Goal: Task Accomplishment & Management: Manage account settings

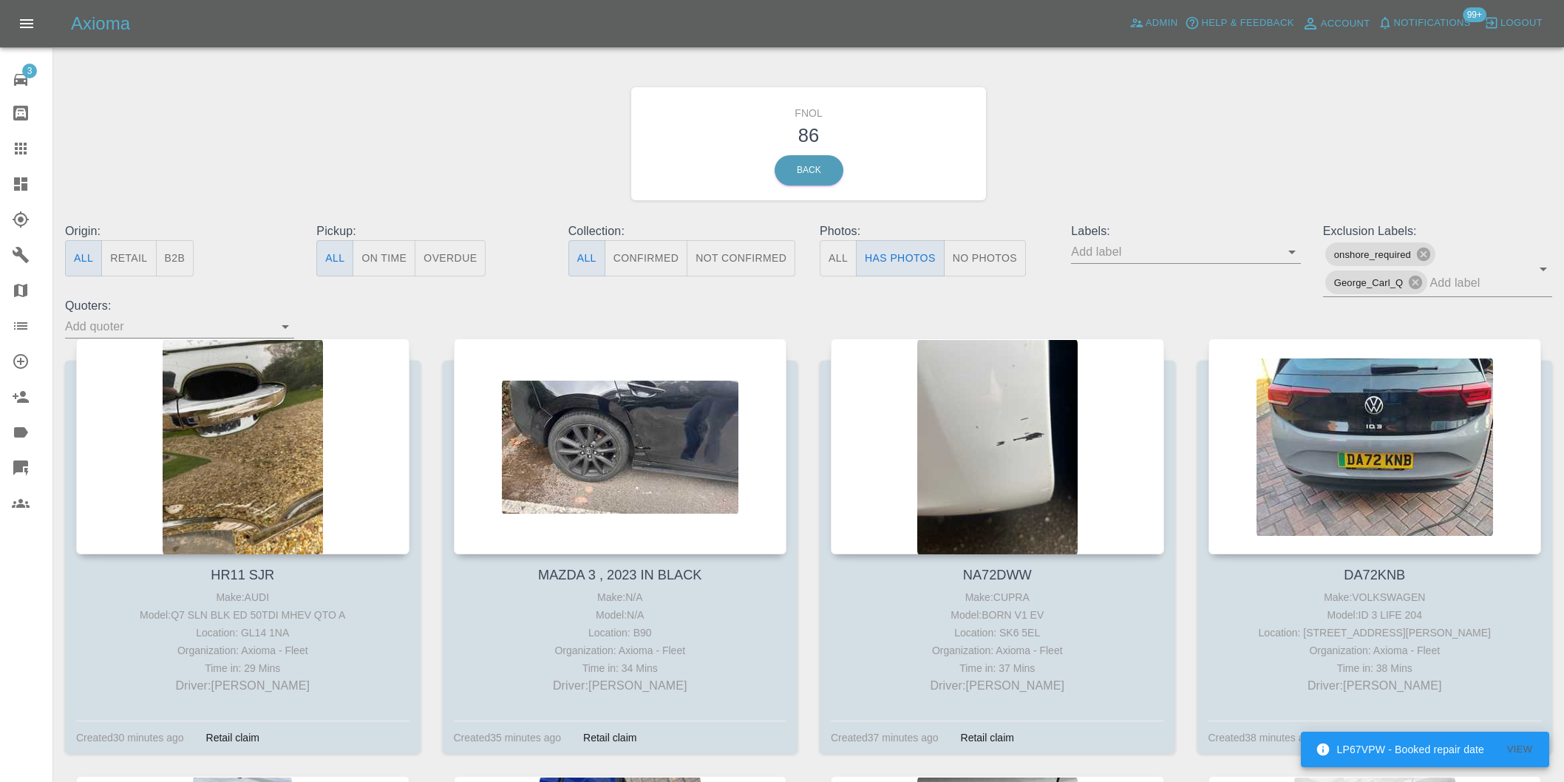
scroll to position [2709, 0]
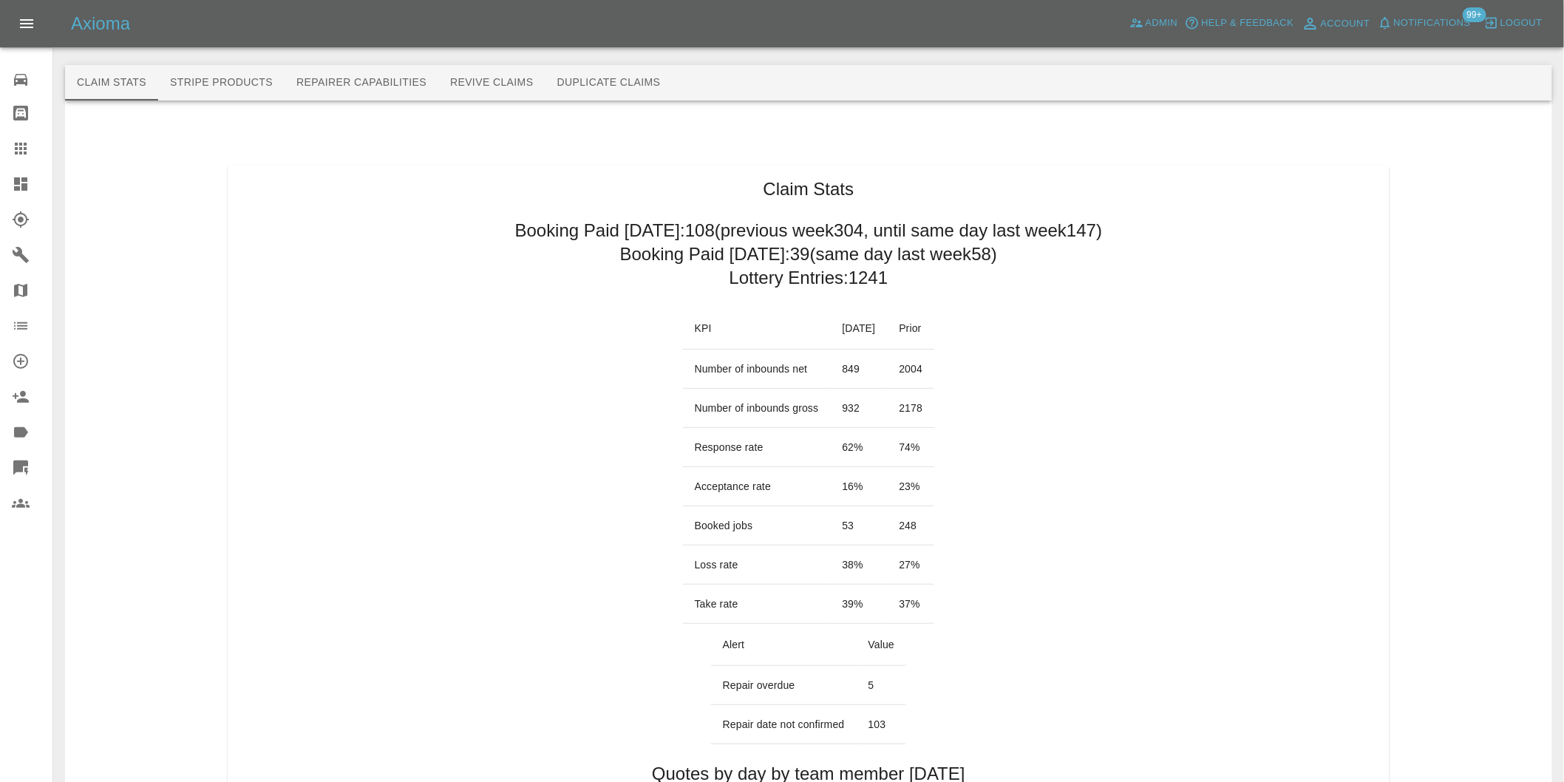
scroll to position [739, 0]
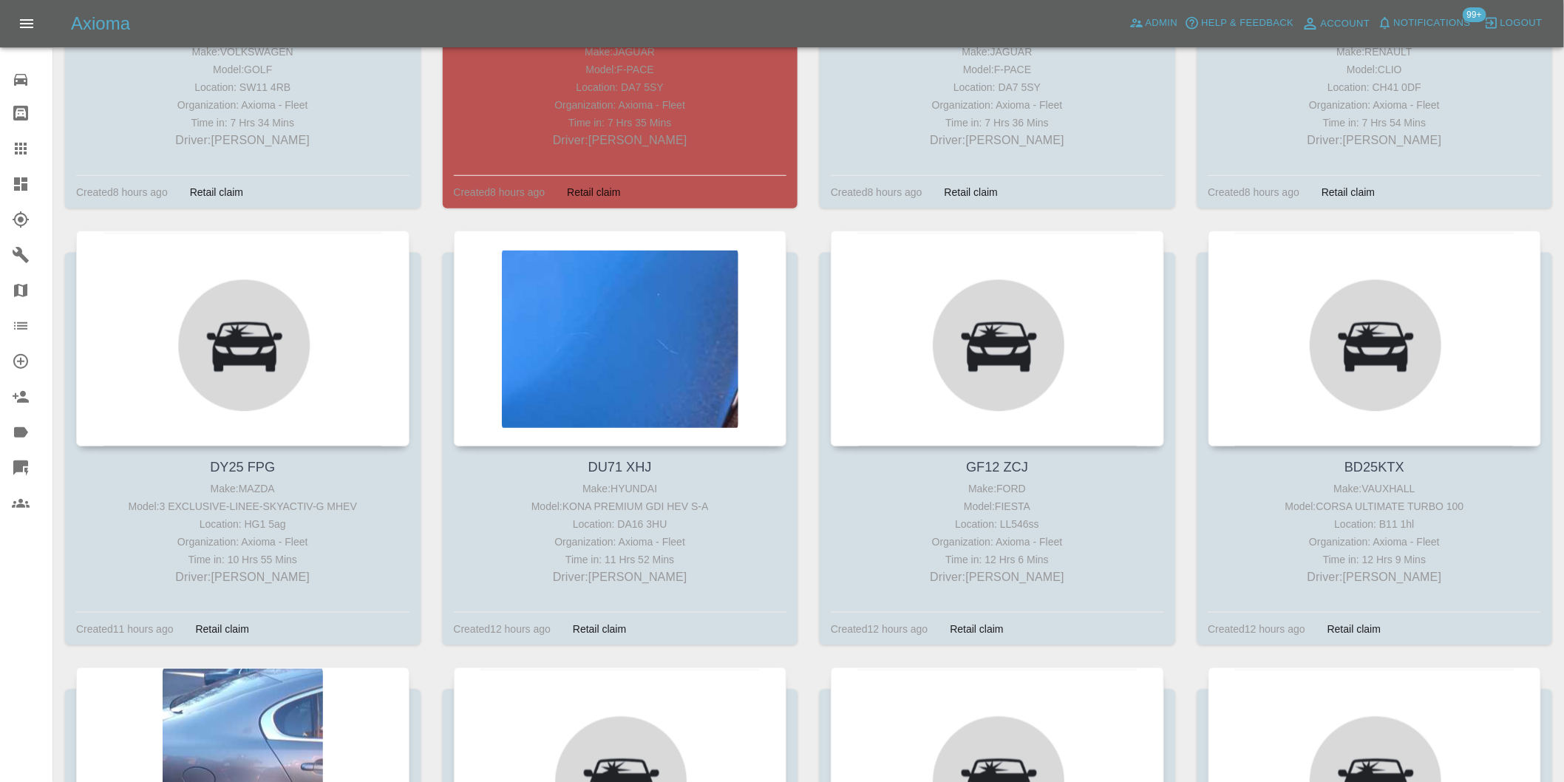
scroll to position [2299, 0]
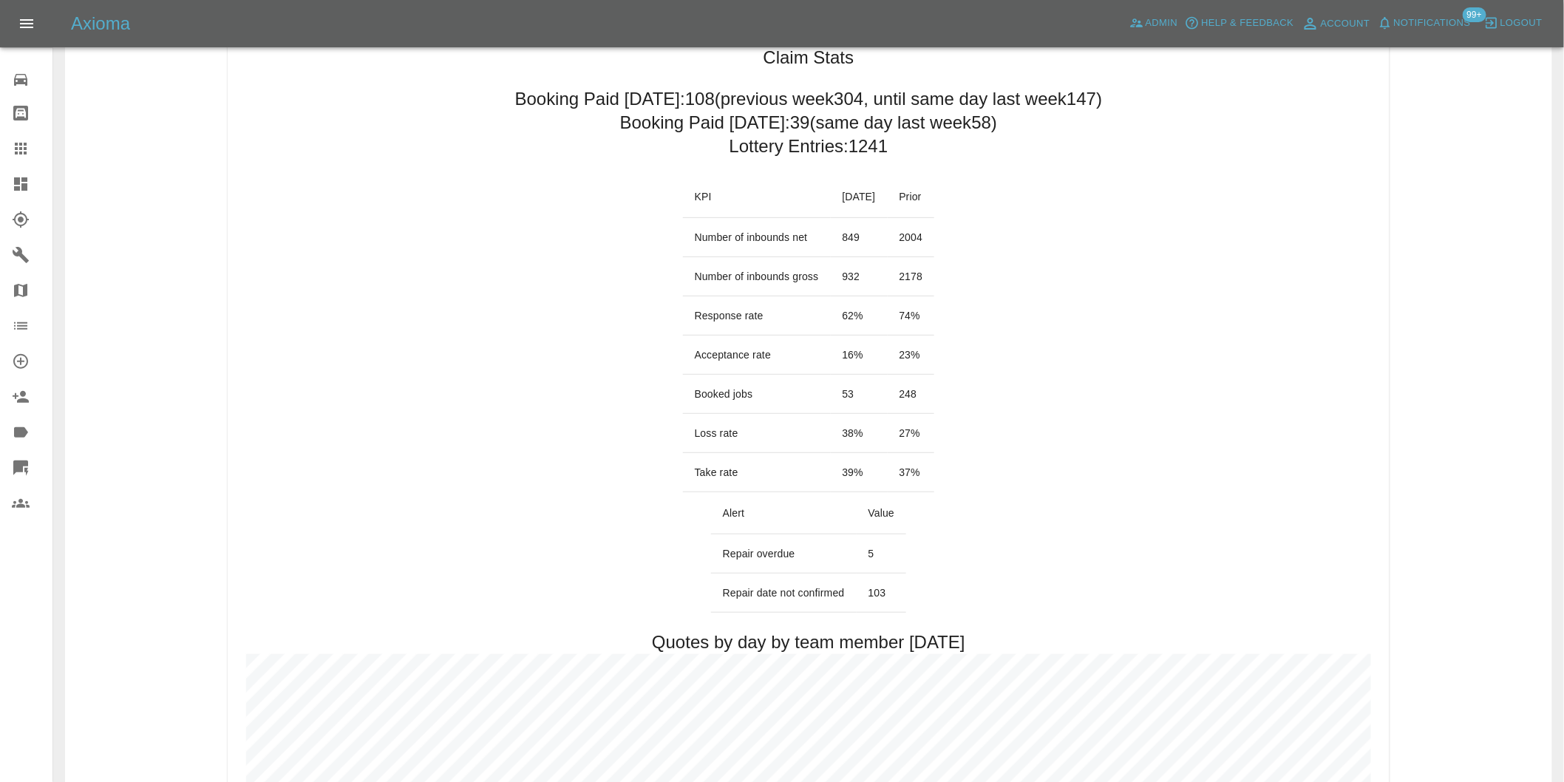
scroll to position [985, 0]
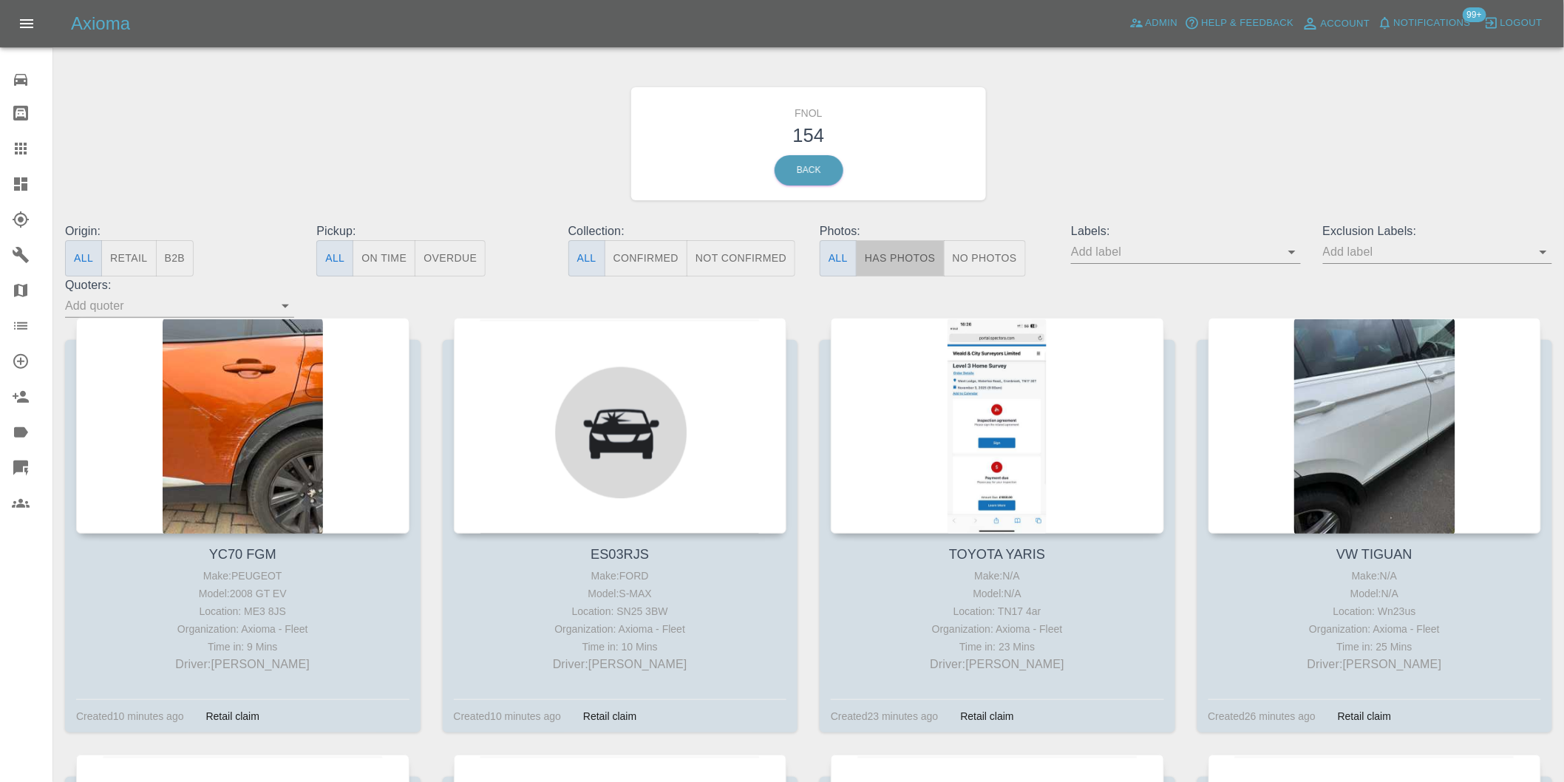
click at [887, 259] on button "Has Photos" at bounding box center [900, 258] width 89 height 36
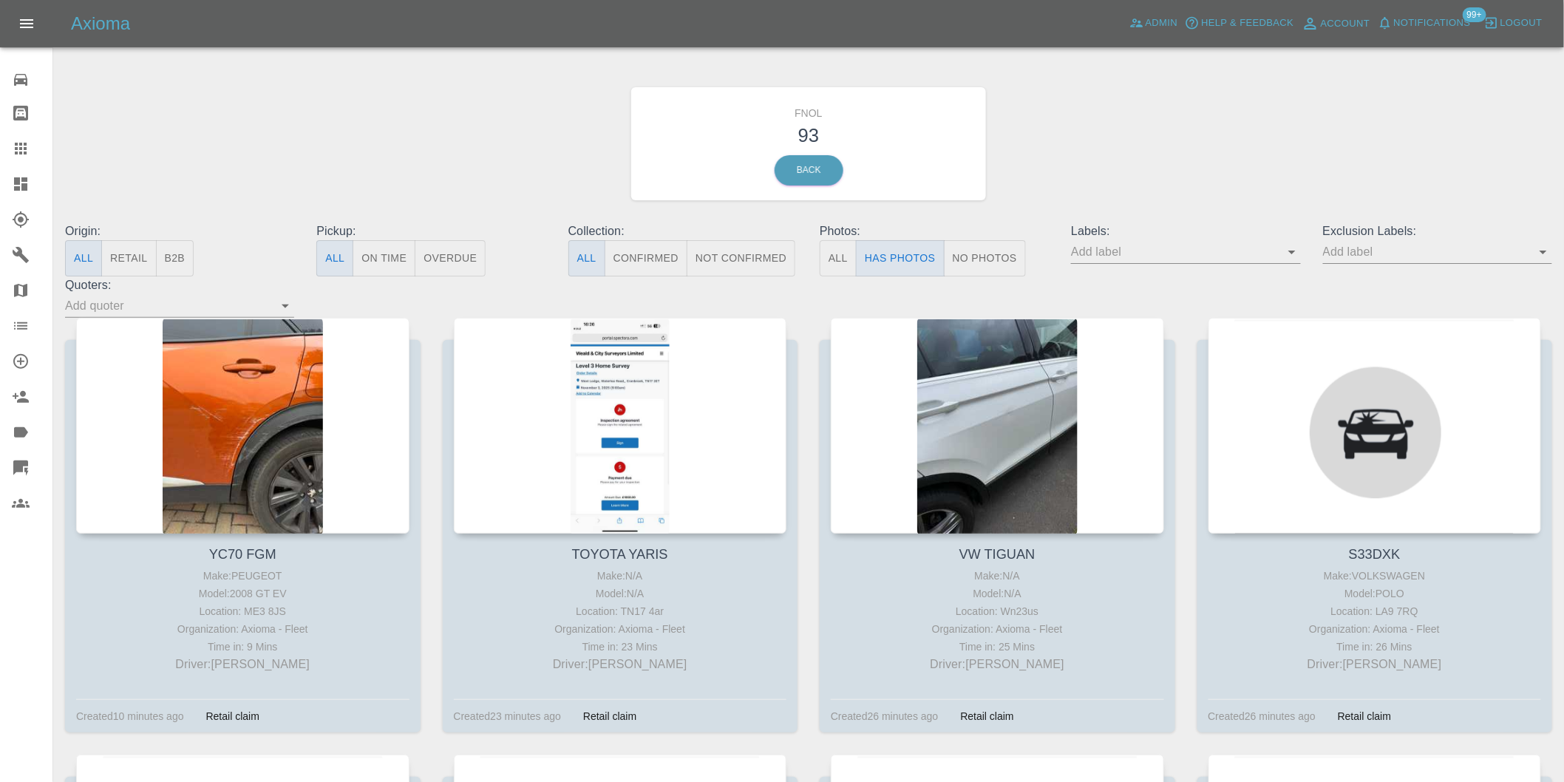
click at [1540, 251] on icon "Open" at bounding box center [1542, 252] width 7 height 4
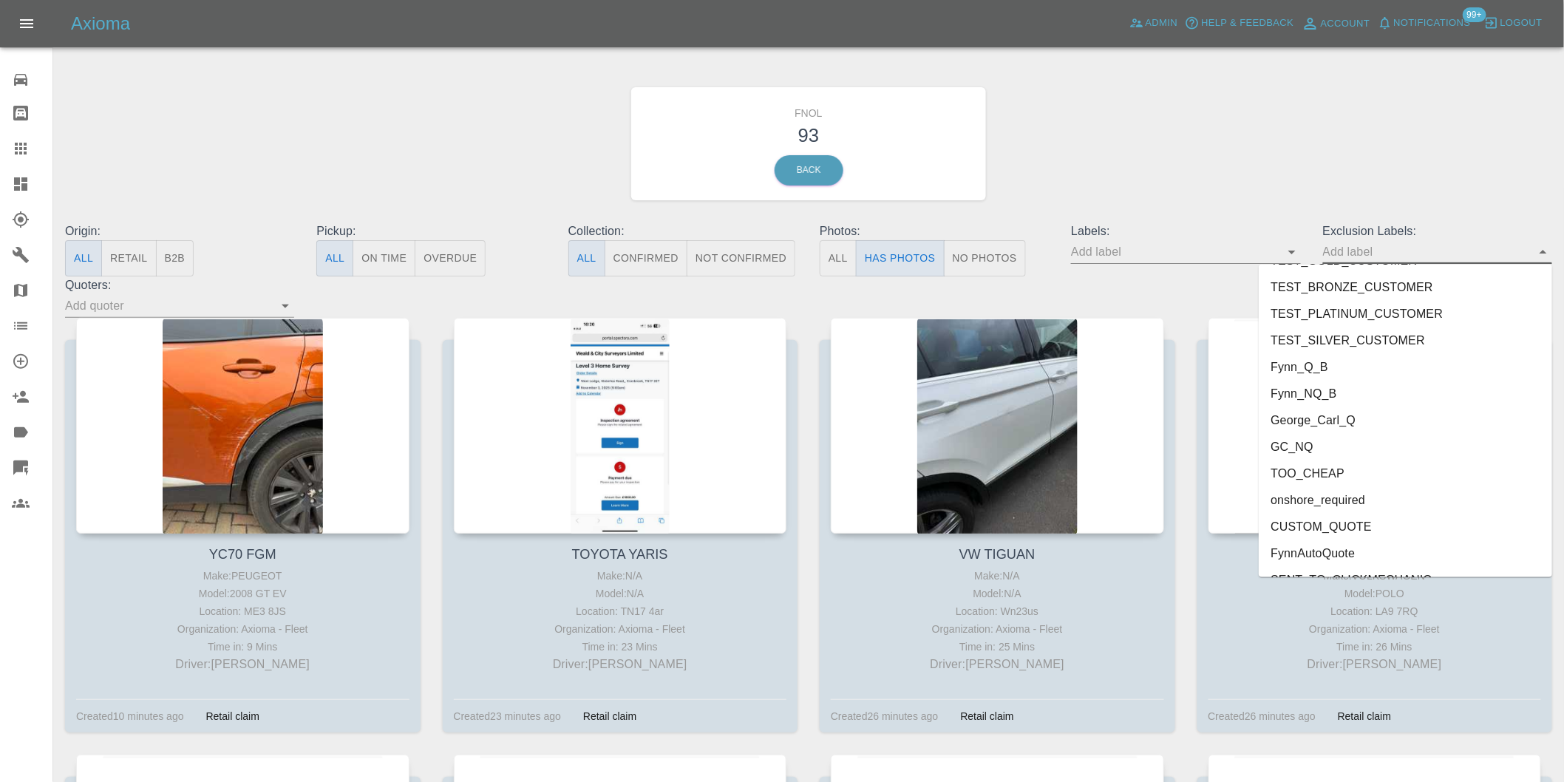
scroll to position [3209, 0]
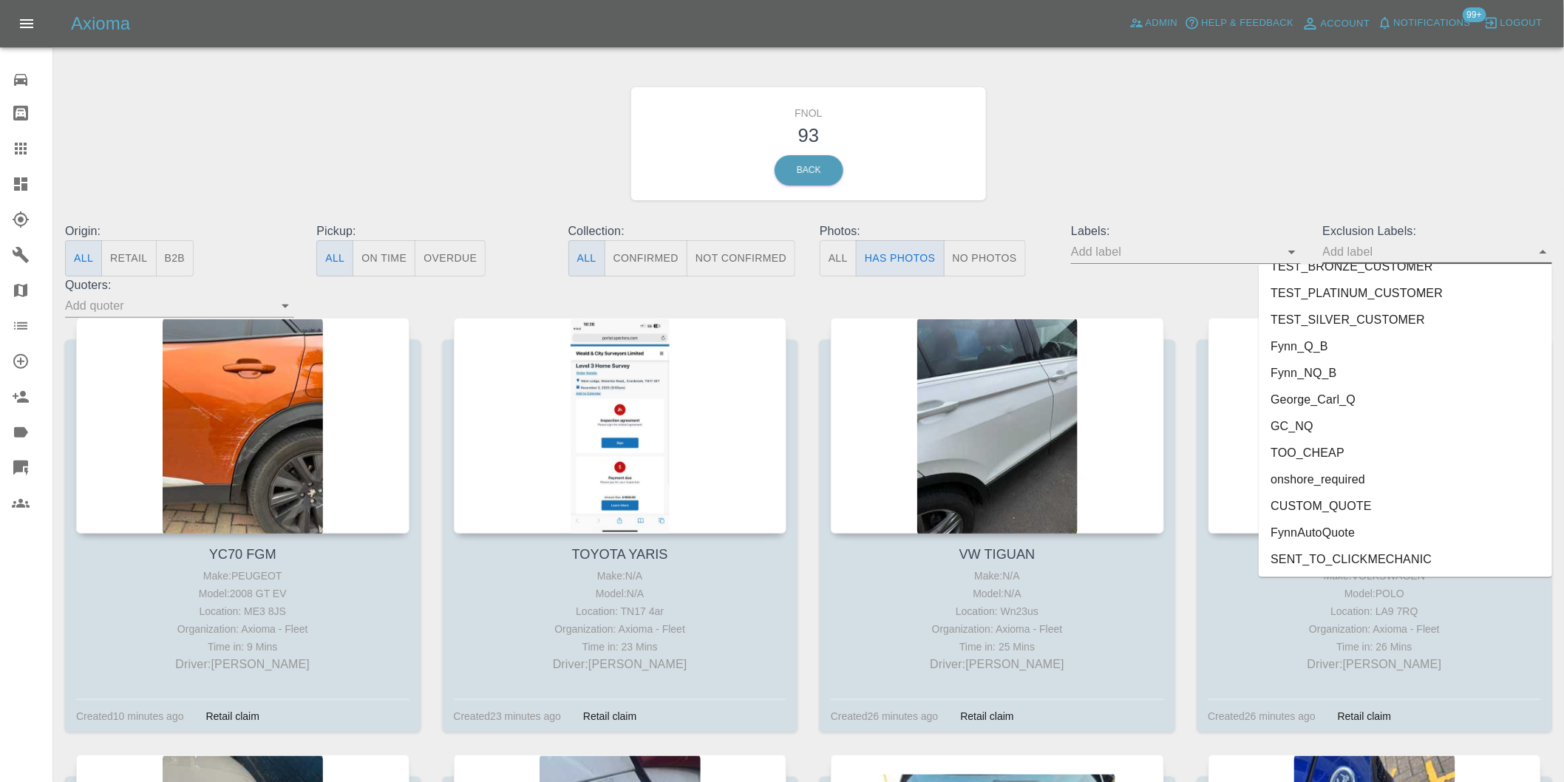
click at [1362, 471] on li "onshore_required" at bounding box center [1404, 479] width 293 height 27
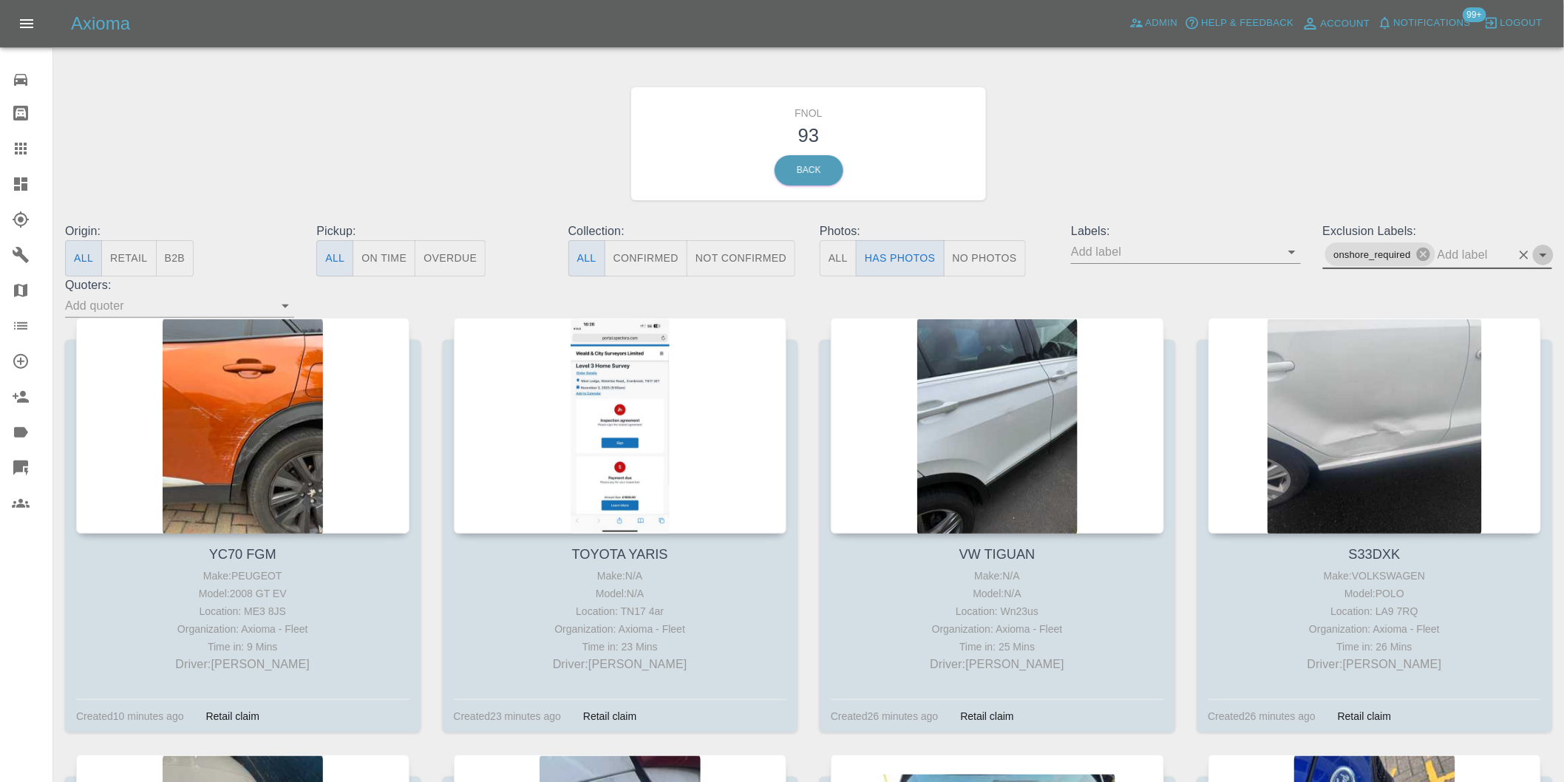
click at [1538, 248] on icon "Open" at bounding box center [1543, 255] width 18 height 18
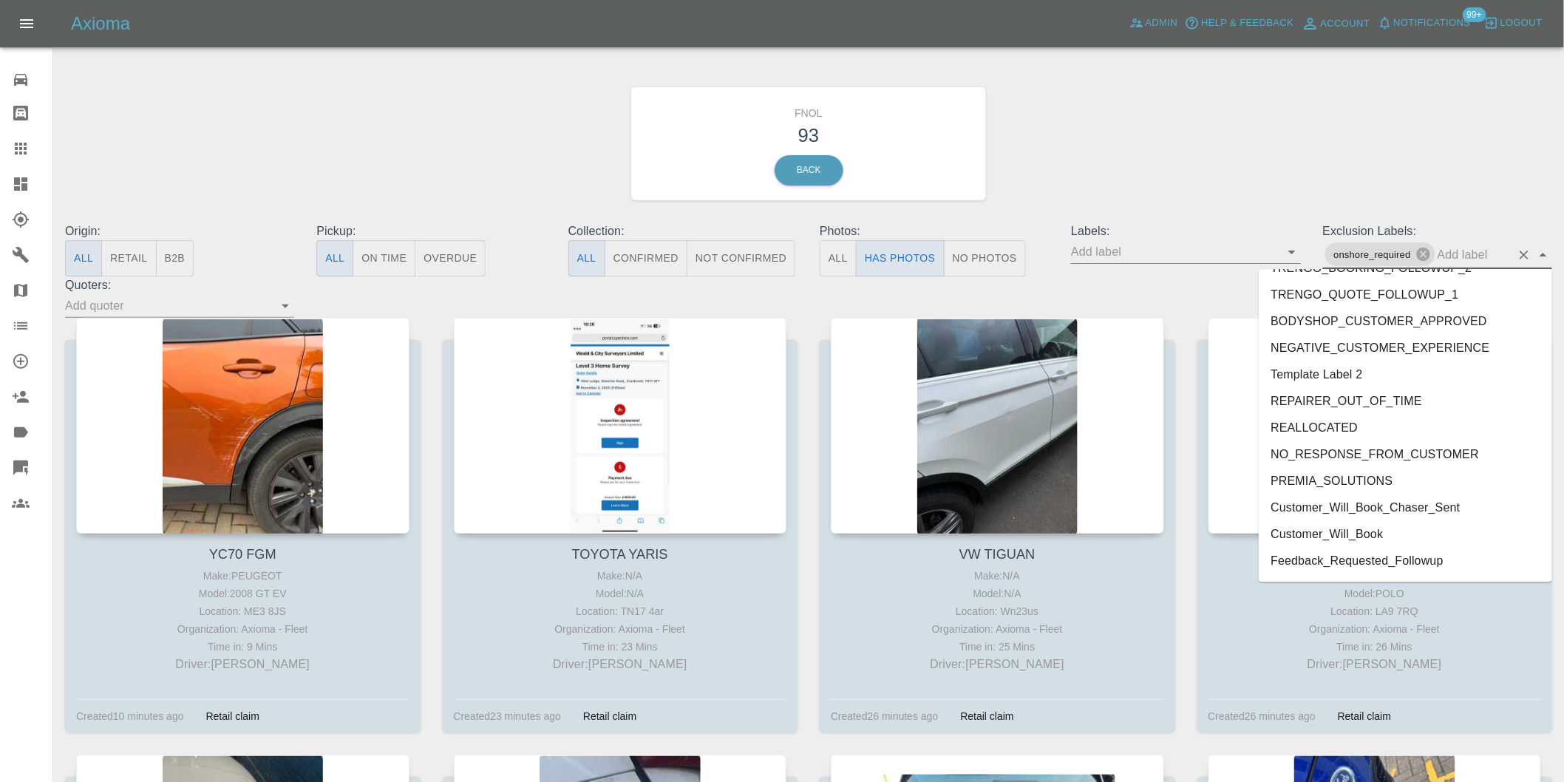
scroll to position [3182, 0]
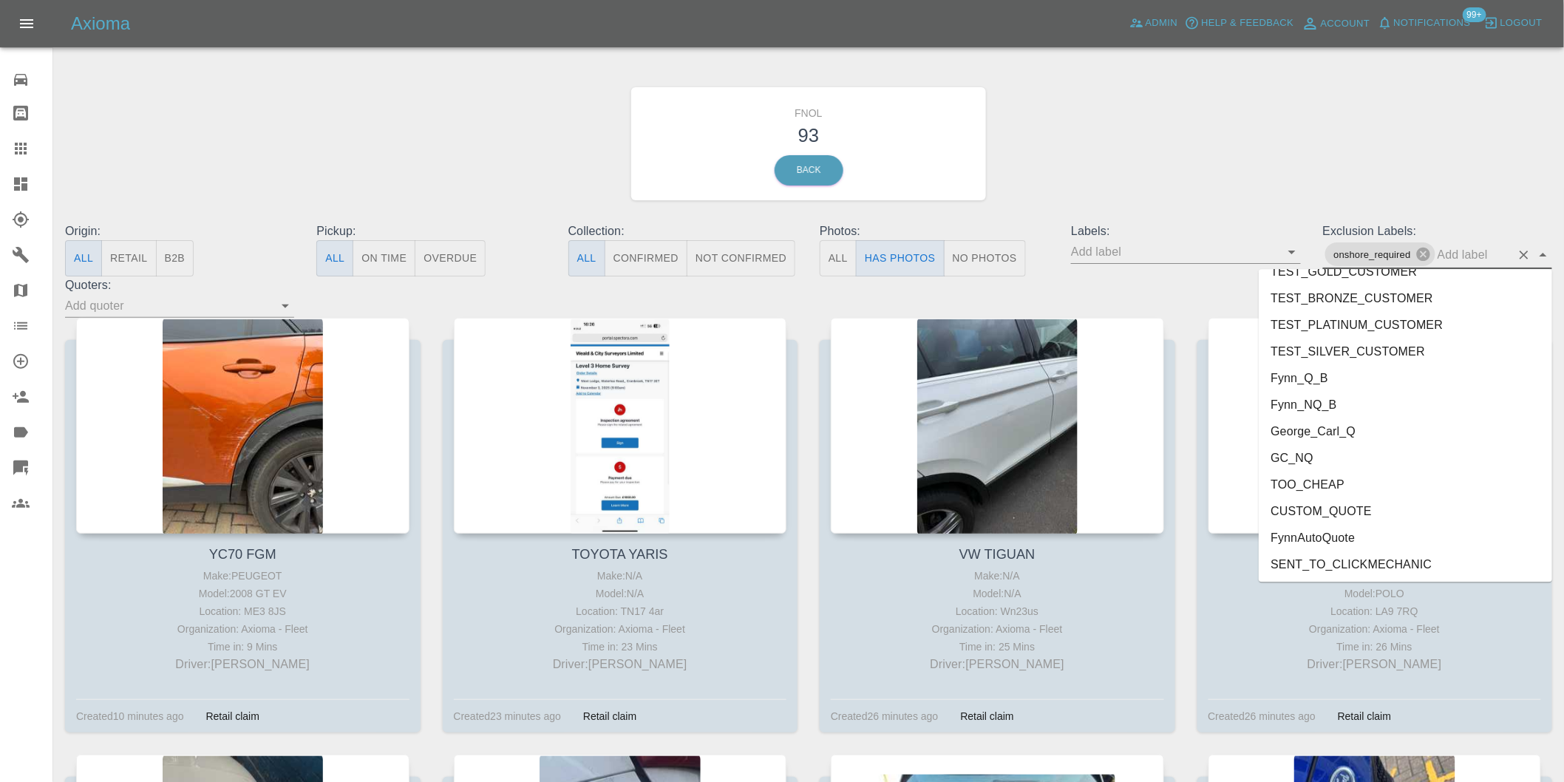
click at [1340, 437] on li "George_Carl_Q" at bounding box center [1404, 430] width 293 height 27
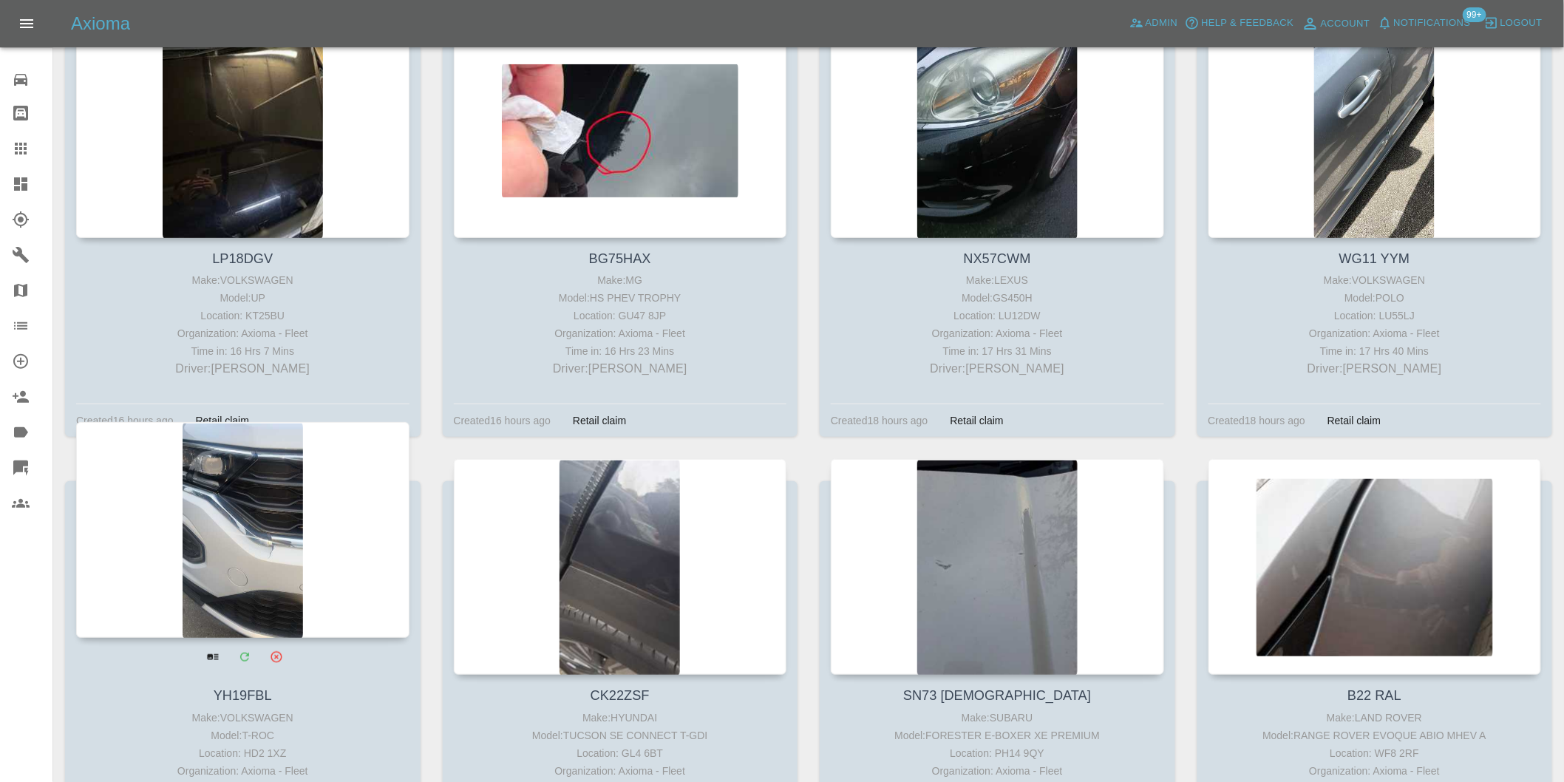
scroll to position [2627, 0]
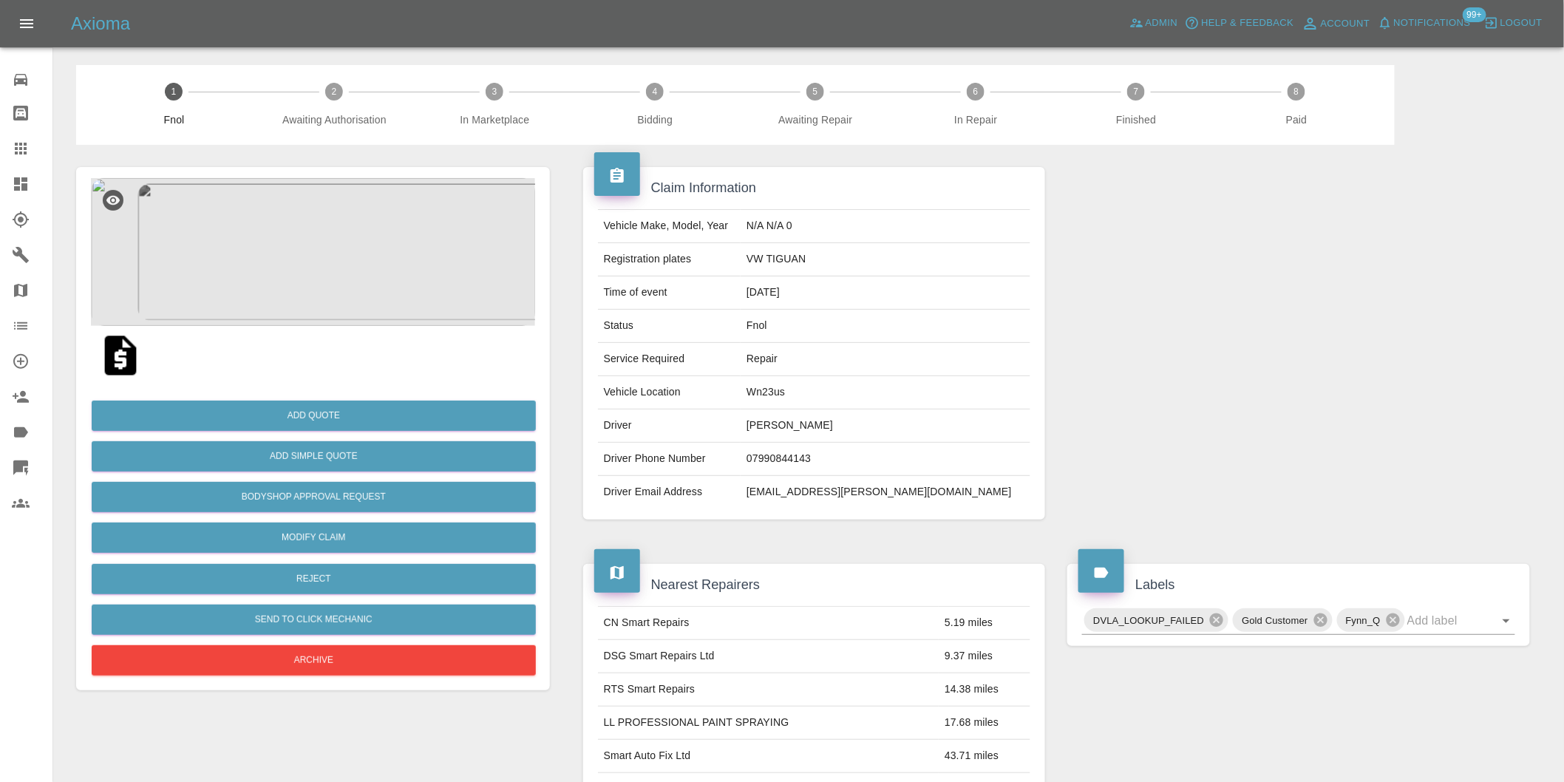
click at [321, 266] on img at bounding box center [313, 252] width 444 height 148
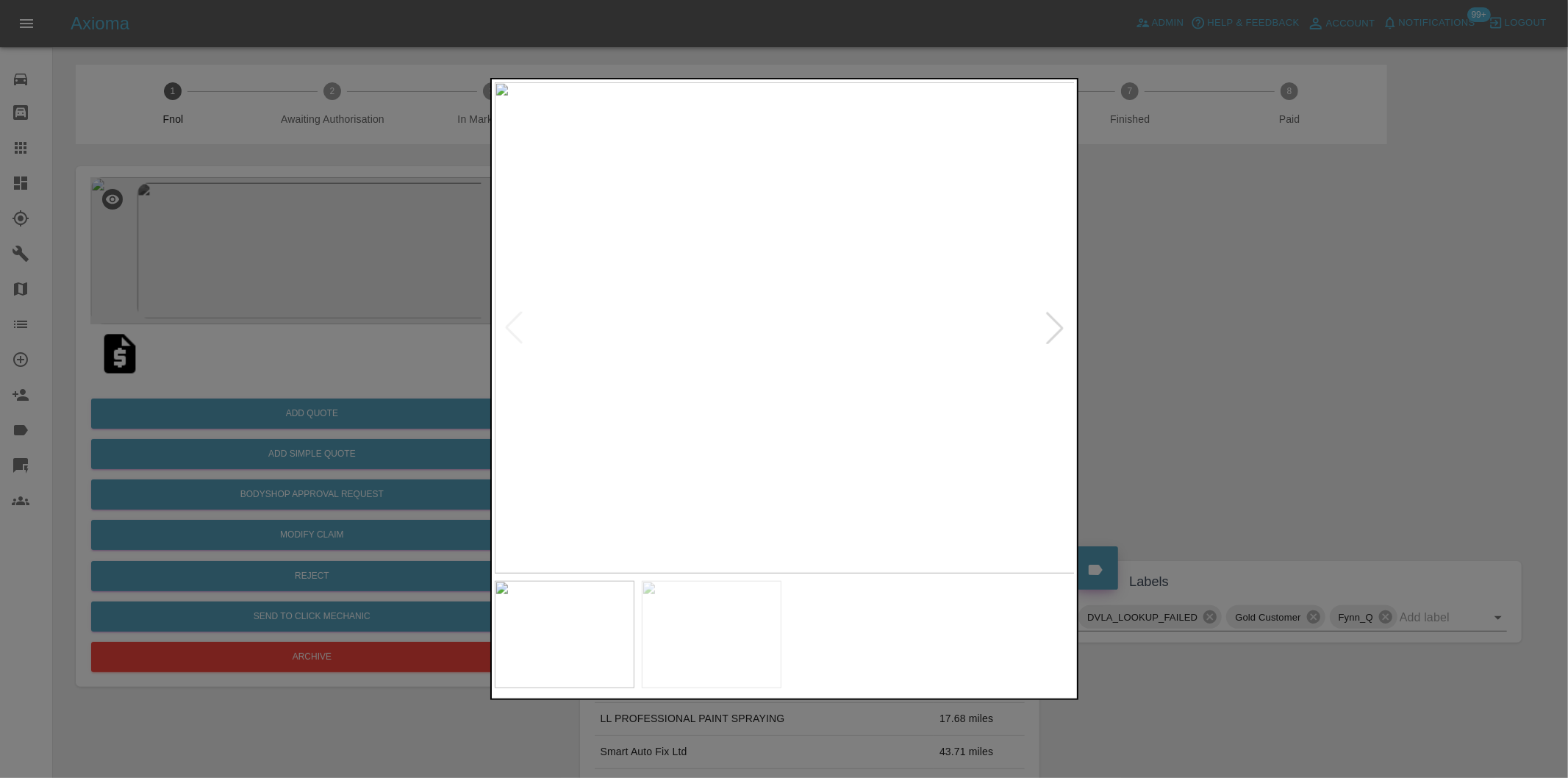
click at [1048, 332] on div at bounding box center [1055, 327] width 33 height 33
click at [1048, 332] on img at bounding box center [785, 328] width 581 height 491
click at [518, 324] on div at bounding box center [513, 327] width 33 height 33
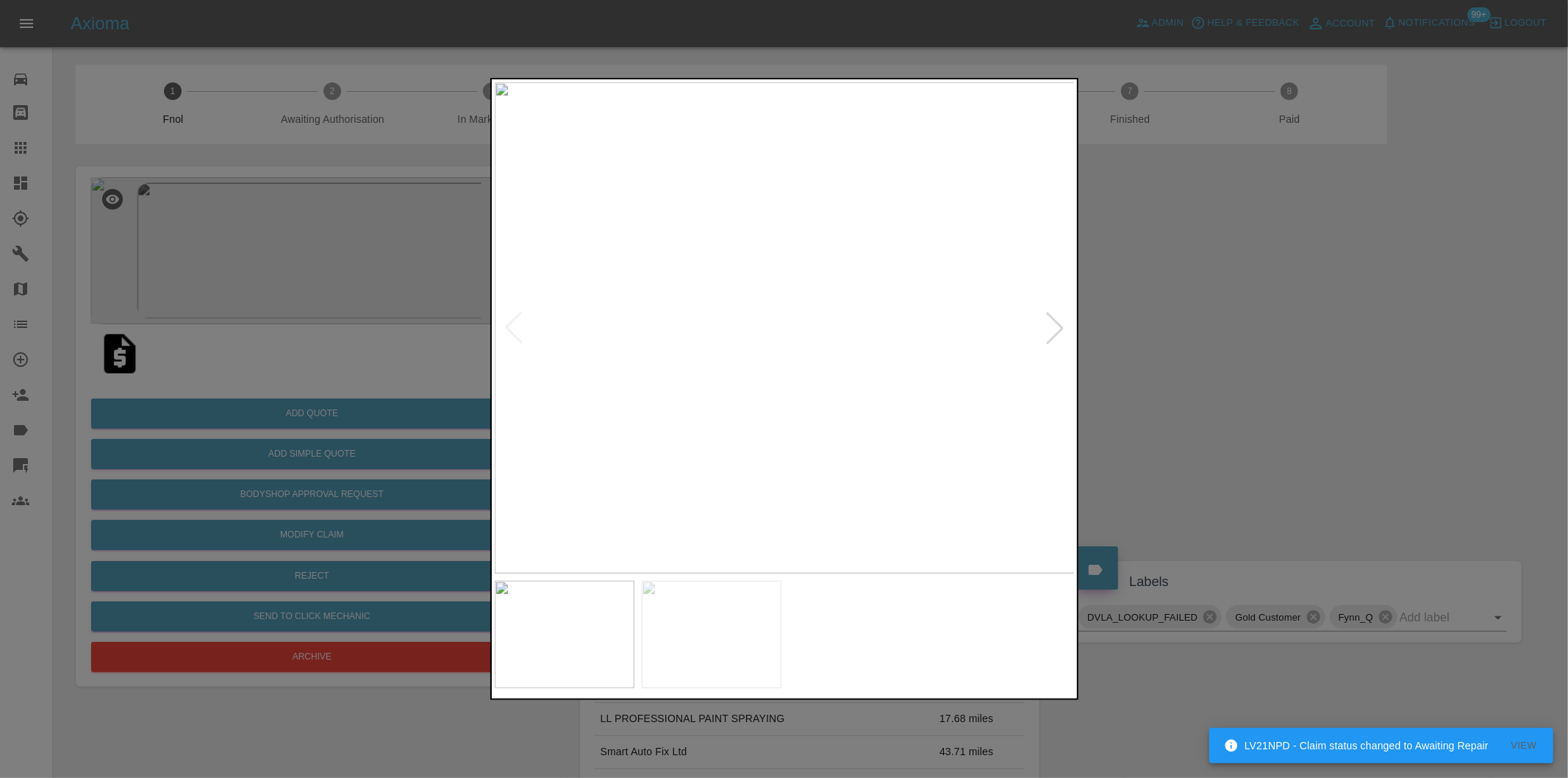
drag, startPoint x: 1219, startPoint y: 320, endPoint x: 1101, endPoint y: 162, distance: 197.2
click at [1219, 319] on div at bounding box center [784, 389] width 1568 height 778
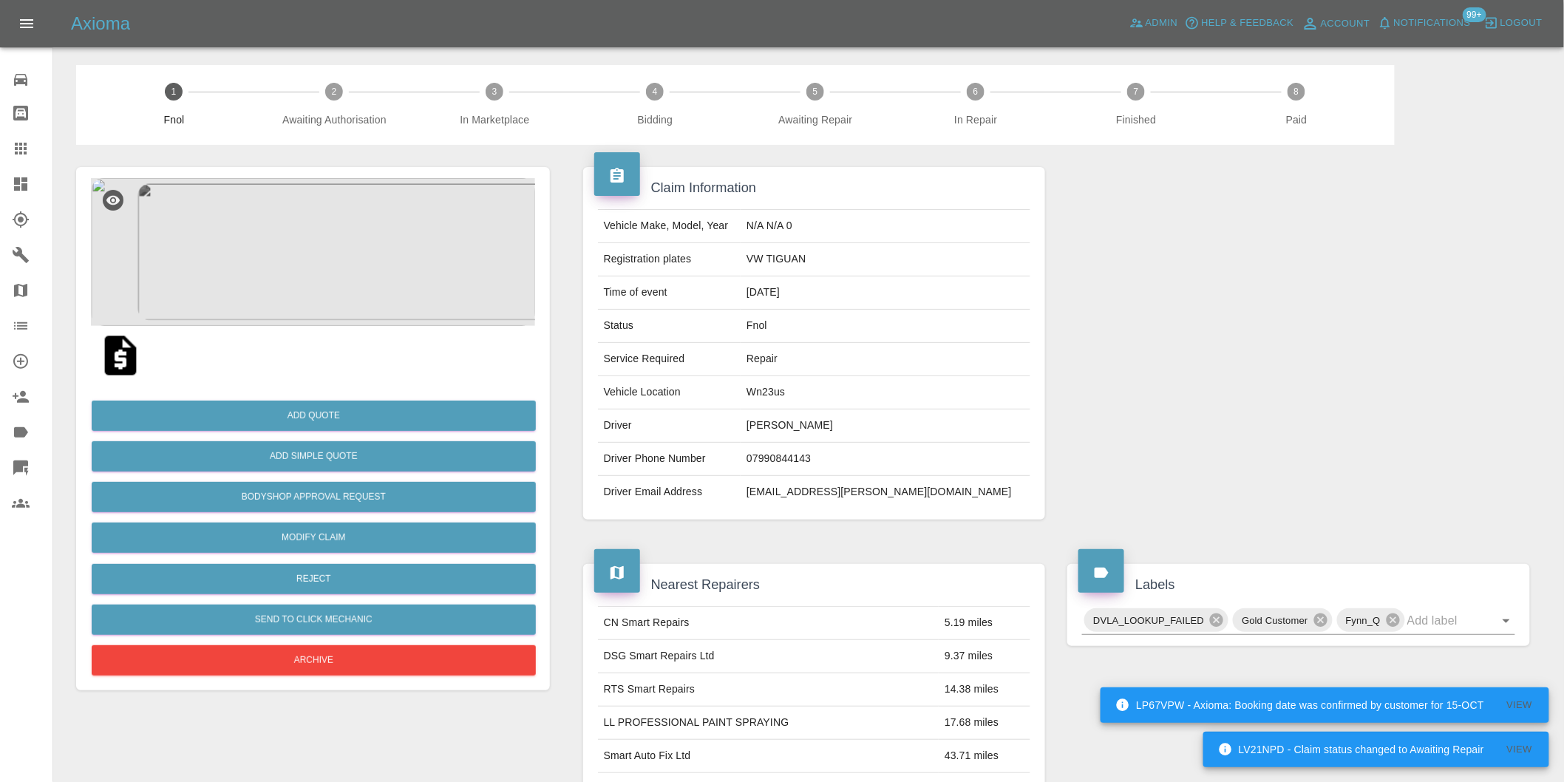
click at [327, 262] on img at bounding box center [313, 252] width 444 height 148
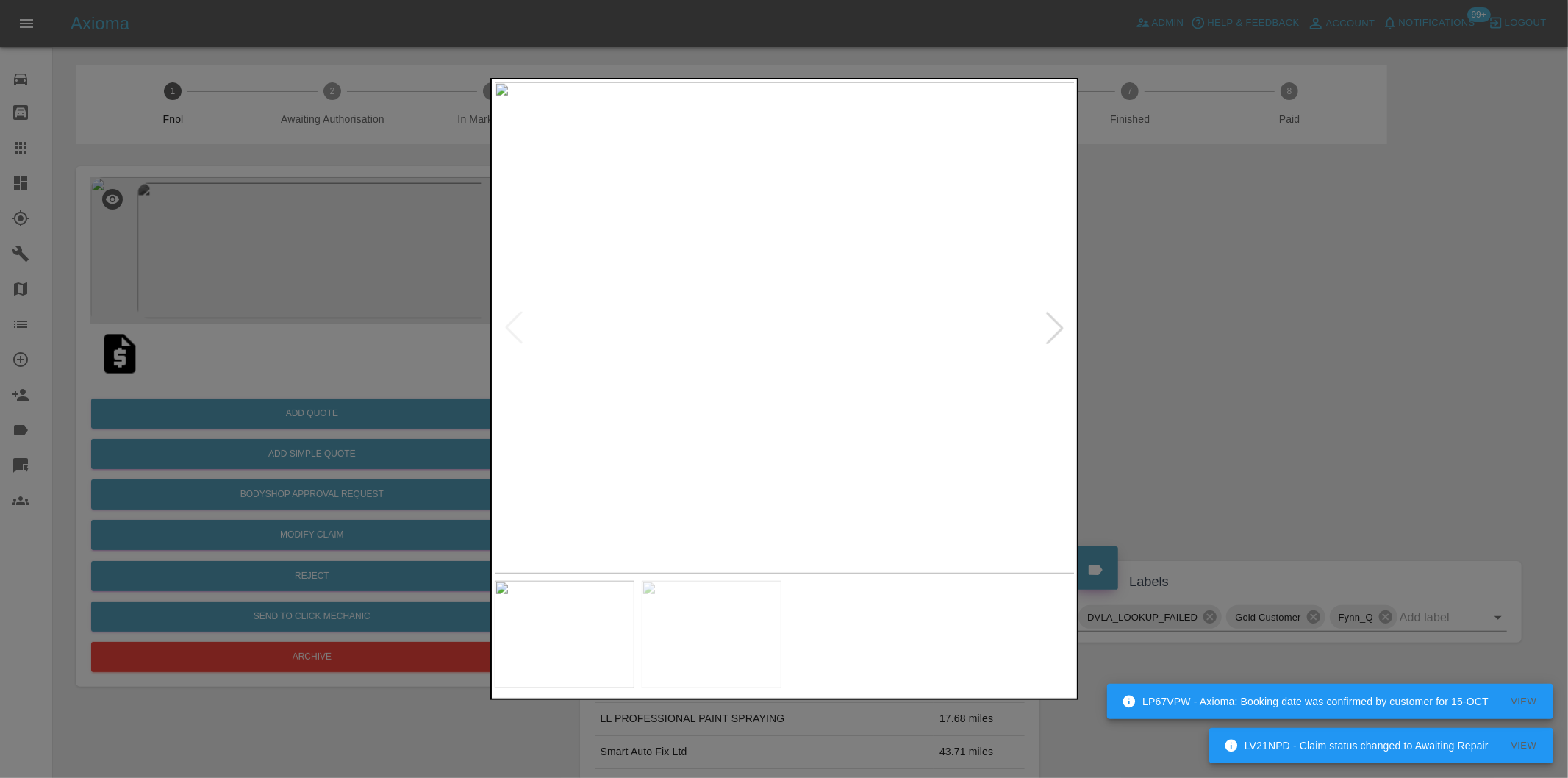
click at [1351, 360] on div at bounding box center [784, 389] width 1568 height 778
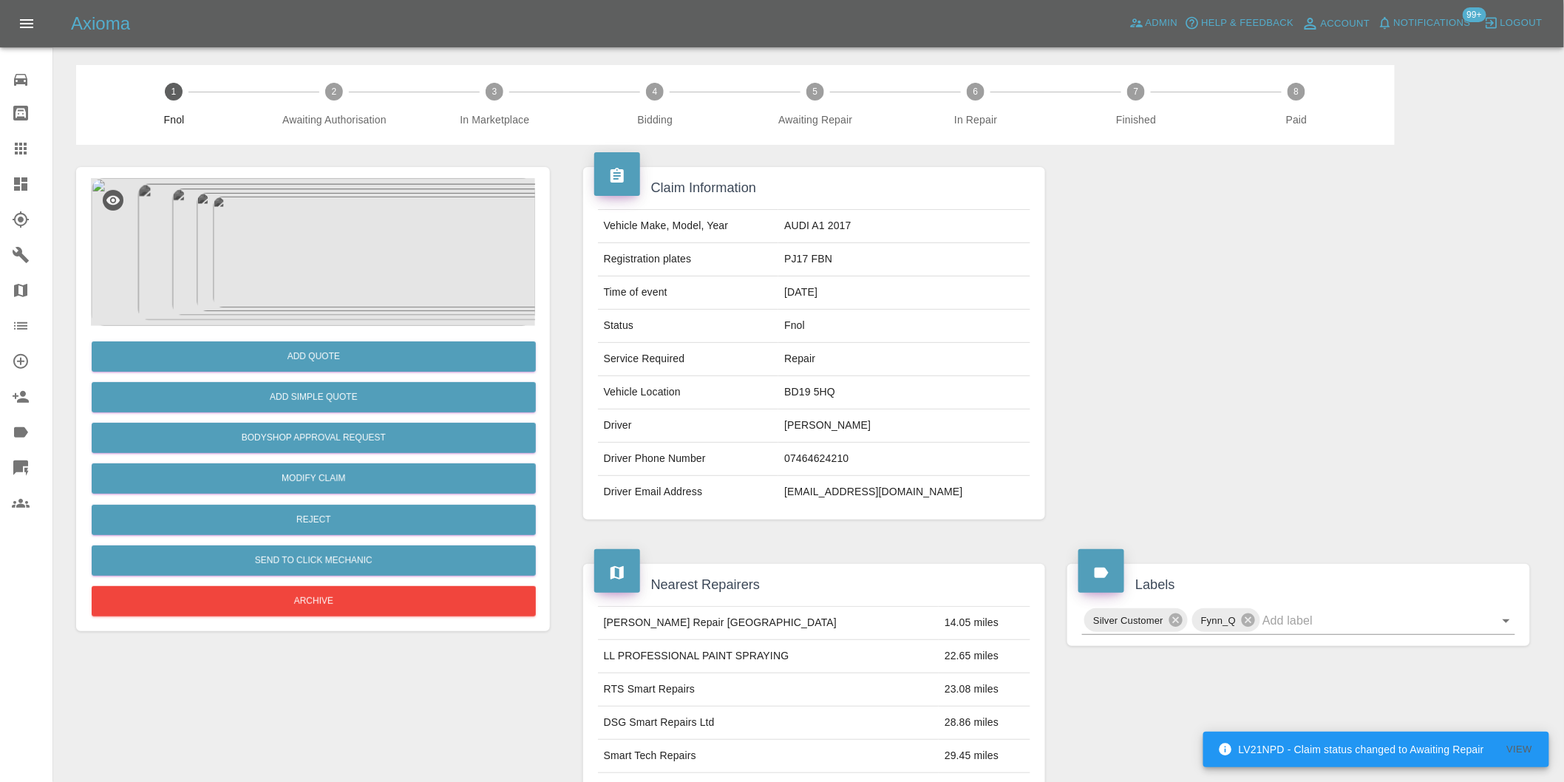
click at [310, 230] on img at bounding box center [313, 252] width 444 height 148
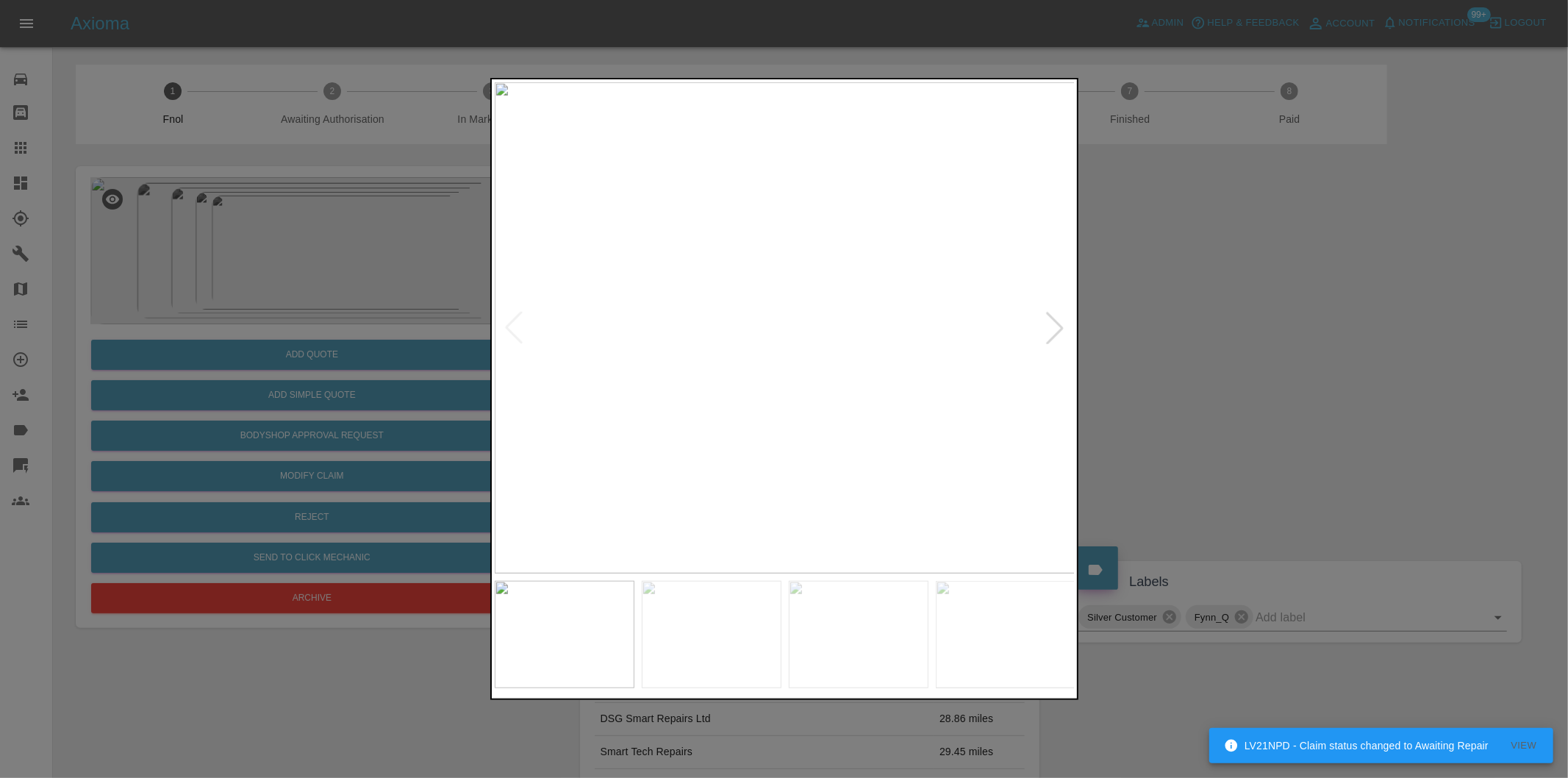
click at [1063, 325] on div at bounding box center [1055, 327] width 33 height 33
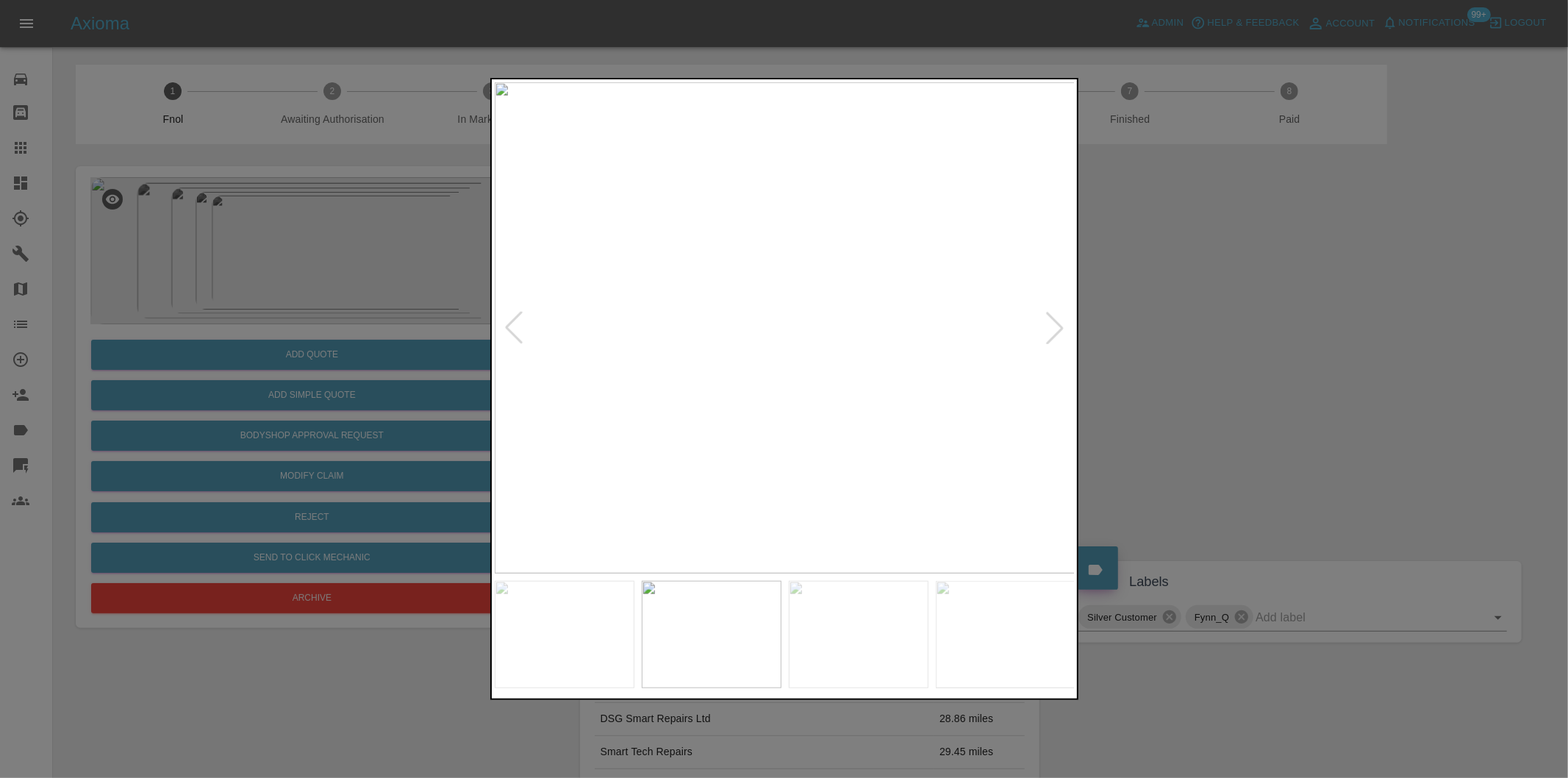
click at [1063, 325] on div at bounding box center [1055, 327] width 33 height 33
click at [884, 343] on img at bounding box center [785, 328] width 581 height 491
click at [1061, 329] on div at bounding box center [1055, 327] width 33 height 33
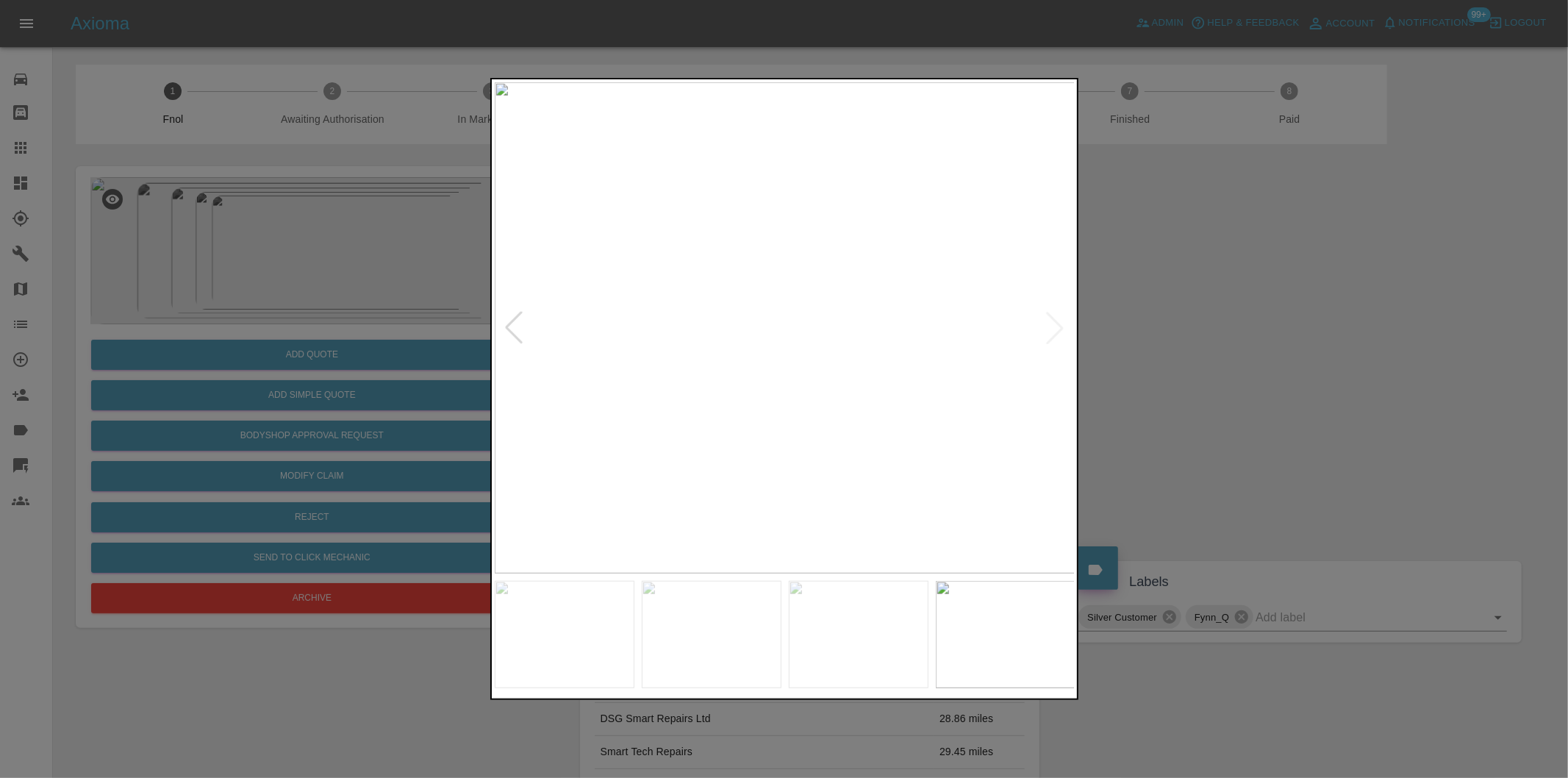
click at [1245, 356] on div at bounding box center [784, 389] width 1568 height 778
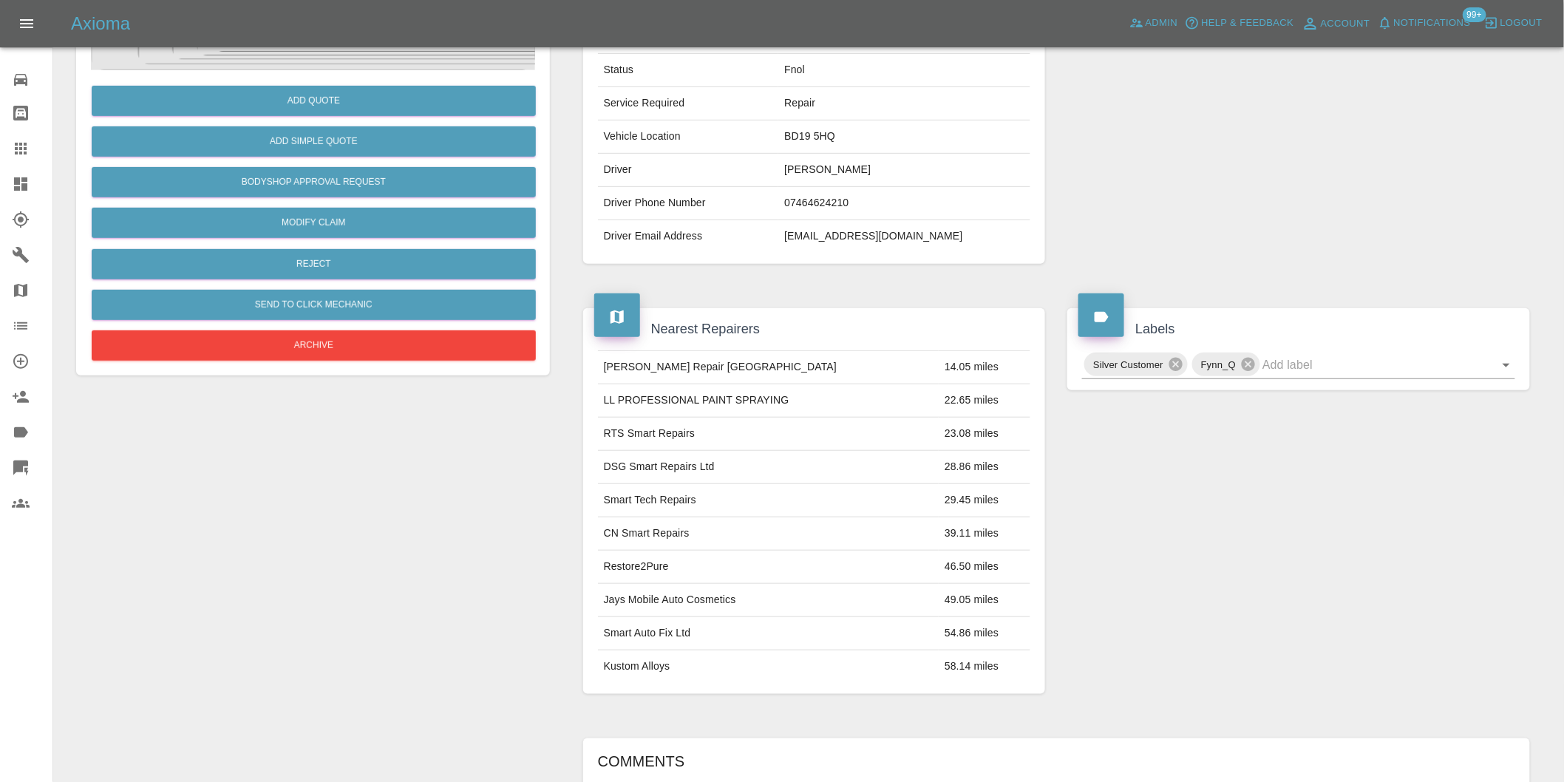
scroll to position [136, 0]
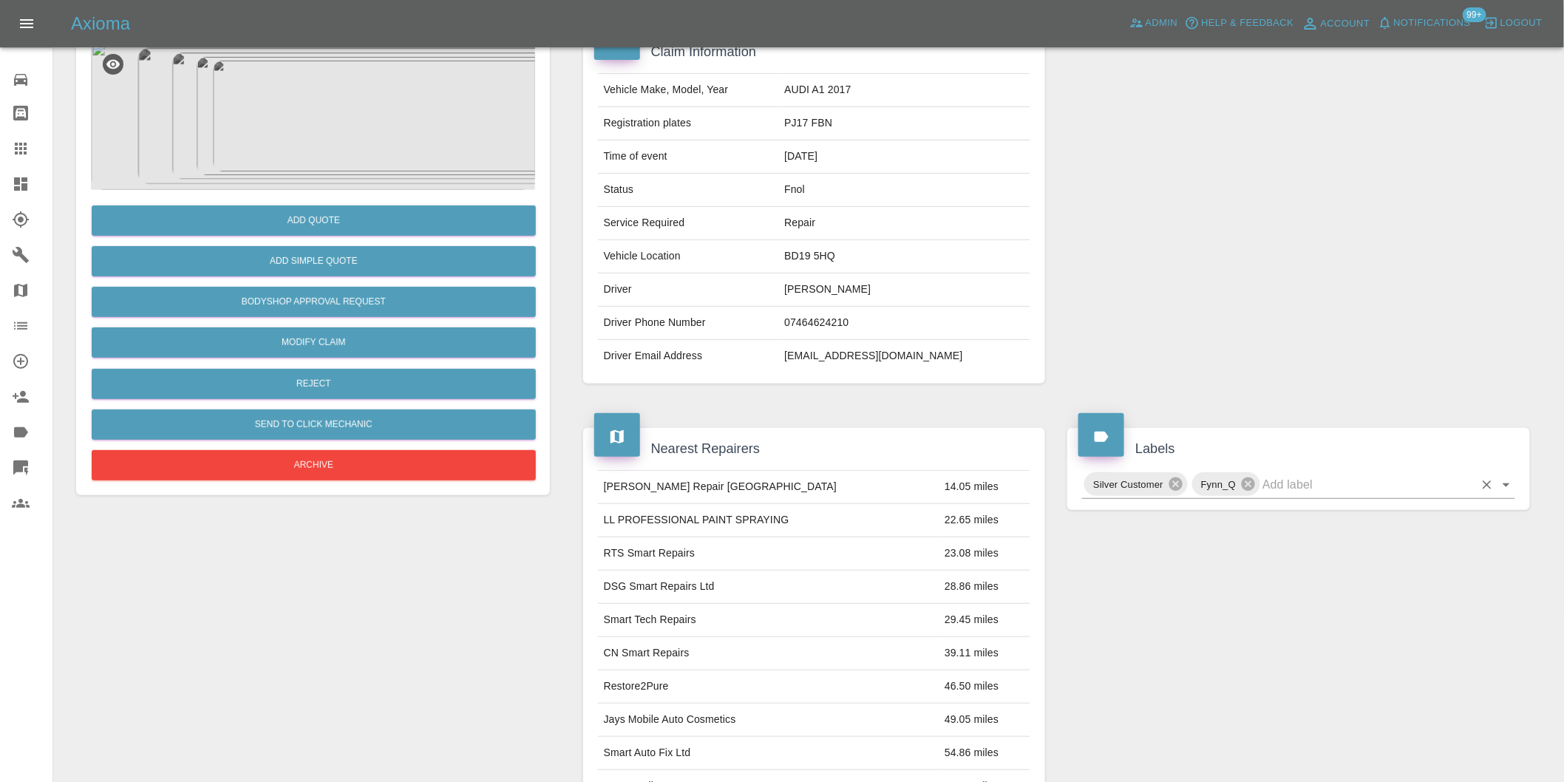
click at [1507, 481] on icon "Open" at bounding box center [1506, 485] width 18 height 18
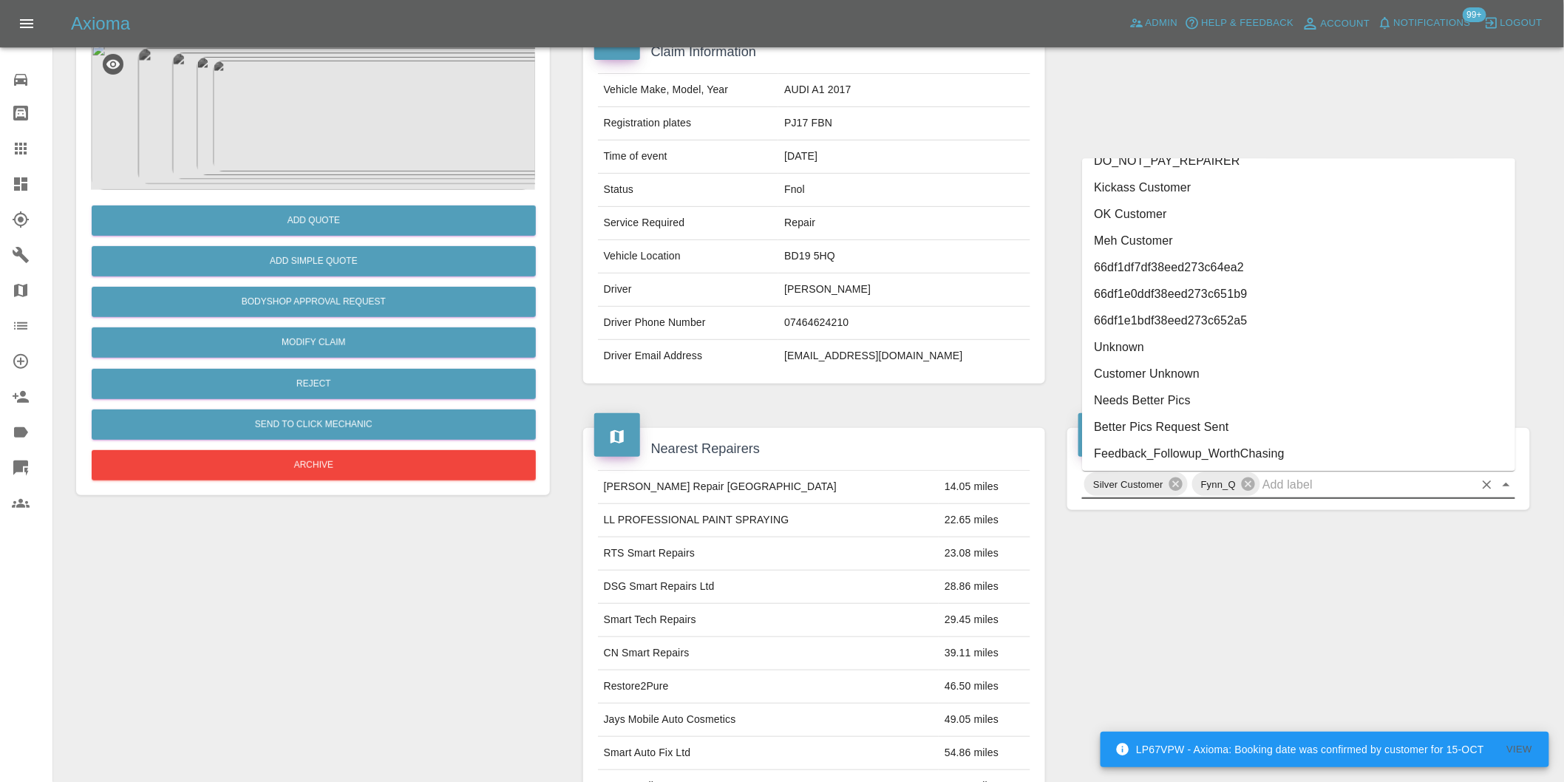
scroll to position [3156, 0]
click at [1170, 298] on li "George_Carl_Q" at bounding box center [1298, 293] width 433 height 27
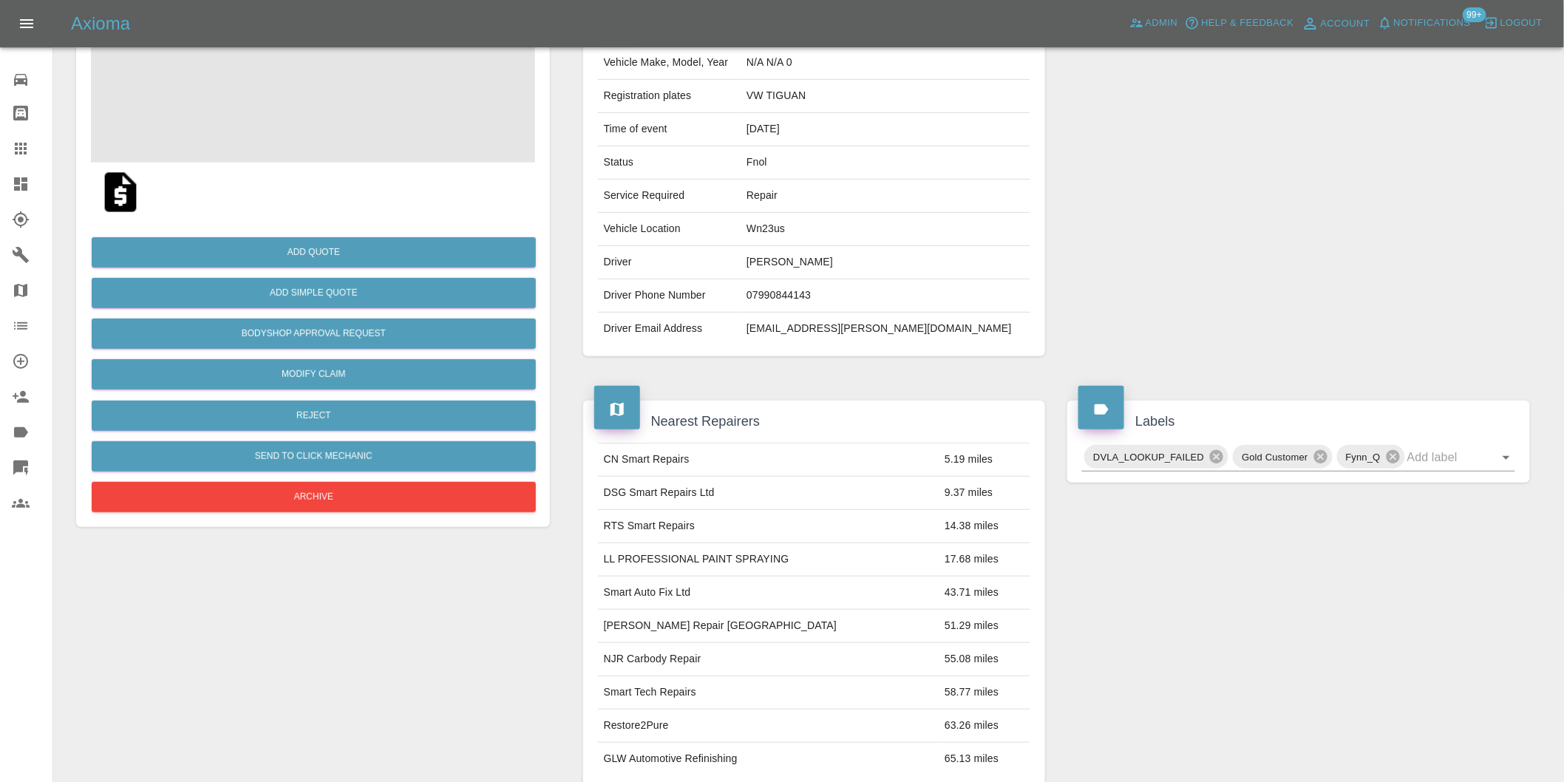
scroll to position [164, 0]
click at [328, 72] on img at bounding box center [313, 88] width 444 height 148
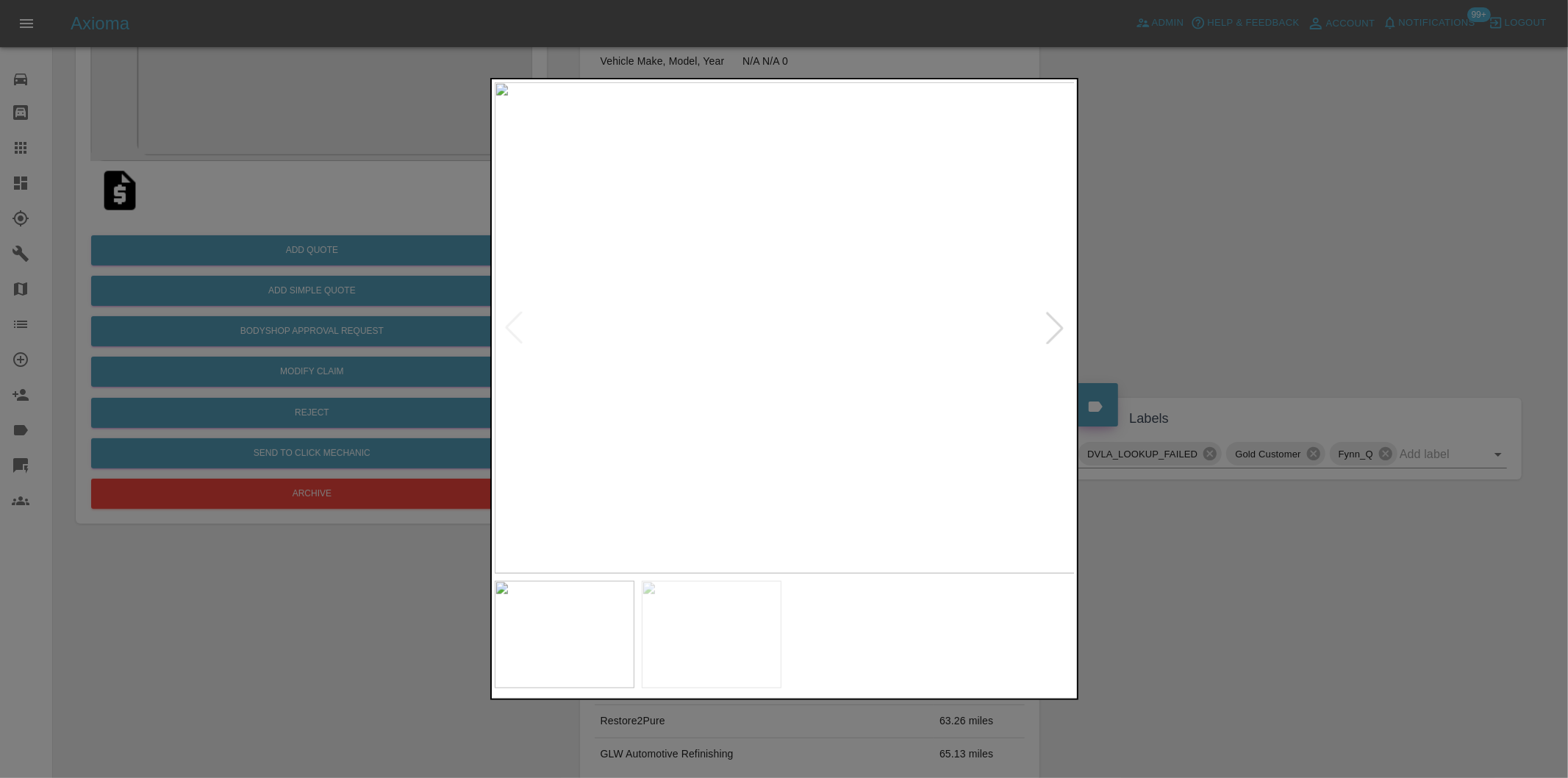
click at [1049, 336] on div at bounding box center [1055, 327] width 33 height 33
click at [748, 325] on img at bounding box center [785, 328] width 581 height 491
click at [748, 325] on img at bounding box center [889, 336] width 1742 height 1472
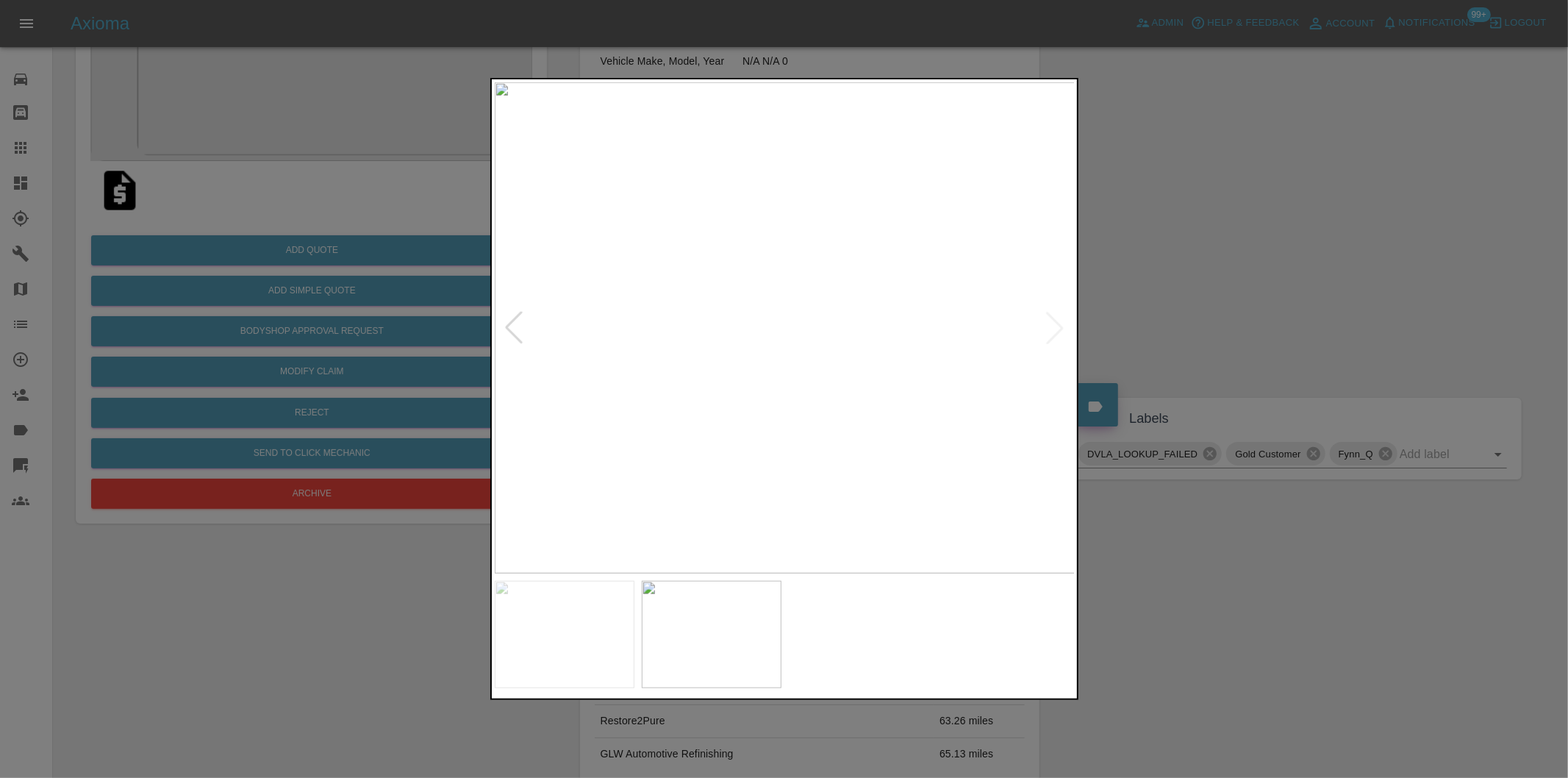
drag, startPoint x: 1263, startPoint y: 326, endPoint x: 994, endPoint y: 418, distance: 284.3
click at [1258, 326] on div at bounding box center [784, 389] width 1568 height 778
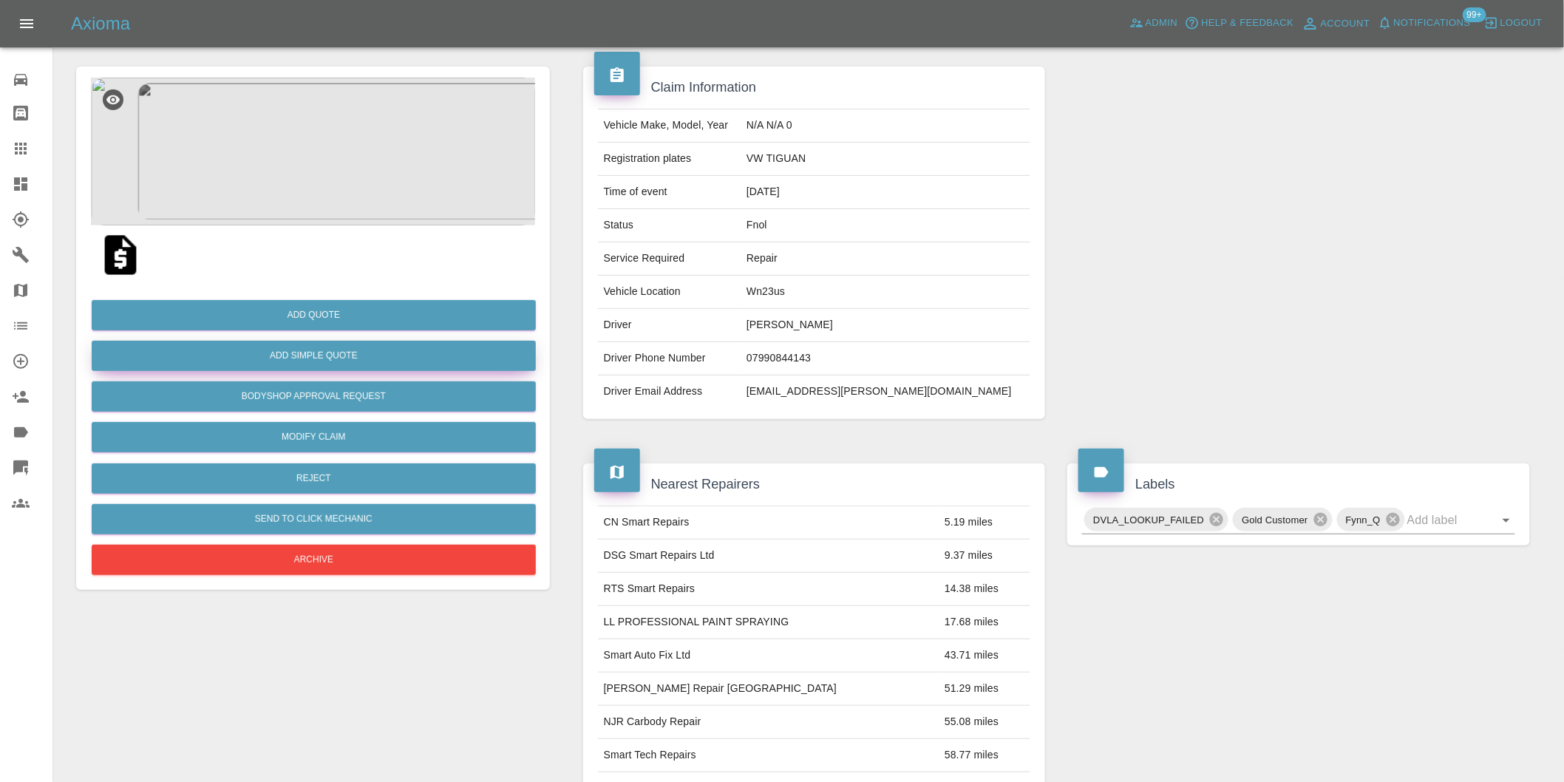
scroll to position [20, 0]
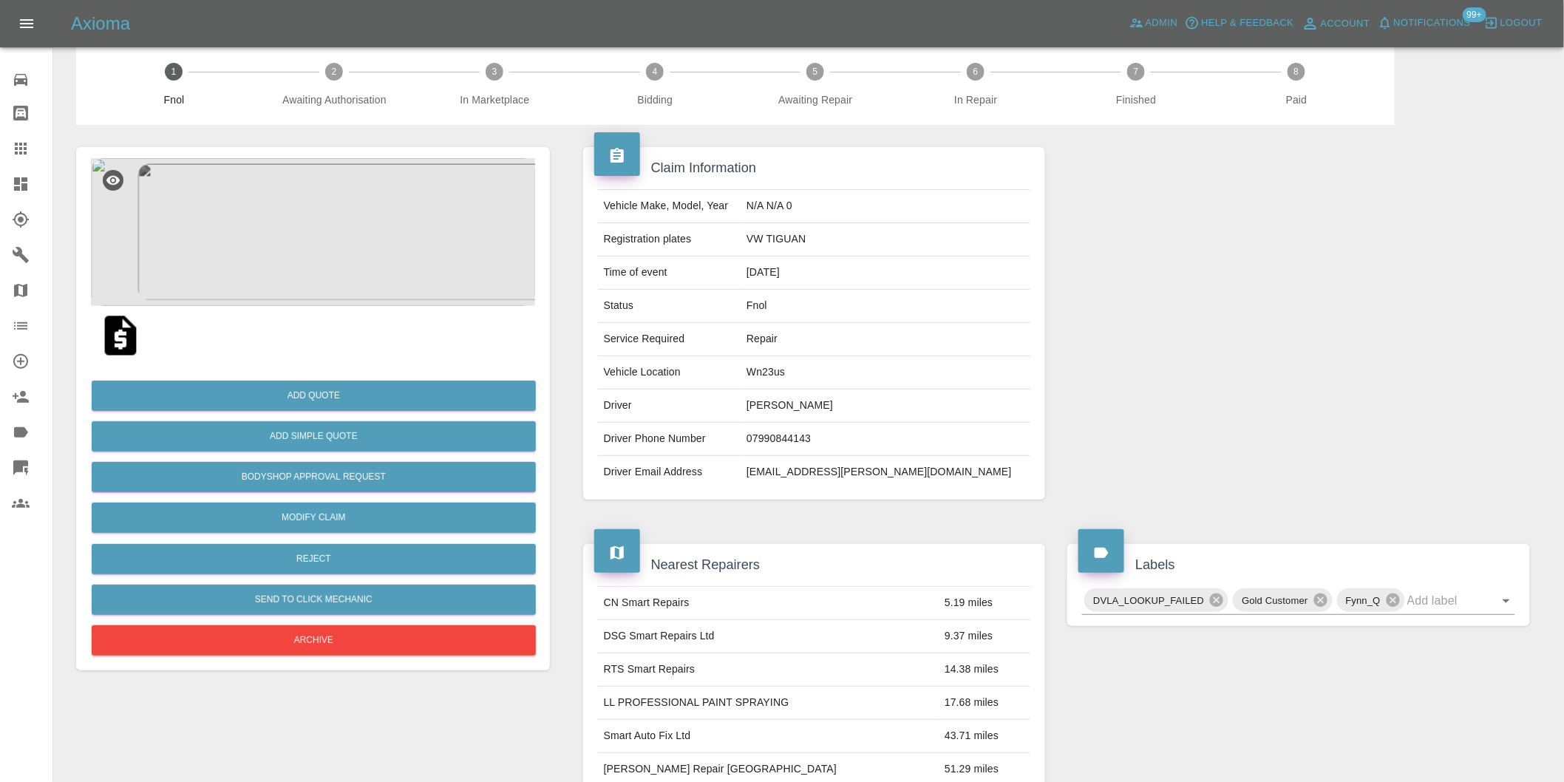
click at [341, 247] on img at bounding box center [313, 232] width 444 height 148
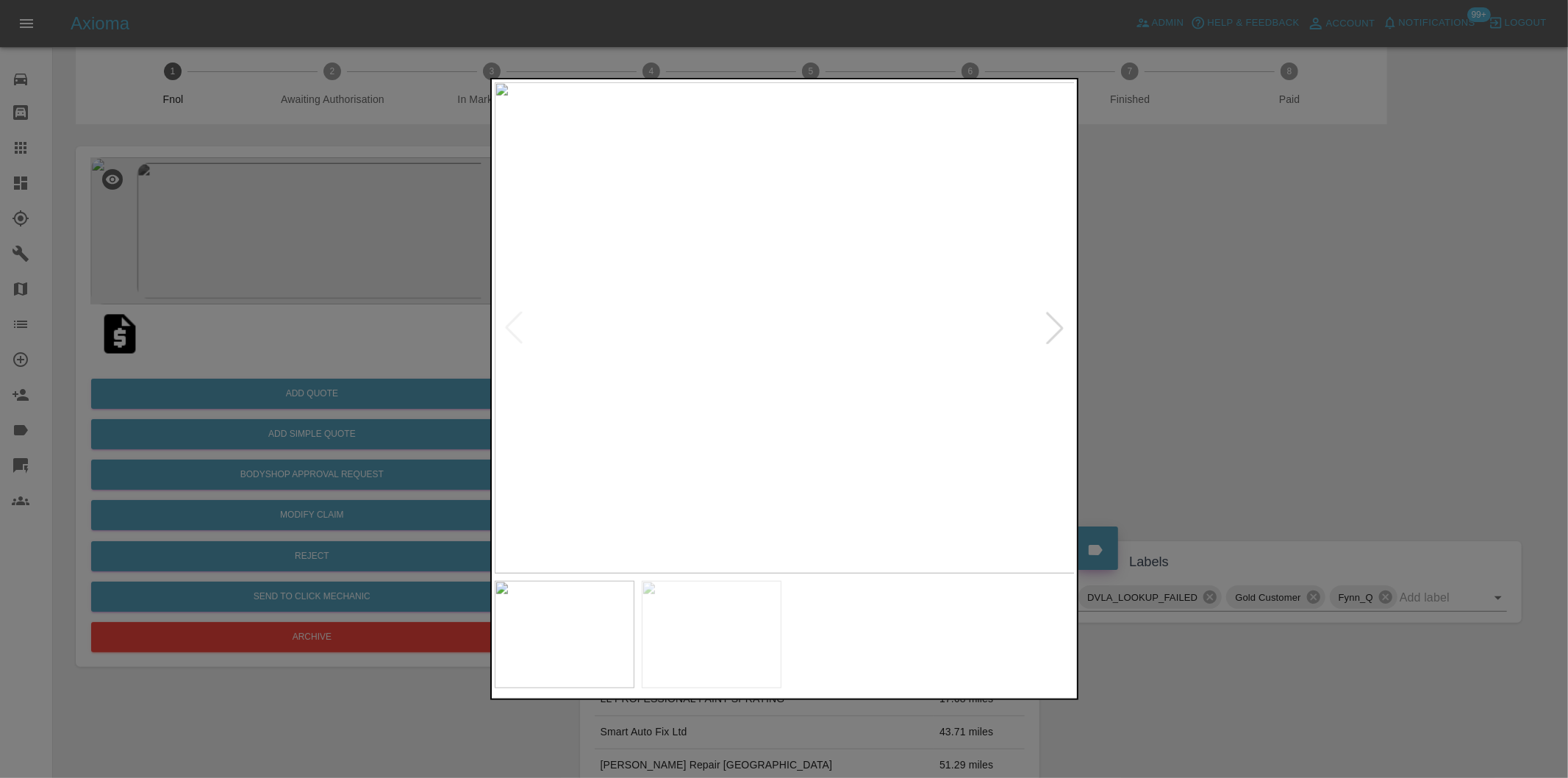
click at [1056, 316] on div at bounding box center [1055, 327] width 33 height 33
click at [1324, 350] on div at bounding box center [784, 389] width 1568 height 778
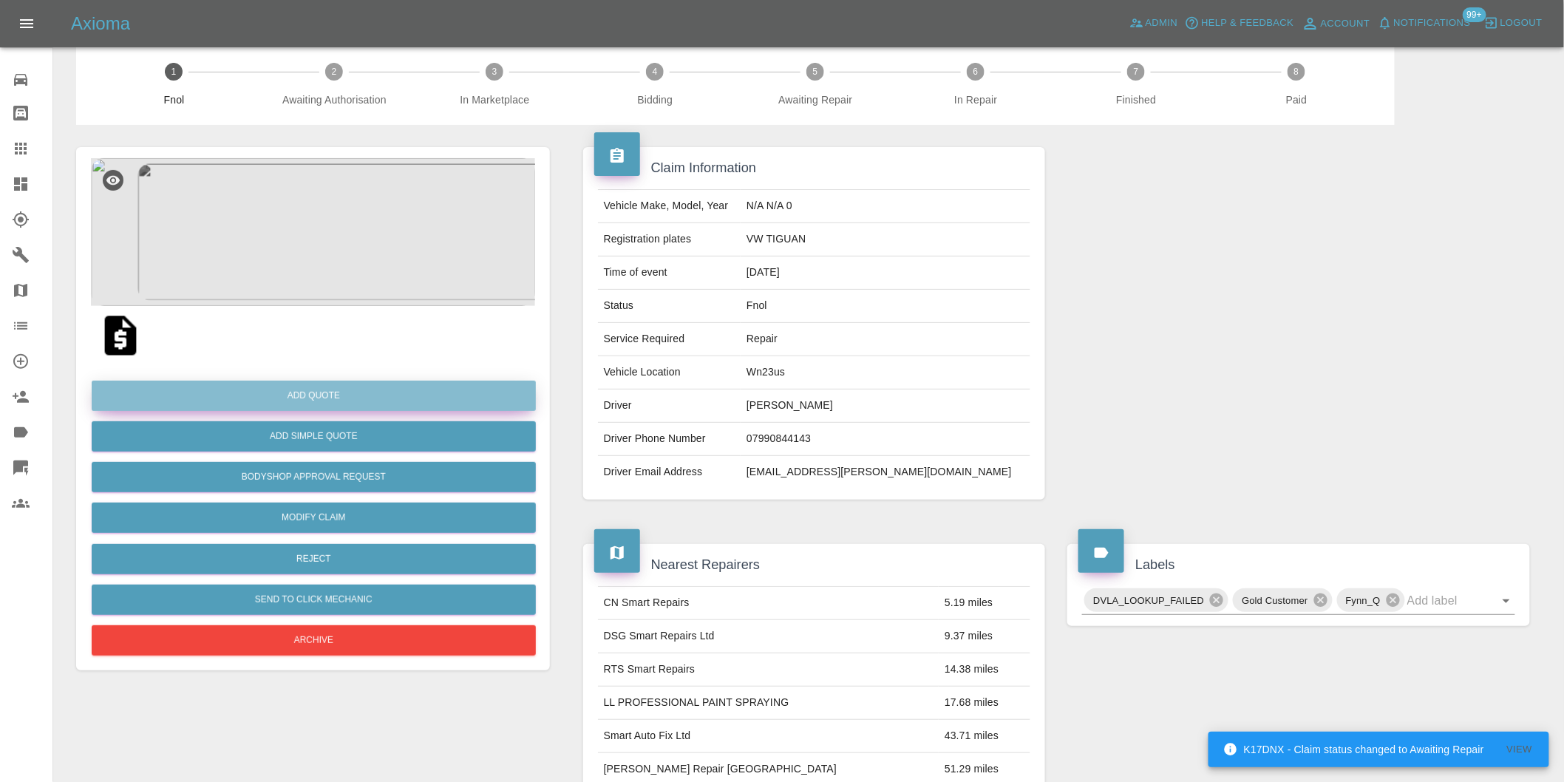
click at [303, 394] on button "Add Quote" at bounding box center [314, 396] width 444 height 30
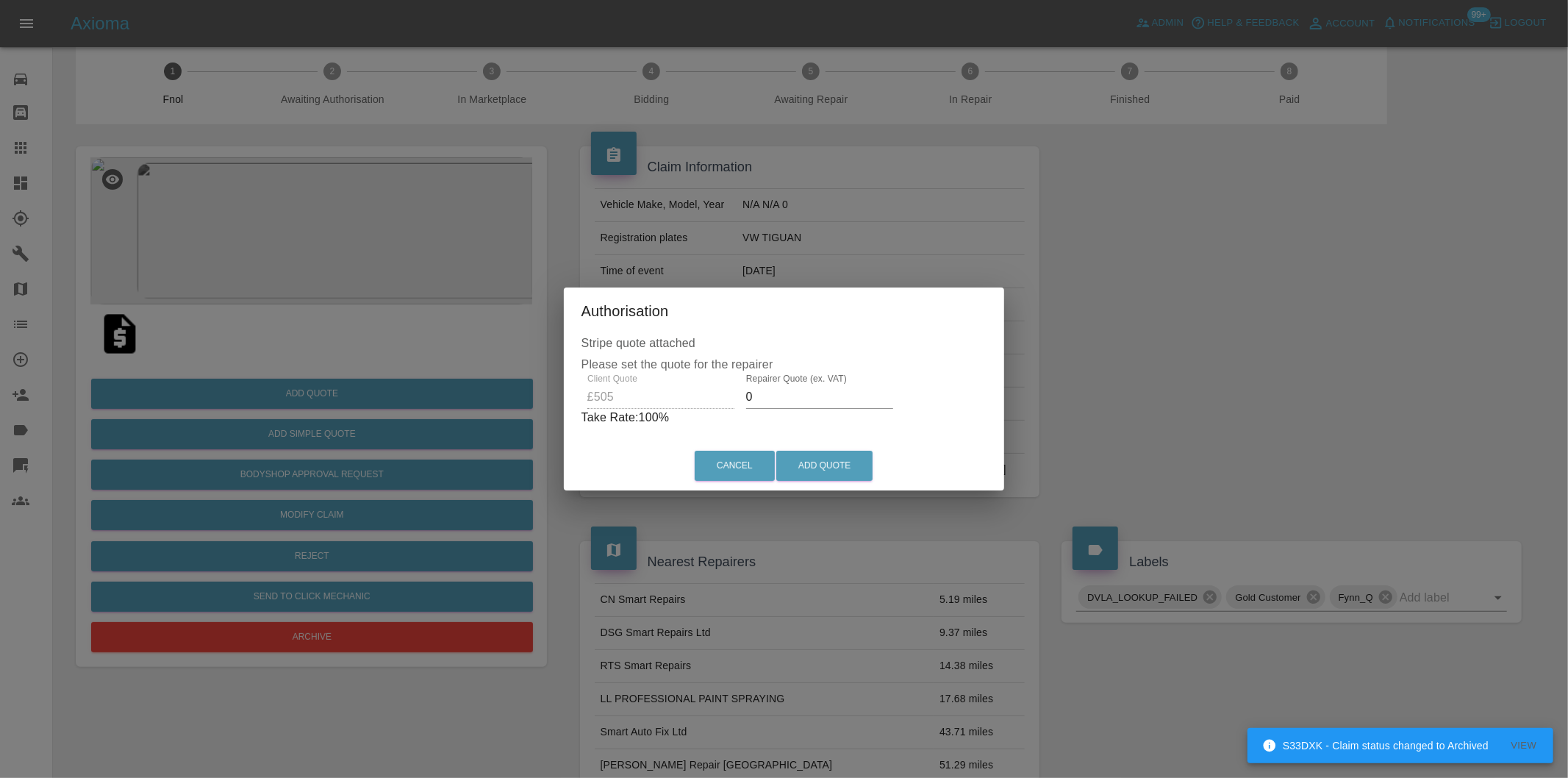
click at [787, 398] on input "0" at bounding box center [820, 397] width 147 height 24
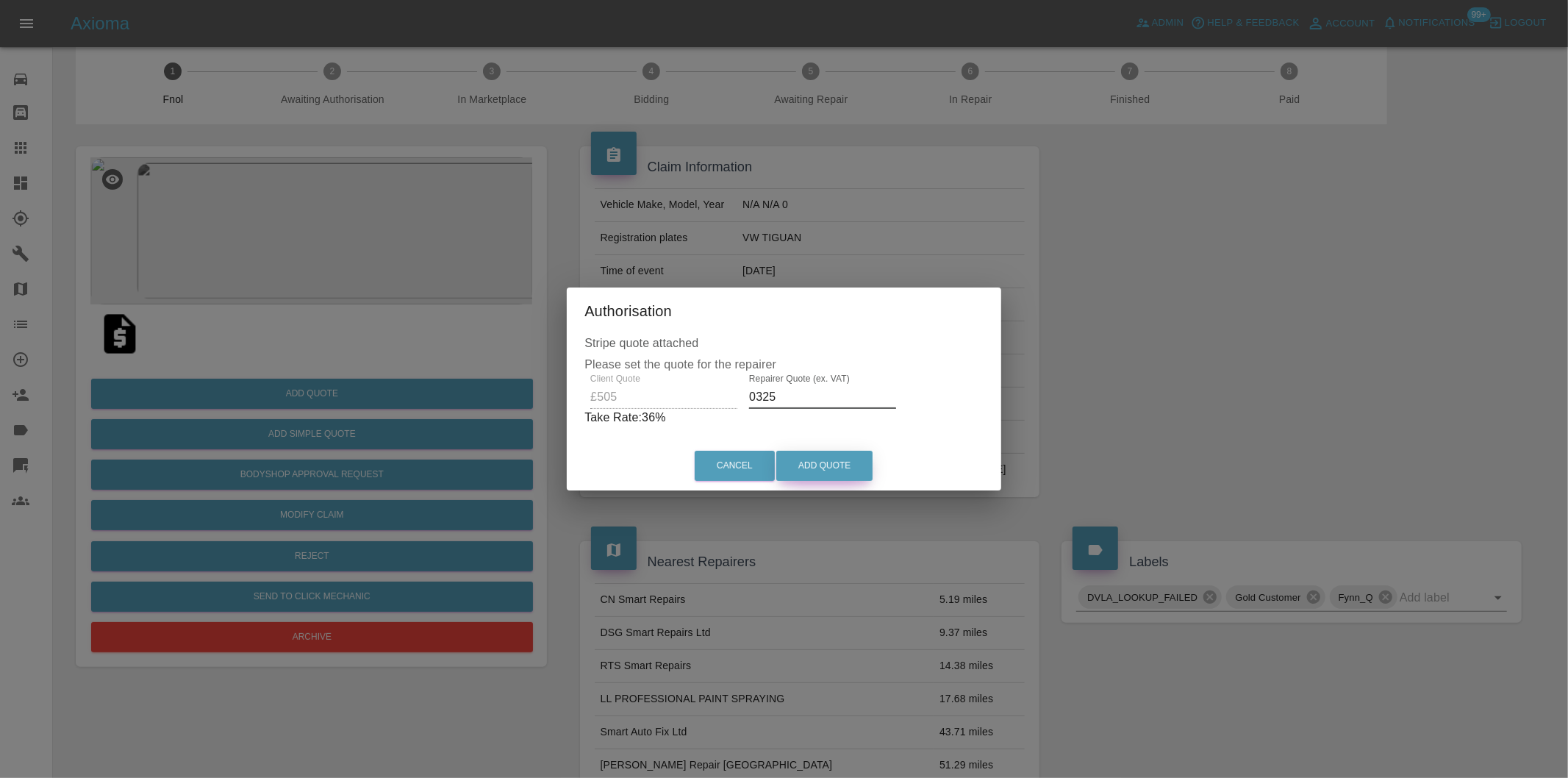
type input "0325"
click at [834, 459] on button "Add Quote" at bounding box center [824, 466] width 97 height 30
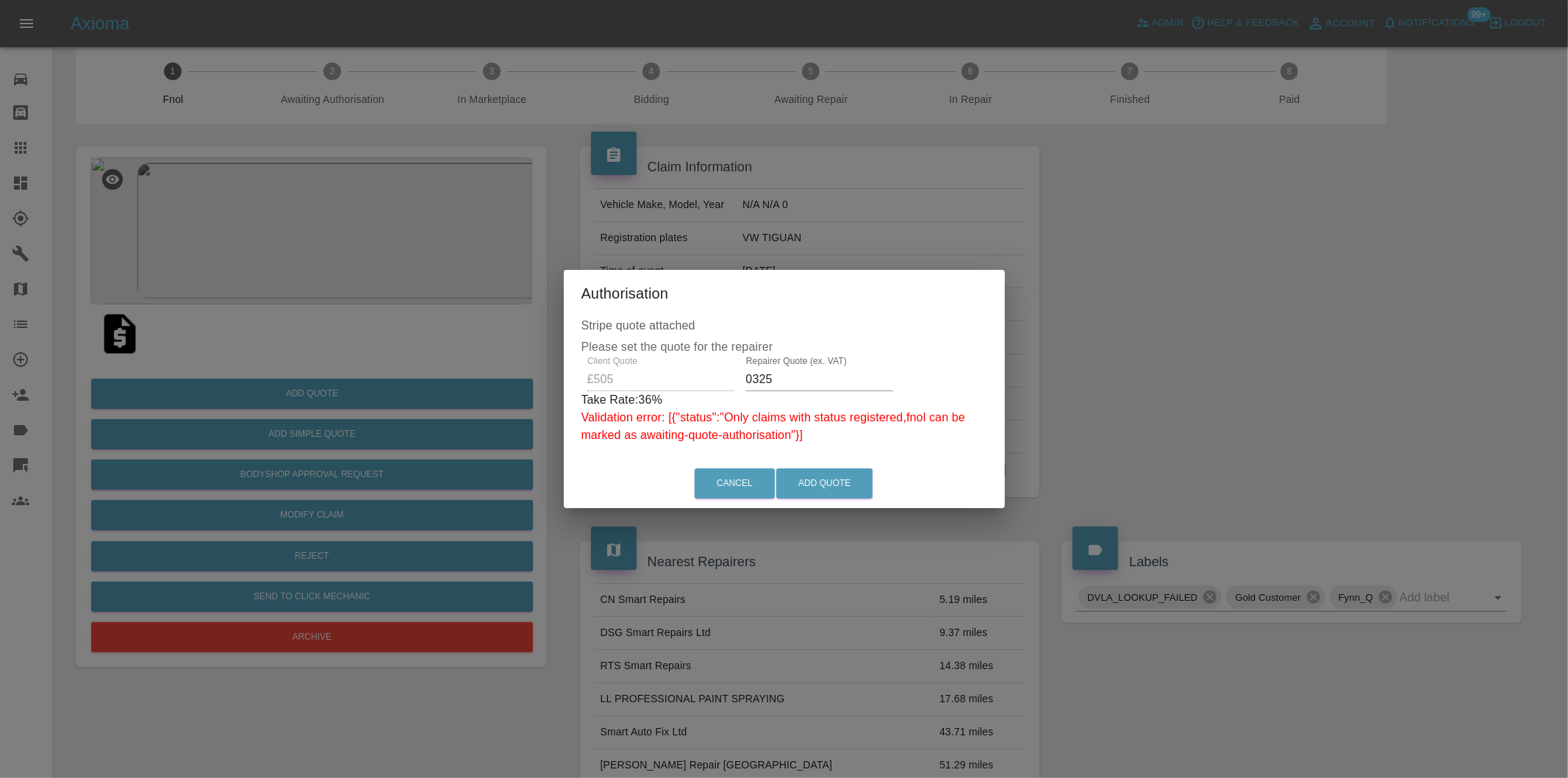
drag, startPoint x: 1096, startPoint y: 255, endPoint x: 833, endPoint y: 112, distance: 299.4
click at [1096, 255] on div "Authorisation Stripe quote attached Please set the quote for the repairer Clien…" at bounding box center [784, 389] width 1568 height 778
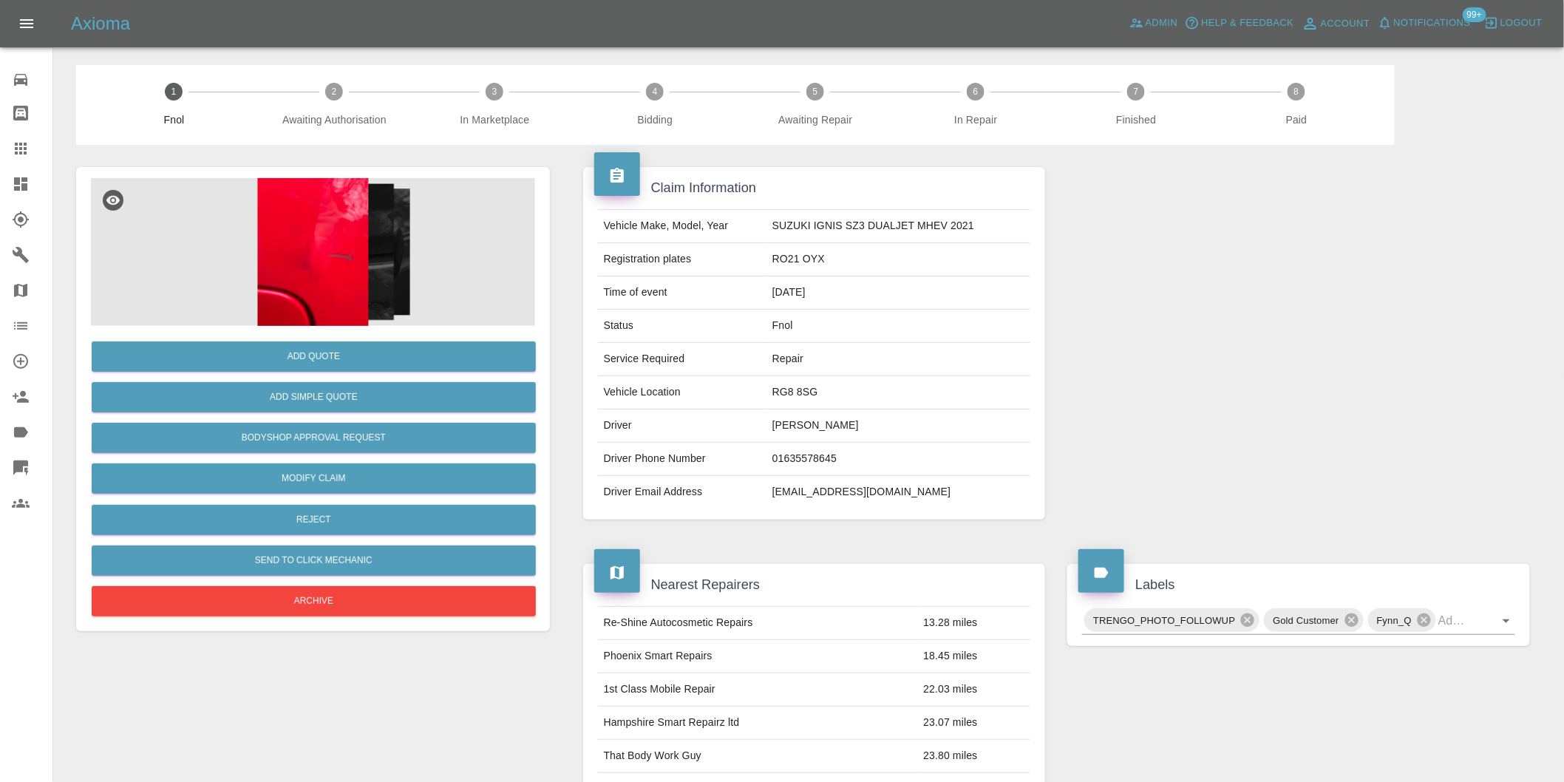
click at [325, 245] on img at bounding box center [313, 252] width 444 height 148
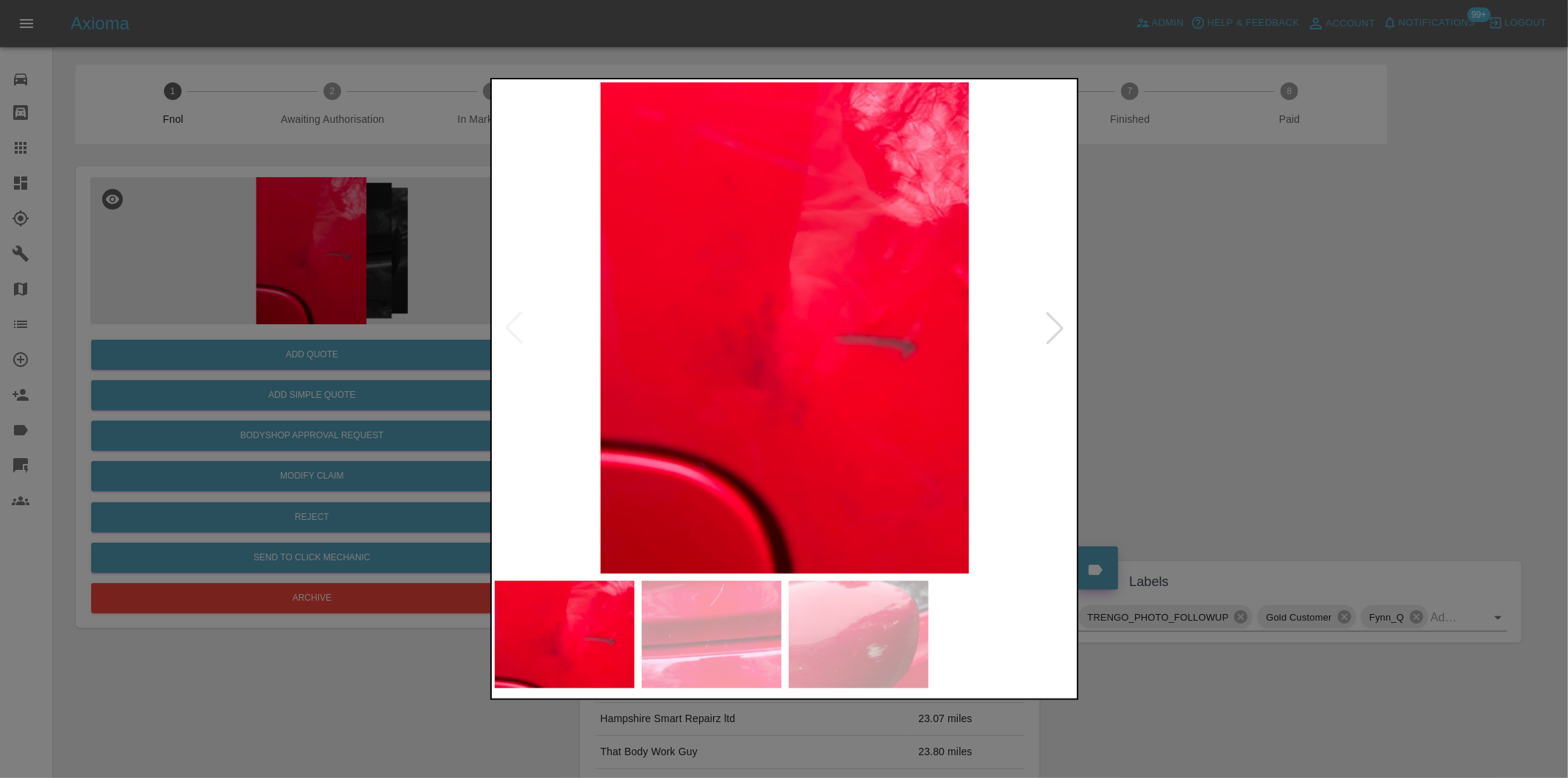
click at [1056, 327] on div at bounding box center [1055, 327] width 33 height 33
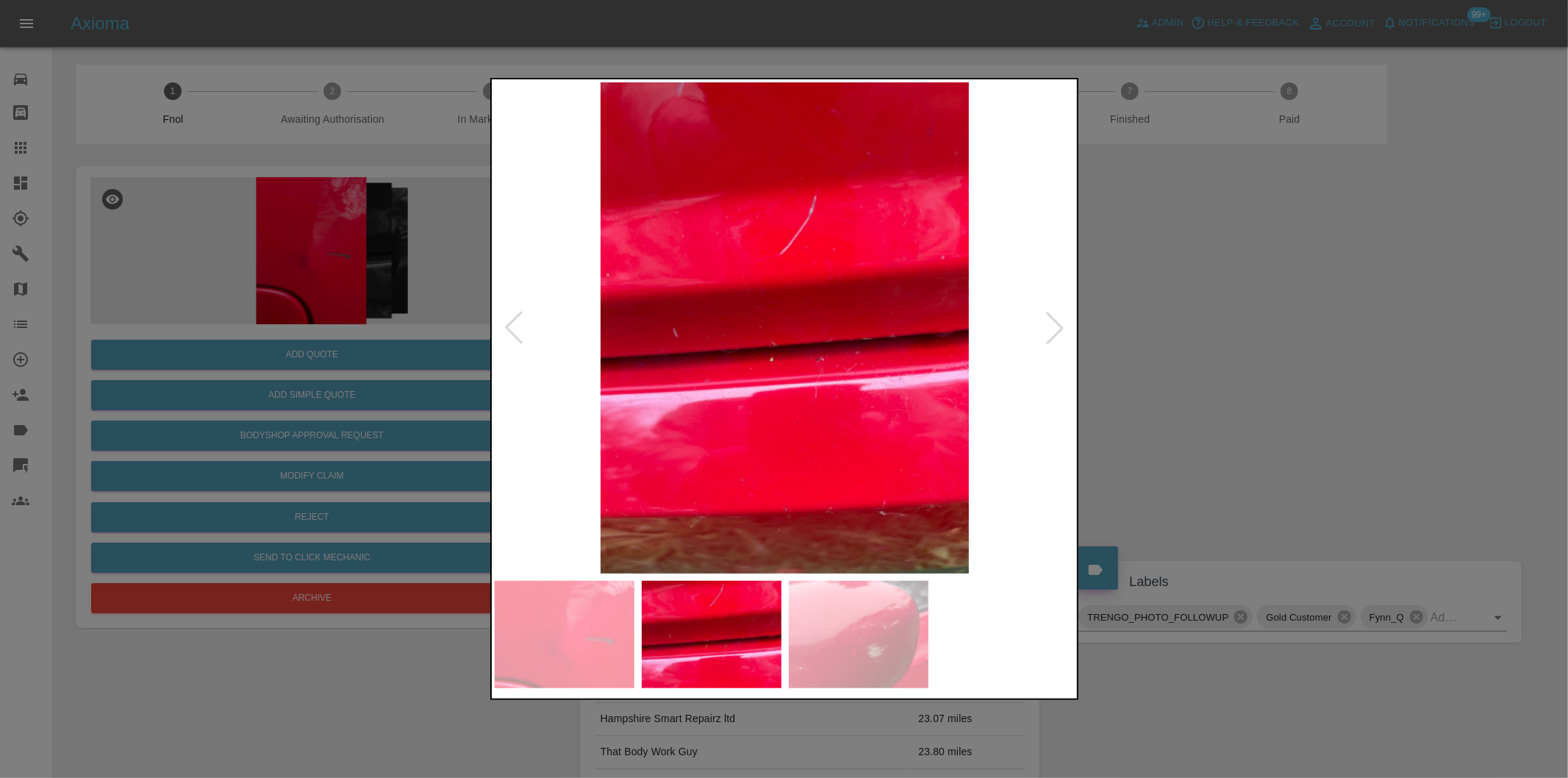
click at [1056, 327] on div at bounding box center [1055, 327] width 33 height 33
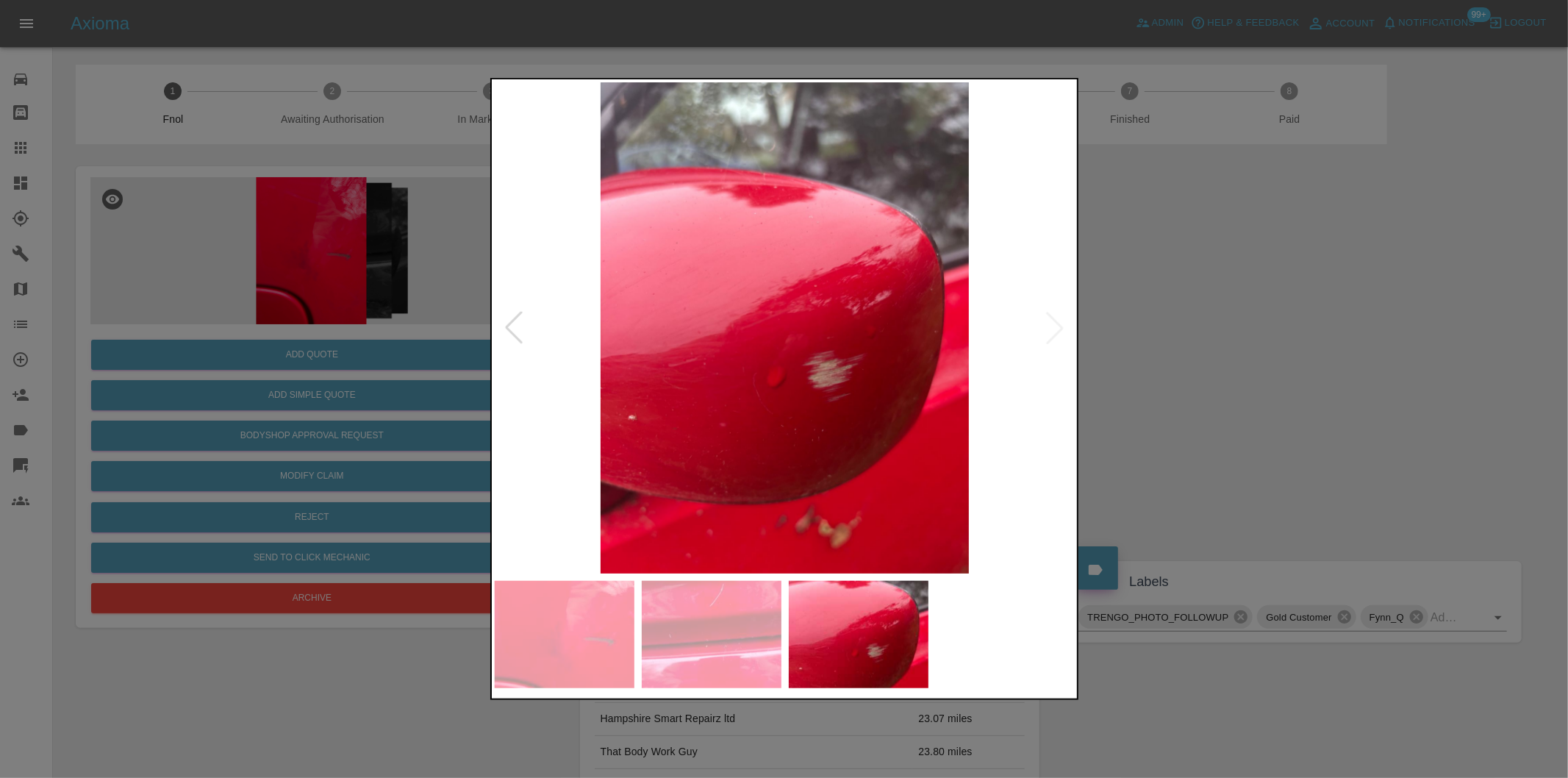
click at [1056, 327] on img at bounding box center [785, 328] width 581 height 491
click at [509, 323] on div at bounding box center [513, 327] width 33 height 33
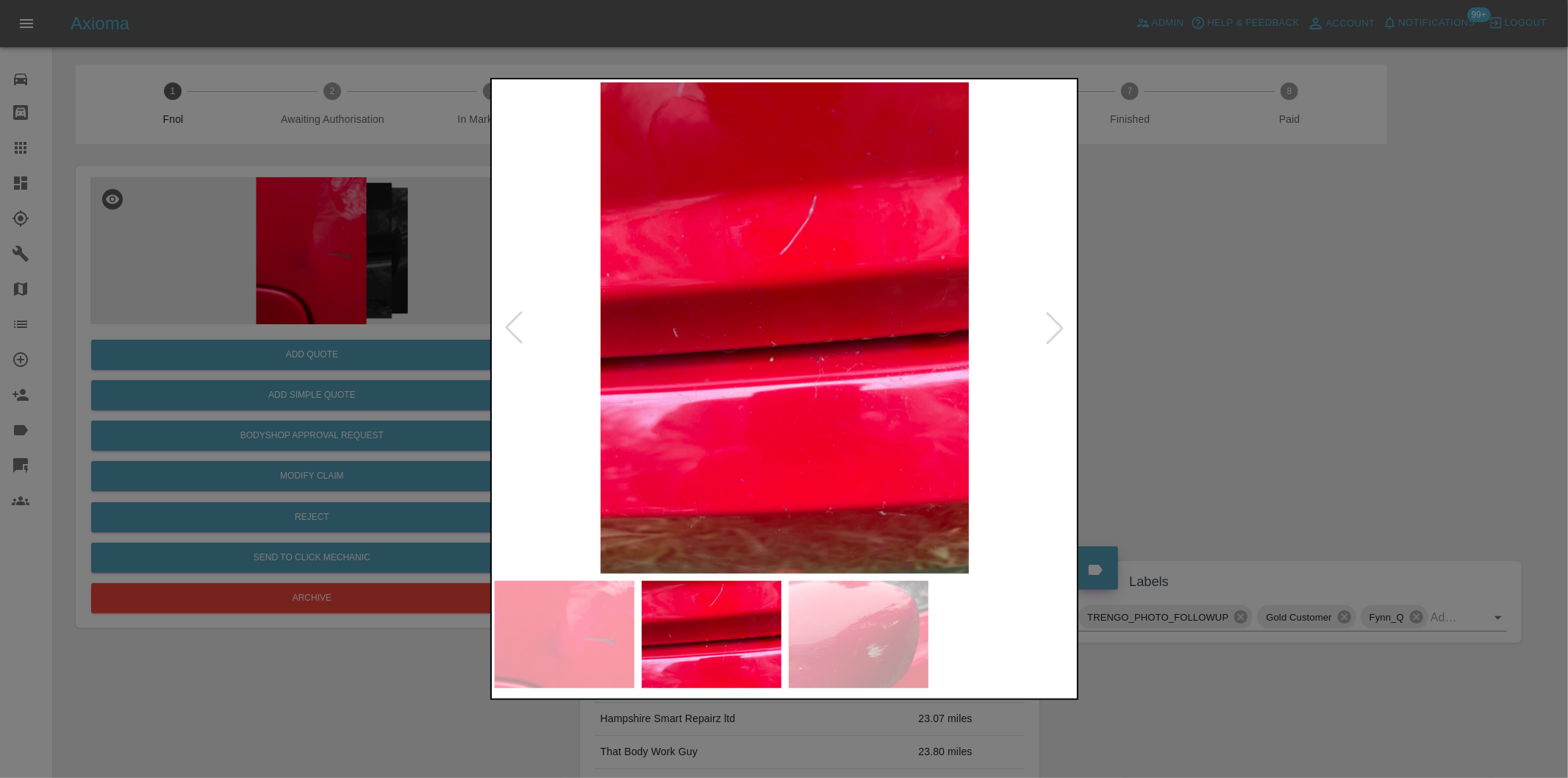
click at [511, 323] on div at bounding box center [513, 327] width 33 height 33
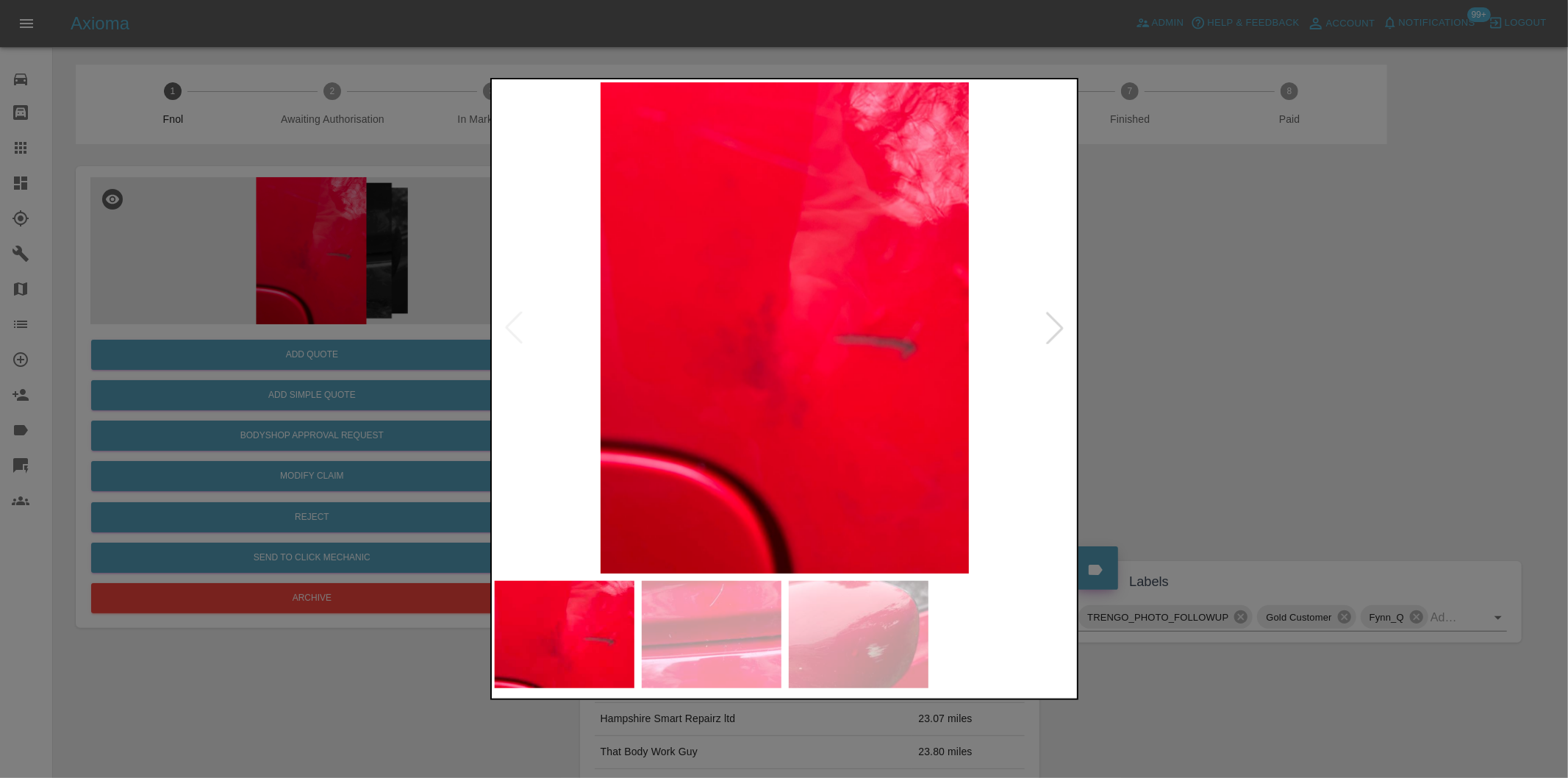
click at [1058, 326] on div at bounding box center [1055, 327] width 33 height 33
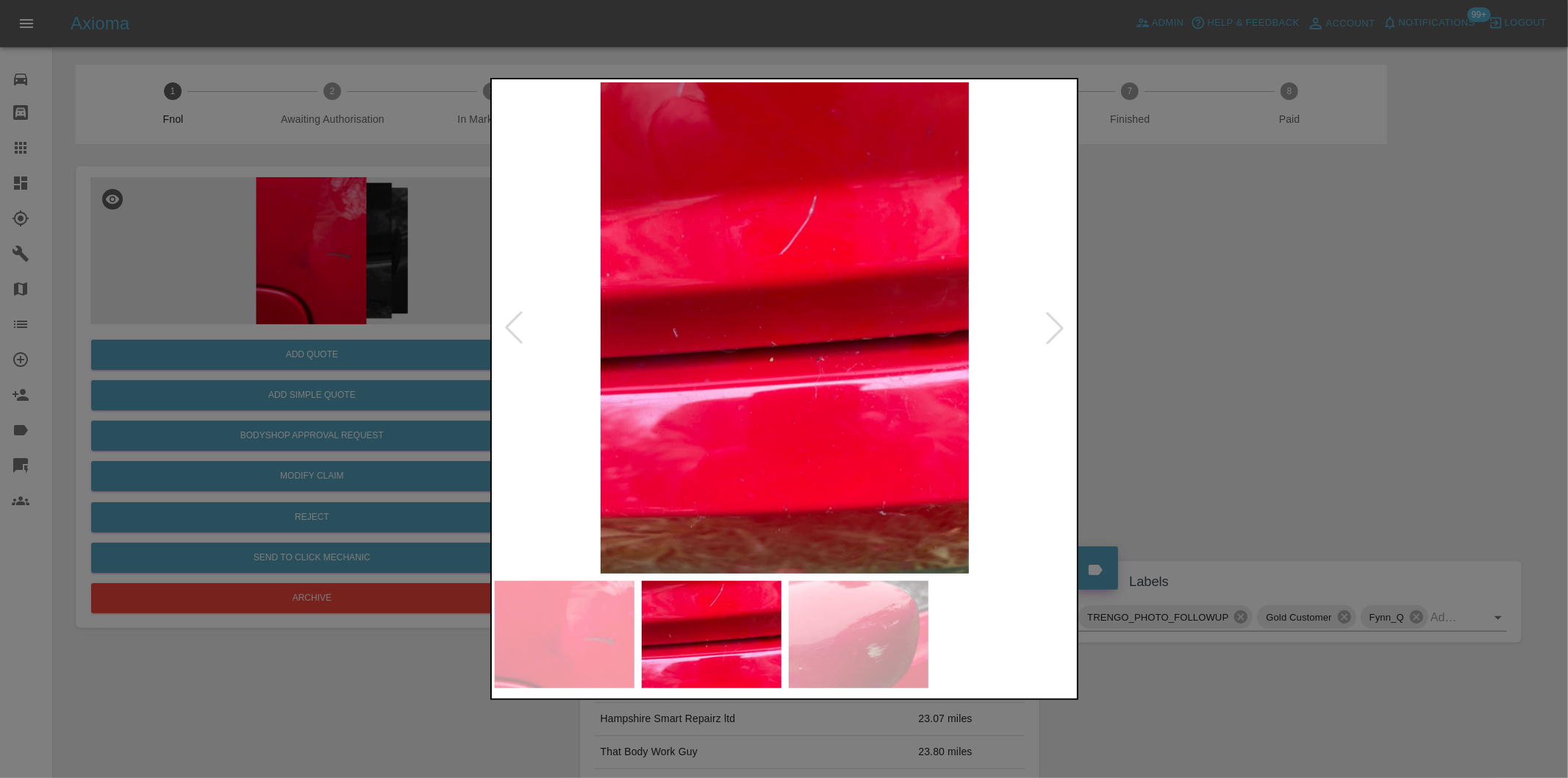
click at [1052, 325] on div at bounding box center [1055, 327] width 33 height 33
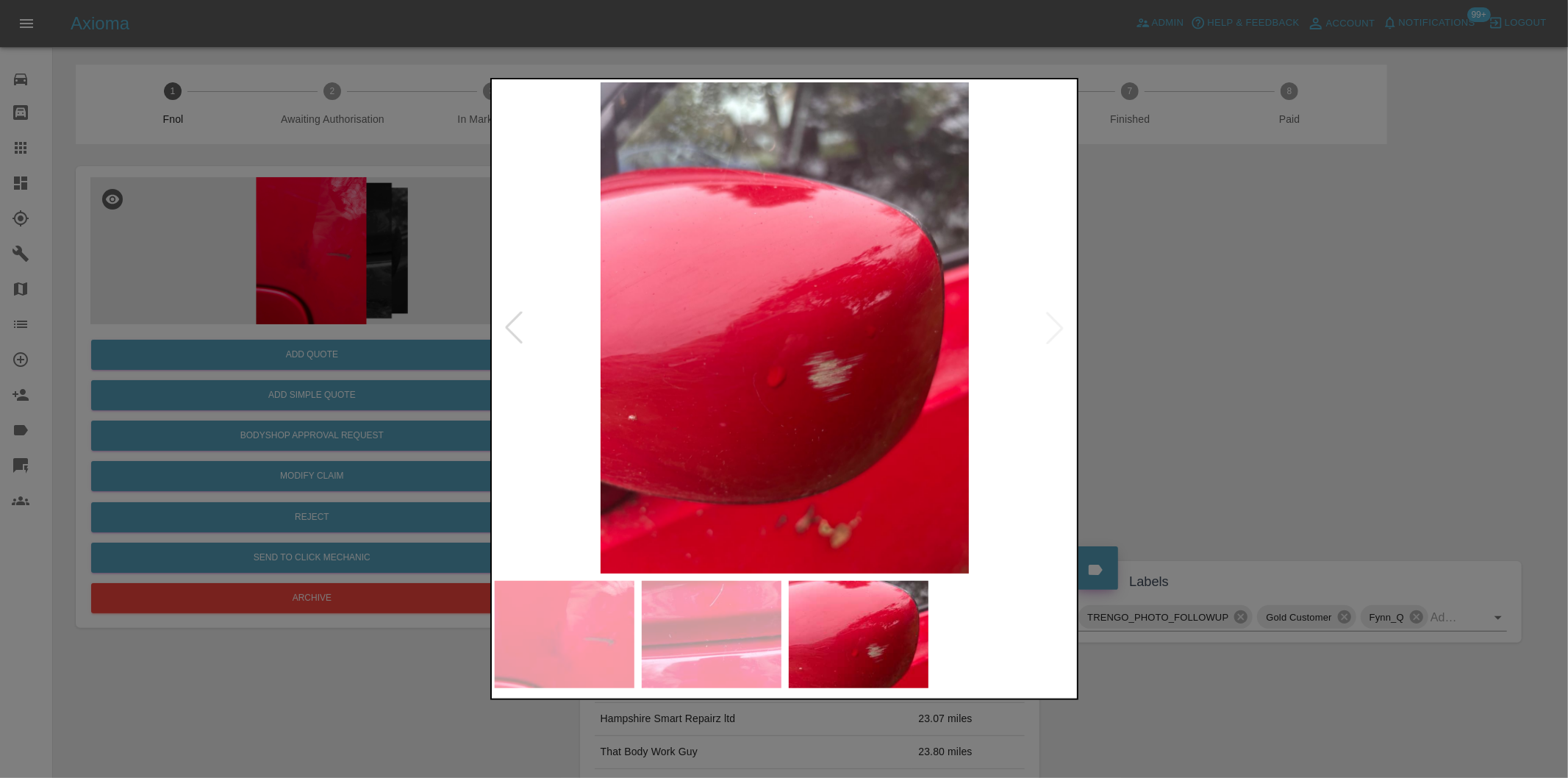
click at [1052, 325] on img at bounding box center [785, 328] width 581 height 491
click at [1050, 325] on img at bounding box center [785, 328] width 581 height 491
click at [498, 319] on div at bounding box center [513, 327] width 33 height 33
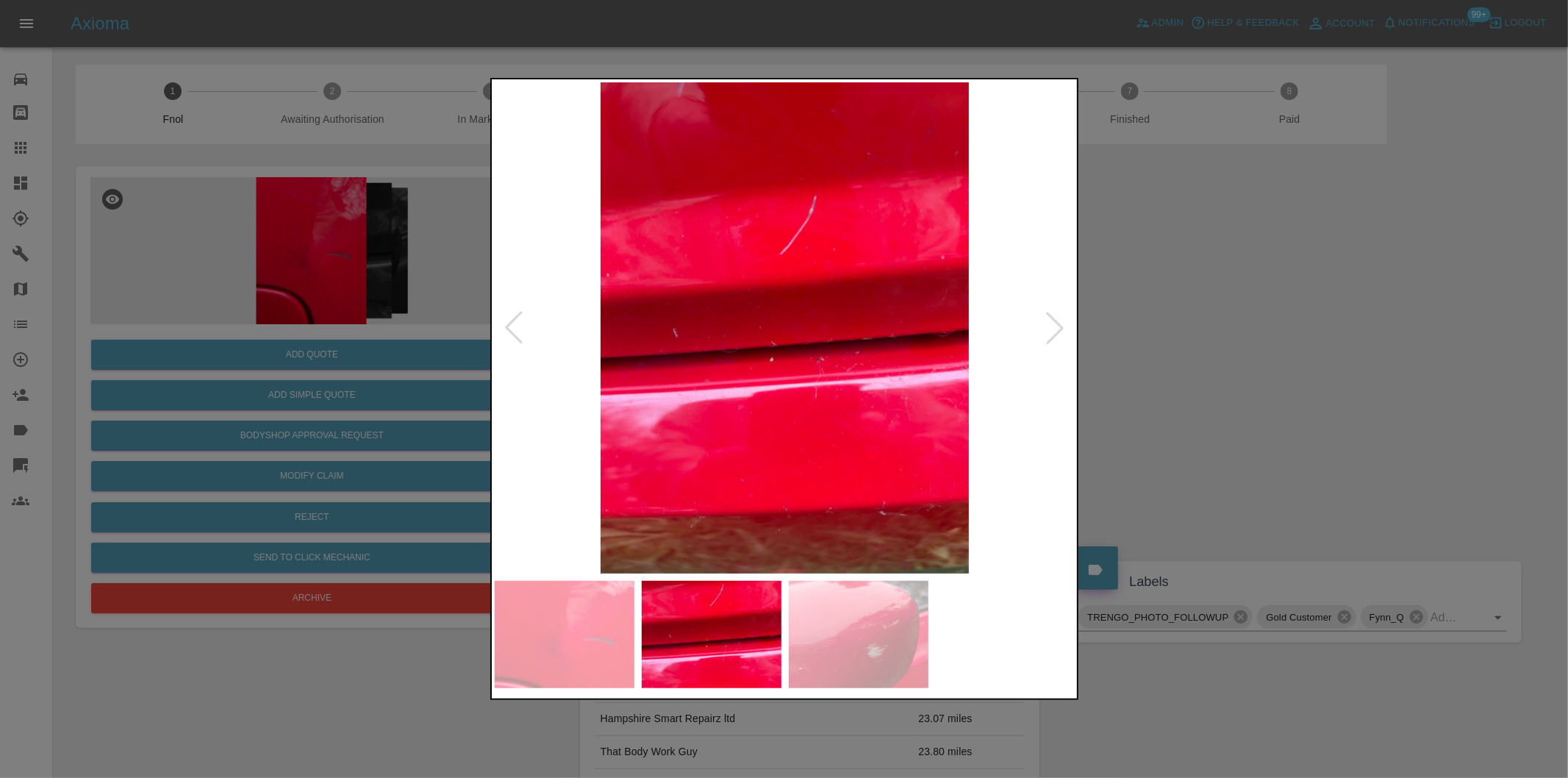
click at [503, 322] on div at bounding box center [513, 327] width 33 height 33
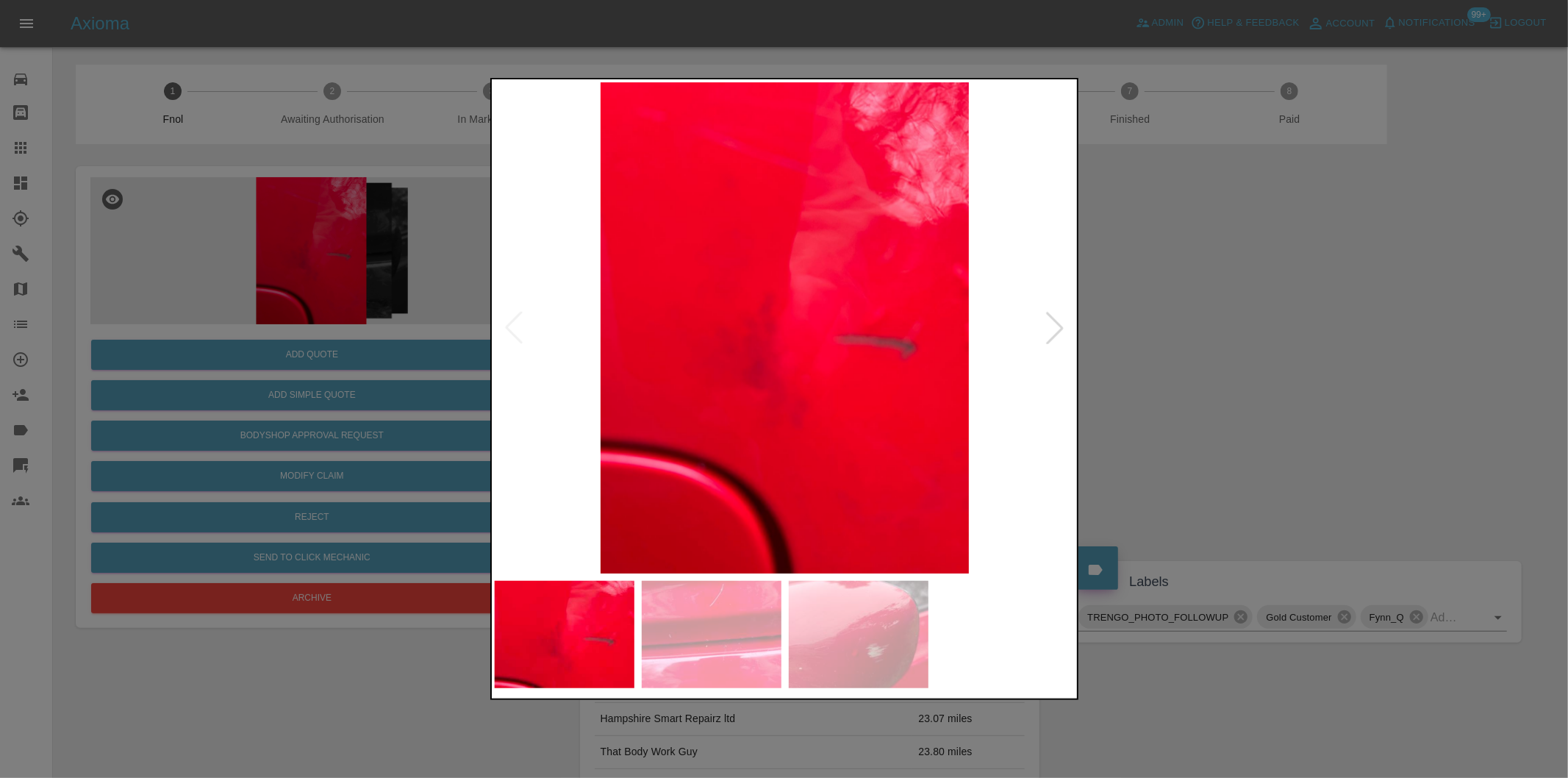
click at [1231, 360] on div at bounding box center [784, 389] width 1568 height 778
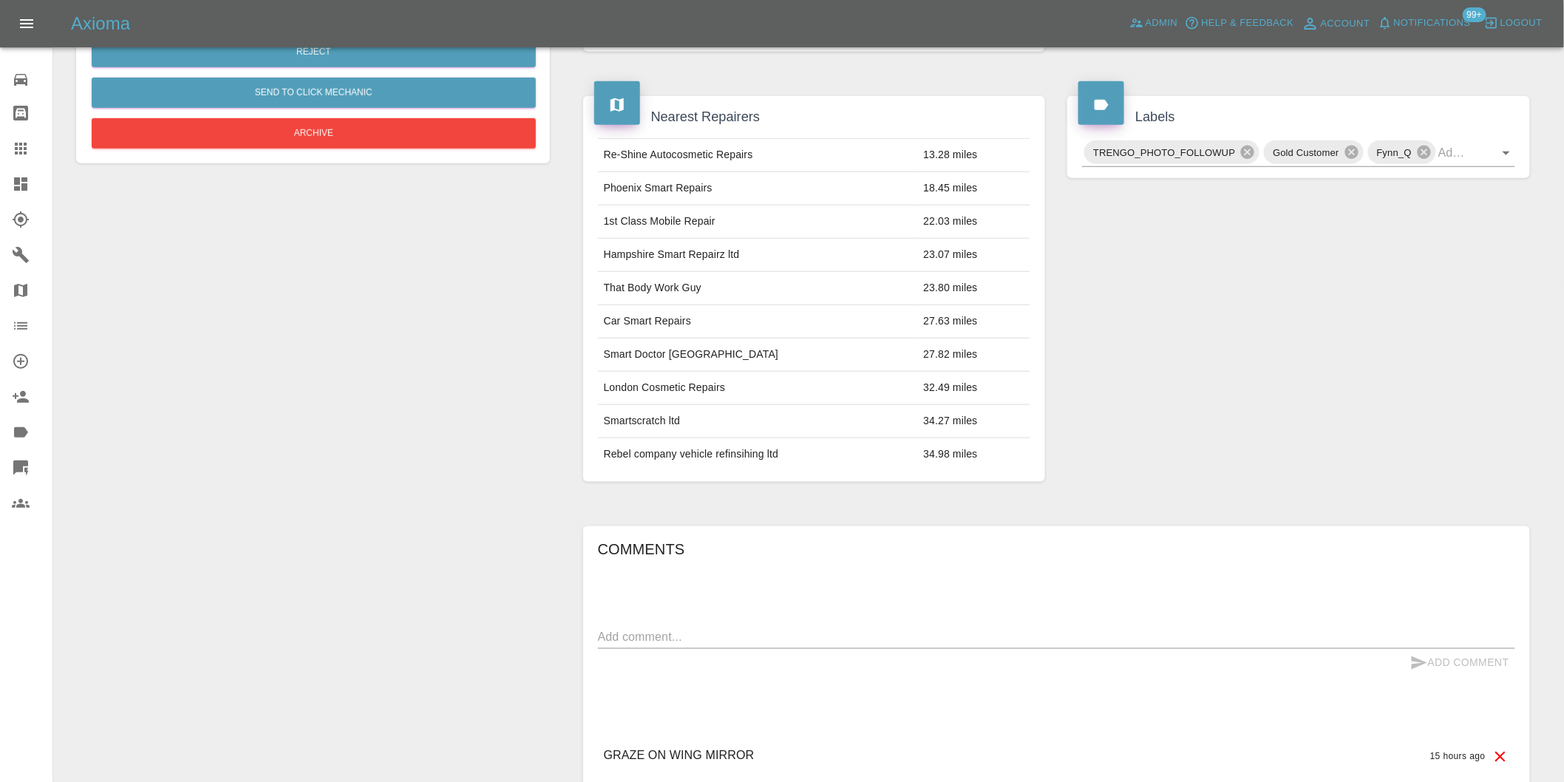
scroll to position [267, 0]
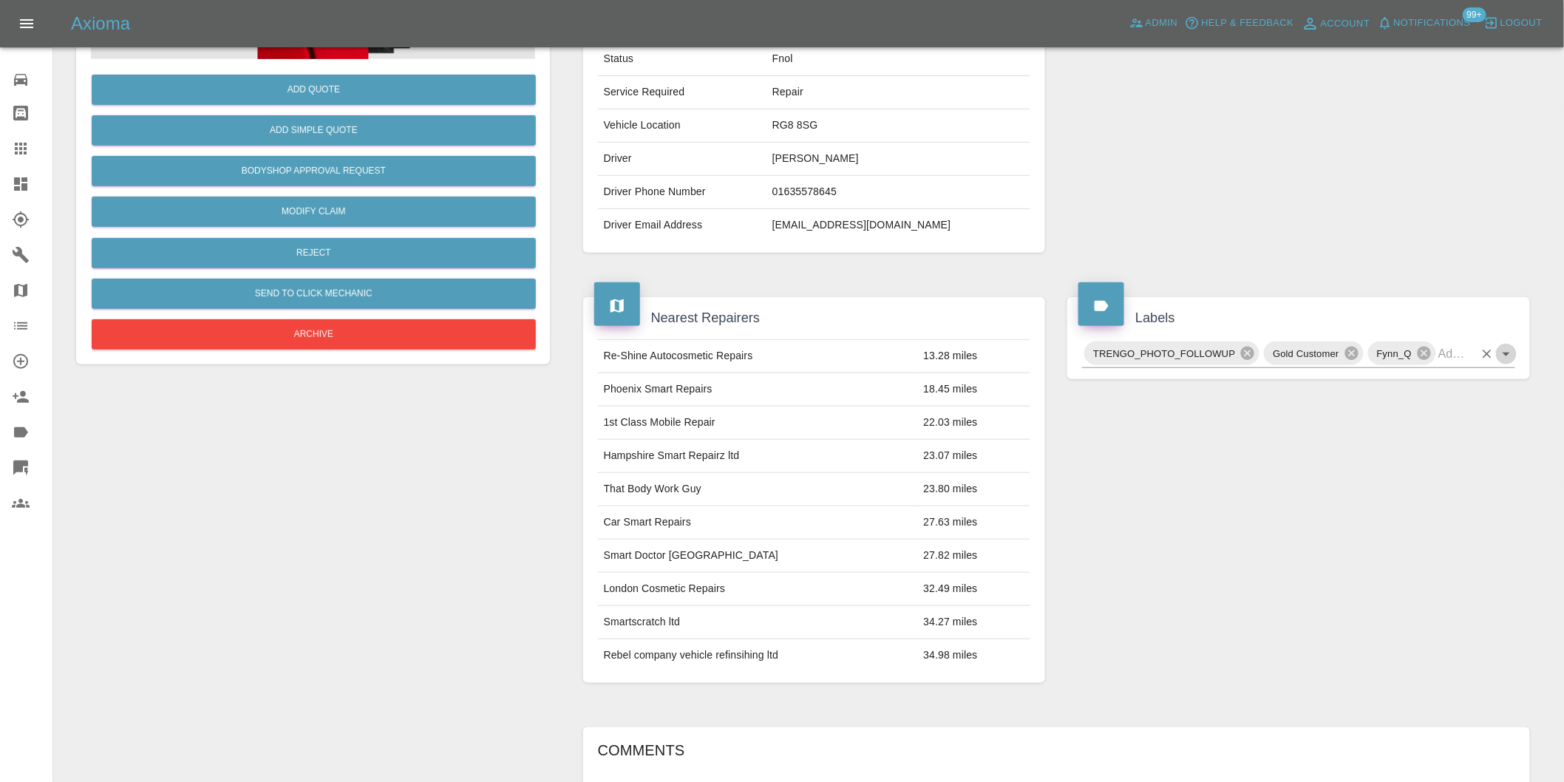
click at [1504, 355] on icon "Open" at bounding box center [1506, 354] width 18 height 18
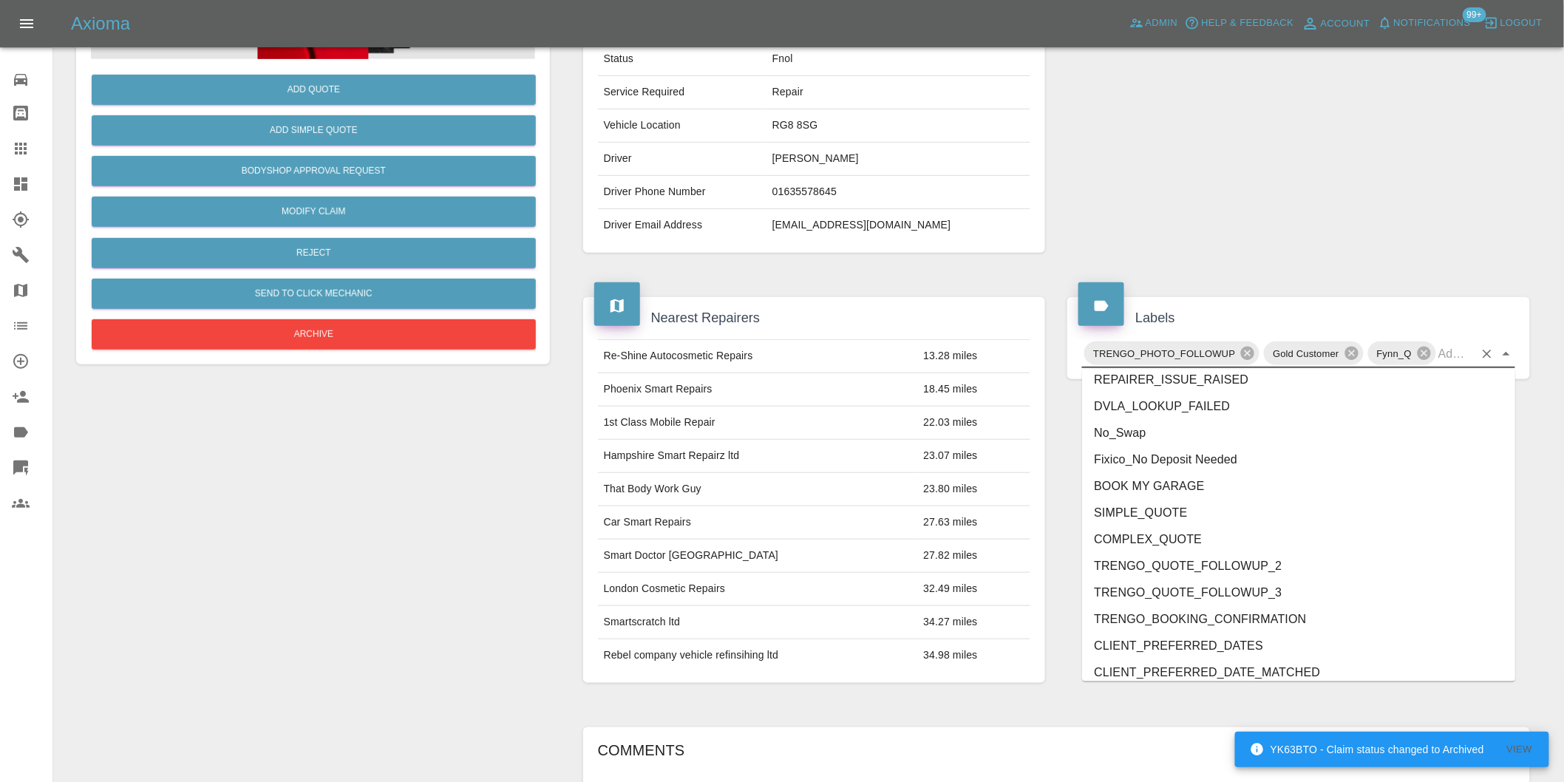
scroll to position [3129, 0]
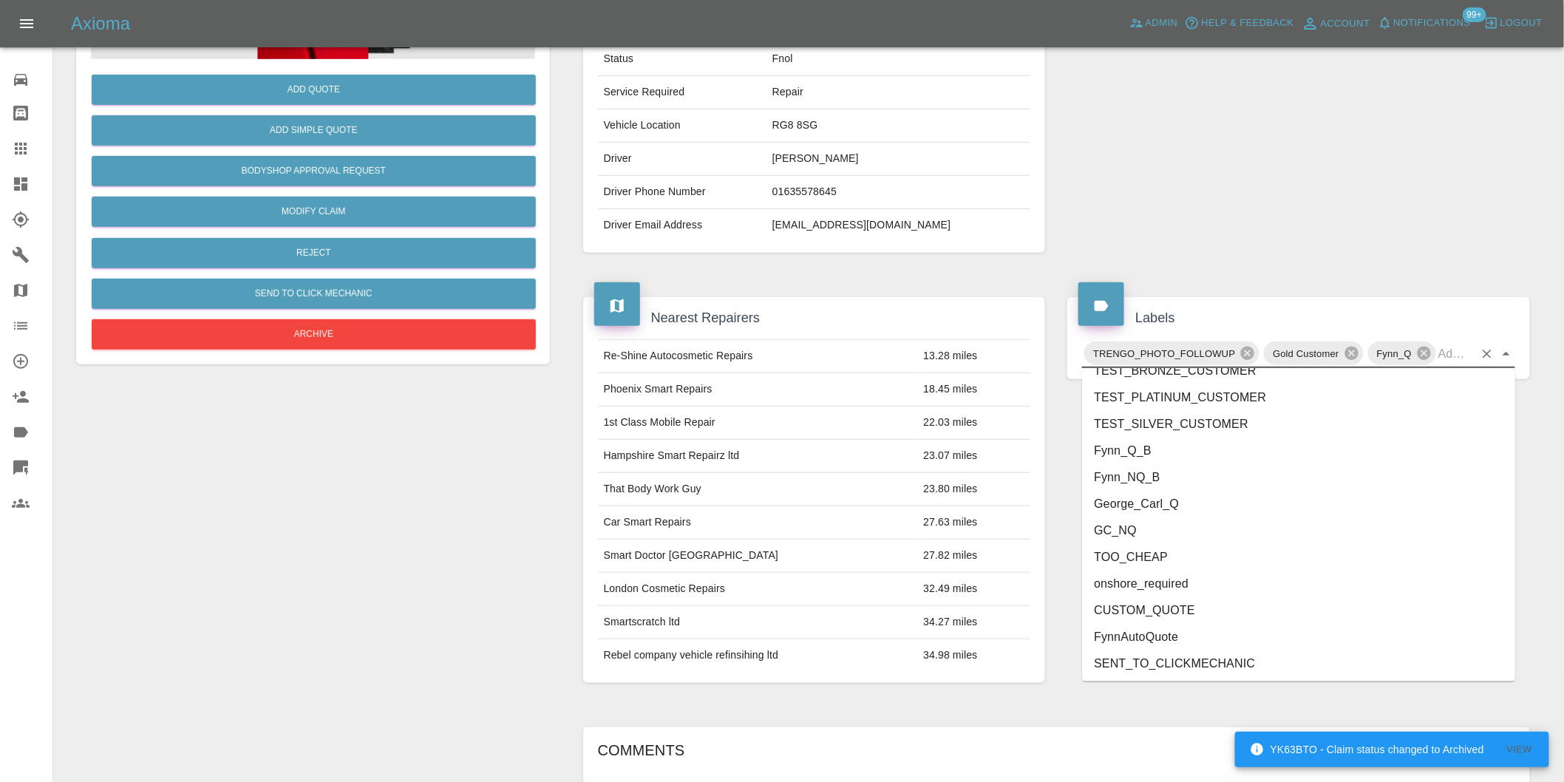
click at [1169, 492] on li "George_Carl_Q" at bounding box center [1298, 504] width 433 height 27
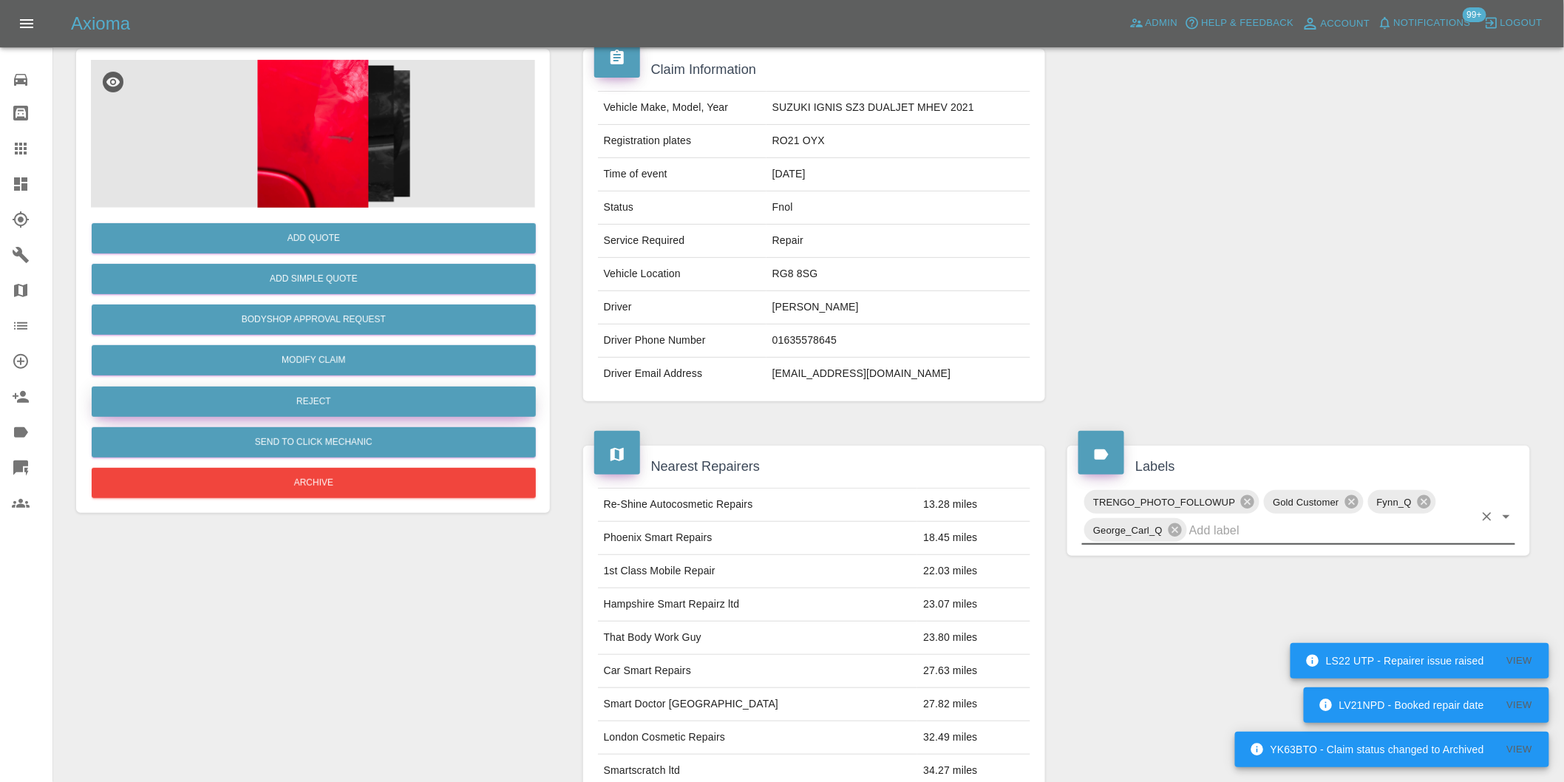
scroll to position [0, 0]
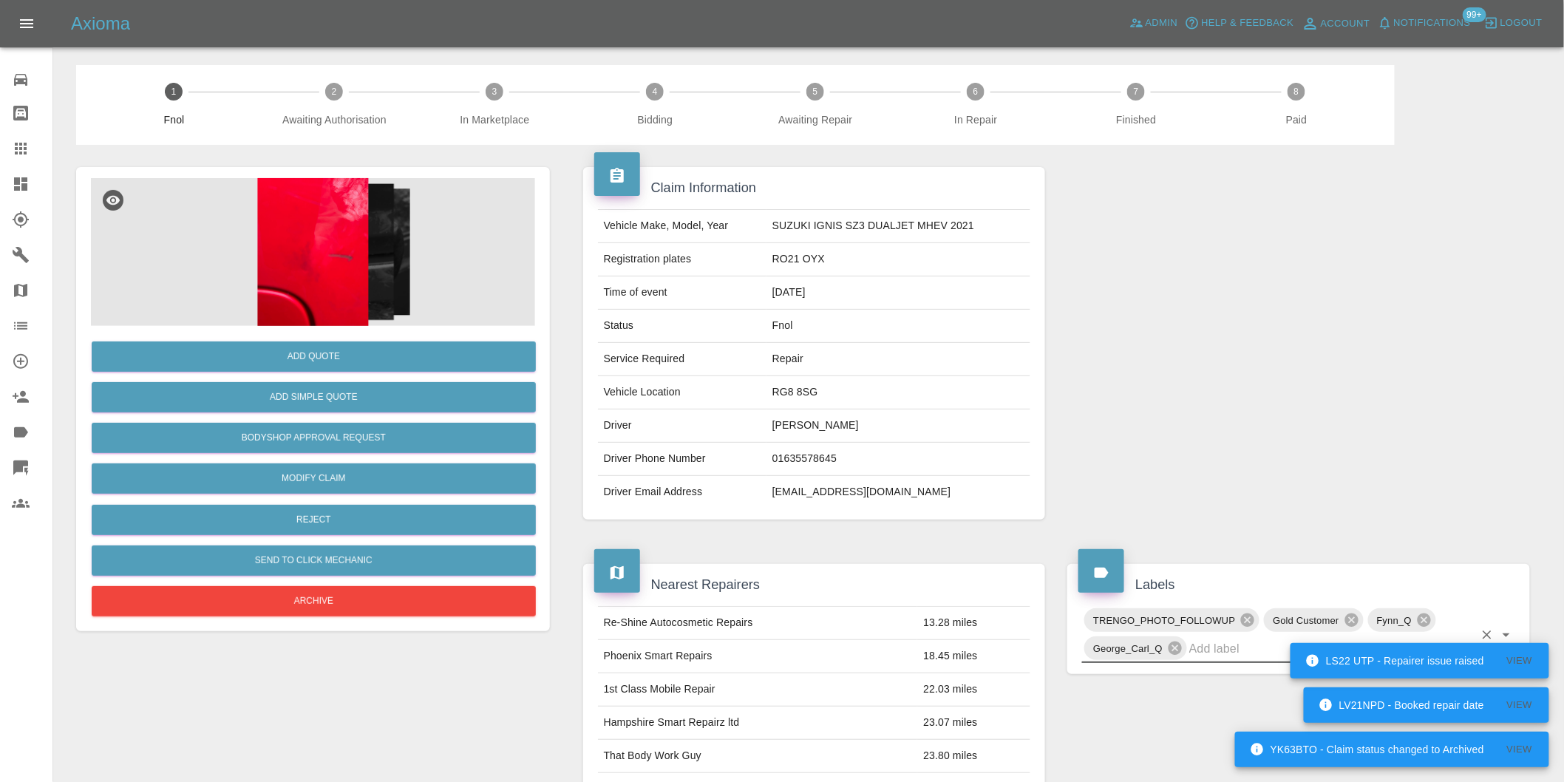
click at [281, 240] on img at bounding box center [313, 252] width 444 height 148
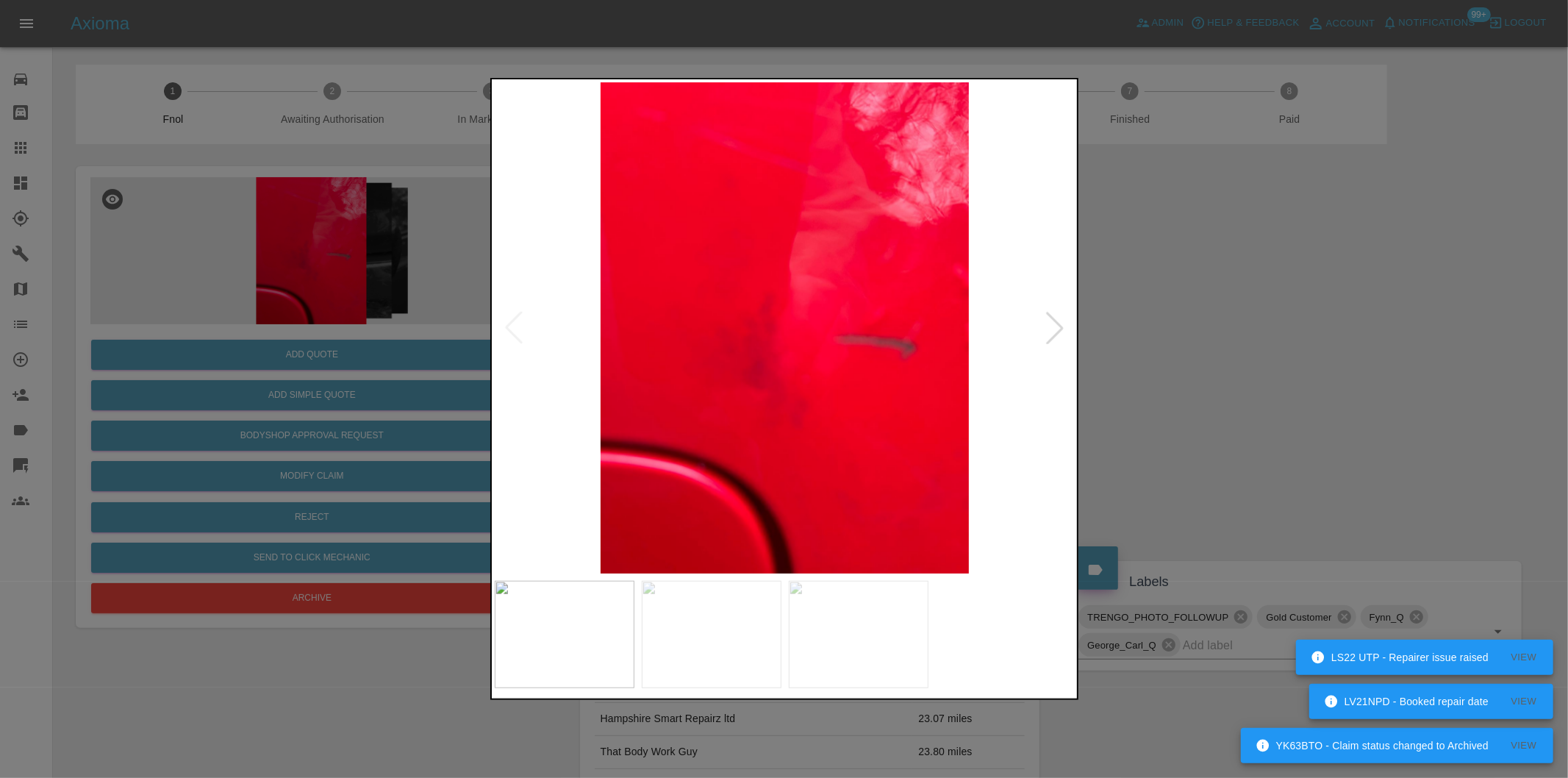
click at [1049, 324] on div at bounding box center [1055, 327] width 33 height 33
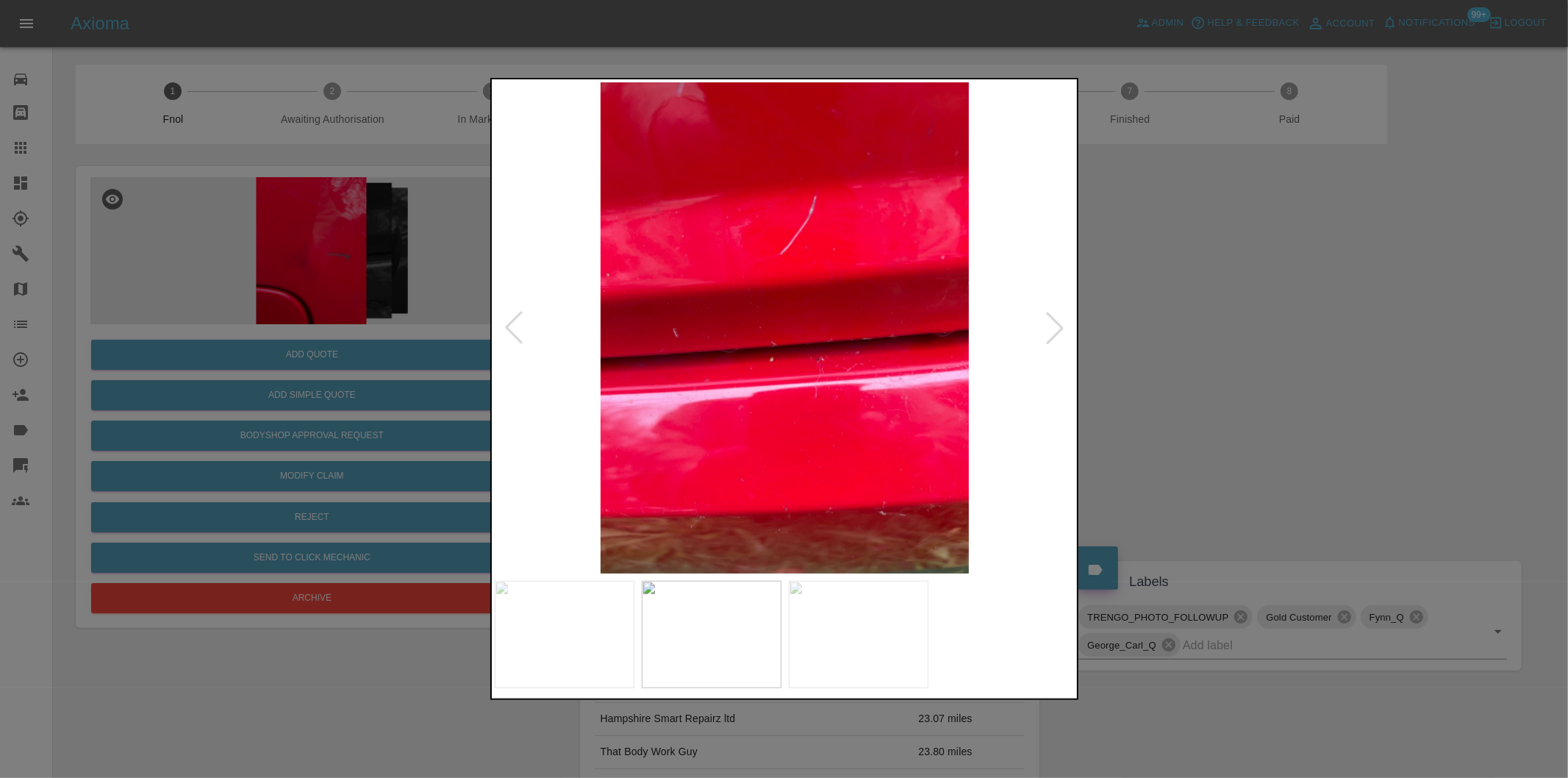
click at [1214, 328] on div at bounding box center [784, 389] width 1568 height 778
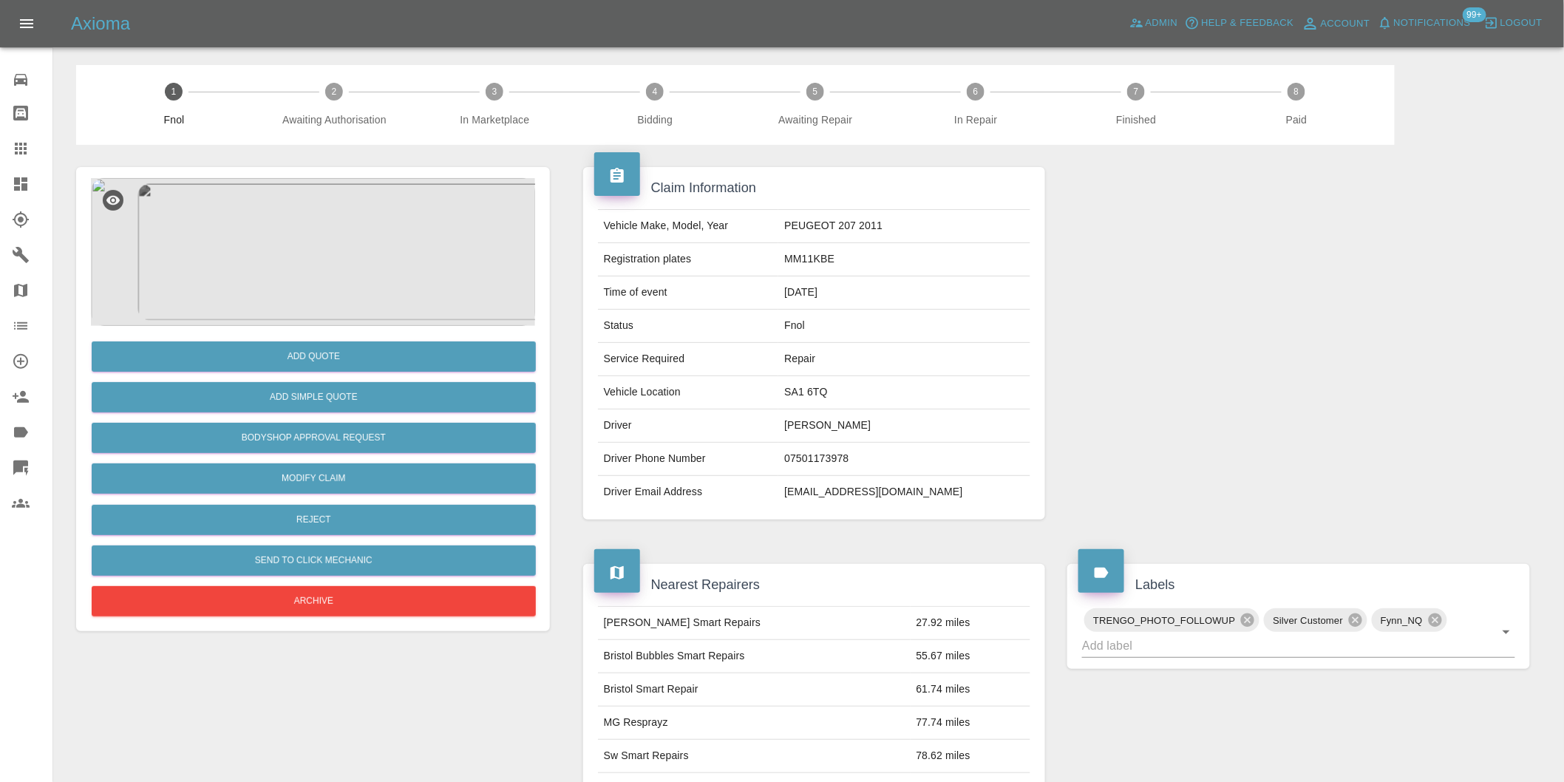
click at [357, 225] on img at bounding box center [313, 252] width 444 height 148
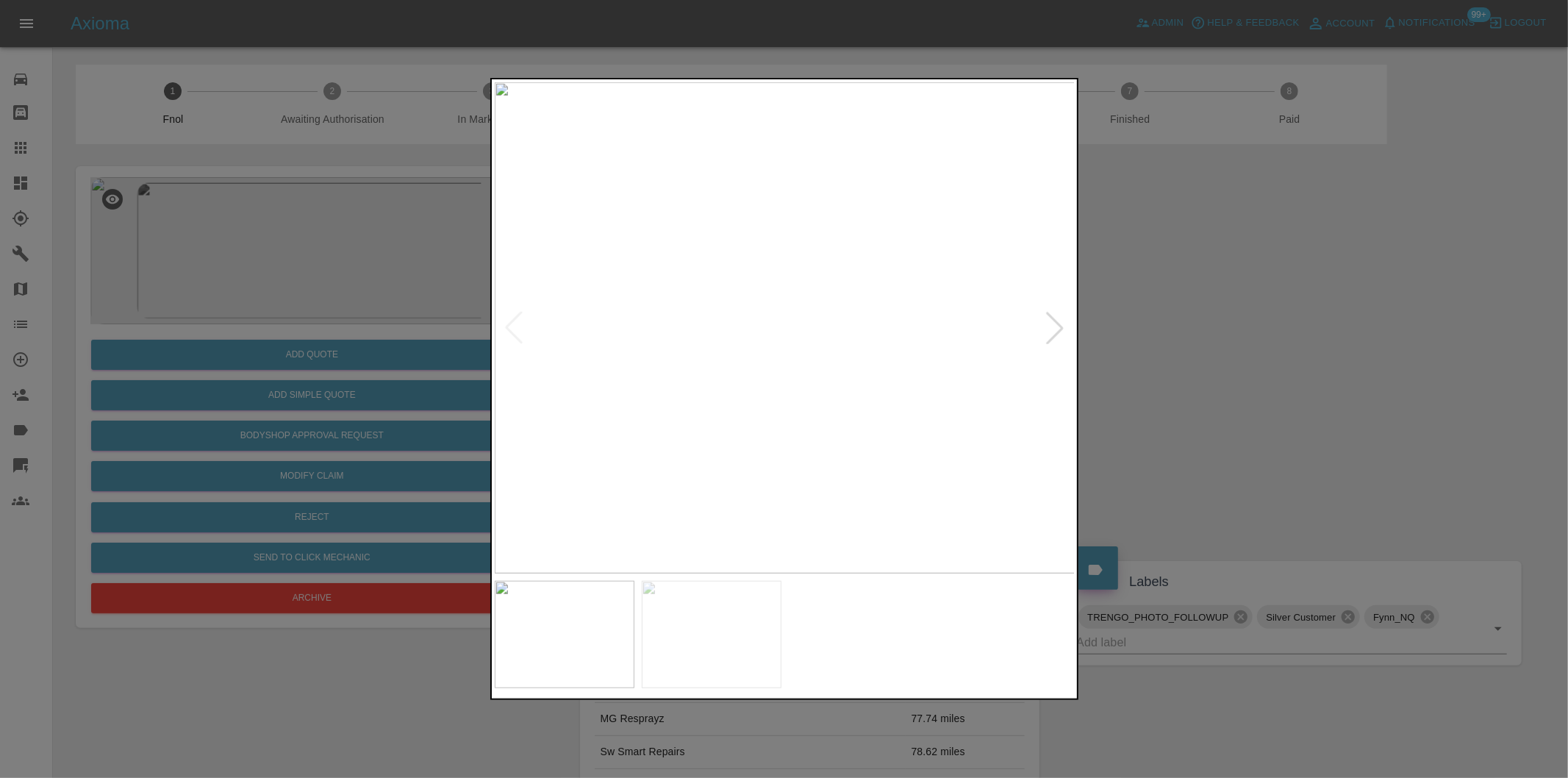
click at [1055, 327] on div at bounding box center [1055, 327] width 33 height 33
drag, startPoint x: 1252, startPoint y: 358, endPoint x: 927, endPoint y: 399, distance: 327.6
click at [1250, 356] on div at bounding box center [784, 389] width 1568 height 778
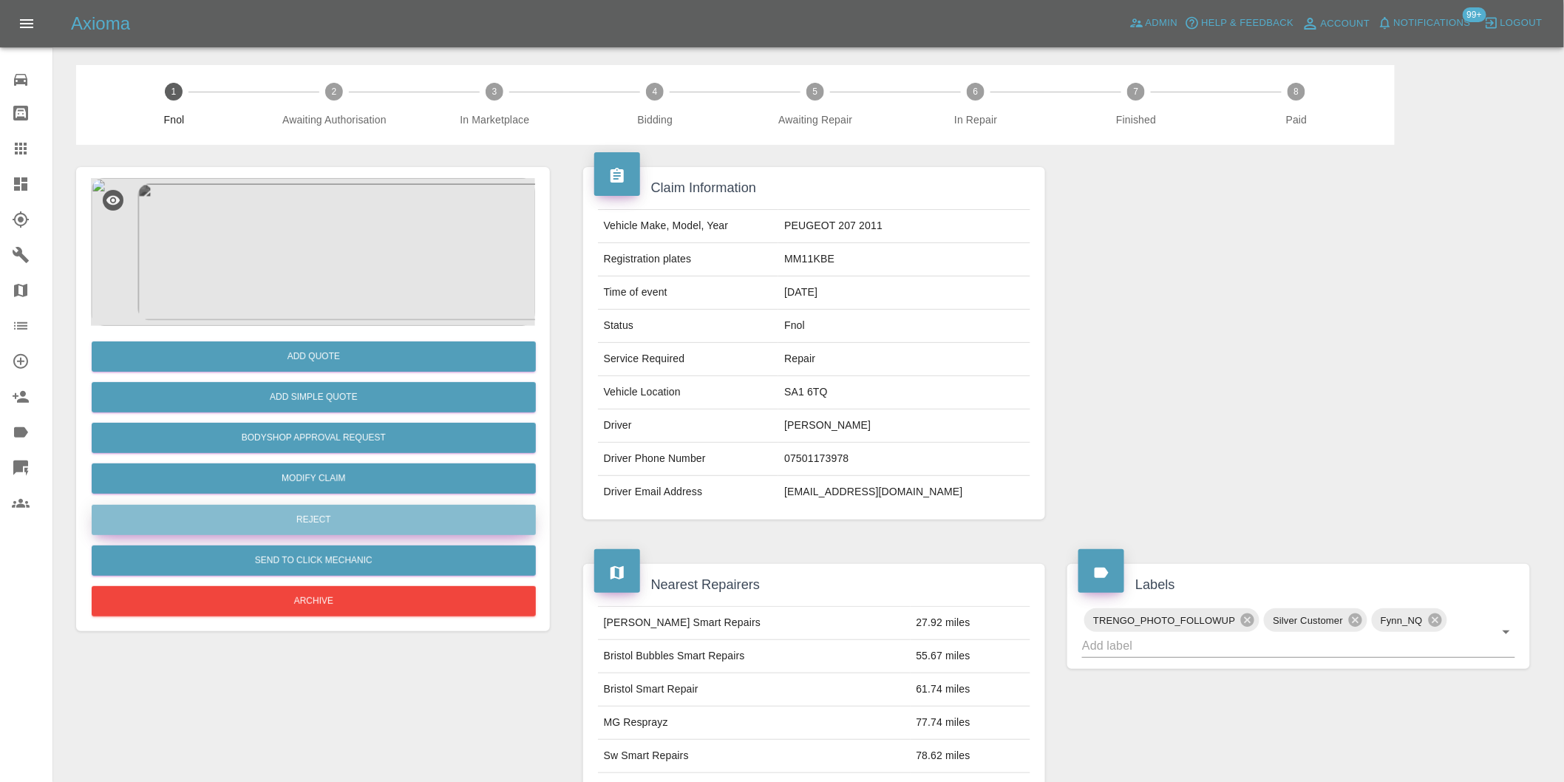
click at [375, 525] on button "Reject" at bounding box center [314, 520] width 444 height 30
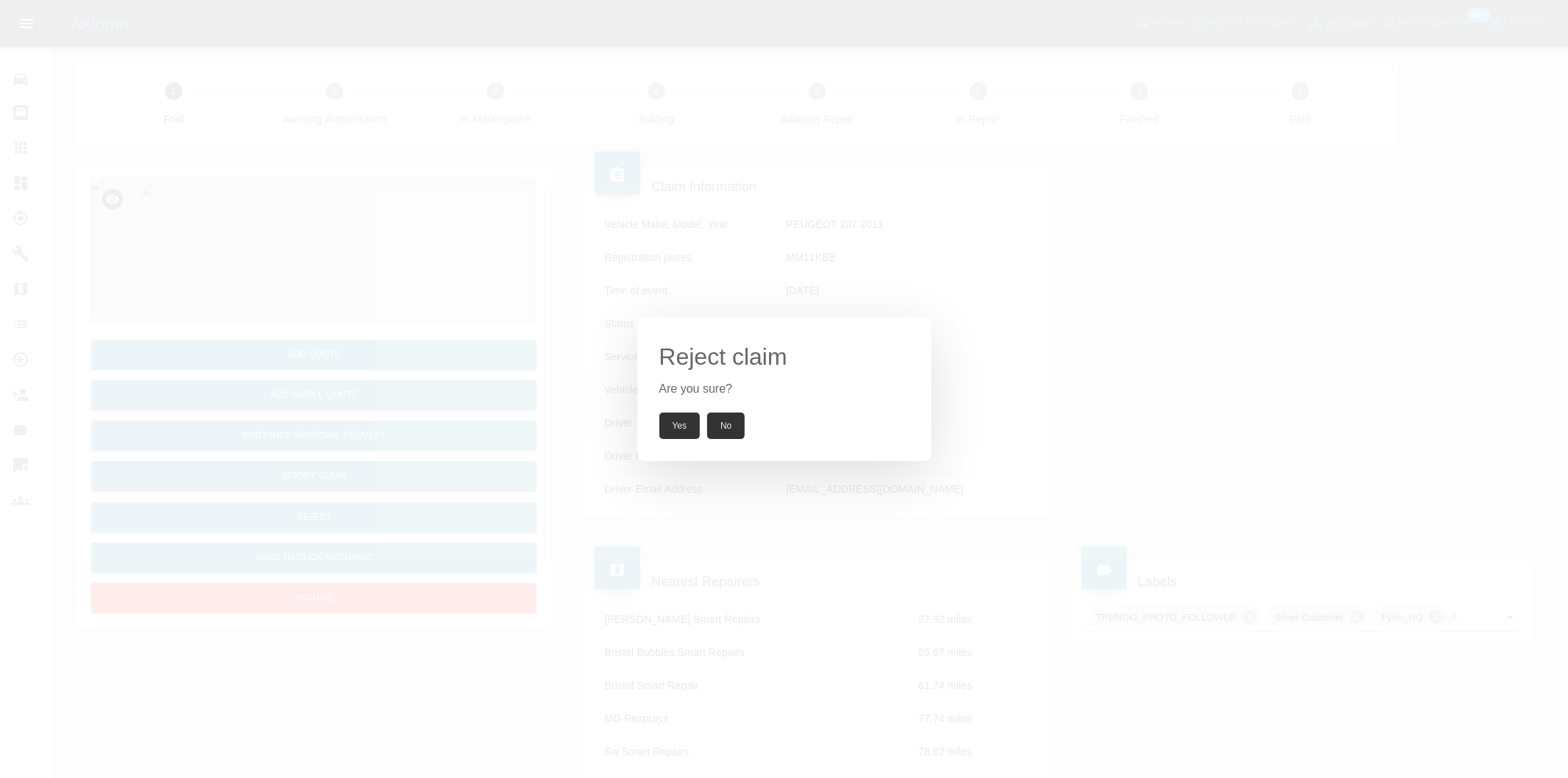
click at [679, 421] on button "Yes" at bounding box center [680, 426] width 41 height 27
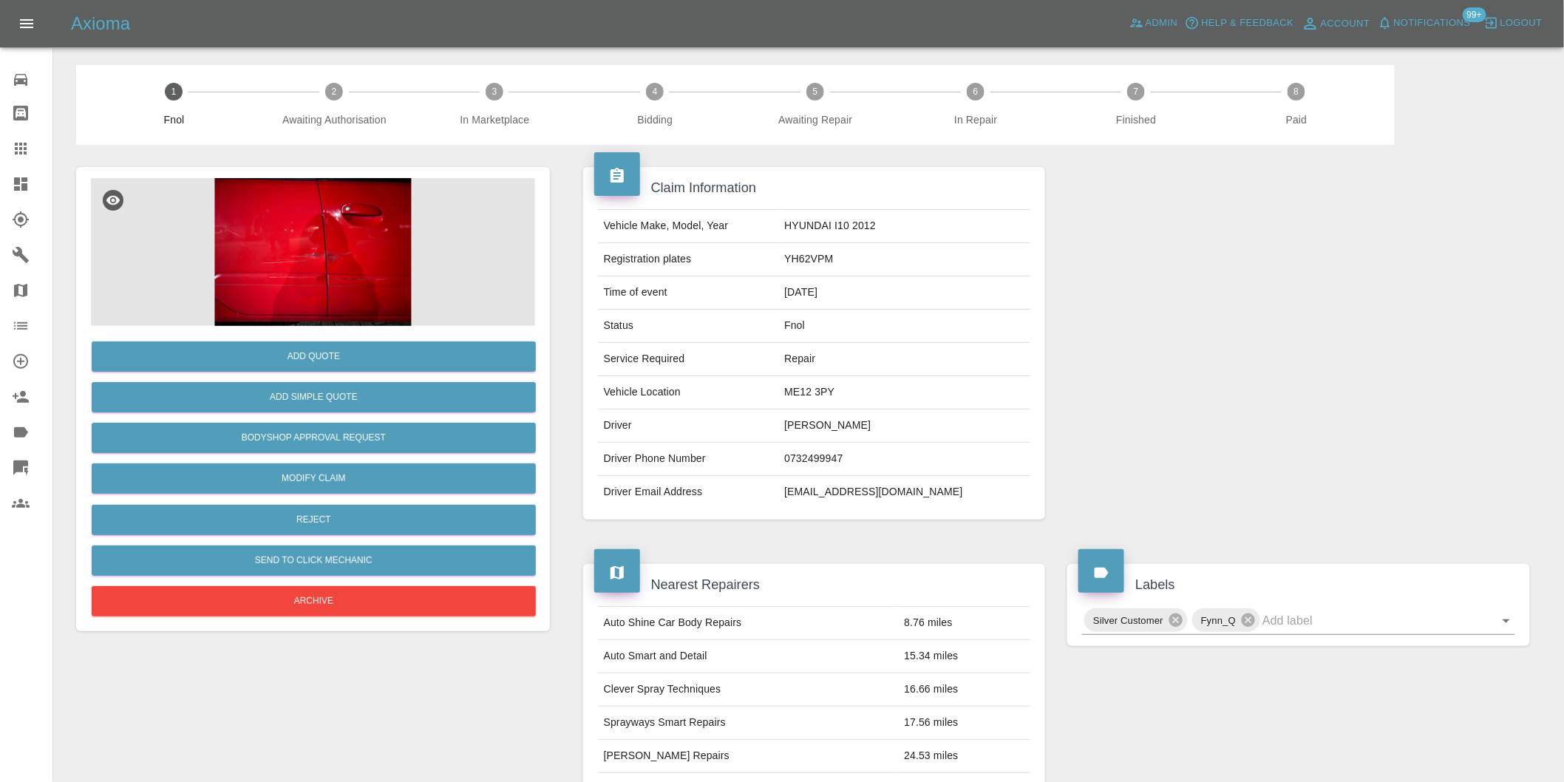
click at [364, 252] on img at bounding box center [313, 252] width 444 height 148
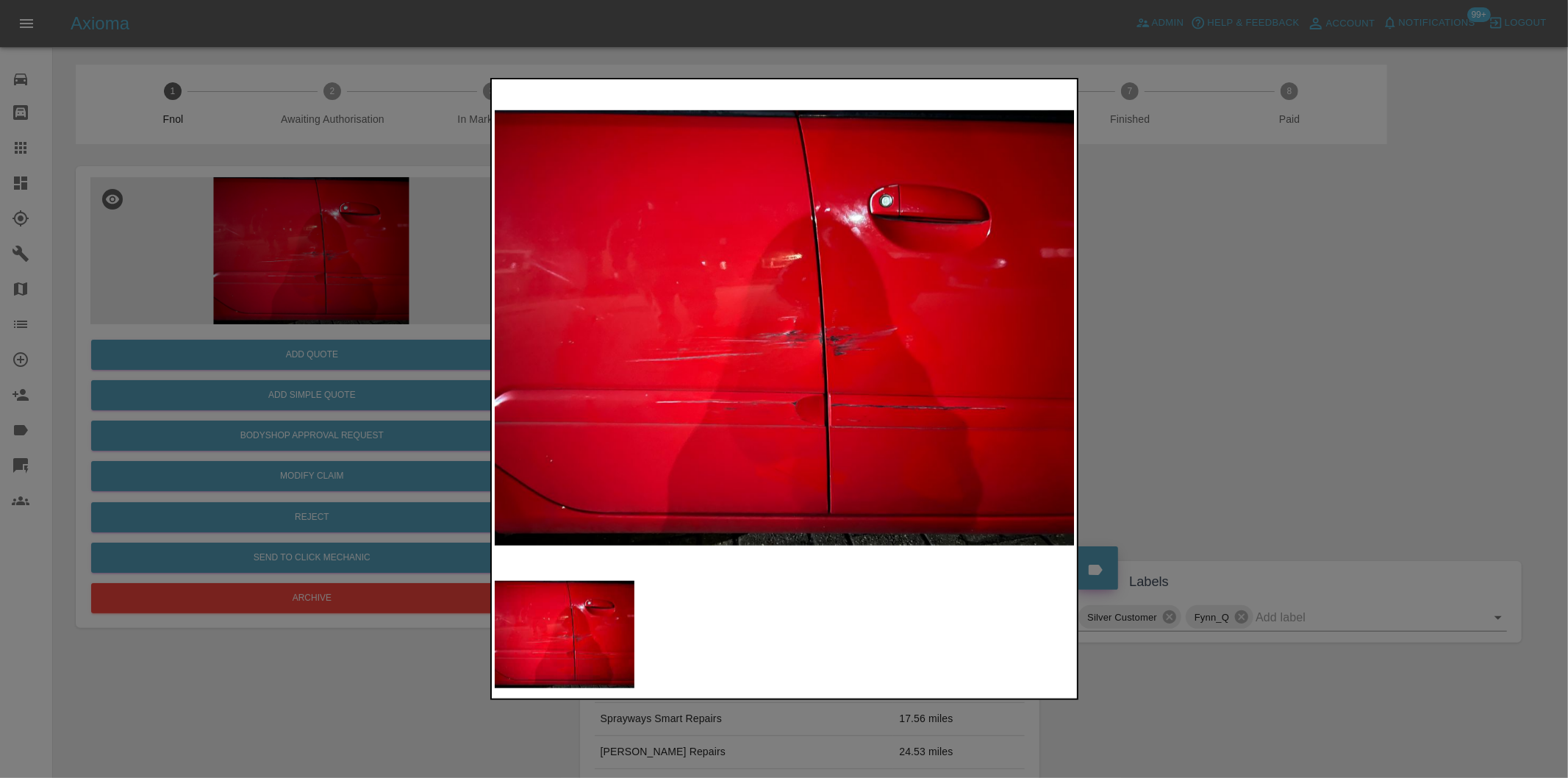
click at [824, 343] on img at bounding box center [785, 328] width 581 height 491
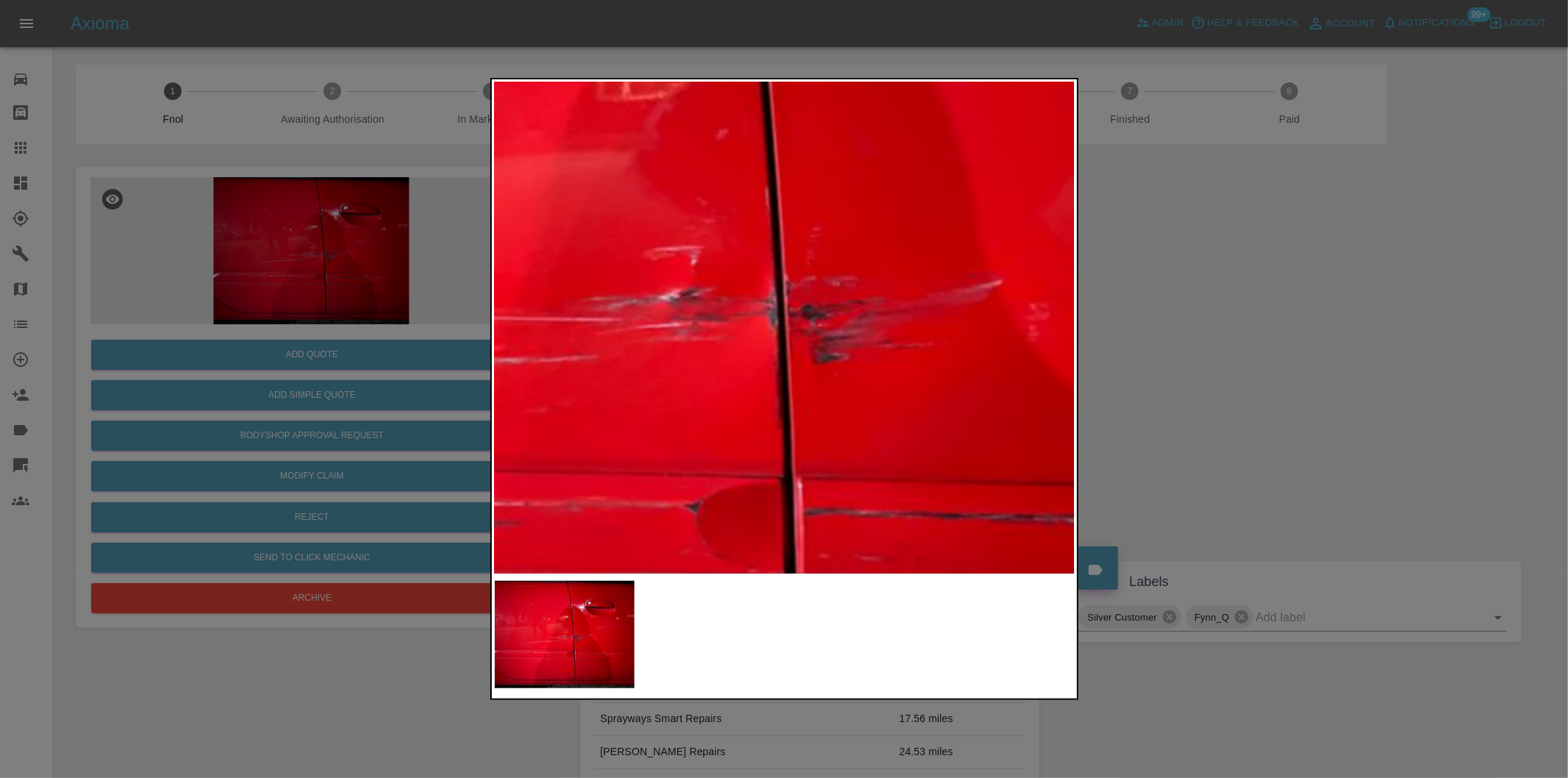
click at [824, 343] on img at bounding box center [664, 280] width 1742 height 1472
click at [824, 342] on img at bounding box center [664, 280] width 1742 height 1472
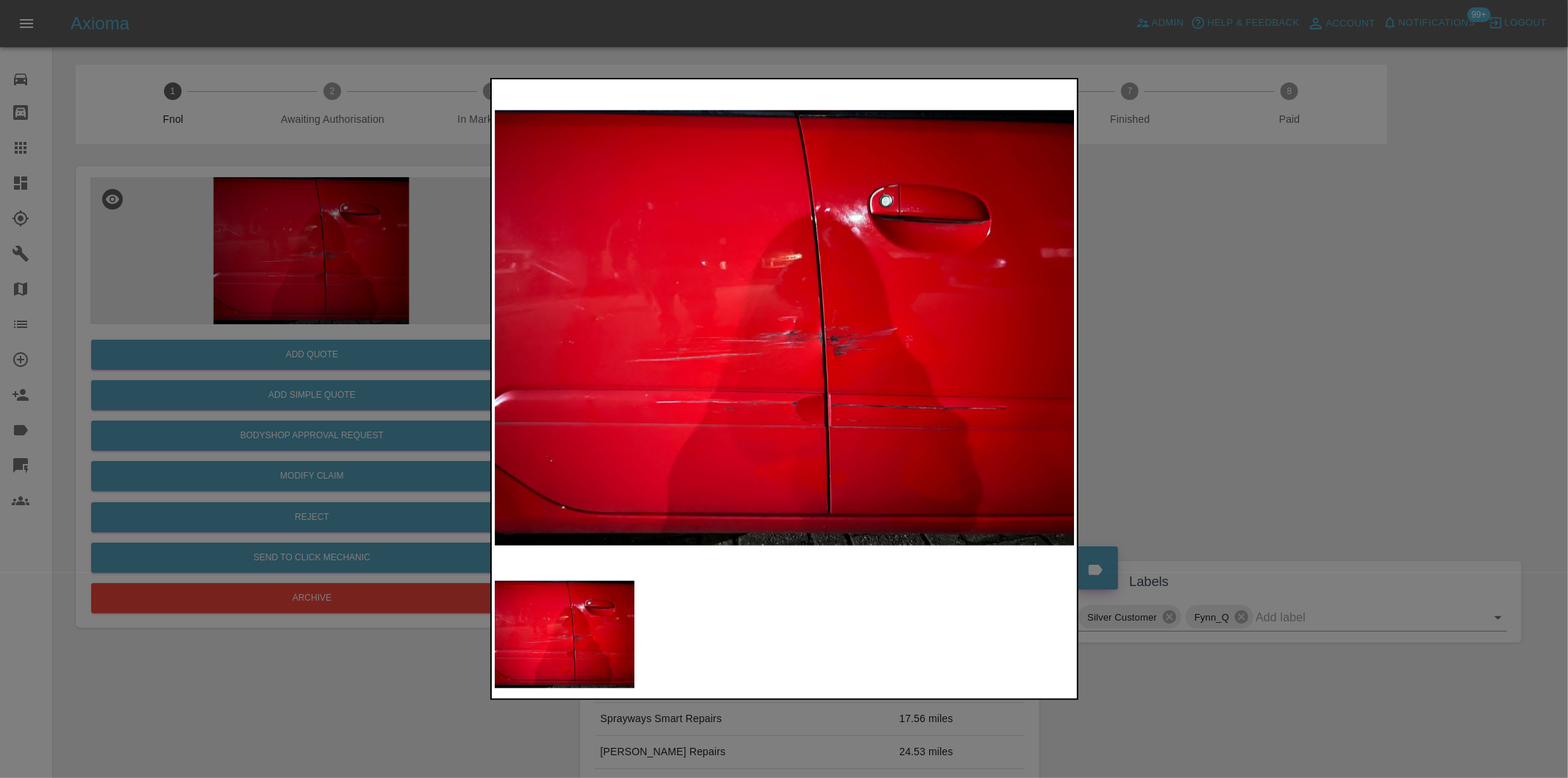
click at [1232, 370] on div at bounding box center [784, 389] width 1568 height 778
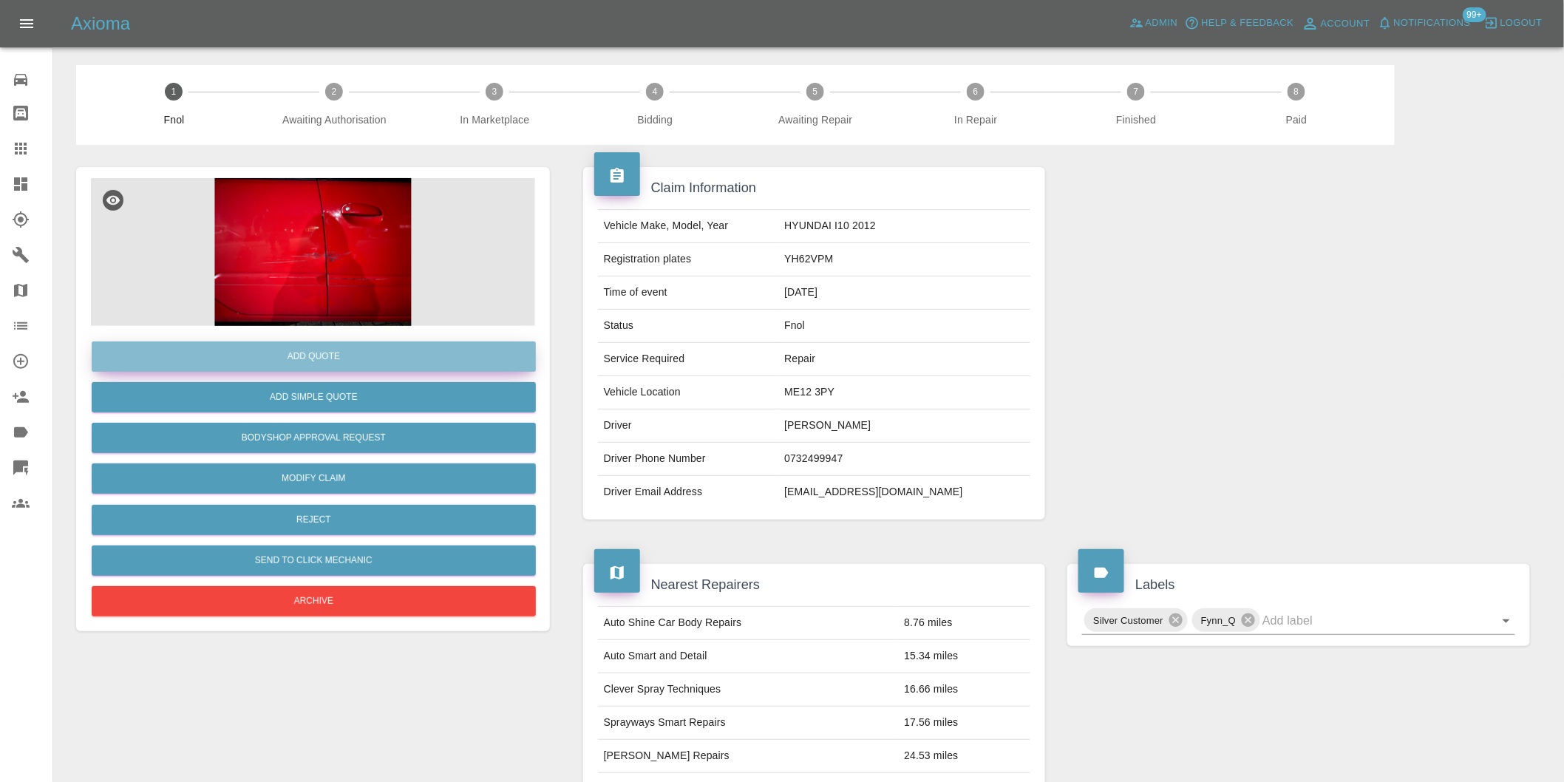
click at [310, 363] on button "Add Quote" at bounding box center [314, 356] width 444 height 30
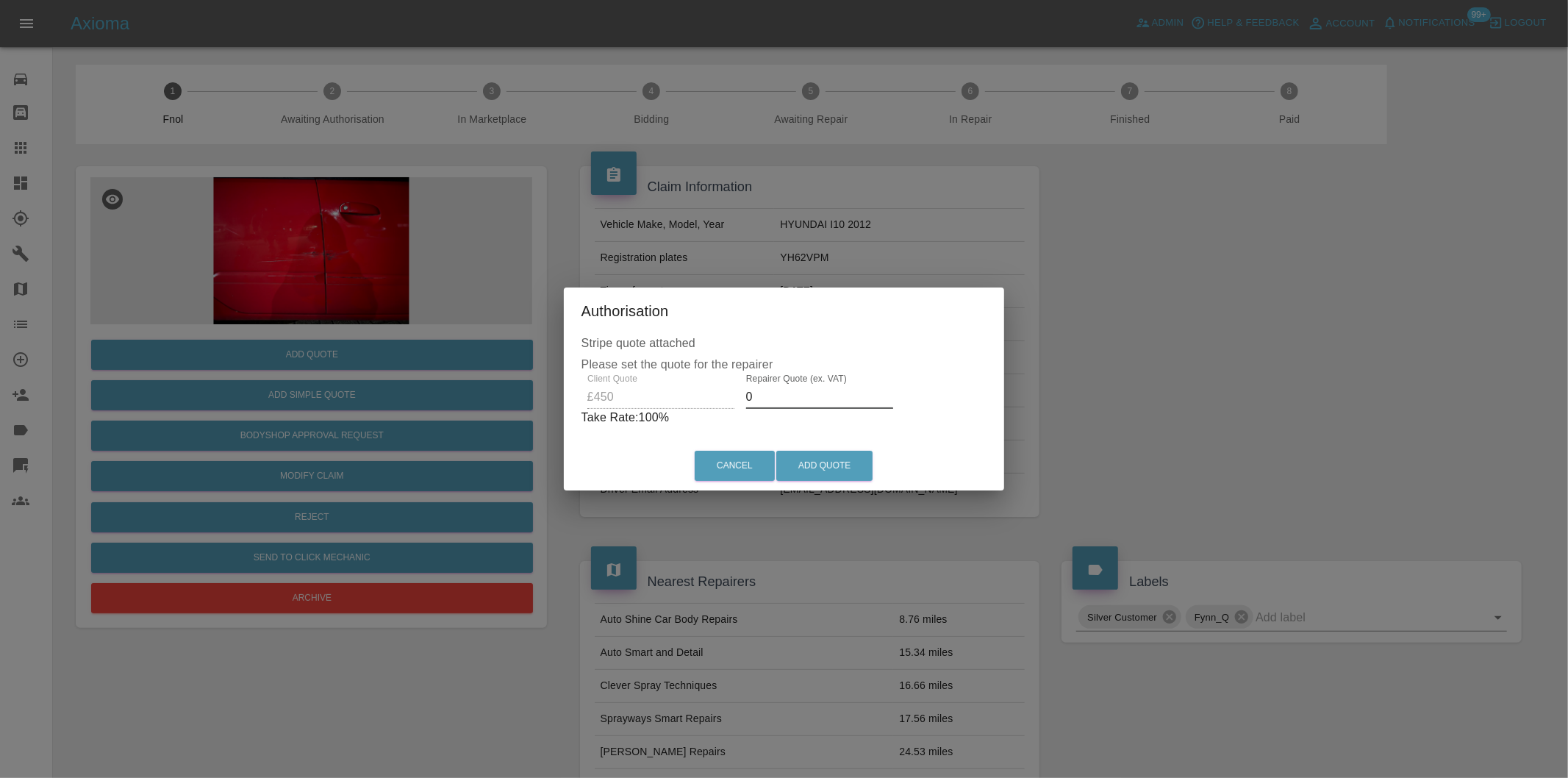
click at [787, 400] on input "0" at bounding box center [820, 397] width 147 height 24
type input "0290"
click at [817, 459] on button "Add Quote" at bounding box center [824, 466] width 97 height 30
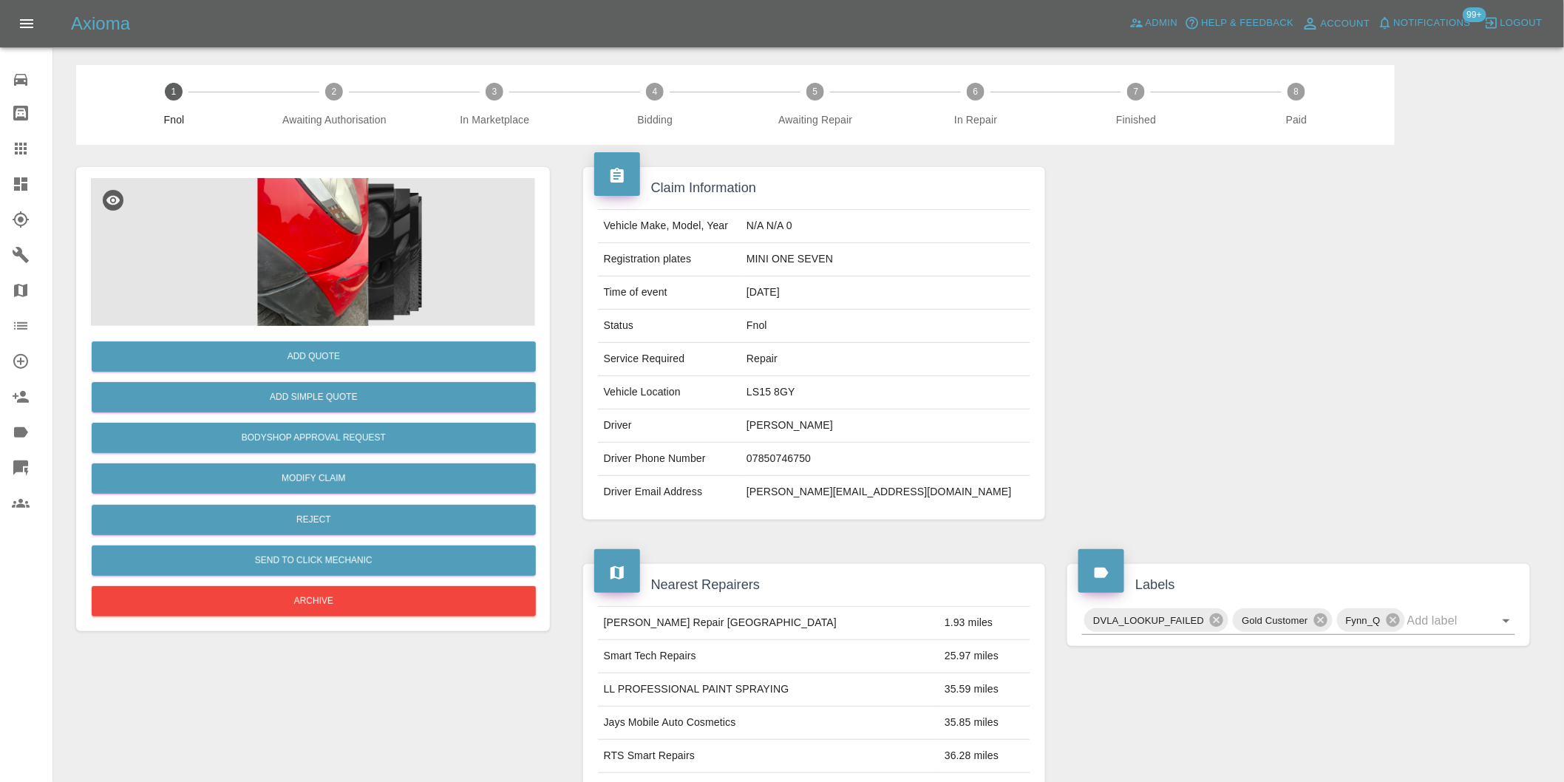
click at [301, 236] on img at bounding box center [313, 252] width 444 height 148
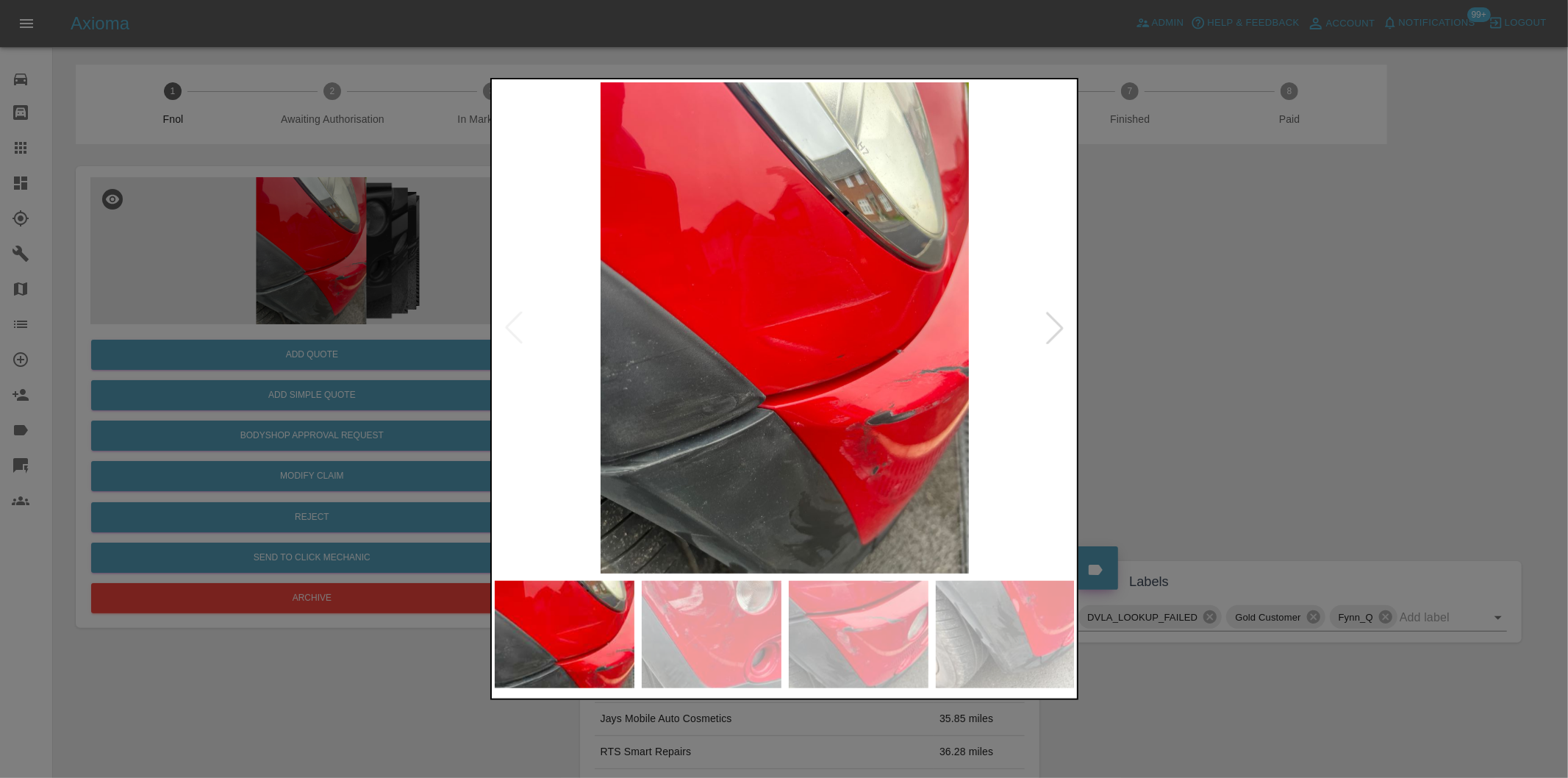
click at [1060, 329] on div at bounding box center [1055, 327] width 33 height 33
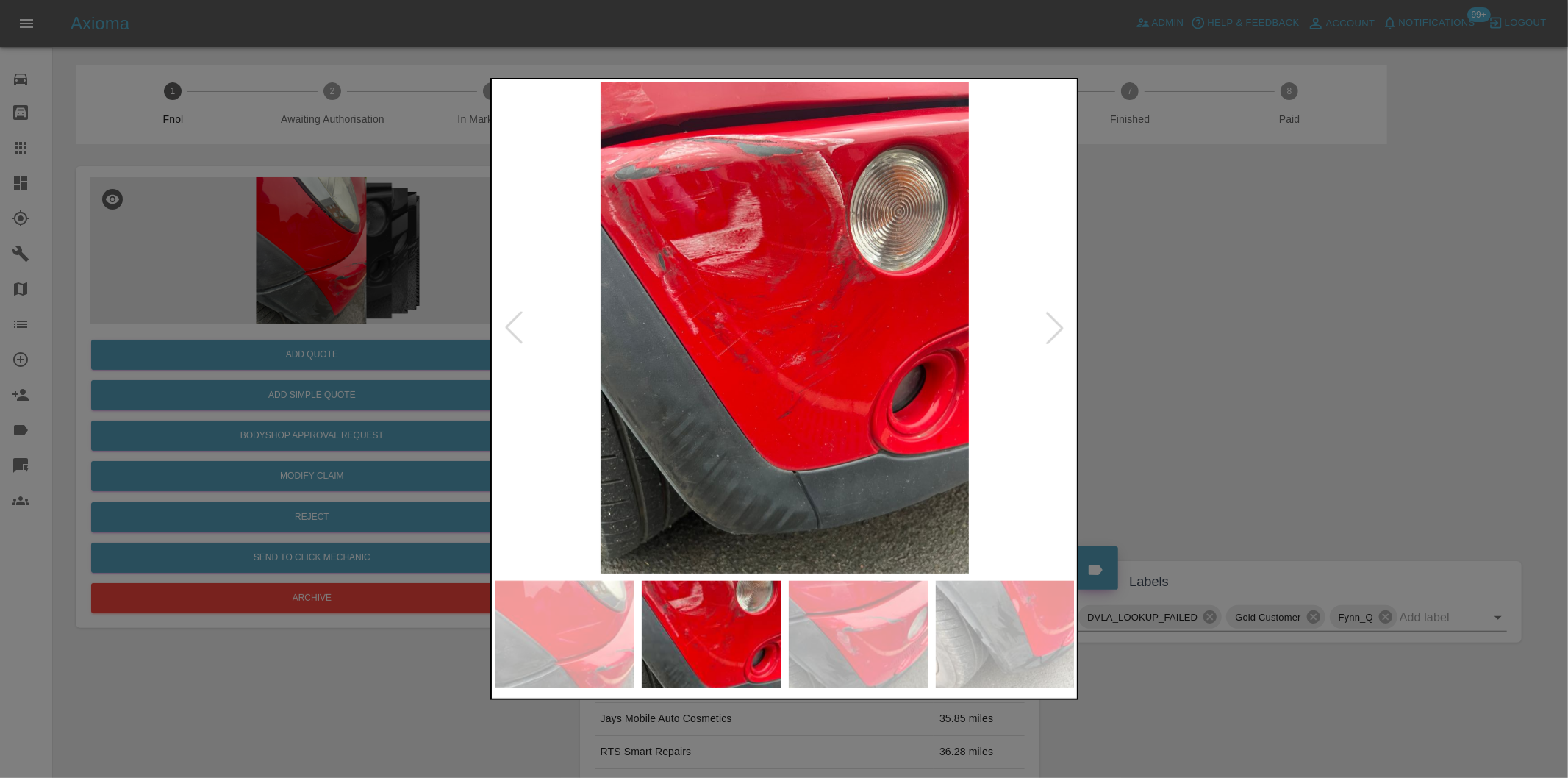
drag, startPoint x: 1237, startPoint y: 325, endPoint x: 1240, endPoint y: 281, distance: 44.1
click at [1238, 325] on div at bounding box center [784, 389] width 1568 height 778
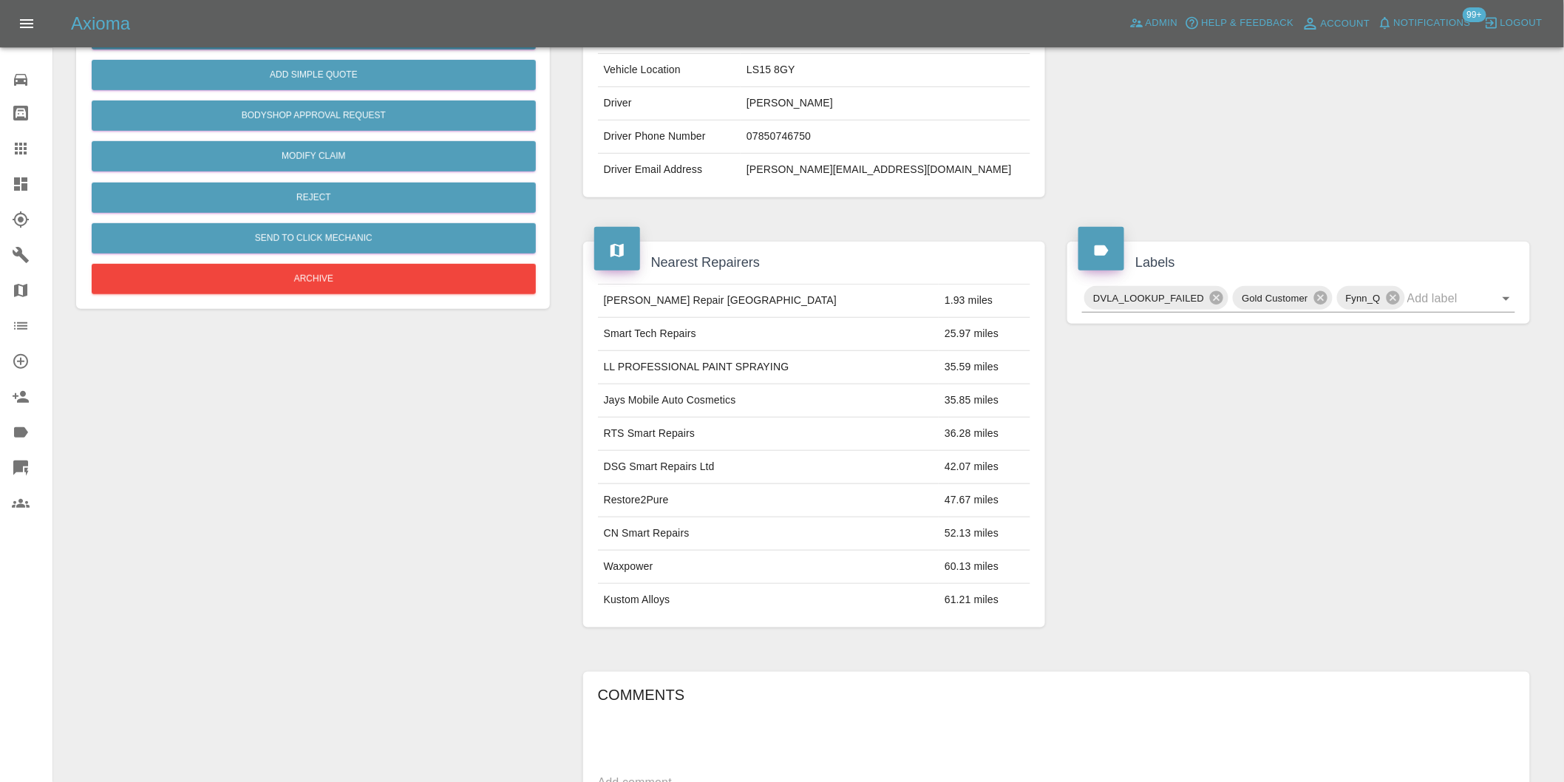
scroll to position [328, 0]
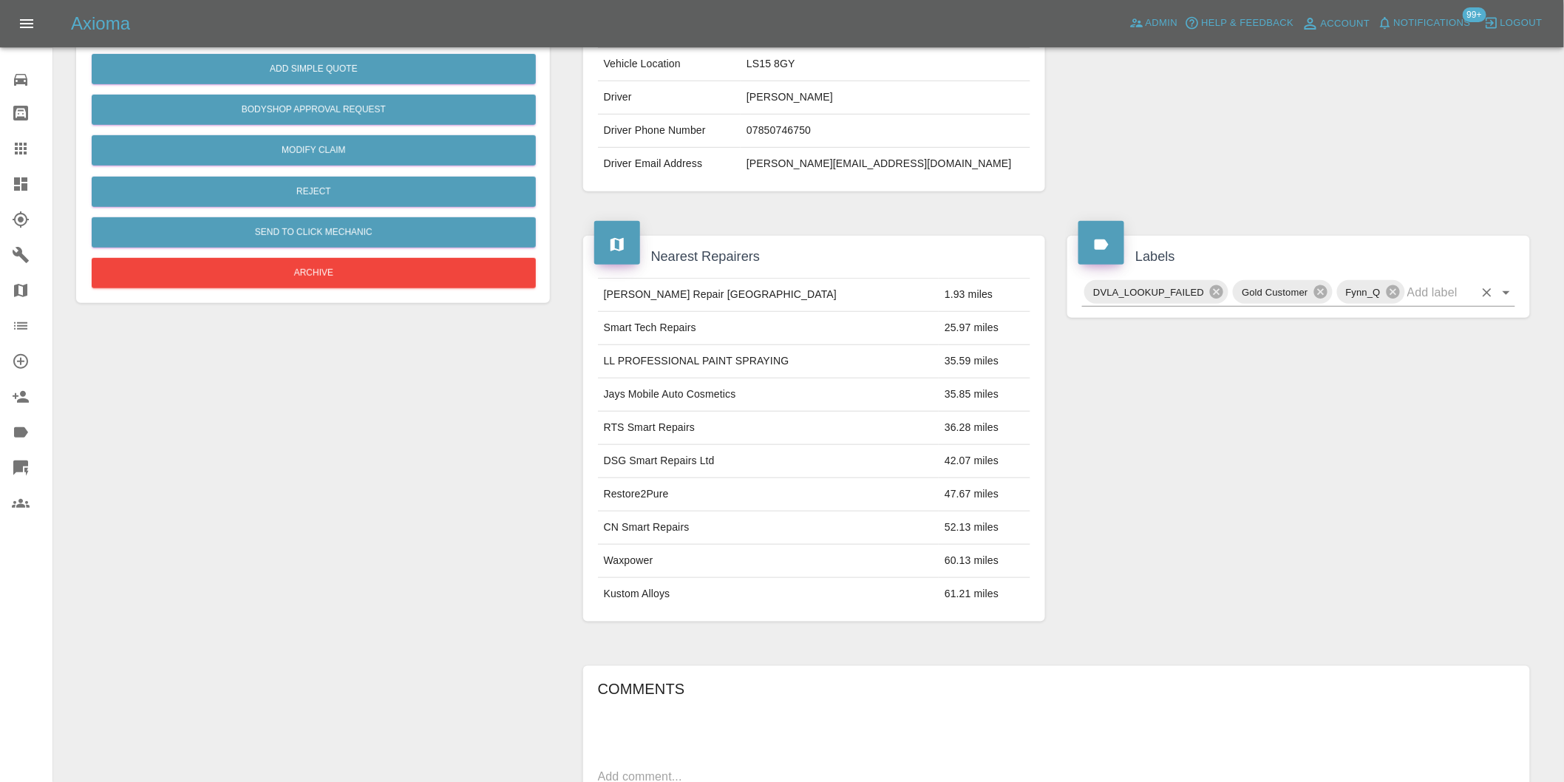
click at [1500, 293] on icon "Open" at bounding box center [1506, 293] width 18 height 18
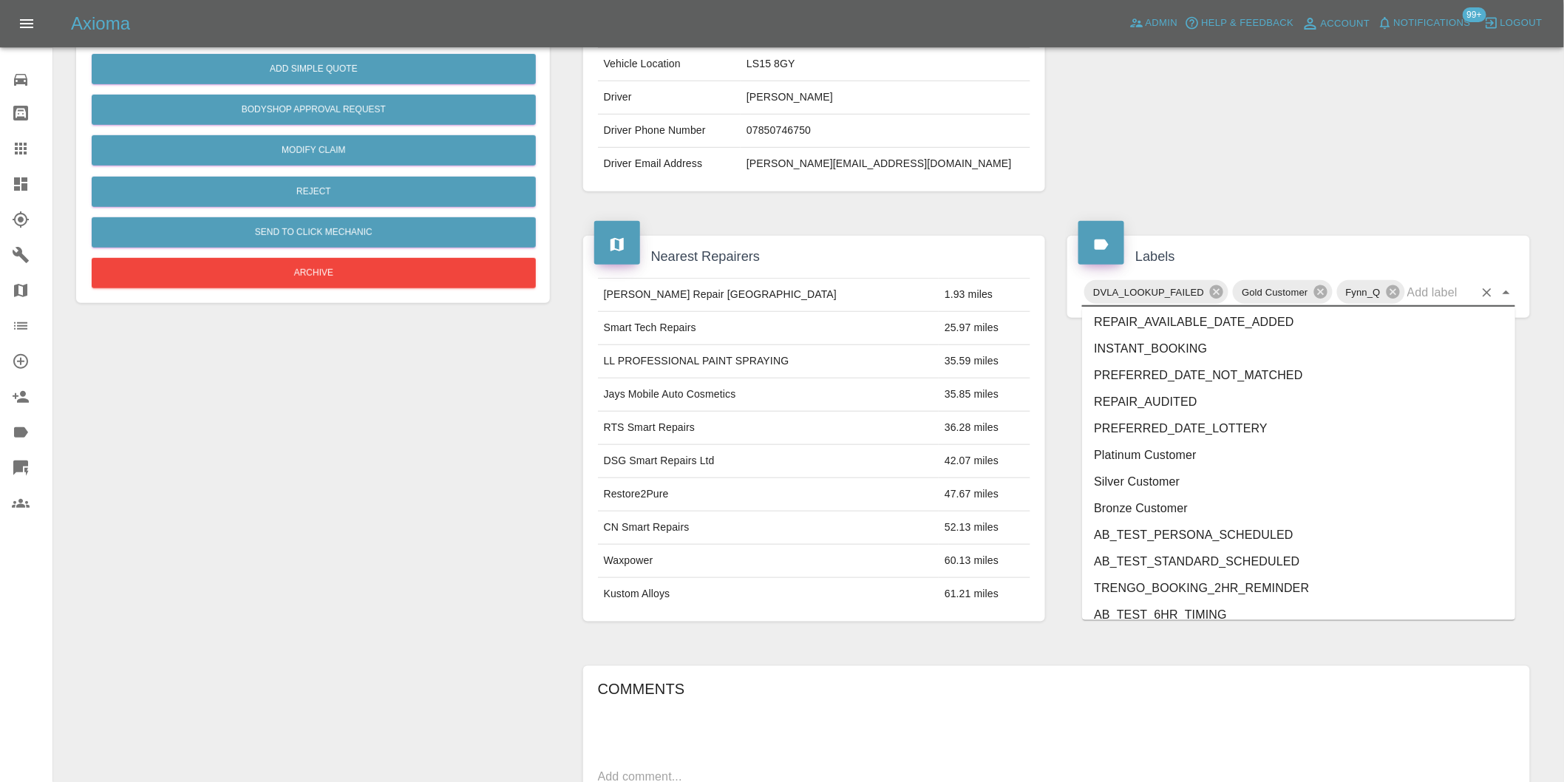
scroll to position [3129, 0]
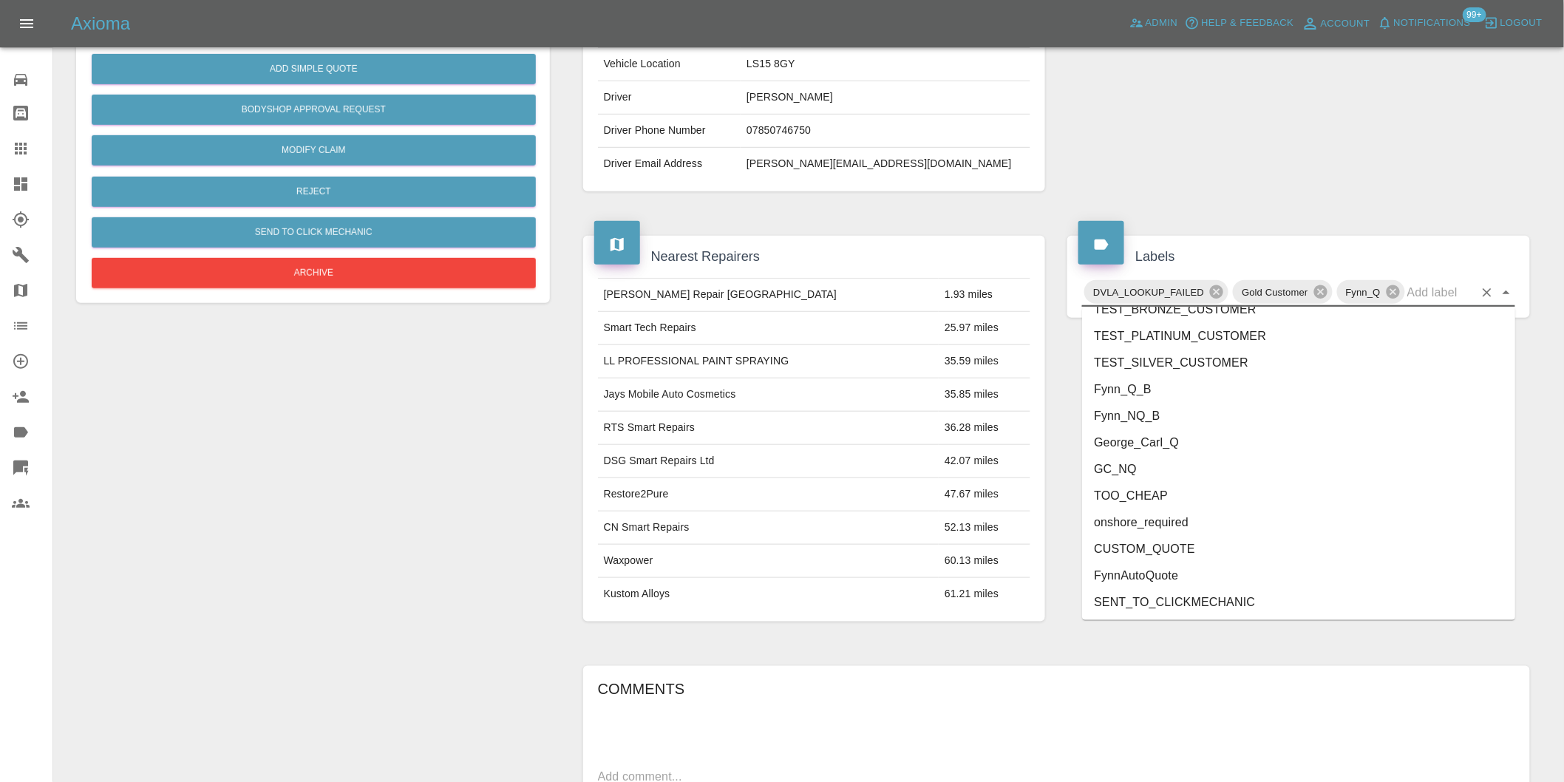
click at [1168, 448] on li "George_Carl_Q" at bounding box center [1298, 442] width 433 height 27
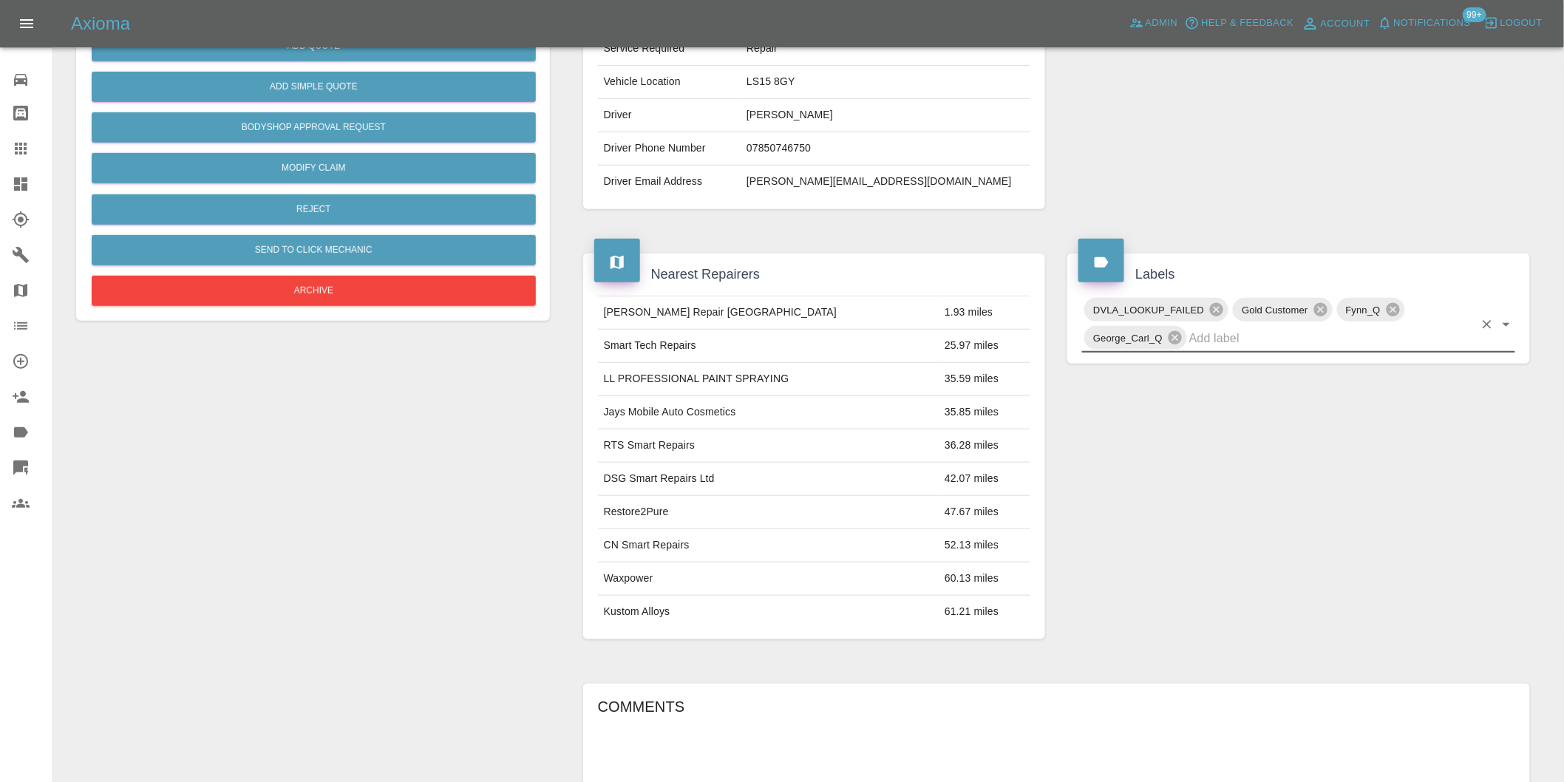
scroll to position [0, 0]
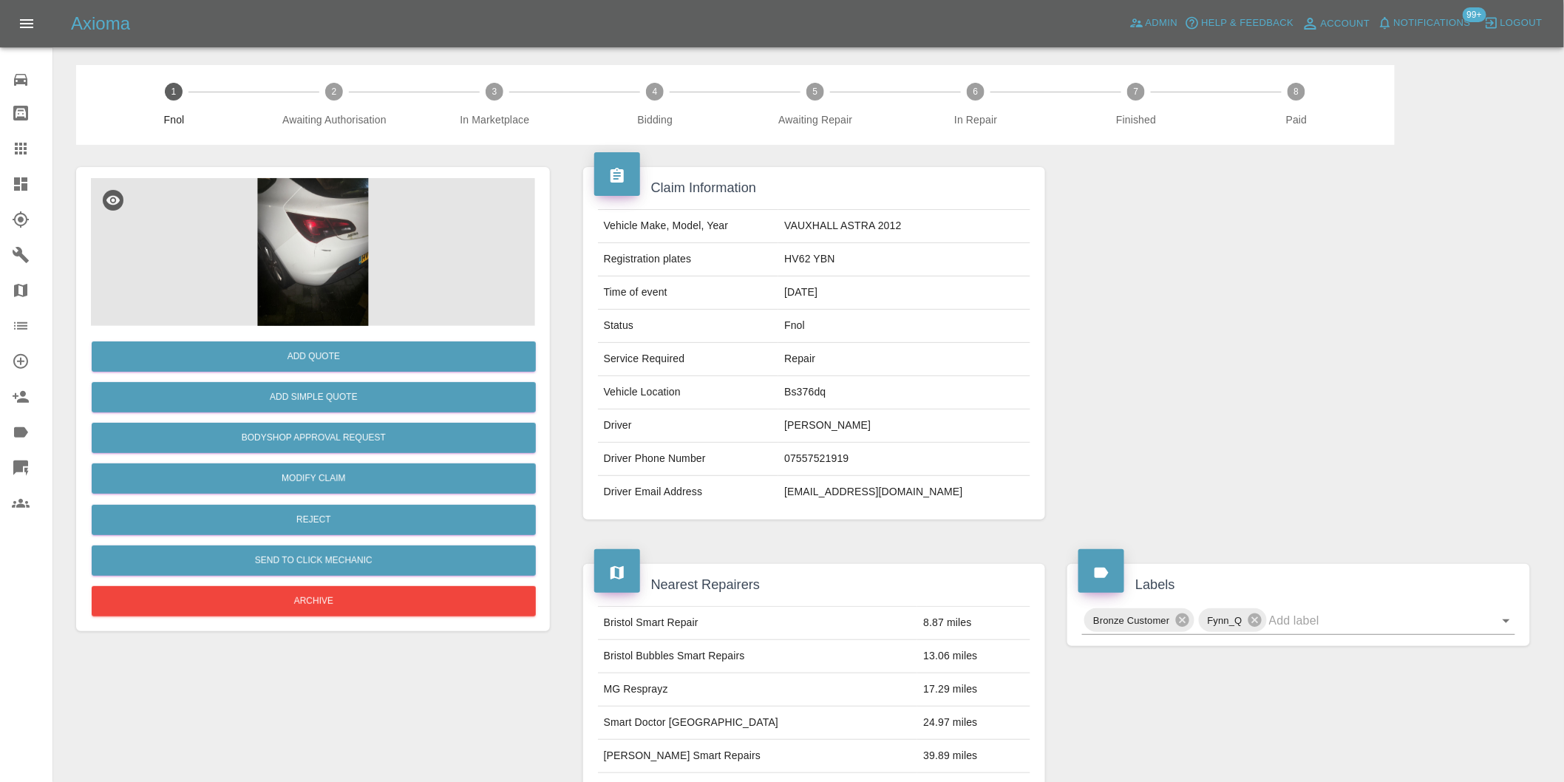
click at [335, 239] on img at bounding box center [313, 252] width 444 height 148
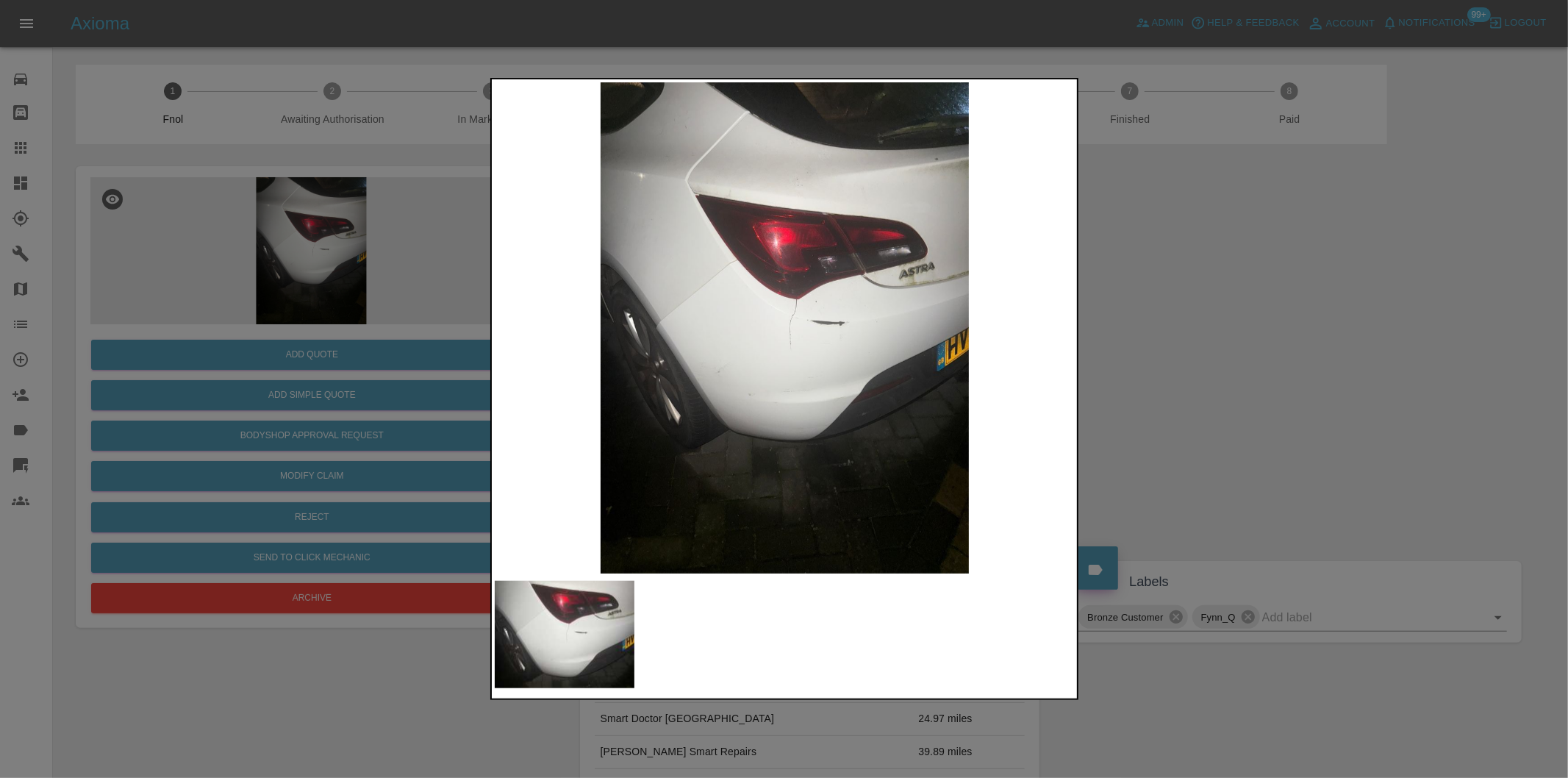
click at [802, 301] on img at bounding box center [785, 328] width 581 height 491
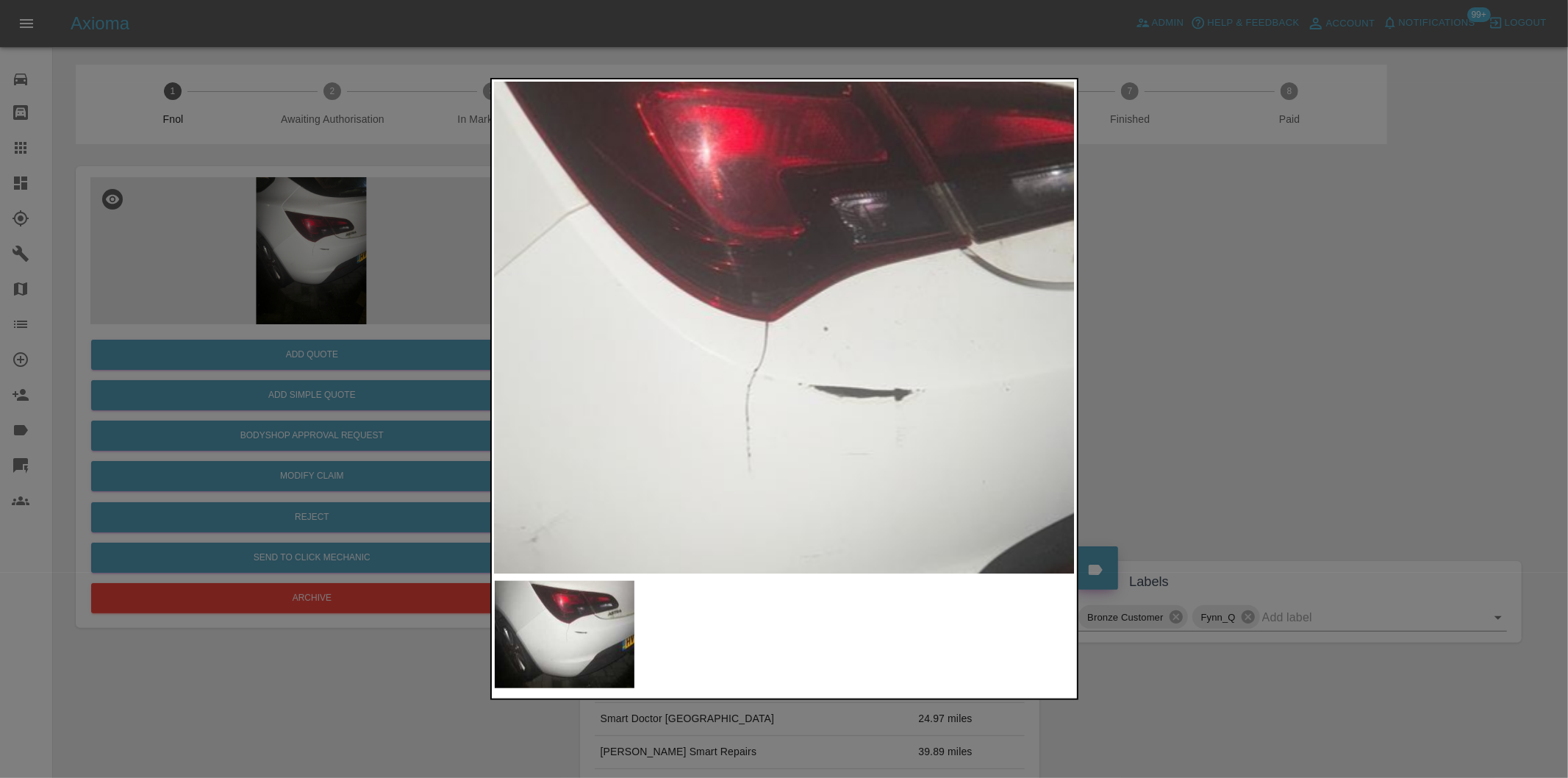
click at [700, 322] on img at bounding box center [730, 407] width 1742 height 1472
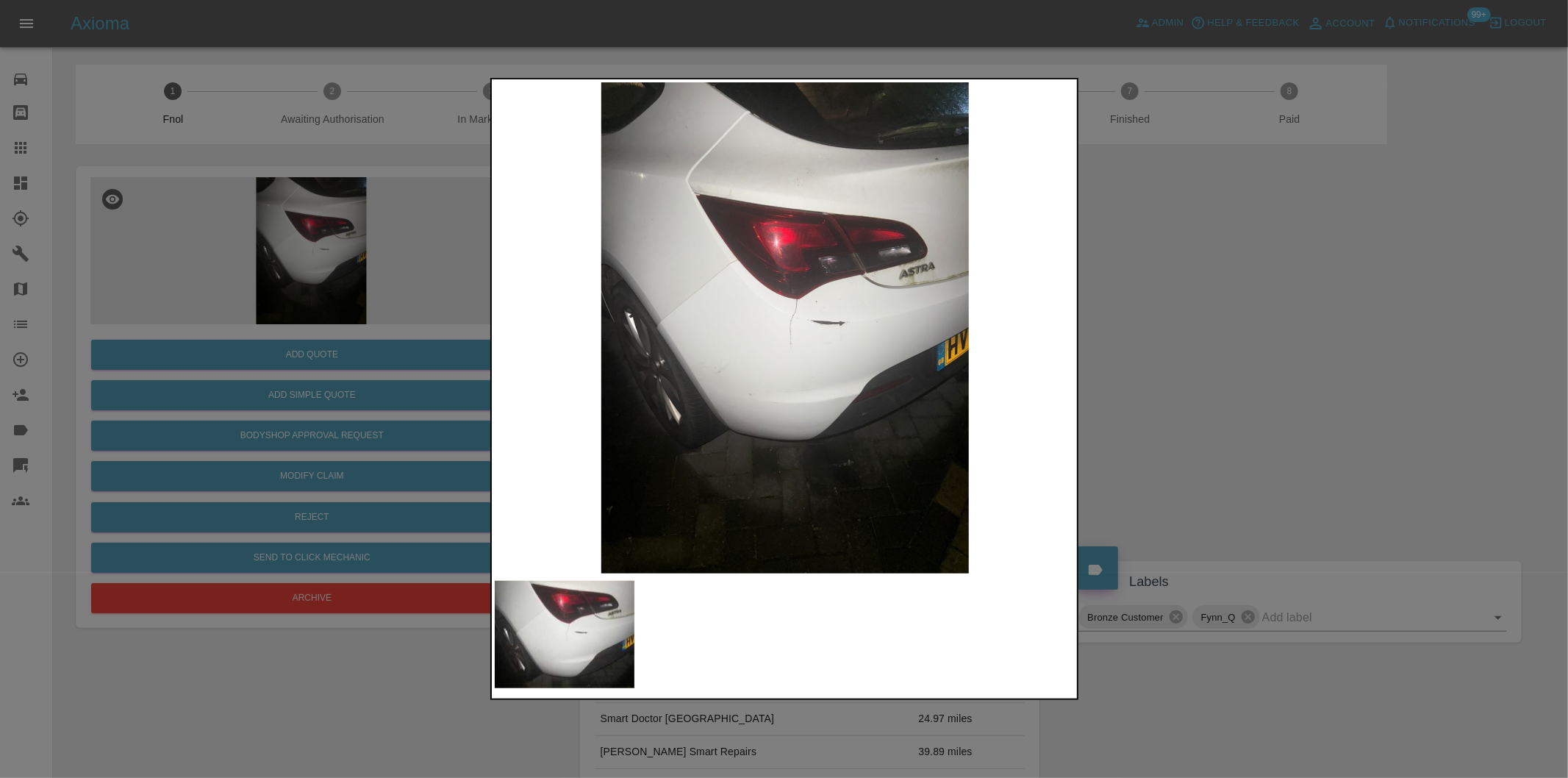
click at [1232, 396] on div at bounding box center [784, 389] width 1568 height 778
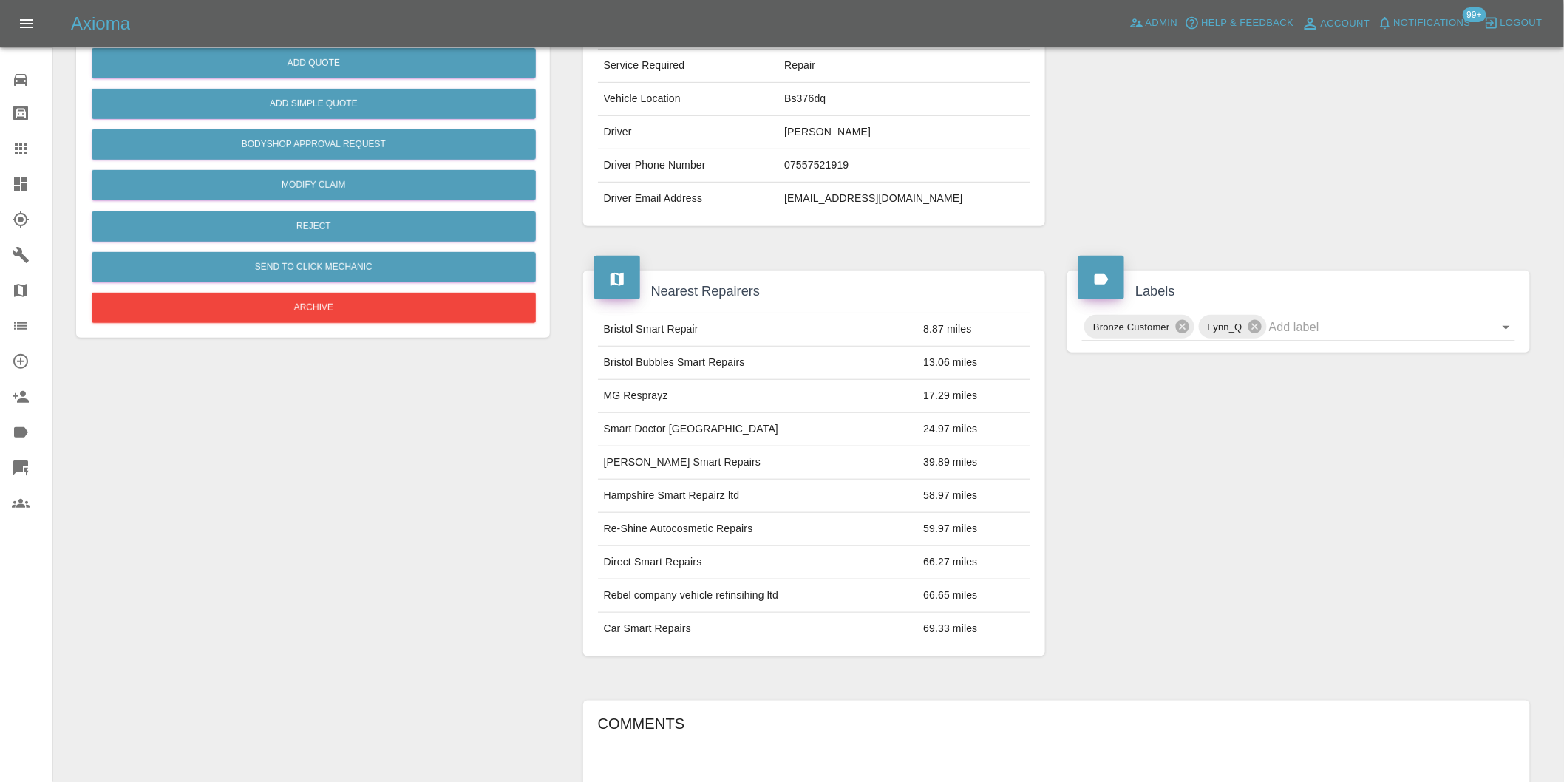
scroll to position [267, 0]
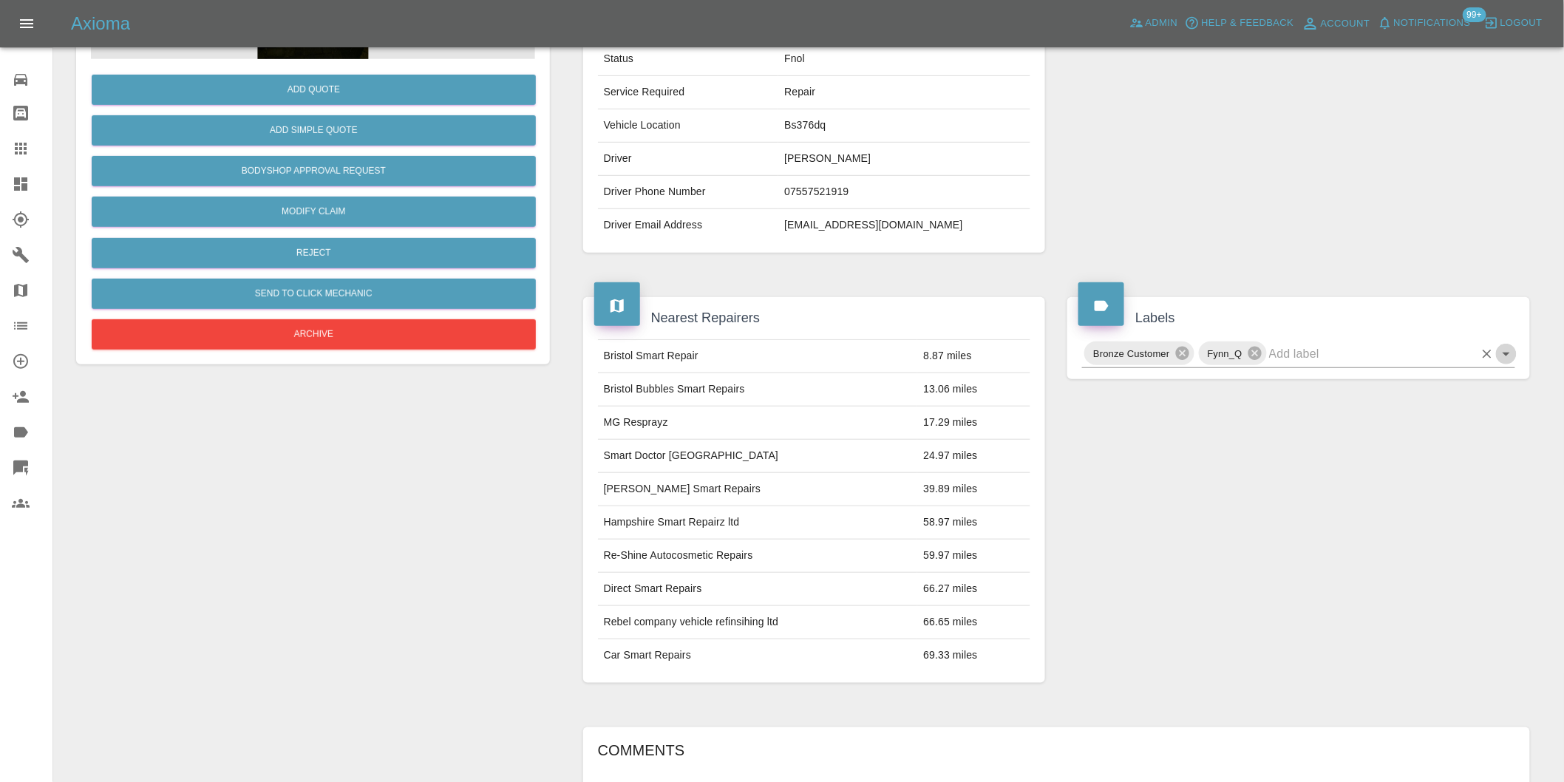
click at [1508, 357] on icon "Open" at bounding box center [1506, 354] width 18 height 18
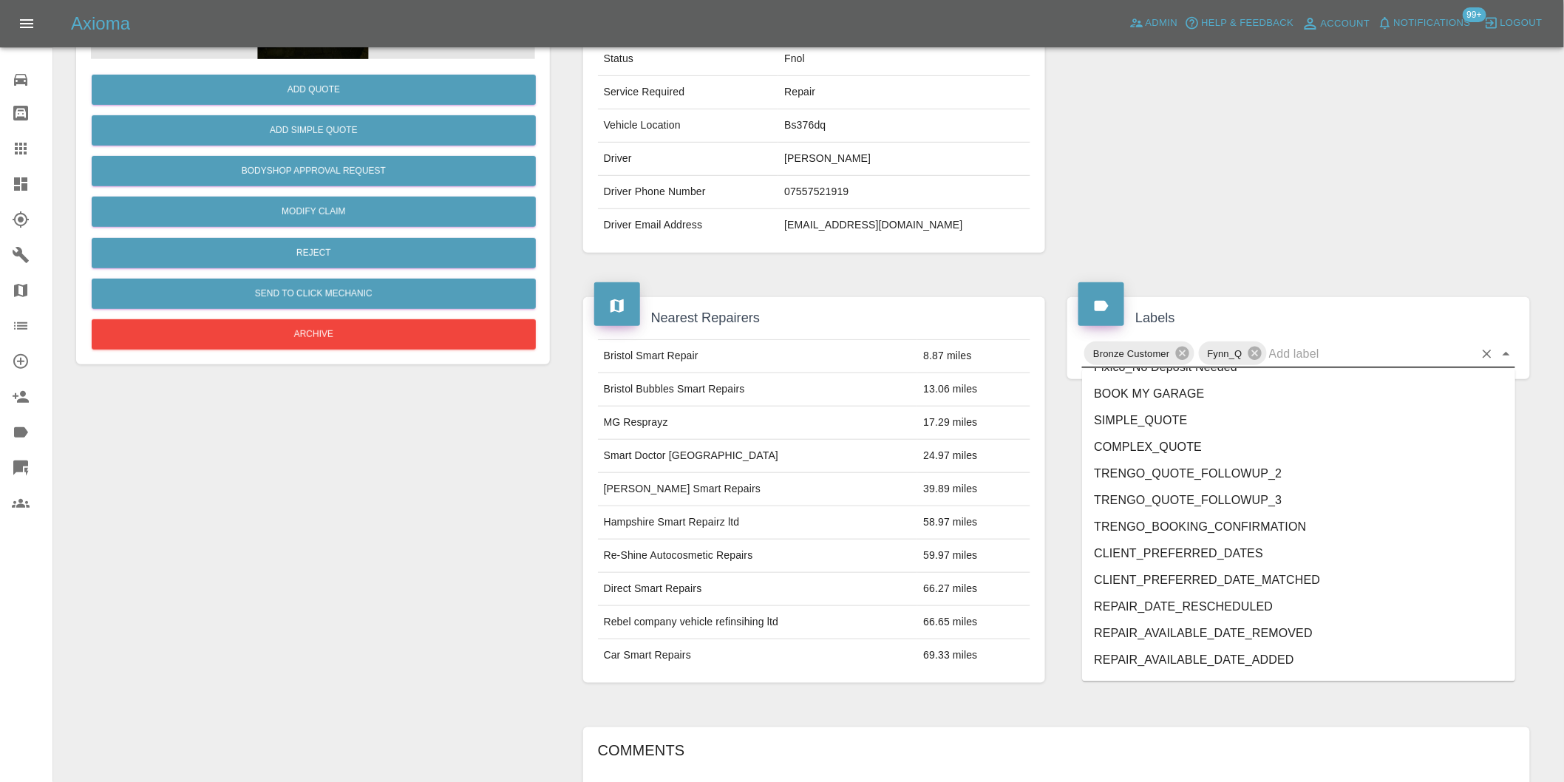
scroll to position [3156, 0]
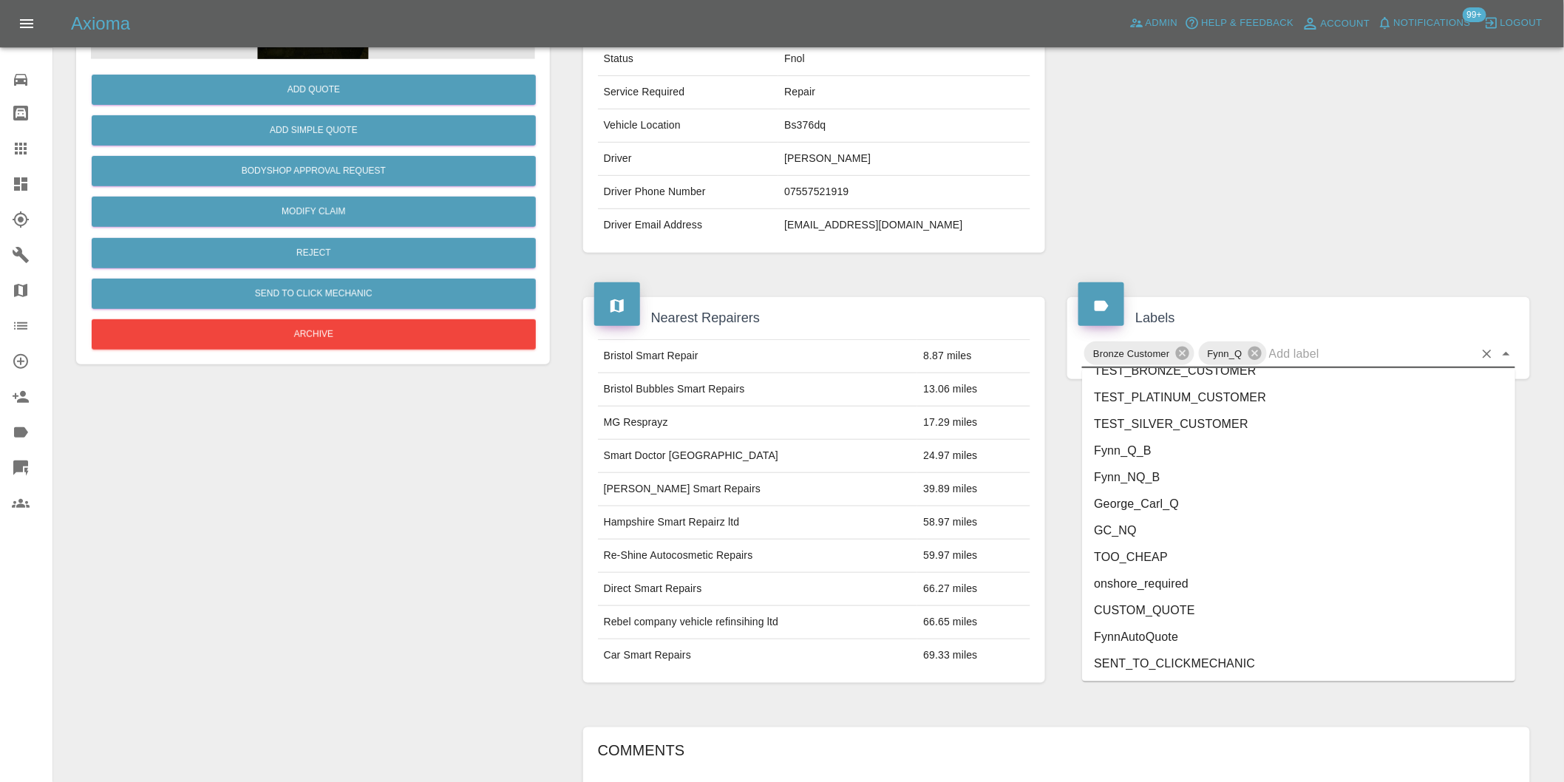
click at [1166, 502] on li "George_Carl_Q" at bounding box center [1298, 504] width 433 height 27
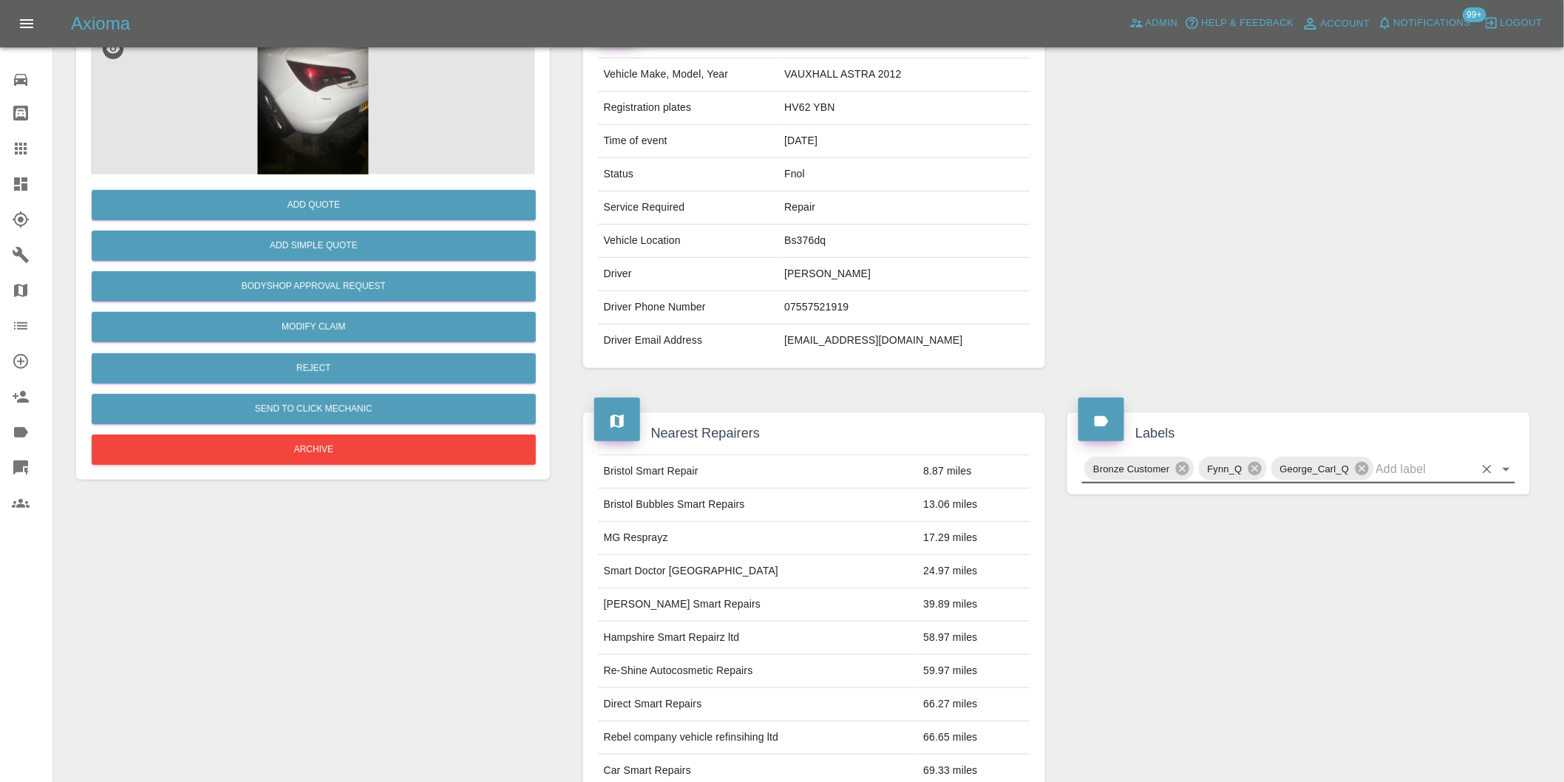
scroll to position [0, 0]
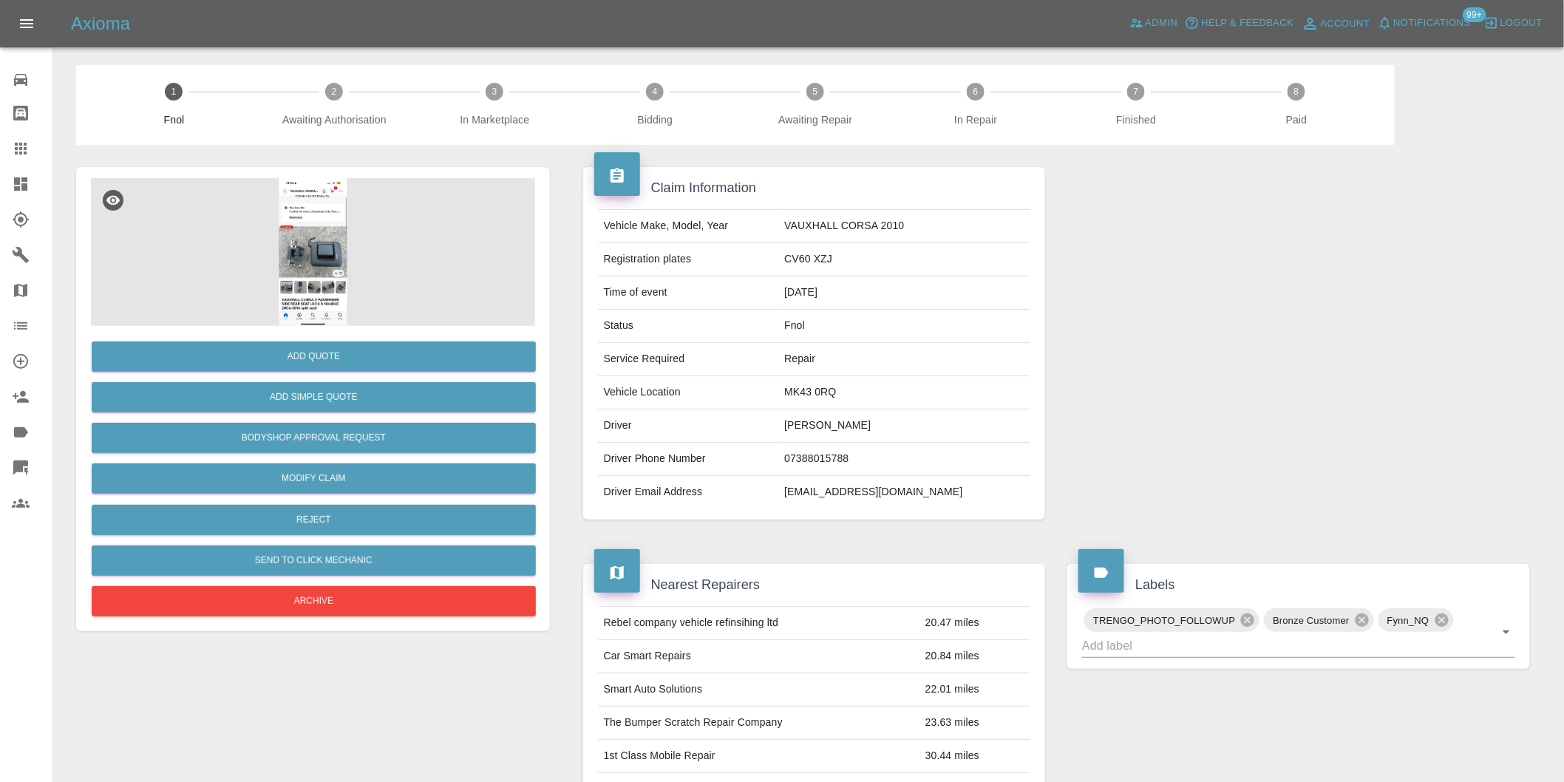
click at [335, 238] on img at bounding box center [313, 252] width 444 height 148
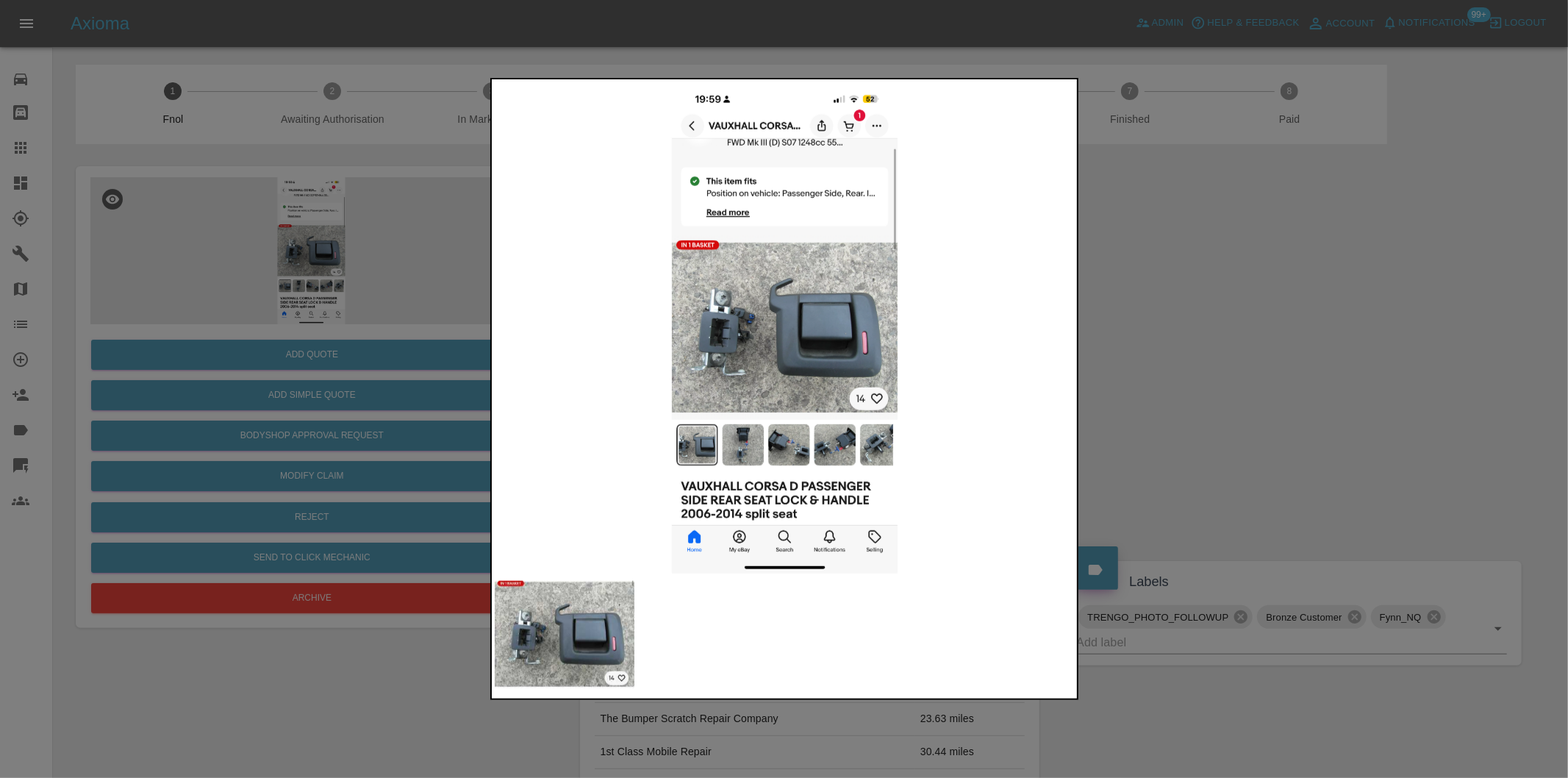
click at [1187, 363] on div at bounding box center [784, 389] width 1568 height 778
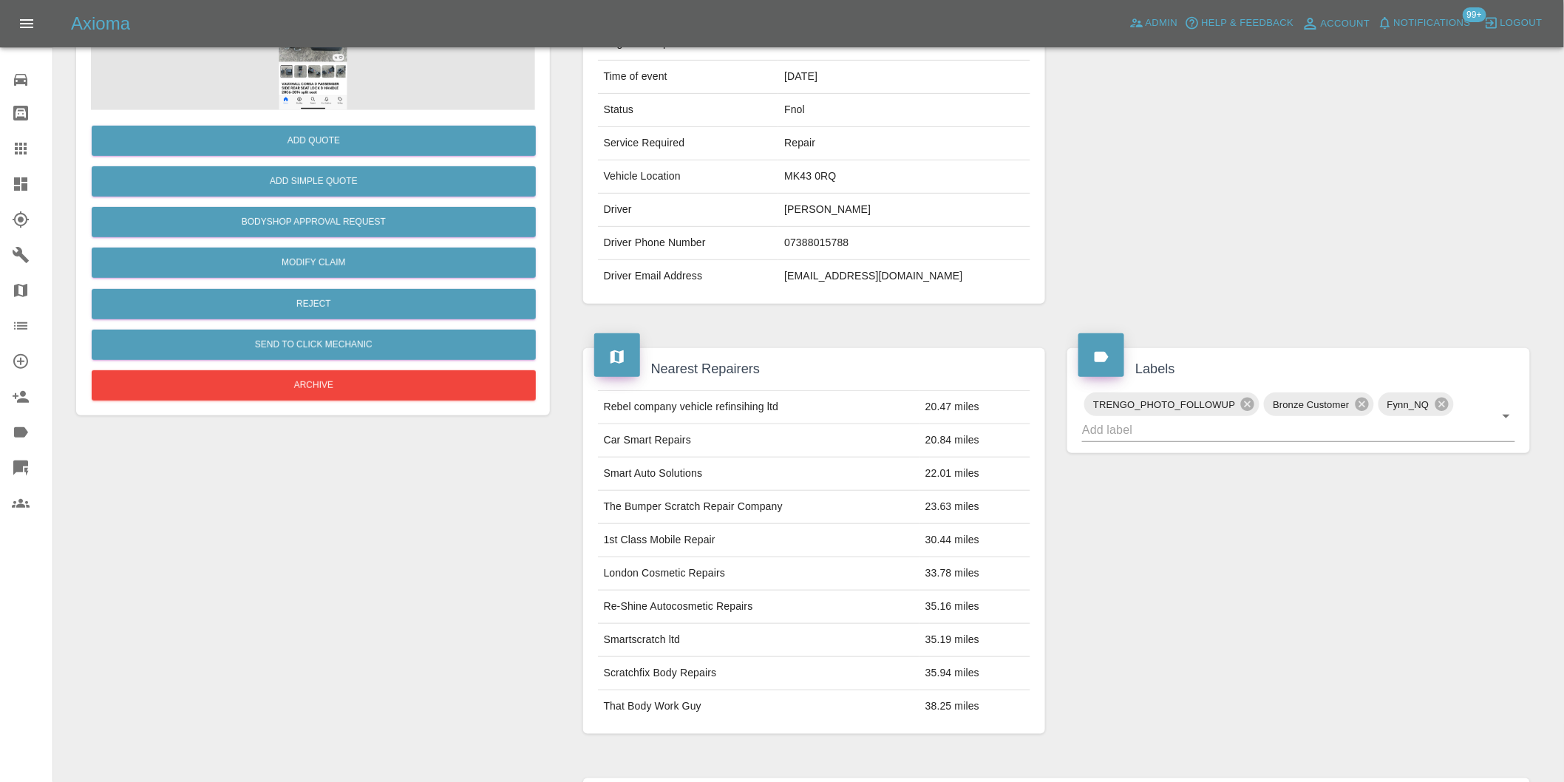
scroll to position [102, 0]
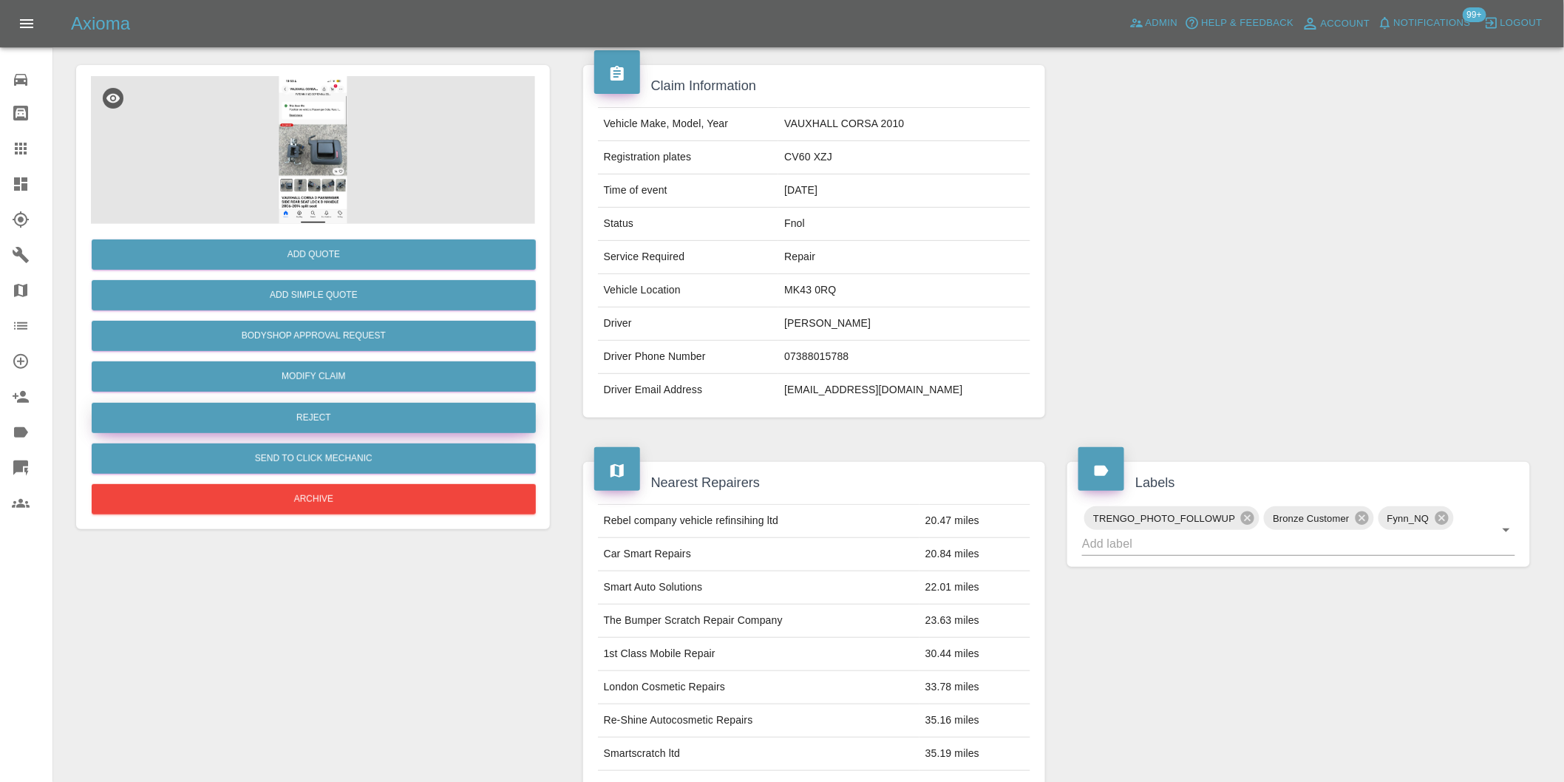
click at [337, 415] on button "Reject" at bounding box center [314, 418] width 444 height 30
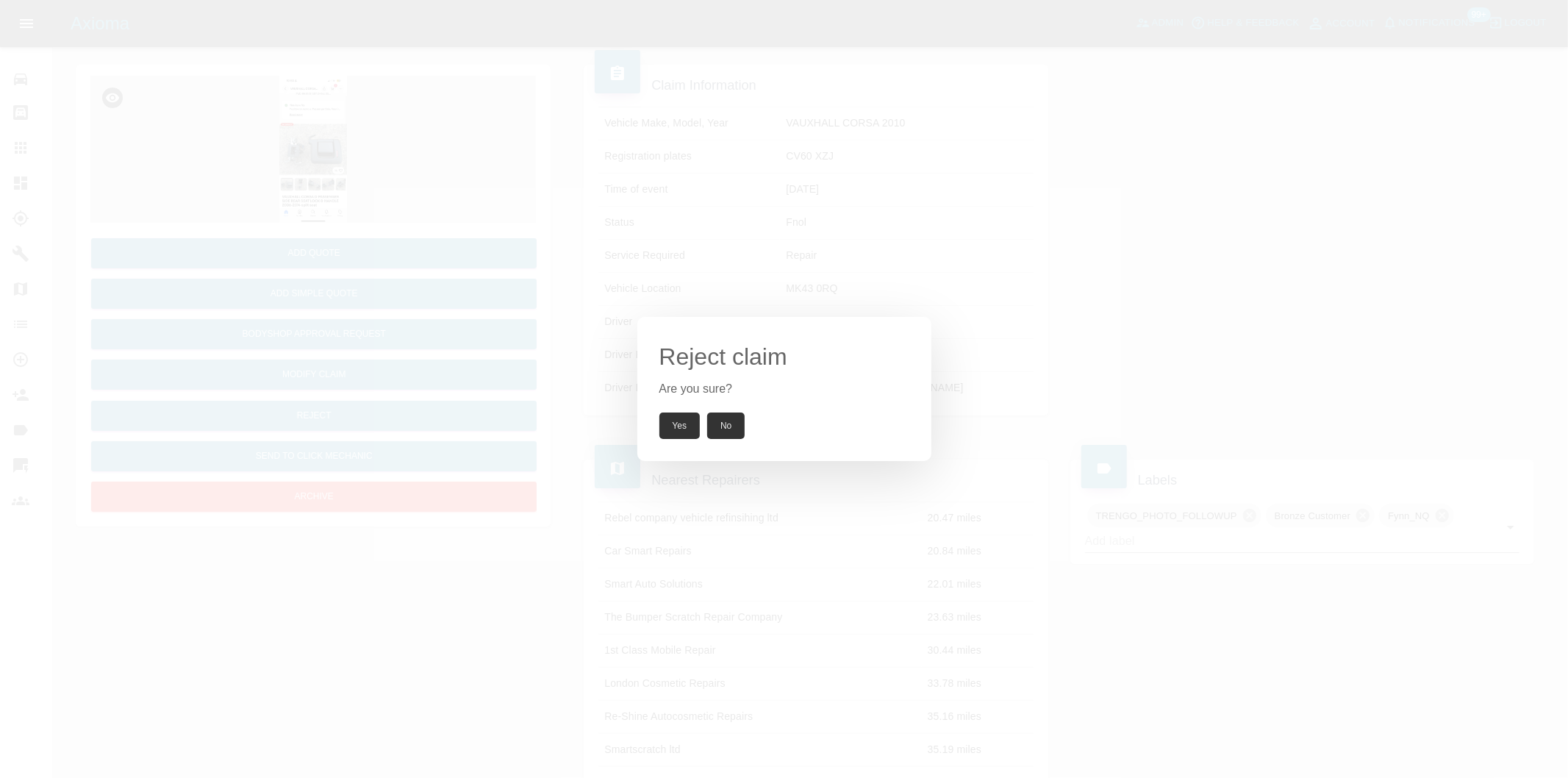
click at [674, 427] on button "Yes" at bounding box center [680, 426] width 41 height 27
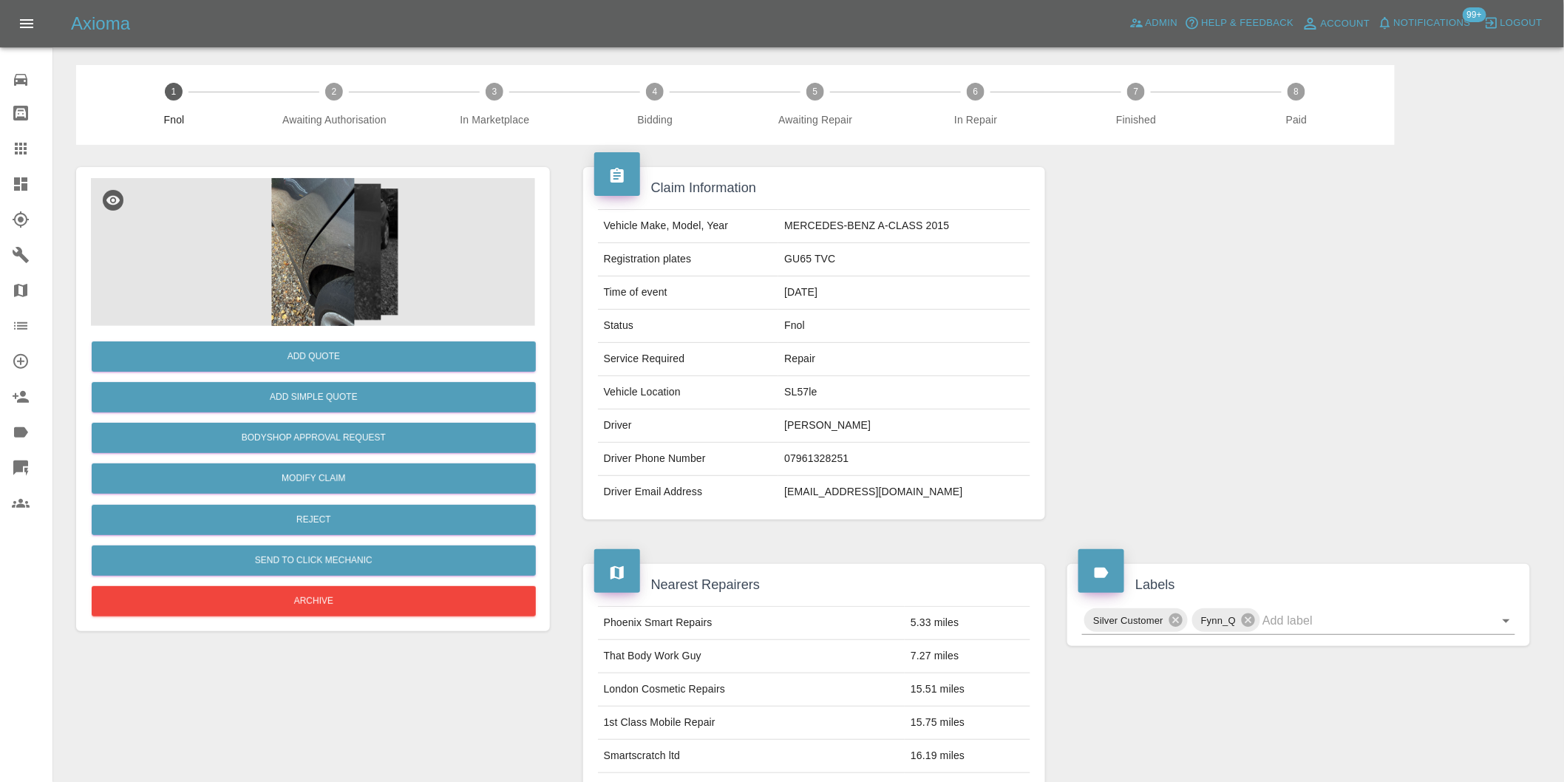
click at [314, 191] on img at bounding box center [313, 252] width 444 height 148
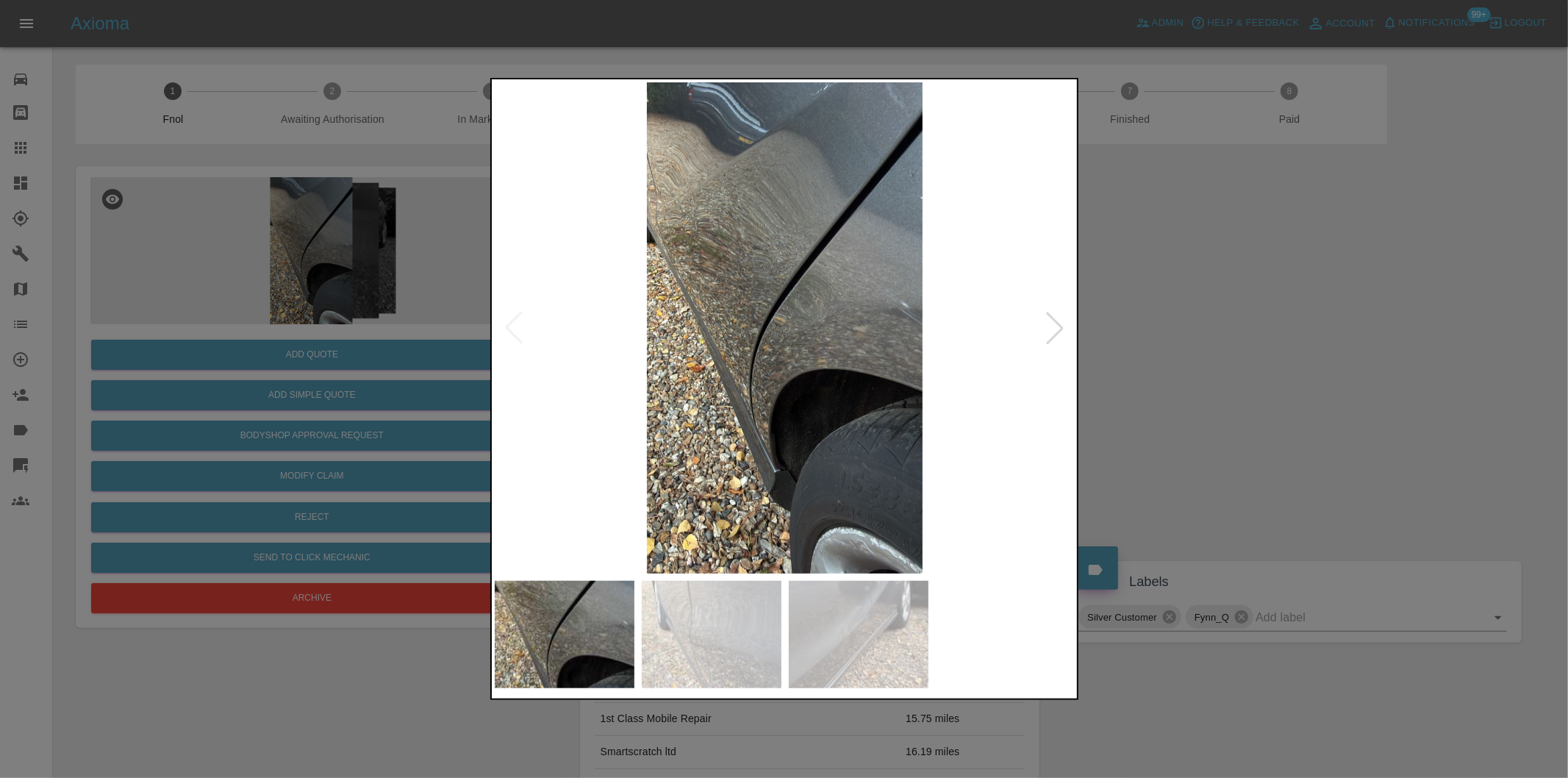
click at [1053, 325] on div at bounding box center [1055, 327] width 33 height 33
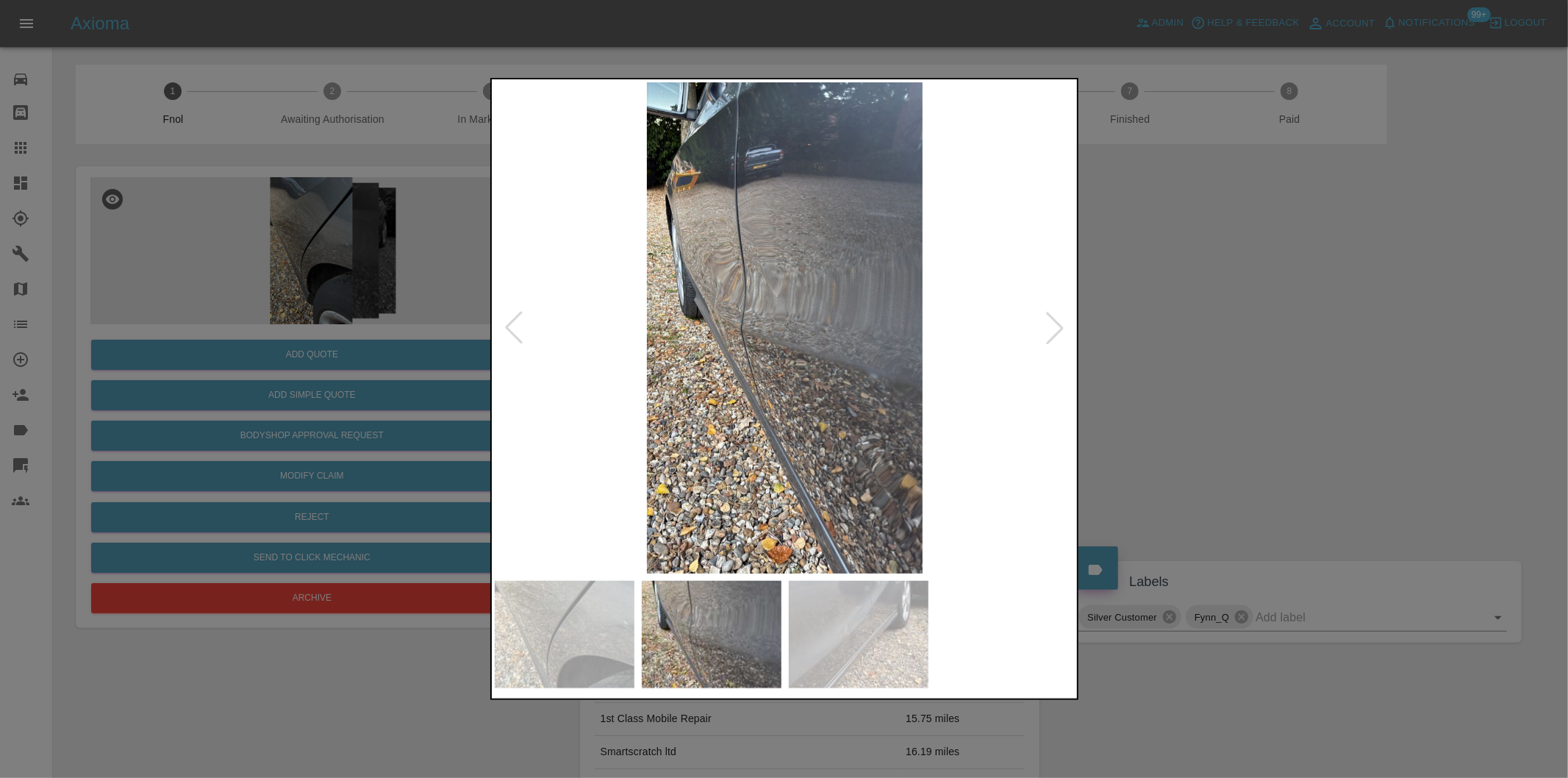
click at [1053, 325] on div at bounding box center [1055, 327] width 33 height 33
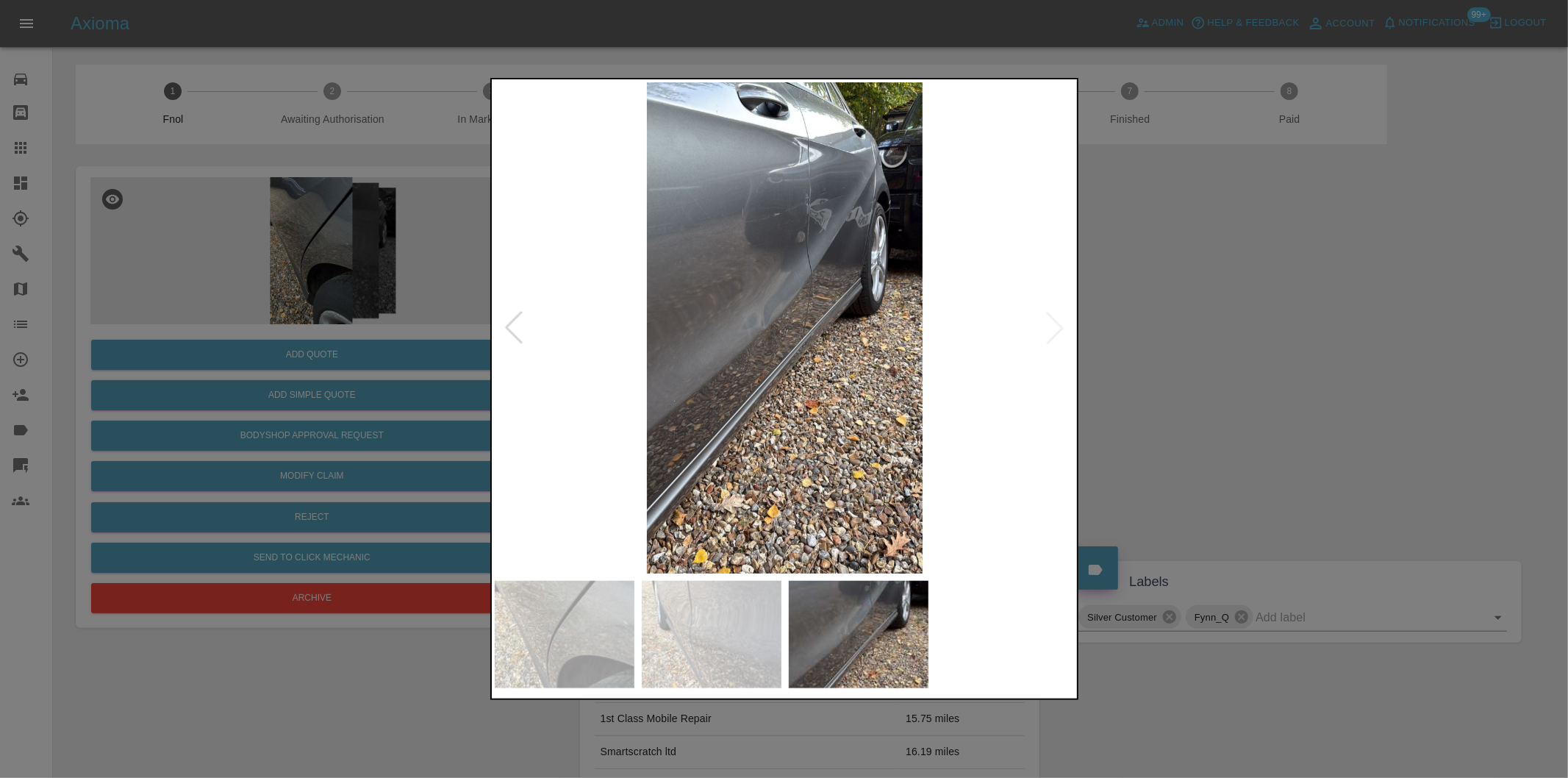
click at [1053, 325] on img at bounding box center [785, 328] width 581 height 491
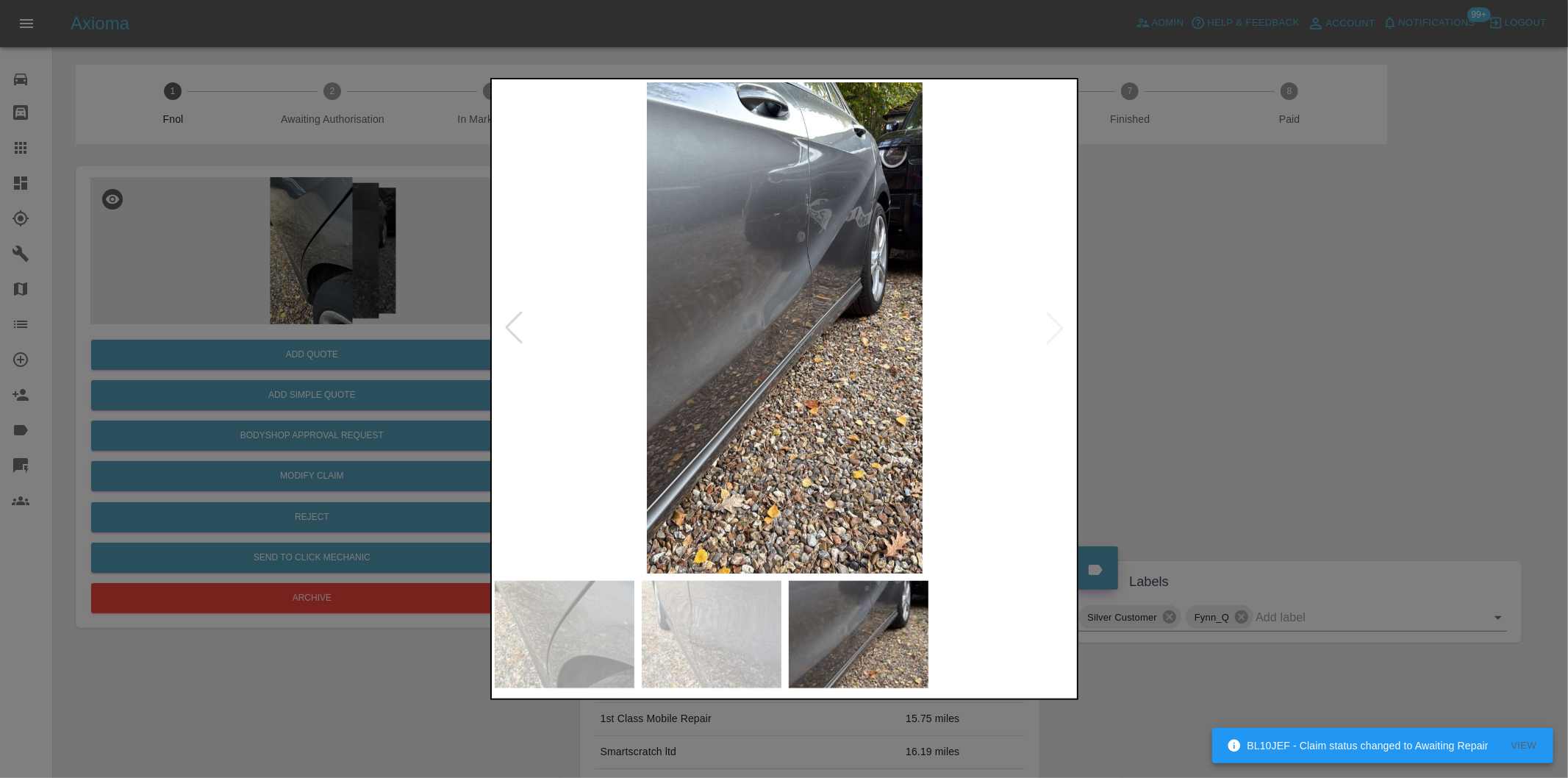
click at [504, 329] on div at bounding box center [513, 327] width 33 height 33
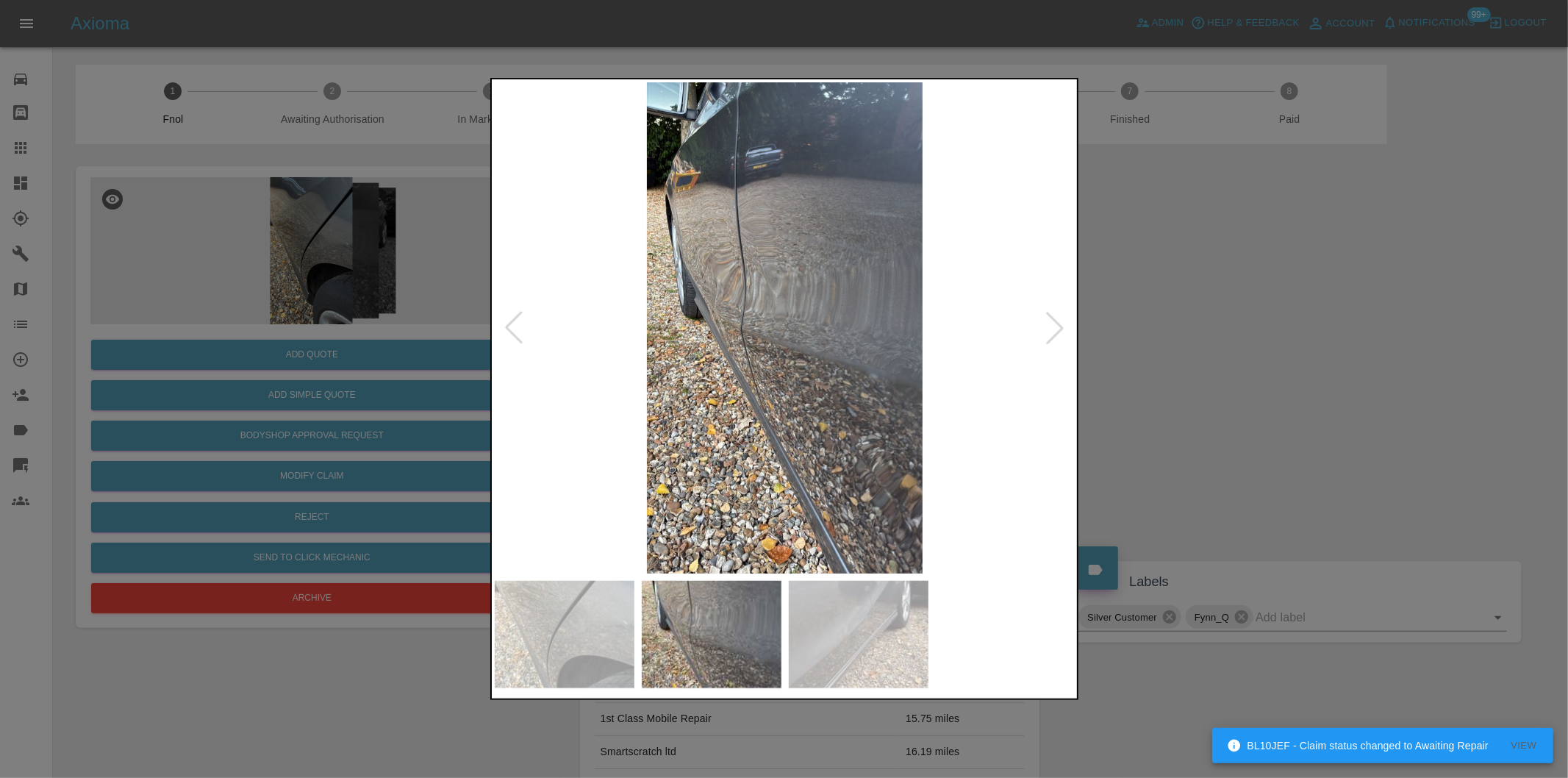
click at [508, 329] on div at bounding box center [513, 327] width 33 height 33
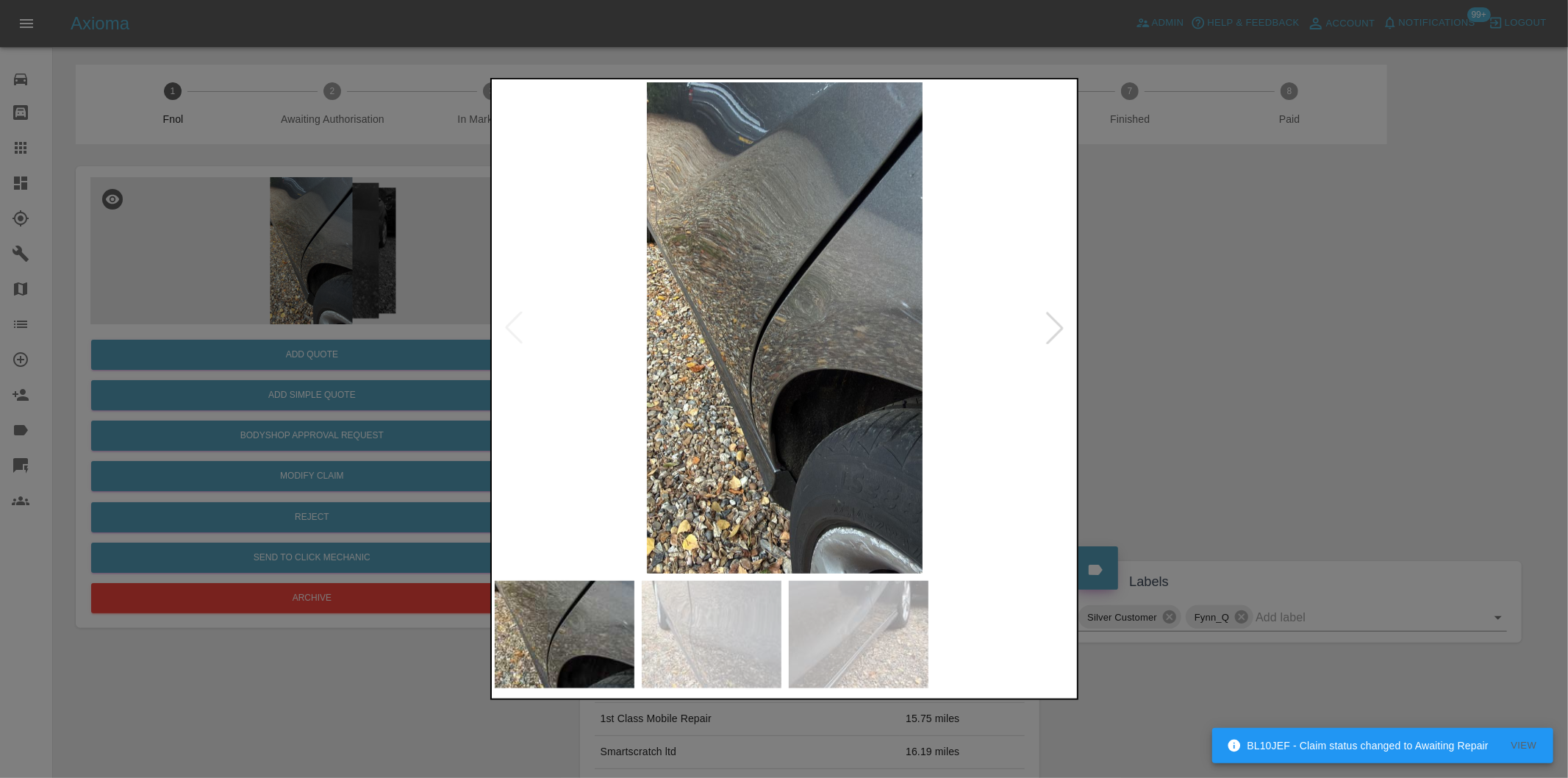
click at [1388, 362] on div at bounding box center [784, 389] width 1568 height 778
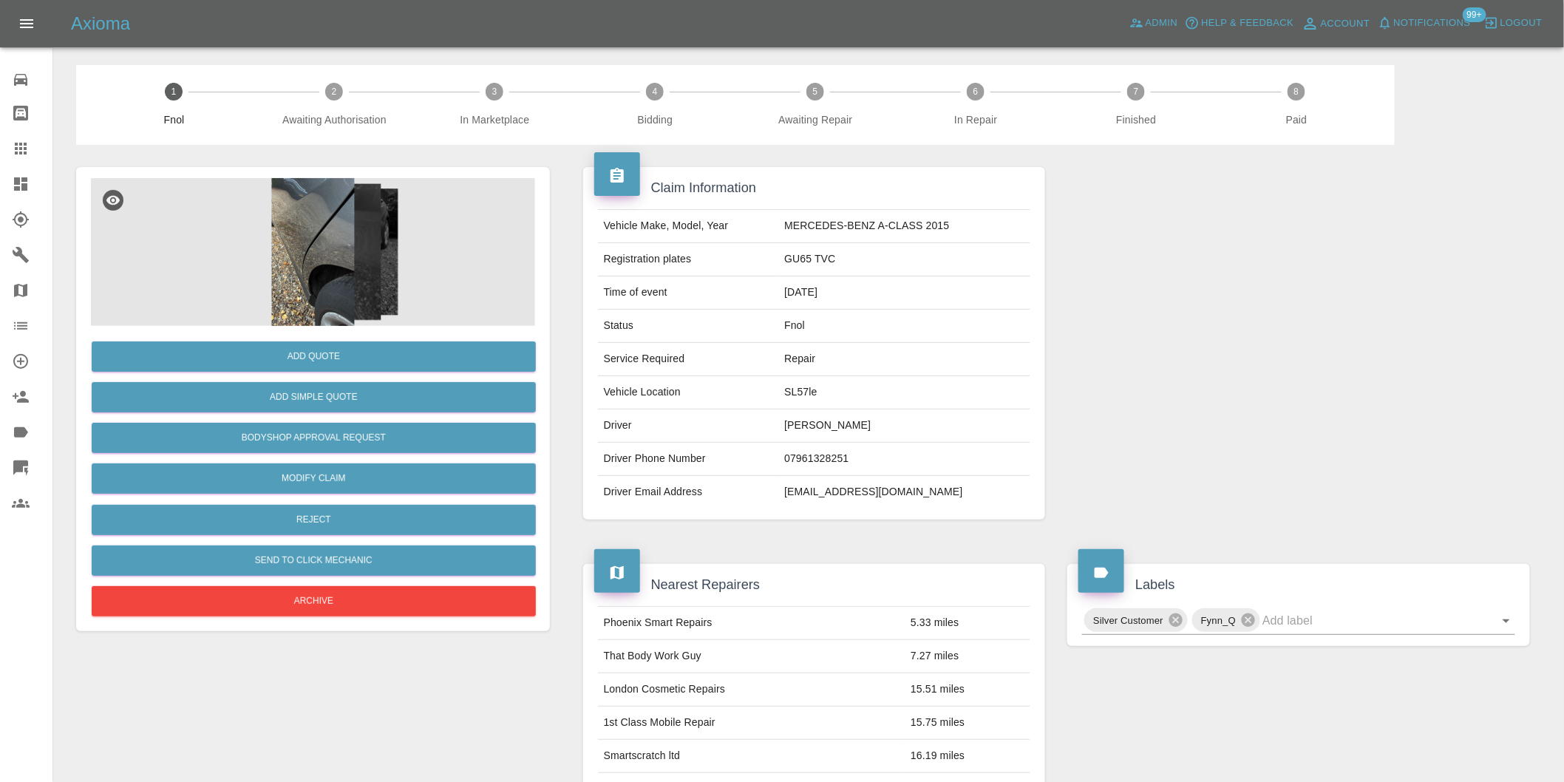
click at [333, 249] on img at bounding box center [313, 252] width 444 height 148
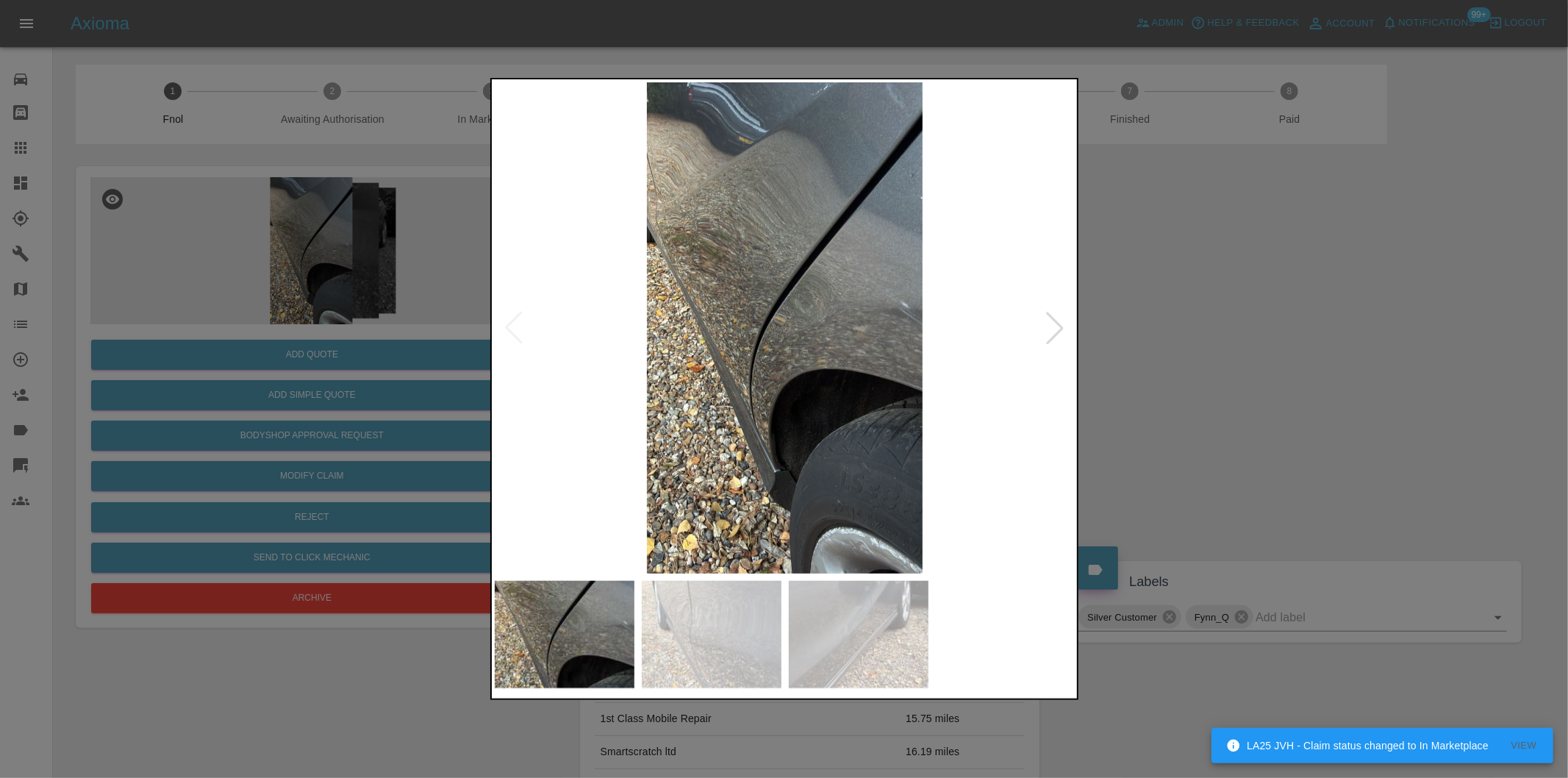
click at [1053, 324] on div at bounding box center [1055, 327] width 33 height 33
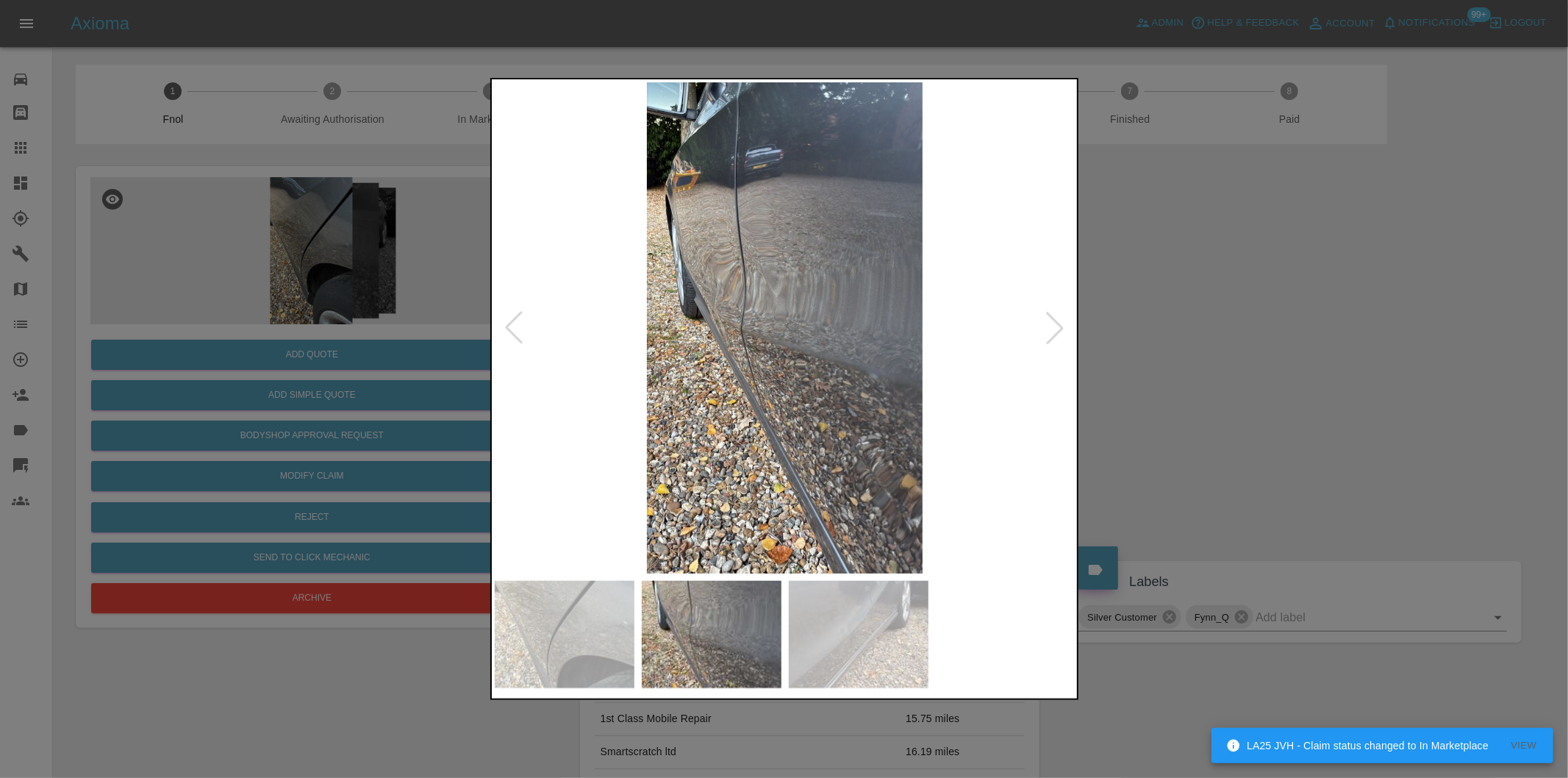
click at [1053, 324] on div at bounding box center [1055, 327] width 33 height 33
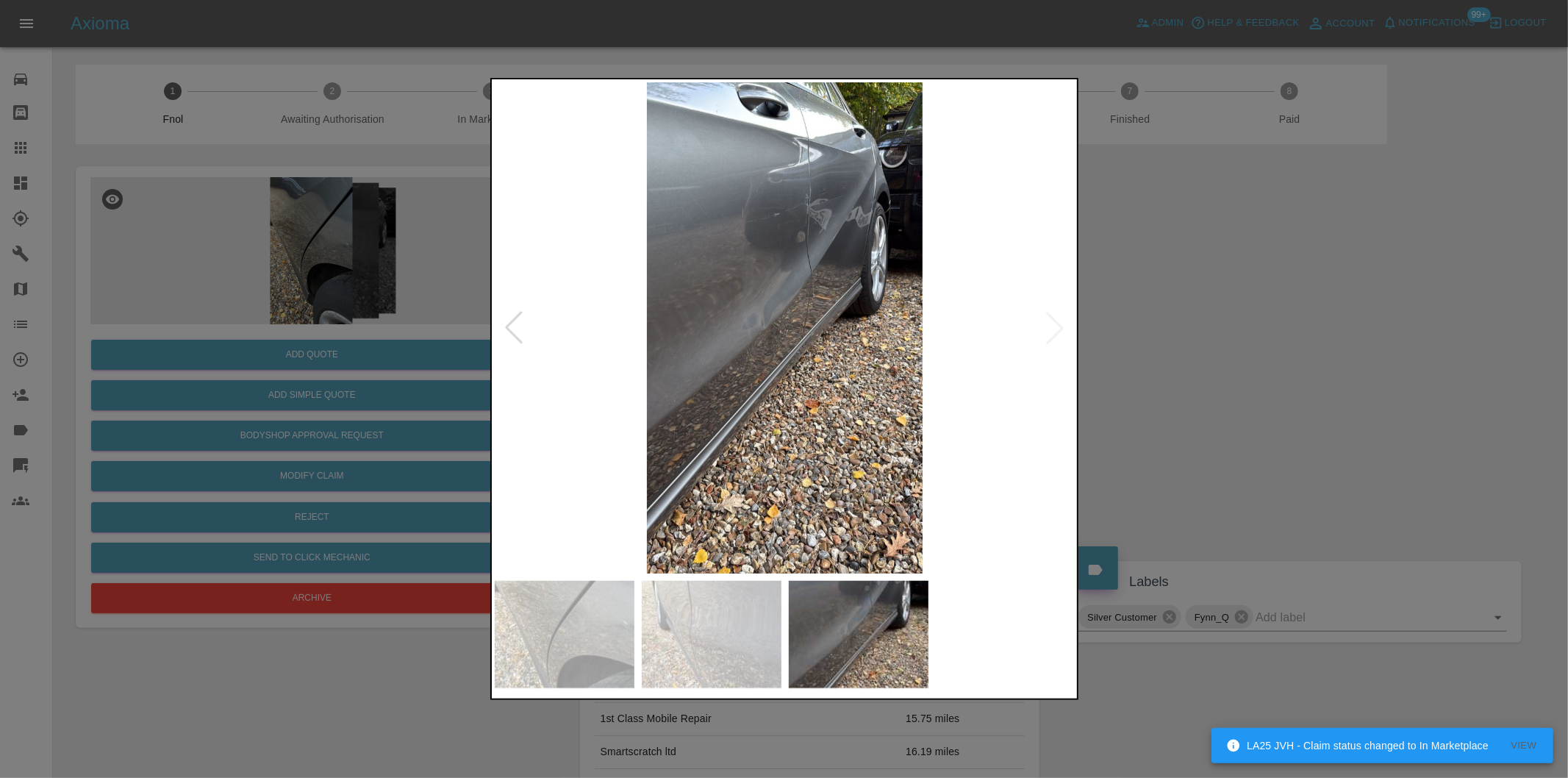
click at [1053, 324] on img at bounding box center [785, 328] width 581 height 491
click at [1193, 340] on div at bounding box center [784, 389] width 1568 height 778
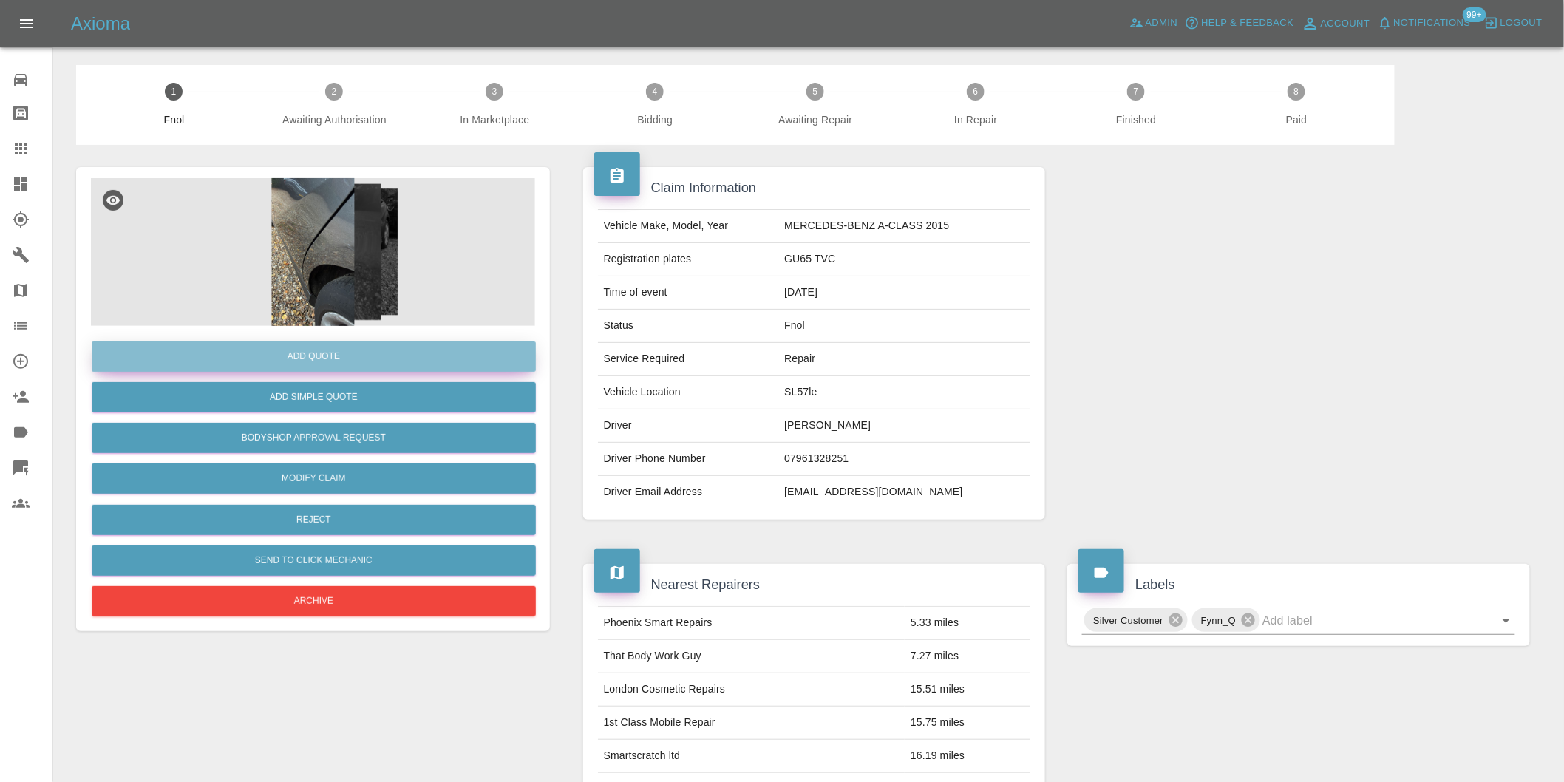
click at [331, 352] on button "Add Quote" at bounding box center [314, 356] width 444 height 30
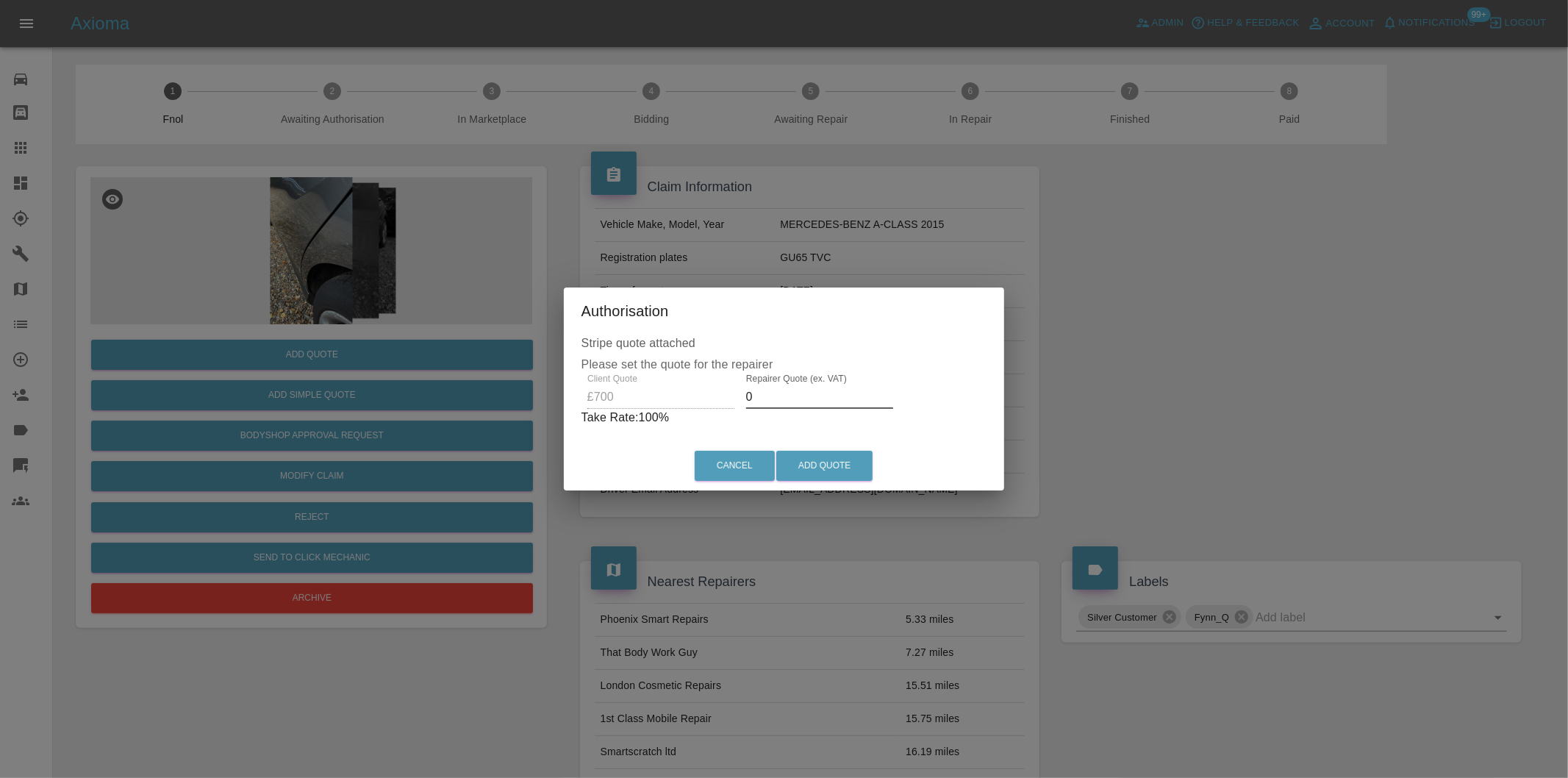
click at [779, 406] on input "0" at bounding box center [820, 397] width 147 height 24
type input "0450"
click at [818, 472] on button "Add Quote" at bounding box center [824, 466] width 97 height 30
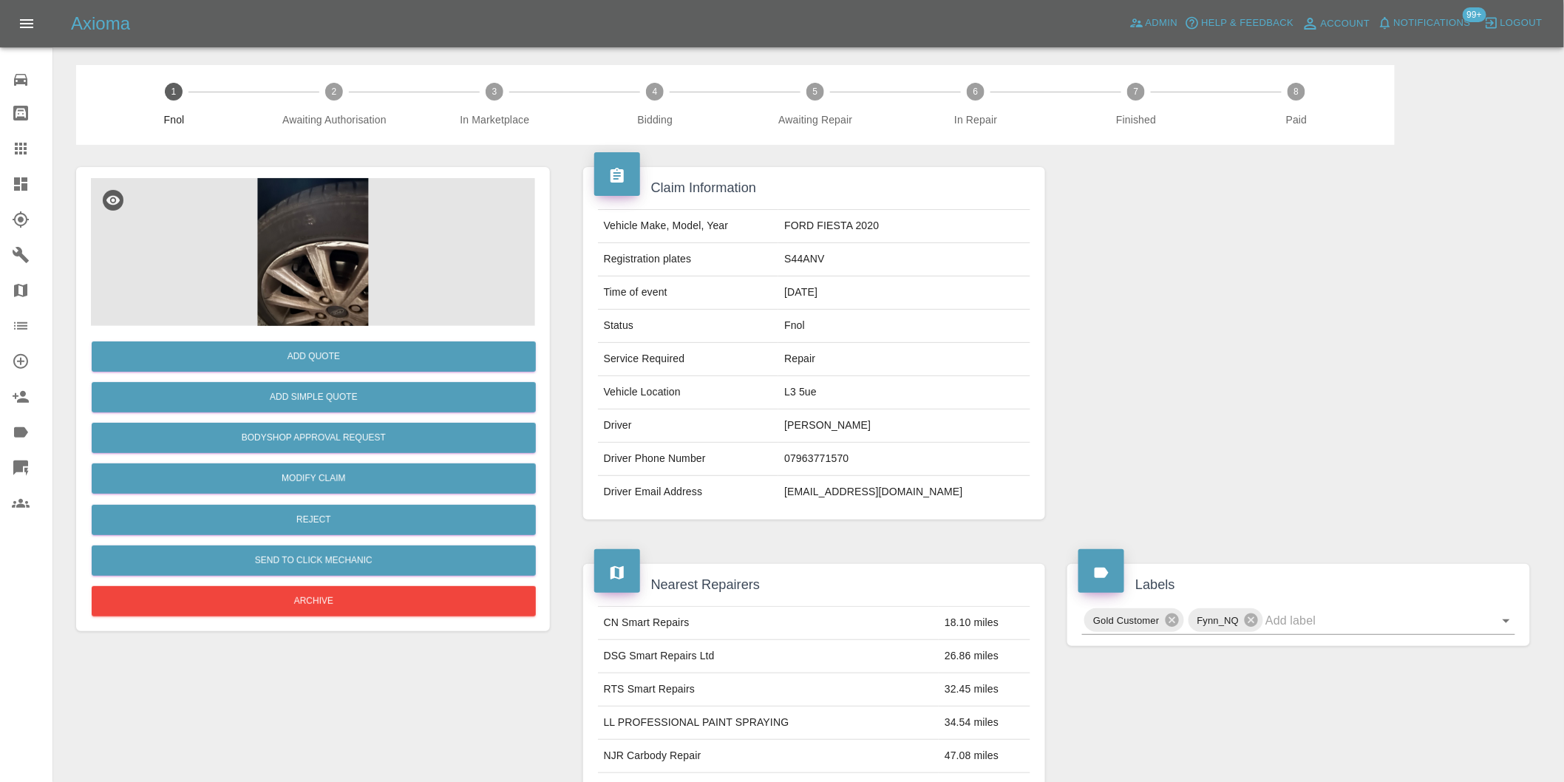
click at [307, 250] on img at bounding box center [313, 252] width 444 height 148
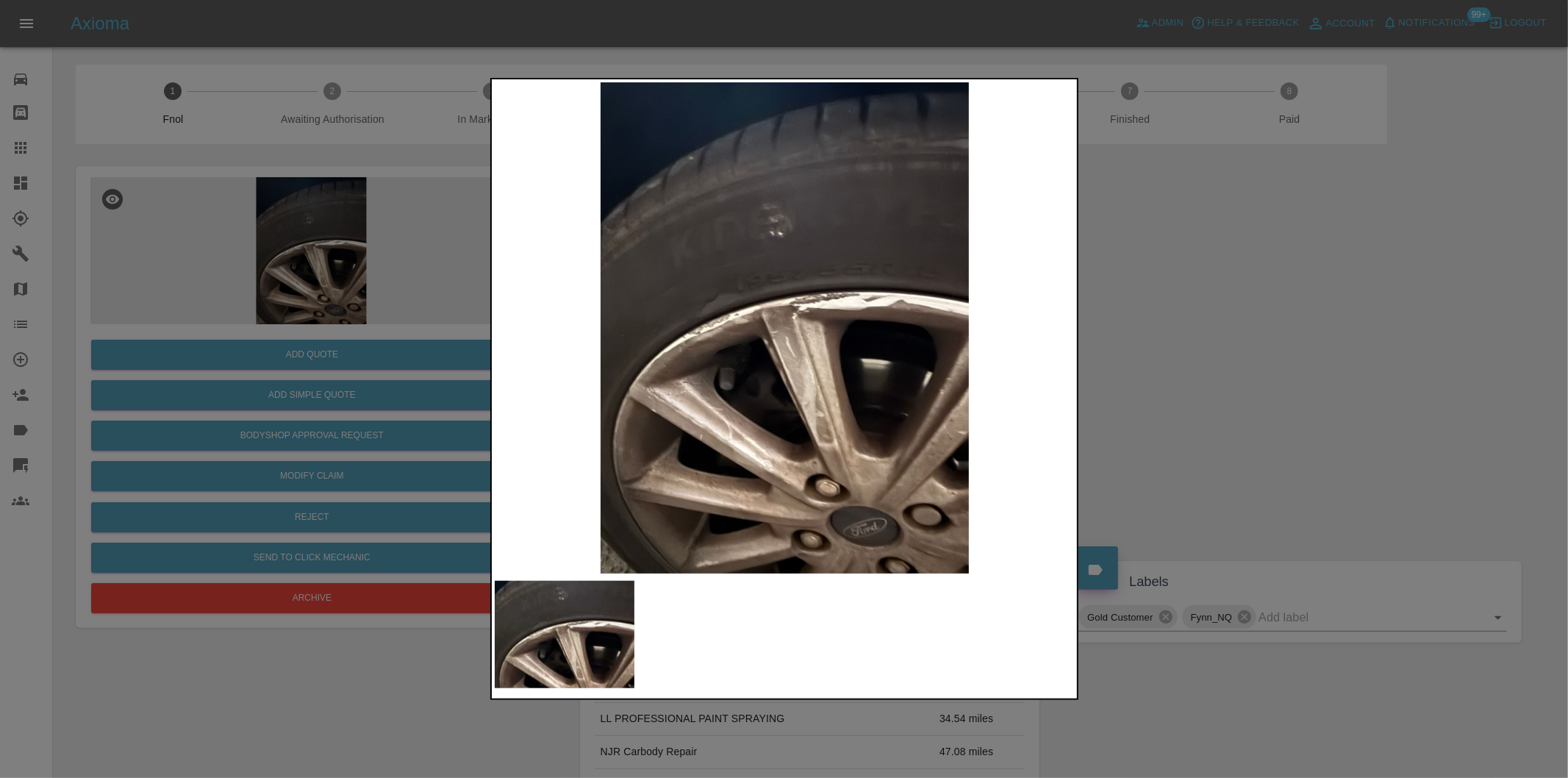
click at [1274, 361] on div at bounding box center [784, 389] width 1568 height 778
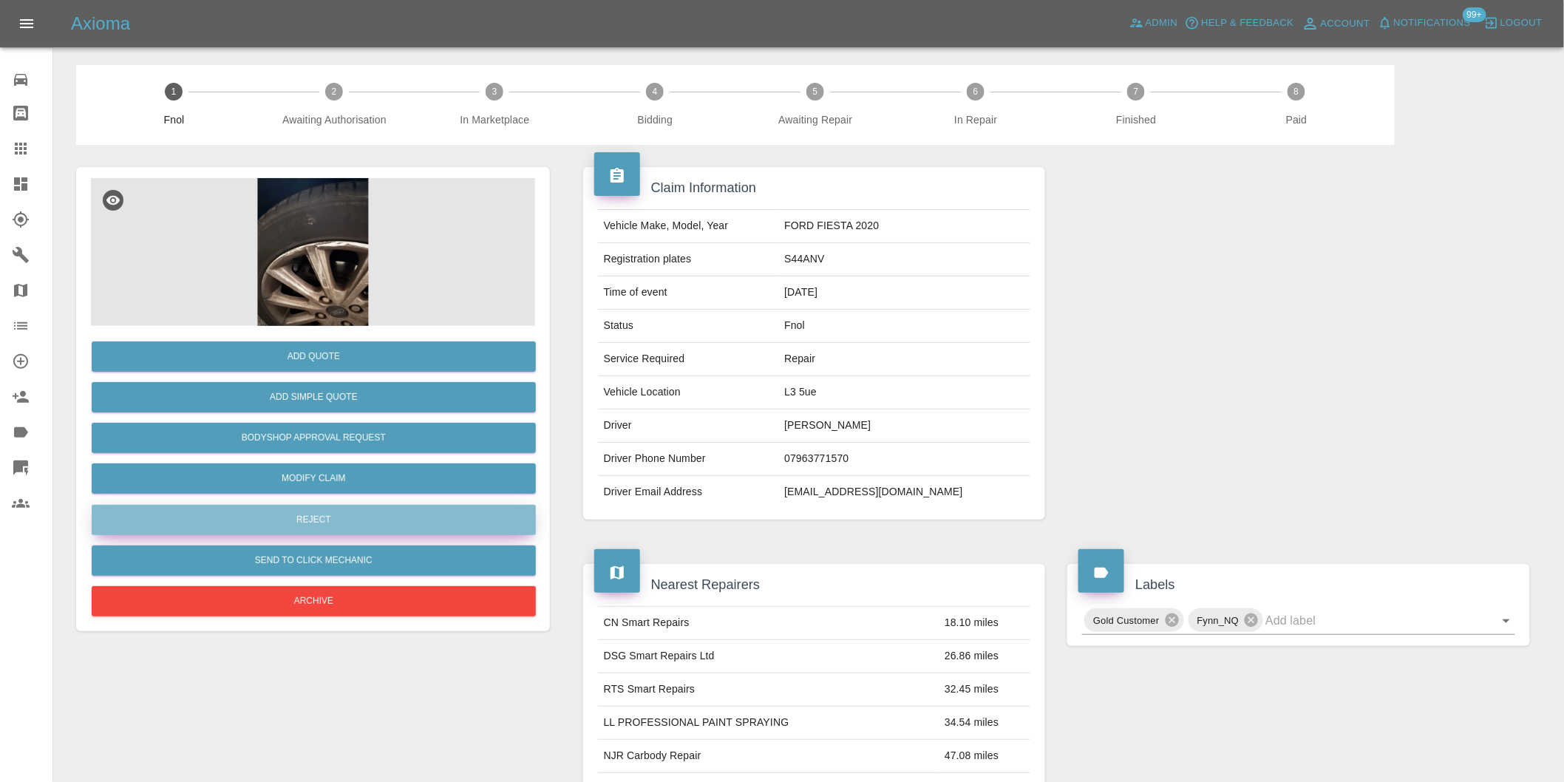
click at [361, 519] on button "Reject" at bounding box center [314, 520] width 444 height 30
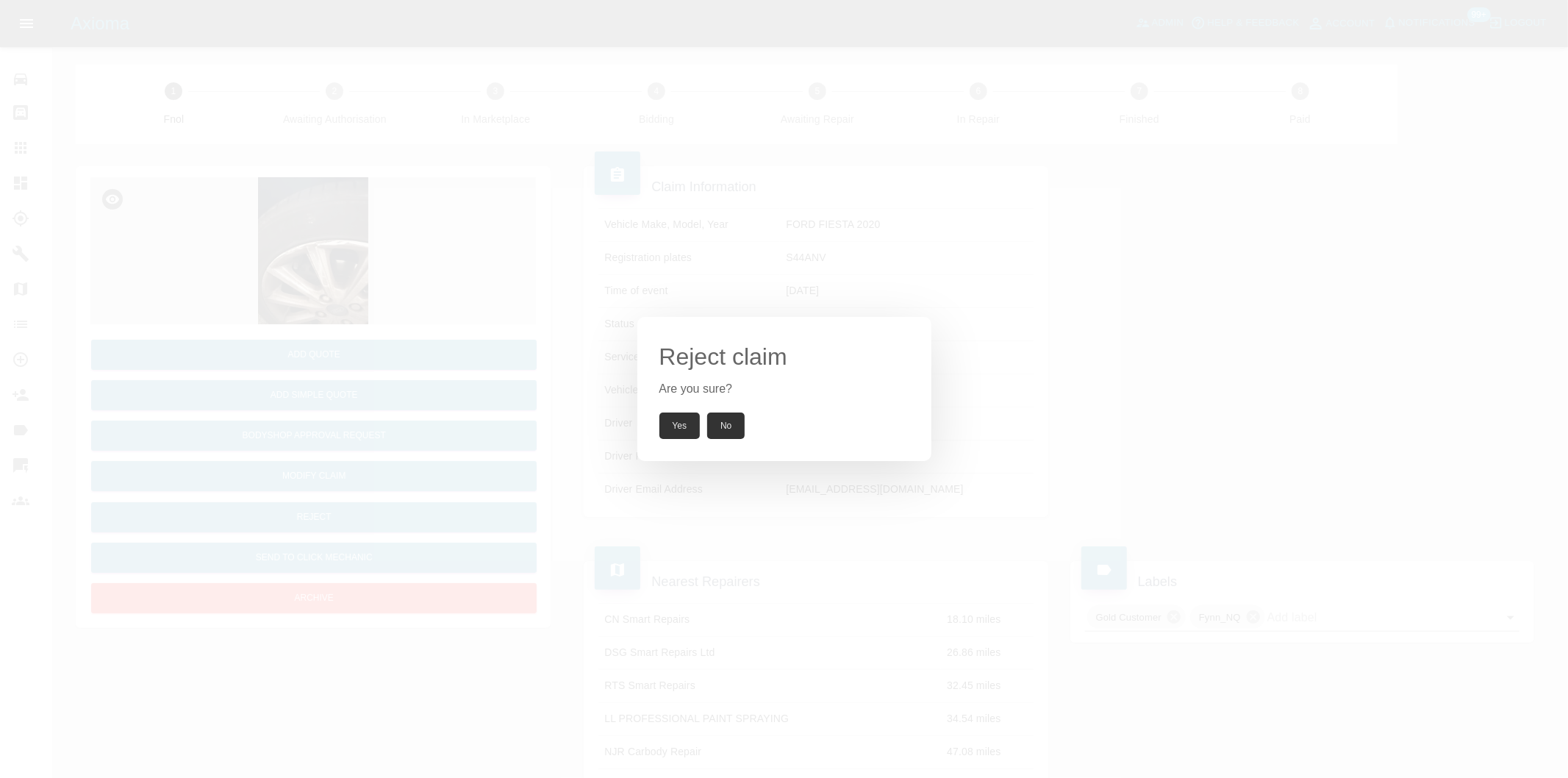
click at [679, 431] on button "Yes" at bounding box center [680, 426] width 41 height 27
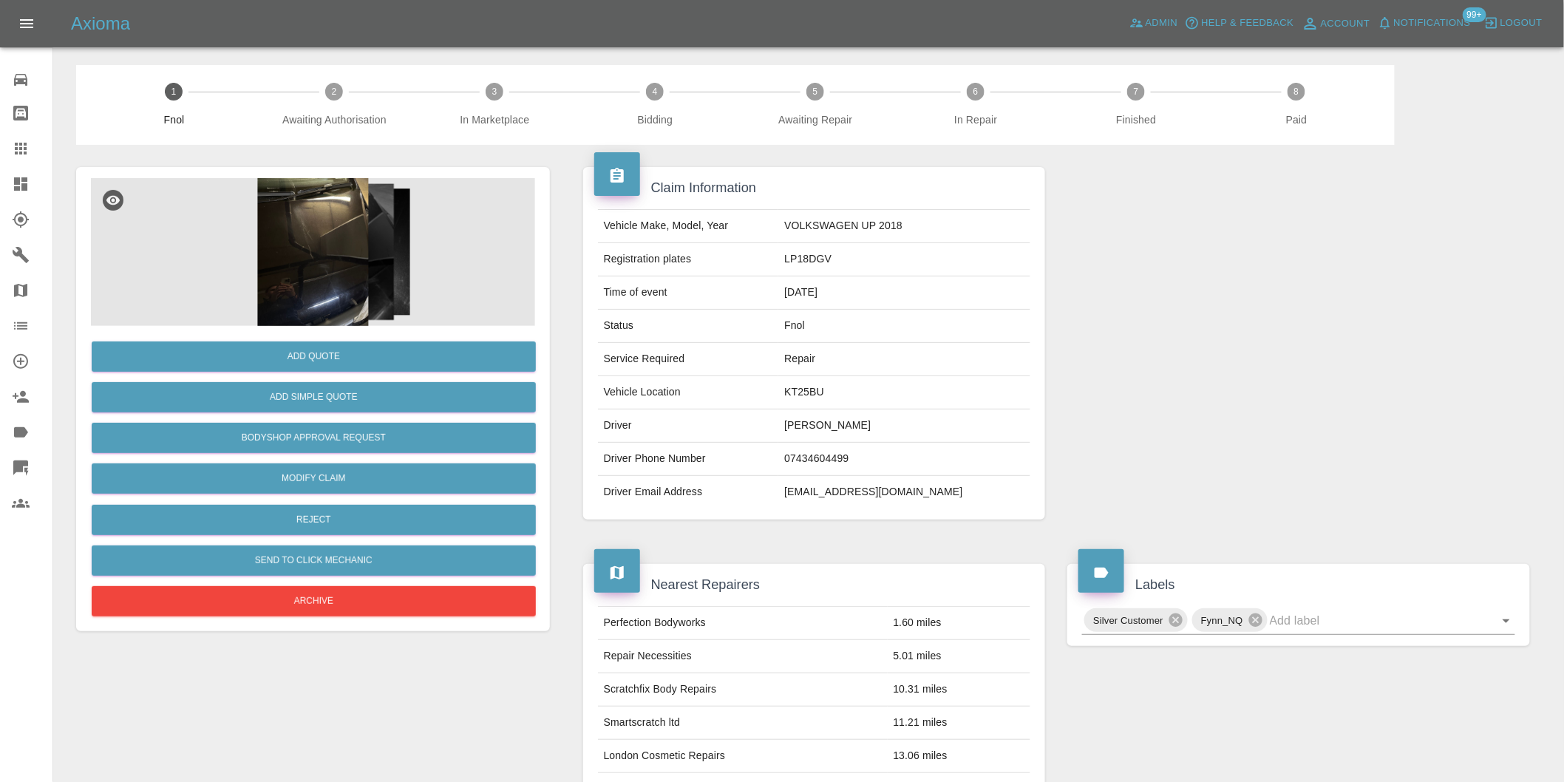
click at [318, 209] on img at bounding box center [313, 252] width 444 height 148
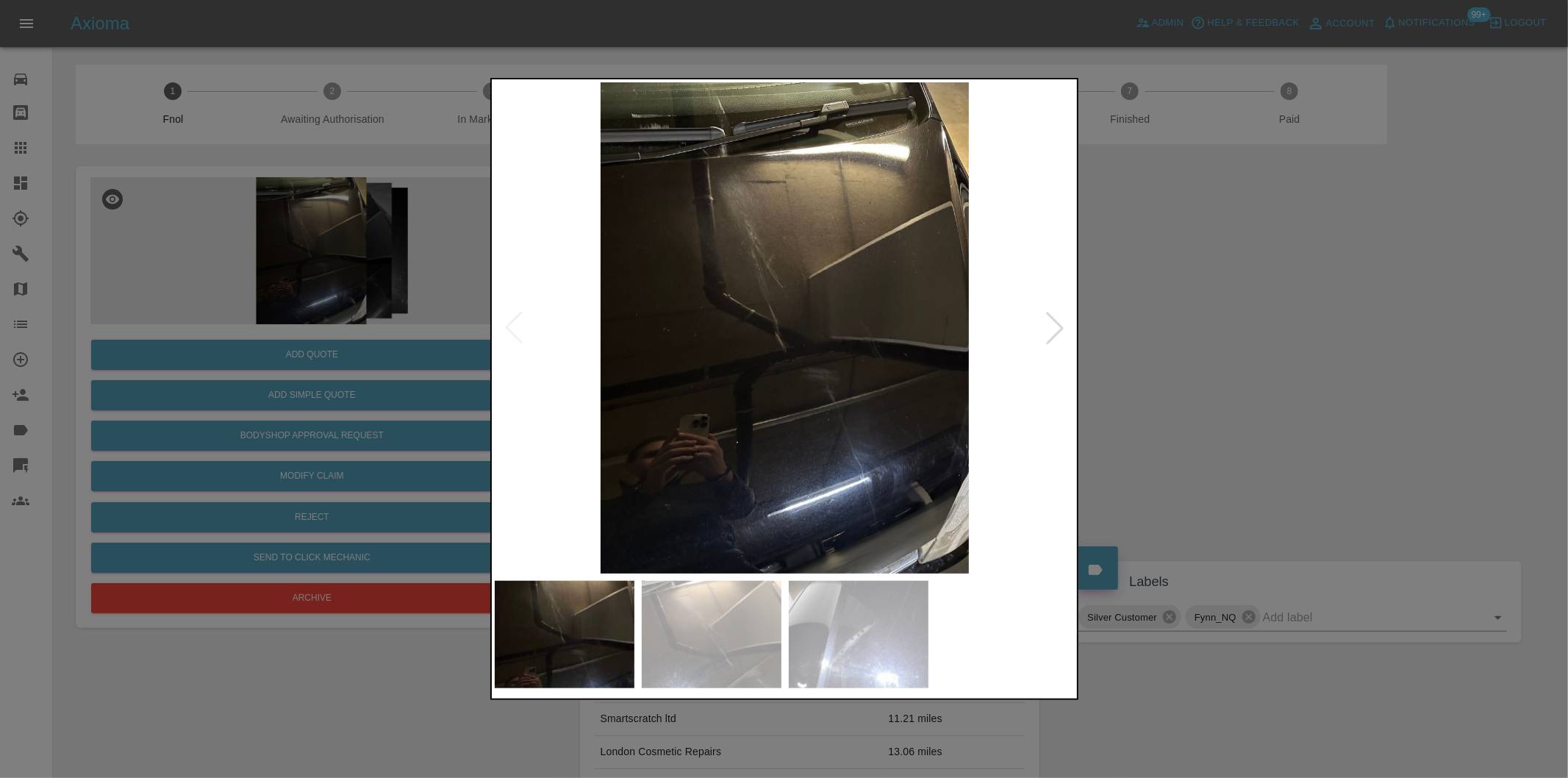
click at [1046, 324] on div at bounding box center [1055, 327] width 33 height 33
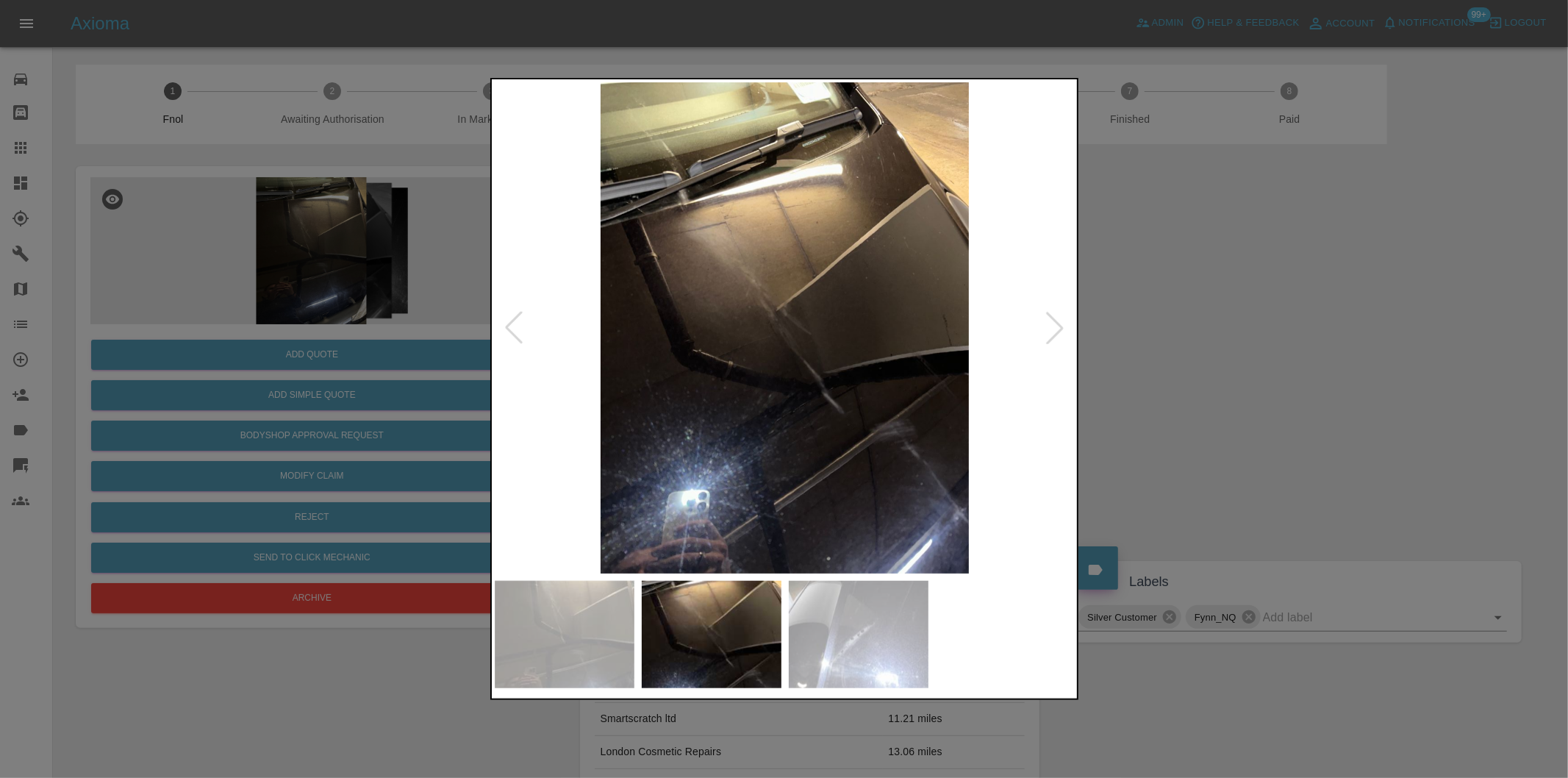
click at [1048, 324] on div at bounding box center [1055, 327] width 33 height 33
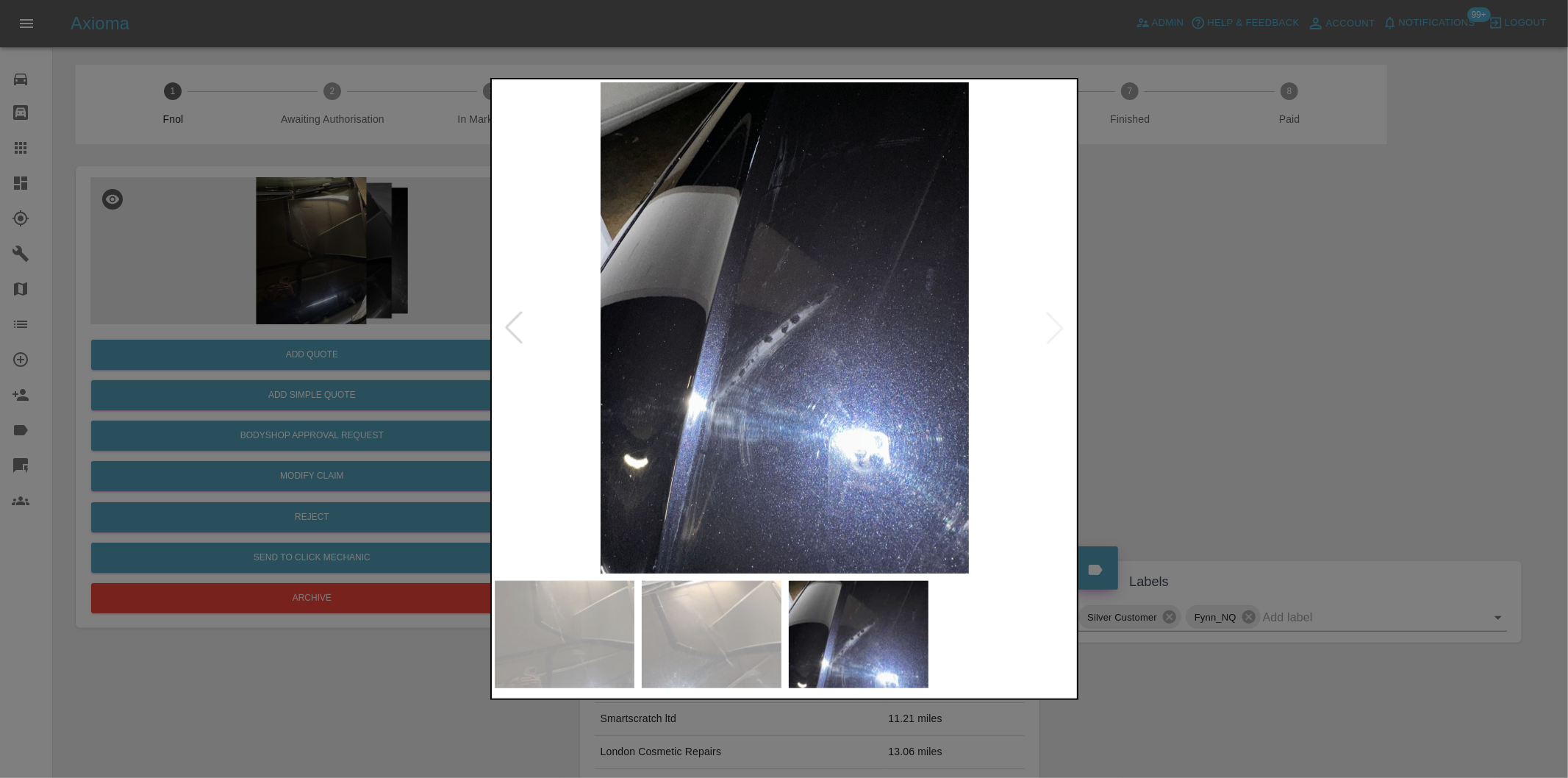
click at [1048, 324] on img at bounding box center [785, 328] width 581 height 491
click at [1189, 368] on div at bounding box center [784, 389] width 1568 height 778
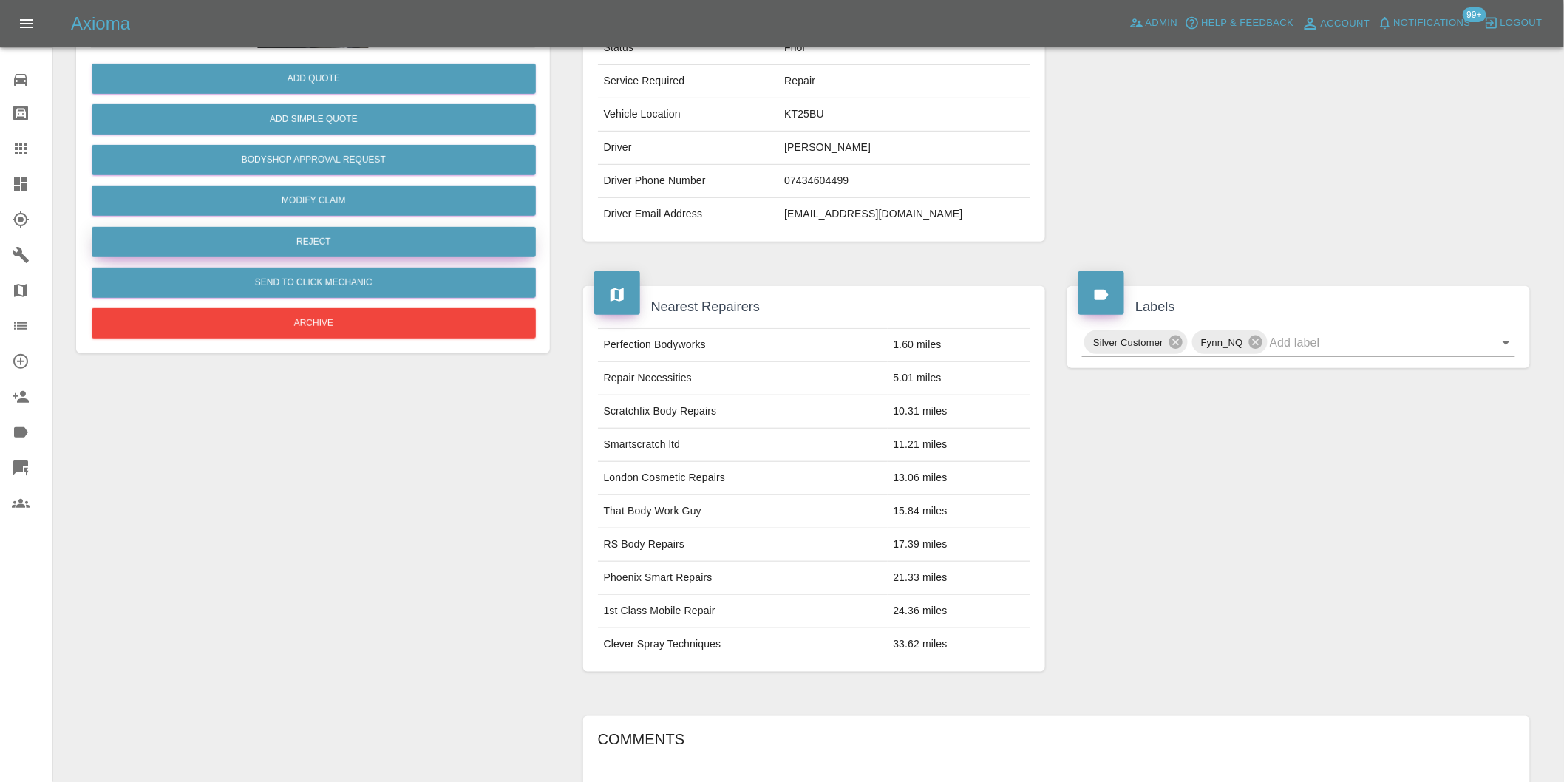
scroll to position [185, 0]
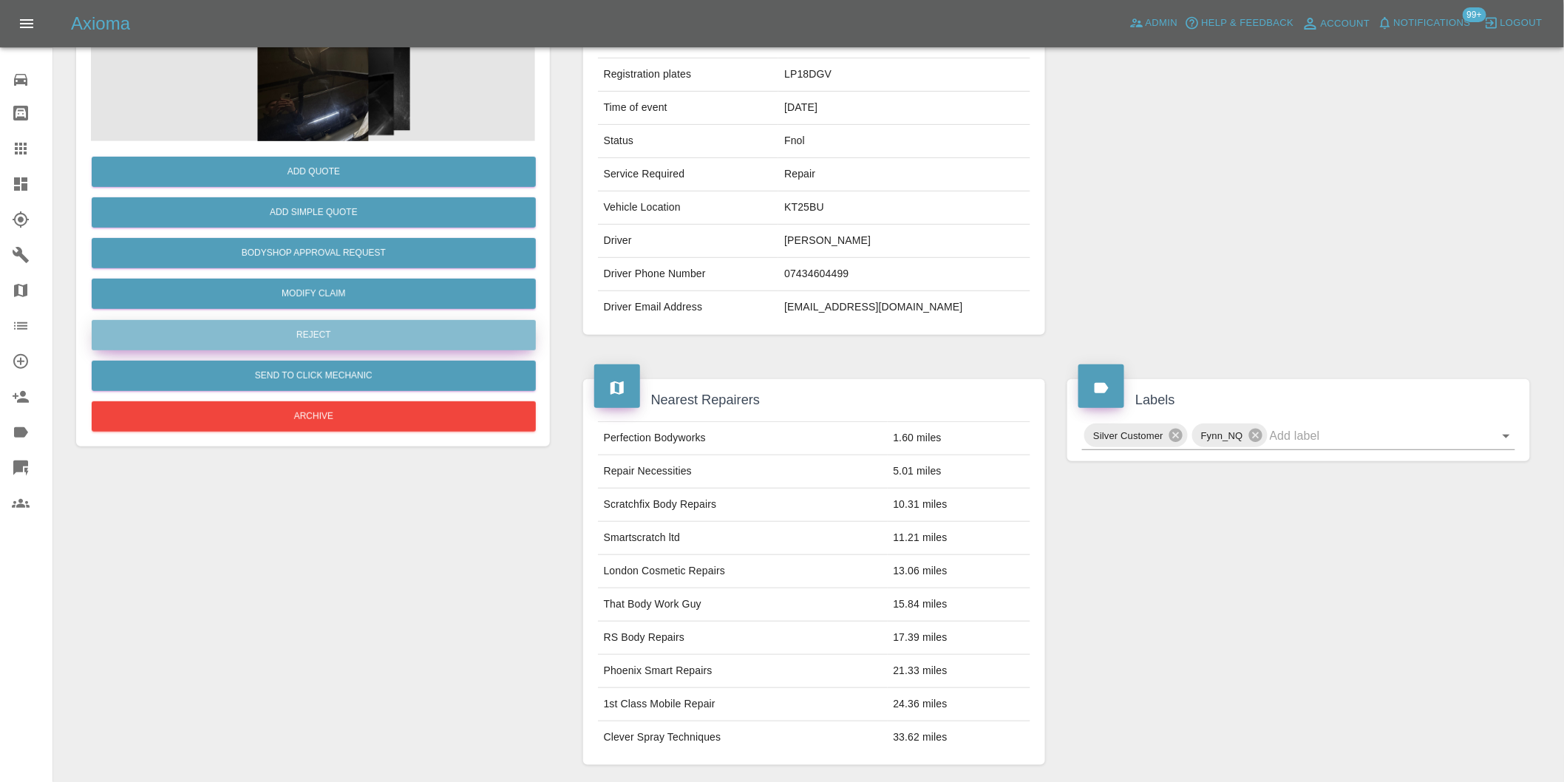
click at [350, 335] on button "Reject" at bounding box center [314, 335] width 444 height 30
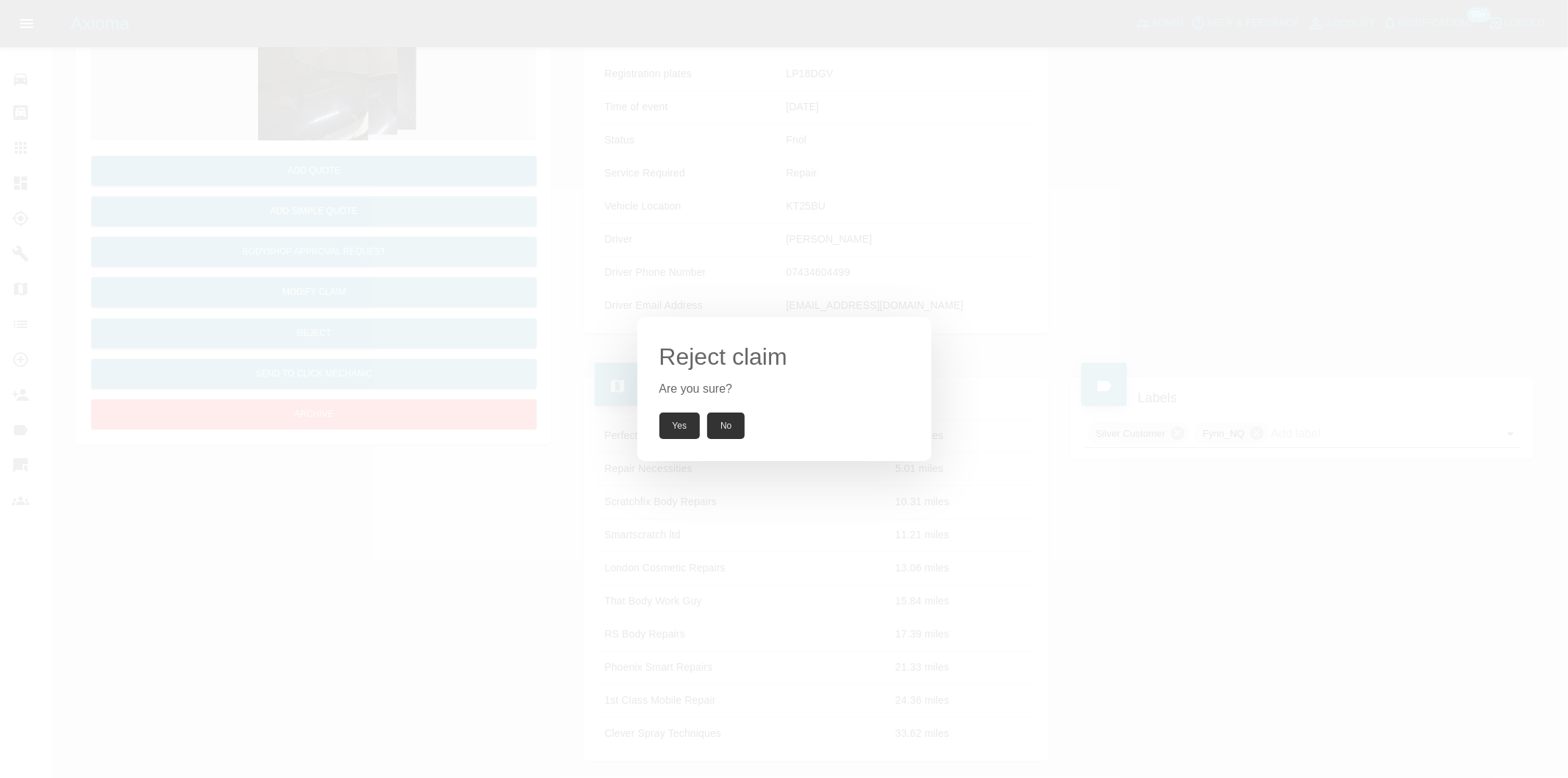
click at [674, 420] on button "Yes" at bounding box center [680, 426] width 41 height 27
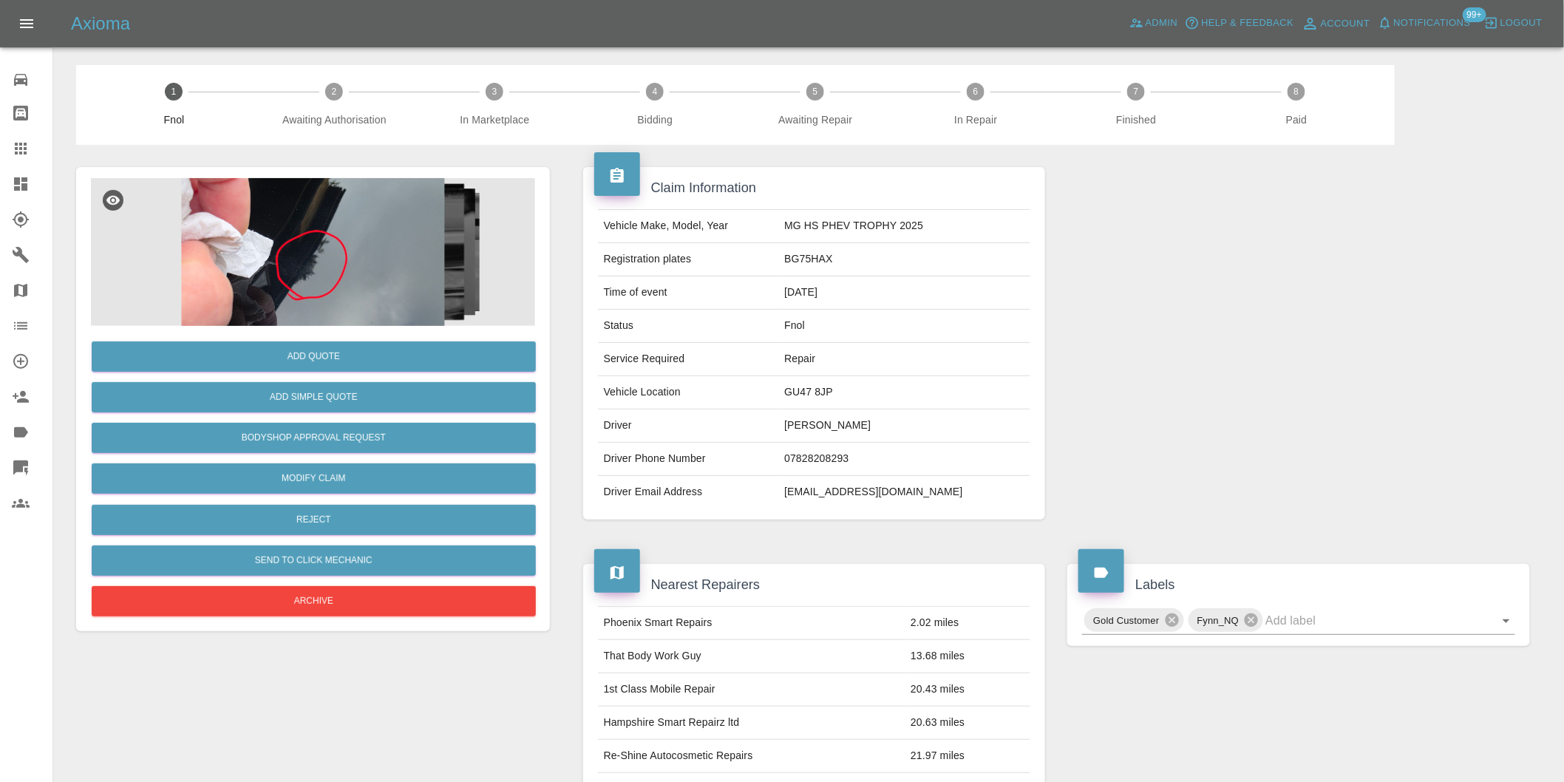
click at [338, 235] on img at bounding box center [313, 252] width 444 height 148
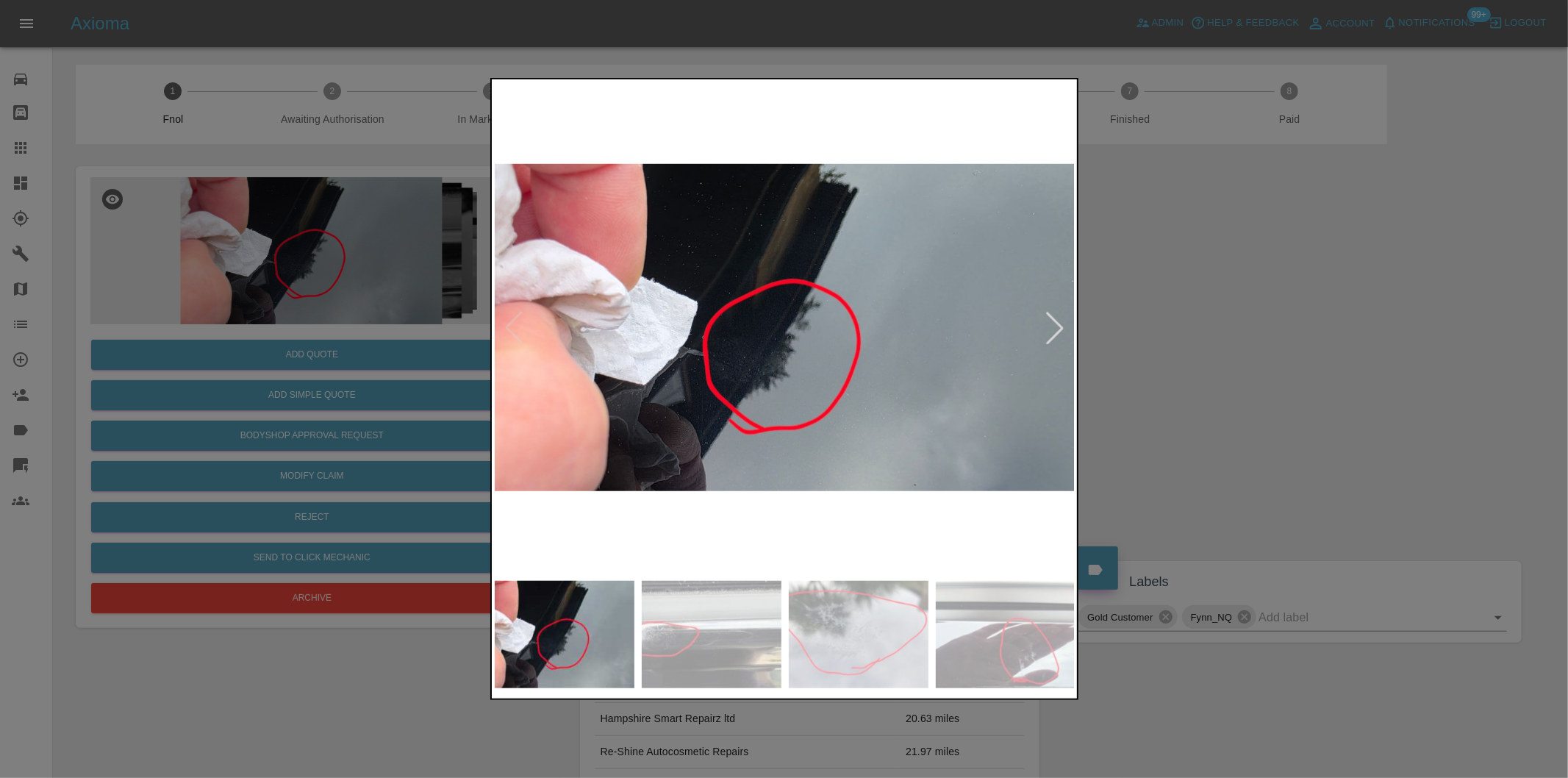
click at [1056, 323] on div at bounding box center [1055, 327] width 33 height 33
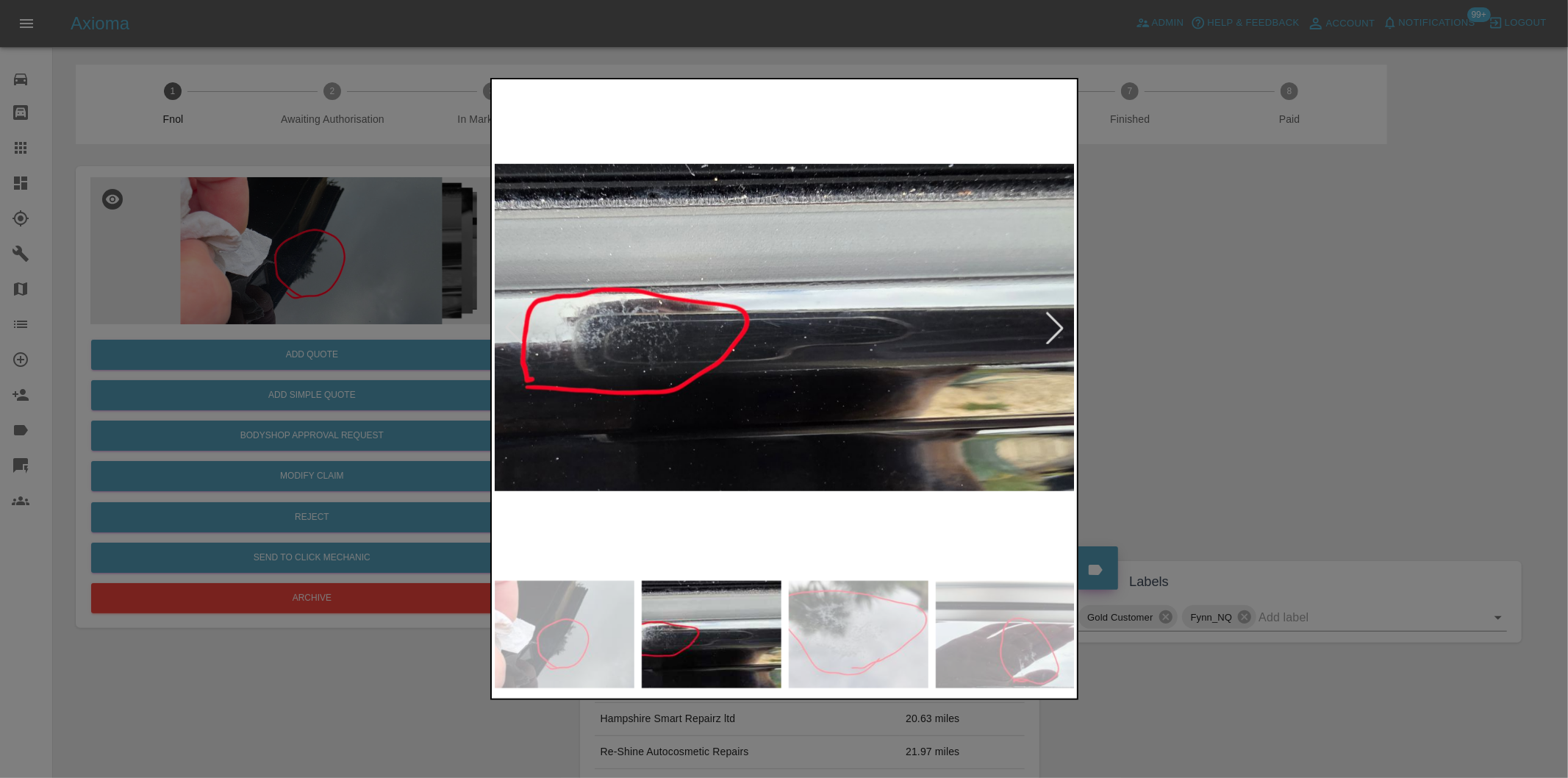
click at [1067, 322] on div at bounding box center [1055, 327] width 33 height 33
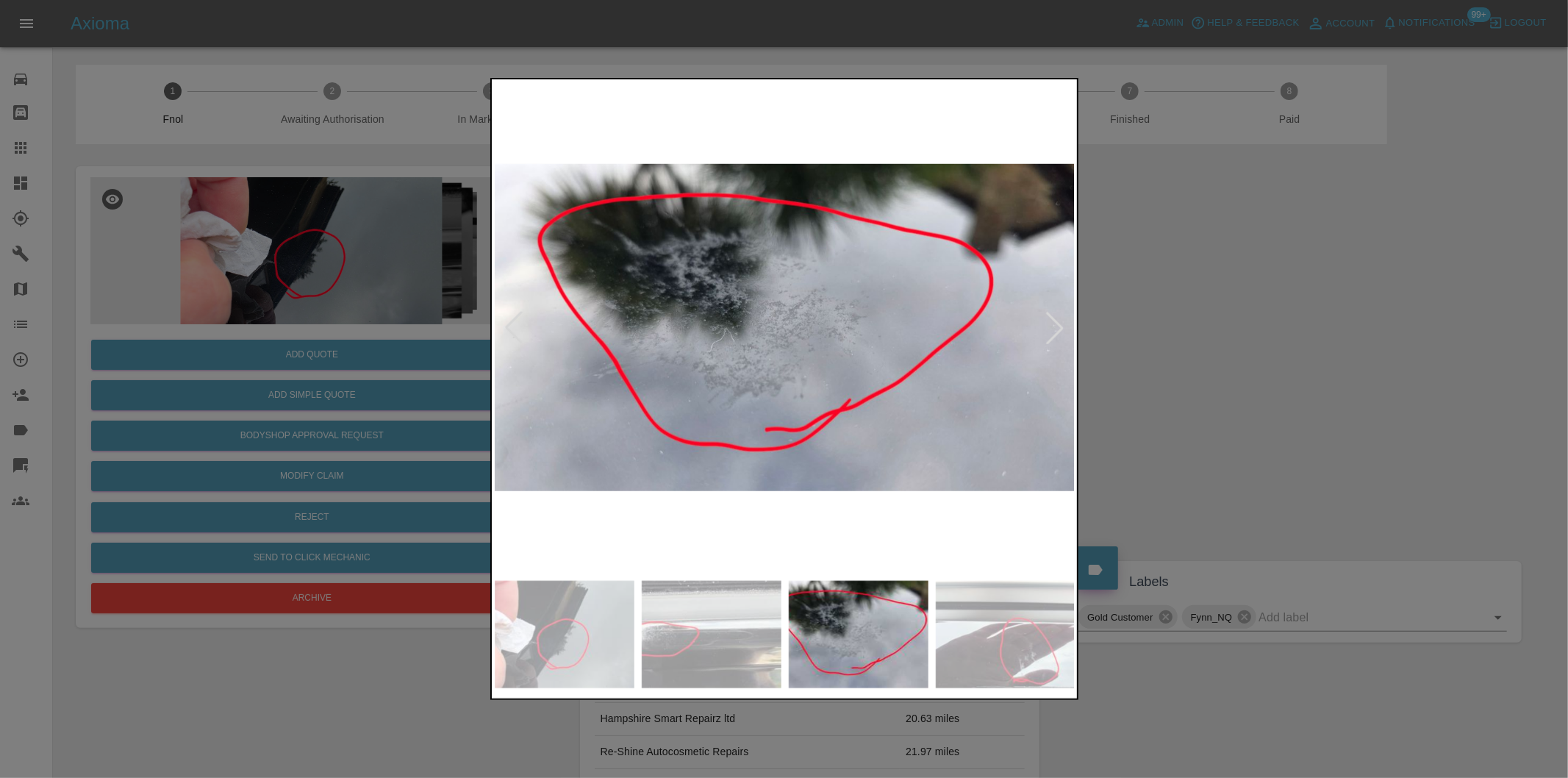
click at [1063, 326] on div at bounding box center [1055, 327] width 33 height 33
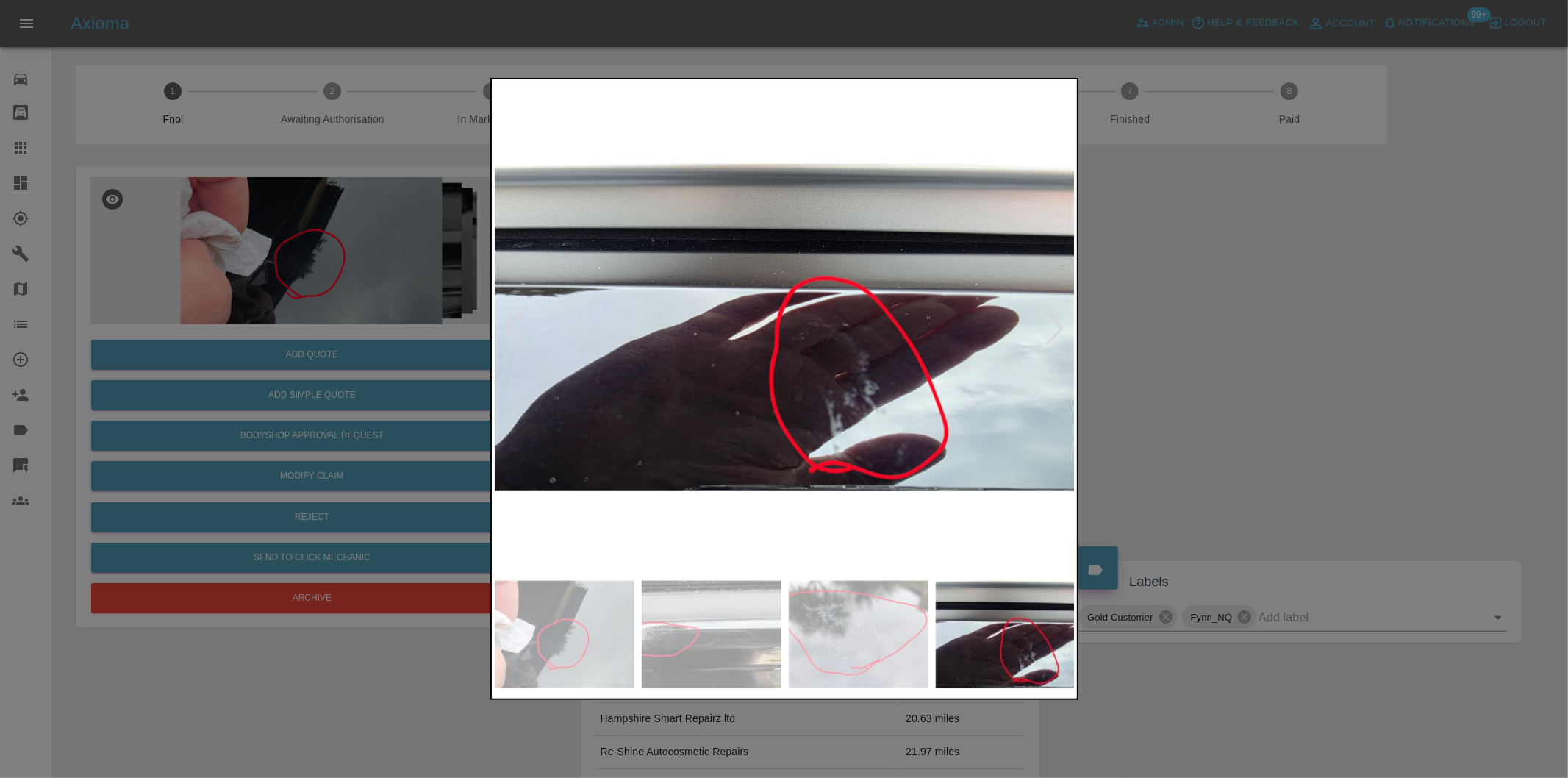
click at [1063, 326] on div at bounding box center [1055, 327] width 33 height 33
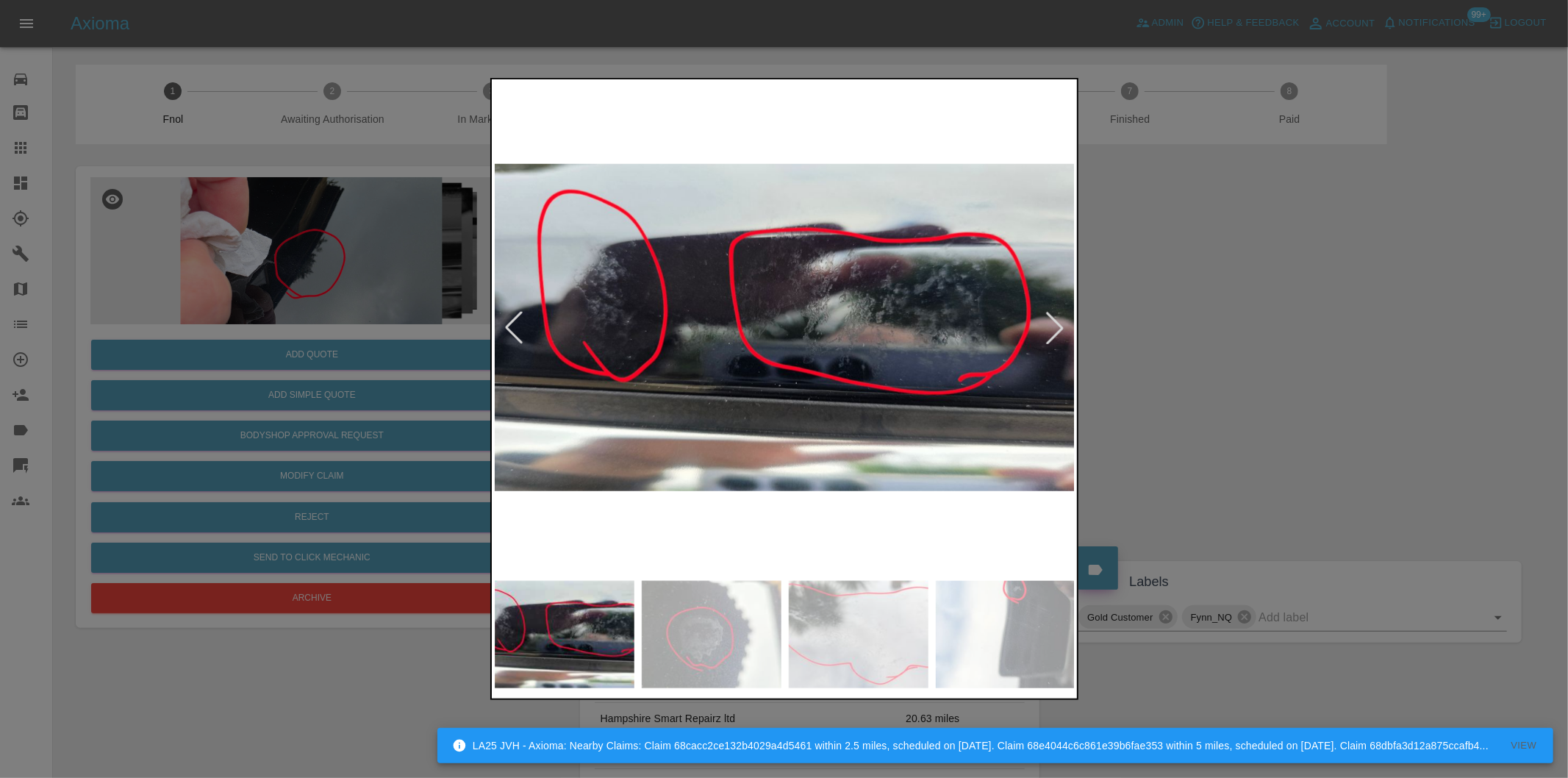
click at [1246, 341] on div at bounding box center [784, 389] width 1568 height 778
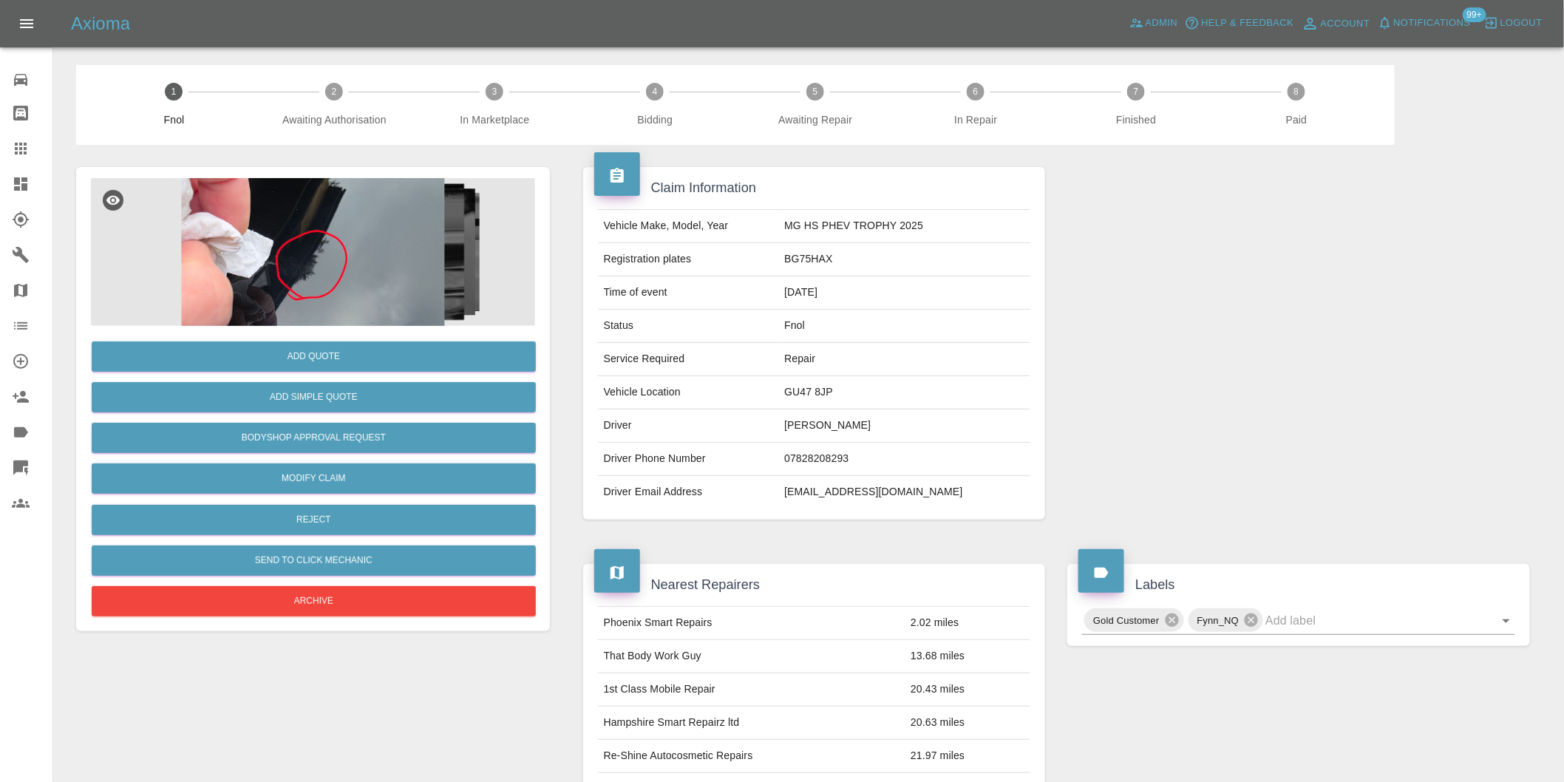
click at [397, 224] on img at bounding box center [313, 252] width 444 height 148
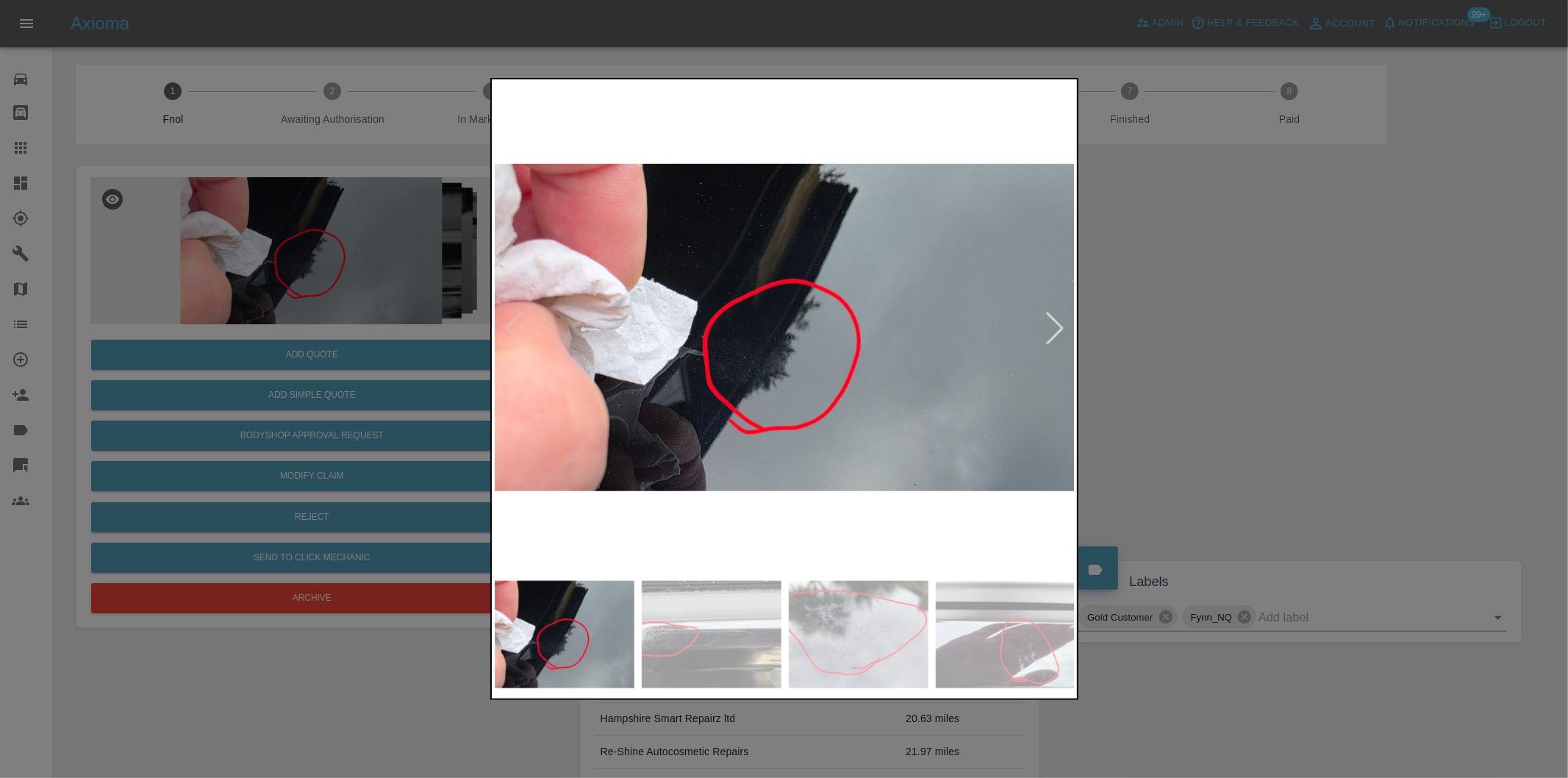
click at [1045, 319] on div at bounding box center [1055, 327] width 33 height 33
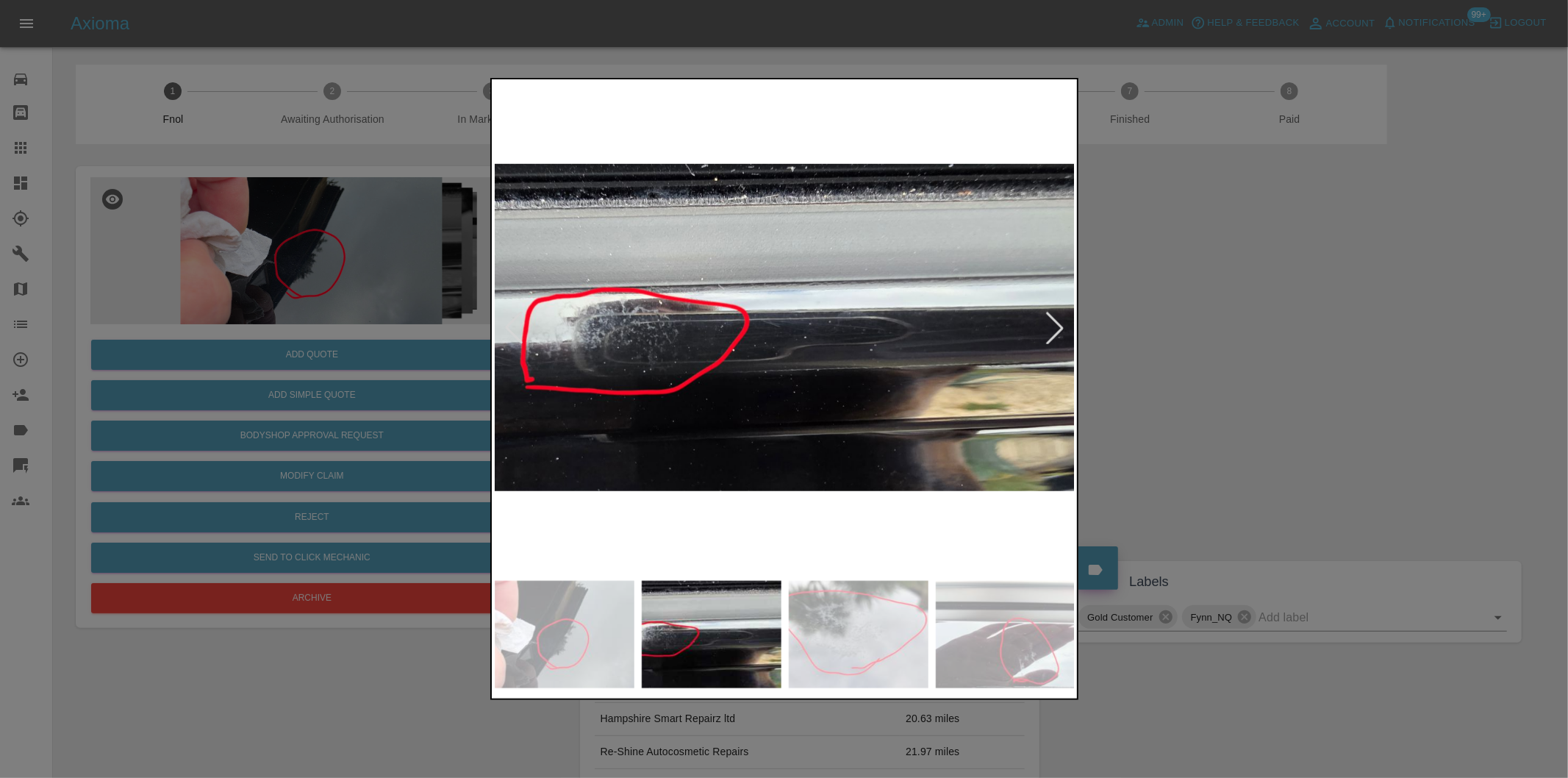
click at [1045, 319] on div at bounding box center [1055, 327] width 33 height 33
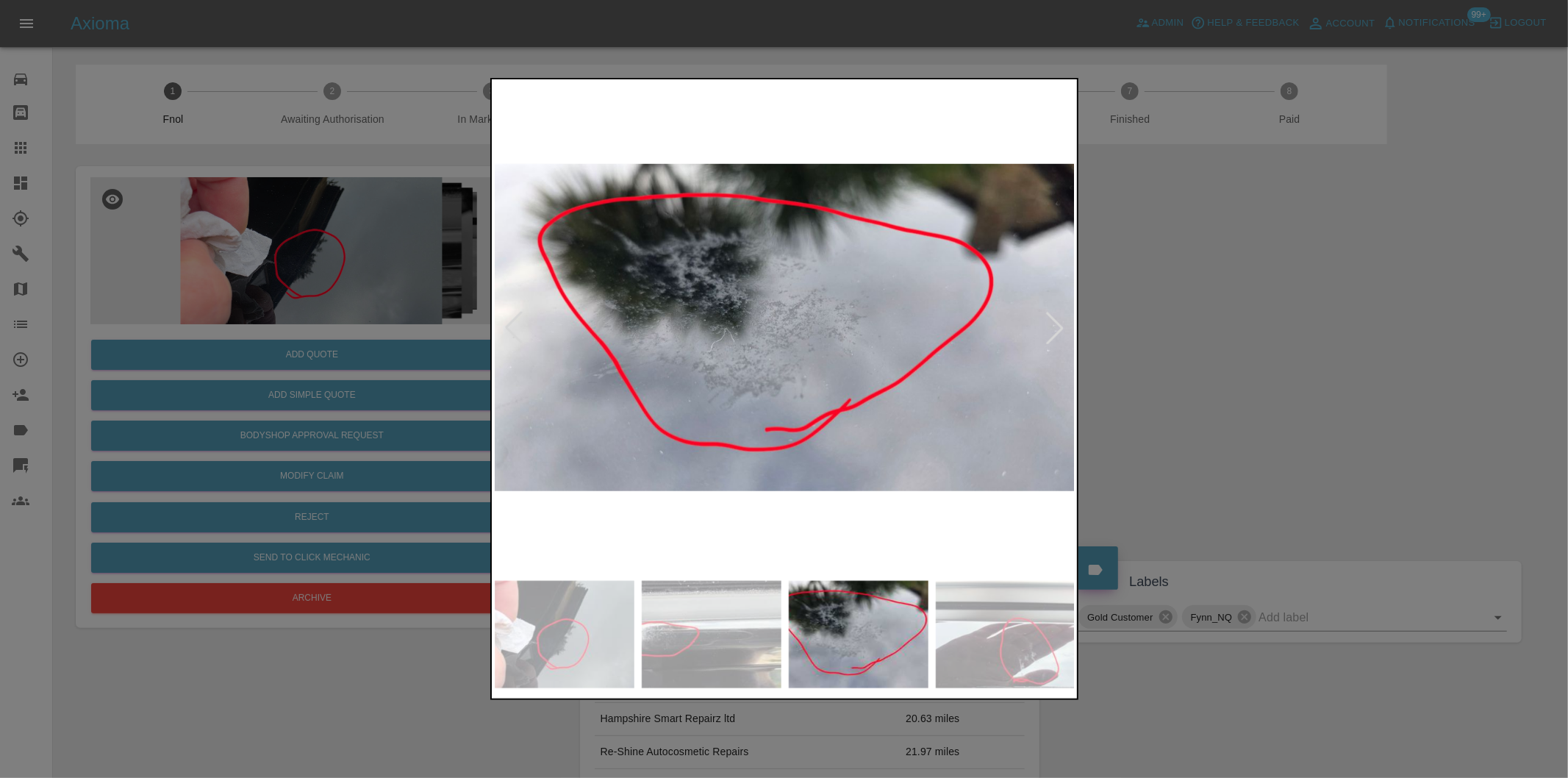
click at [1045, 319] on div at bounding box center [1055, 327] width 33 height 33
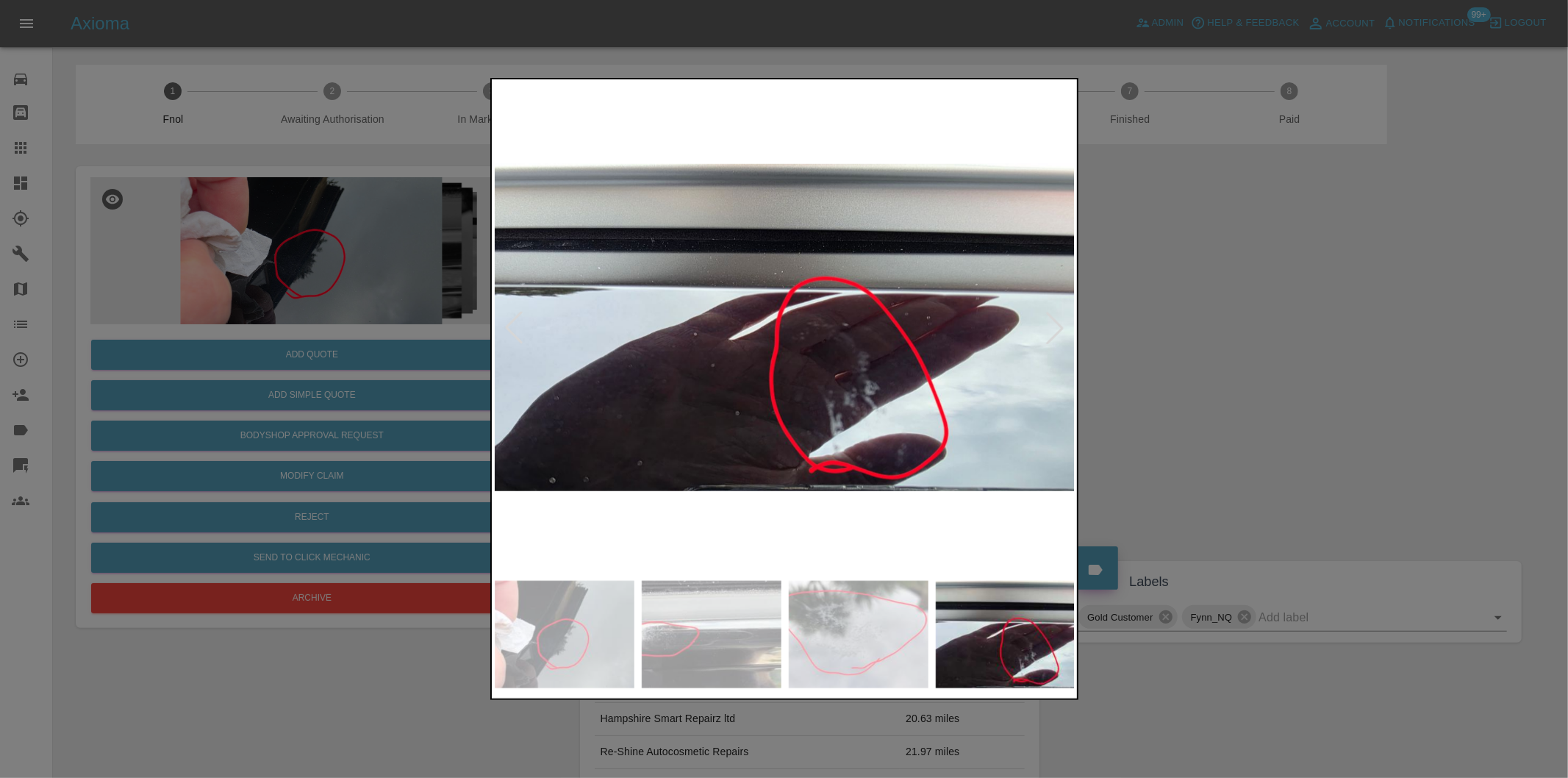
click at [1045, 319] on div at bounding box center [1055, 327] width 33 height 33
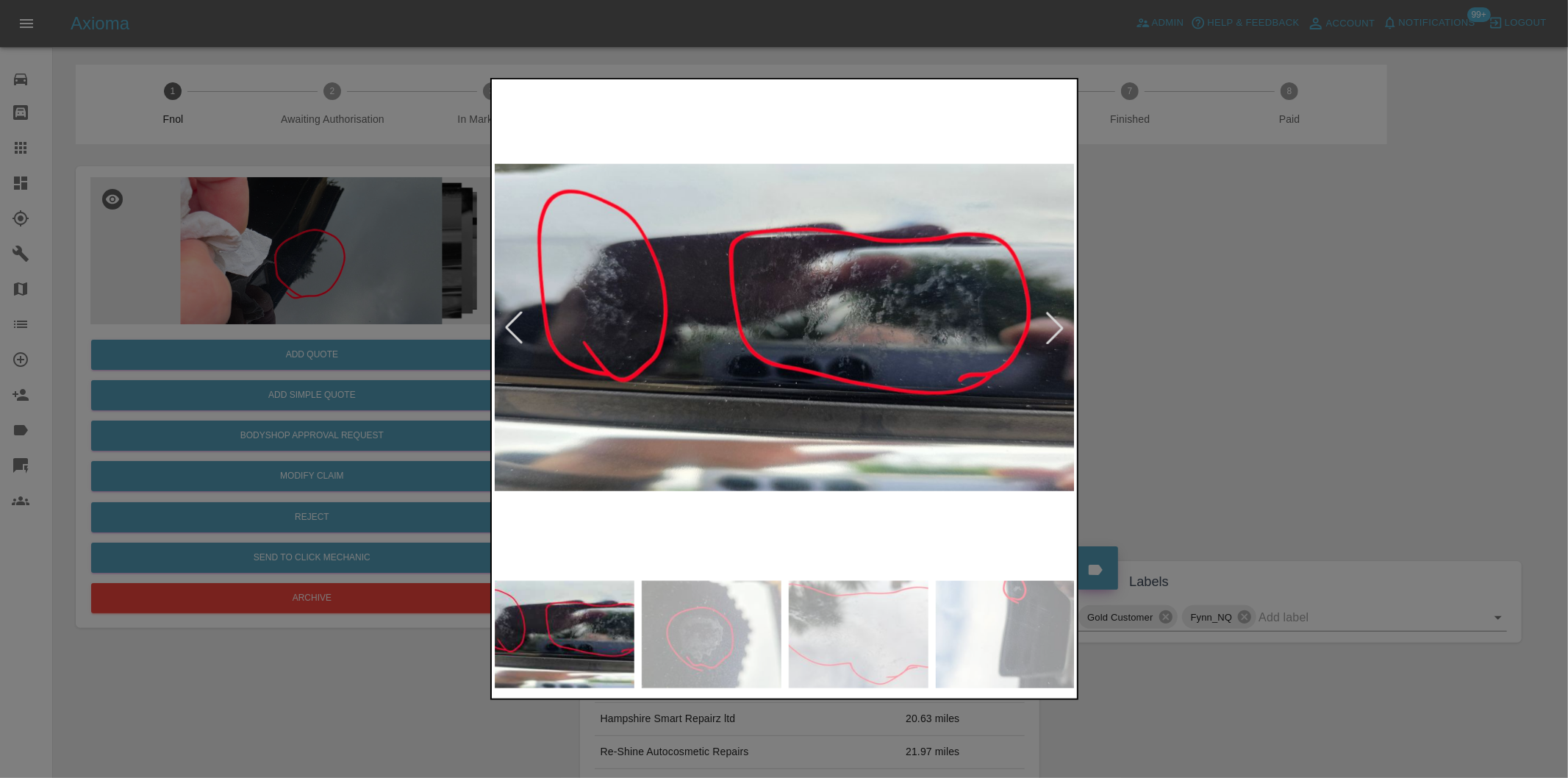
click at [1232, 312] on div at bounding box center [784, 389] width 1568 height 778
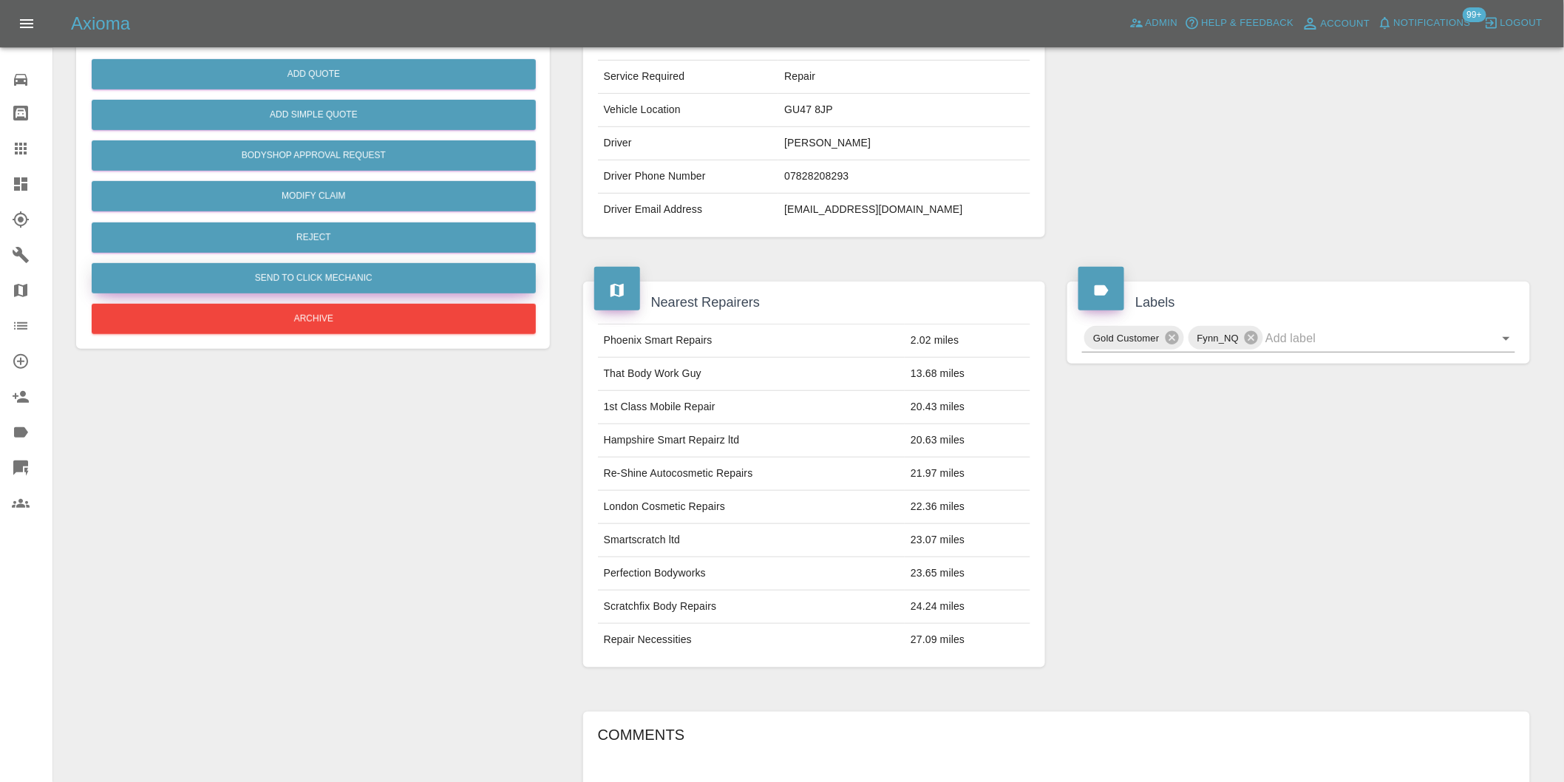
scroll to position [118, 0]
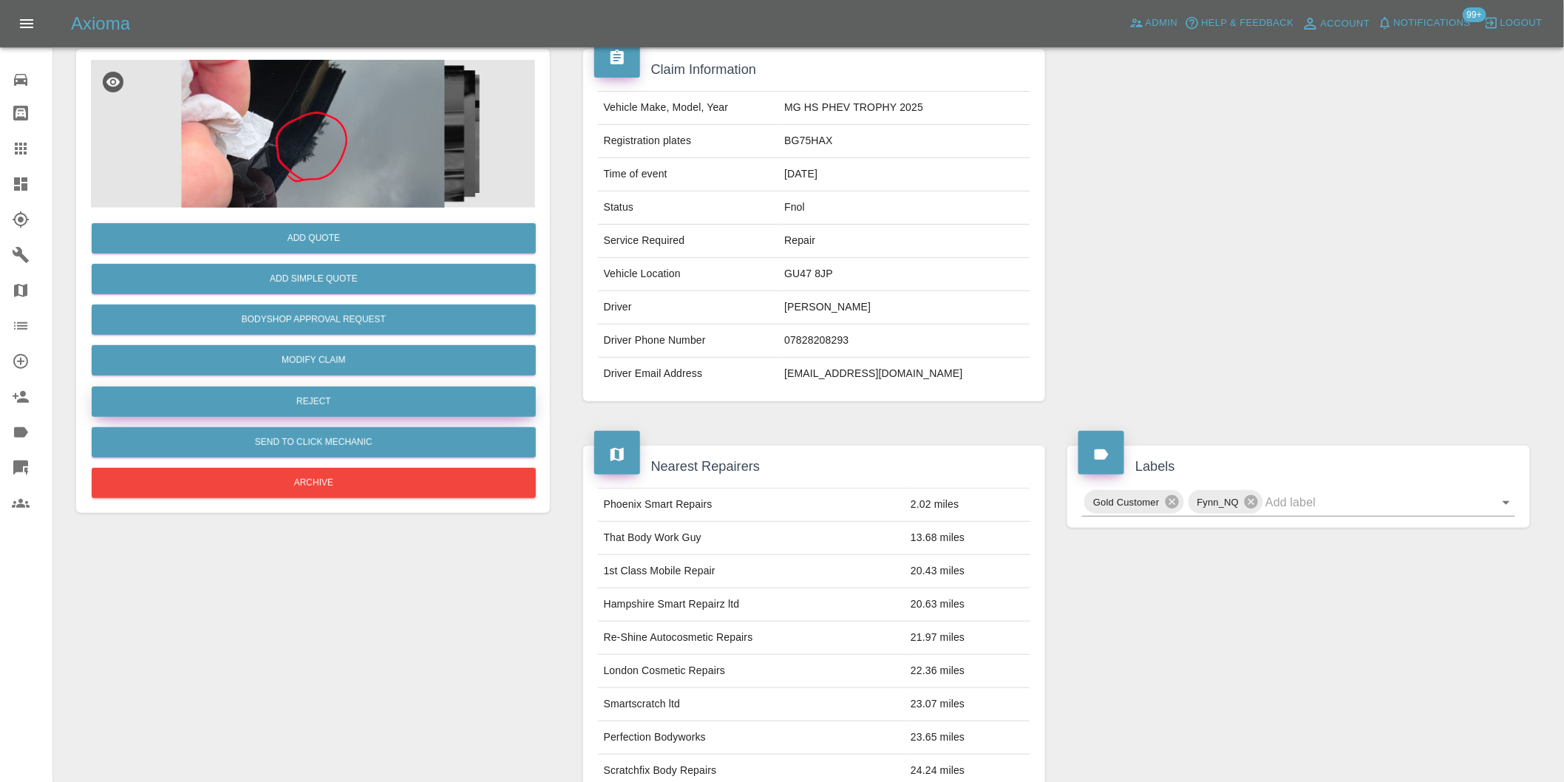
click at [328, 411] on button "Reject" at bounding box center [314, 401] width 444 height 30
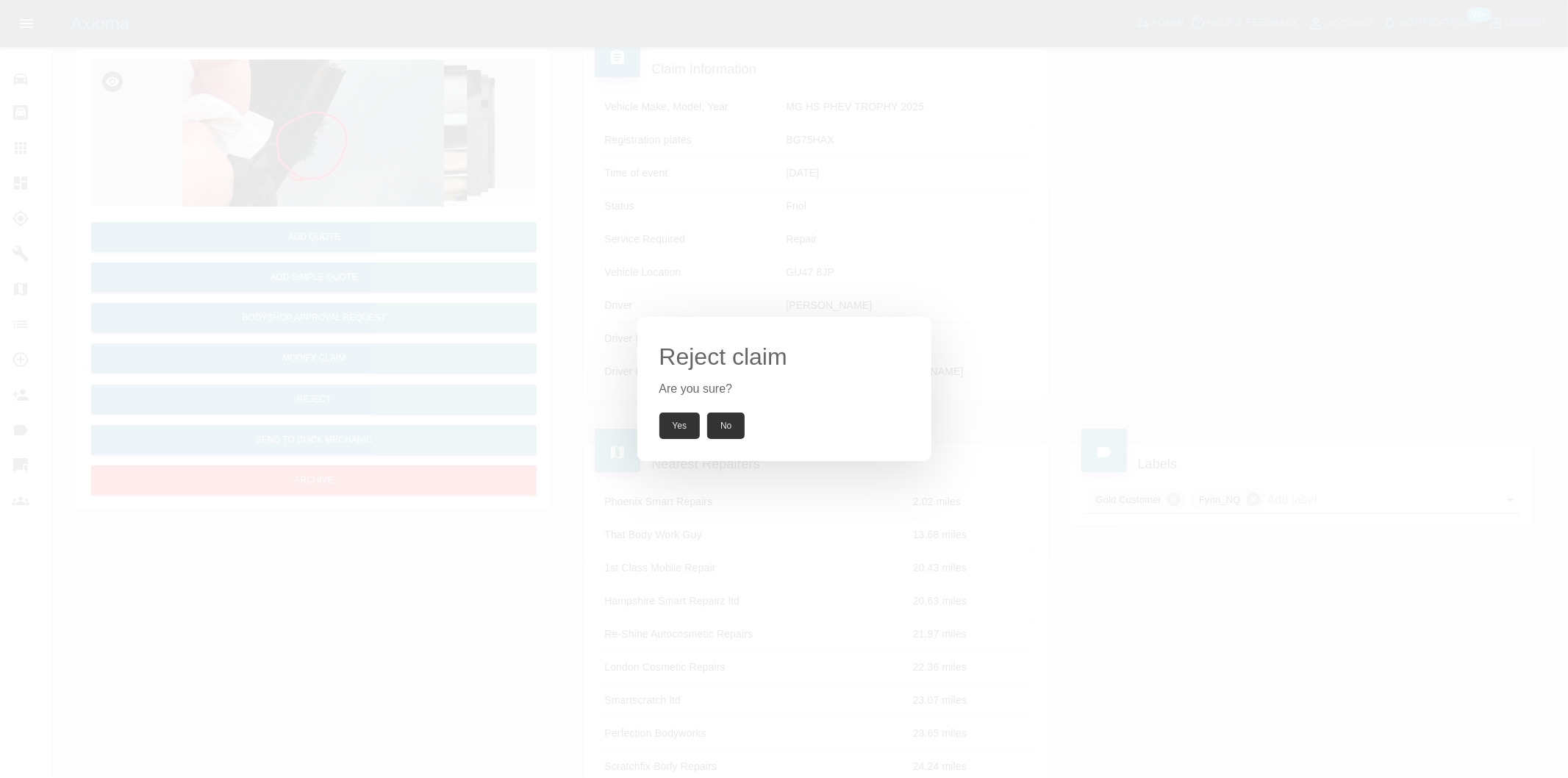
click at [660, 423] on button "Yes" at bounding box center [680, 426] width 41 height 27
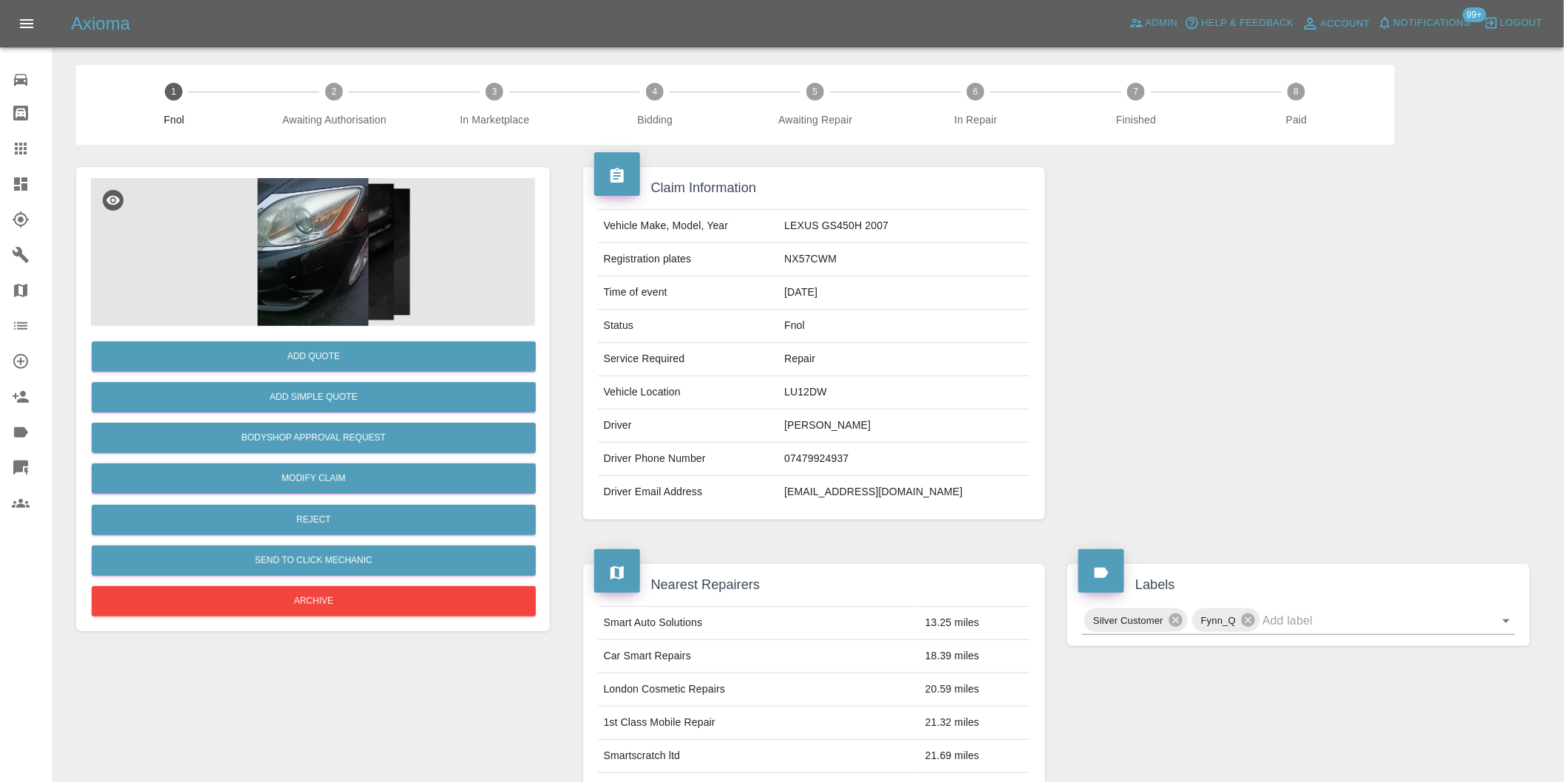
click at [327, 236] on img at bounding box center [313, 252] width 444 height 148
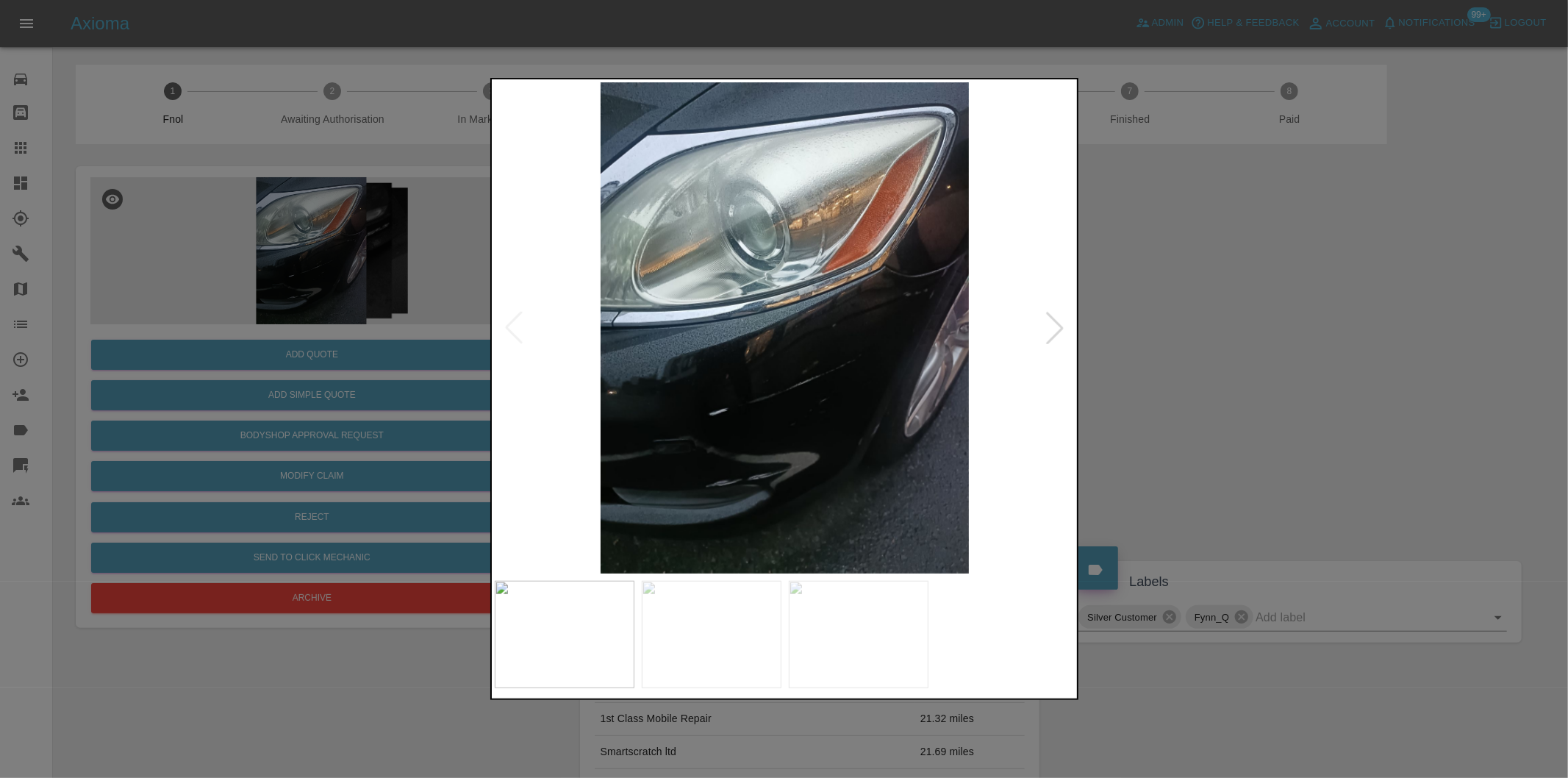
click at [1055, 328] on div at bounding box center [1055, 327] width 33 height 33
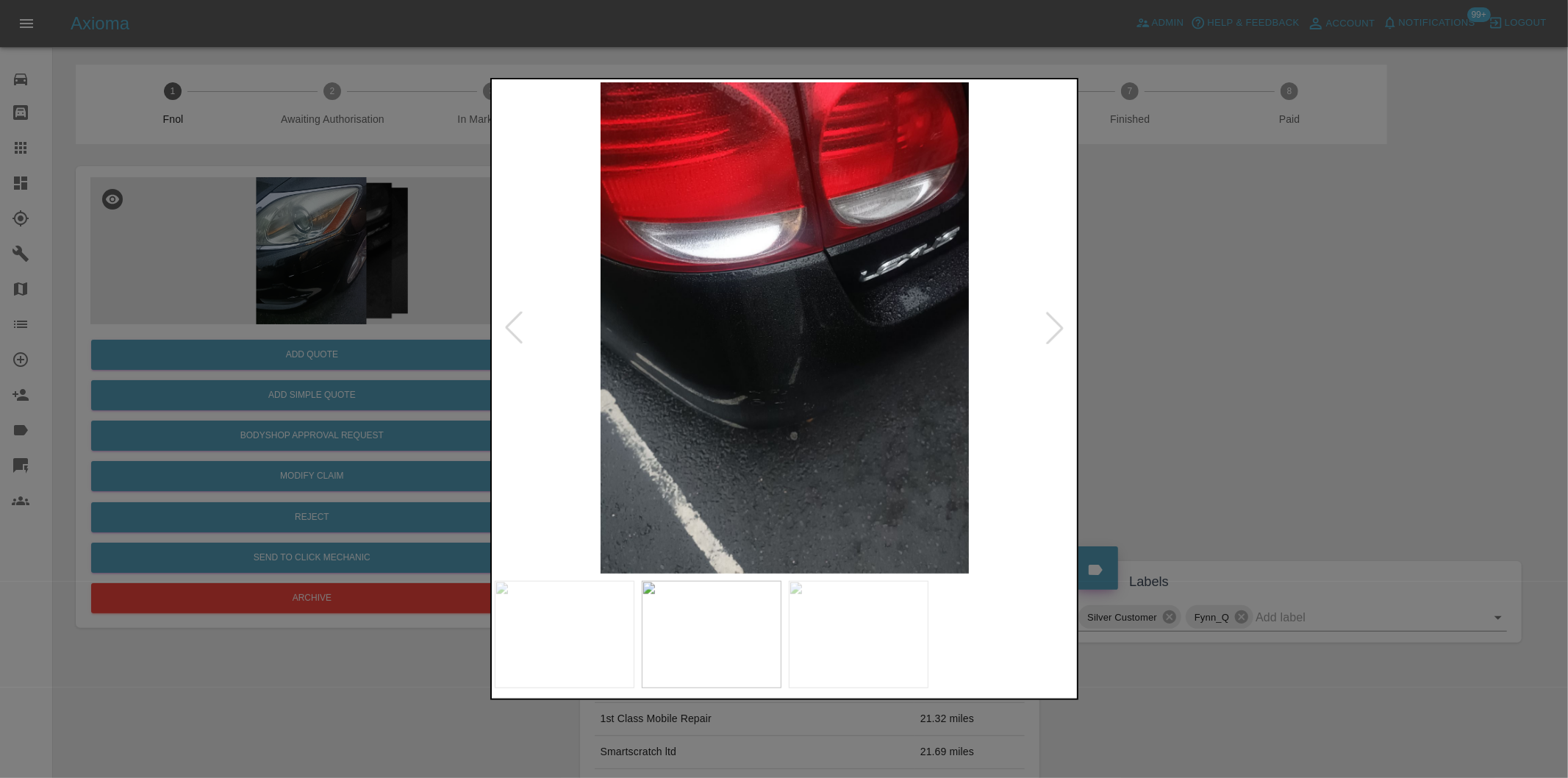
click at [1055, 328] on div at bounding box center [1055, 327] width 33 height 33
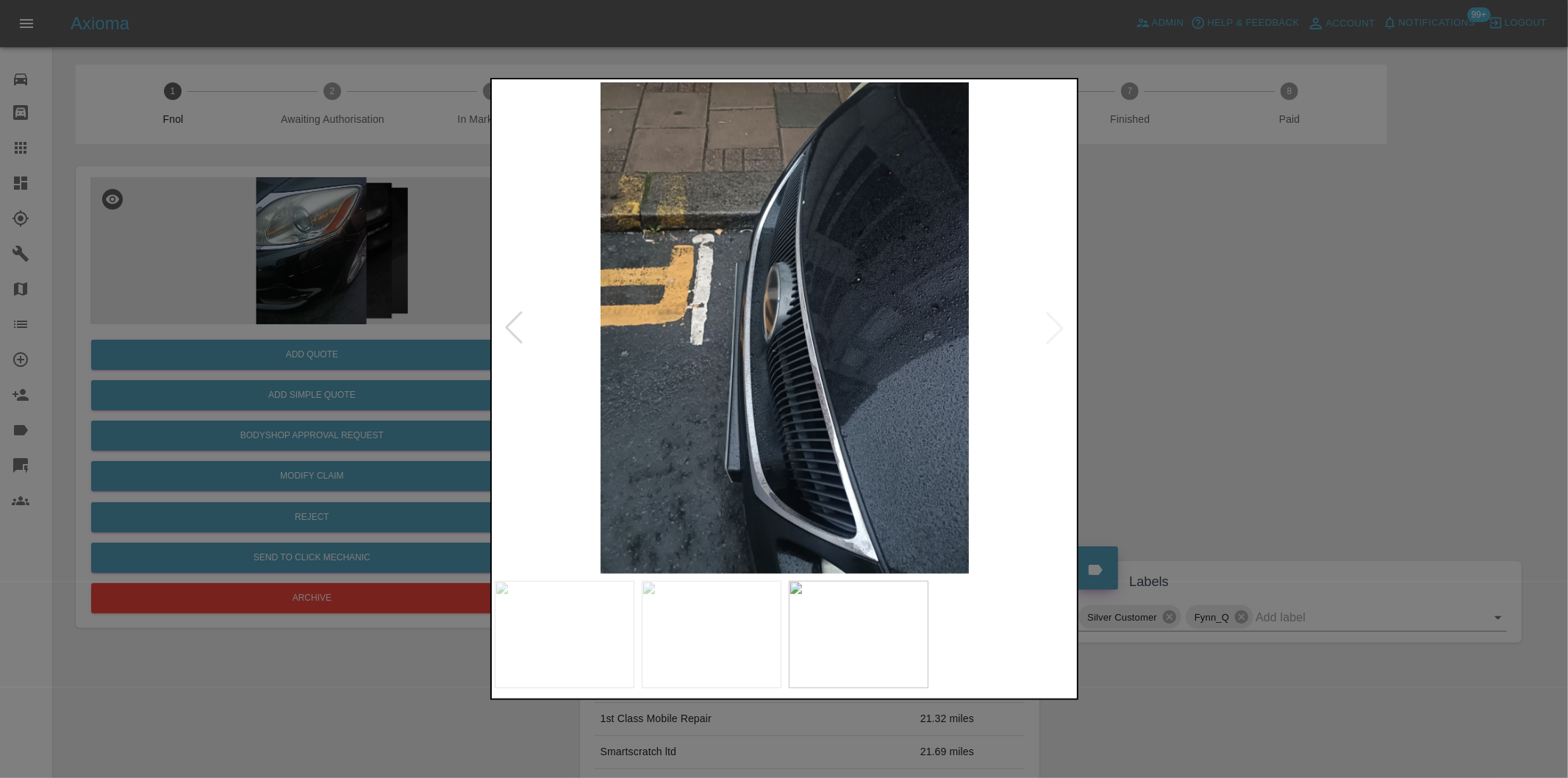
click at [1055, 328] on img at bounding box center [785, 328] width 581 height 491
drag, startPoint x: 1231, startPoint y: 339, endPoint x: 1140, endPoint y: 398, distance: 108.5
click at [1231, 339] on div at bounding box center [784, 389] width 1568 height 778
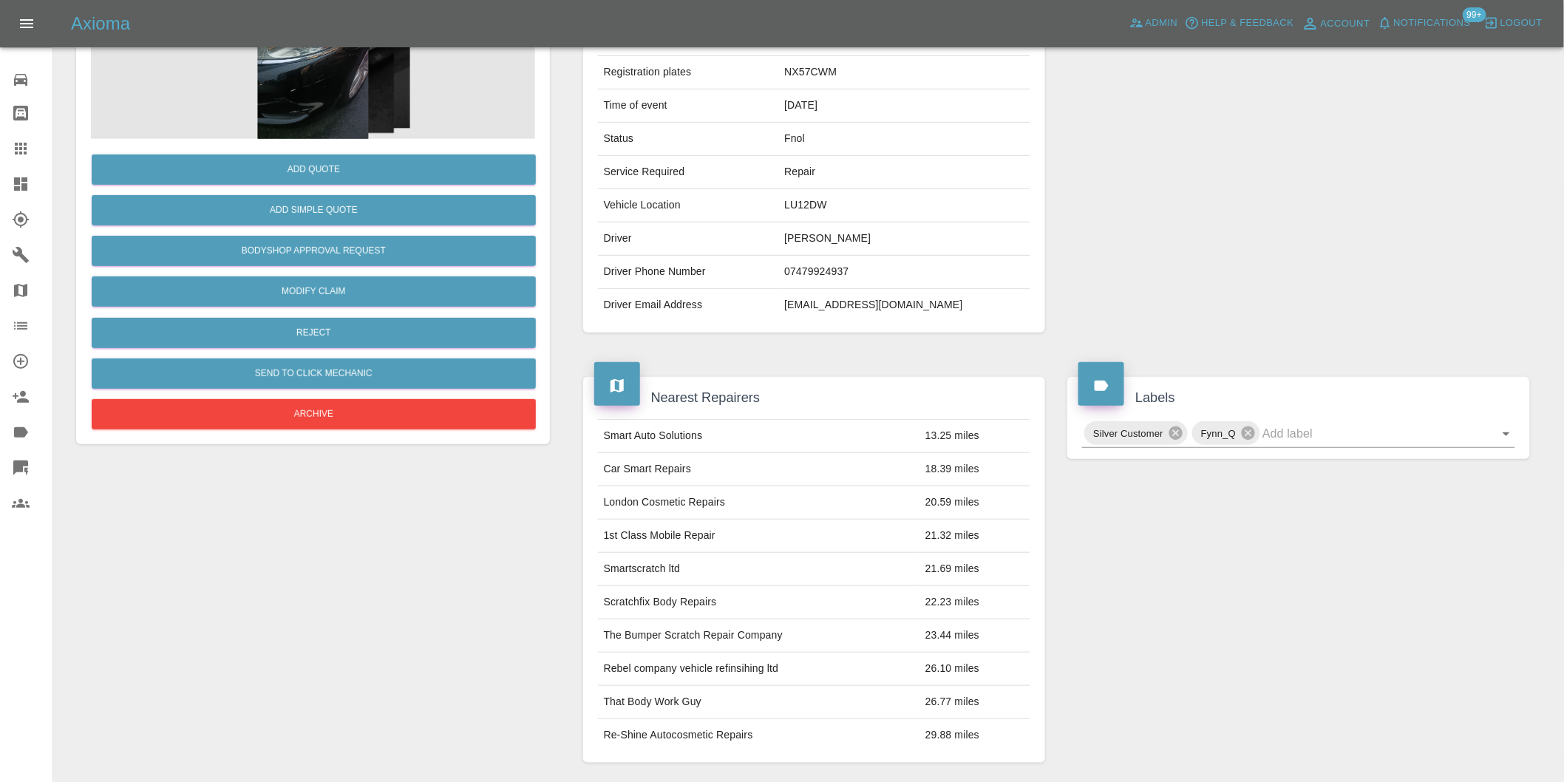
scroll to position [282, 0]
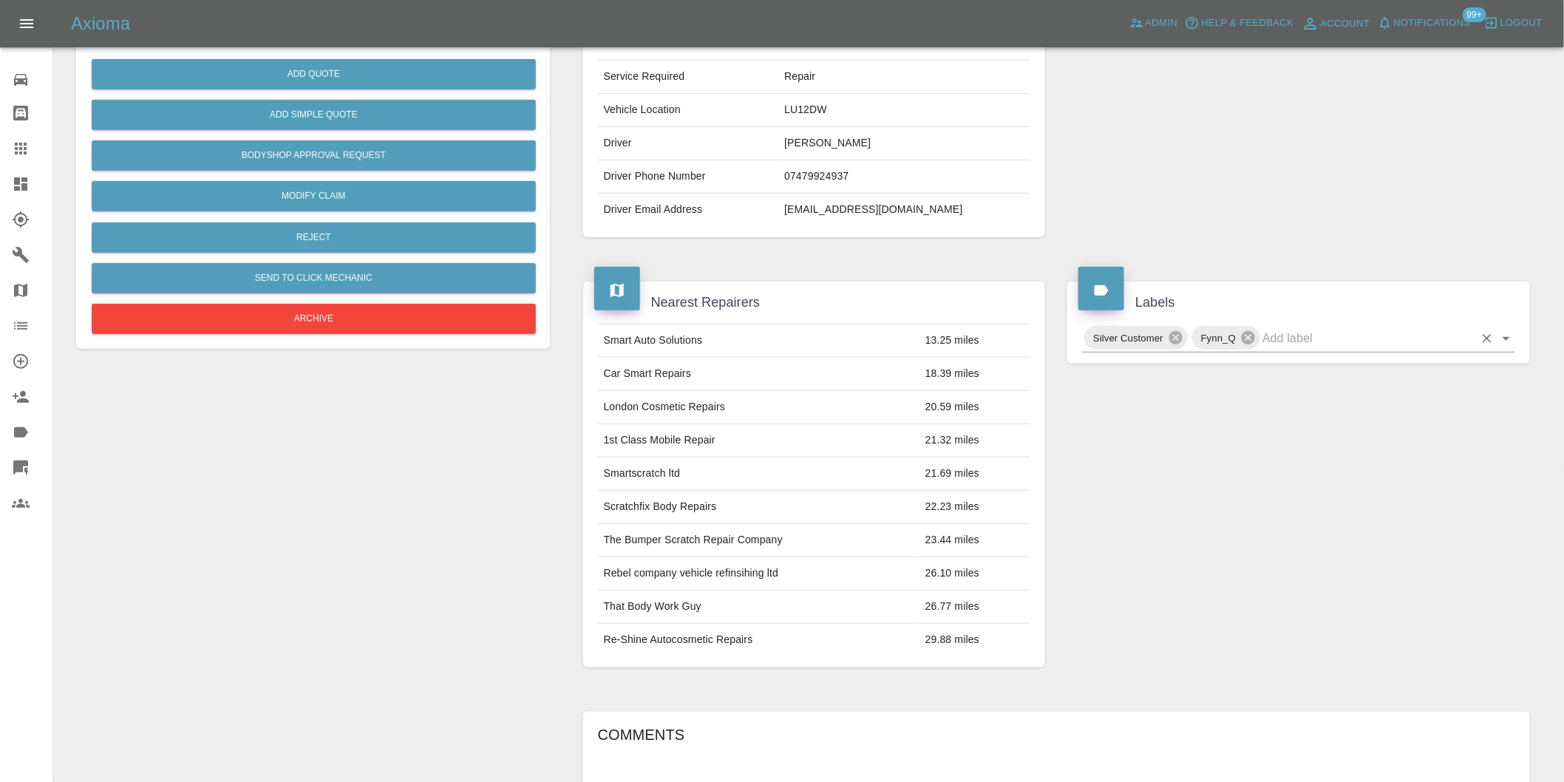
click at [1504, 338] on icon "Open" at bounding box center [1505, 339] width 7 height 4
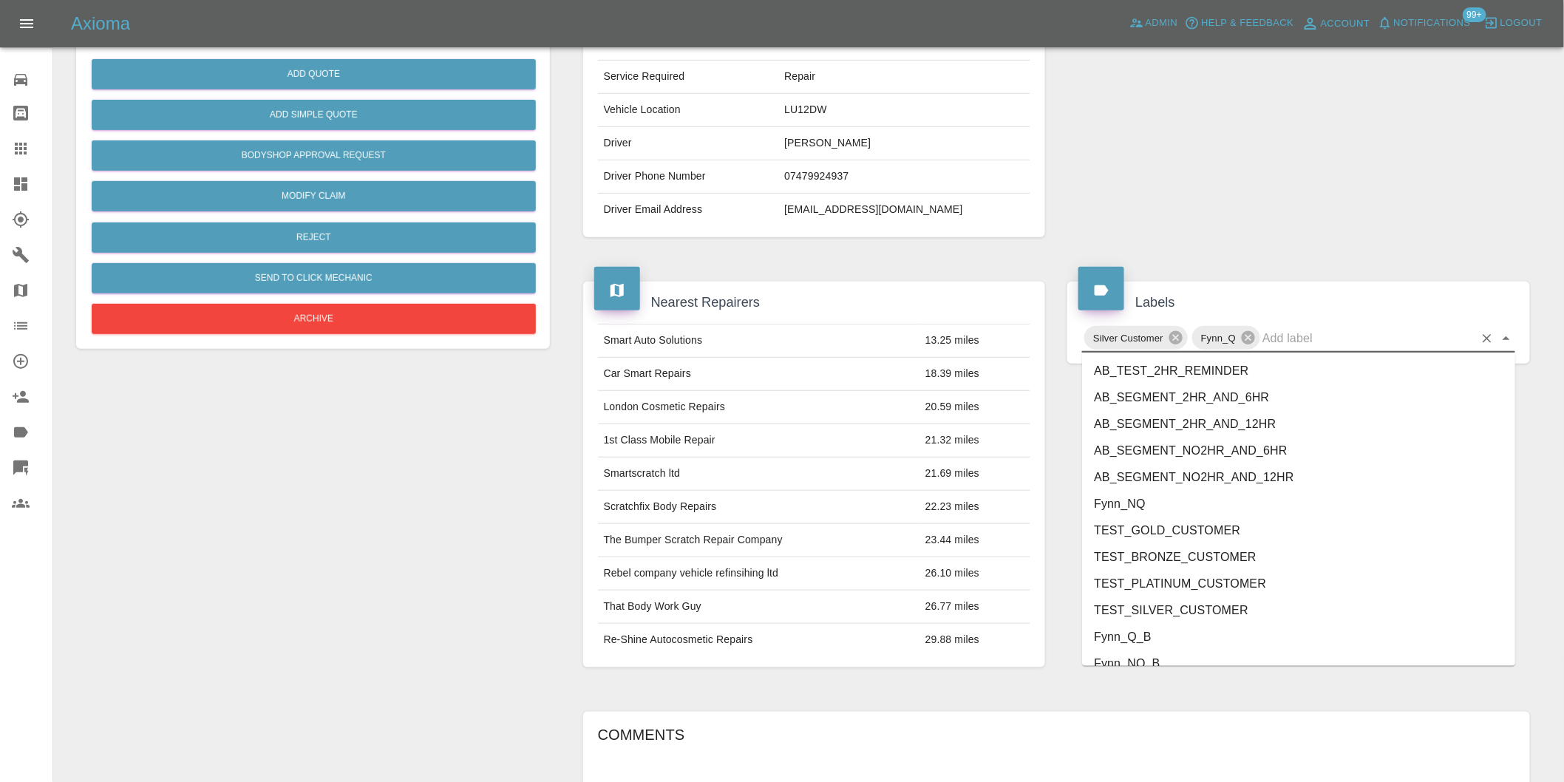
scroll to position [3156, 0]
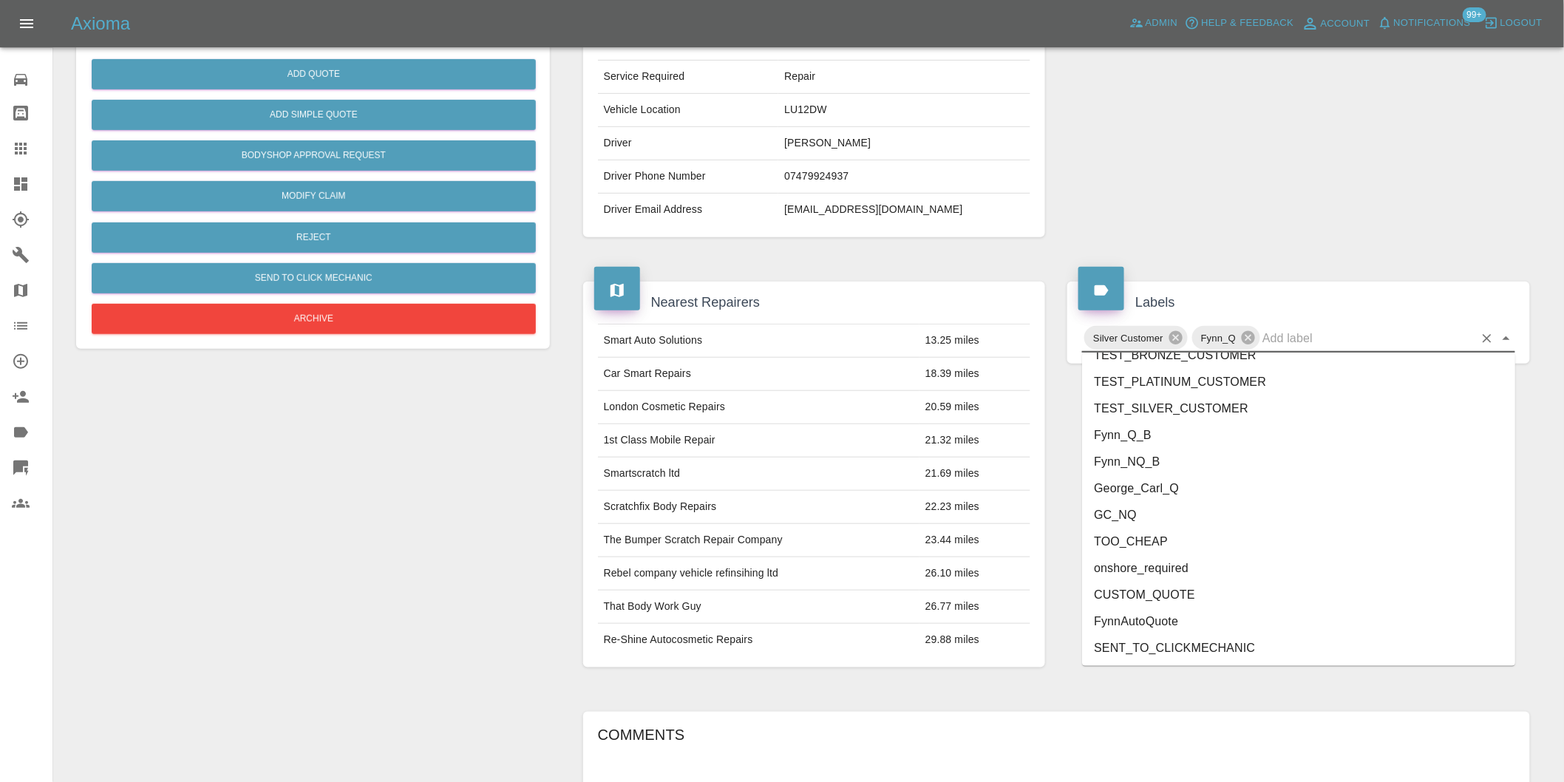
click at [1153, 489] on li "George_Carl_Q" at bounding box center [1298, 488] width 433 height 27
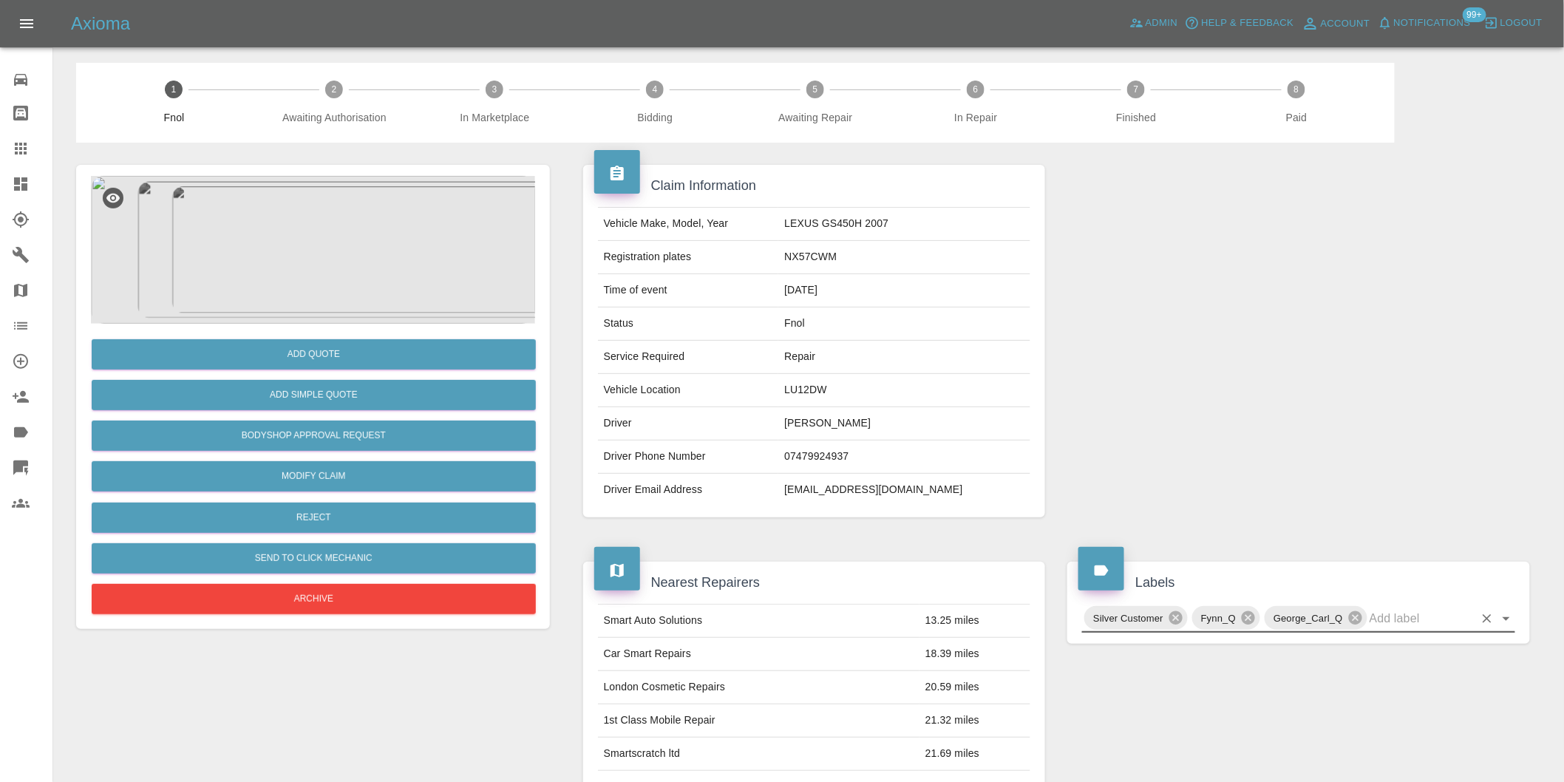
scroll to position [0, 0]
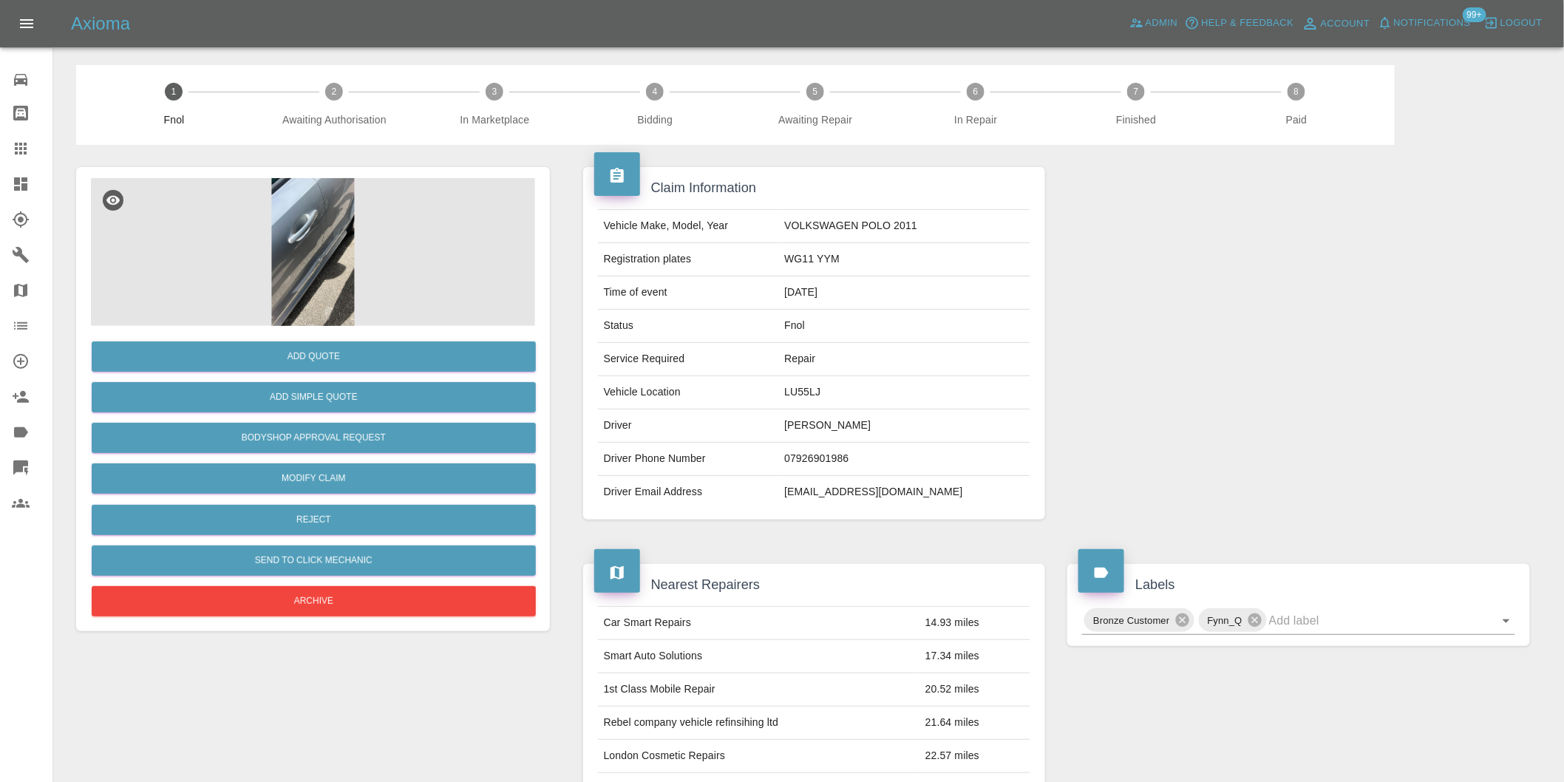
click at [321, 205] on img at bounding box center [313, 252] width 444 height 148
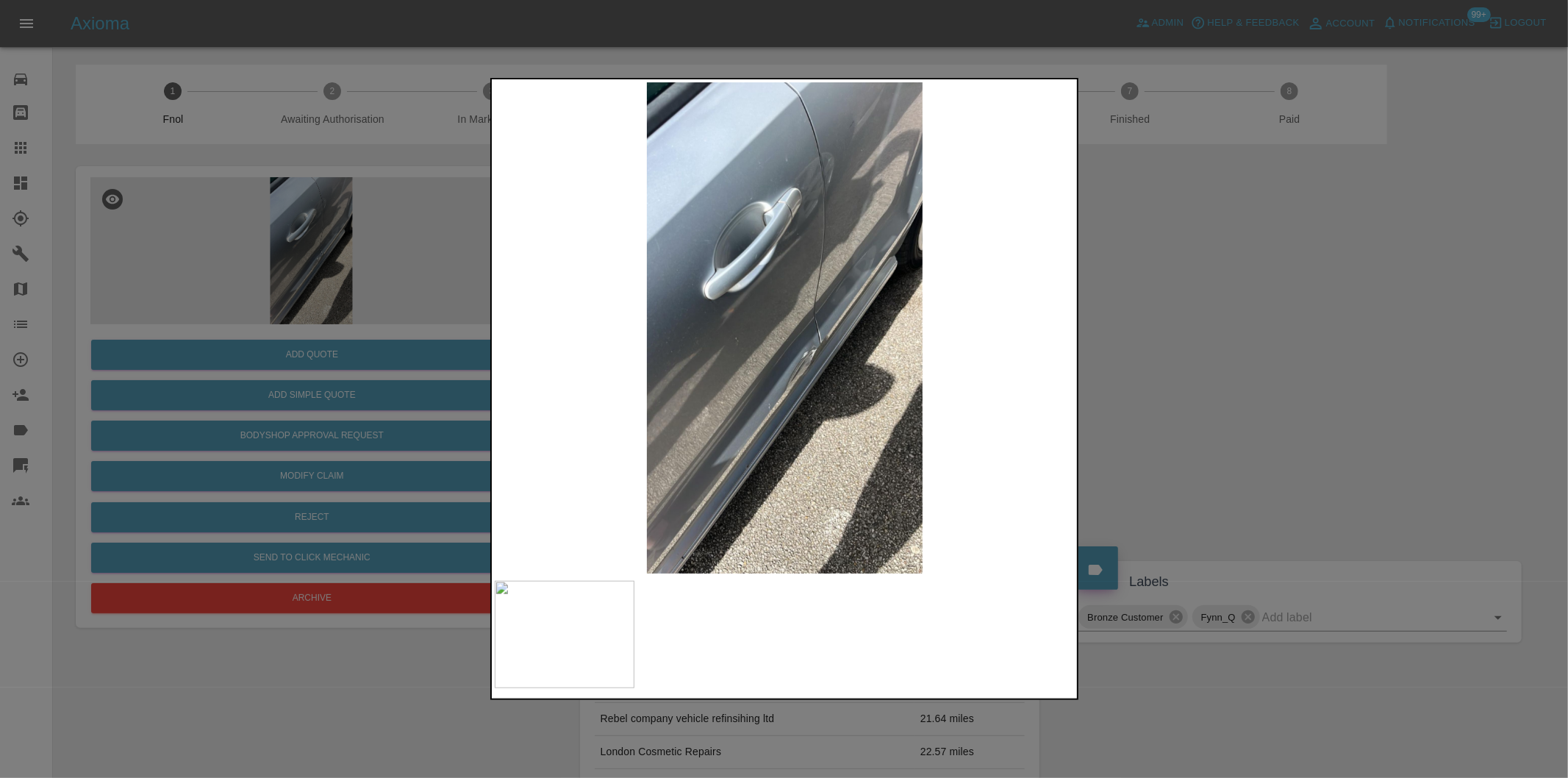
click at [824, 375] on img at bounding box center [785, 328] width 581 height 491
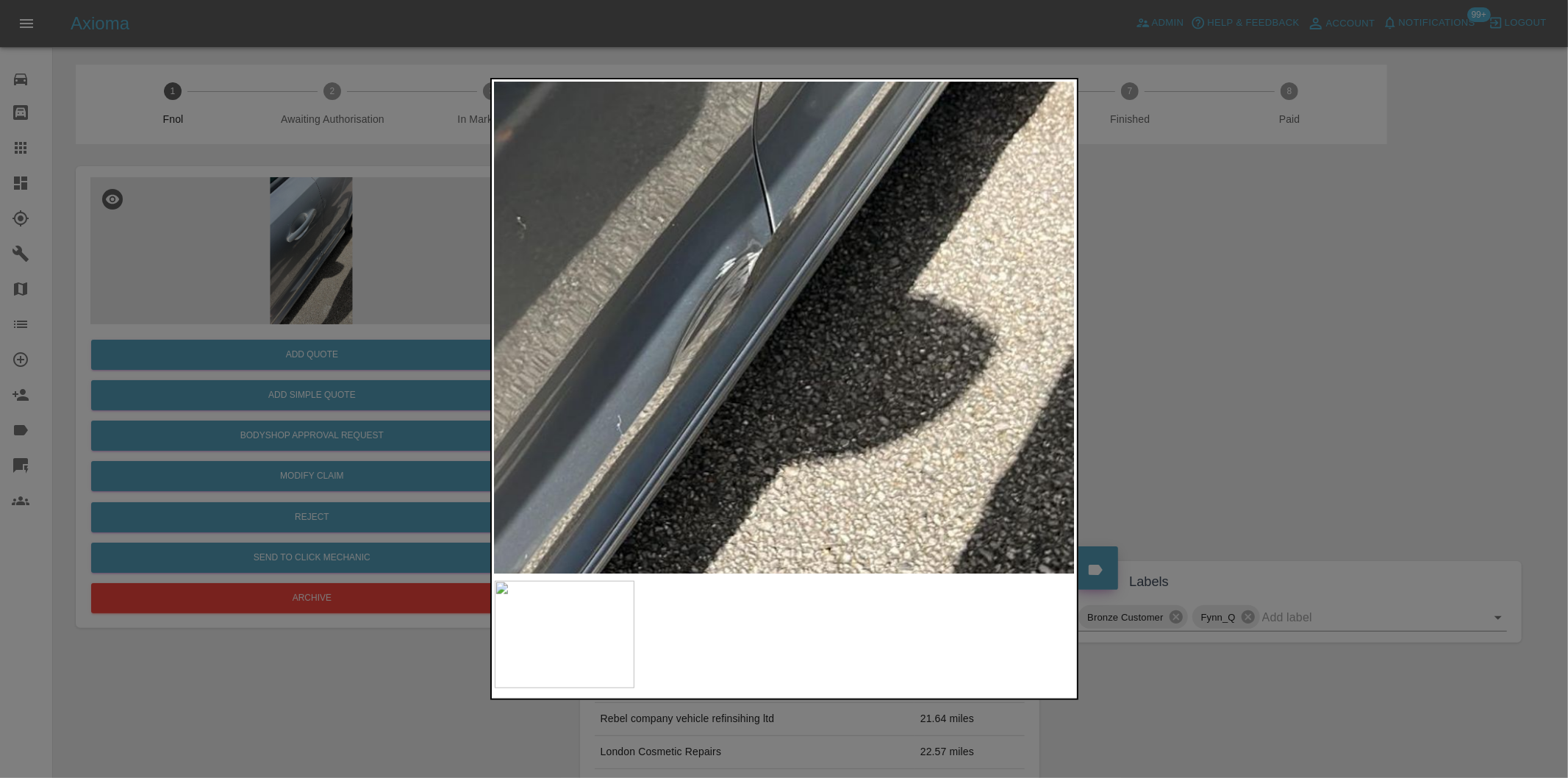
click at [805, 370] on img at bounding box center [664, 186] width 1742 height 1472
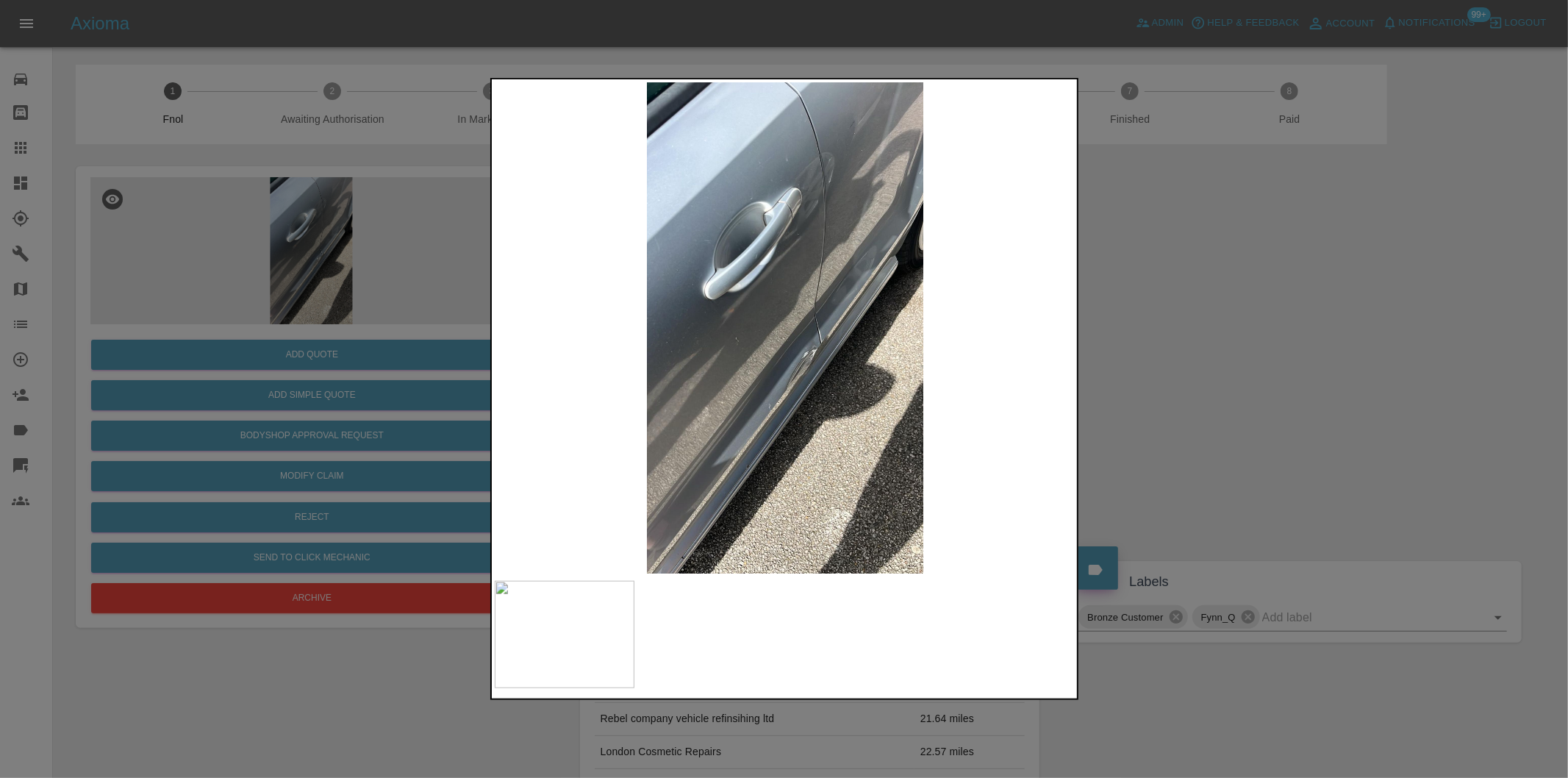
click at [1267, 415] on div at bounding box center [784, 389] width 1568 height 778
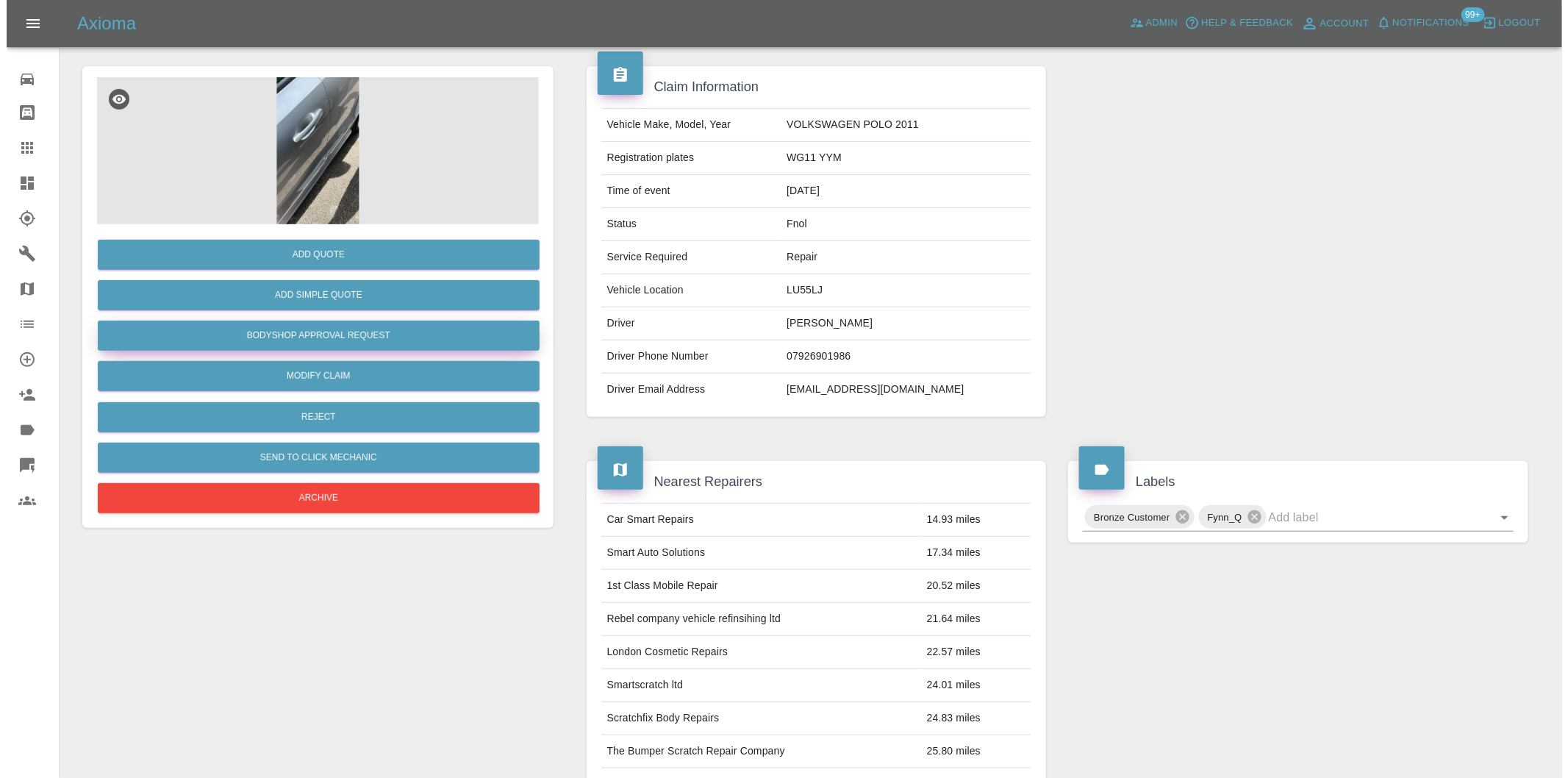
scroll to position [20, 0]
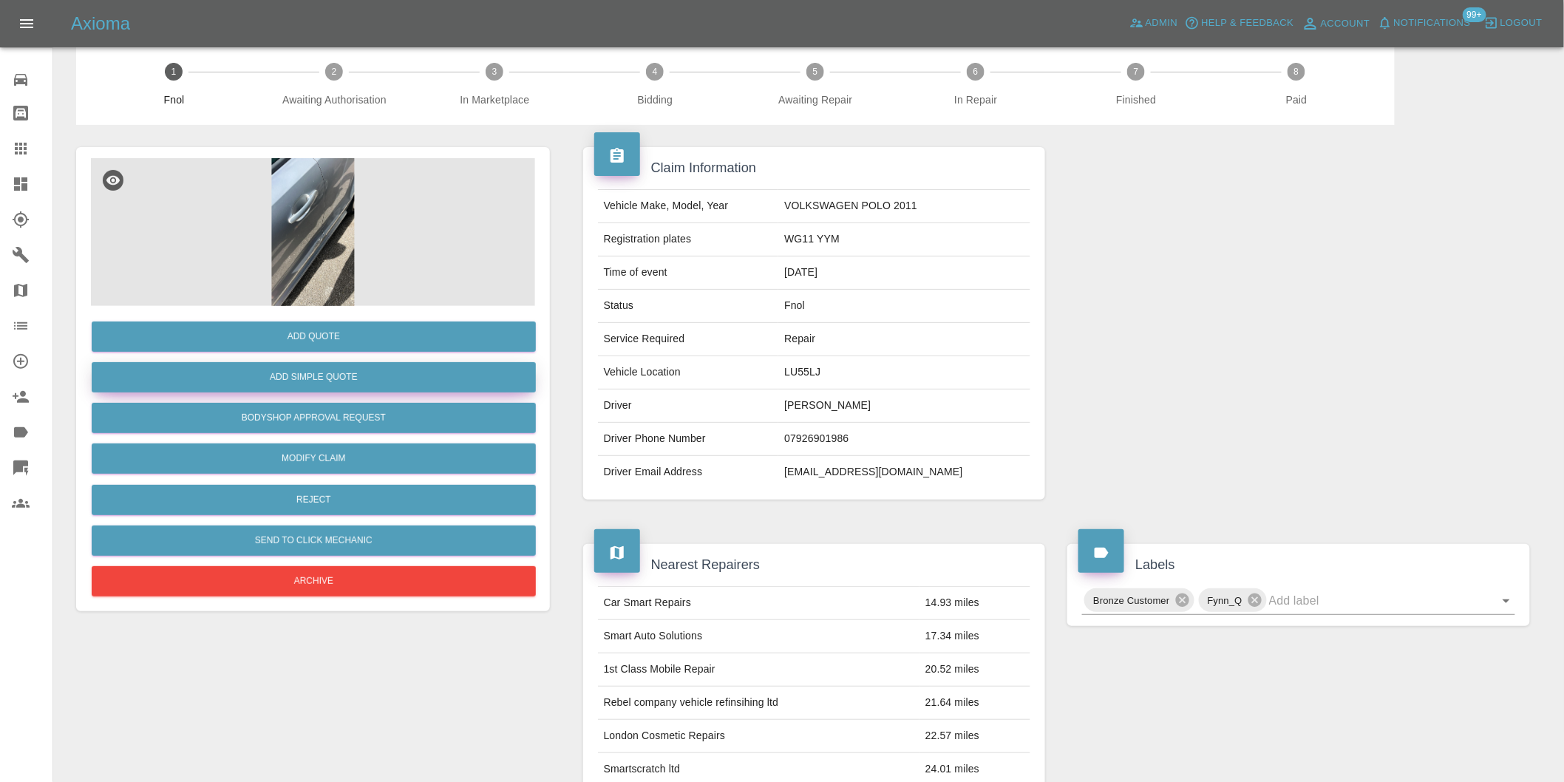
click at [358, 386] on button "Add Simple Quote" at bounding box center [314, 377] width 444 height 30
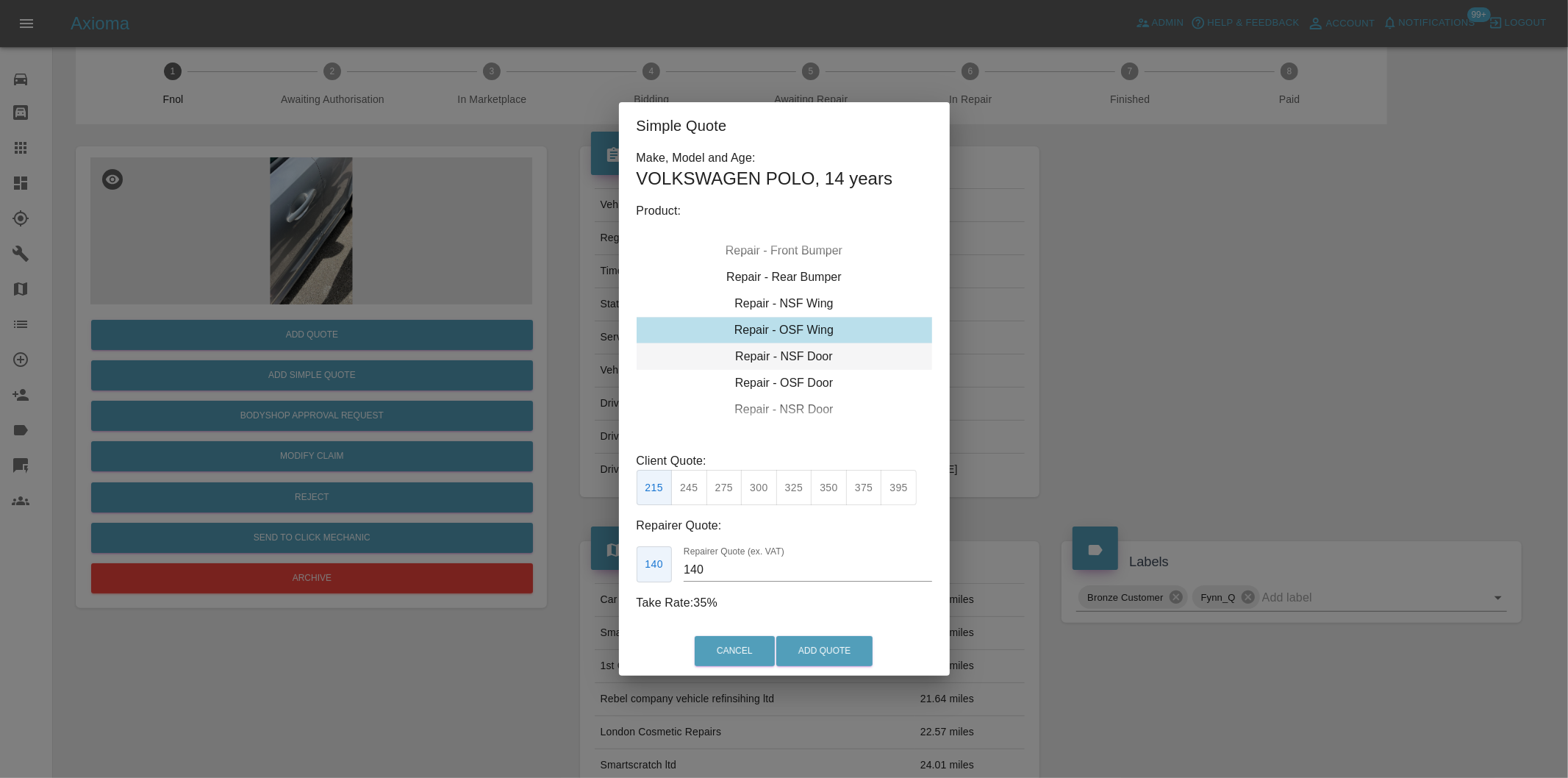
click at [804, 361] on div "Repair - NSF Door" at bounding box center [784, 356] width 295 height 27
click at [751, 489] on button "300" at bounding box center [759, 487] width 36 height 36
type input "190"
click at [809, 641] on button "Add Quote" at bounding box center [824, 651] width 97 height 30
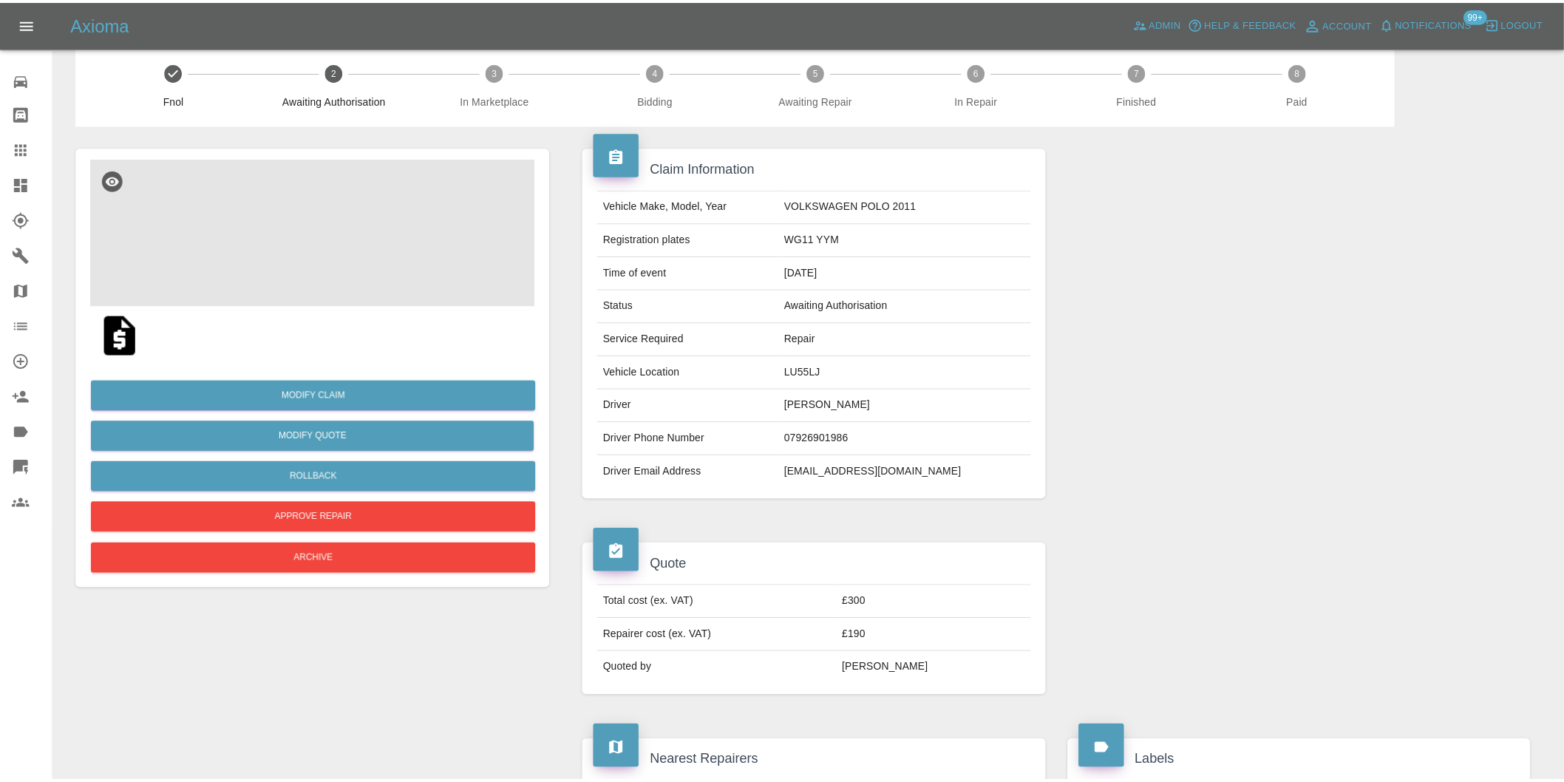
scroll to position [0, 0]
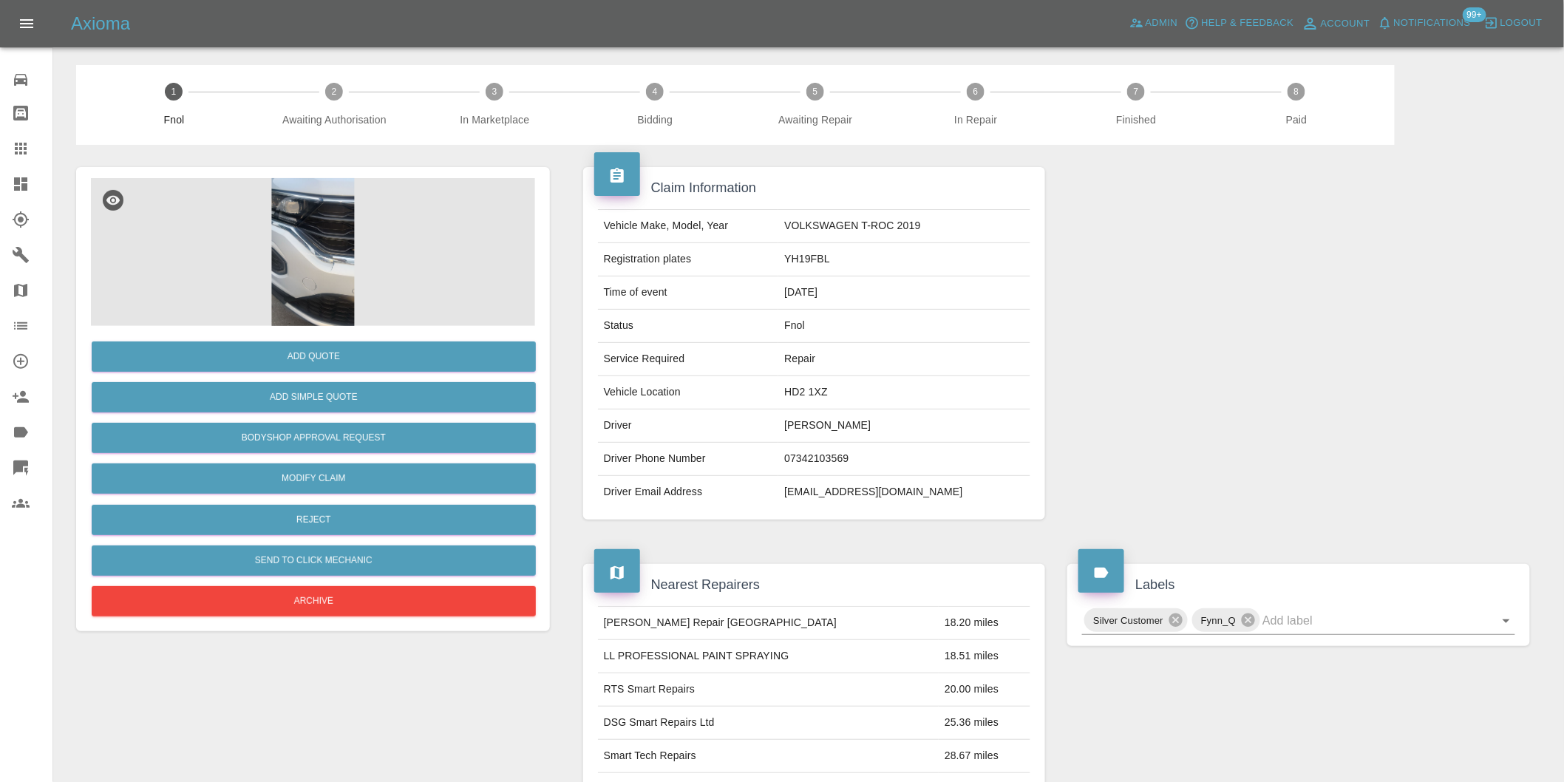
click at [343, 240] on img at bounding box center [313, 252] width 444 height 148
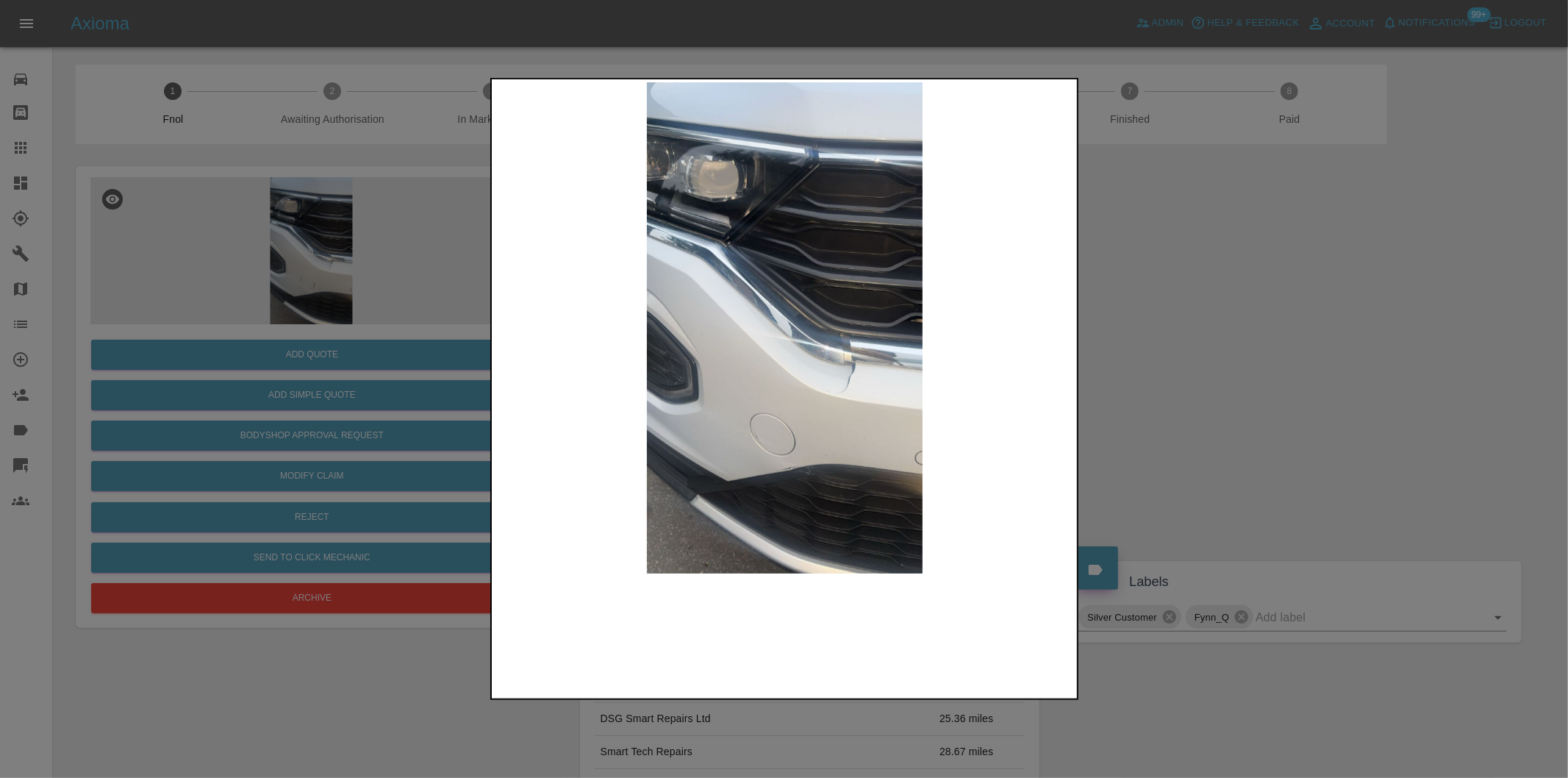
click at [859, 379] on img at bounding box center [785, 328] width 581 height 491
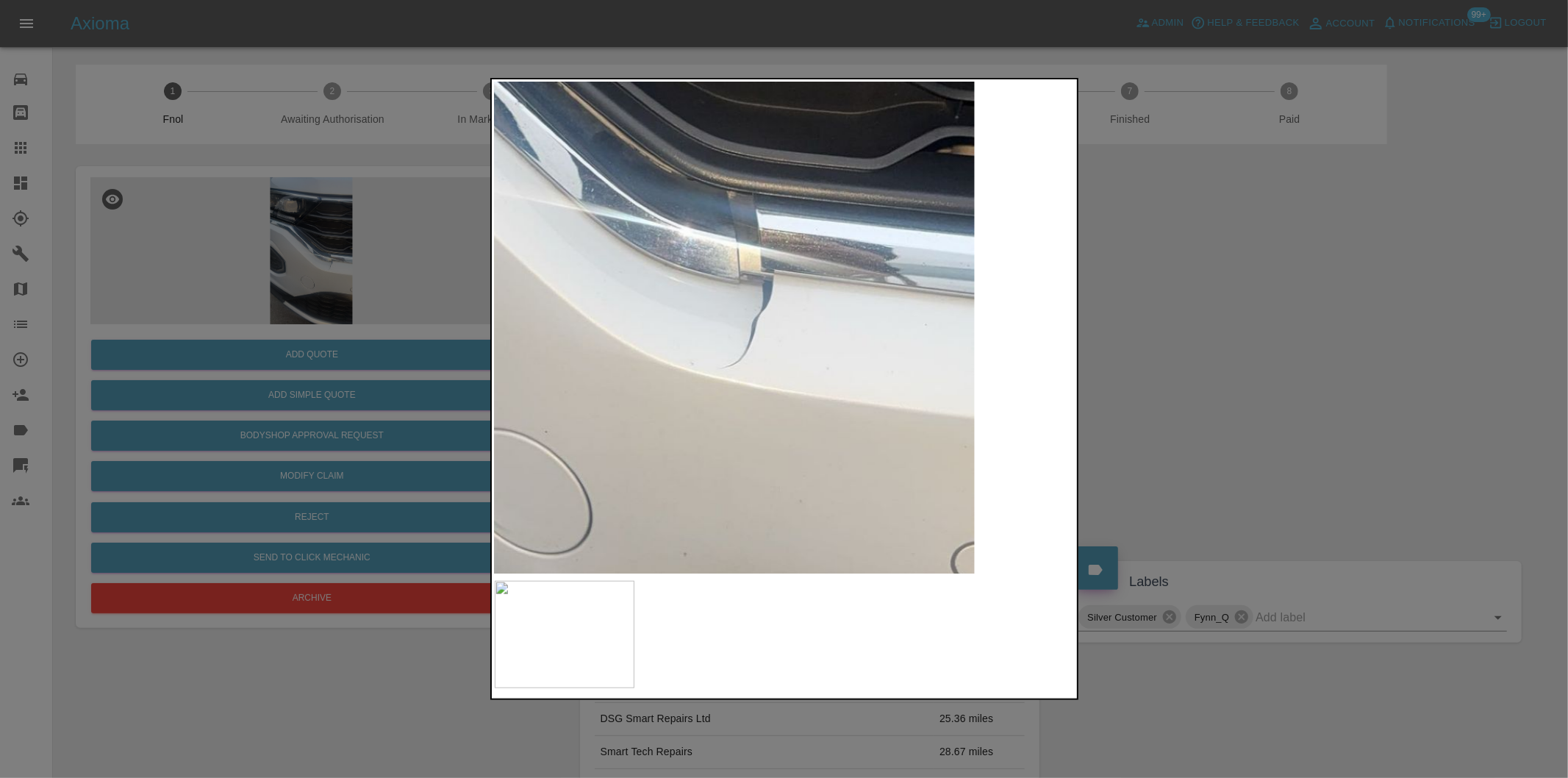
click at [730, 366] on img at bounding box center [559, 172] width 1742 height 1472
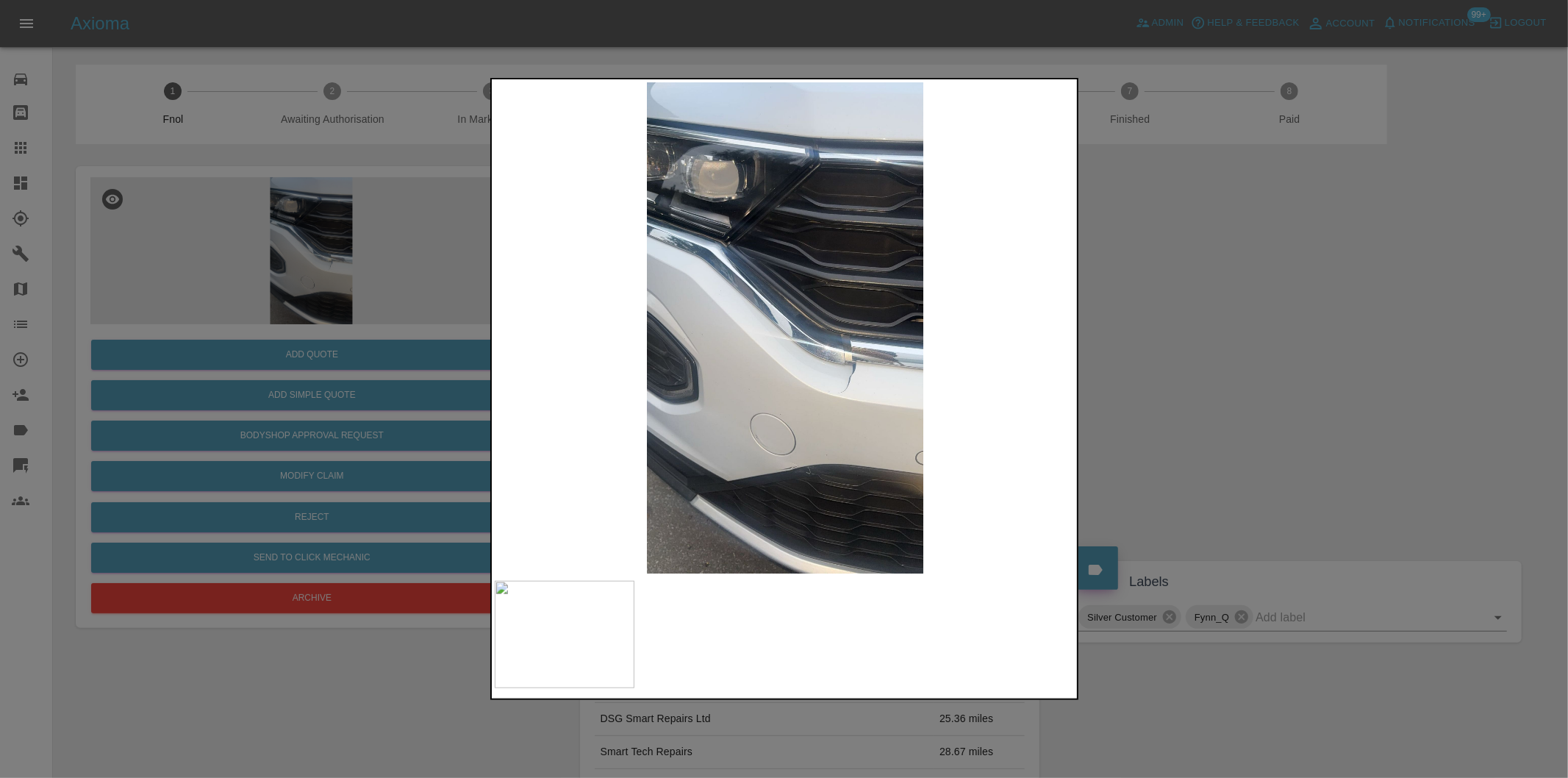
click at [1170, 397] on div at bounding box center [784, 389] width 1568 height 778
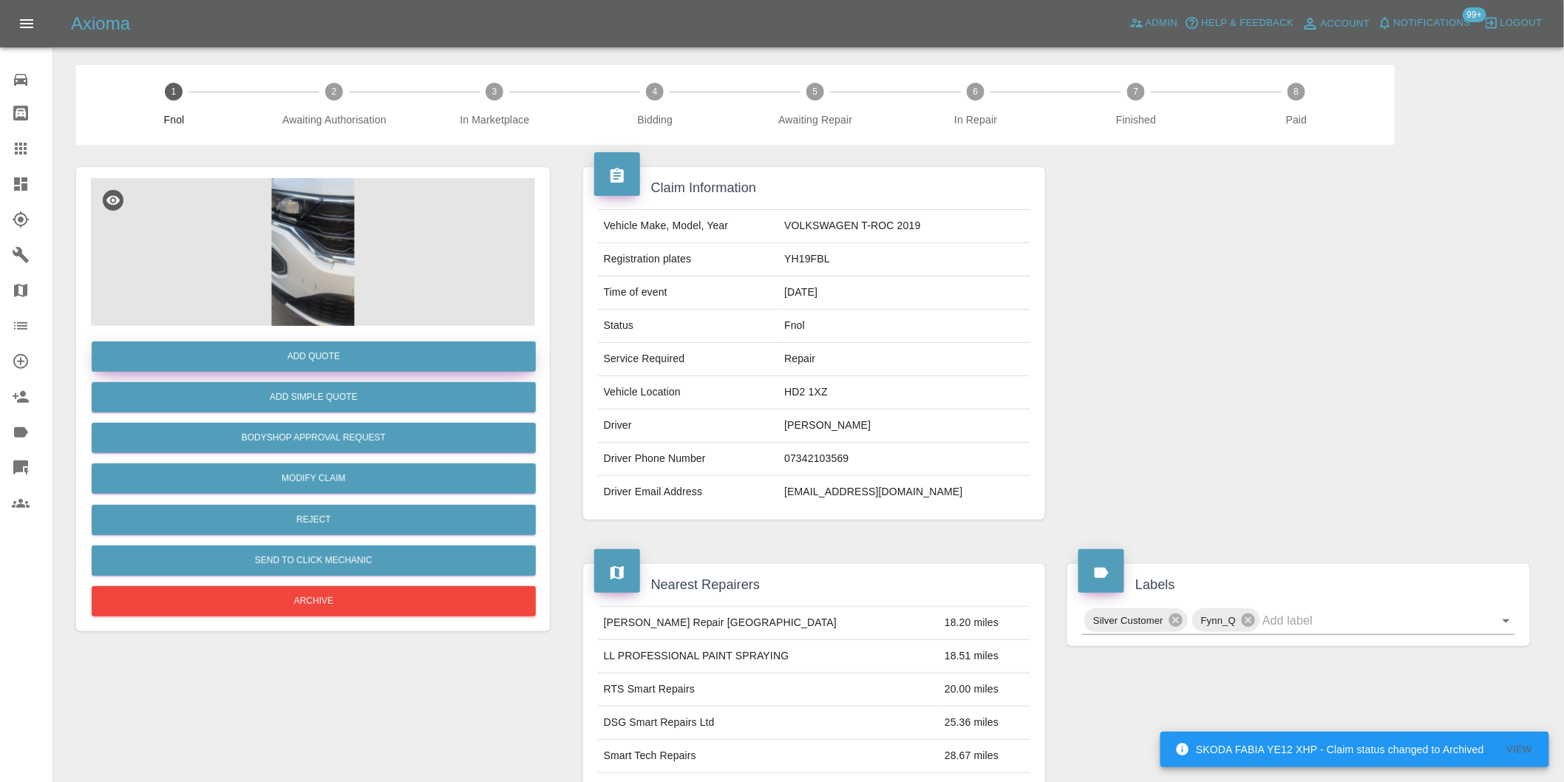
click at [335, 356] on button "Add Quote" at bounding box center [314, 356] width 444 height 30
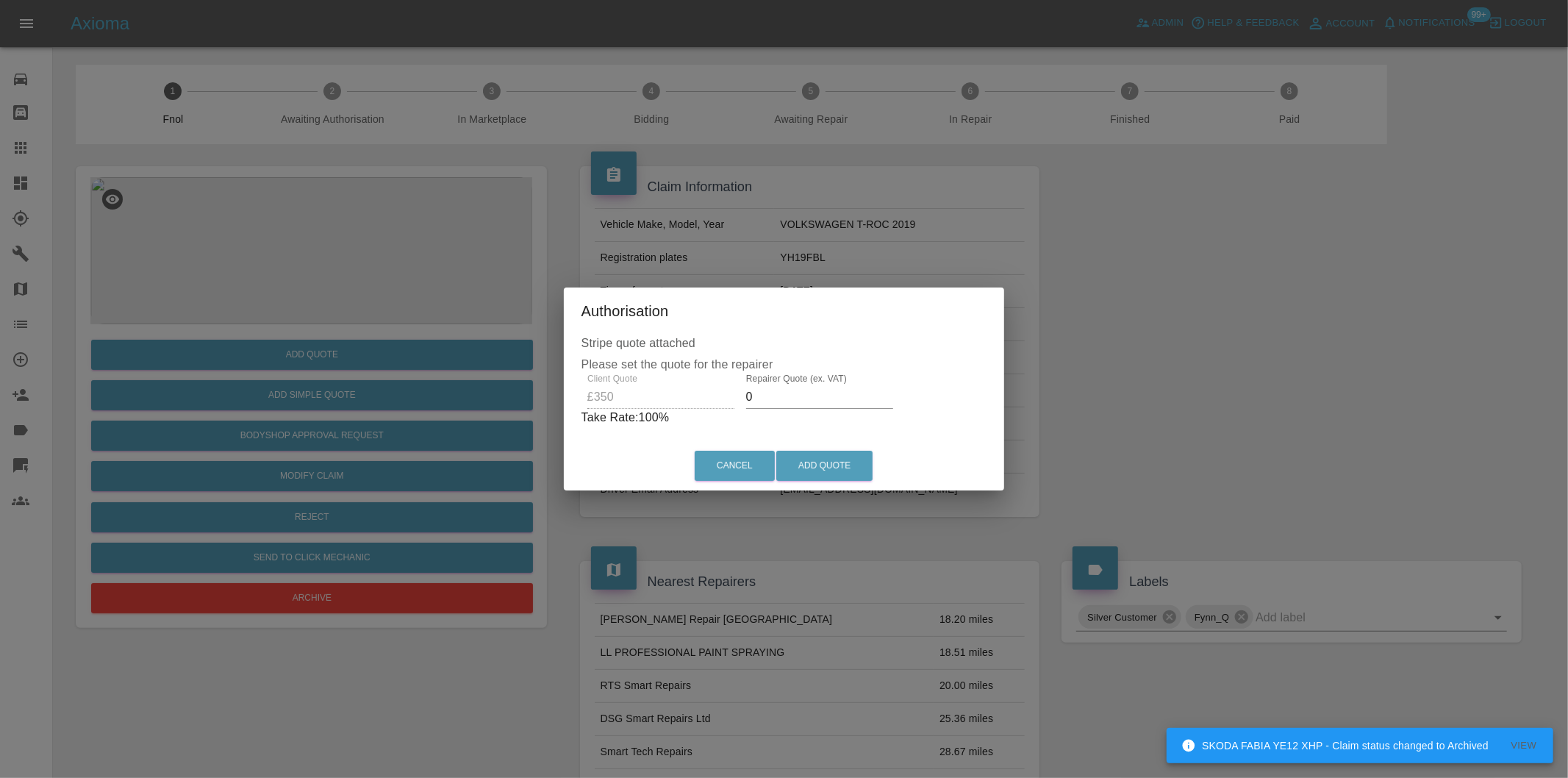
click at [775, 402] on input "0" at bounding box center [820, 397] width 147 height 24
type input "0220"
click at [805, 461] on button "Add Quote" at bounding box center [824, 466] width 97 height 30
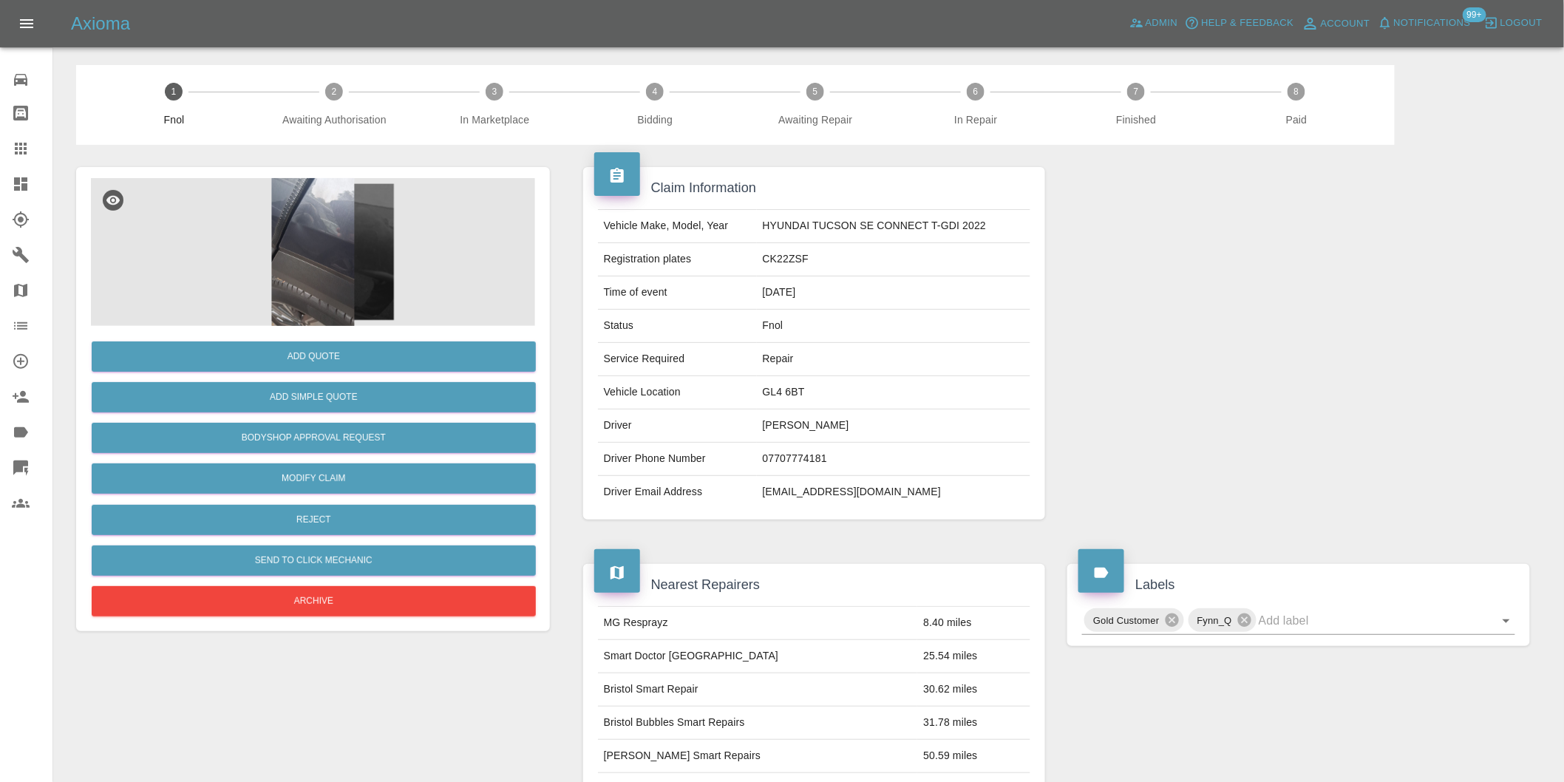
click at [314, 230] on img at bounding box center [313, 252] width 444 height 148
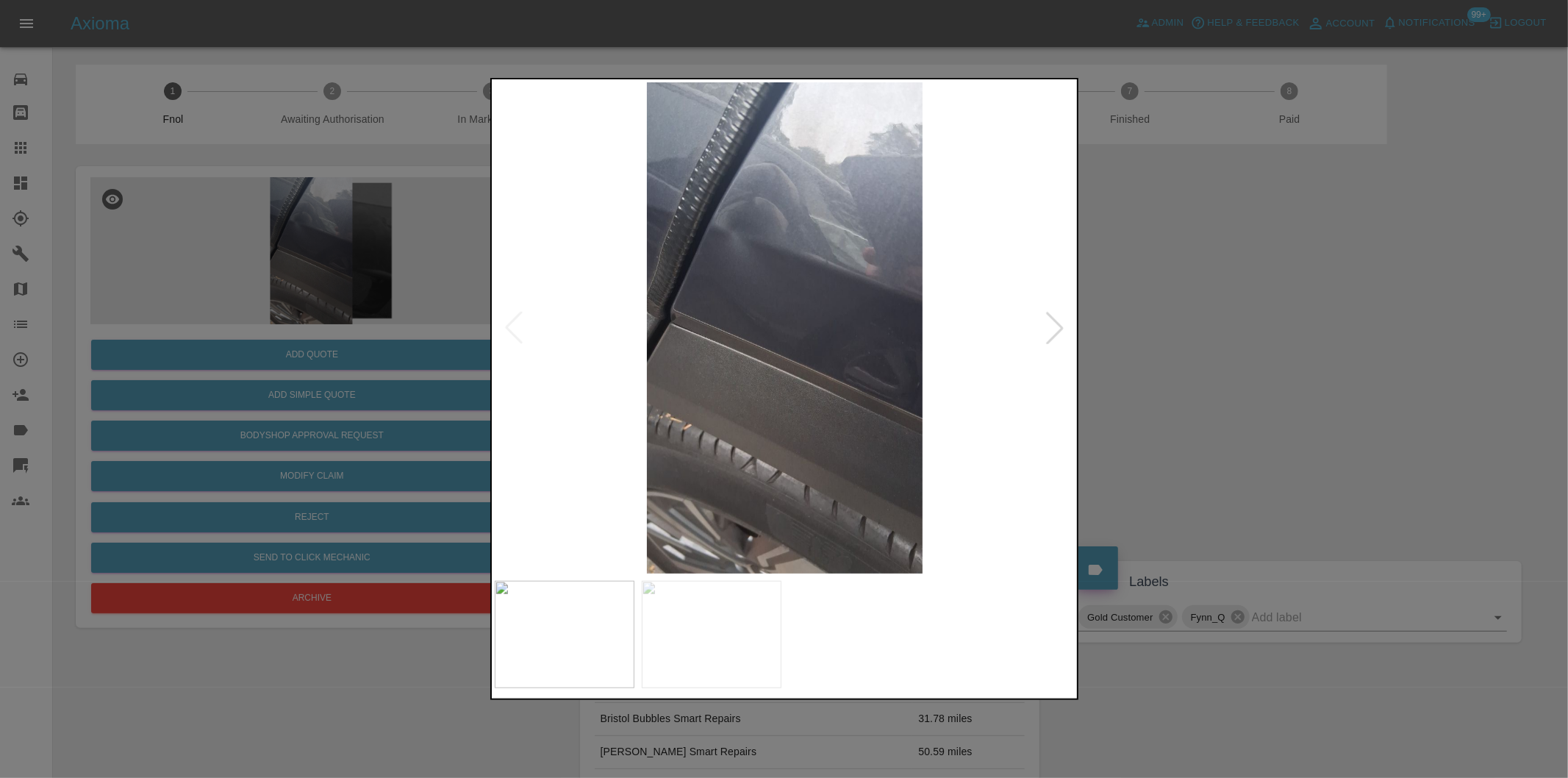
click at [1049, 327] on div at bounding box center [1055, 327] width 33 height 33
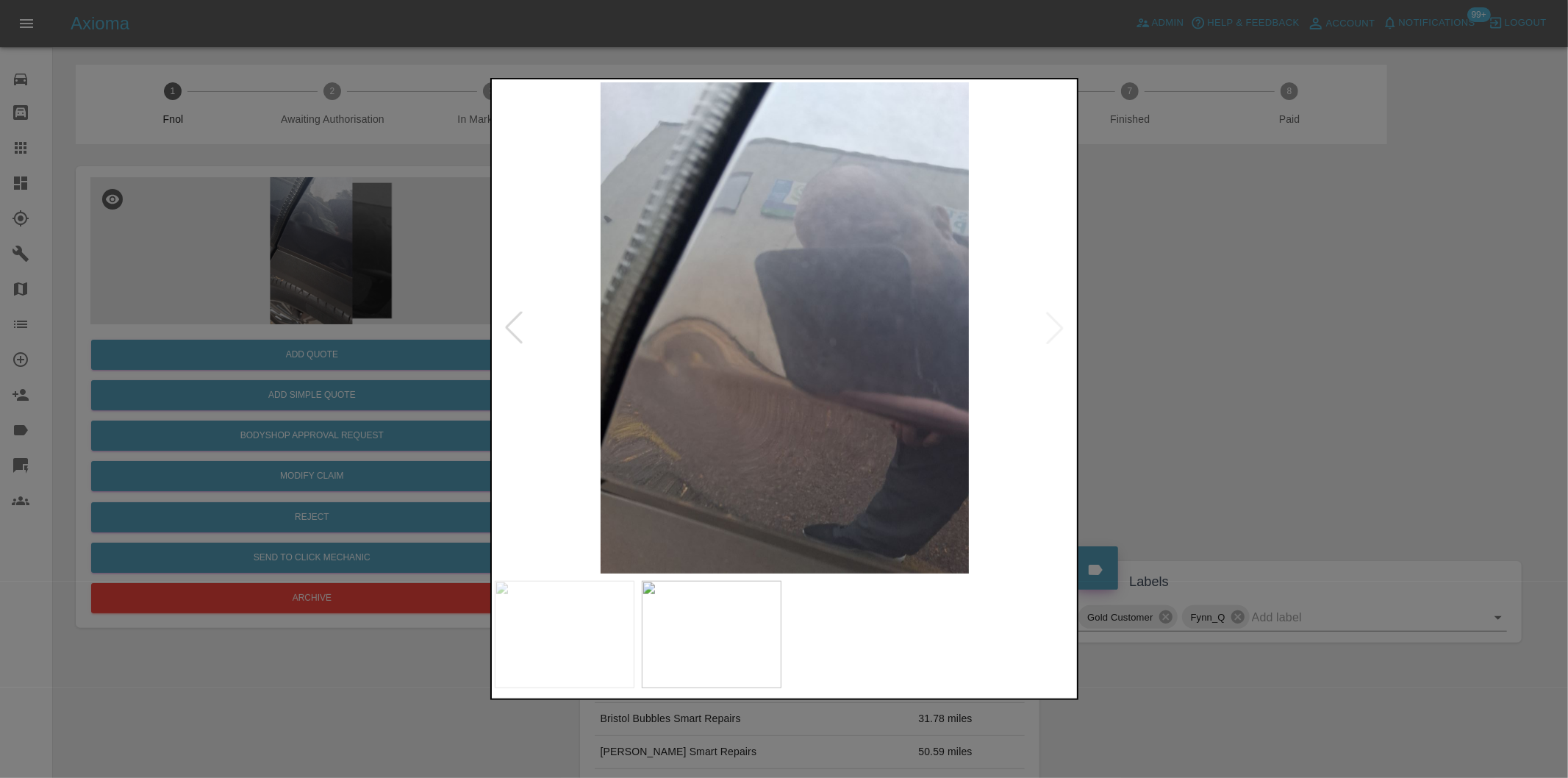
click at [1049, 327] on img at bounding box center [785, 328] width 581 height 491
click at [1229, 362] on div at bounding box center [784, 389] width 1568 height 778
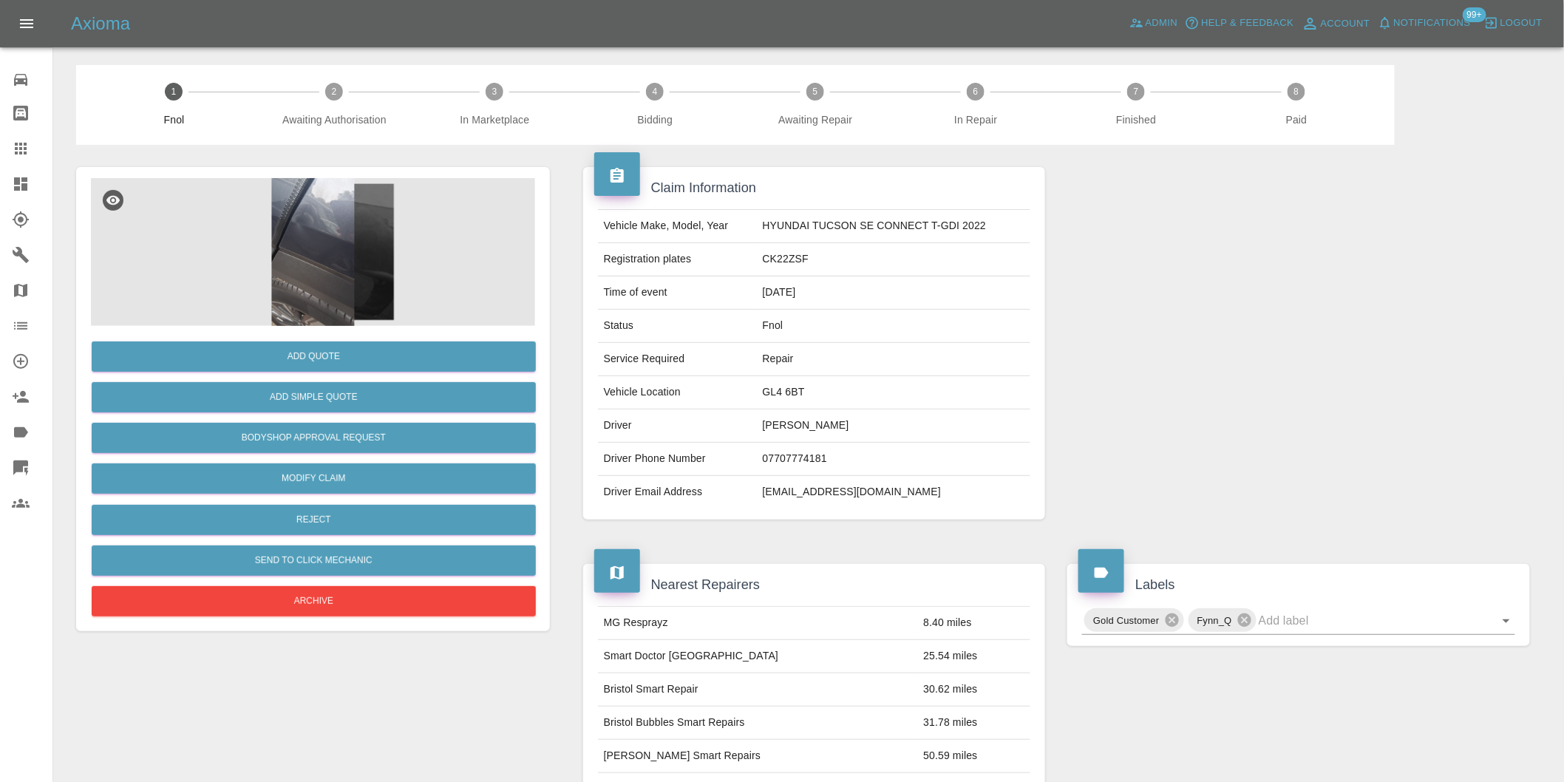
click at [303, 233] on img at bounding box center [313, 252] width 444 height 148
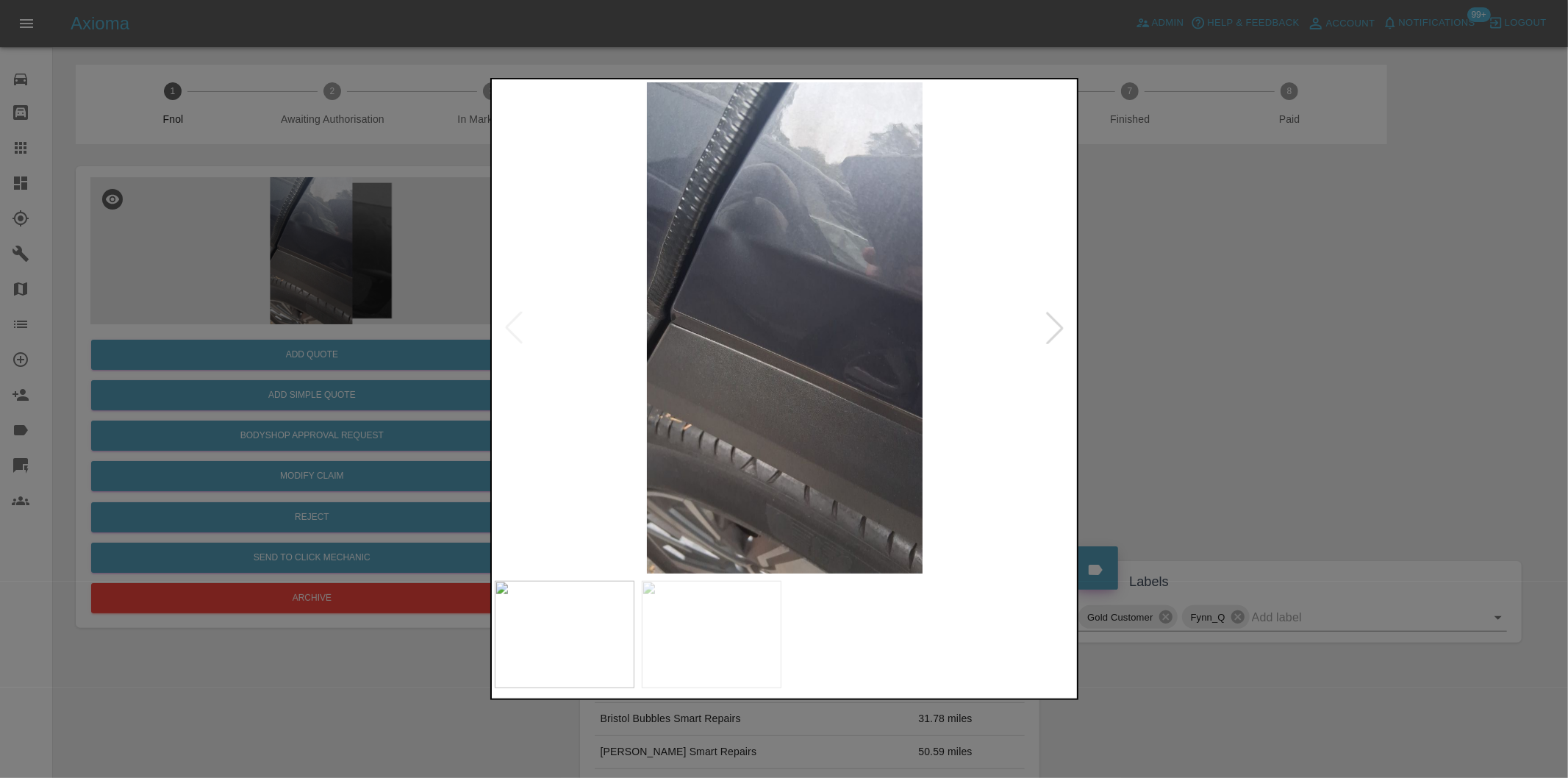
click at [1064, 323] on div at bounding box center [1055, 327] width 33 height 33
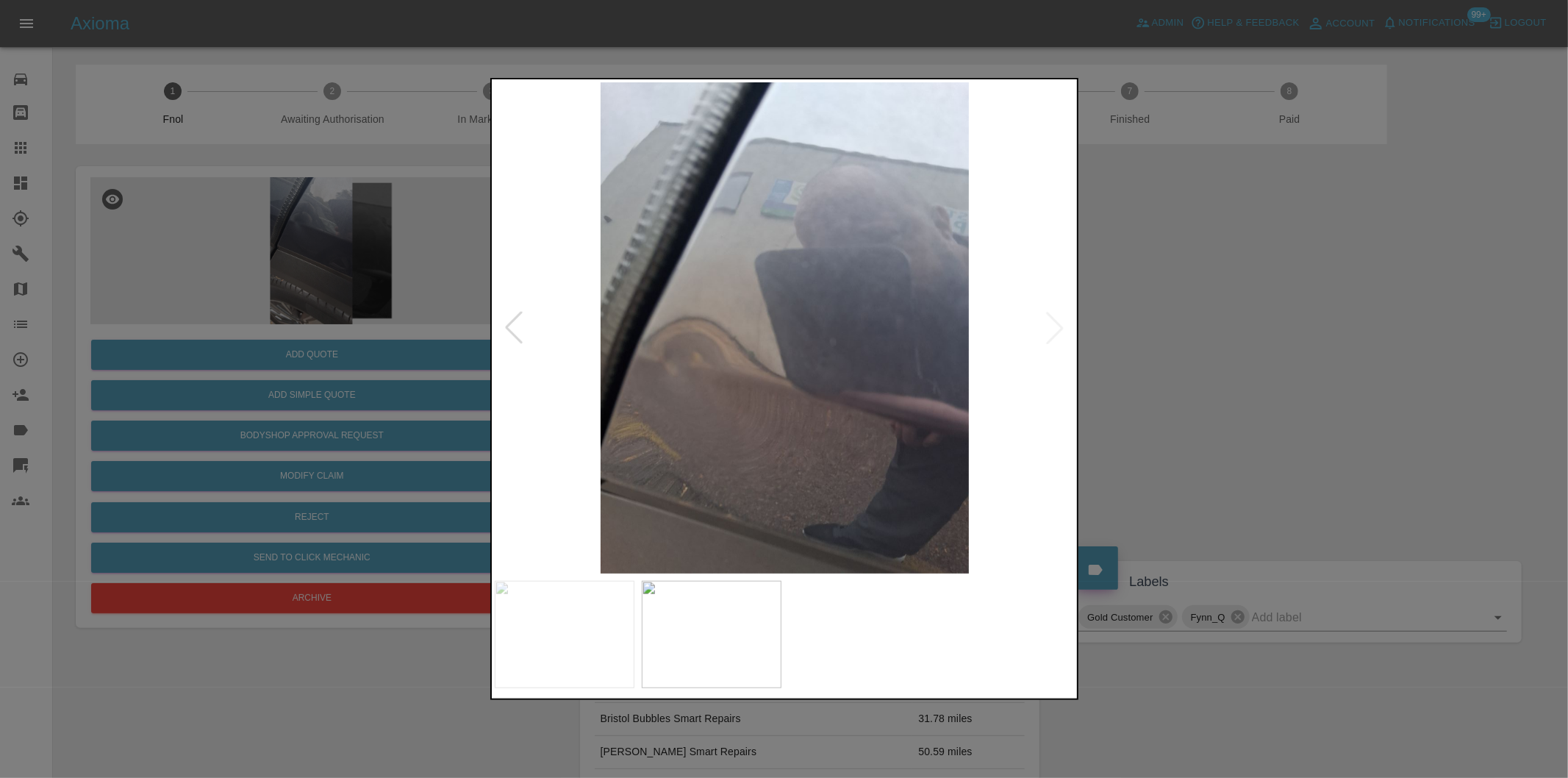
drag, startPoint x: 1247, startPoint y: 338, endPoint x: 1211, endPoint y: 332, distance: 36.5
click at [1246, 339] on div at bounding box center [784, 389] width 1568 height 778
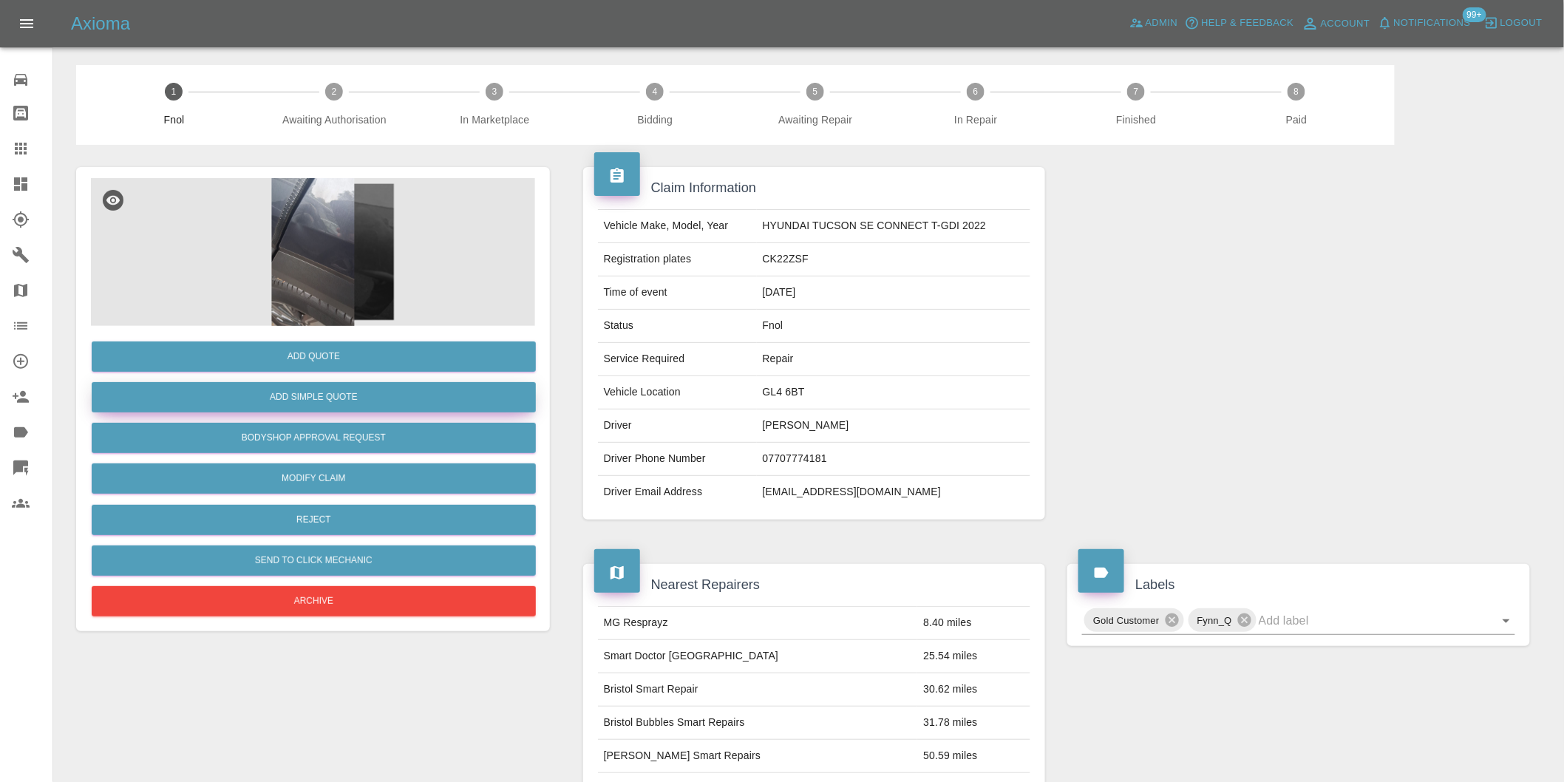
click at [304, 394] on button "Add Simple Quote" at bounding box center [314, 397] width 444 height 30
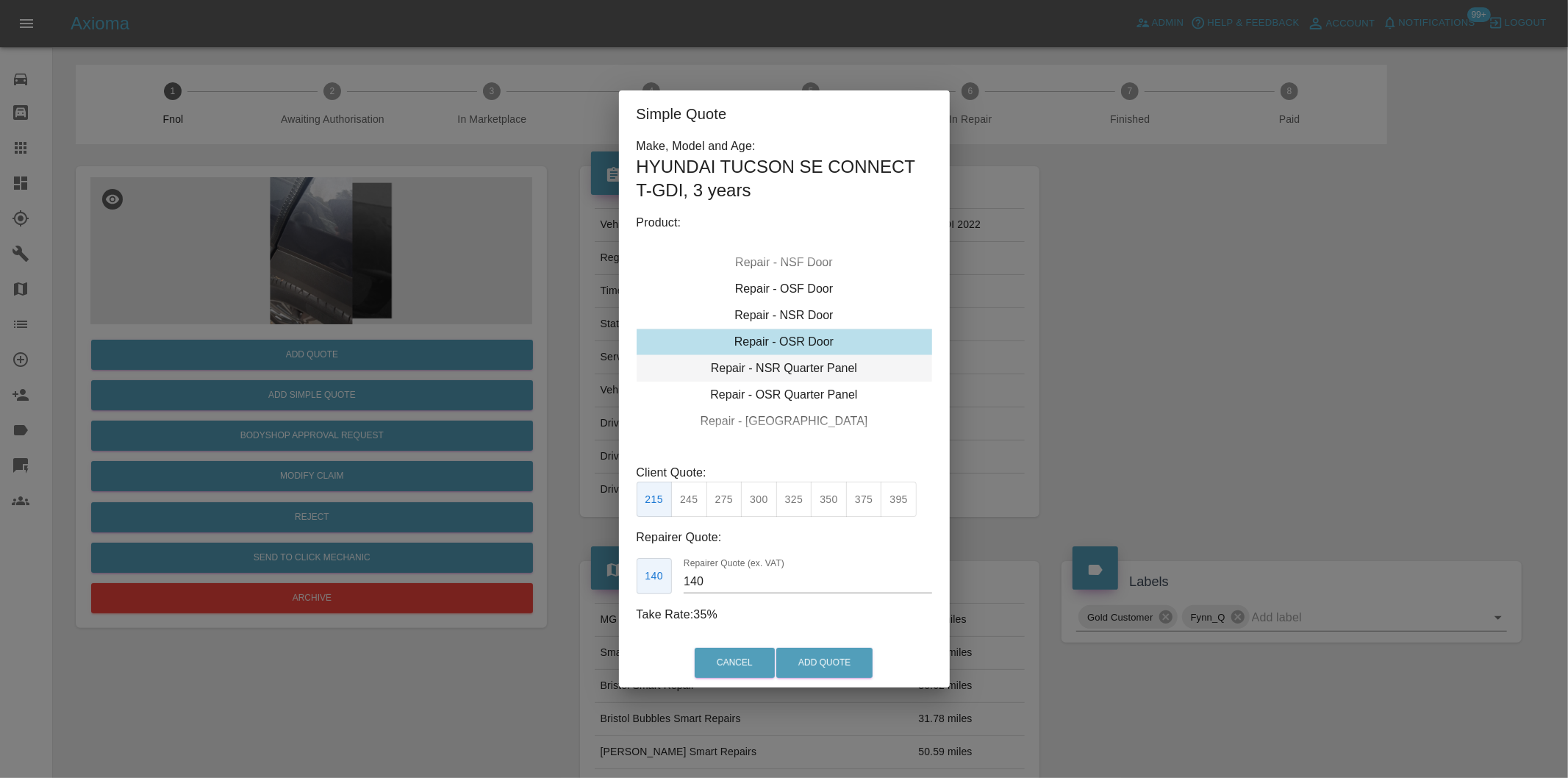
click at [804, 368] on div "Repair - NSR Quarter Panel" at bounding box center [784, 368] width 295 height 27
click at [762, 502] on button "300" at bounding box center [759, 499] width 36 height 36
type input "190"
click at [835, 656] on button "Add Quote" at bounding box center [824, 663] width 97 height 30
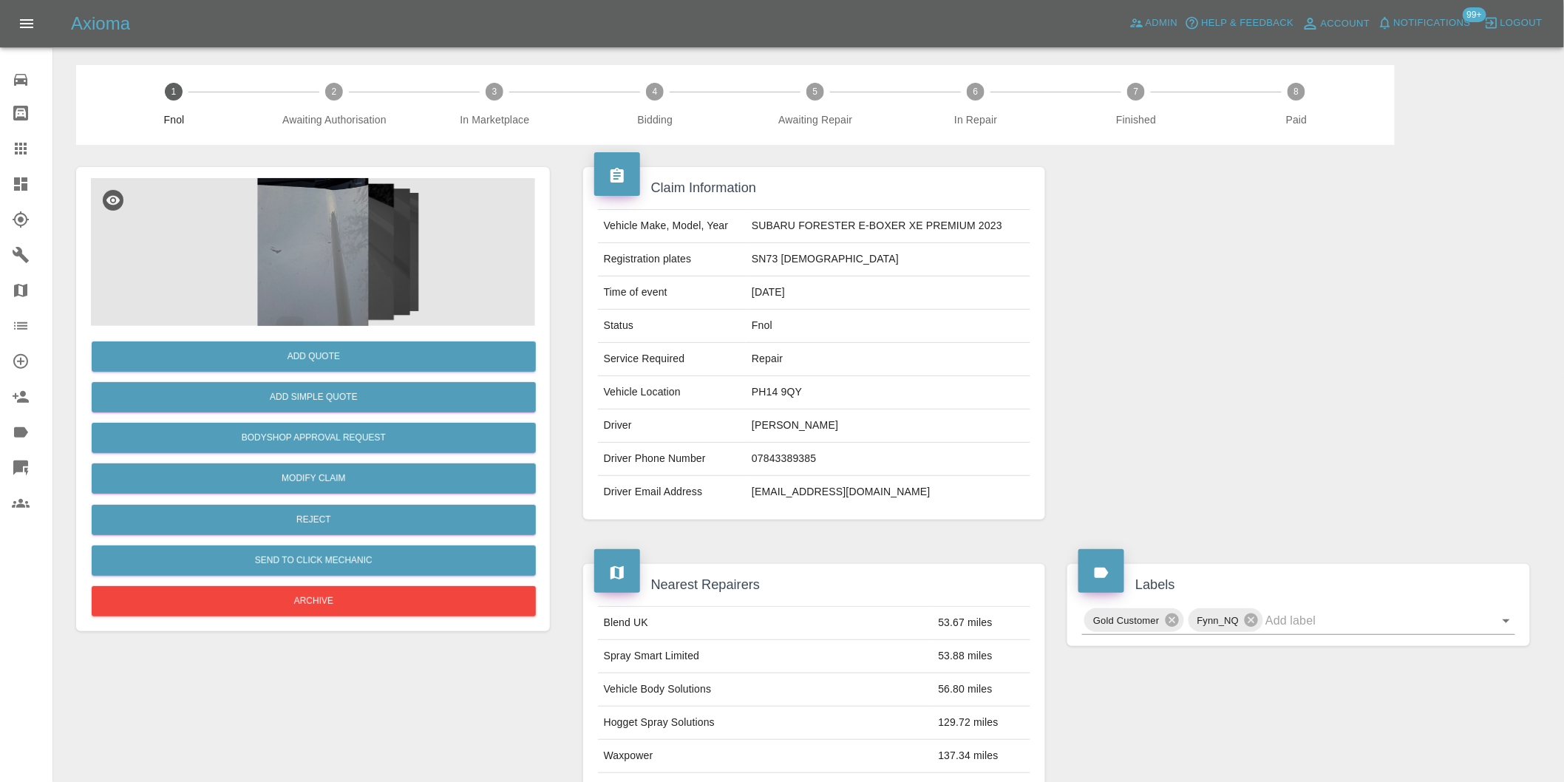
click at [284, 242] on img at bounding box center [313, 252] width 444 height 148
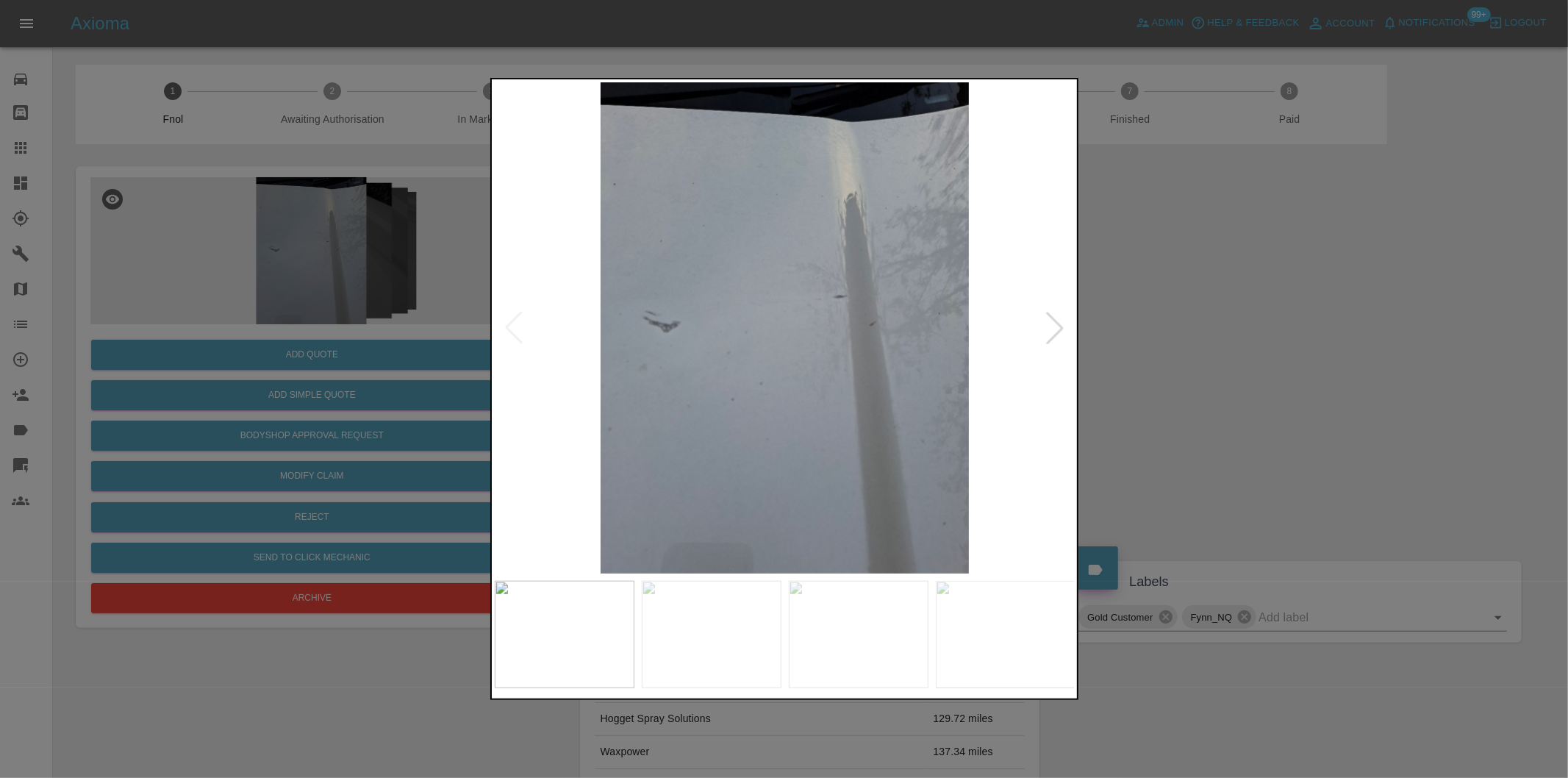
click at [1064, 331] on div at bounding box center [1055, 327] width 33 height 33
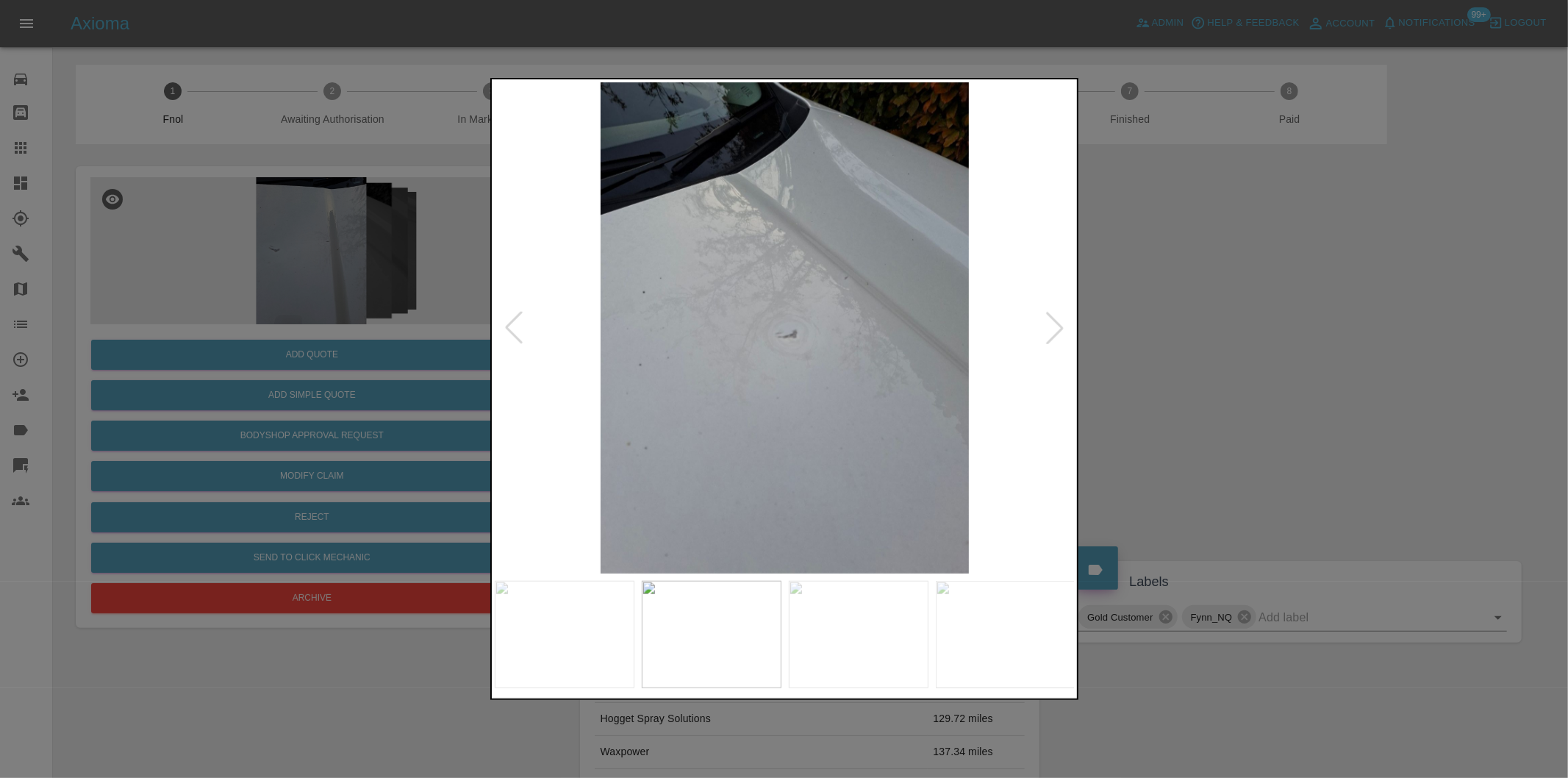
click at [1060, 331] on div at bounding box center [1055, 327] width 33 height 33
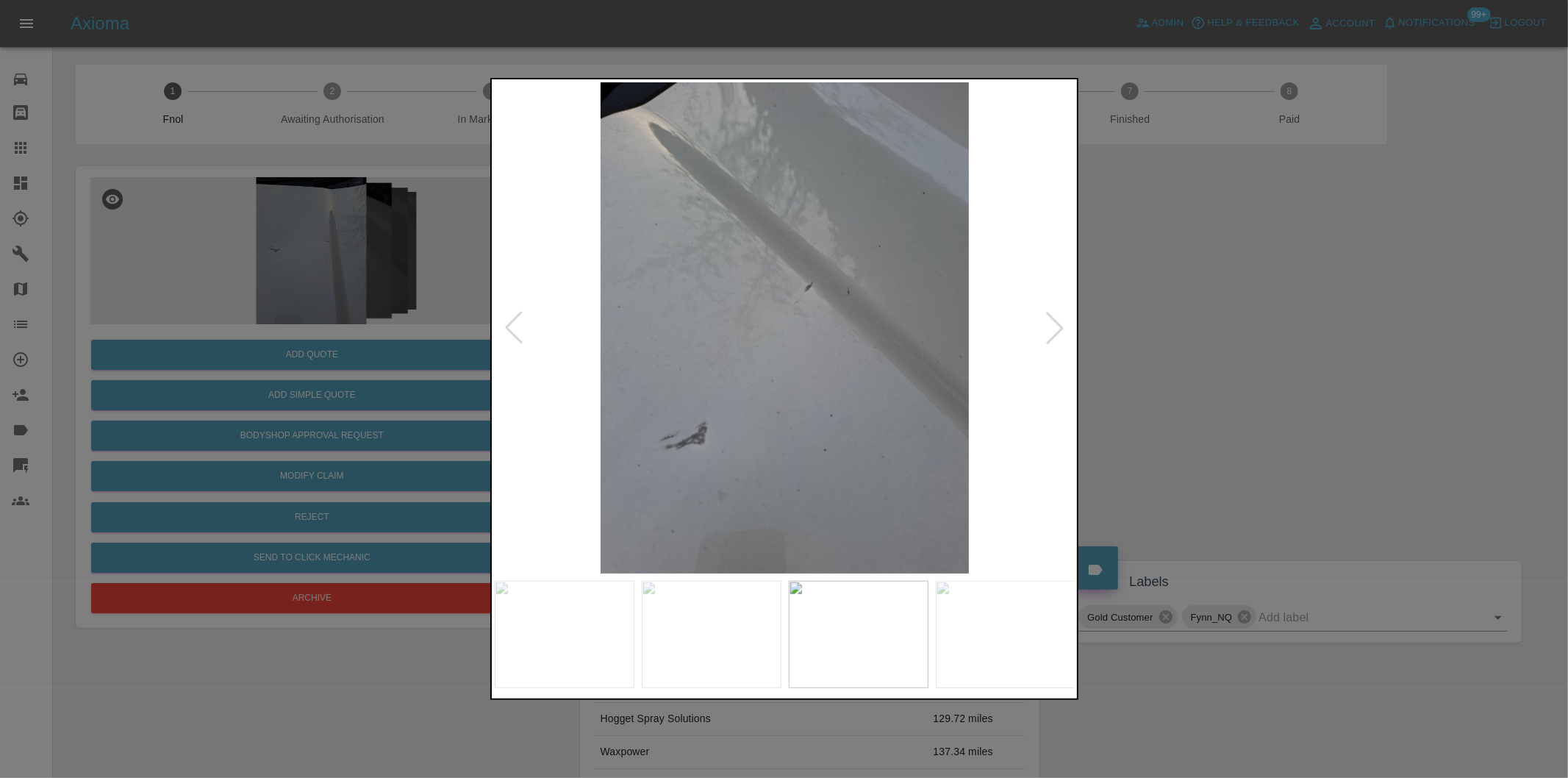
click at [1202, 341] on div at bounding box center [784, 389] width 1568 height 778
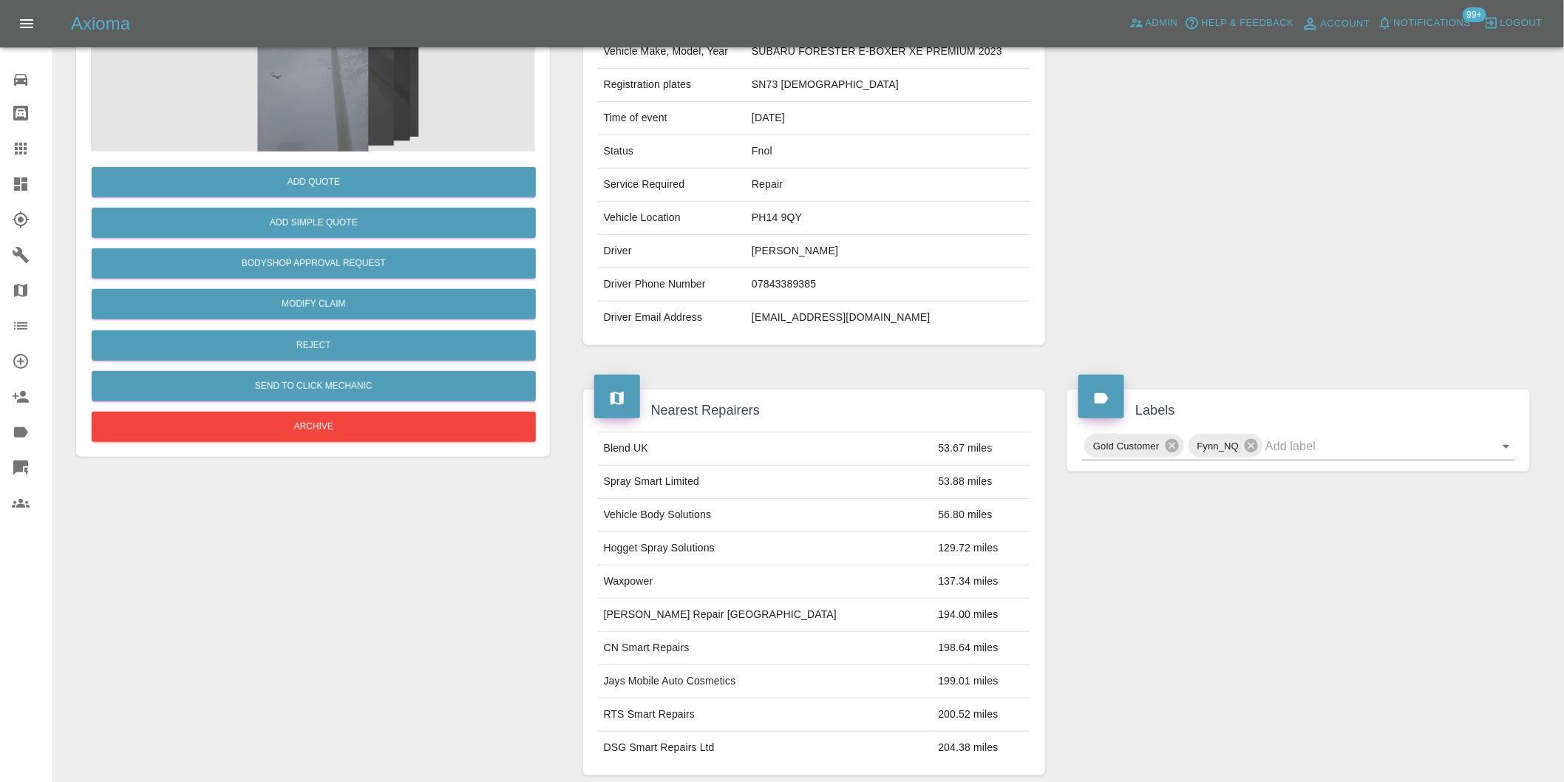
scroll to position [20, 0]
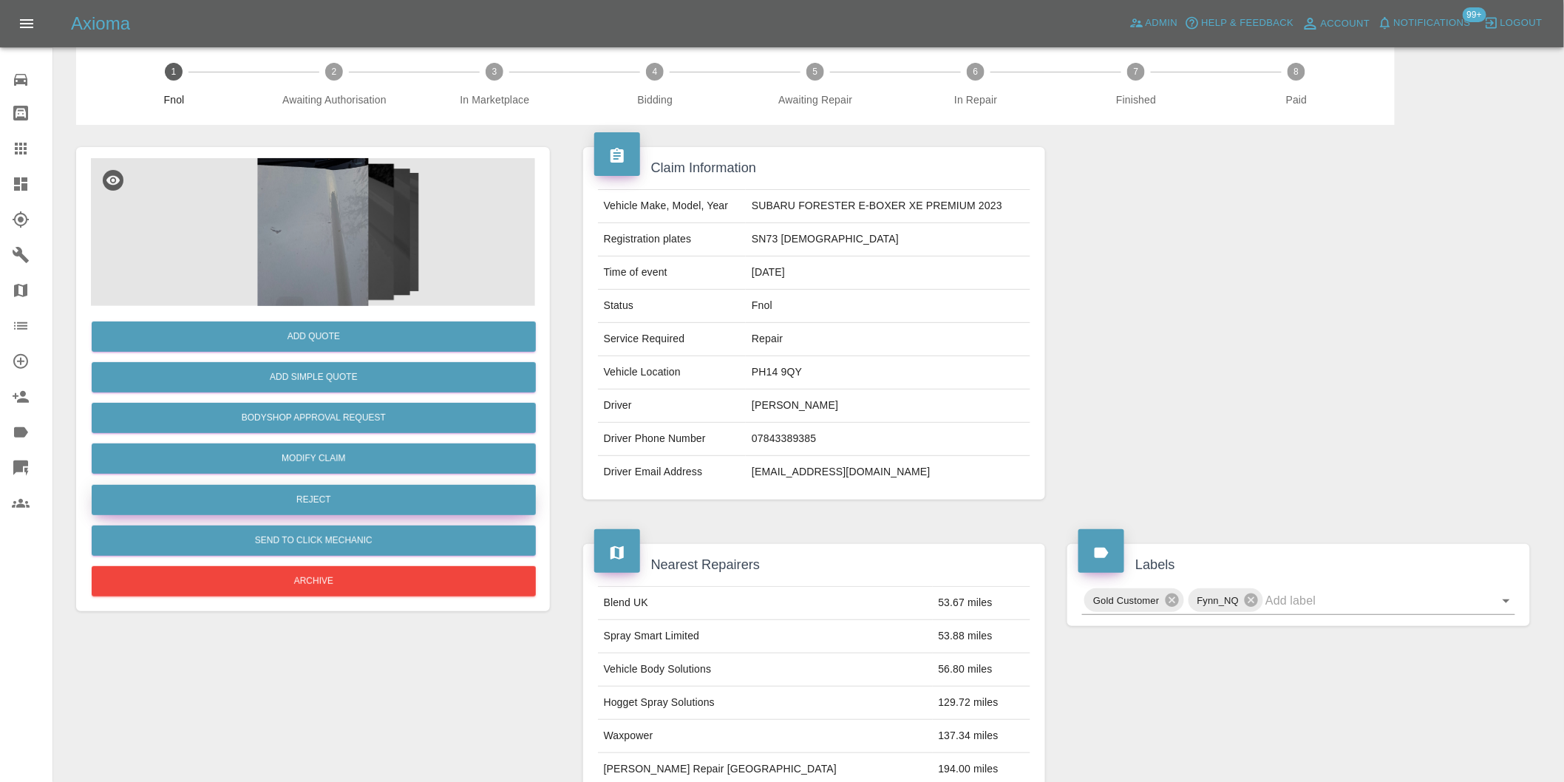
click at [337, 497] on button "Reject" at bounding box center [314, 500] width 444 height 30
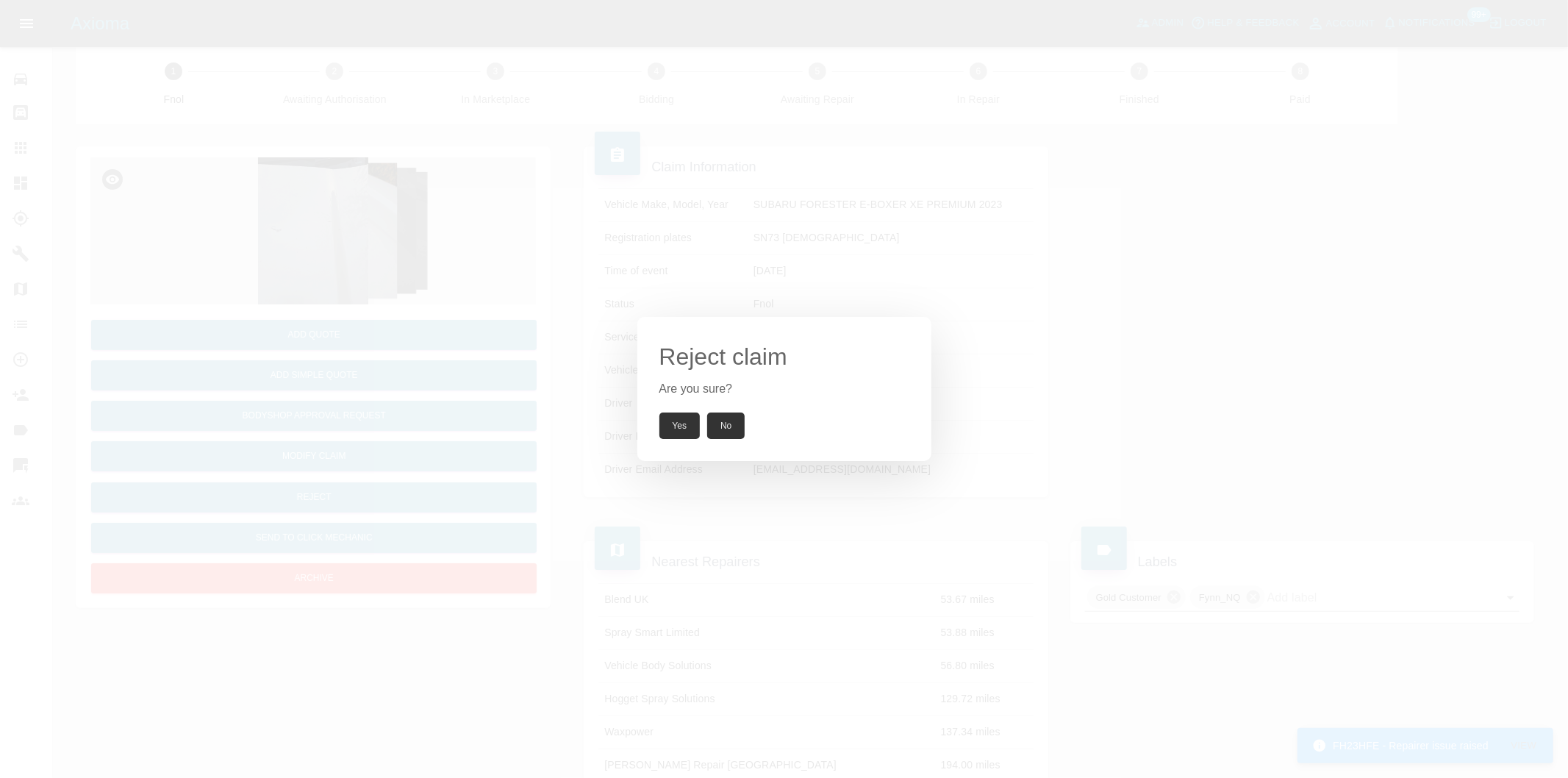
click at [694, 424] on button "Yes" at bounding box center [680, 426] width 41 height 27
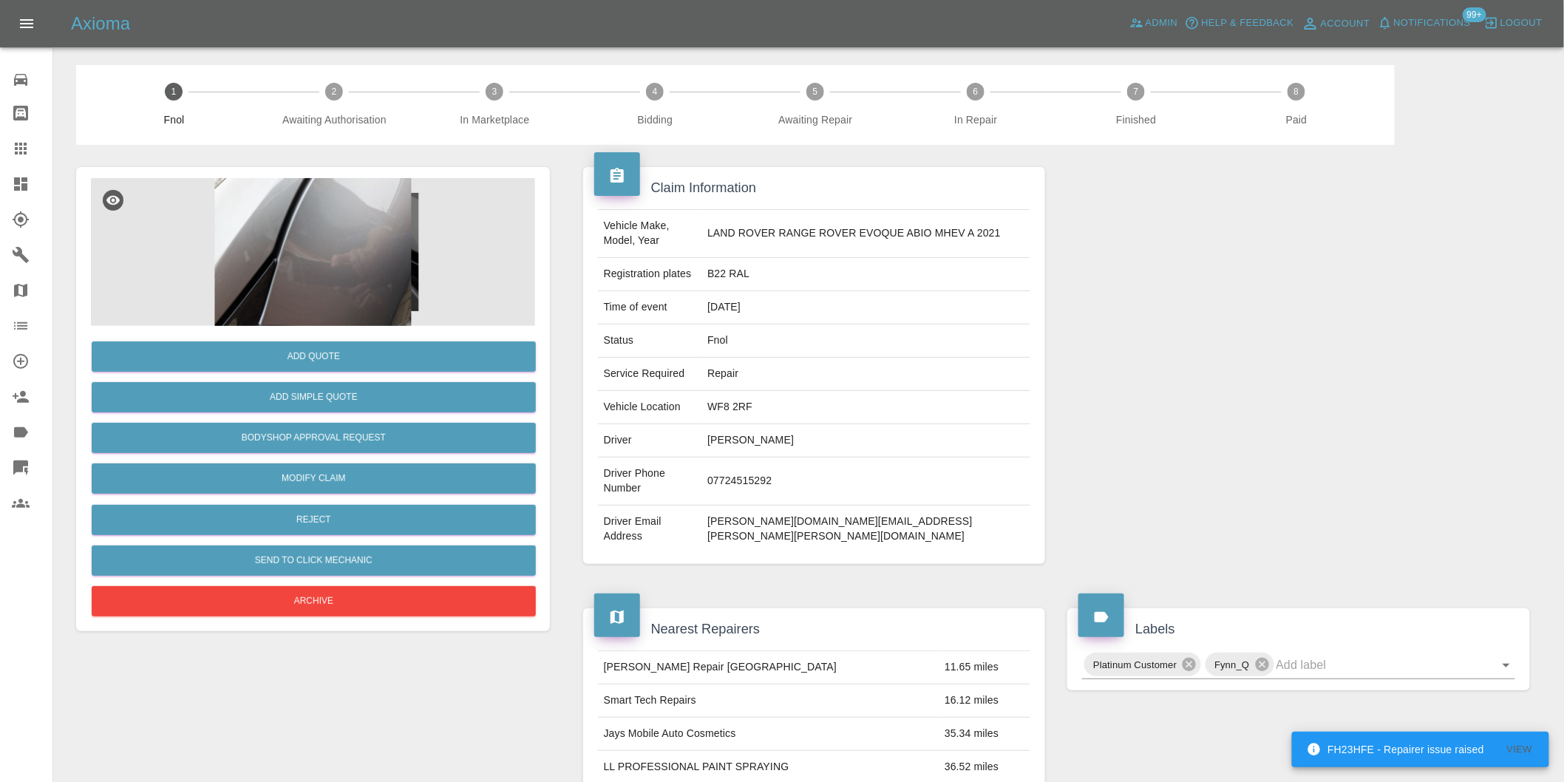
click at [369, 203] on img at bounding box center [313, 252] width 444 height 148
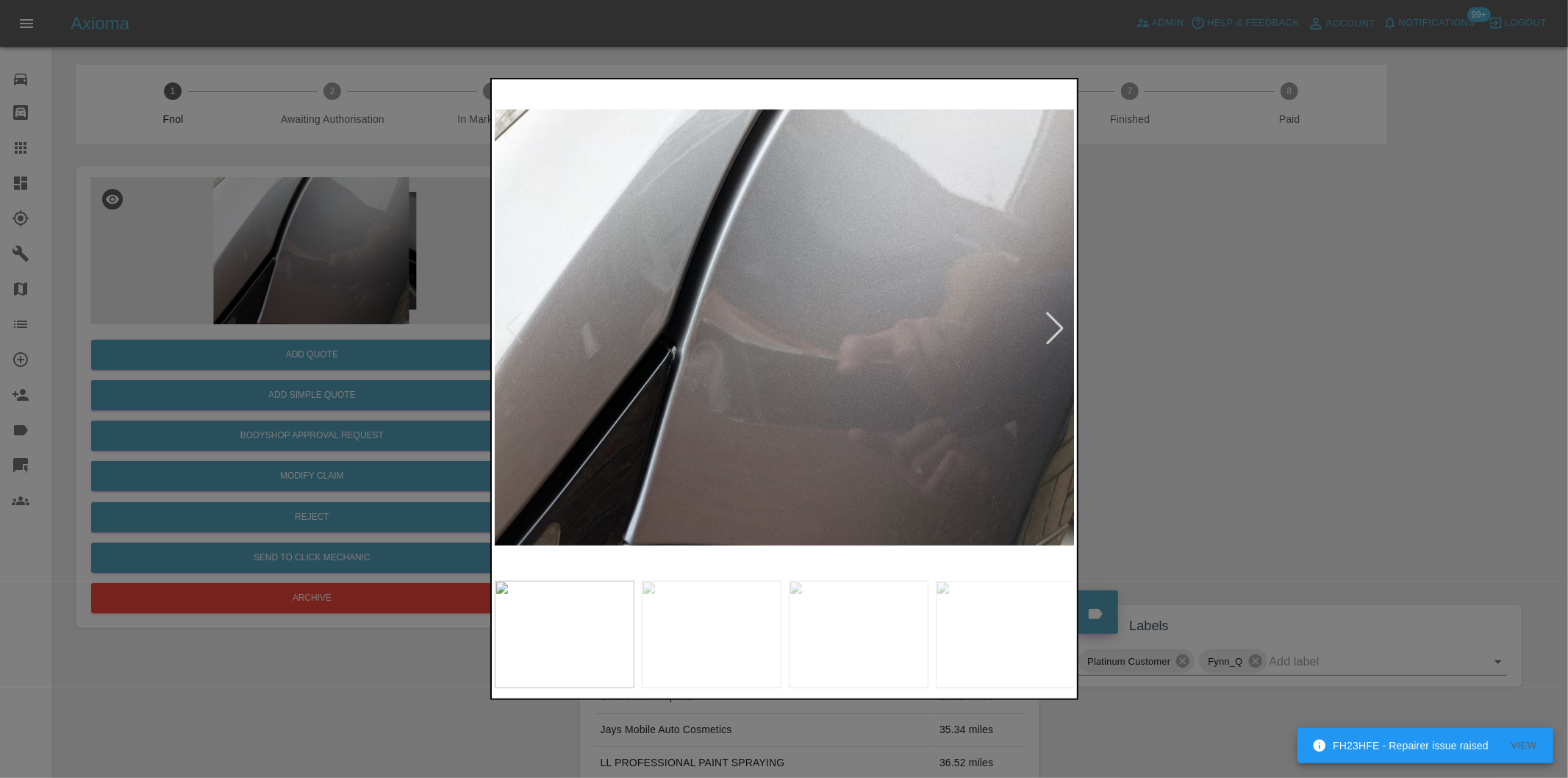
click at [1063, 327] on div at bounding box center [1055, 327] width 33 height 33
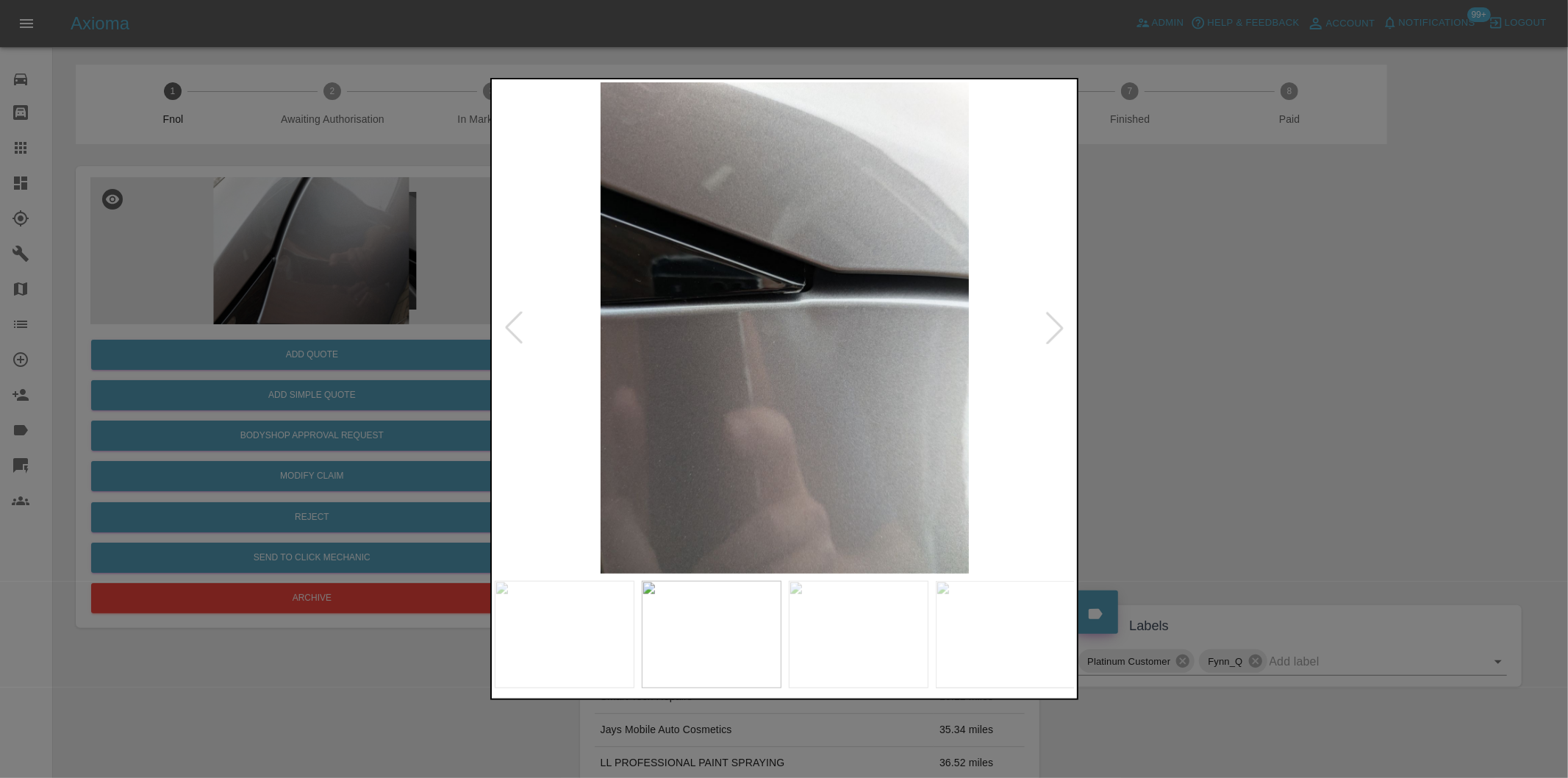
click at [1063, 327] on div at bounding box center [1055, 327] width 33 height 33
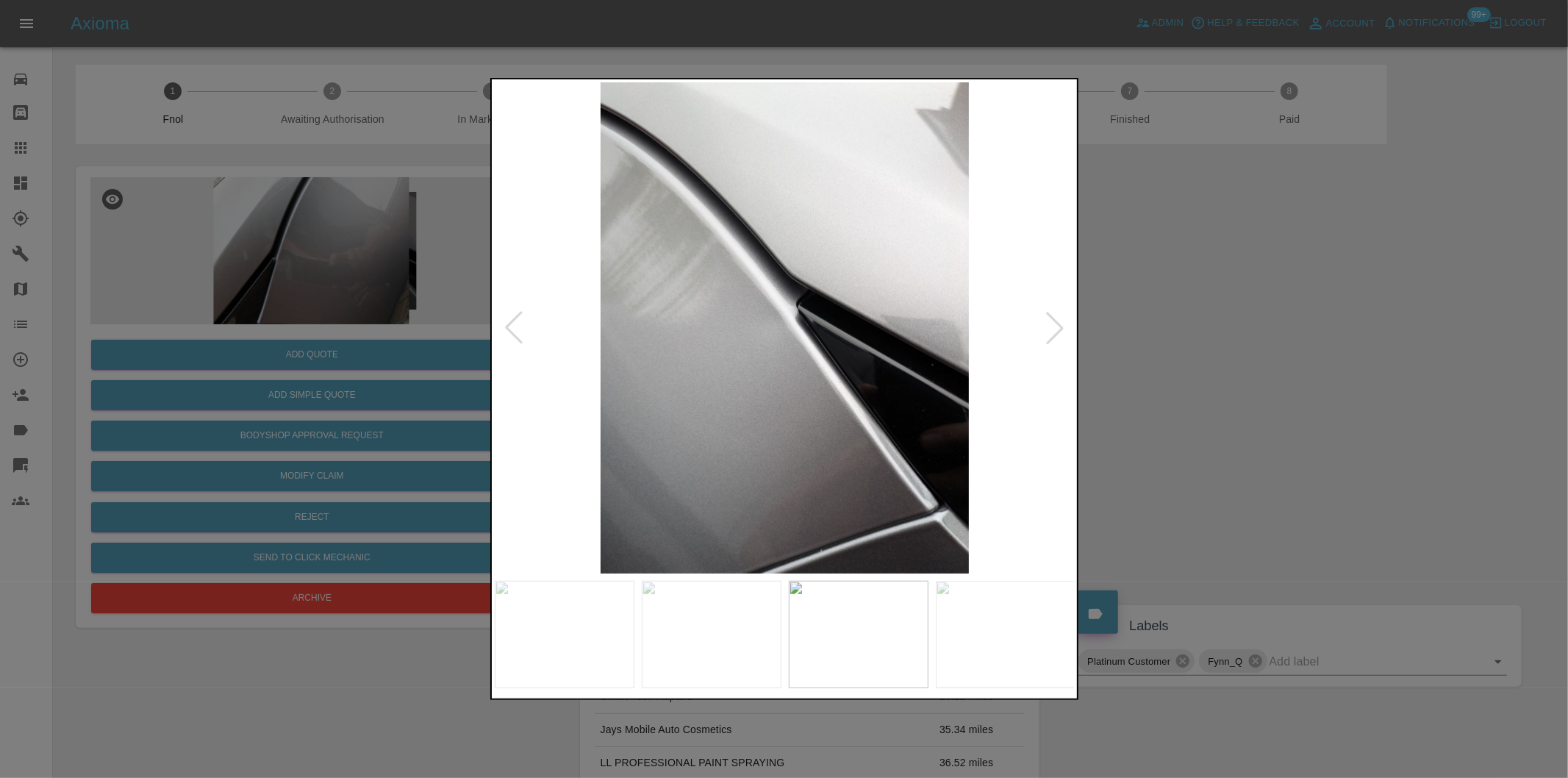
click at [1063, 327] on div at bounding box center [1055, 327] width 33 height 33
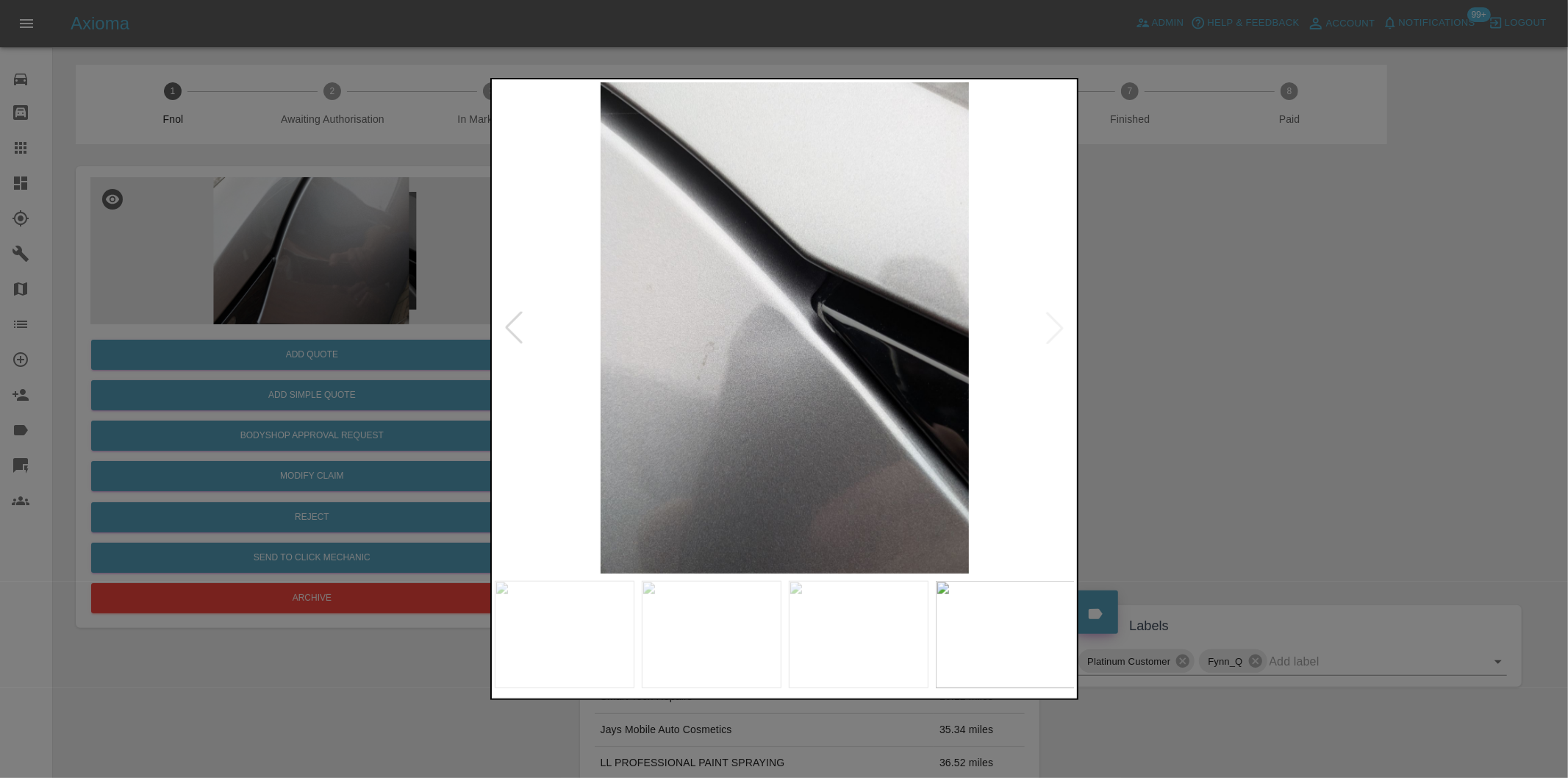
click at [1063, 327] on img at bounding box center [785, 328] width 581 height 491
click at [511, 321] on div at bounding box center [513, 327] width 33 height 33
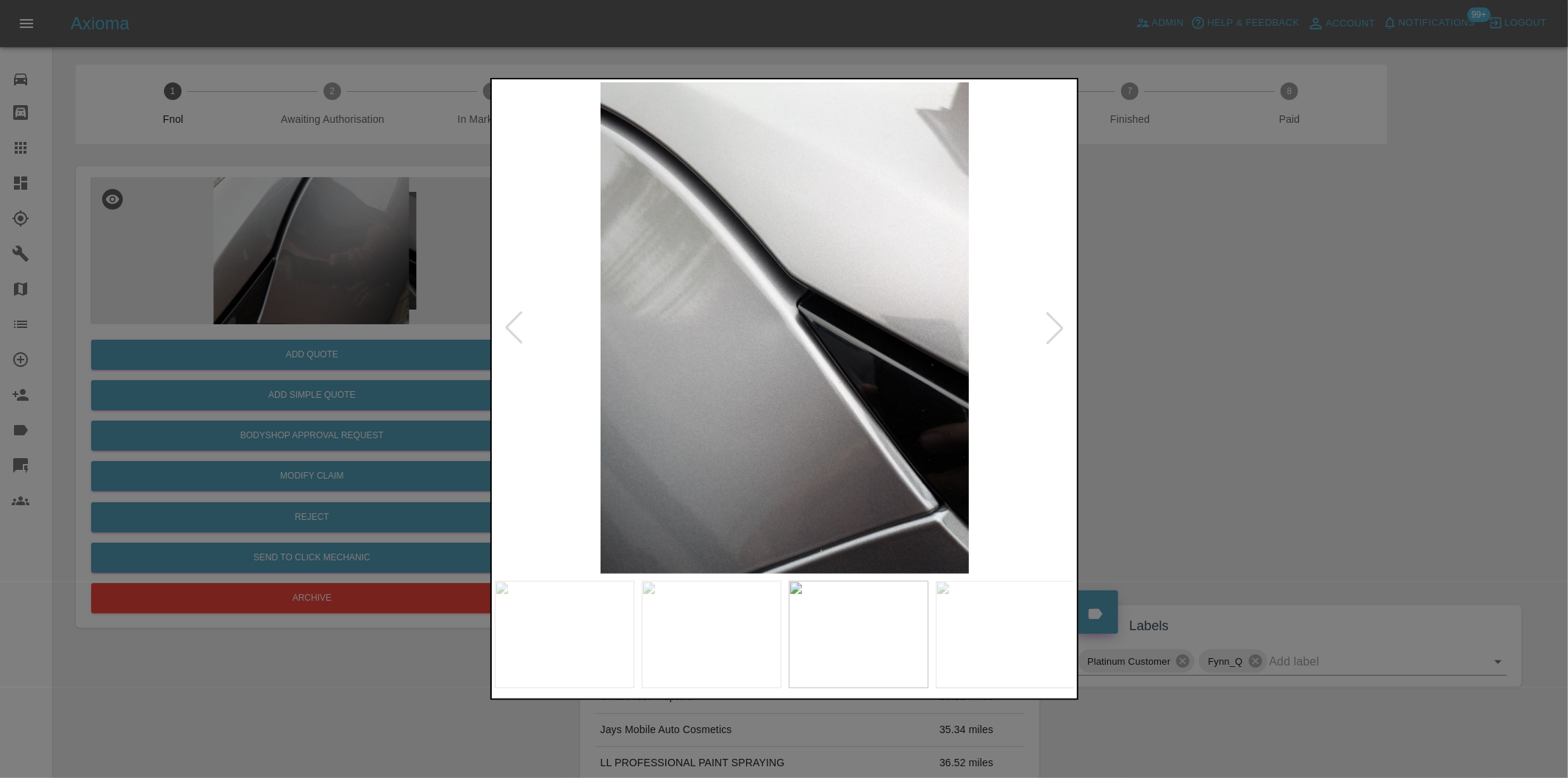
click at [511, 321] on div at bounding box center [513, 327] width 33 height 33
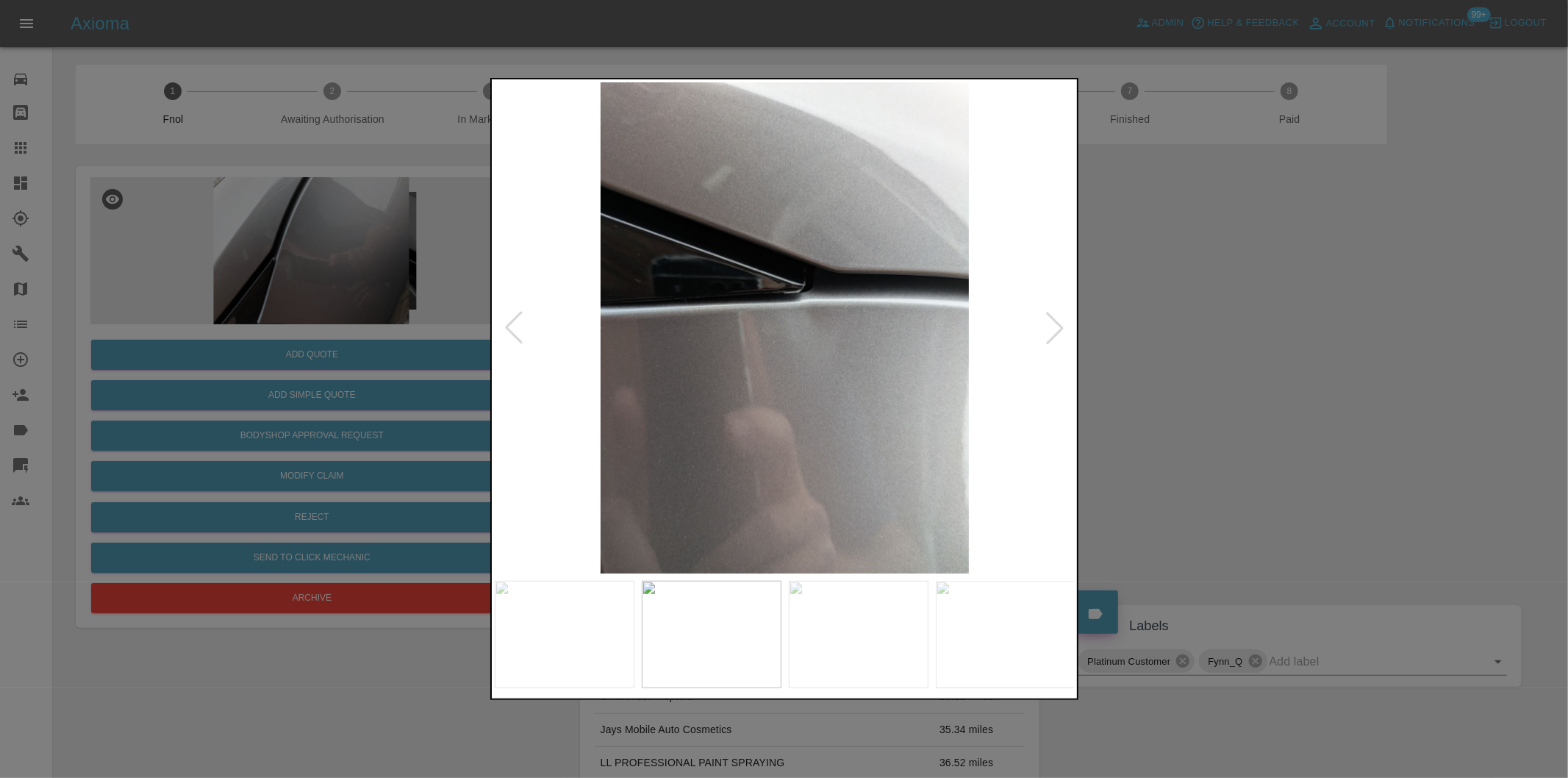
click at [511, 321] on div at bounding box center [513, 327] width 33 height 33
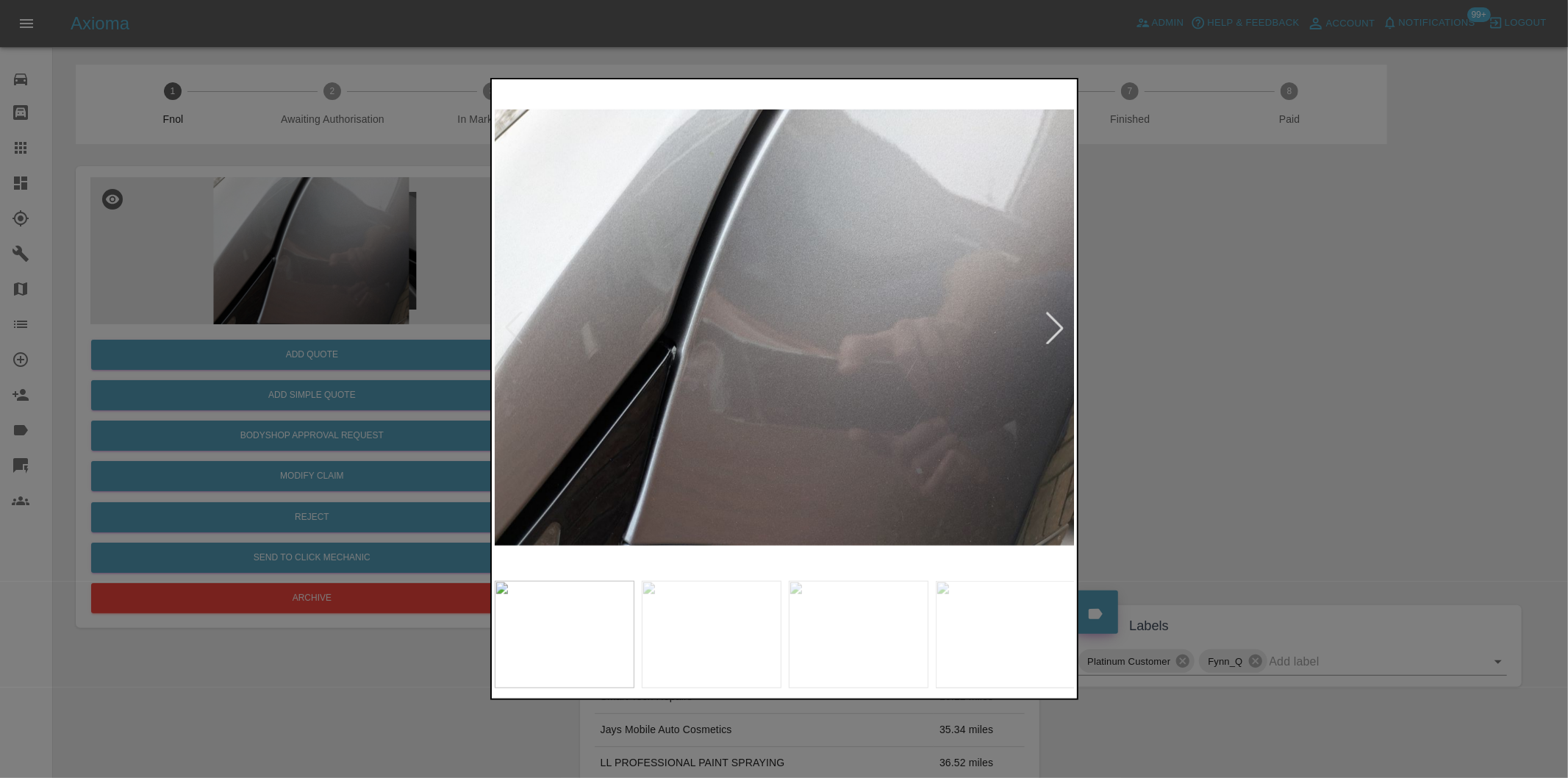
click at [511, 321] on img at bounding box center [785, 328] width 581 height 491
click at [1254, 336] on div at bounding box center [784, 389] width 1568 height 778
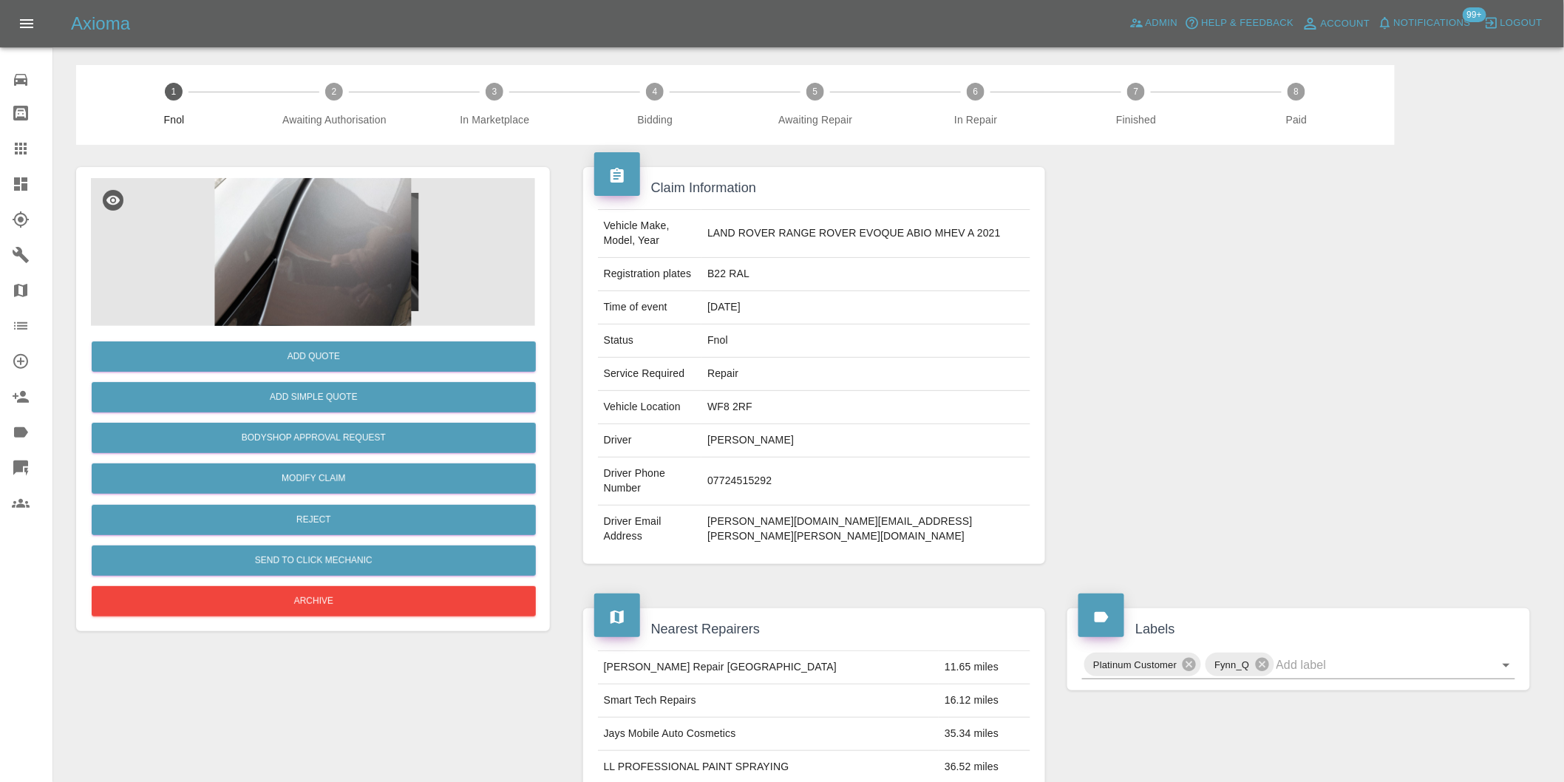
click at [329, 279] on img at bounding box center [313, 252] width 444 height 148
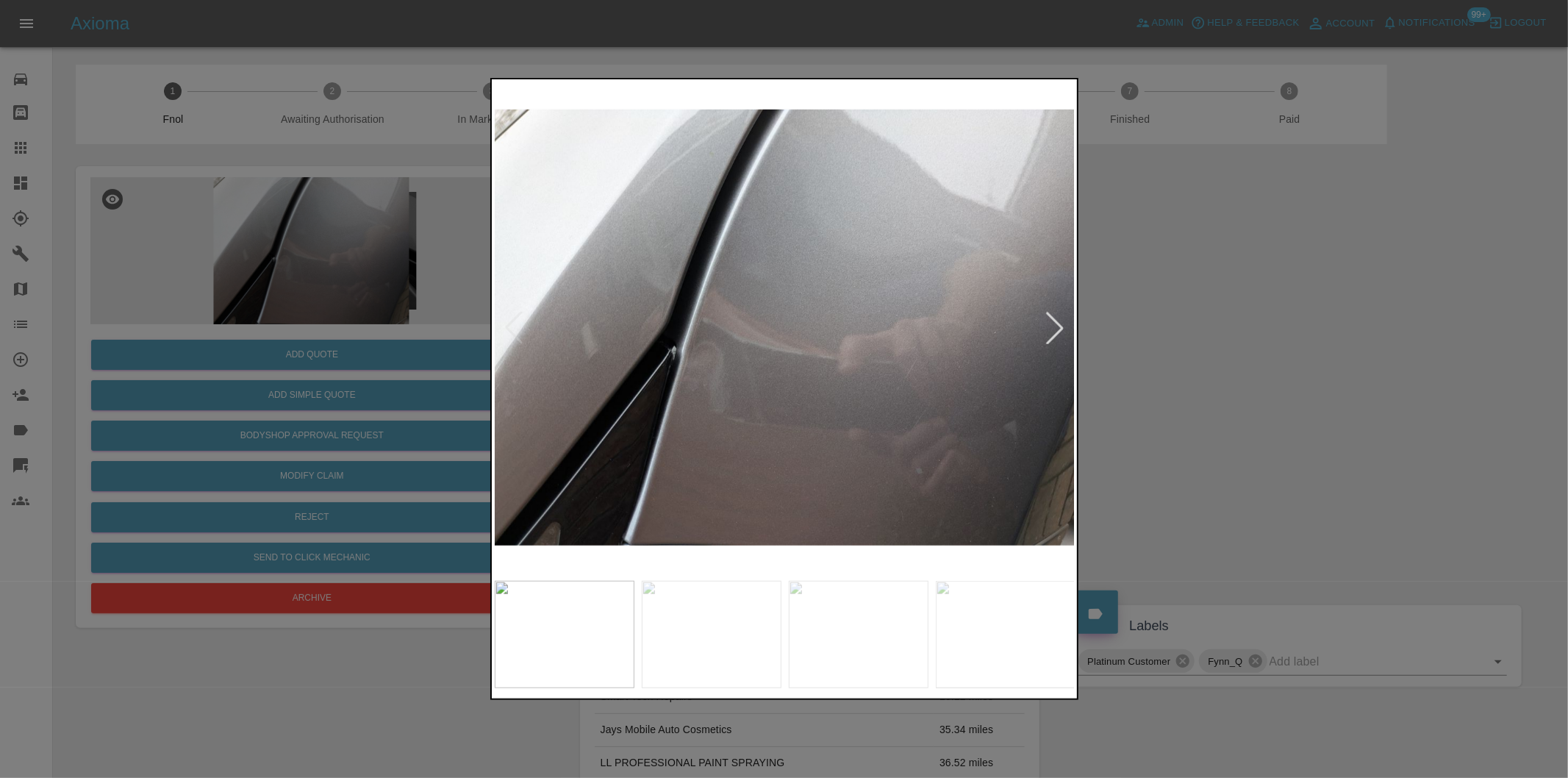
click at [1050, 327] on div at bounding box center [1055, 327] width 33 height 33
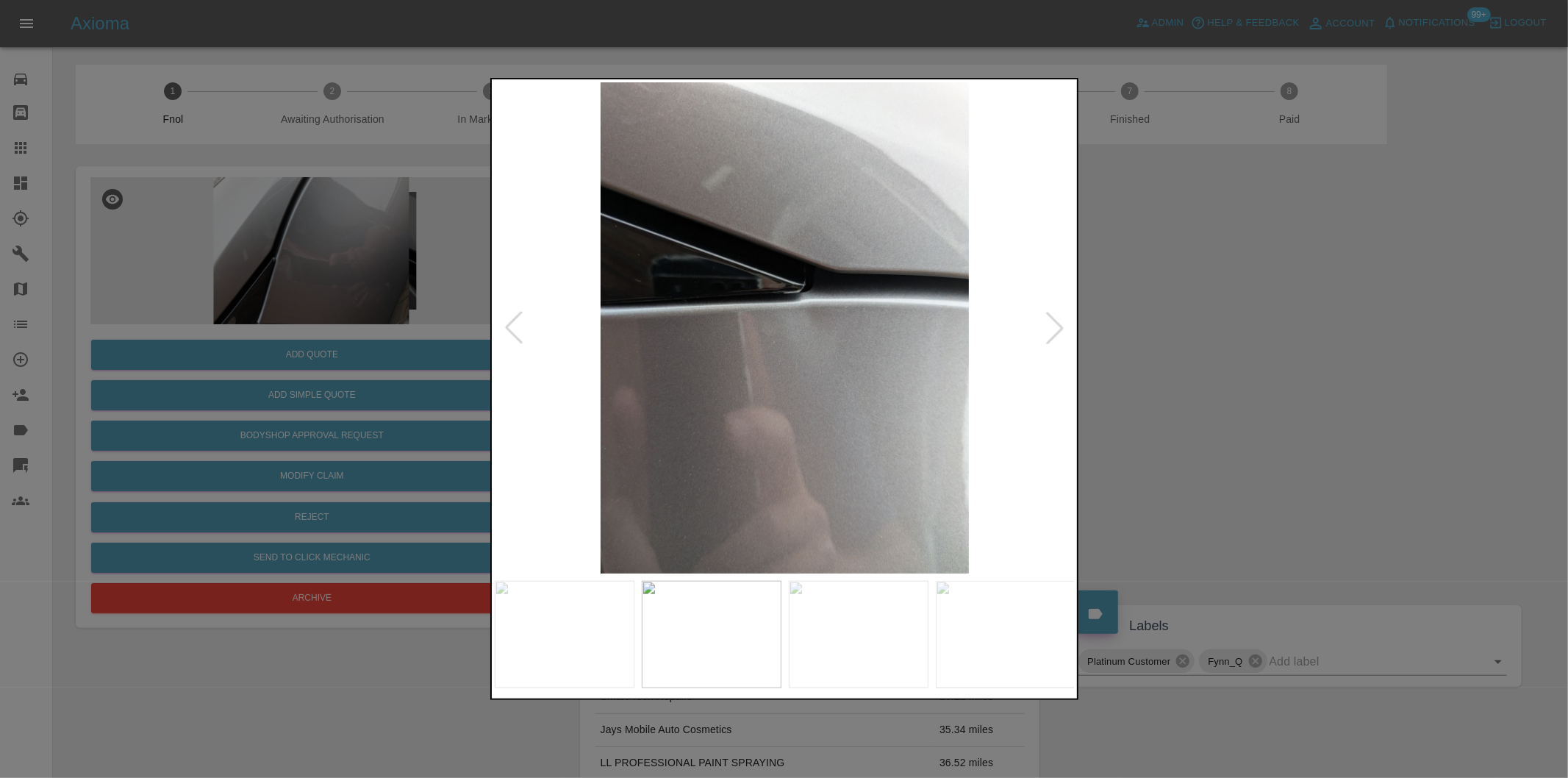
click at [1050, 327] on div at bounding box center [1055, 327] width 33 height 33
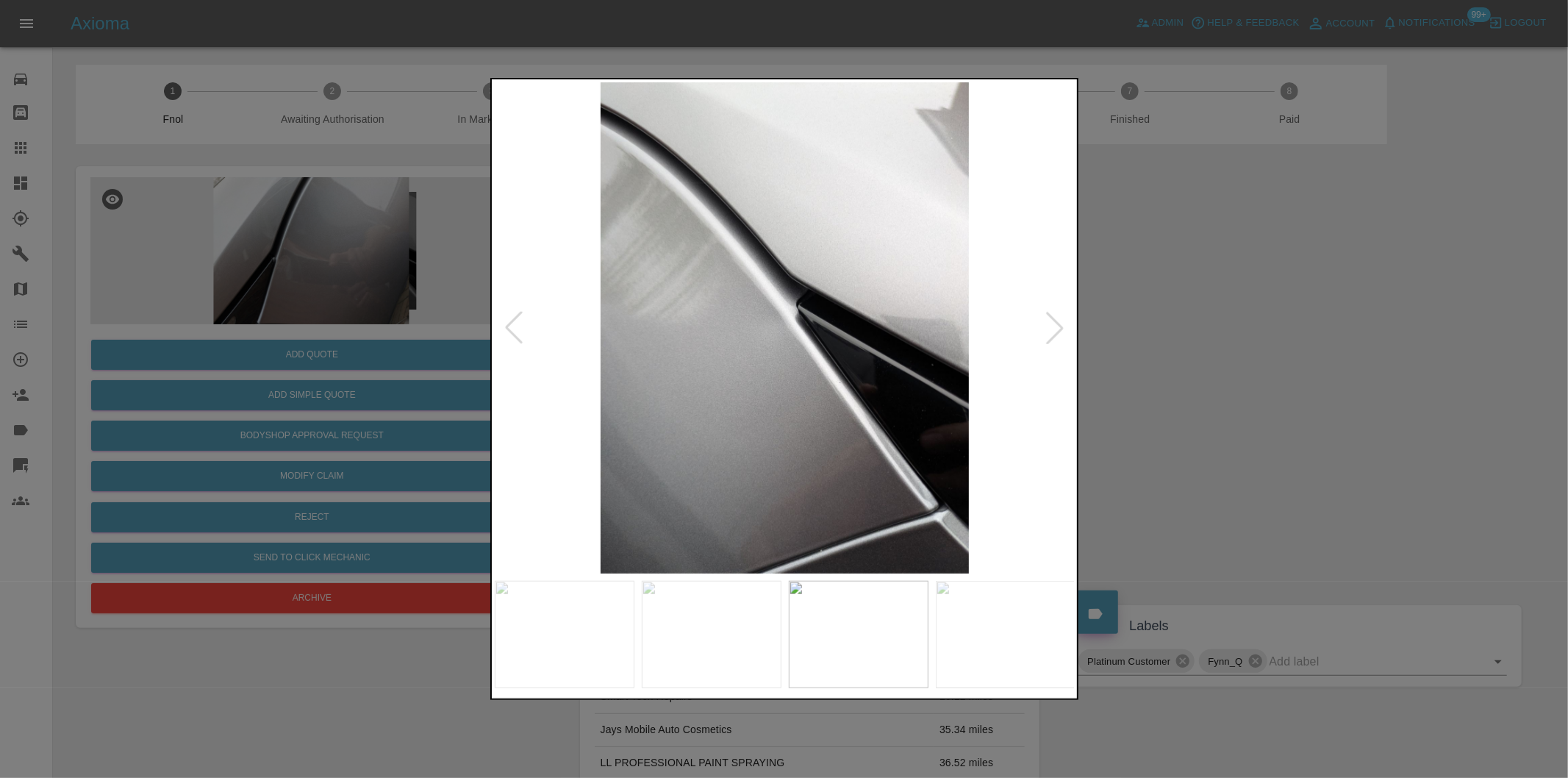
click at [1050, 327] on div at bounding box center [1055, 327] width 33 height 33
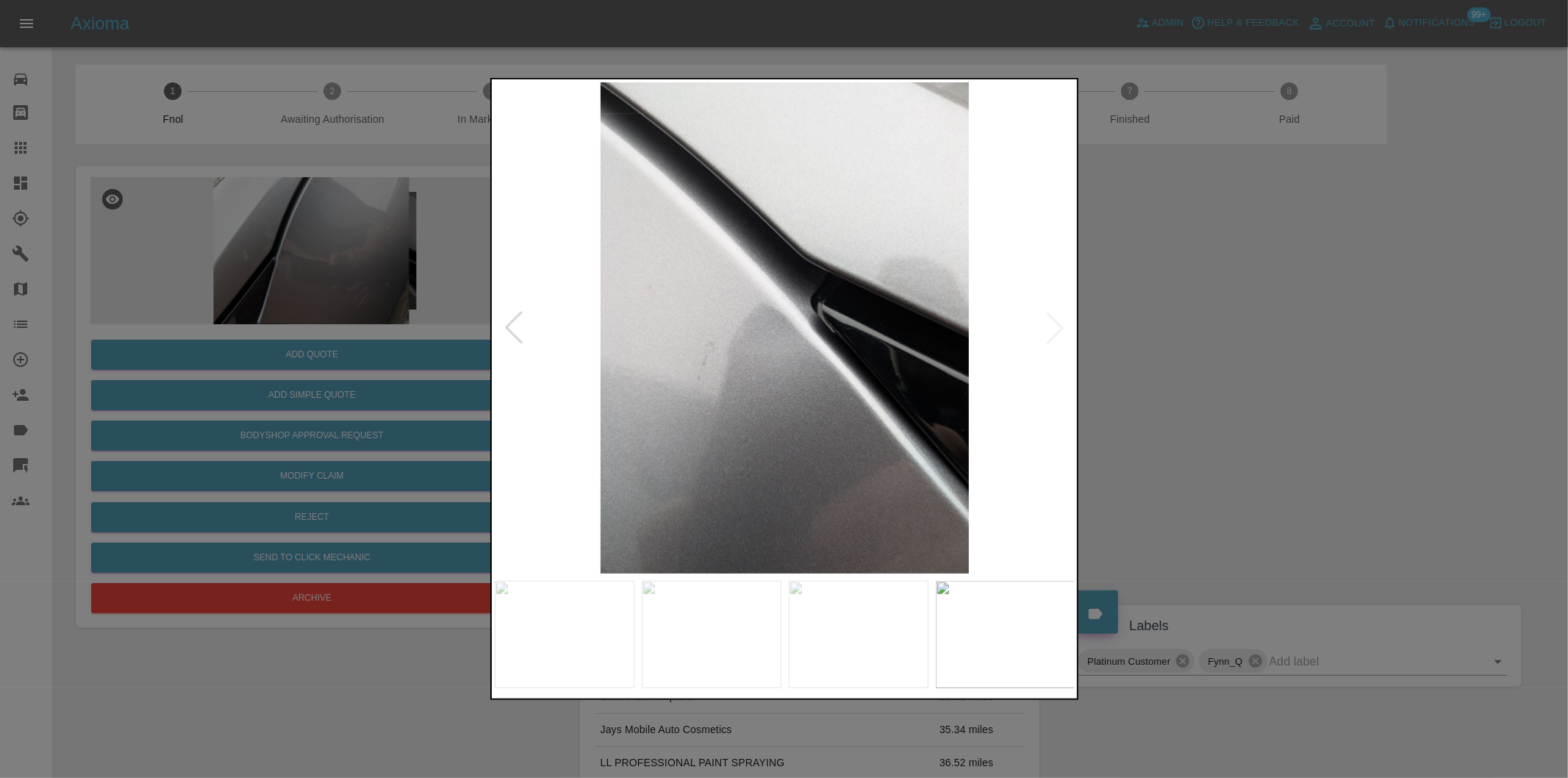
click at [1060, 333] on img at bounding box center [785, 328] width 581 height 491
click at [507, 332] on div at bounding box center [513, 327] width 33 height 33
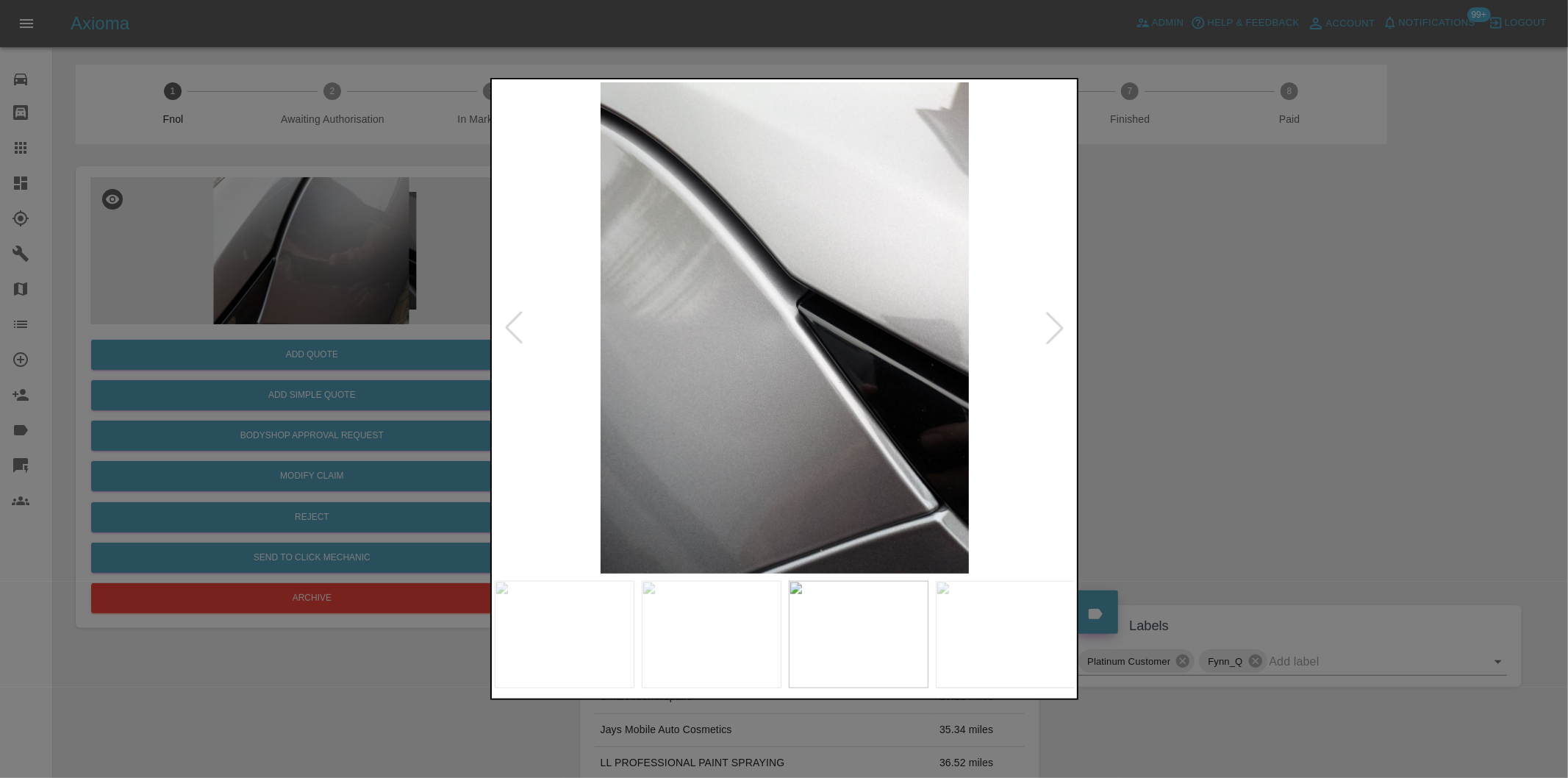
click at [508, 332] on div at bounding box center [513, 327] width 33 height 33
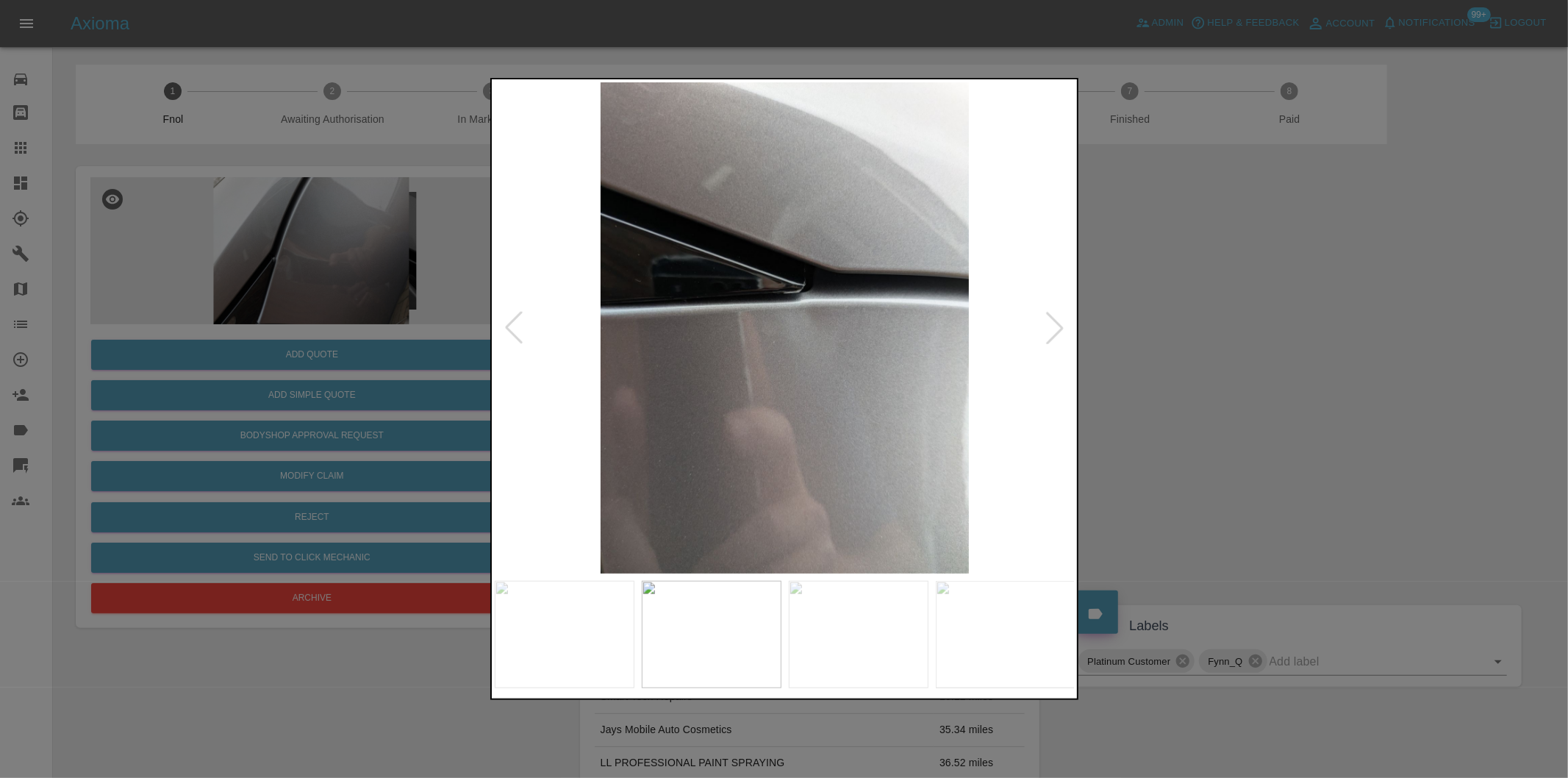
click at [1283, 381] on div at bounding box center [784, 389] width 1568 height 778
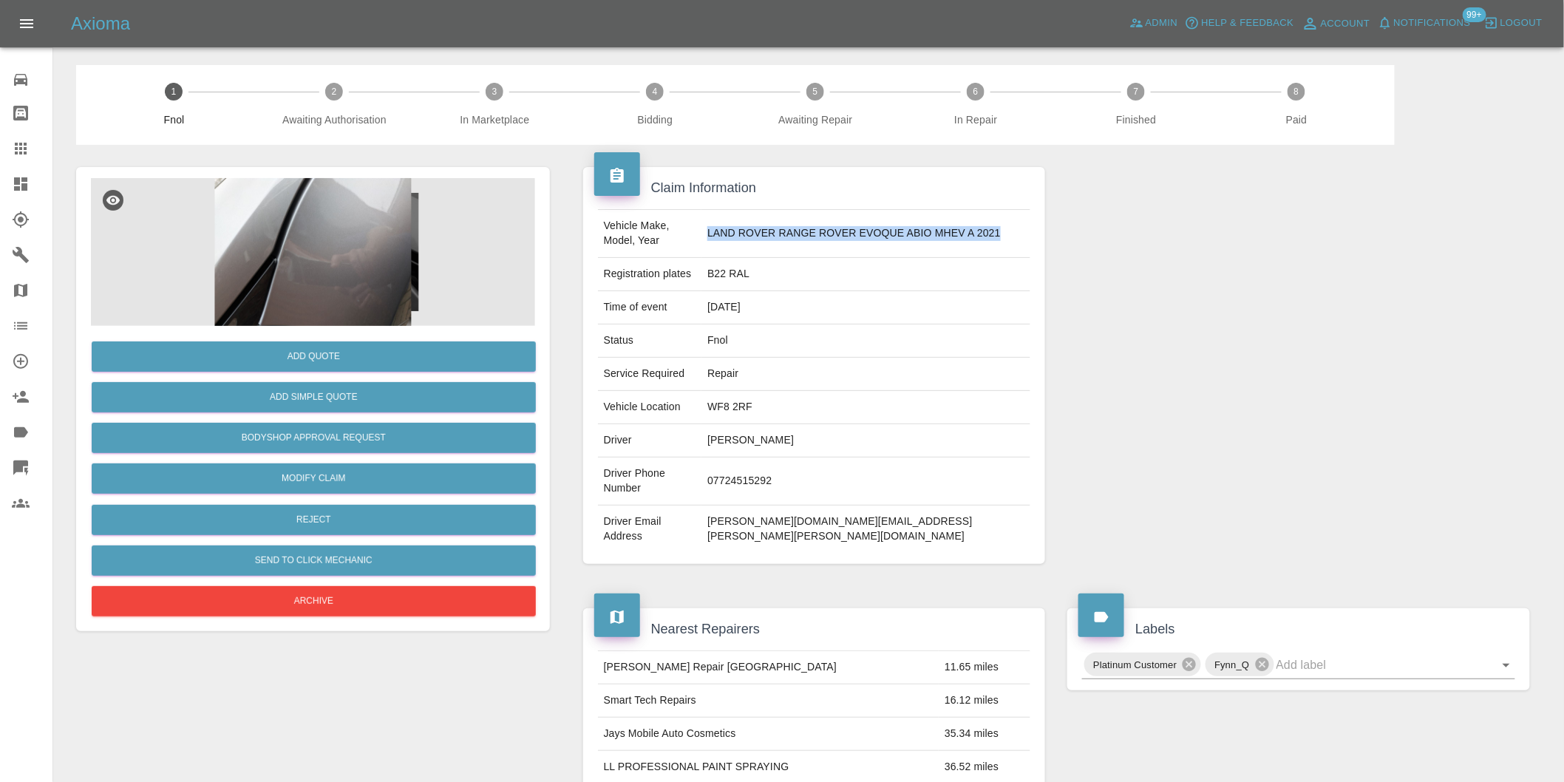
drag, startPoint x: 739, startPoint y: 229, endPoint x: 781, endPoint y: 239, distance: 43.2
click at [781, 239] on td "LAND ROVER RANGE ROVER EVOQUE ABIO MHEV A 2021" at bounding box center [865, 234] width 329 height 48
copy td "LAND ROVER RANGE ROVER EVOQUE ABIO MHEV A 2021"
click at [347, 248] on img at bounding box center [313, 252] width 444 height 148
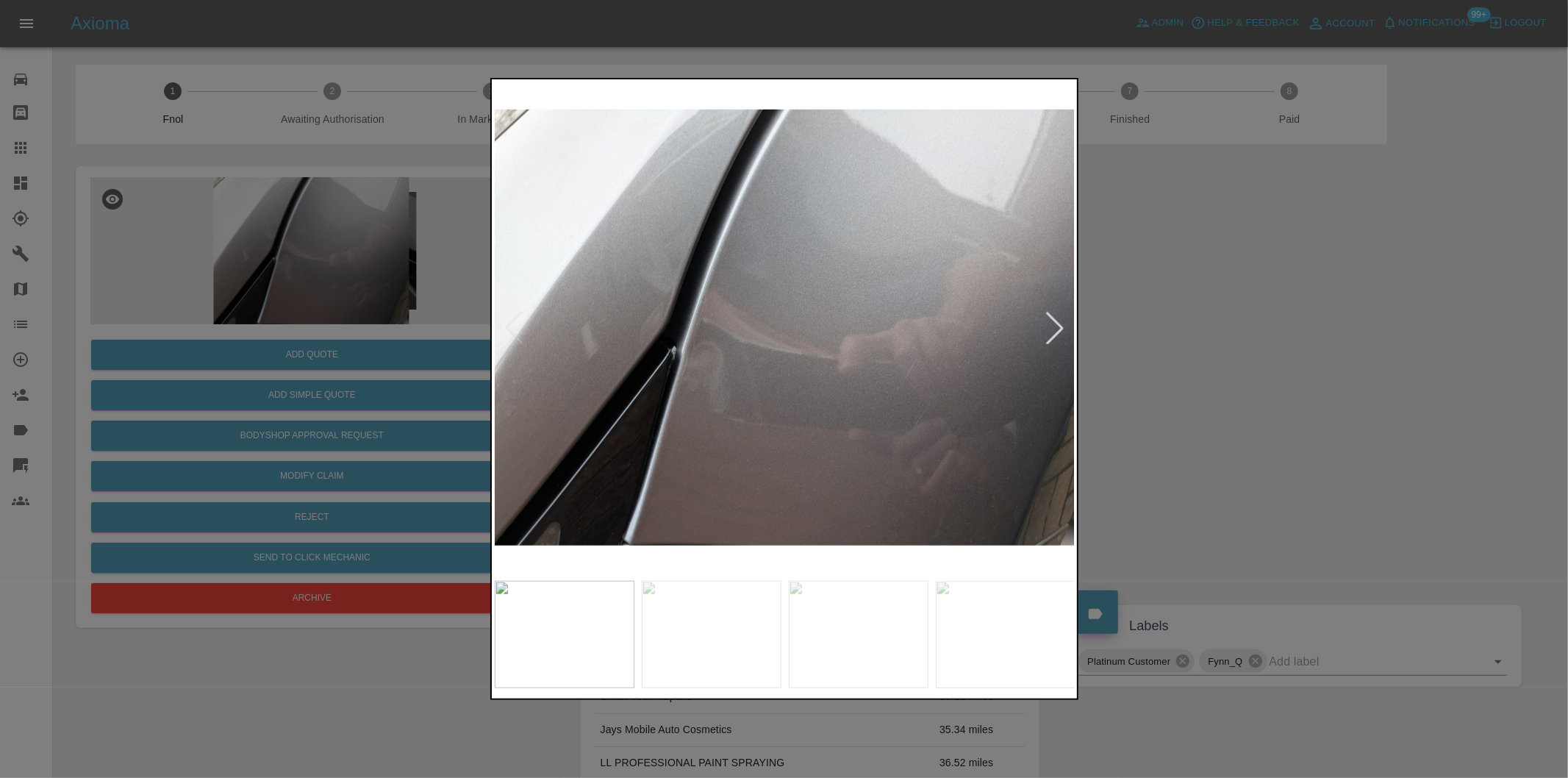
click at [1167, 341] on div at bounding box center [784, 389] width 1568 height 778
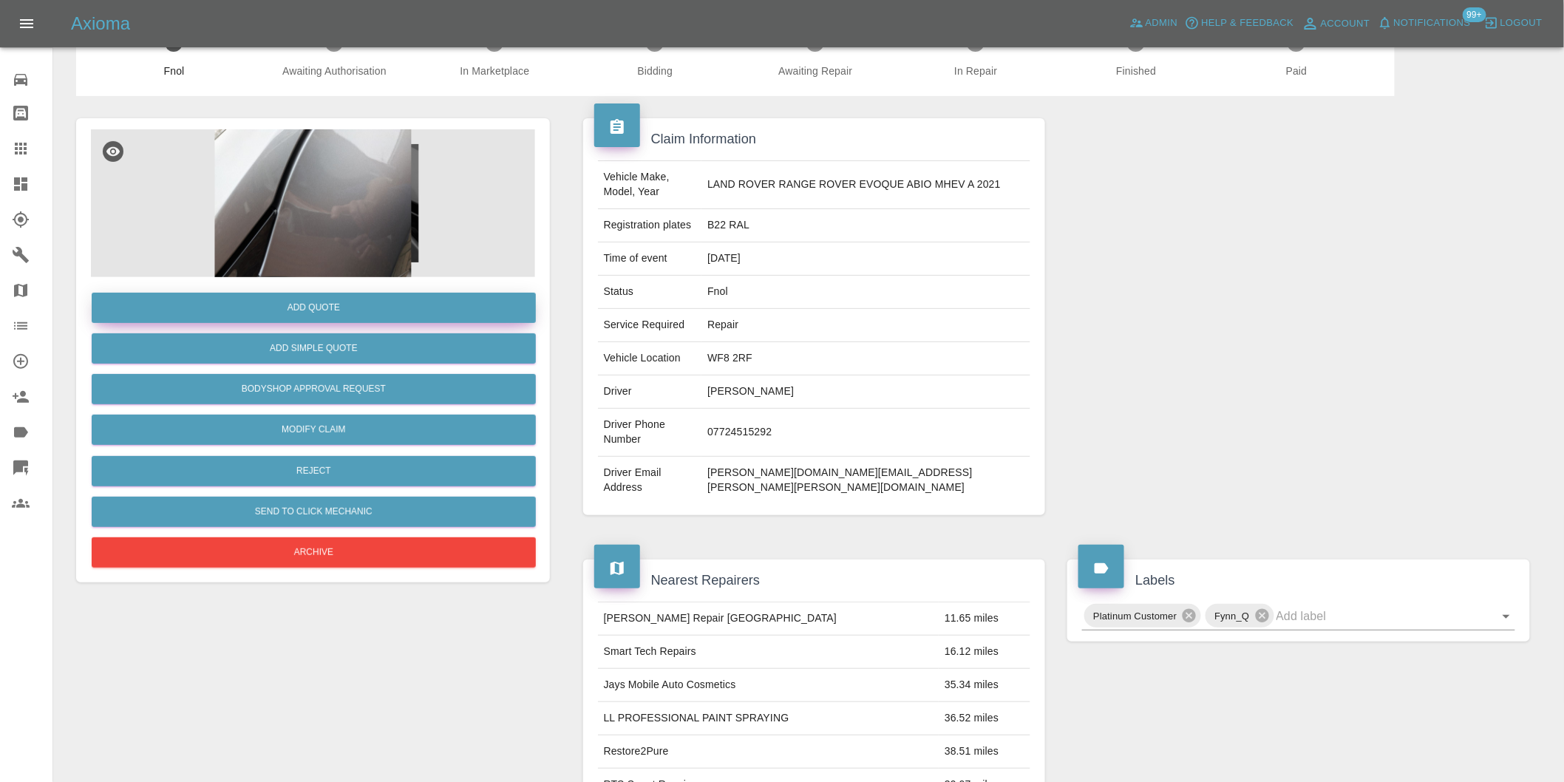
scroll to position [35, 0]
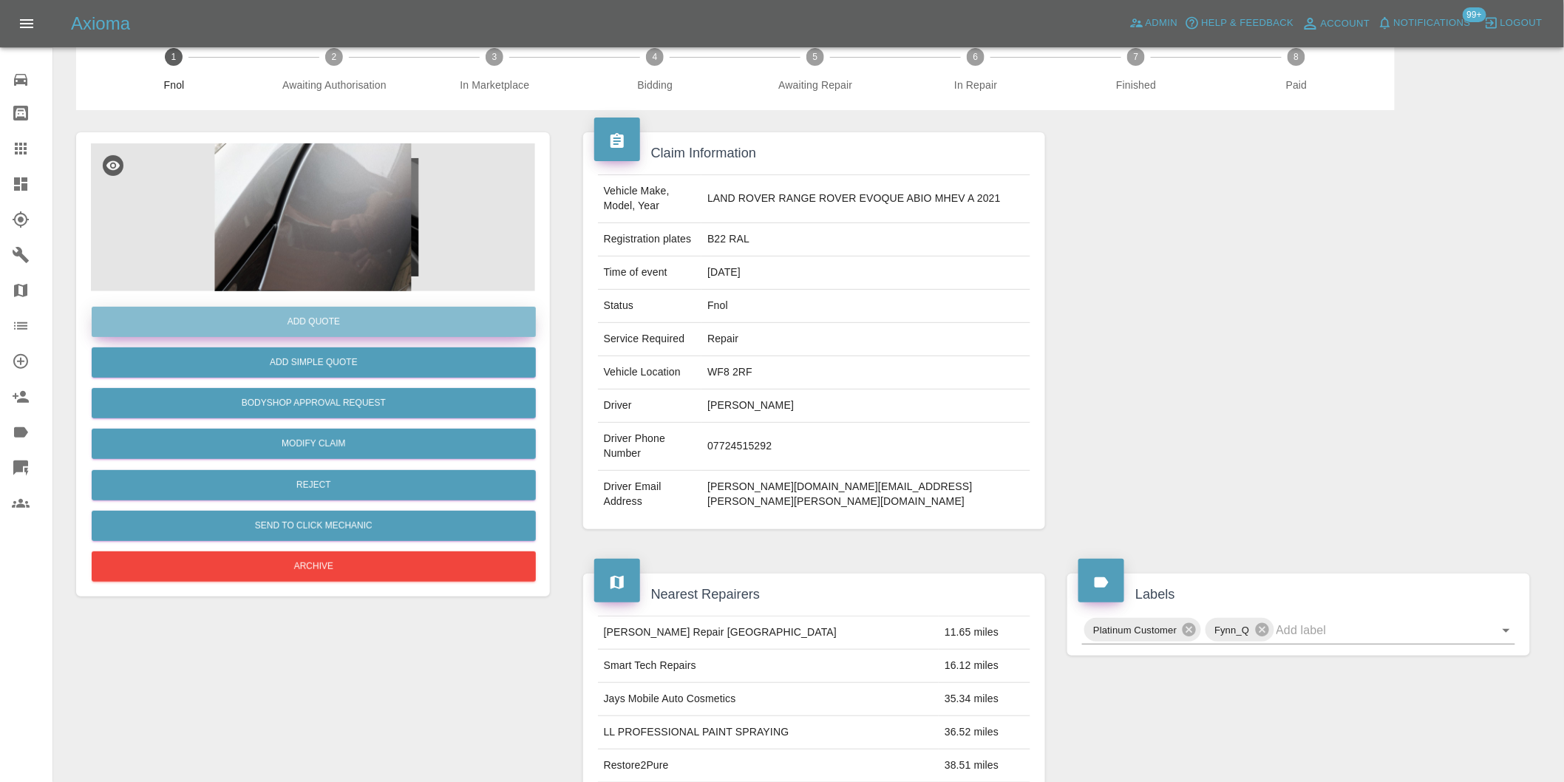
click at [343, 321] on button "Add Quote" at bounding box center [314, 322] width 444 height 30
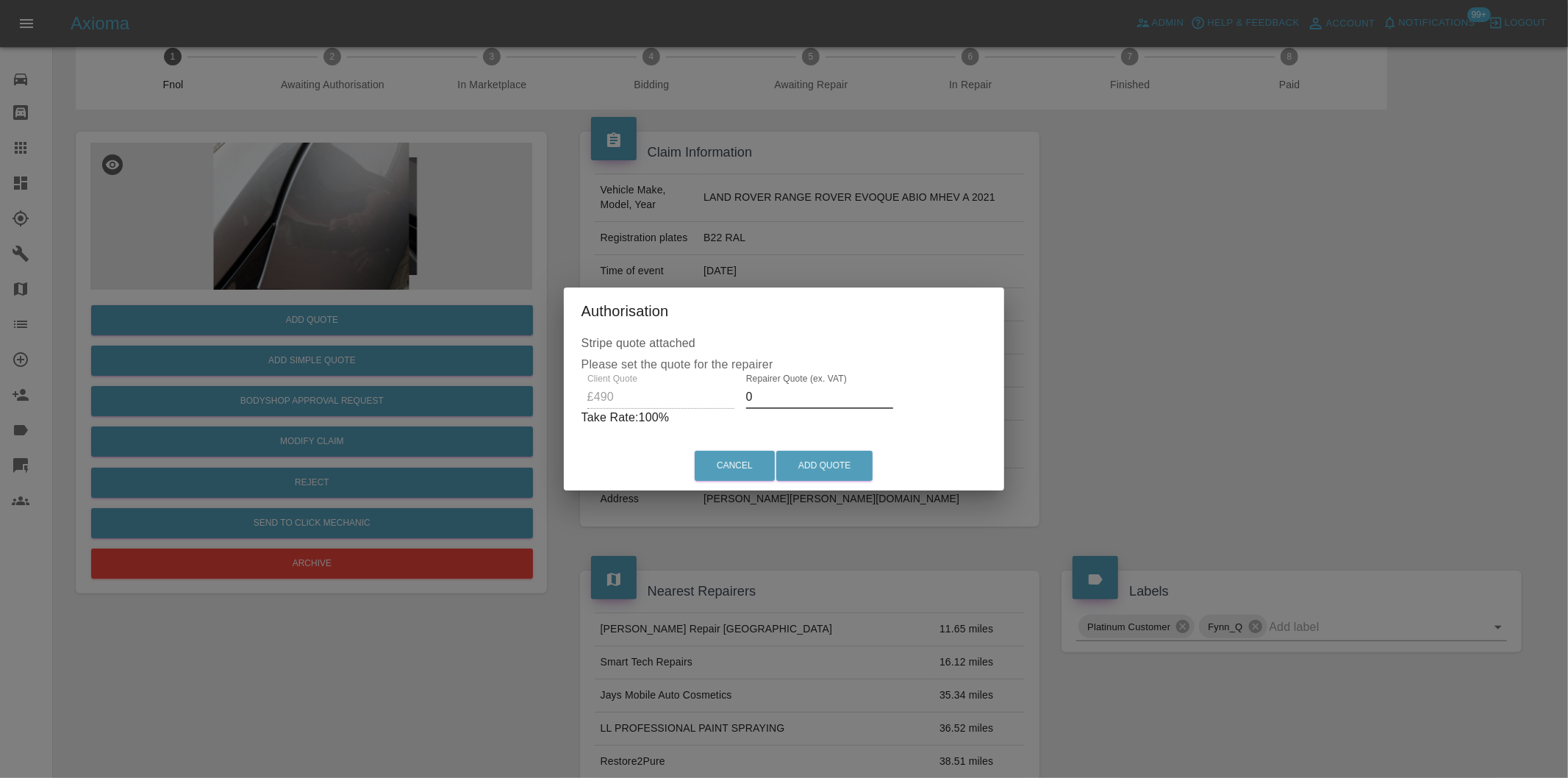
click at [789, 398] on input "0" at bounding box center [820, 397] width 147 height 24
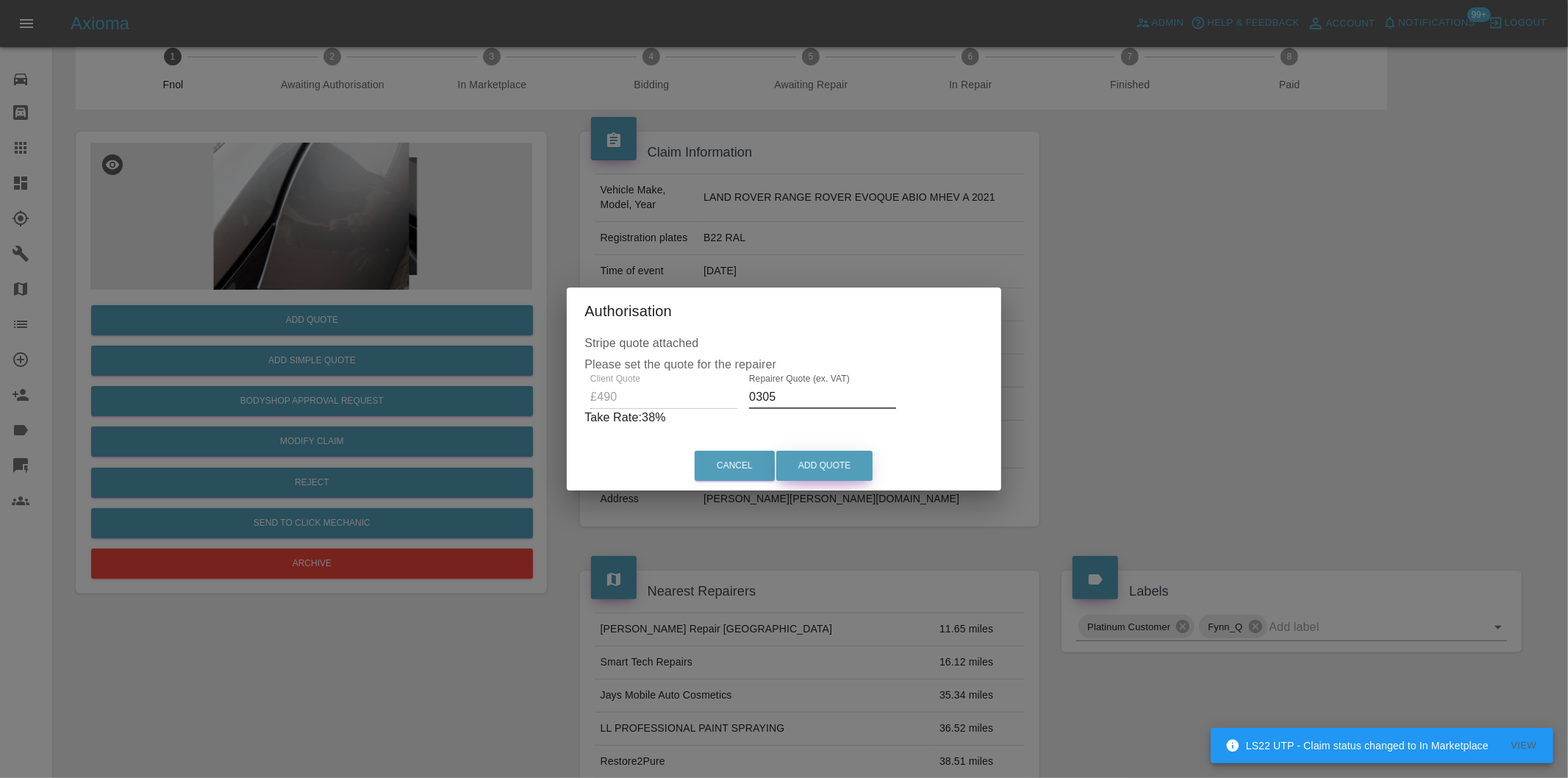
type input "0305"
click at [826, 464] on button "Add Quote" at bounding box center [824, 466] width 97 height 30
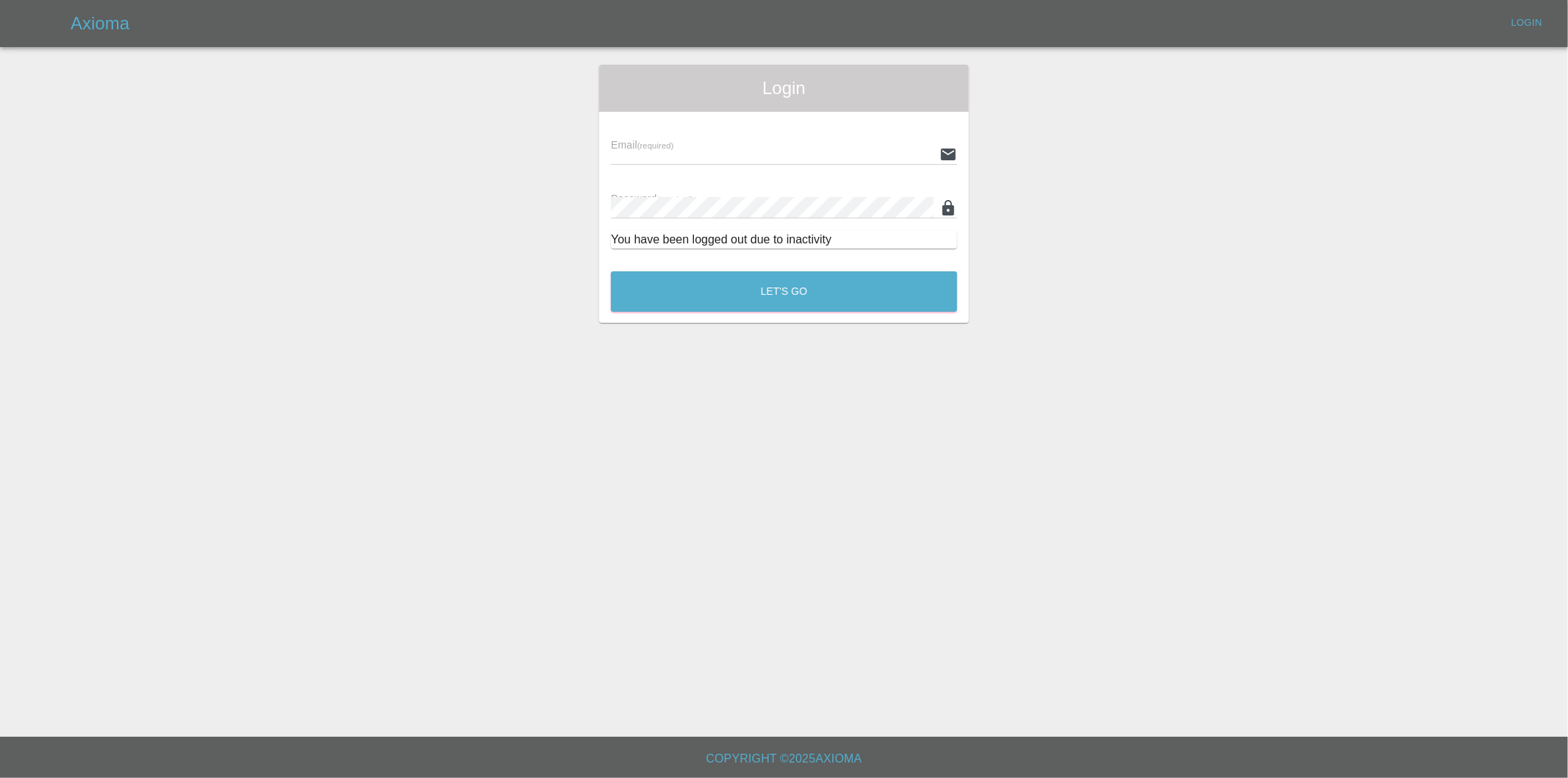
type input "eric.ordano@gmail.com"
click at [762, 314] on div "Let's Go" at bounding box center [784, 288] width 348 height 55
click at [762, 297] on button "Let's Go" at bounding box center [784, 292] width 346 height 41
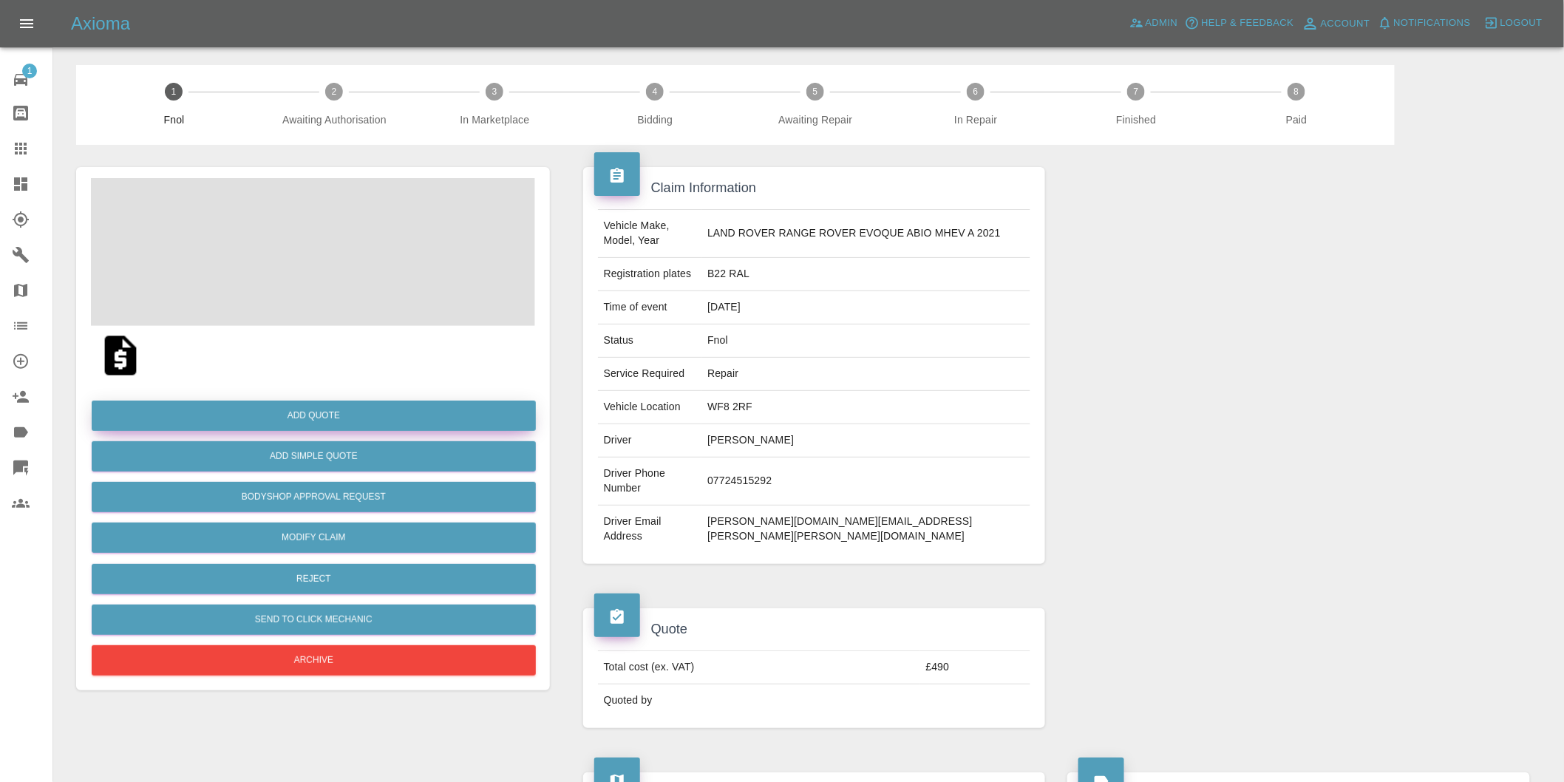
click at [366, 415] on button "Add Quote" at bounding box center [314, 415] width 444 height 30
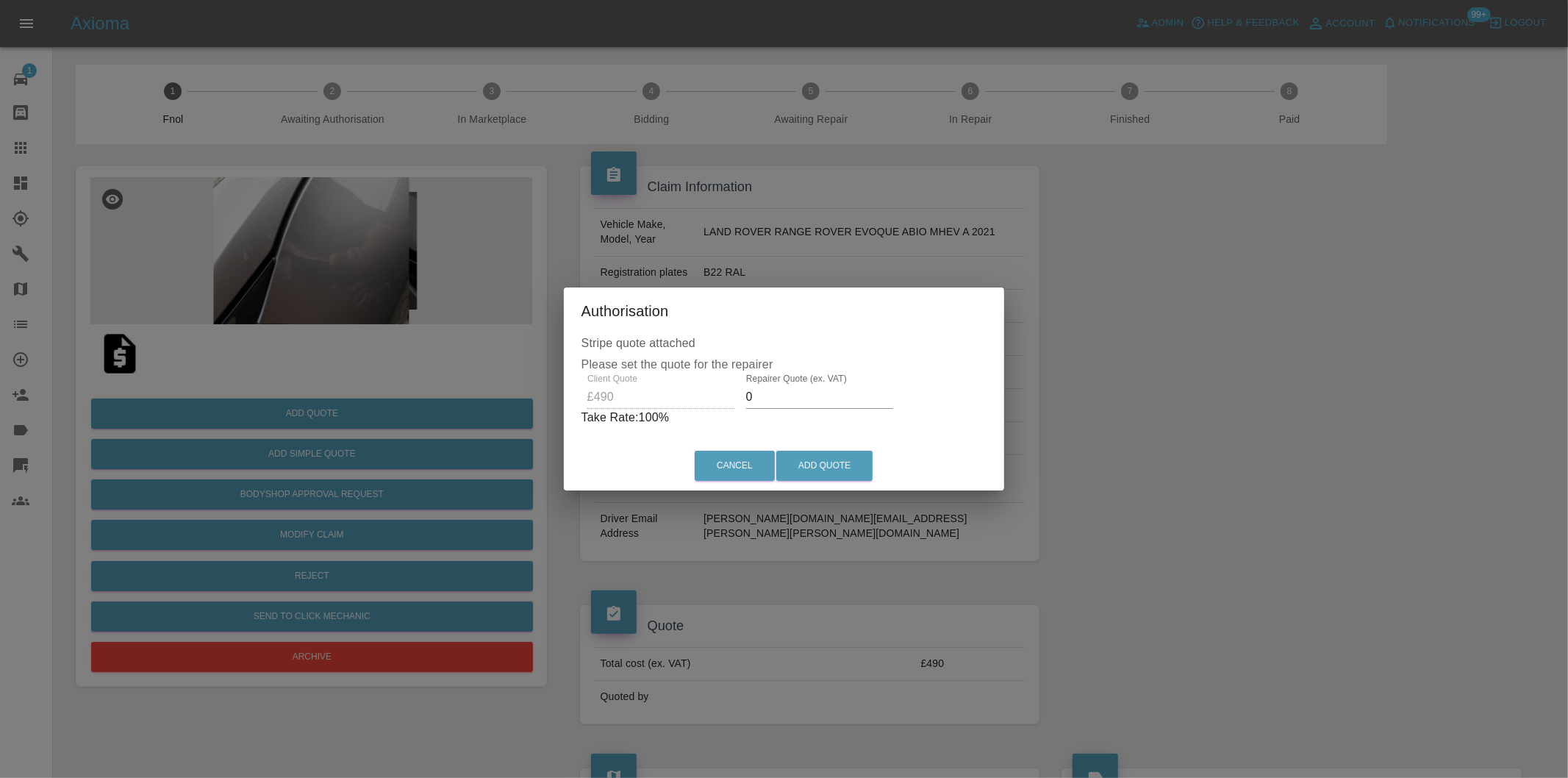
click at [785, 398] on input "0" at bounding box center [820, 397] width 147 height 24
type input "0305"
click at [829, 469] on button "Add Quote" at bounding box center [824, 466] width 97 height 30
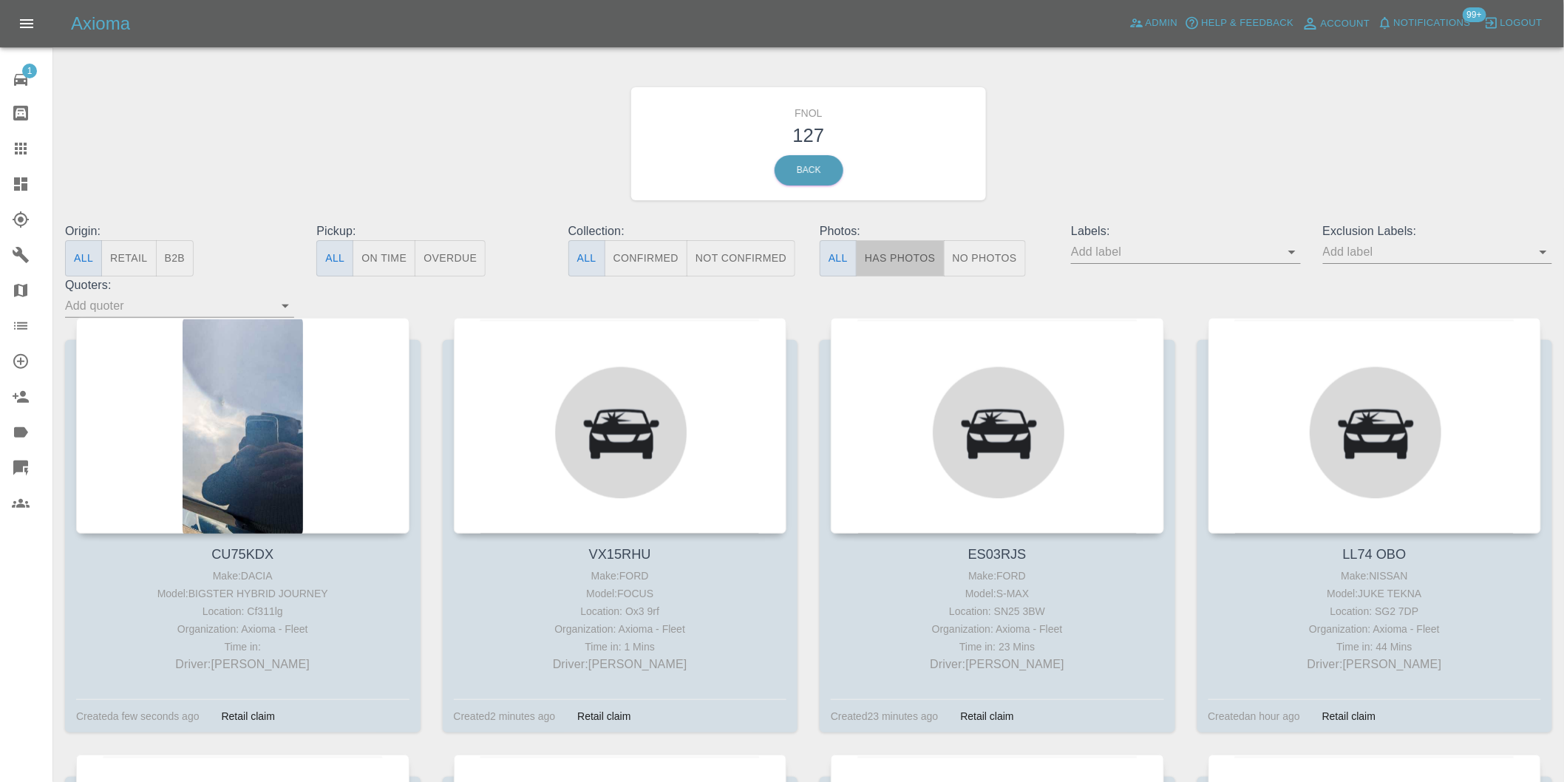
click at [907, 260] on button "Has Photos" at bounding box center [900, 258] width 89 height 36
click at [1544, 256] on icon "Open" at bounding box center [1543, 252] width 18 height 18
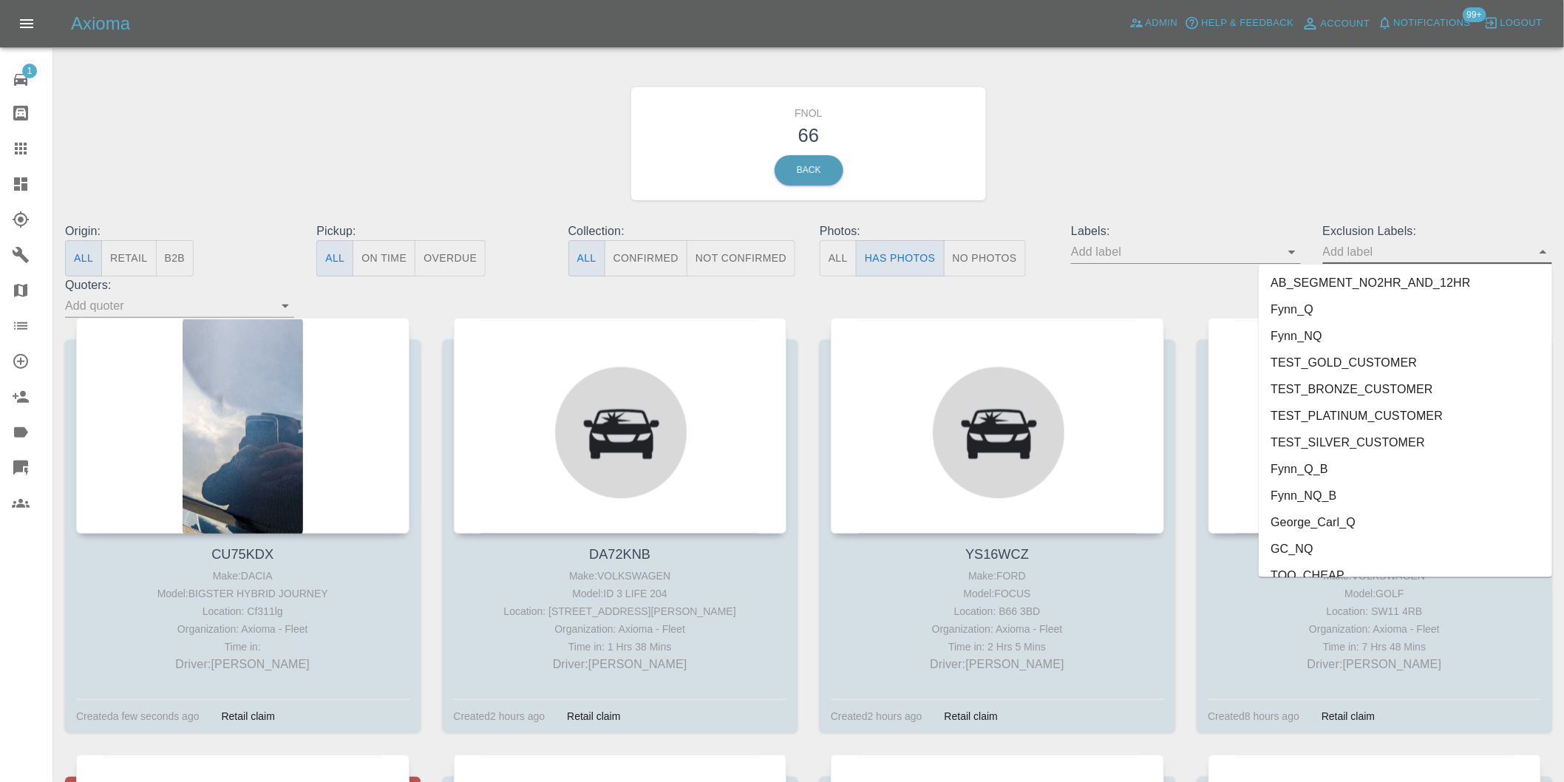
scroll to position [3209, 0]
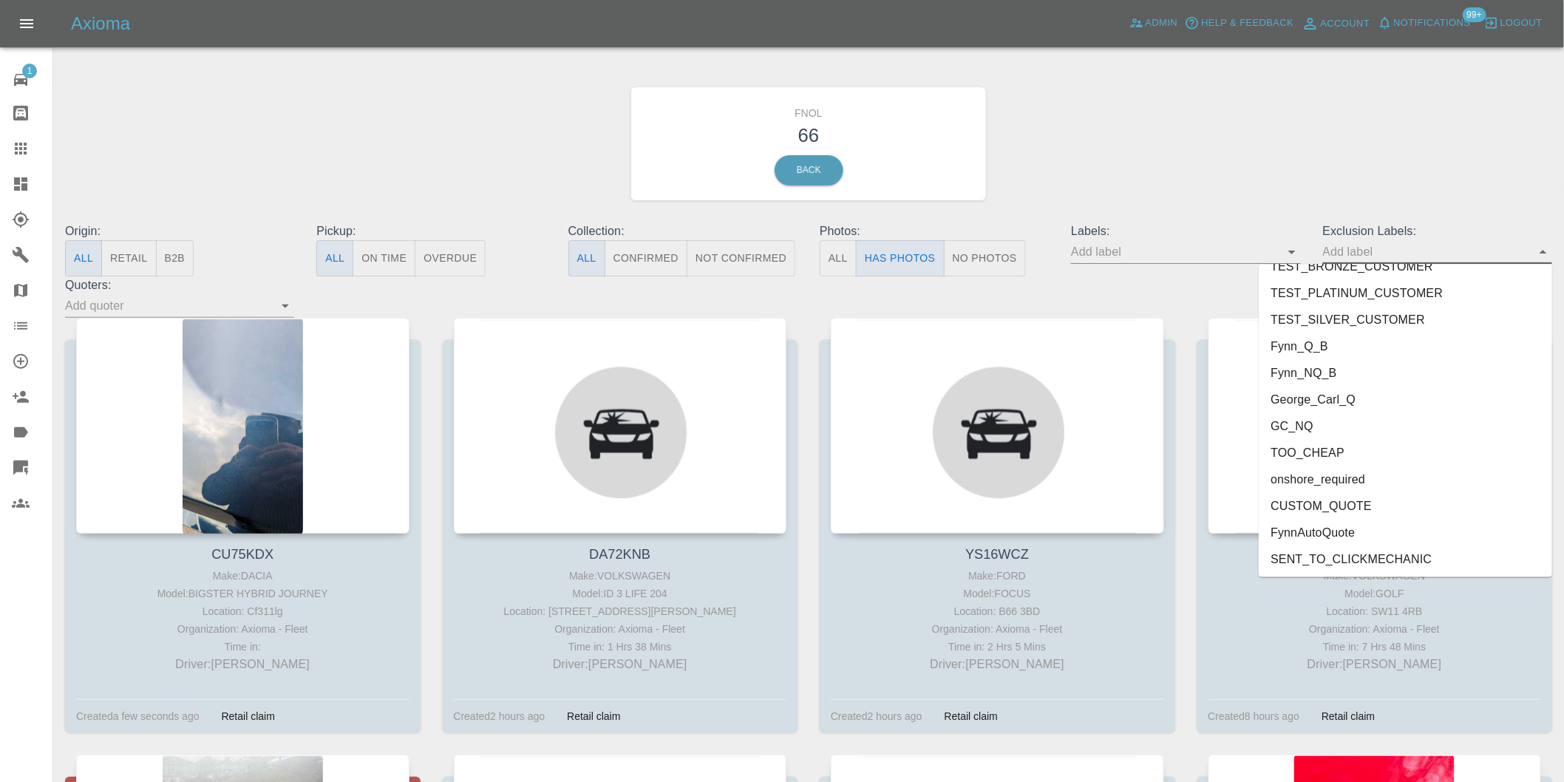
click at [1365, 480] on li "onshore_required" at bounding box center [1404, 479] width 293 height 27
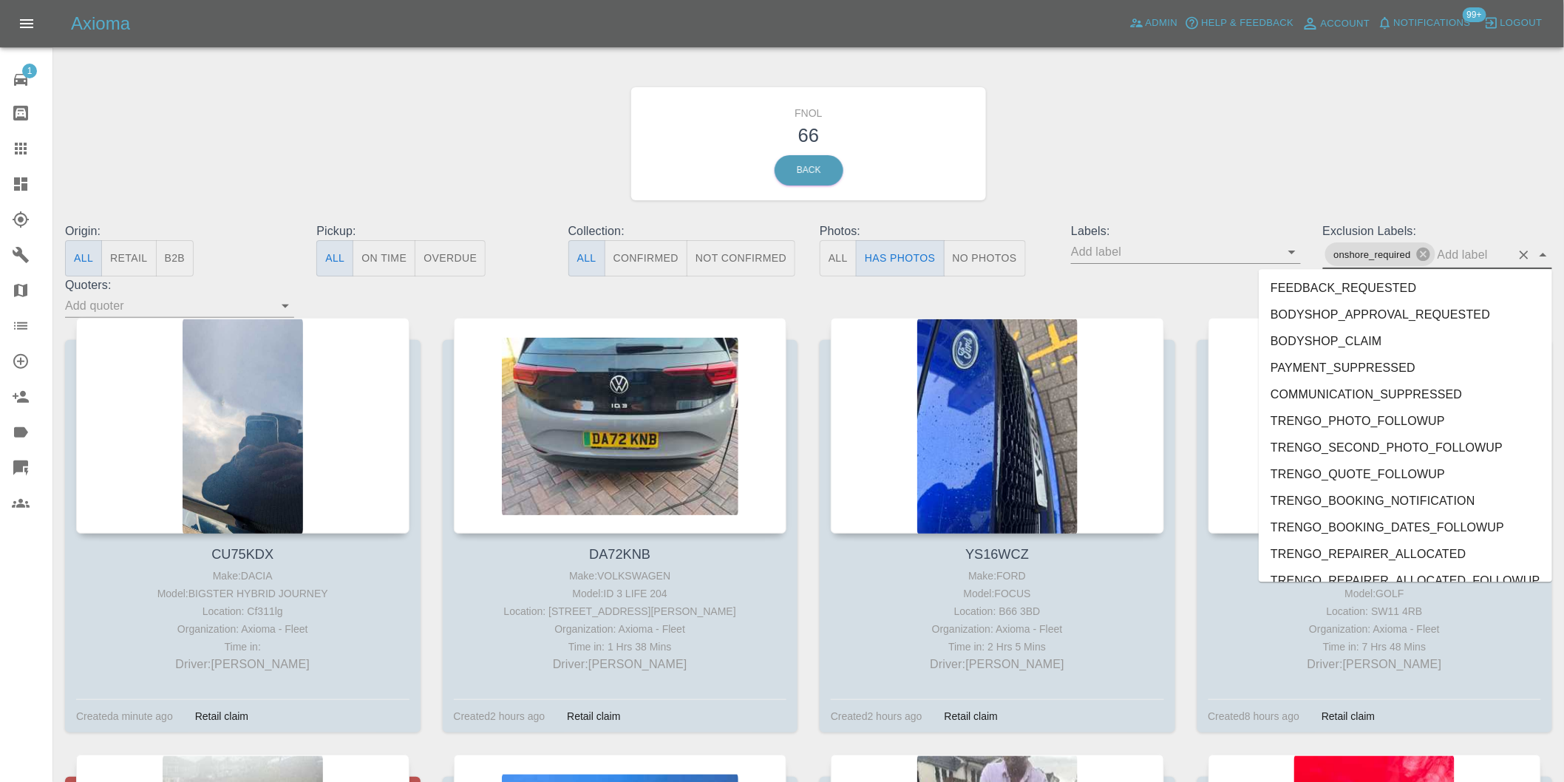
click at [1544, 244] on div "onshore_required" at bounding box center [1437, 254] width 229 height 29
click at [1537, 253] on icon "Close" at bounding box center [1543, 255] width 18 height 18
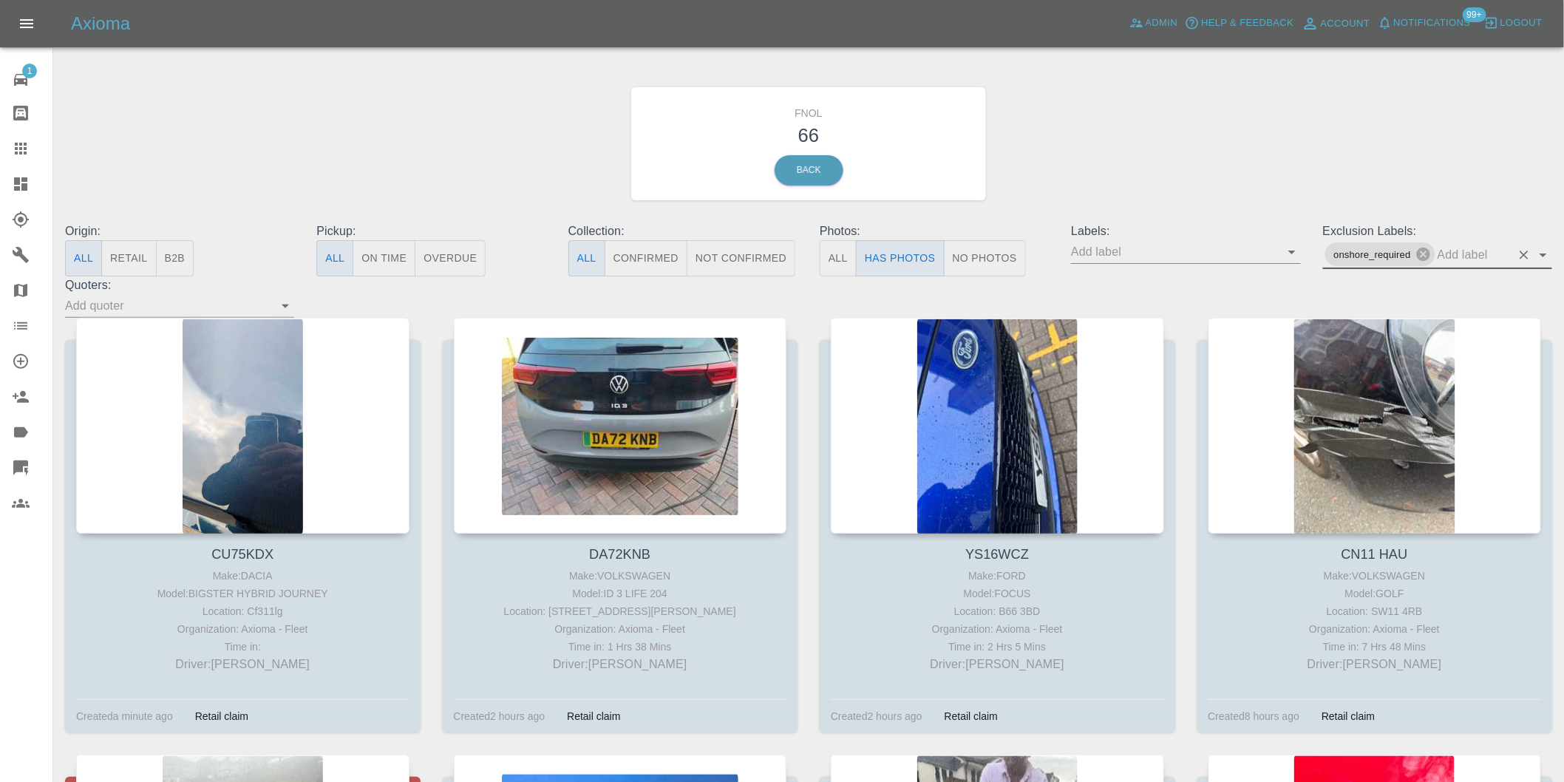
click at [1535, 255] on icon "Open" at bounding box center [1543, 255] width 18 height 18
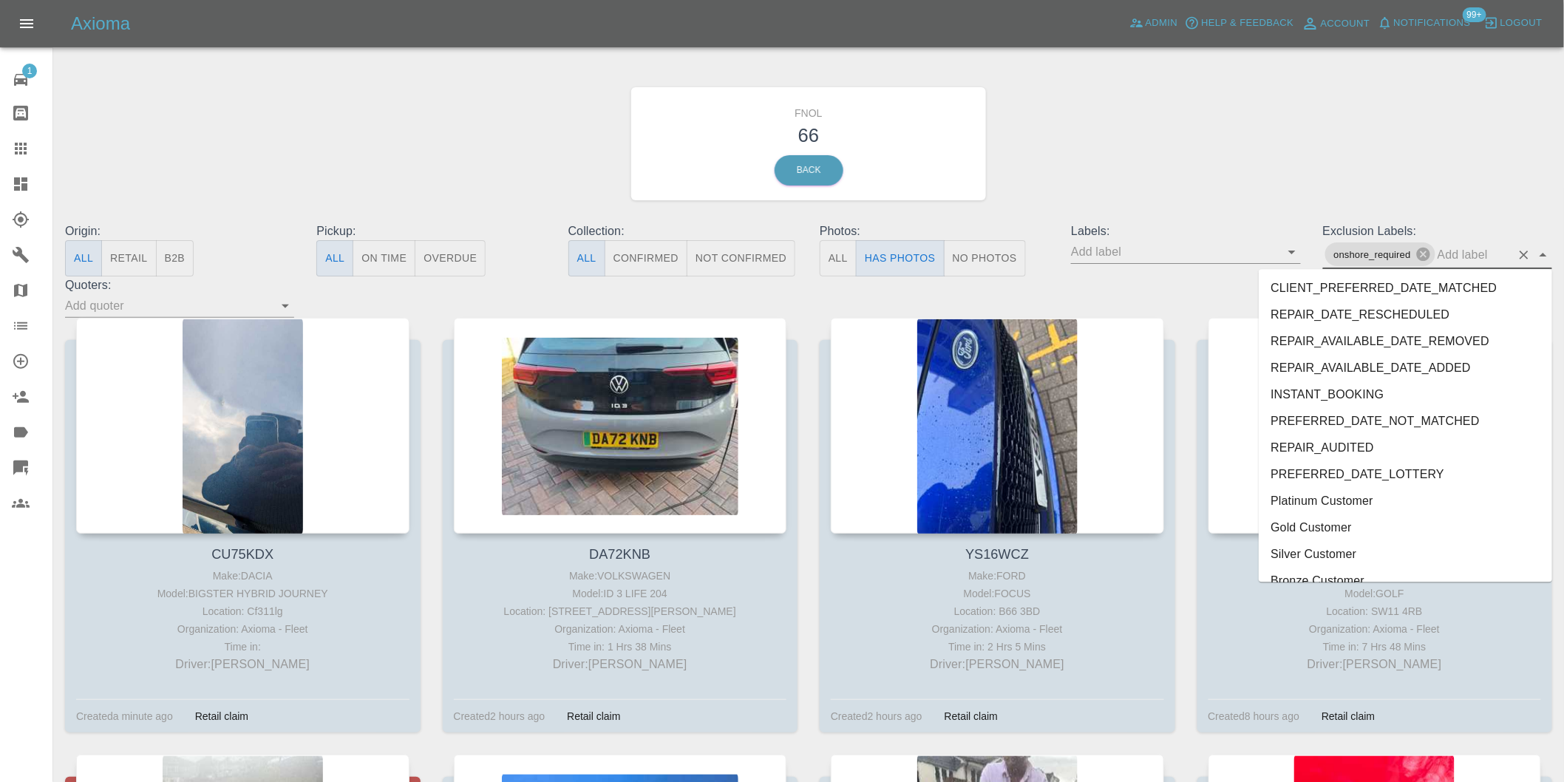
scroll to position [3182, 0]
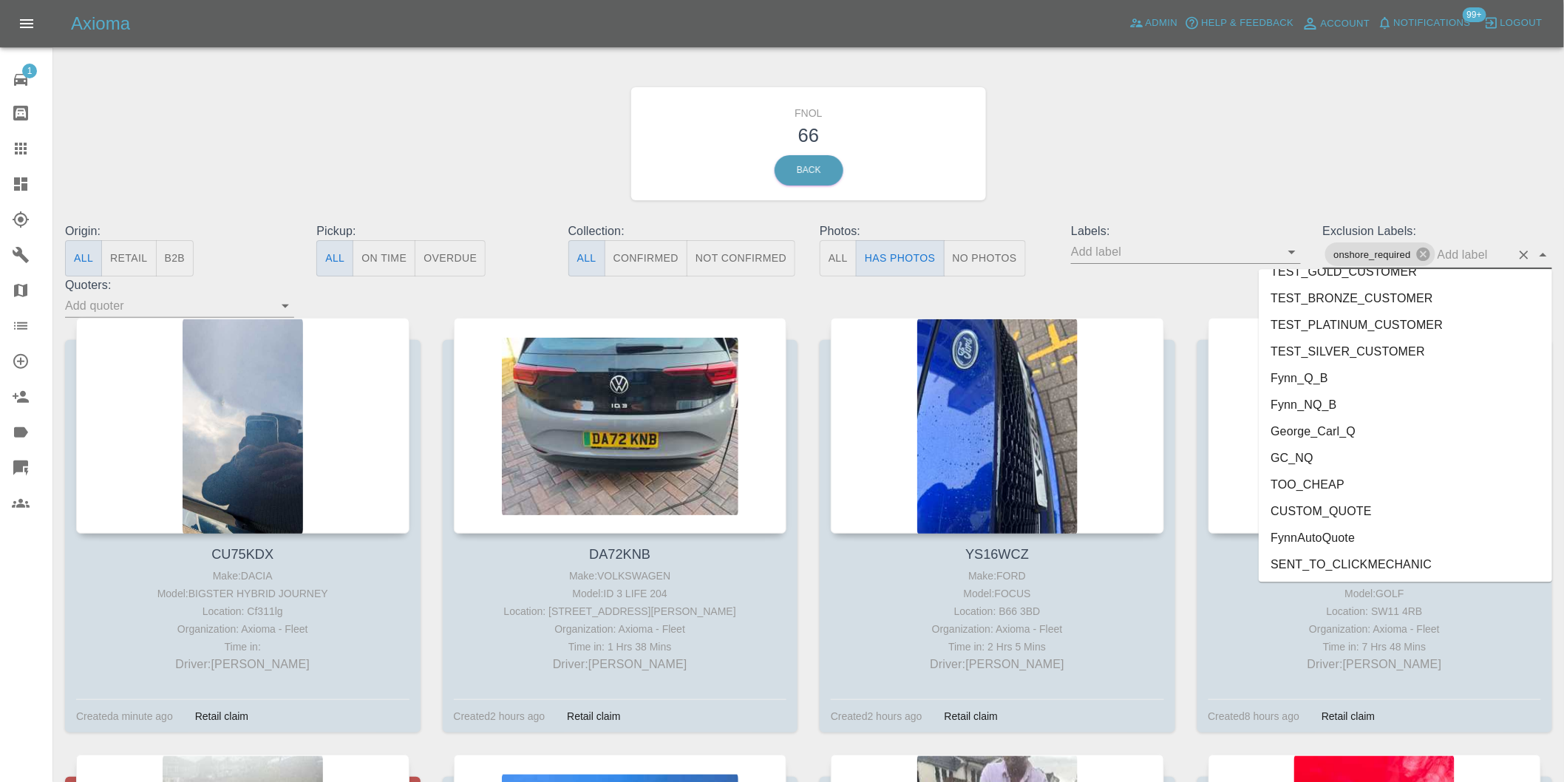
click at [1332, 423] on li "George_Carl_Q" at bounding box center [1404, 430] width 293 height 27
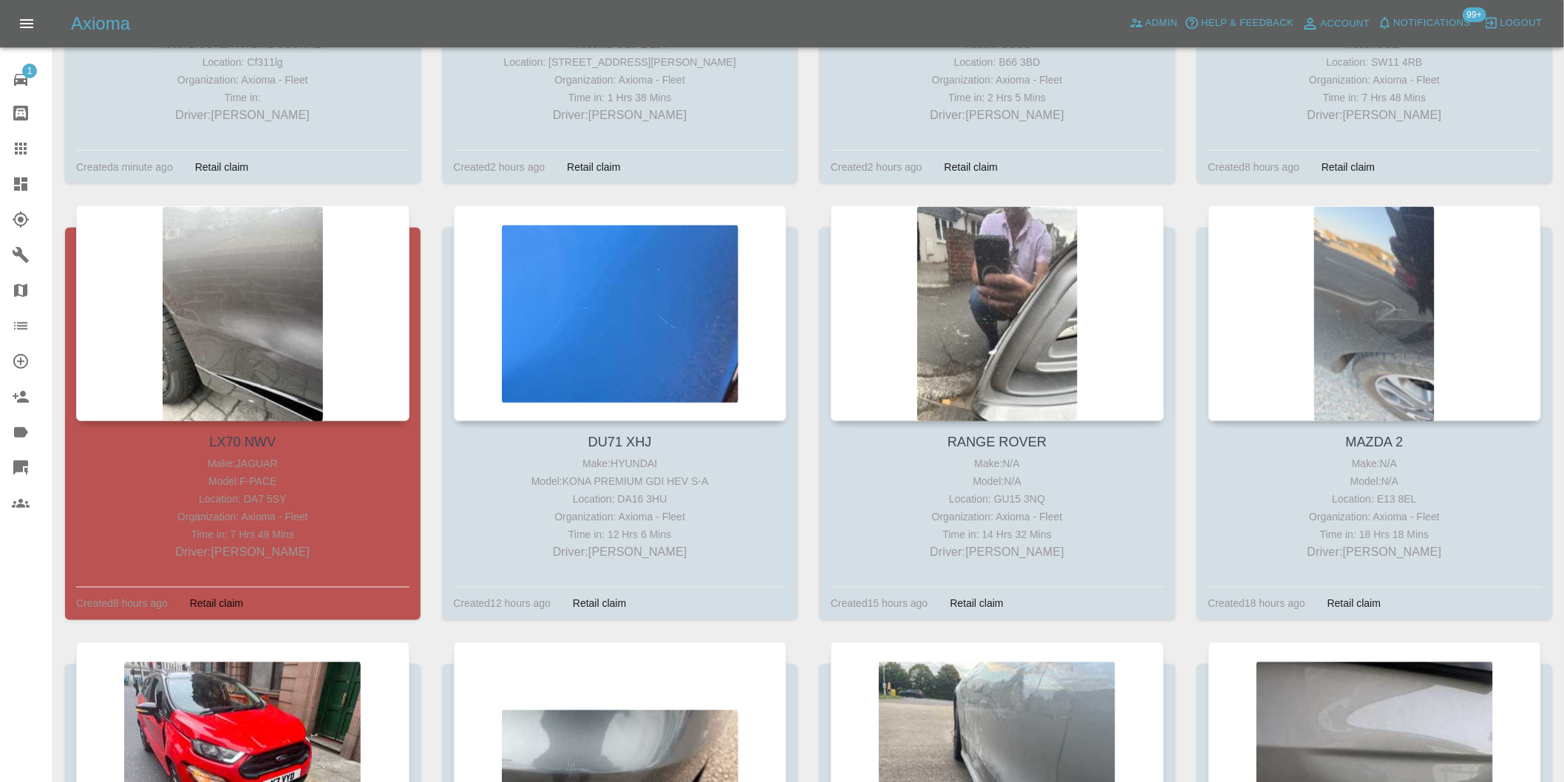
scroll to position [574, 0]
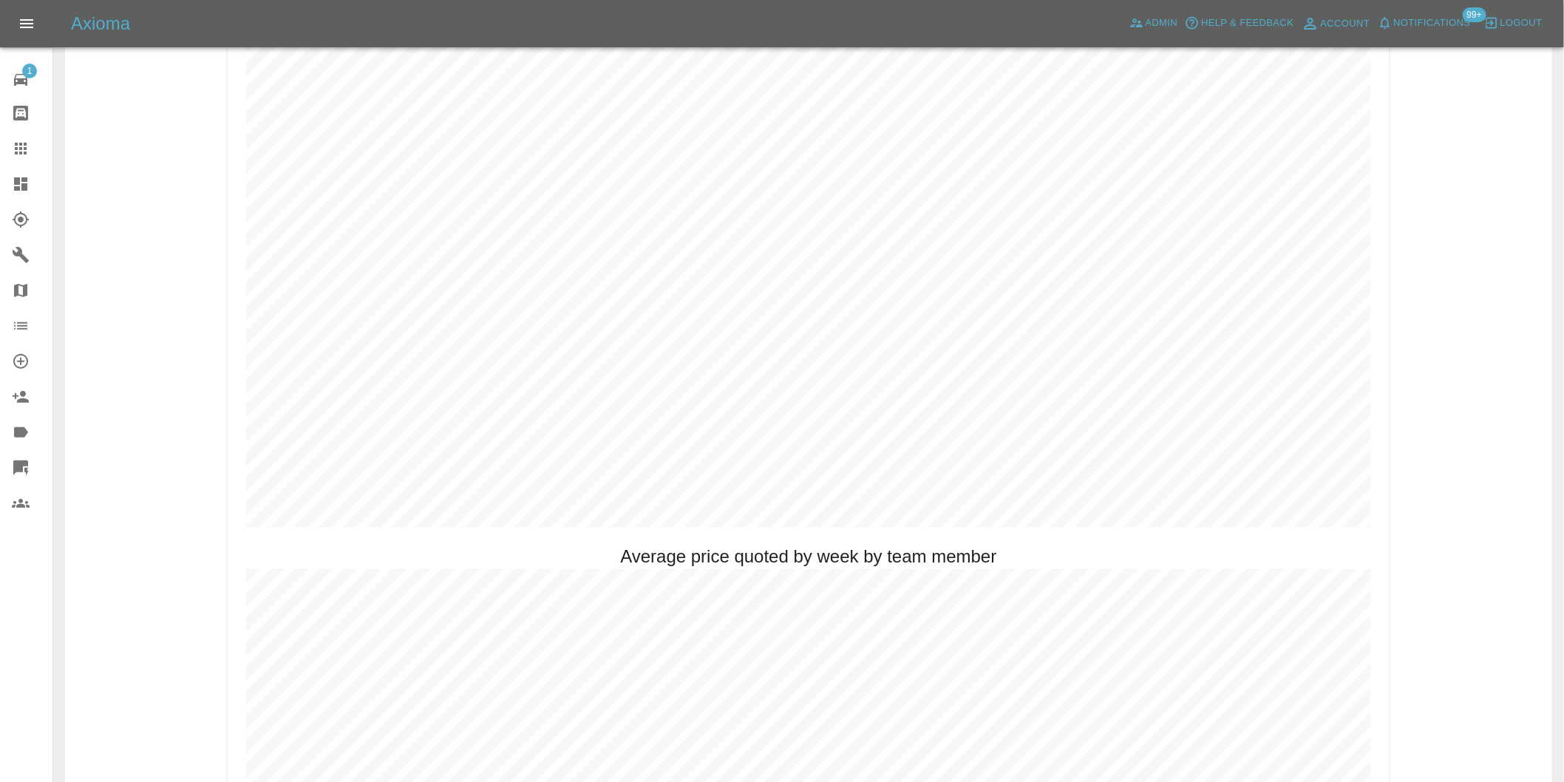
scroll to position [821, 0]
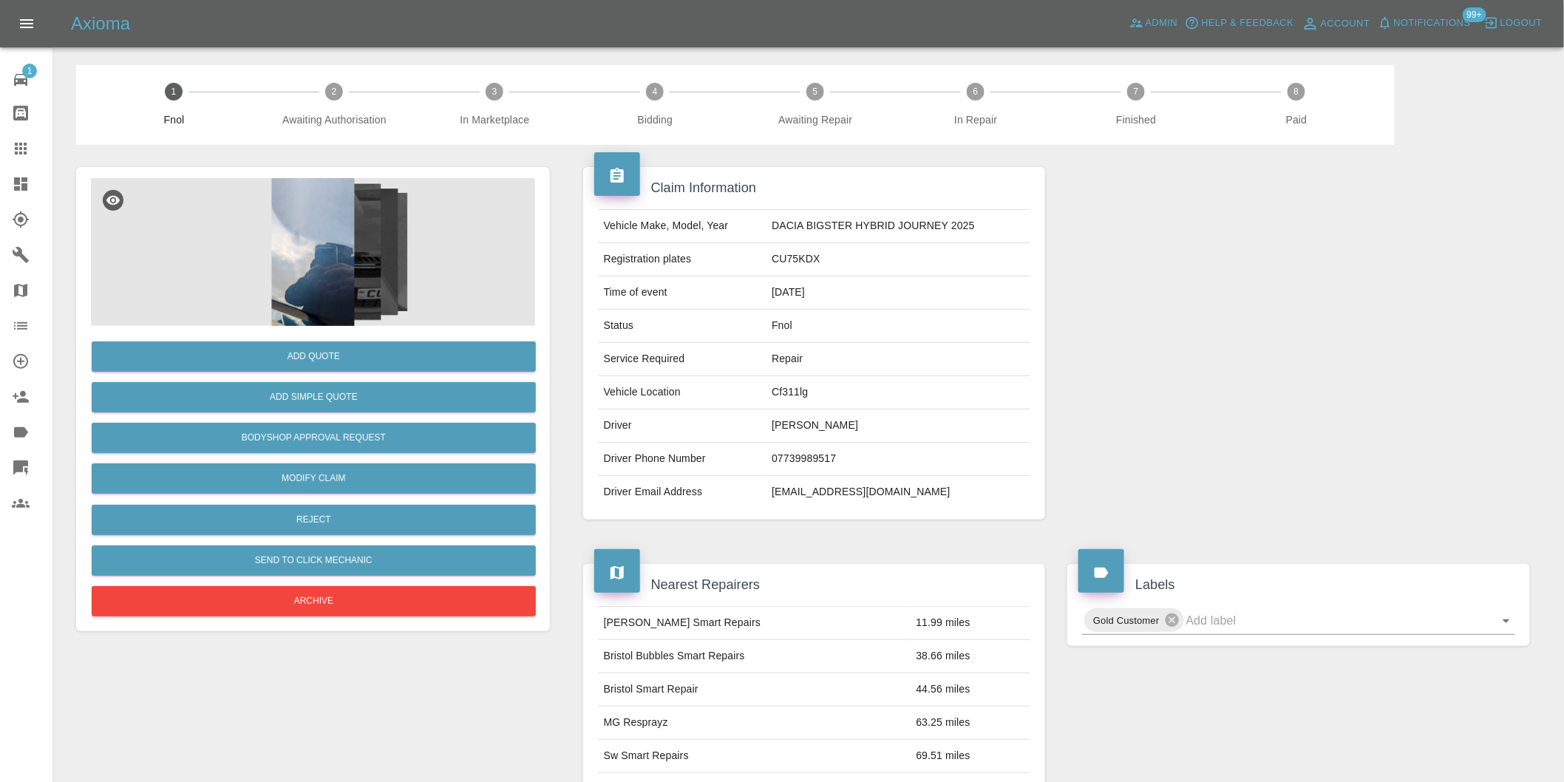
click at [378, 202] on img at bounding box center [313, 252] width 444 height 148
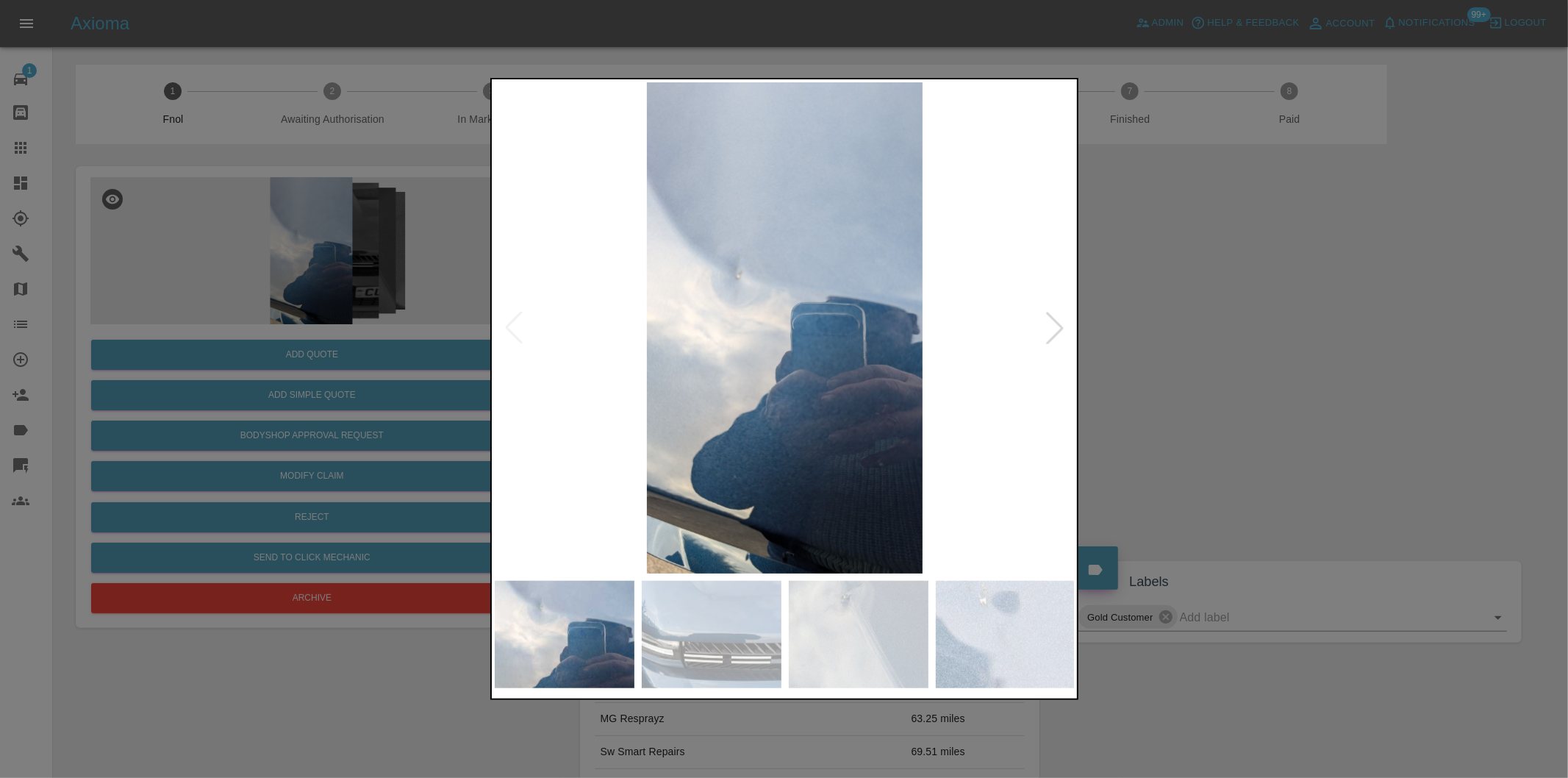
click at [1062, 334] on div at bounding box center [1055, 327] width 33 height 33
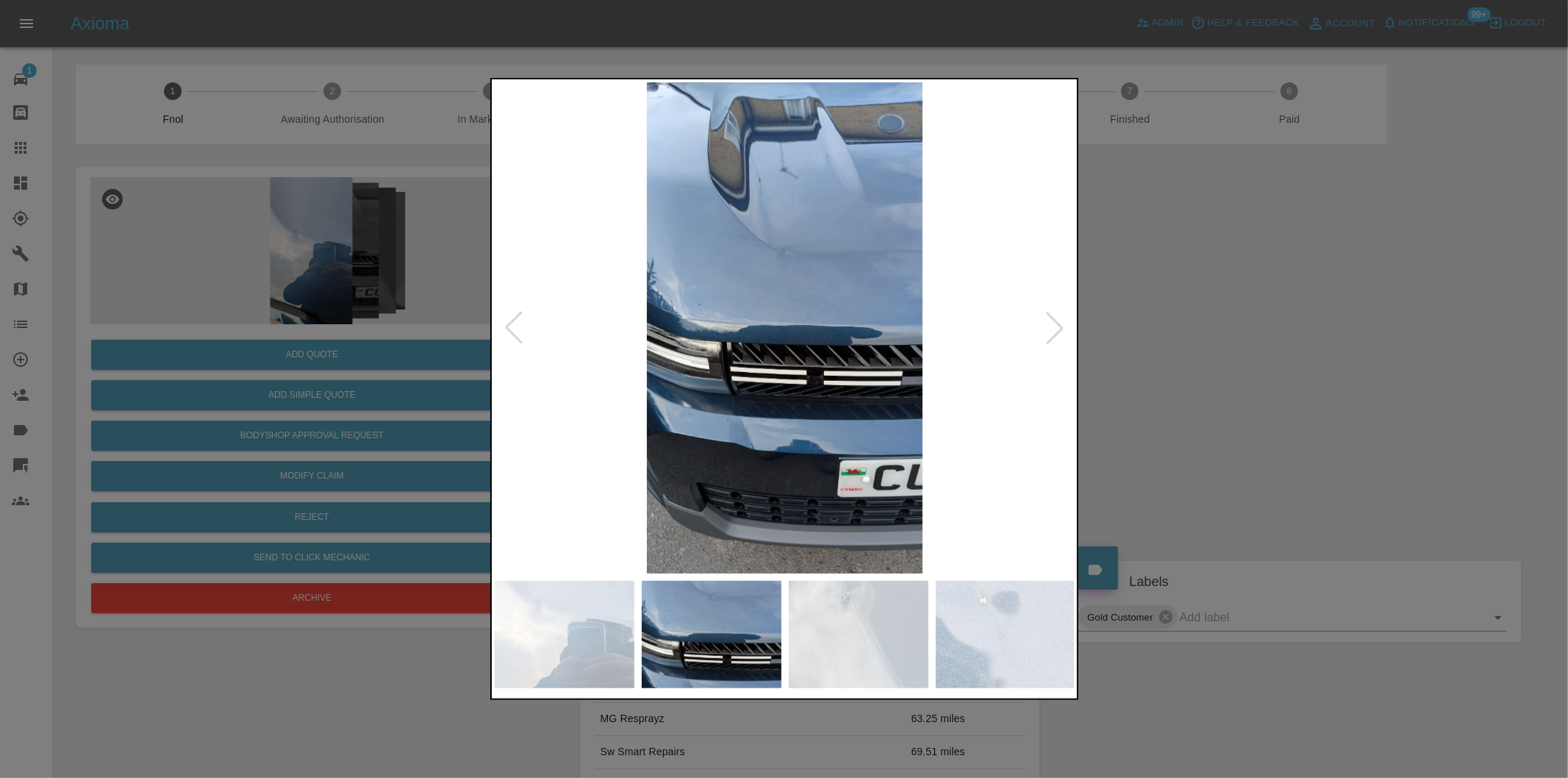
click at [1062, 334] on div at bounding box center [1055, 327] width 33 height 33
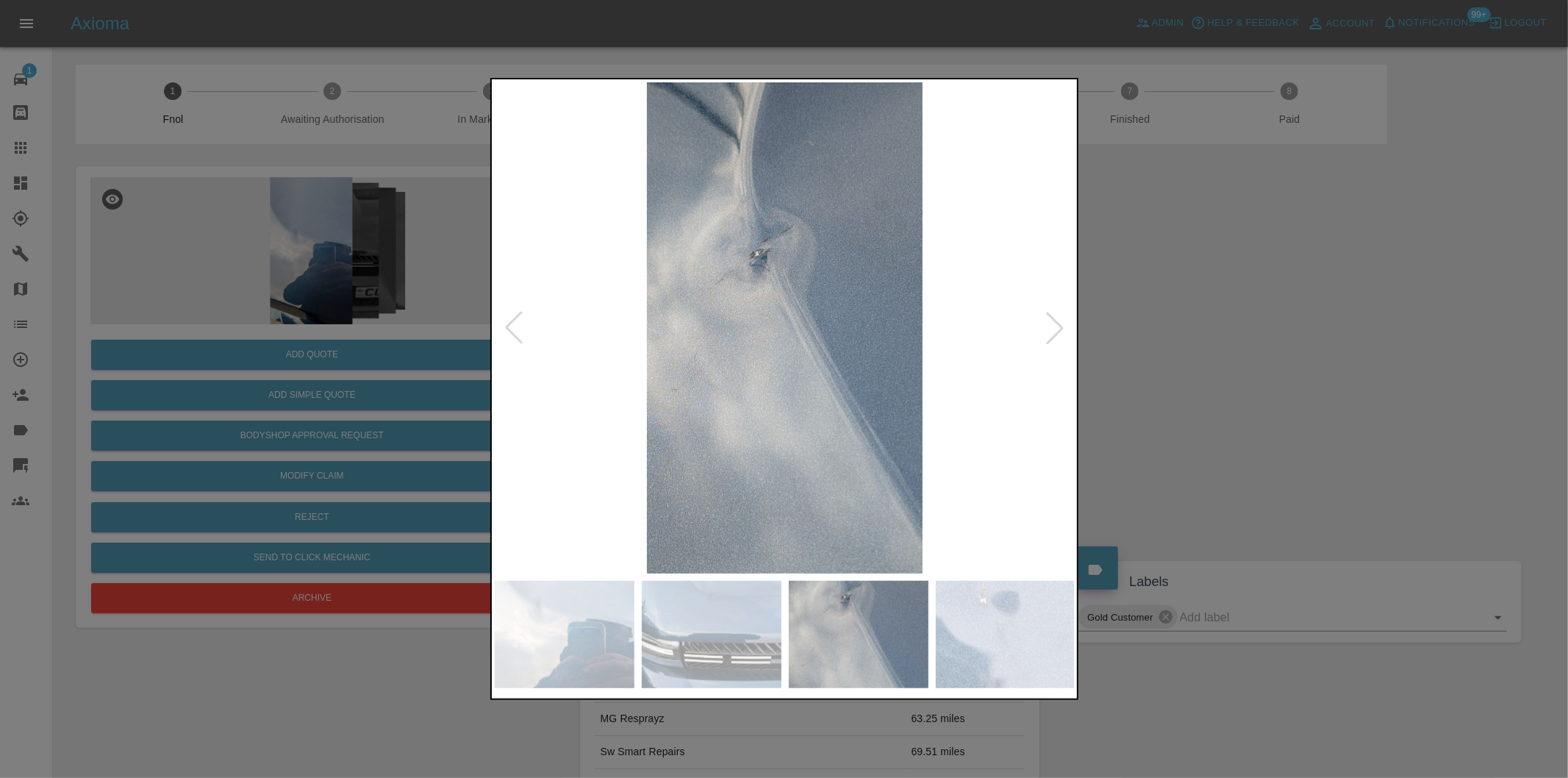
click at [1062, 334] on div at bounding box center [1055, 327] width 33 height 33
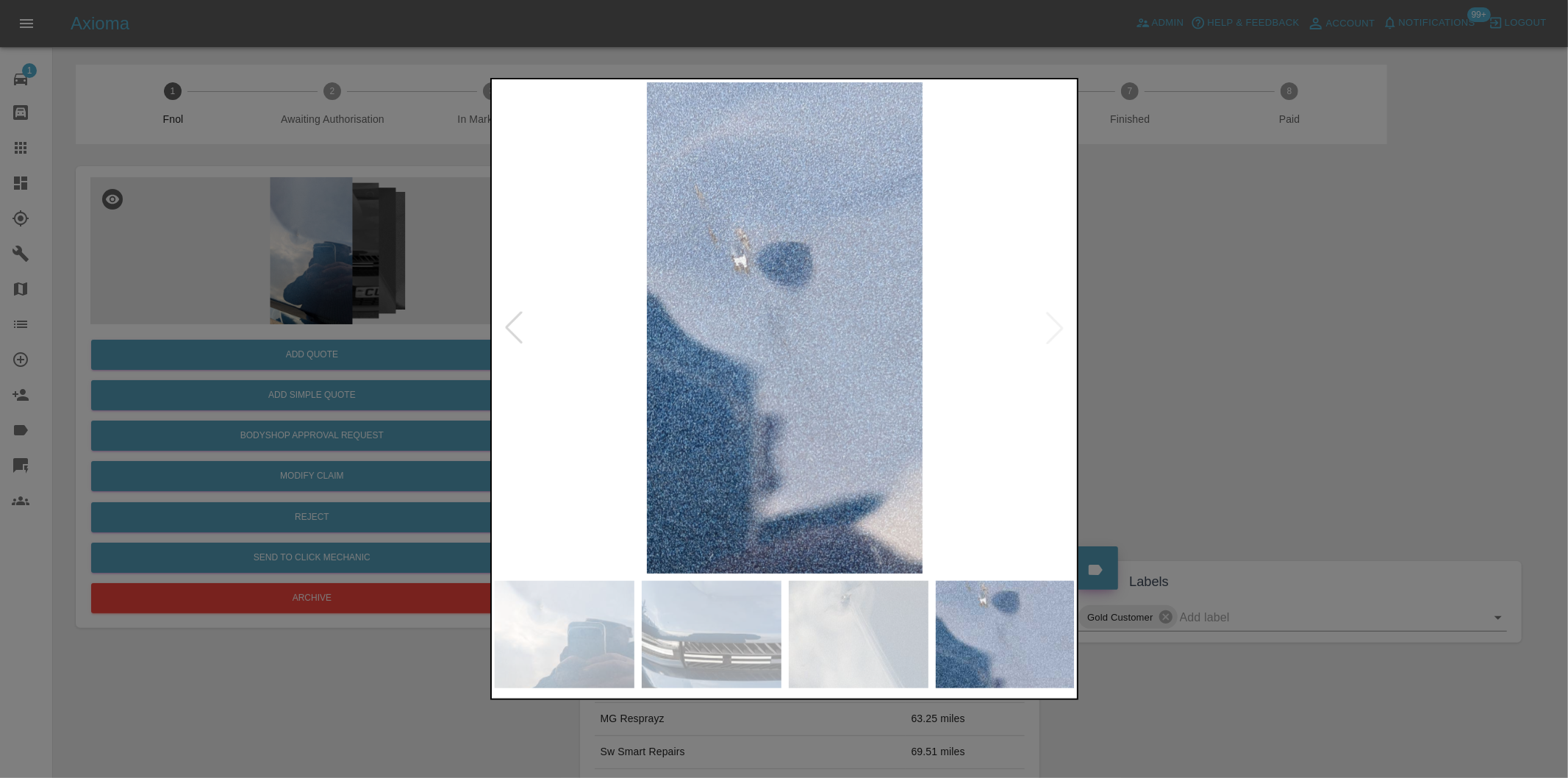
click at [1063, 333] on img at bounding box center [785, 328] width 581 height 491
click at [1263, 341] on div at bounding box center [784, 389] width 1568 height 778
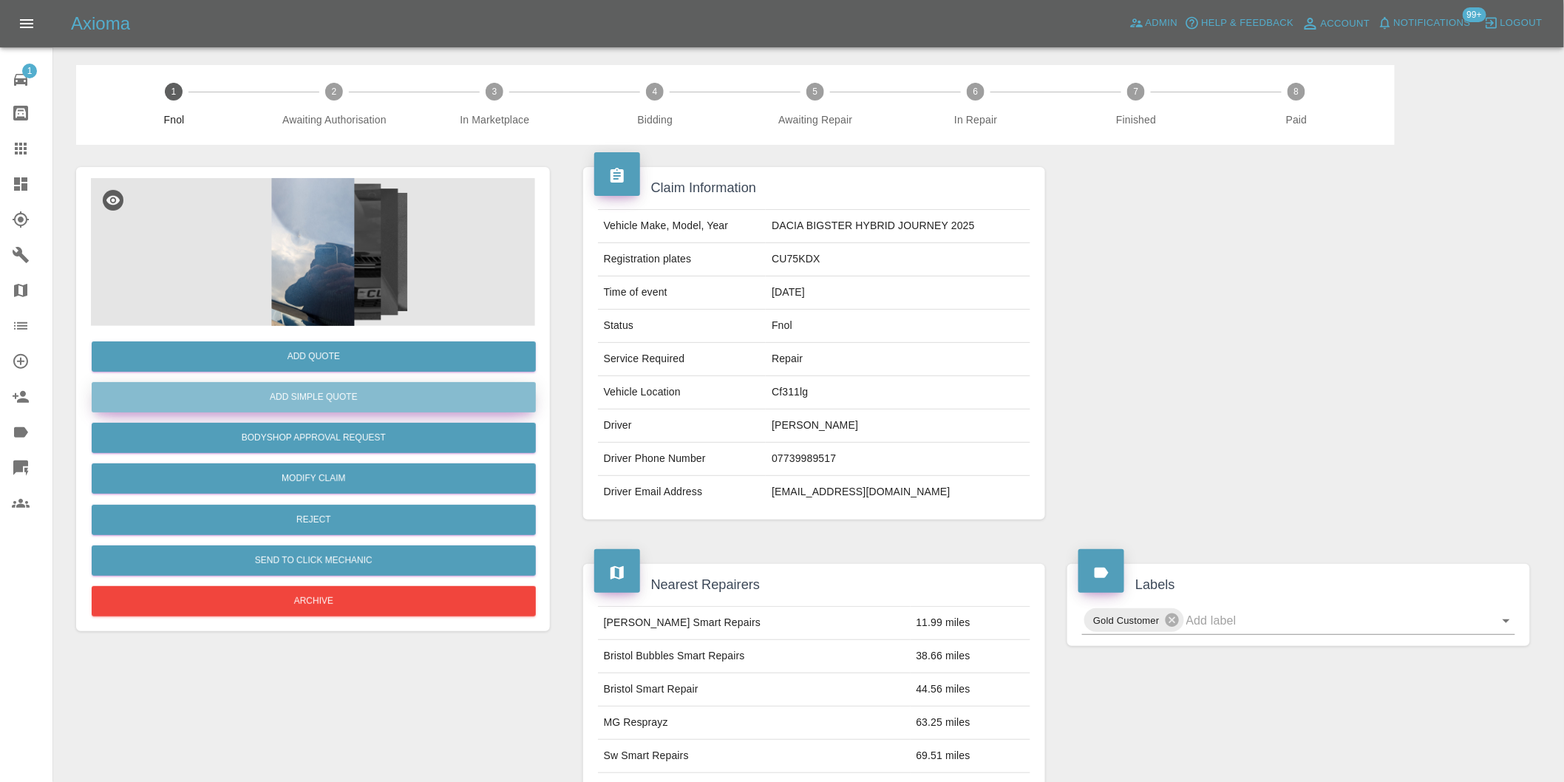
click at [343, 398] on button "Add Simple Quote" at bounding box center [314, 397] width 444 height 30
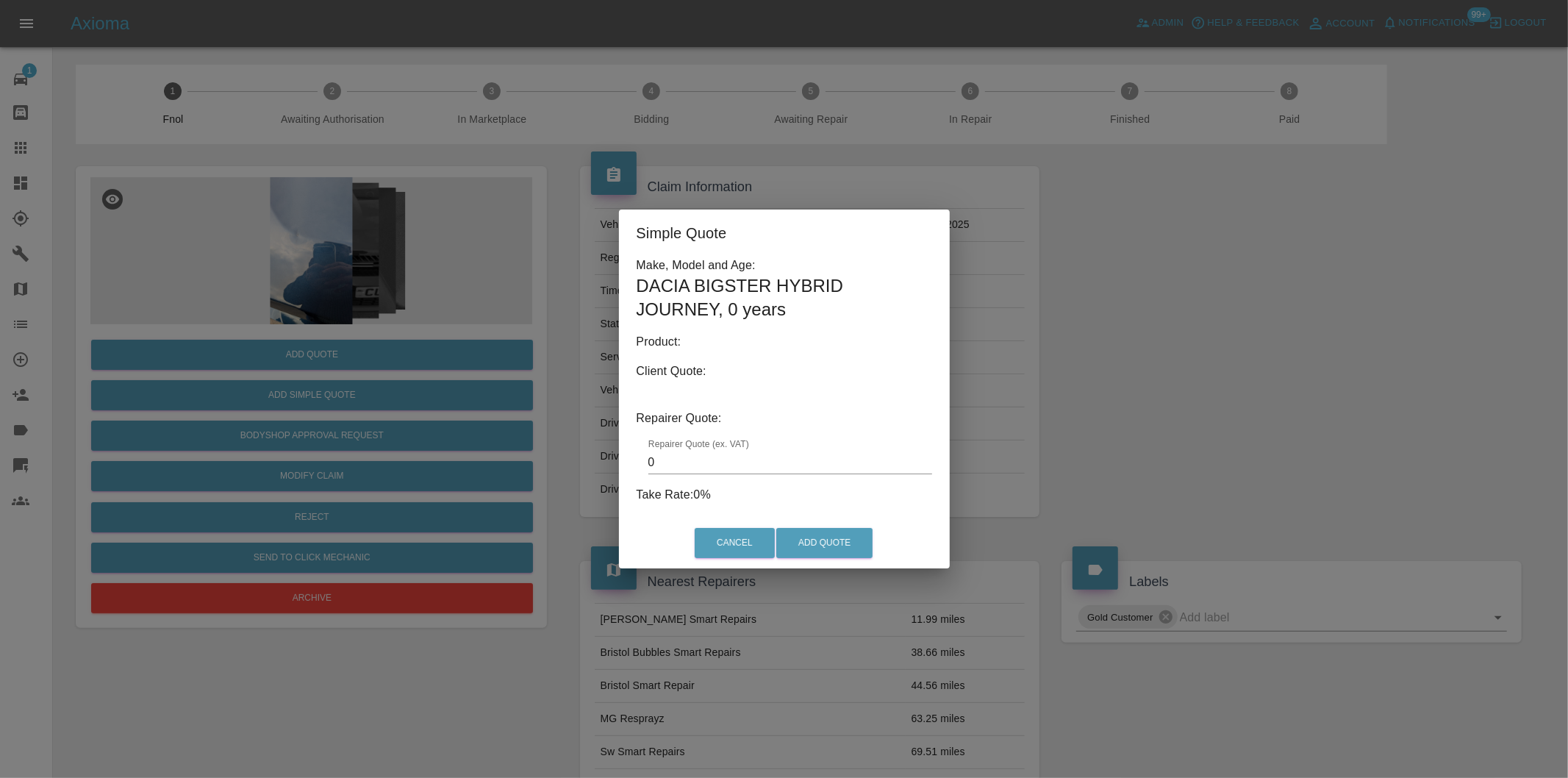
type input "140"
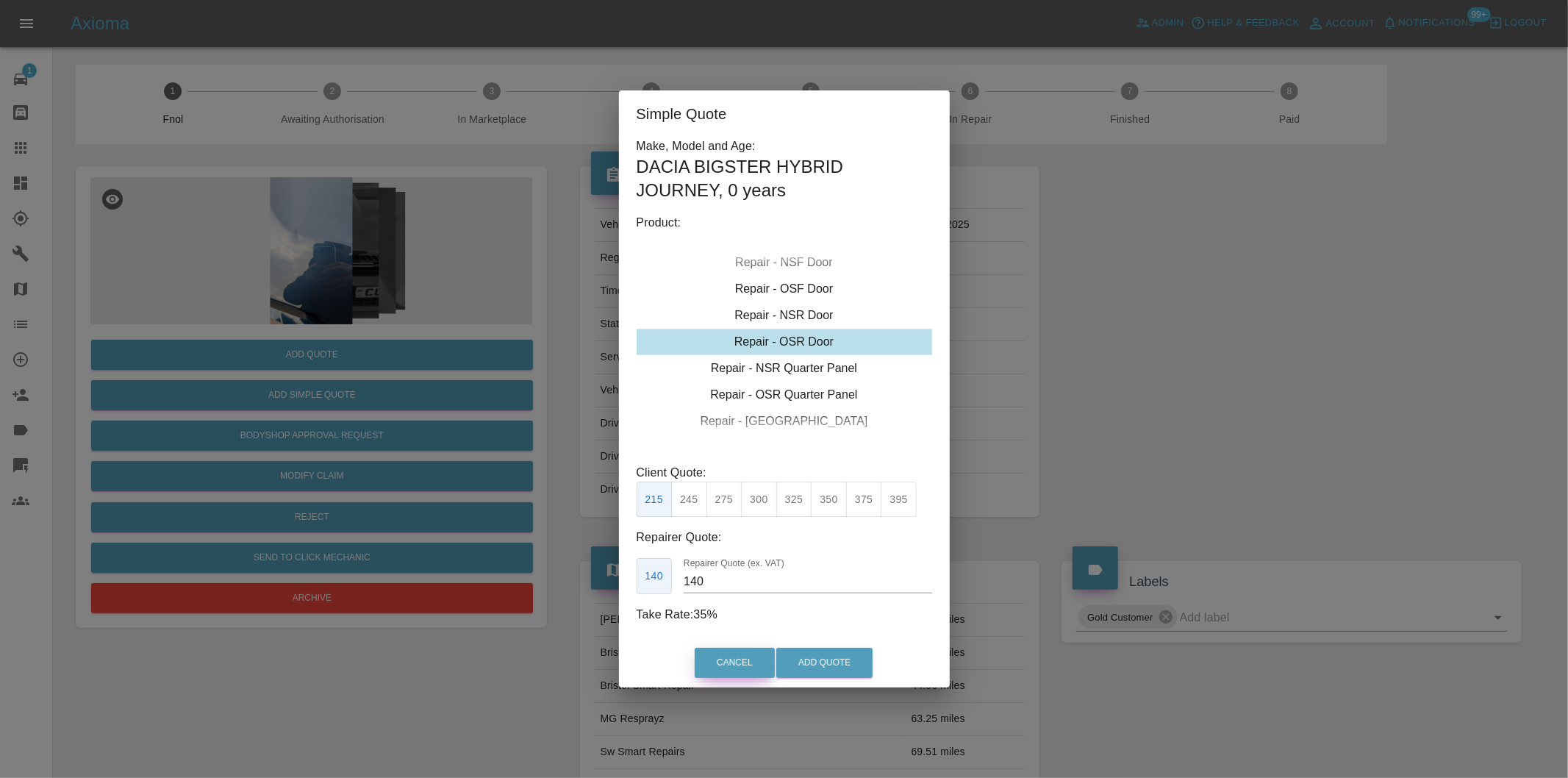
drag, startPoint x: 740, startPoint y: 662, endPoint x: 600, endPoint y: 570, distance: 167.5
click at [739, 661] on button "Cancel" at bounding box center [734, 663] width 81 height 30
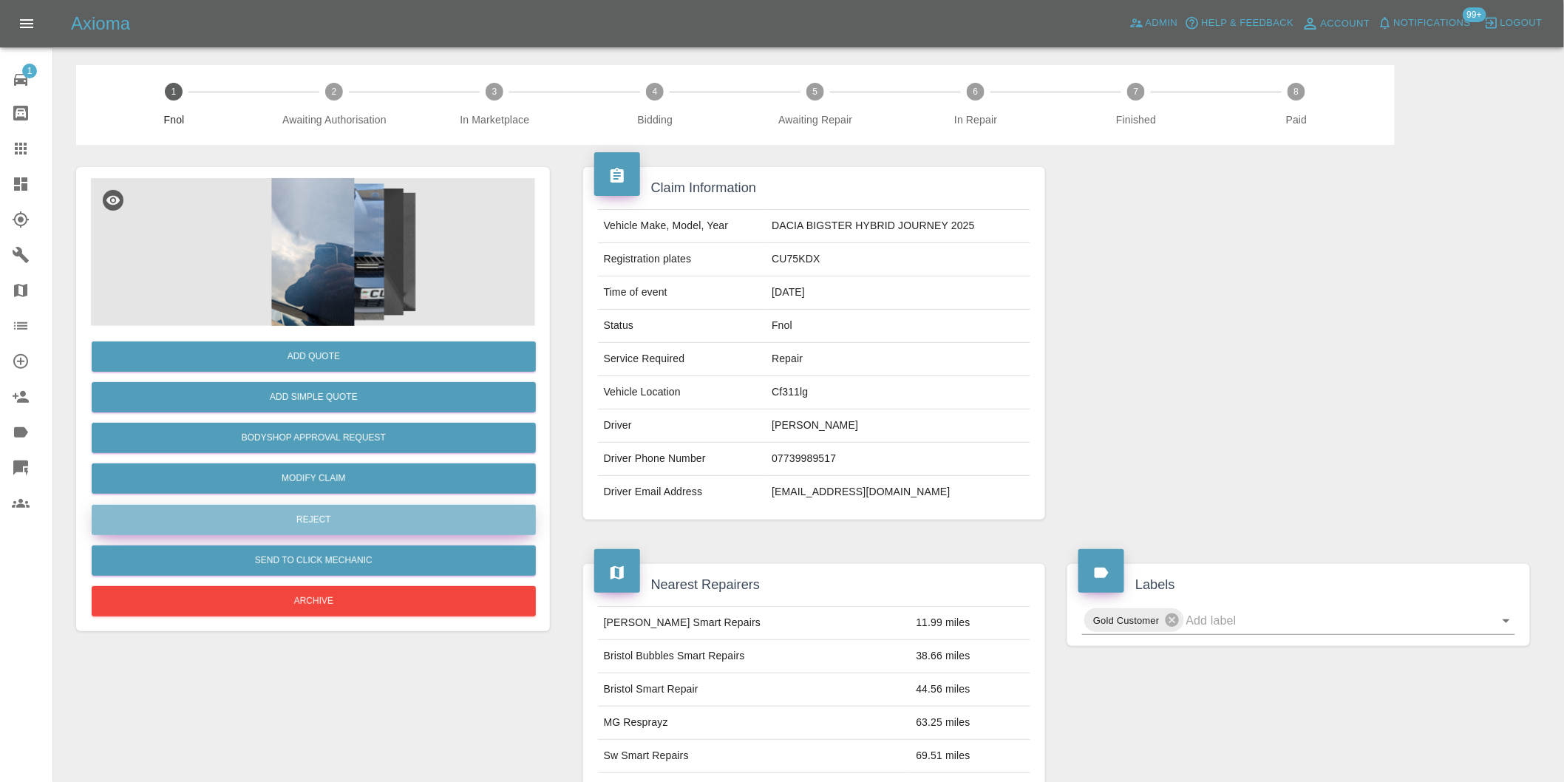
click at [320, 520] on button "Reject" at bounding box center [314, 520] width 444 height 30
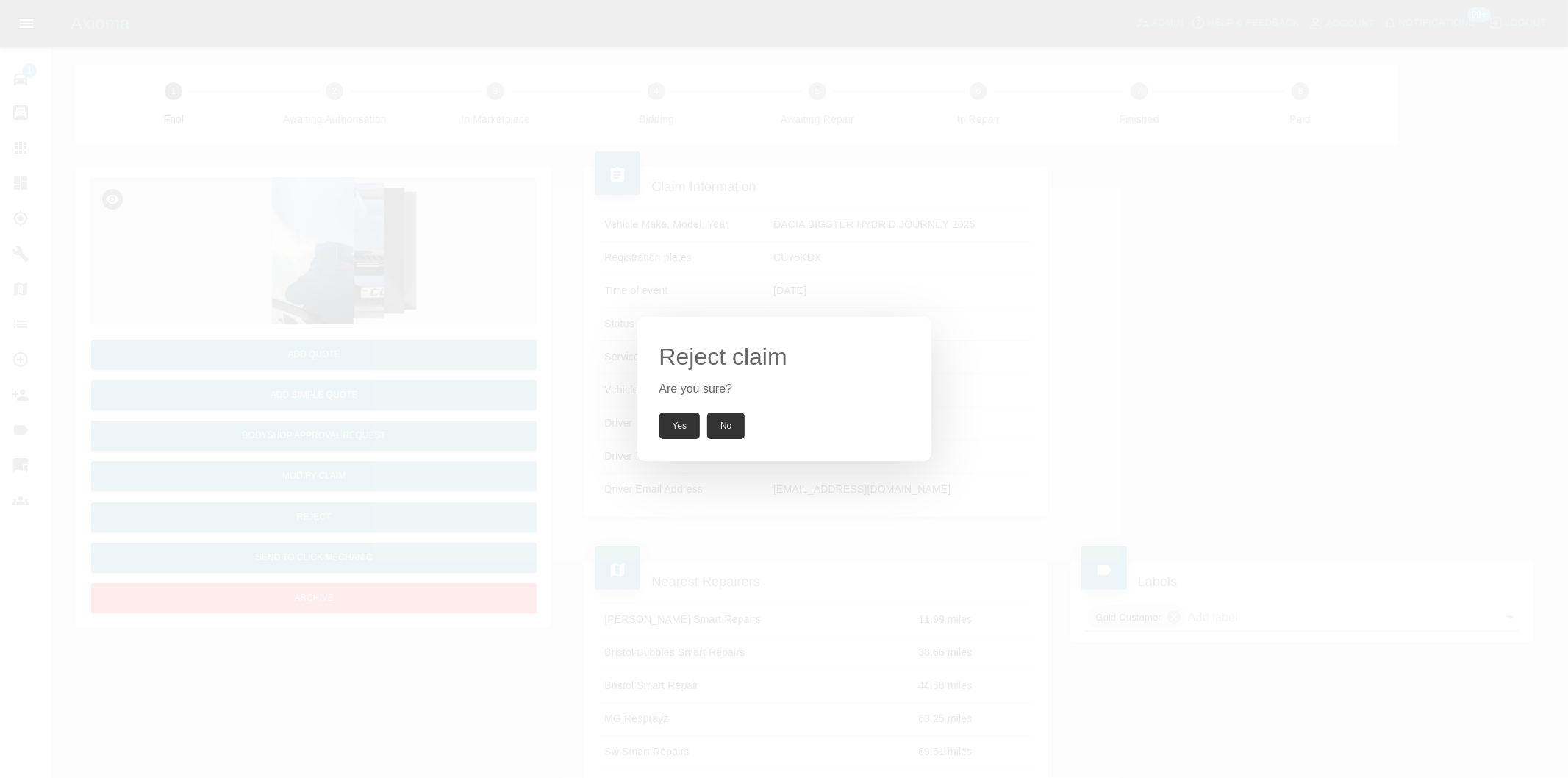
click at [678, 422] on button "Yes" at bounding box center [680, 426] width 41 height 27
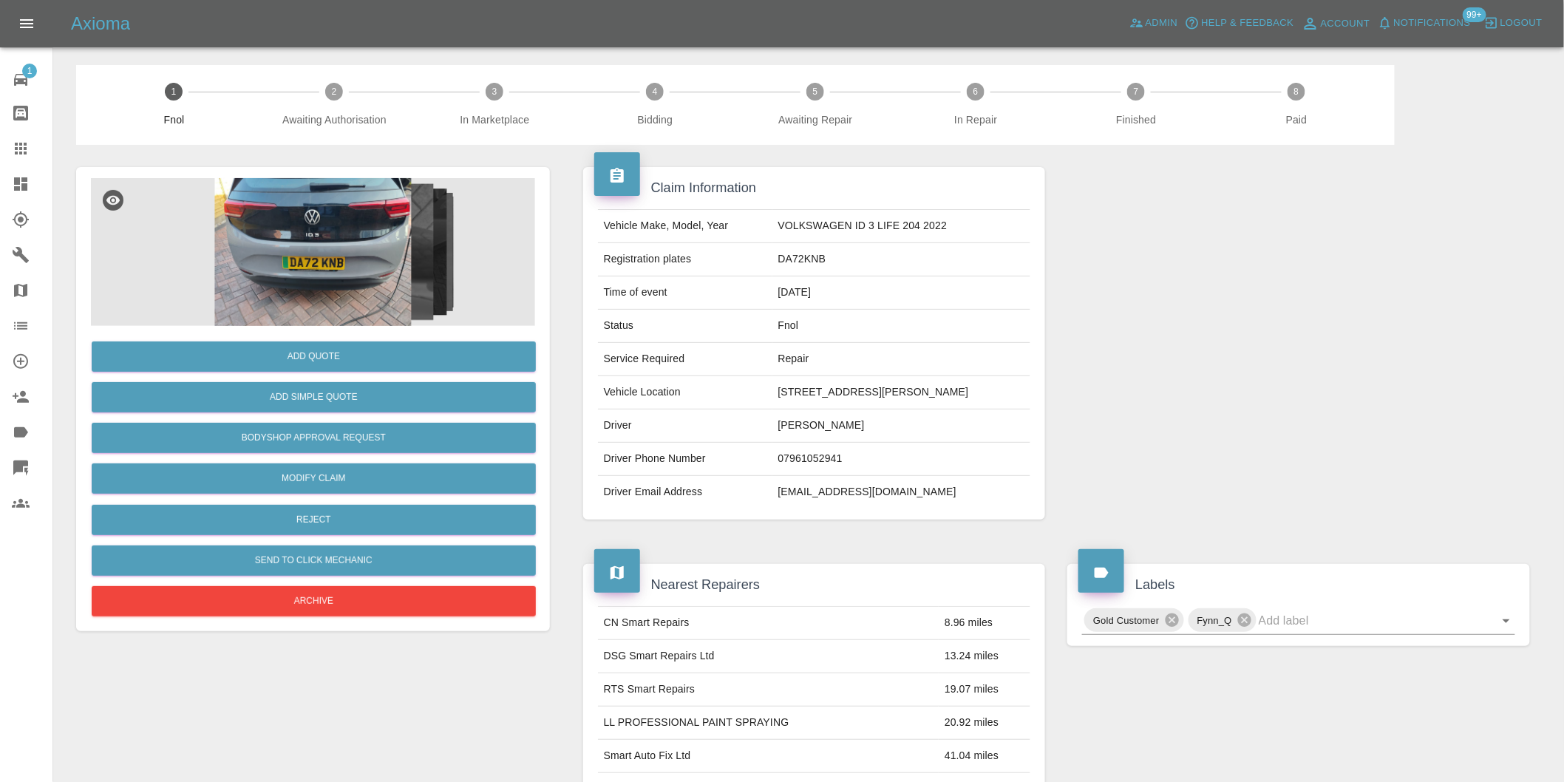
click at [347, 262] on img at bounding box center [313, 252] width 444 height 148
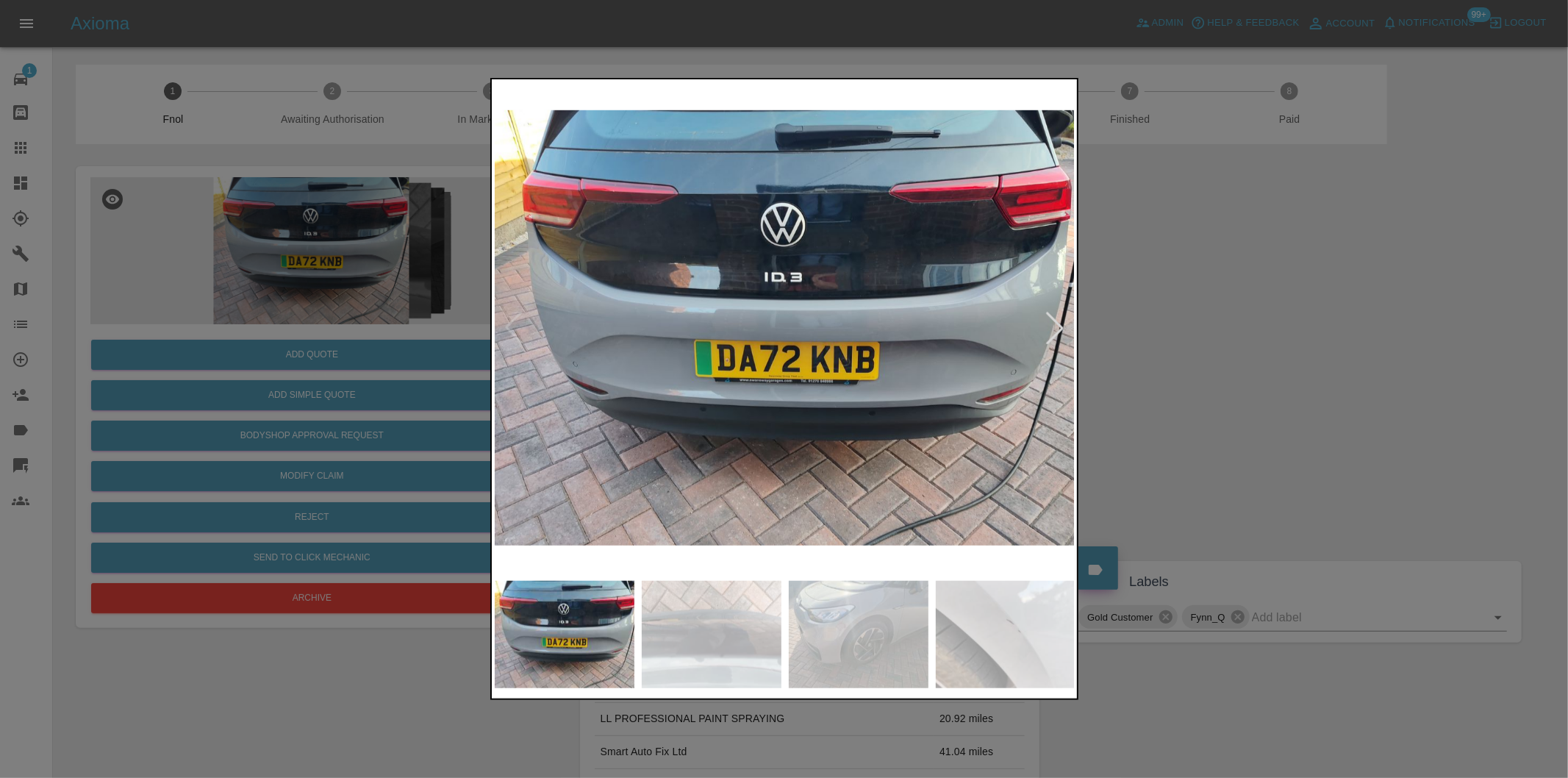
click at [1056, 326] on div at bounding box center [1055, 327] width 33 height 33
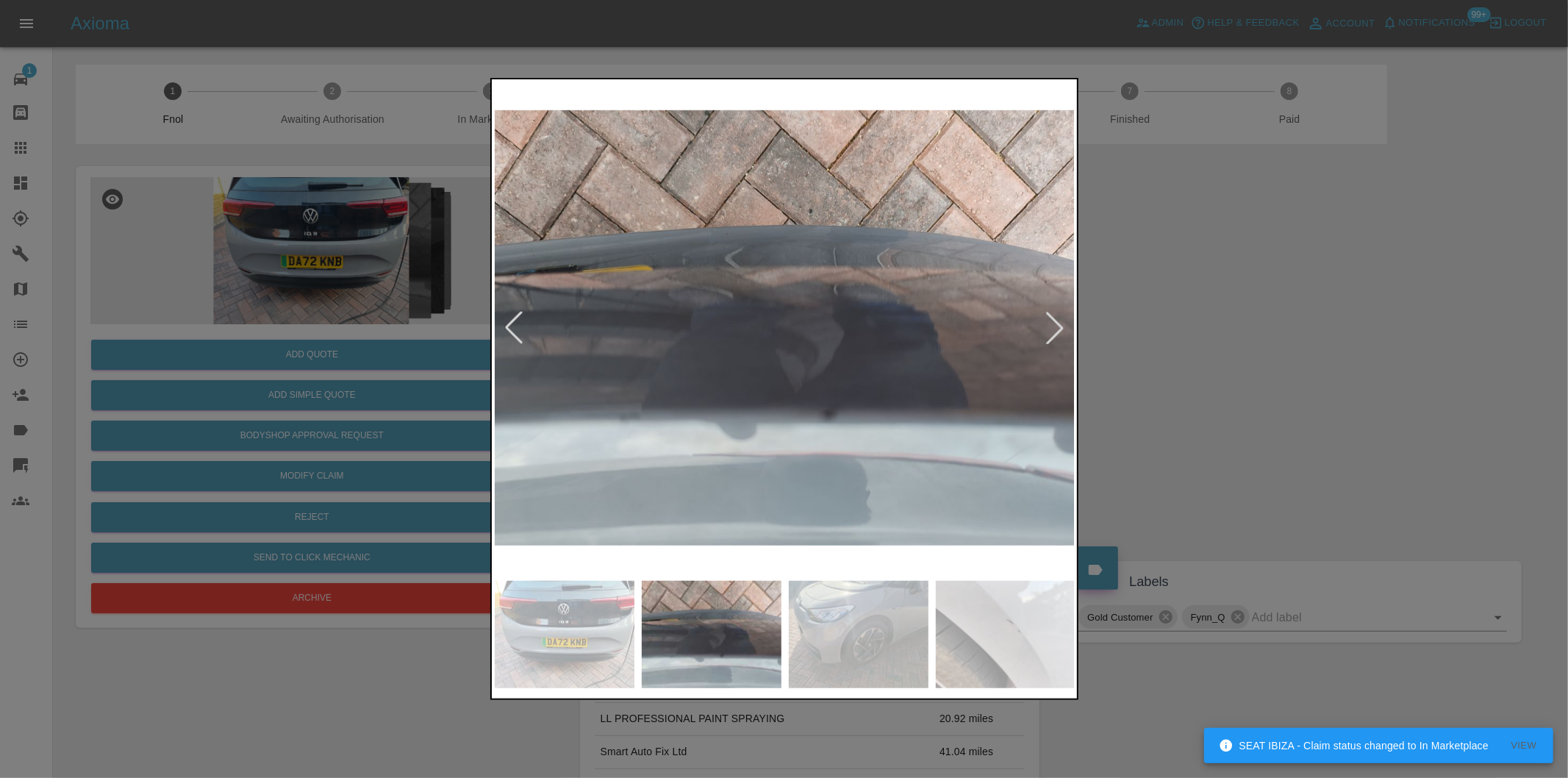
click at [1056, 326] on div at bounding box center [1055, 327] width 33 height 33
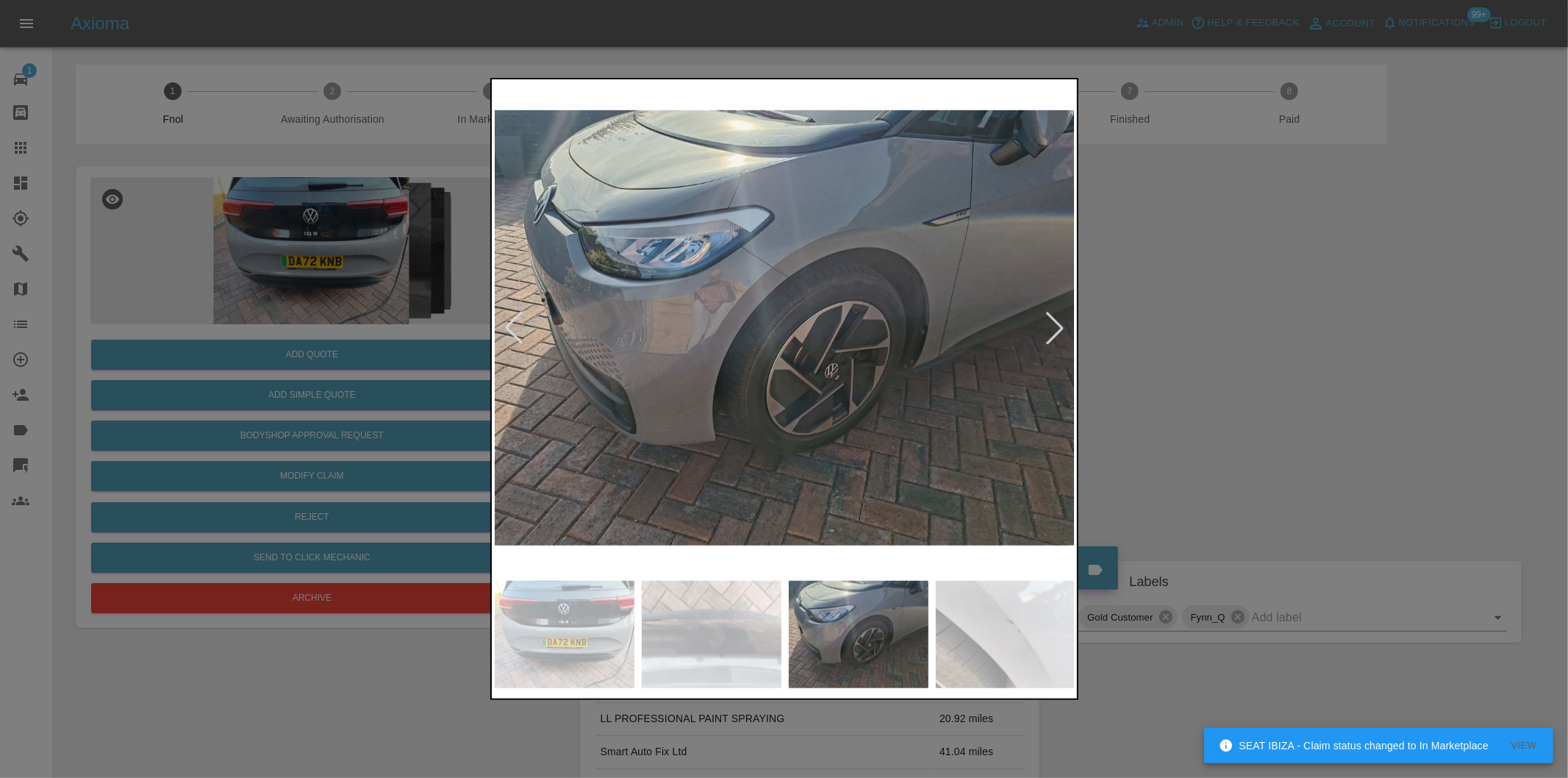
click at [1056, 326] on div at bounding box center [1055, 327] width 33 height 33
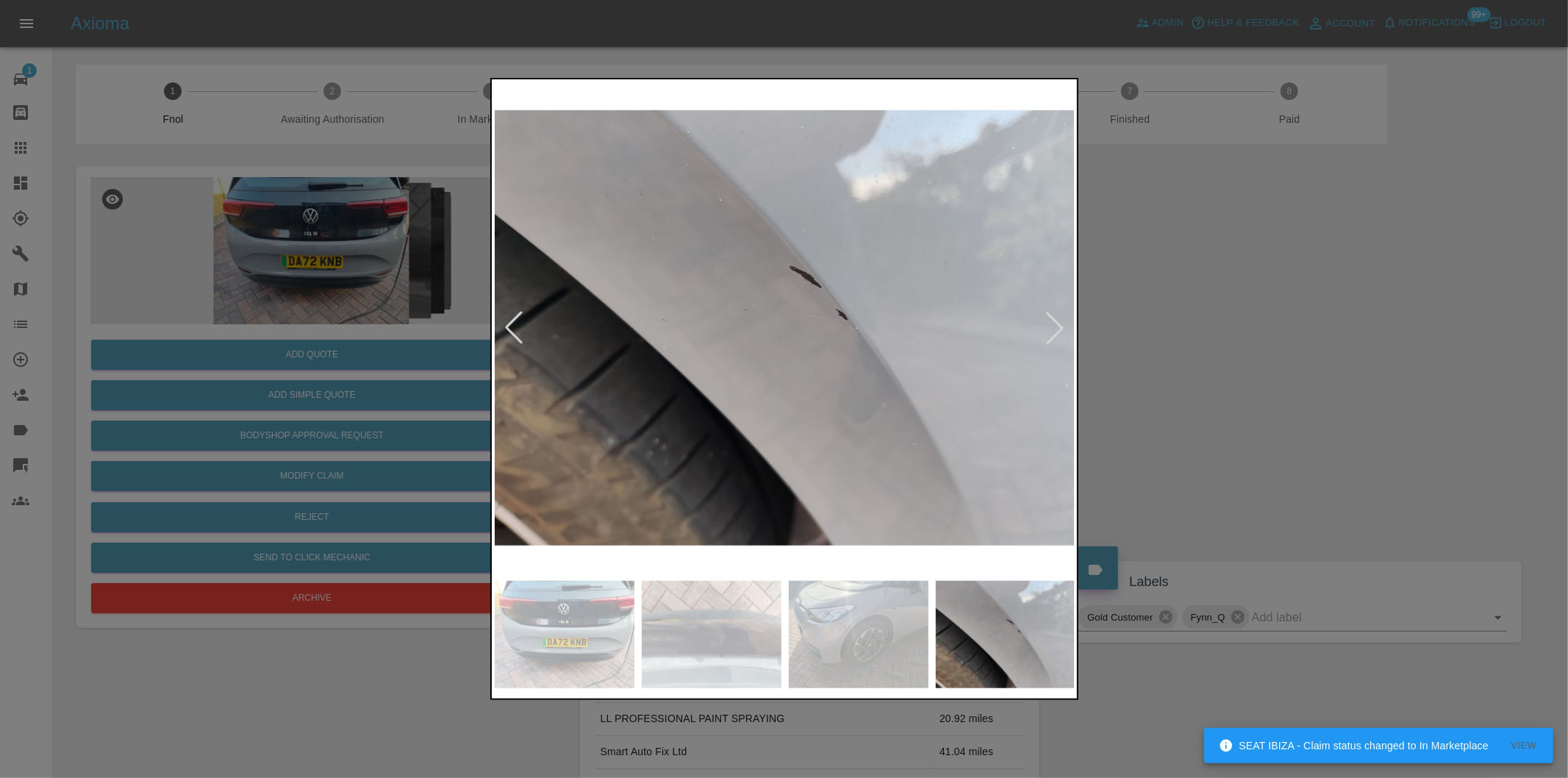
click at [1056, 326] on div at bounding box center [1055, 327] width 33 height 33
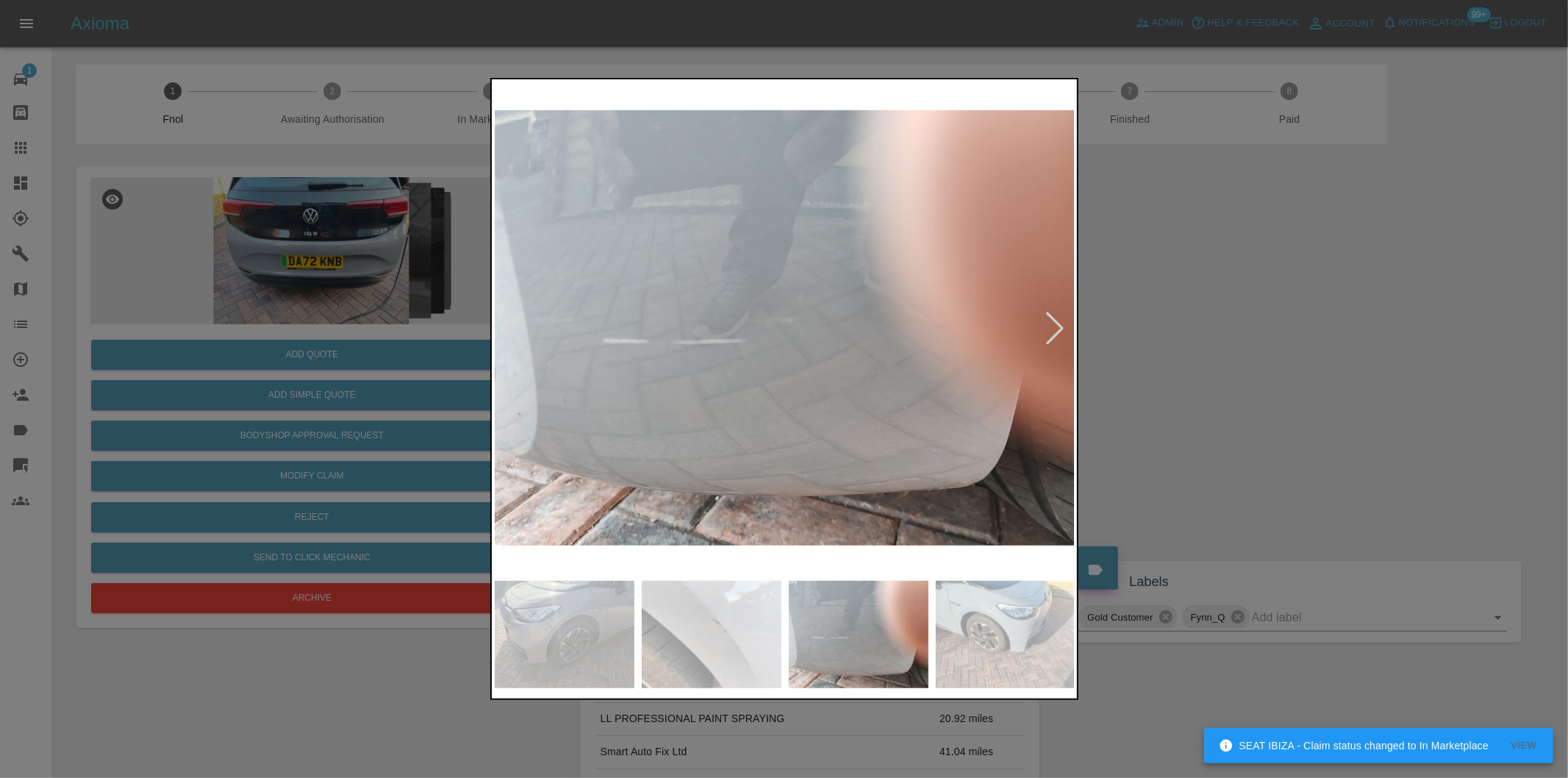
click at [1056, 326] on div at bounding box center [1055, 327] width 33 height 33
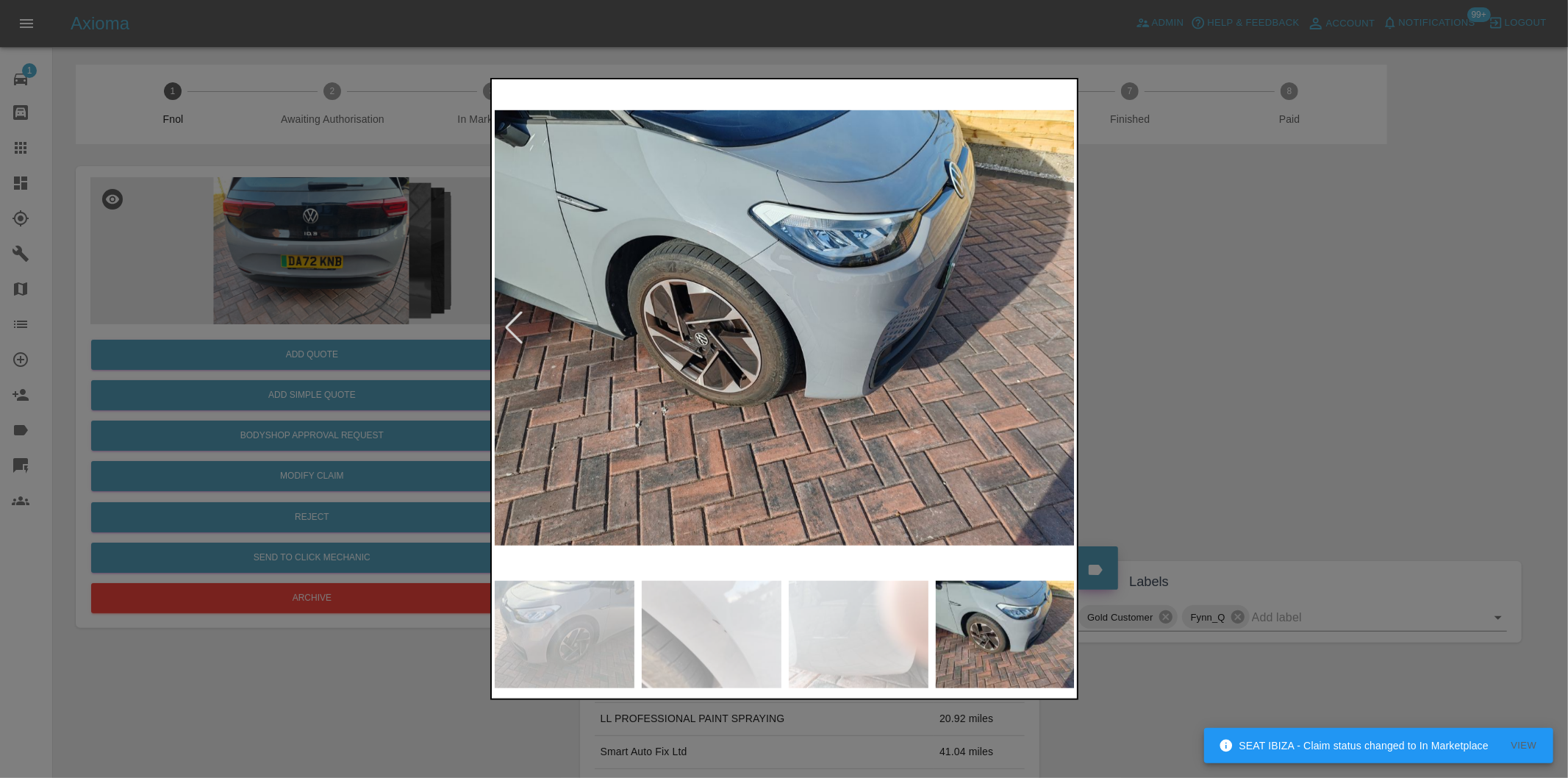
click at [1056, 326] on img at bounding box center [785, 328] width 581 height 491
click at [1238, 350] on div at bounding box center [784, 389] width 1568 height 778
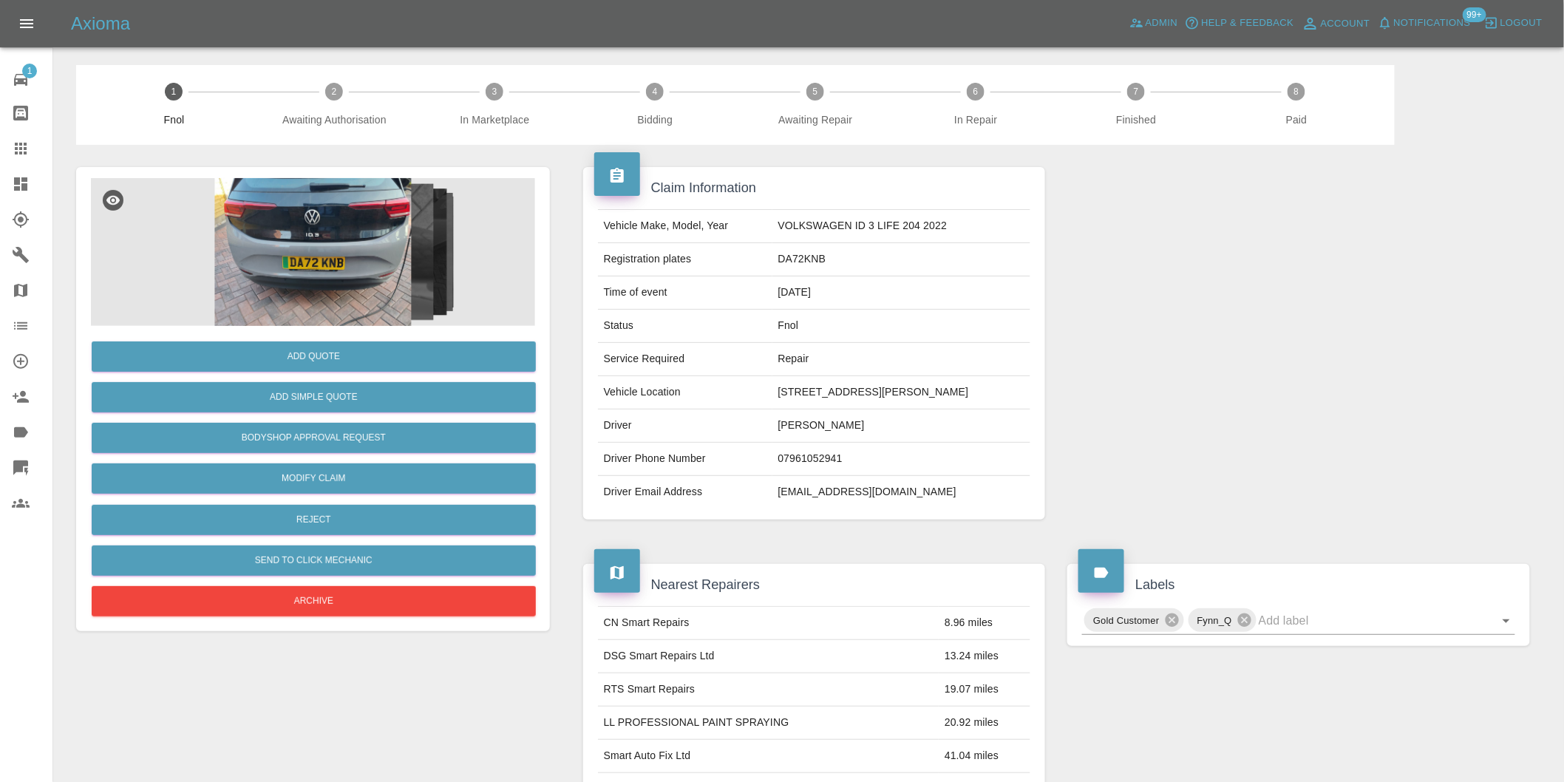
click at [323, 265] on img at bounding box center [313, 252] width 444 height 148
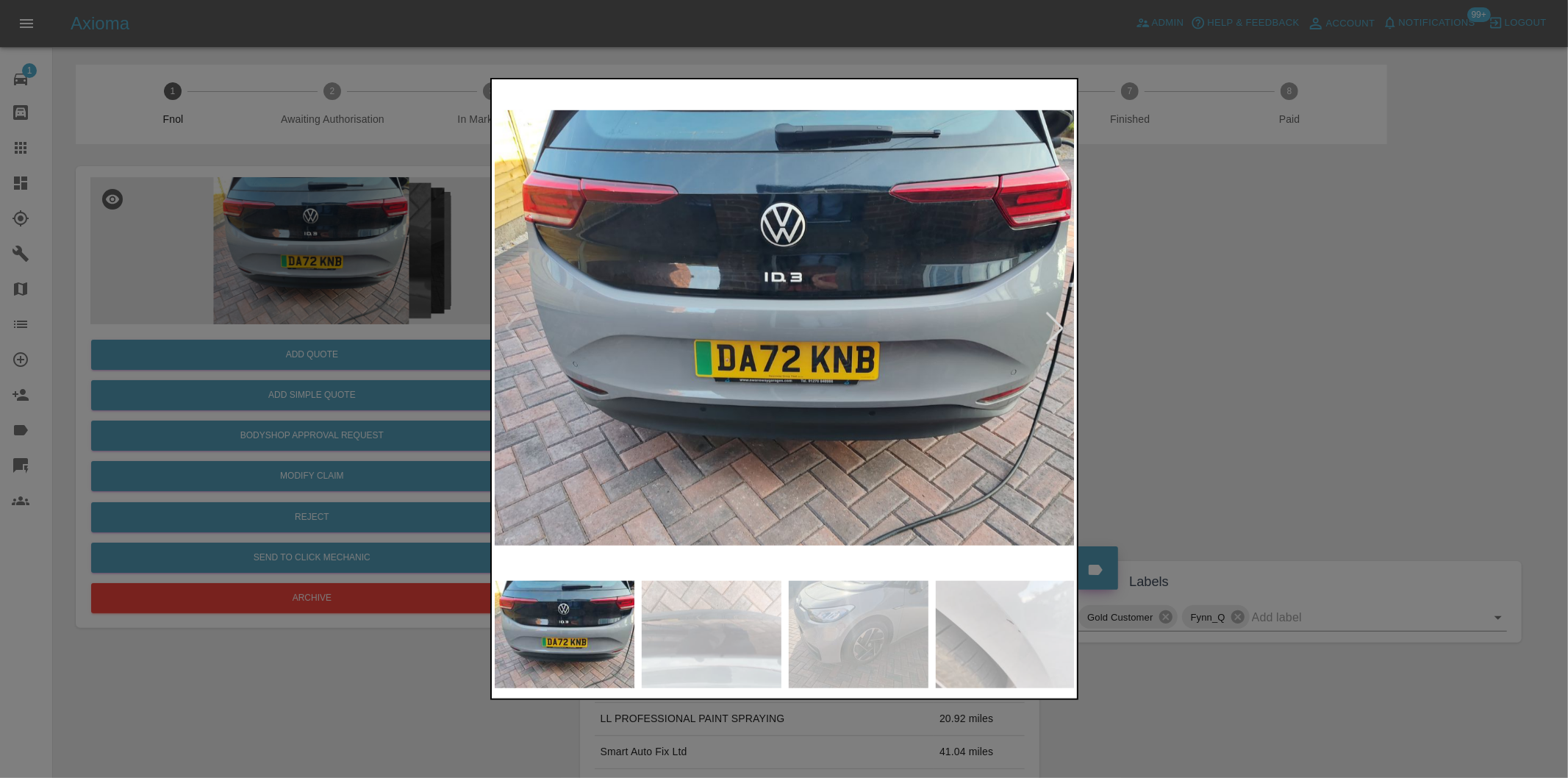
click at [1049, 325] on div at bounding box center [1055, 327] width 33 height 33
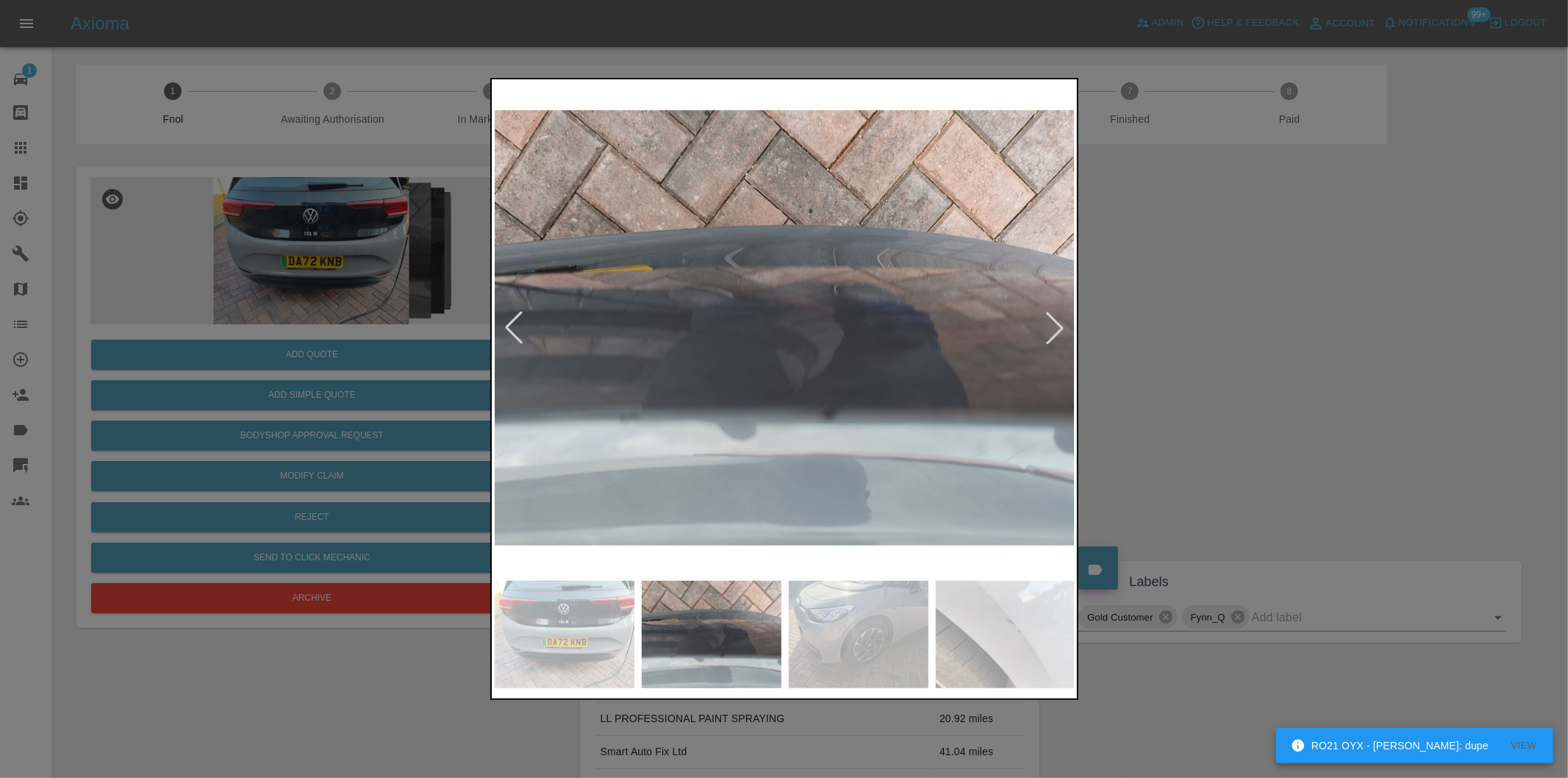
click at [1049, 325] on div at bounding box center [1055, 327] width 33 height 33
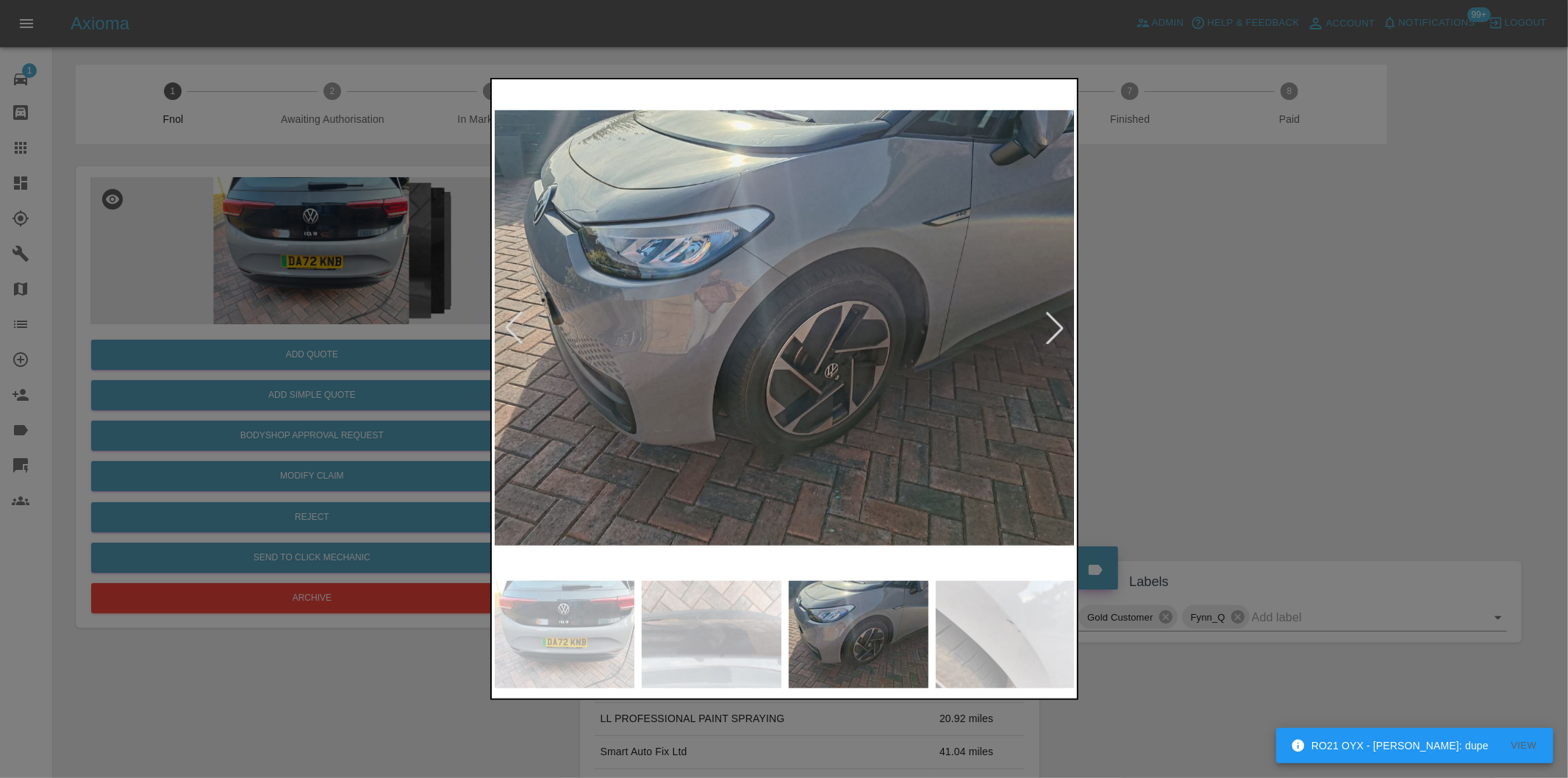
click at [1049, 325] on div at bounding box center [1055, 327] width 33 height 33
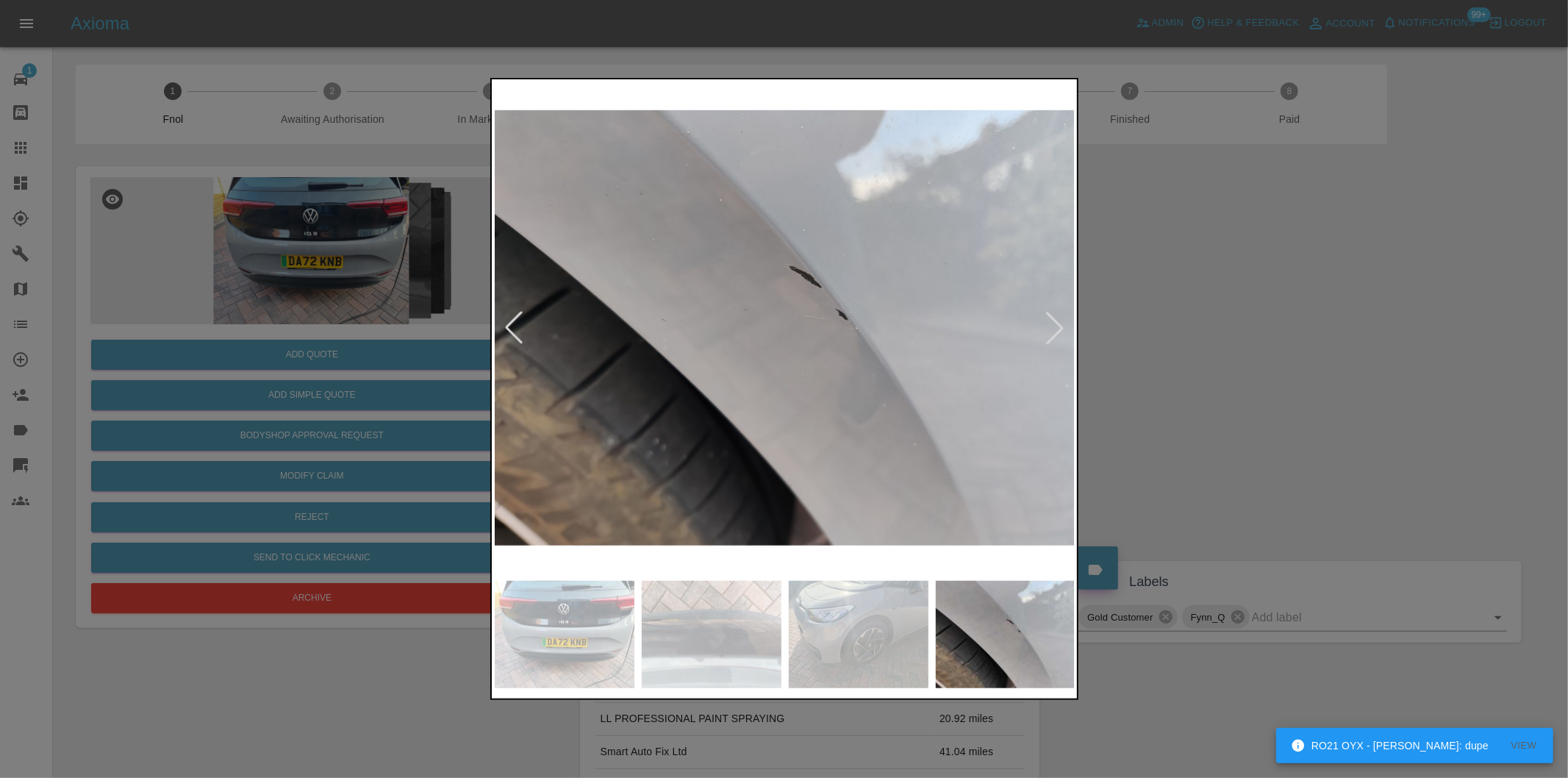
click at [1049, 325] on div at bounding box center [1055, 327] width 33 height 33
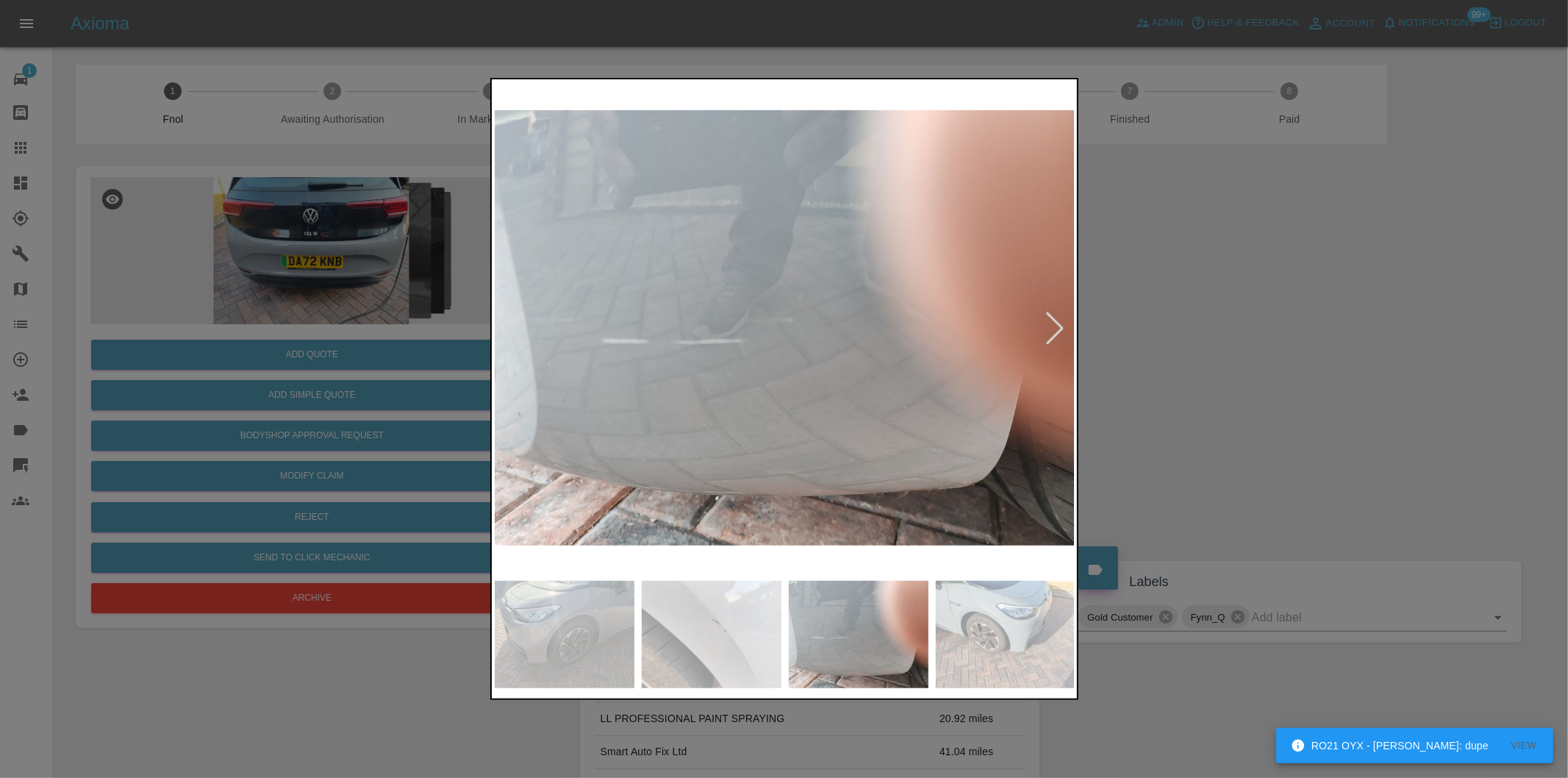
click at [1049, 325] on div at bounding box center [1055, 327] width 33 height 33
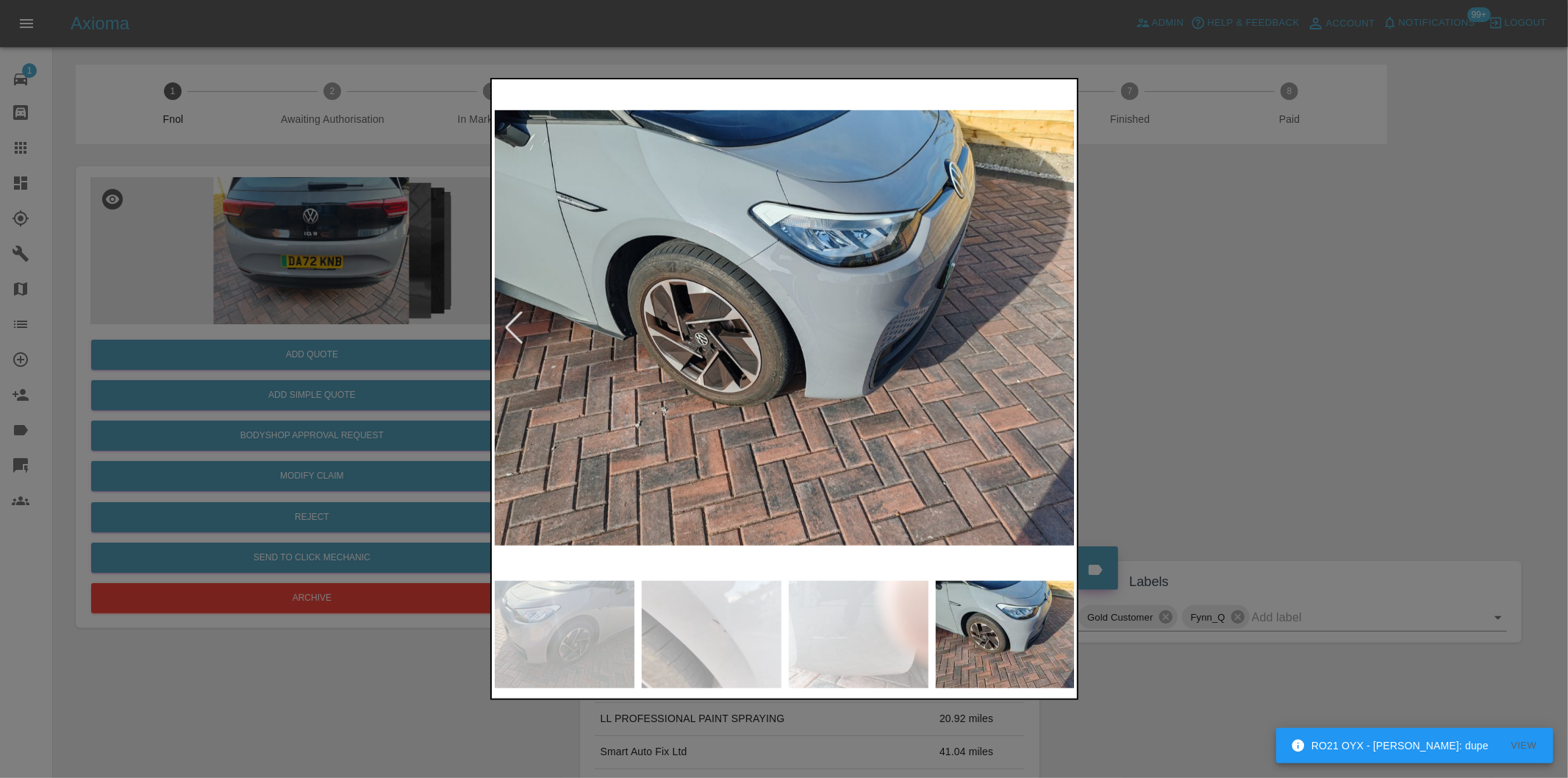
click at [1308, 365] on div at bounding box center [784, 389] width 1568 height 778
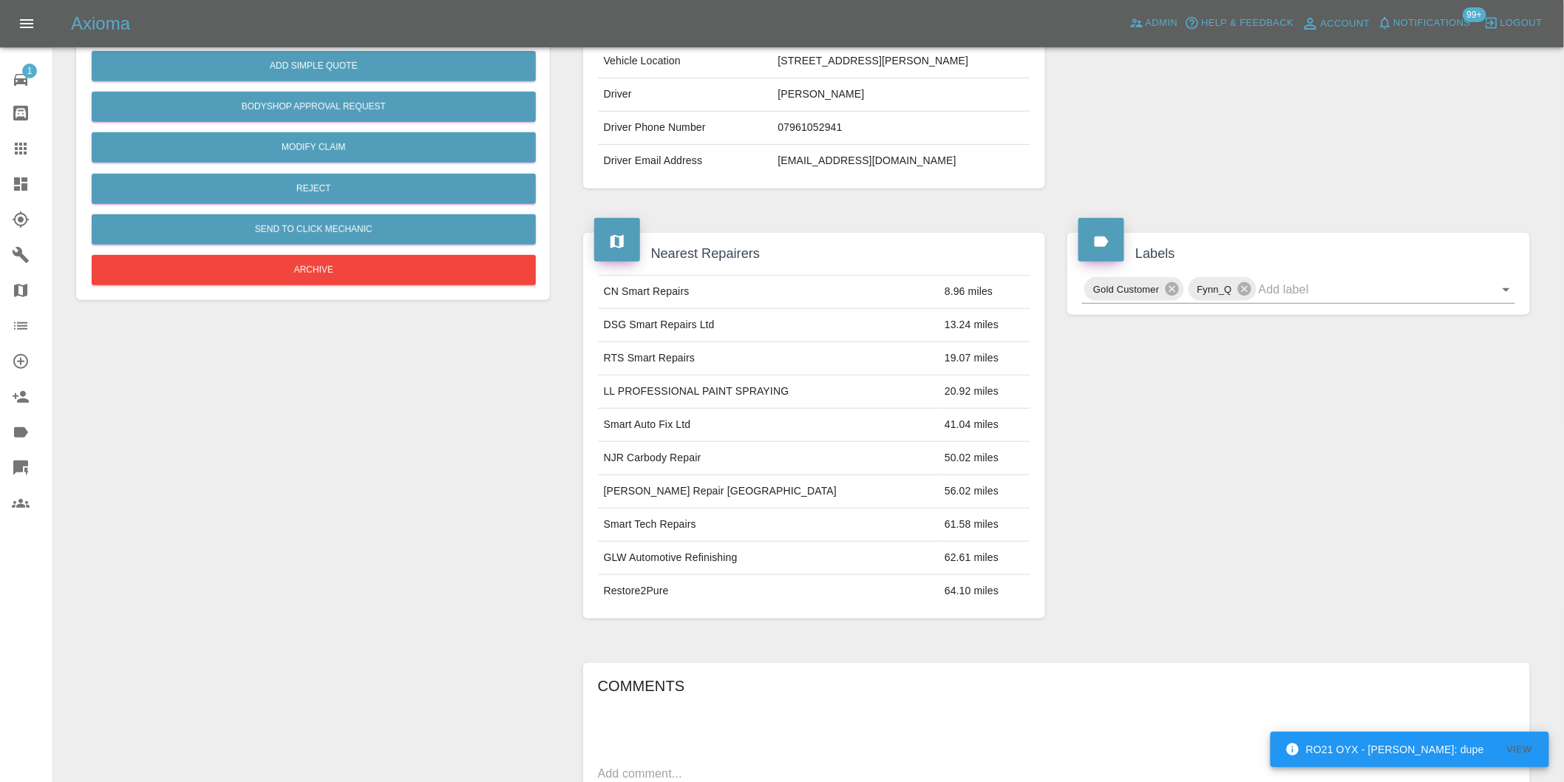
scroll to position [410, 0]
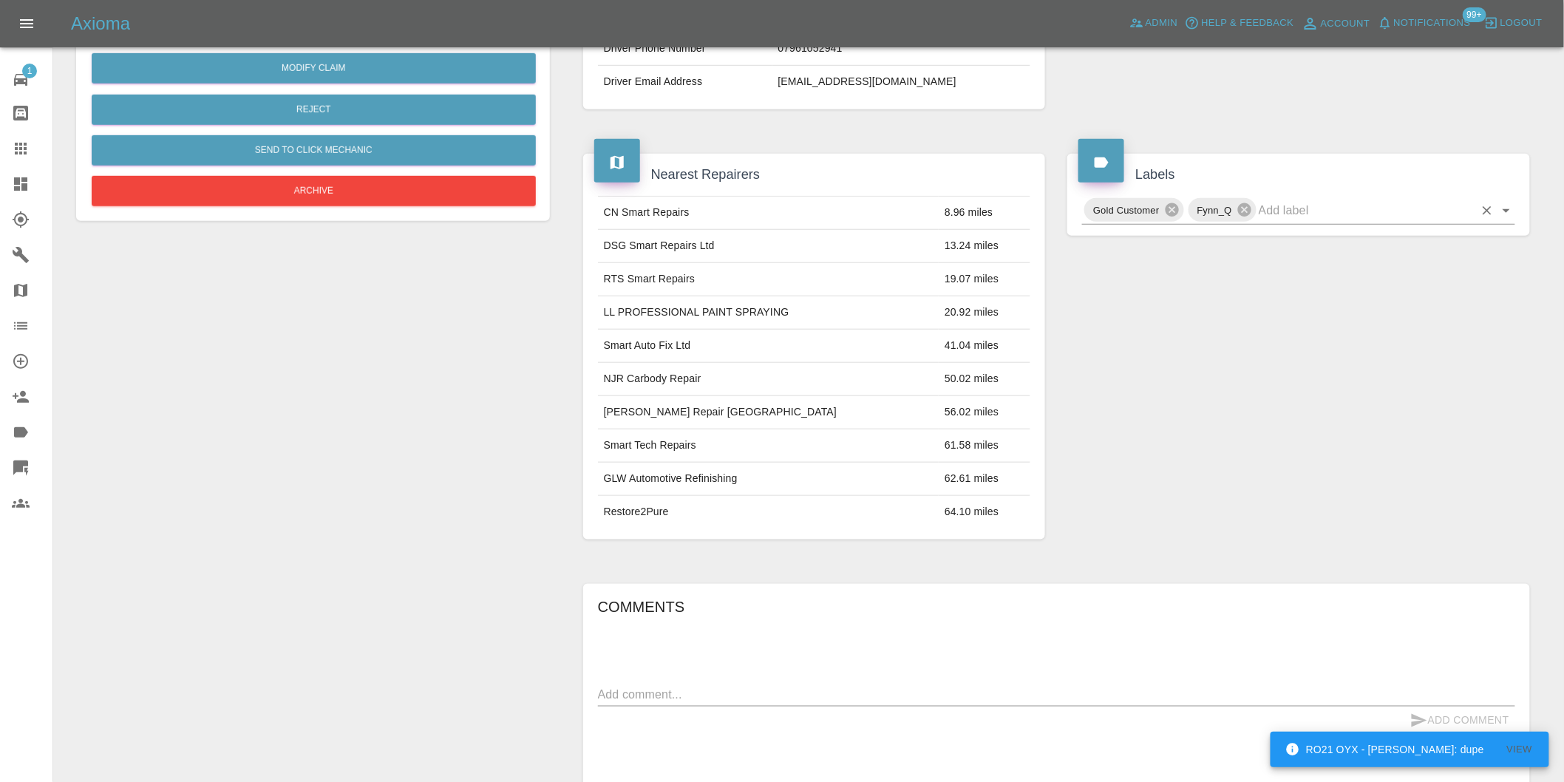
click at [1503, 210] on icon "Open" at bounding box center [1506, 211] width 18 height 18
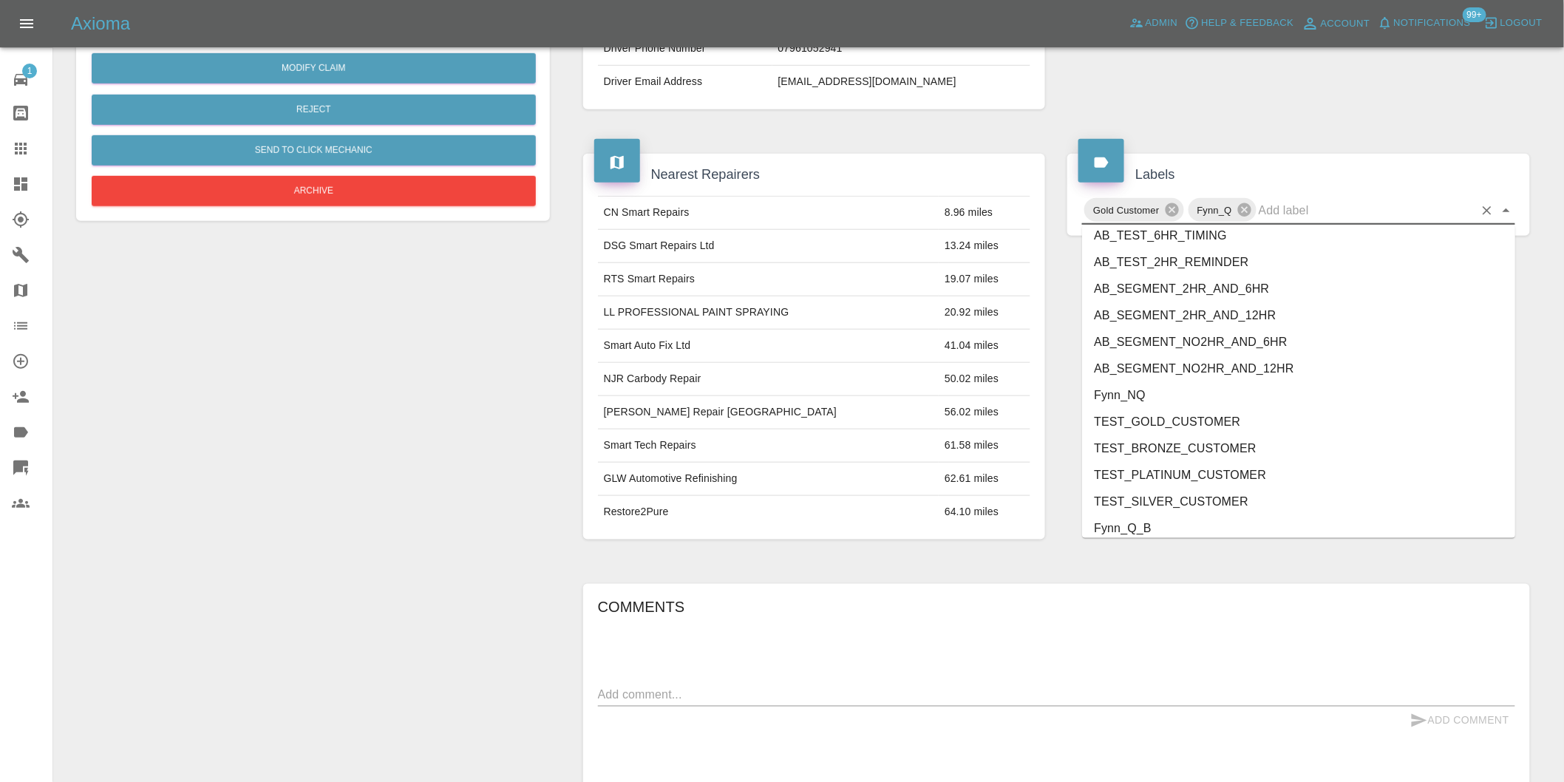
scroll to position [3156, 0]
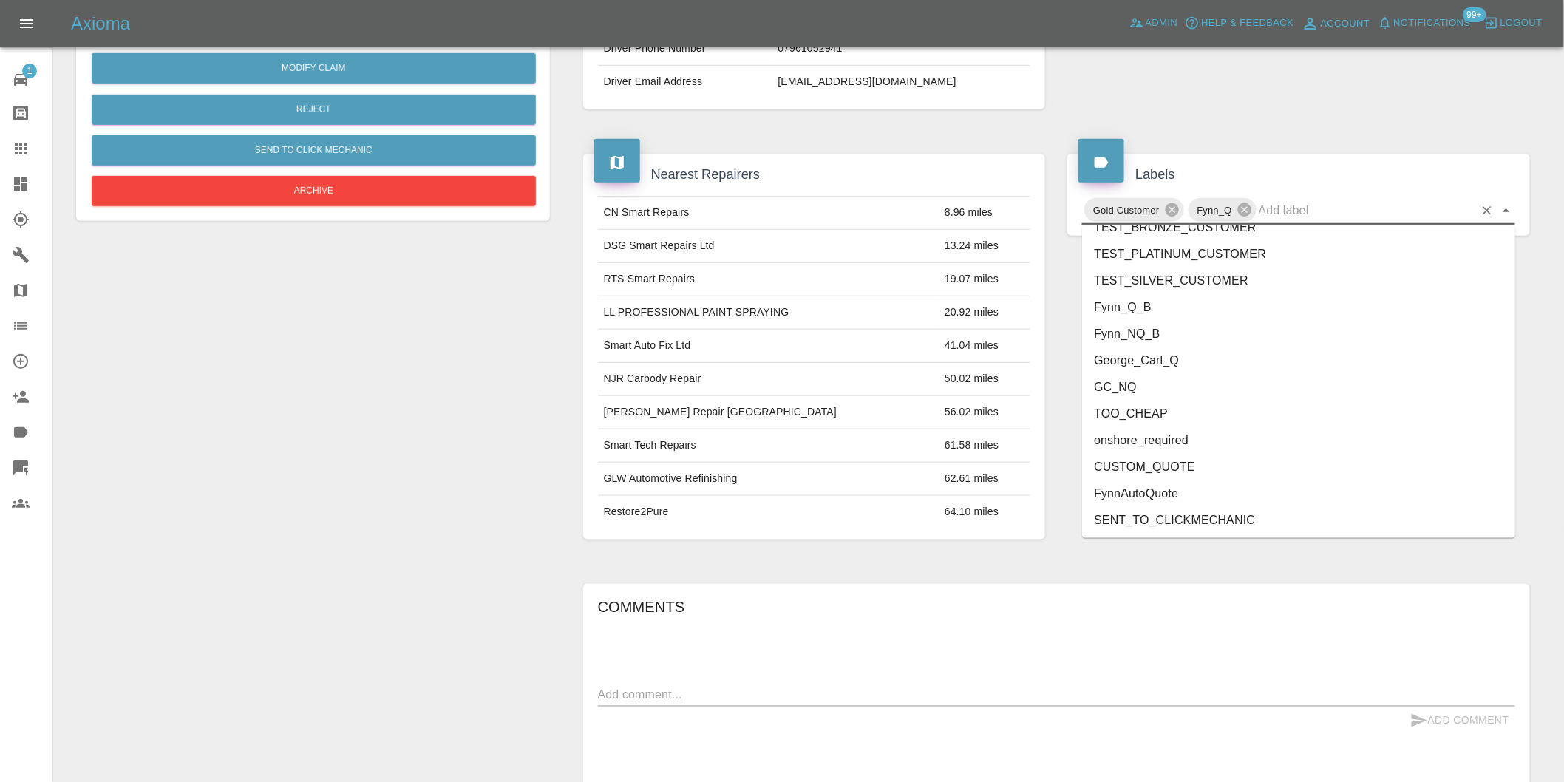
click at [1186, 356] on li "George_Carl_Q" at bounding box center [1298, 360] width 433 height 27
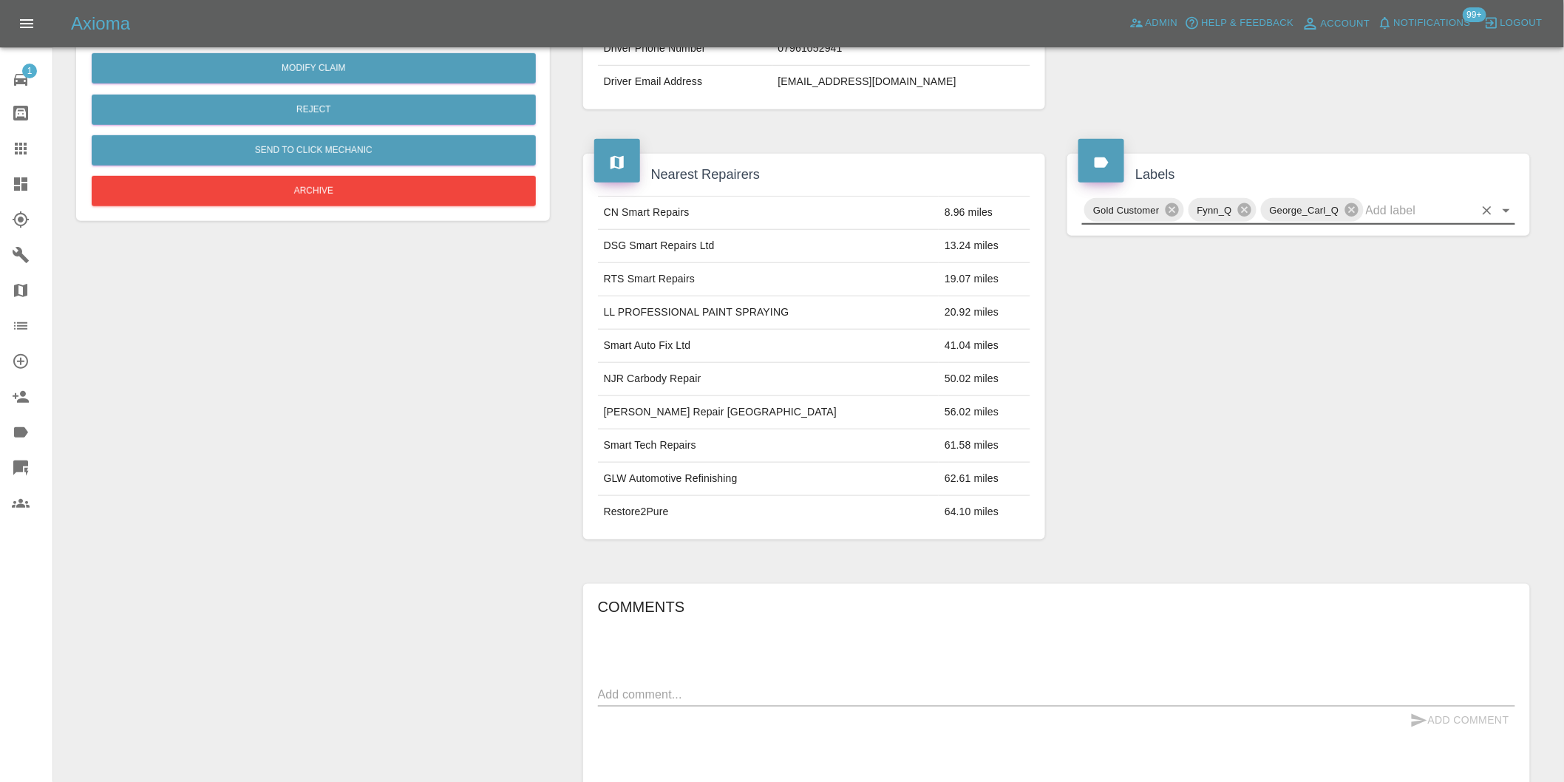
scroll to position [0, 0]
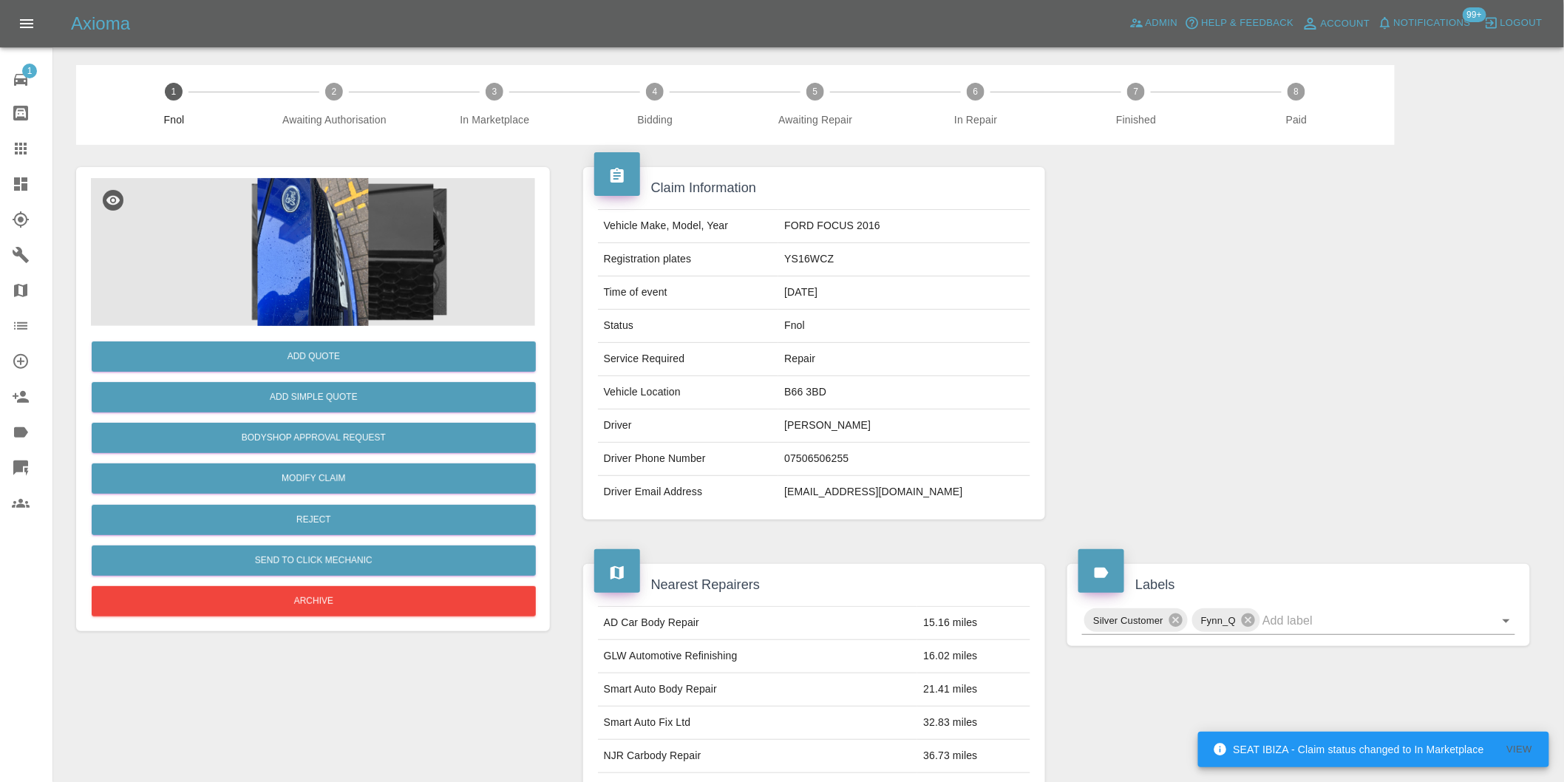
click at [319, 266] on img at bounding box center [313, 252] width 444 height 148
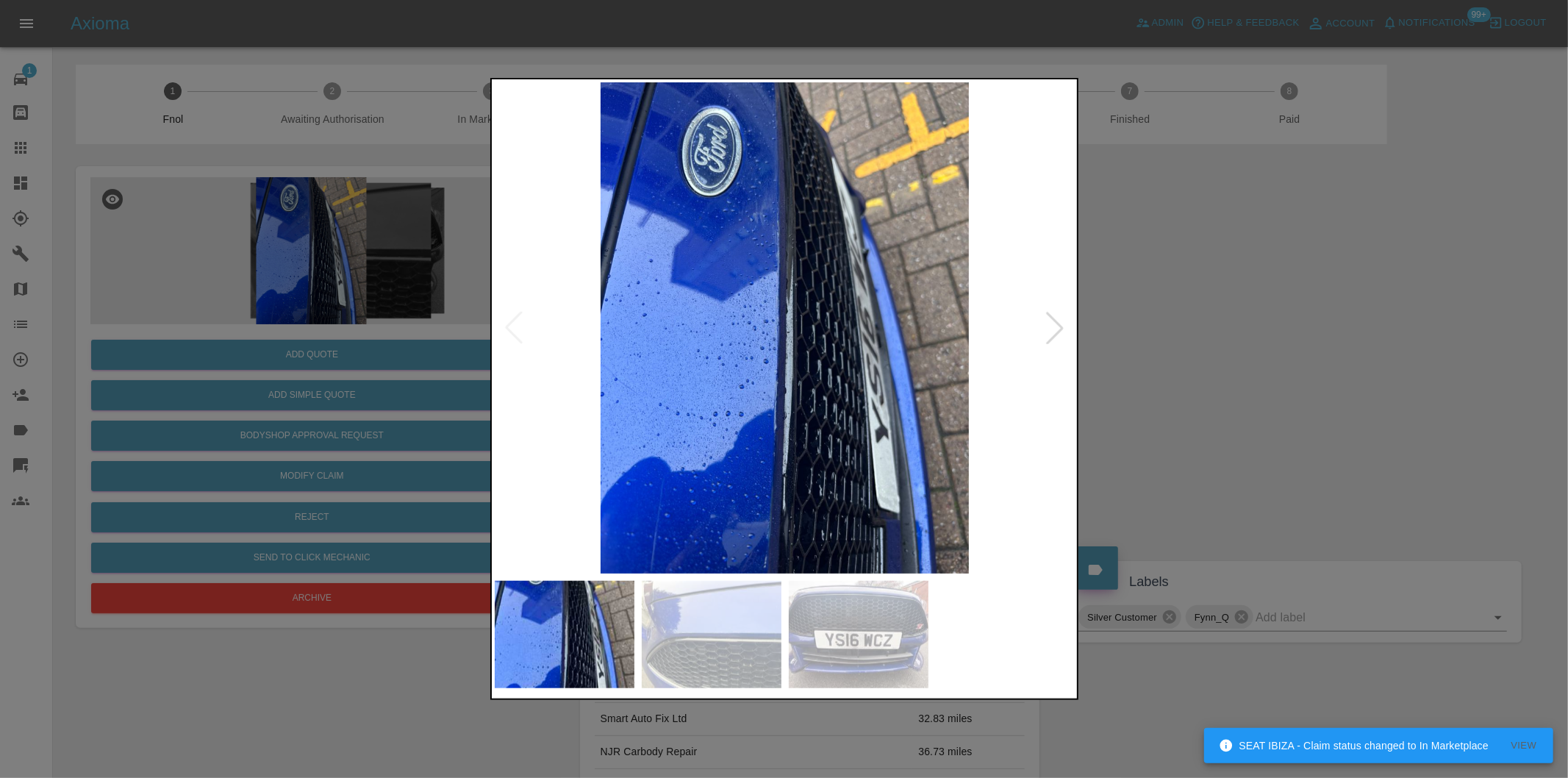
click at [1060, 322] on div at bounding box center [1055, 327] width 33 height 33
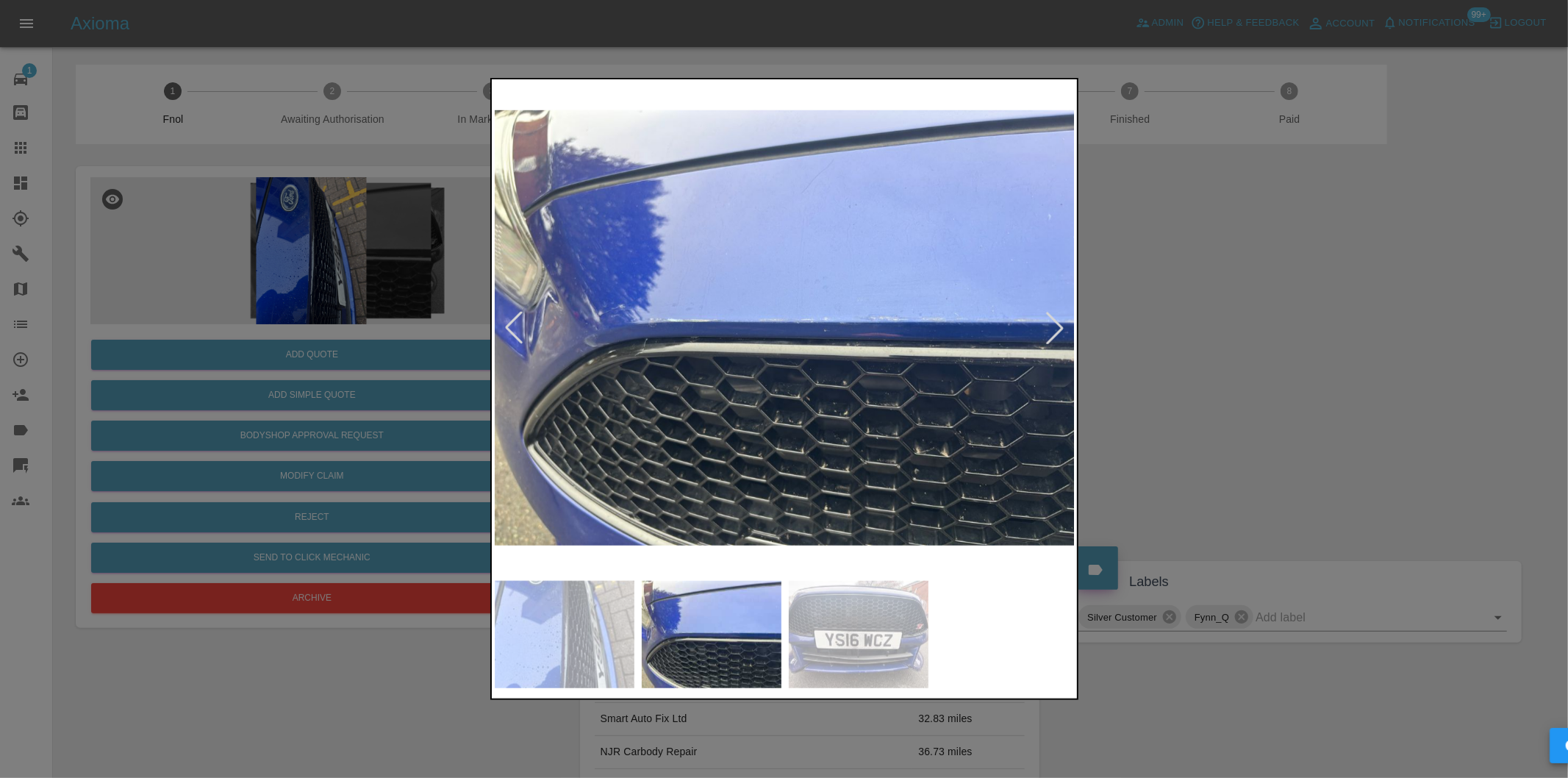
click at [1060, 322] on div at bounding box center [1055, 327] width 33 height 33
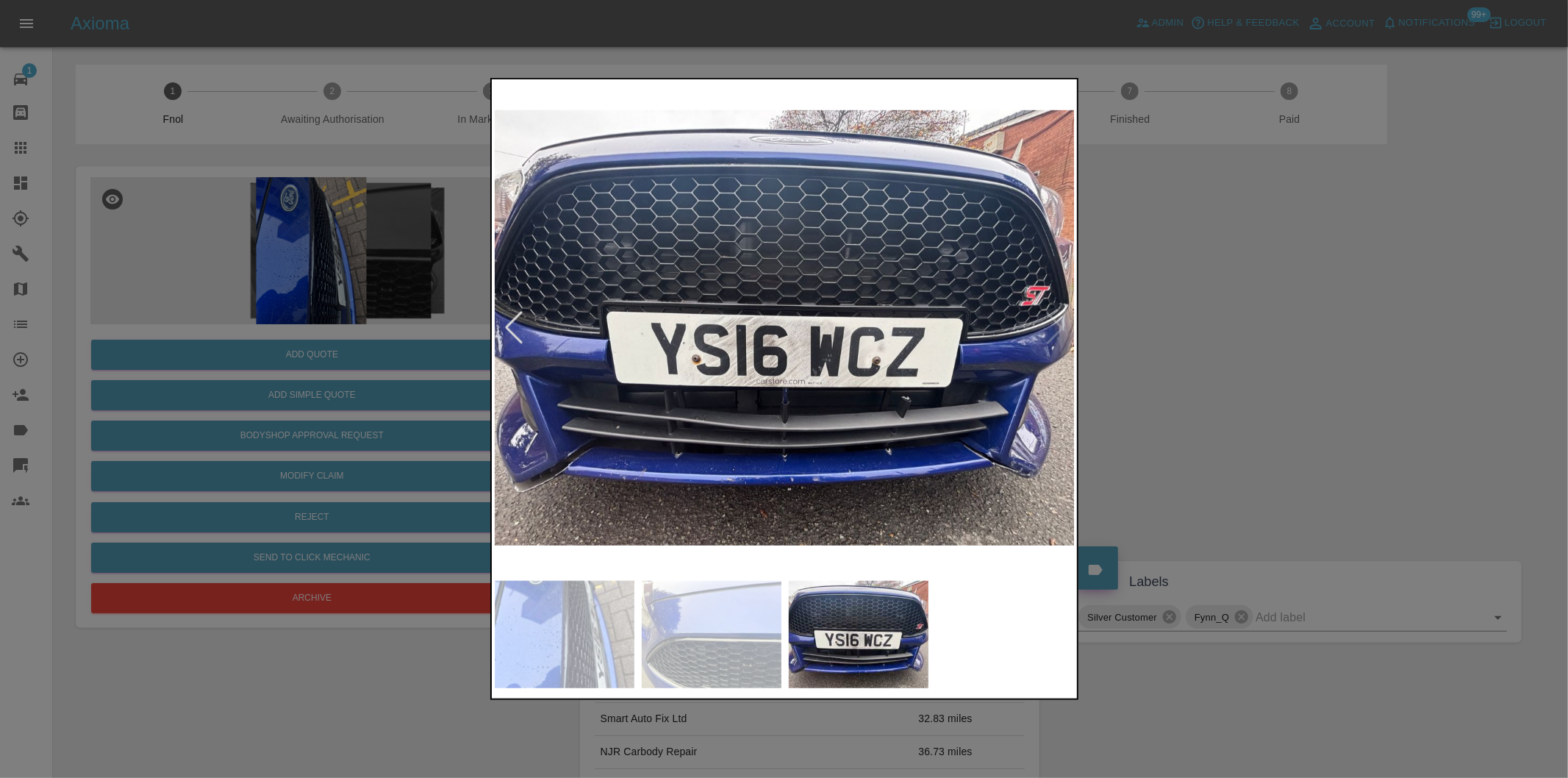
click at [1060, 322] on img at bounding box center [785, 328] width 581 height 491
click at [983, 483] on img at bounding box center [785, 328] width 581 height 491
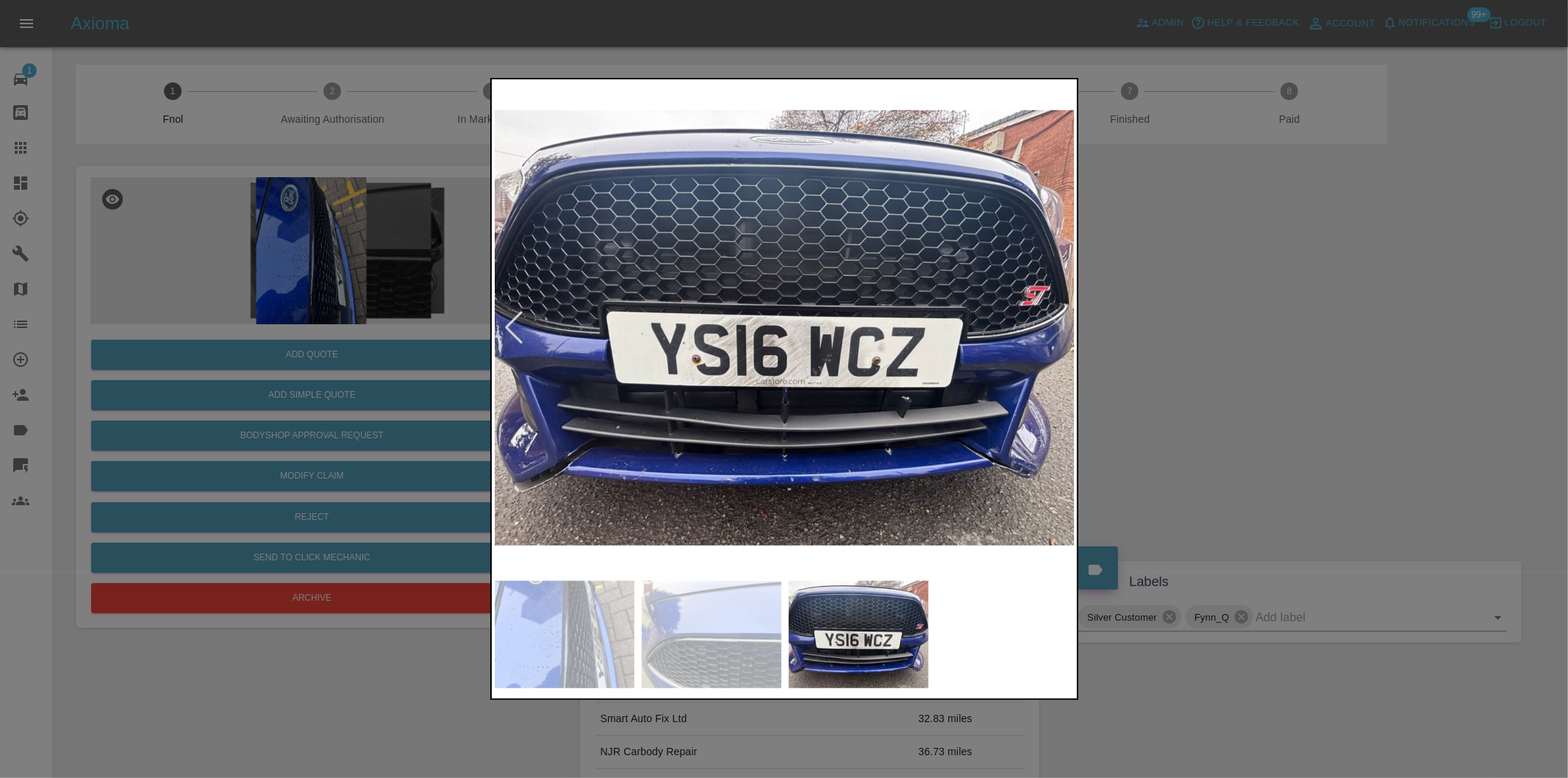
drag, startPoint x: 1262, startPoint y: 381, endPoint x: 972, endPoint y: 498, distance: 312.7
click at [1262, 382] on div at bounding box center [784, 389] width 1568 height 778
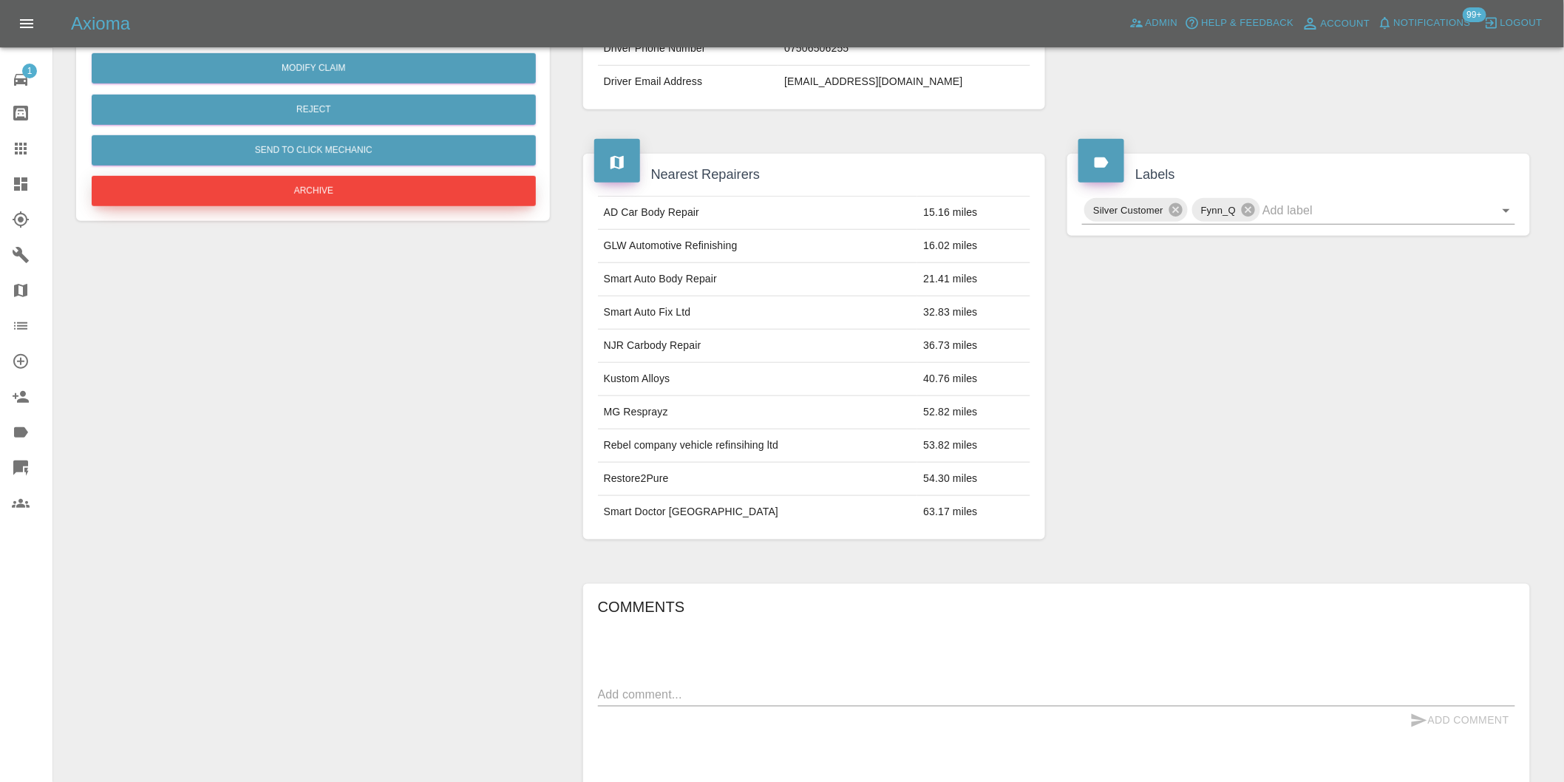
scroll to position [164, 0]
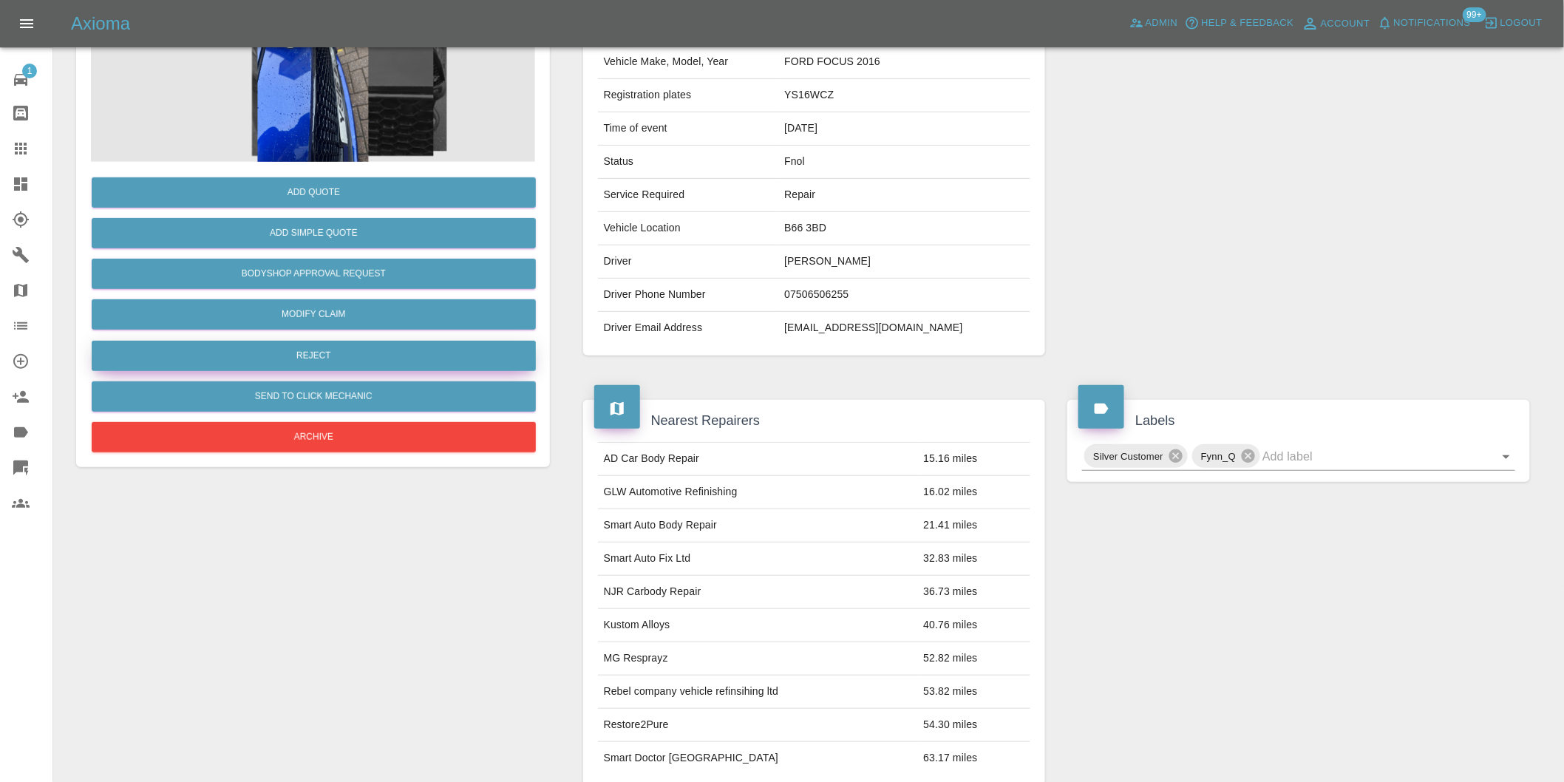
click at [344, 352] on button "Reject" at bounding box center [314, 356] width 444 height 30
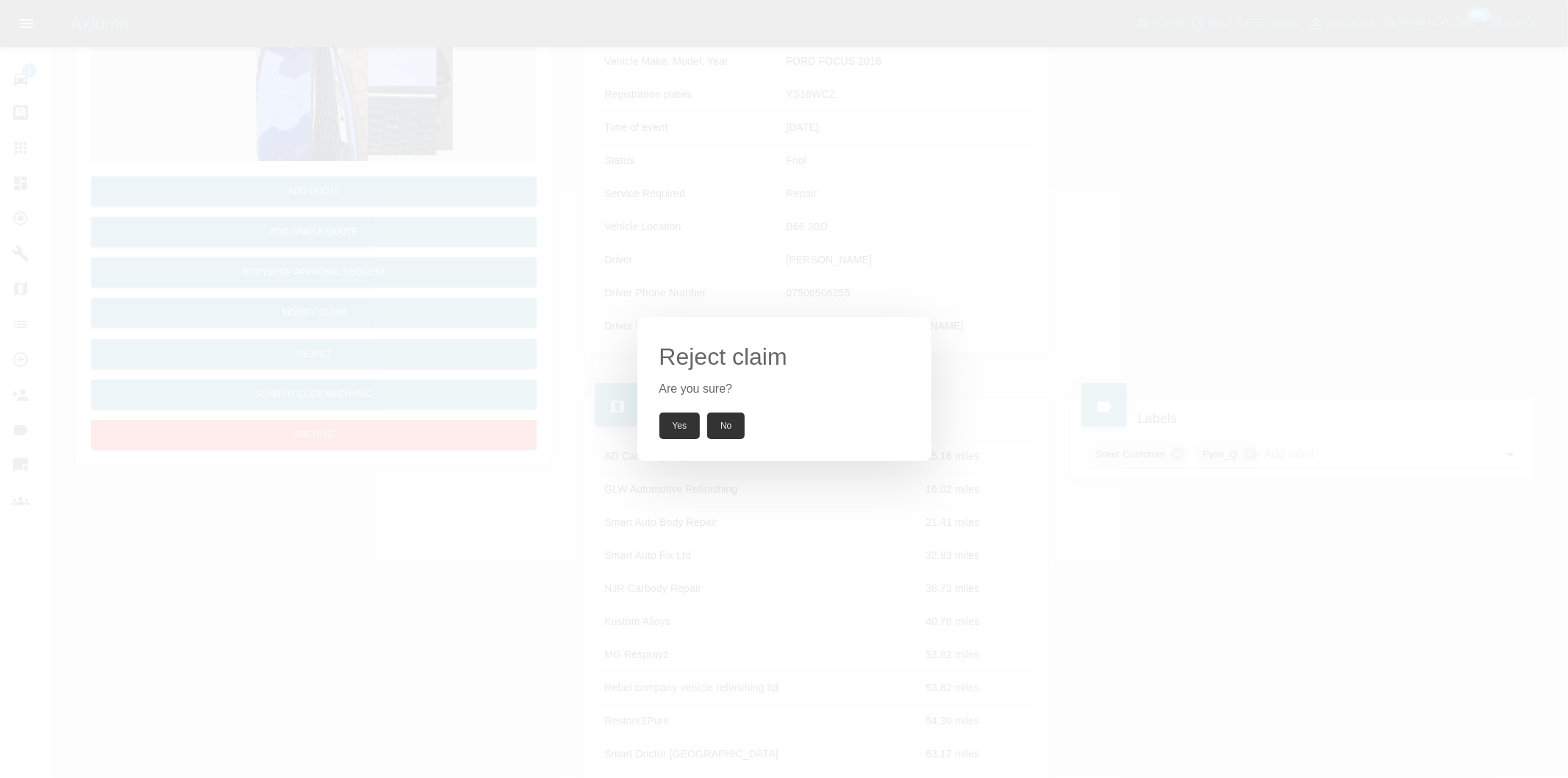
click at [671, 418] on button "Yes" at bounding box center [680, 426] width 41 height 27
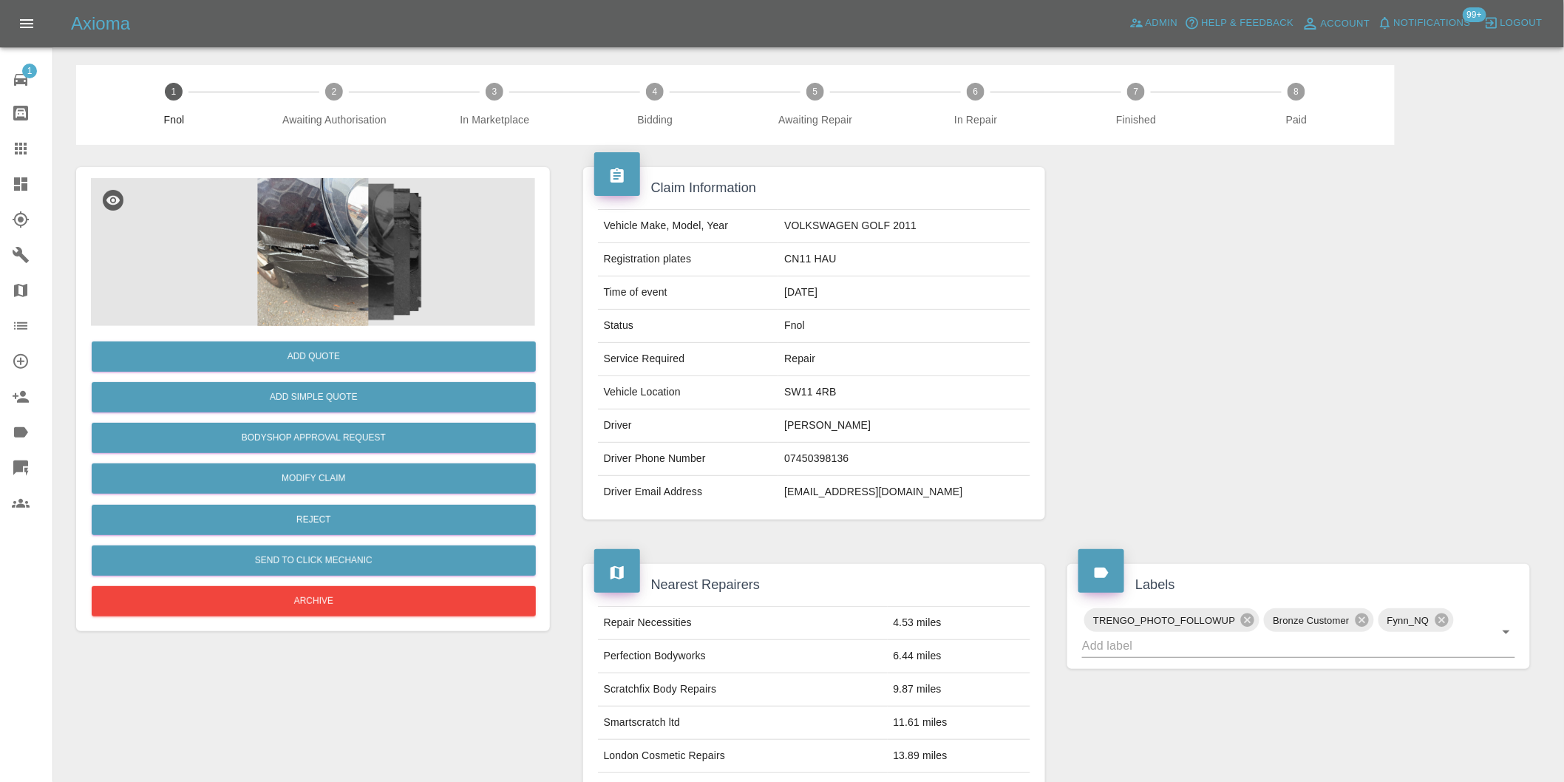
click at [321, 242] on img at bounding box center [313, 252] width 444 height 148
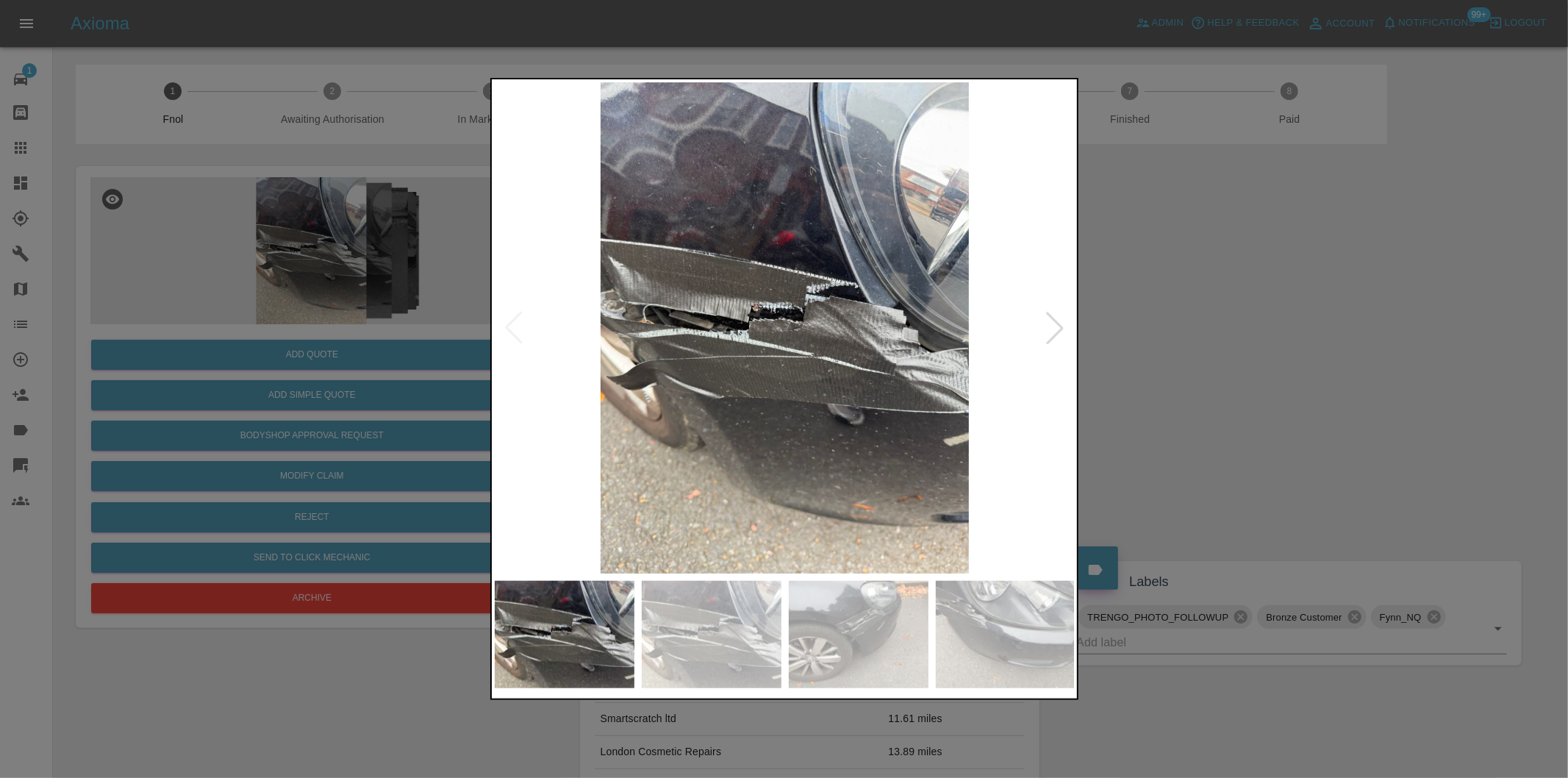
click at [1192, 364] on div at bounding box center [784, 389] width 1568 height 778
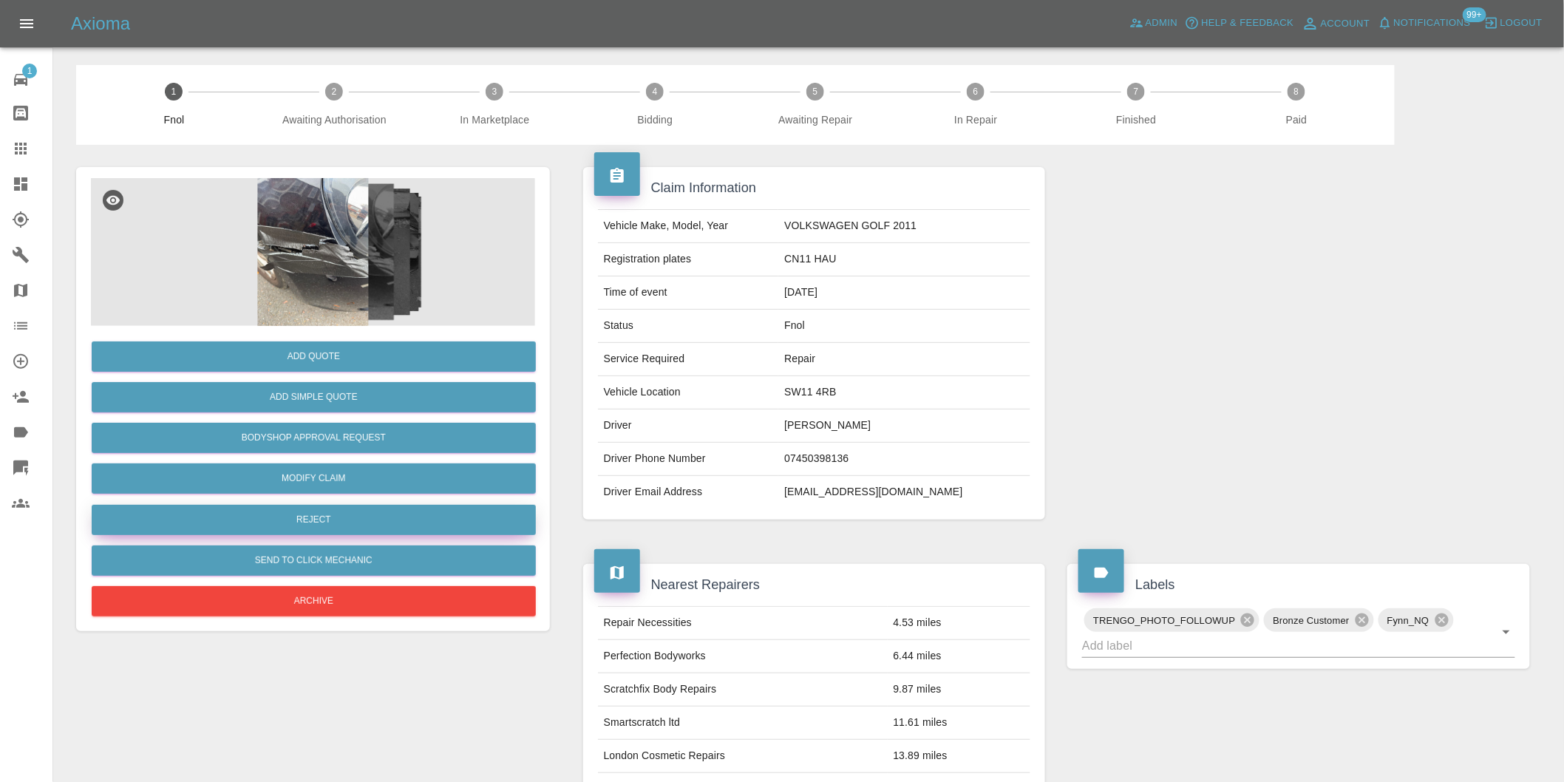
click at [336, 522] on button "Reject" at bounding box center [314, 520] width 444 height 30
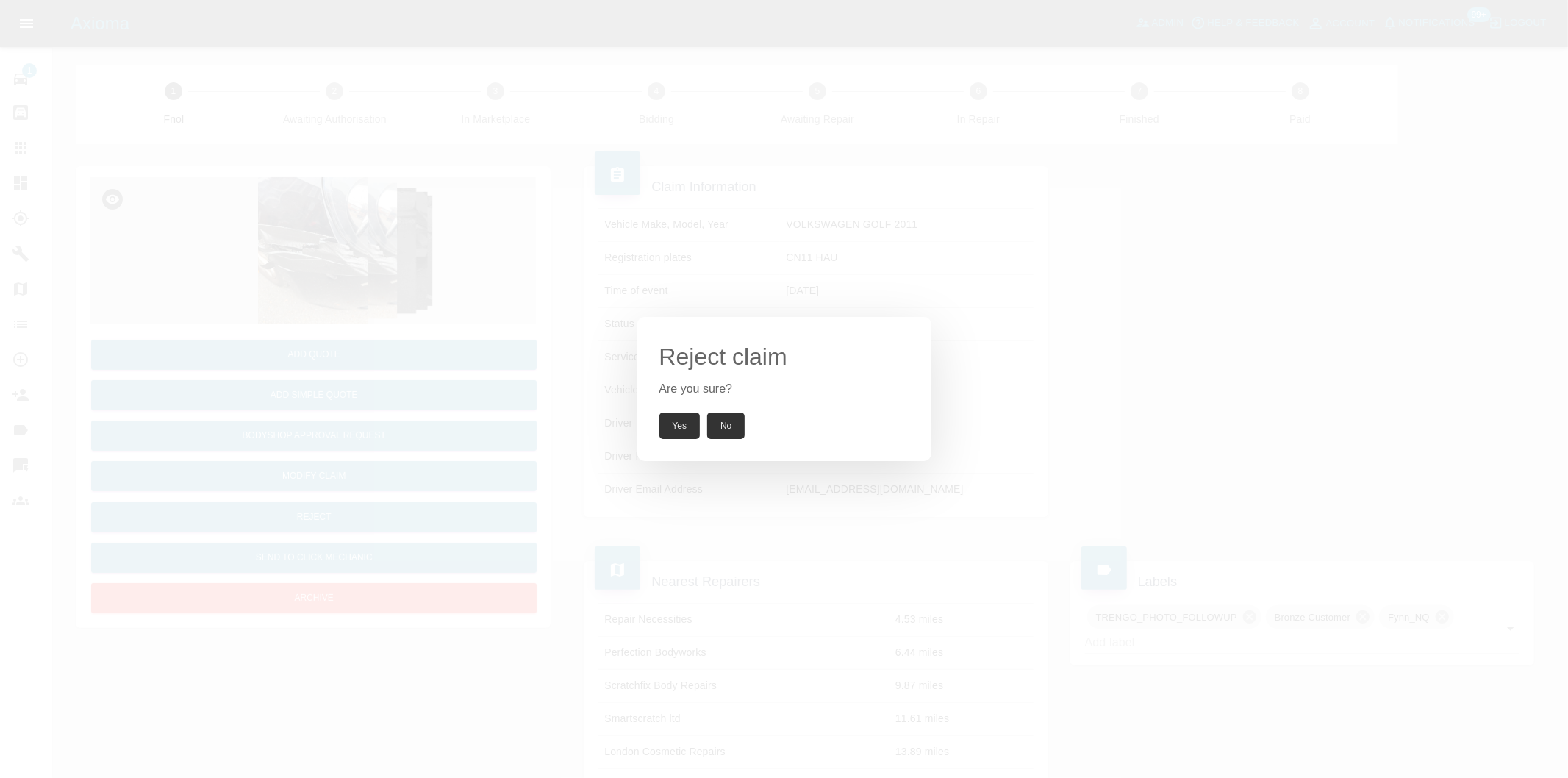
click at [683, 430] on button "Yes" at bounding box center [680, 426] width 41 height 27
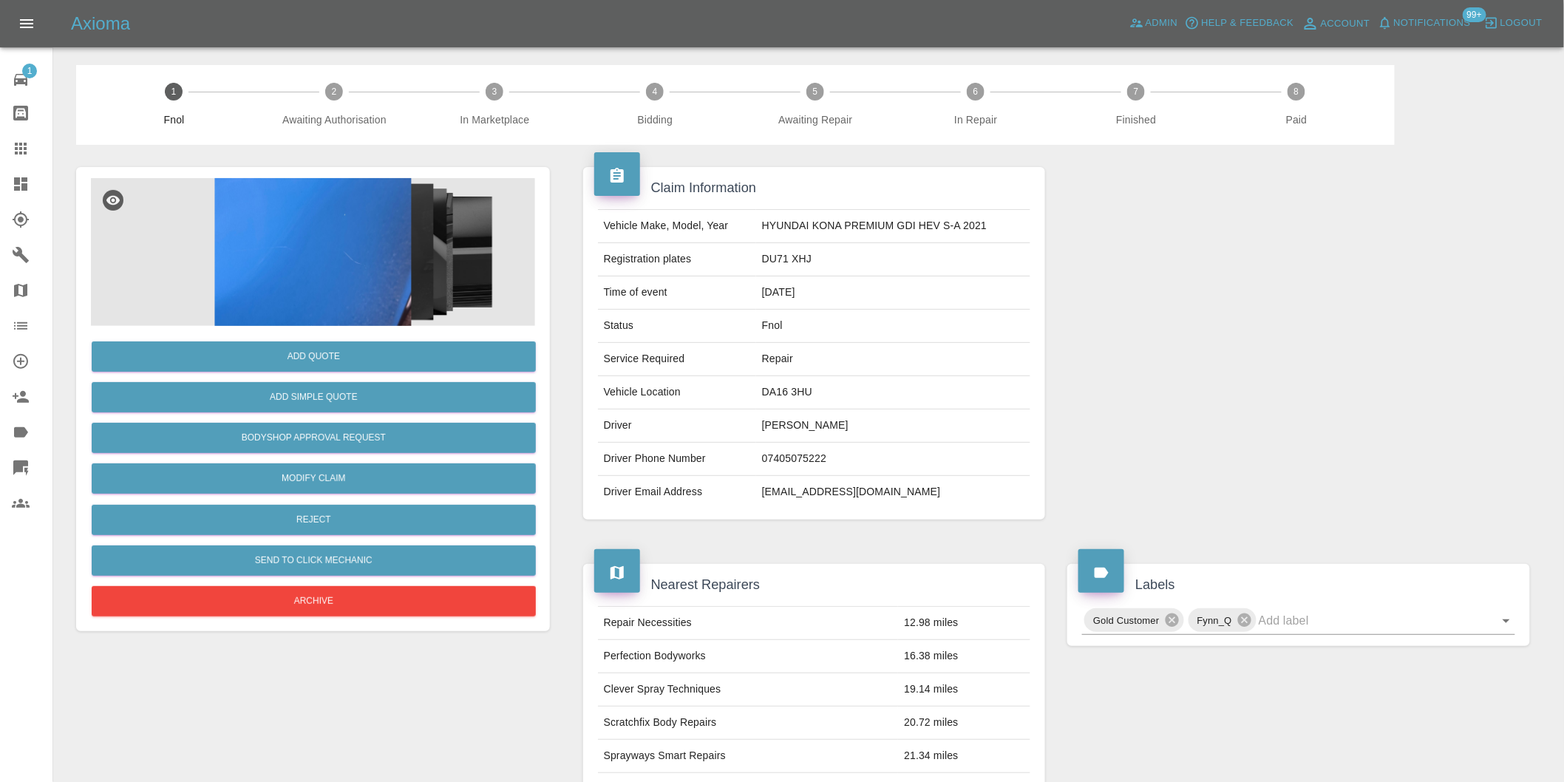
click at [347, 251] on img at bounding box center [313, 252] width 444 height 148
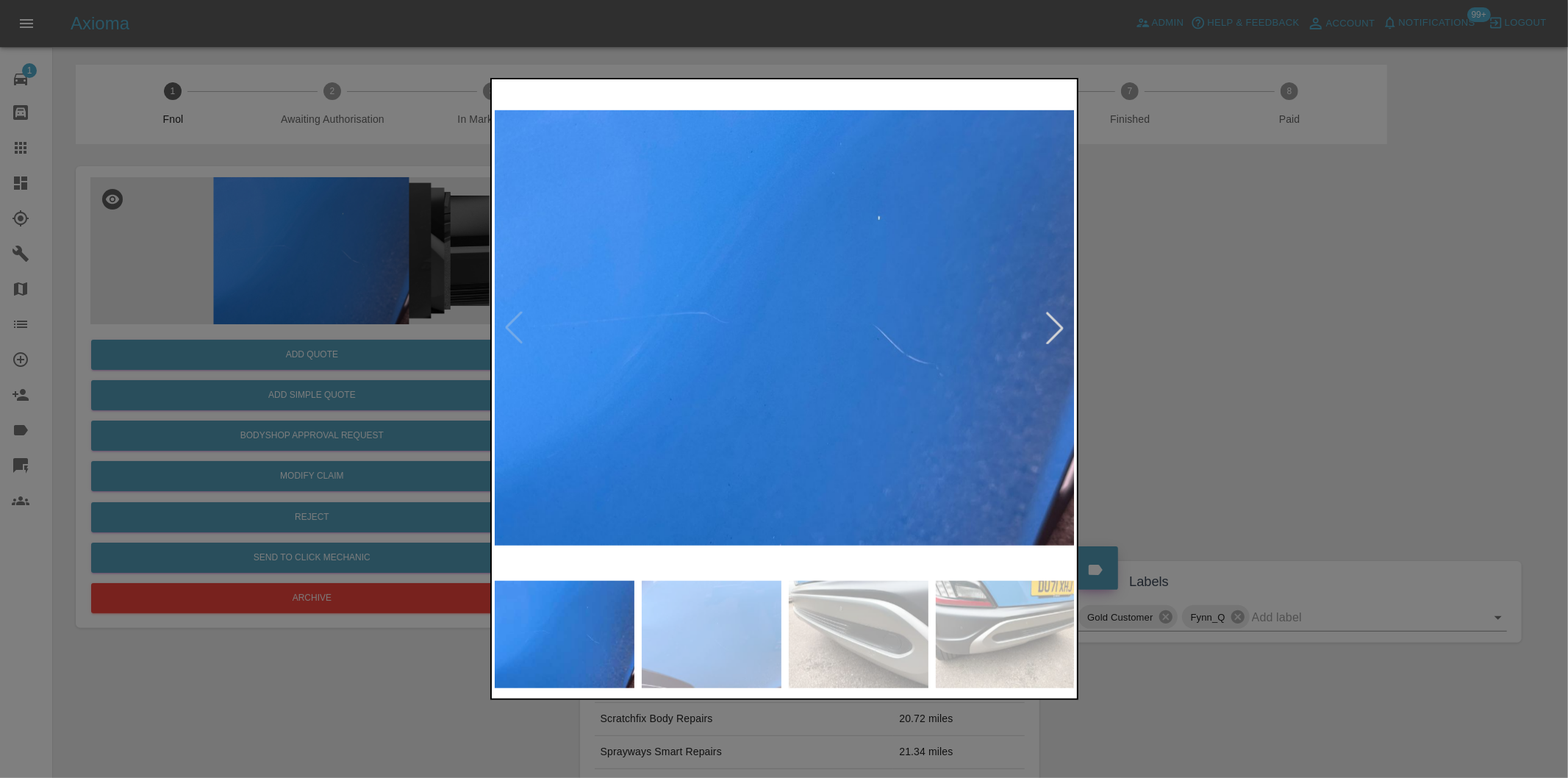
click at [1049, 327] on div at bounding box center [1055, 327] width 33 height 33
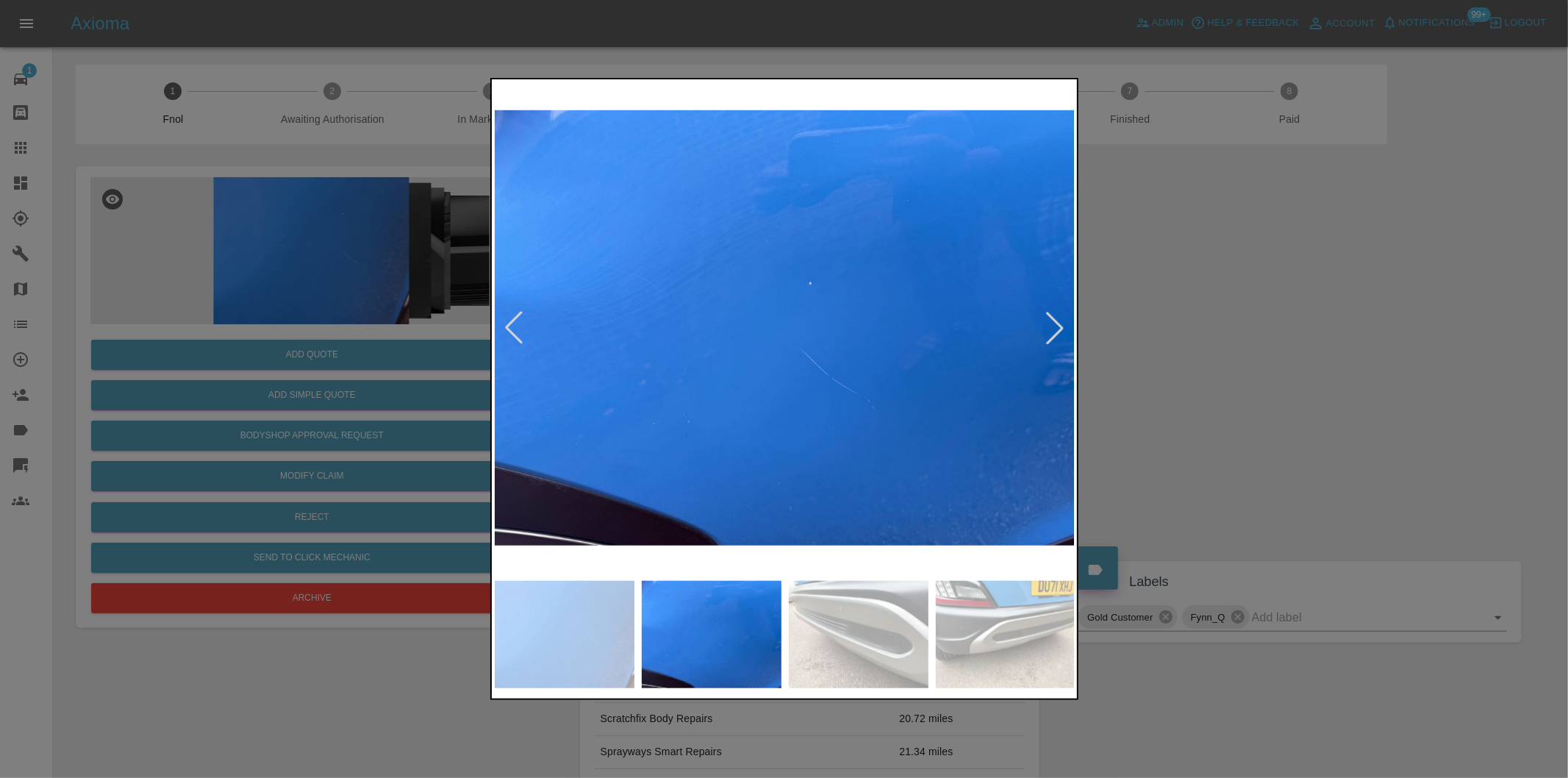
click at [1049, 327] on div at bounding box center [1055, 327] width 33 height 33
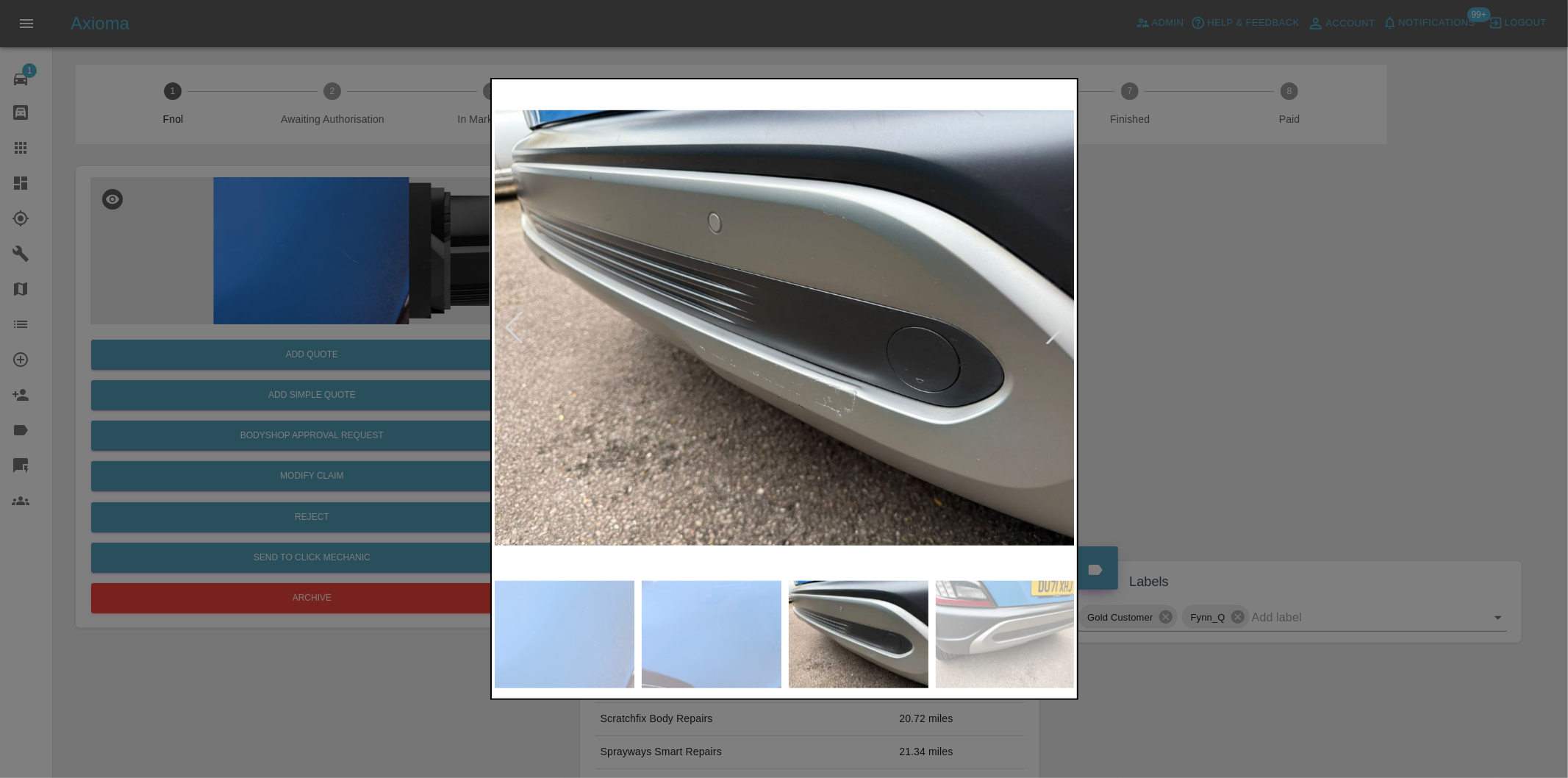
click at [1049, 327] on div at bounding box center [1055, 327] width 33 height 33
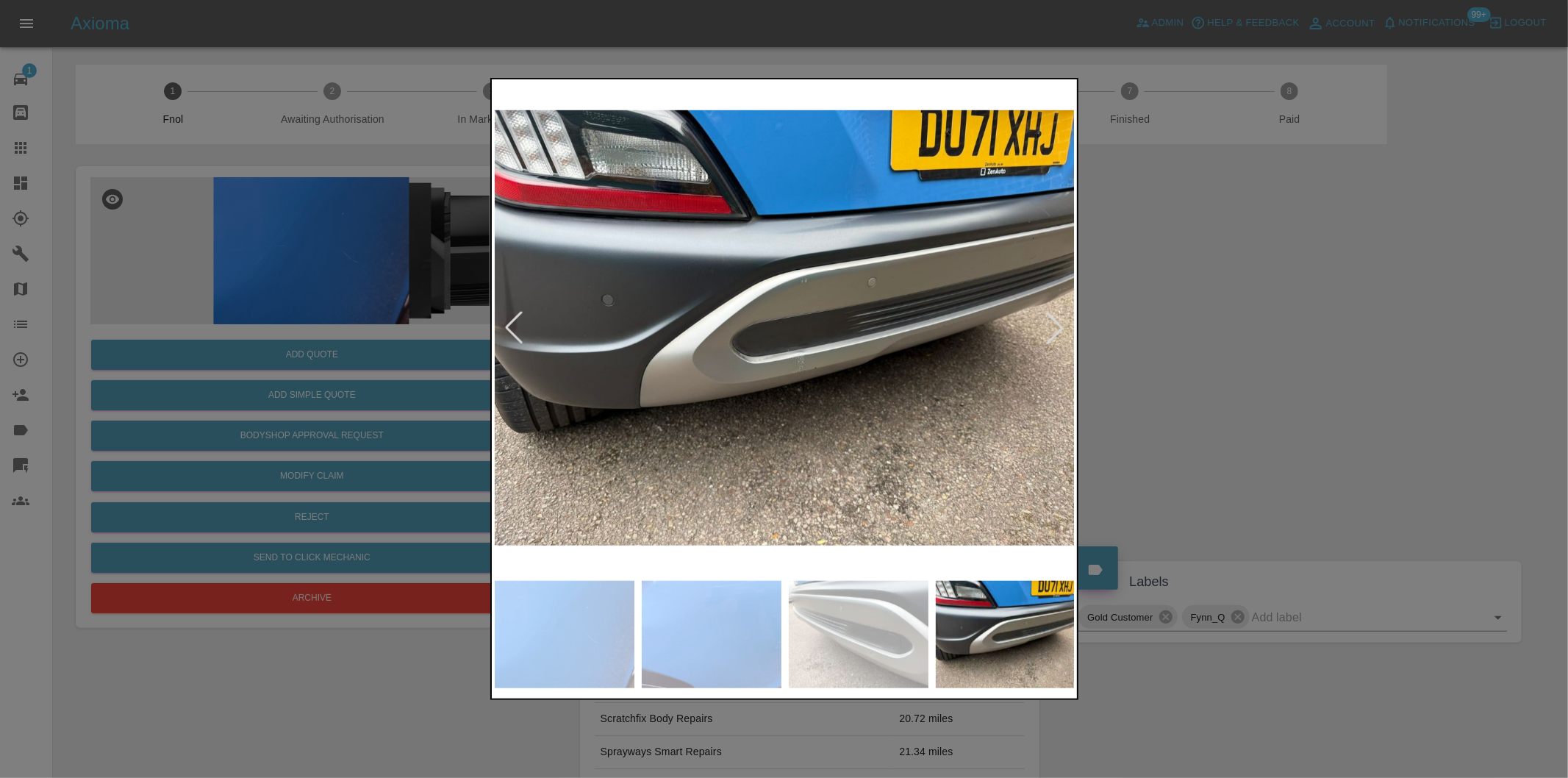
click at [1274, 342] on div at bounding box center [784, 389] width 1568 height 778
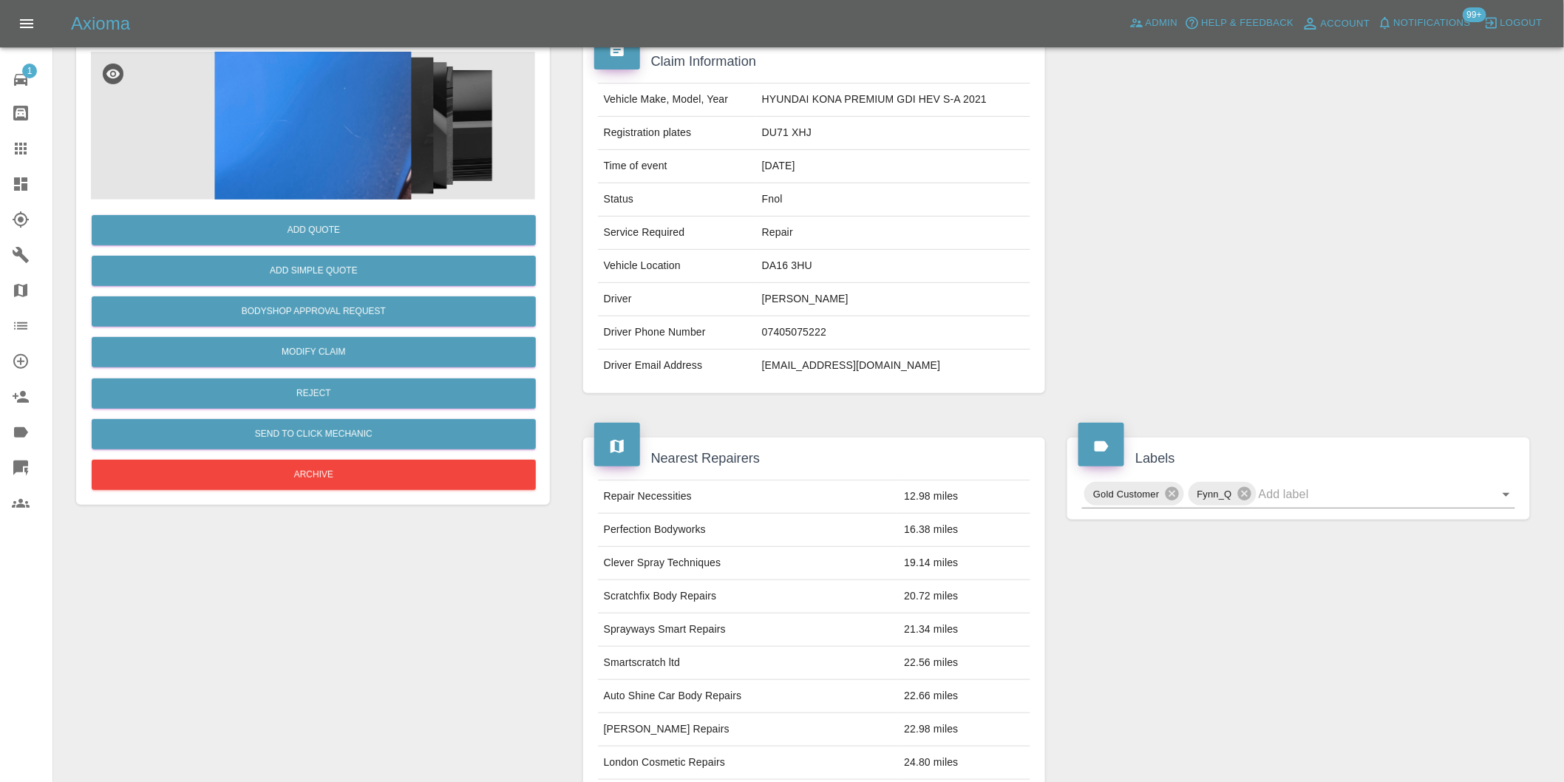
scroll to position [246, 0]
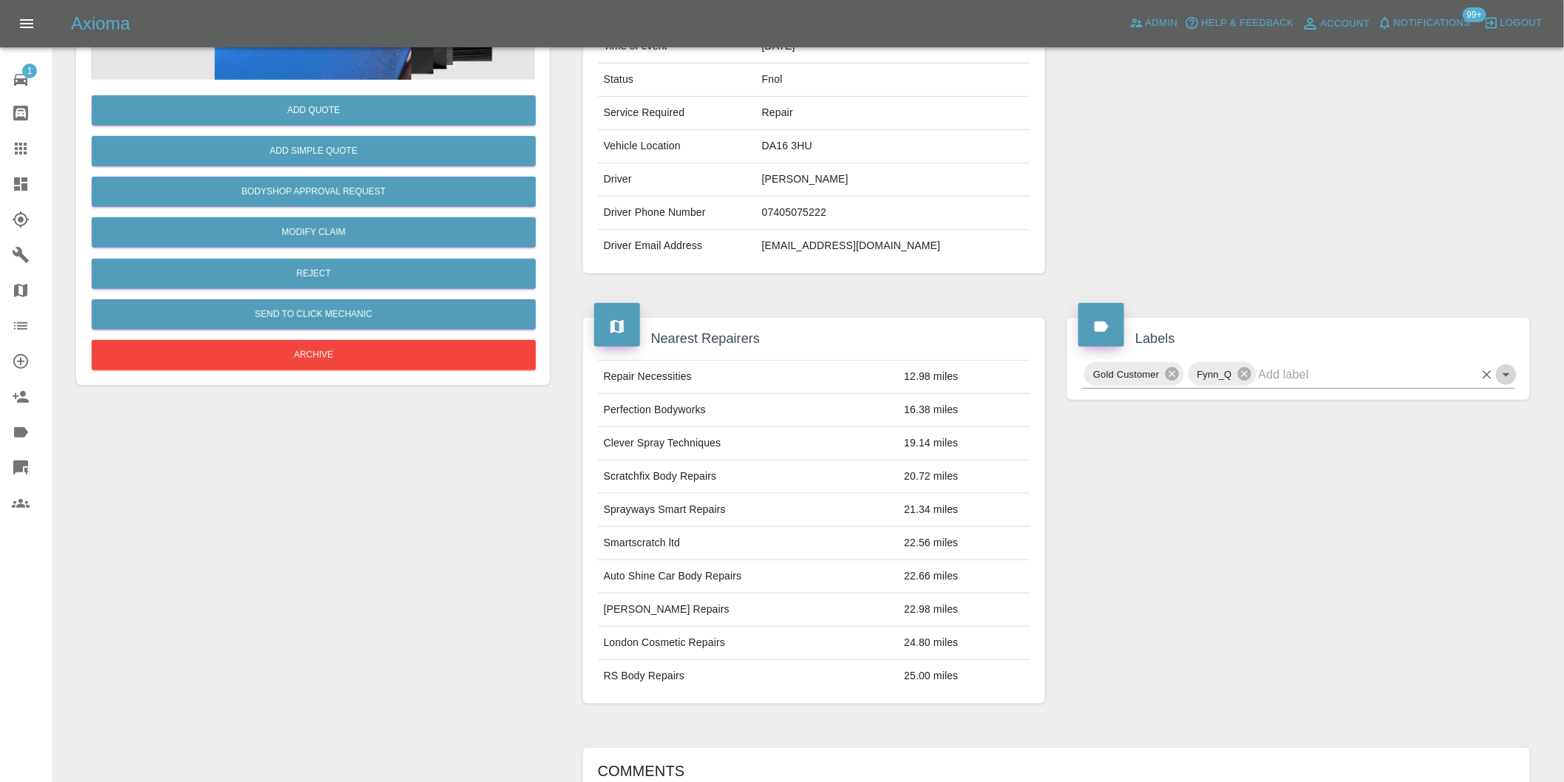
click at [1515, 378] on icon "Open" at bounding box center [1506, 375] width 18 height 18
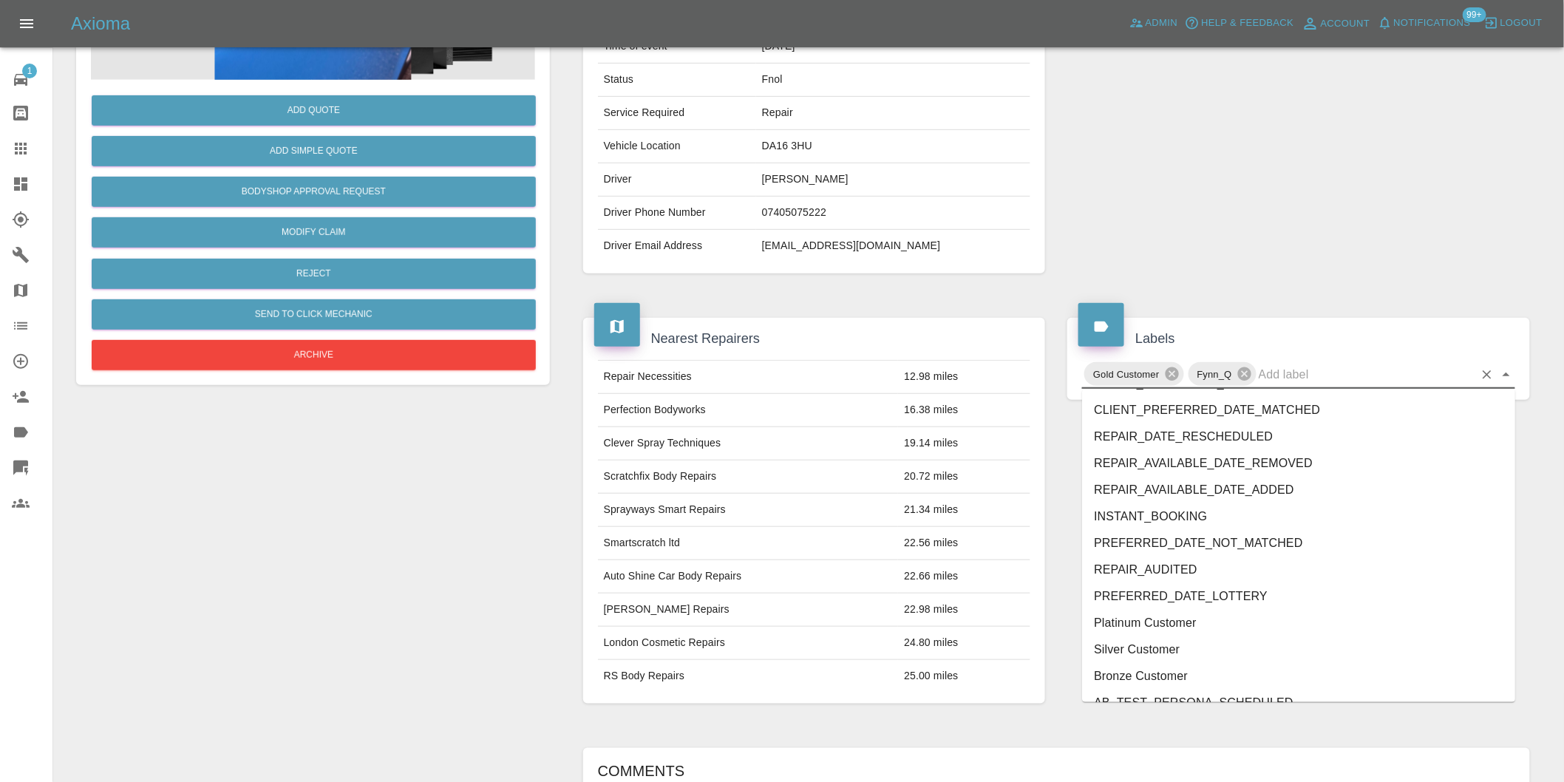
scroll to position [3156, 0]
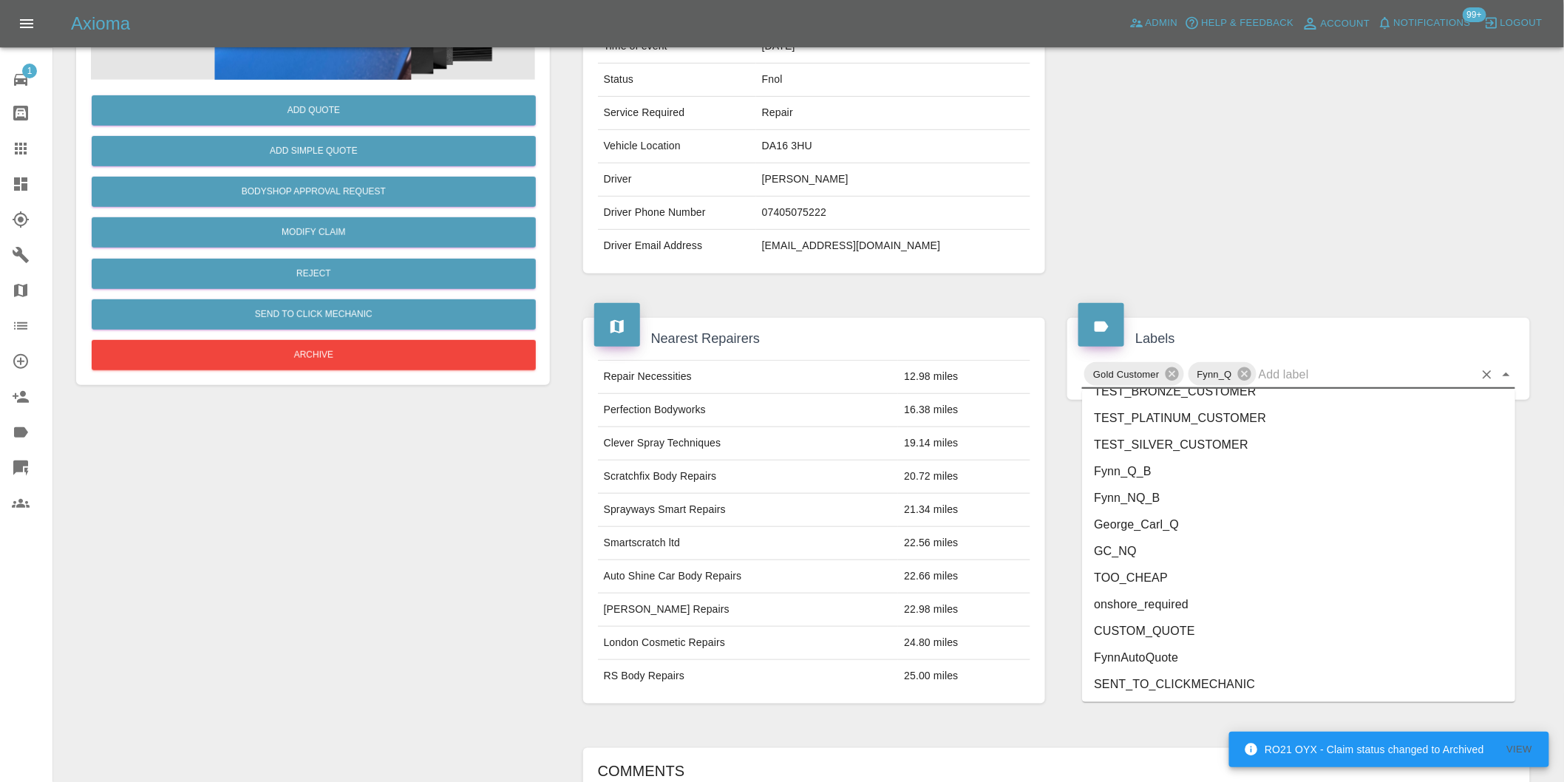
click at [1176, 523] on li "George_Carl_Q" at bounding box center [1298, 524] width 433 height 27
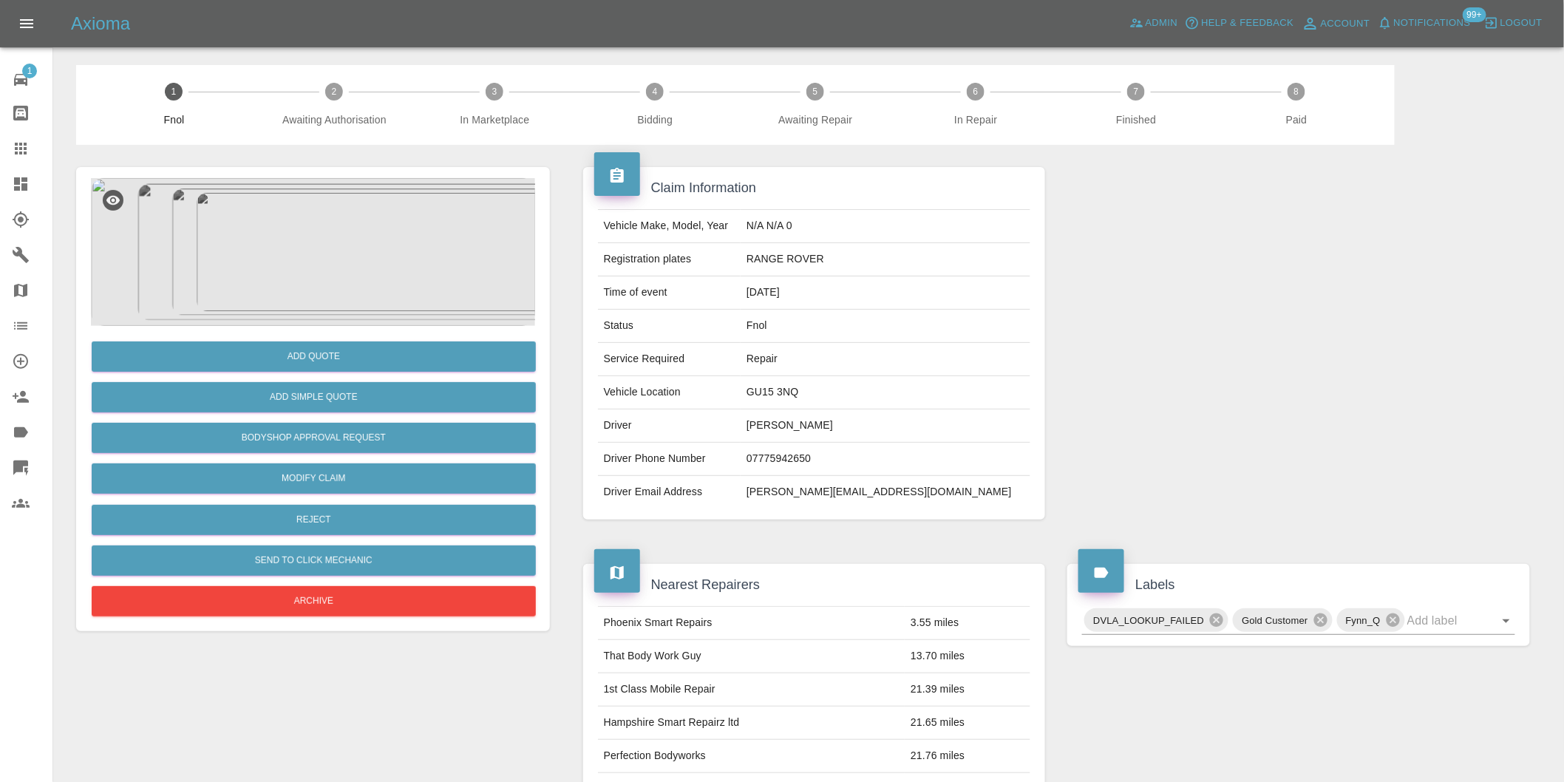
click at [307, 268] on img at bounding box center [313, 252] width 444 height 148
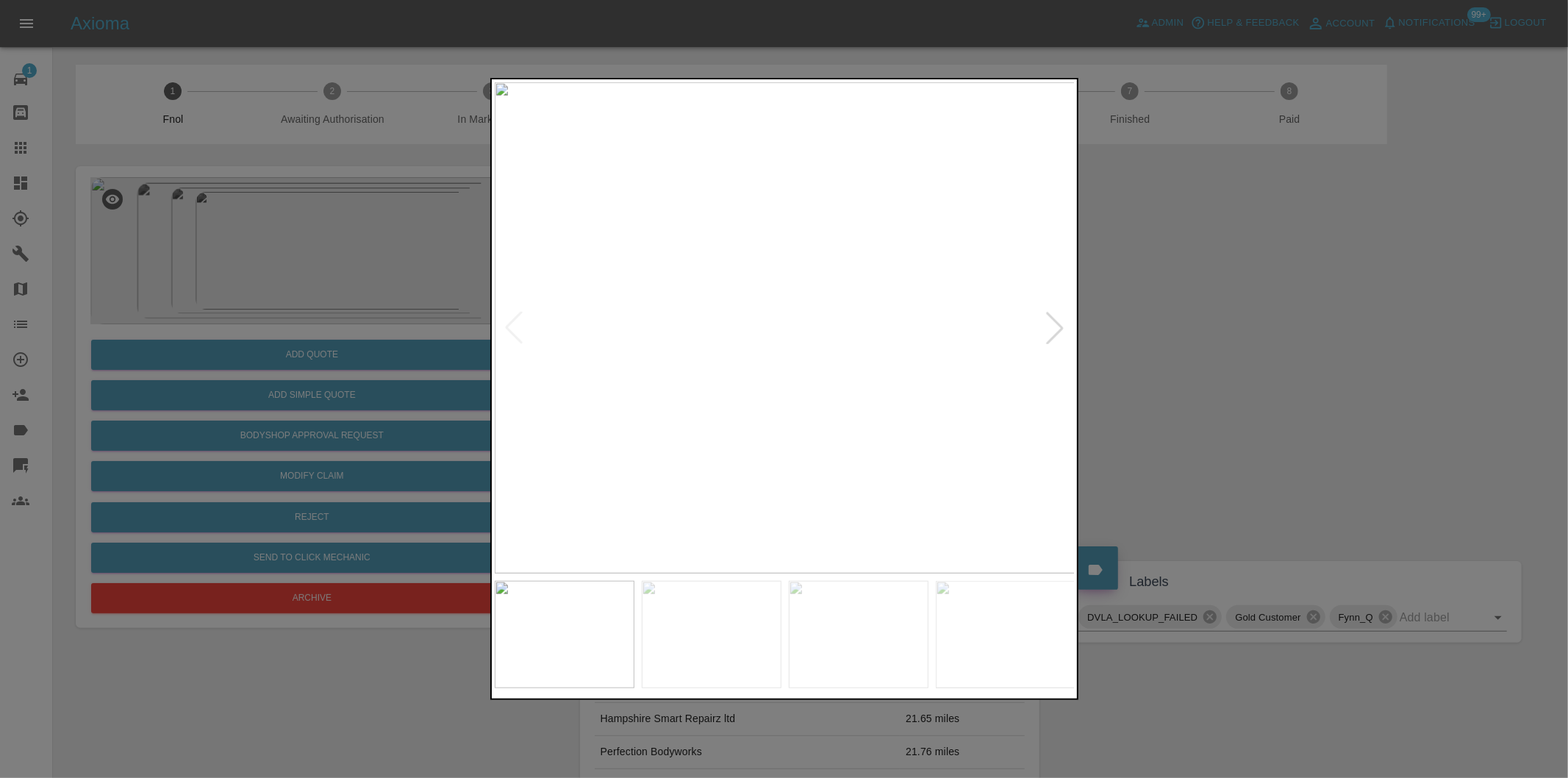
click at [1055, 334] on div at bounding box center [1055, 327] width 33 height 33
click at [1055, 334] on img at bounding box center [785, 328] width 581 height 491
drag, startPoint x: 1274, startPoint y: 333, endPoint x: 1225, endPoint y: 278, distance: 73.7
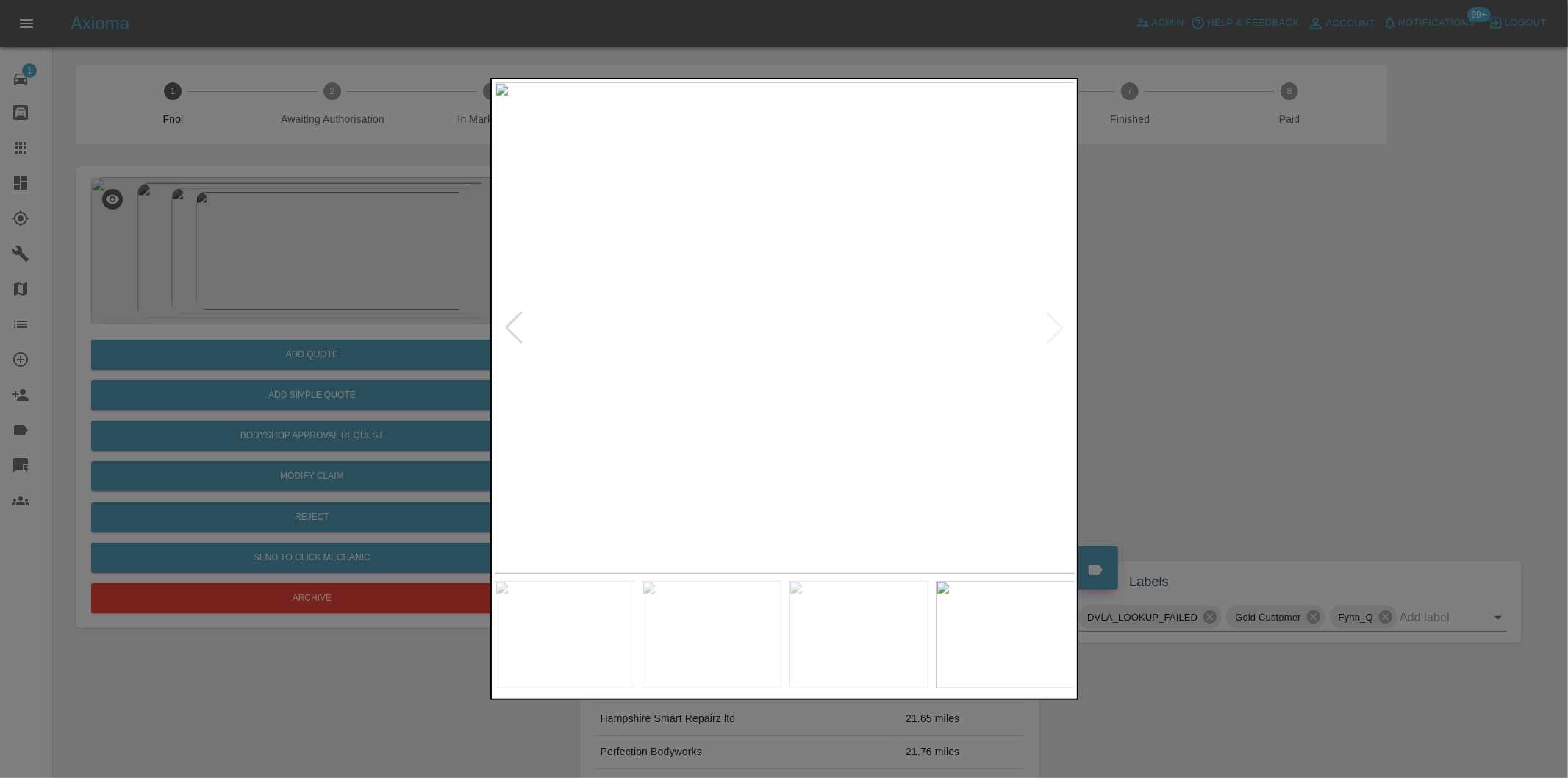
click at [1274, 332] on div at bounding box center [784, 389] width 1568 height 778
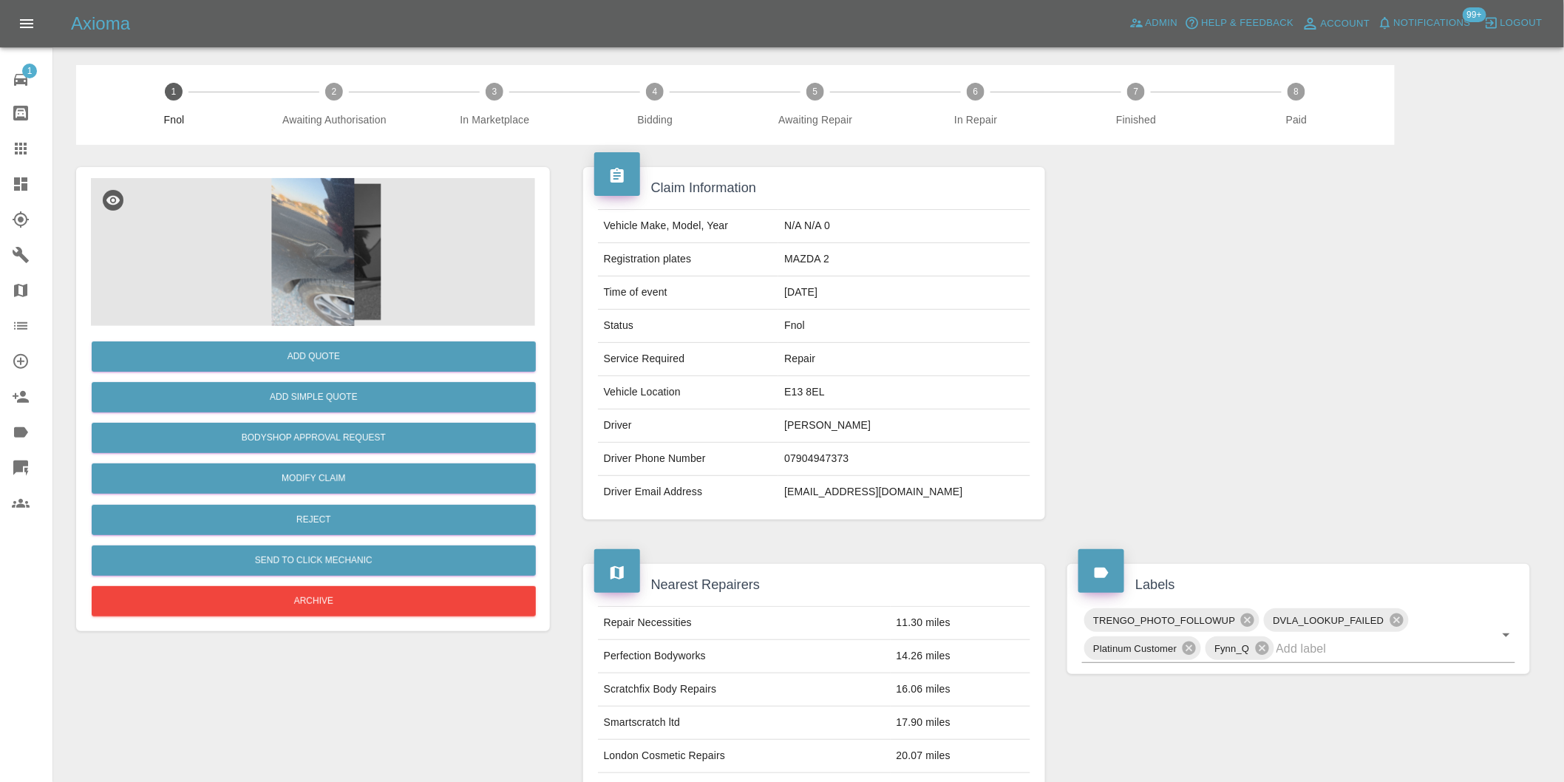
click at [329, 223] on img at bounding box center [313, 252] width 444 height 148
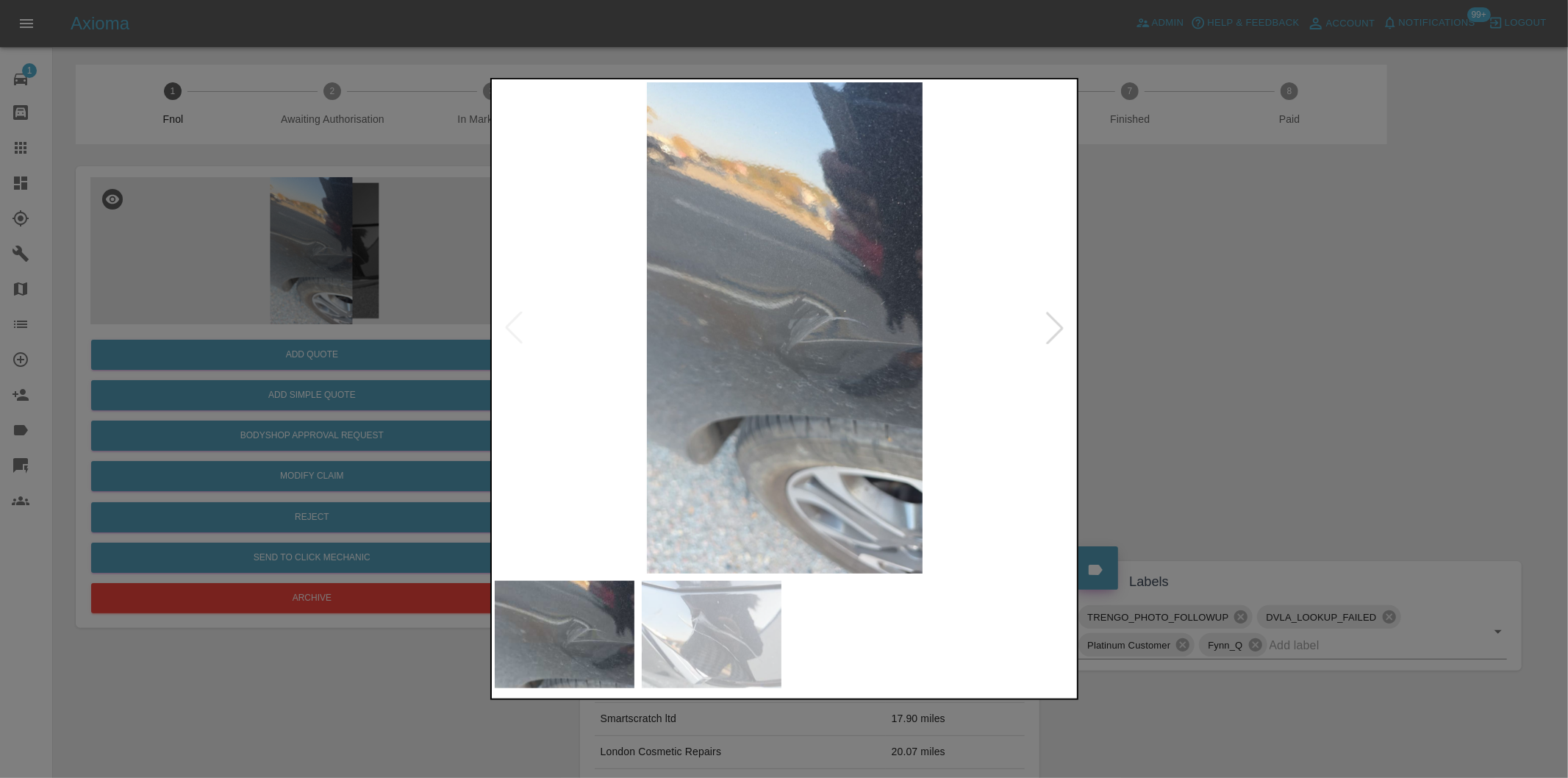
click at [1052, 328] on div at bounding box center [1055, 327] width 33 height 33
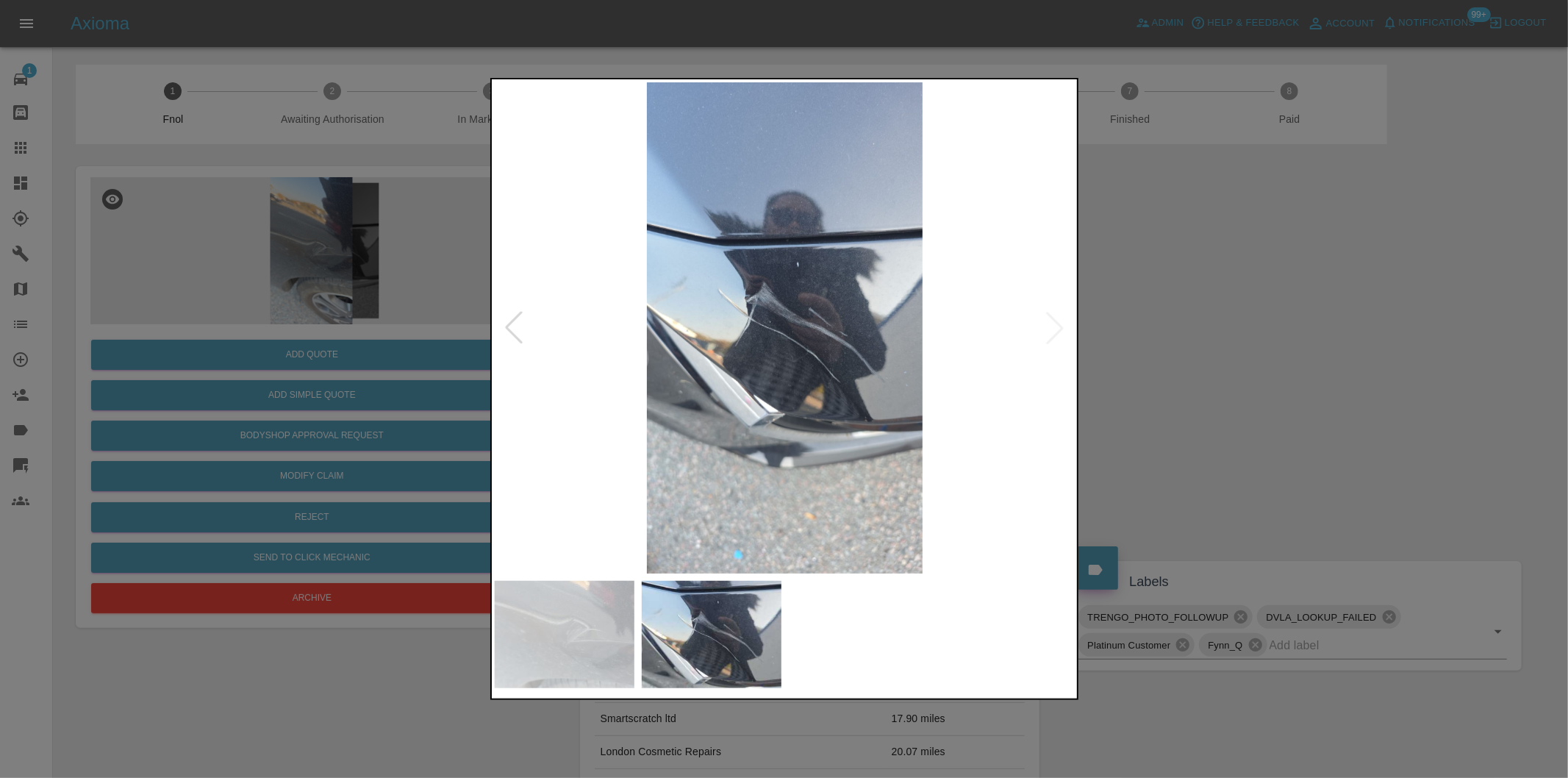
click at [1052, 328] on img at bounding box center [785, 328] width 581 height 491
click at [1288, 365] on div at bounding box center [784, 389] width 1568 height 778
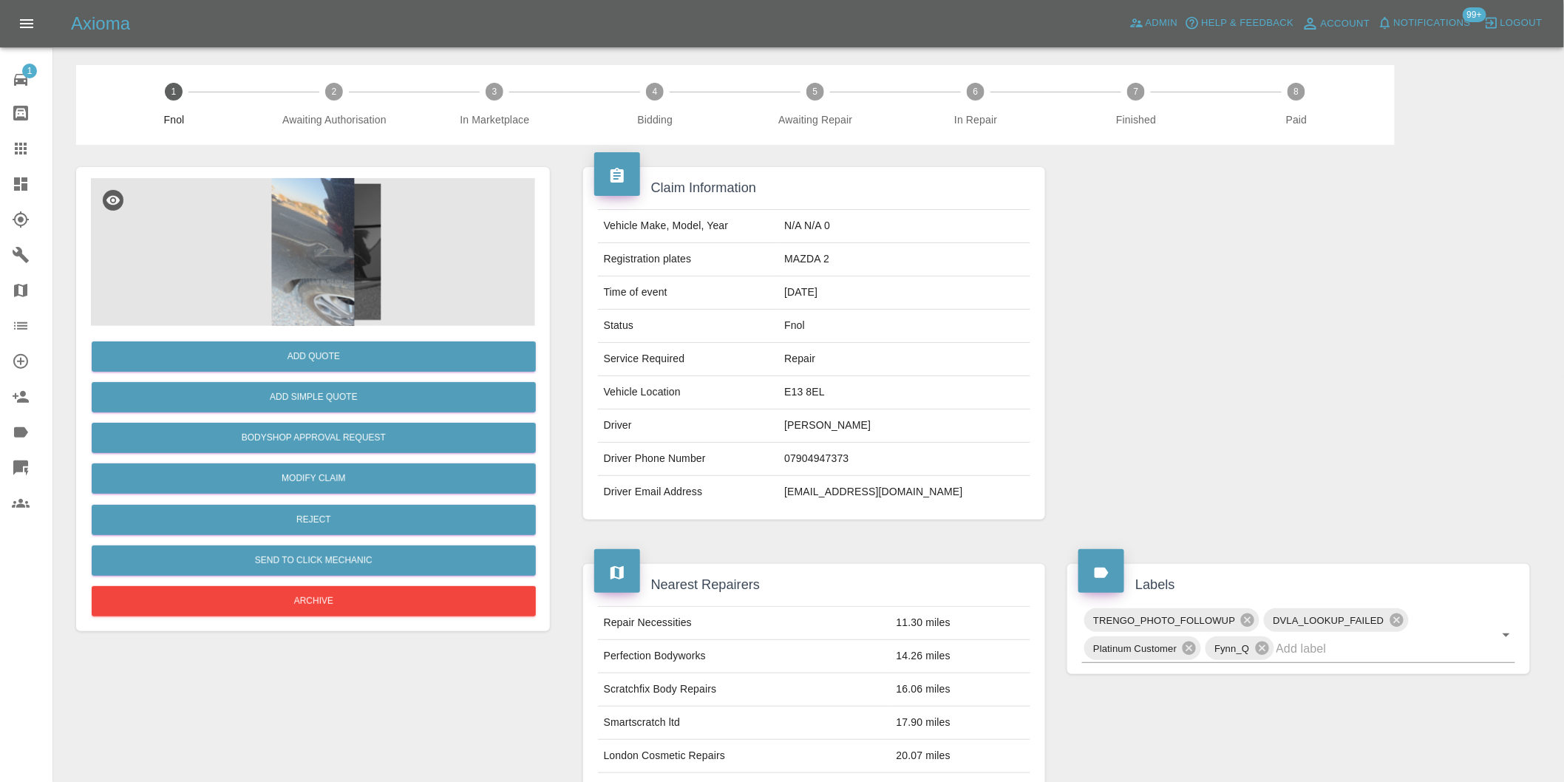
click at [334, 242] on img at bounding box center [313, 252] width 444 height 148
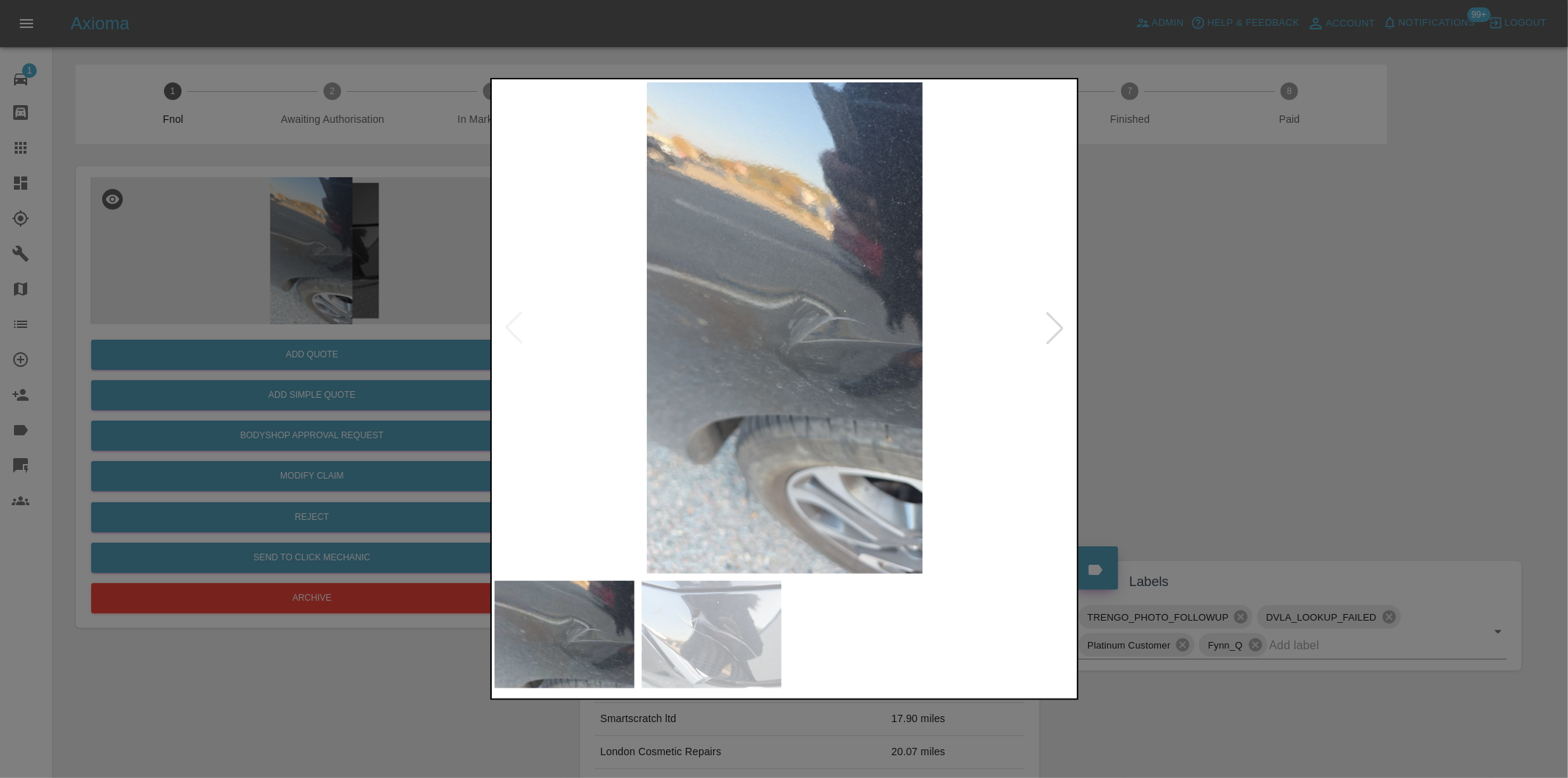
click at [781, 342] on img at bounding box center [785, 328] width 581 height 491
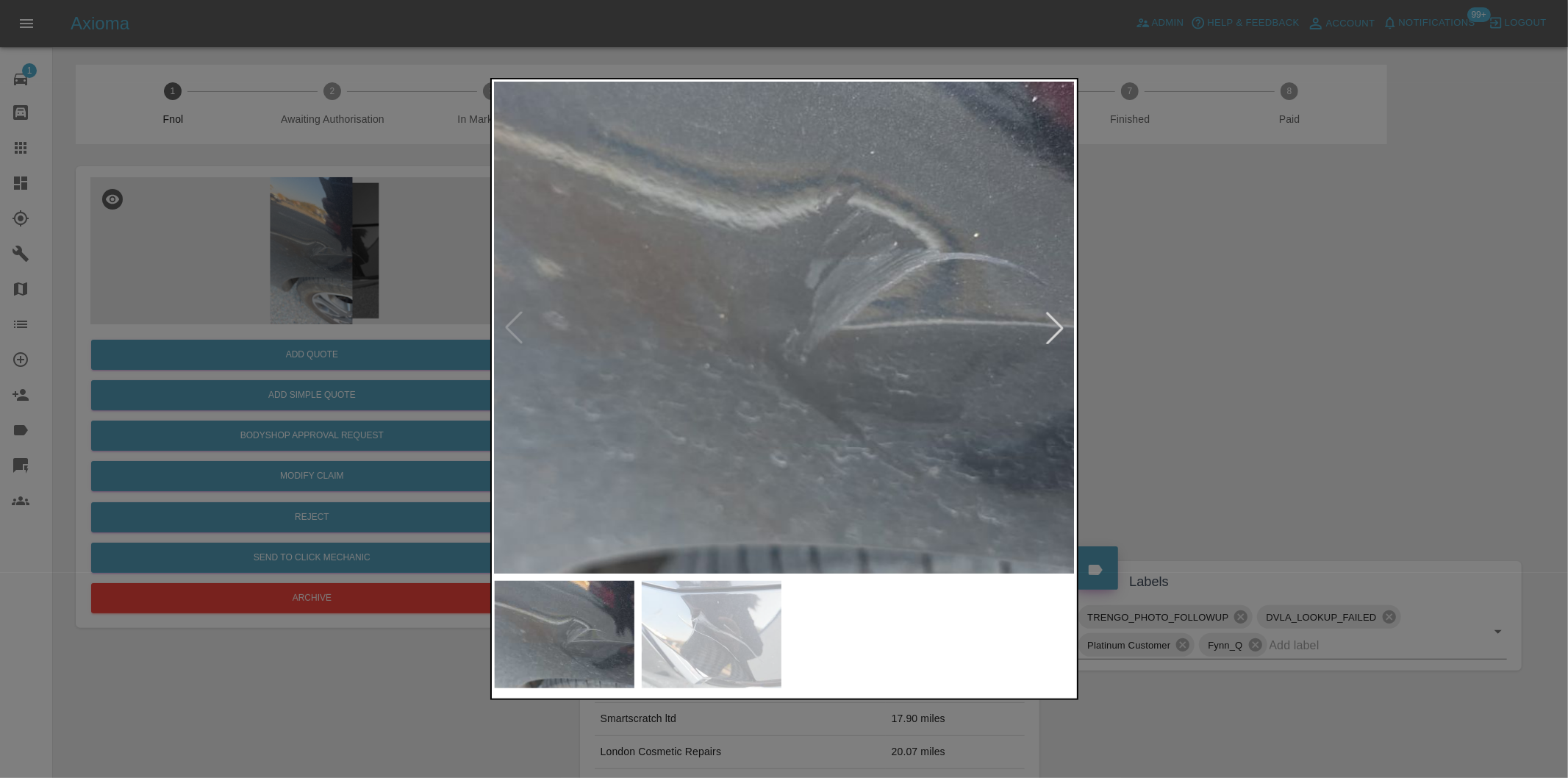
click at [818, 331] on img at bounding box center [794, 285] width 1742 height 1472
click at [820, 329] on img at bounding box center [794, 285] width 1742 height 1472
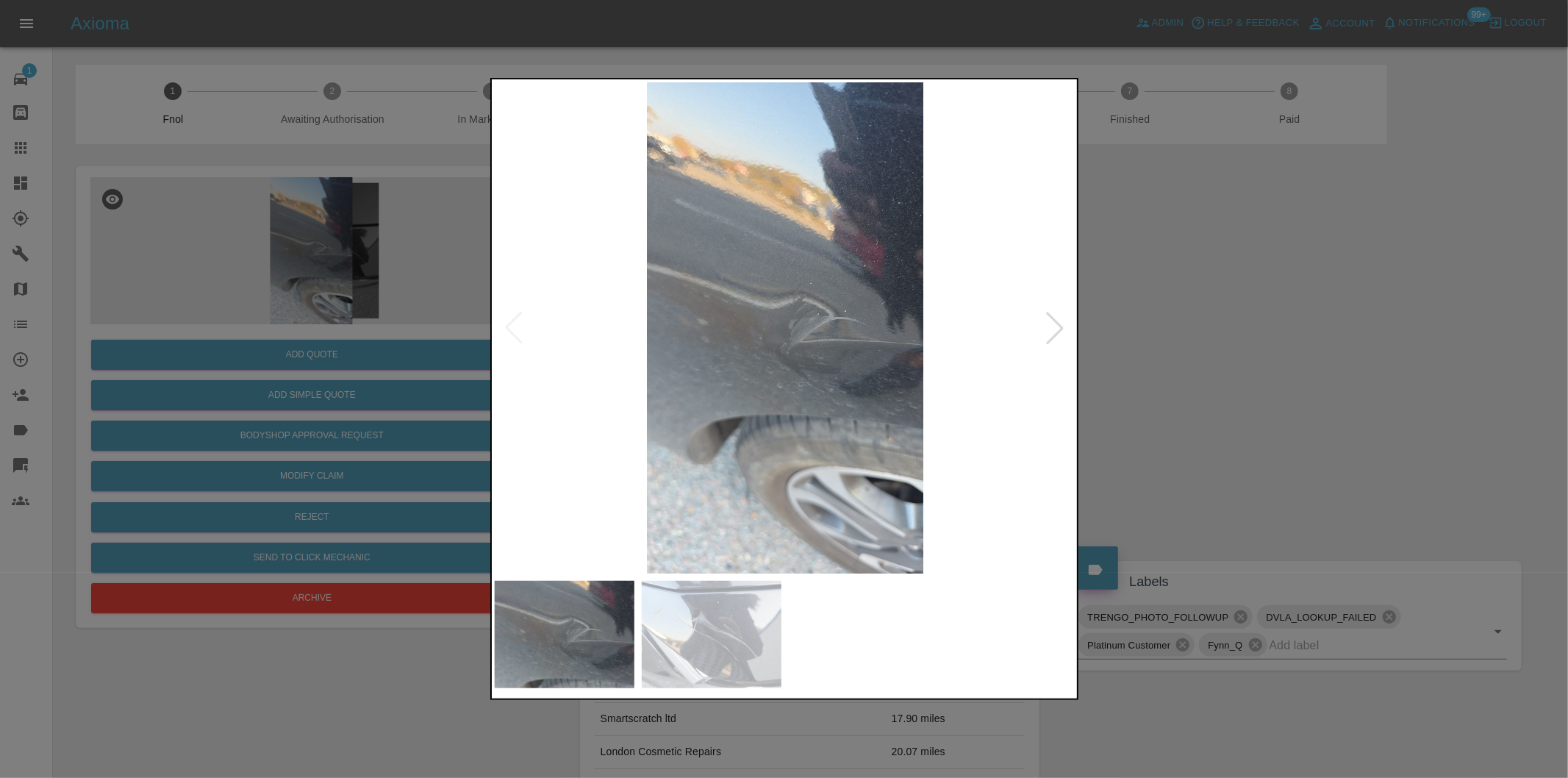
click at [1049, 332] on div at bounding box center [1055, 327] width 33 height 33
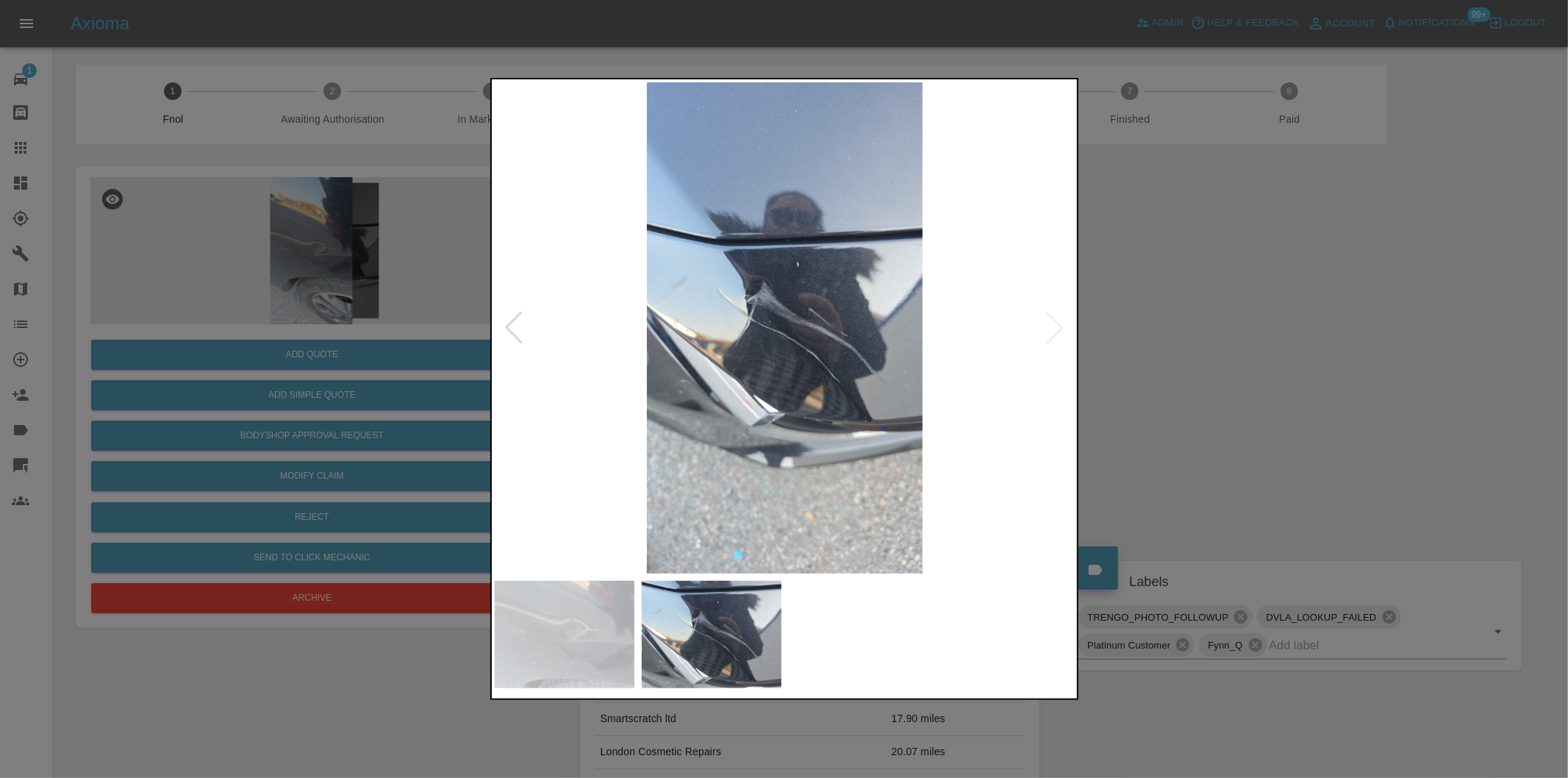
click at [1049, 332] on img at bounding box center [785, 328] width 581 height 491
drag, startPoint x: 1269, startPoint y: 372, endPoint x: 1260, endPoint y: 373, distance: 9.1
click at [1265, 373] on div at bounding box center [784, 389] width 1568 height 778
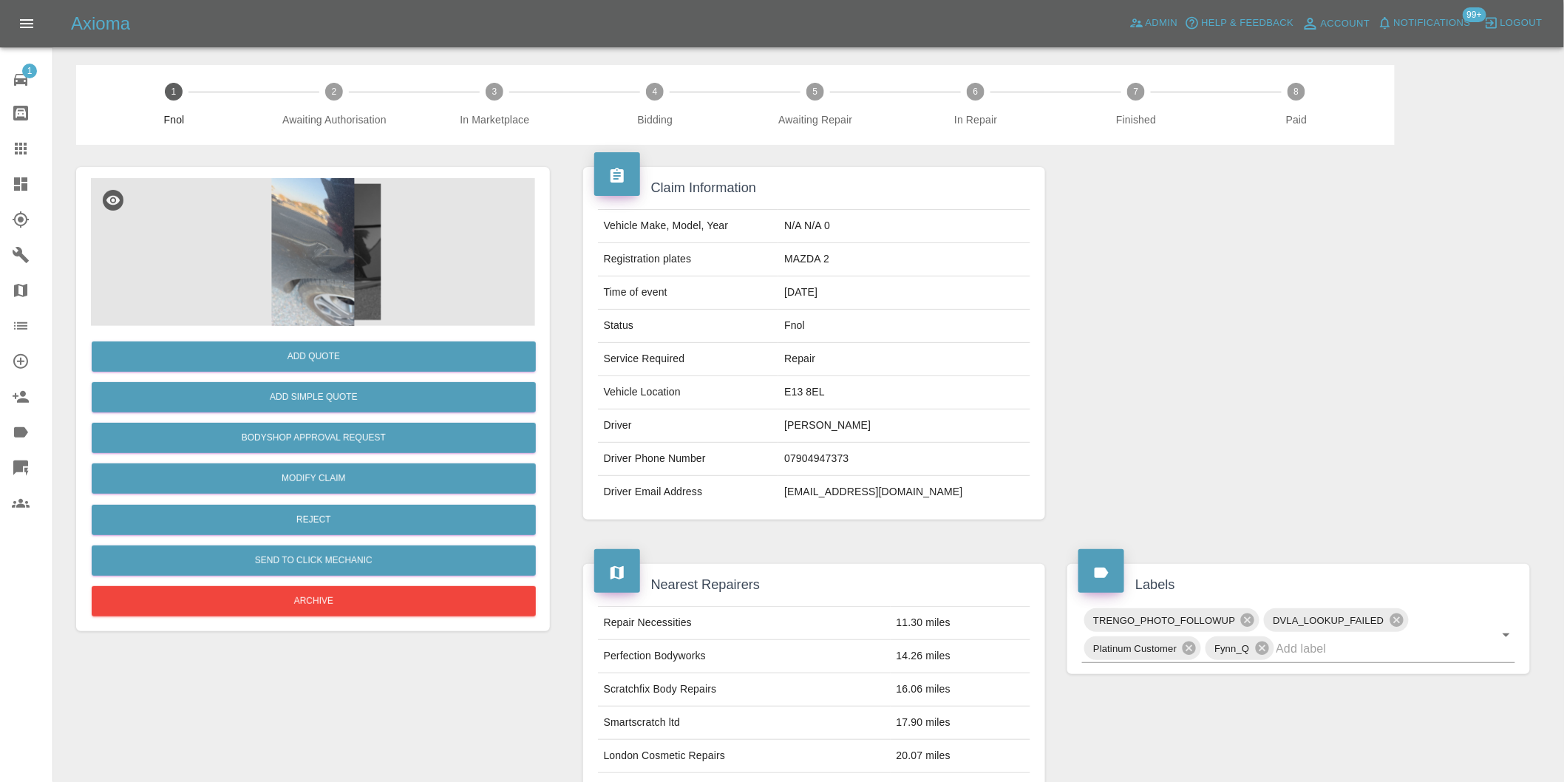
click at [299, 234] on img at bounding box center [313, 252] width 444 height 148
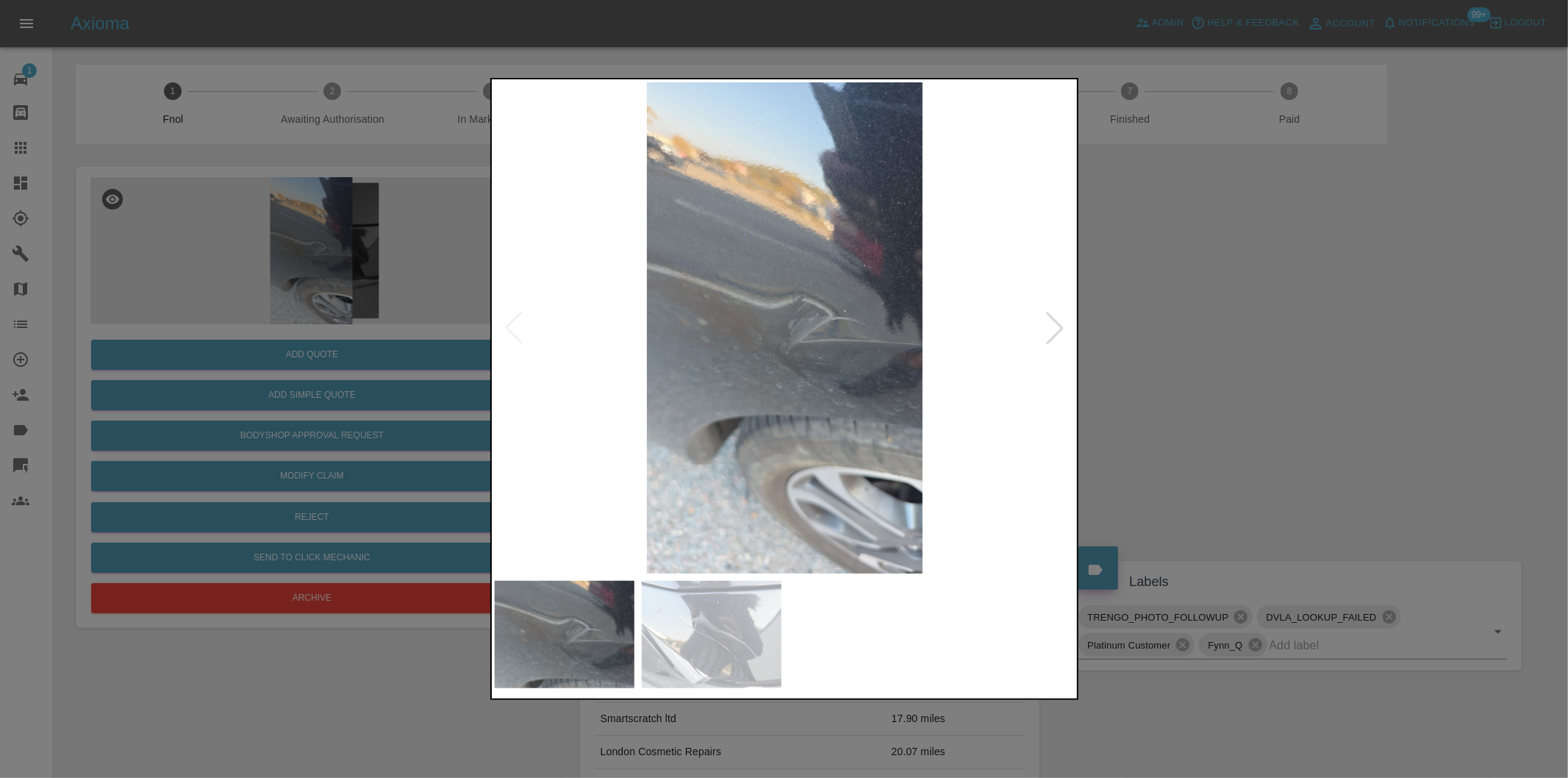
click at [1052, 328] on div at bounding box center [1055, 327] width 33 height 33
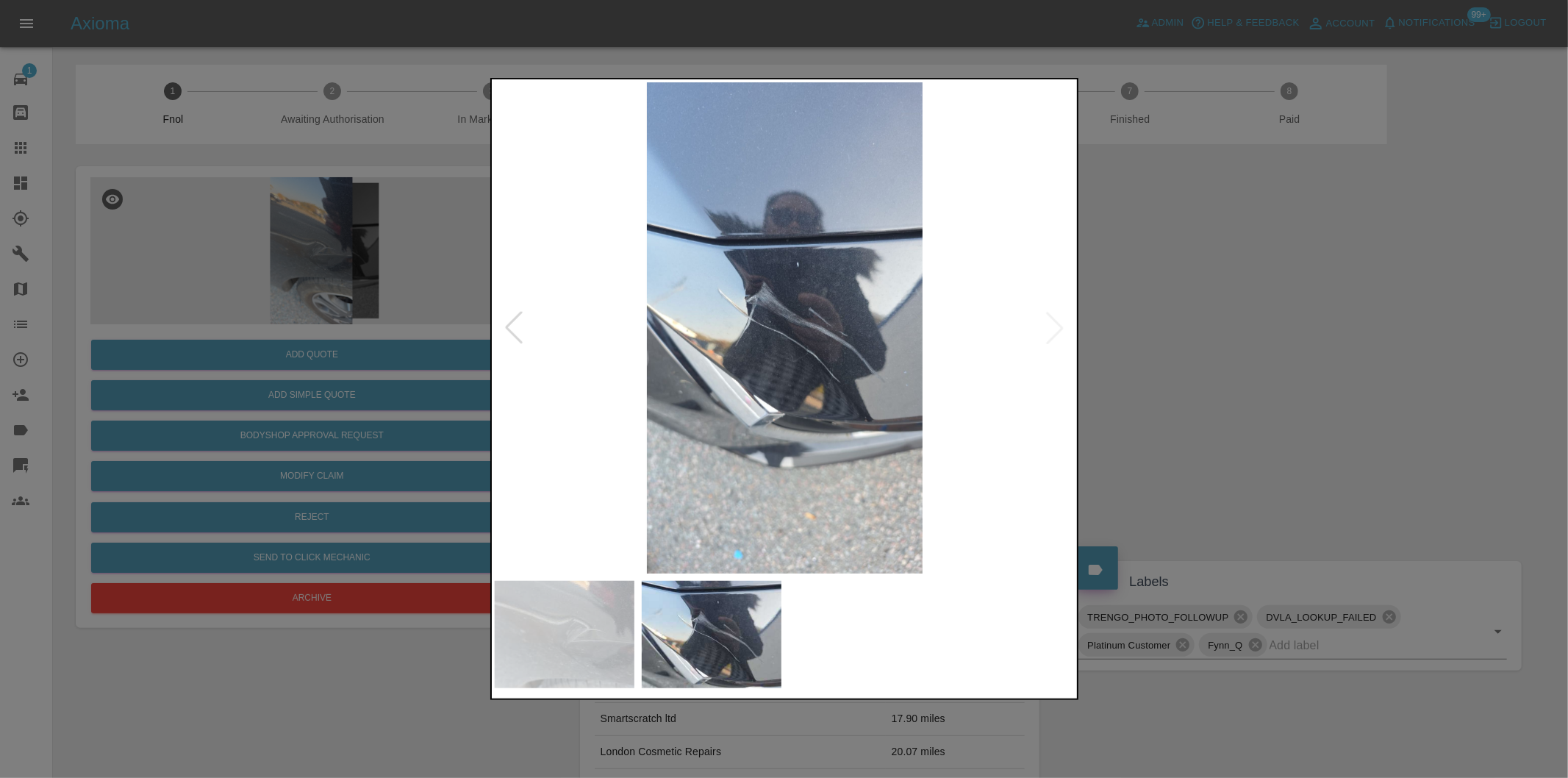
click at [1274, 325] on div at bounding box center [784, 389] width 1568 height 778
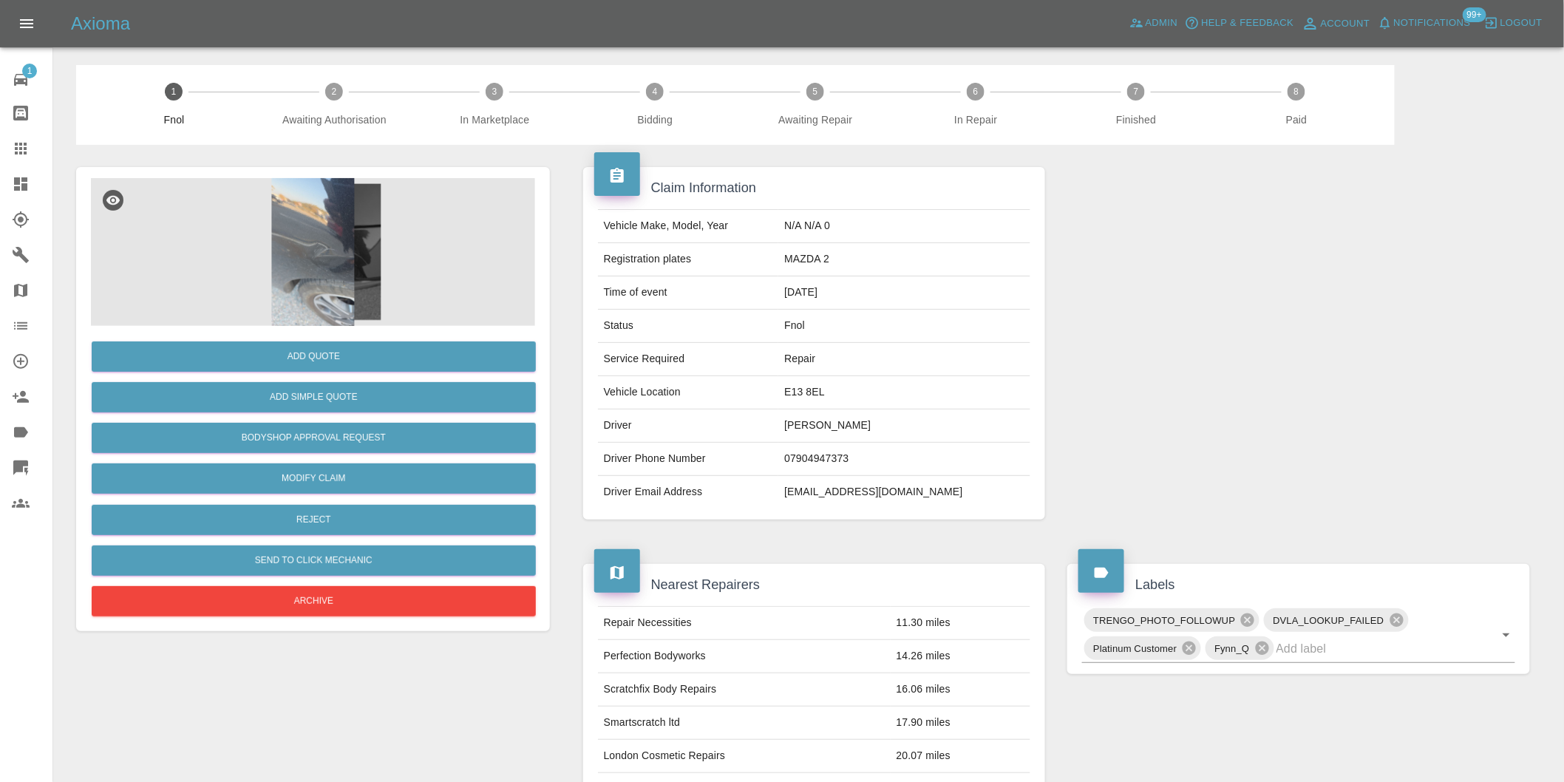
click at [318, 248] on img at bounding box center [313, 252] width 444 height 148
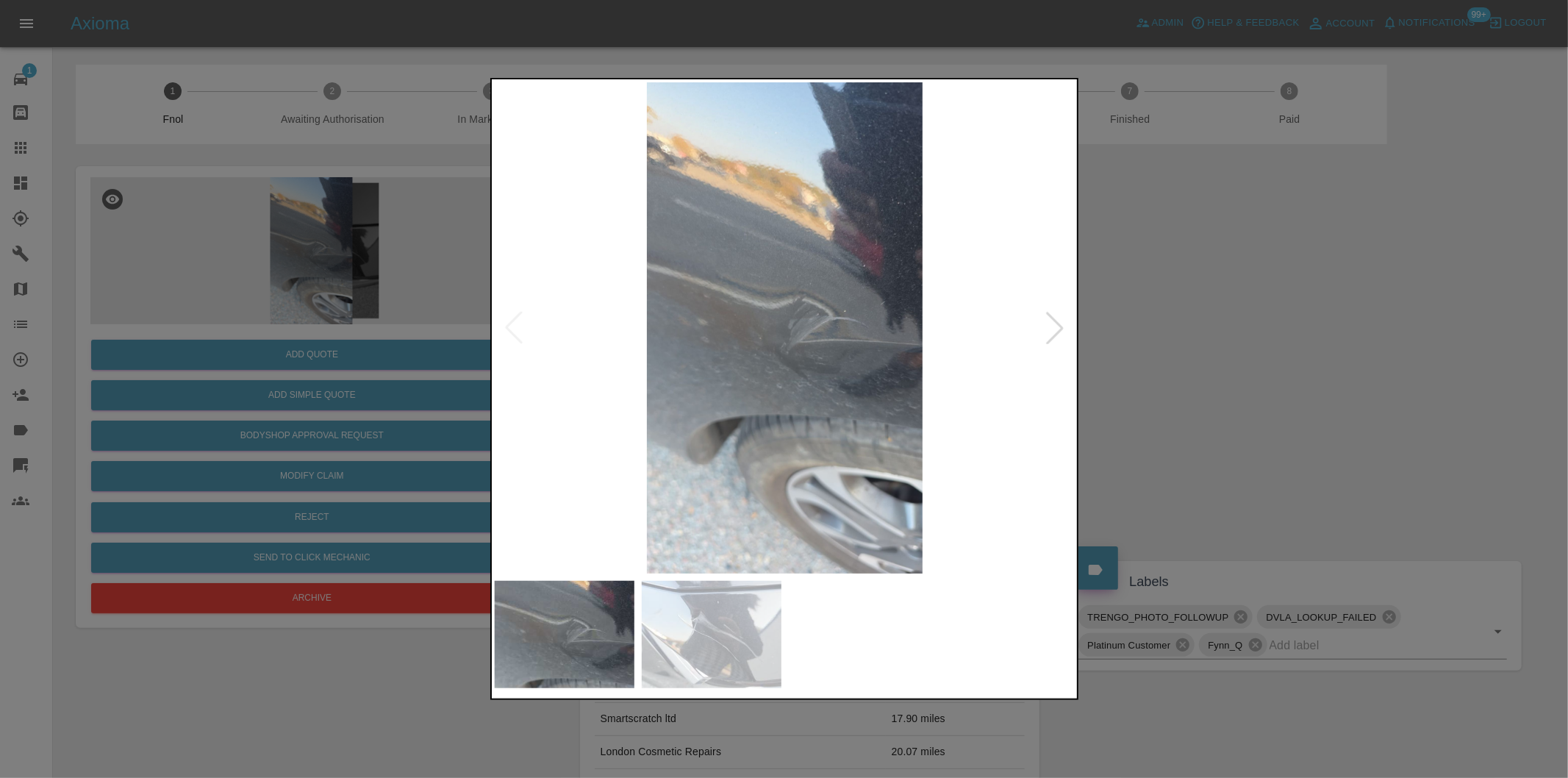
click at [1060, 333] on div at bounding box center [1055, 327] width 33 height 33
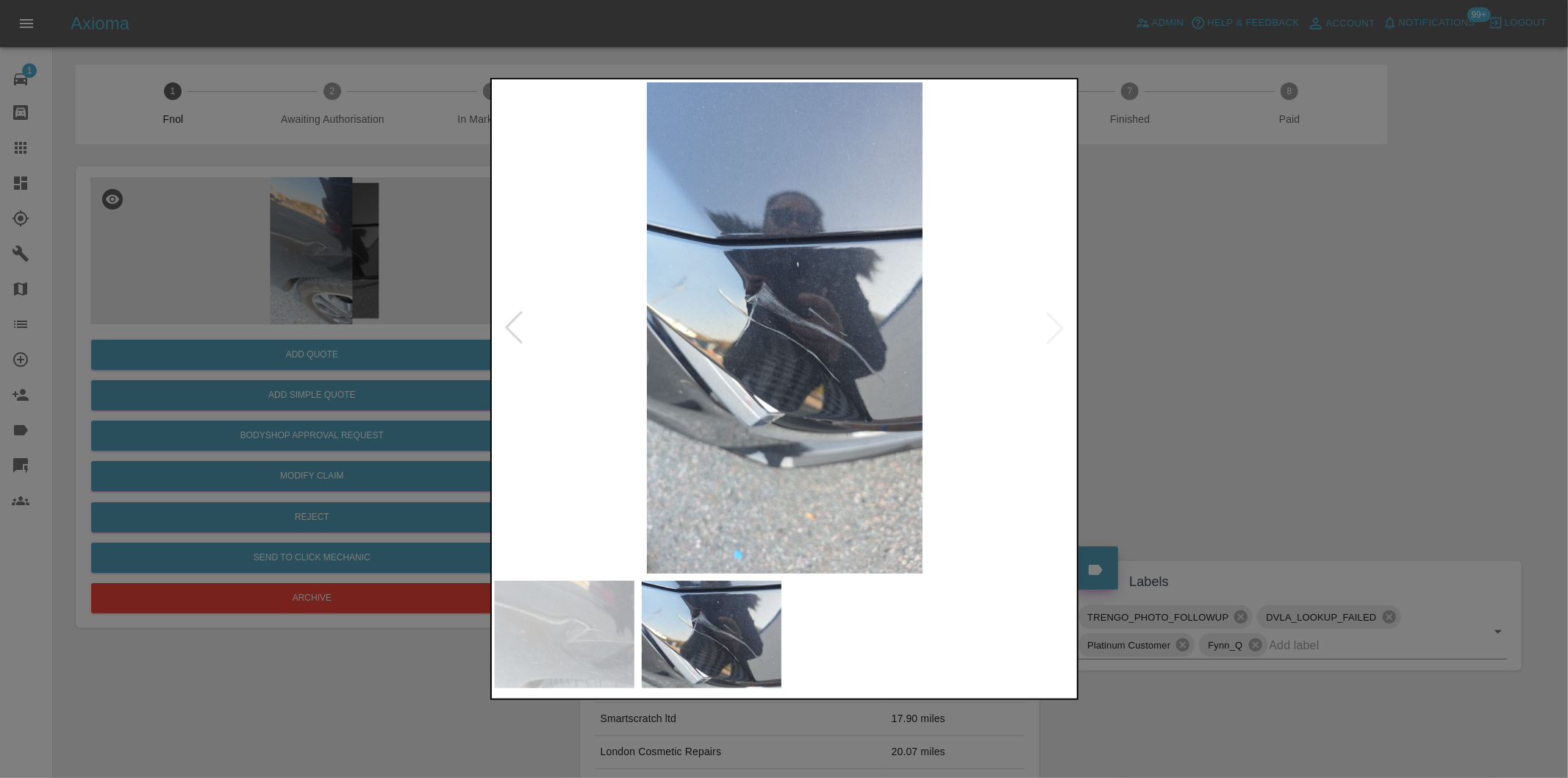
click at [1218, 339] on div at bounding box center [784, 389] width 1568 height 778
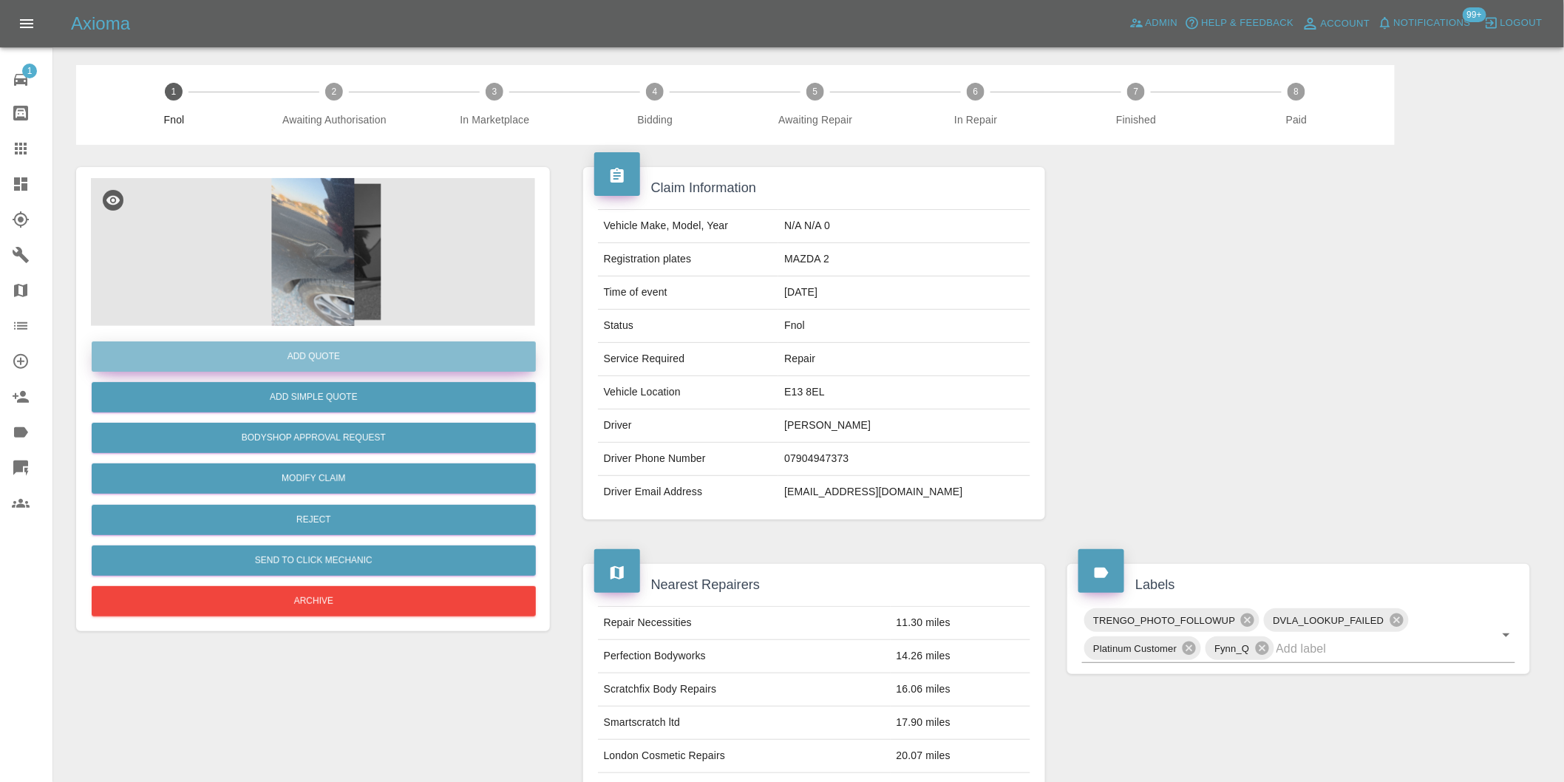
click at [361, 356] on button "Add Quote" at bounding box center [314, 356] width 444 height 30
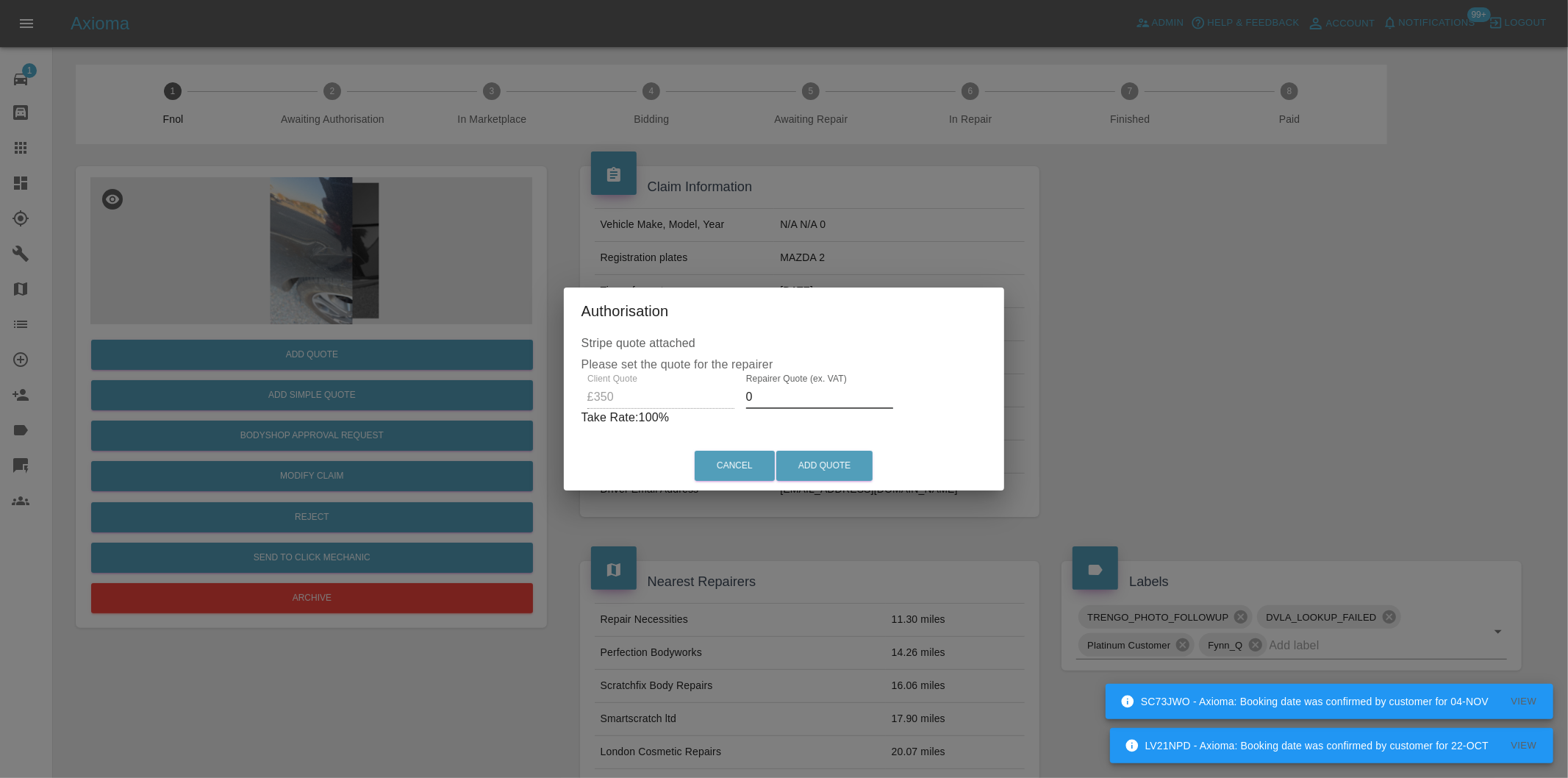
click at [757, 395] on input "0" at bounding box center [820, 397] width 147 height 24
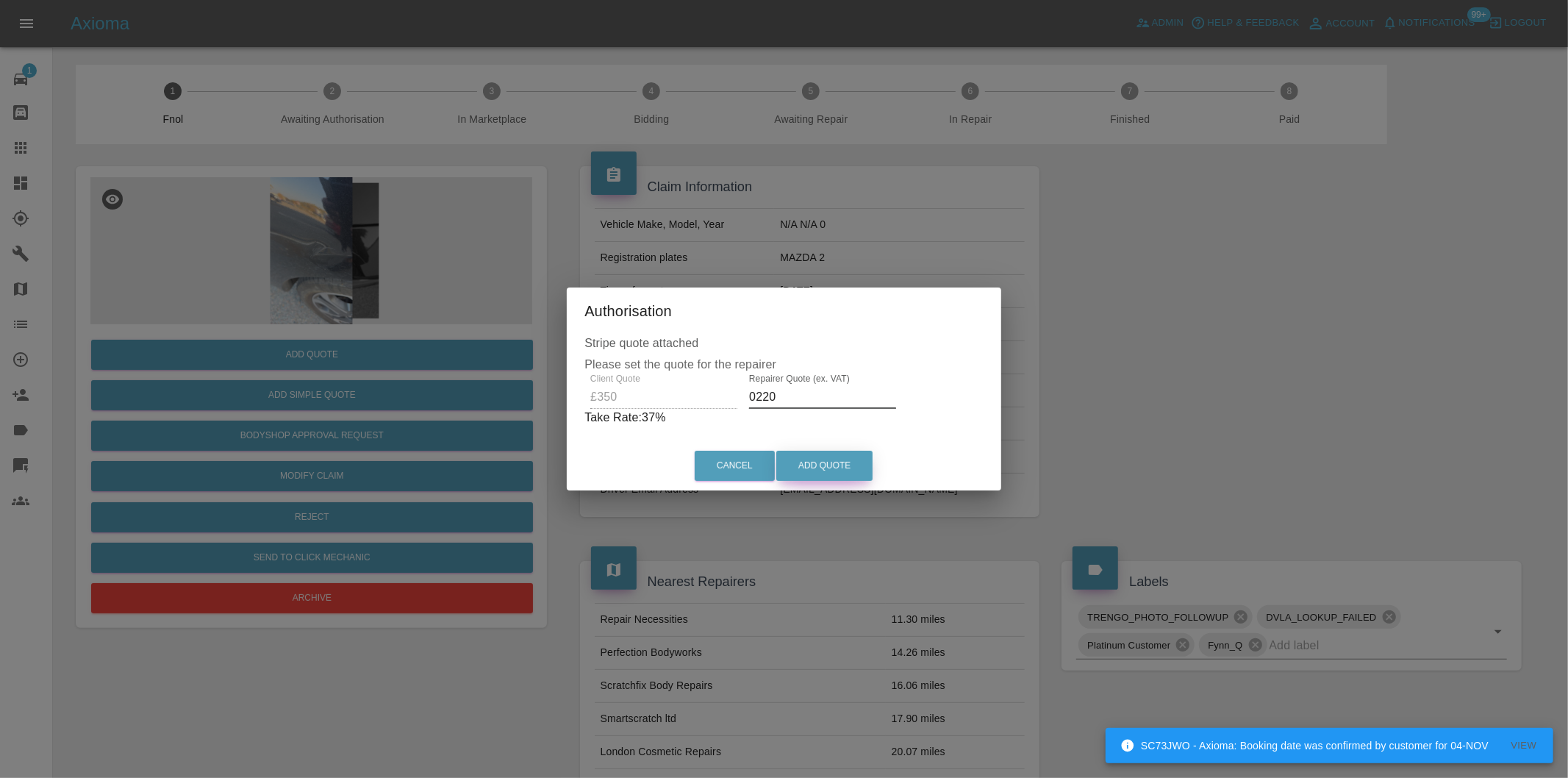
type input "0220"
click at [798, 458] on button "Add Quote" at bounding box center [824, 466] width 97 height 30
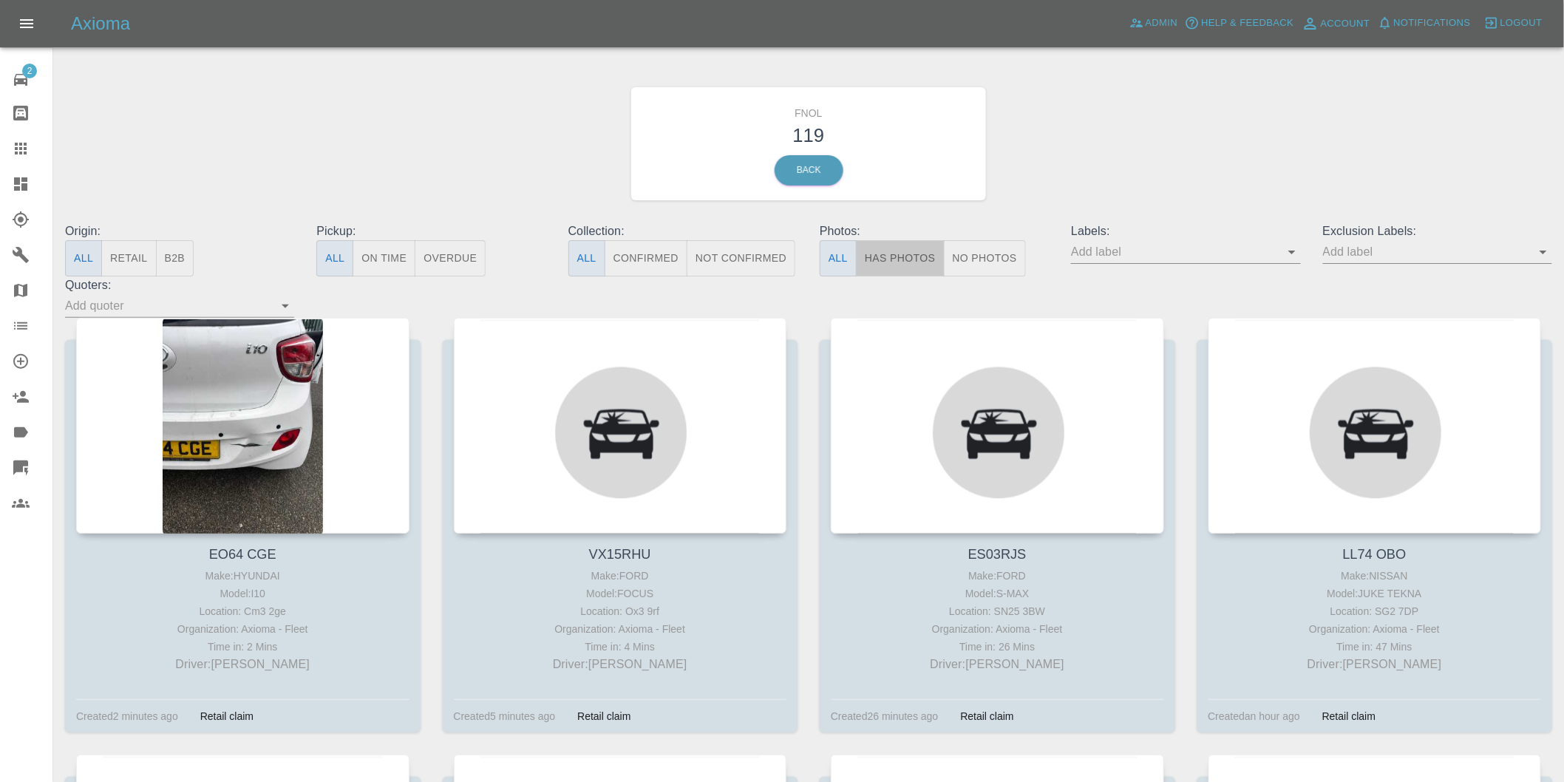
click at [921, 250] on button "Has Photos" at bounding box center [900, 258] width 89 height 36
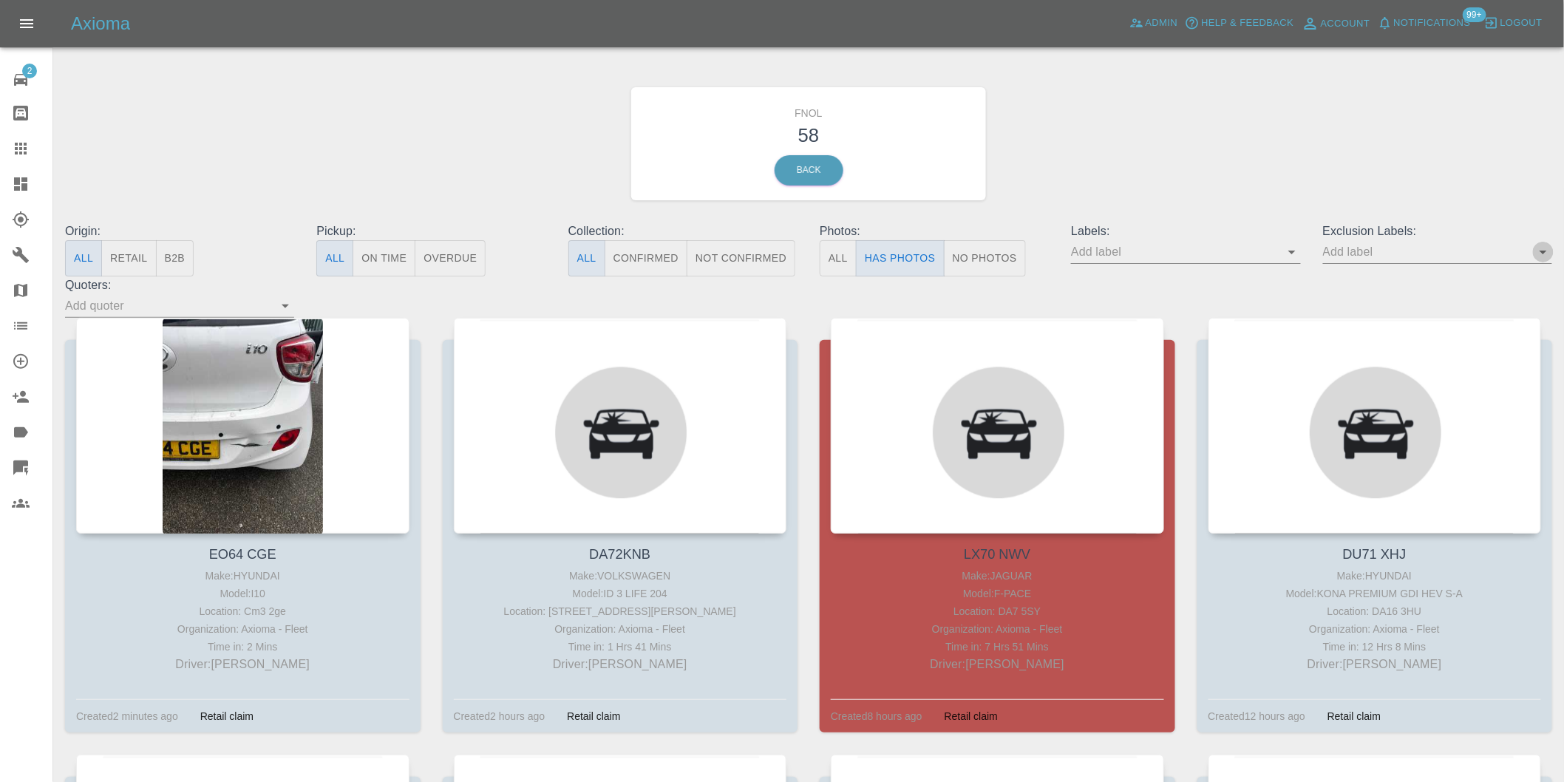
click at [1535, 251] on icon "Open" at bounding box center [1543, 252] width 18 height 18
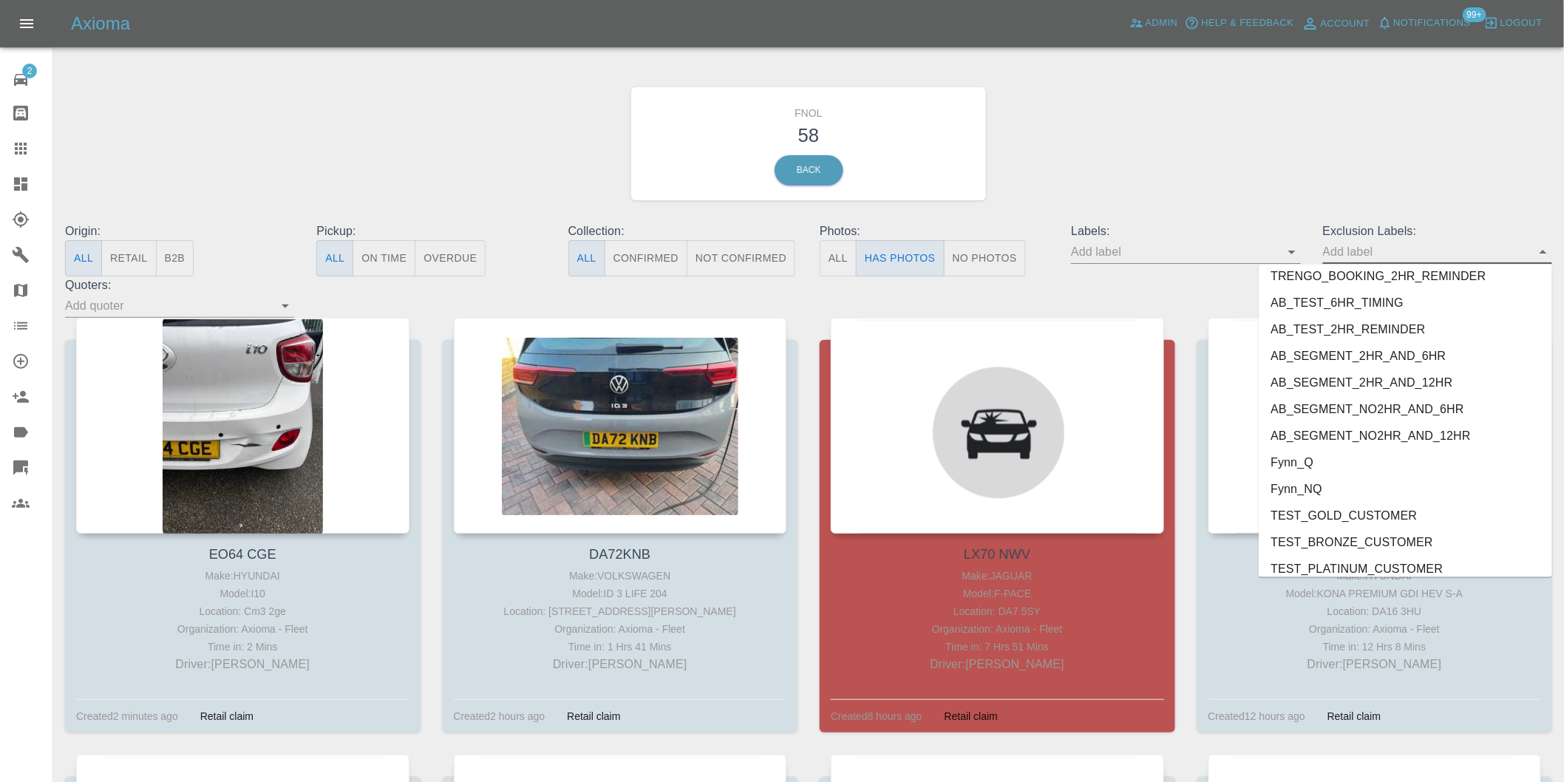
scroll to position [3209, 0]
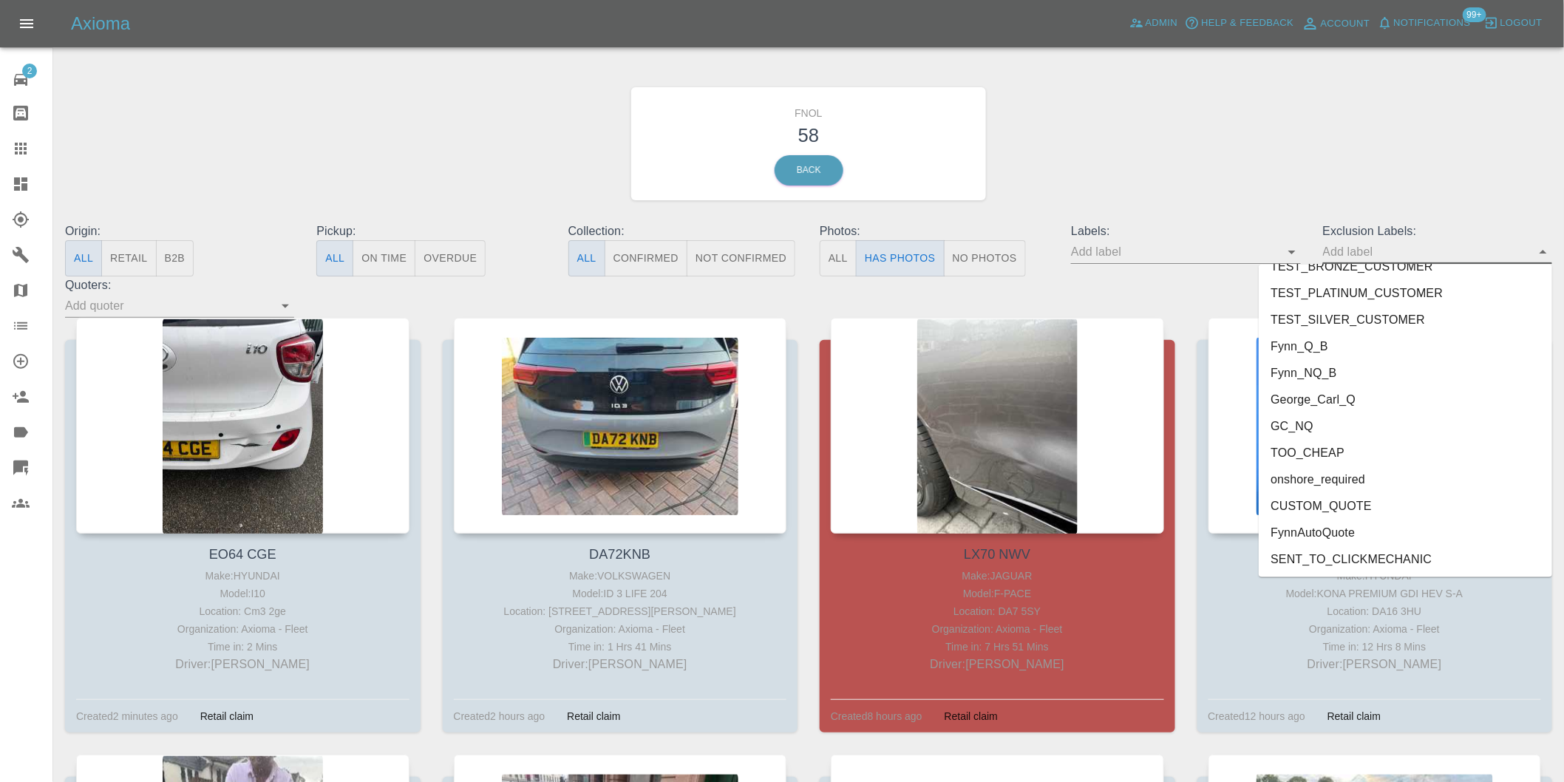
click at [1320, 395] on li "George_Carl_Q" at bounding box center [1404, 399] width 293 height 27
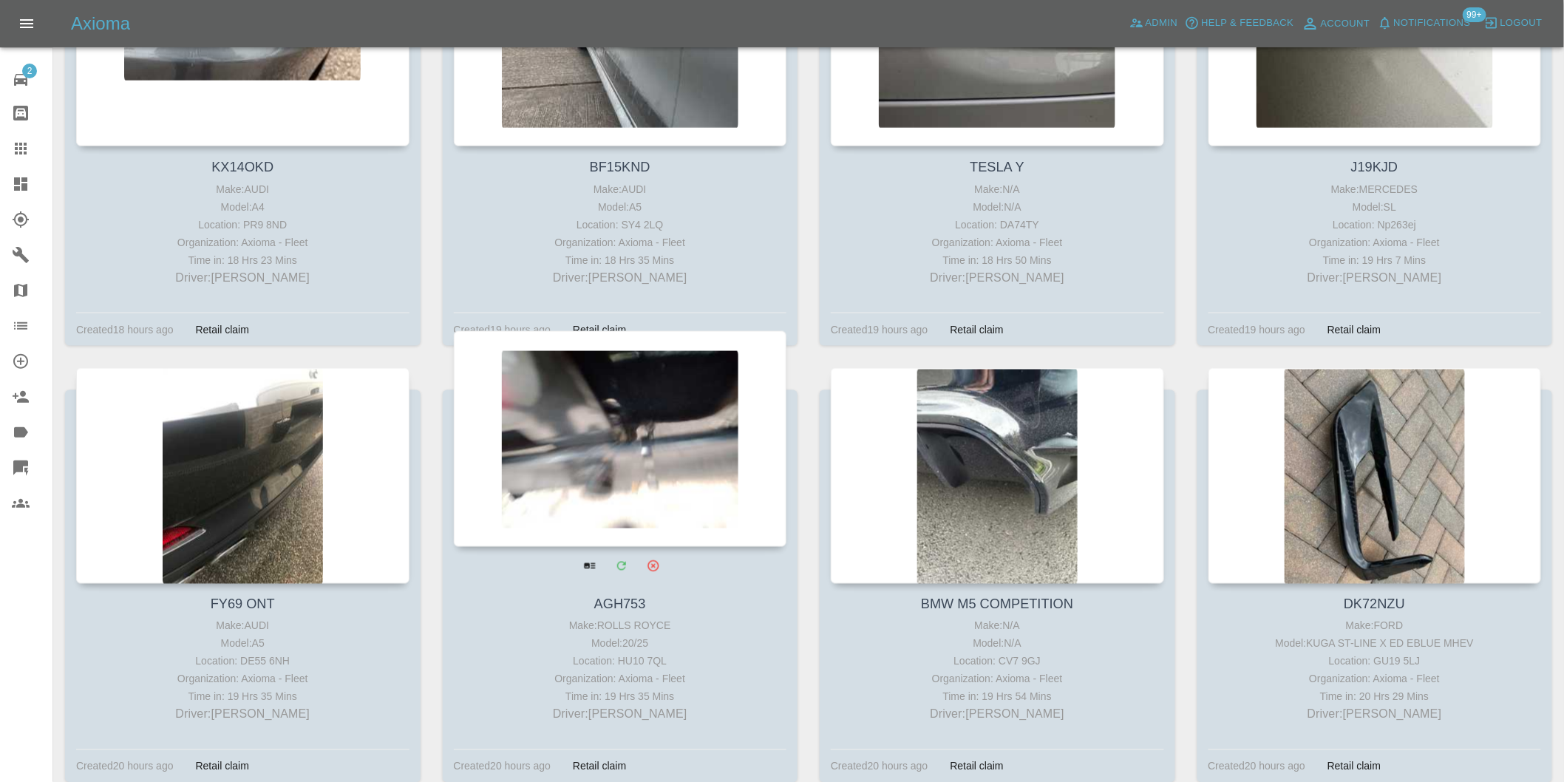
scroll to position [985, 0]
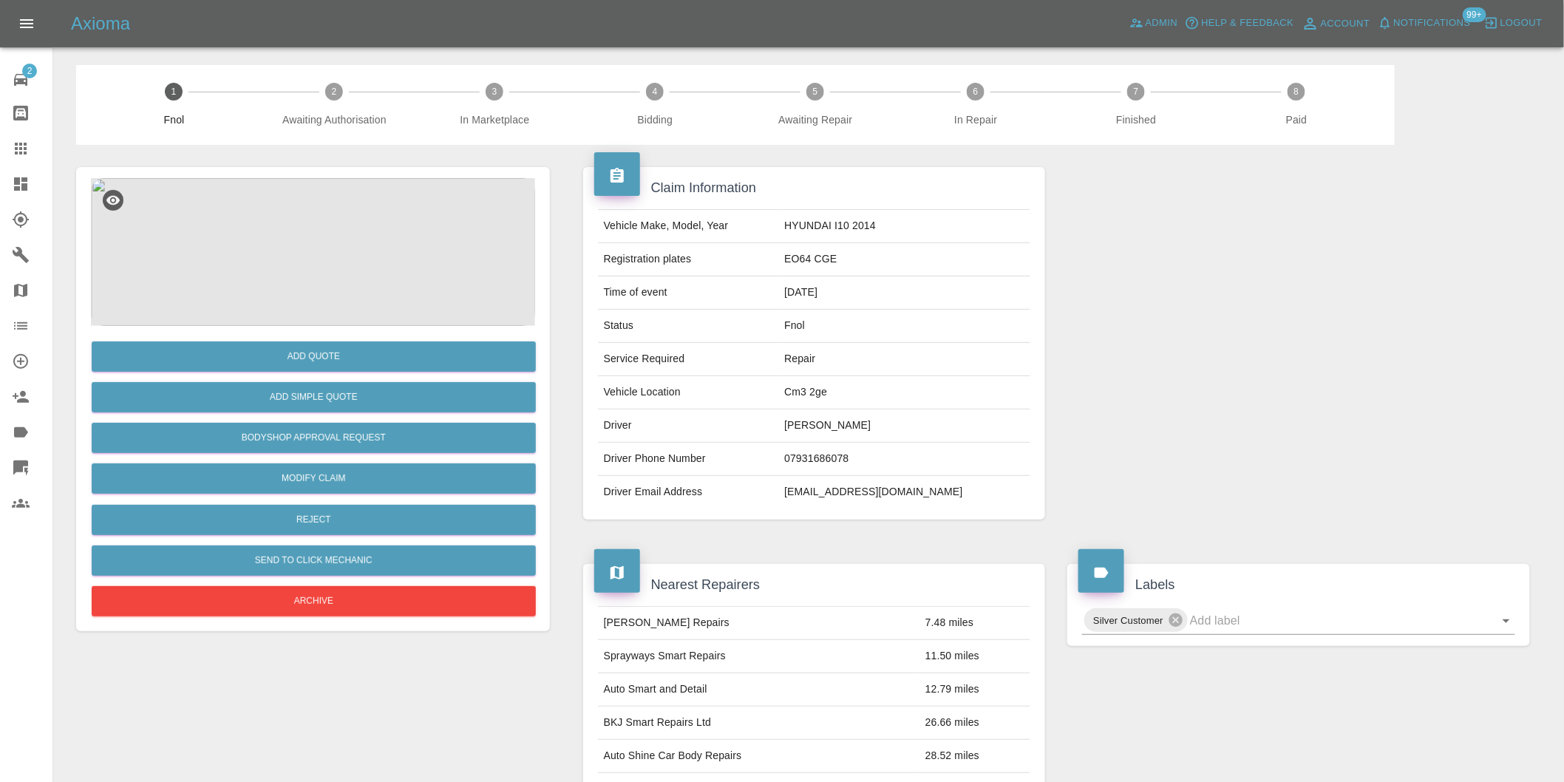
click at [321, 219] on img at bounding box center [313, 252] width 444 height 148
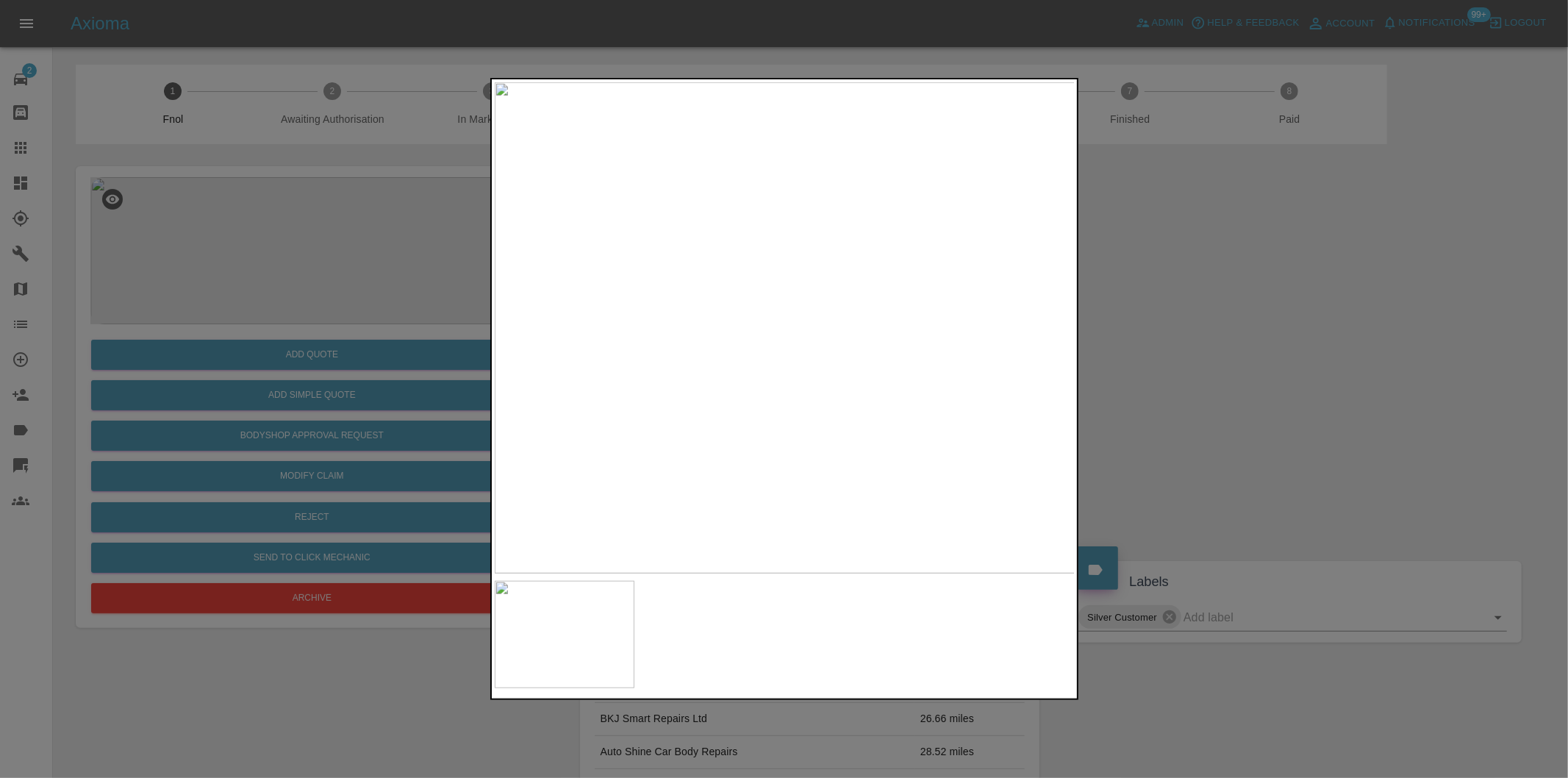
click at [801, 369] on img at bounding box center [785, 328] width 581 height 491
click at [775, 384] on img at bounding box center [733, 204] width 1742 height 1472
drag, startPoint x: 1238, startPoint y: 383, endPoint x: 971, endPoint y: 414, distance: 268.8
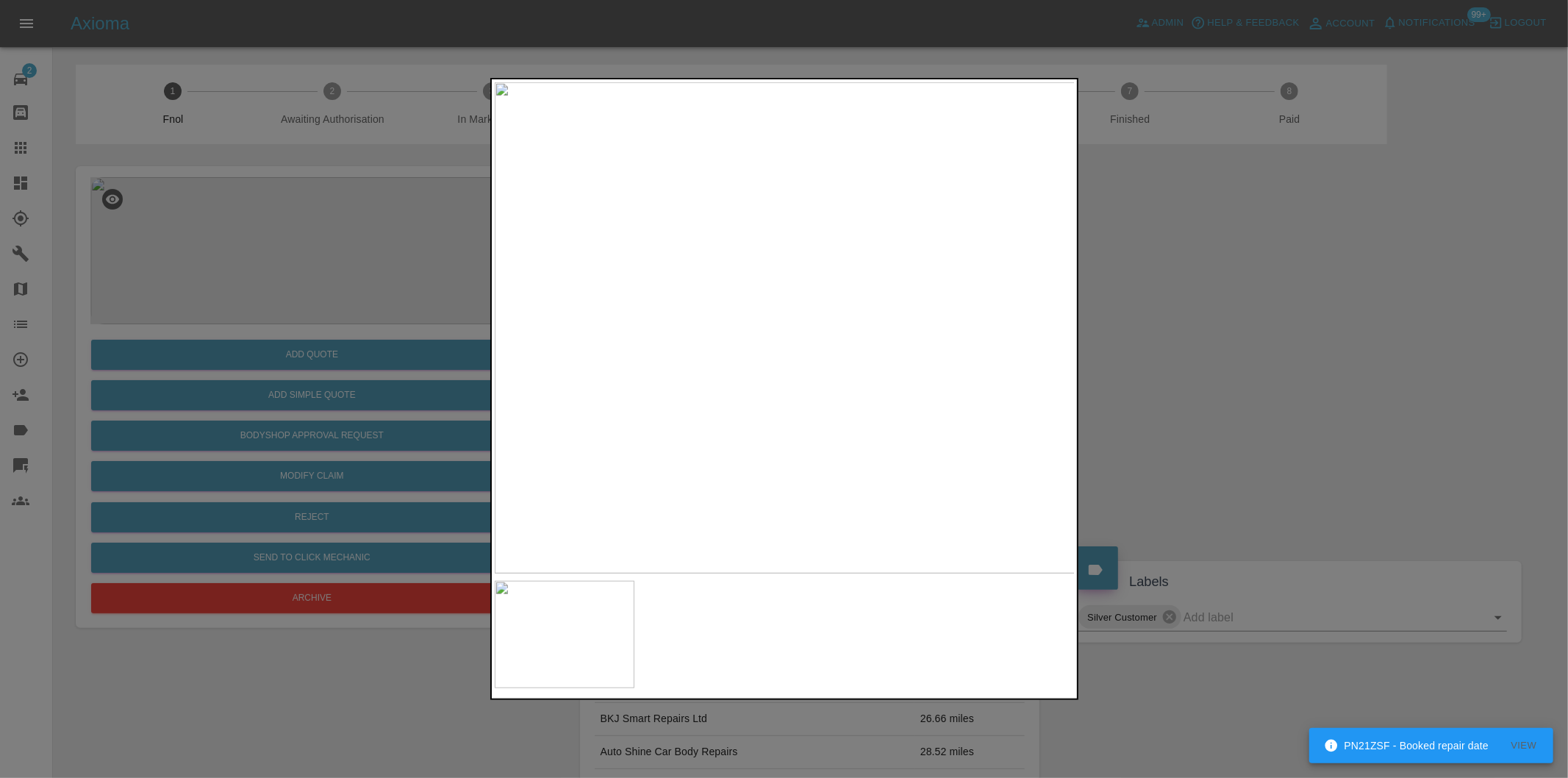
click at [1238, 383] on div at bounding box center [784, 389] width 1568 height 778
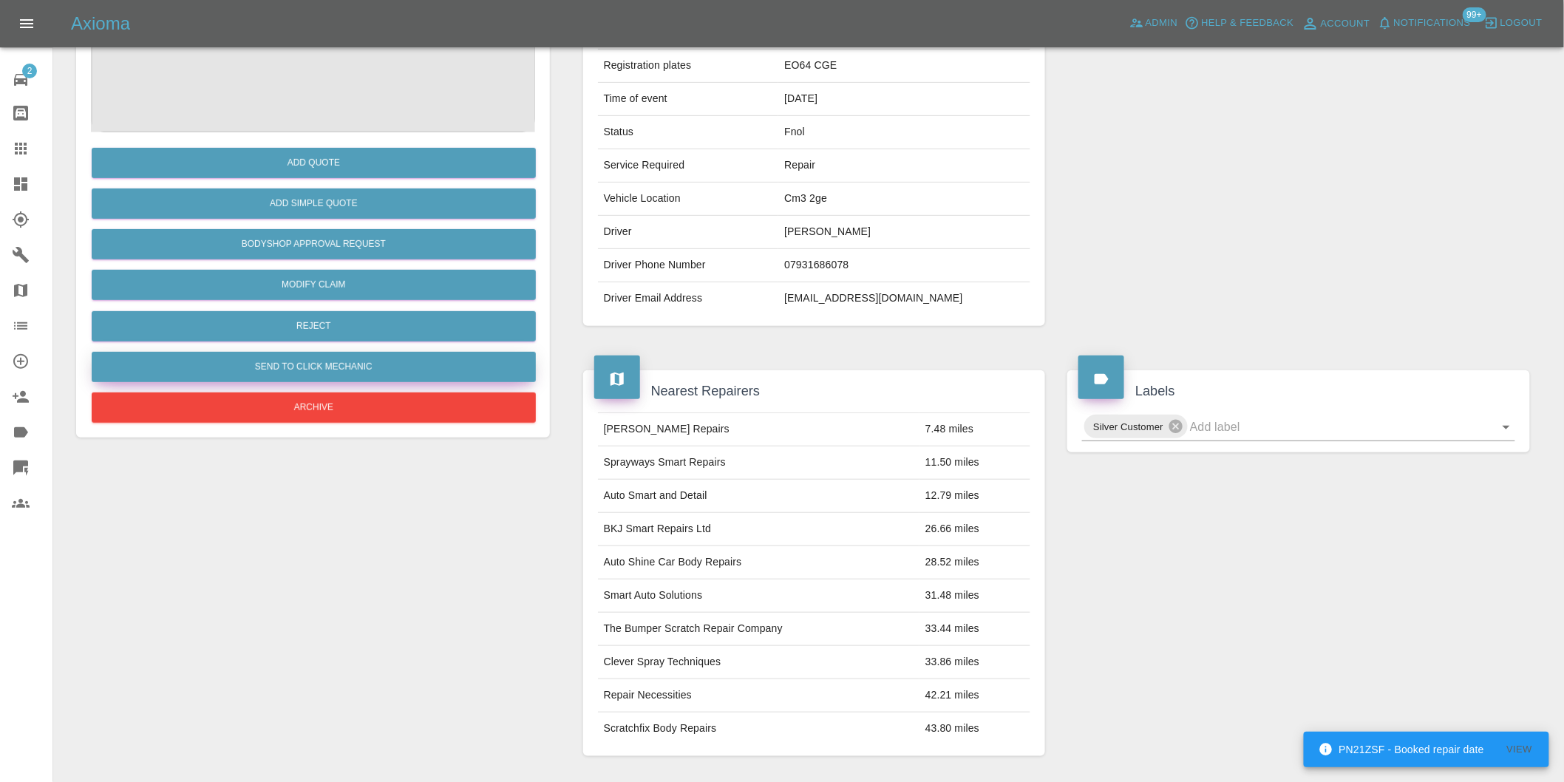
scroll to position [102, 0]
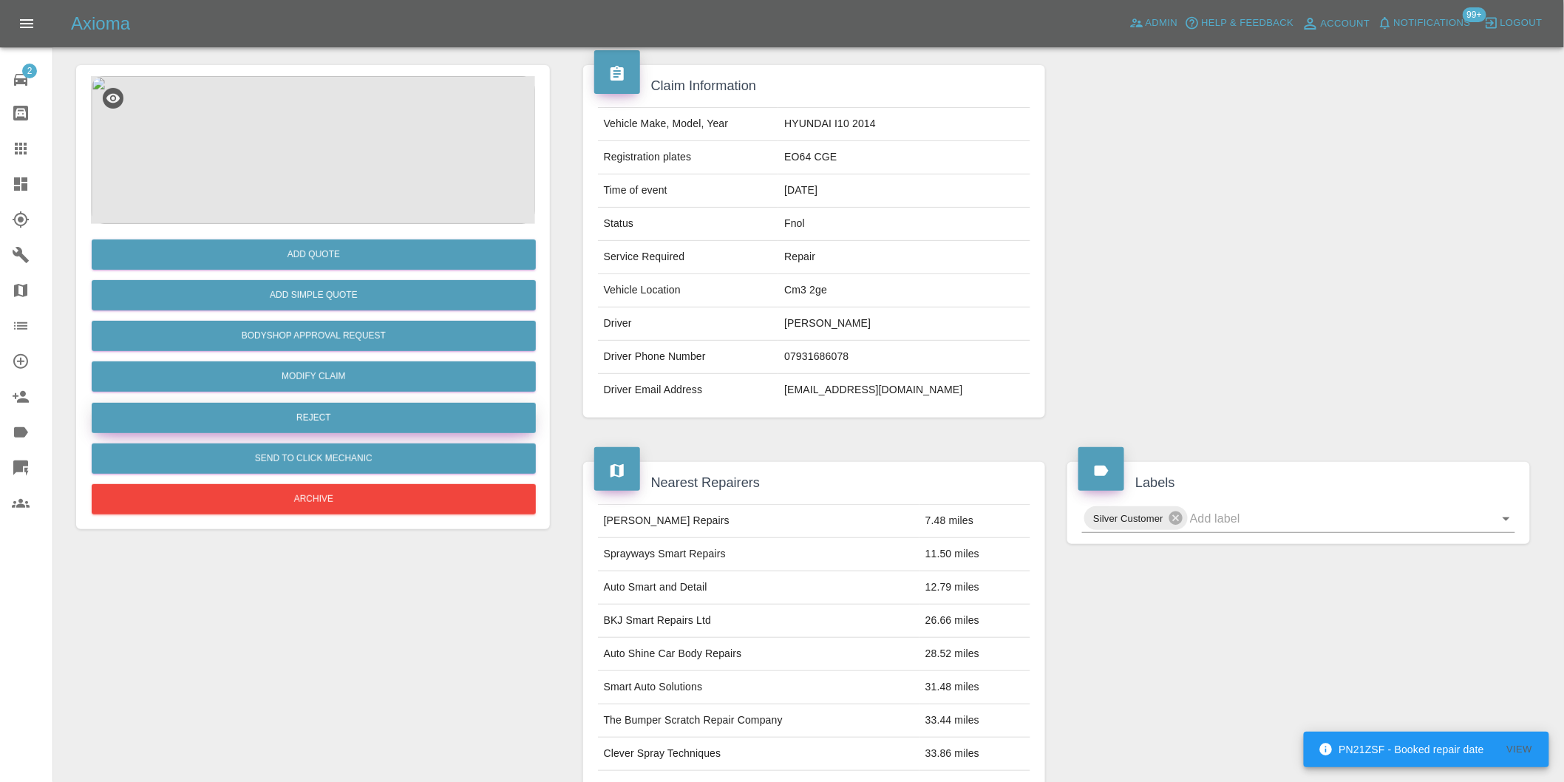
click at [322, 409] on button "Reject" at bounding box center [314, 418] width 444 height 30
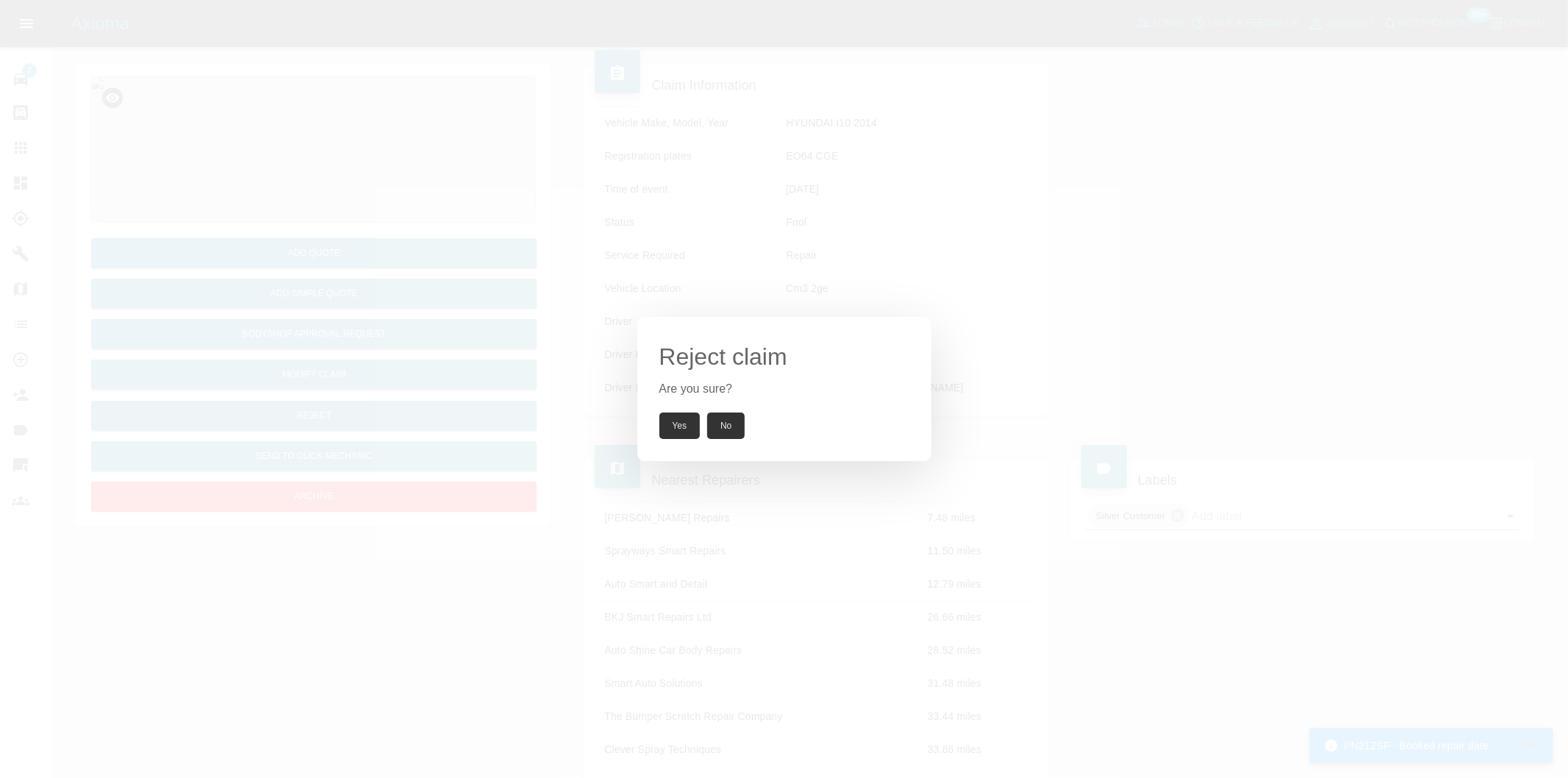
click at [671, 416] on button "Yes" at bounding box center [680, 426] width 41 height 27
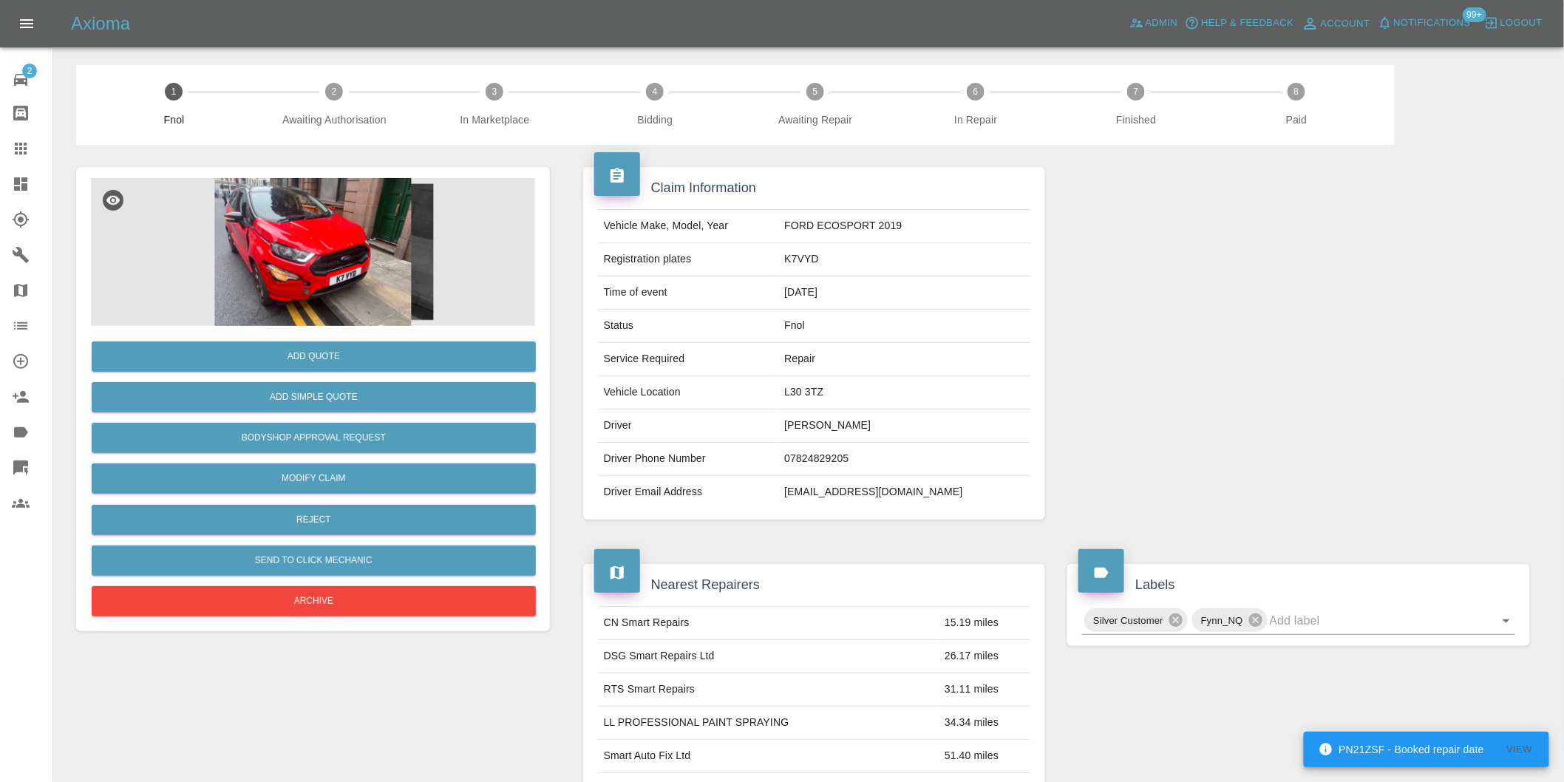
click at [338, 264] on img at bounding box center [313, 252] width 444 height 148
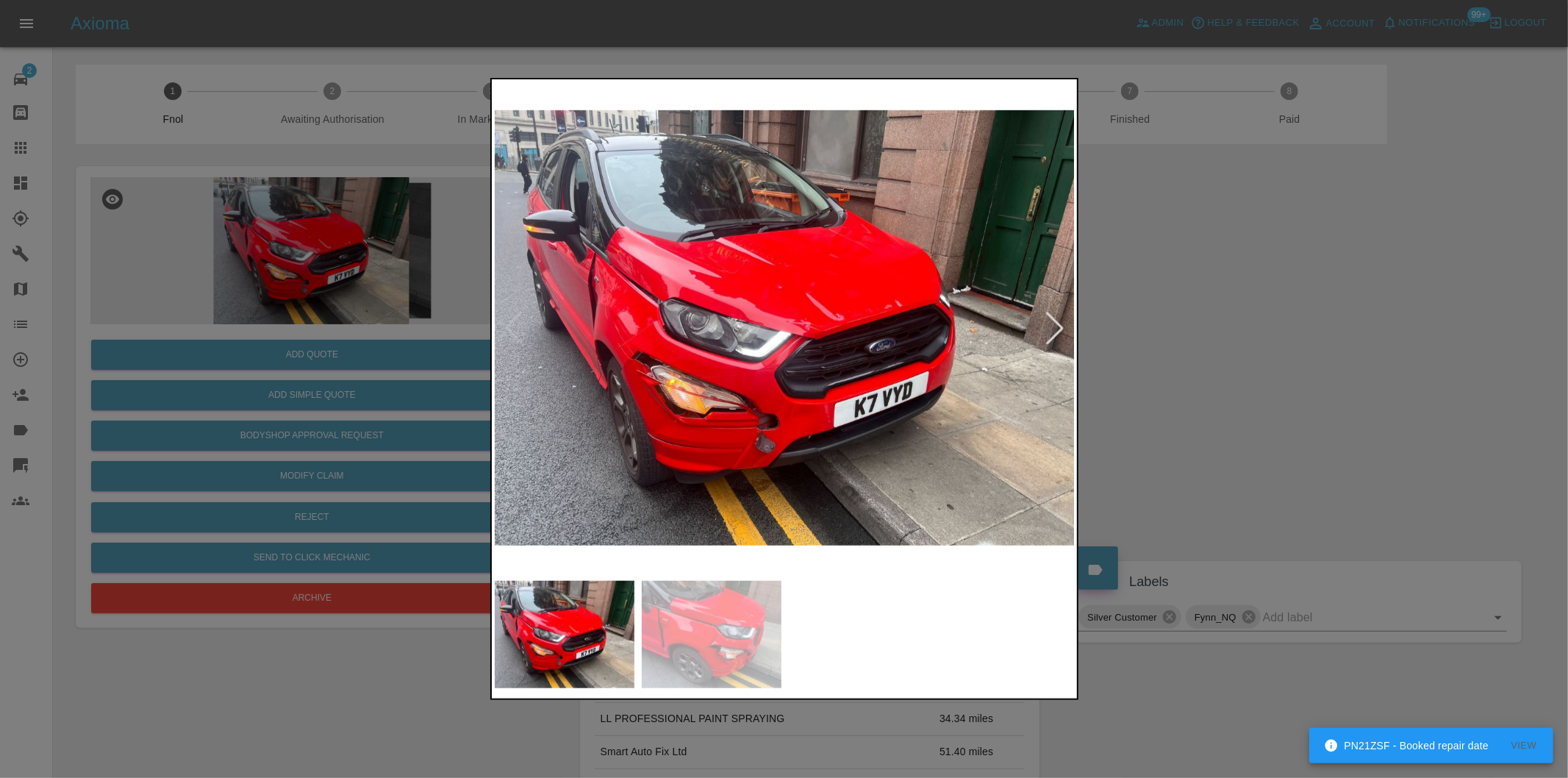
click at [1179, 393] on div at bounding box center [784, 389] width 1568 height 778
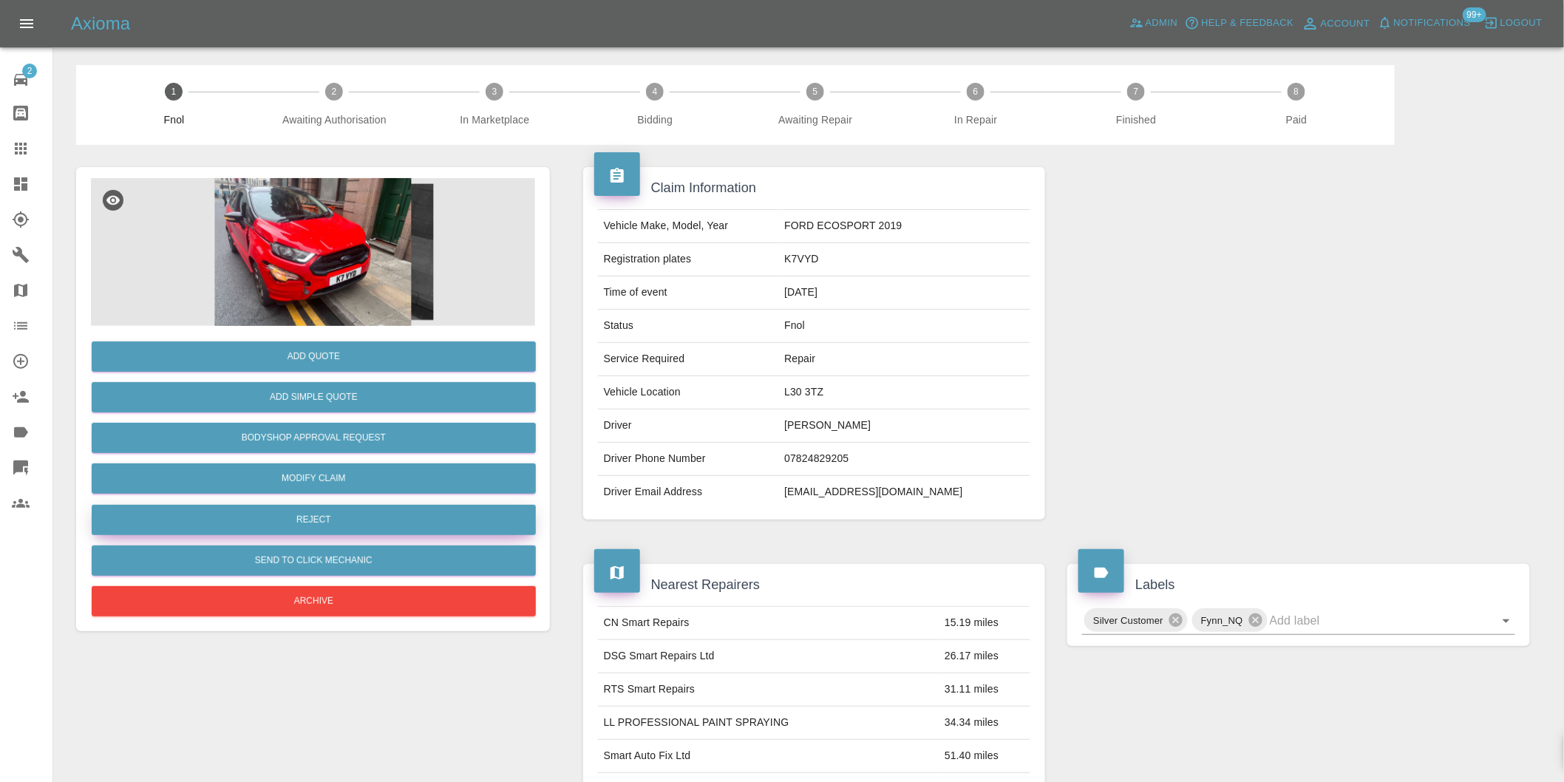
click at [341, 519] on button "Reject" at bounding box center [314, 520] width 444 height 30
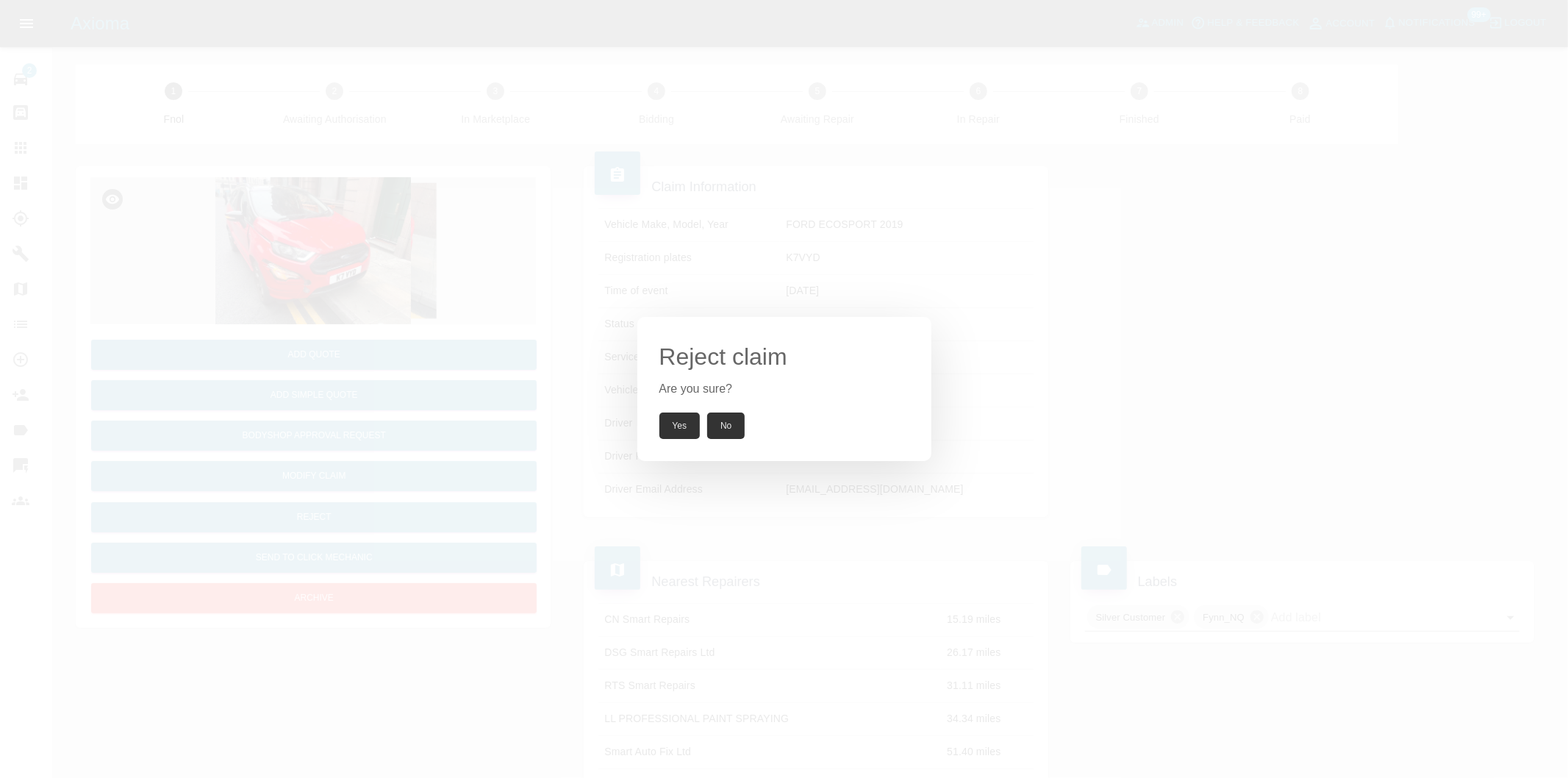
click at [665, 429] on button "Yes" at bounding box center [680, 426] width 41 height 27
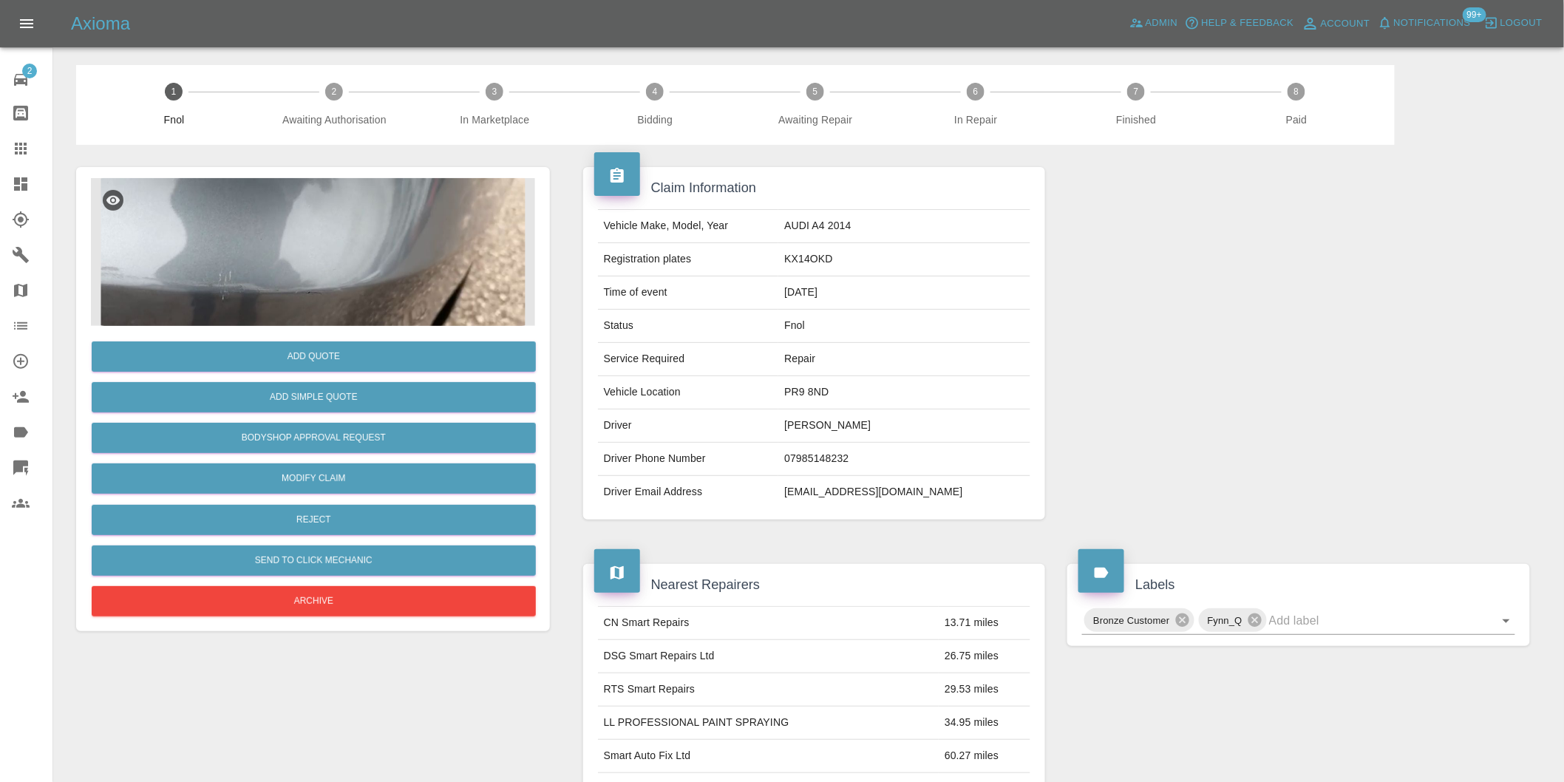
click at [321, 272] on img at bounding box center [313, 252] width 444 height 148
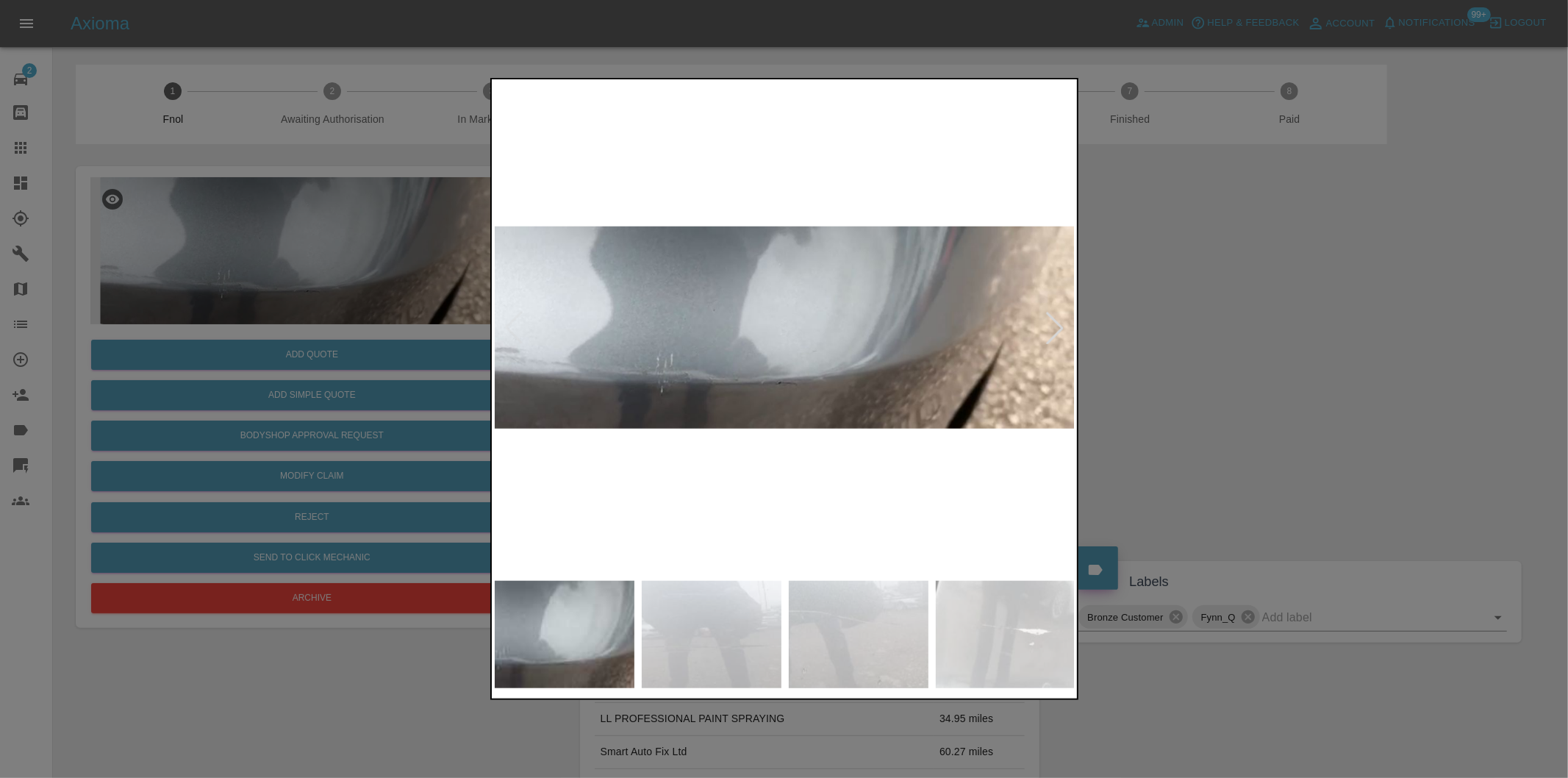
click at [1060, 333] on div at bounding box center [1055, 327] width 33 height 33
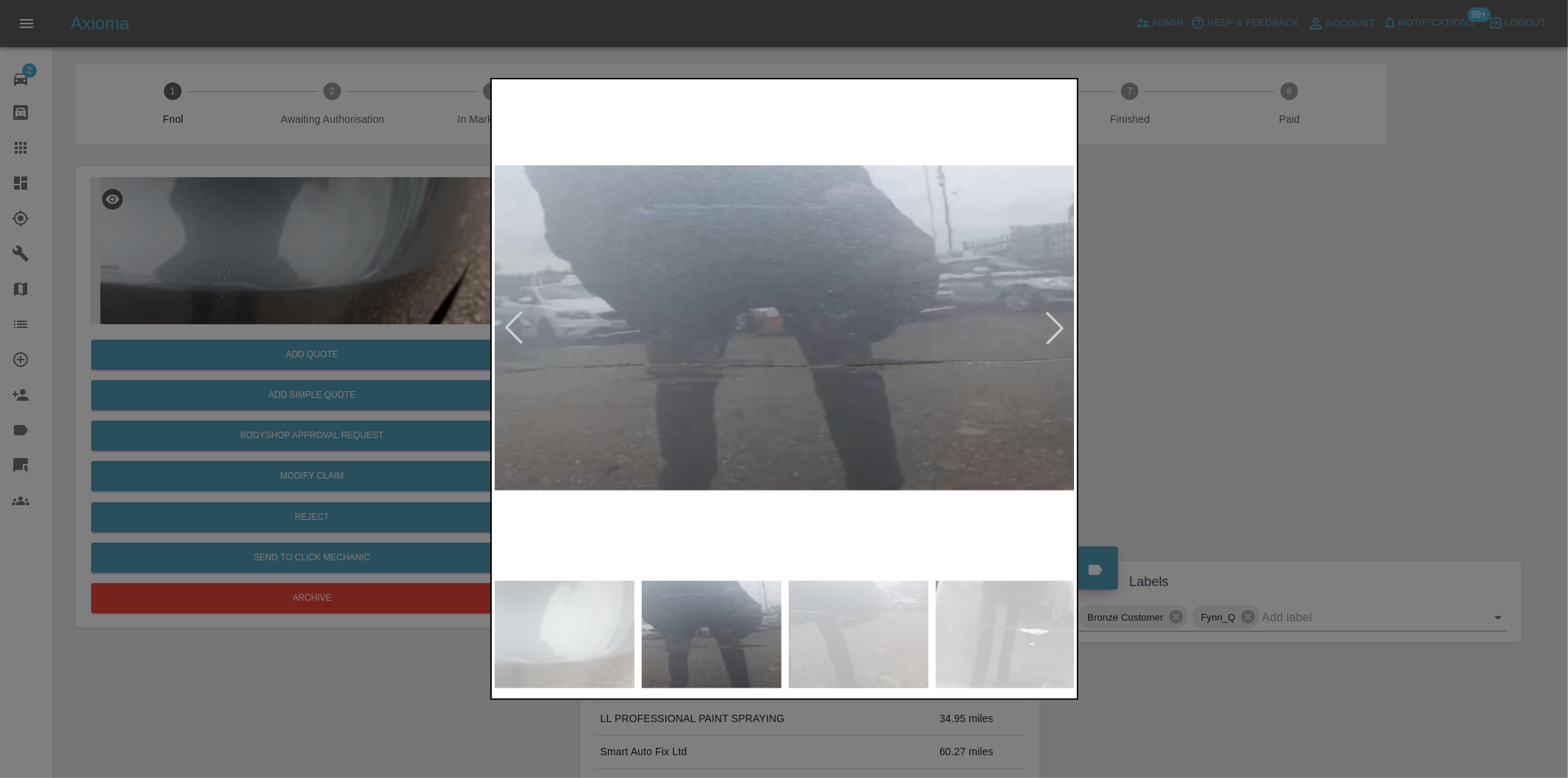
click at [1060, 333] on div at bounding box center [1055, 327] width 33 height 33
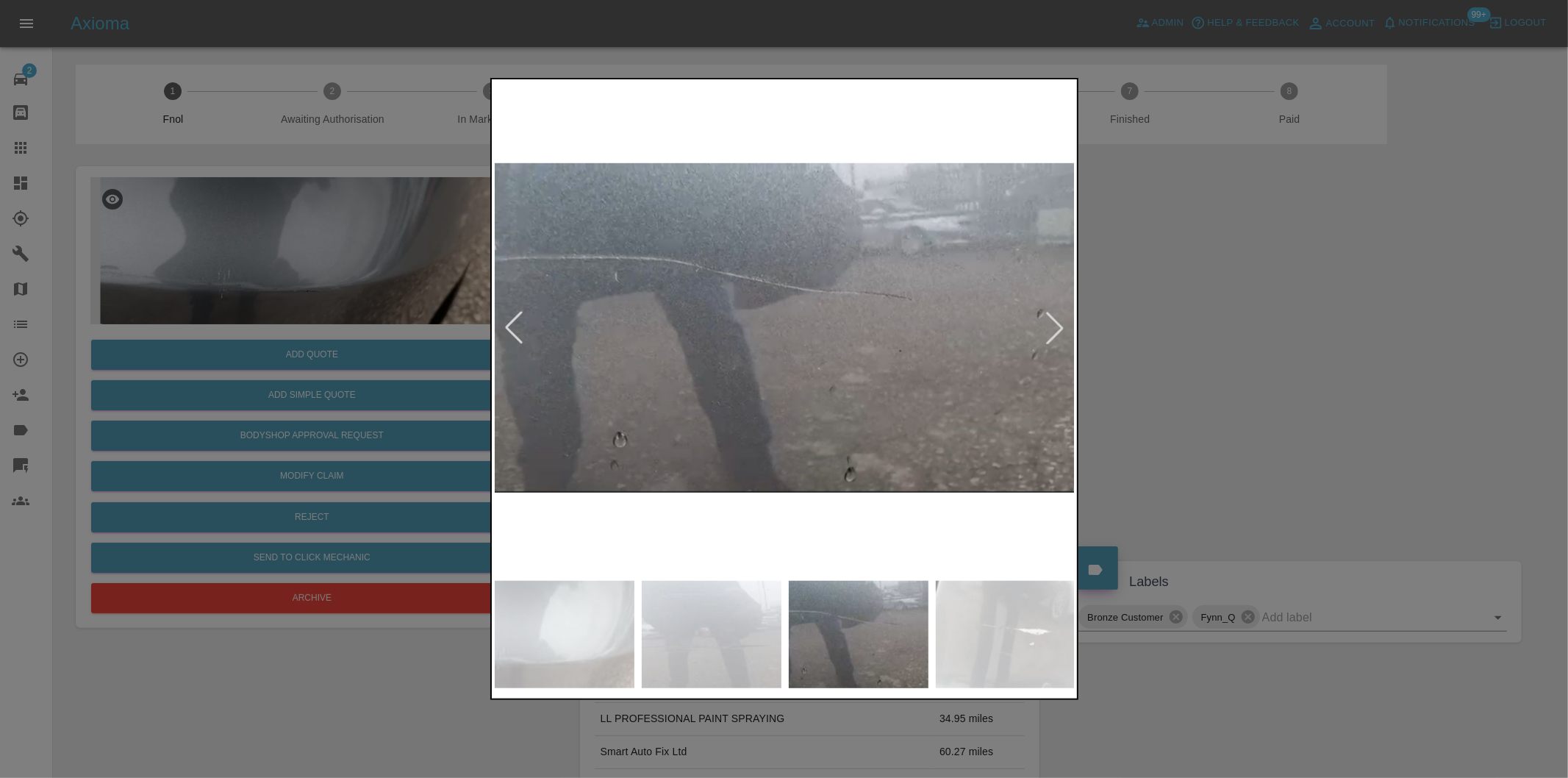
click at [1060, 333] on div at bounding box center [1055, 327] width 33 height 33
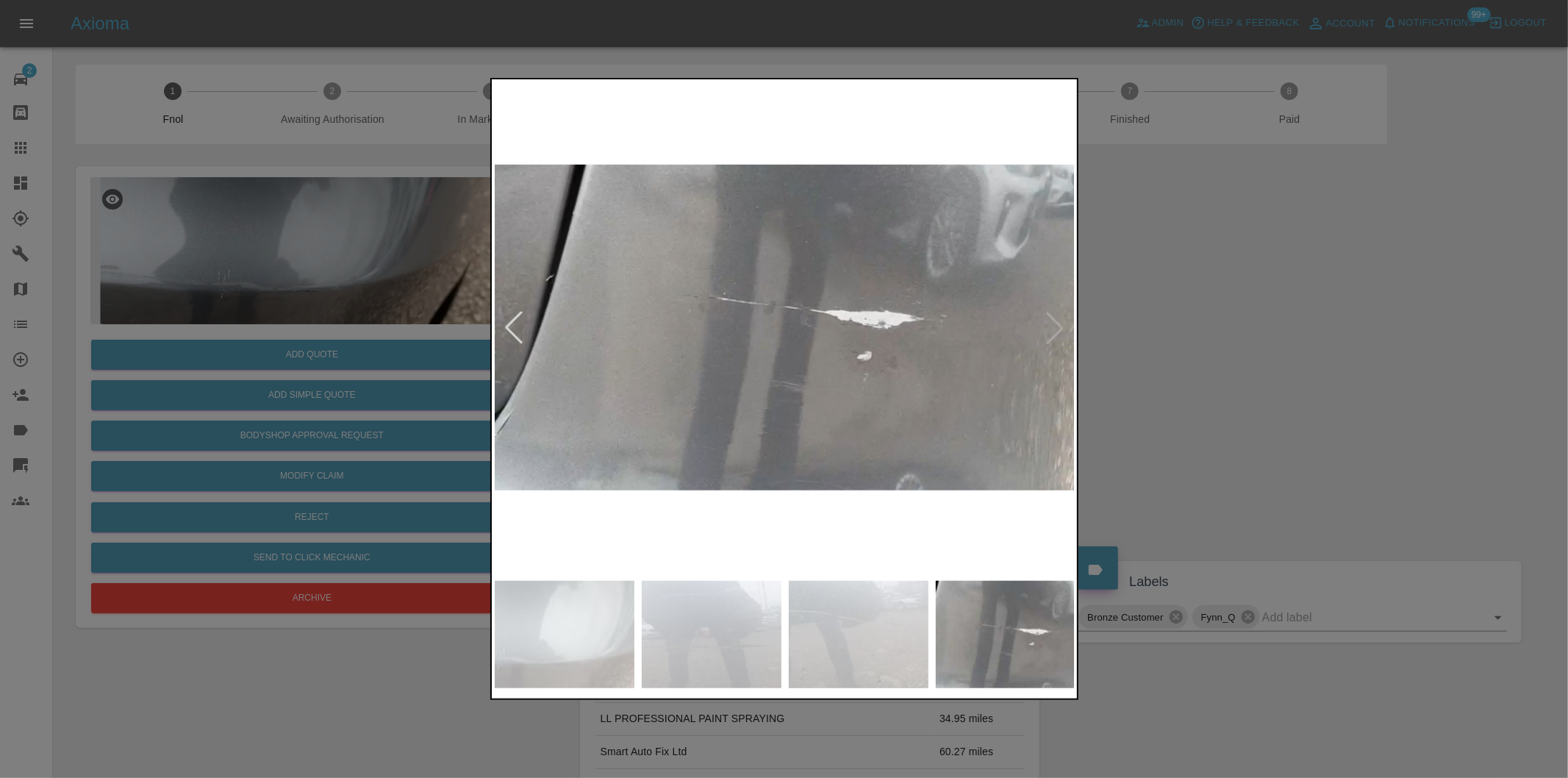
click at [1055, 328] on img at bounding box center [785, 328] width 581 height 491
drag, startPoint x: 1213, startPoint y: 327, endPoint x: 813, endPoint y: 393, distance: 405.4
click at [1209, 327] on div at bounding box center [784, 389] width 1568 height 778
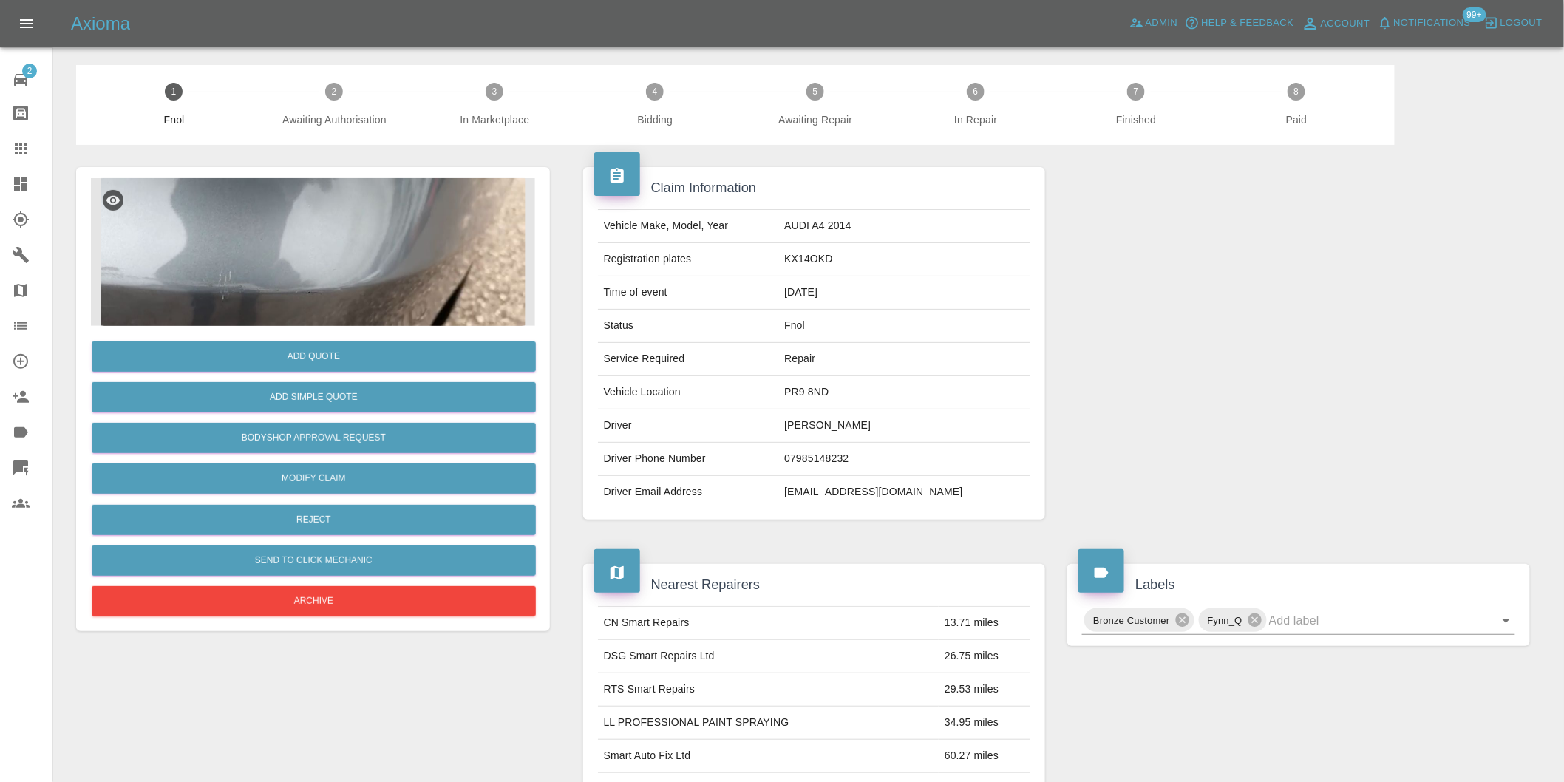
click at [316, 276] on img at bounding box center [313, 252] width 444 height 148
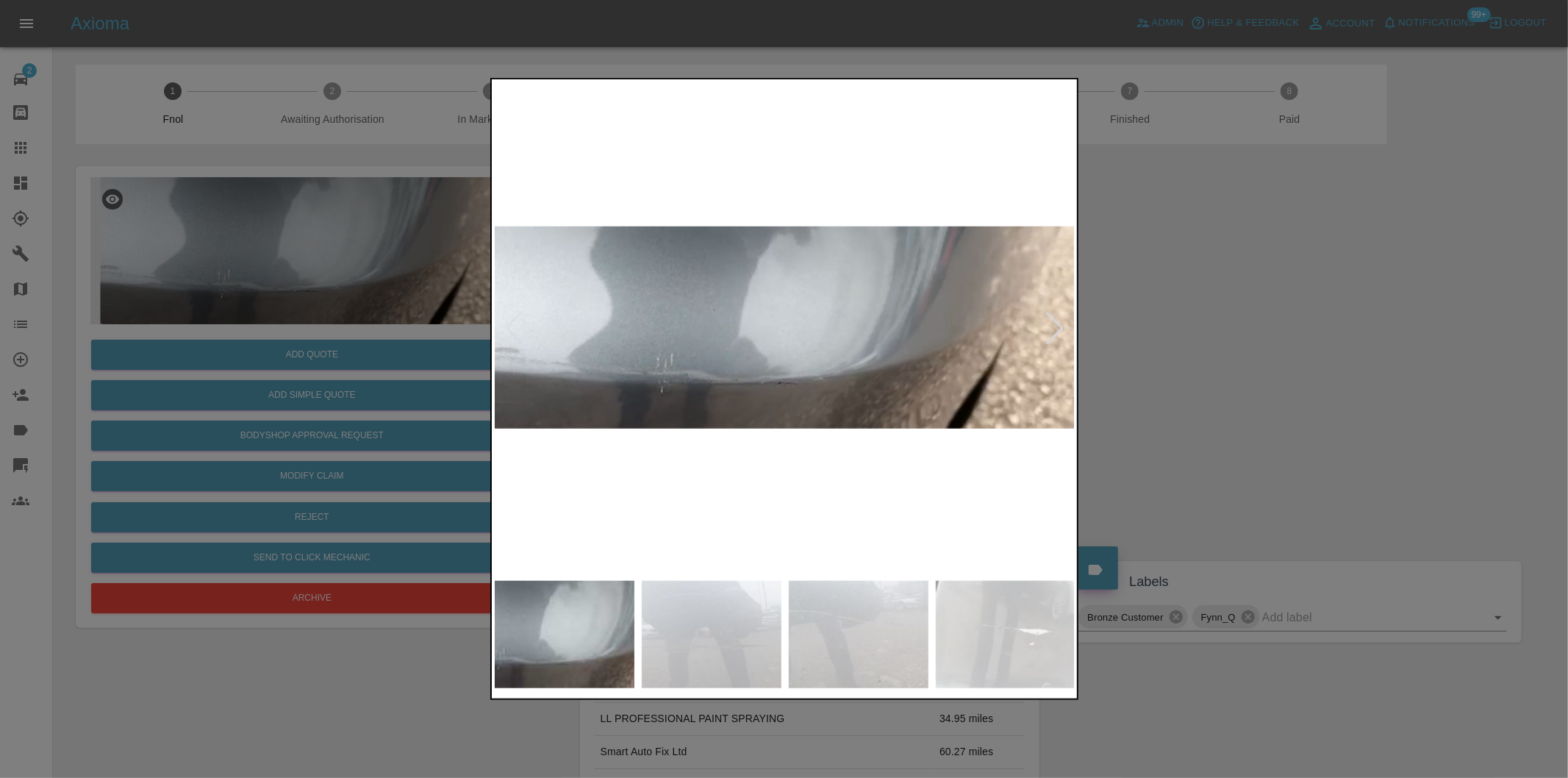
click at [1060, 325] on div at bounding box center [1055, 327] width 33 height 33
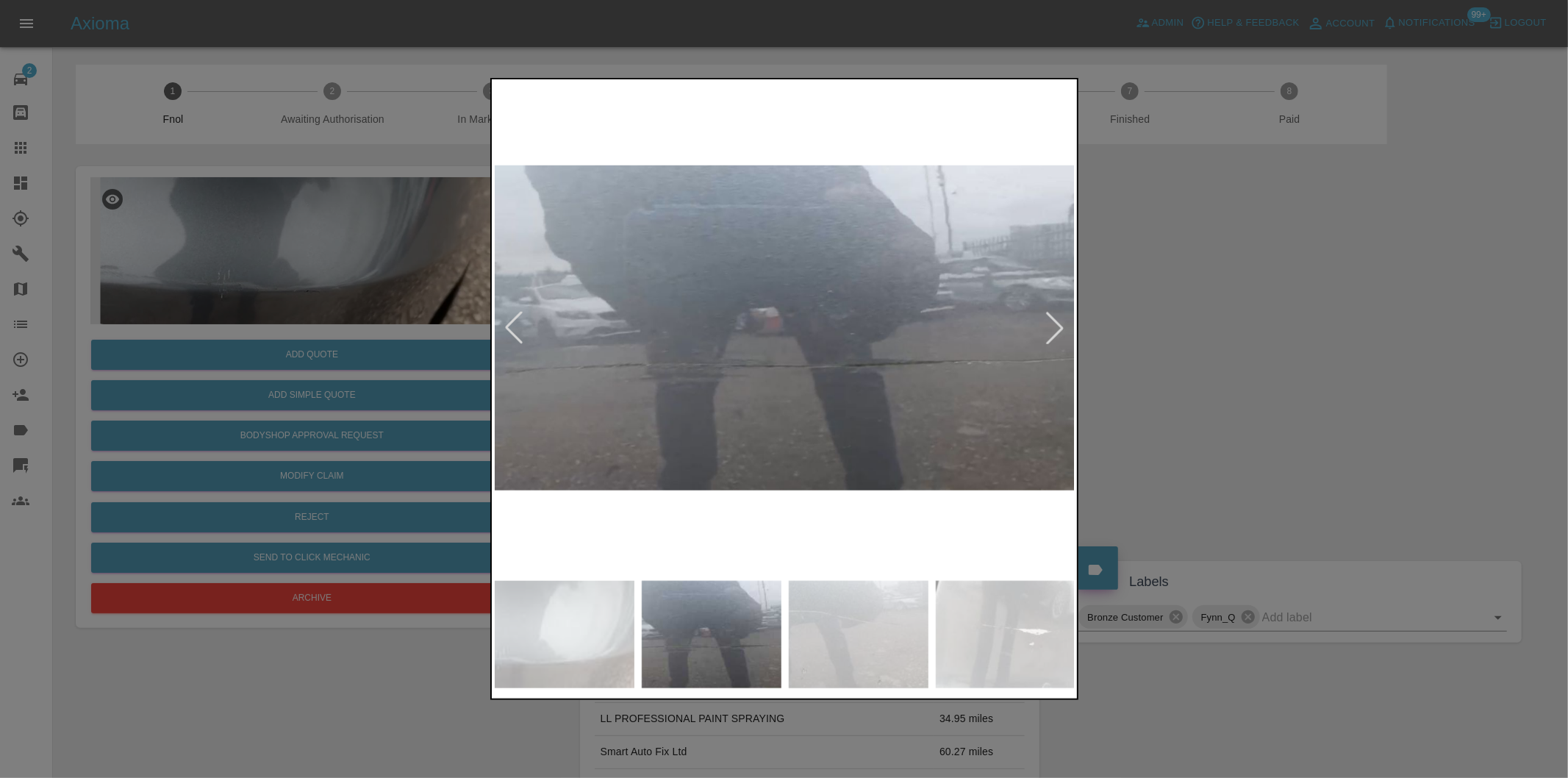
click at [1060, 325] on div at bounding box center [1055, 327] width 33 height 33
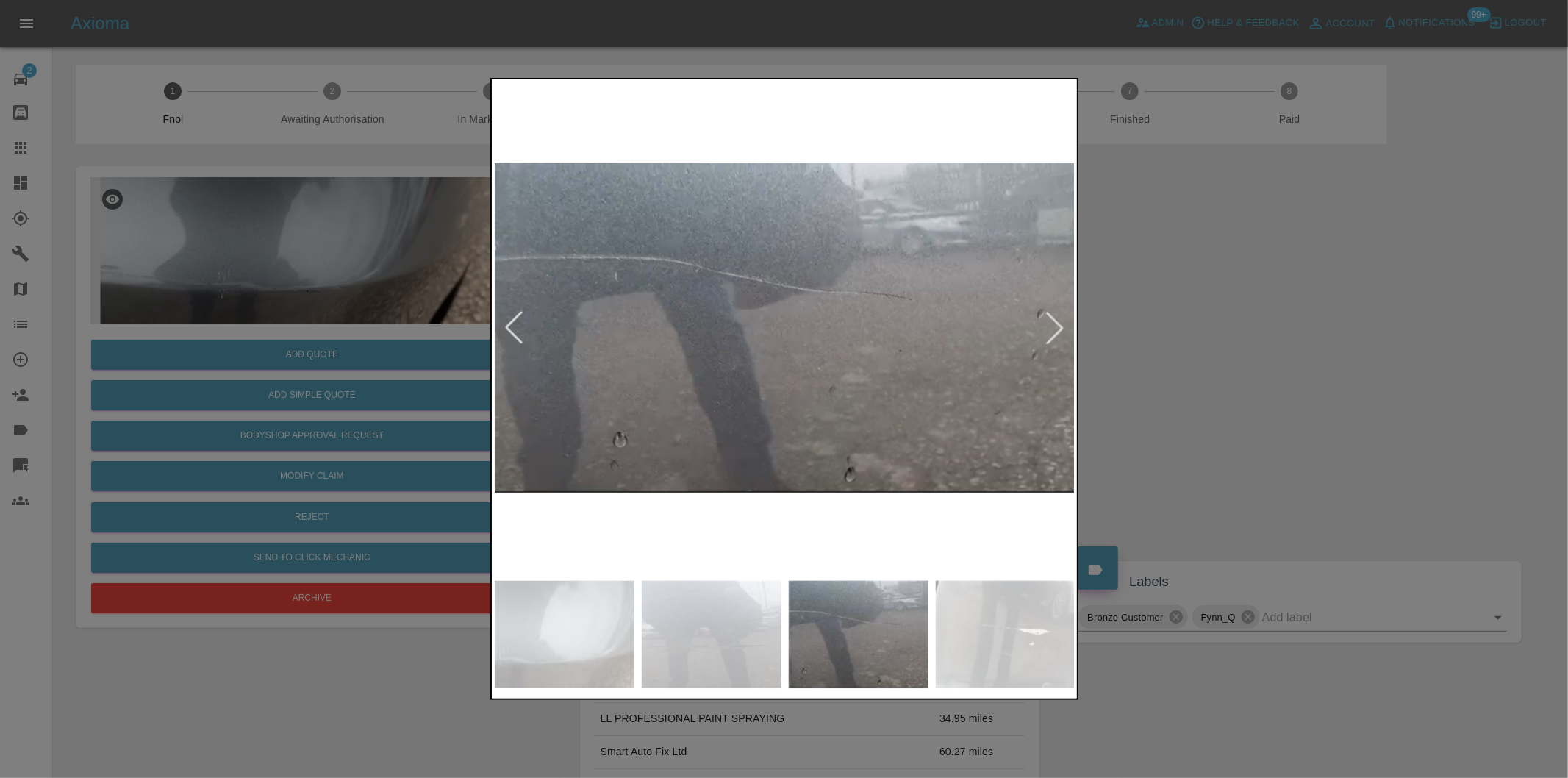
click at [1060, 325] on div at bounding box center [1055, 327] width 33 height 33
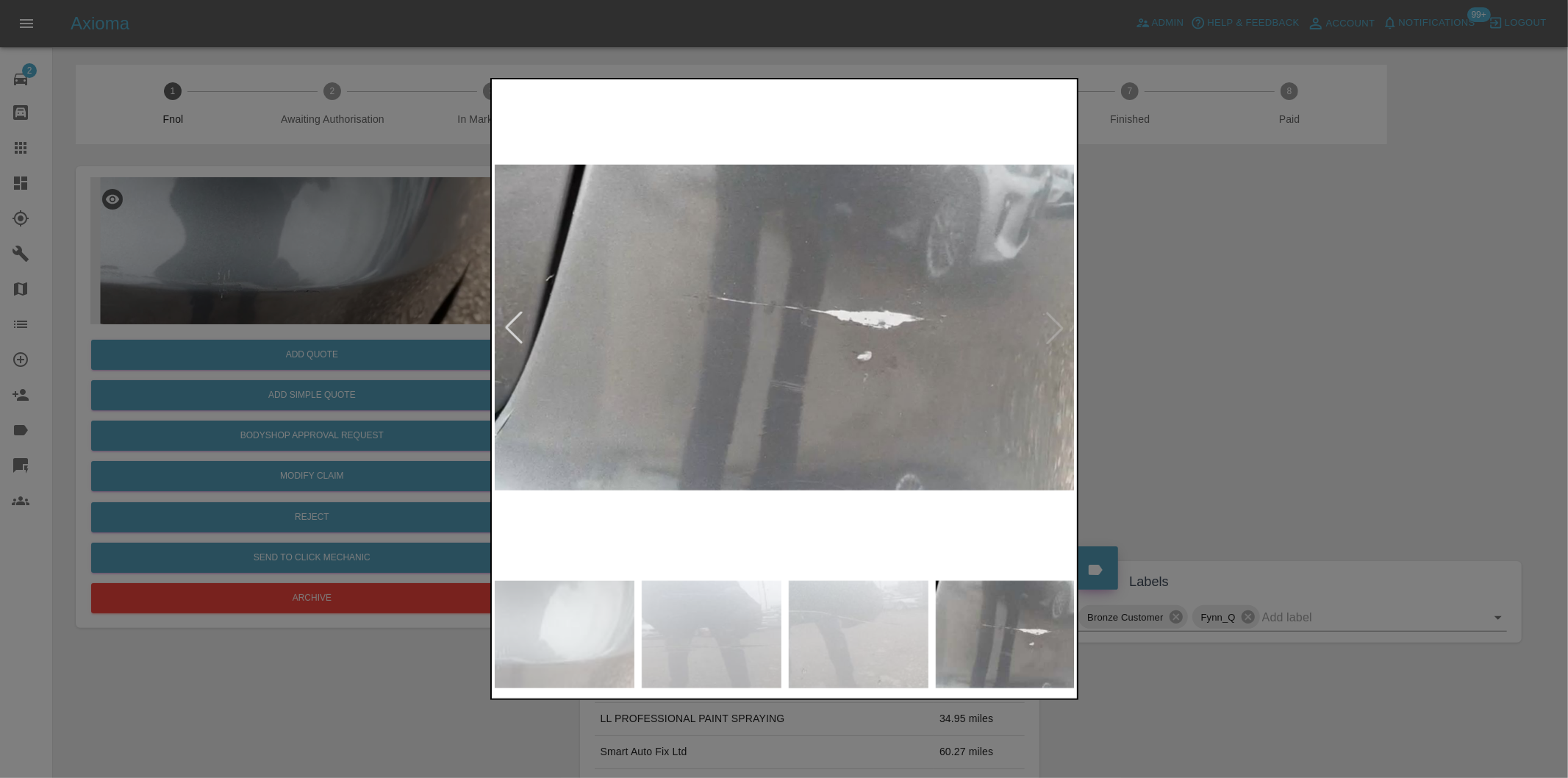
click at [1060, 325] on img at bounding box center [785, 328] width 581 height 491
click at [1202, 373] on div at bounding box center [784, 389] width 1568 height 778
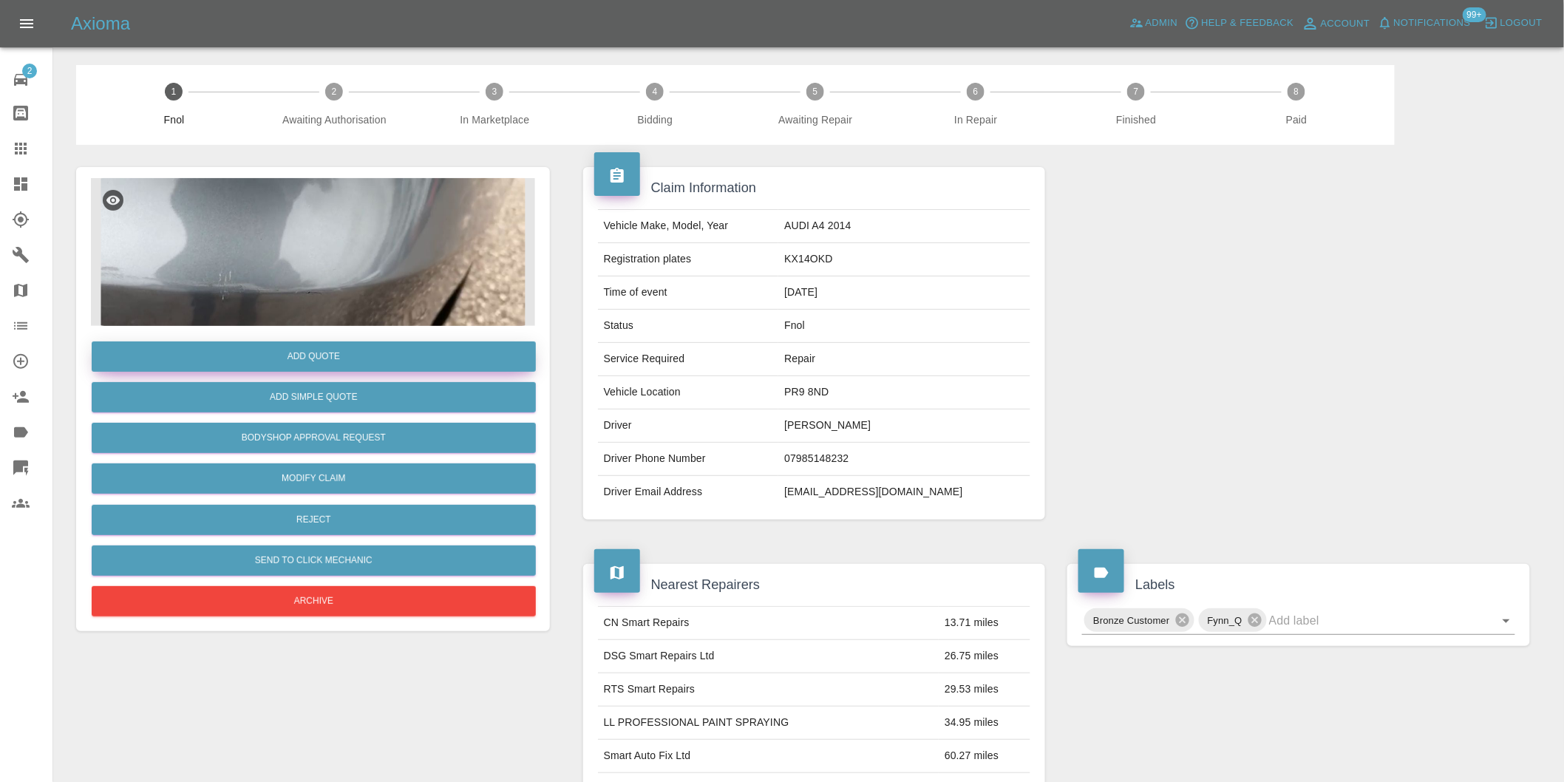
click at [314, 349] on button "Add Quote" at bounding box center [314, 356] width 444 height 30
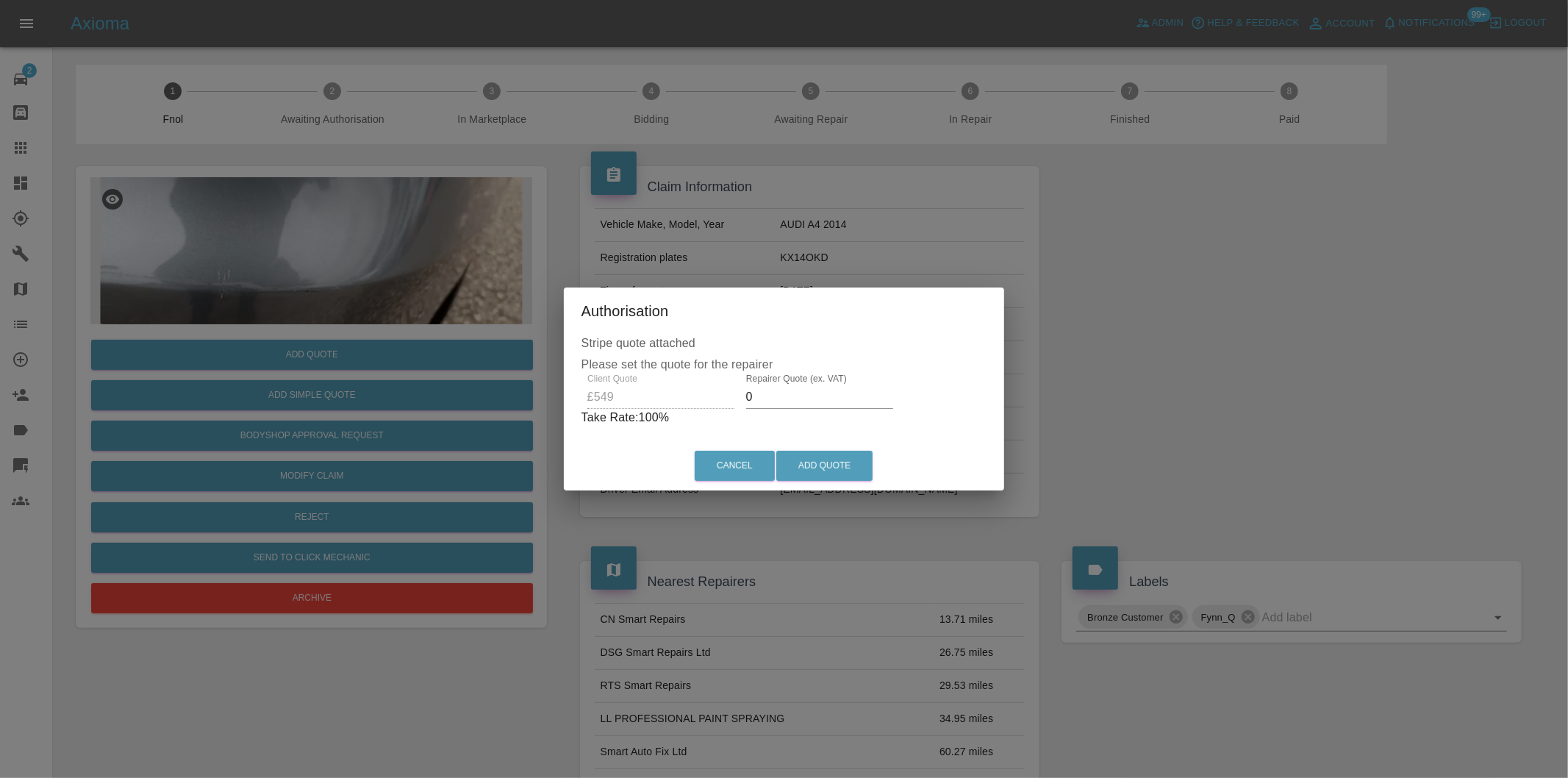
click at [794, 399] on input "0" at bounding box center [820, 397] width 147 height 24
type input "0350"
click at [820, 469] on button "Add Quote" at bounding box center [824, 466] width 97 height 30
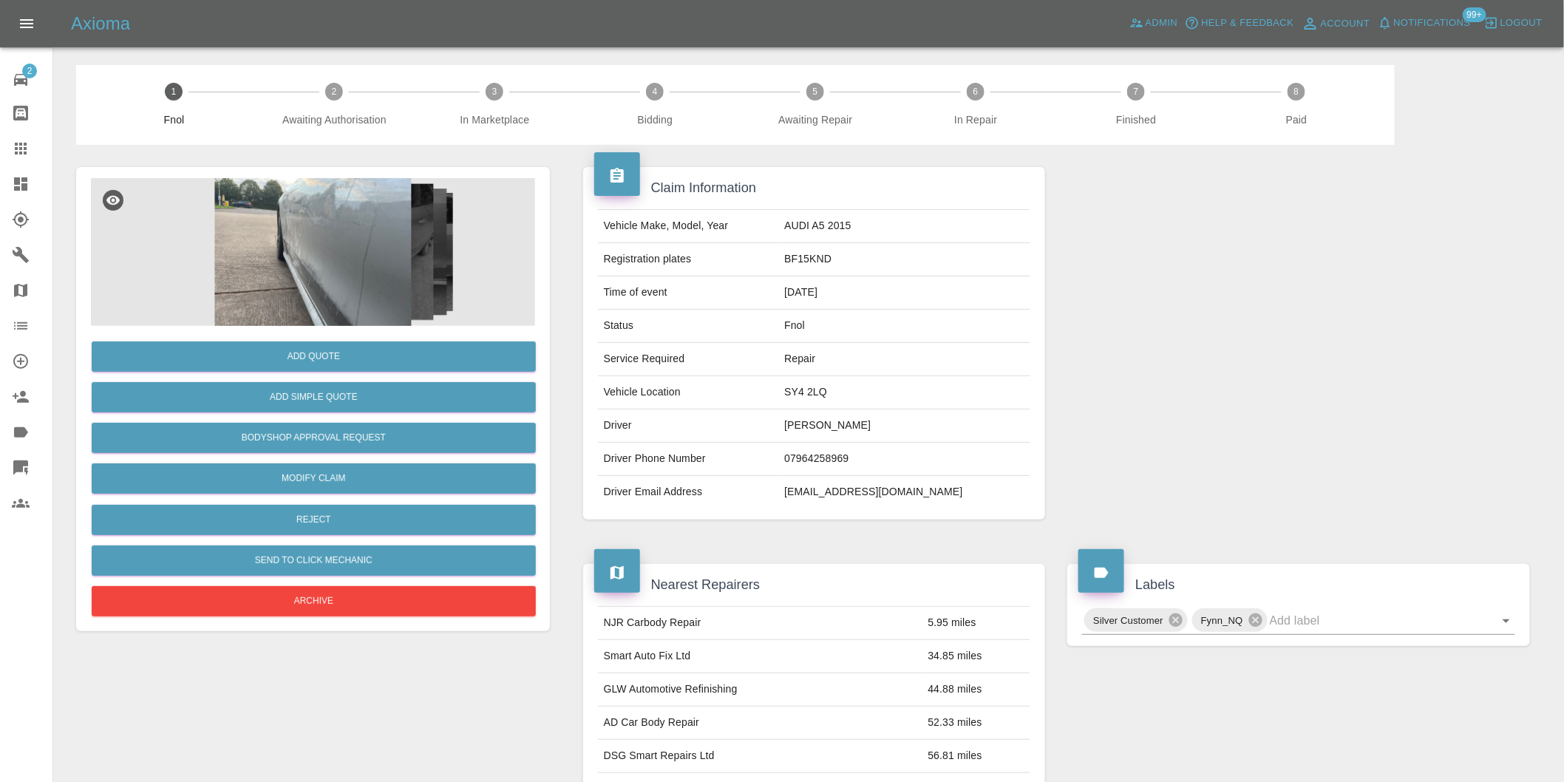
click at [386, 235] on img at bounding box center [313, 252] width 444 height 148
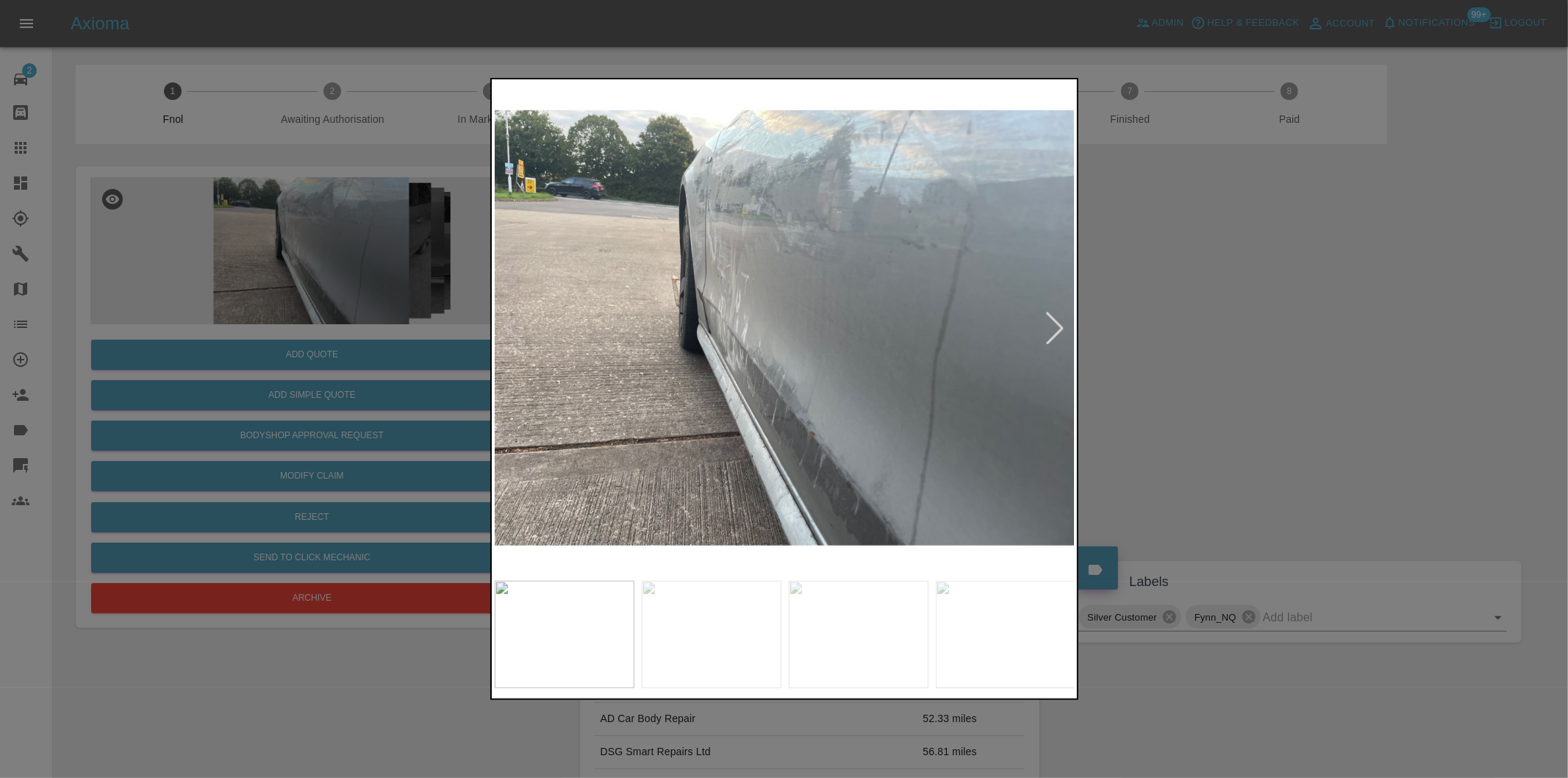
click at [1049, 327] on div at bounding box center [1055, 327] width 33 height 33
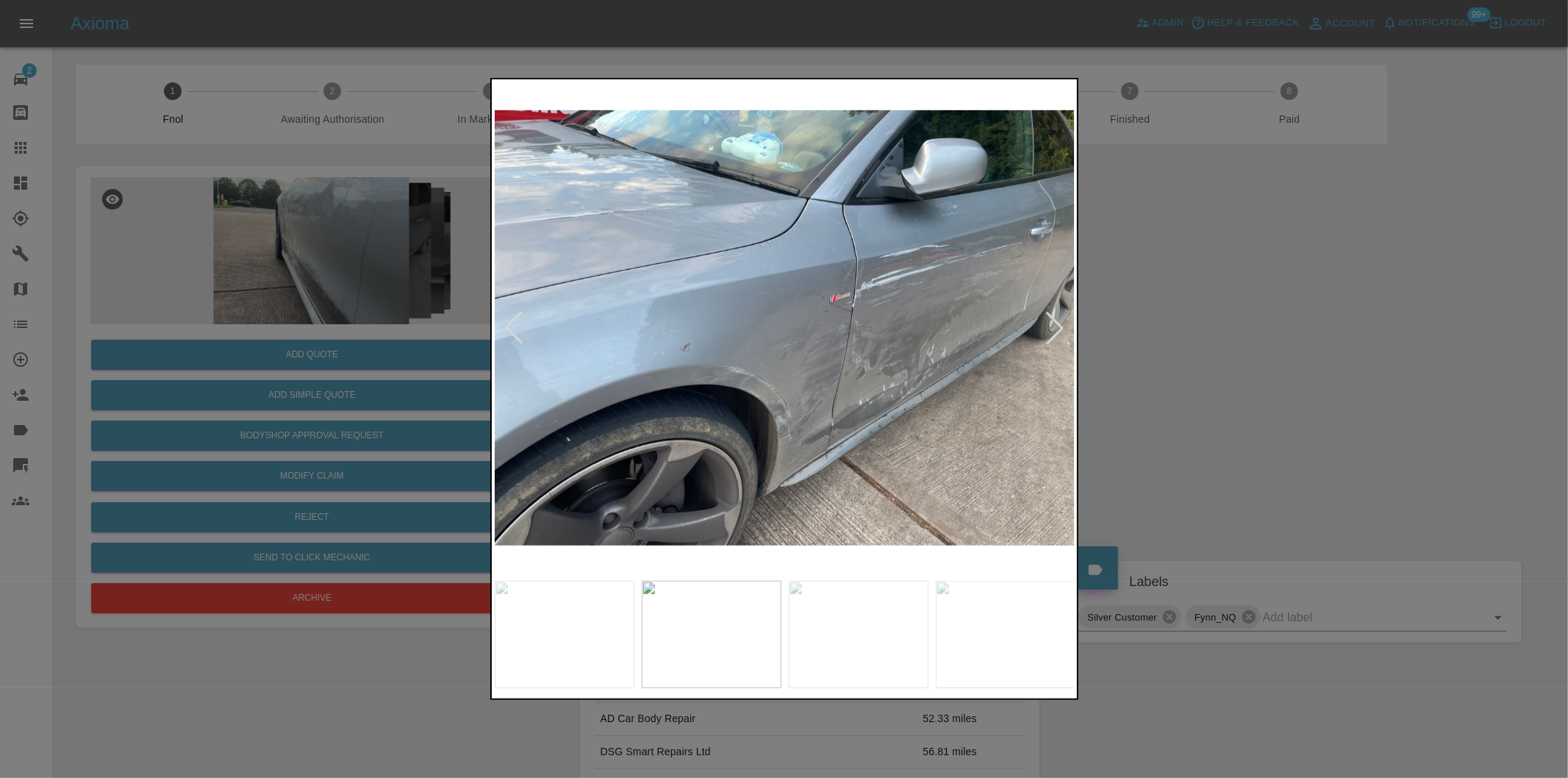
click at [1049, 327] on div at bounding box center [1055, 327] width 33 height 33
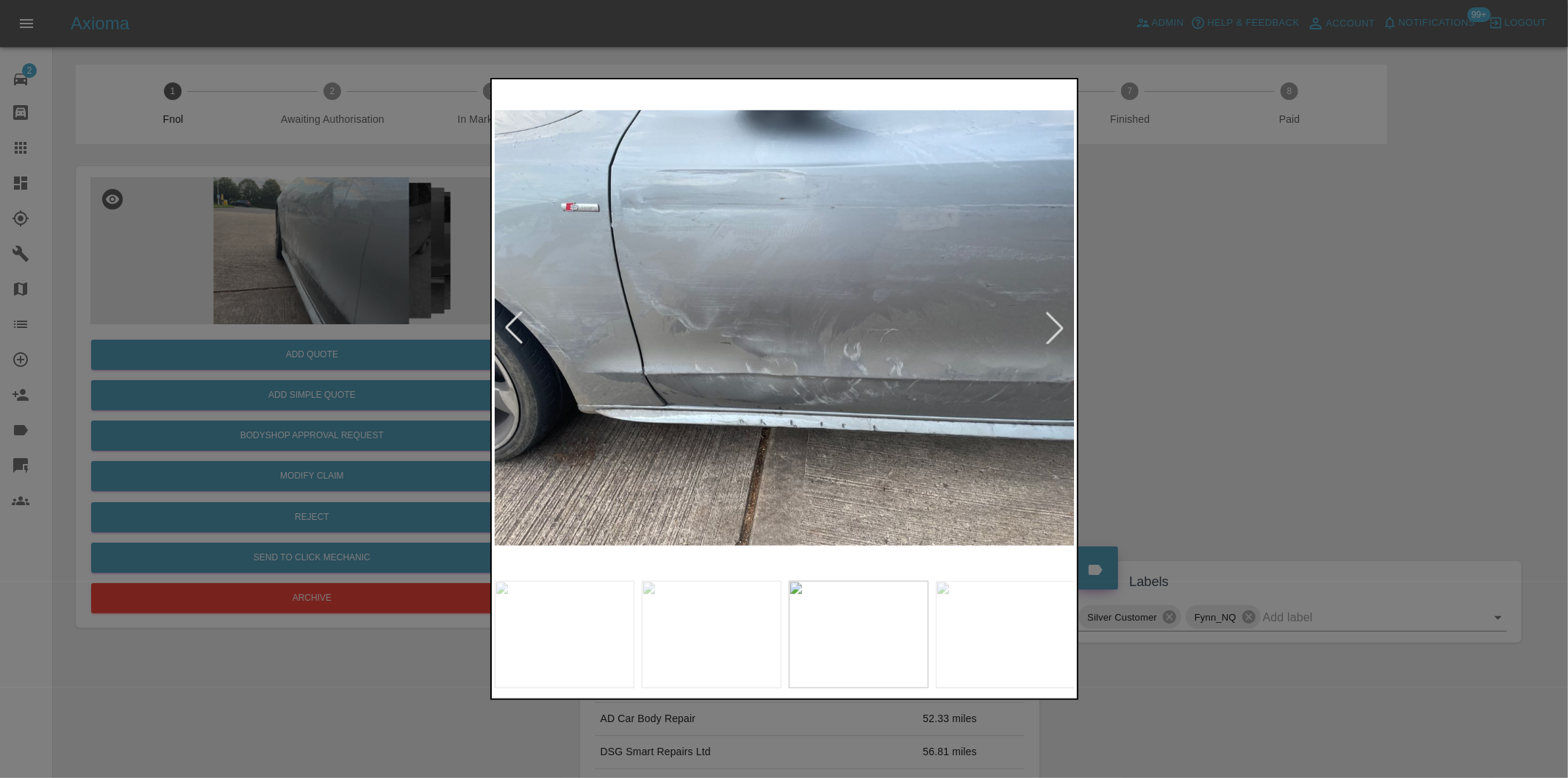
click at [1248, 347] on div at bounding box center [784, 389] width 1568 height 778
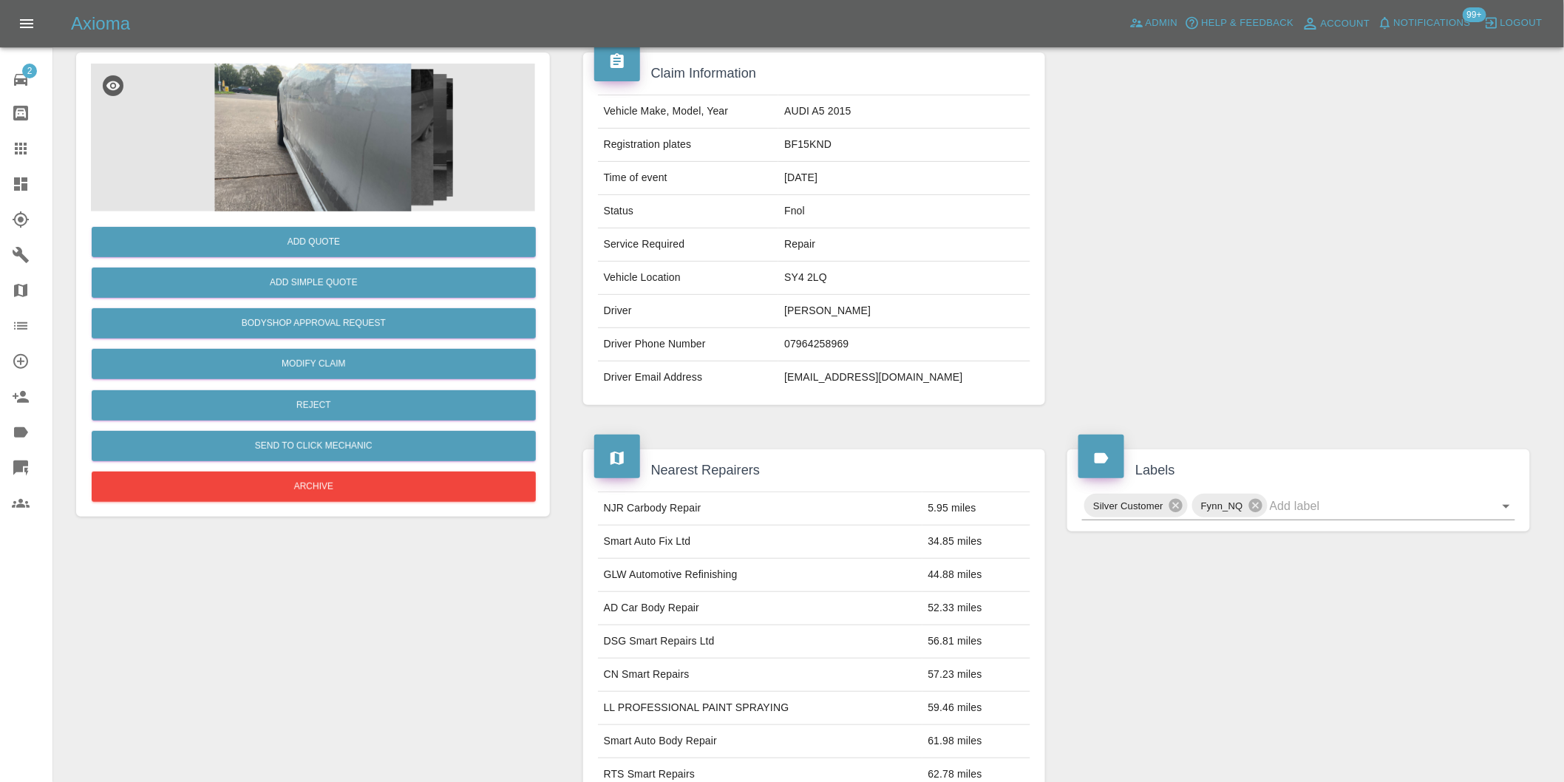
scroll to position [246, 0]
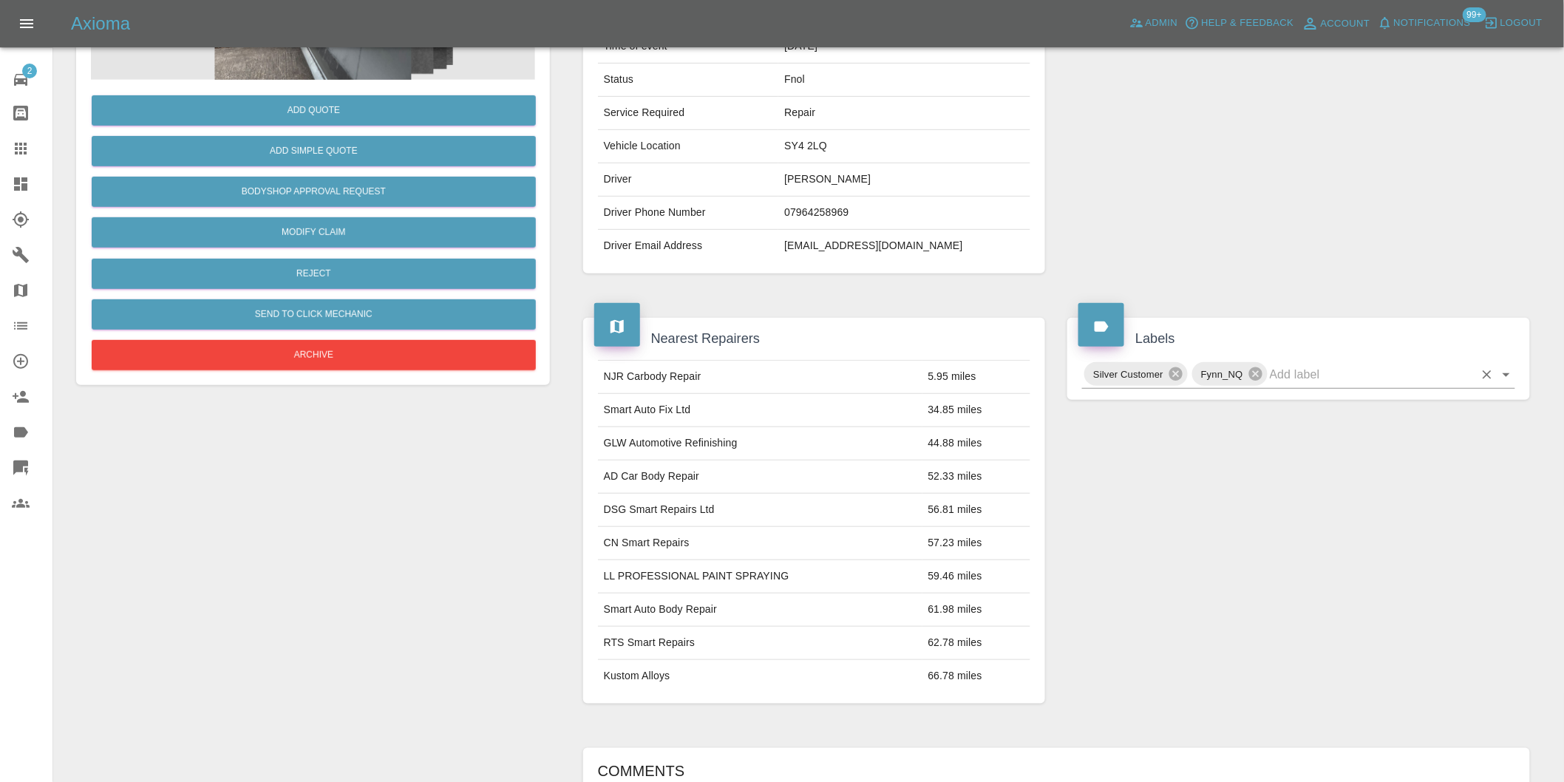
click at [1501, 378] on icon "Open" at bounding box center [1506, 375] width 18 height 18
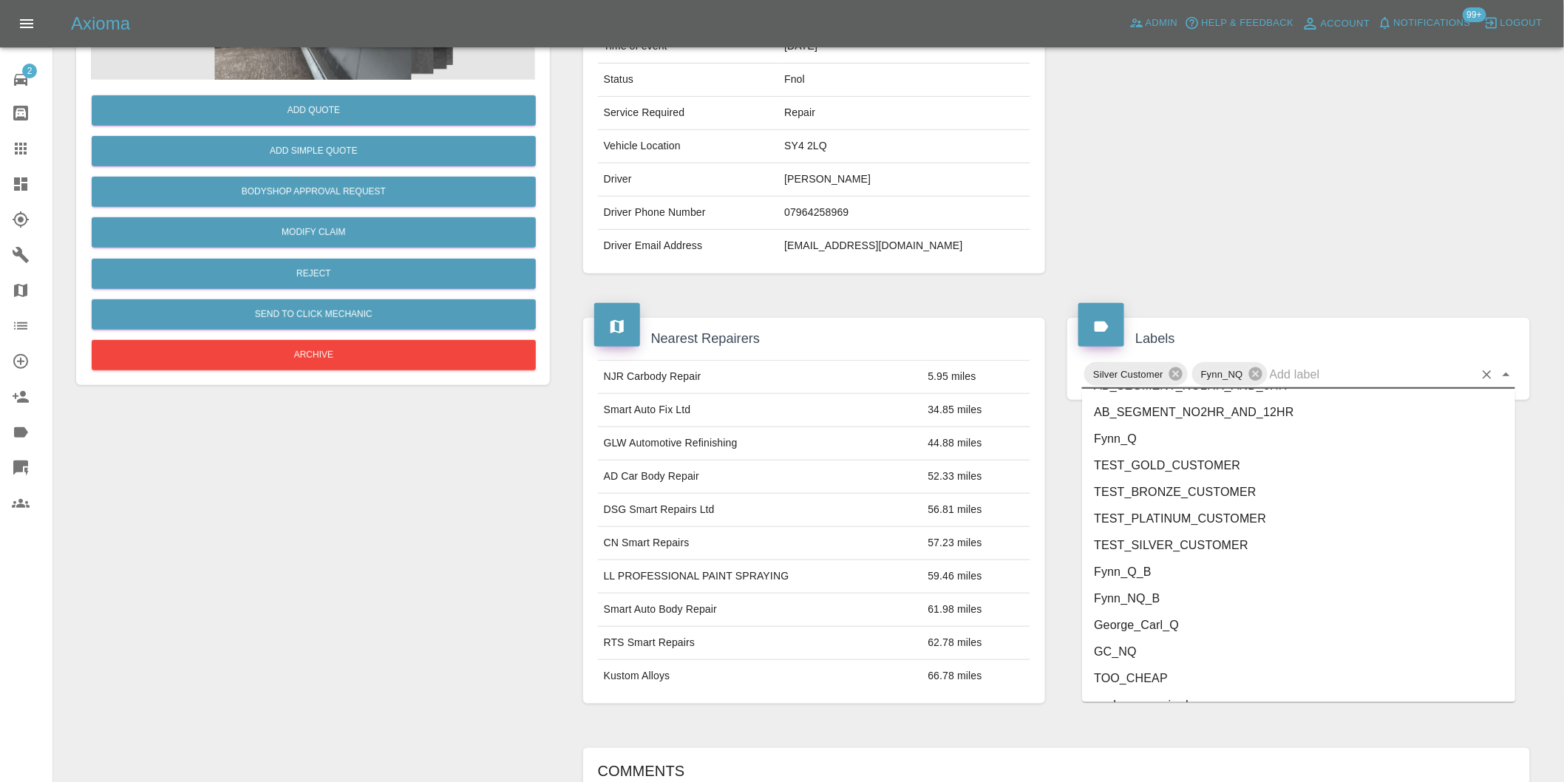
scroll to position [3156, 0]
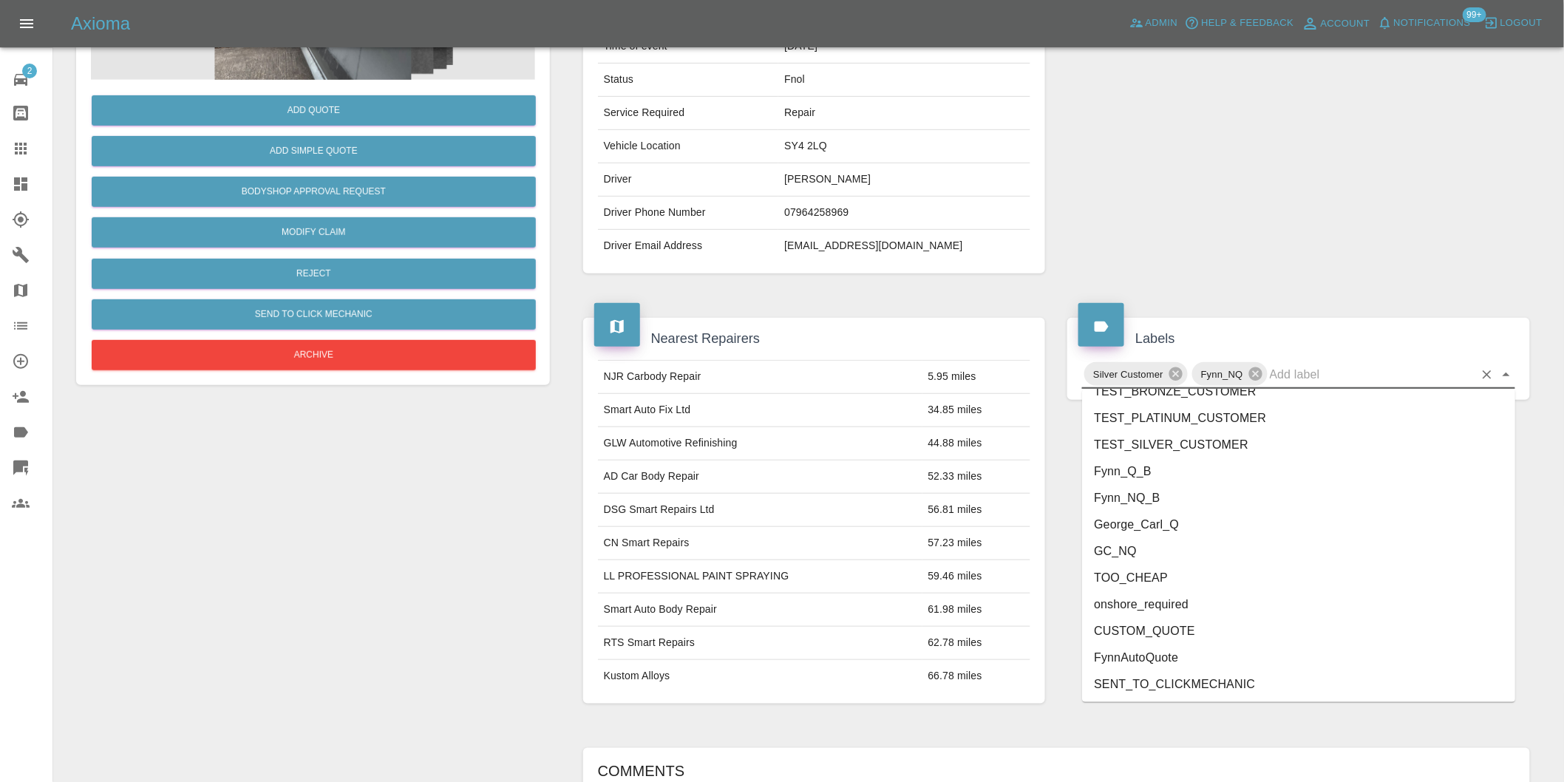
click at [1177, 532] on li "George_Carl_Q" at bounding box center [1298, 524] width 433 height 27
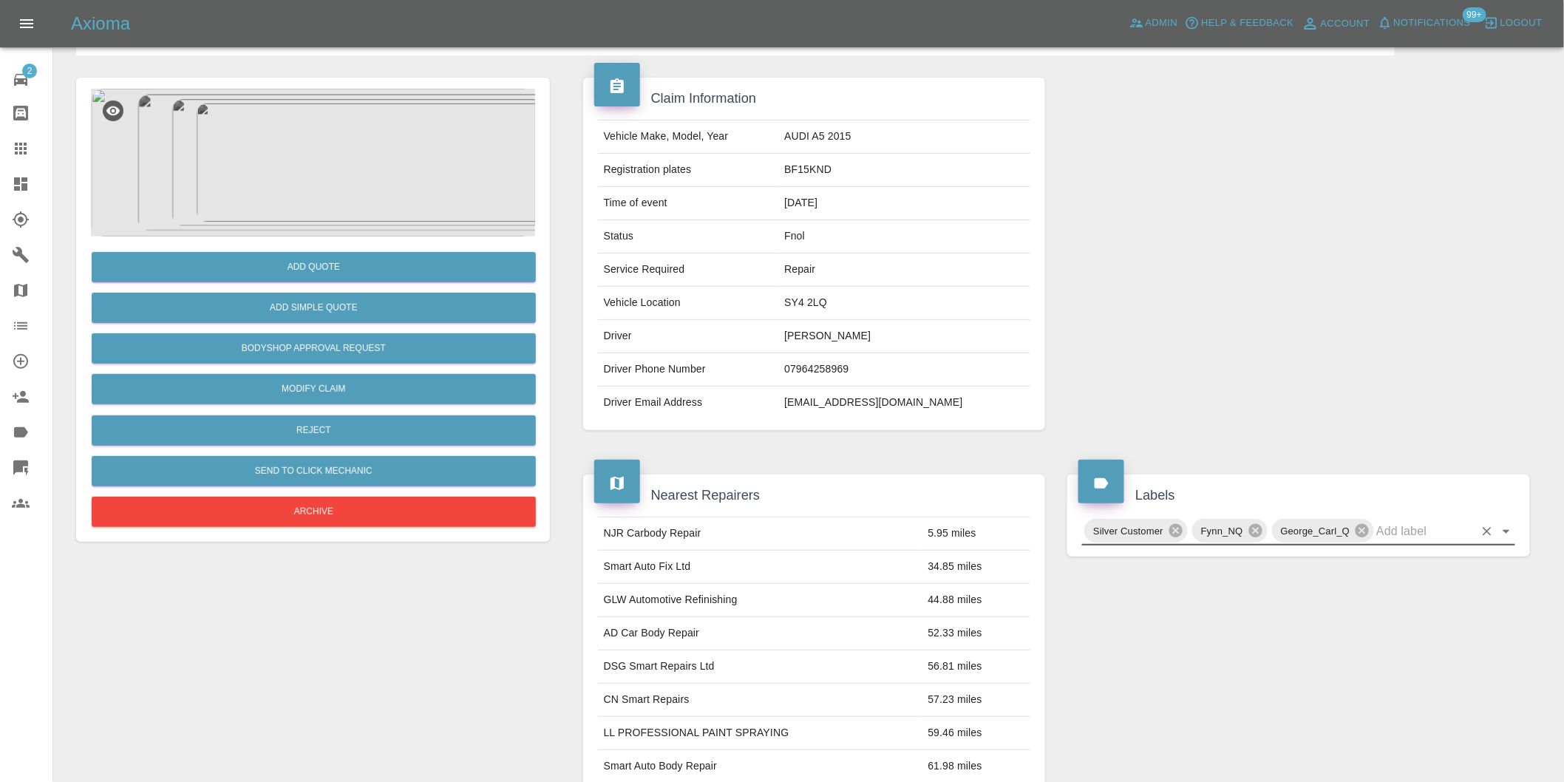
scroll to position [0, 0]
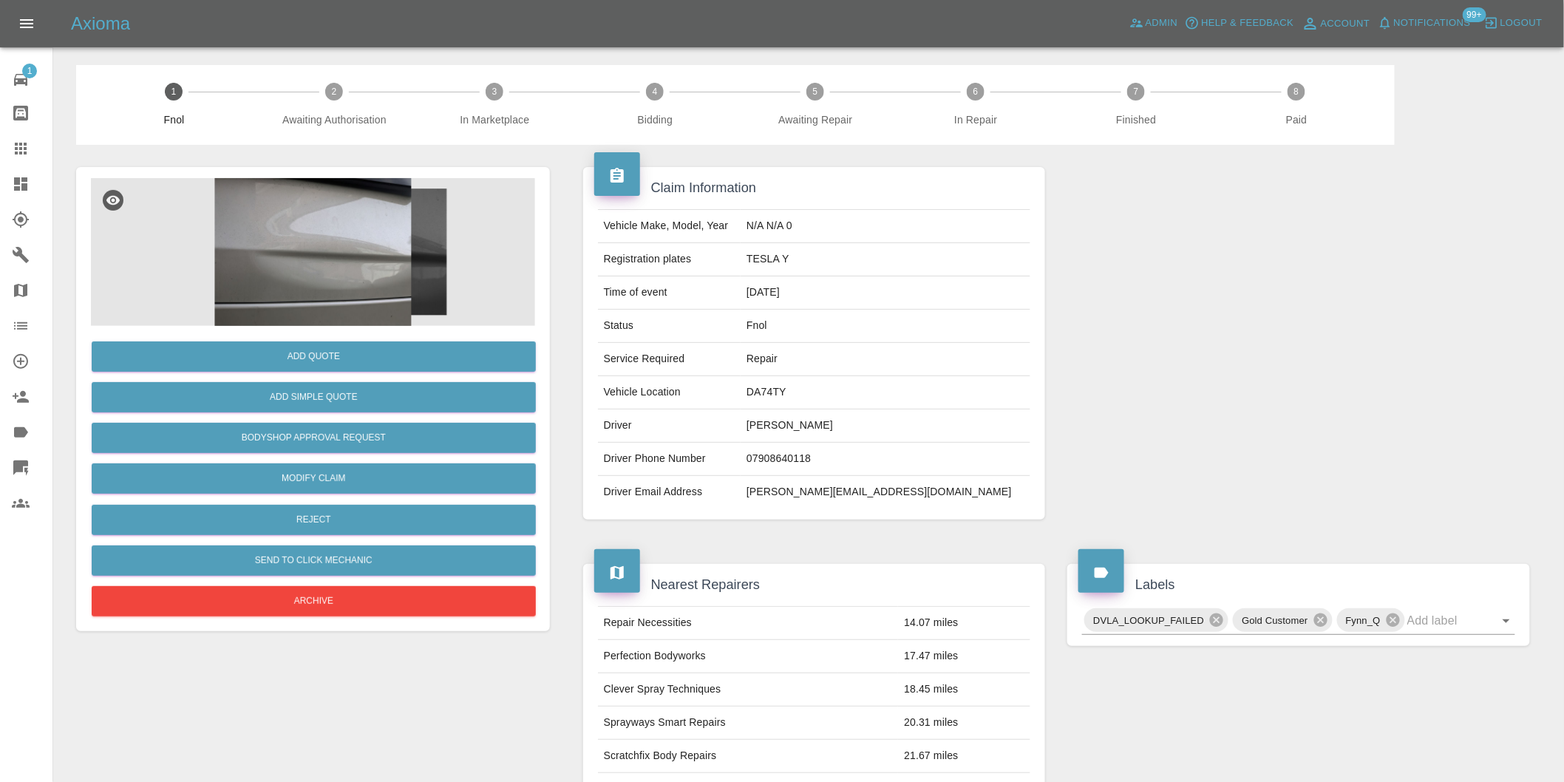
click at [352, 230] on img at bounding box center [313, 252] width 444 height 148
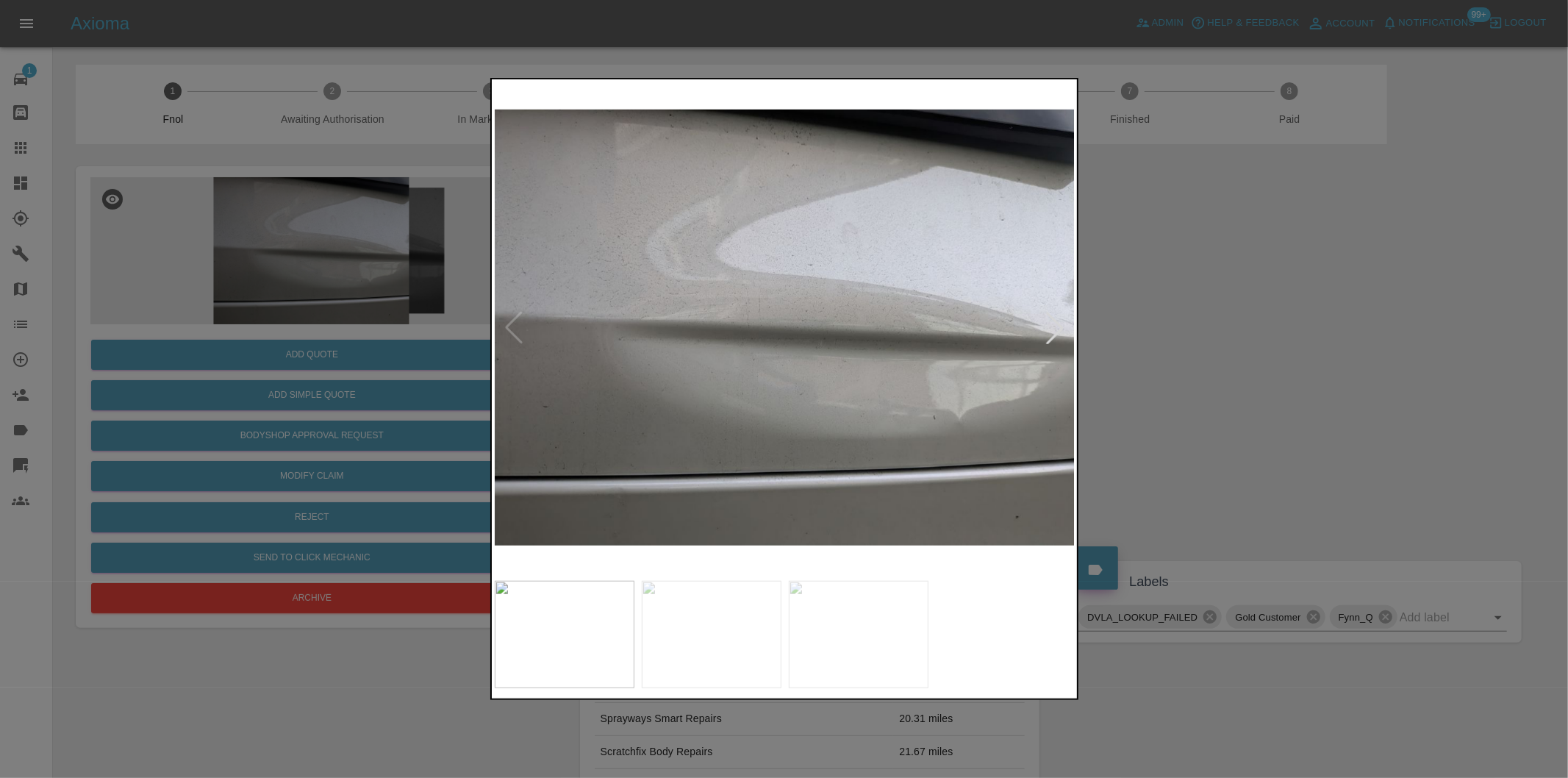
click at [1040, 333] on div at bounding box center [1055, 327] width 33 height 33
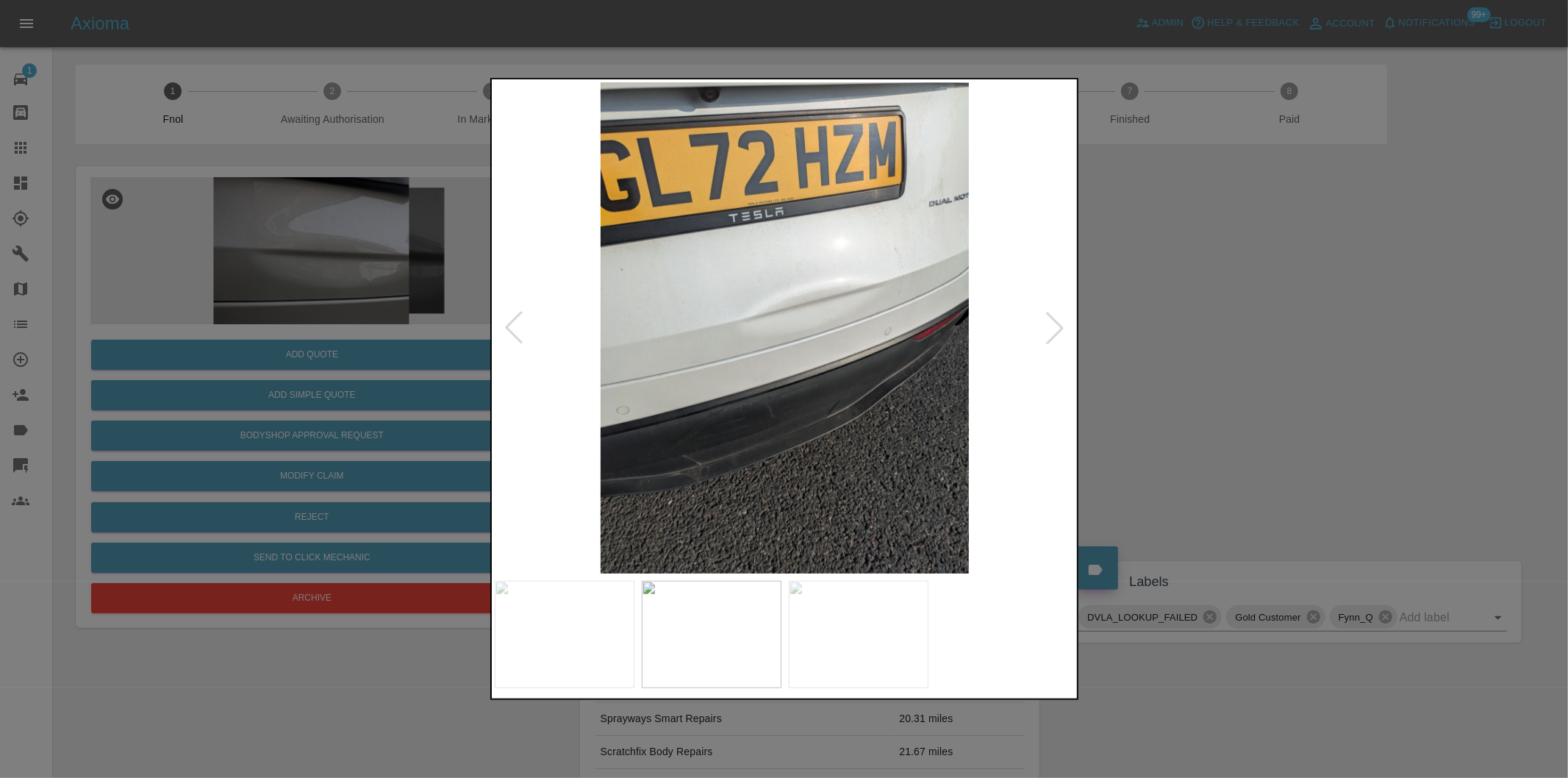
click at [1040, 333] on div at bounding box center [1055, 327] width 33 height 33
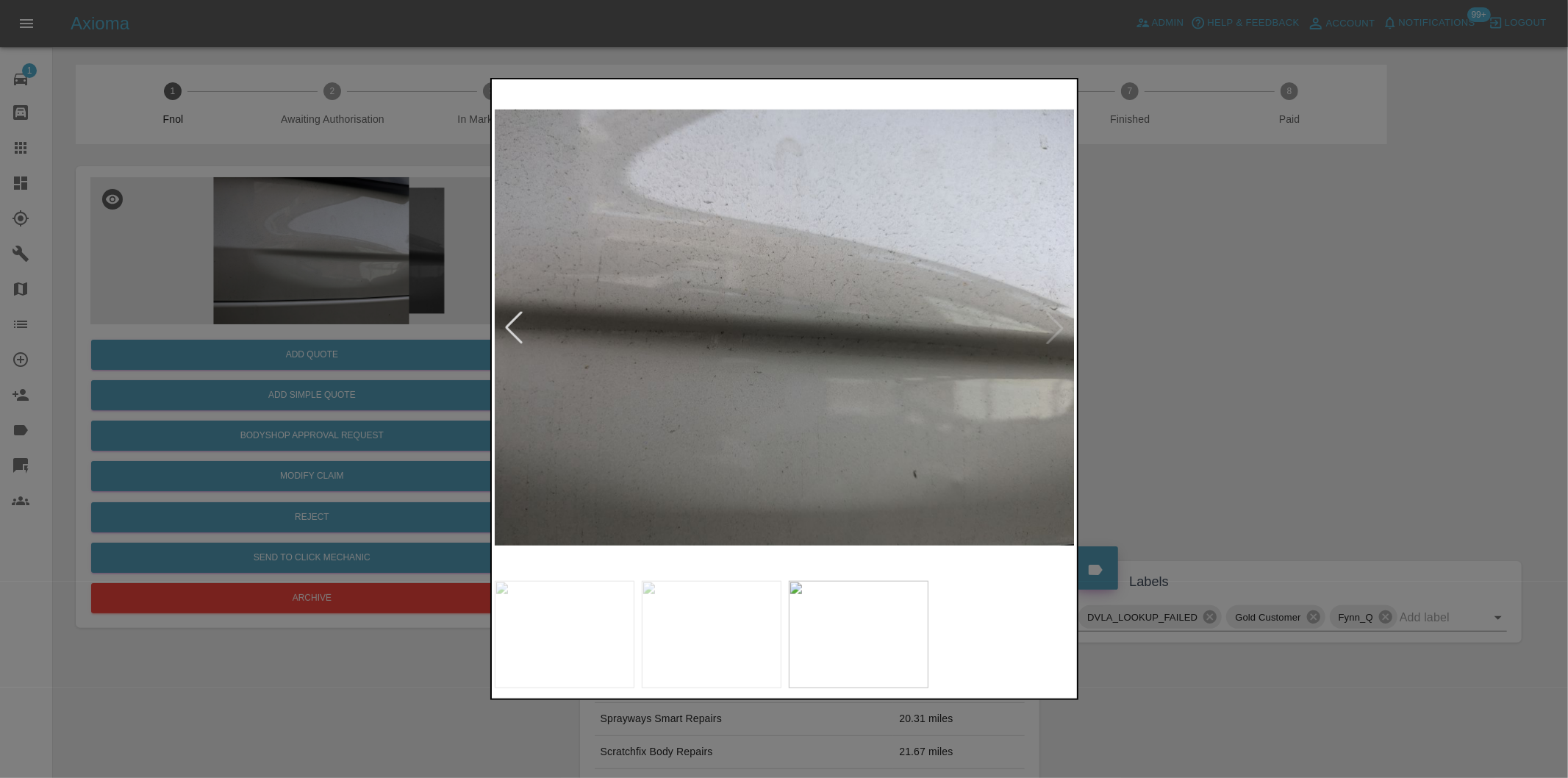
click at [1040, 333] on img at bounding box center [785, 328] width 581 height 491
click at [1054, 331] on img at bounding box center [785, 328] width 581 height 491
click at [497, 320] on div at bounding box center [513, 327] width 33 height 33
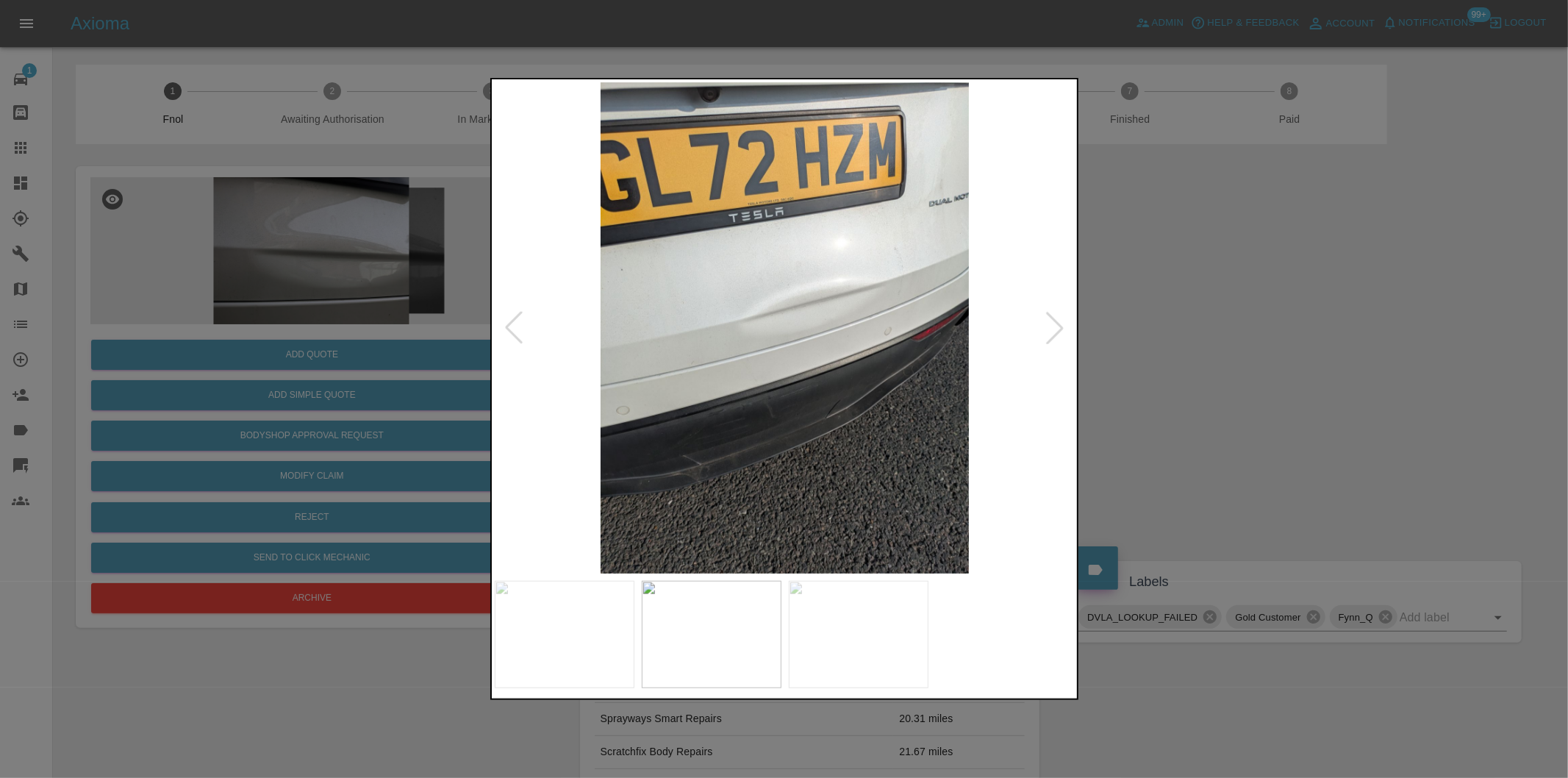
drag, startPoint x: 1214, startPoint y: 349, endPoint x: 1207, endPoint y: 353, distance: 8.1
click at [1215, 350] on div at bounding box center [784, 389] width 1568 height 778
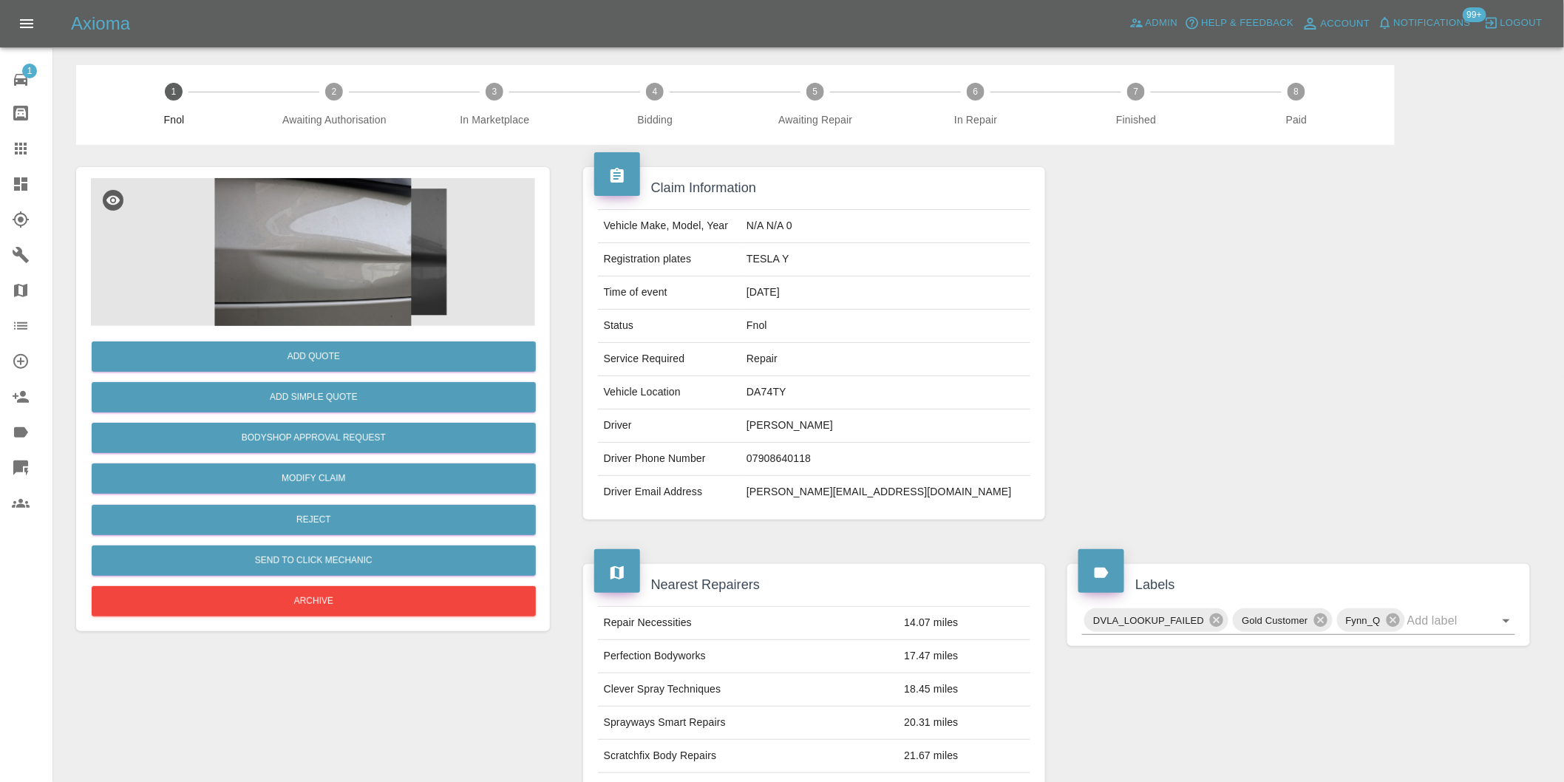
click at [329, 268] on img at bounding box center [313, 252] width 444 height 148
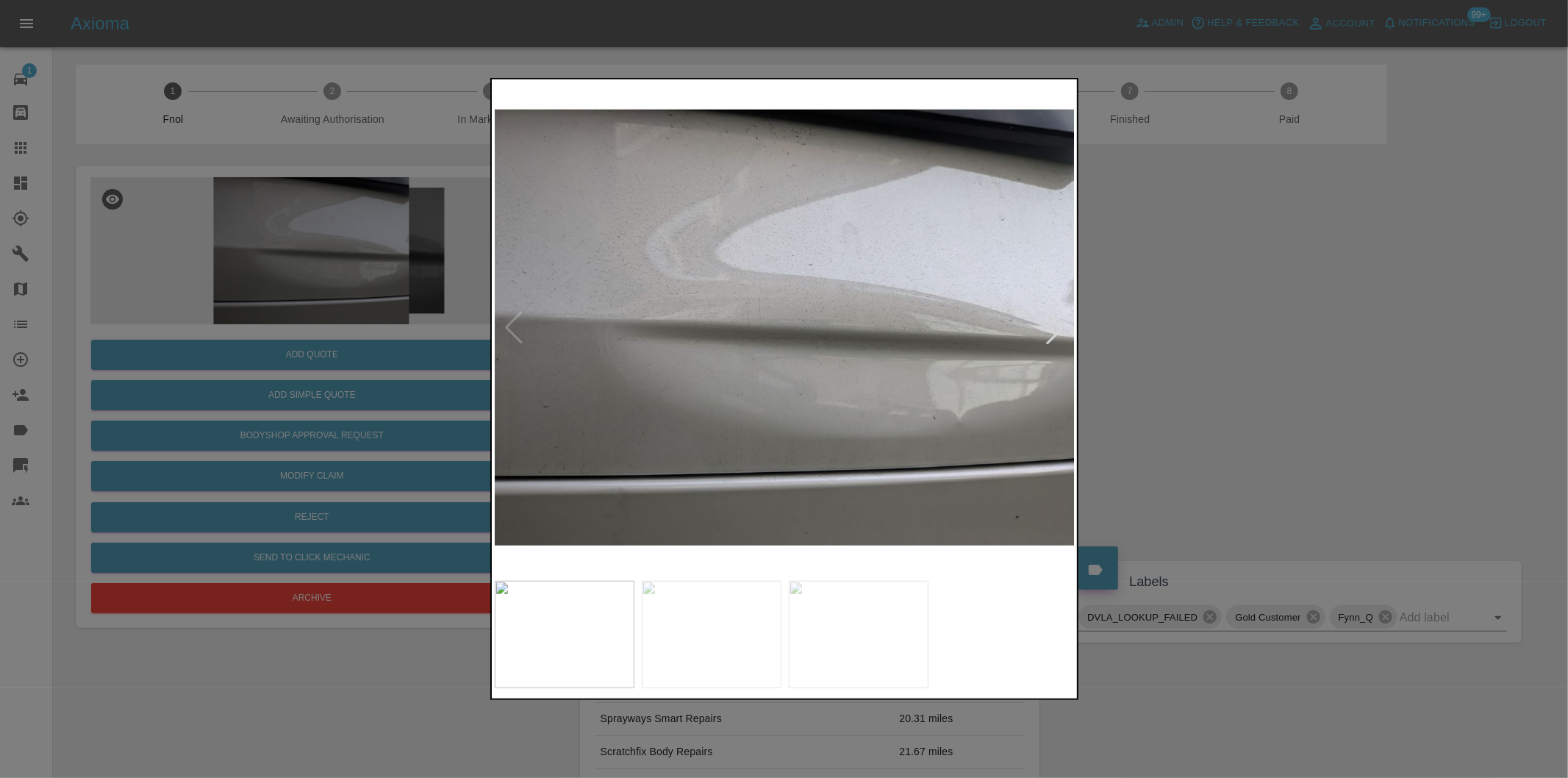
click at [1064, 336] on div at bounding box center [1055, 327] width 33 height 33
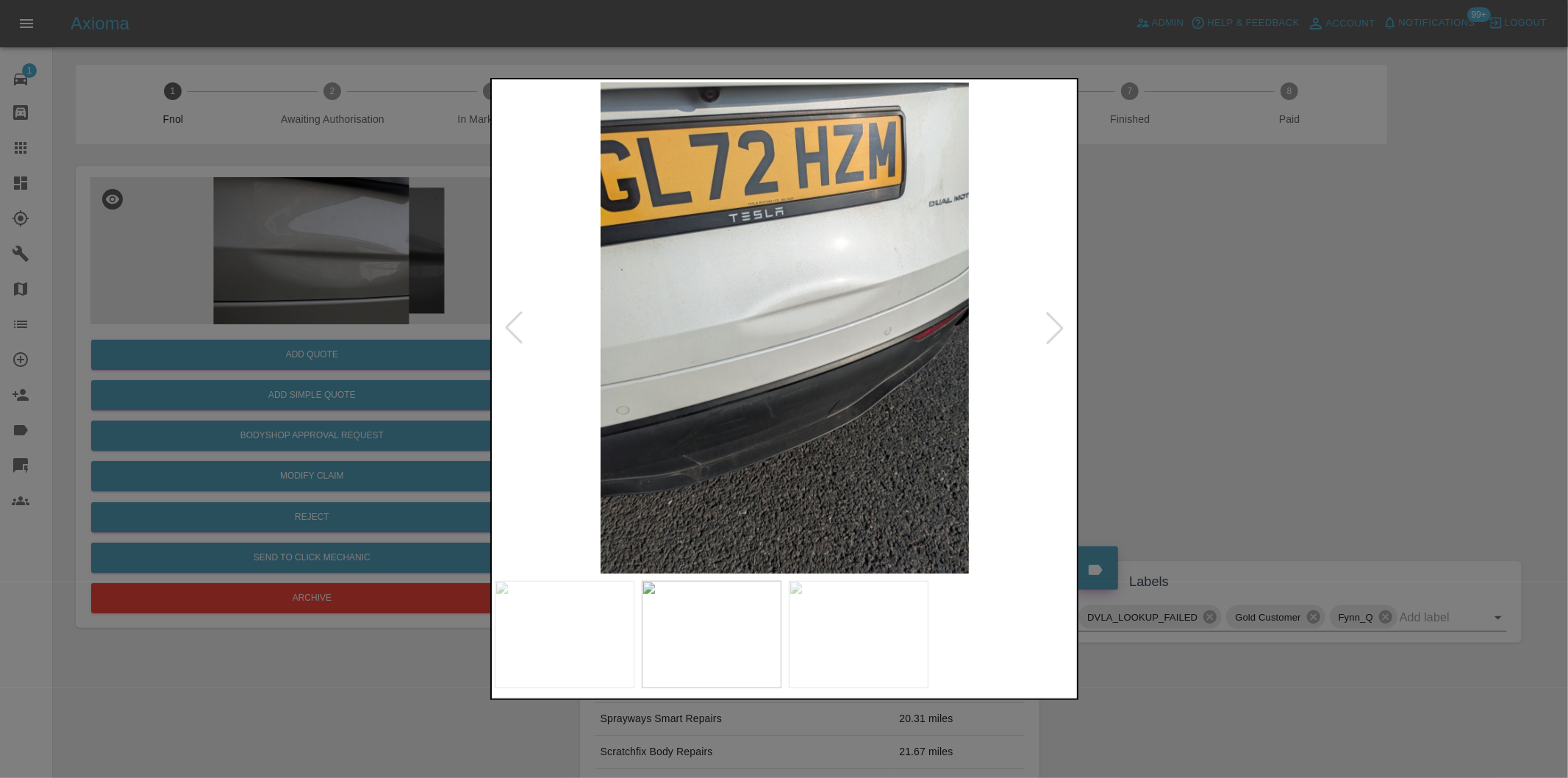
drag, startPoint x: 1234, startPoint y: 341, endPoint x: 627, endPoint y: 452, distance: 617.1
click at [1210, 336] on div at bounding box center [784, 389] width 1568 height 778
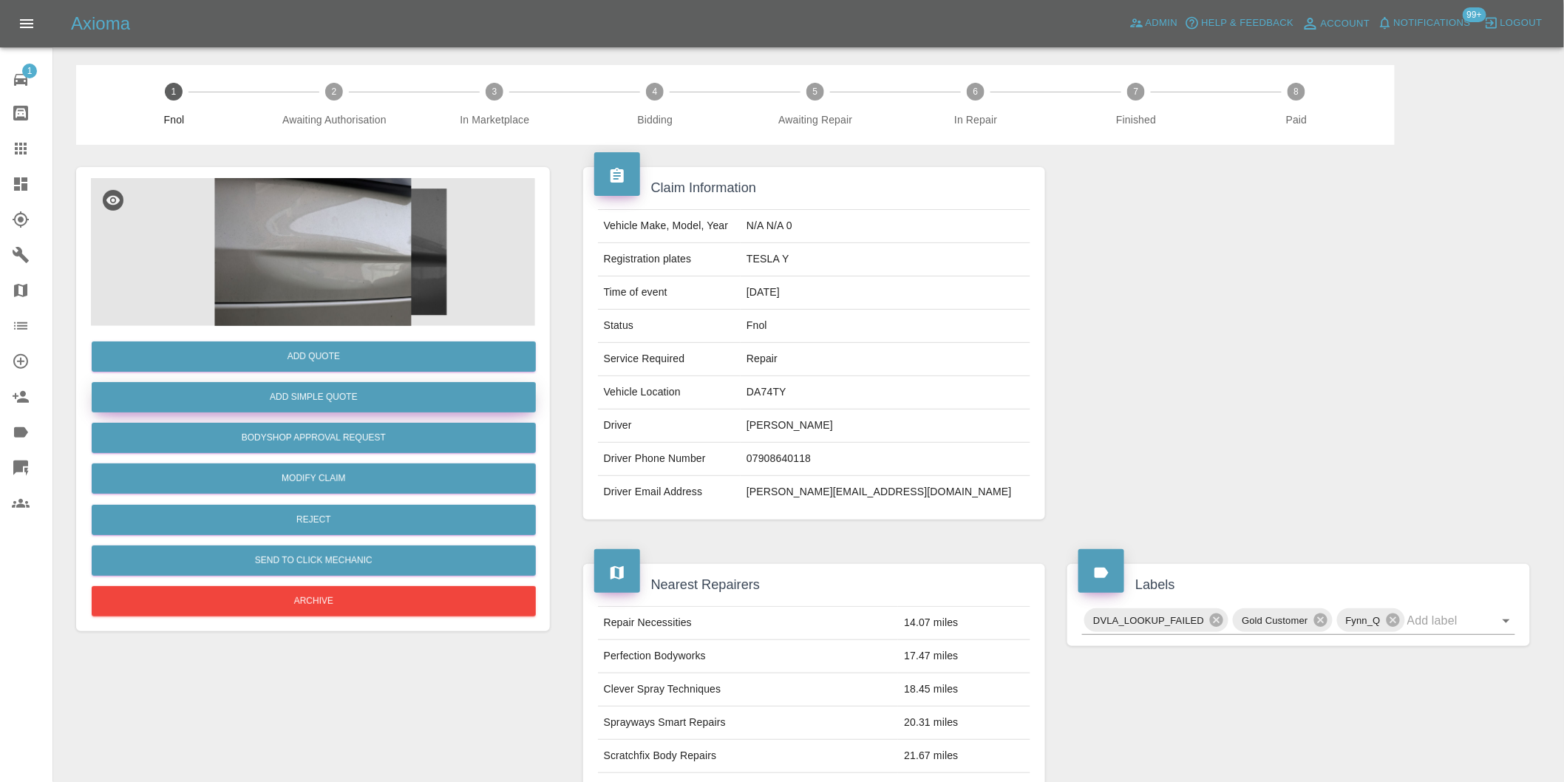
click at [344, 404] on button "Add Simple Quote" at bounding box center [314, 397] width 444 height 30
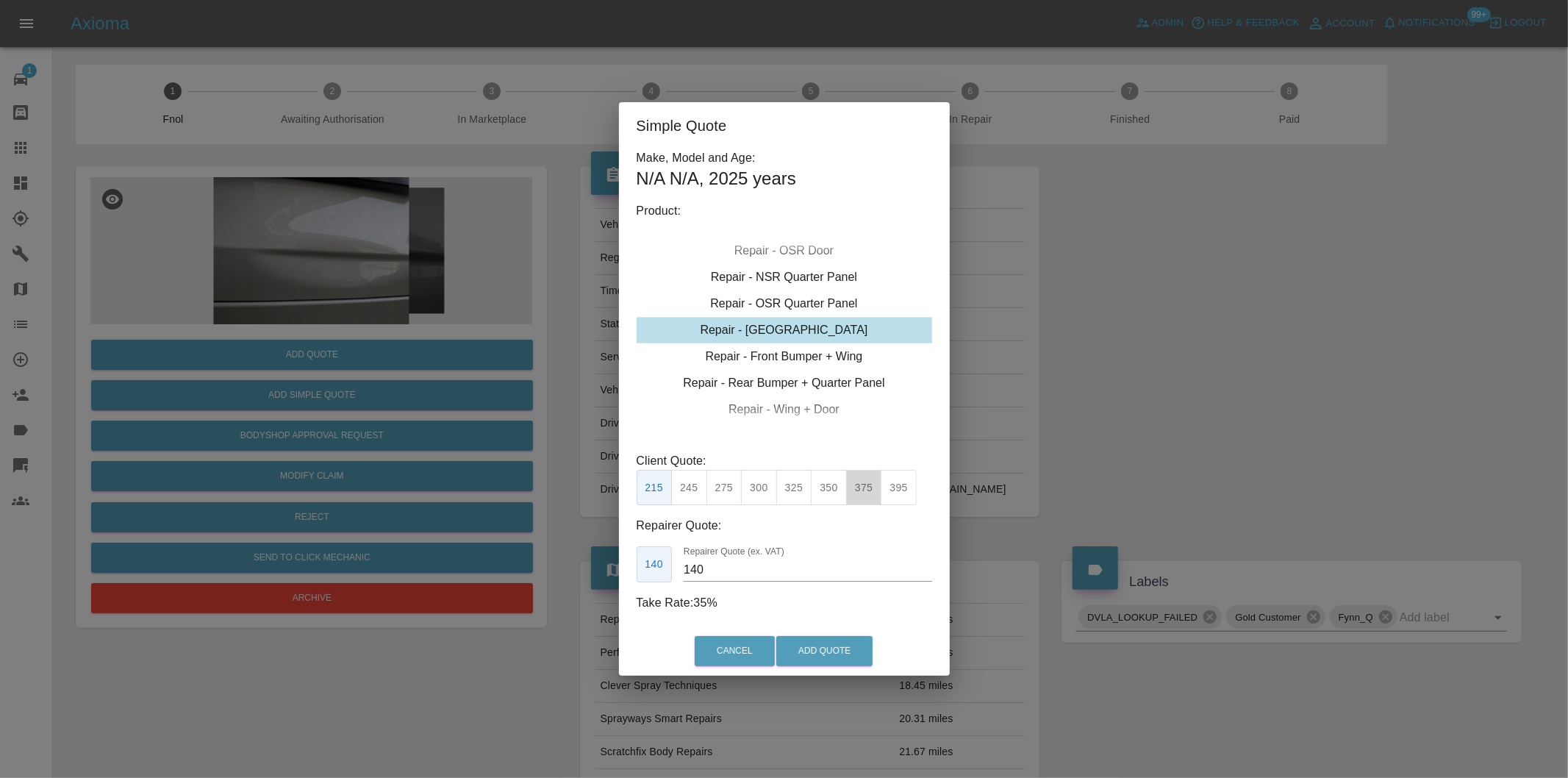
click at [863, 486] on button "375" at bounding box center [864, 487] width 36 height 36
type input "250"
click at [841, 657] on button "Add Quote" at bounding box center [824, 651] width 97 height 30
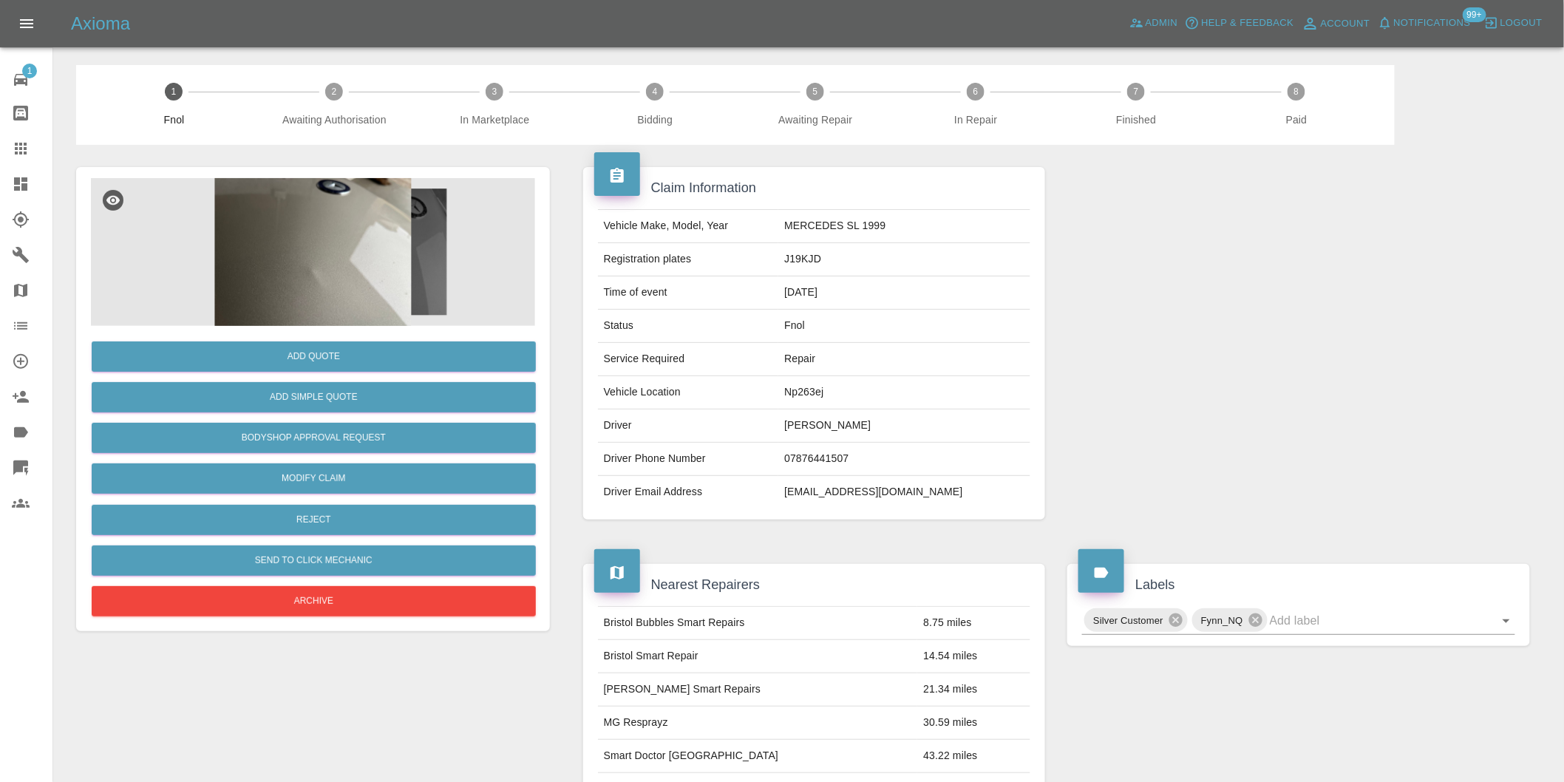
click at [338, 257] on img at bounding box center [313, 252] width 444 height 148
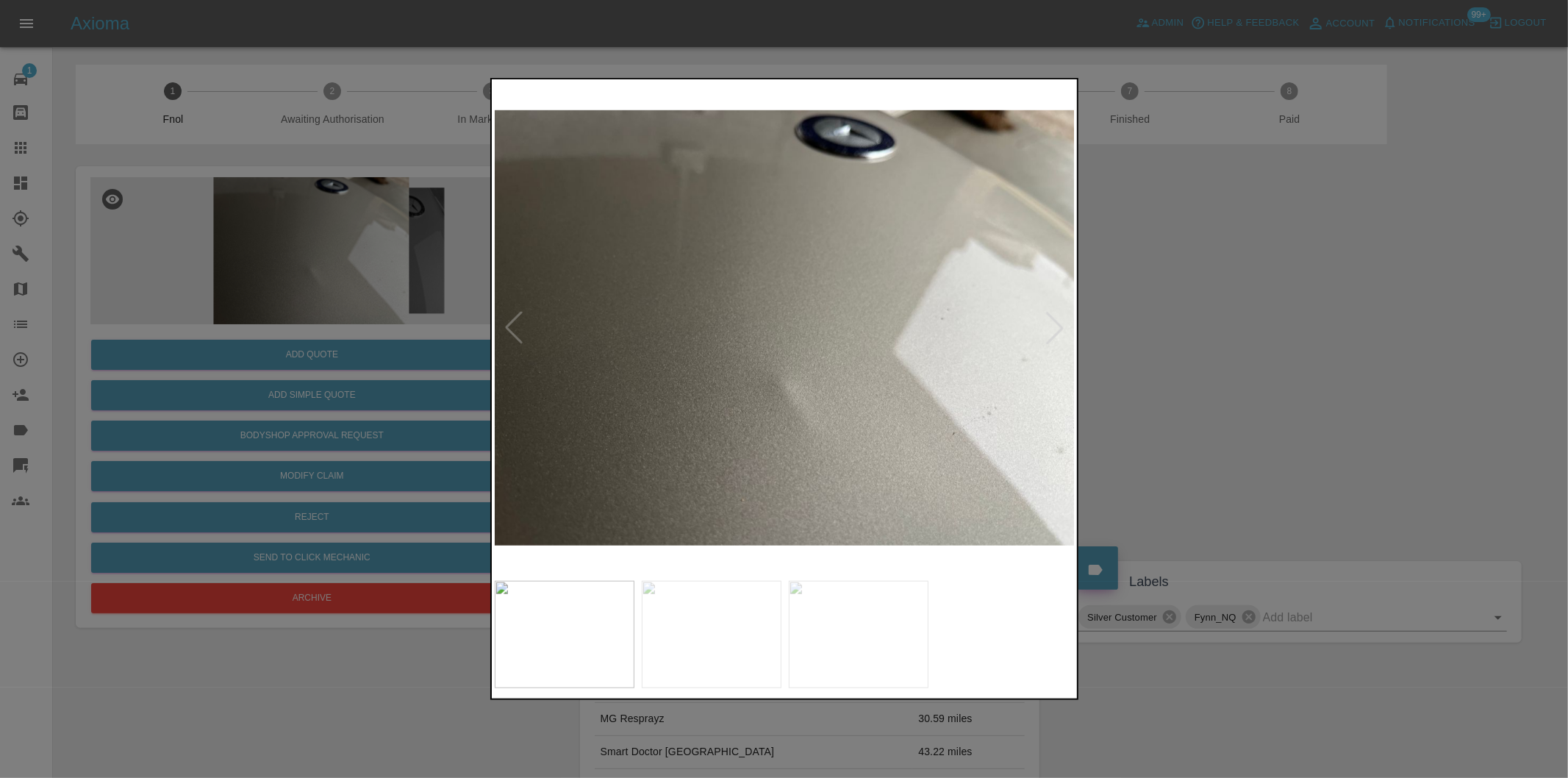
click at [1047, 322] on div at bounding box center [1055, 327] width 33 height 33
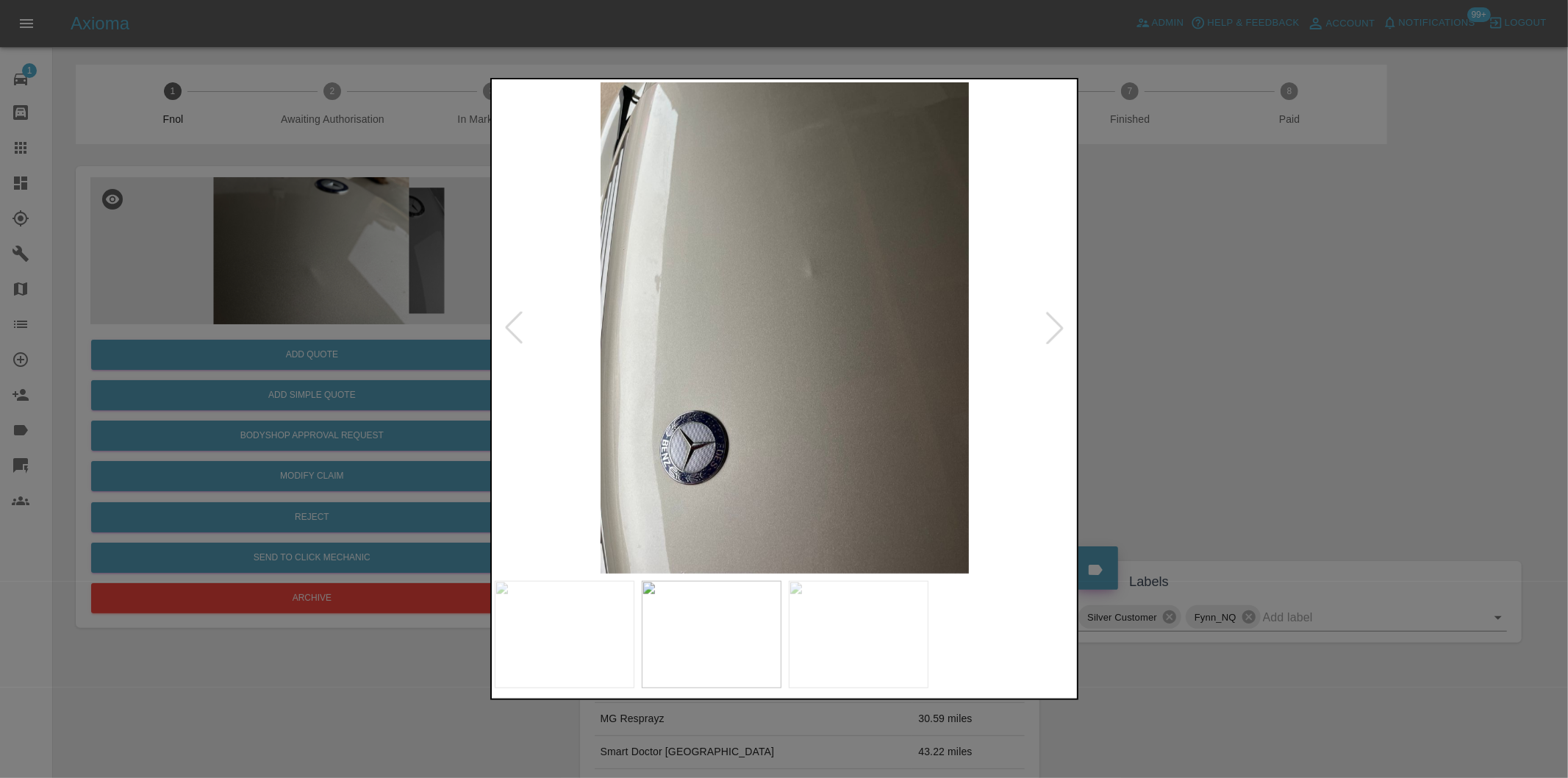
click at [1047, 322] on div at bounding box center [1055, 327] width 33 height 33
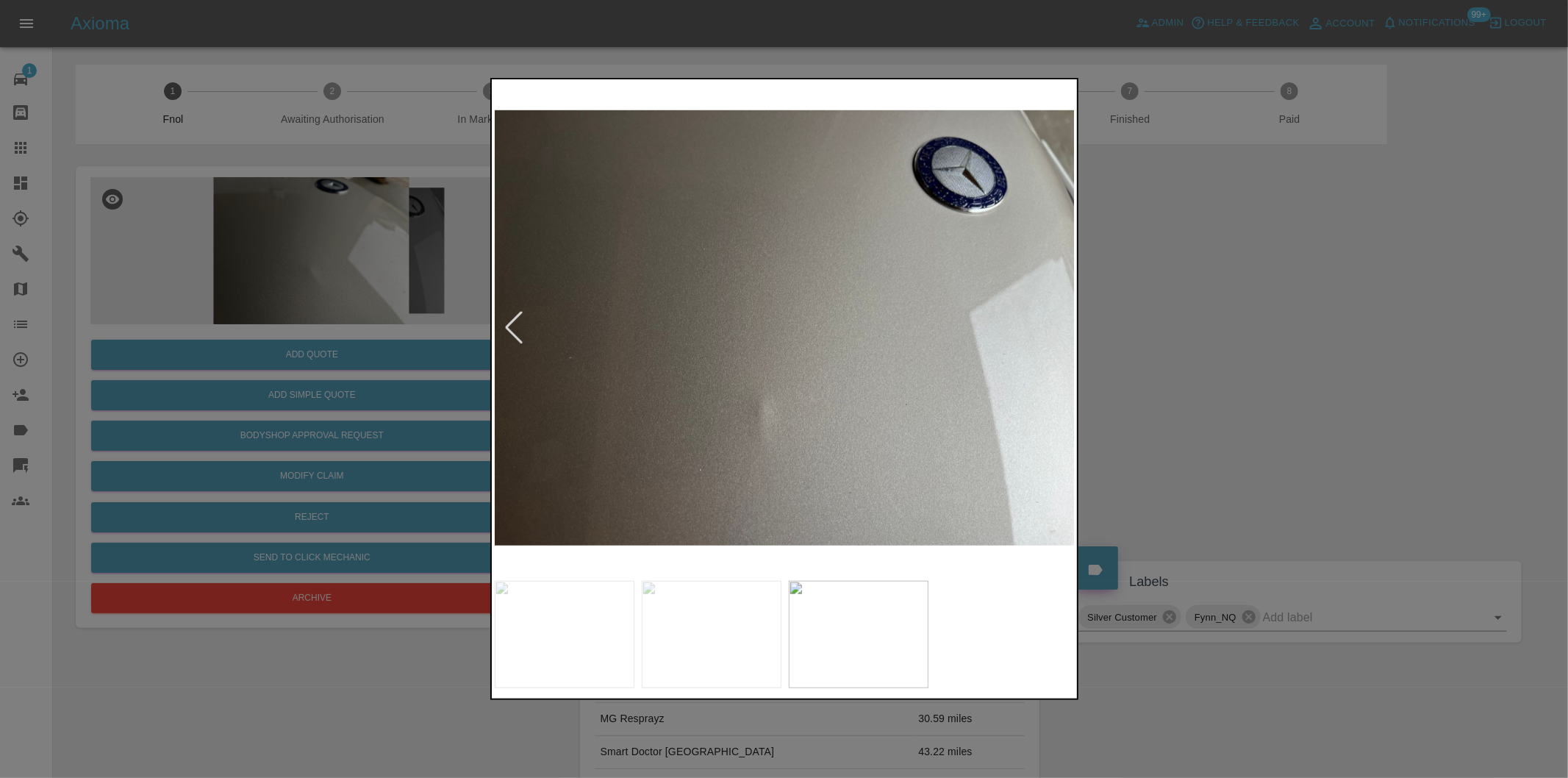
click at [1047, 322] on img at bounding box center [785, 328] width 581 height 491
click at [1218, 357] on div at bounding box center [784, 389] width 1568 height 778
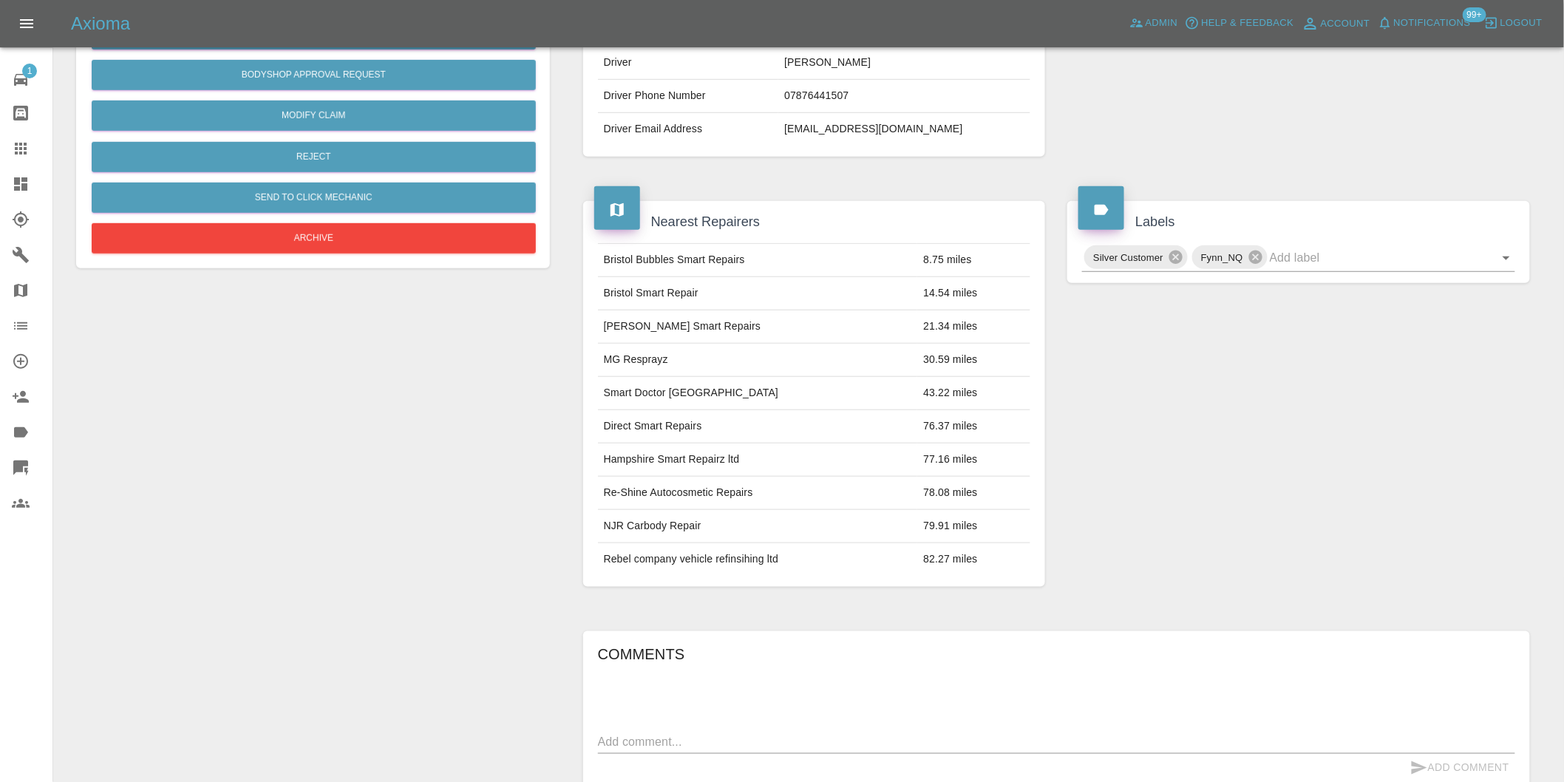
scroll to position [102, 0]
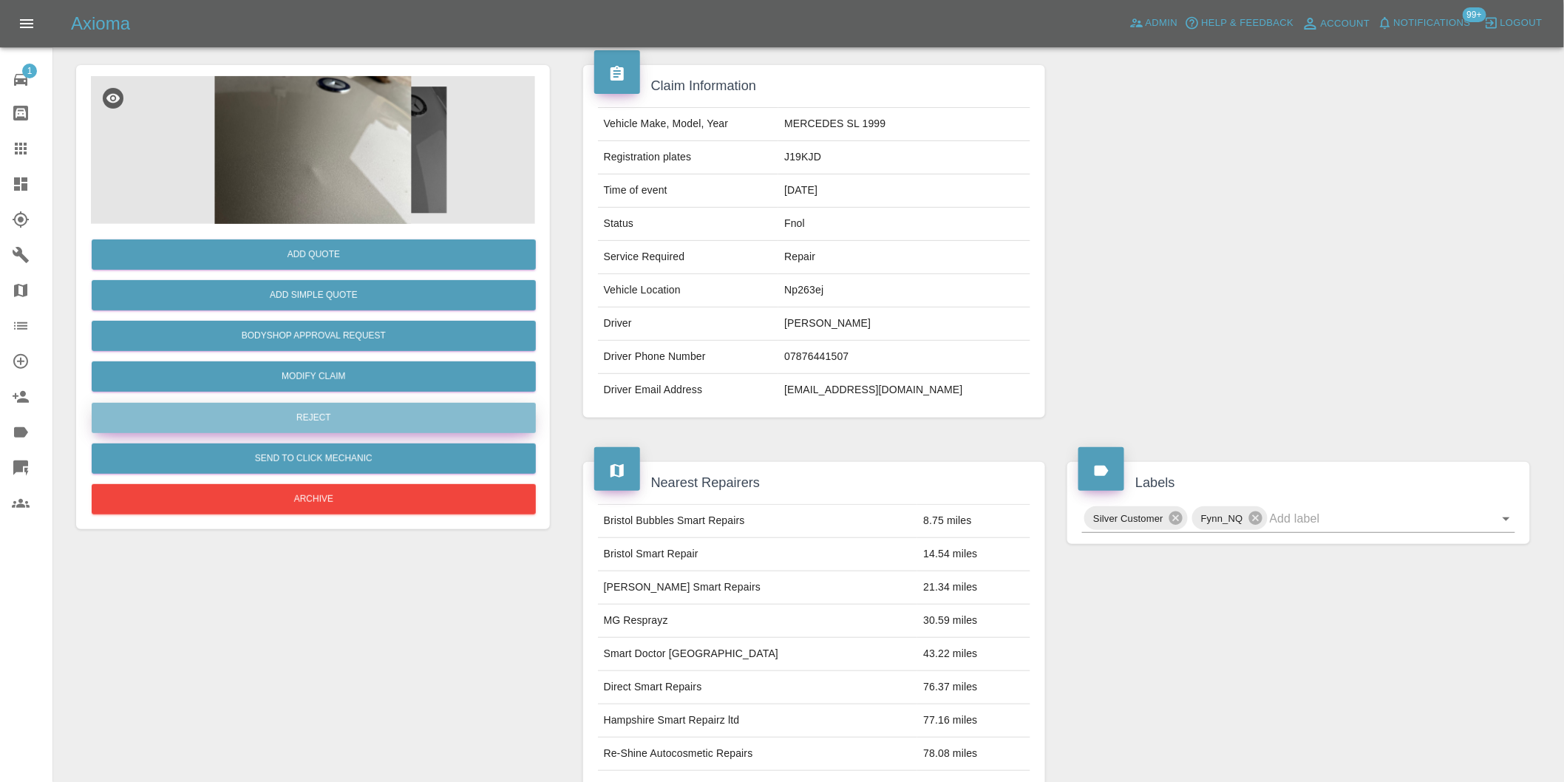
click at [327, 418] on button "Reject" at bounding box center [314, 418] width 444 height 30
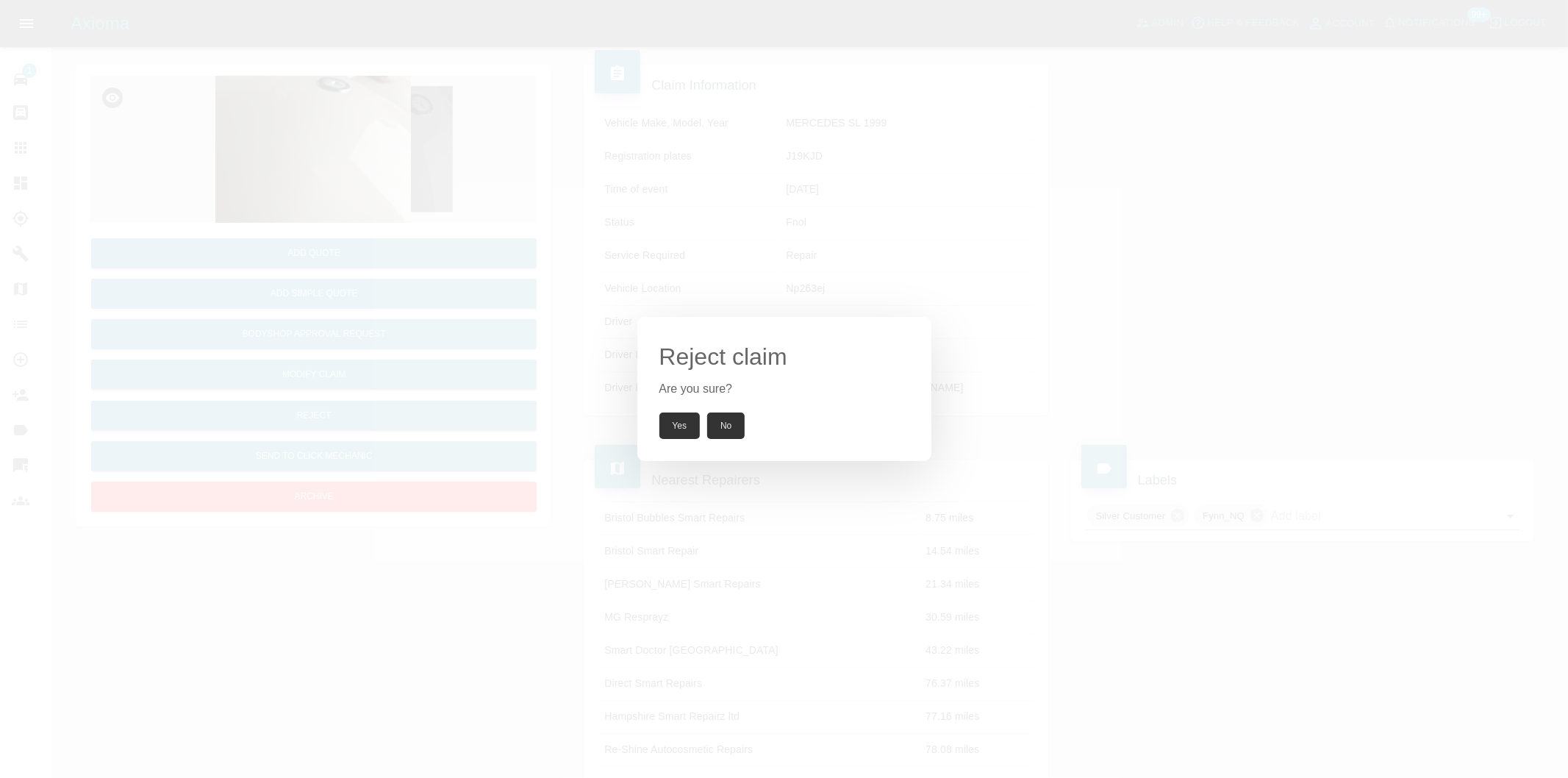
click at [681, 421] on button "Yes" at bounding box center [680, 426] width 41 height 27
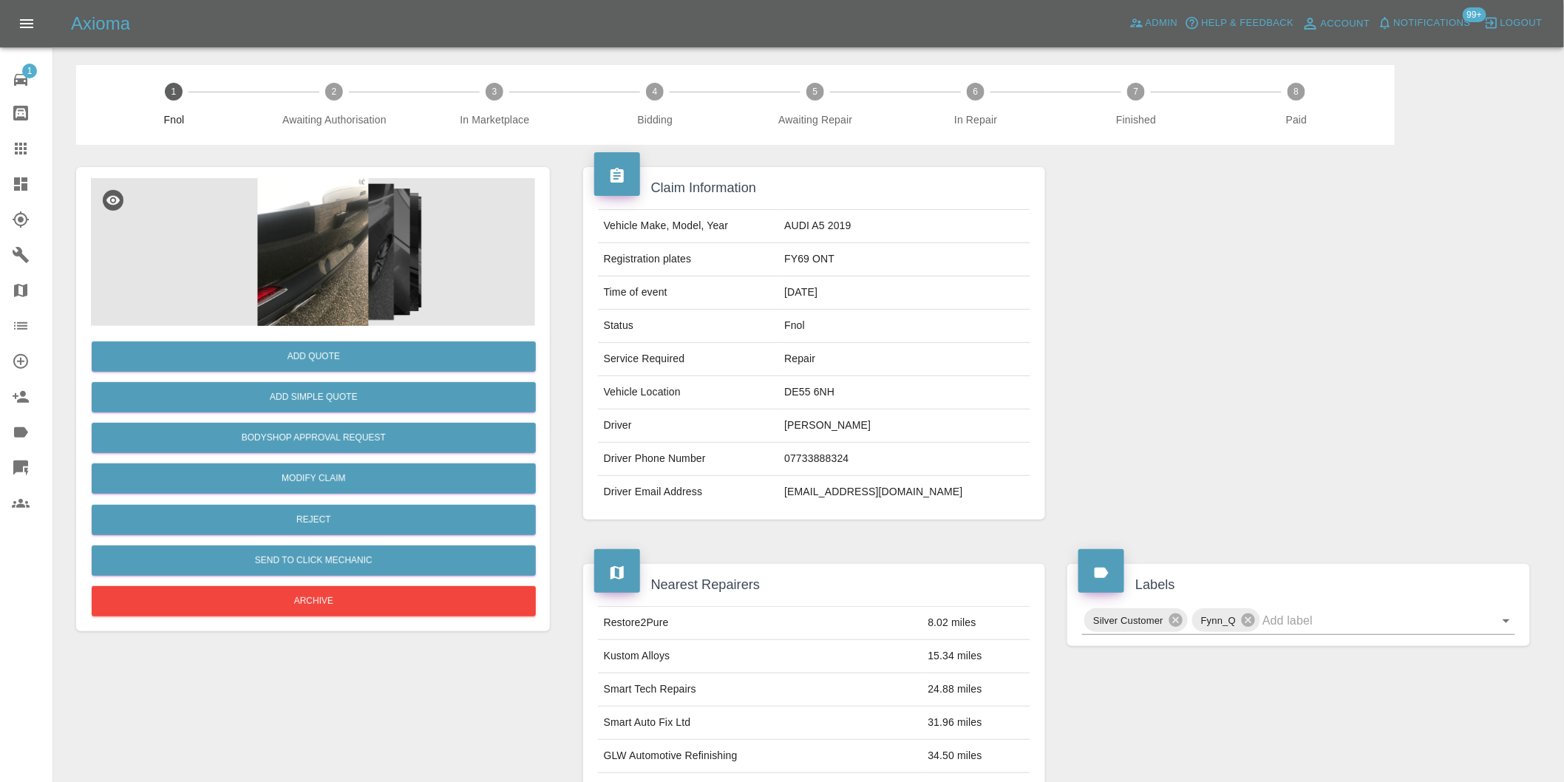
click at [324, 232] on img at bounding box center [313, 252] width 444 height 148
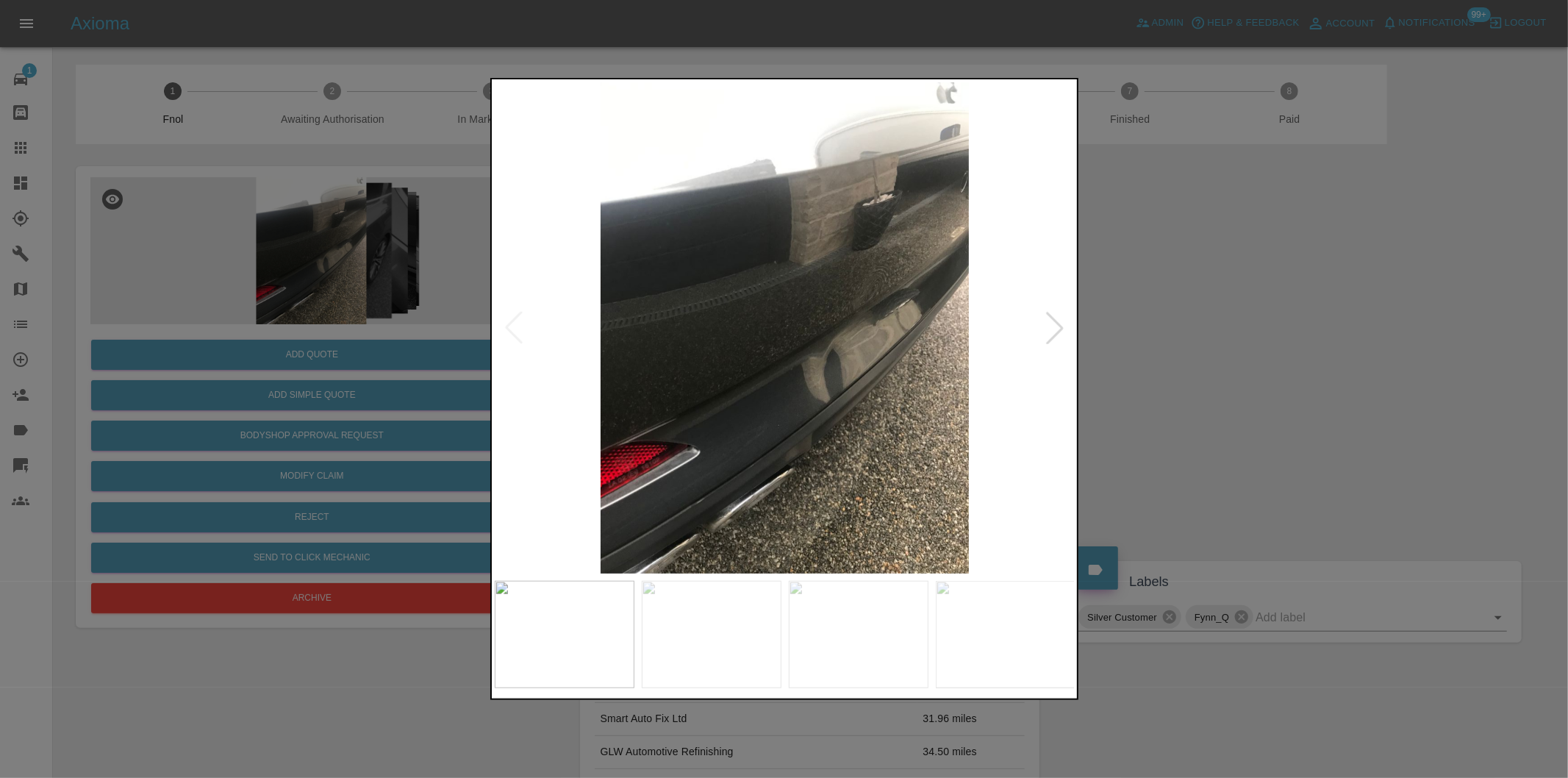
click at [1044, 331] on div at bounding box center [1055, 327] width 33 height 33
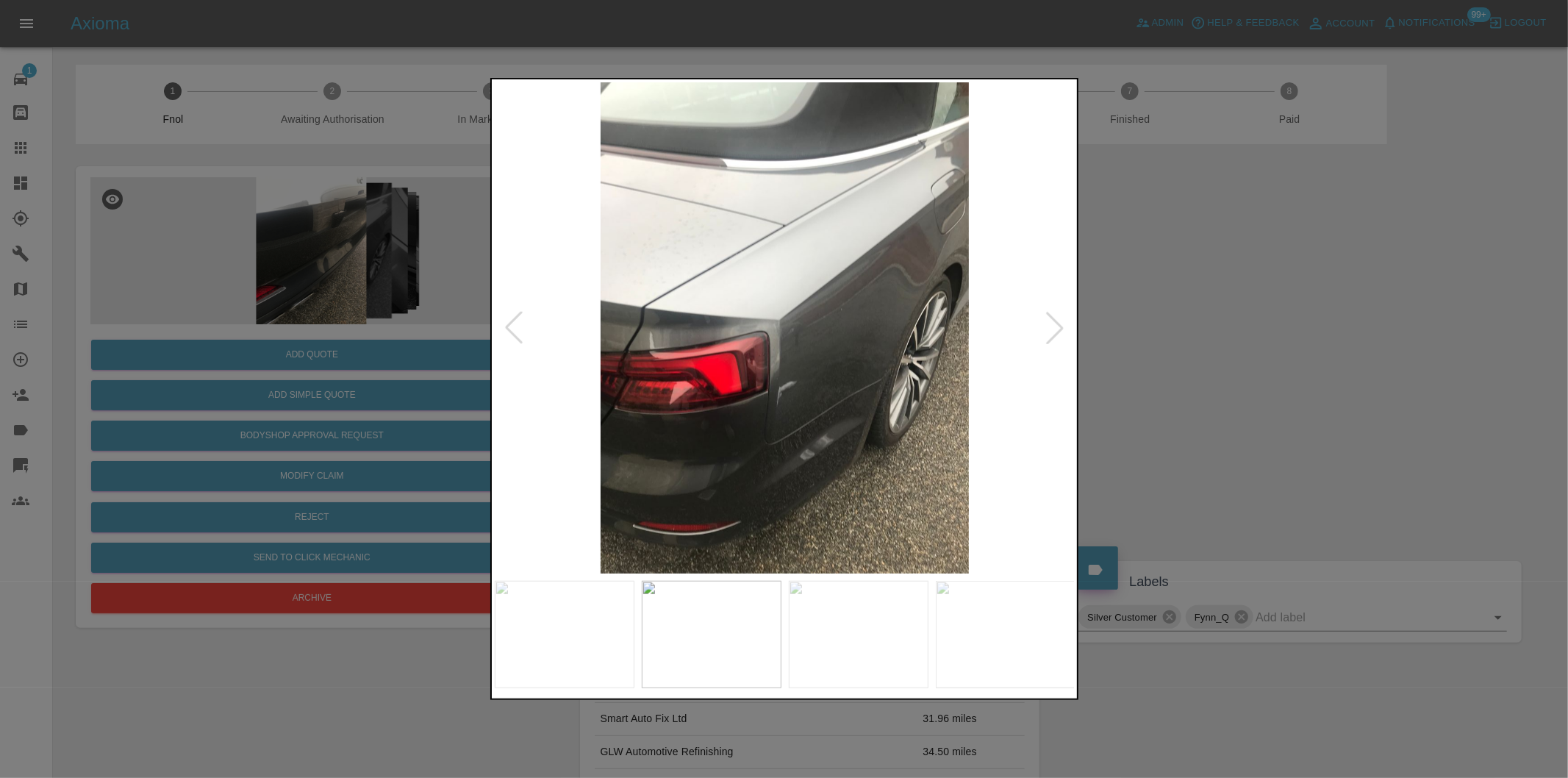
click at [1044, 331] on div at bounding box center [1055, 327] width 33 height 33
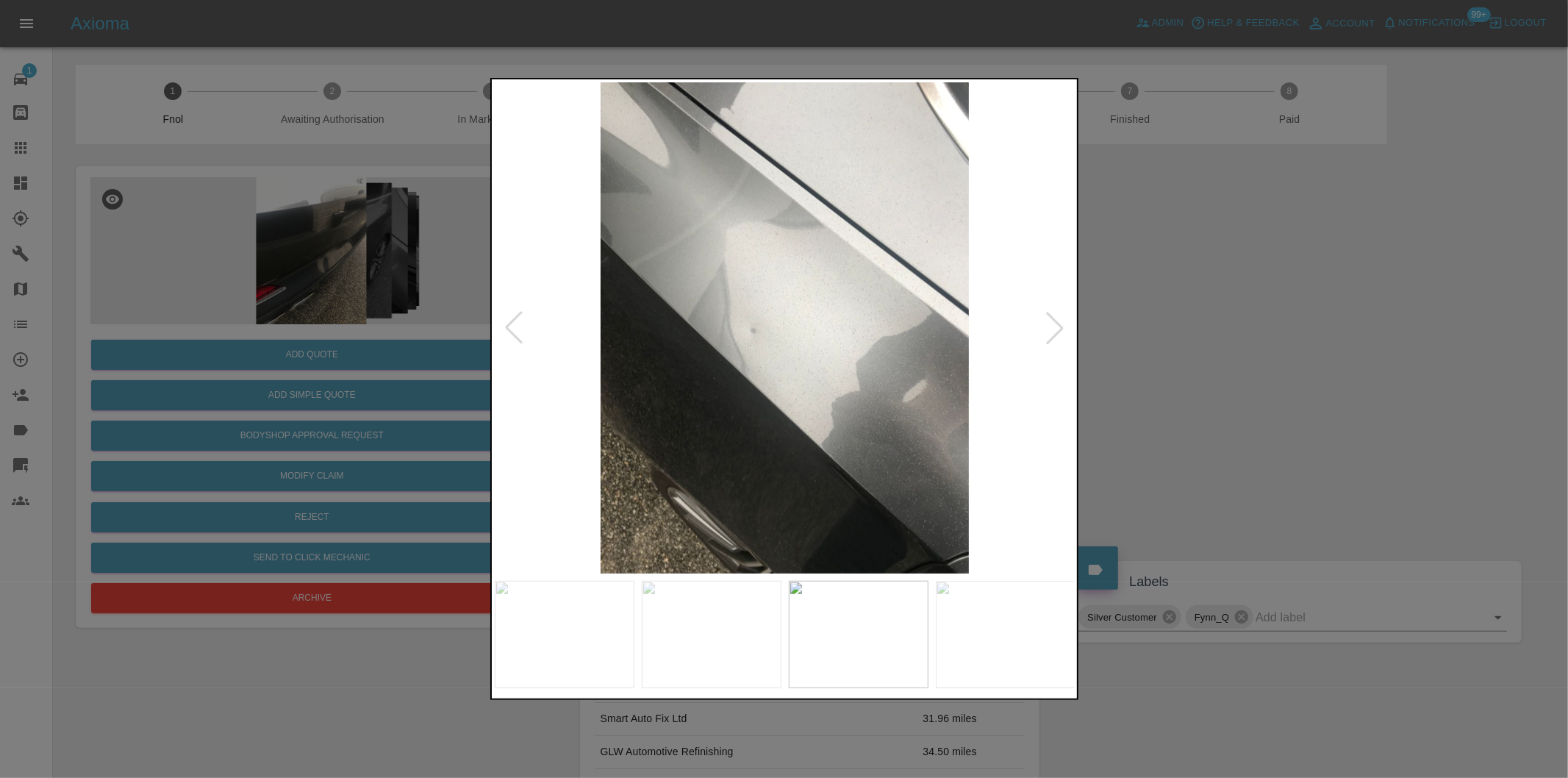
click at [1044, 331] on div at bounding box center [1055, 327] width 33 height 33
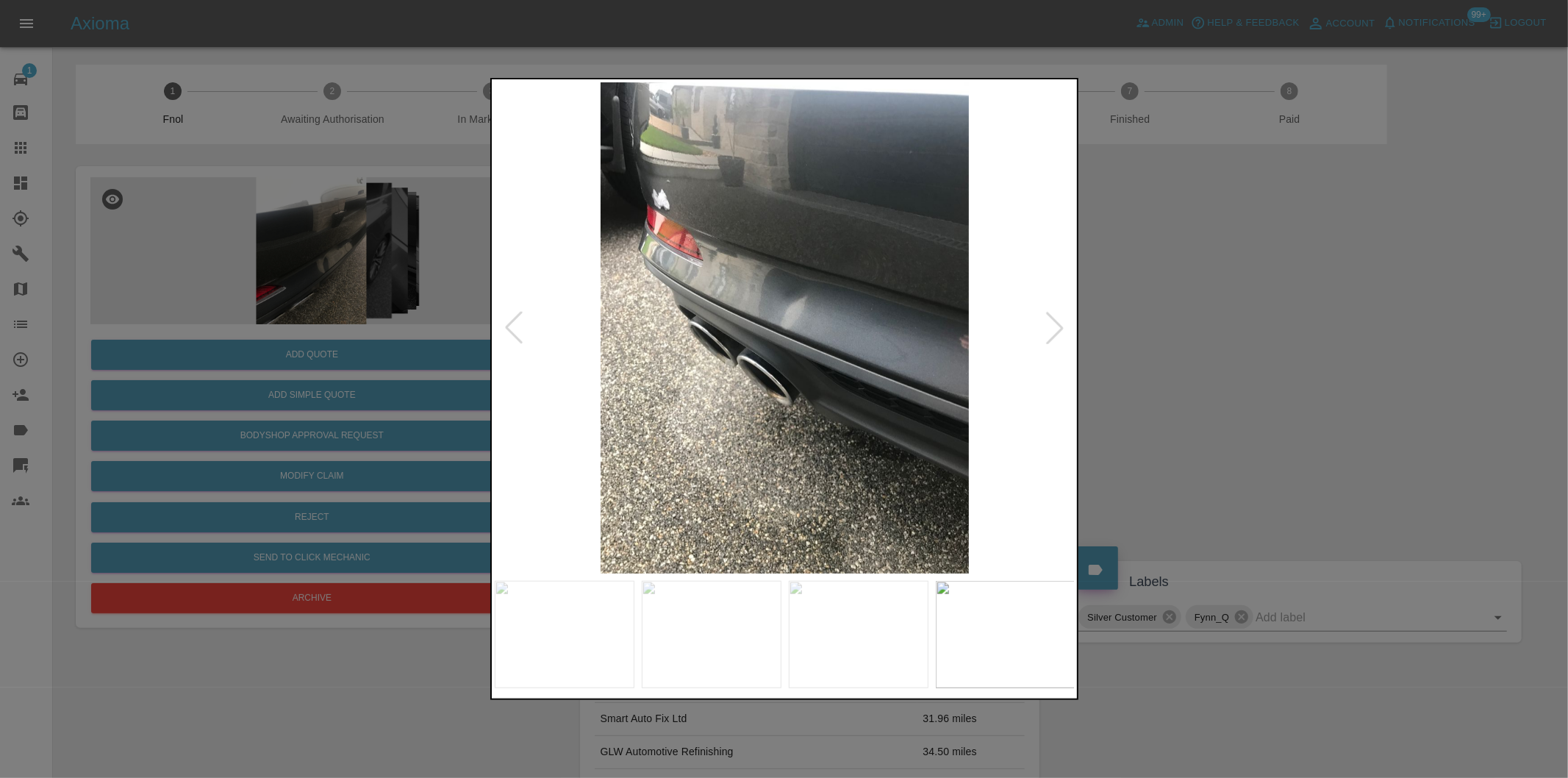
click at [1044, 331] on div at bounding box center [1055, 327] width 33 height 33
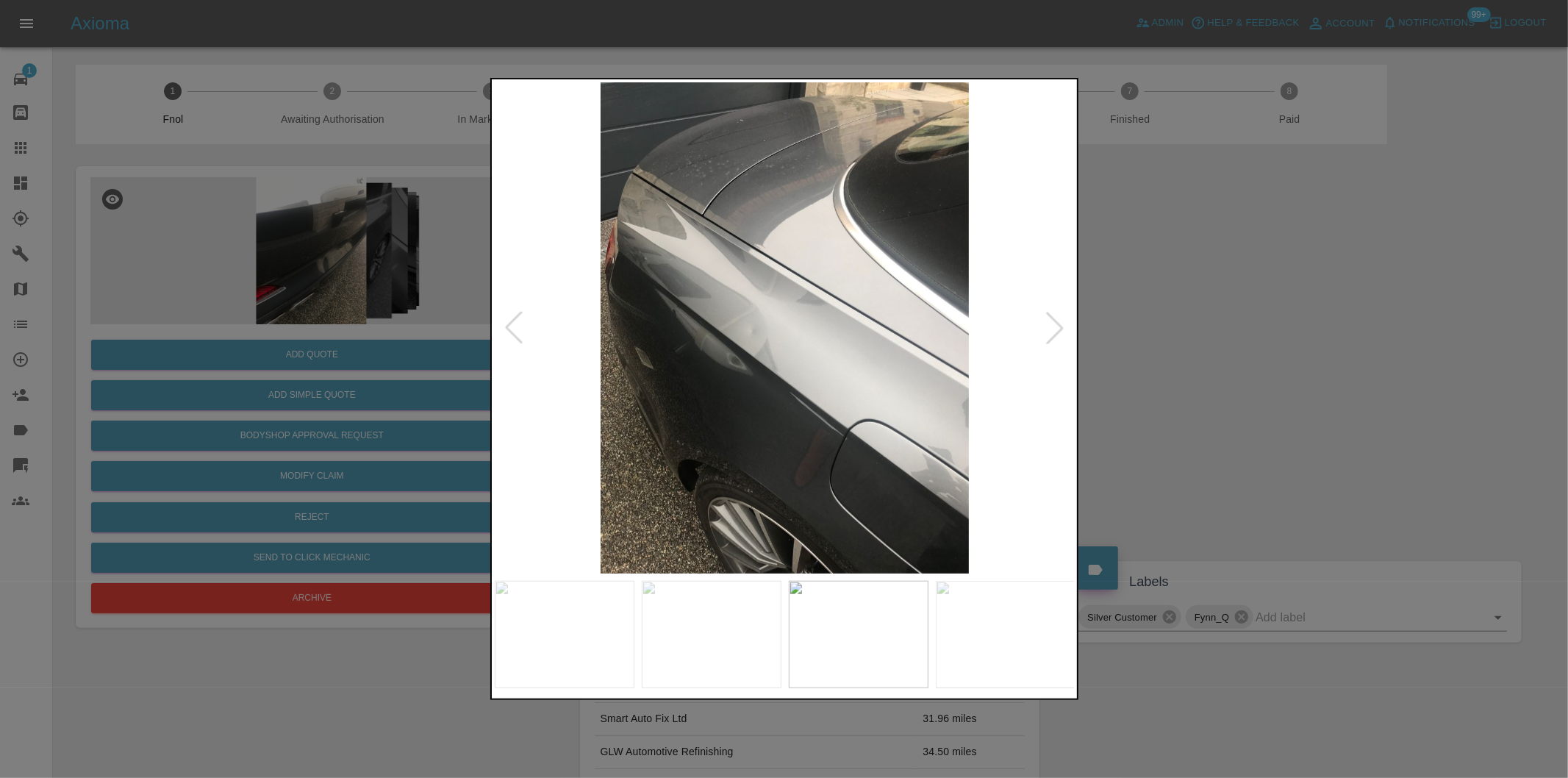
click at [1044, 331] on div at bounding box center [1055, 327] width 33 height 33
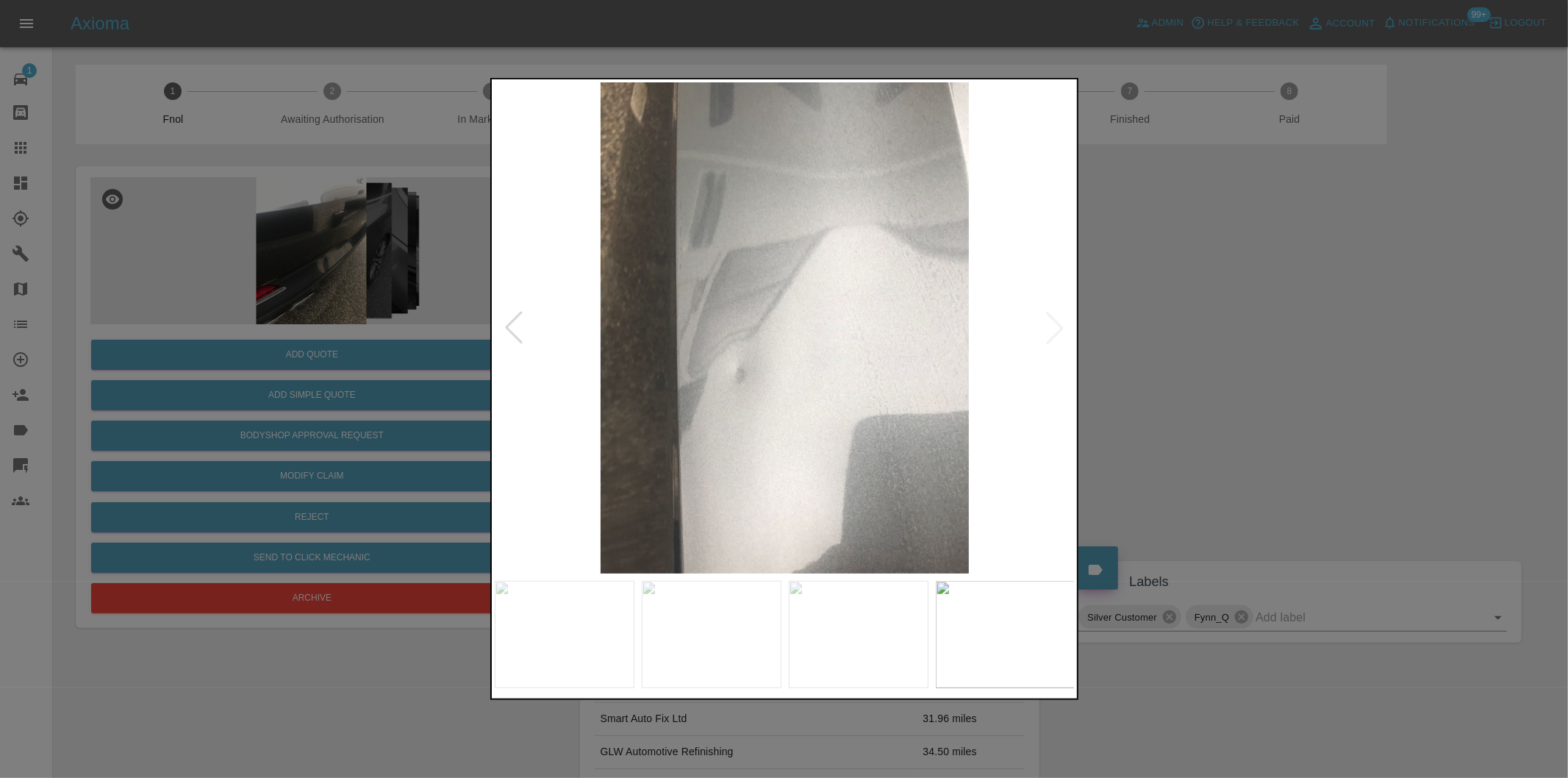
click at [1044, 331] on img at bounding box center [785, 328] width 581 height 491
click at [1195, 359] on div at bounding box center [784, 389] width 1568 height 778
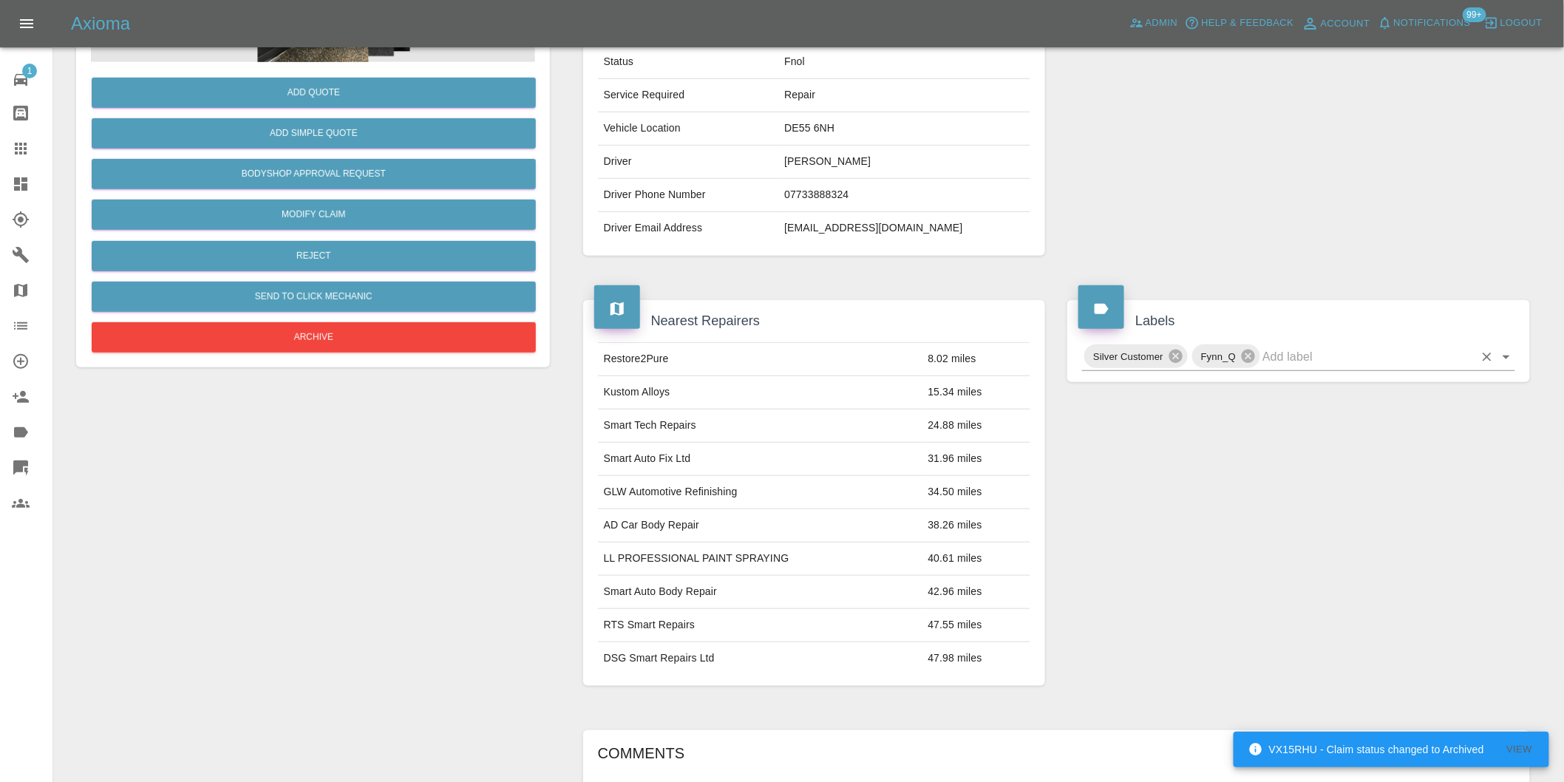
scroll to position [328, 0]
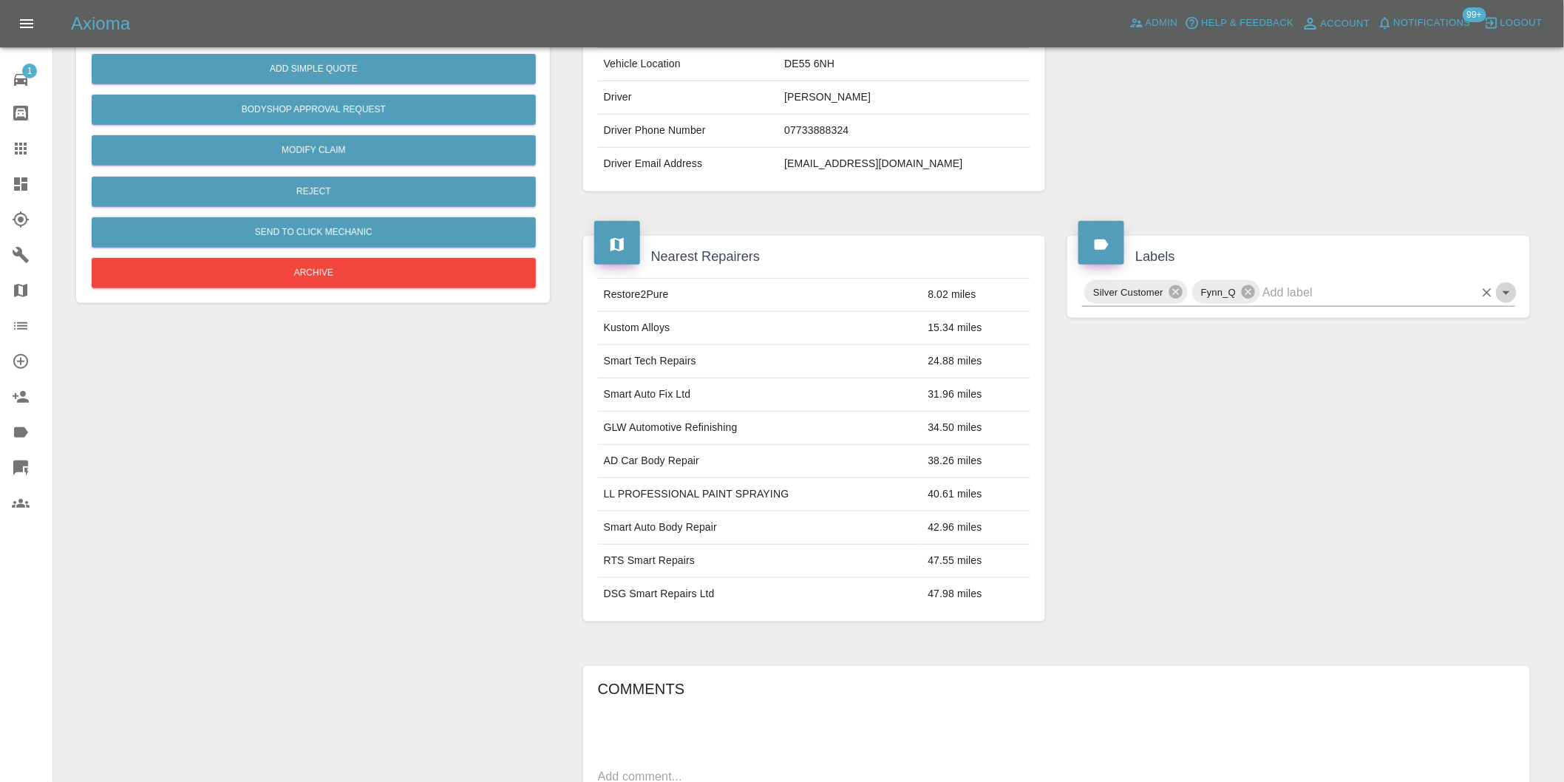
click at [1501, 297] on icon "Open" at bounding box center [1506, 293] width 18 height 18
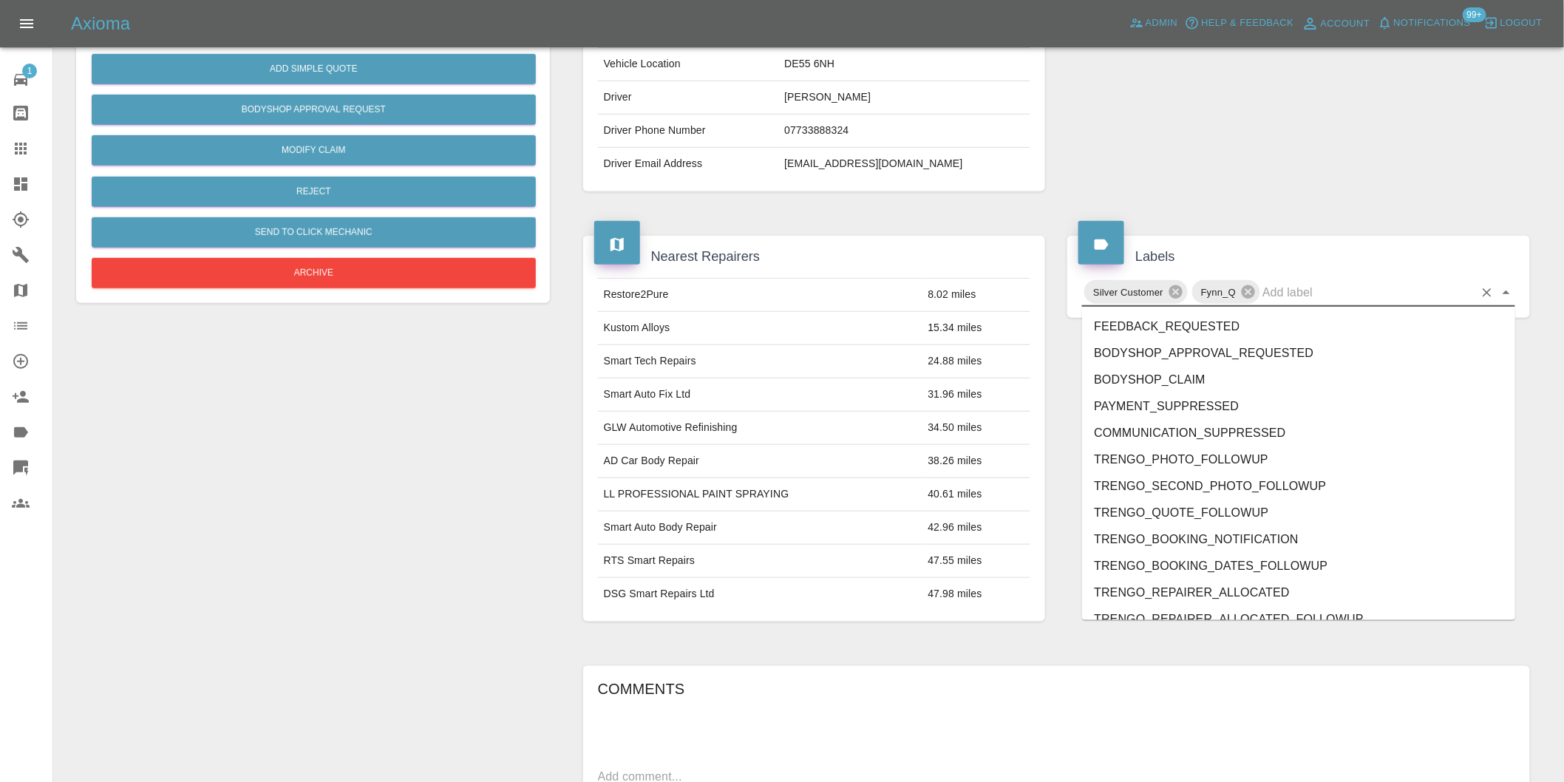
scroll to position [3156, 0]
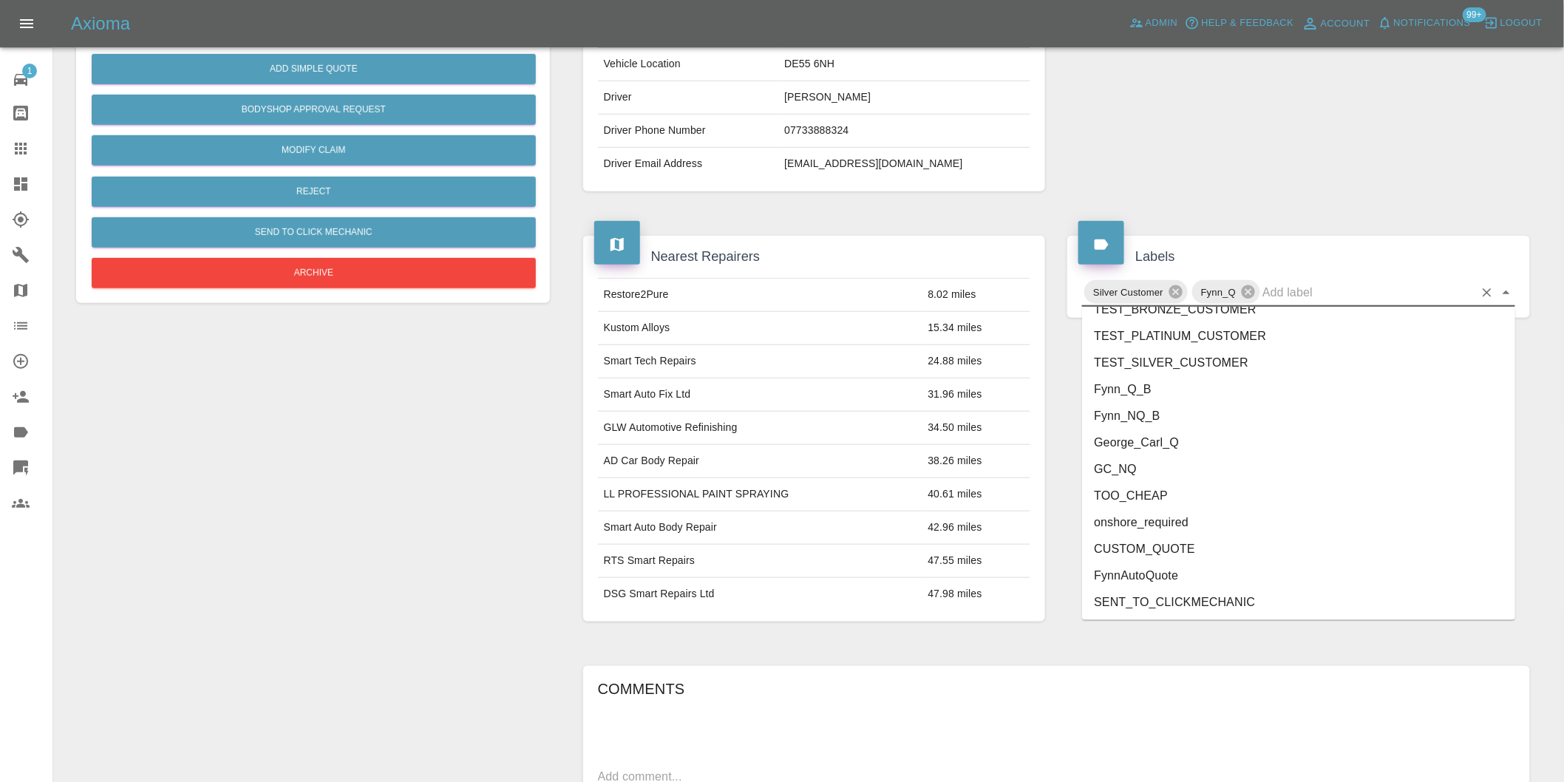
click at [1156, 442] on li "George_Carl_Q" at bounding box center [1298, 442] width 433 height 27
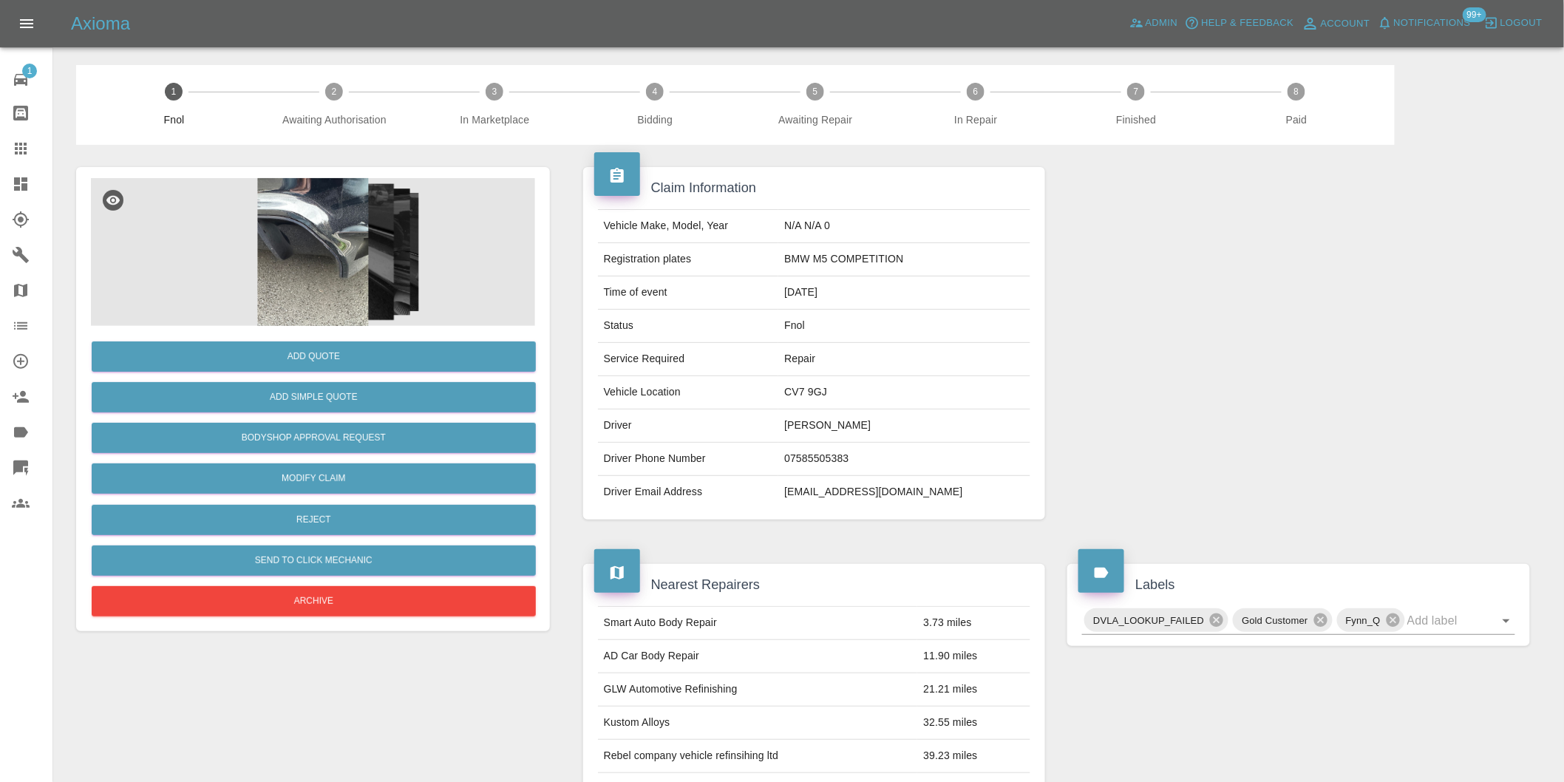
click at [320, 256] on img at bounding box center [313, 252] width 444 height 148
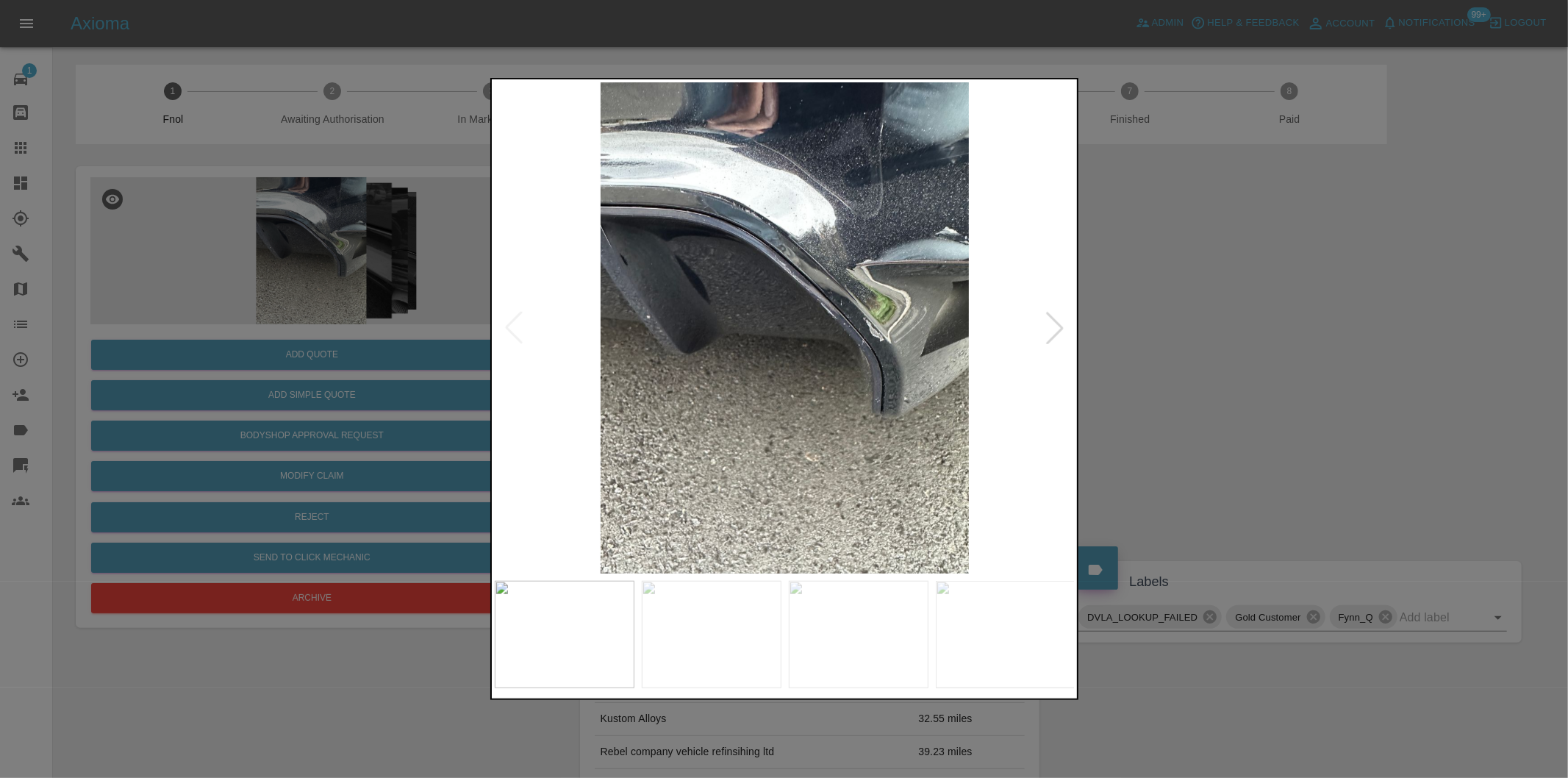
click at [1058, 328] on div at bounding box center [1055, 327] width 33 height 33
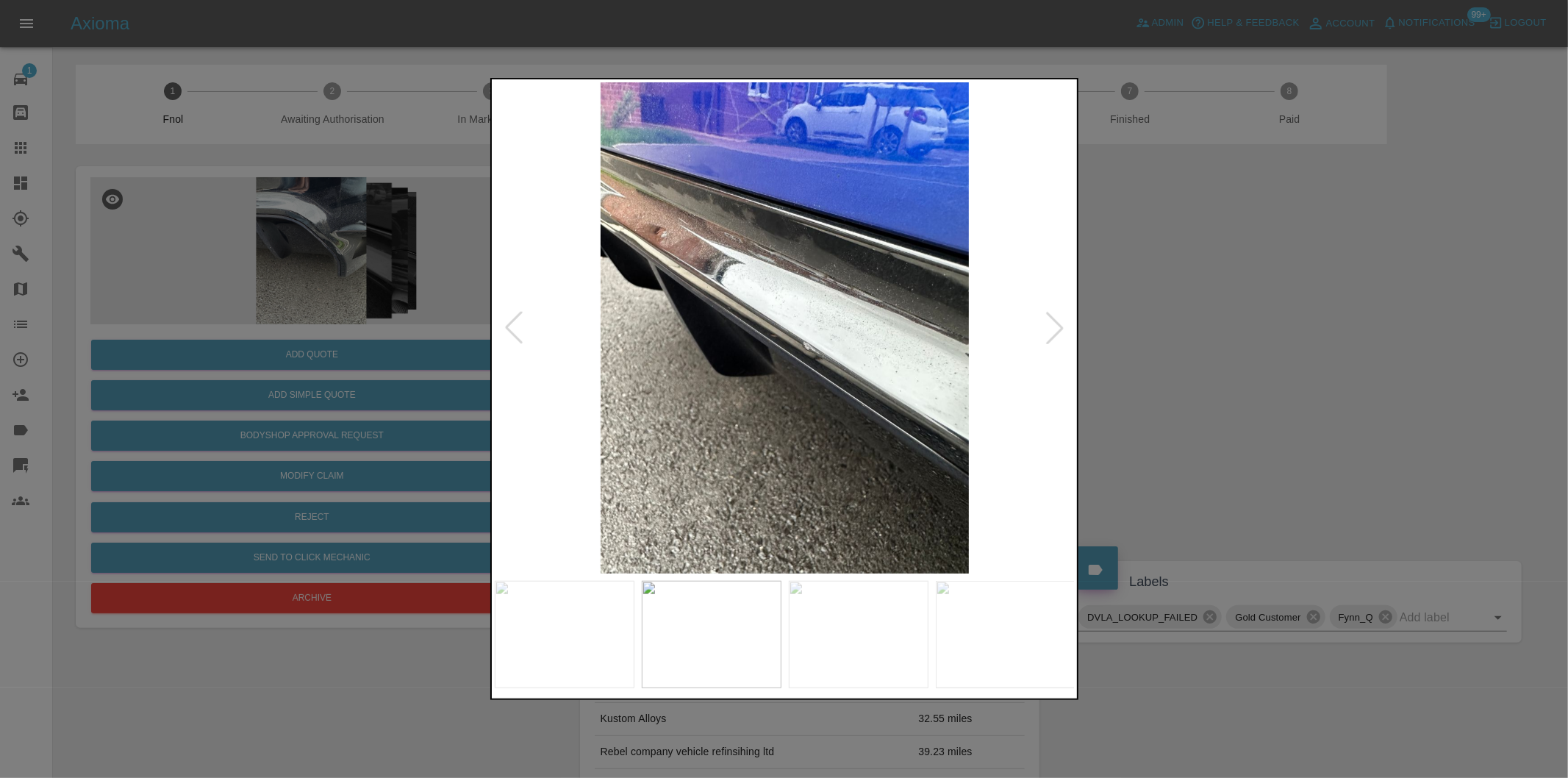
click at [1058, 328] on div at bounding box center [1055, 327] width 33 height 33
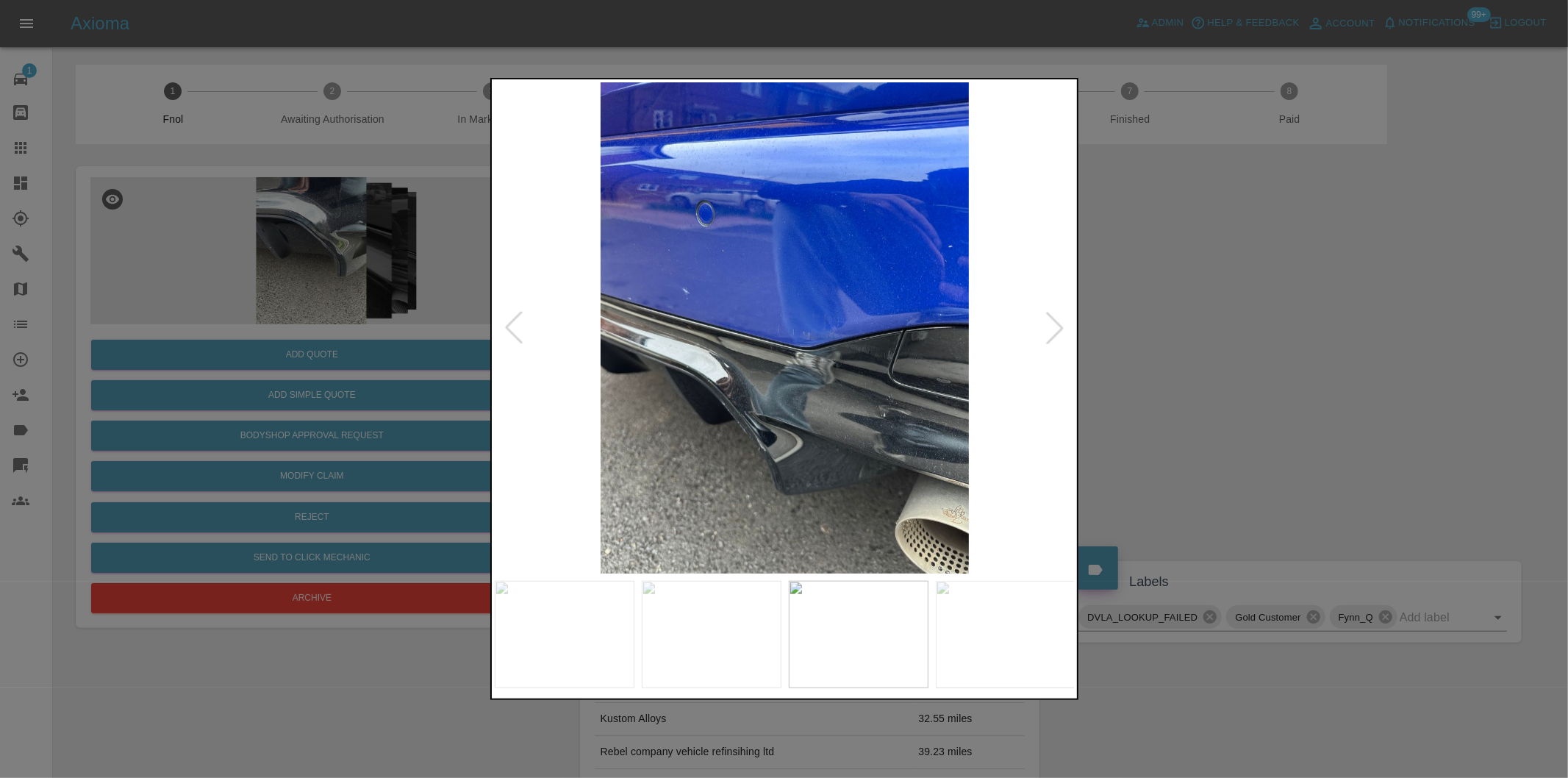
click at [1058, 328] on div at bounding box center [1055, 327] width 33 height 33
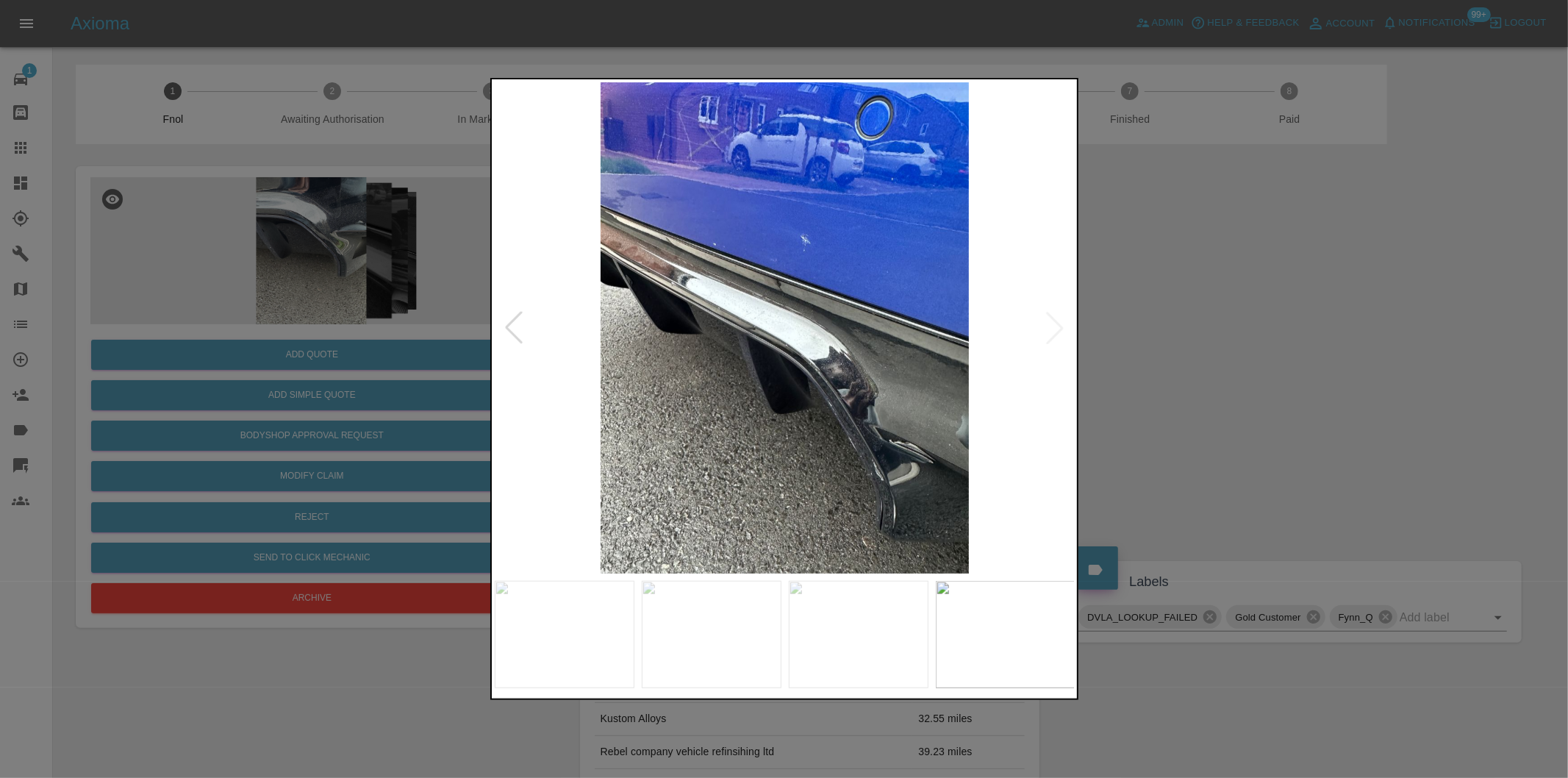
click at [1058, 328] on img at bounding box center [785, 328] width 581 height 491
click at [1258, 314] on div at bounding box center [784, 389] width 1568 height 778
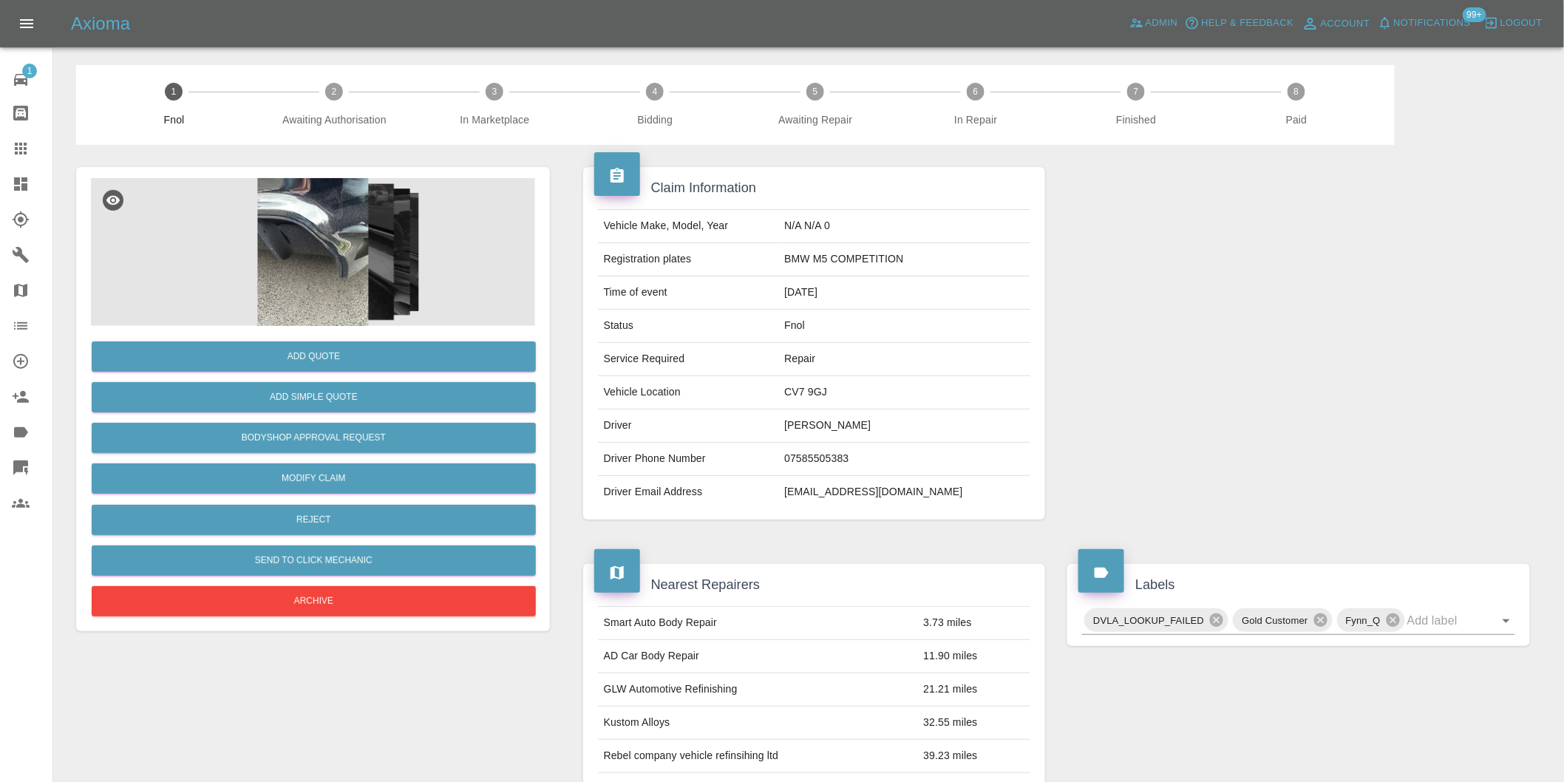
click at [334, 208] on img at bounding box center [313, 252] width 444 height 148
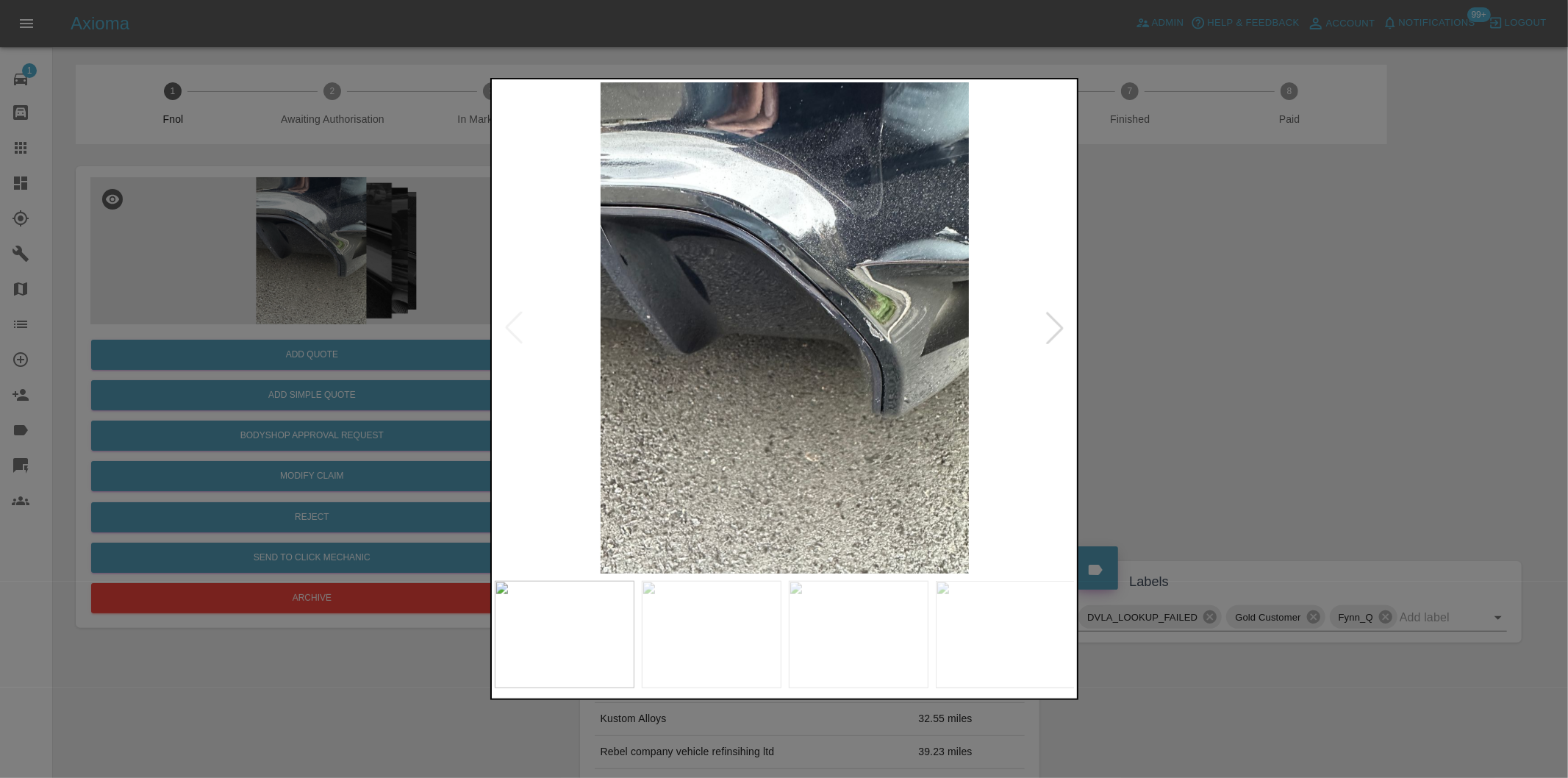
click at [1039, 321] on div at bounding box center [1055, 327] width 33 height 33
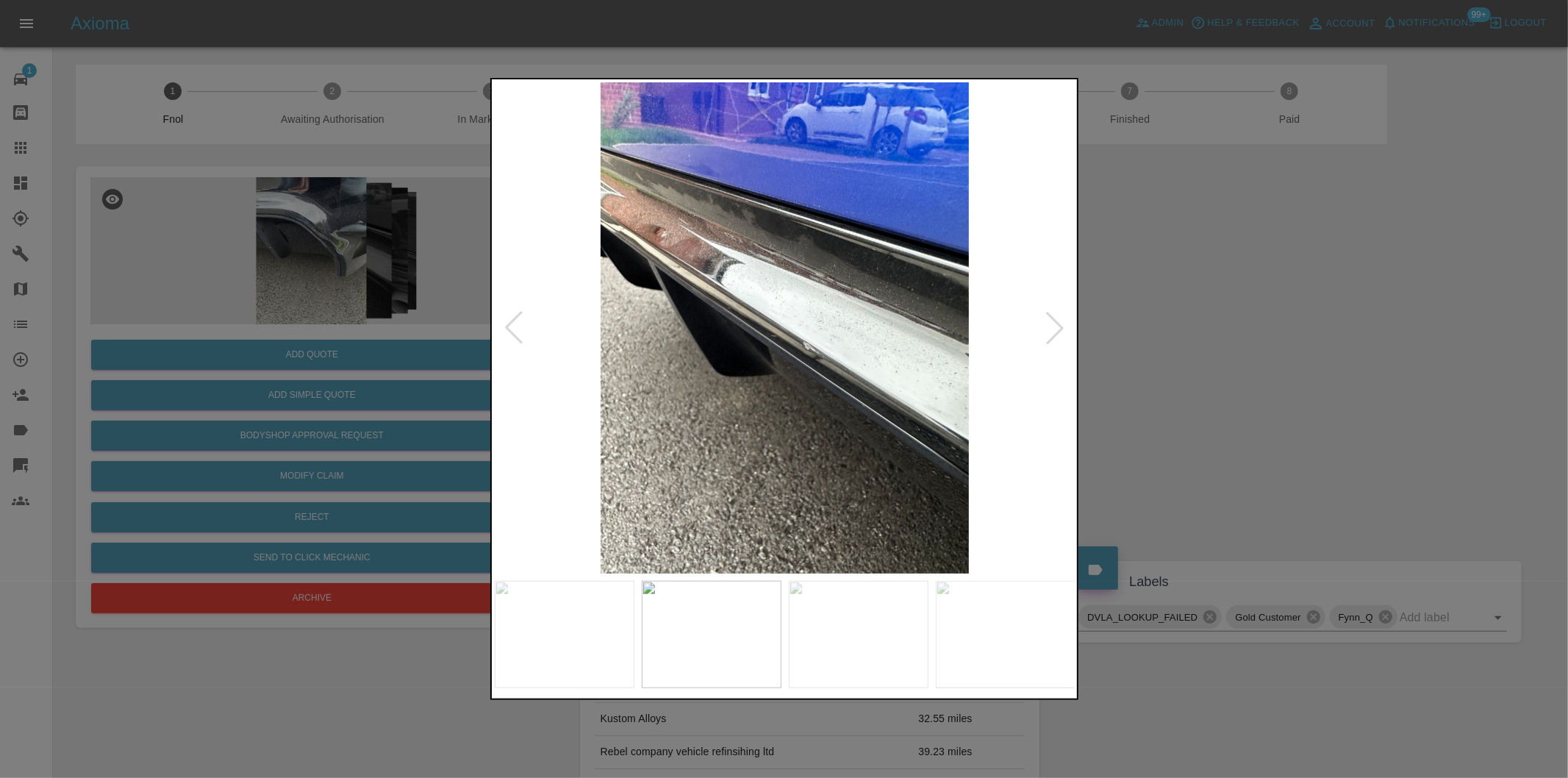
click at [1040, 322] on div at bounding box center [1055, 327] width 33 height 33
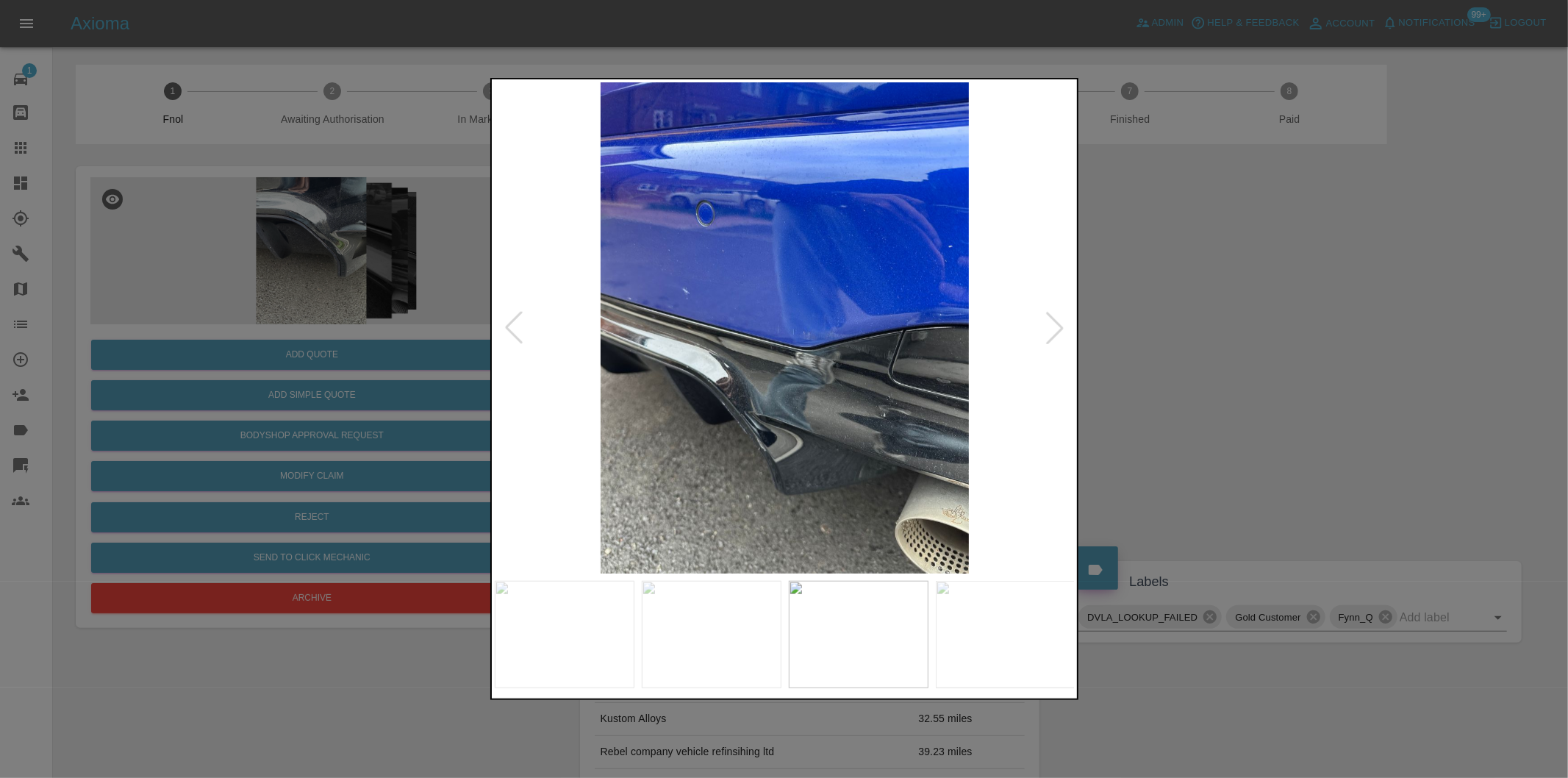
click at [1041, 322] on div at bounding box center [1055, 327] width 33 height 33
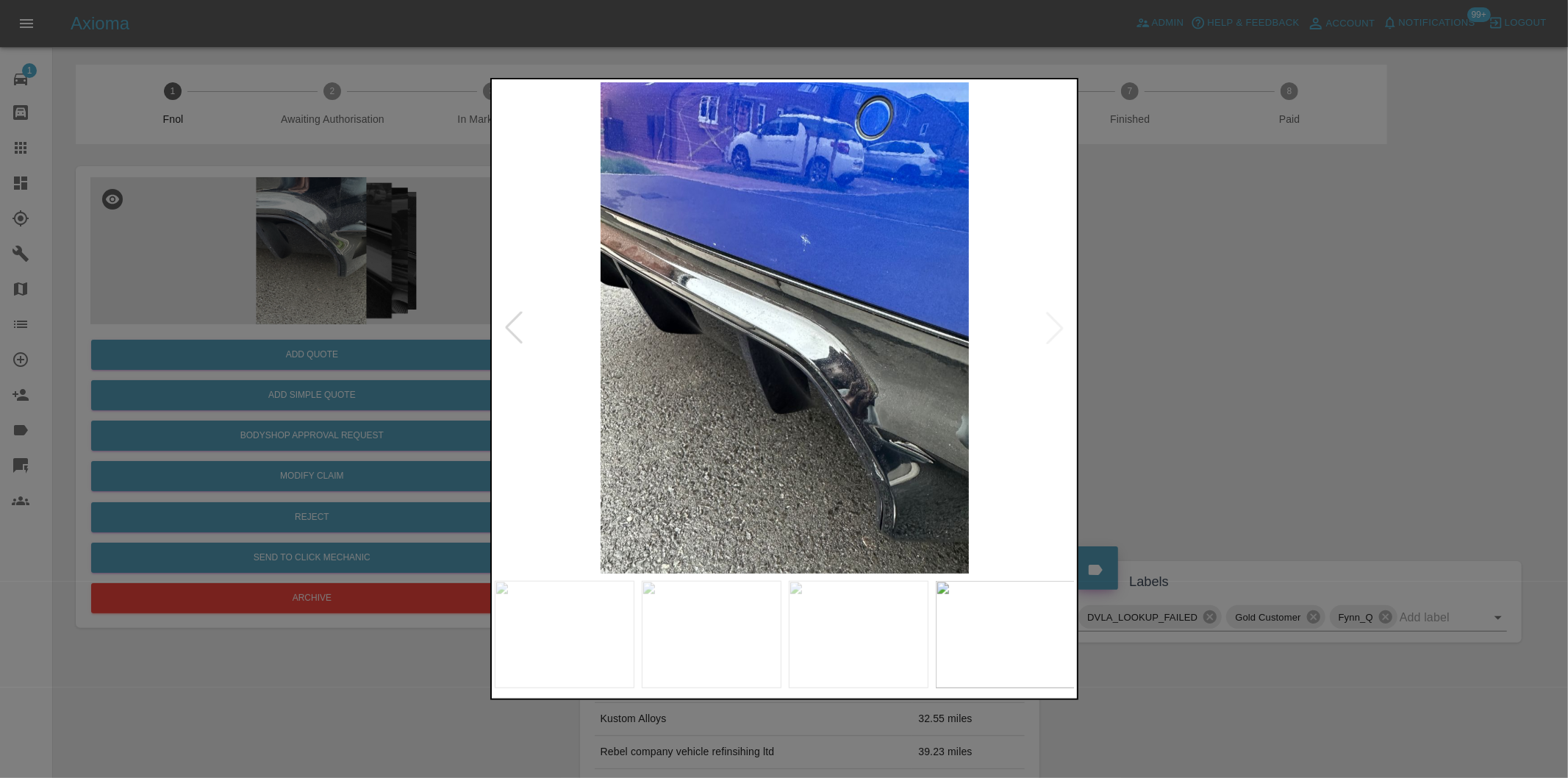
click at [1258, 344] on div at bounding box center [784, 389] width 1568 height 778
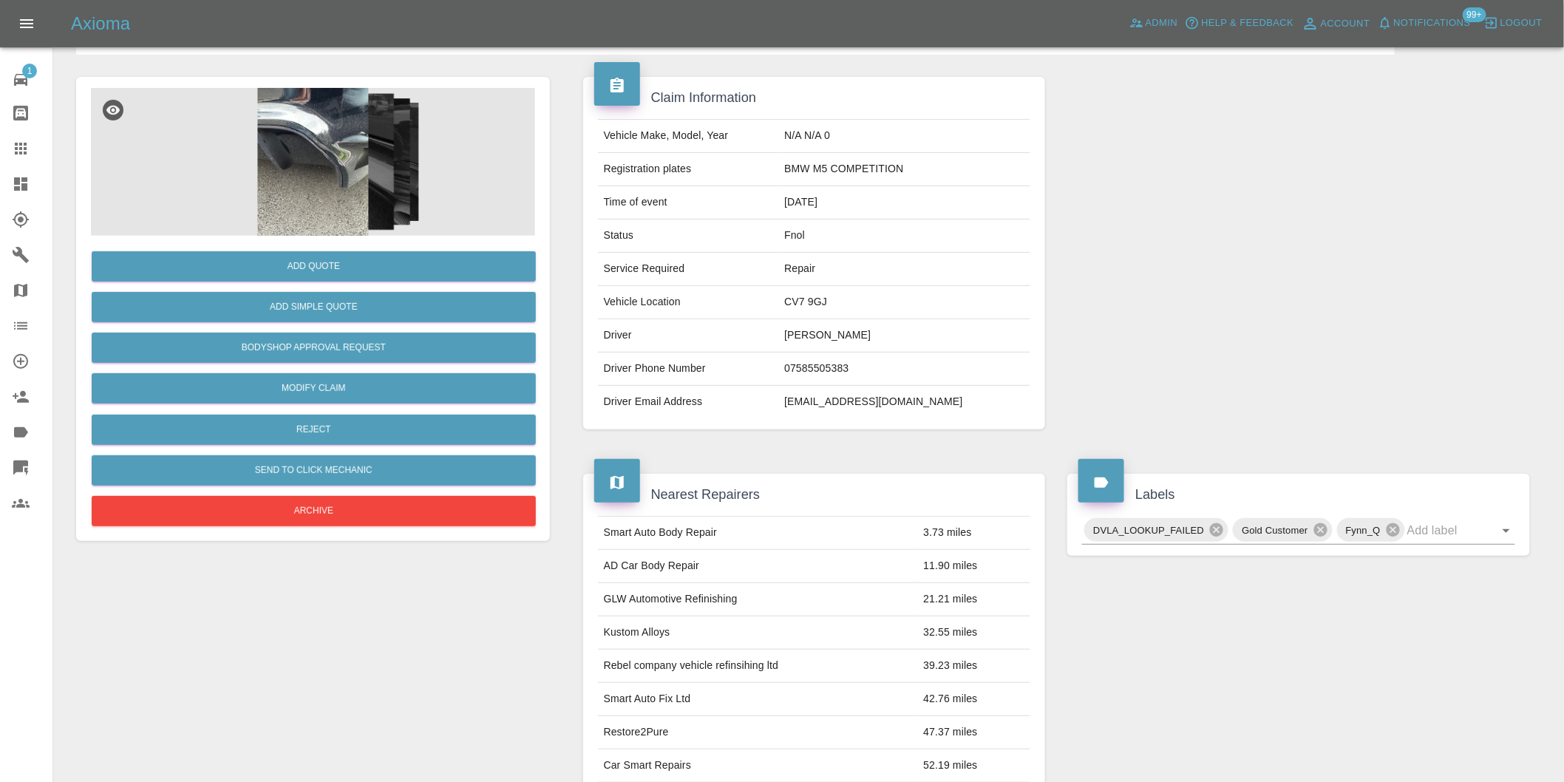
scroll to position [246, 0]
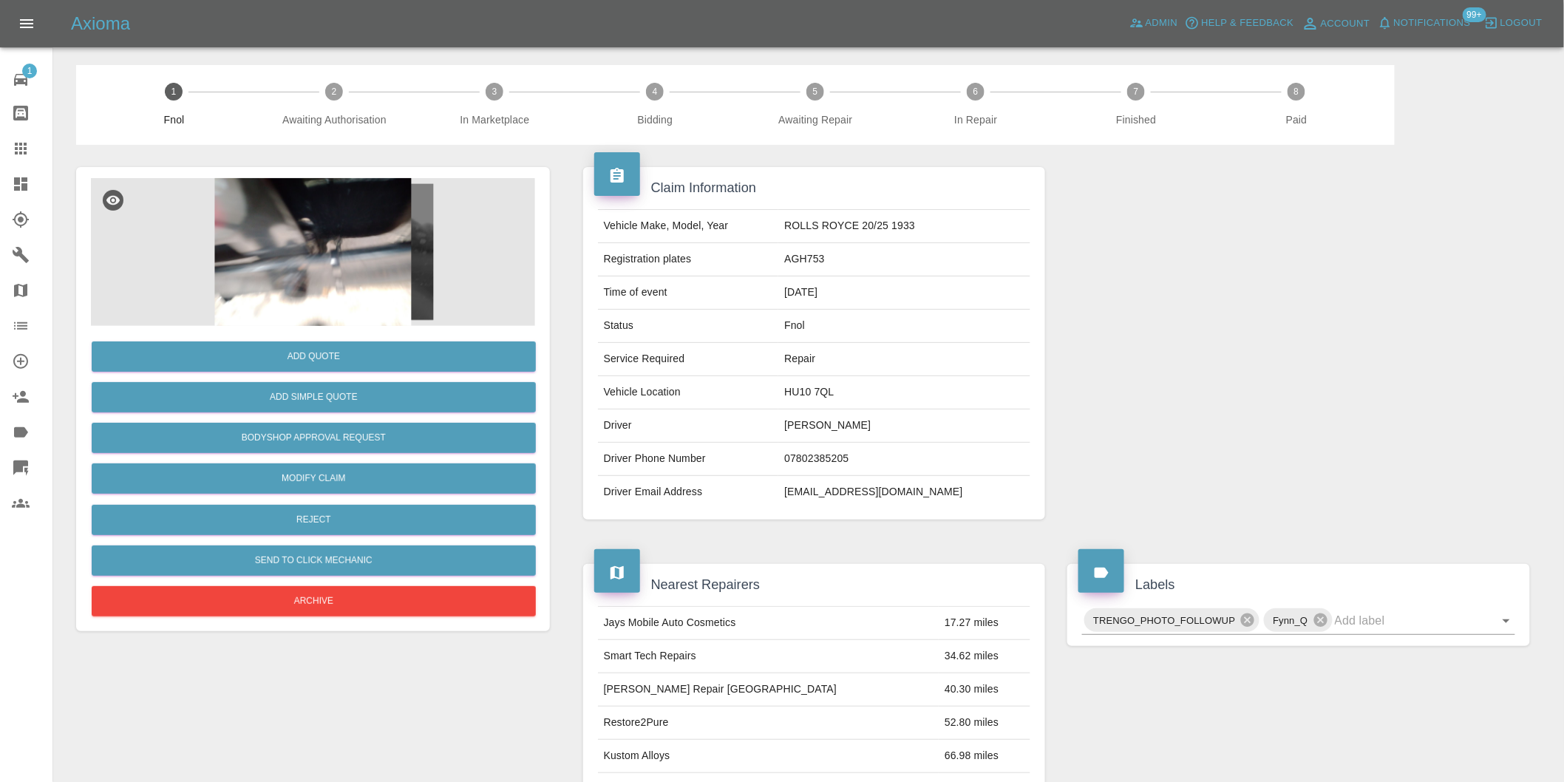
click at [331, 255] on img at bounding box center [313, 252] width 444 height 148
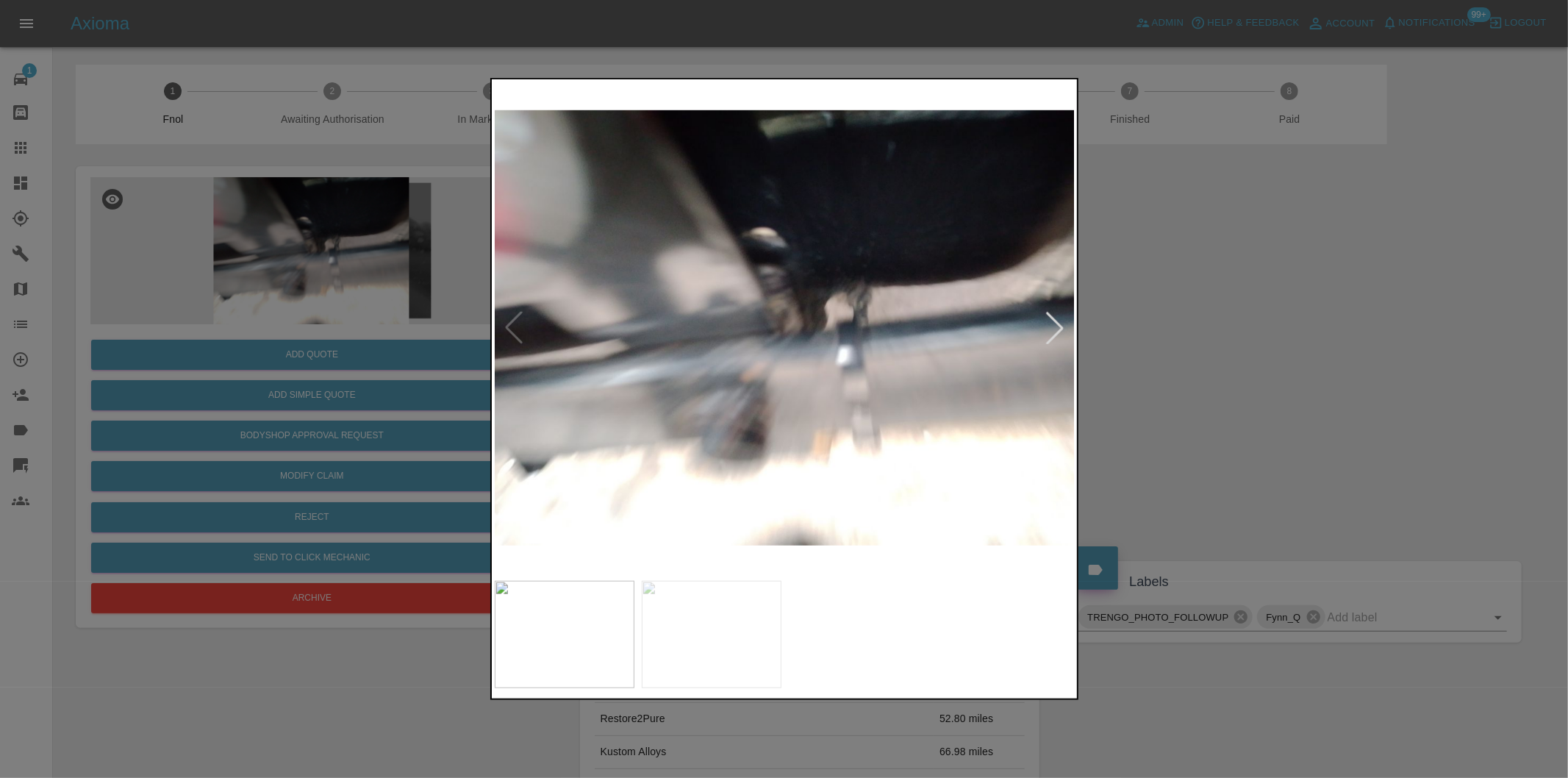
click at [1060, 324] on div at bounding box center [1055, 327] width 33 height 33
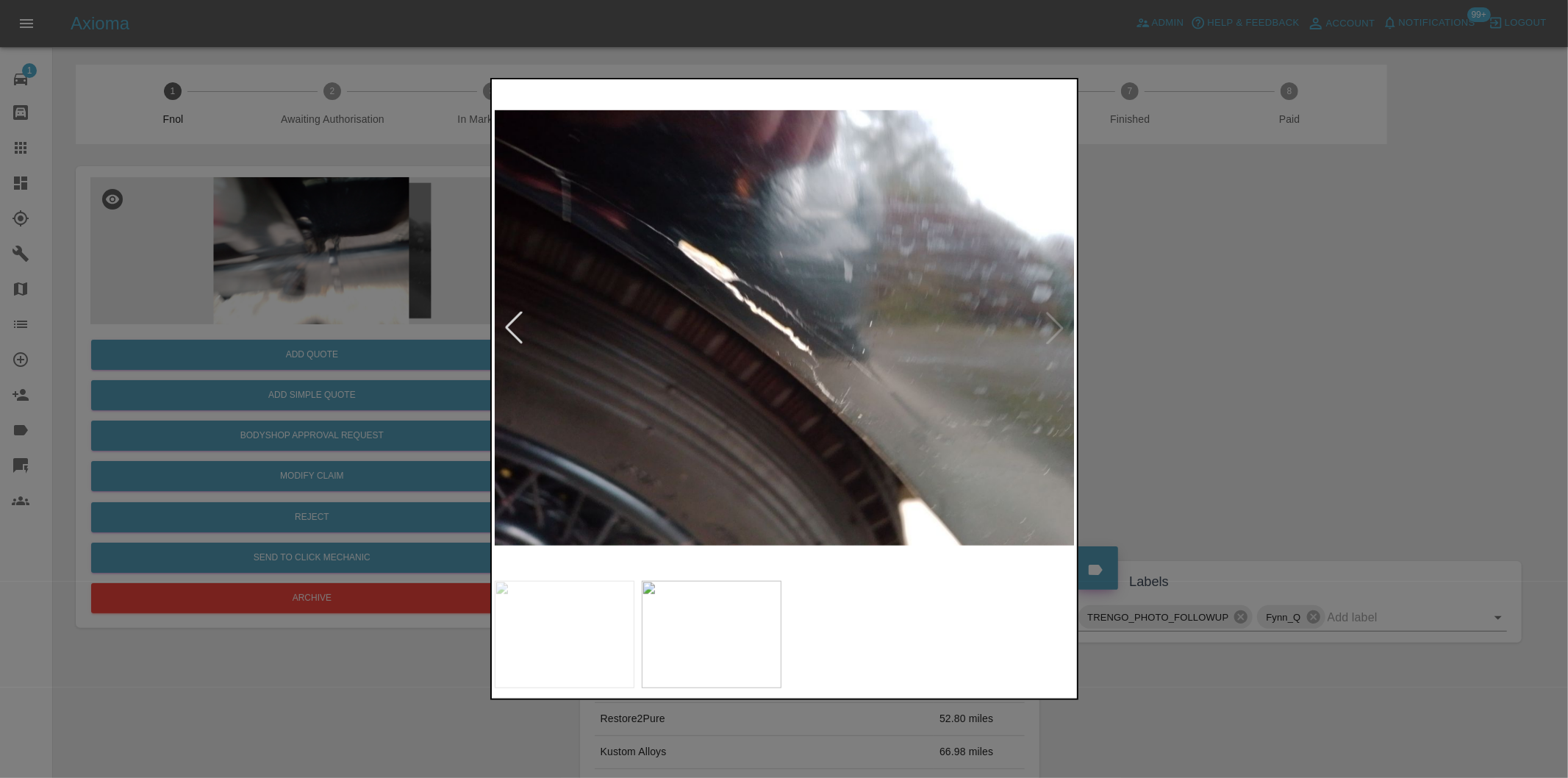
click at [1296, 356] on div at bounding box center [784, 389] width 1568 height 778
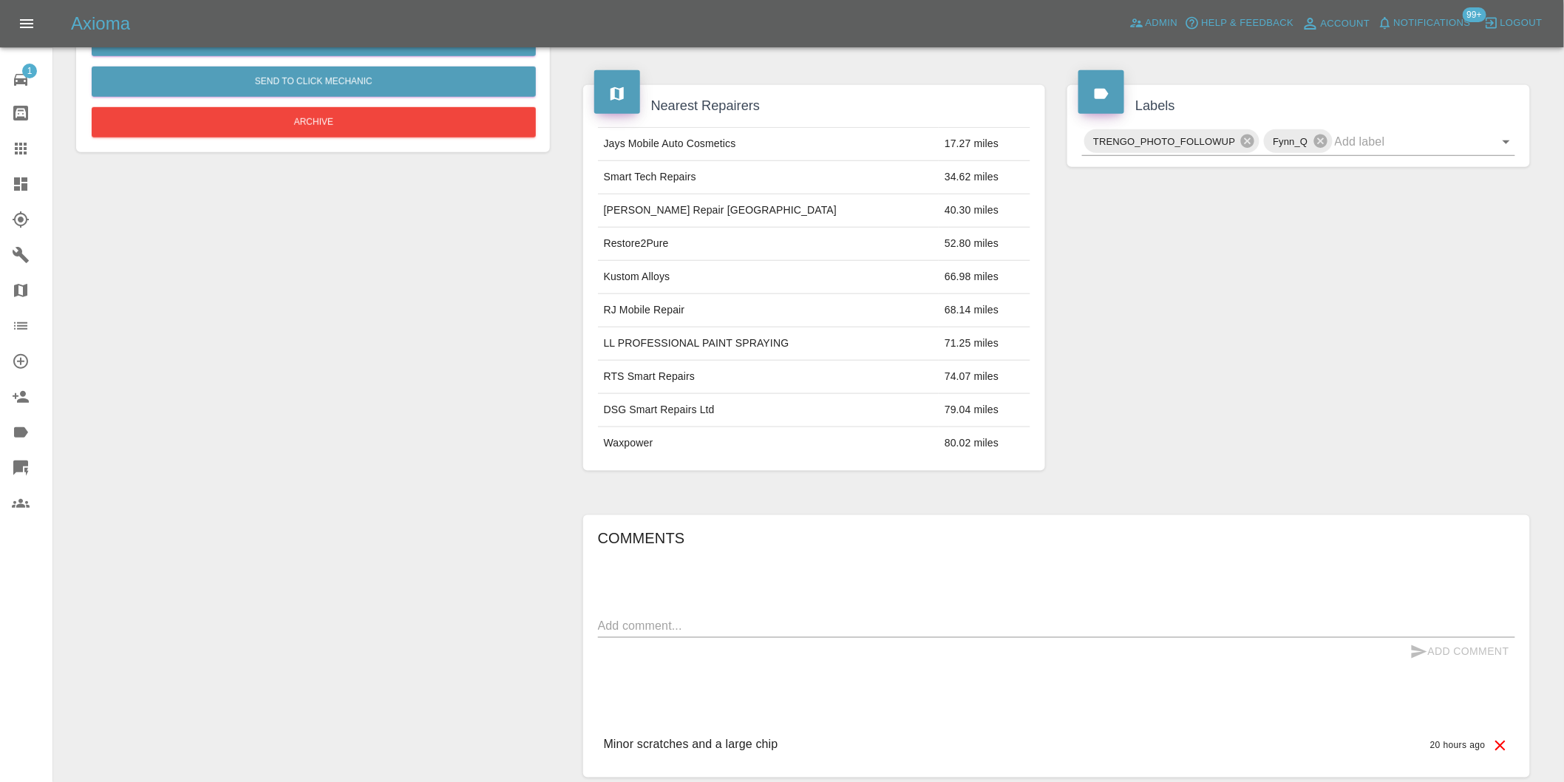
scroll to position [267, 0]
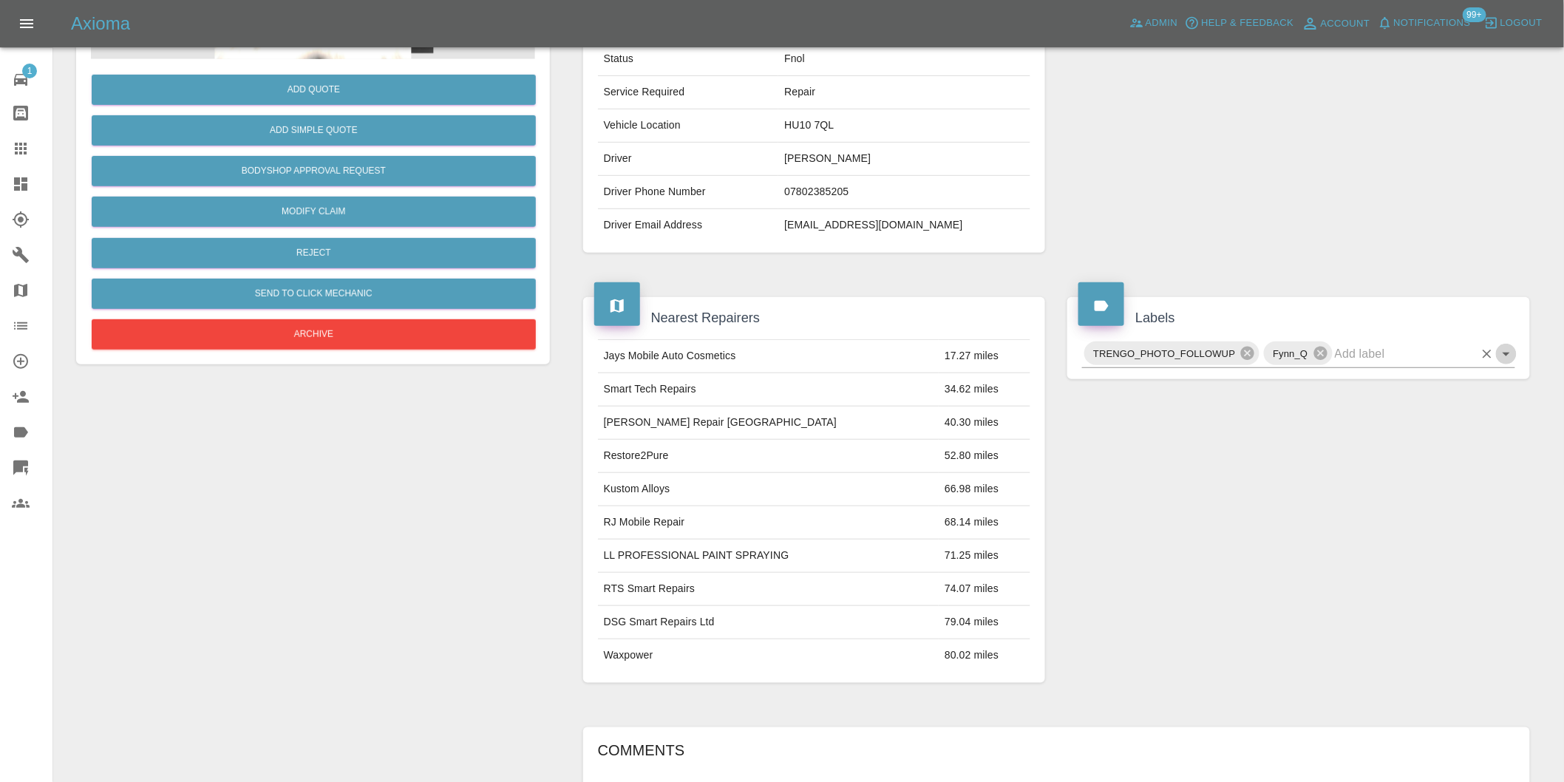
click at [1509, 355] on icon "Open" at bounding box center [1506, 354] width 18 height 18
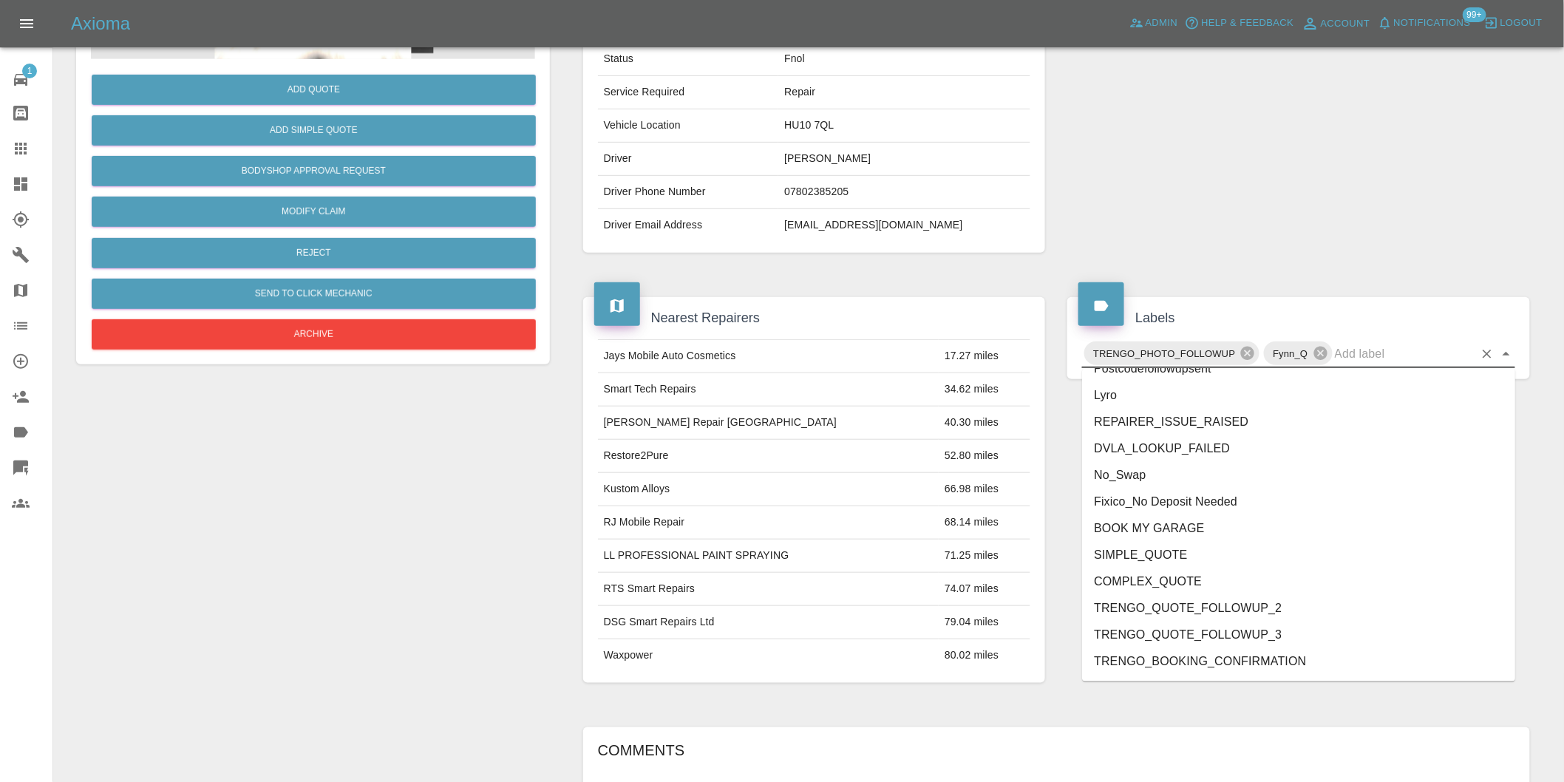
scroll to position [3156, 0]
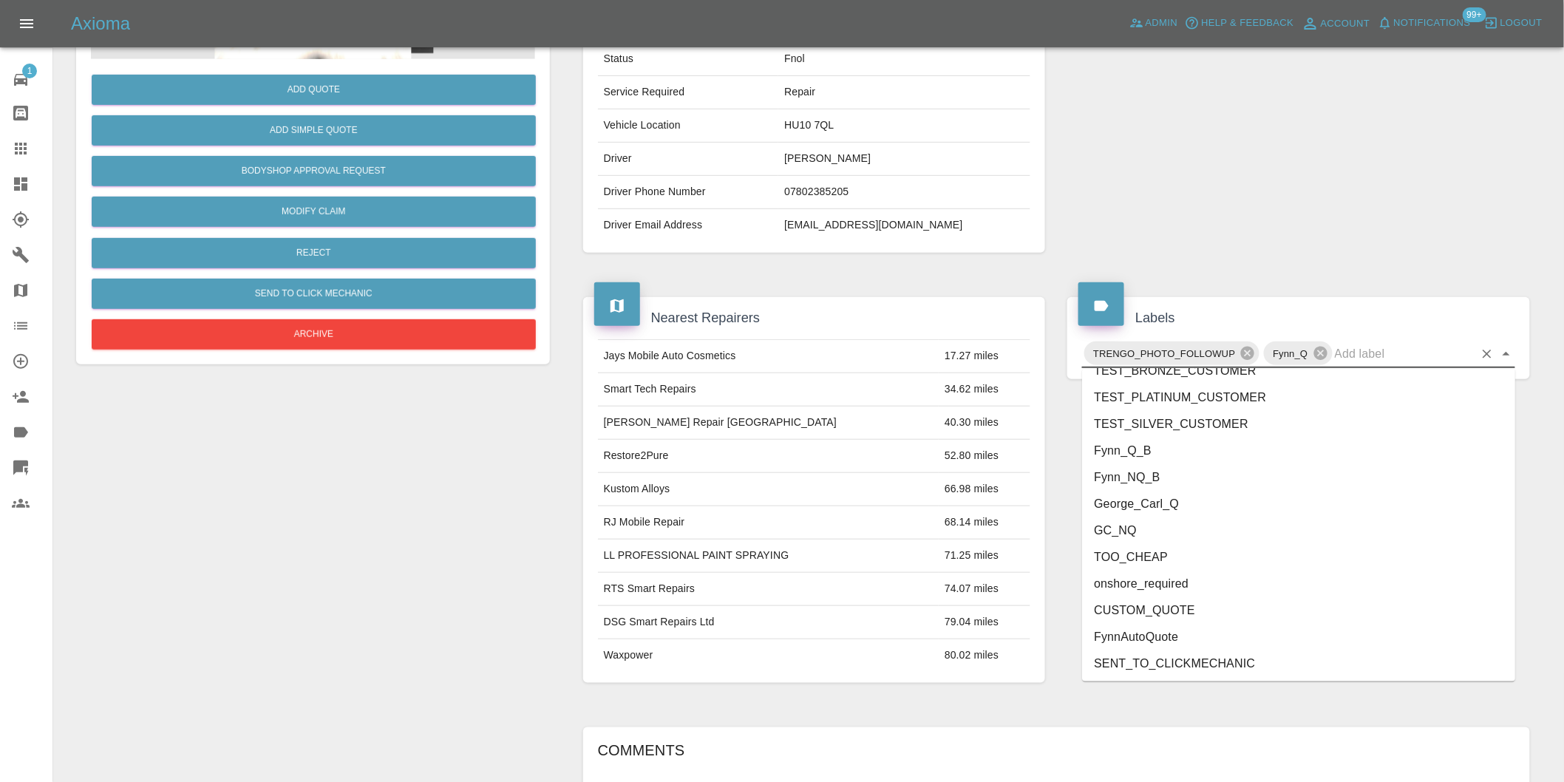
click at [1116, 507] on li "George_Carl_Q" at bounding box center [1298, 504] width 433 height 27
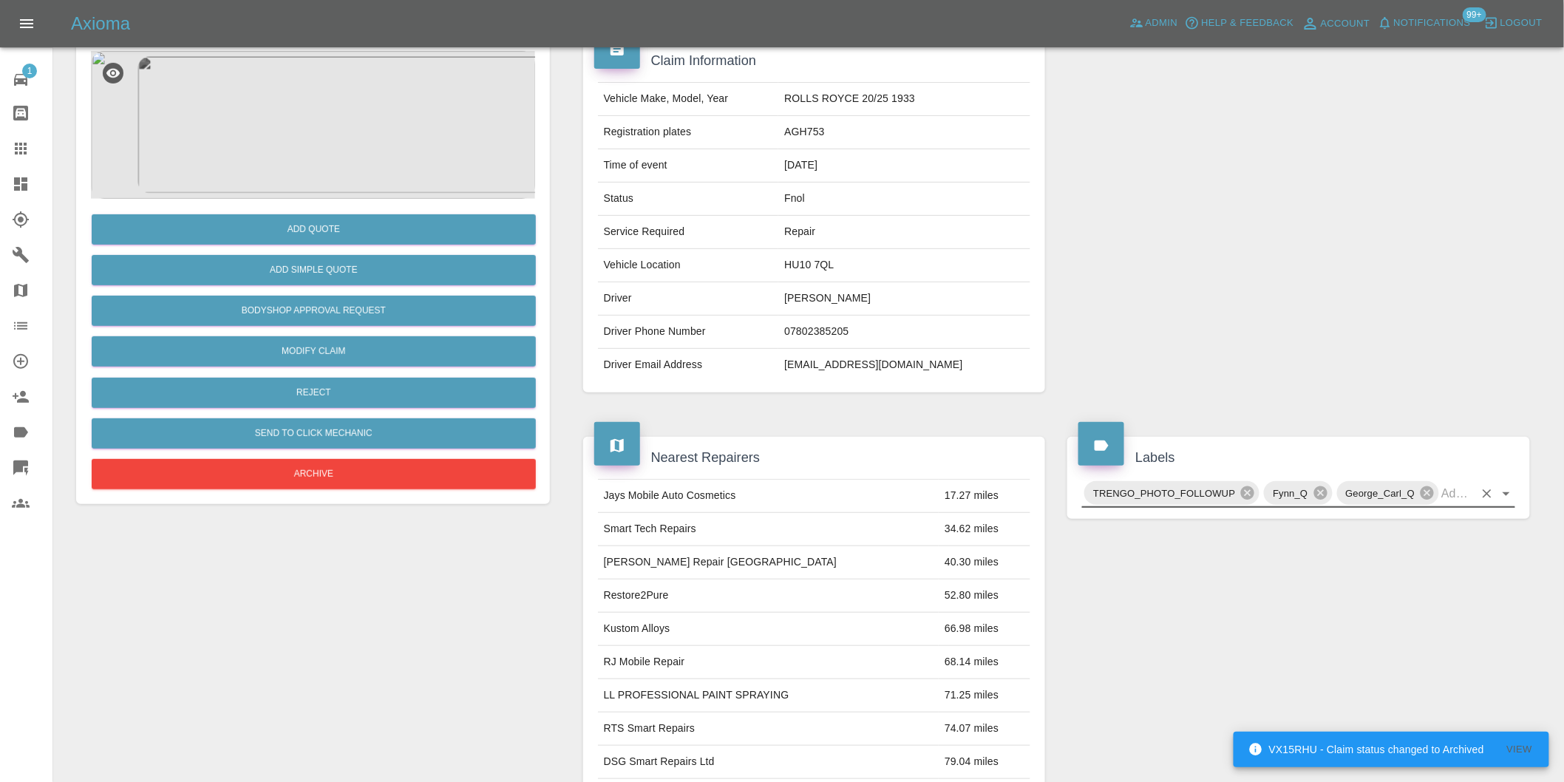
scroll to position [0, 0]
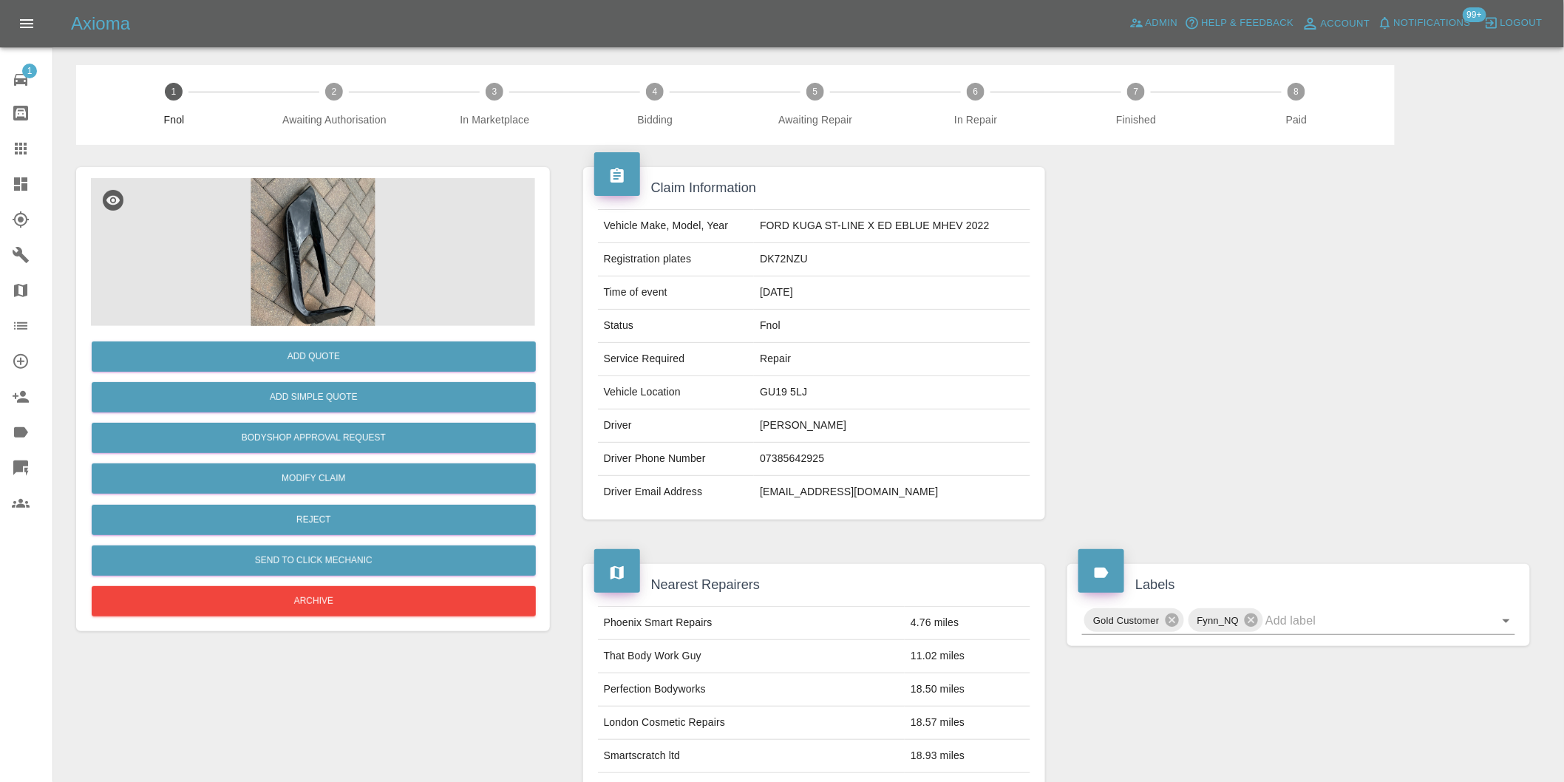
click at [301, 240] on img at bounding box center [313, 252] width 444 height 148
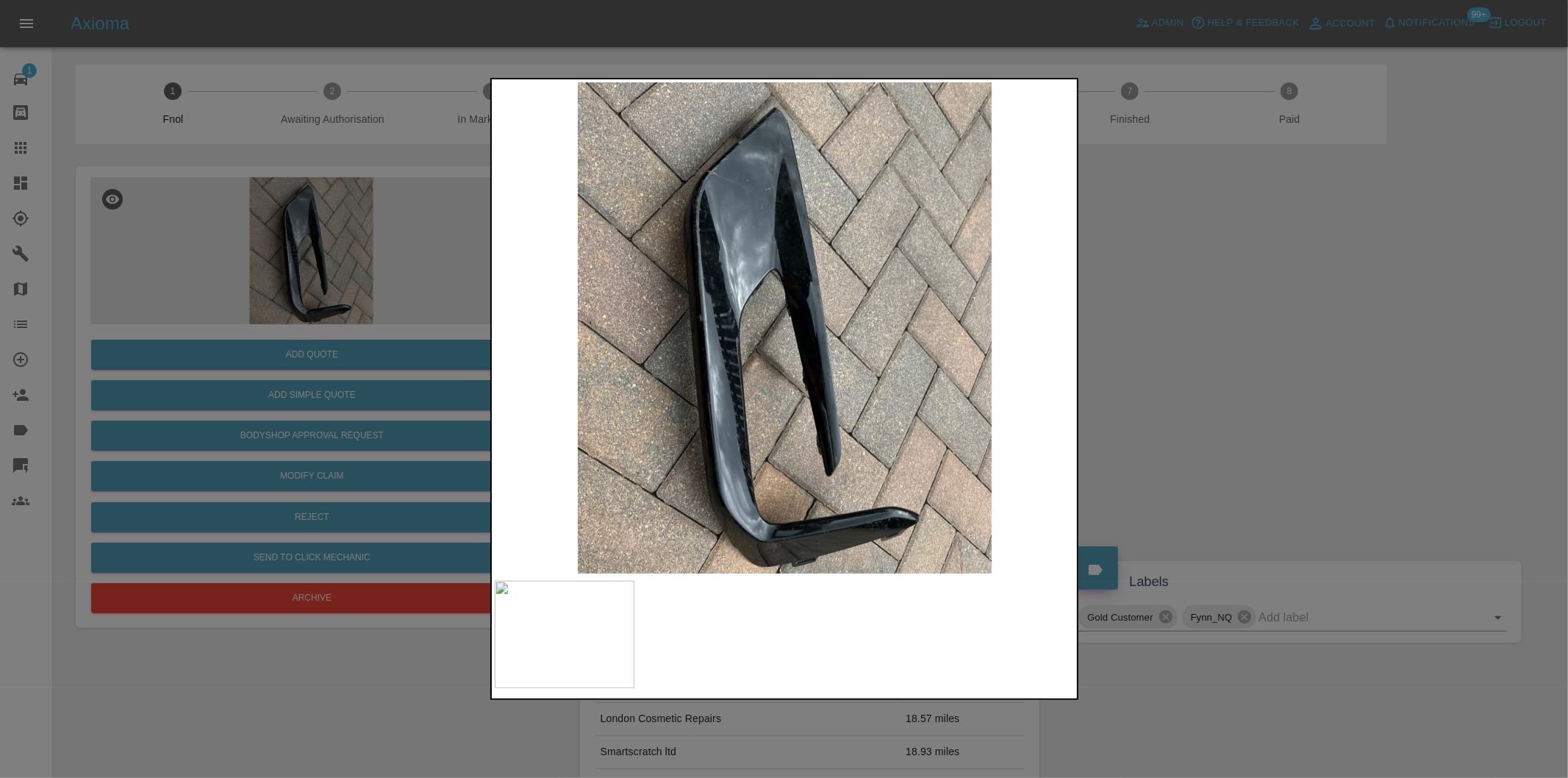
click at [1253, 363] on div at bounding box center [784, 389] width 1568 height 778
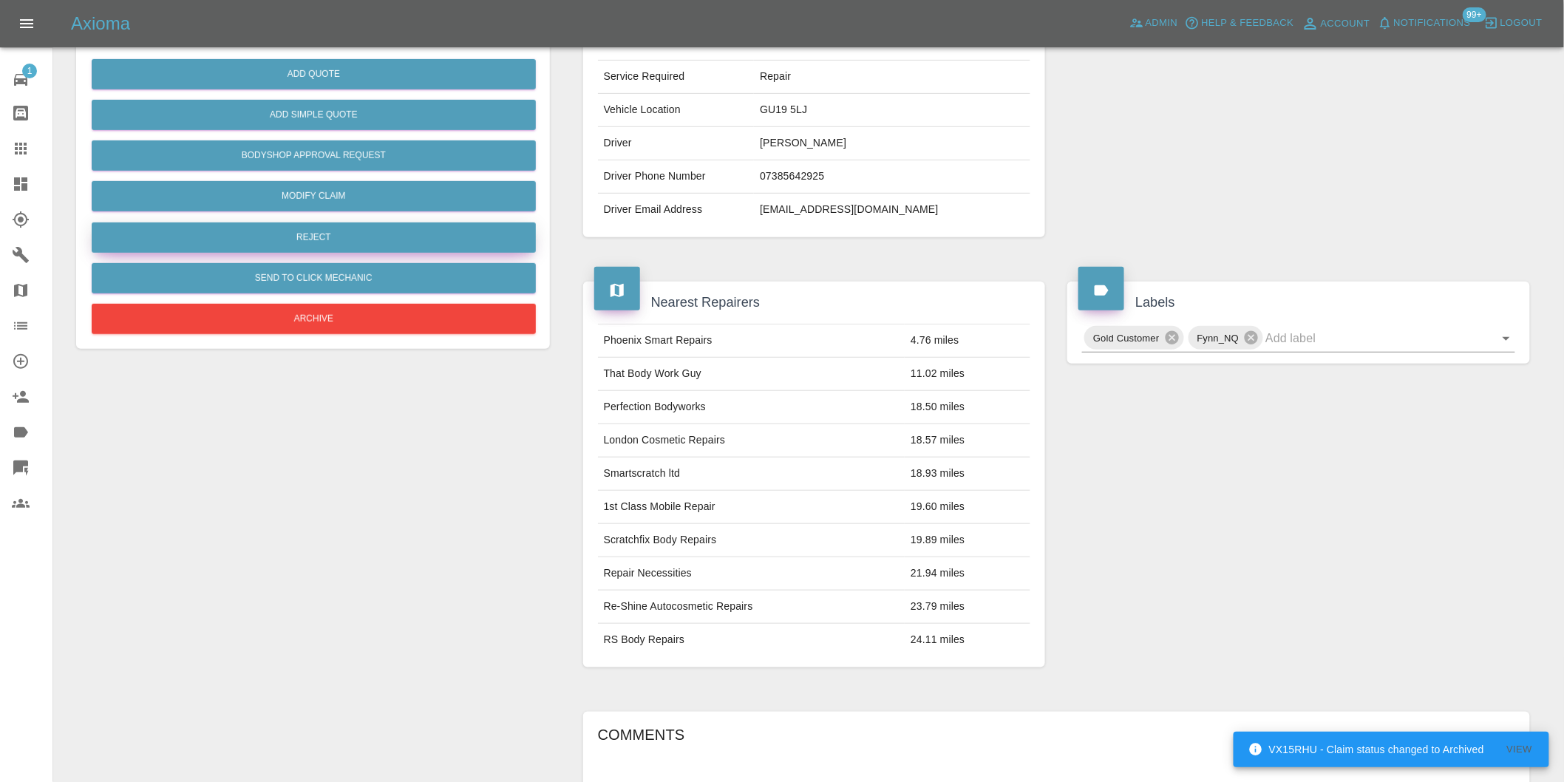
scroll to position [118, 0]
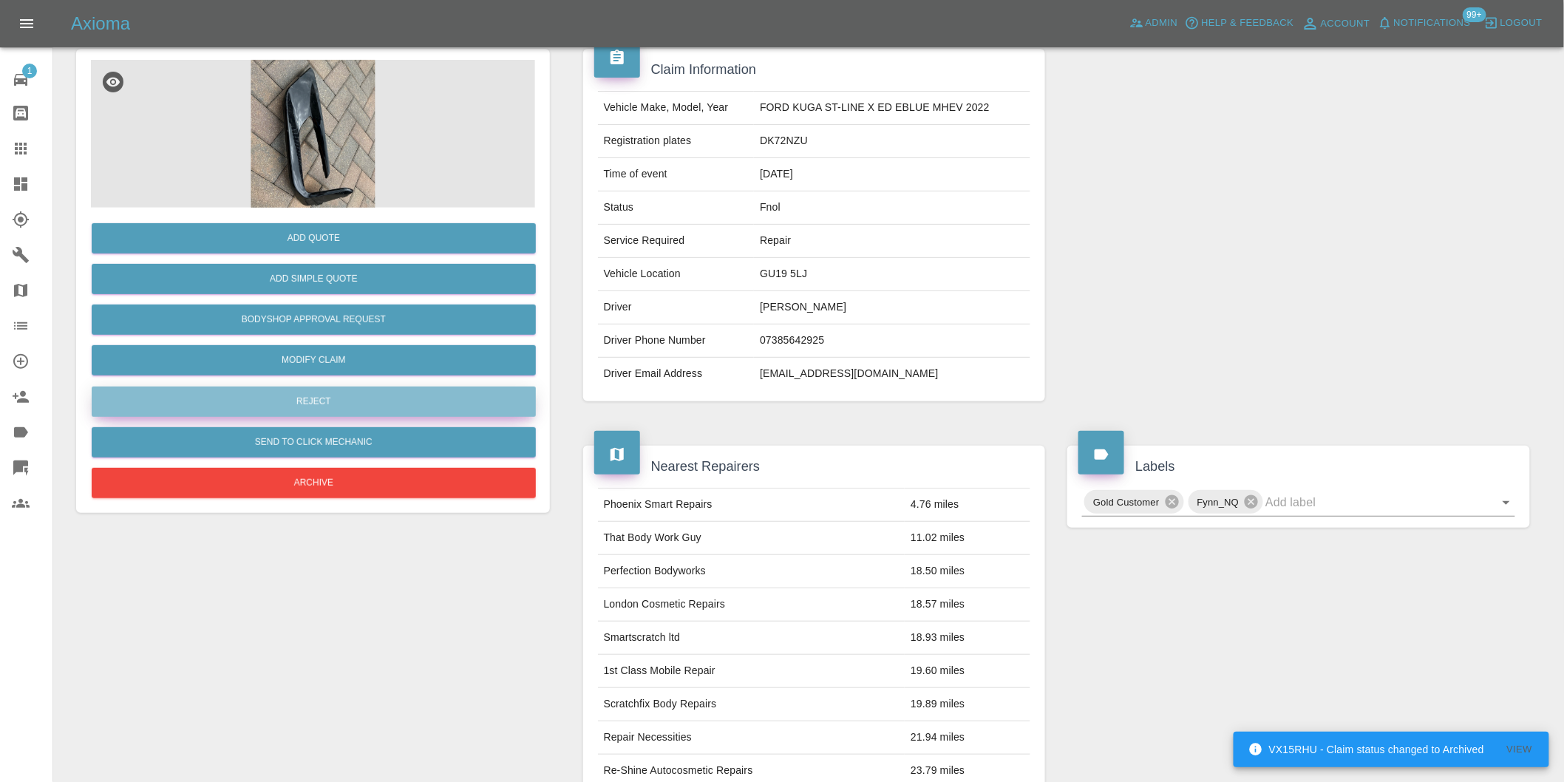
click at [341, 399] on button "Reject" at bounding box center [314, 401] width 444 height 30
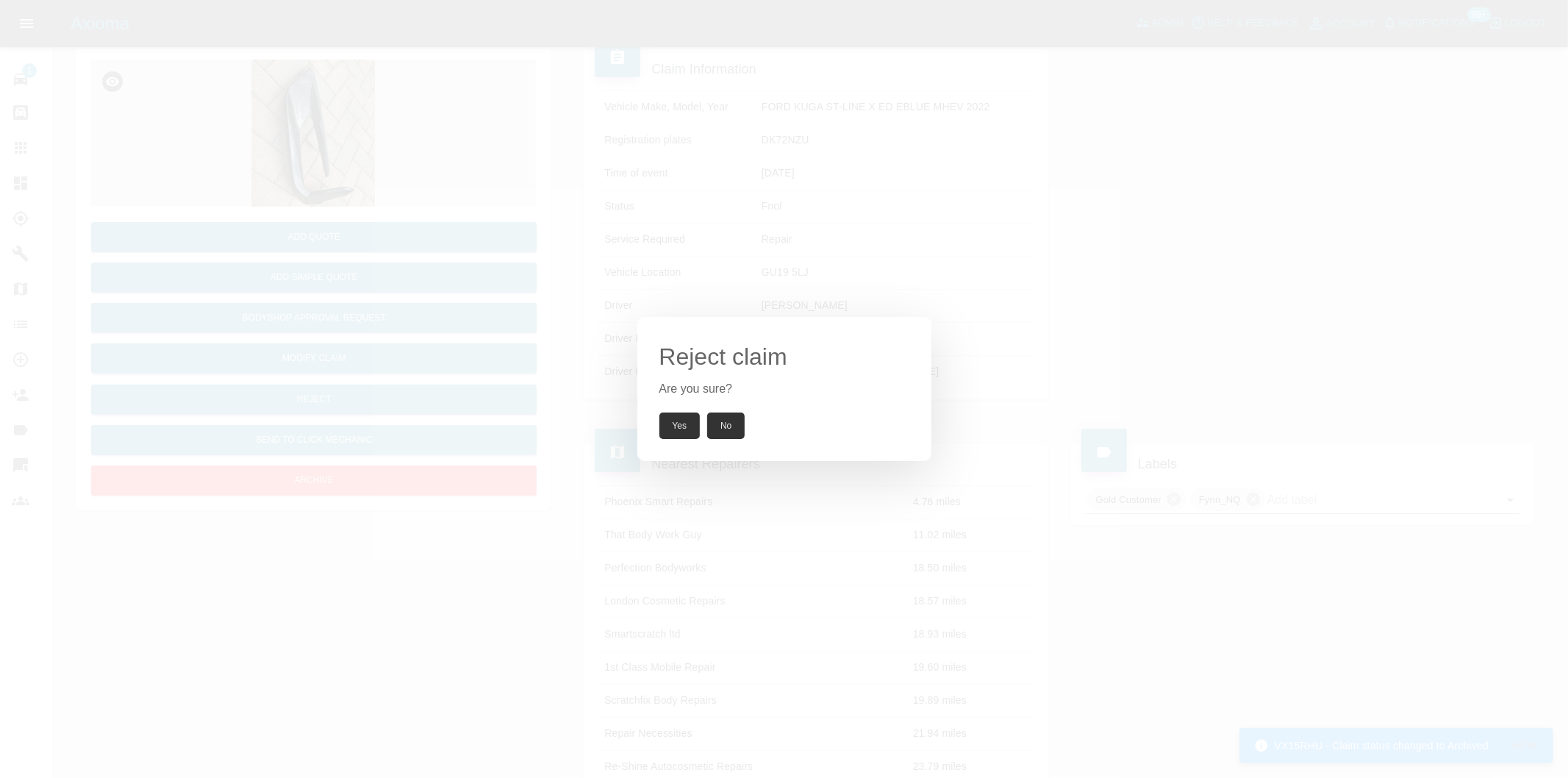
click at [675, 427] on button "Yes" at bounding box center [680, 426] width 41 height 27
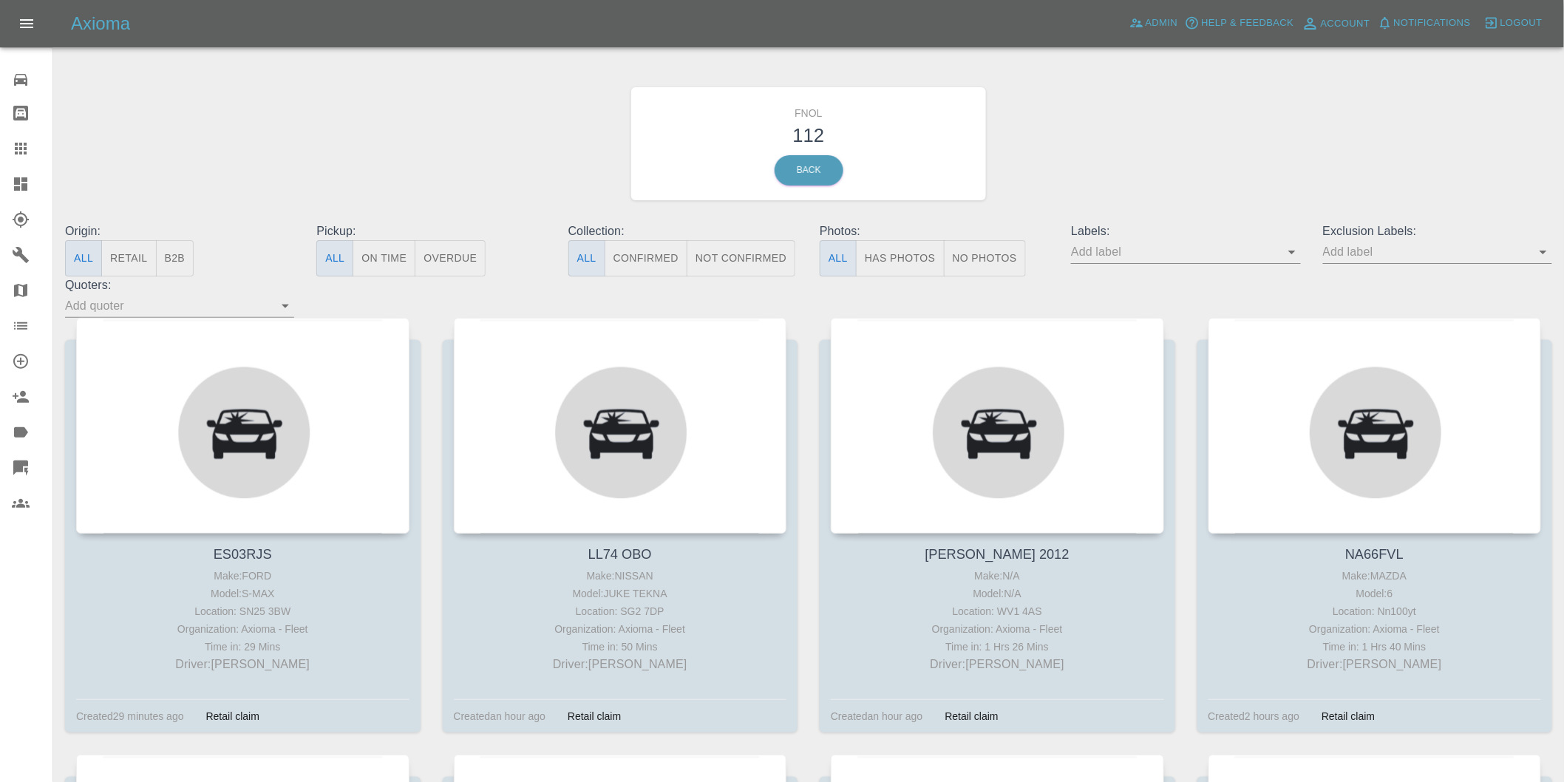
drag, startPoint x: 883, startPoint y: 248, endPoint x: 894, endPoint y: 245, distance: 11.5
click at [884, 248] on button "Has Photos" at bounding box center [900, 258] width 89 height 36
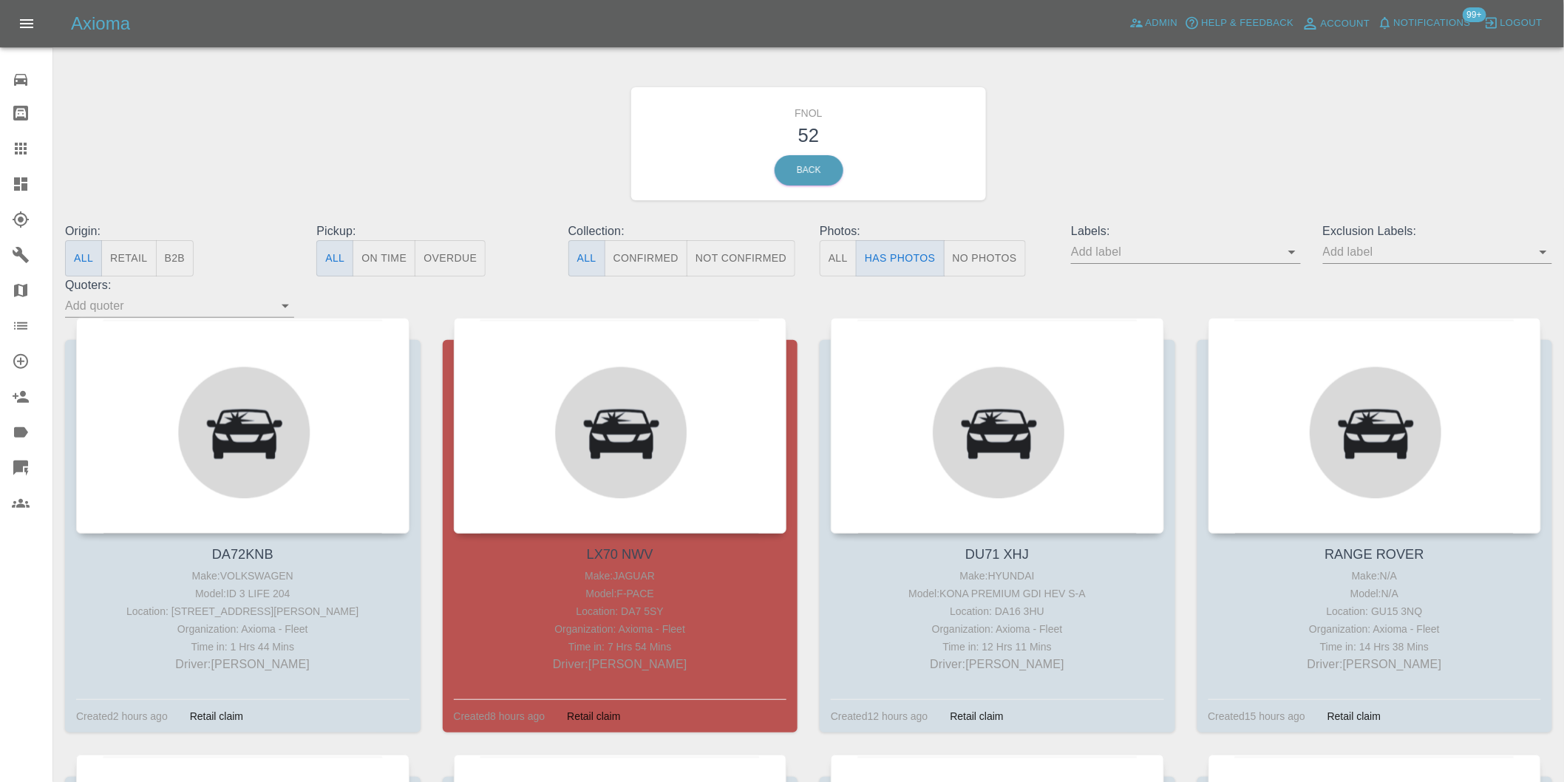
click at [1544, 252] on icon "Open" at bounding box center [1542, 252] width 7 height 4
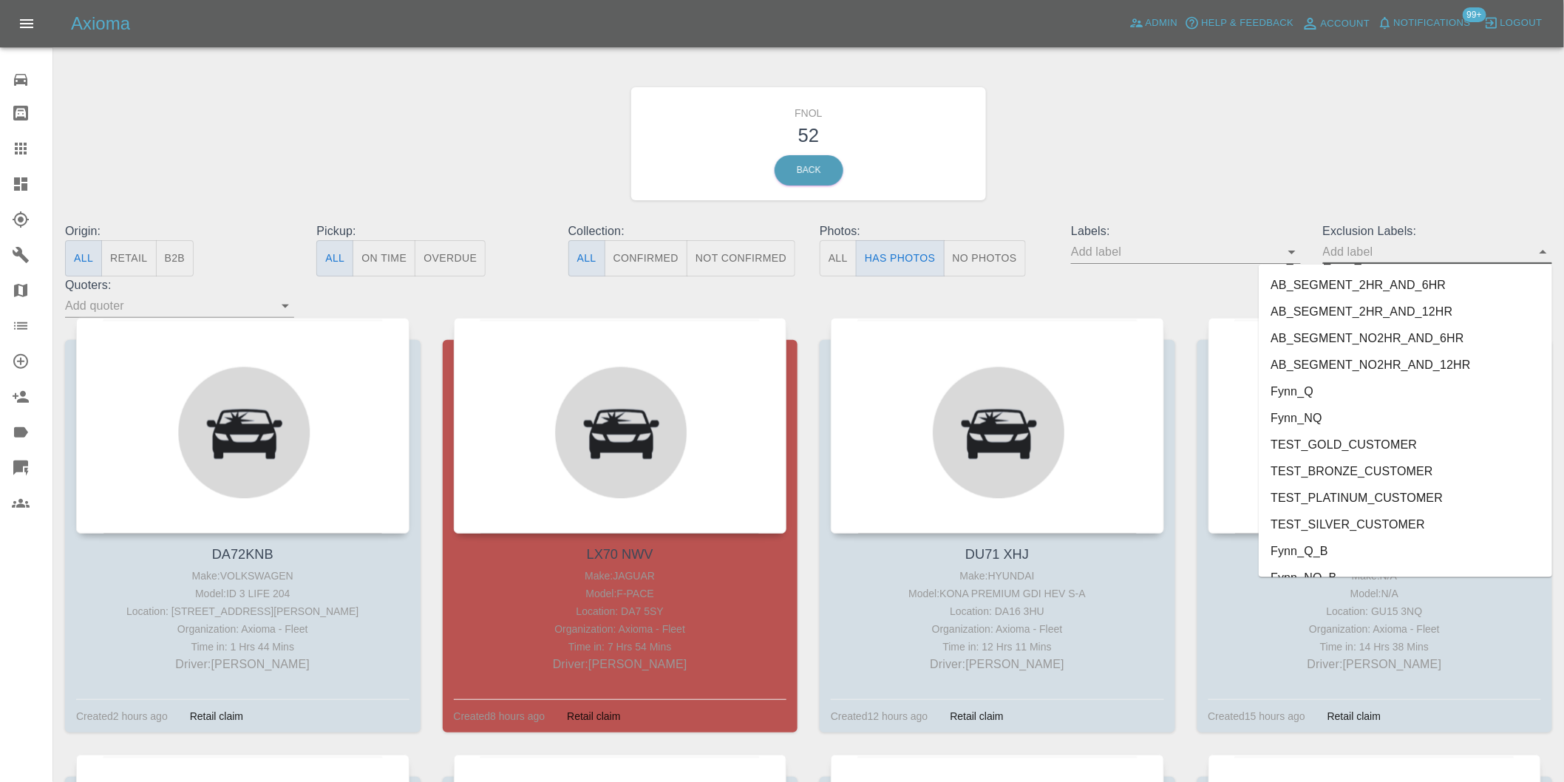
scroll to position [3209, 0]
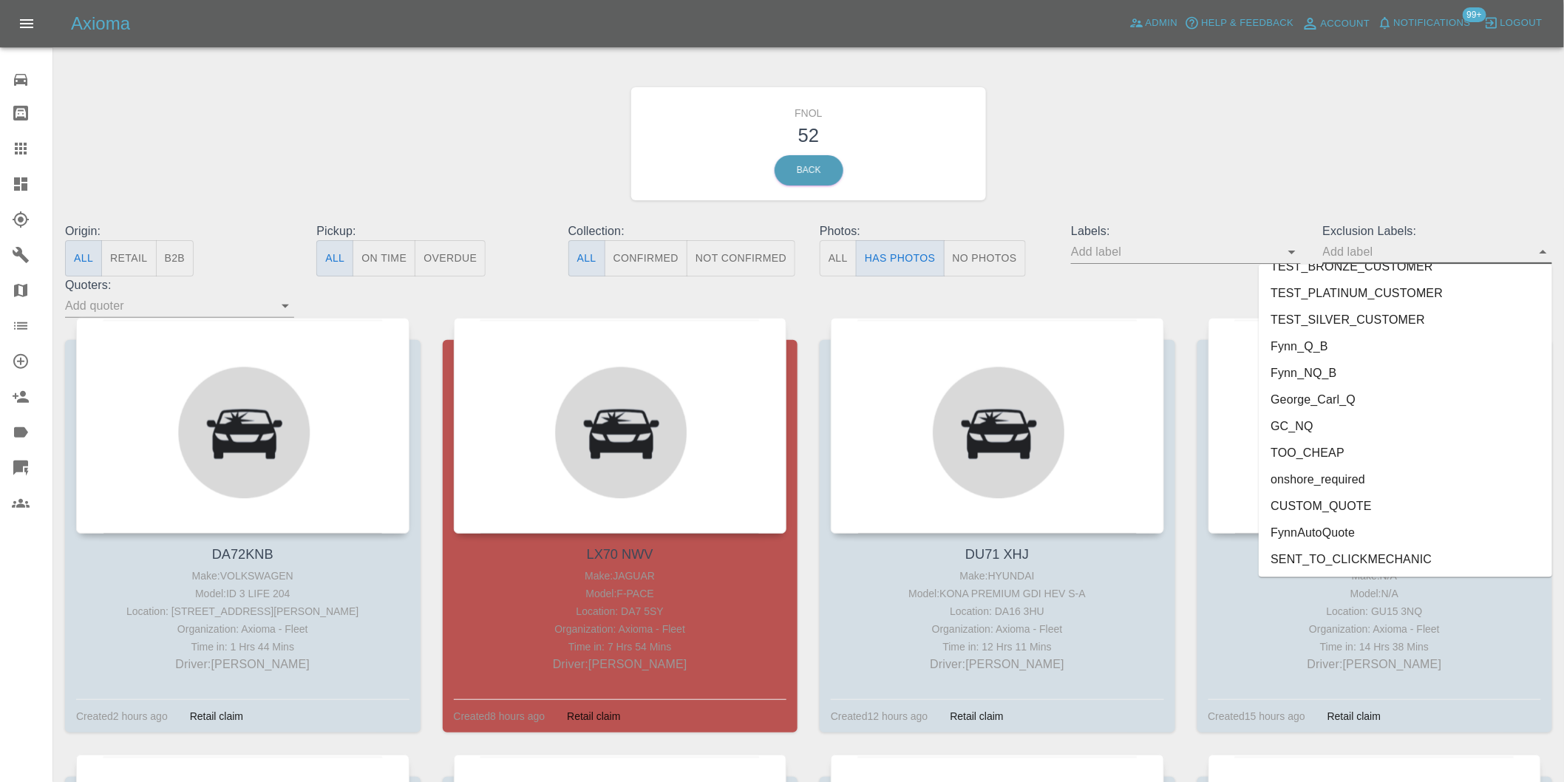
click at [1340, 397] on li "George_Carl_Q" at bounding box center [1404, 399] width 293 height 27
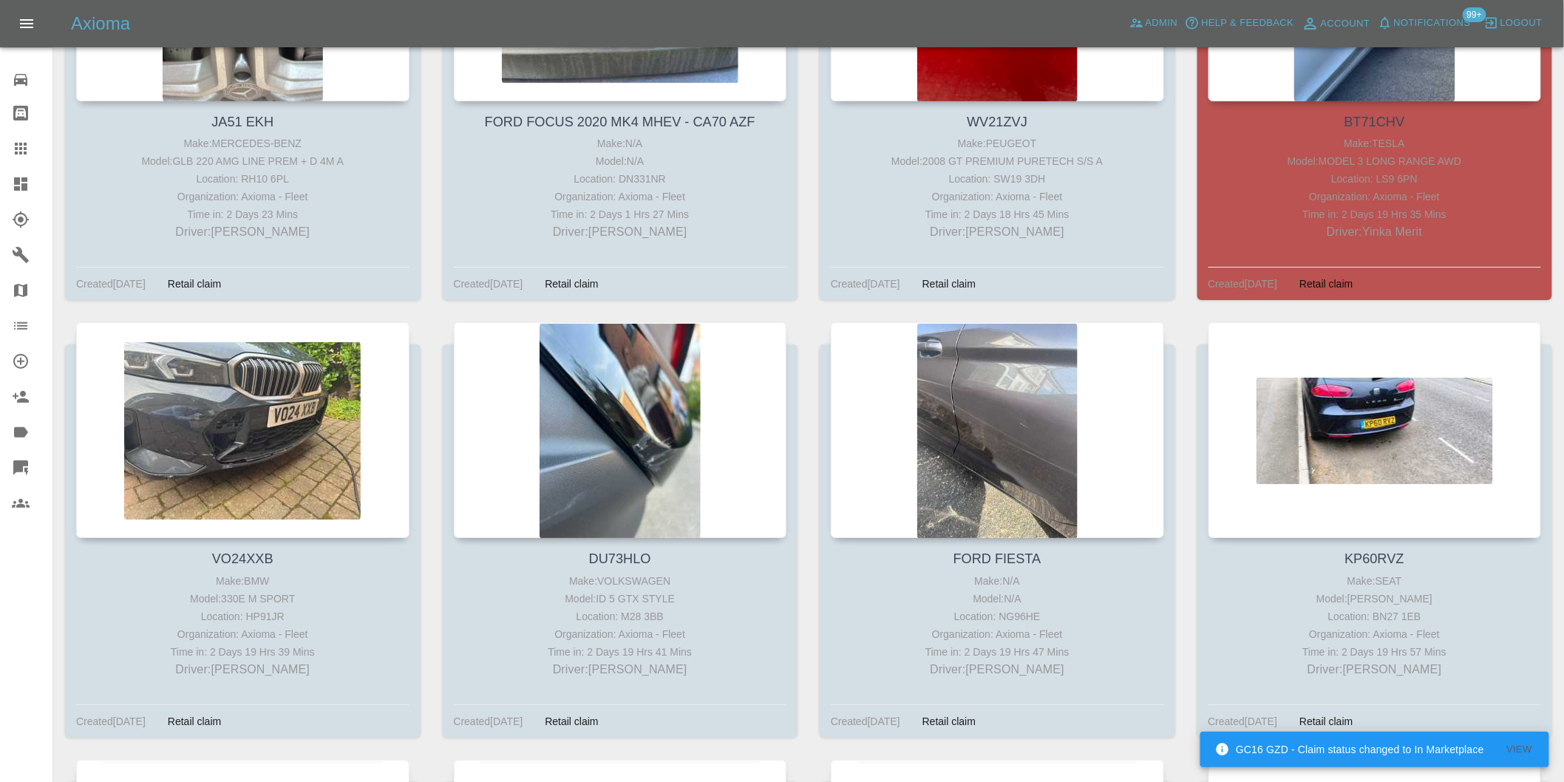
scroll to position [2299, 0]
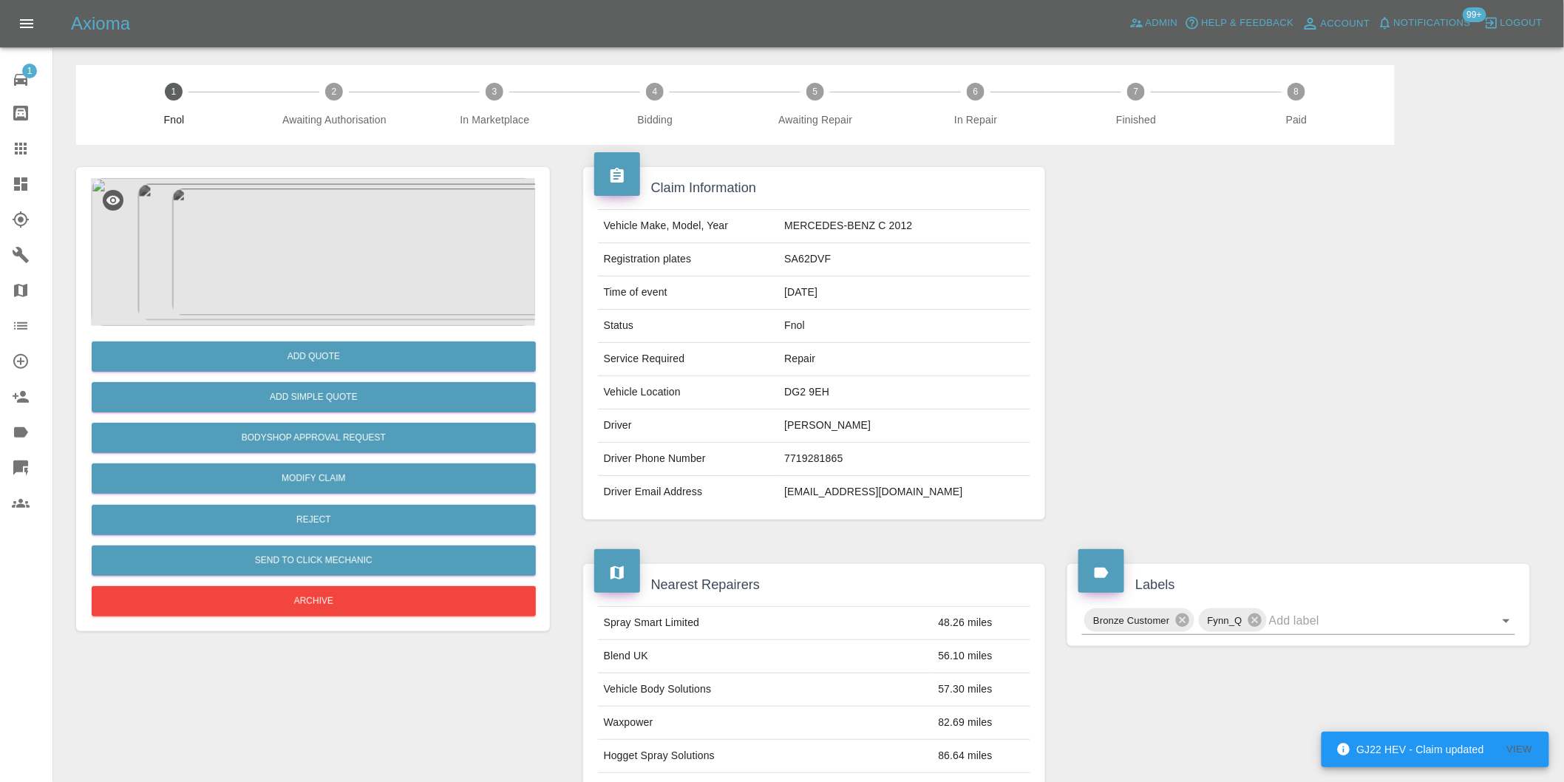
click at [327, 212] on img at bounding box center [313, 252] width 444 height 148
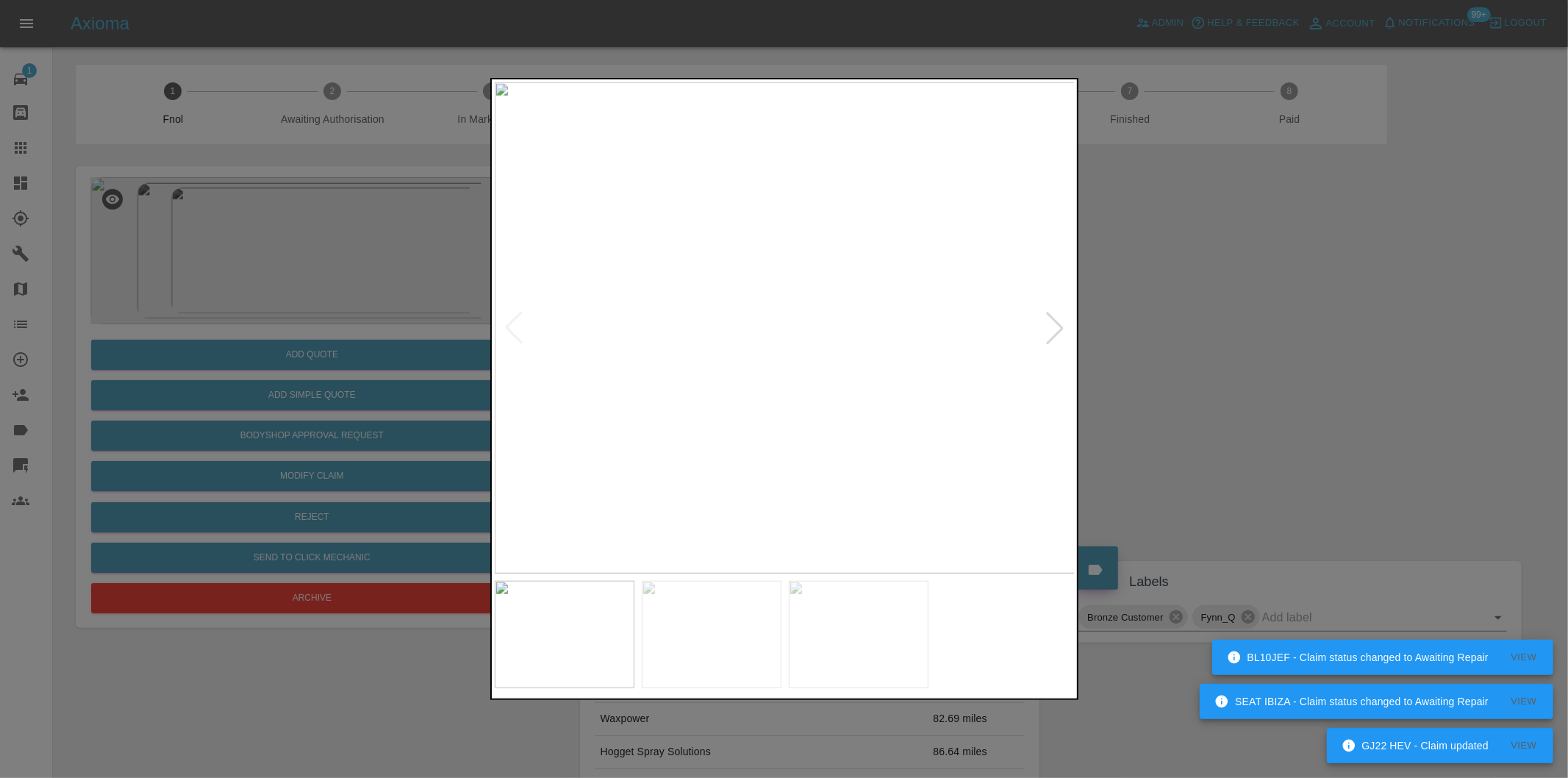
click at [1060, 331] on div at bounding box center [1055, 327] width 33 height 33
click at [1060, 331] on img at bounding box center [785, 328] width 581 height 491
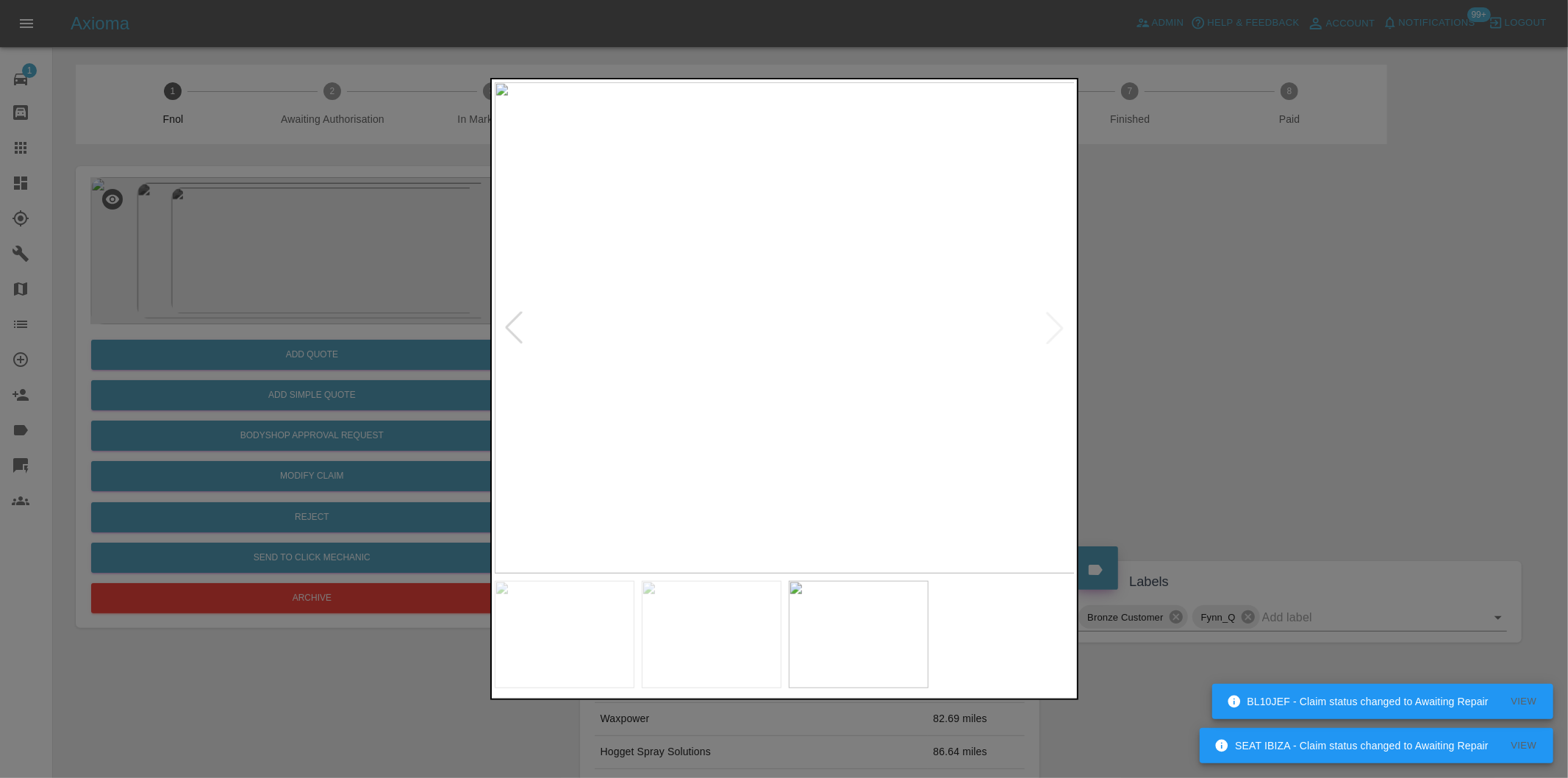
click at [509, 319] on div at bounding box center [513, 327] width 33 height 33
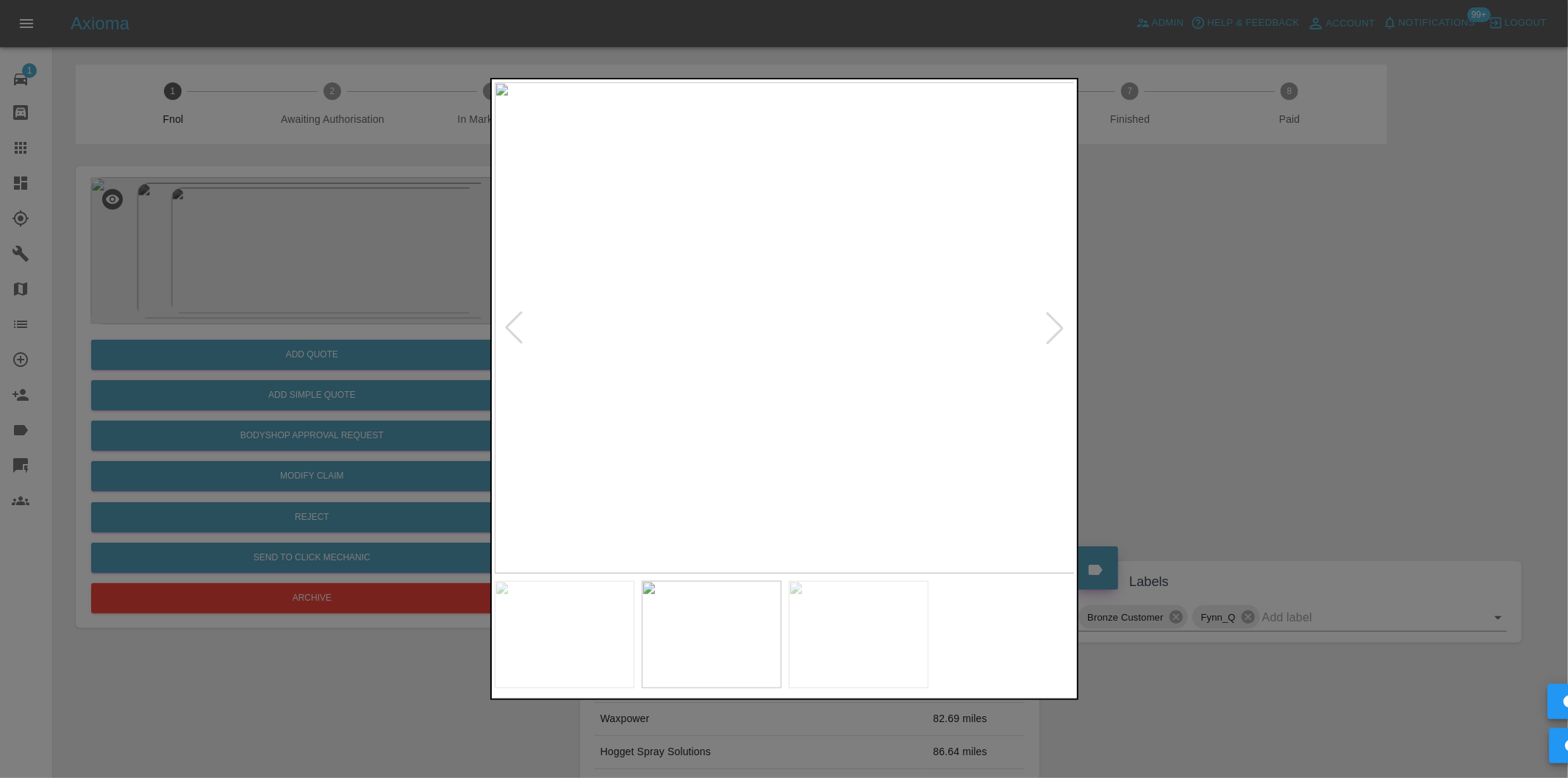
click at [509, 319] on div at bounding box center [513, 327] width 33 height 33
click at [509, 319] on img at bounding box center [785, 328] width 581 height 491
click at [1049, 325] on div at bounding box center [1055, 327] width 33 height 33
click at [1049, 325] on img at bounding box center [785, 328] width 581 height 491
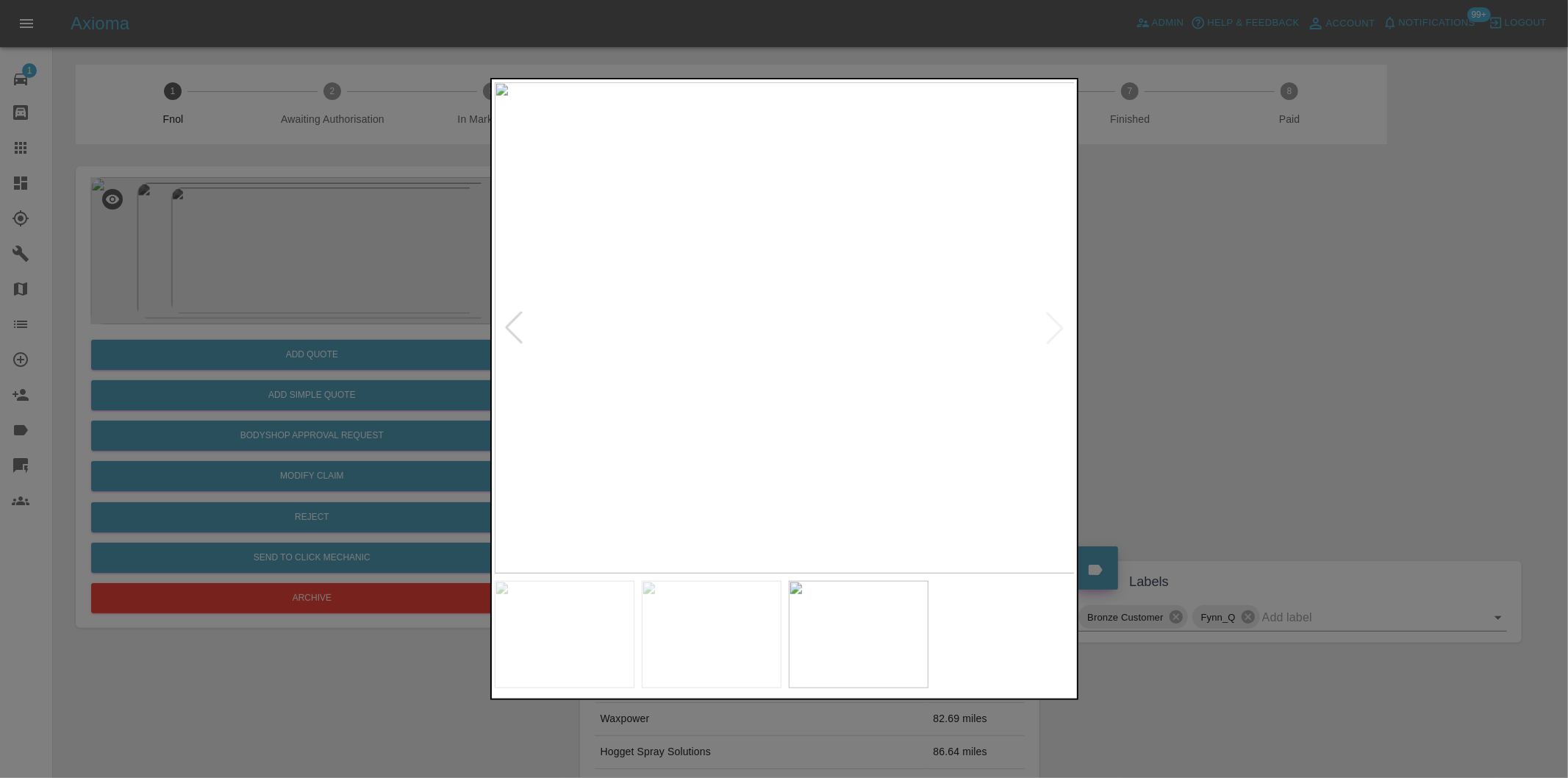
click at [1232, 353] on div at bounding box center [784, 389] width 1568 height 778
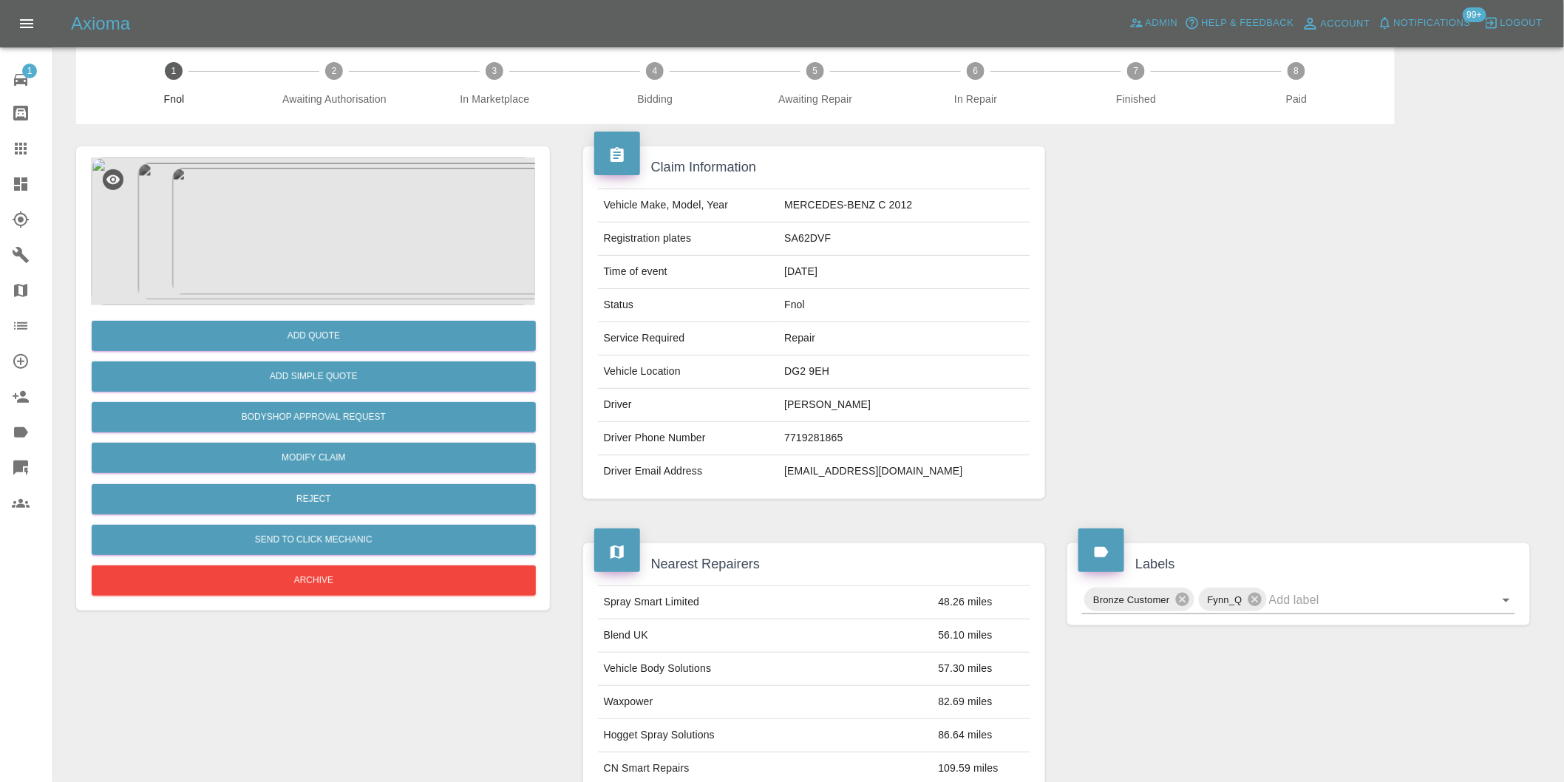
scroll to position [20, 0]
click at [343, 207] on img at bounding box center [313, 232] width 444 height 148
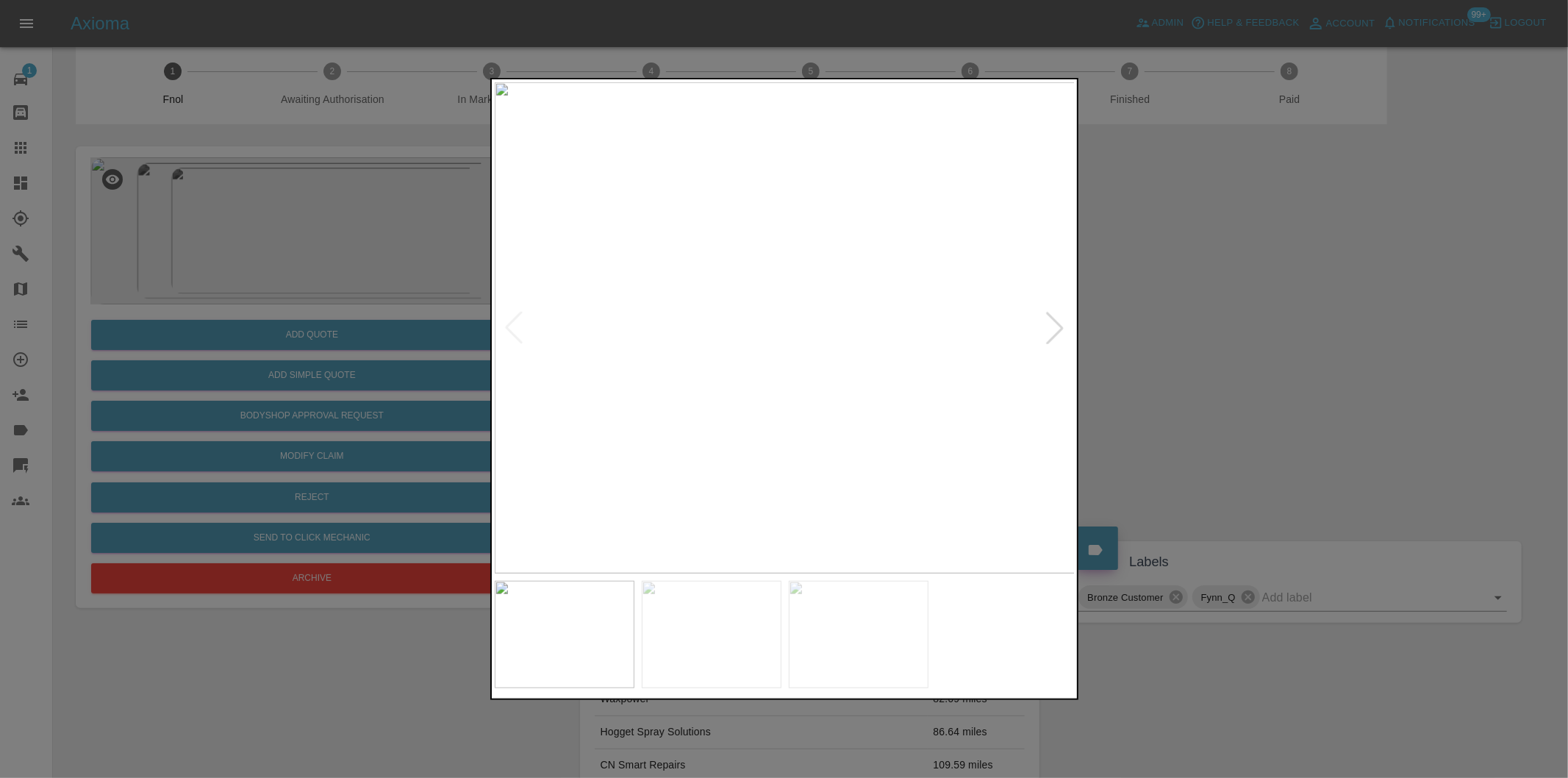
click at [1054, 331] on div at bounding box center [1055, 327] width 33 height 33
click at [1187, 329] on div at bounding box center [784, 389] width 1568 height 778
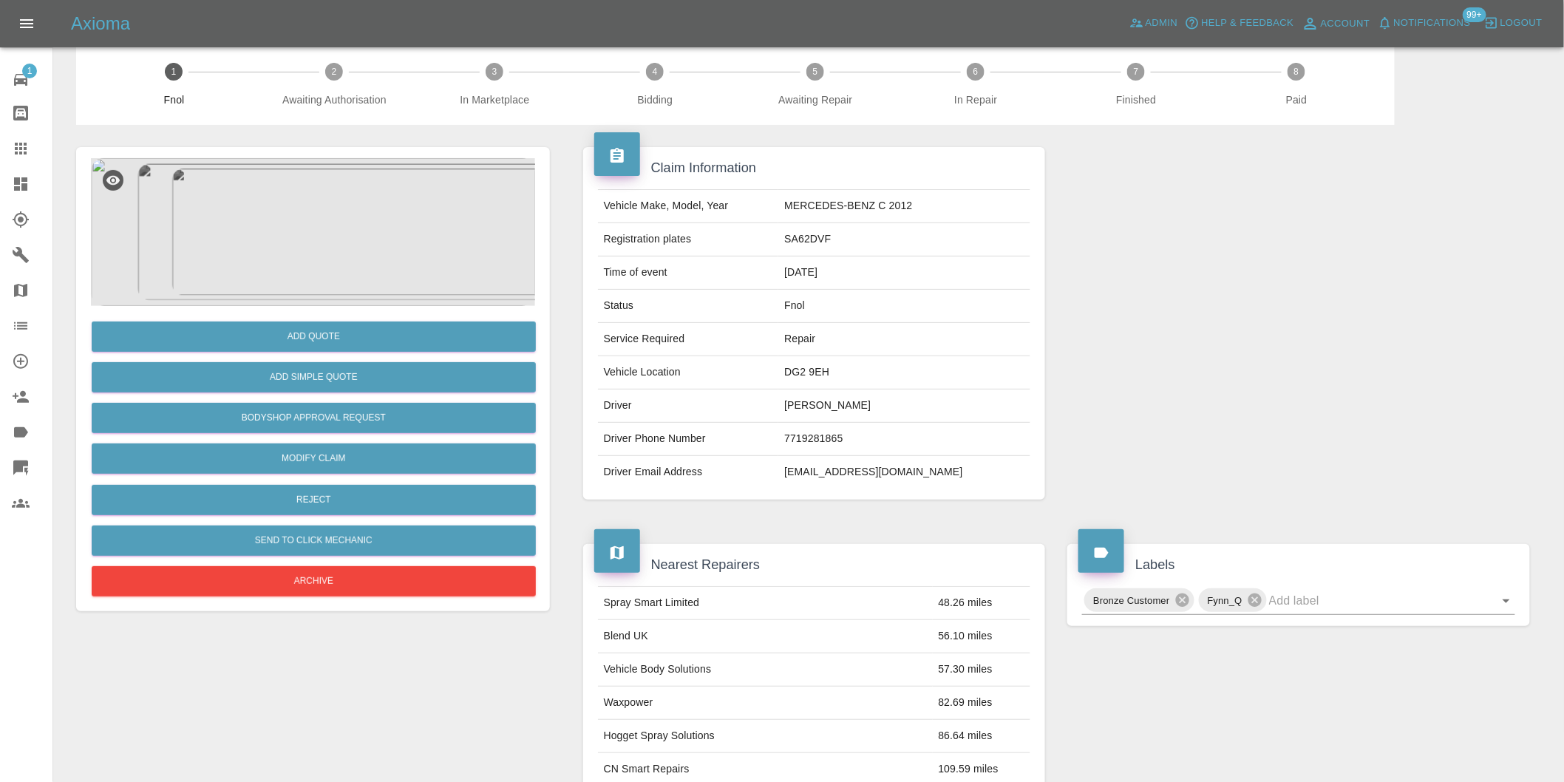
click at [335, 239] on img at bounding box center [313, 232] width 444 height 148
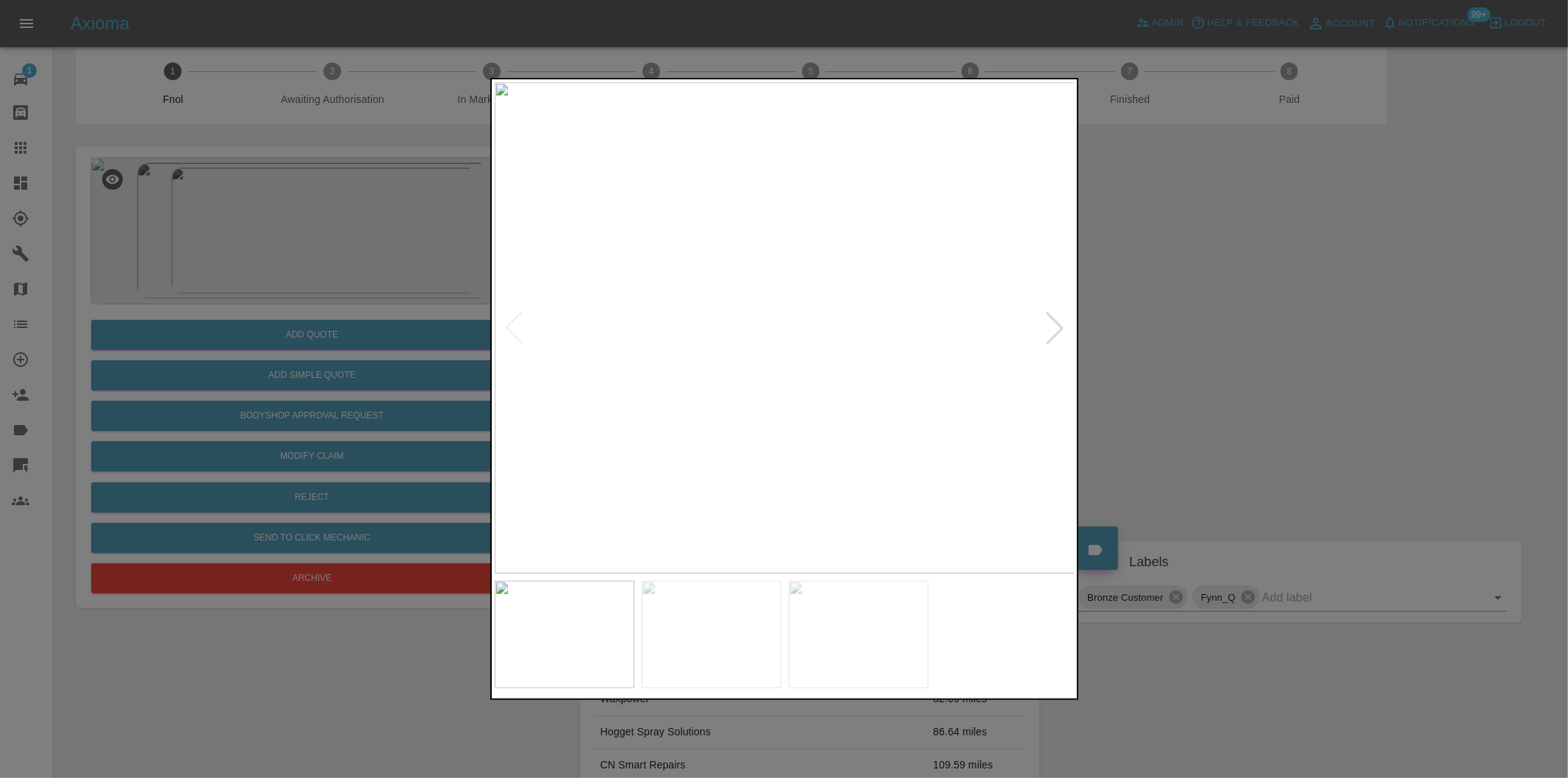
click at [1052, 329] on div at bounding box center [1055, 327] width 33 height 33
click at [1174, 350] on div at bounding box center [784, 389] width 1568 height 778
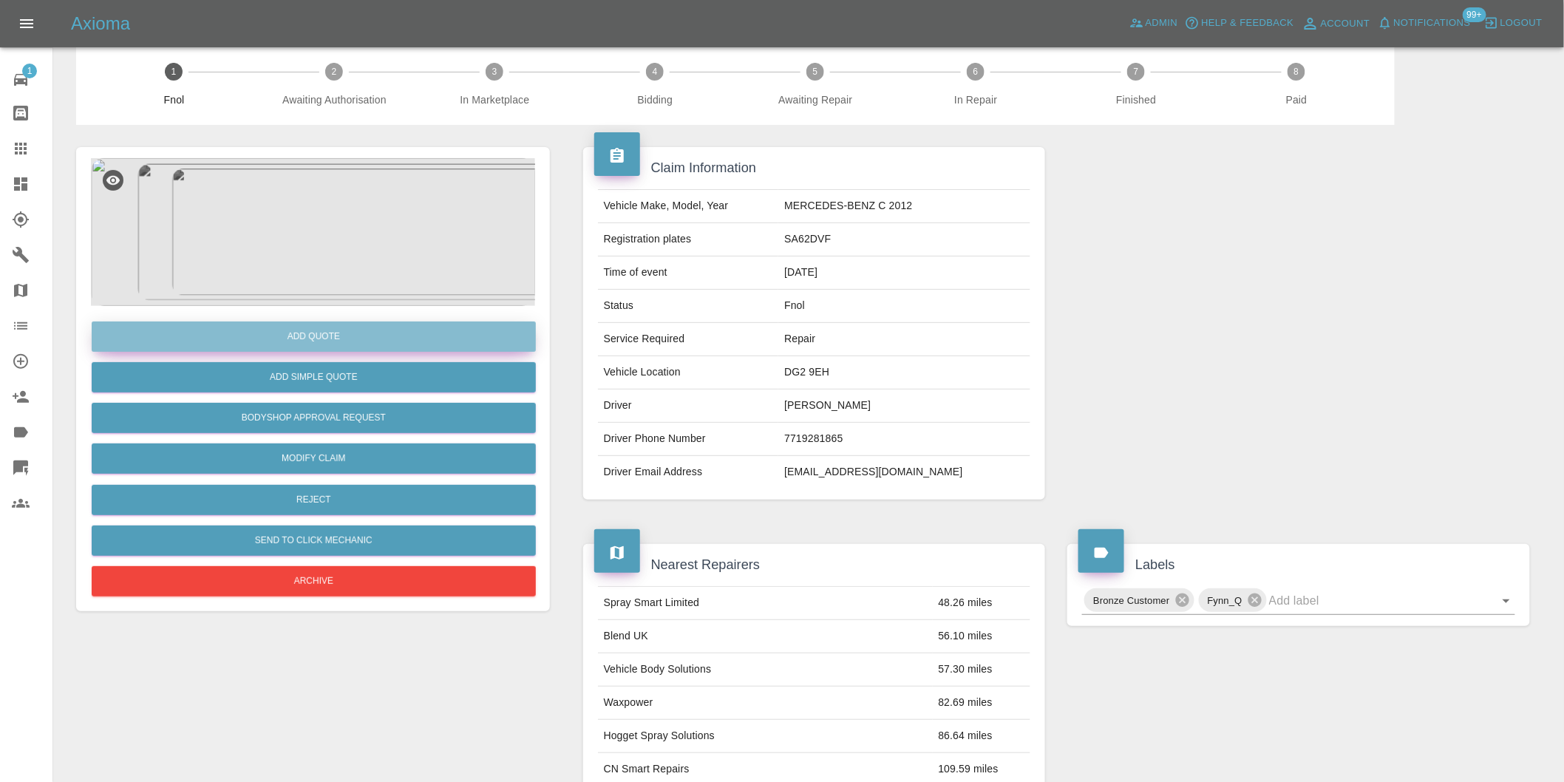
click at [305, 327] on button "Add Quote" at bounding box center [314, 336] width 444 height 30
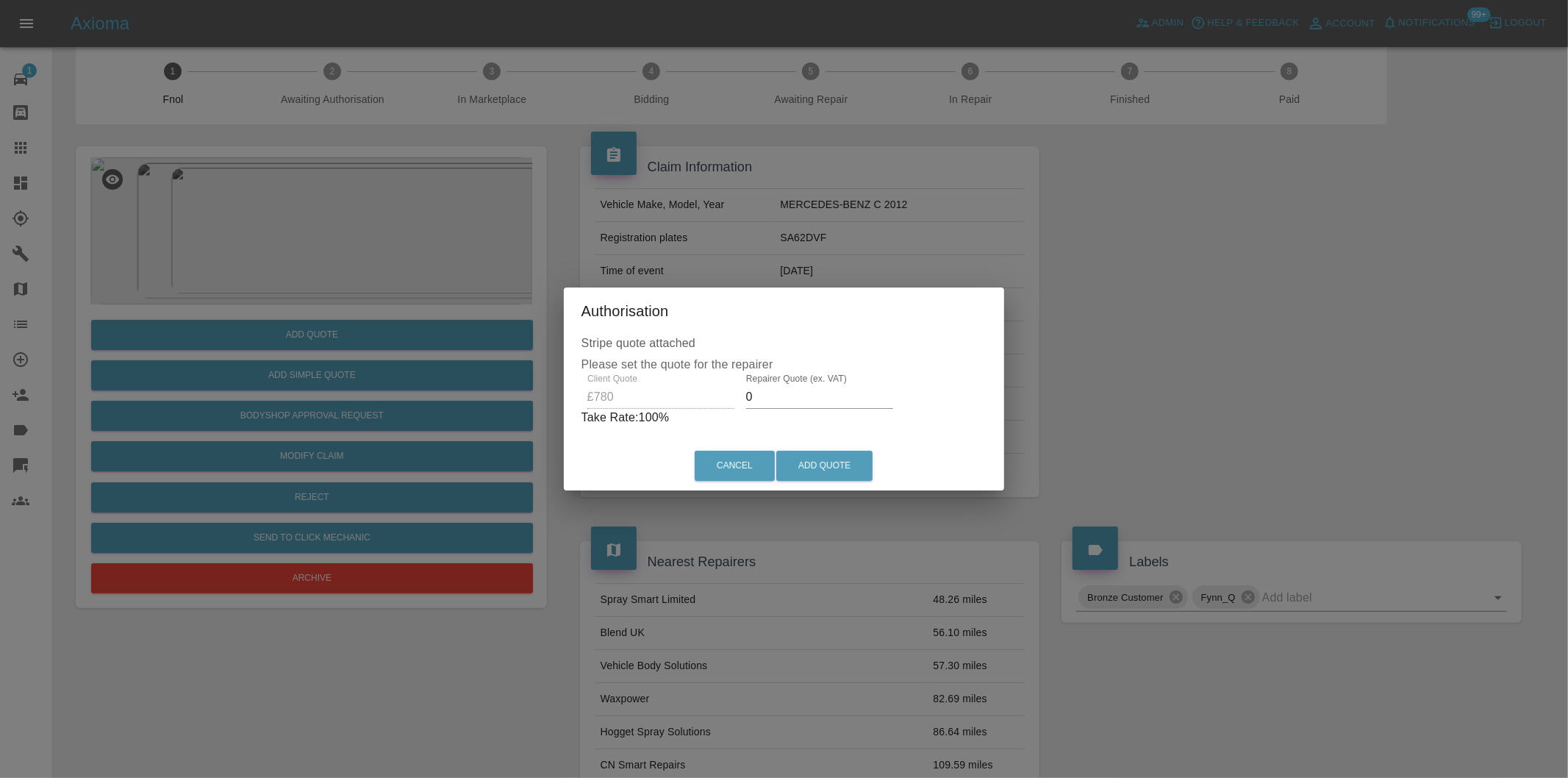
click at [778, 397] on input "0" at bounding box center [820, 397] width 147 height 24
type input "0500"
click at [814, 467] on button "Add Quote" at bounding box center [824, 466] width 97 height 30
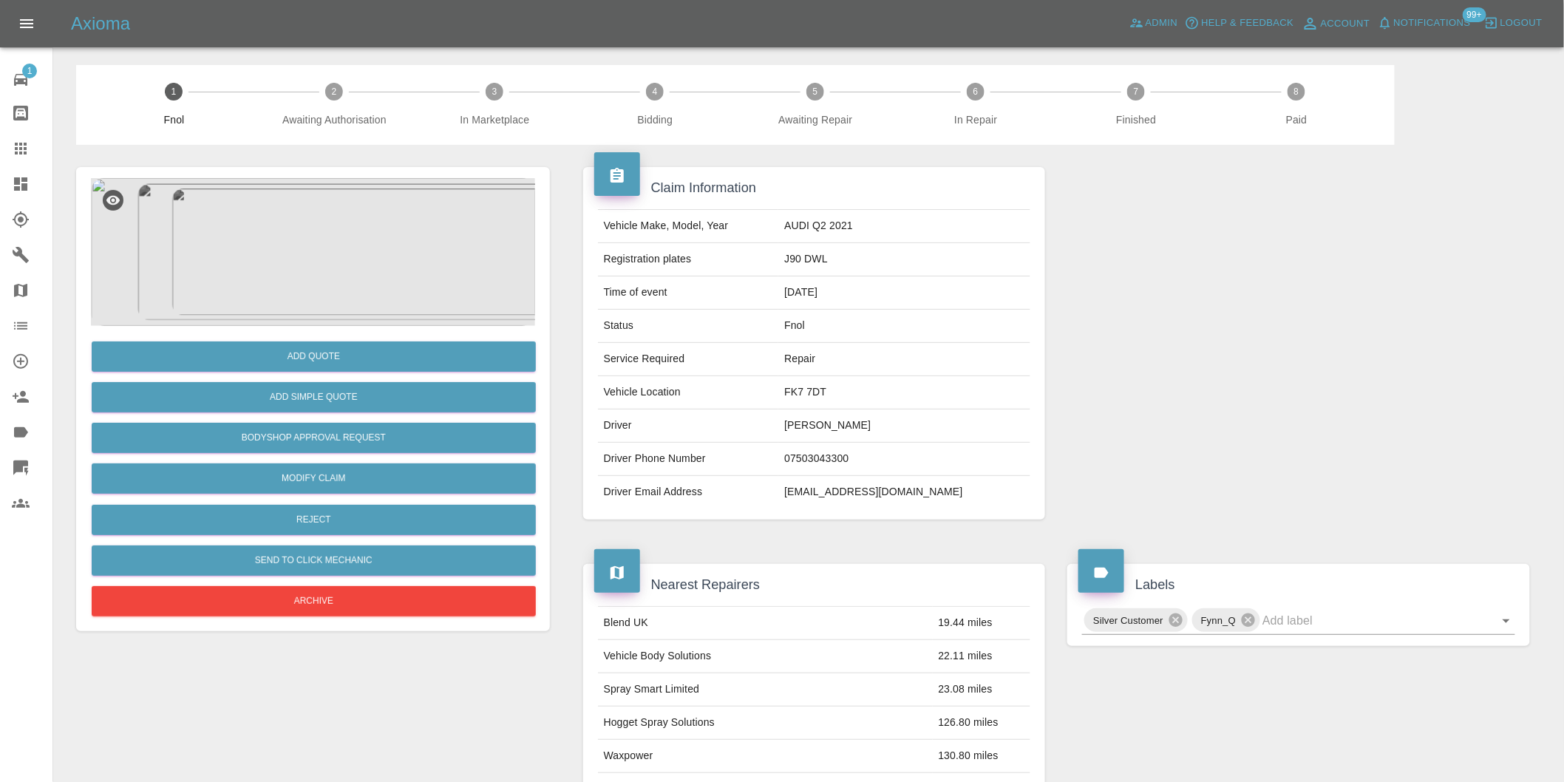
click at [348, 215] on img at bounding box center [313, 252] width 444 height 148
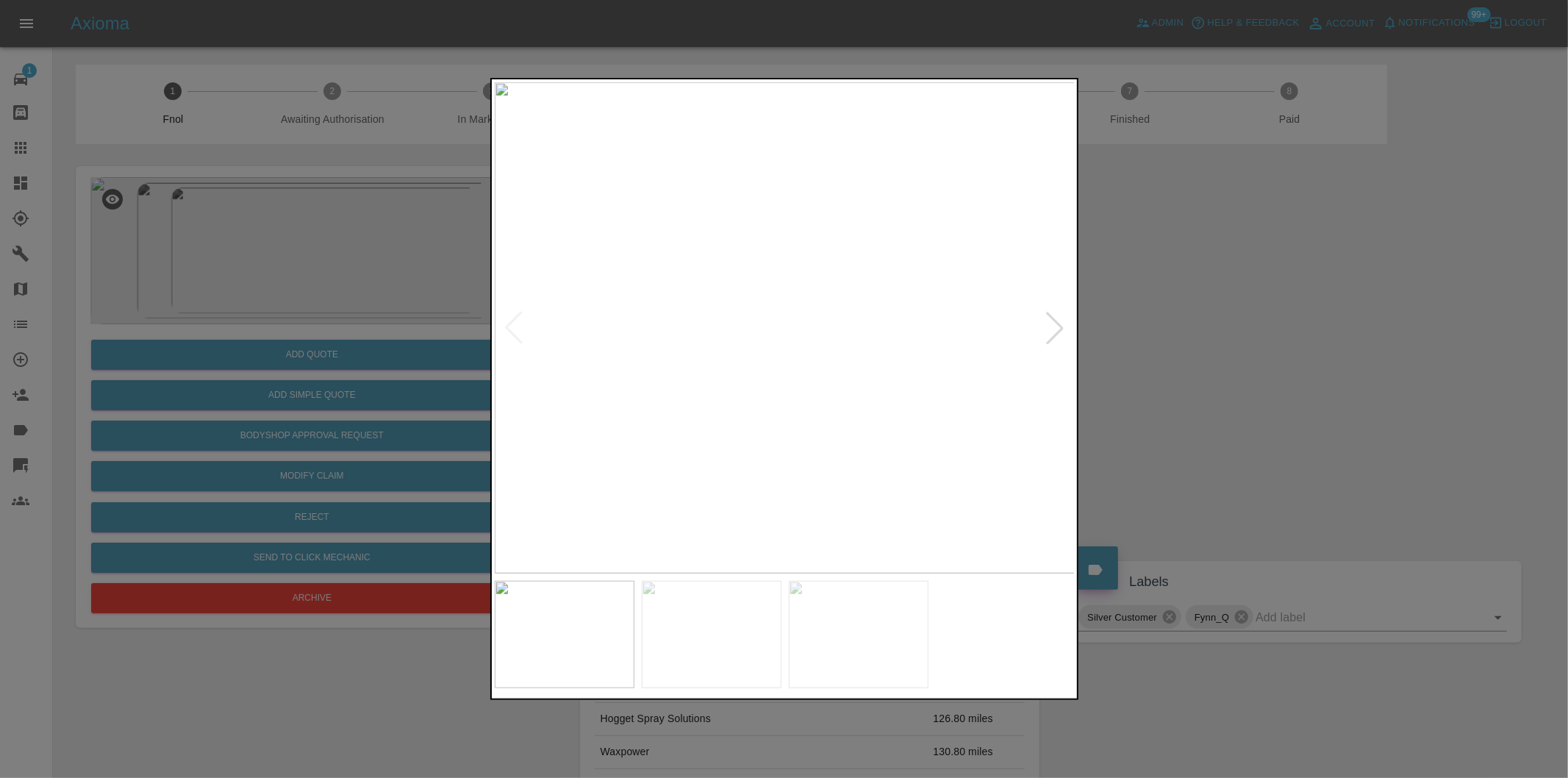
click at [1063, 331] on div at bounding box center [1055, 327] width 33 height 33
click at [967, 286] on img at bounding box center [785, 328] width 581 height 491
click at [767, 275] on img at bounding box center [236, 454] width 1742 height 1472
click at [773, 275] on img at bounding box center [236, 454] width 1742 height 1472
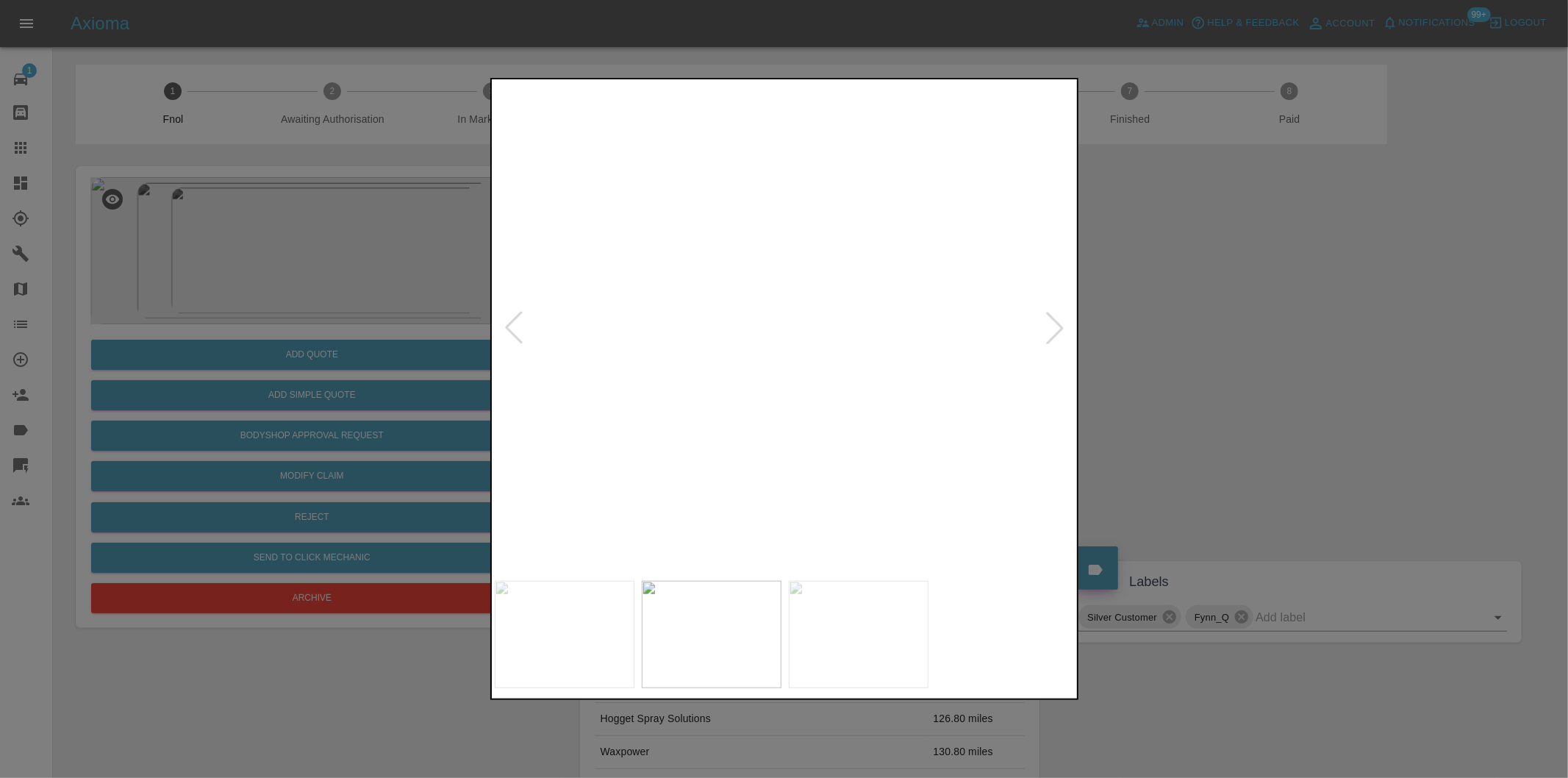
click at [872, 267] on img at bounding box center [275, 454] width 1742 height 1472
click at [875, 267] on img at bounding box center [275, 454] width 1742 height 1472
click at [1054, 327] on div at bounding box center [1055, 327] width 33 height 33
click at [1054, 327] on img at bounding box center [785, 328] width 581 height 491
click at [1052, 331] on img at bounding box center [785, 328] width 581 height 491
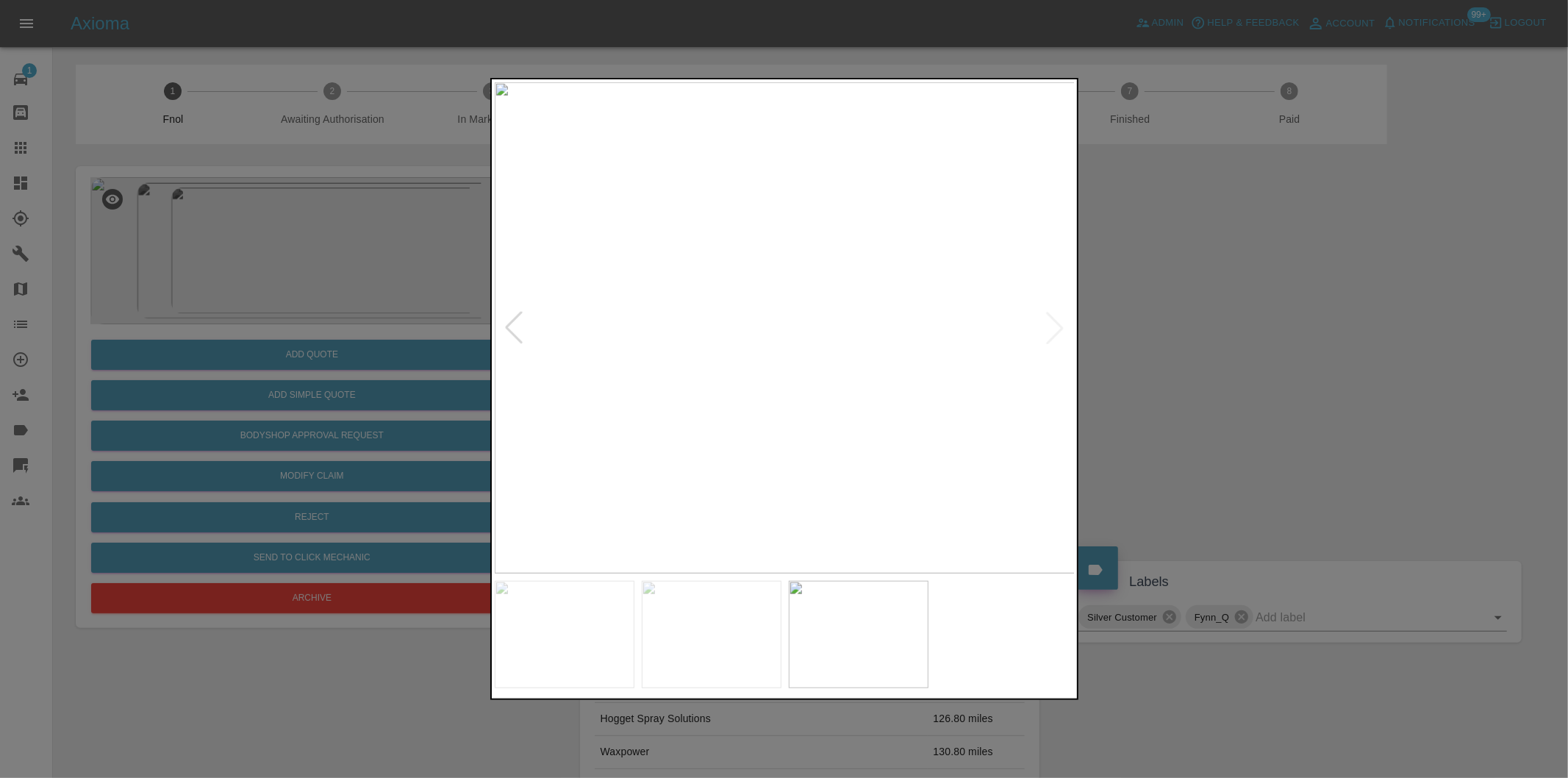
click at [504, 332] on div at bounding box center [513, 327] width 33 height 33
click at [505, 331] on div at bounding box center [513, 327] width 33 height 33
click at [505, 331] on img at bounding box center [785, 328] width 581 height 491
click at [1216, 347] on div at bounding box center [784, 389] width 1568 height 778
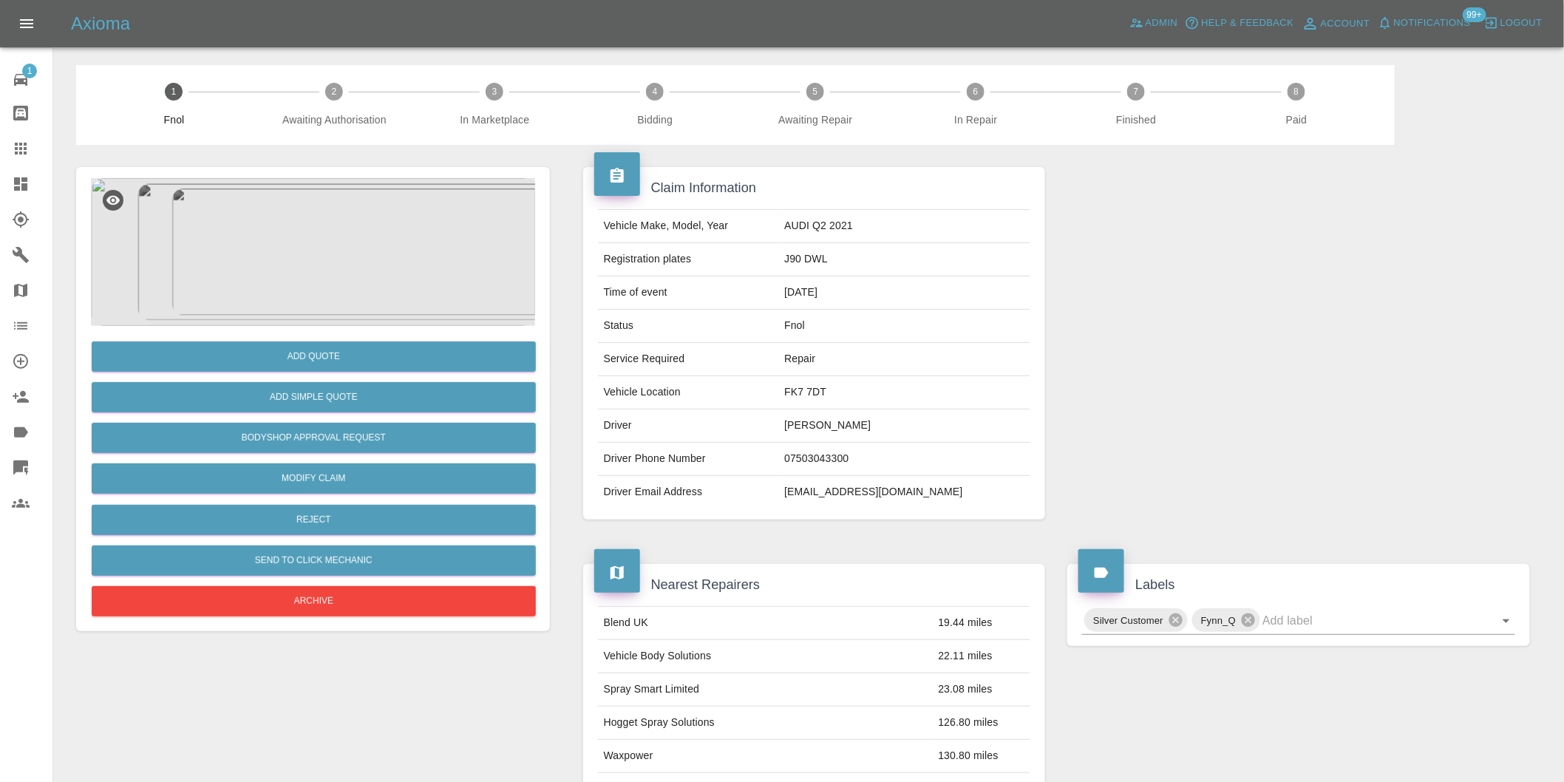
click at [321, 208] on img at bounding box center [313, 252] width 444 height 148
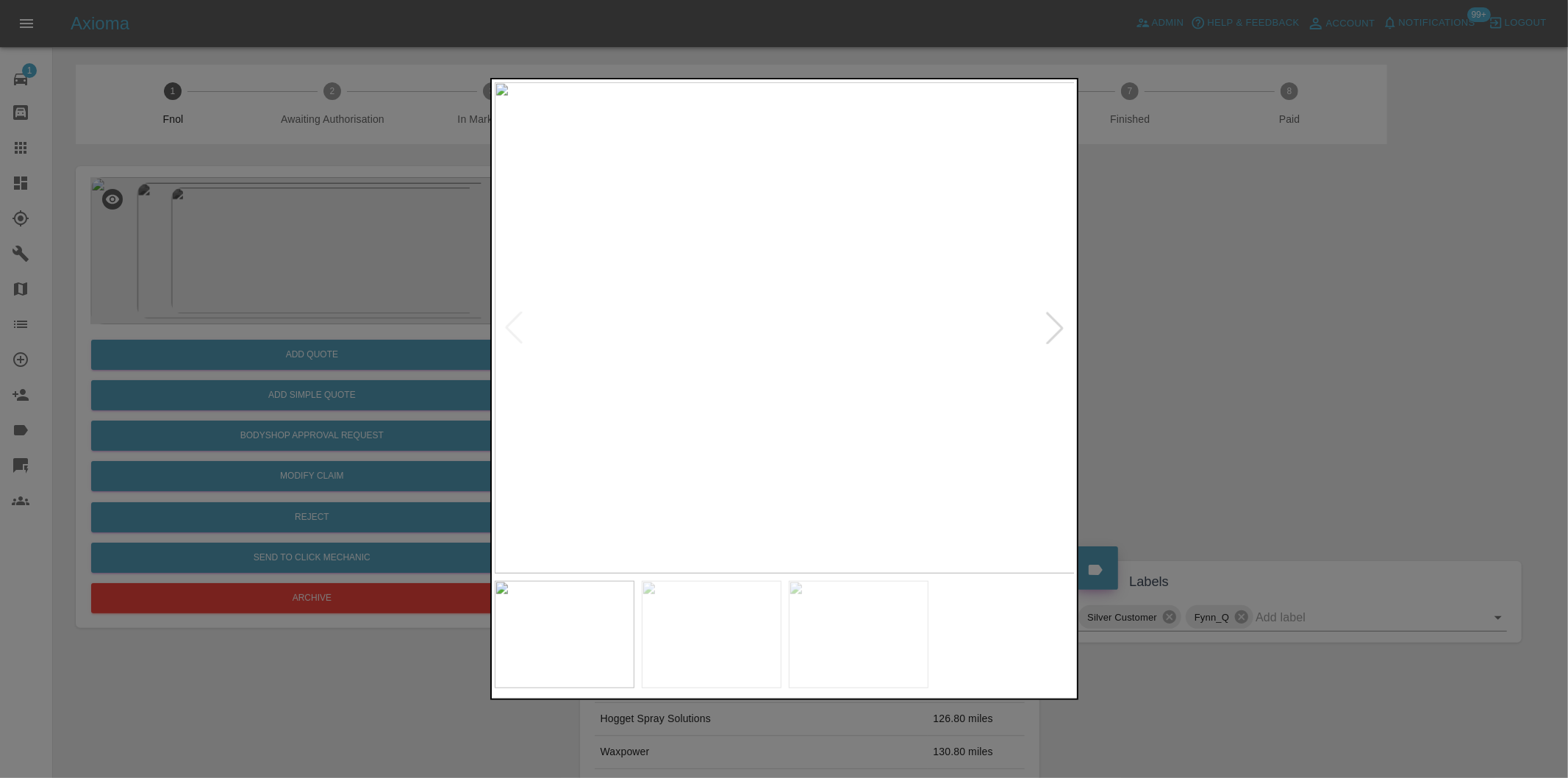
click at [1045, 329] on div at bounding box center [1055, 327] width 33 height 33
click at [1192, 336] on div at bounding box center [784, 389] width 1568 height 778
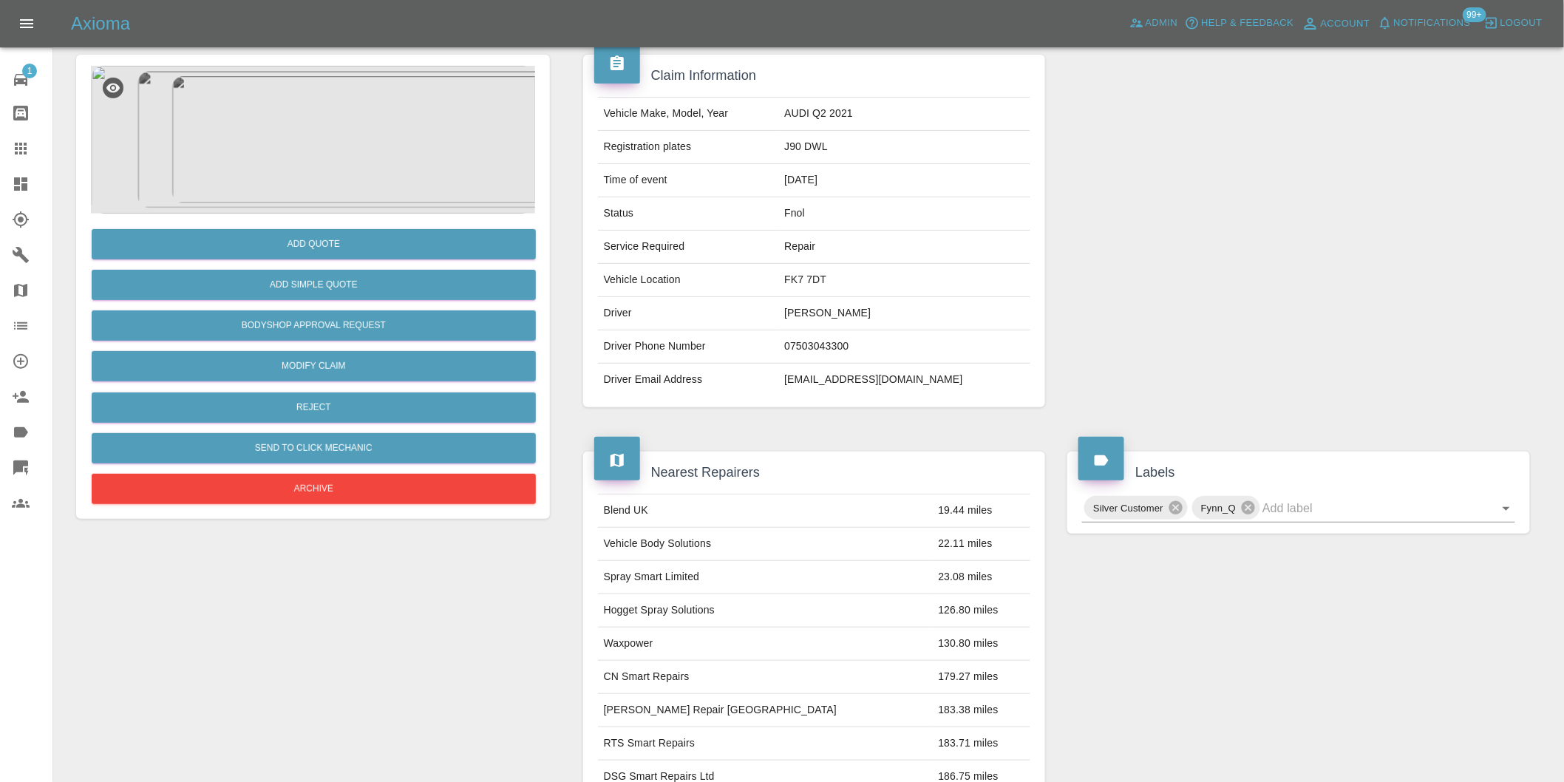
scroll to position [246, 0]
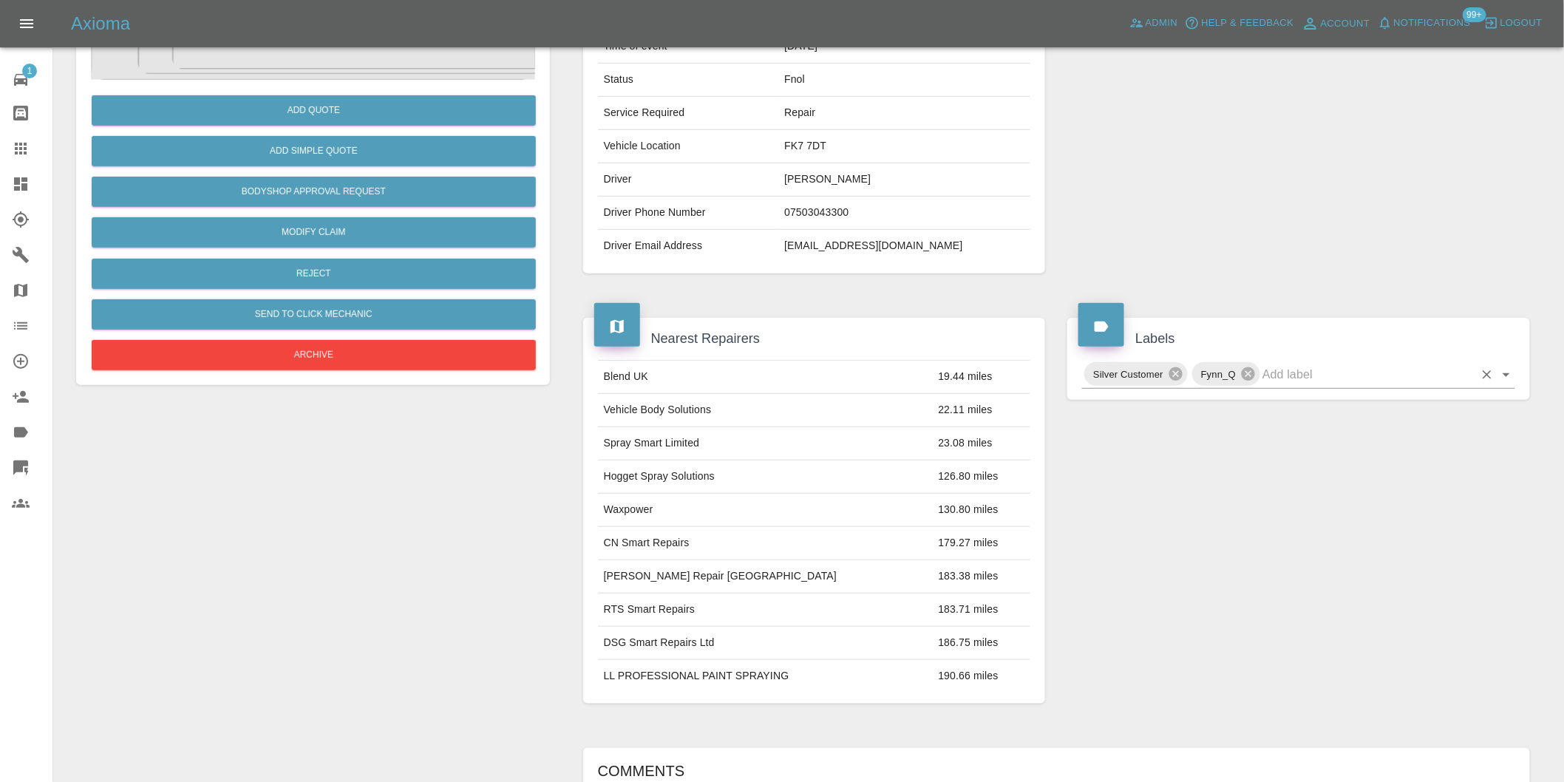
click at [1509, 378] on icon "Open" at bounding box center [1506, 375] width 18 height 18
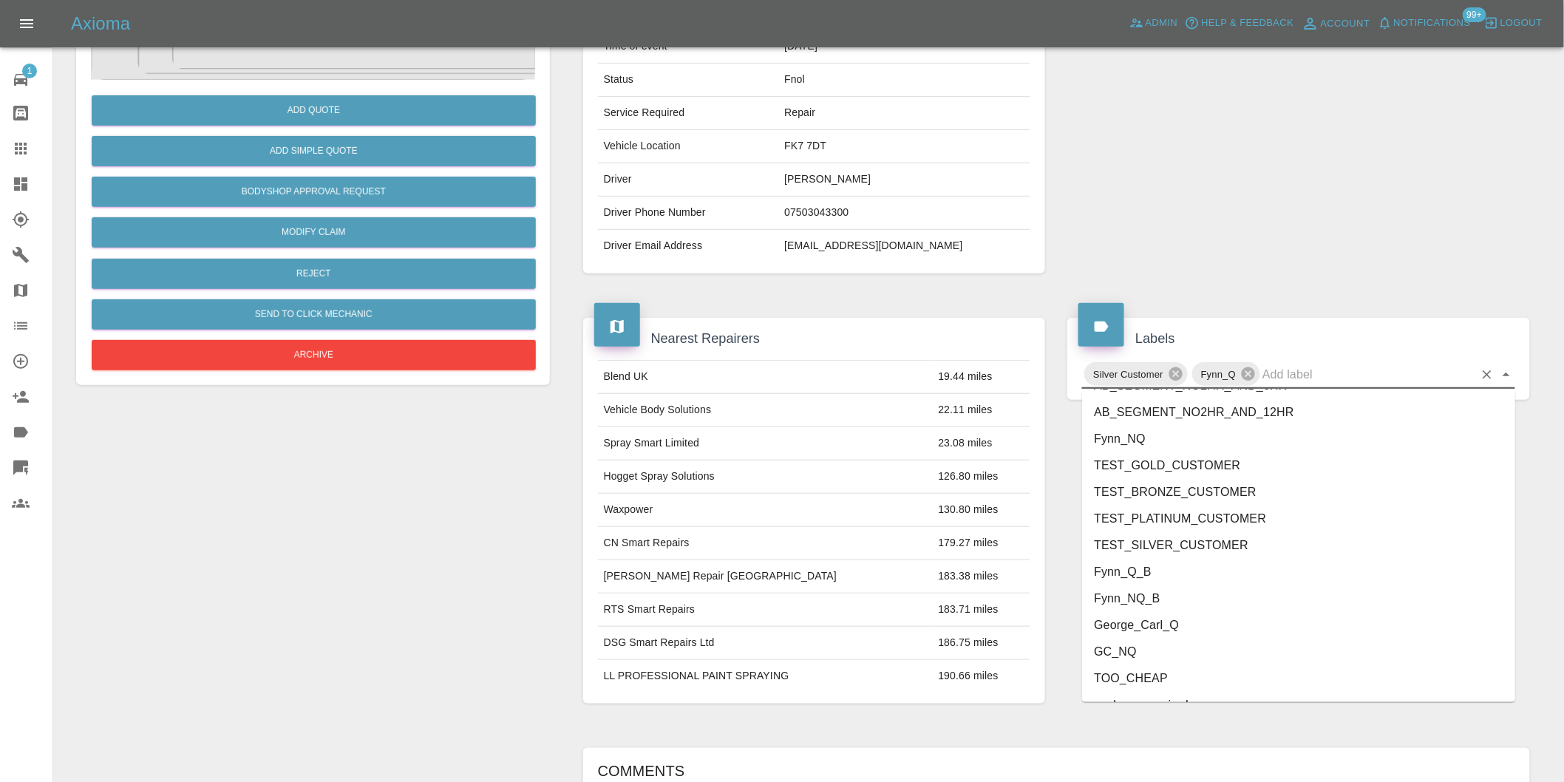
scroll to position [3156, 0]
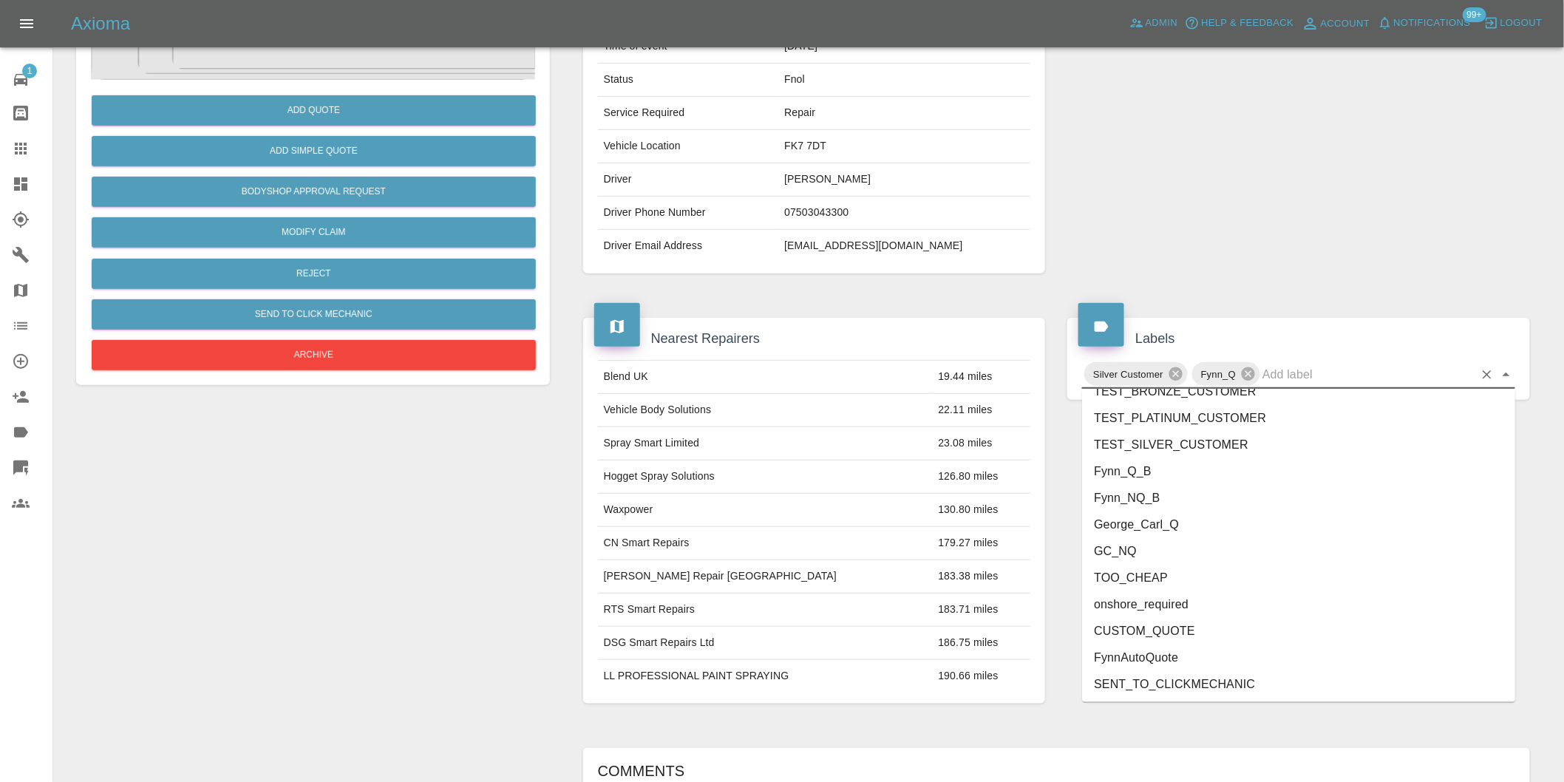
click at [1122, 517] on li "George_Carl_Q" at bounding box center [1298, 524] width 433 height 27
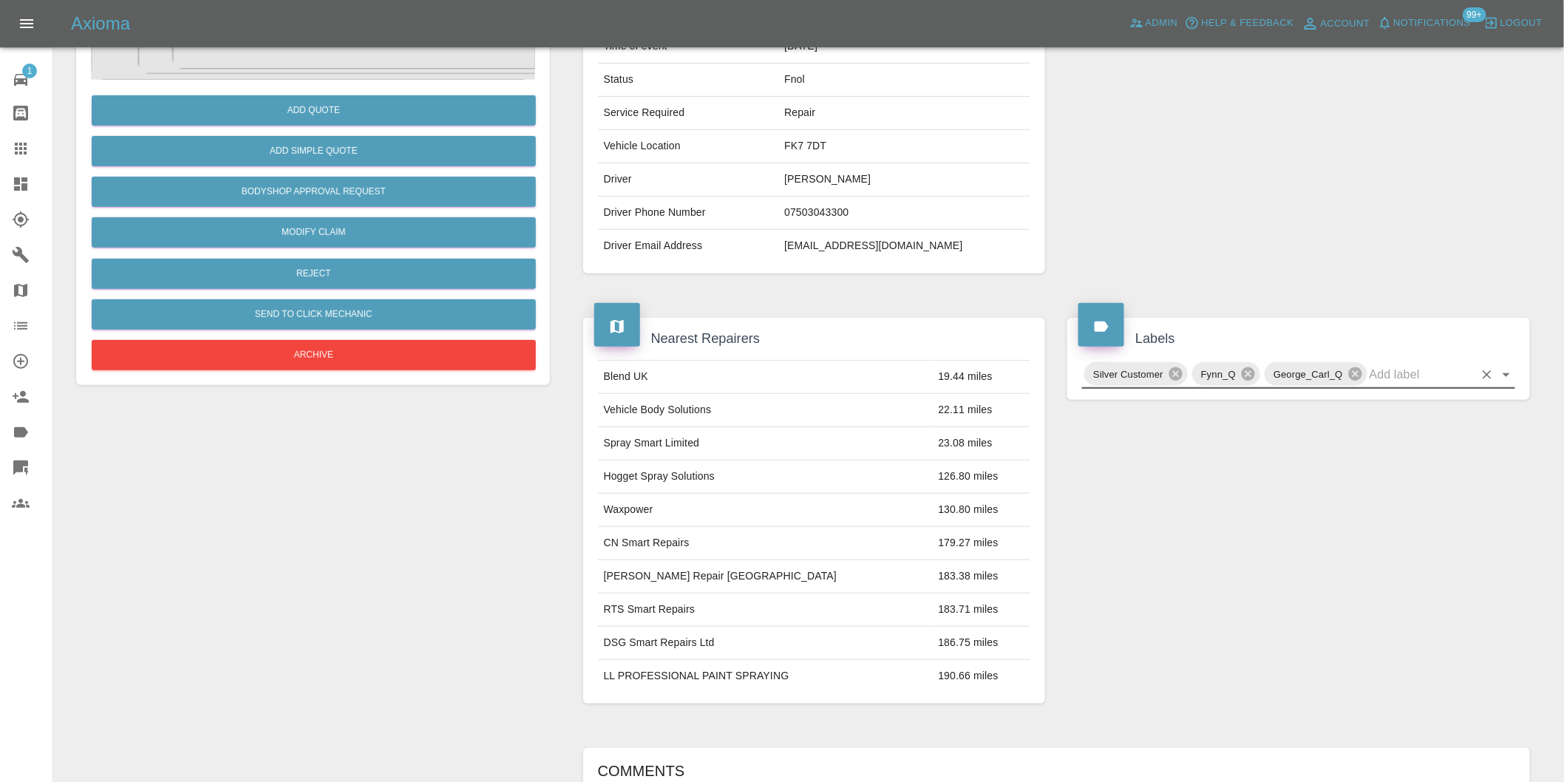
scroll to position [0, 0]
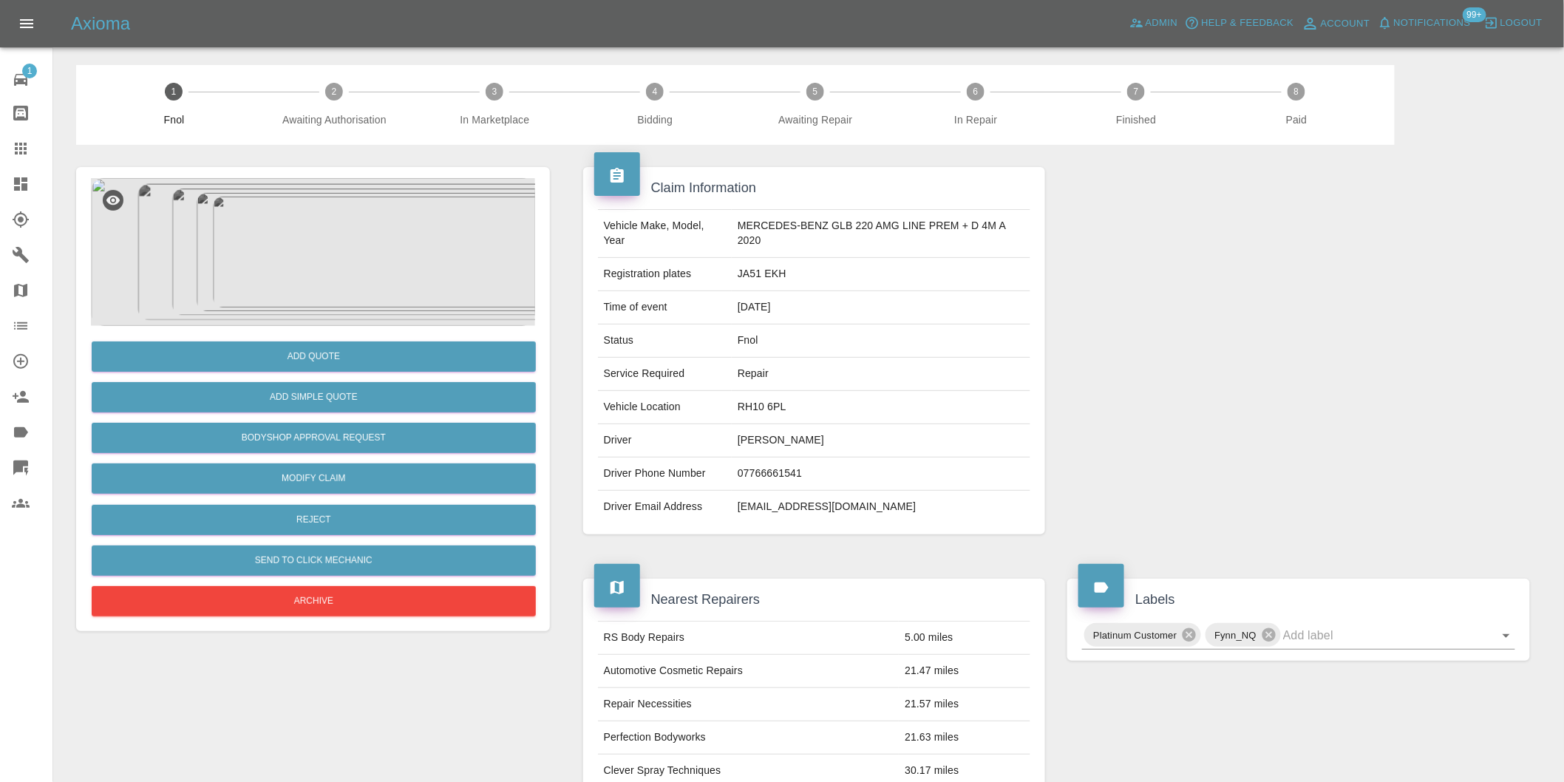
click at [313, 230] on img at bounding box center [313, 252] width 444 height 148
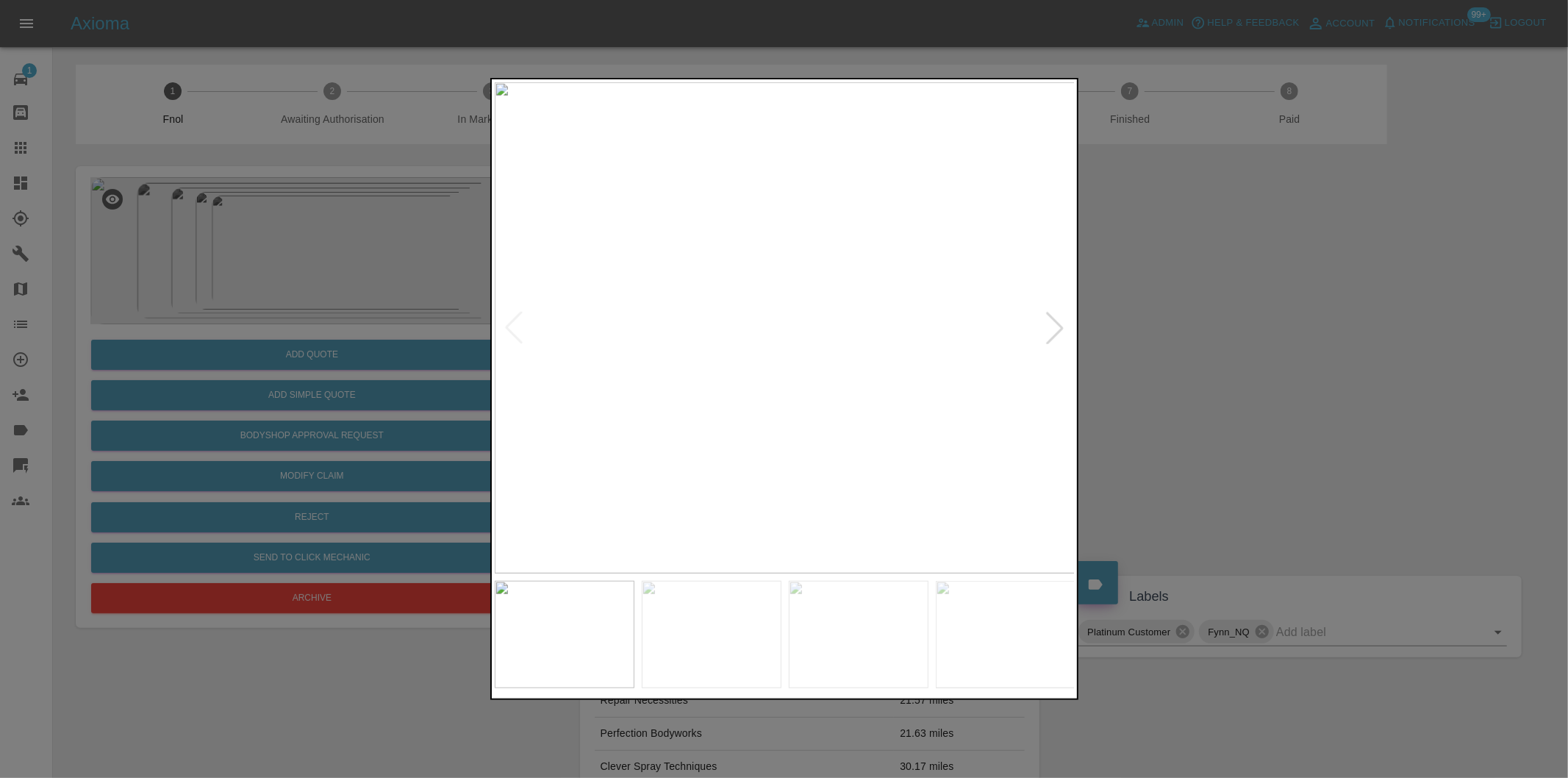
click at [1058, 325] on div at bounding box center [1055, 327] width 33 height 33
click at [1058, 325] on img at bounding box center [785, 328] width 581 height 491
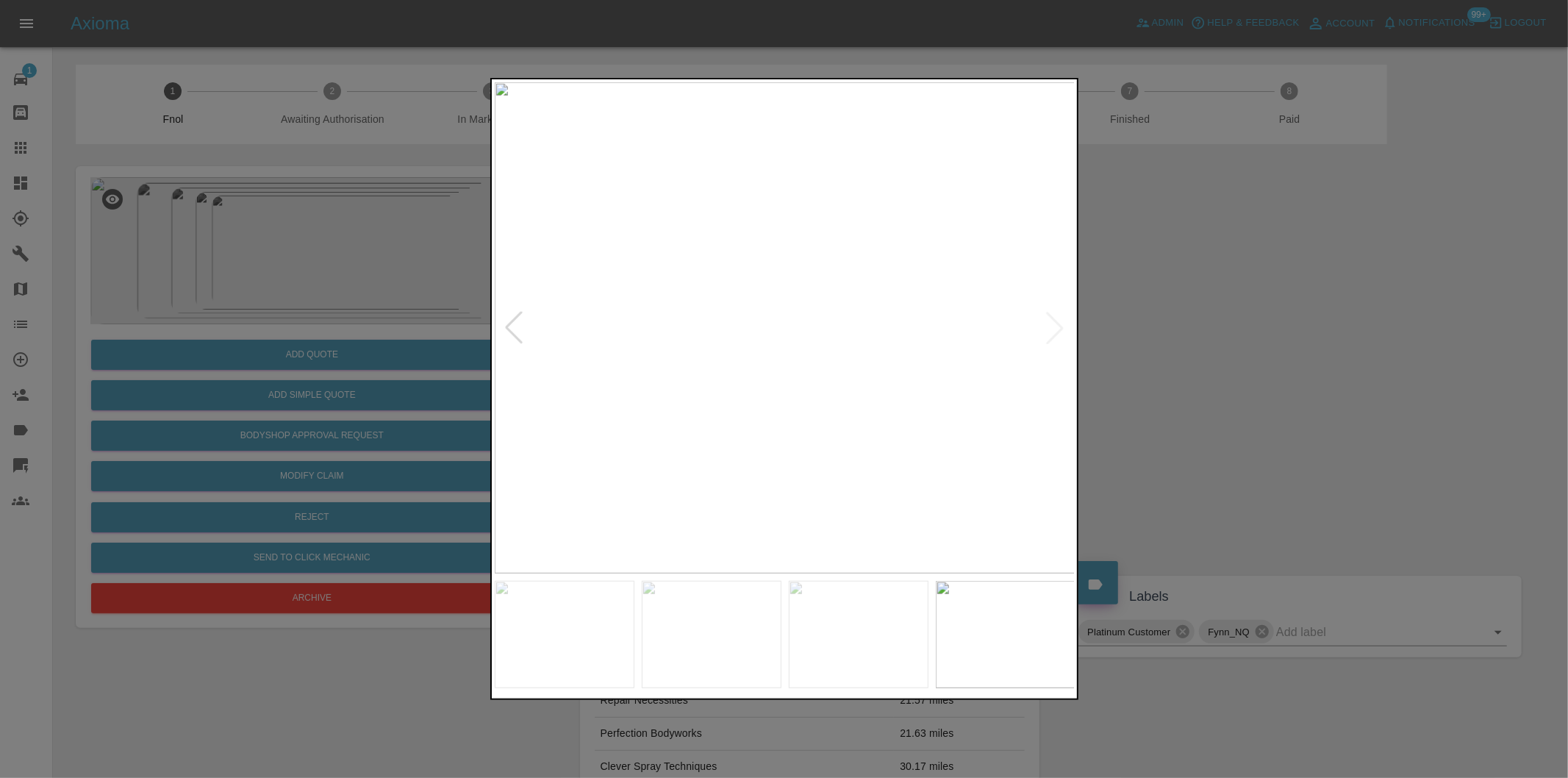
click at [1058, 325] on img at bounding box center [785, 328] width 581 height 491
click at [1218, 348] on div at bounding box center [784, 389] width 1568 height 778
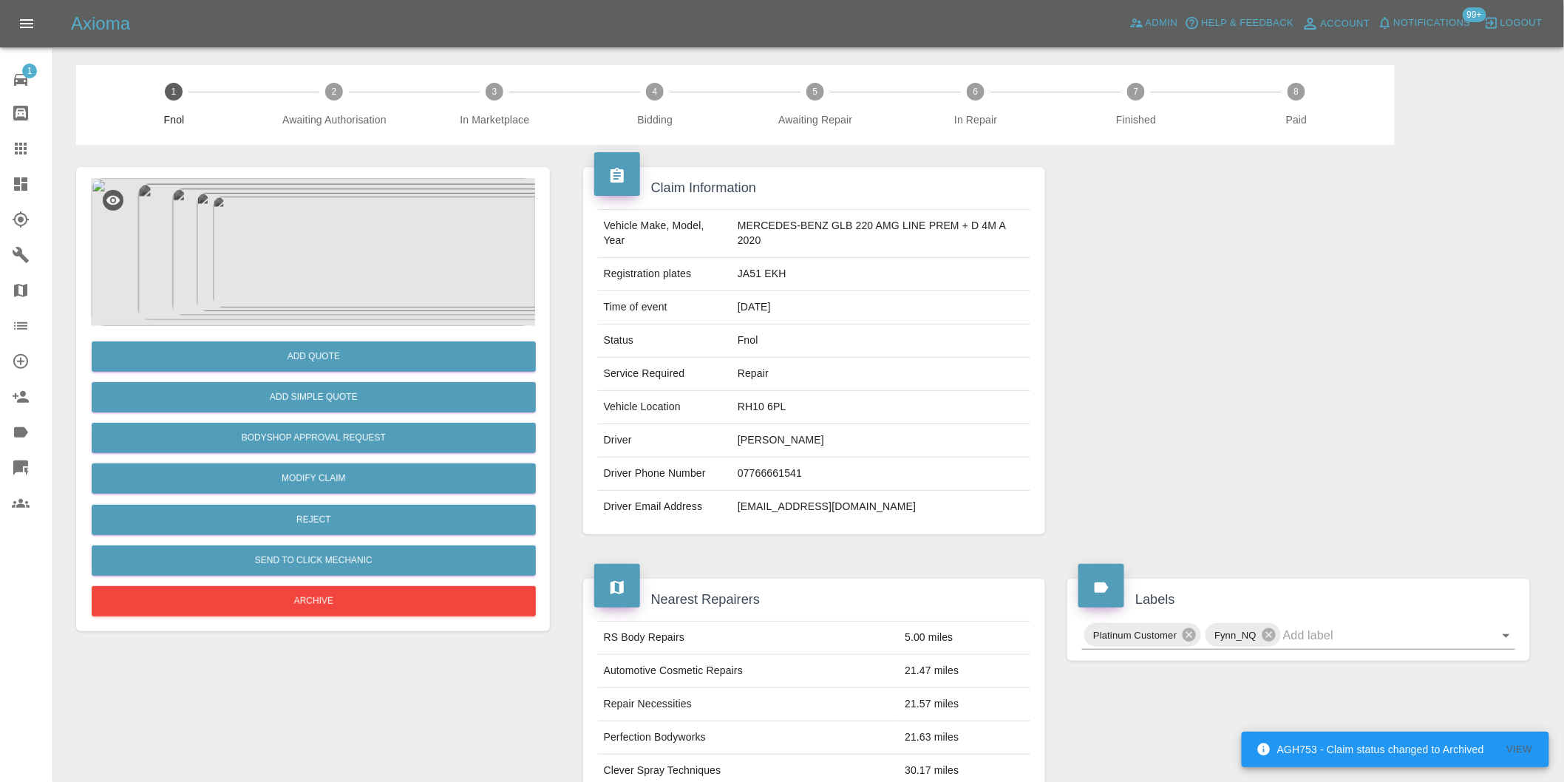
click at [341, 266] on img at bounding box center [313, 252] width 444 height 148
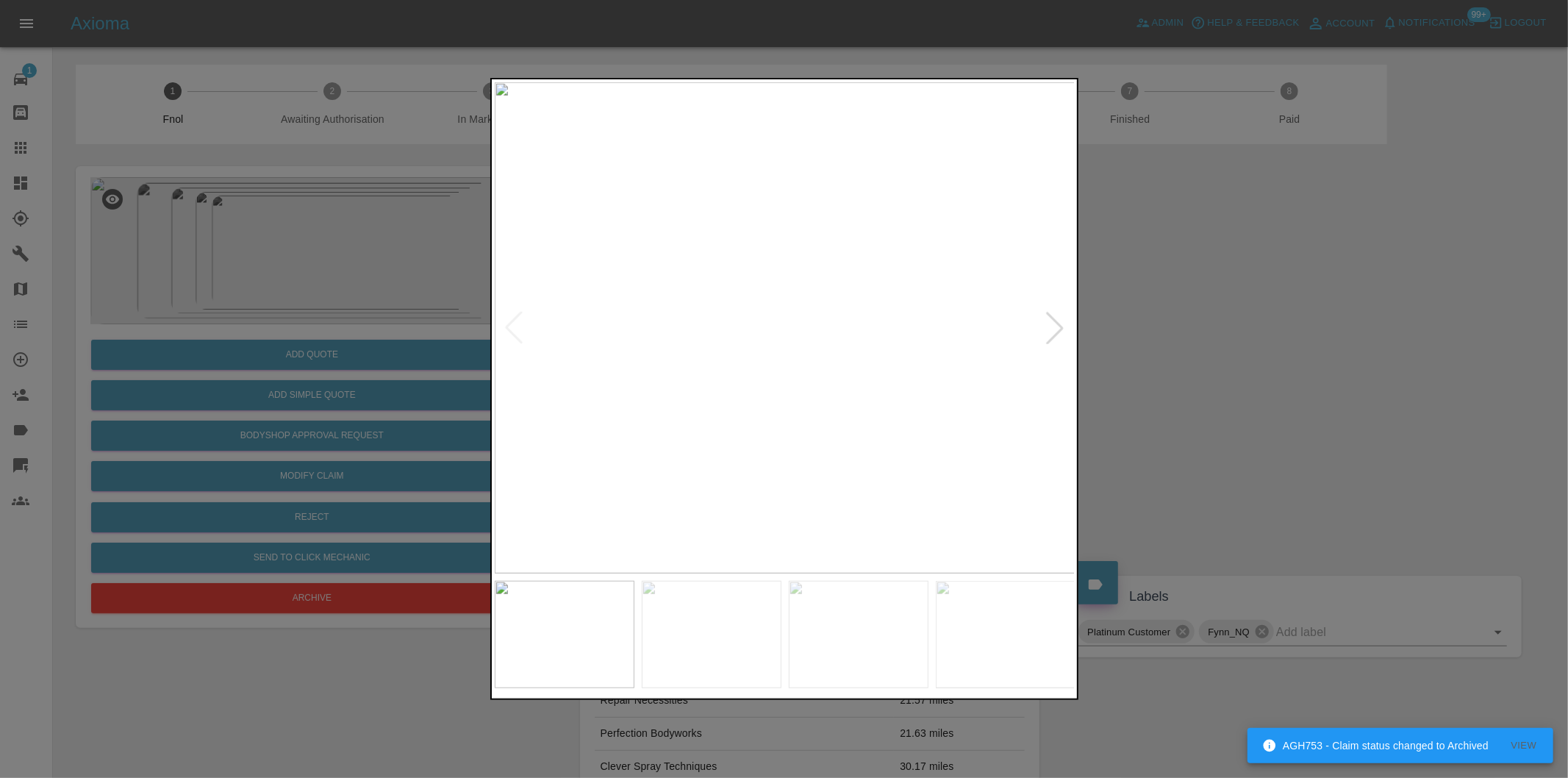
click at [1046, 325] on div at bounding box center [1055, 327] width 33 height 33
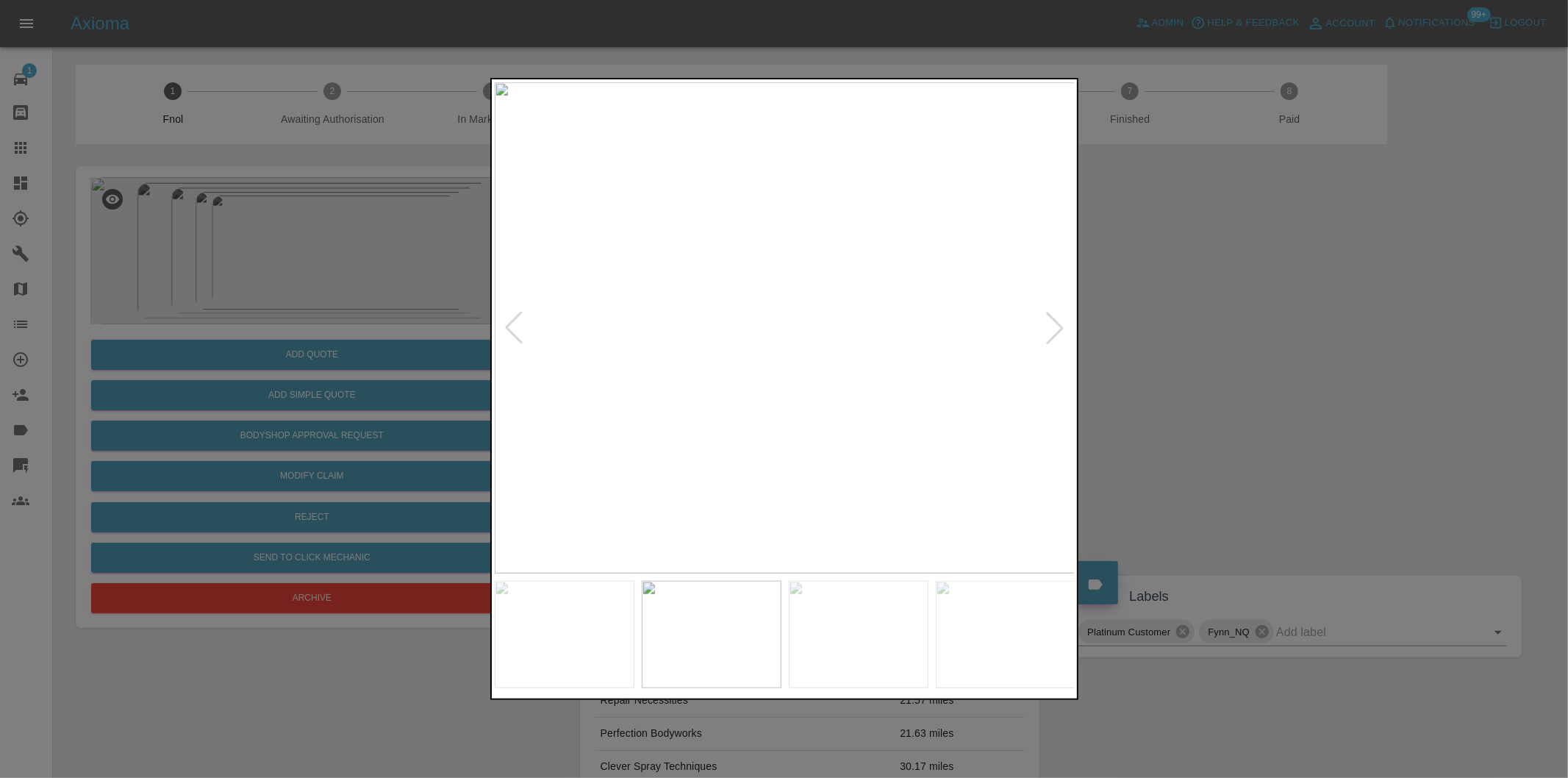
click at [1047, 325] on div at bounding box center [1055, 327] width 33 height 33
click at [1047, 325] on img at bounding box center [785, 328] width 581 height 491
drag, startPoint x: 1252, startPoint y: 328, endPoint x: 1310, endPoint y: 415, distance: 104.6
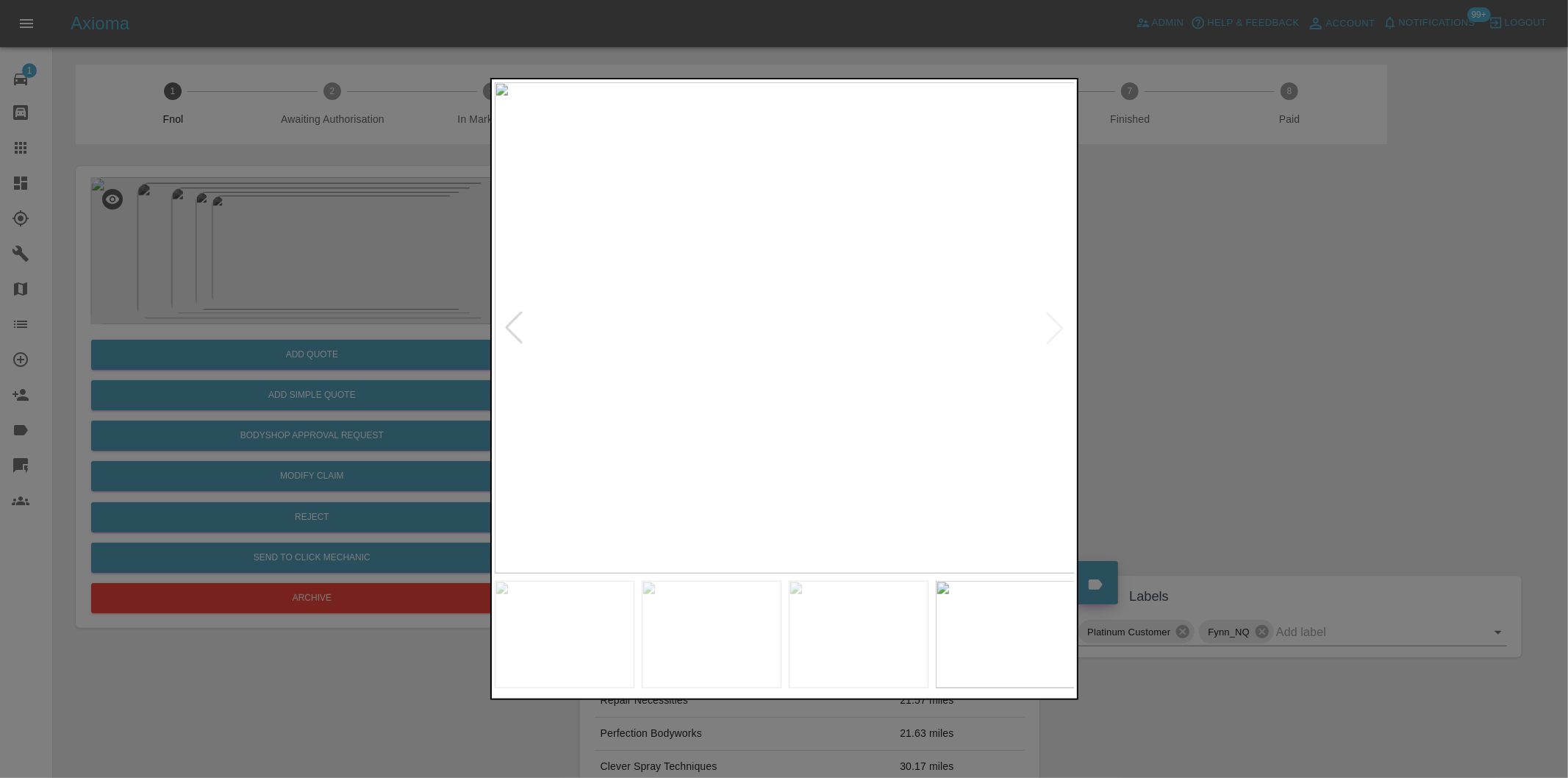
click at [1253, 328] on div at bounding box center [784, 389] width 1568 height 778
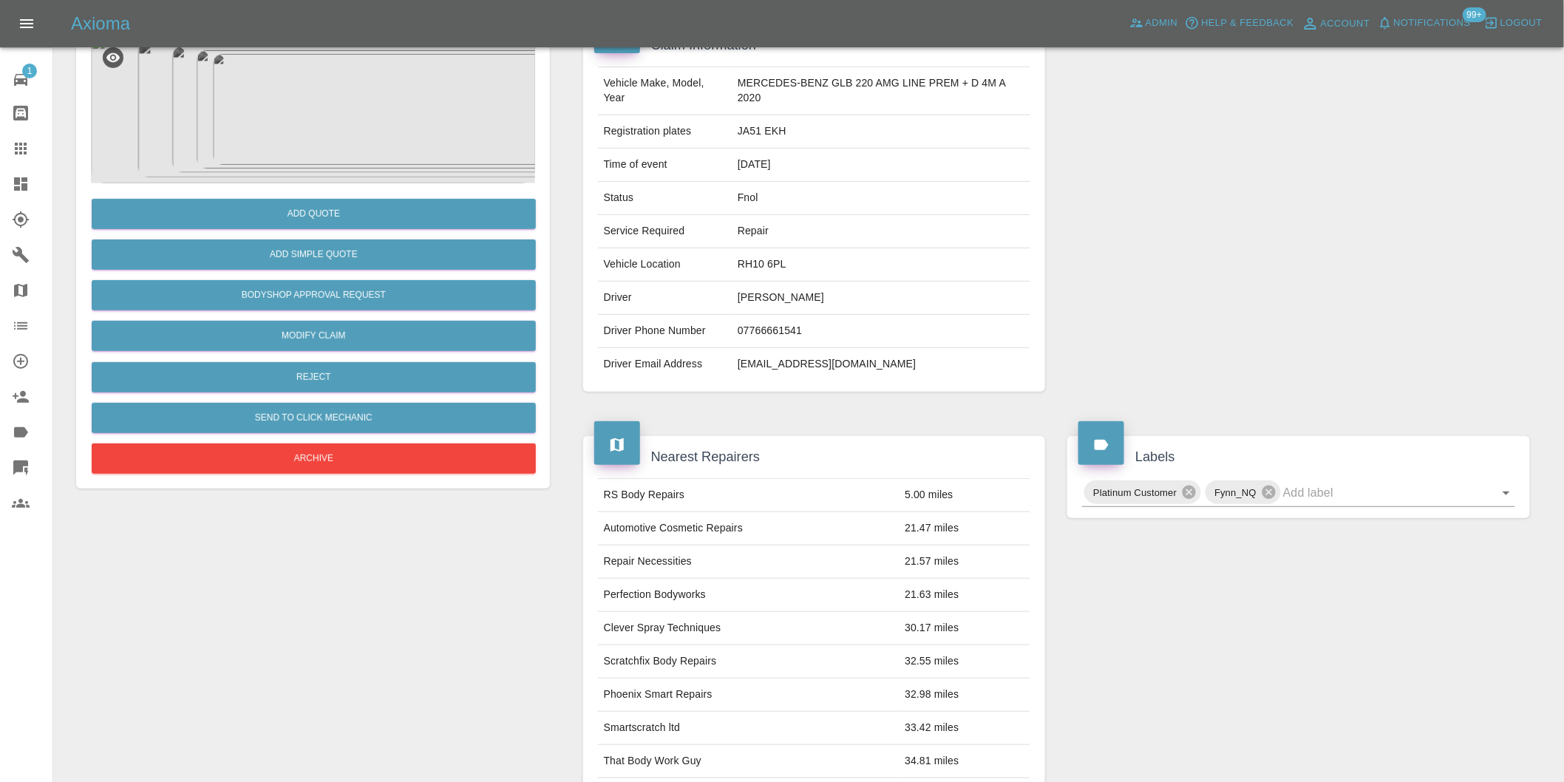
scroll to position [328, 0]
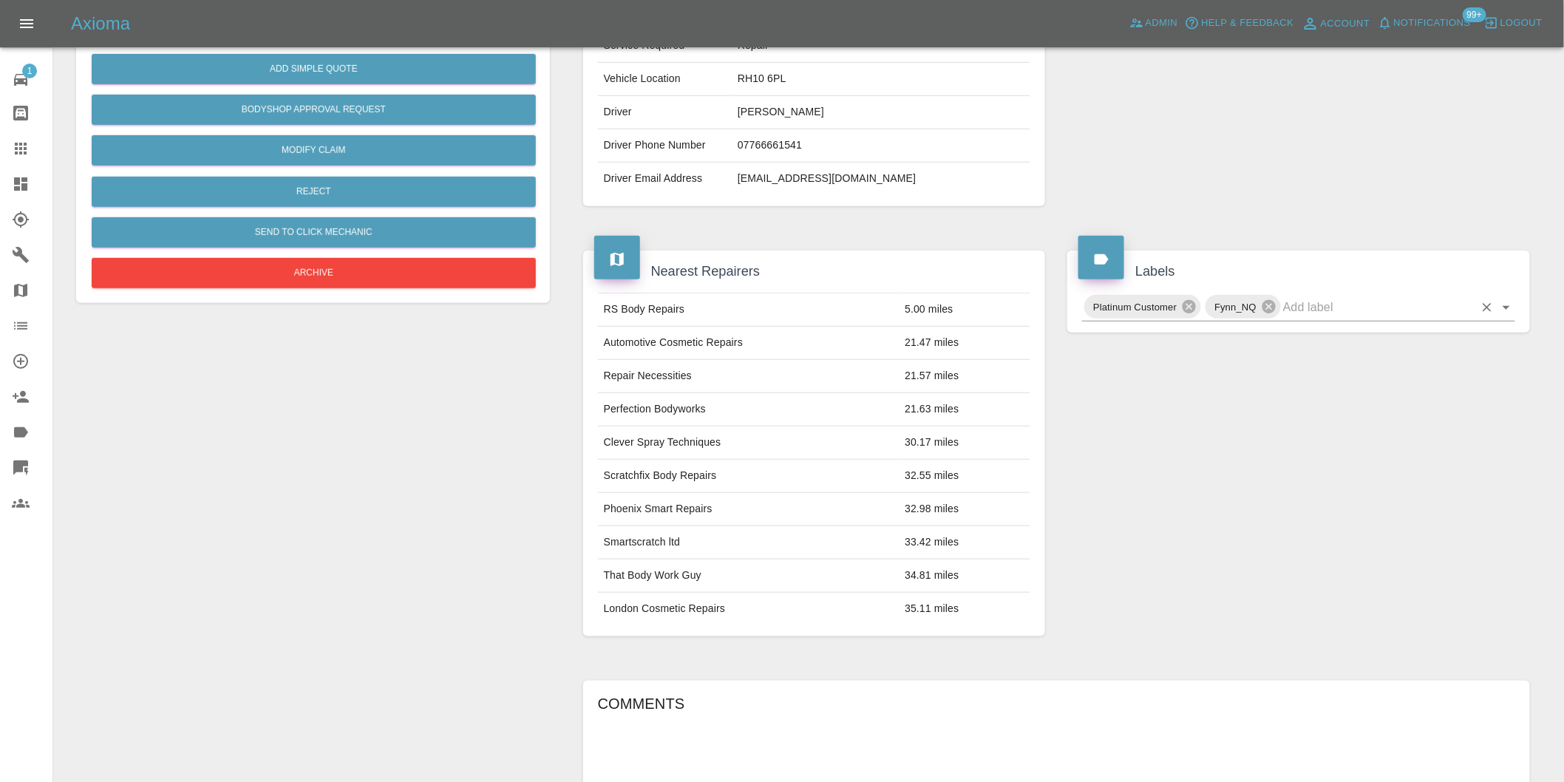
click at [1498, 304] on icon "Open" at bounding box center [1506, 308] width 18 height 18
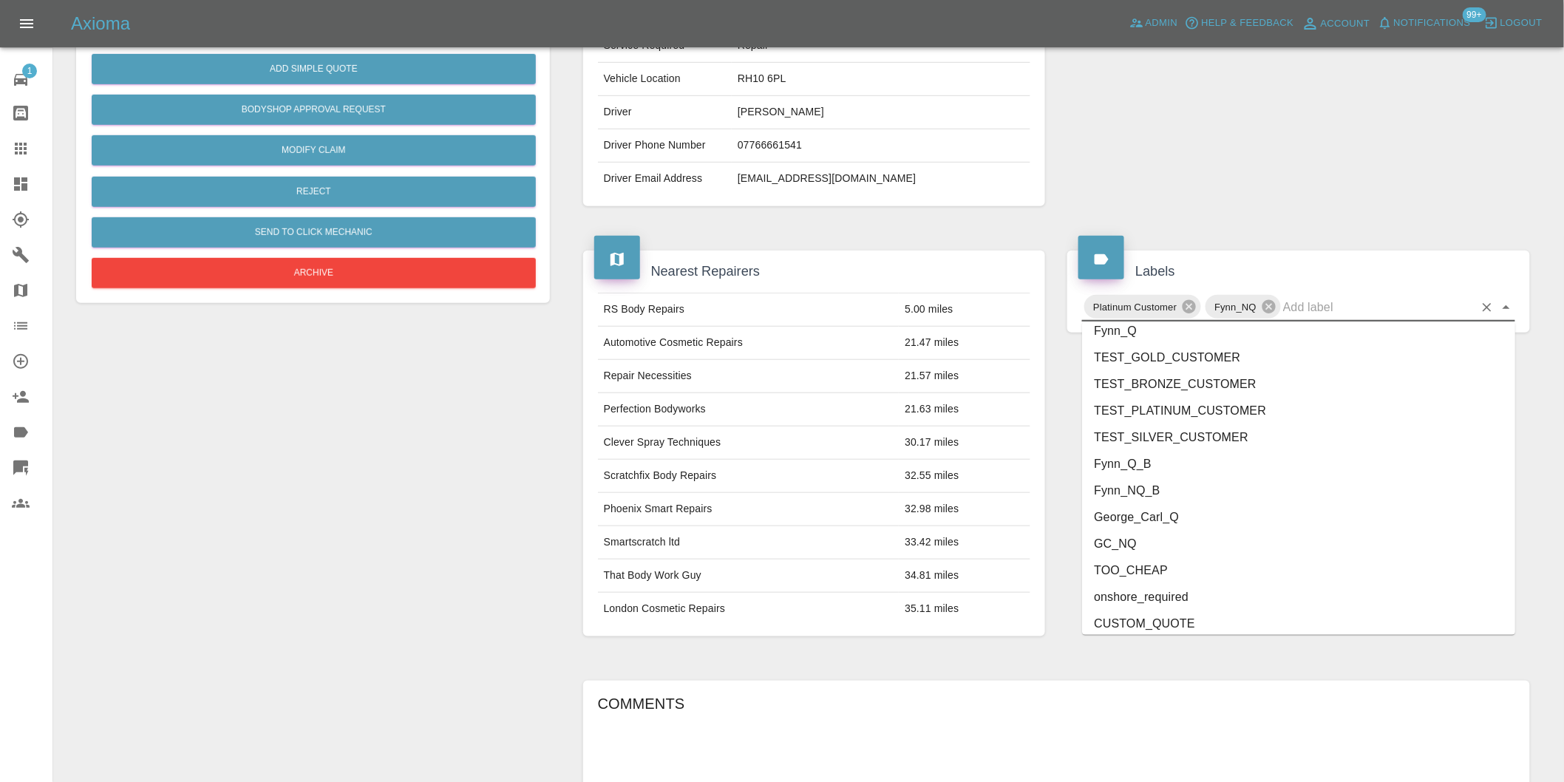
scroll to position [3156, 0]
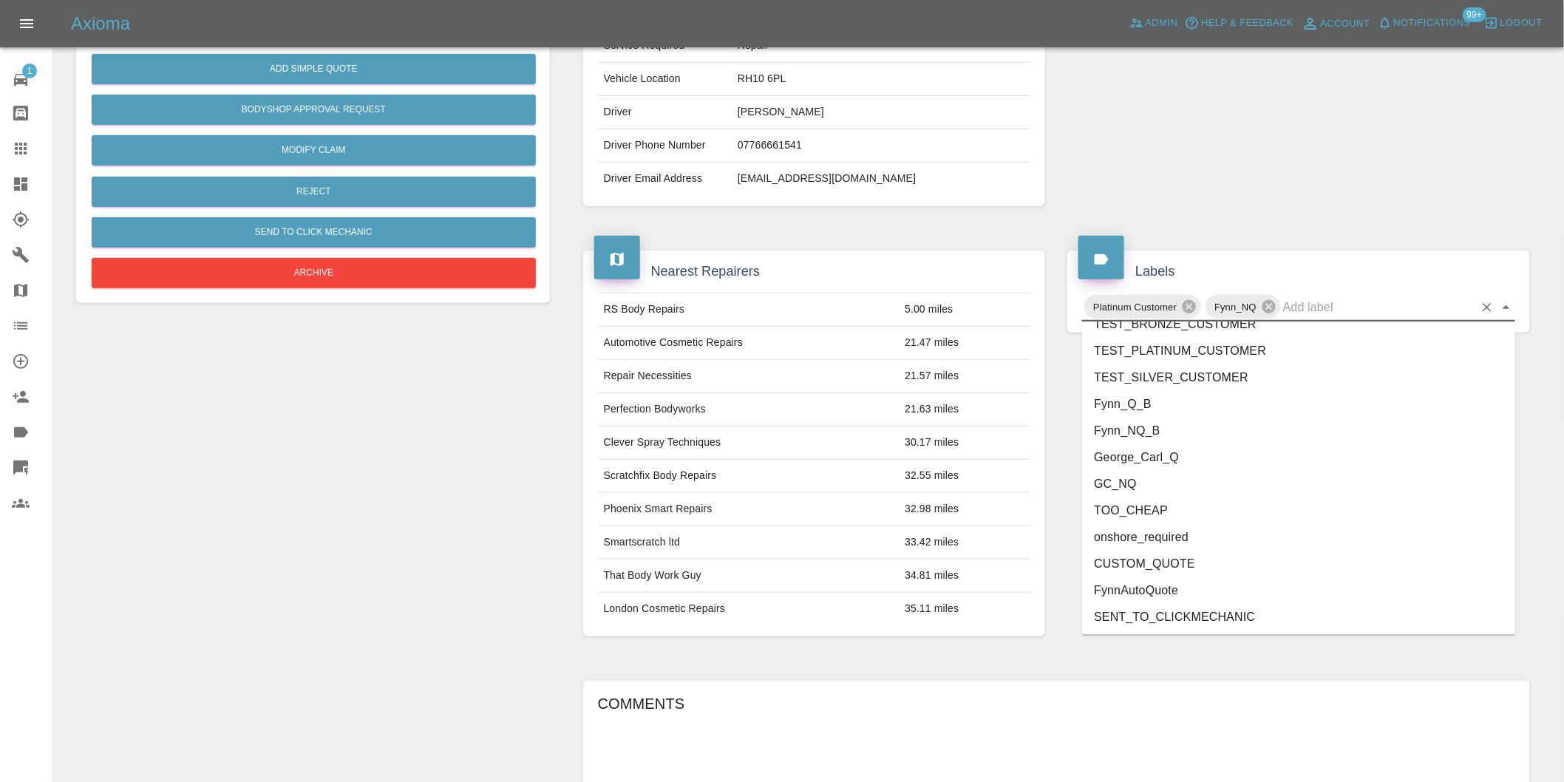
click at [1198, 458] on li "George_Carl_Q" at bounding box center [1298, 457] width 433 height 27
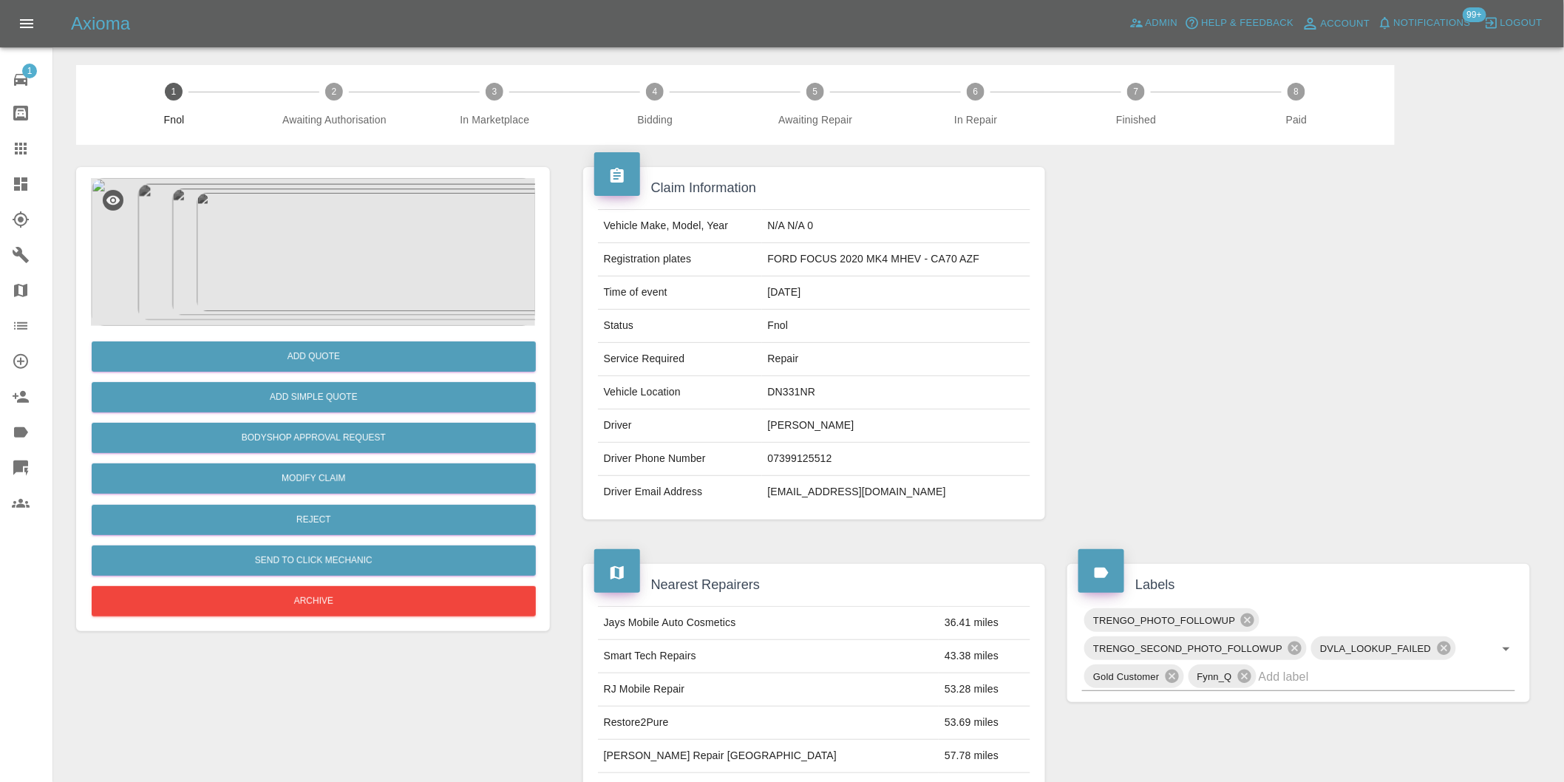
click at [356, 251] on img at bounding box center [313, 252] width 444 height 148
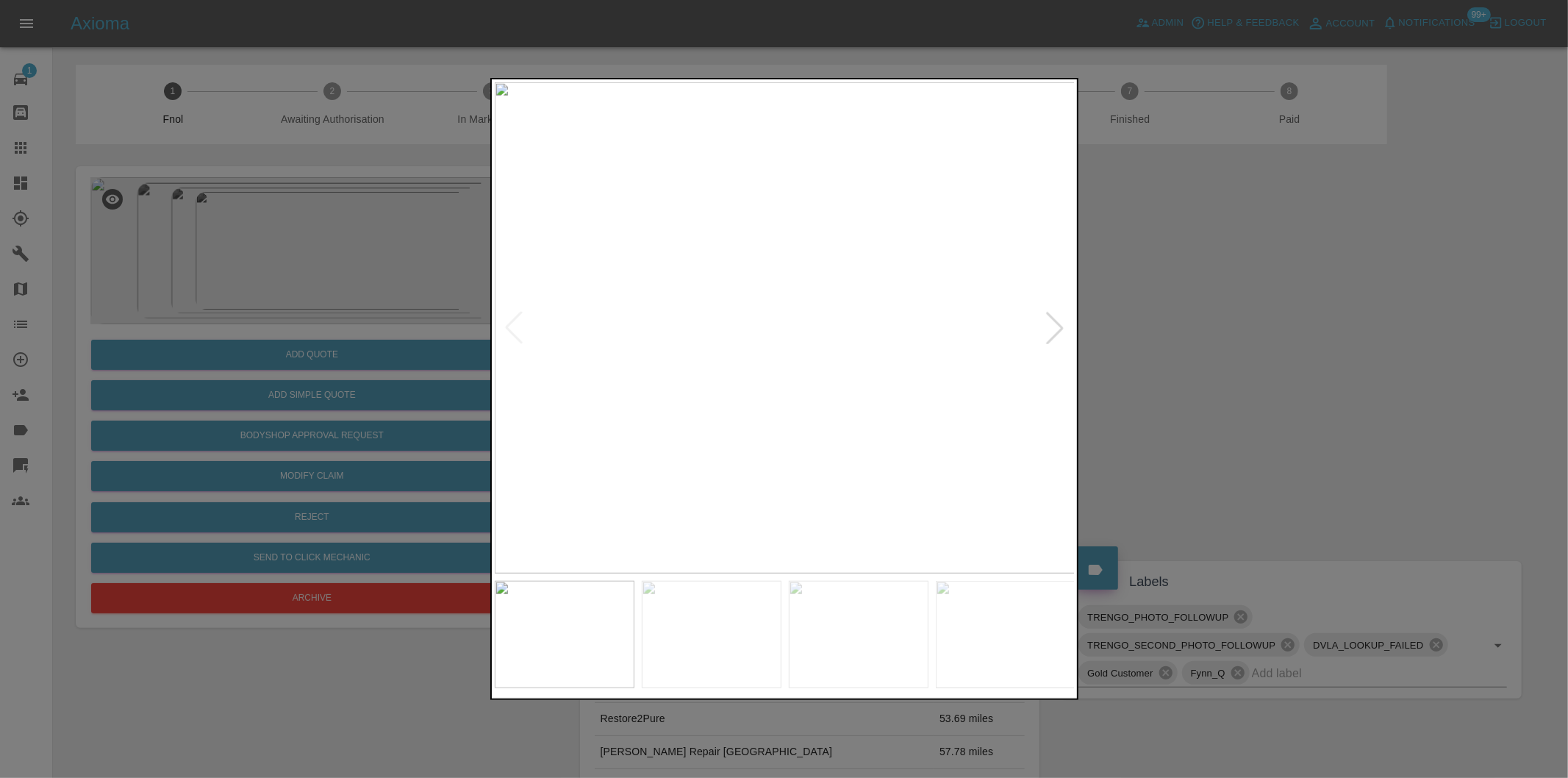
click at [1053, 326] on div at bounding box center [1055, 327] width 33 height 33
drag, startPoint x: 1291, startPoint y: 349, endPoint x: 1275, endPoint y: 355, distance: 17.1
click at [1289, 350] on div at bounding box center [784, 389] width 1568 height 778
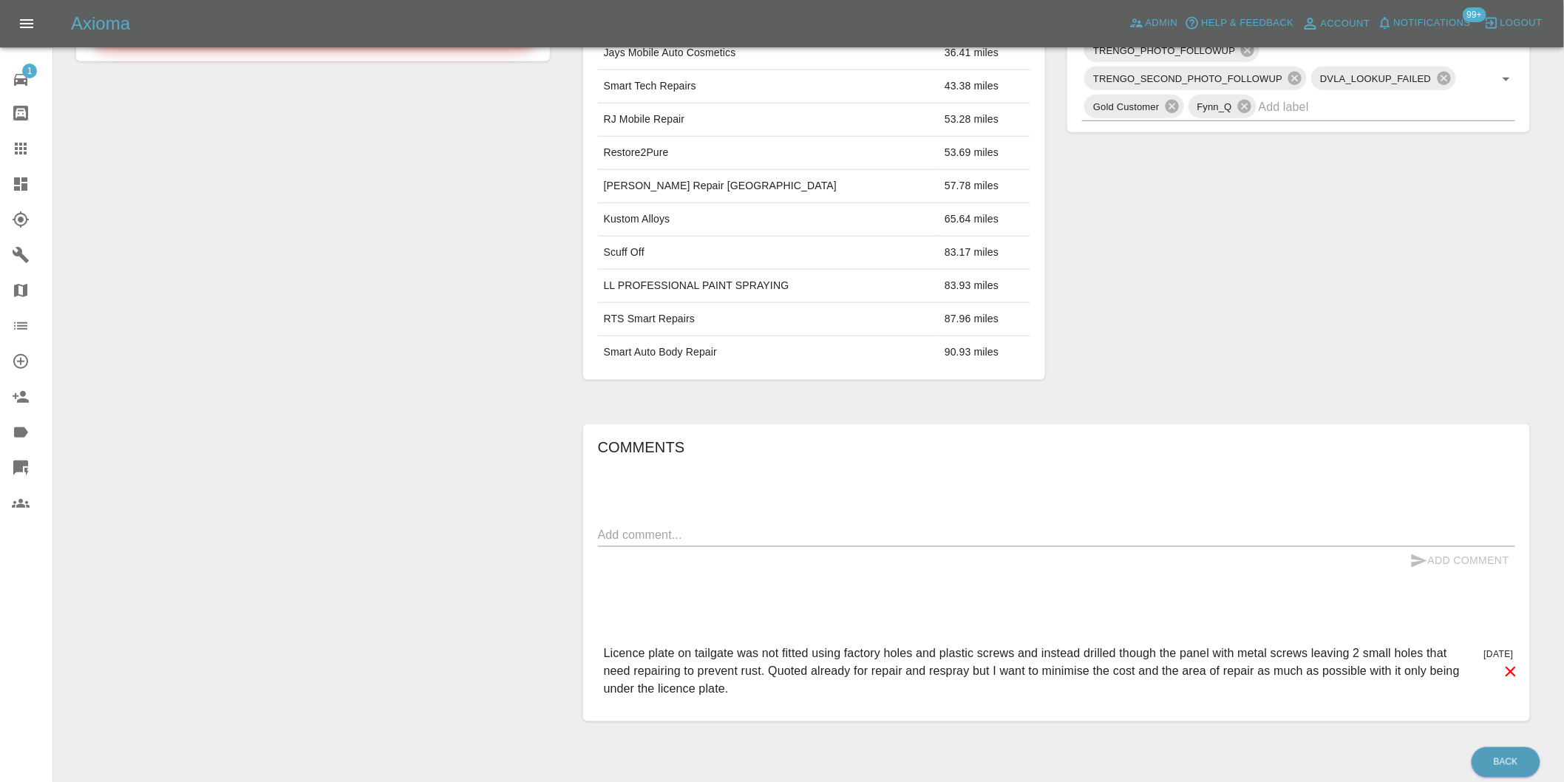
scroll to position [164, 0]
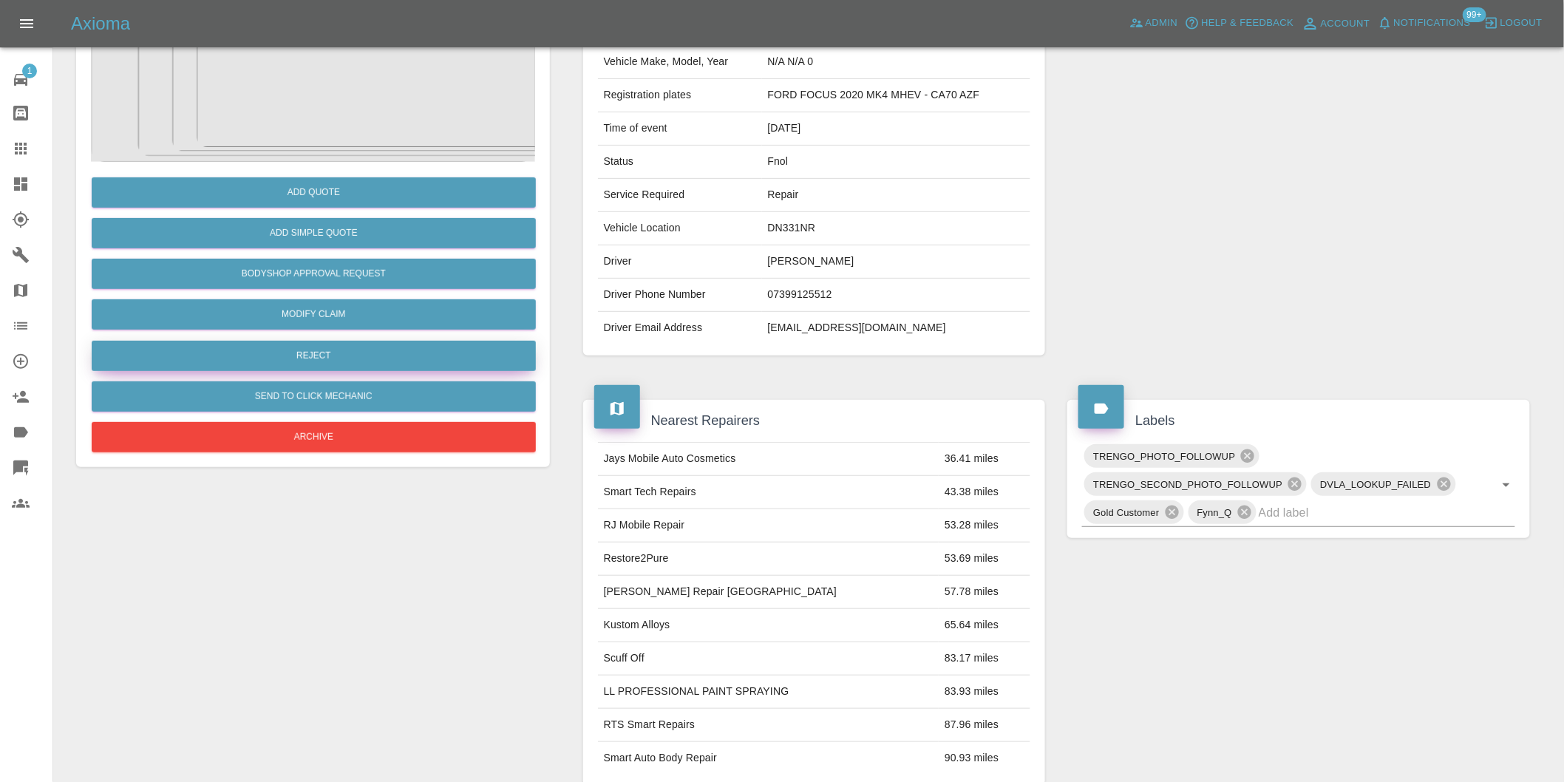
click at [352, 359] on button "Reject" at bounding box center [314, 356] width 444 height 30
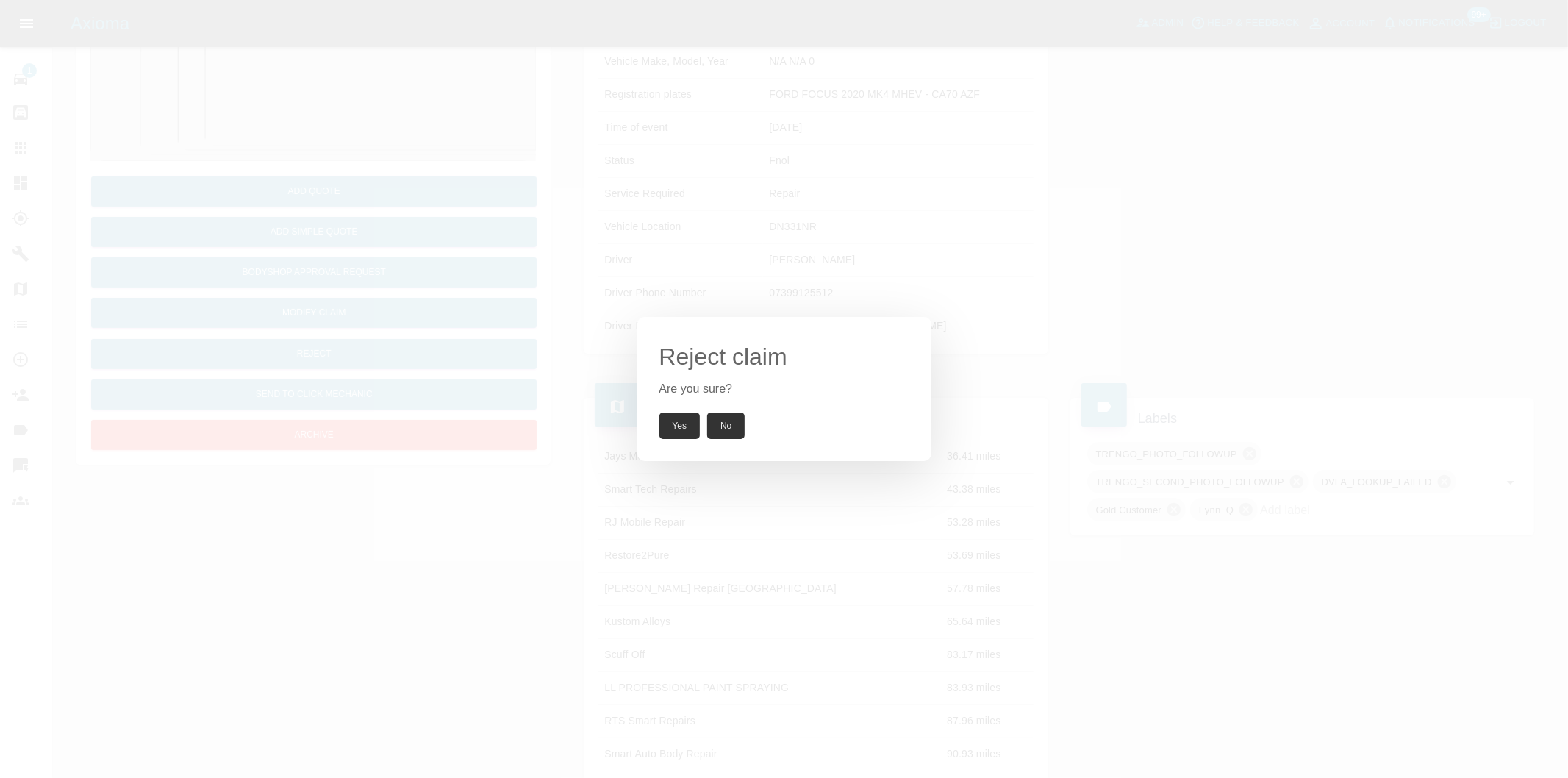
click at [664, 425] on button "Yes" at bounding box center [680, 426] width 41 height 27
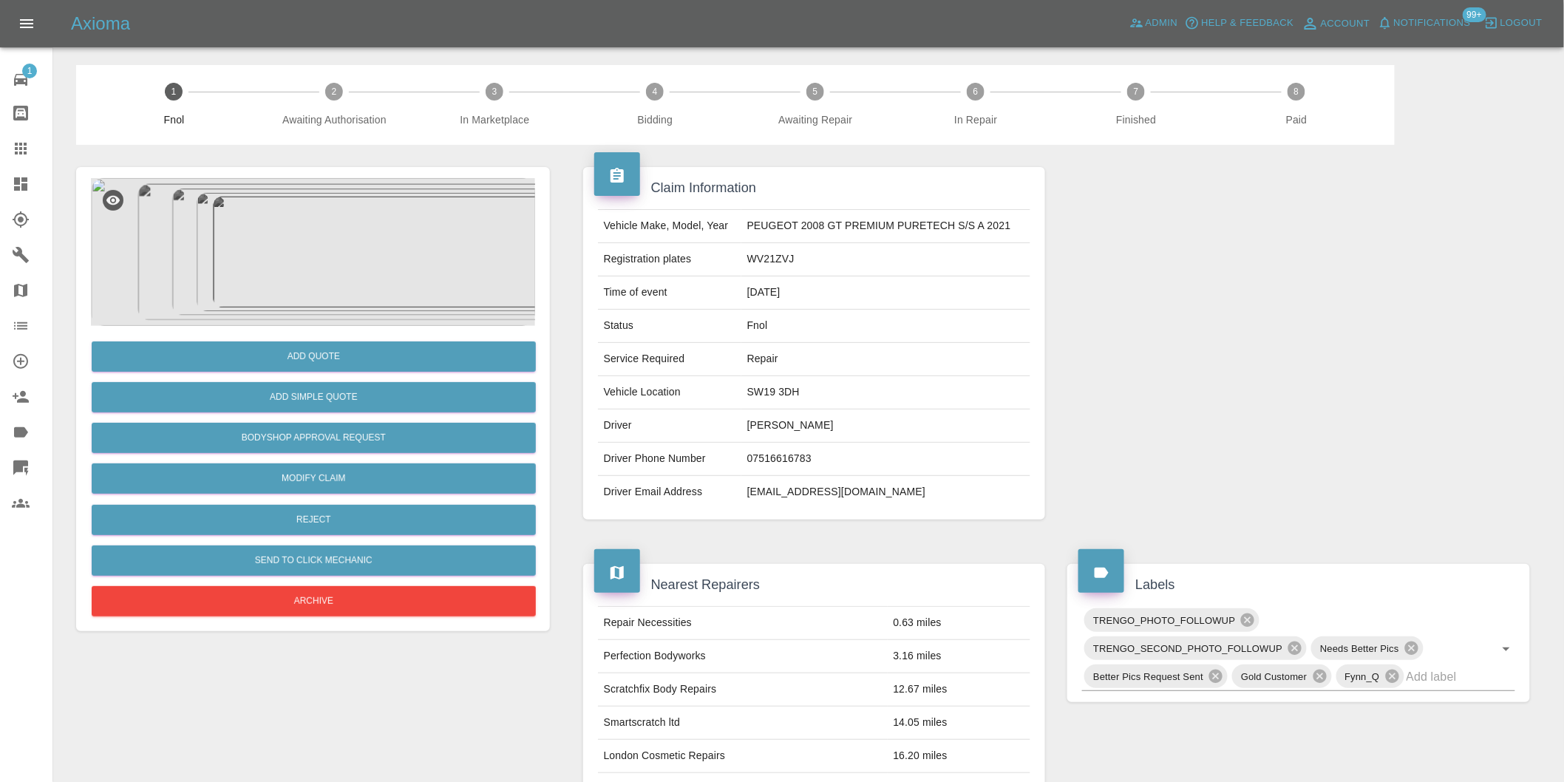
click at [334, 207] on img at bounding box center [313, 252] width 444 height 148
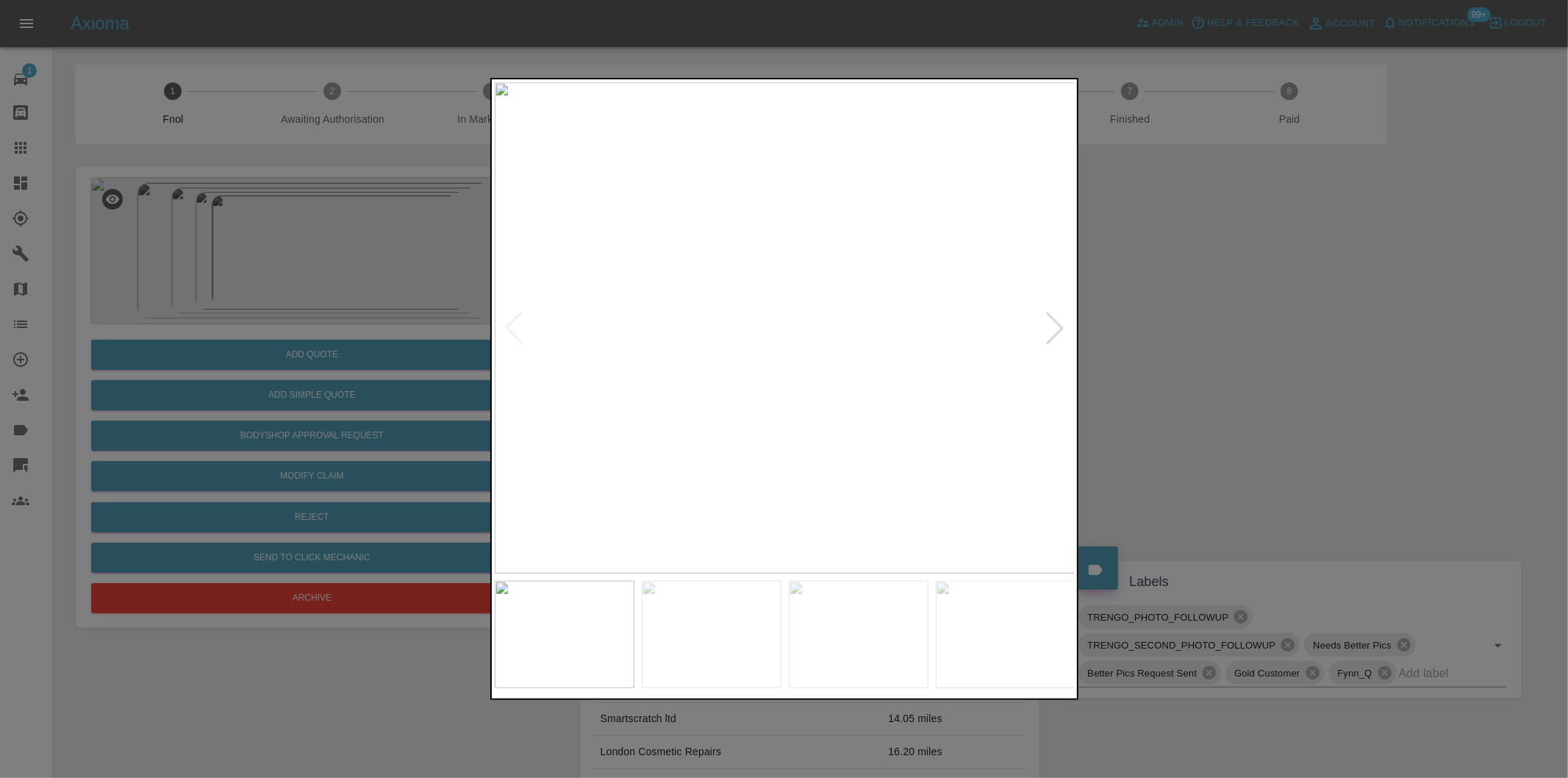
click at [1059, 316] on div at bounding box center [1055, 327] width 33 height 33
click at [1167, 297] on div at bounding box center [784, 389] width 1568 height 778
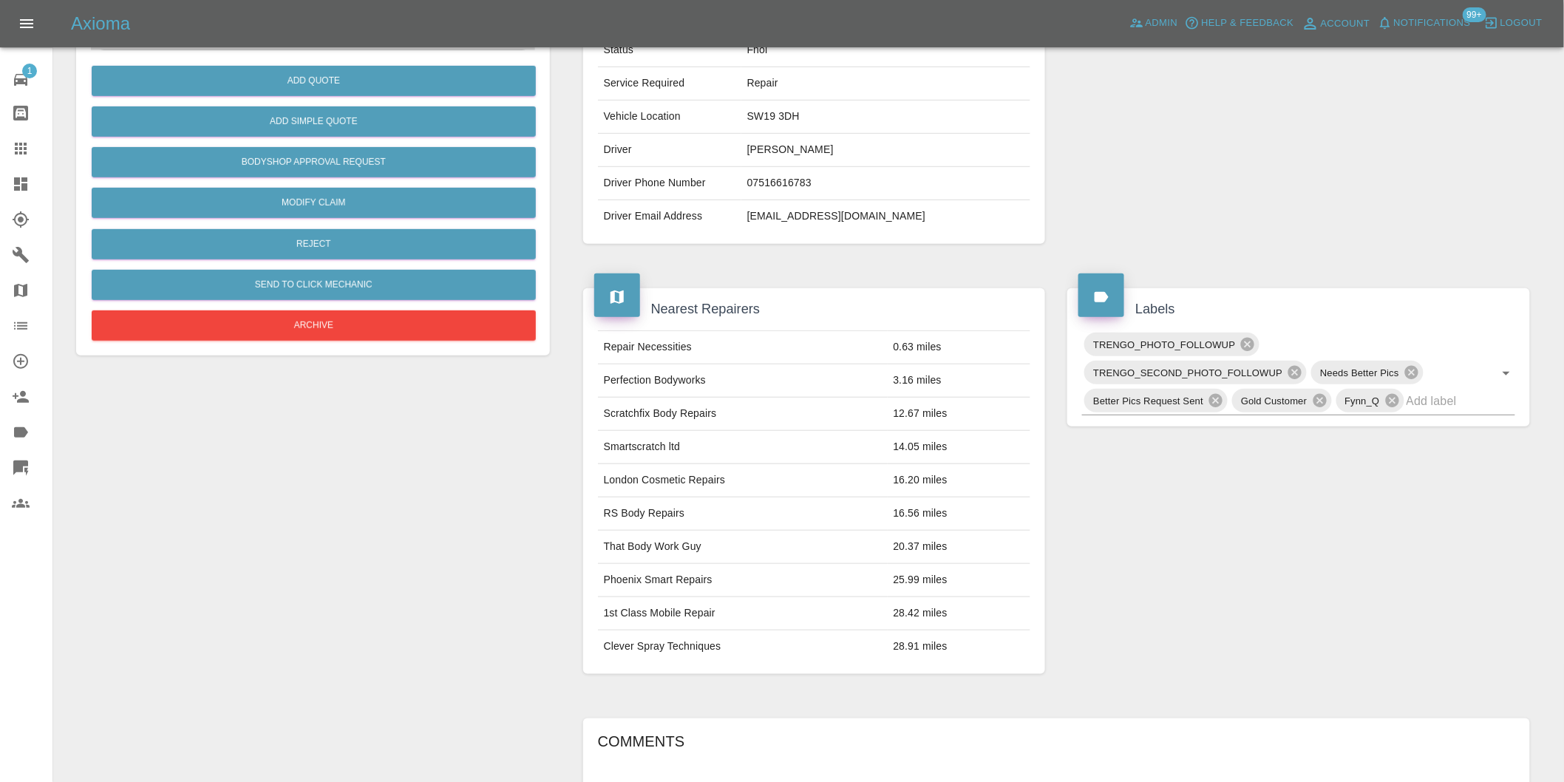
scroll to position [328, 0]
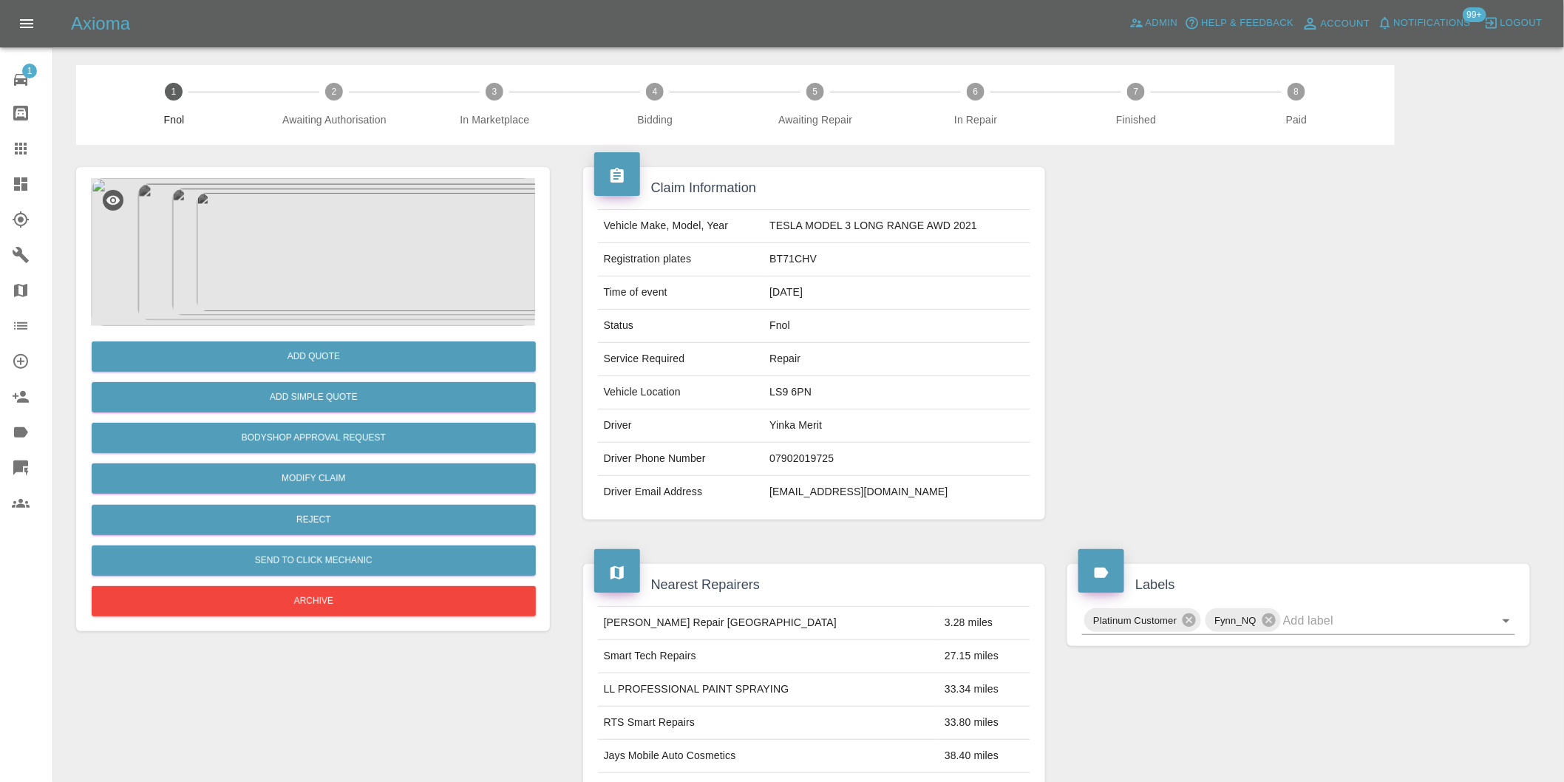
click at [325, 253] on img at bounding box center [313, 252] width 444 height 148
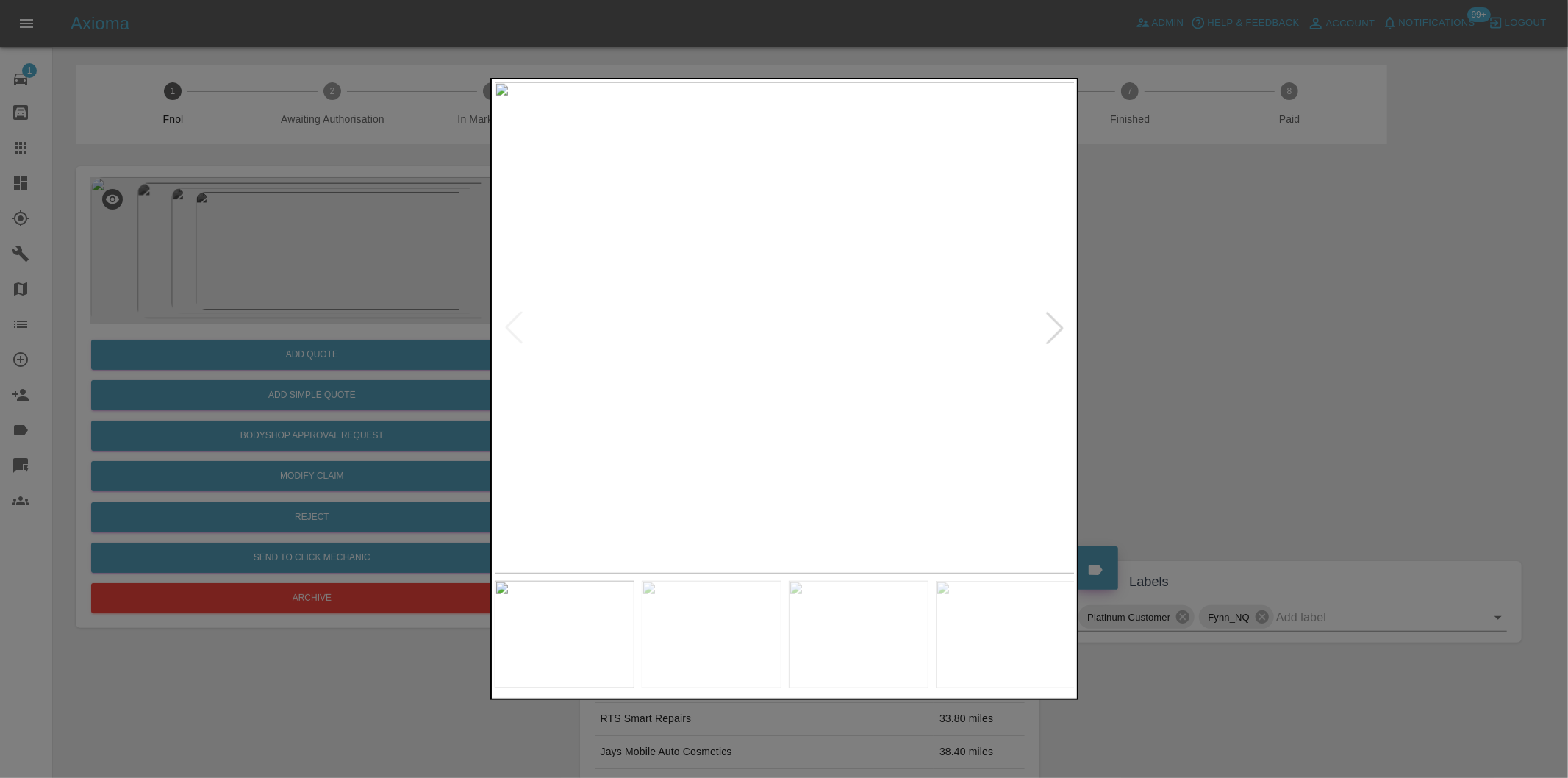
click at [1049, 324] on div at bounding box center [1055, 327] width 33 height 33
click at [1049, 324] on img at bounding box center [785, 328] width 581 height 491
click at [1241, 346] on div at bounding box center [784, 389] width 1568 height 778
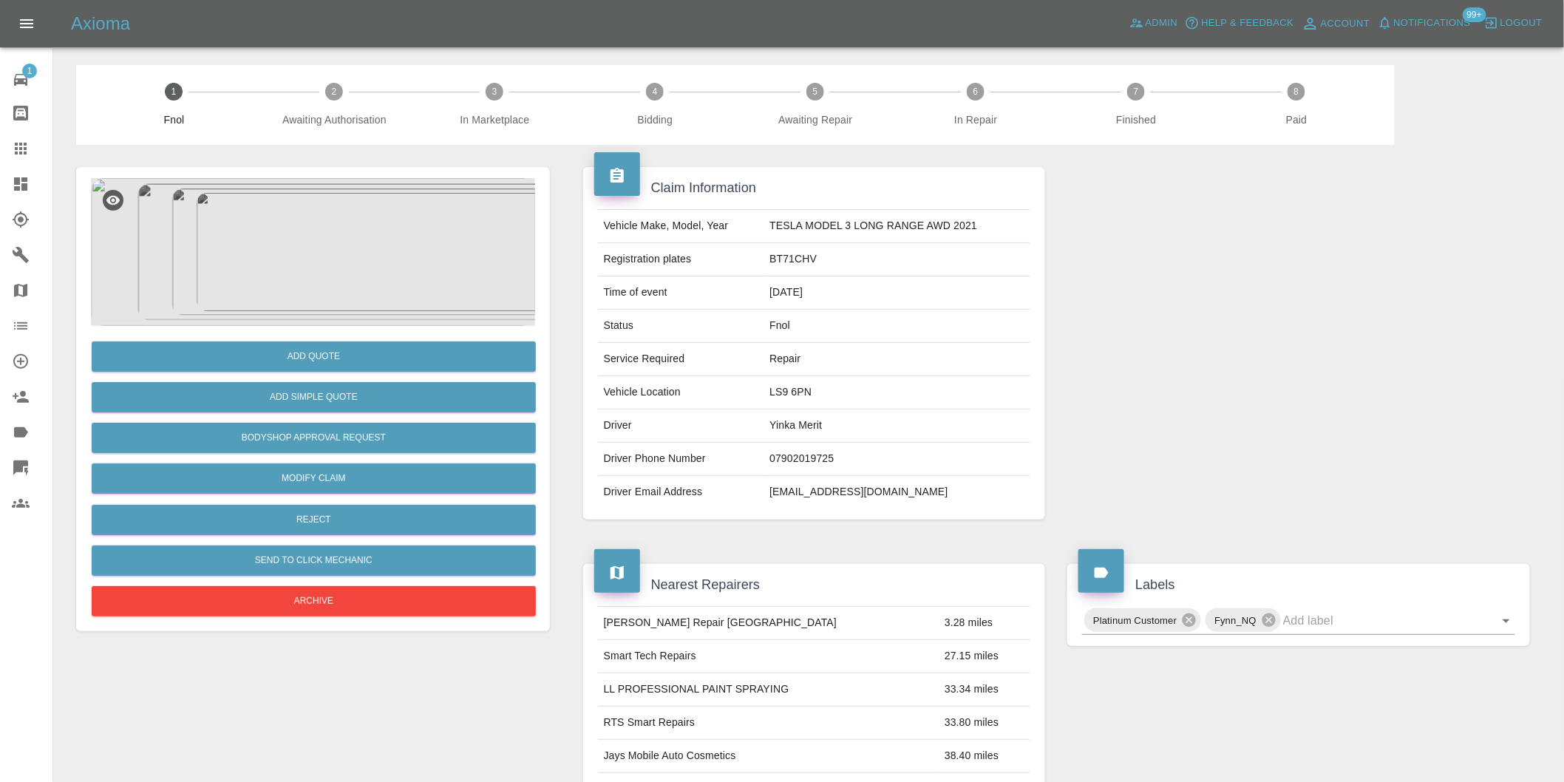
click at [368, 256] on img at bounding box center [313, 252] width 444 height 148
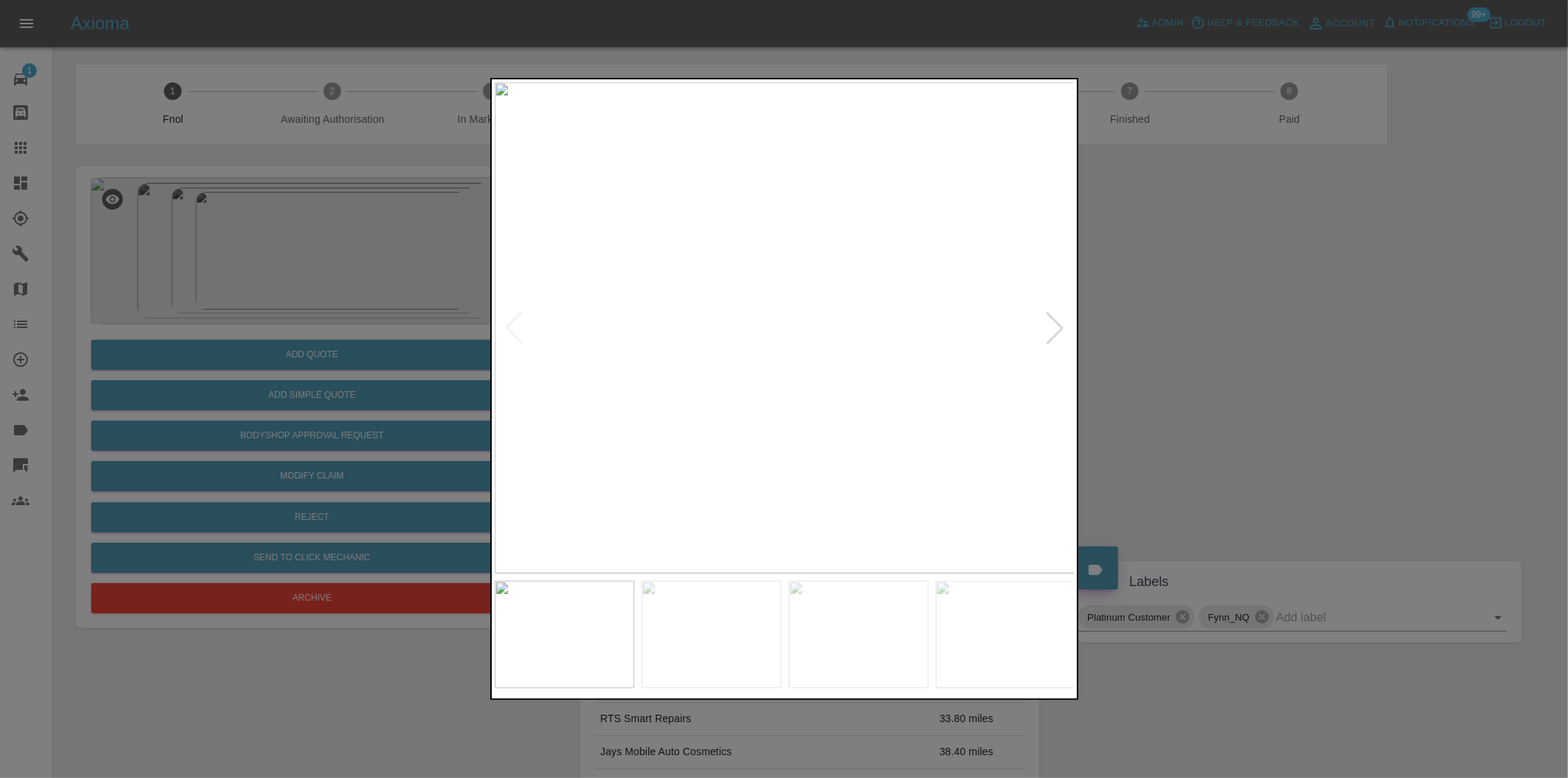
click at [1055, 329] on div at bounding box center [1055, 327] width 33 height 33
click at [1055, 329] on img at bounding box center [785, 328] width 581 height 491
drag, startPoint x: 1181, startPoint y: 329, endPoint x: 783, endPoint y: 395, distance: 403.4
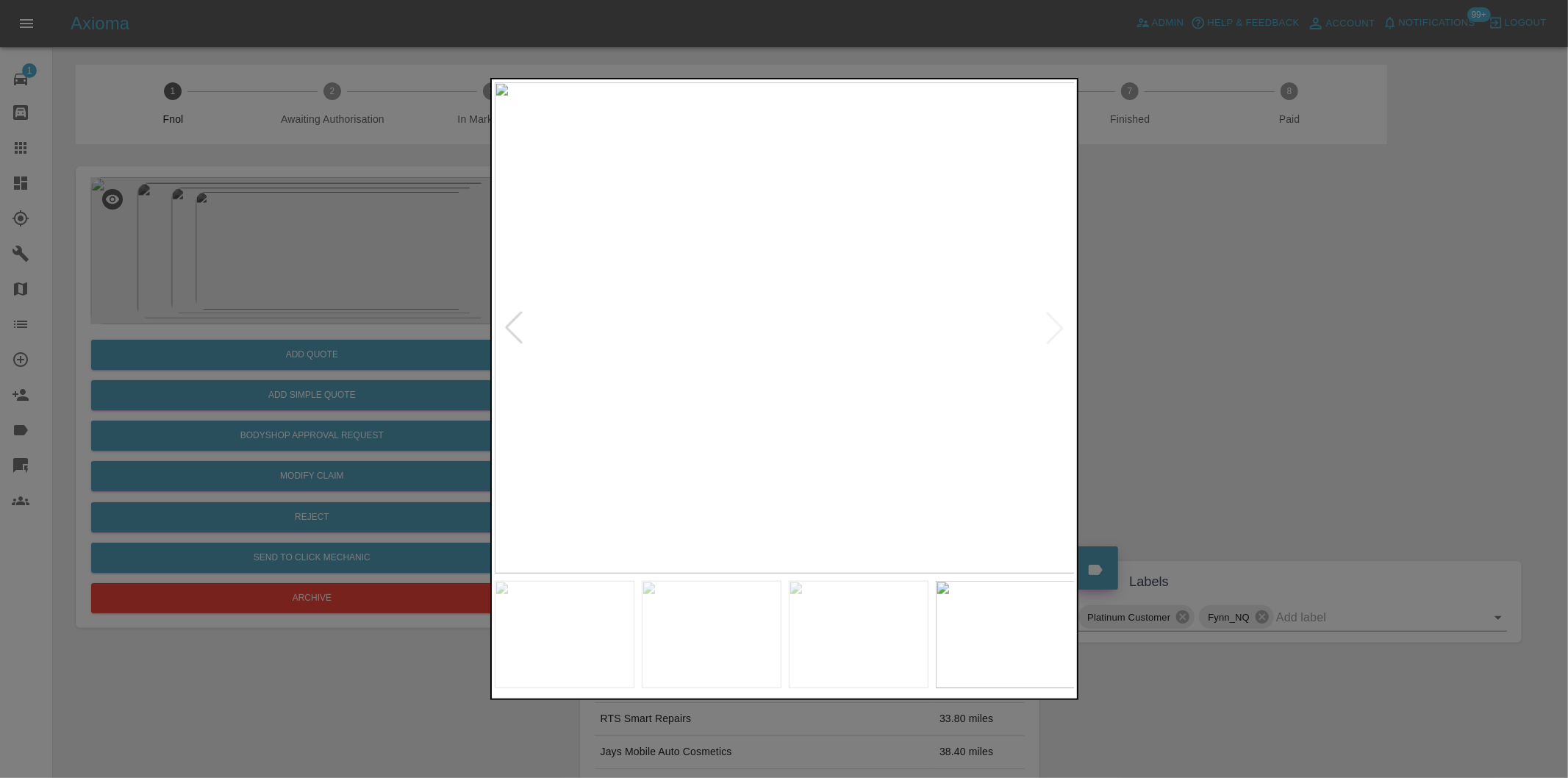
click at [1177, 331] on div at bounding box center [784, 389] width 1568 height 778
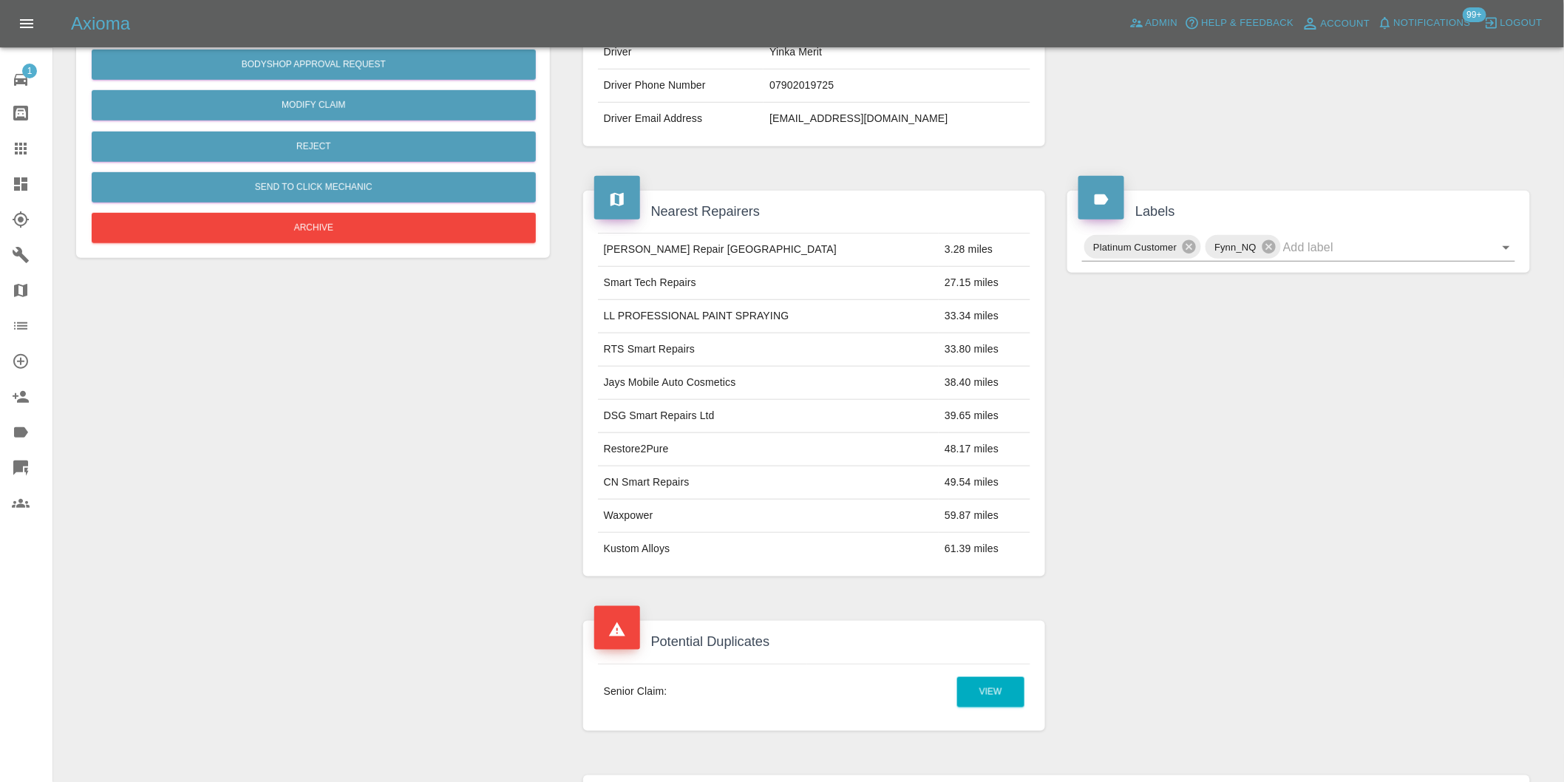
scroll to position [492, 0]
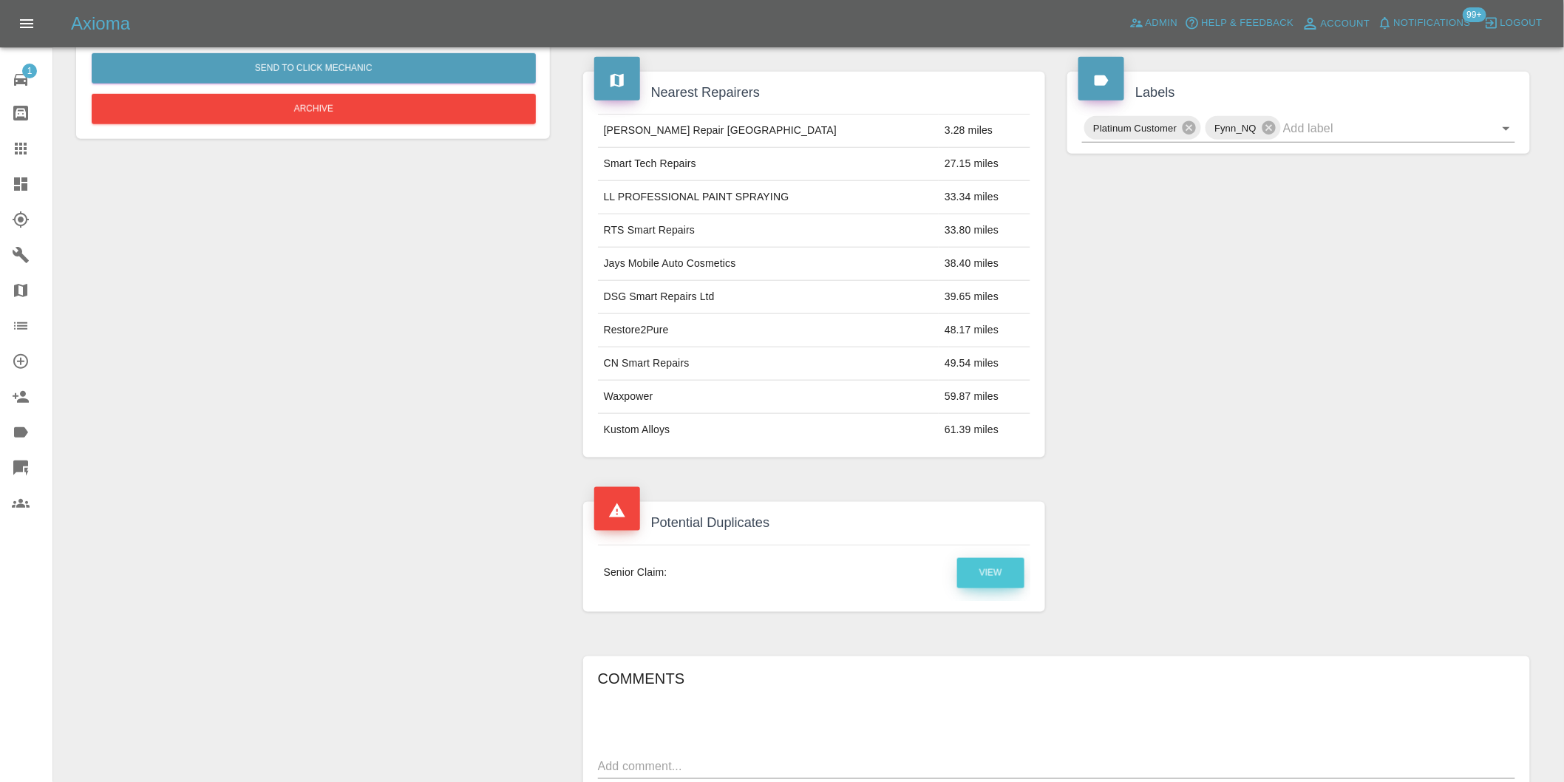
click at [990, 572] on link "View" at bounding box center [990, 573] width 67 height 30
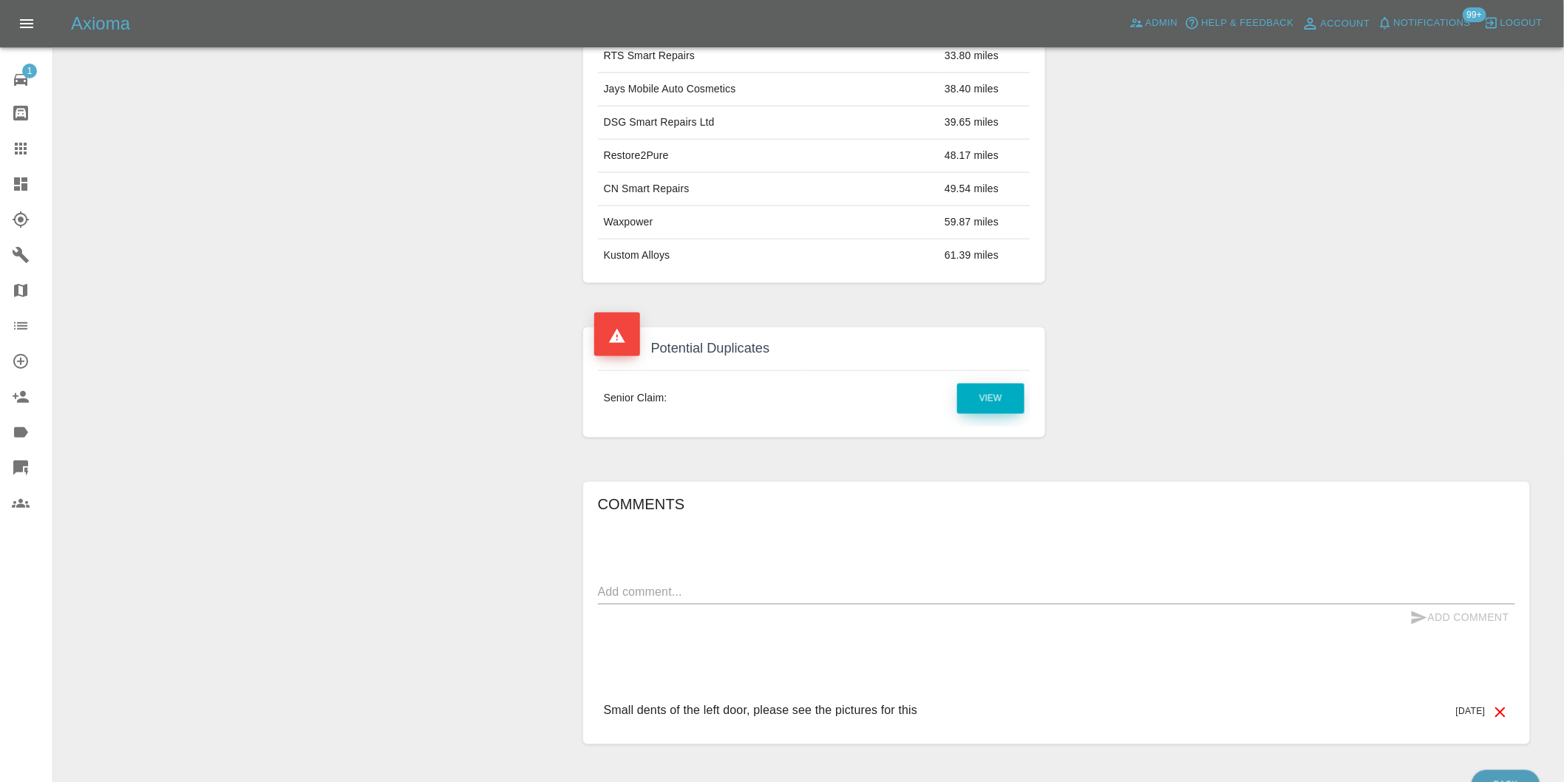
scroll to position [749, 0]
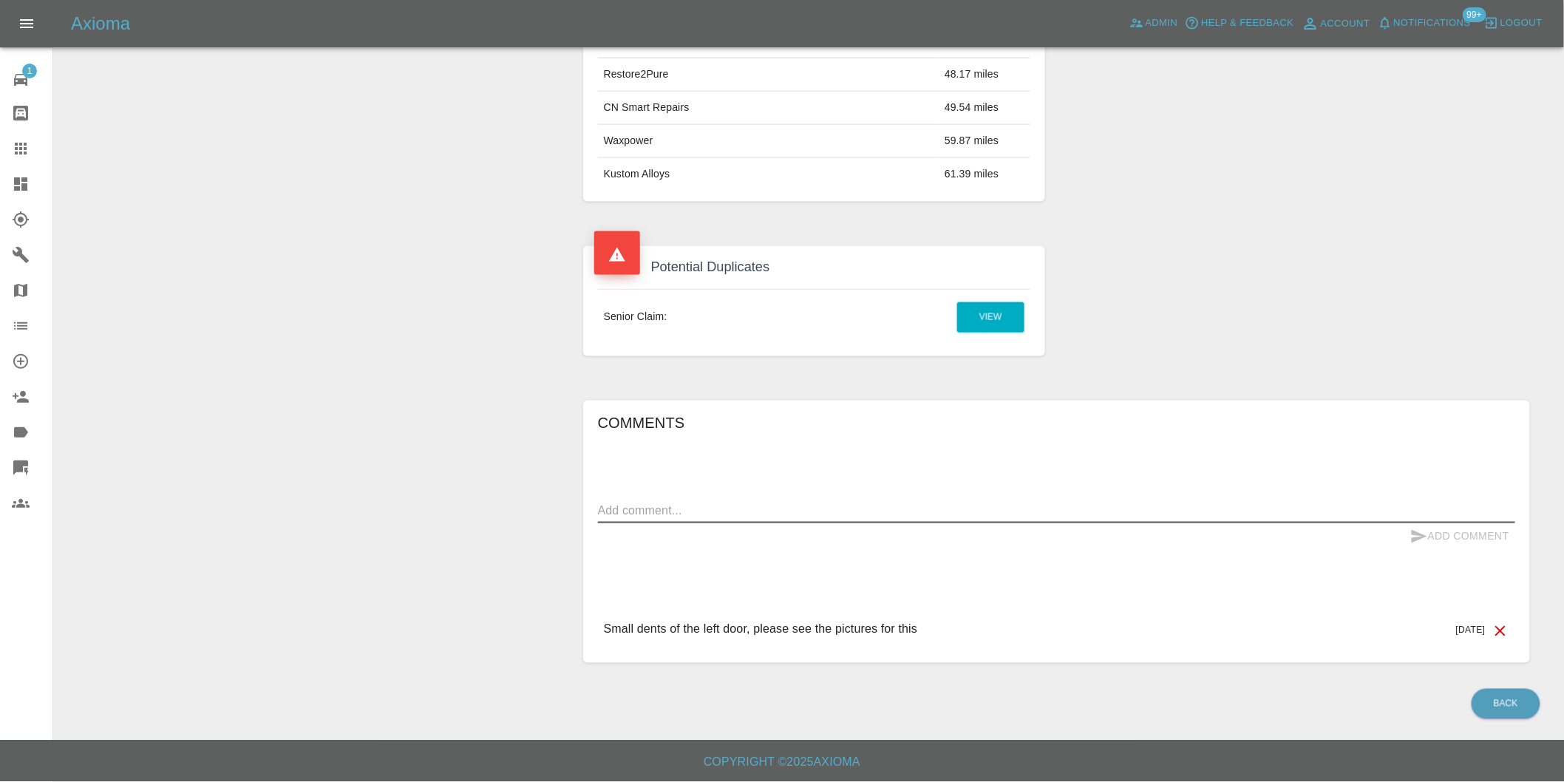
click at [719, 511] on textarea at bounding box center [1056, 510] width 917 height 17
type textarea "duplicate claim"
click at [1453, 540] on button "Add Comment" at bounding box center [1459, 536] width 111 height 27
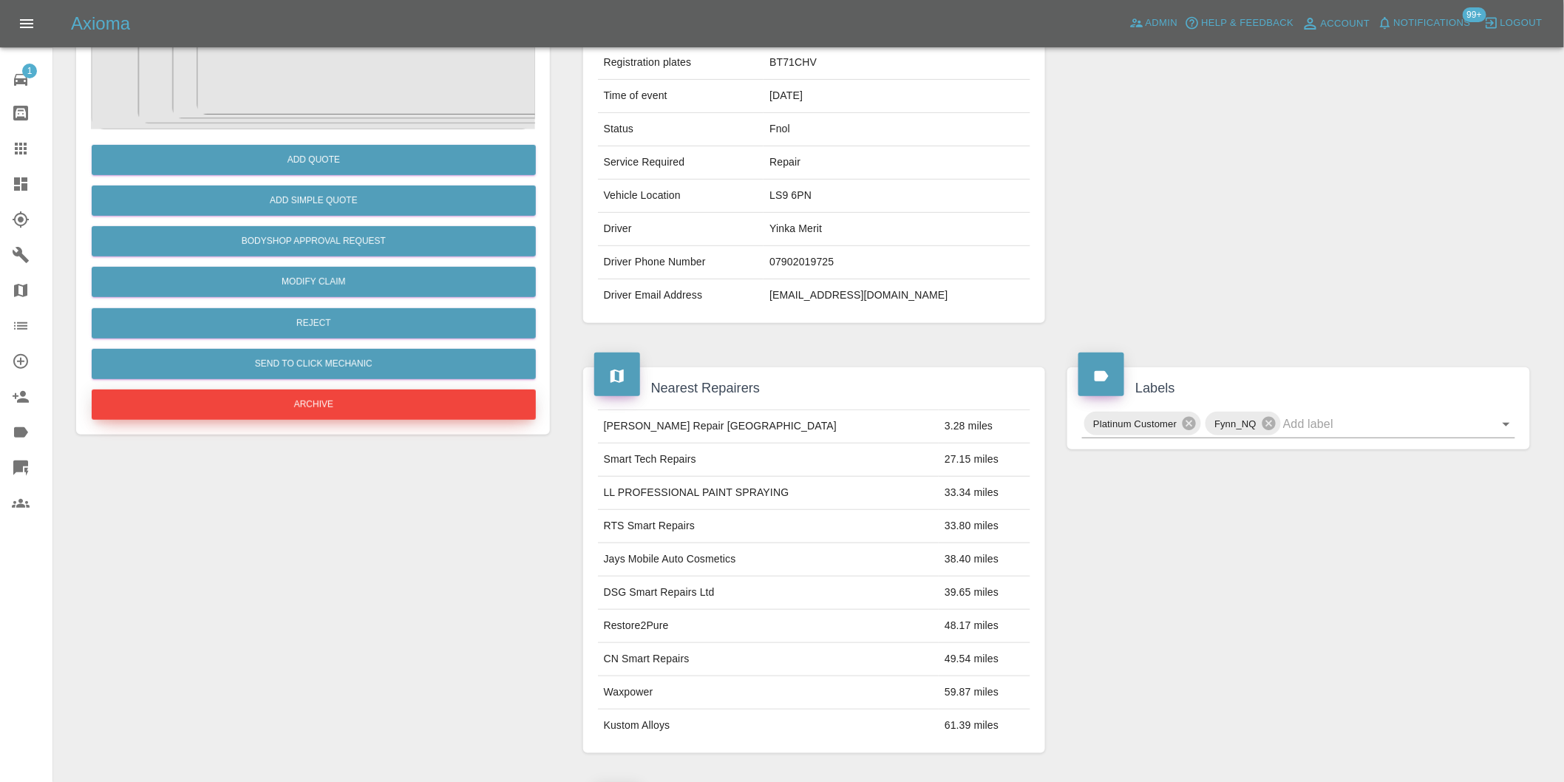
scroll to position [174, 0]
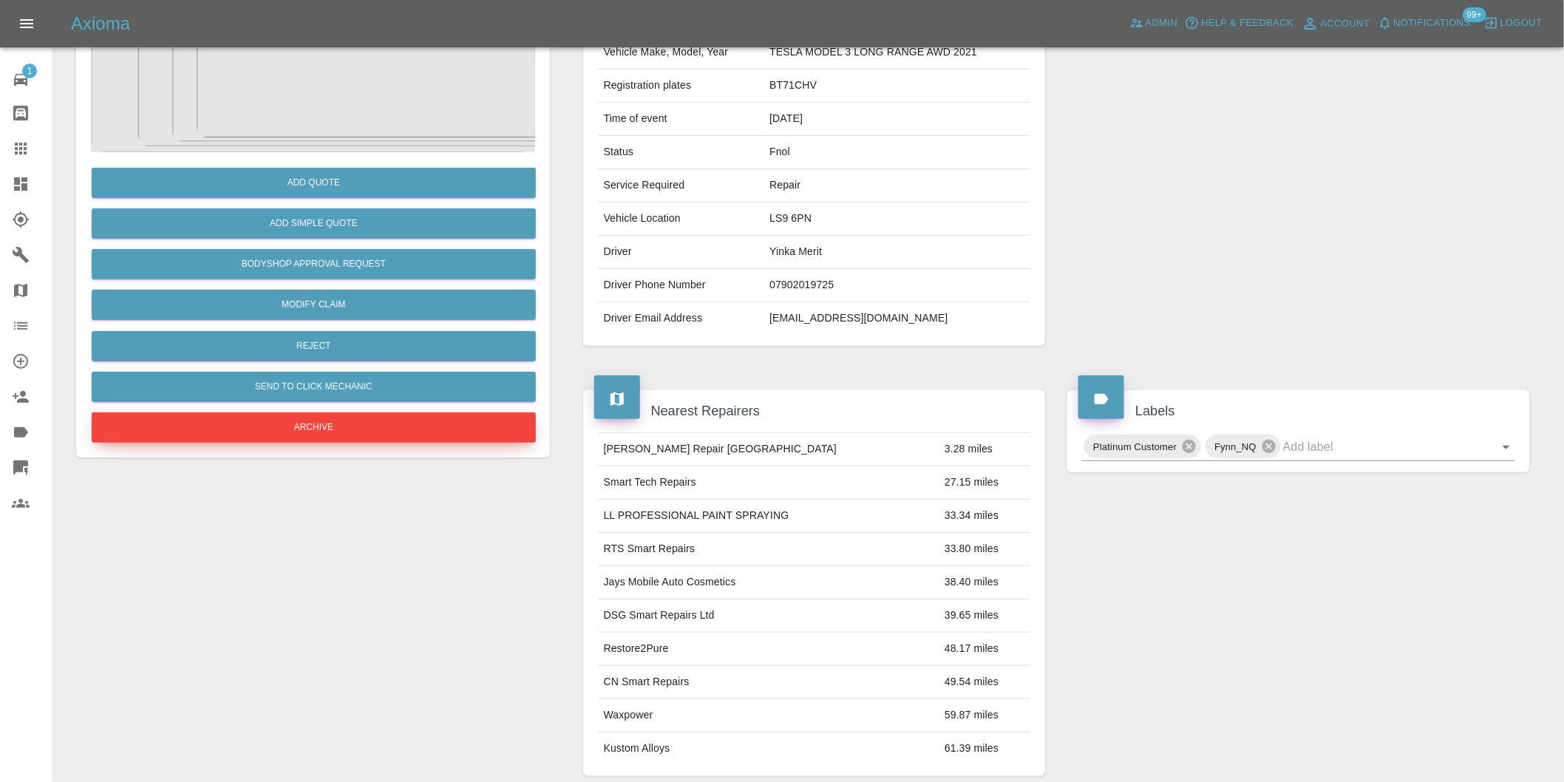
click at [344, 434] on button "Archive" at bounding box center [314, 427] width 444 height 30
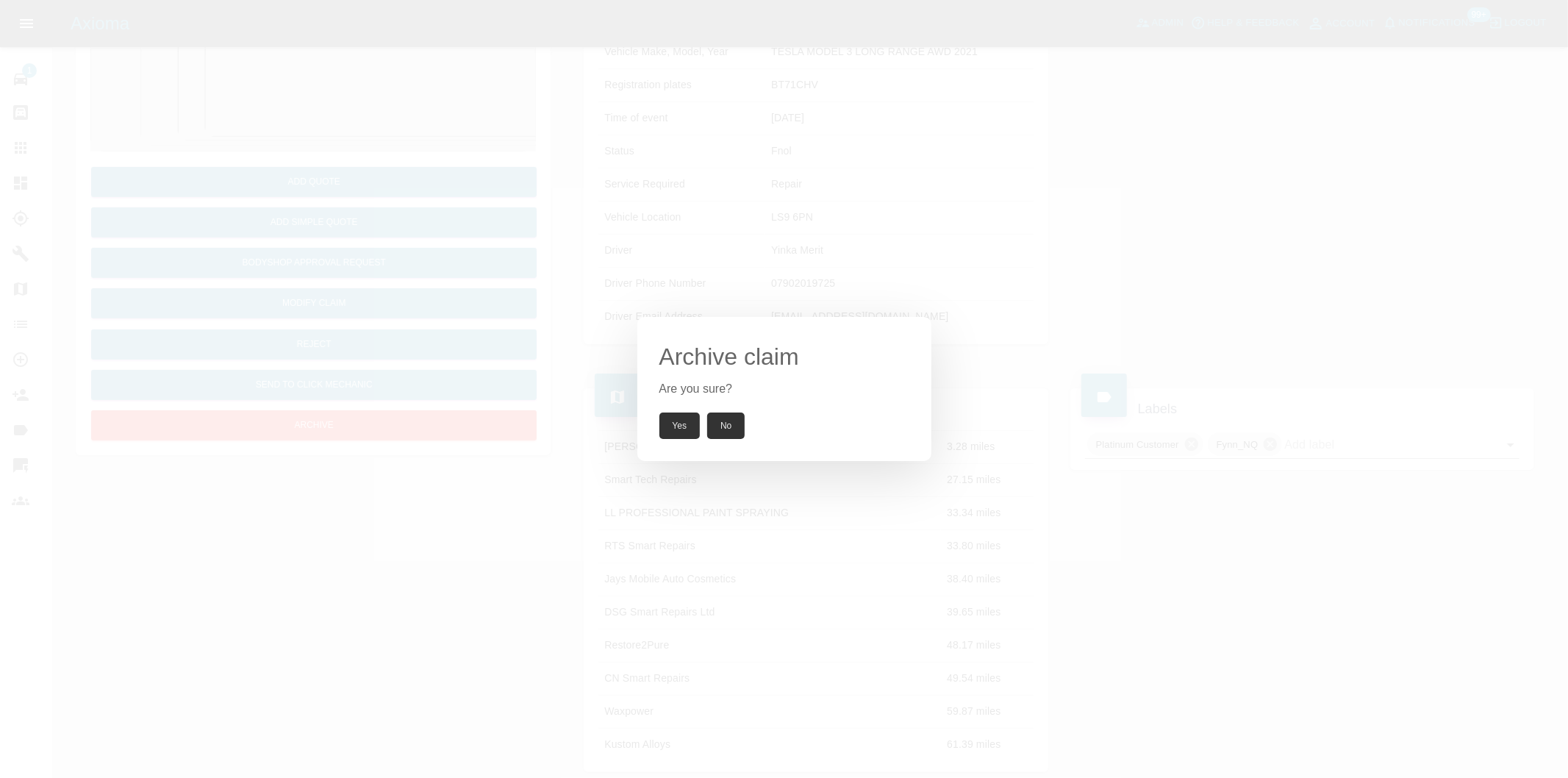
click at [663, 424] on button "Yes" at bounding box center [680, 426] width 41 height 27
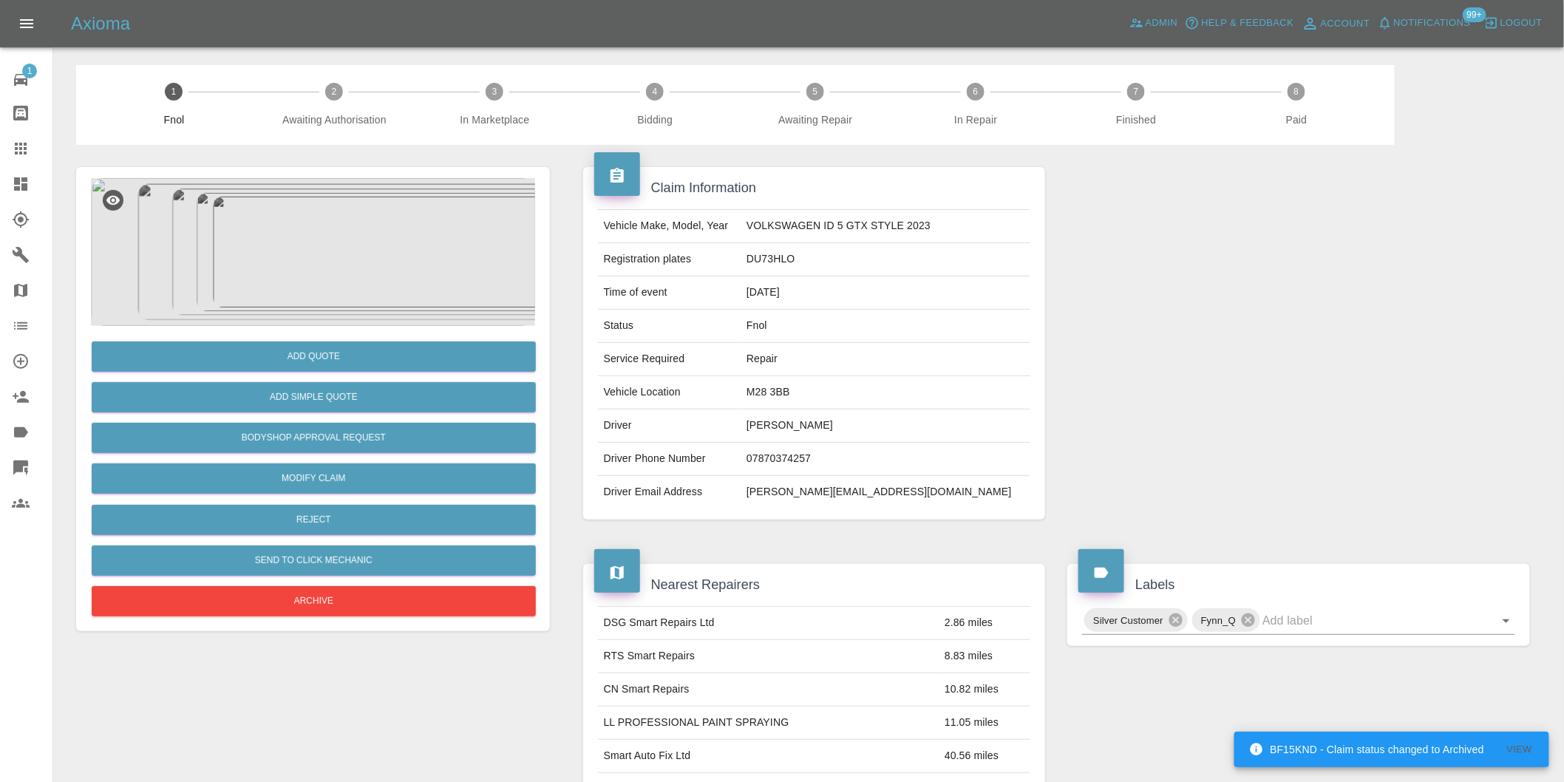
click at [307, 211] on img at bounding box center [313, 252] width 444 height 148
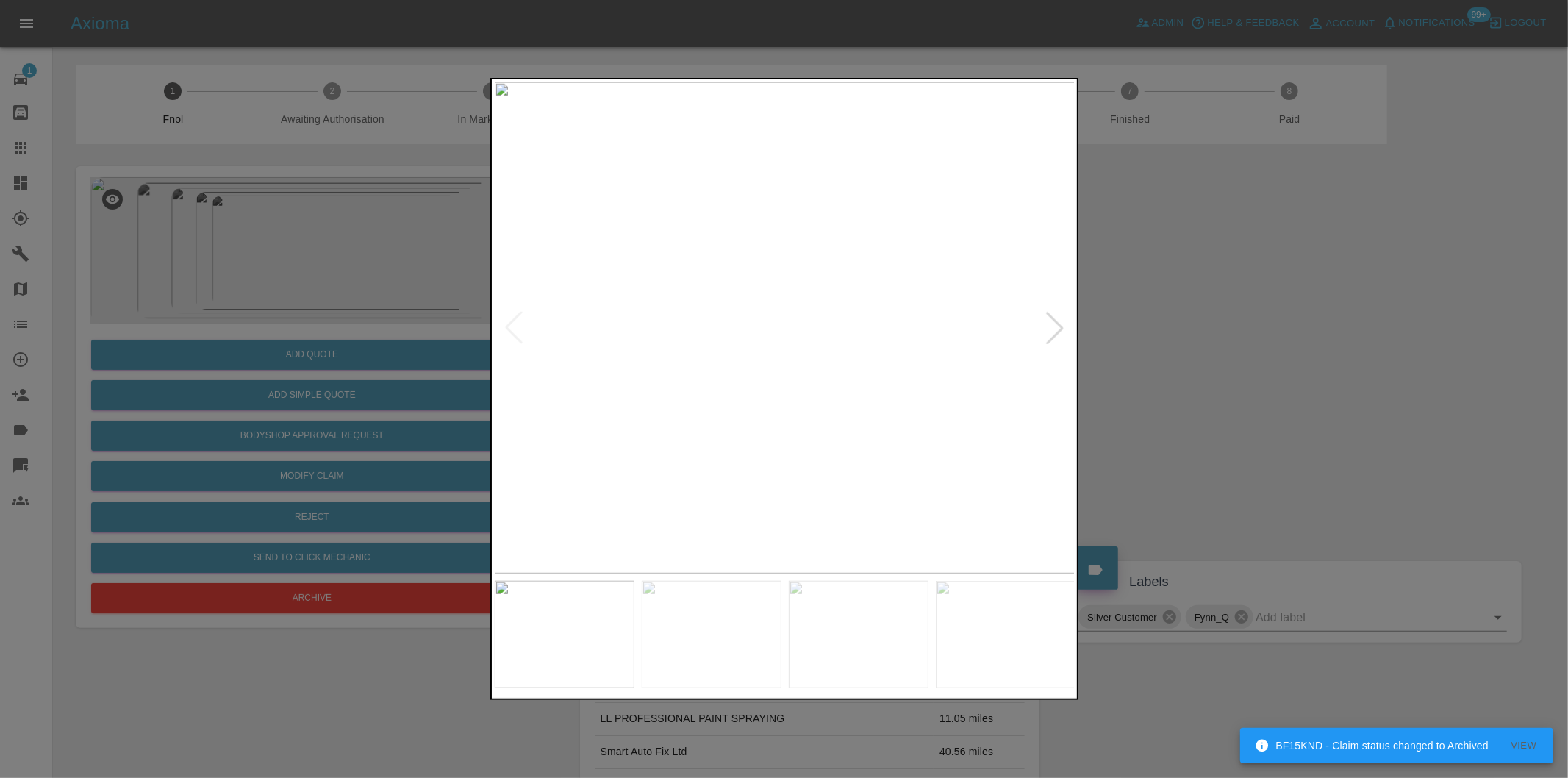
click at [1050, 318] on div at bounding box center [1055, 327] width 33 height 33
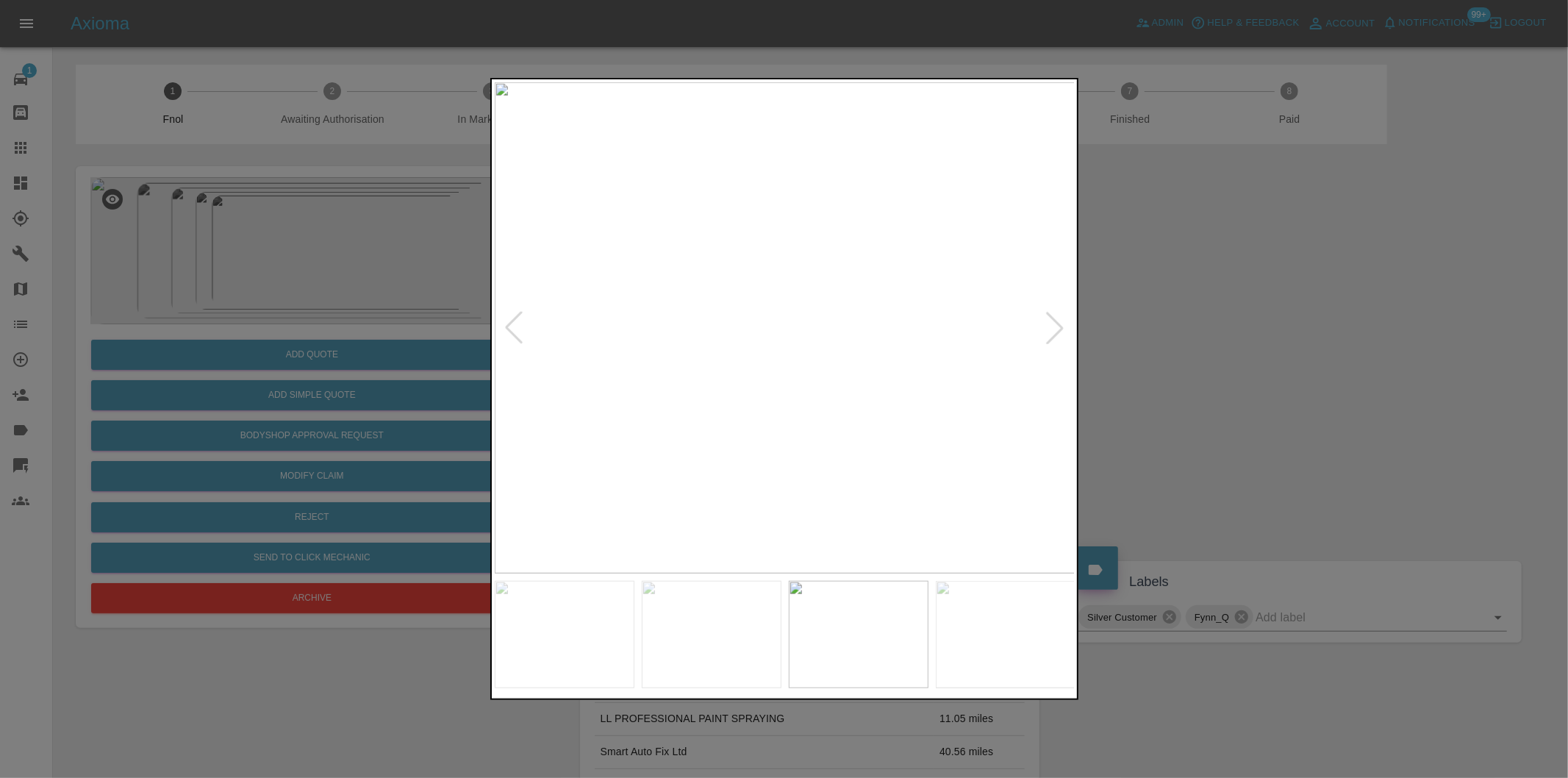
click at [1050, 318] on div at bounding box center [1055, 327] width 33 height 33
click at [1050, 318] on img at bounding box center [785, 328] width 581 height 491
drag, startPoint x: 1218, startPoint y: 358, endPoint x: 827, endPoint y: 340, distance: 391.4
click at [1209, 359] on div at bounding box center [784, 389] width 1568 height 778
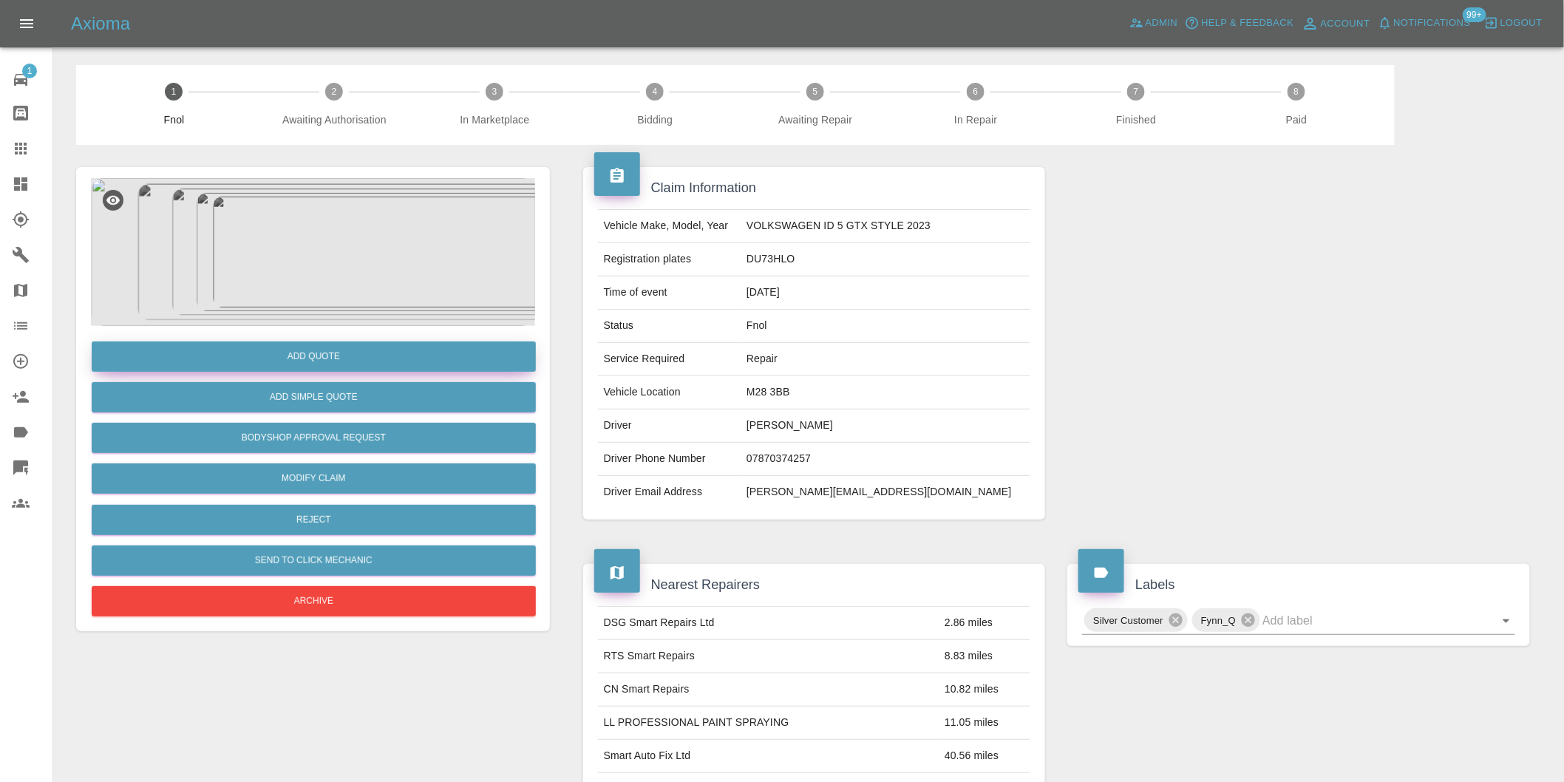
click at [342, 363] on button "Add Quote" at bounding box center [314, 356] width 444 height 30
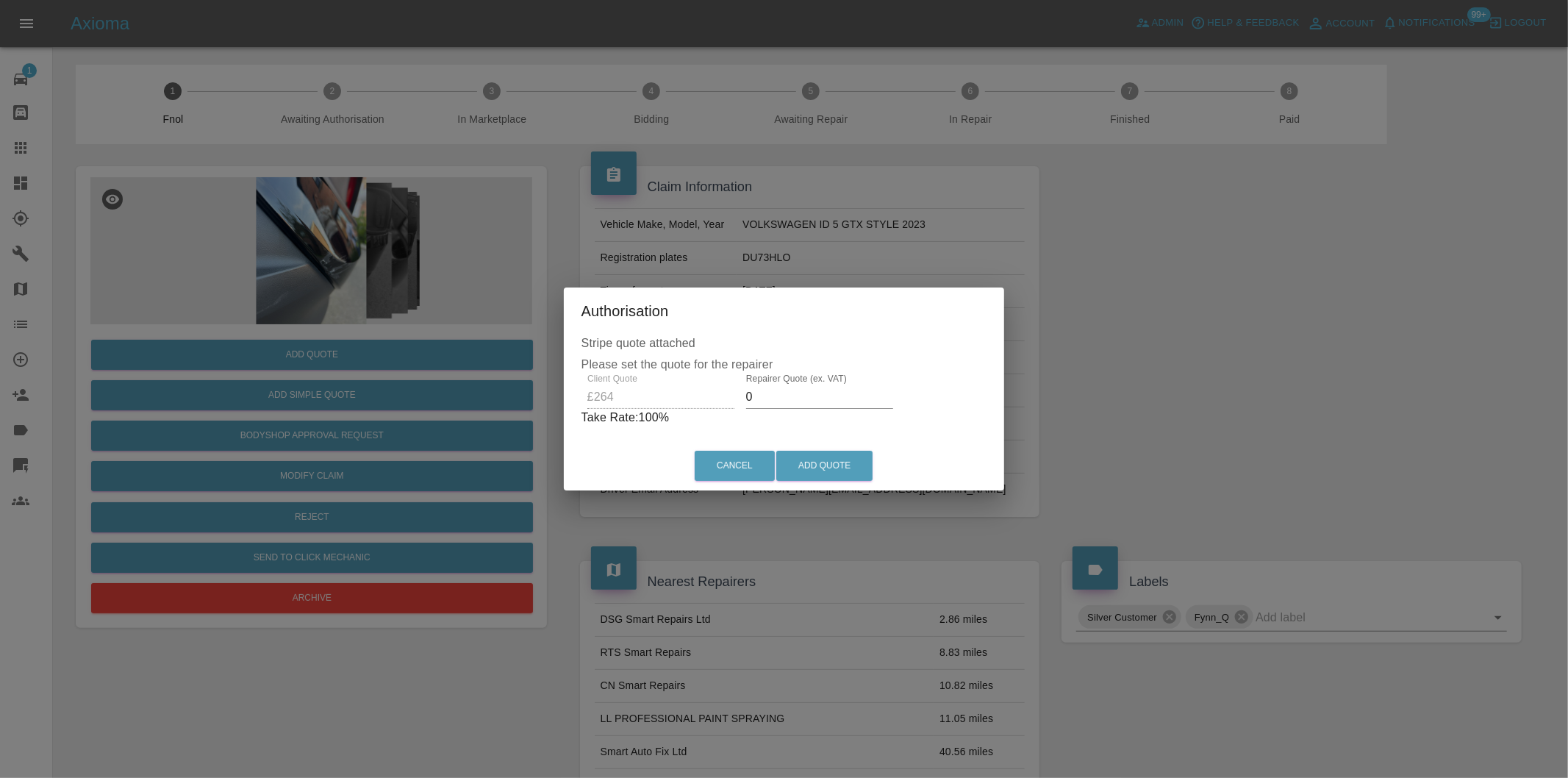
click at [763, 401] on input "0" at bounding box center [820, 397] width 147 height 24
type input "0170"
click at [829, 453] on button "Add Quote" at bounding box center [824, 466] width 97 height 30
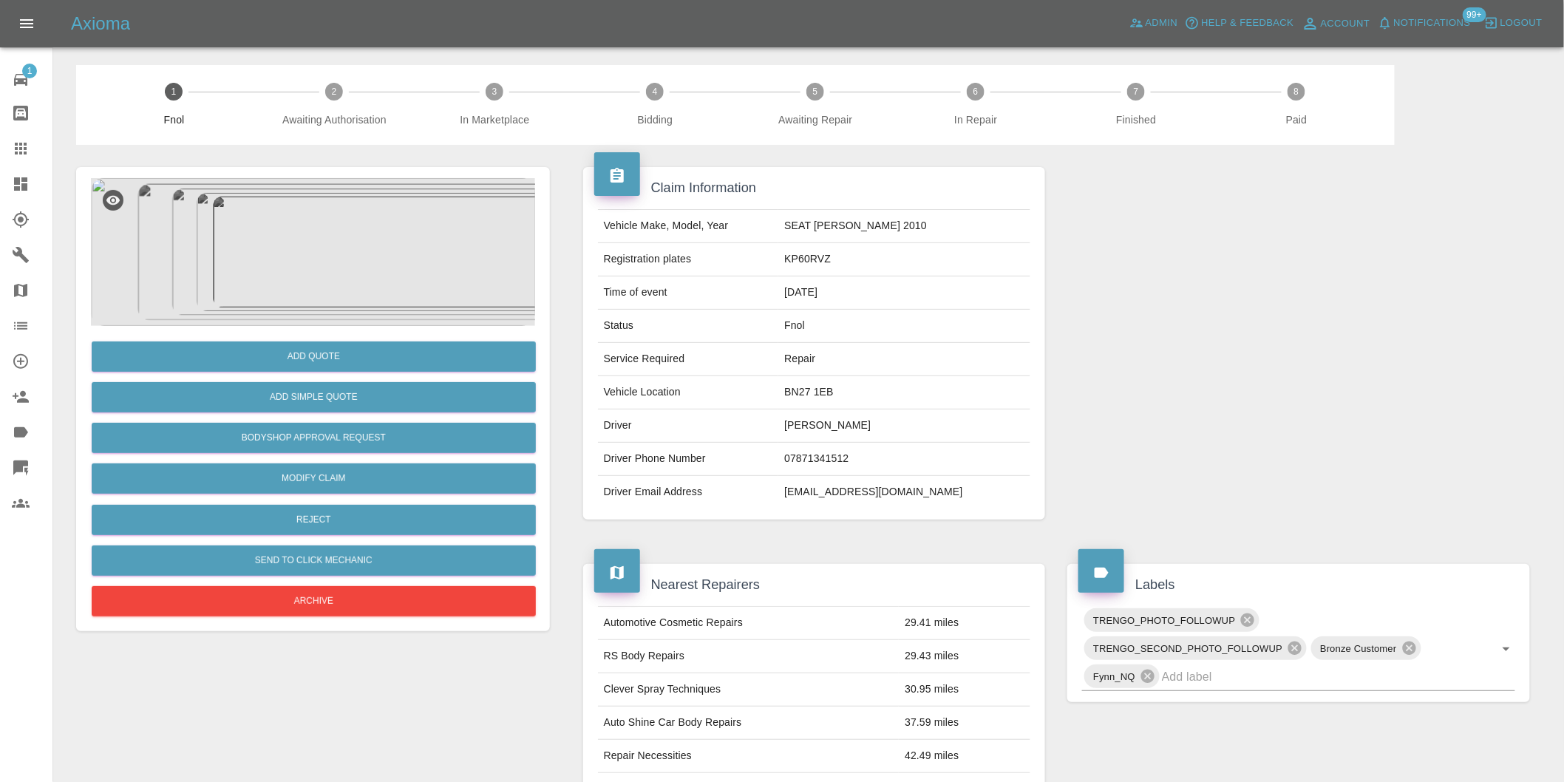
click at [362, 234] on img at bounding box center [313, 252] width 444 height 148
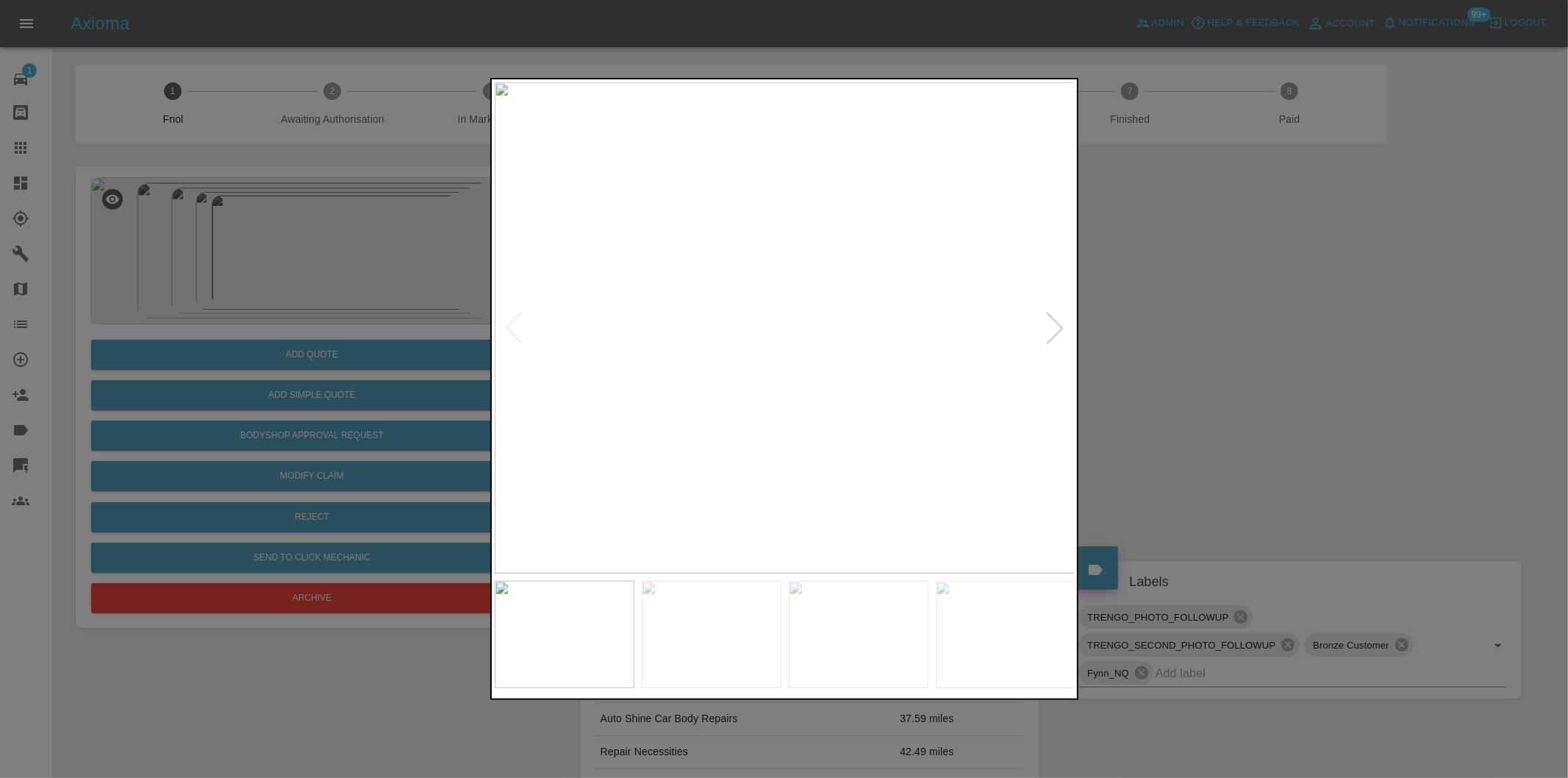
click at [1058, 333] on div at bounding box center [1055, 327] width 33 height 33
click at [1055, 331] on div at bounding box center [1055, 327] width 33 height 33
click at [1446, 331] on div at bounding box center [784, 389] width 1568 height 778
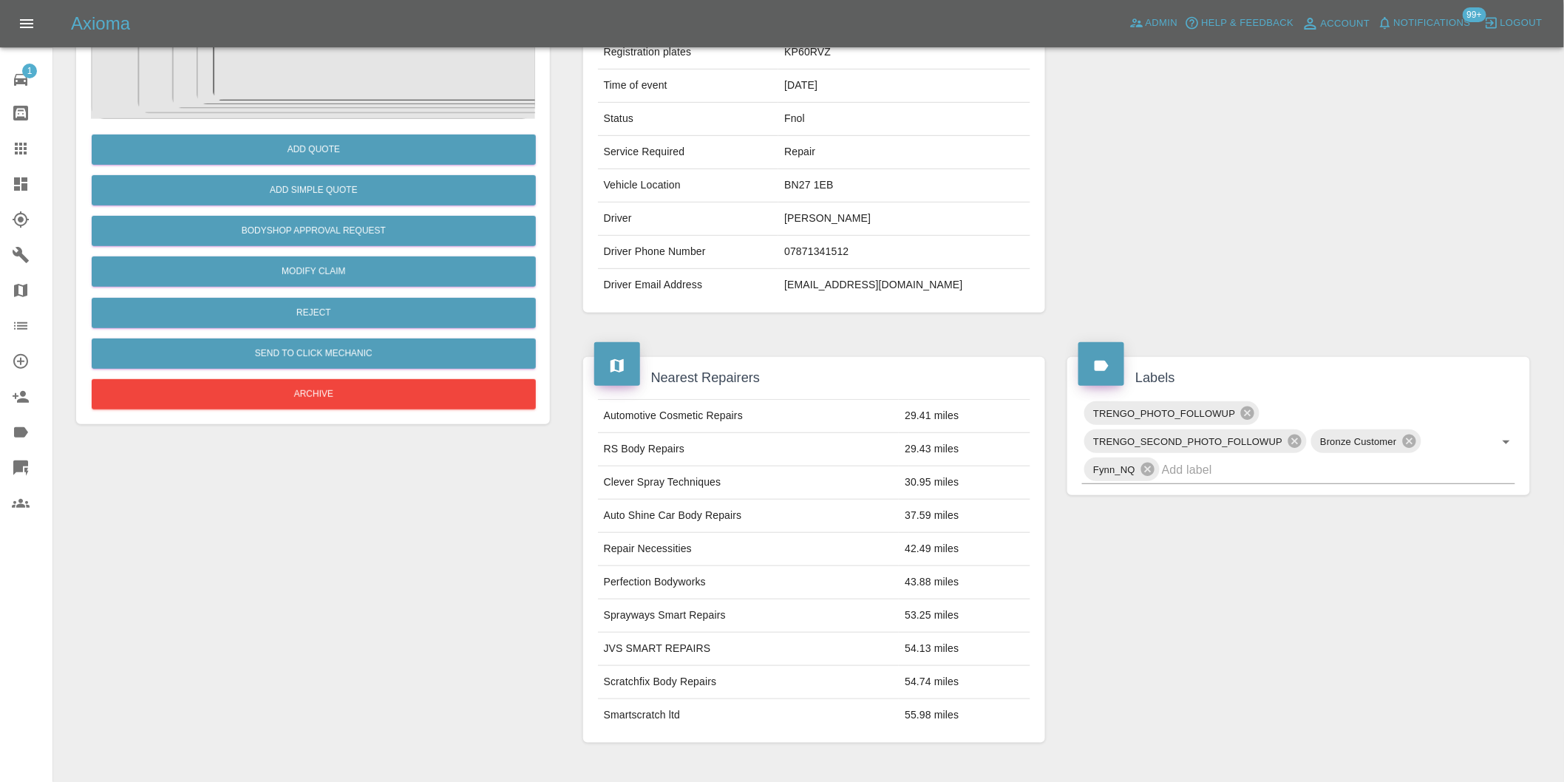
scroll to position [328, 0]
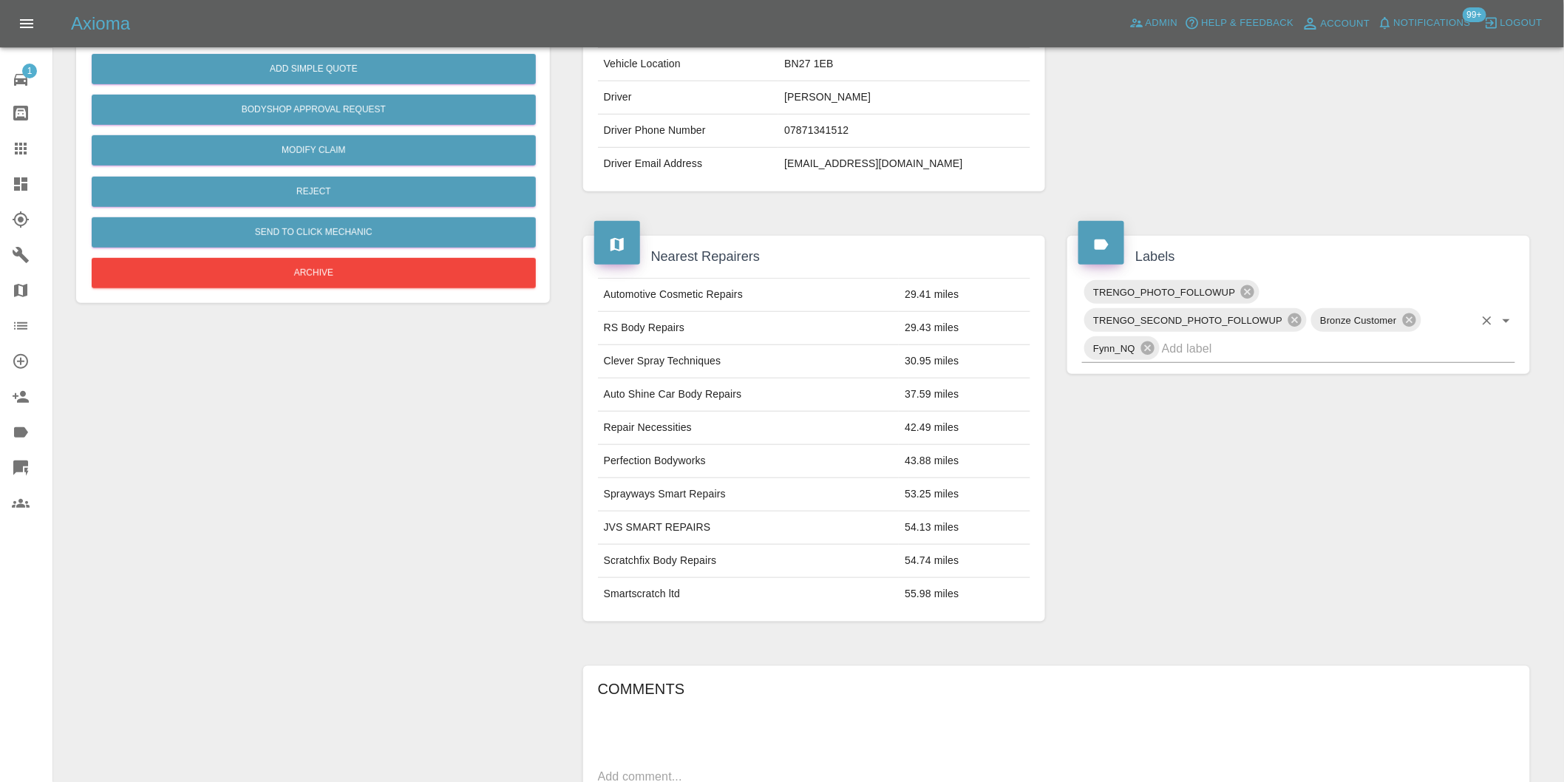
click at [1513, 321] on icon "Open" at bounding box center [1506, 321] width 18 height 18
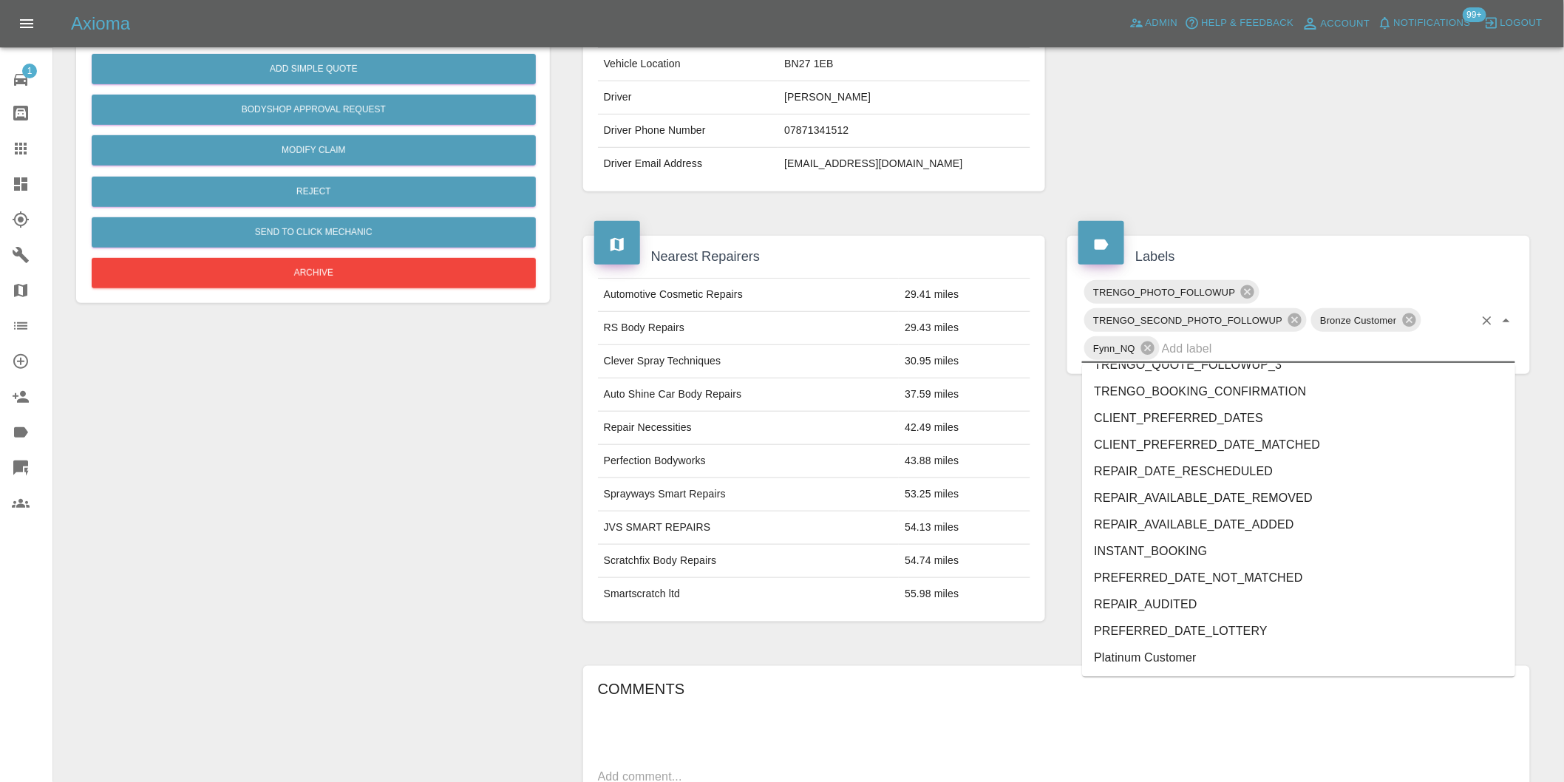
scroll to position [3102, 0]
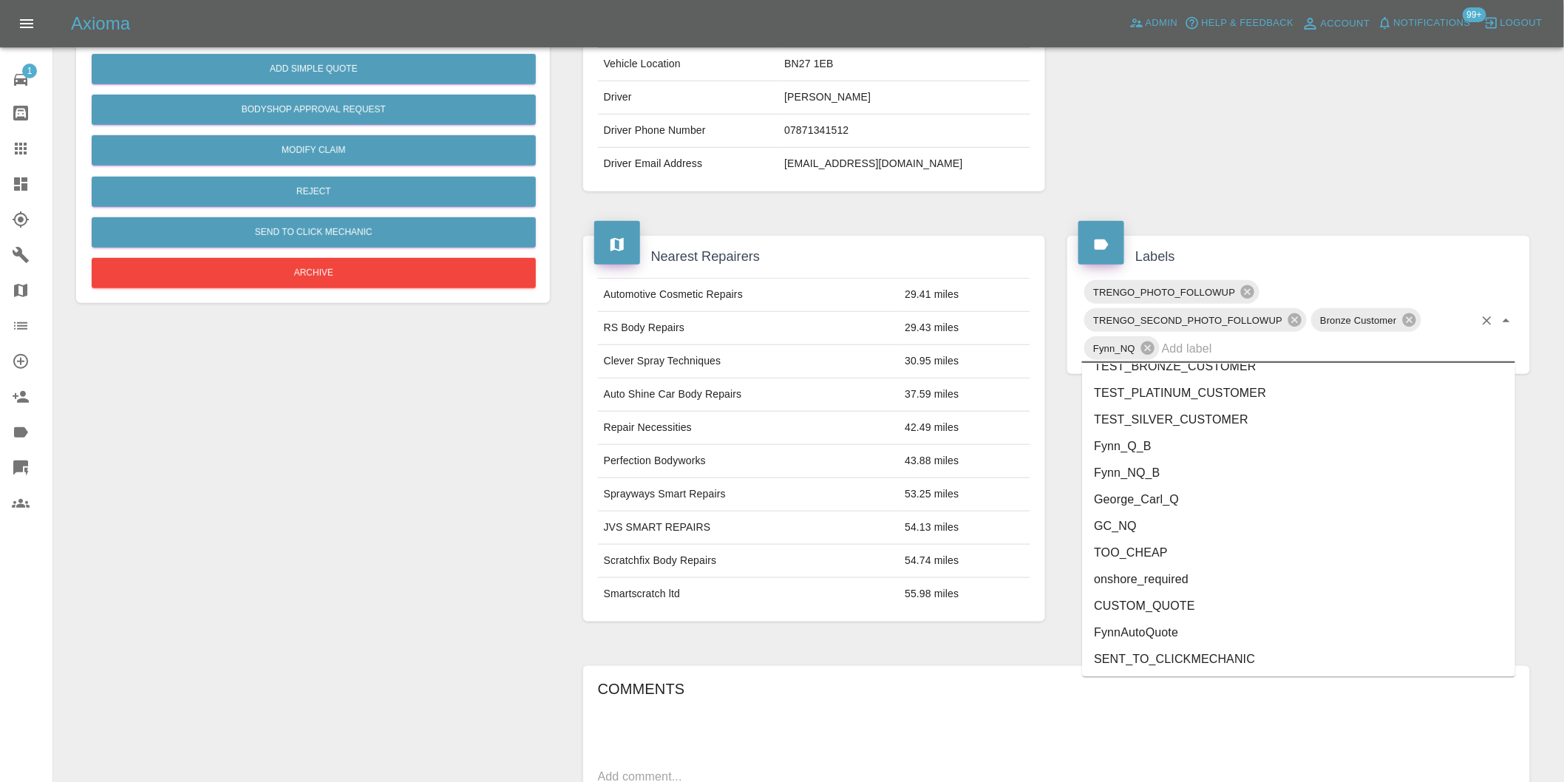
click at [1155, 500] on li "George_Carl_Q" at bounding box center [1298, 500] width 433 height 27
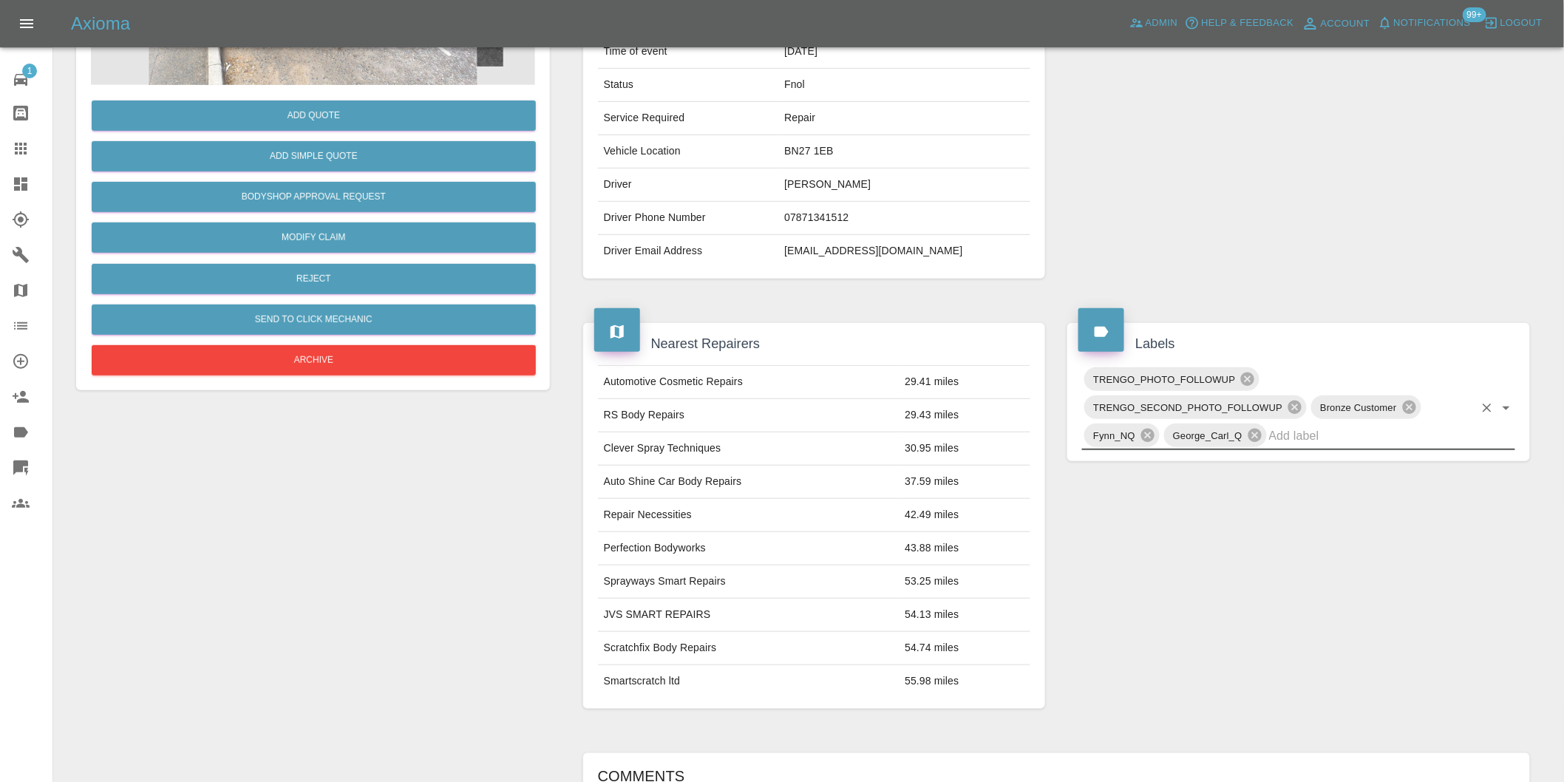
scroll to position [0, 0]
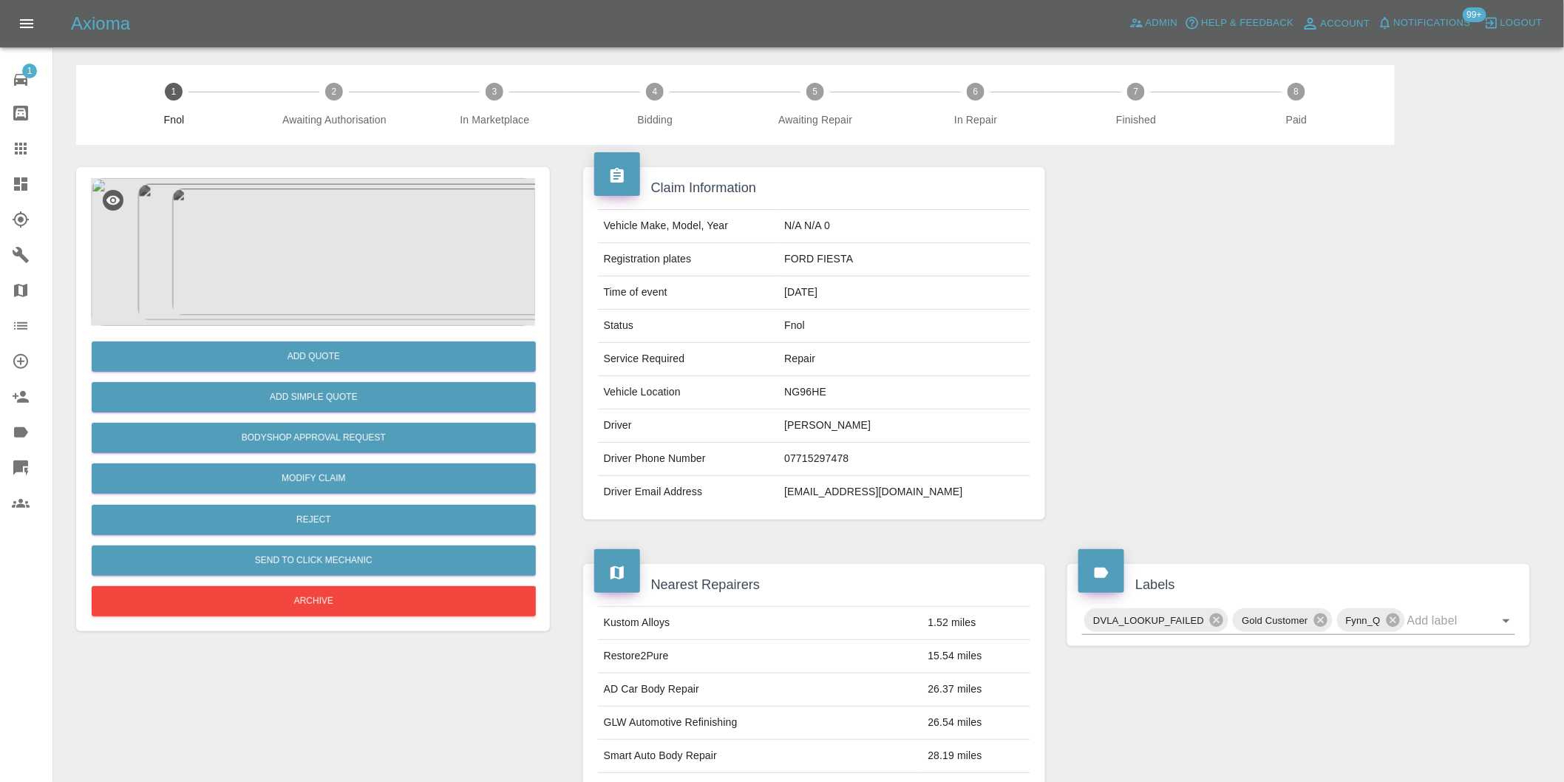
click at [312, 213] on img at bounding box center [313, 252] width 444 height 148
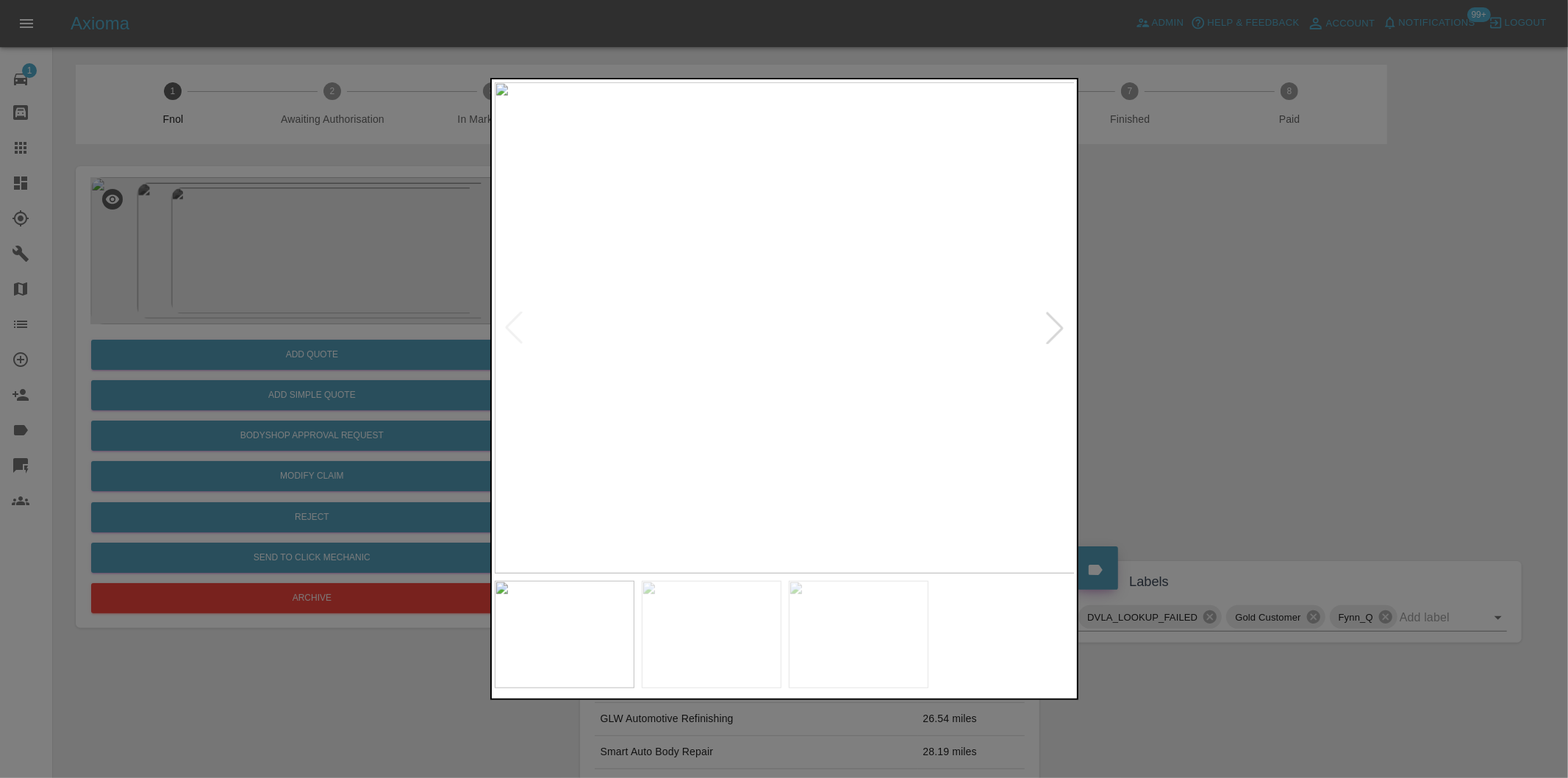
click at [1052, 326] on div at bounding box center [1055, 327] width 33 height 33
click at [1052, 326] on img at bounding box center [785, 328] width 581 height 491
click at [1226, 346] on div at bounding box center [784, 389] width 1568 height 778
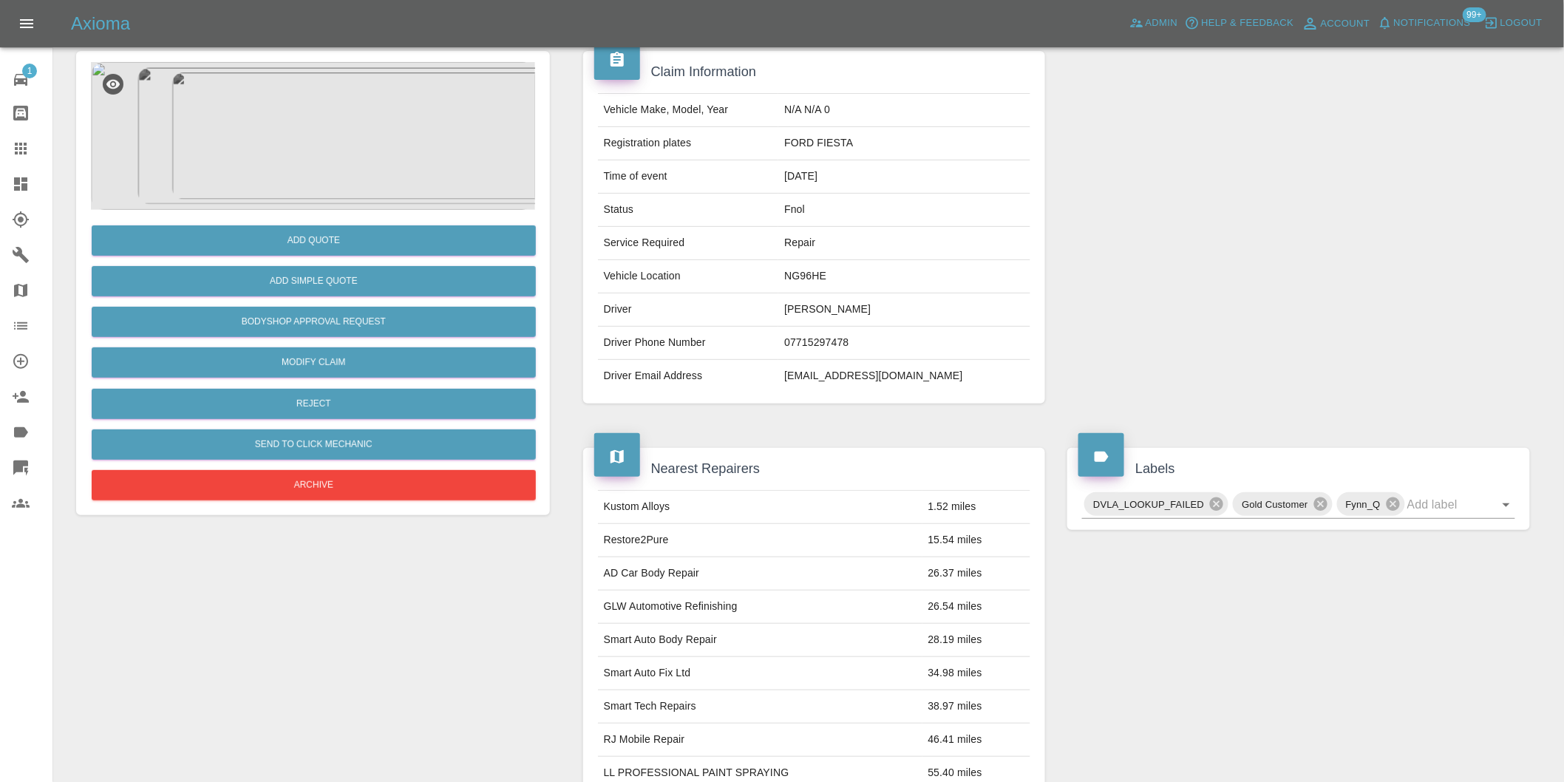
scroll to position [328, 0]
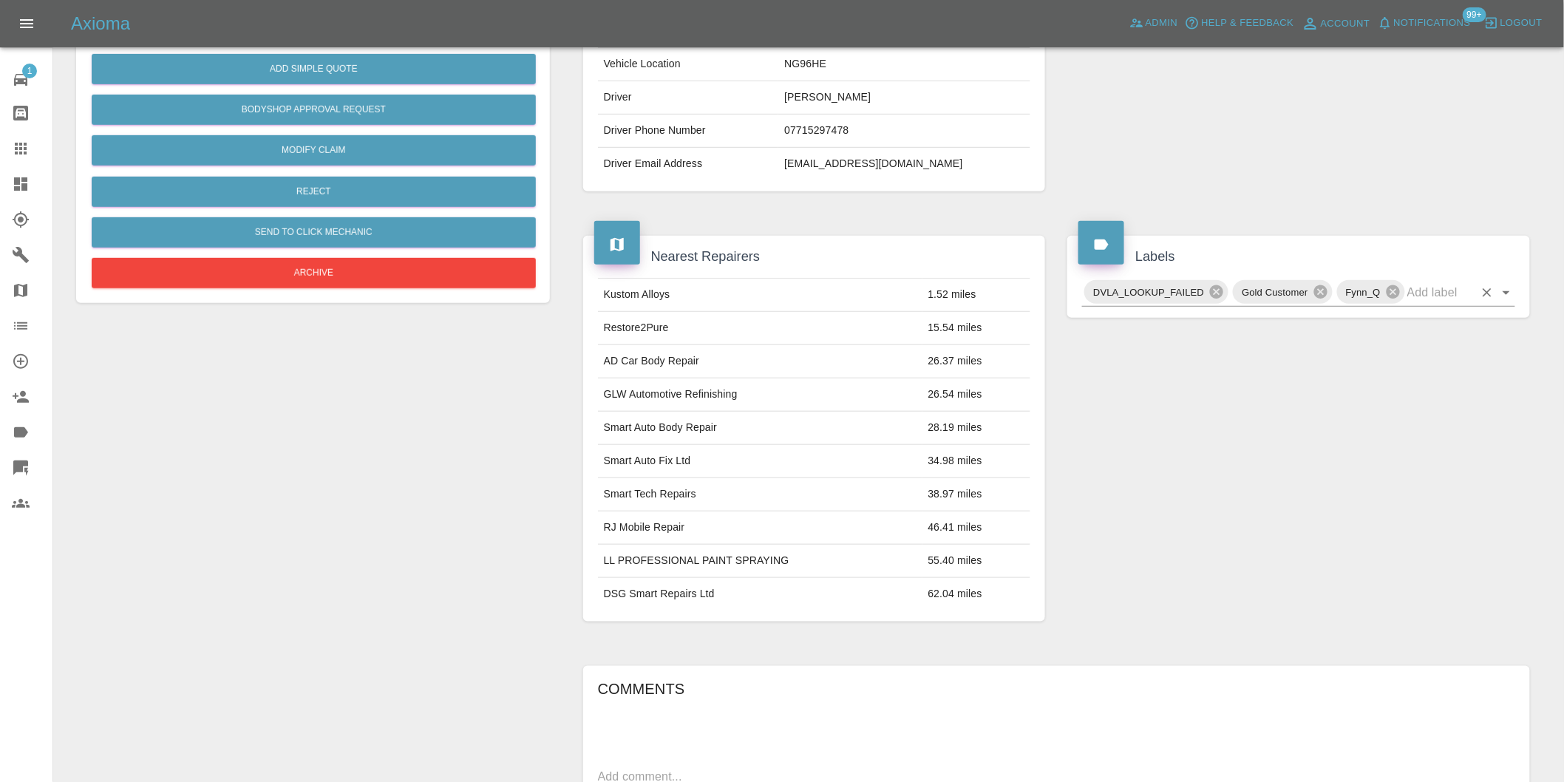
click at [1500, 296] on icon "Open" at bounding box center [1506, 293] width 18 height 18
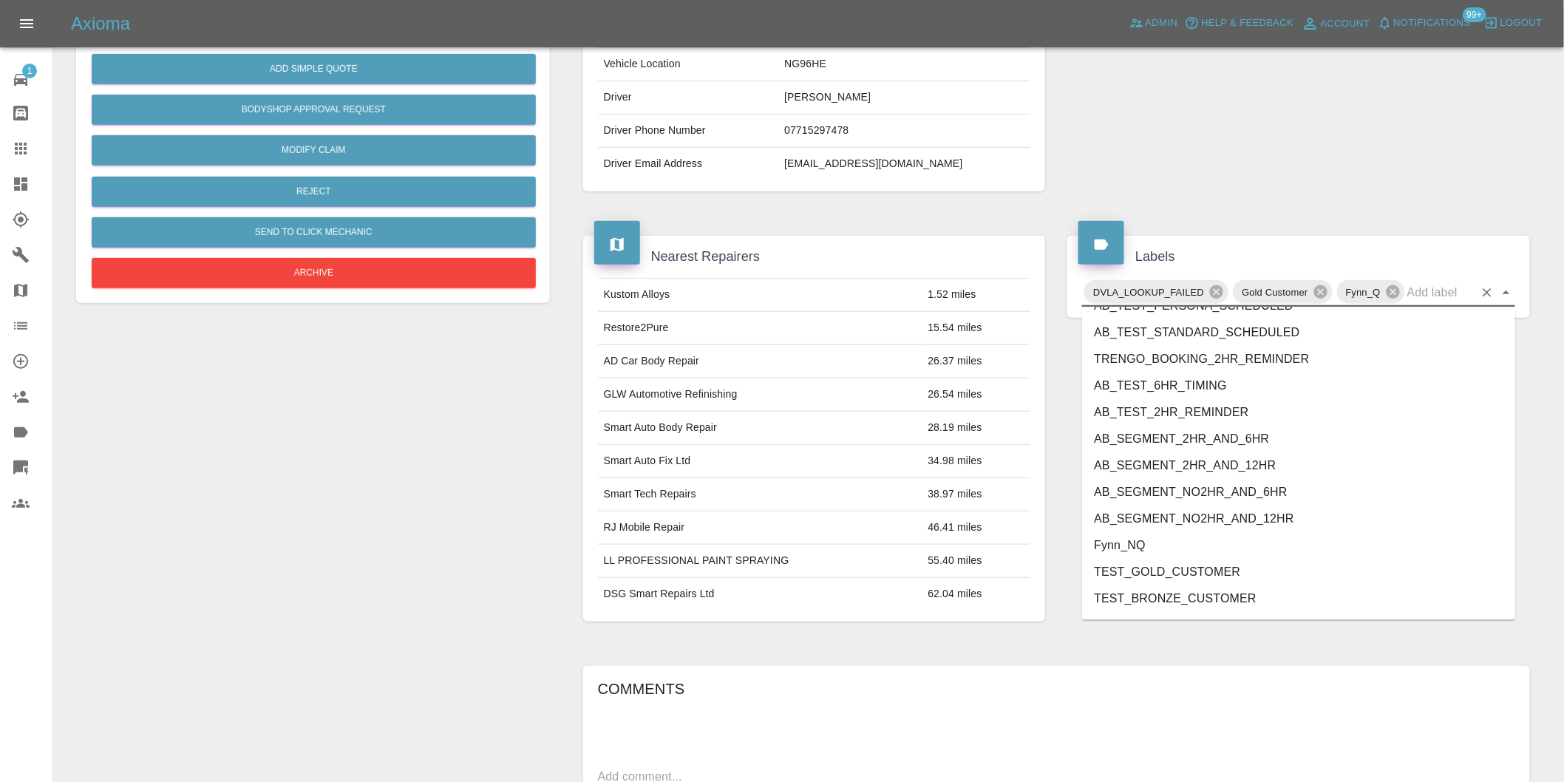
scroll to position [3129, 0]
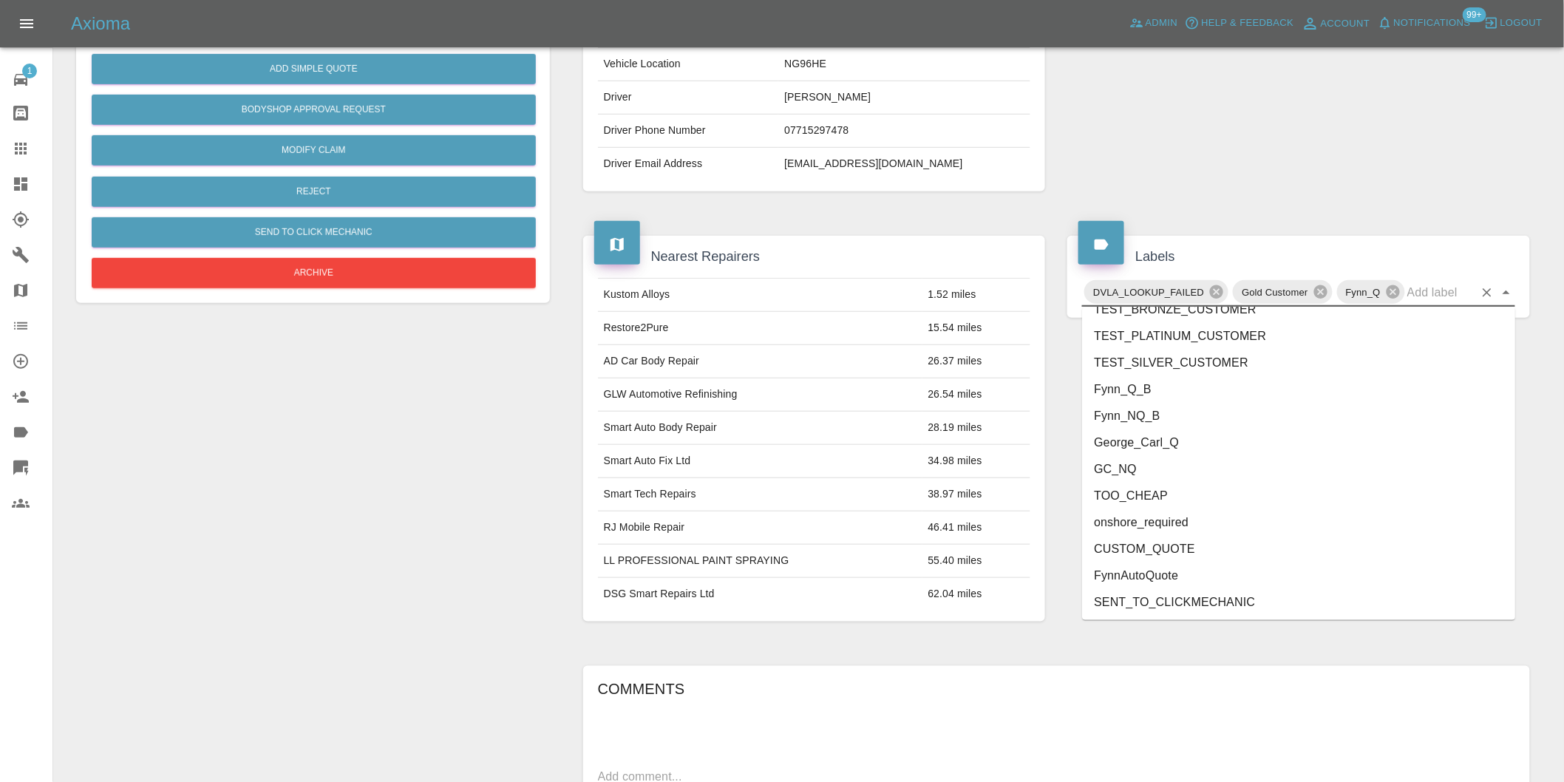
click at [1212, 440] on li "George_Carl_Q" at bounding box center [1298, 442] width 433 height 27
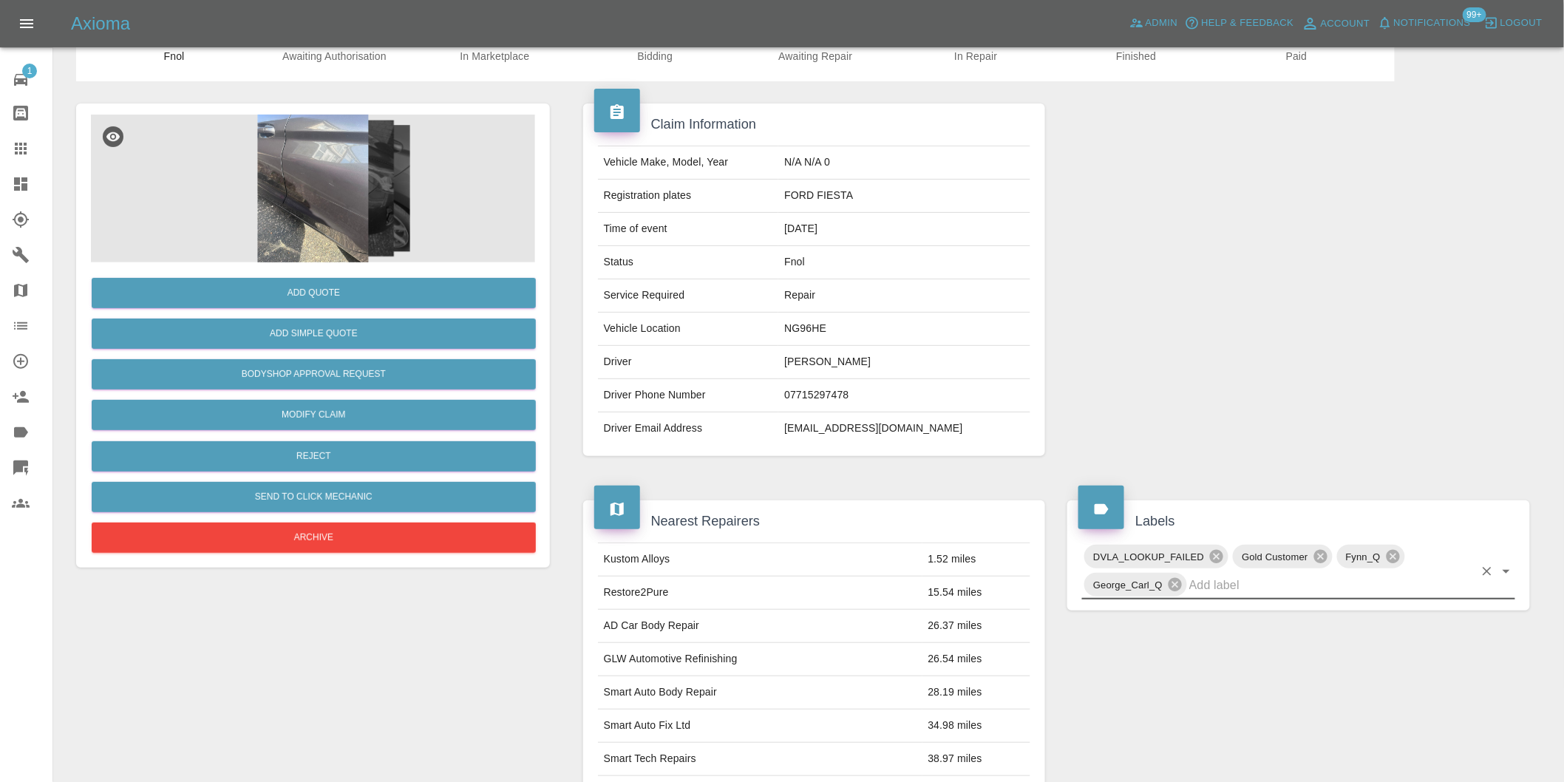
scroll to position [0, 0]
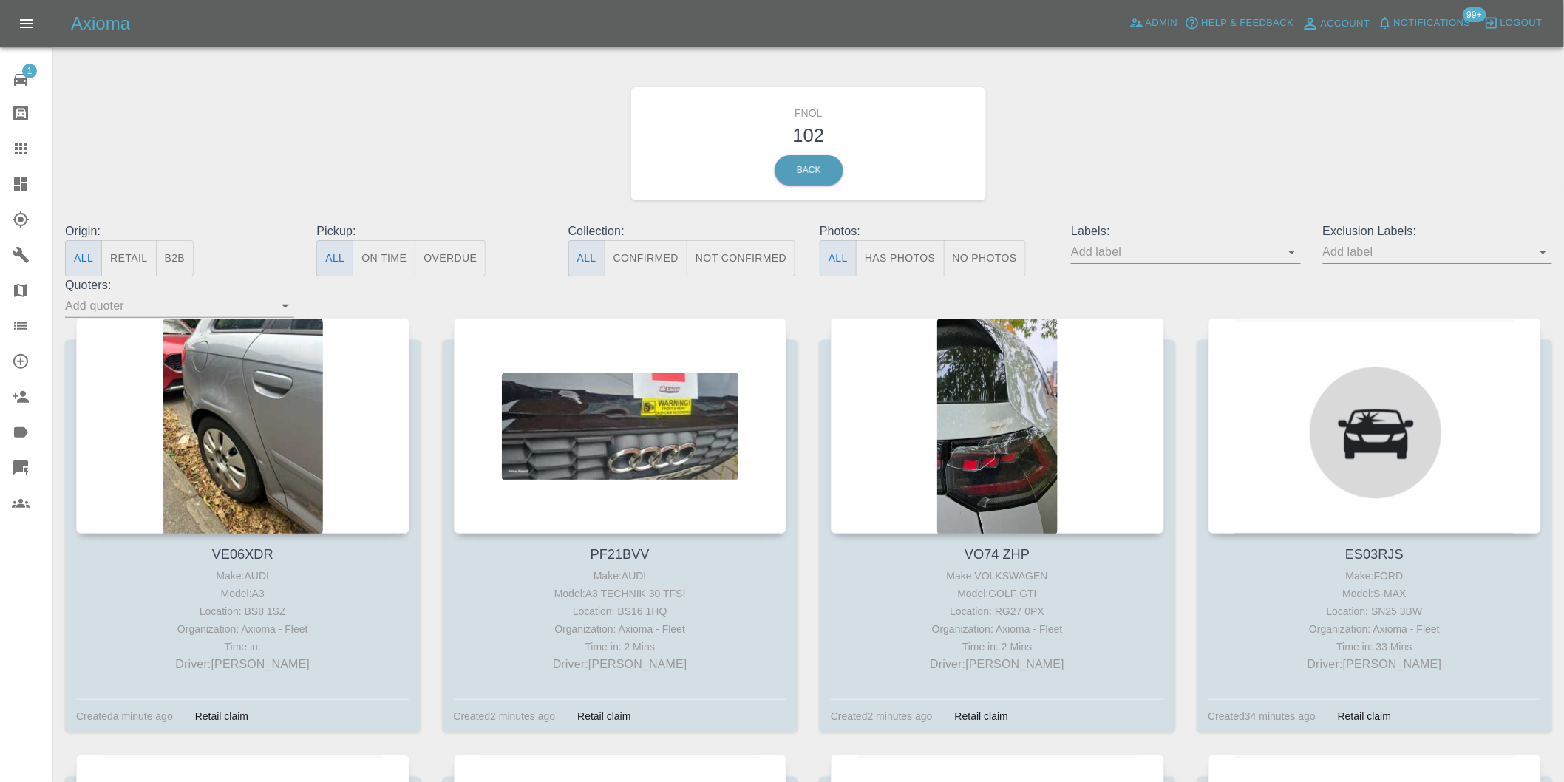
click at [913, 262] on button "Has Photos" at bounding box center [900, 258] width 89 height 36
click at [1546, 250] on icon "Open" at bounding box center [1543, 252] width 18 height 18
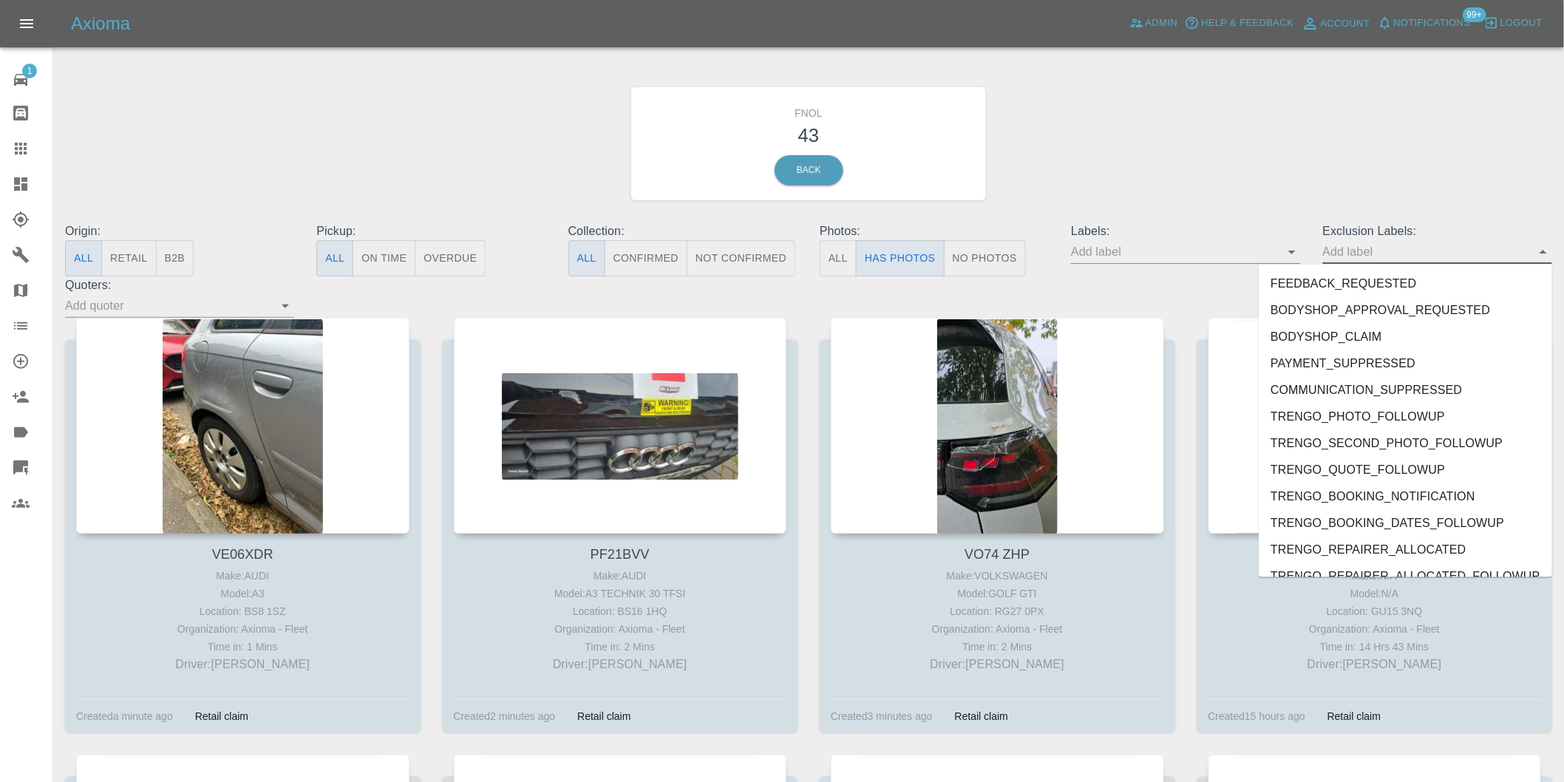
scroll to position [3209, 0]
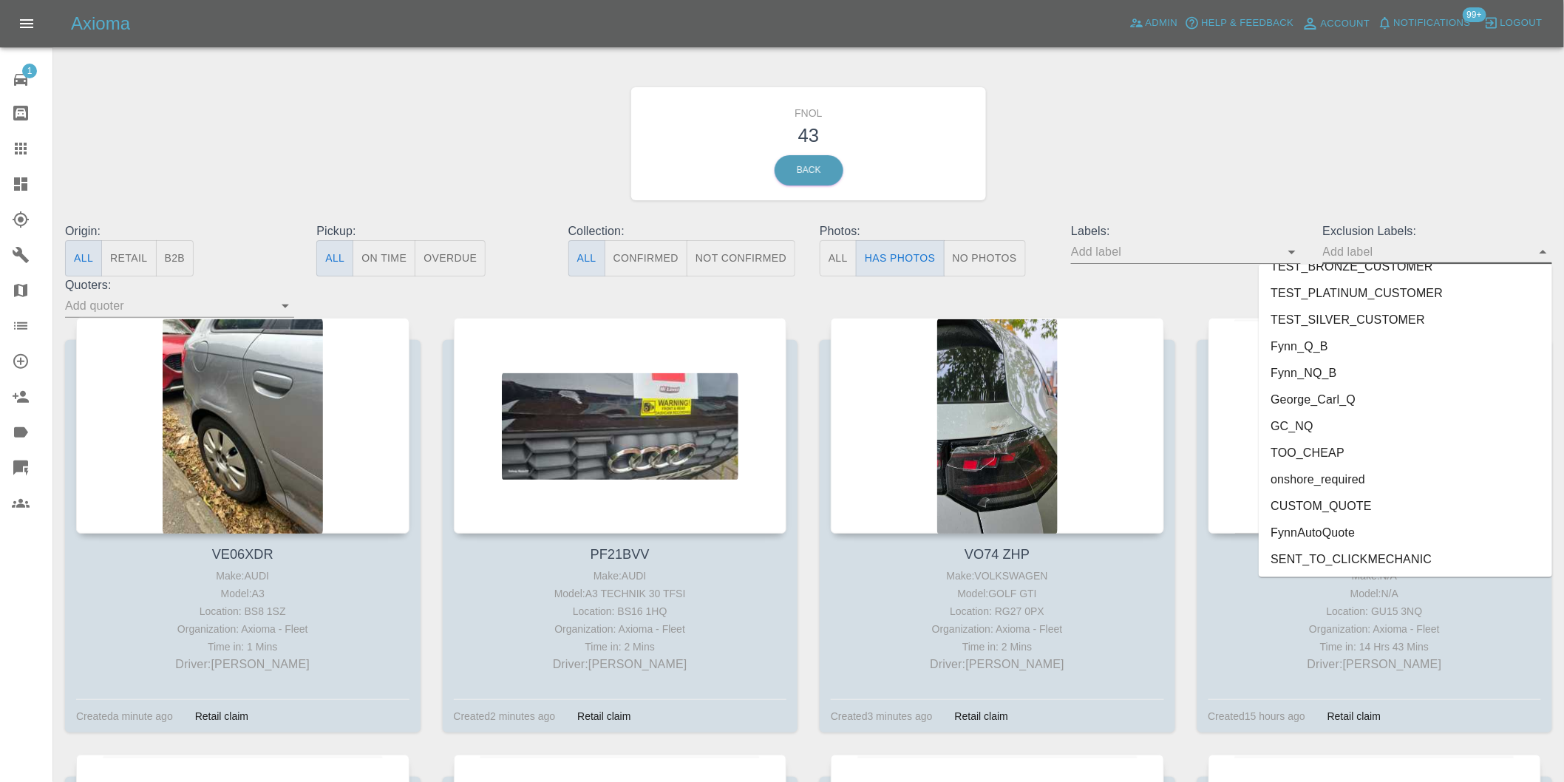
click at [1390, 485] on li "onshore_required" at bounding box center [1404, 479] width 293 height 27
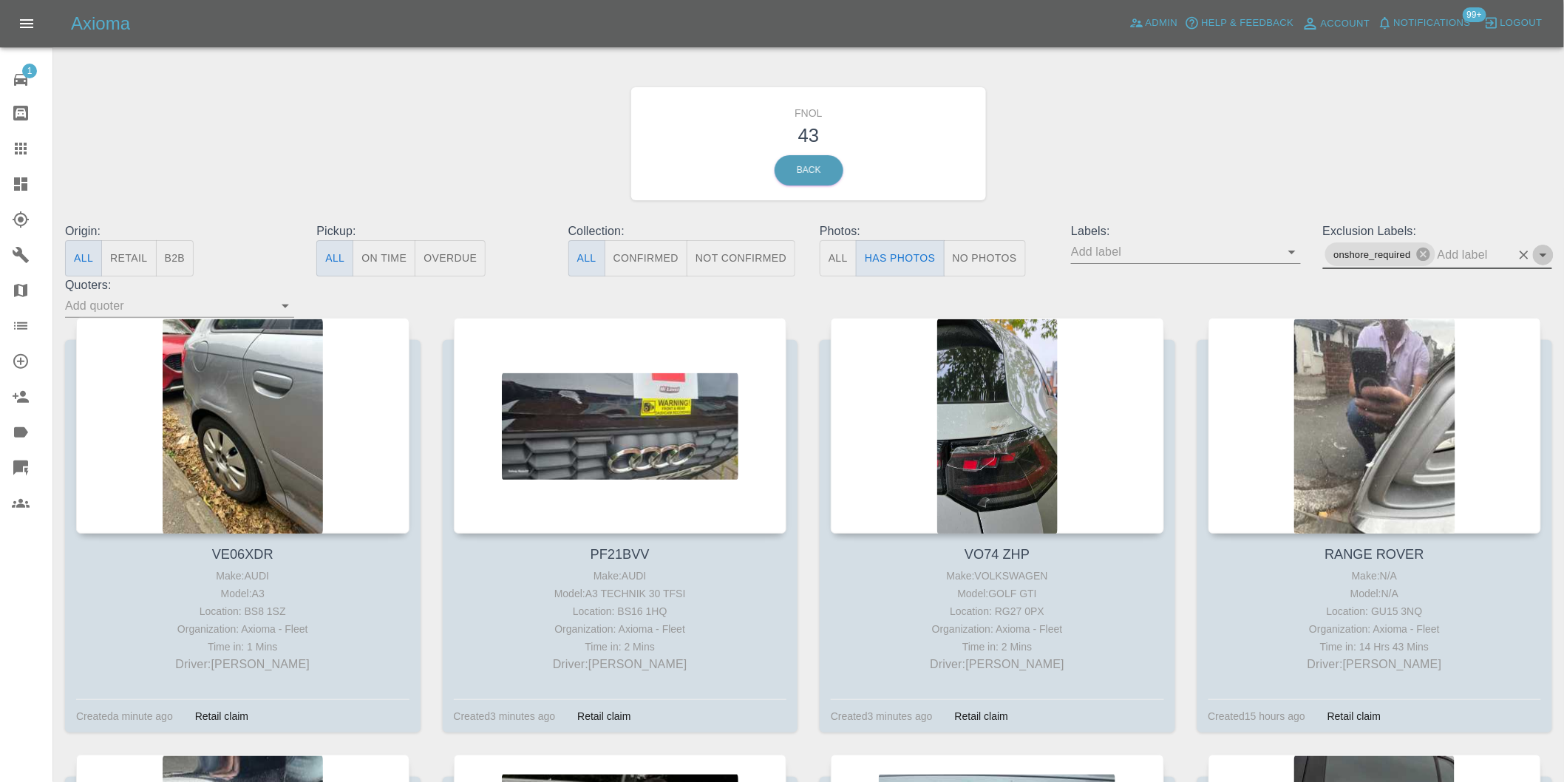
click at [1547, 253] on icon "Open" at bounding box center [1543, 255] width 18 height 18
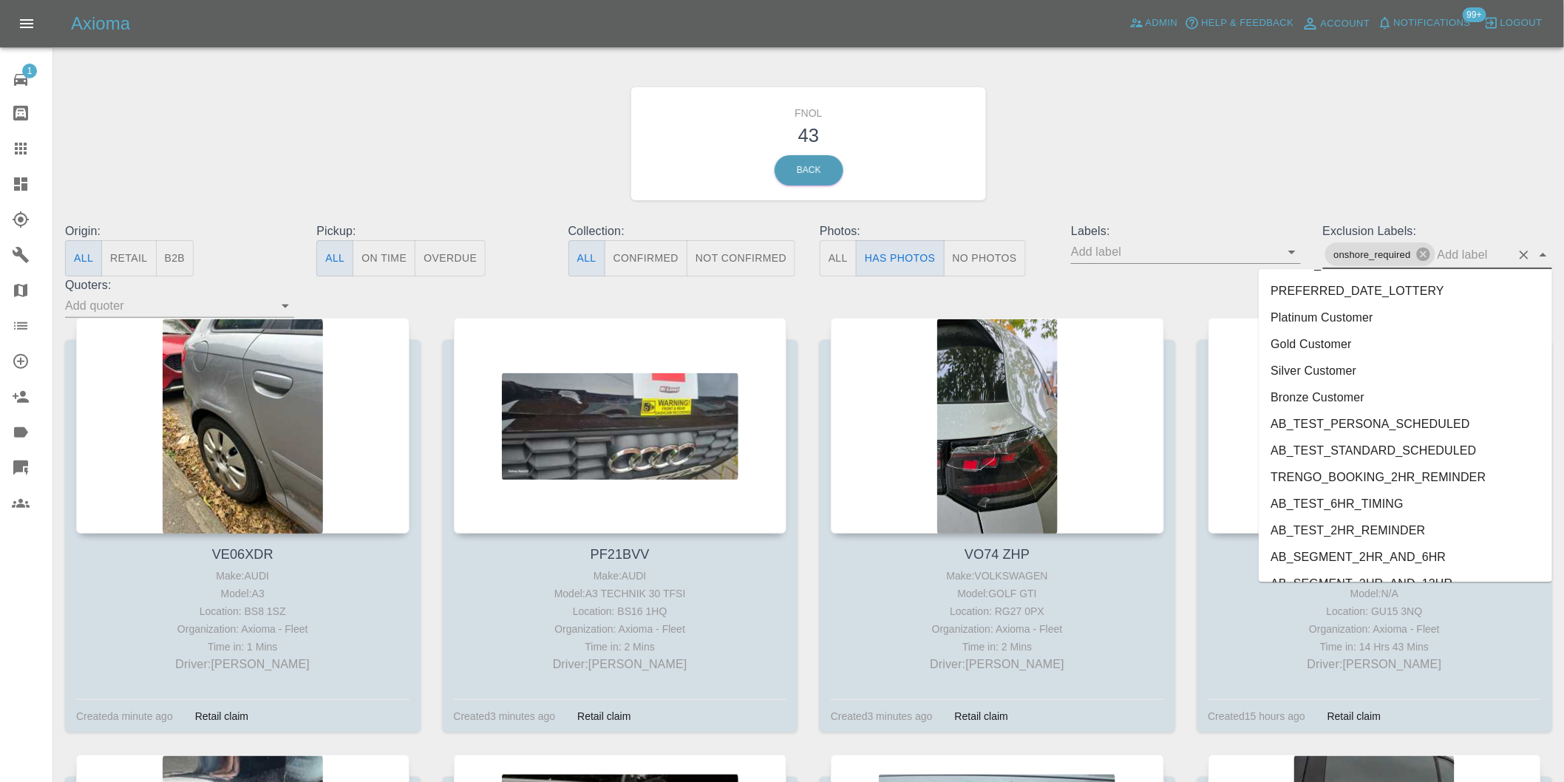
scroll to position [3182, 0]
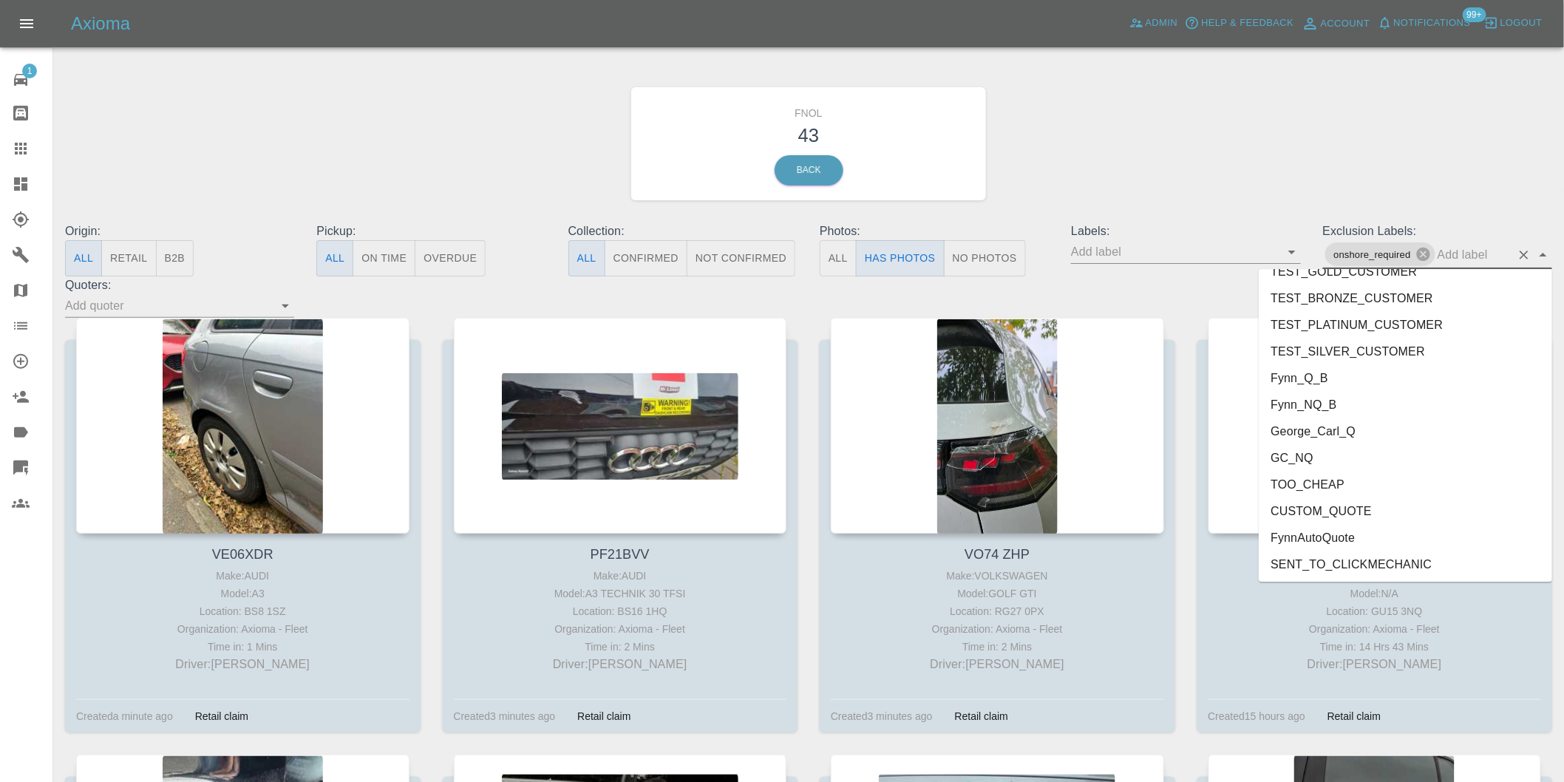
click at [1349, 432] on li "George_Carl_Q" at bounding box center [1404, 430] width 293 height 27
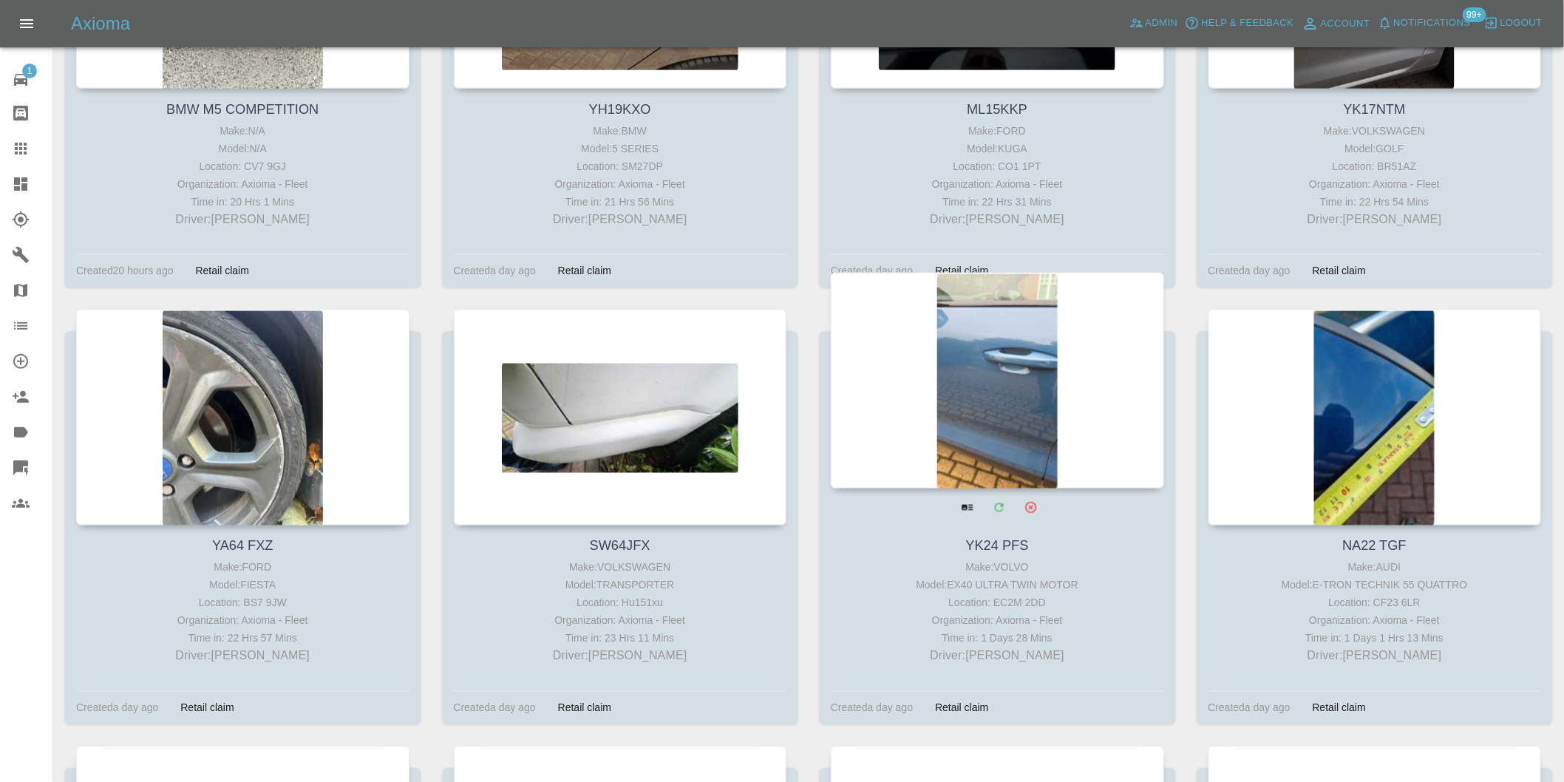
scroll to position [1067, 0]
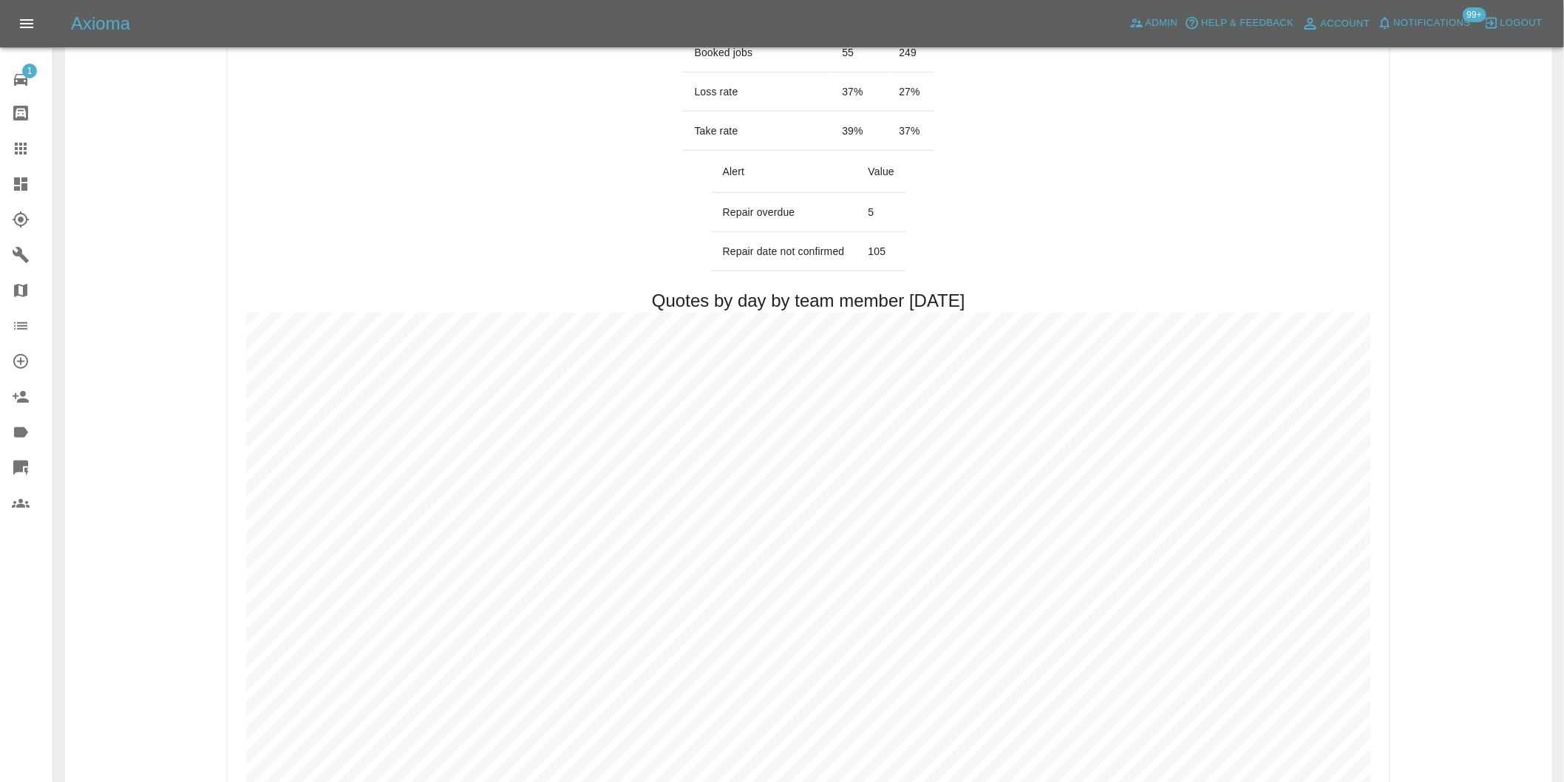
scroll to position [739, 0]
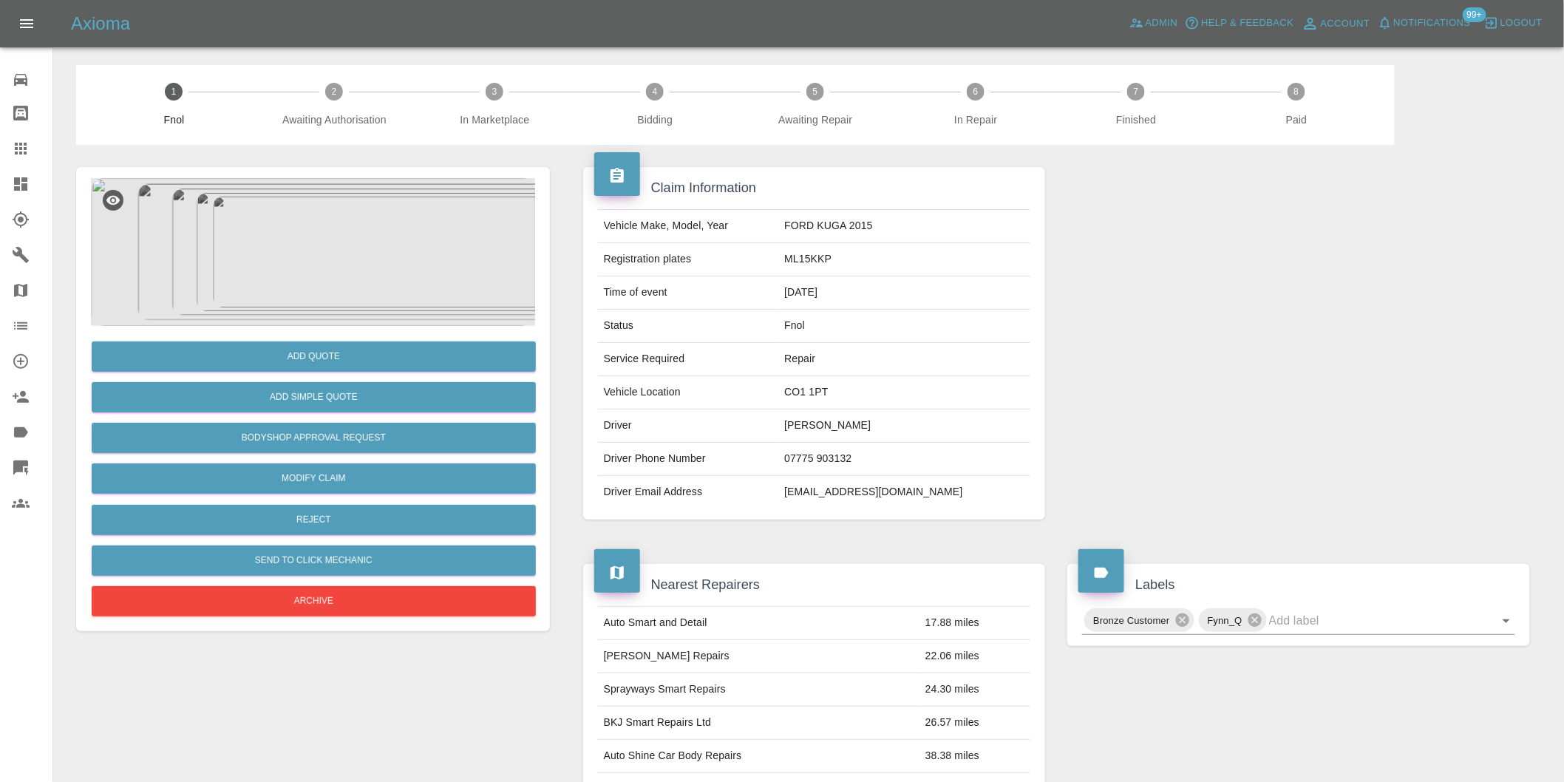
click at [304, 242] on img at bounding box center [313, 252] width 444 height 148
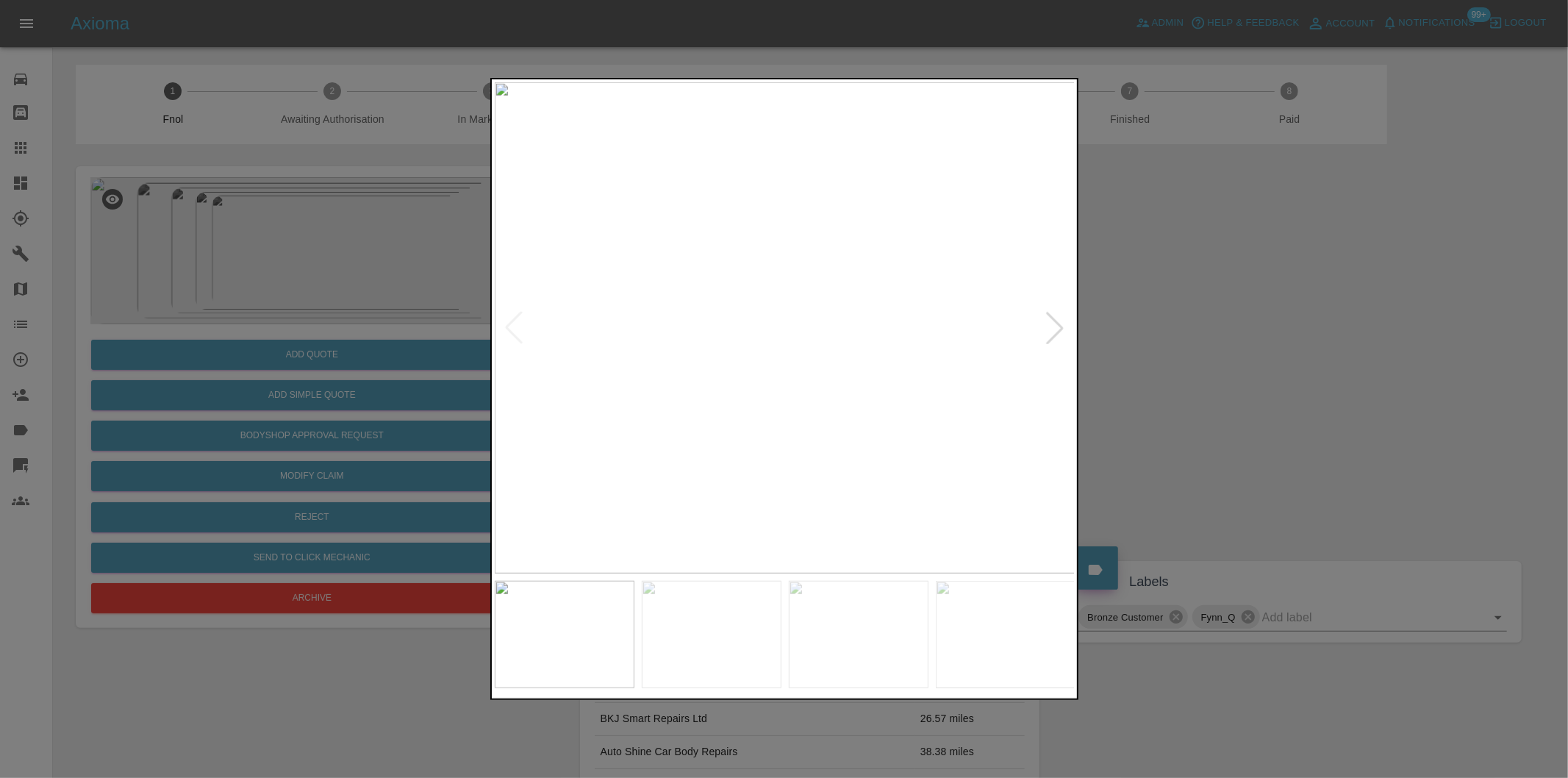
click at [1060, 328] on div at bounding box center [1055, 327] width 33 height 33
click at [1060, 328] on img at bounding box center [785, 328] width 581 height 491
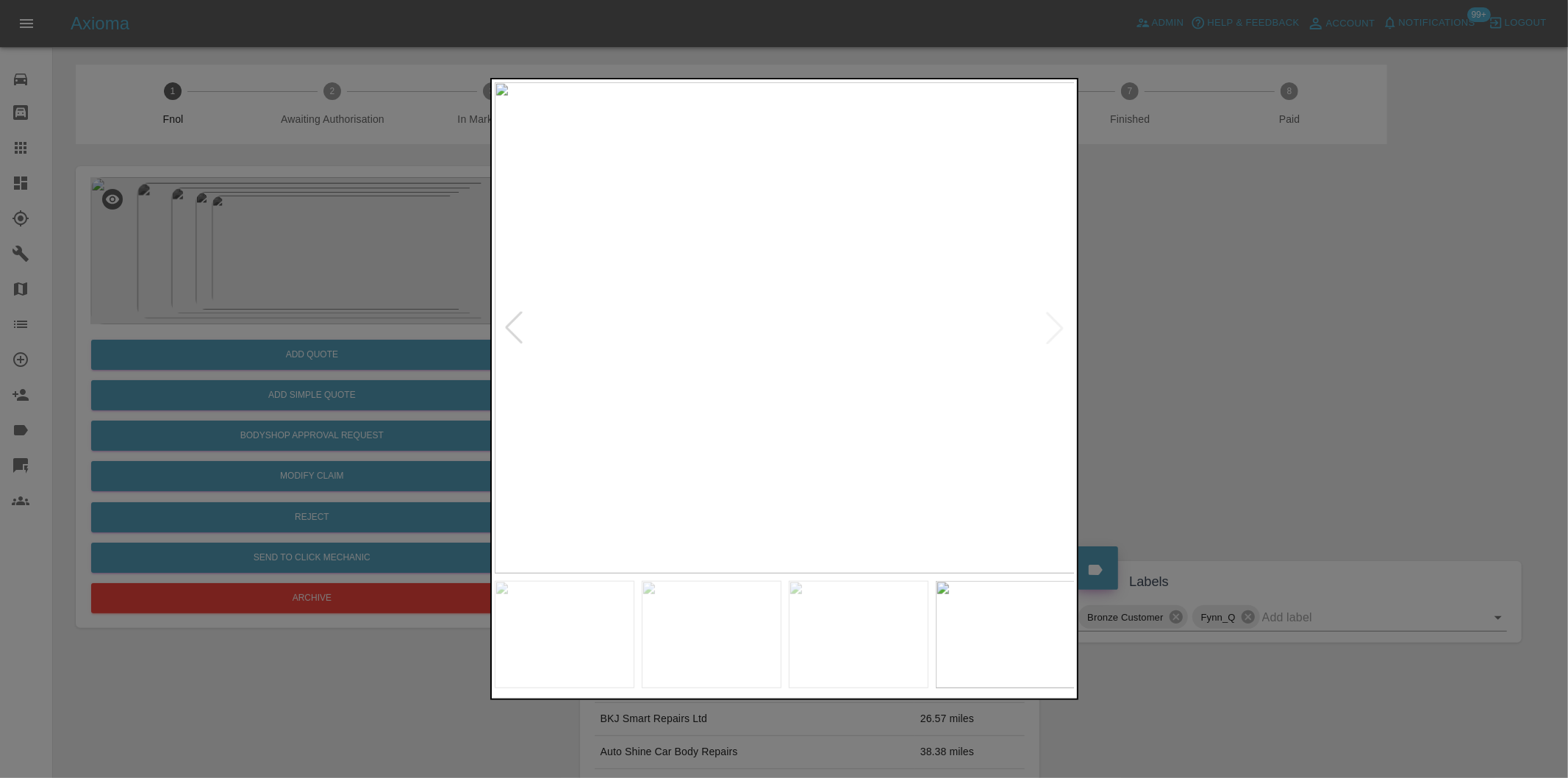
click at [1252, 317] on div at bounding box center [784, 389] width 1568 height 778
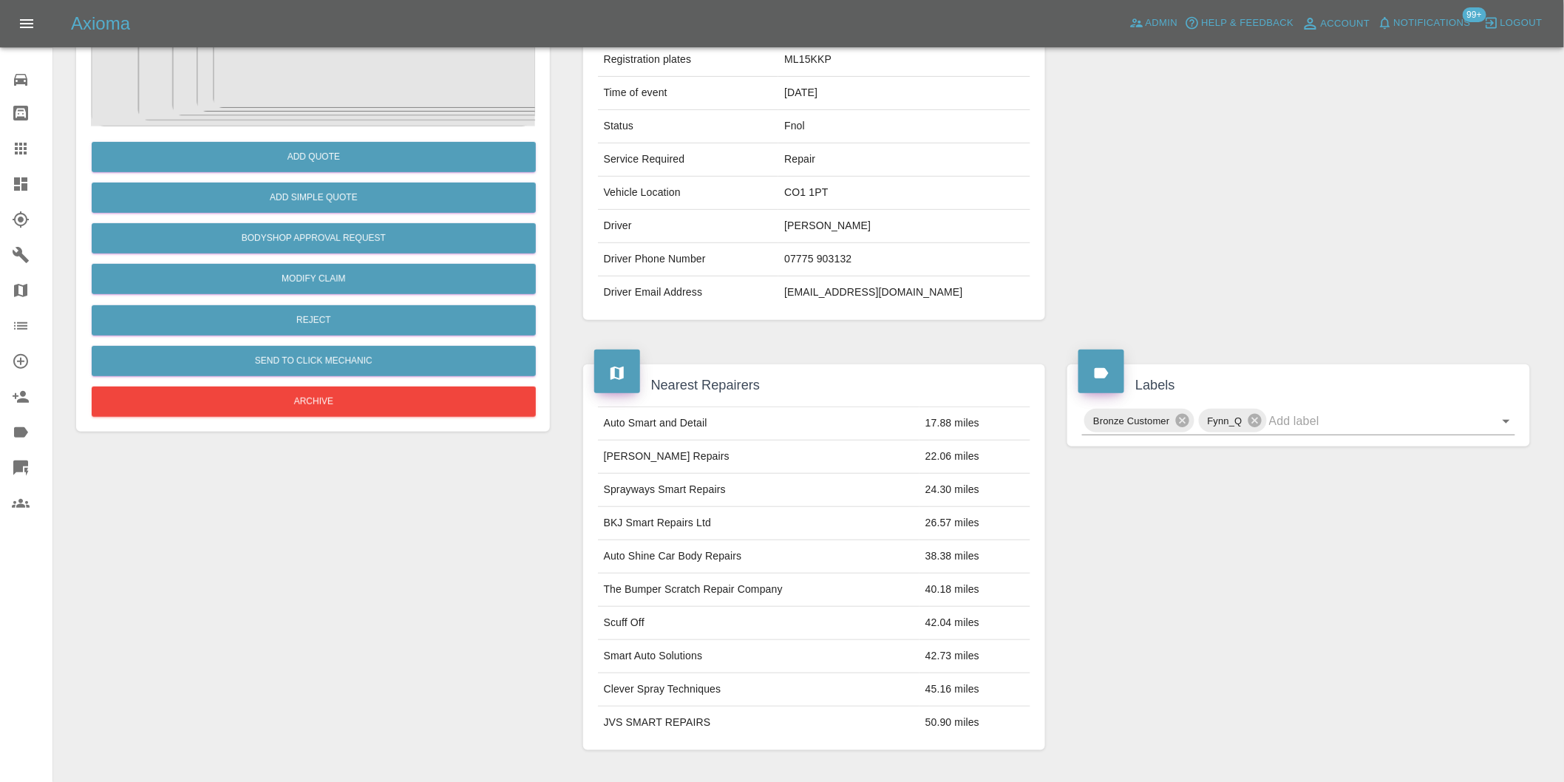
scroll to position [410, 0]
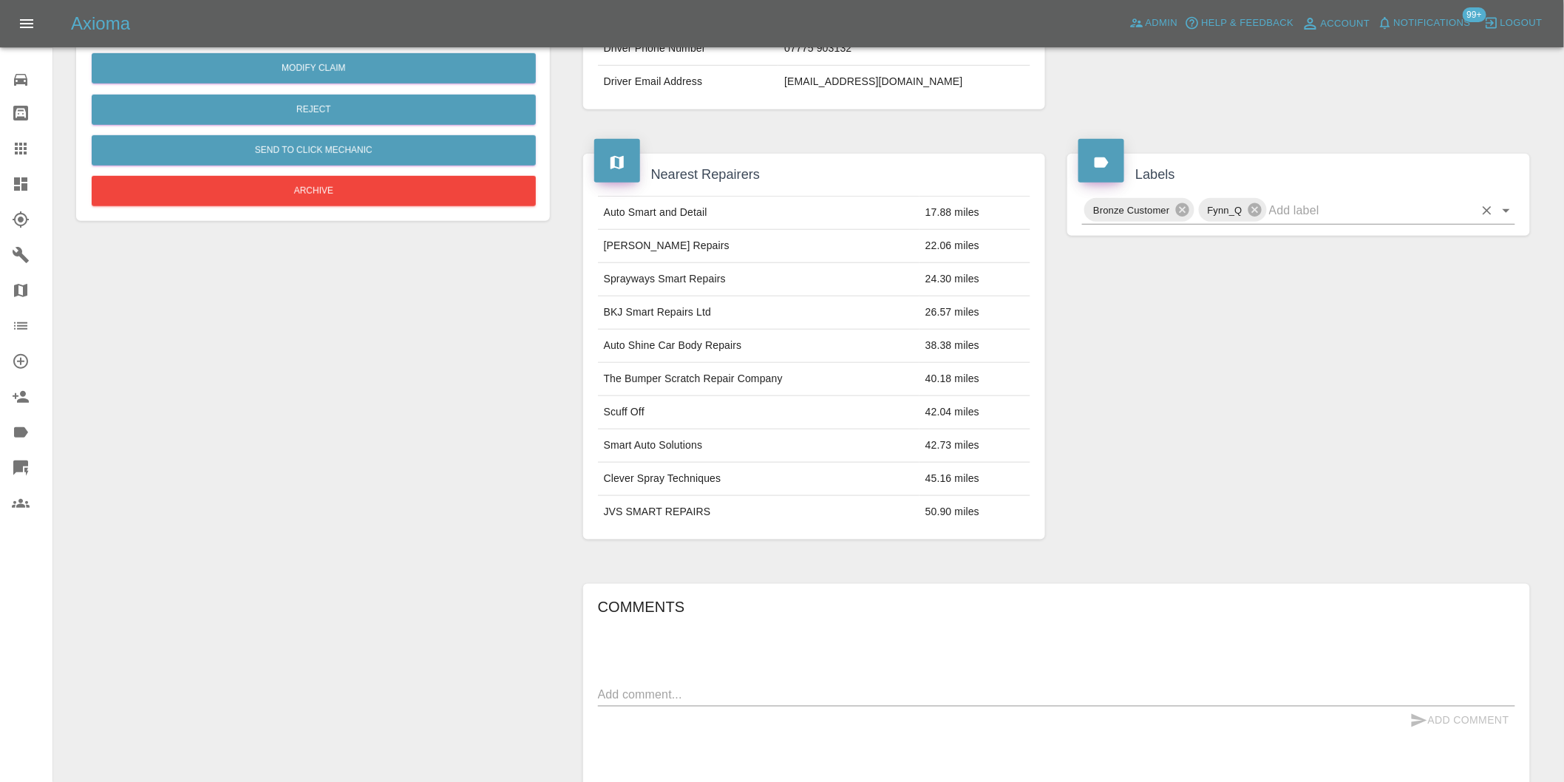
click at [1510, 209] on icon "Open" at bounding box center [1506, 211] width 18 height 18
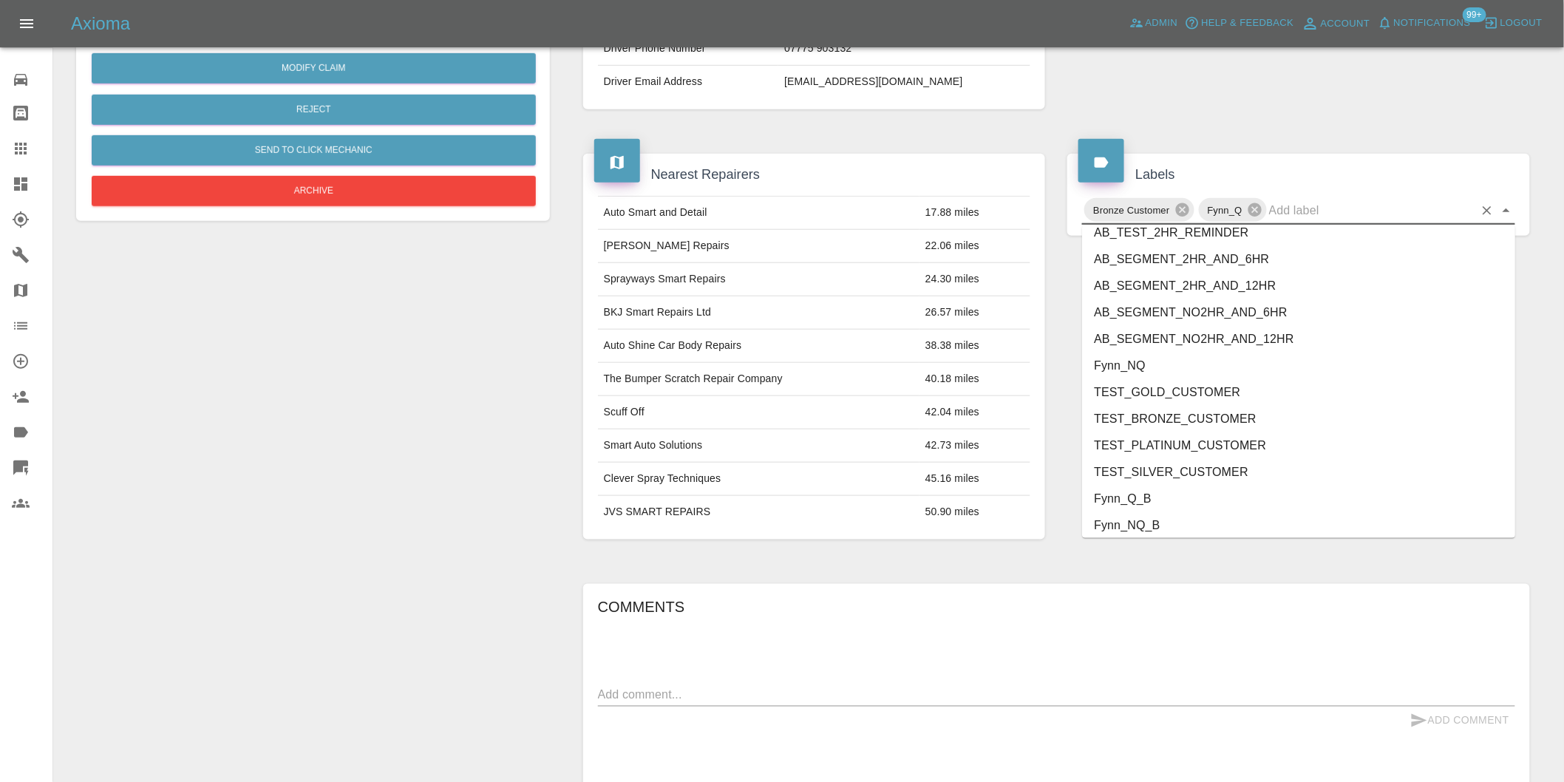
scroll to position [3156, 0]
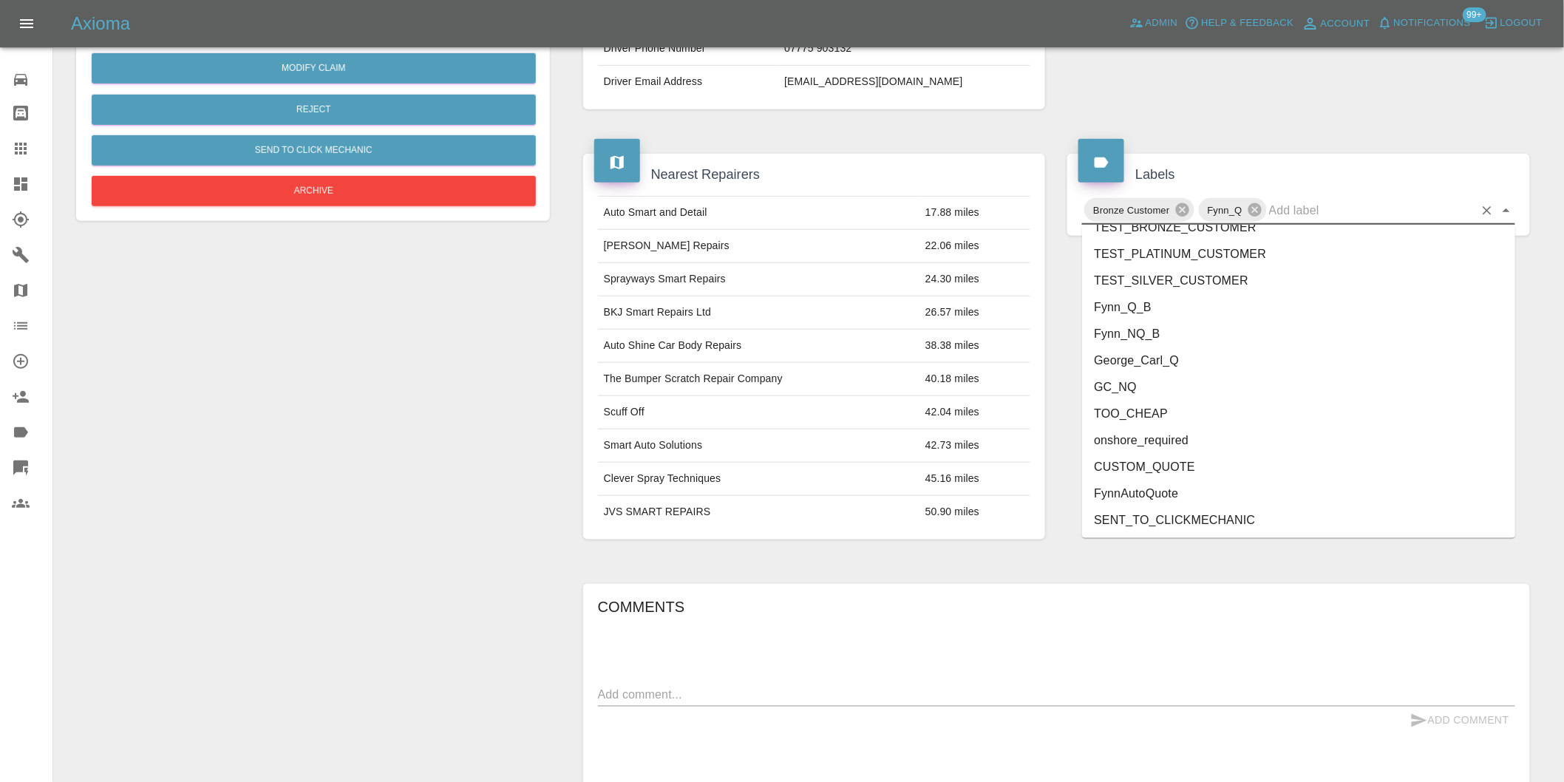
click at [1155, 366] on li "George_Carl_Q" at bounding box center [1298, 360] width 433 height 27
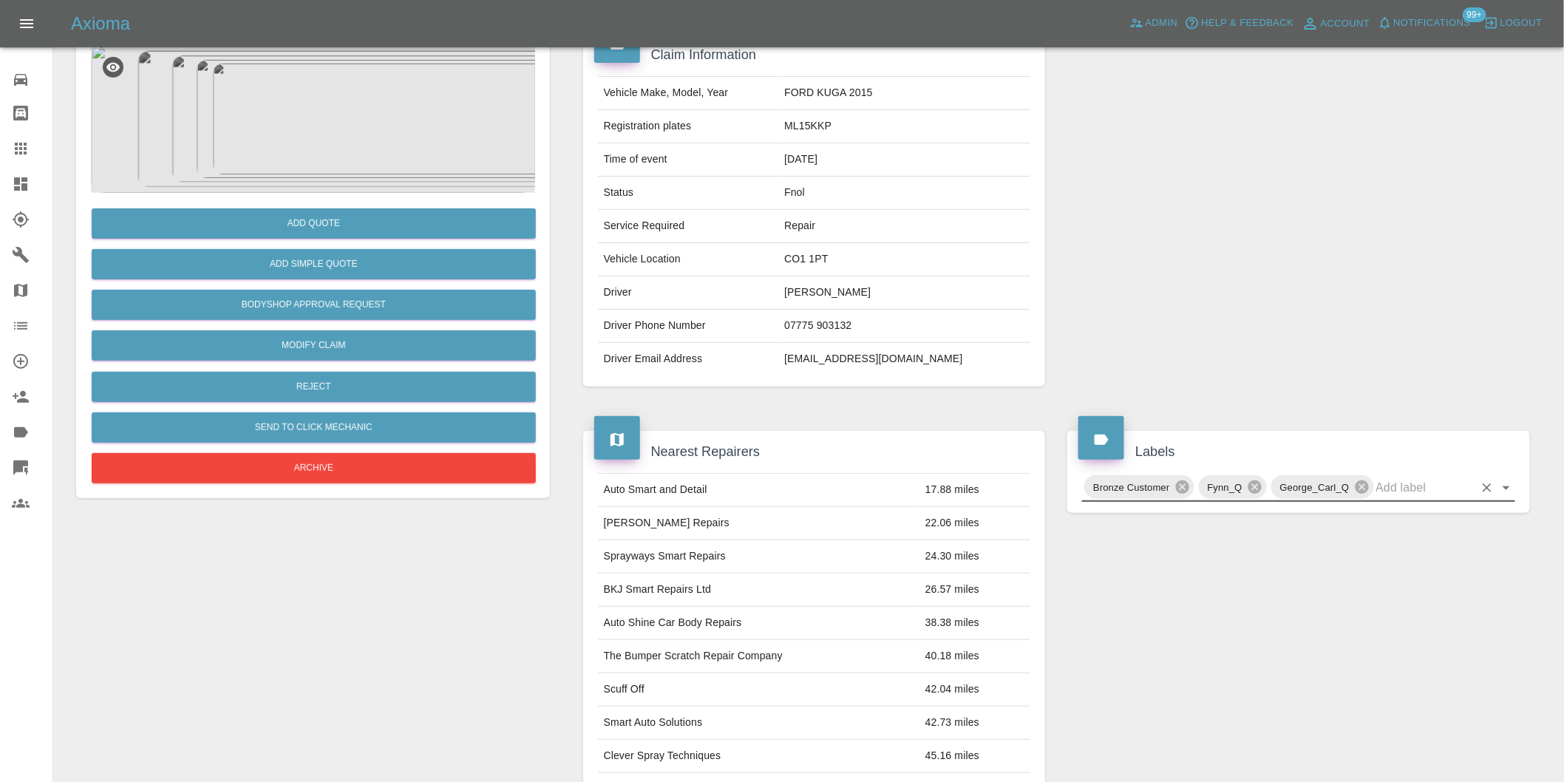
scroll to position [0, 0]
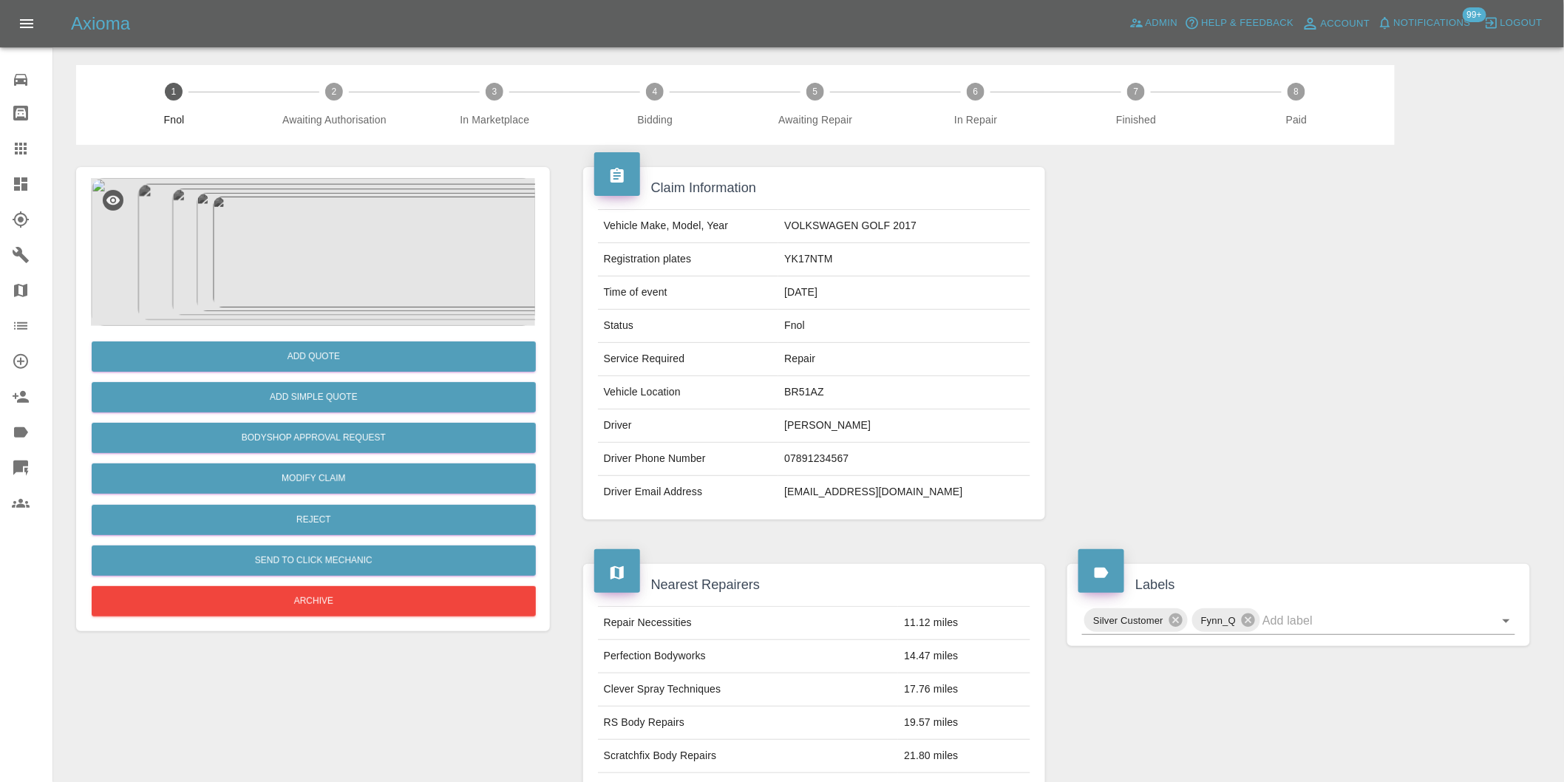
click at [344, 190] on img at bounding box center [313, 252] width 444 height 148
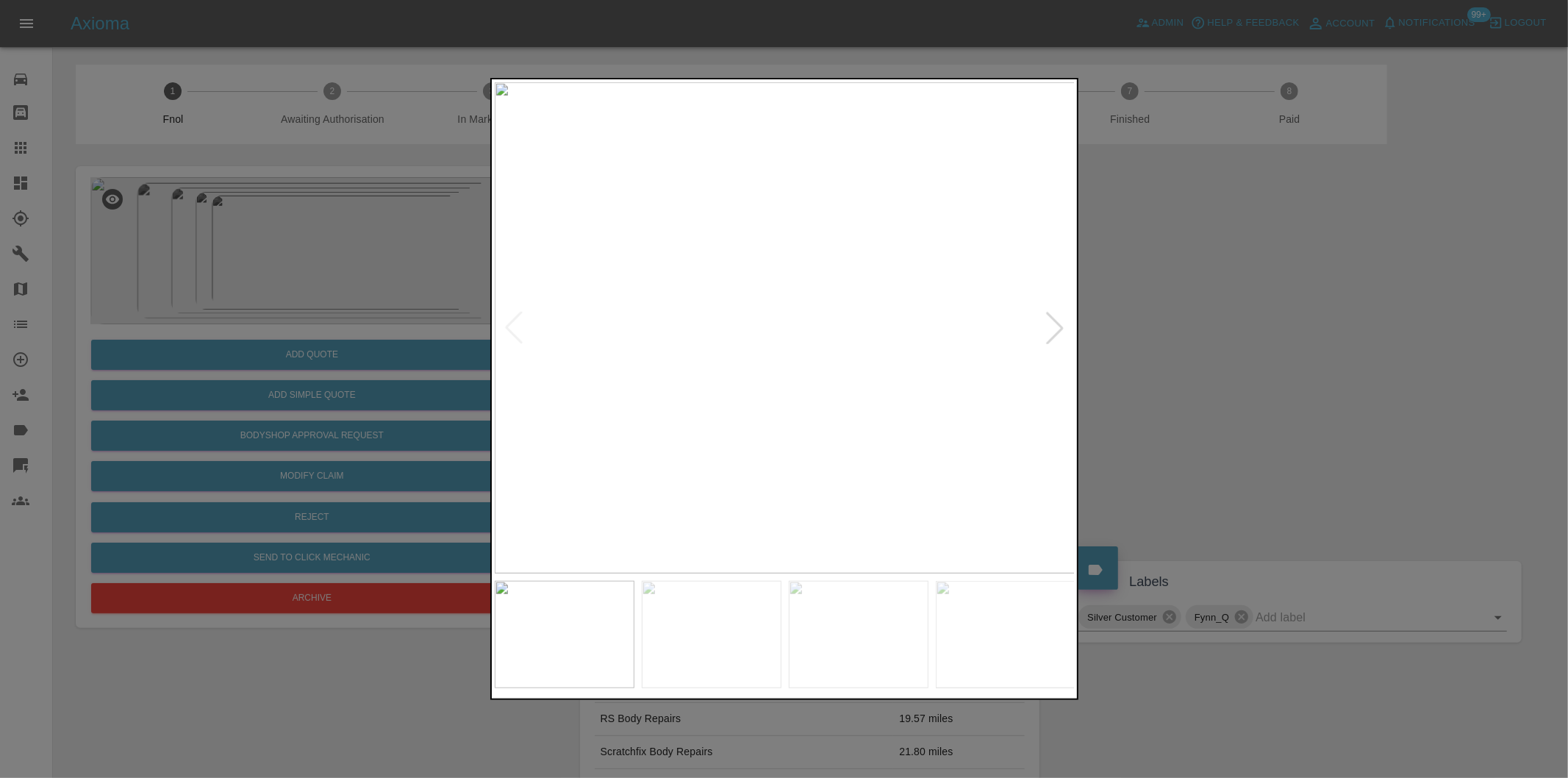
click at [1054, 326] on div at bounding box center [1055, 327] width 33 height 33
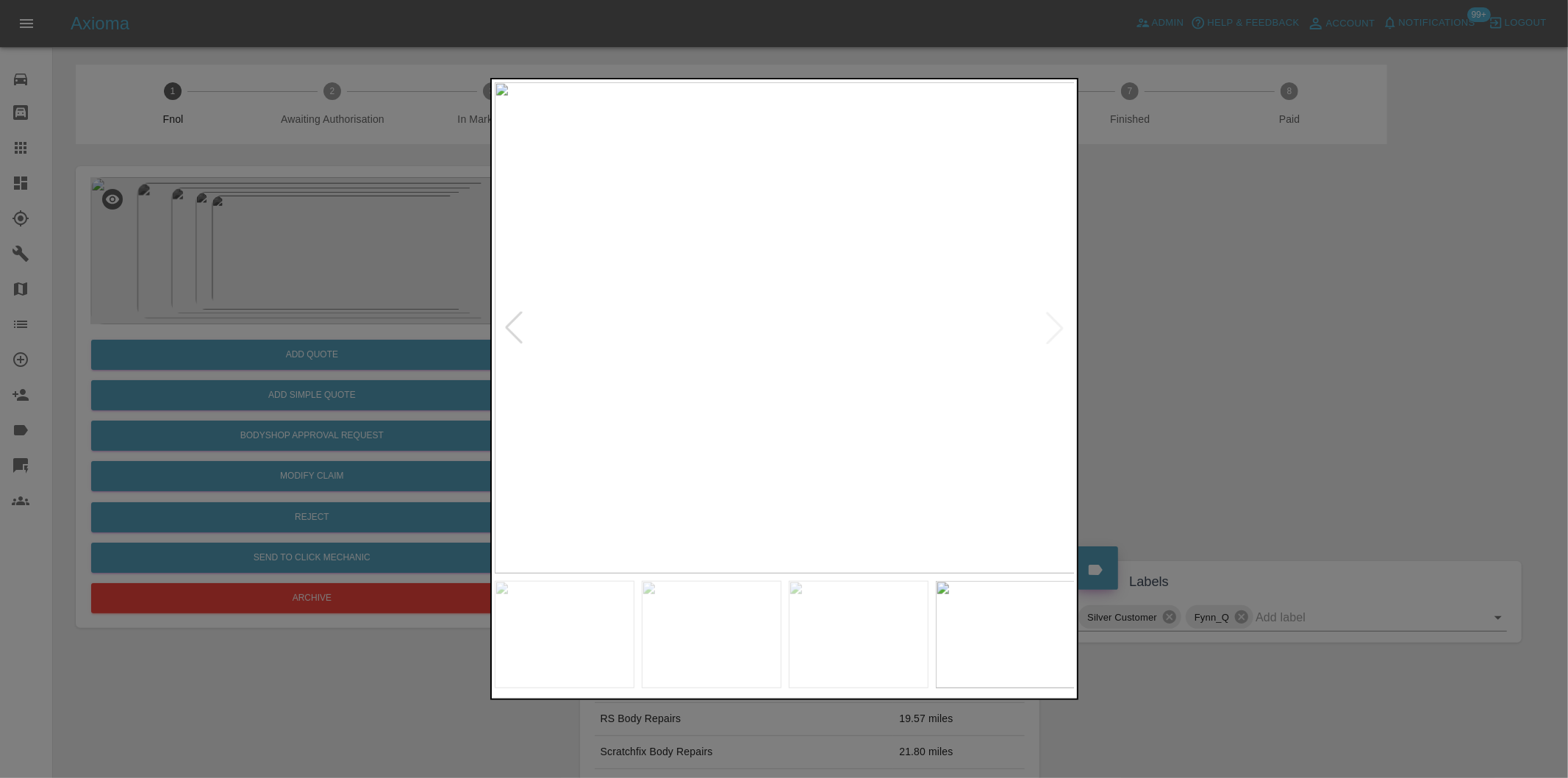
click at [1054, 326] on img at bounding box center [785, 328] width 581 height 491
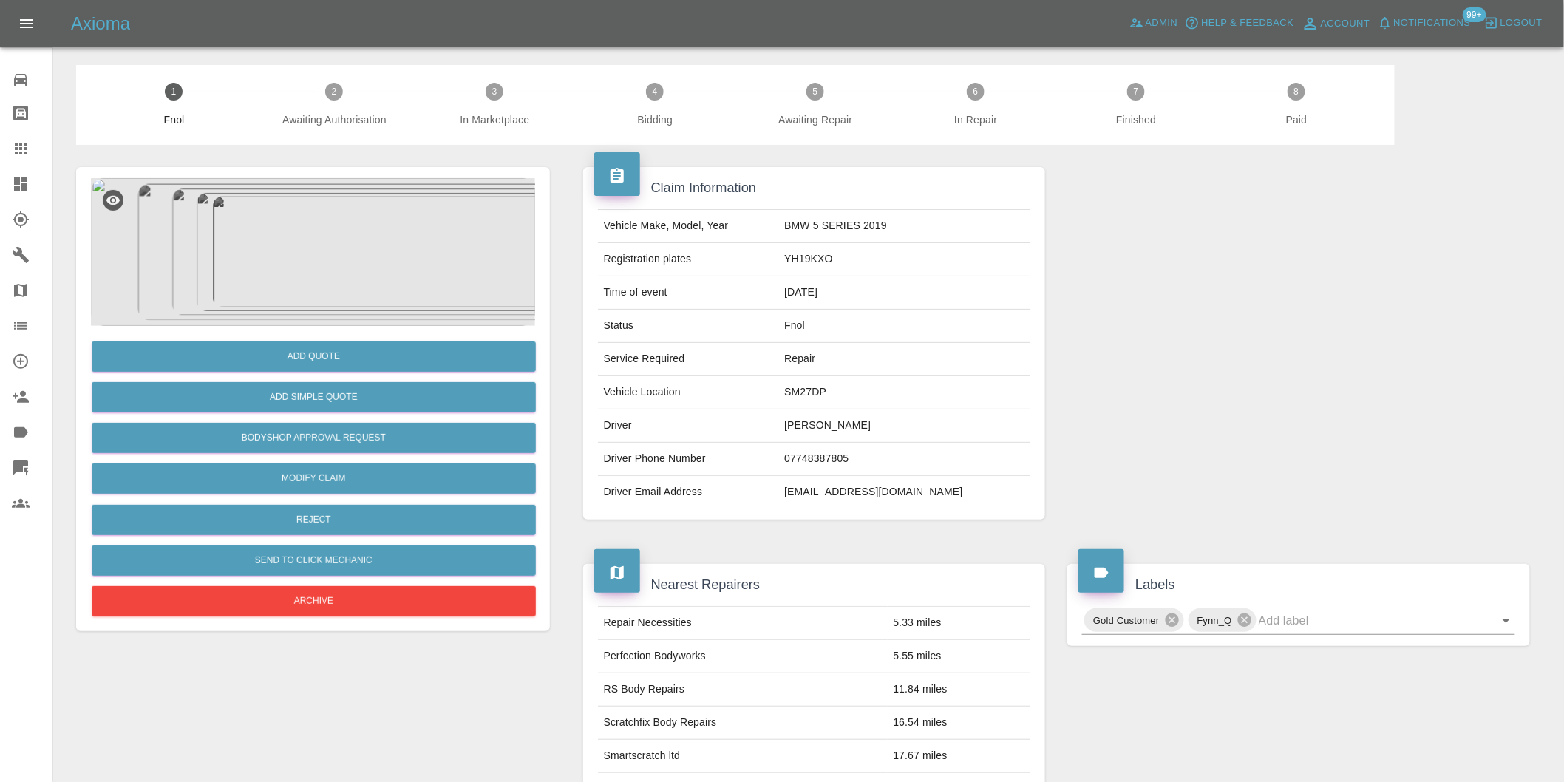
click at [343, 276] on img at bounding box center [313, 252] width 444 height 148
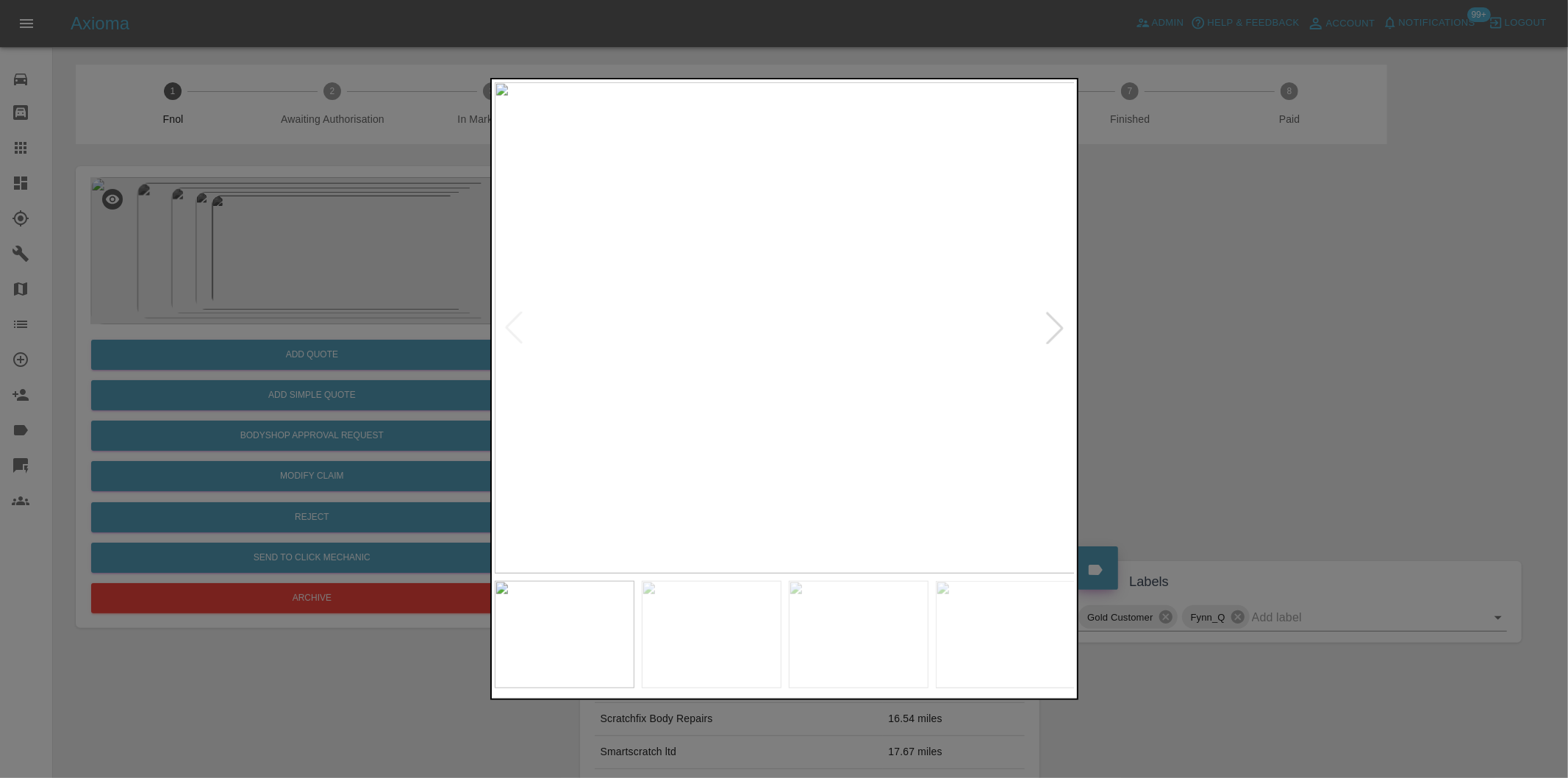
click at [1057, 327] on div at bounding box center [1055, 327] width 33 height 33
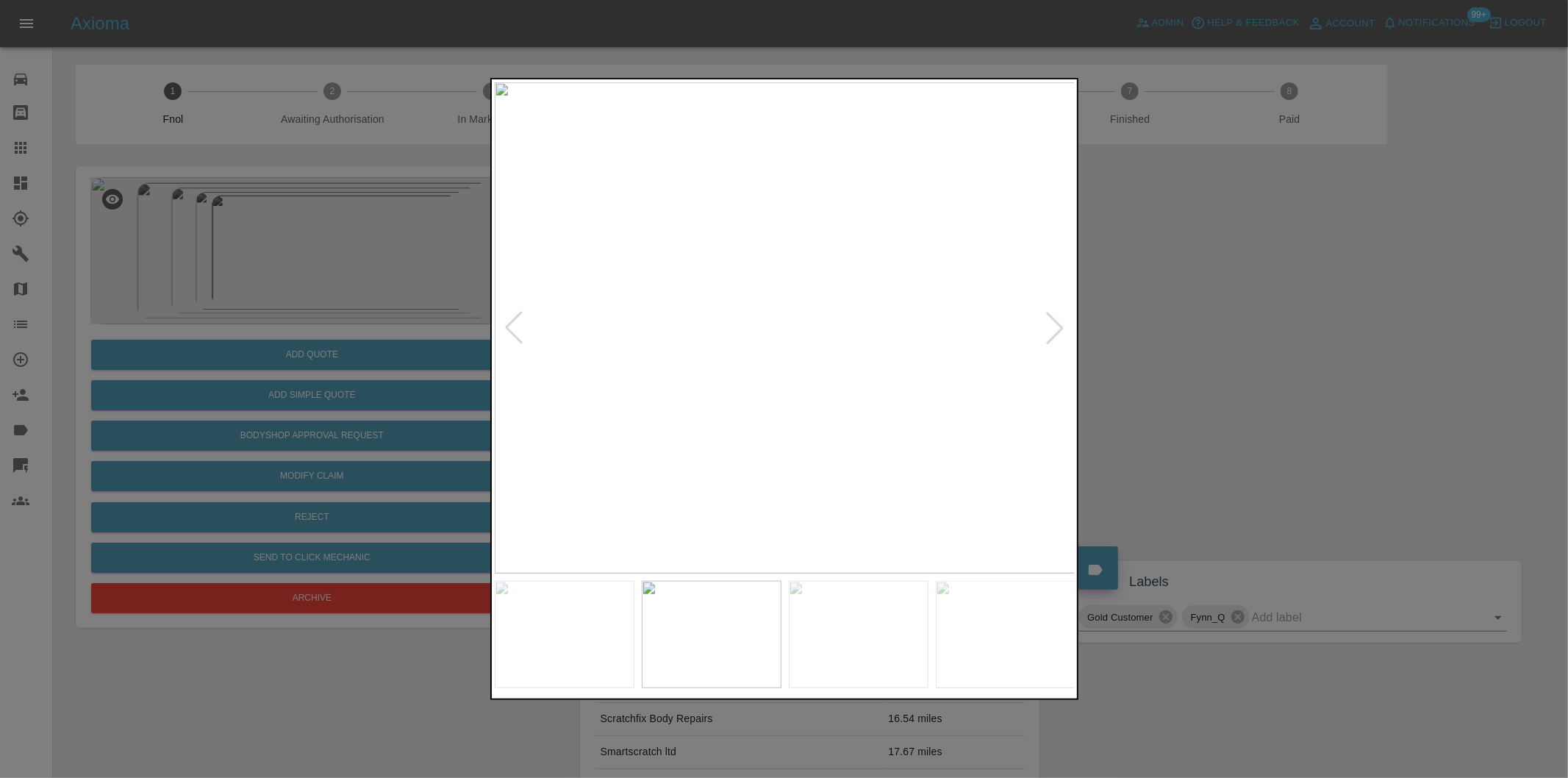
click at [1055, 327] on div at bounding box center [1055, 327] width 33 height 33
click at [1055, 327] on img at bounding box center [785, 328] width 581 height 491
drag, startPoint x: 1294, startPoint y: 342, endPoint x: 1330, endPoint y: 353, distance: 37.6
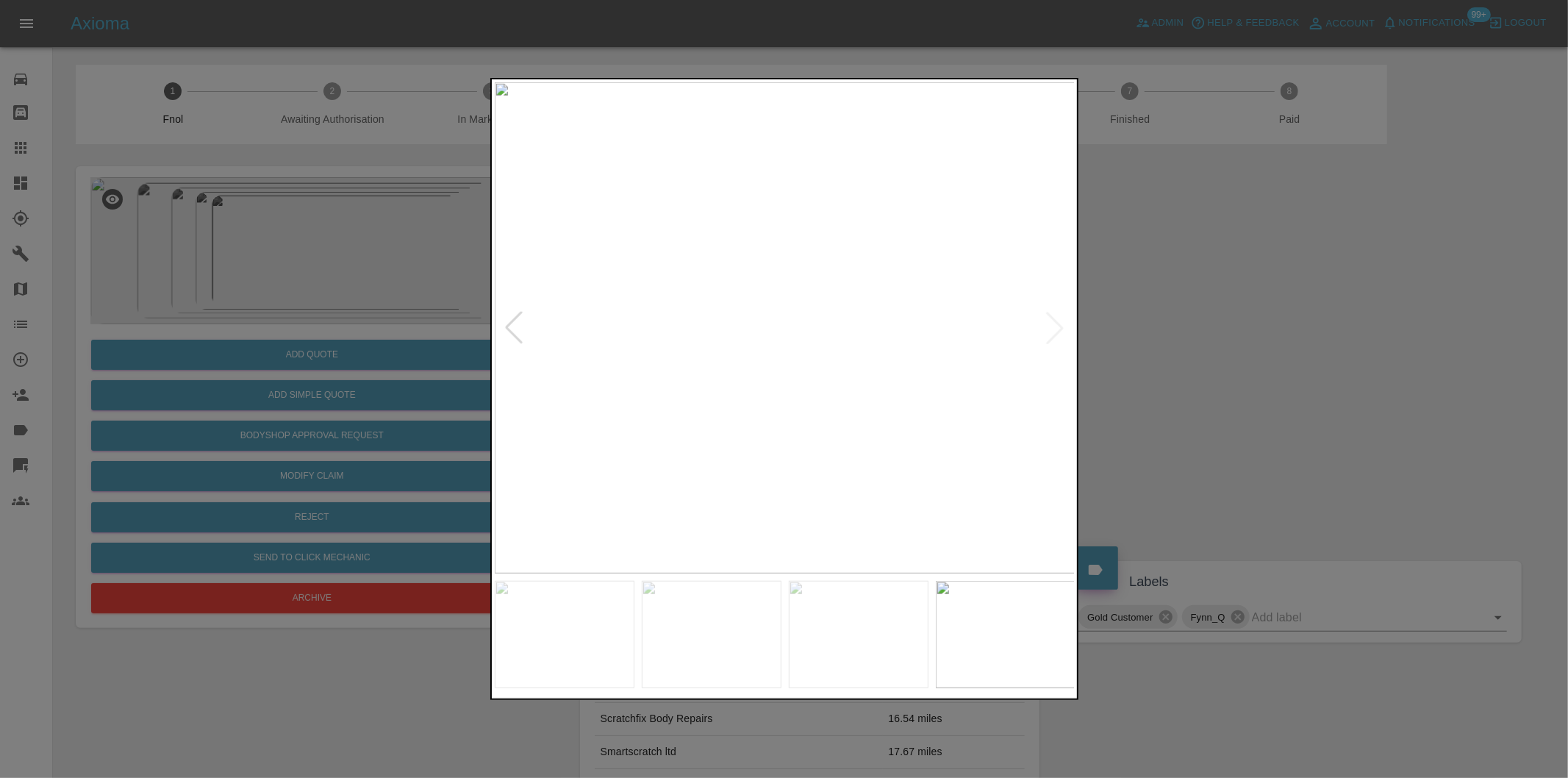
click at [1295, 342] on div at bounding box center [784, 389] width 1568 height 778
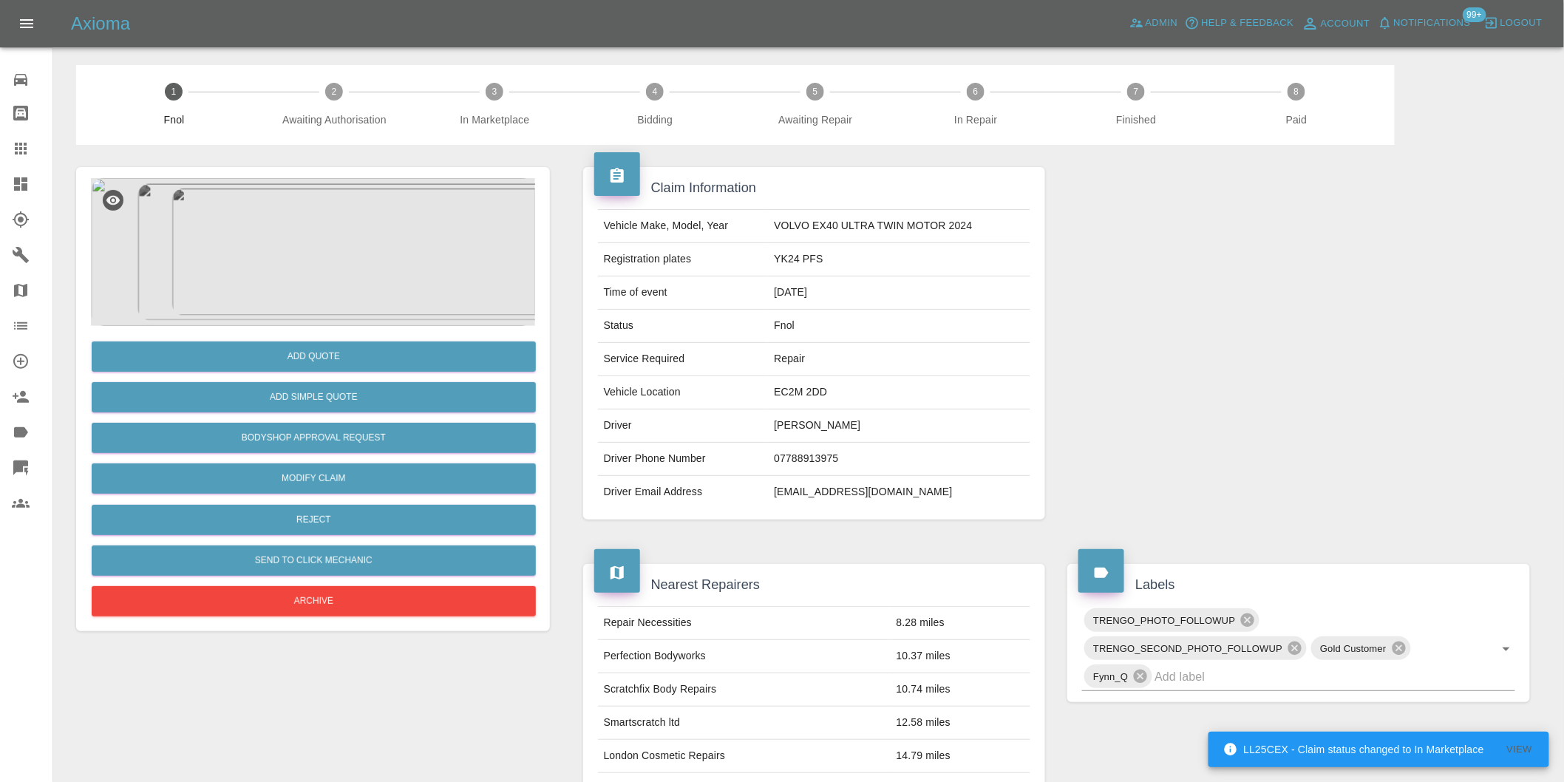
click at [340, 253] on img at bounding box center [313, 252] width 444 height 148
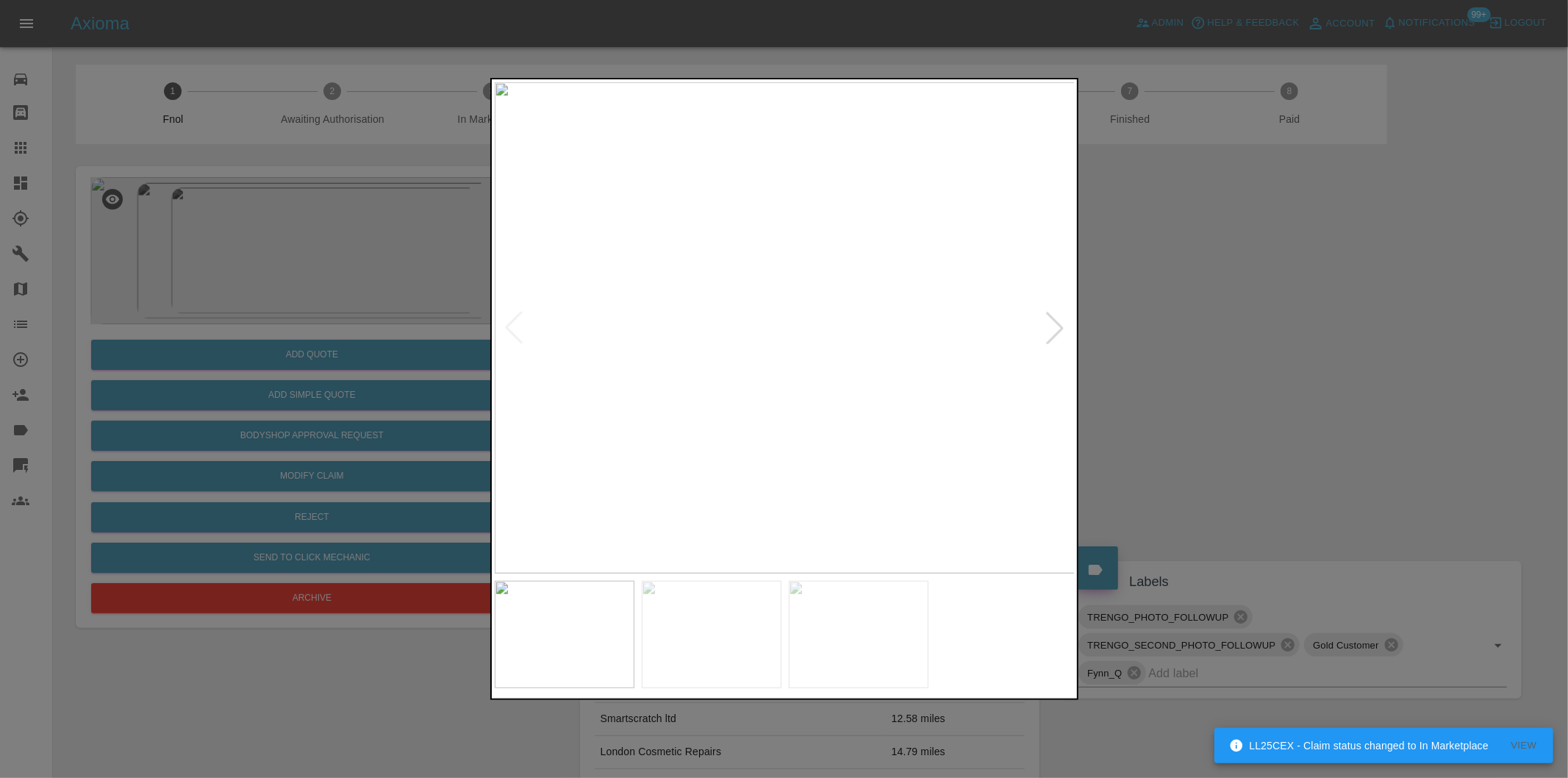
click at [1057, 331] on div at bounding box center [1055, 327] width 33 height 33
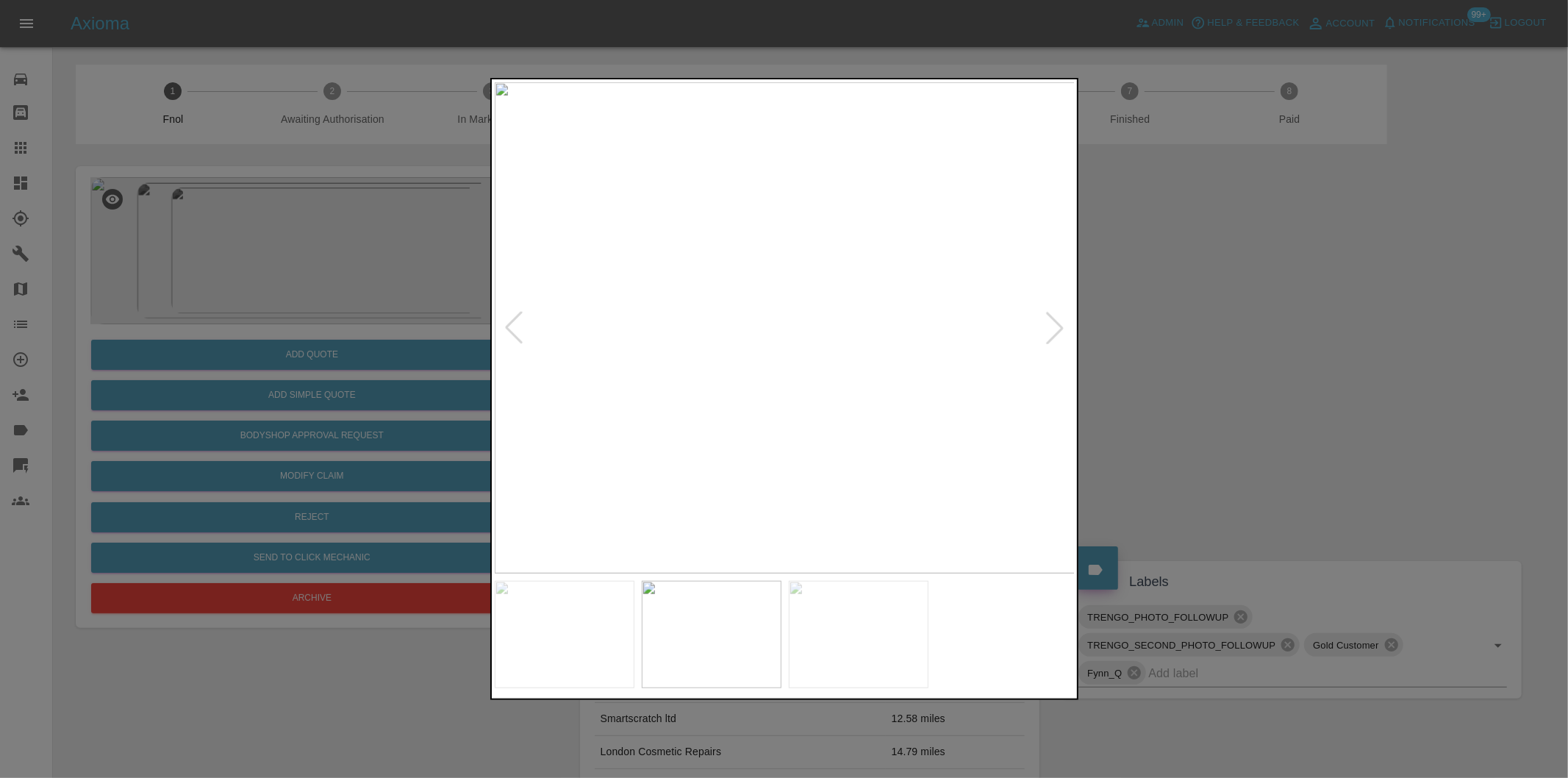
click at [1057, 331] on div at bounding box center [1055, 327] width 33 height 33
click at [1057, 331] on img at bounding box center [785, 328] width 581 height 491
click at [516, 329] on div at bounding box center [513, 327] width 33 height 33
click at [516, 329] on img at bounding box center [785, 328] width 581 height 491
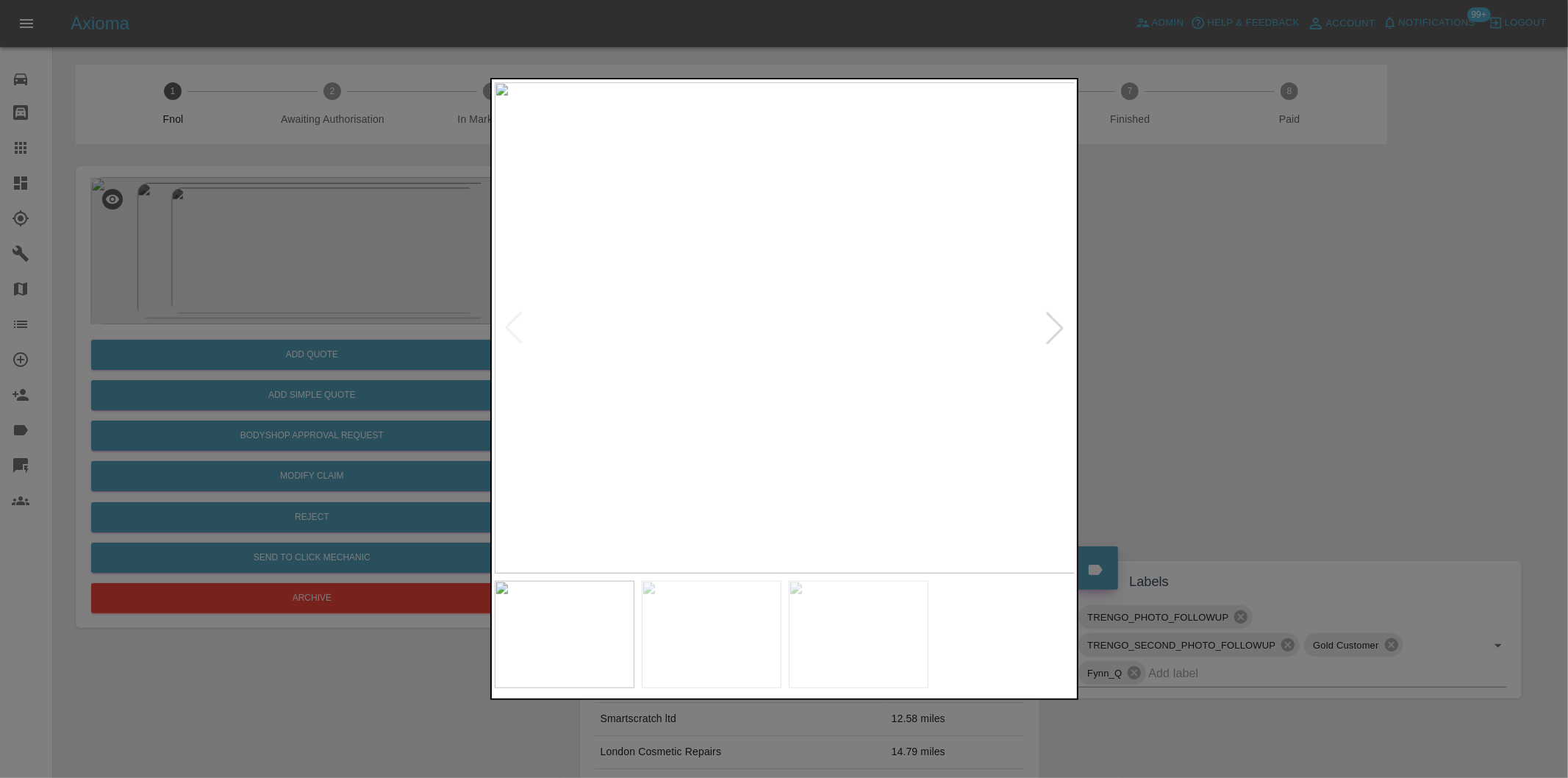
click at [1060, 329] on div at bounding box center [1055, 327] width 33 height 33
click at [1060, 329] on img at bounding box center [785, 328] width 581 height 491
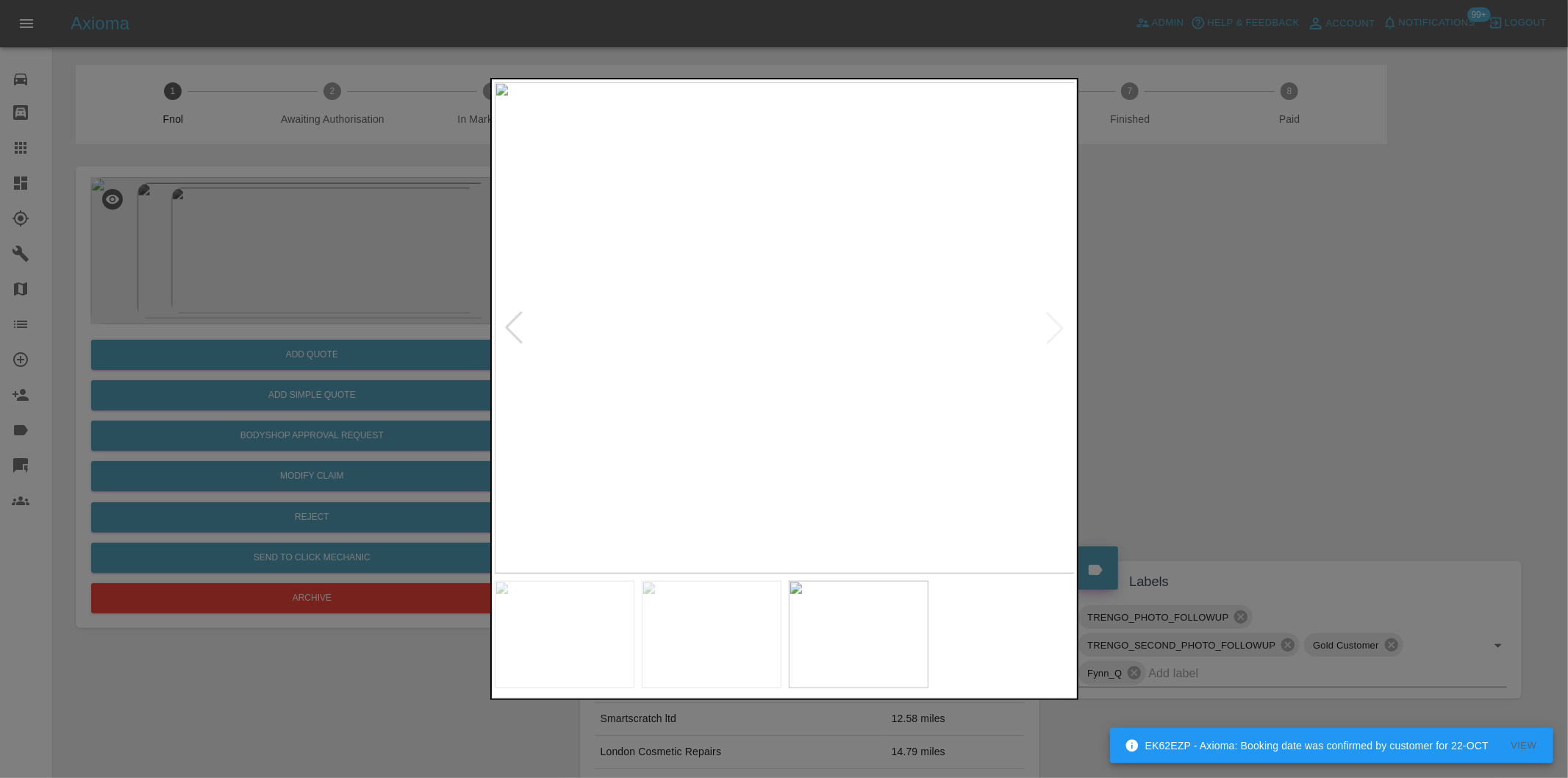
click at [508, 326] on div at bounding box center [513, 327] width 33 height 33
click at [1232, 357] on div at bounding box center [784, 389] width 1568 height 778
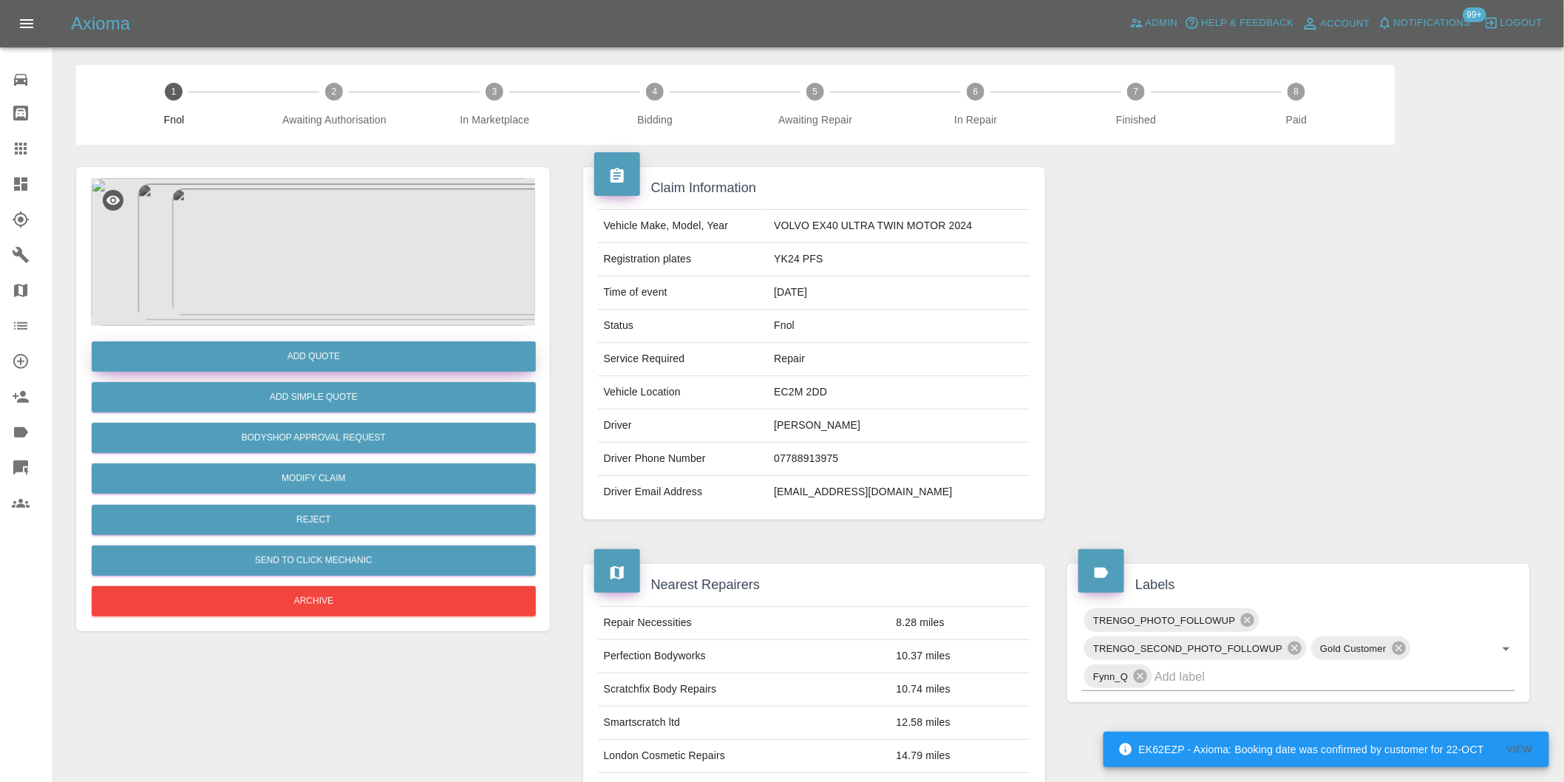
click at [371, 350] on button "Add Quote" at bounding box center [314, 356] width 444 height 30
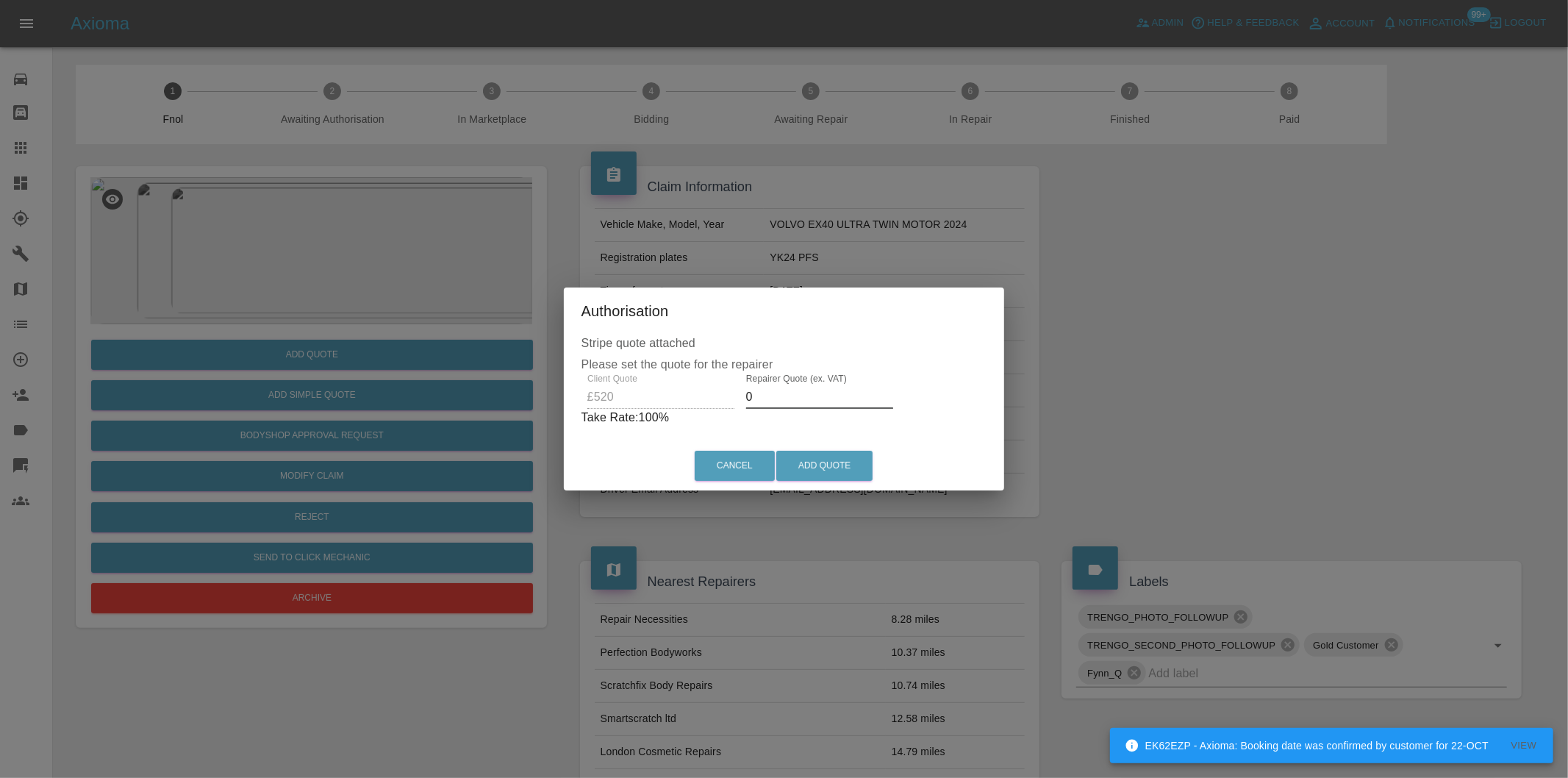
click at [767, 403] on input "0" at bounding box center [820, 397] width 147 height 24
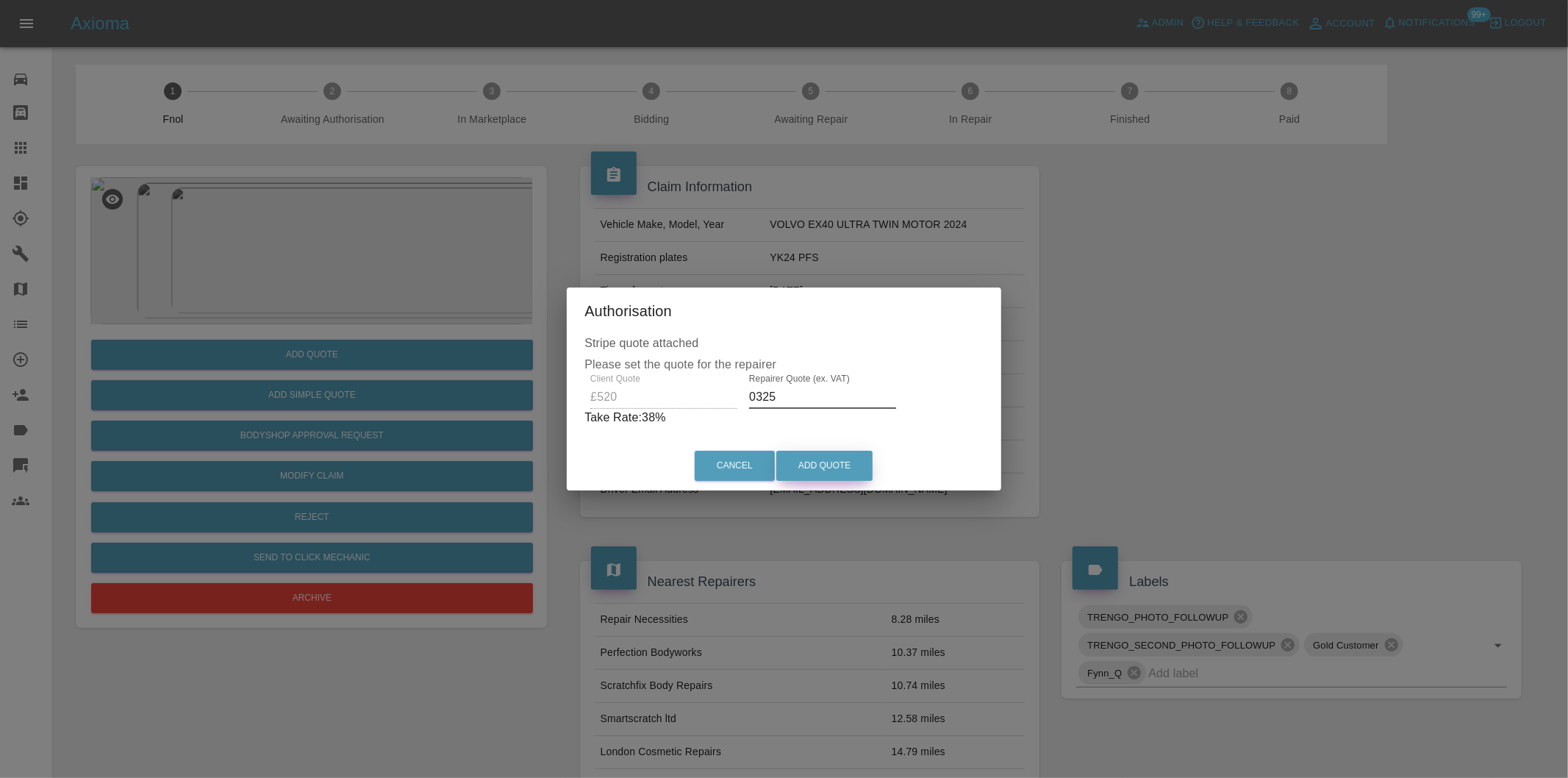
type input "0325"
click at [820, 461] on button "Add Quote" at bounding box center [824, 466] width 97 height 30
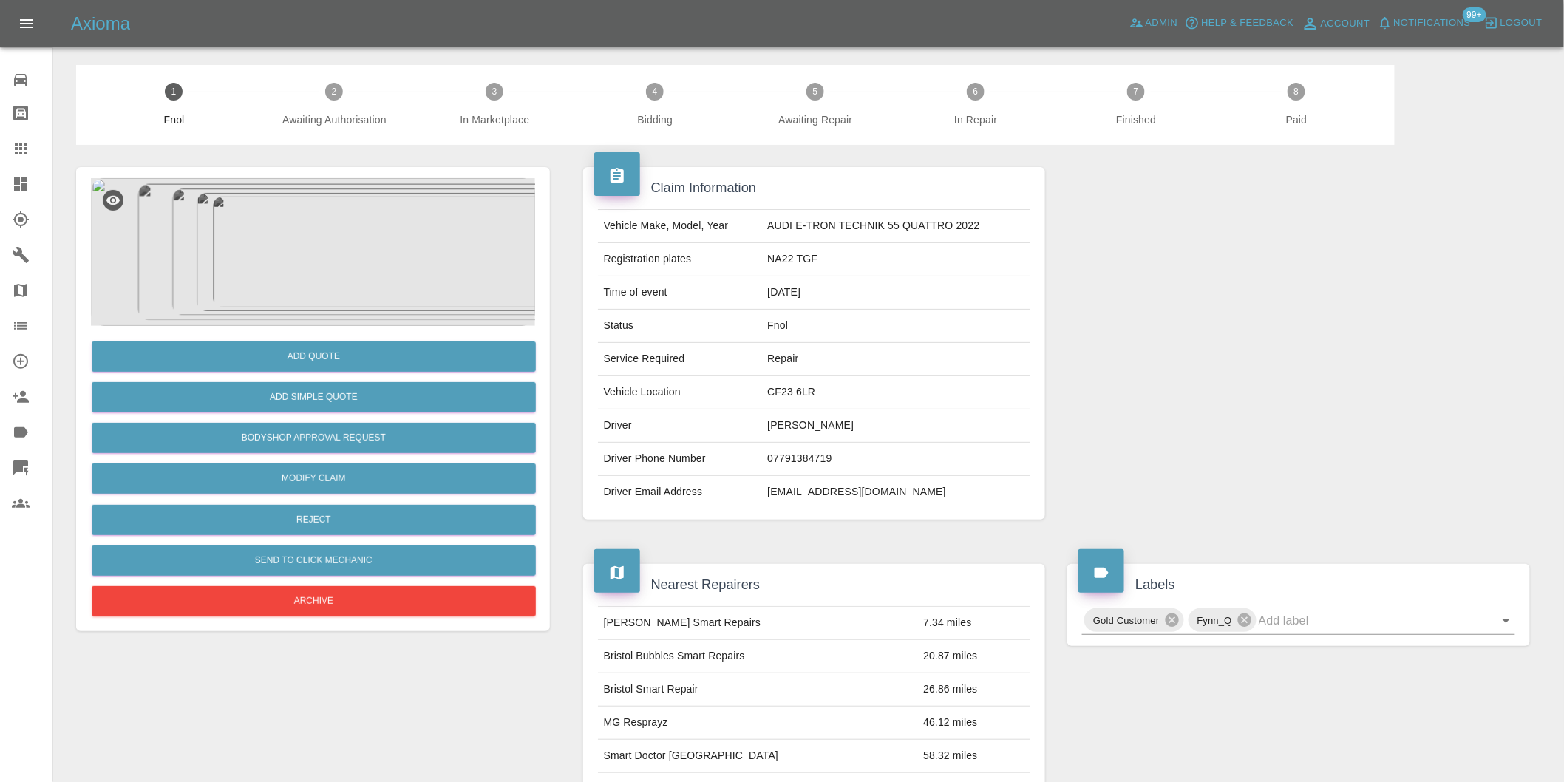
click at [311, 293] on img at bounding box center [313, 252] width 444 height 148
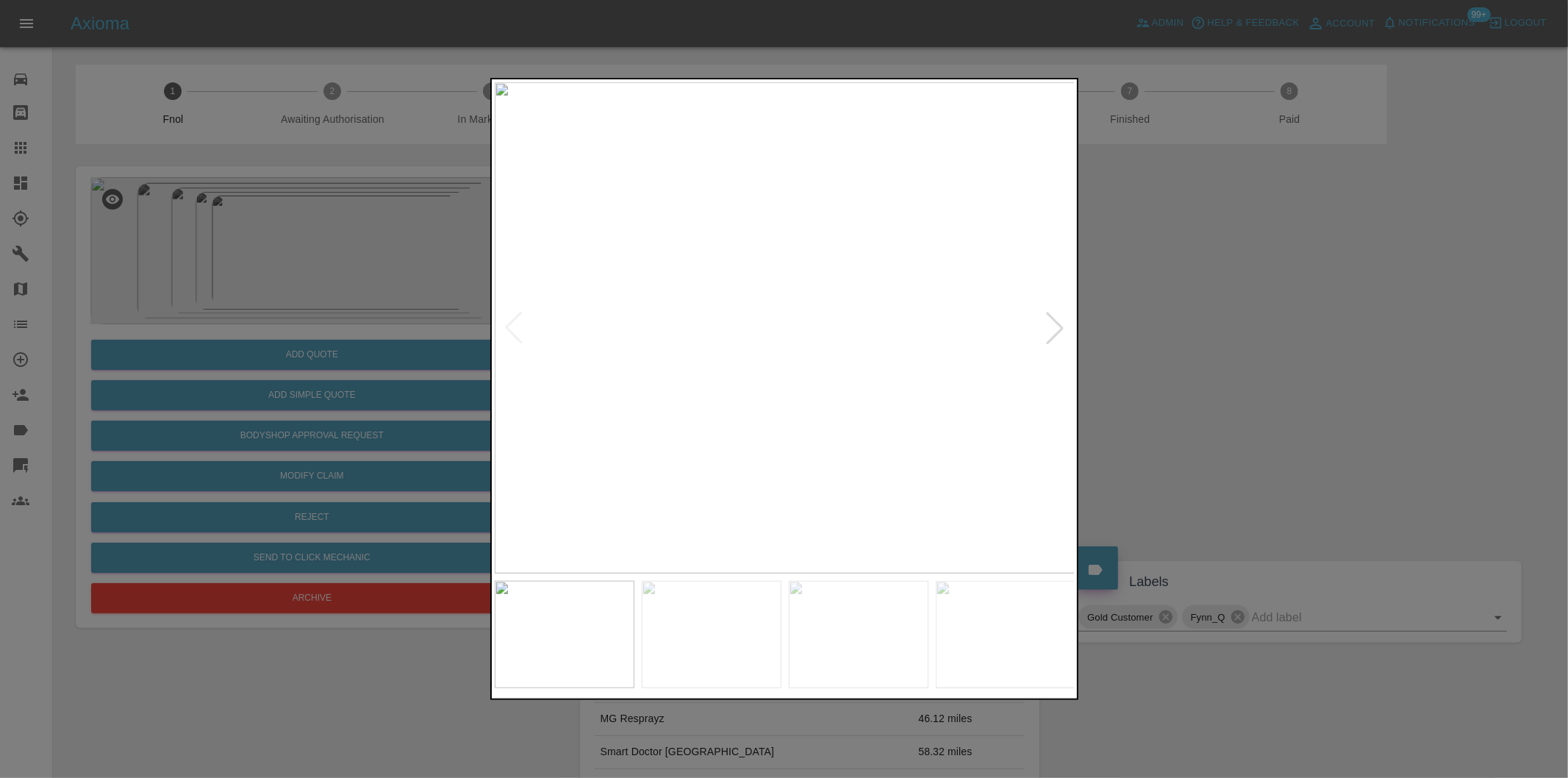
click at [1055, 325] on div at bounding box center [1055, 327] width 33 height 33
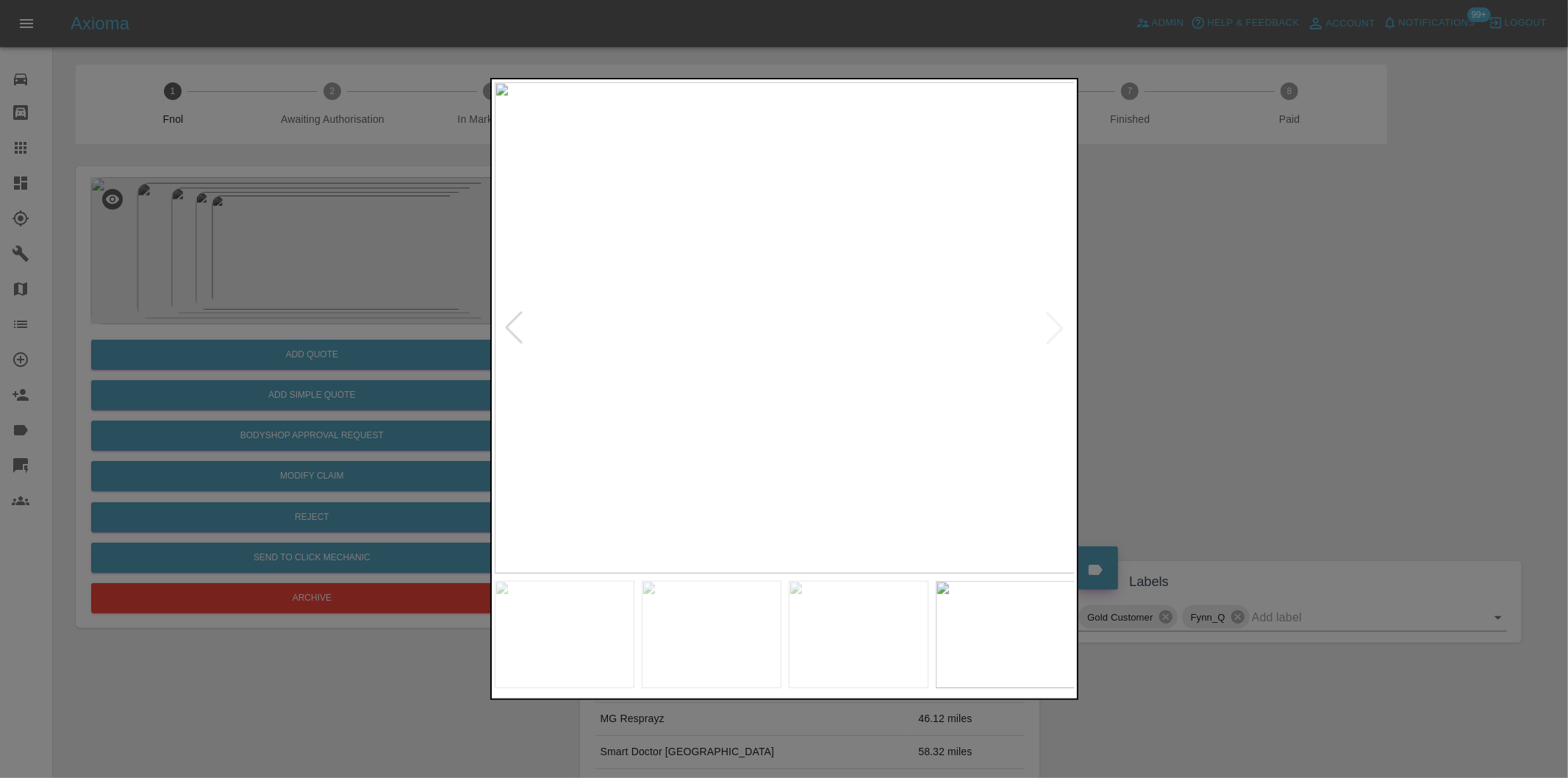
click at [512, 324] on div at bounding box center [513, 327] width 33 height 33
click at [1055, 331] on div at bounding box center [1055, 327] width 33 height 33
click at [1055, 331] on img at bounding box center [785, 328] width 581 height 491
click at [1269, 331] on div at bounding box center [784, 389] width 1568 height 778
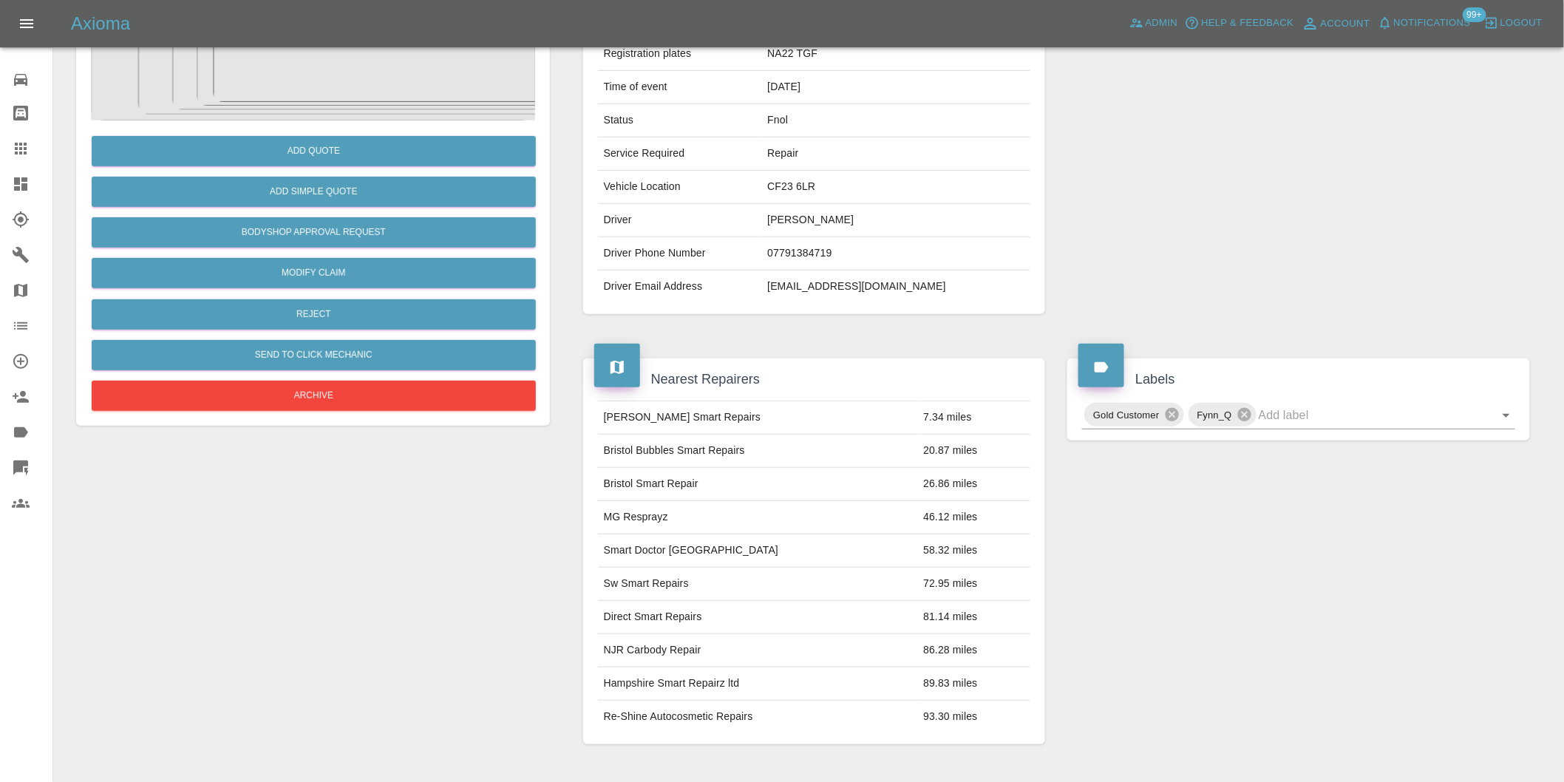
scroll to position [328, 0]
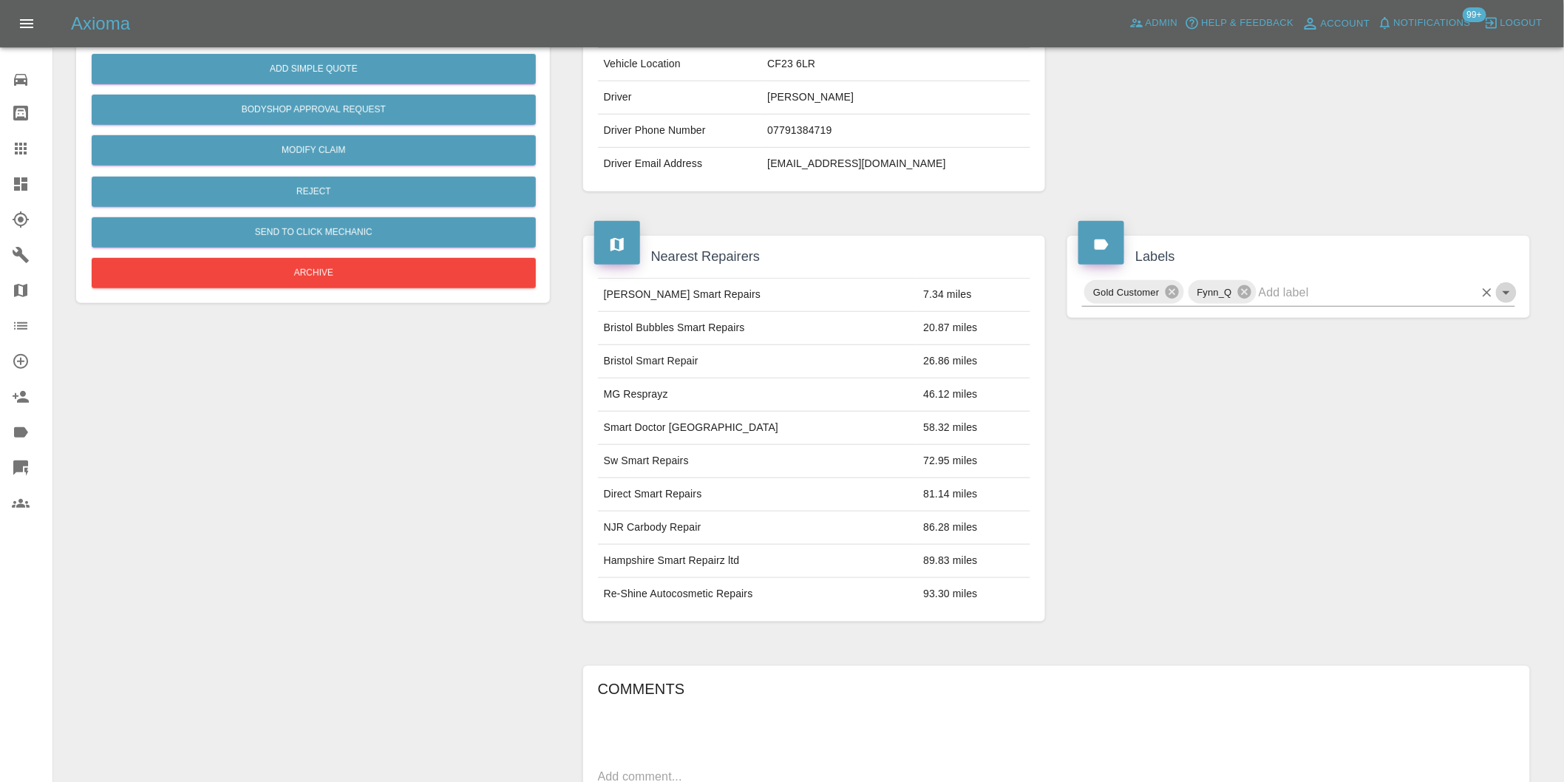
click at [1509, 293] on icon "Open" at bounding box center [1506, 293] width 18 height 18
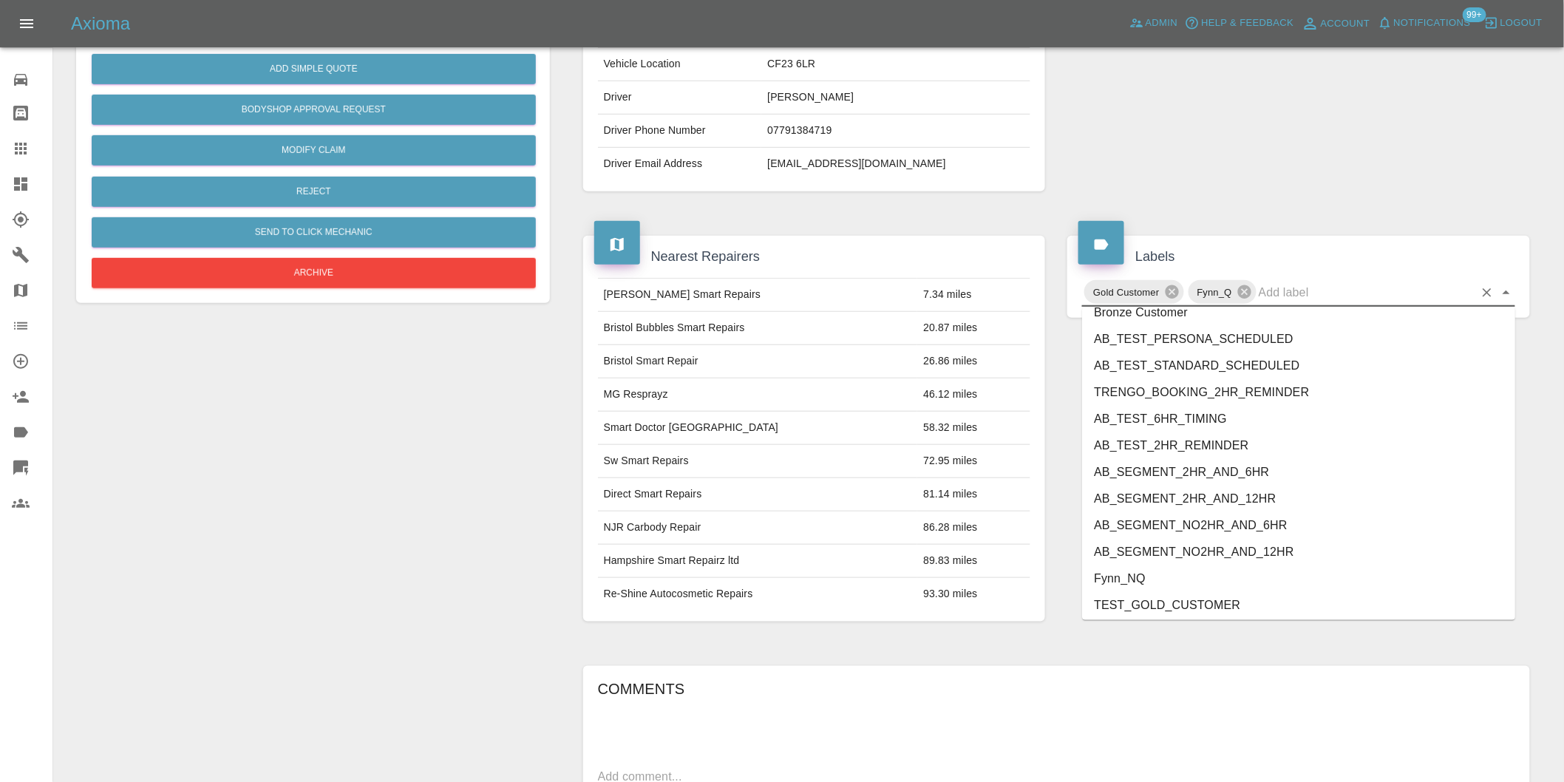
scroll to position [3156, 0]
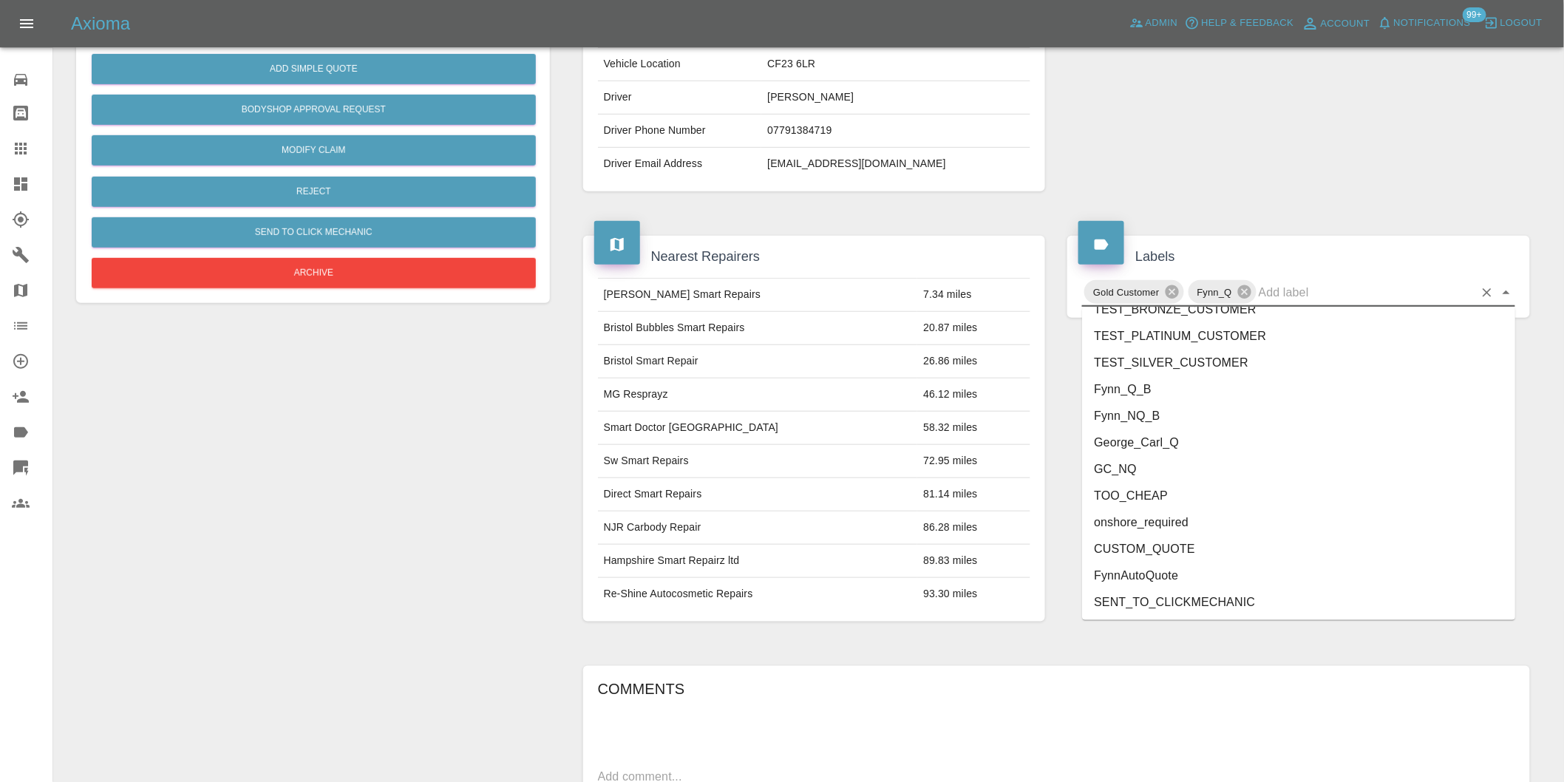
click at [1183, 441] on li "George_Carl_Q" at bounding box center [1298, 442] width 433 height 27
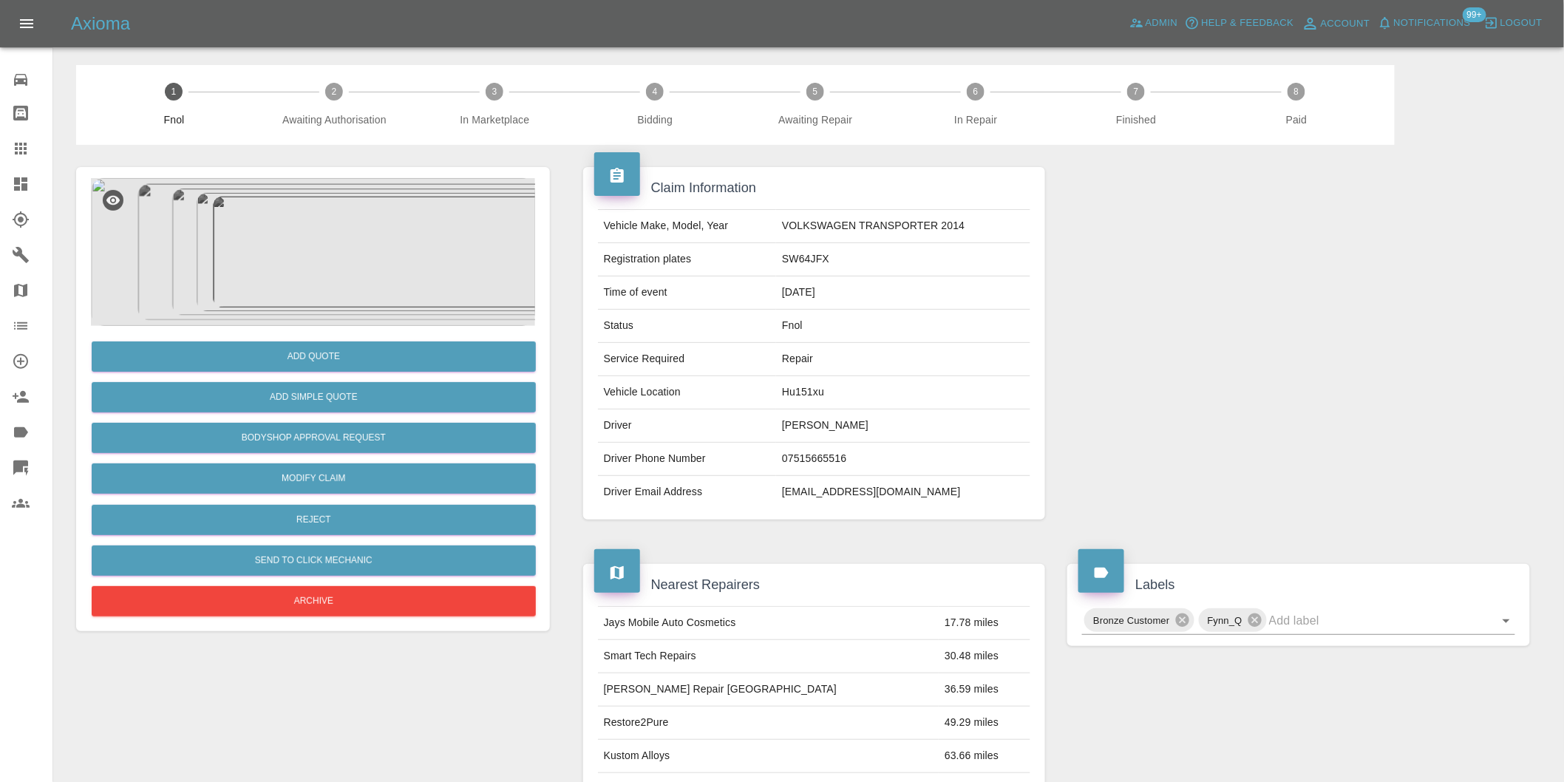
click at [352, 201] on img at bounding box center [313, 252] width 444 height 148
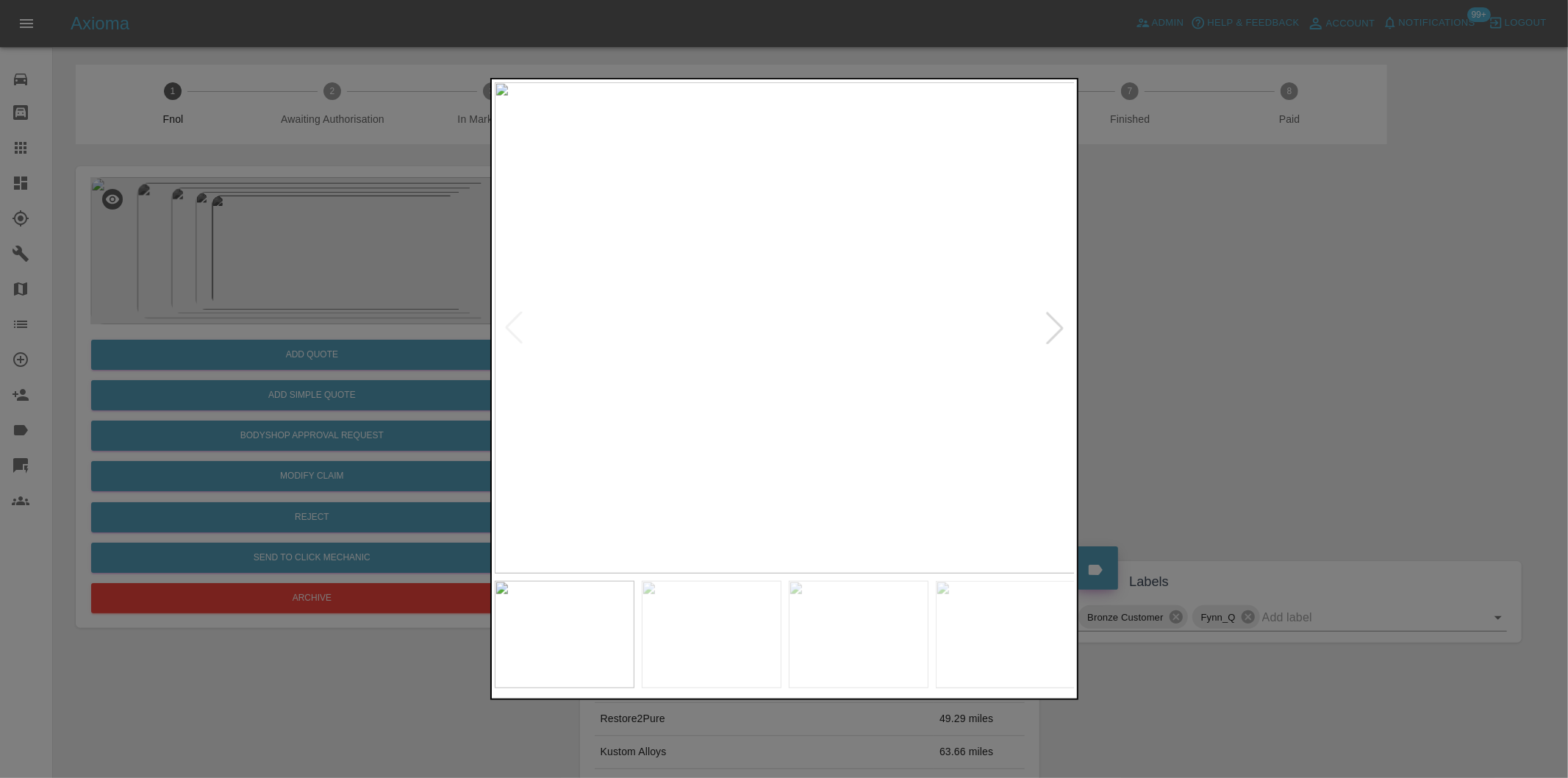
click at [1056, 327] on div at bounding box center [1055, 327] width 33 height 33
click at [1250, 322] on div at bounding box center [784, 389] width 1568 height 778
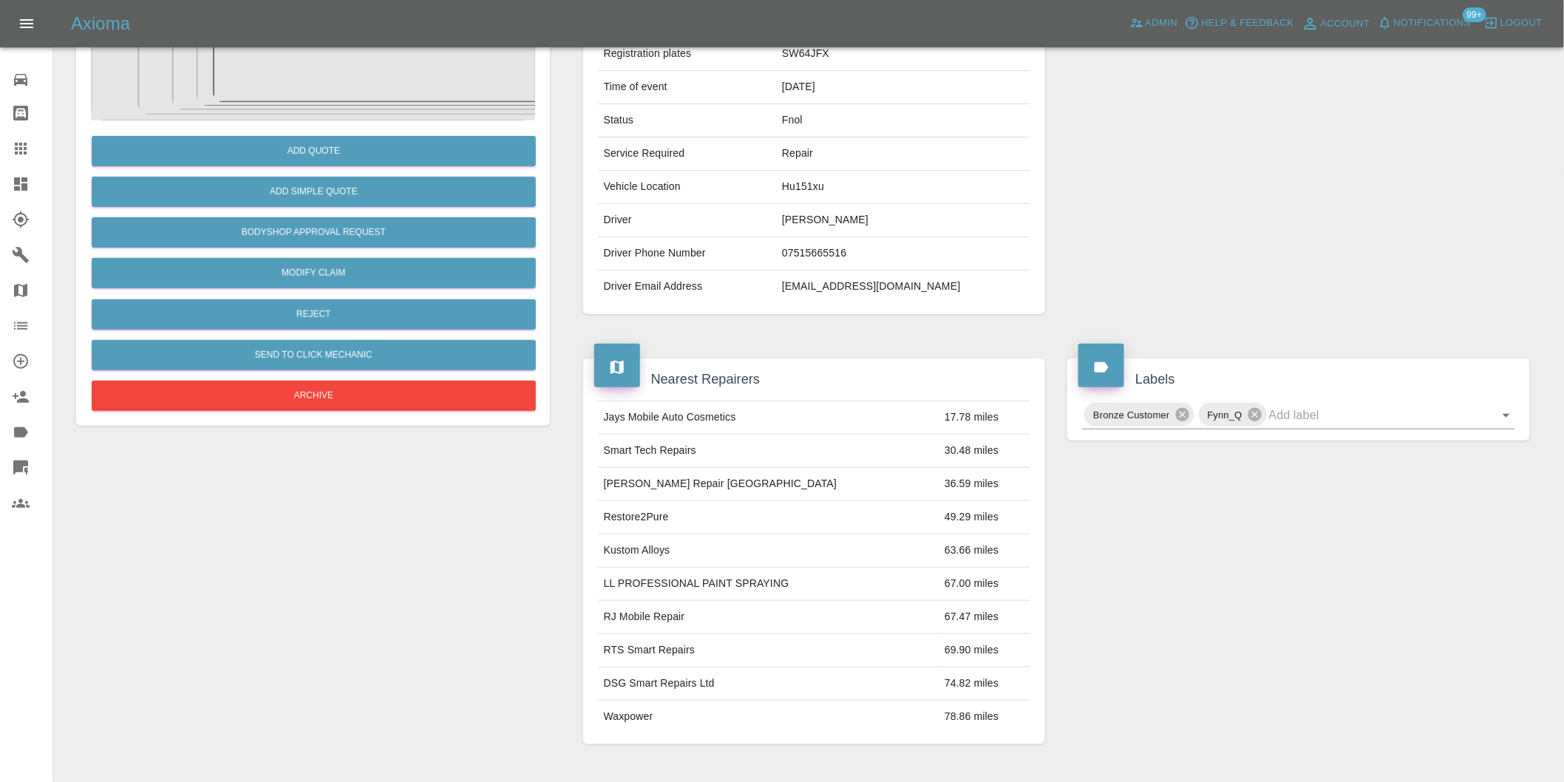
scroll to position [328, 0]
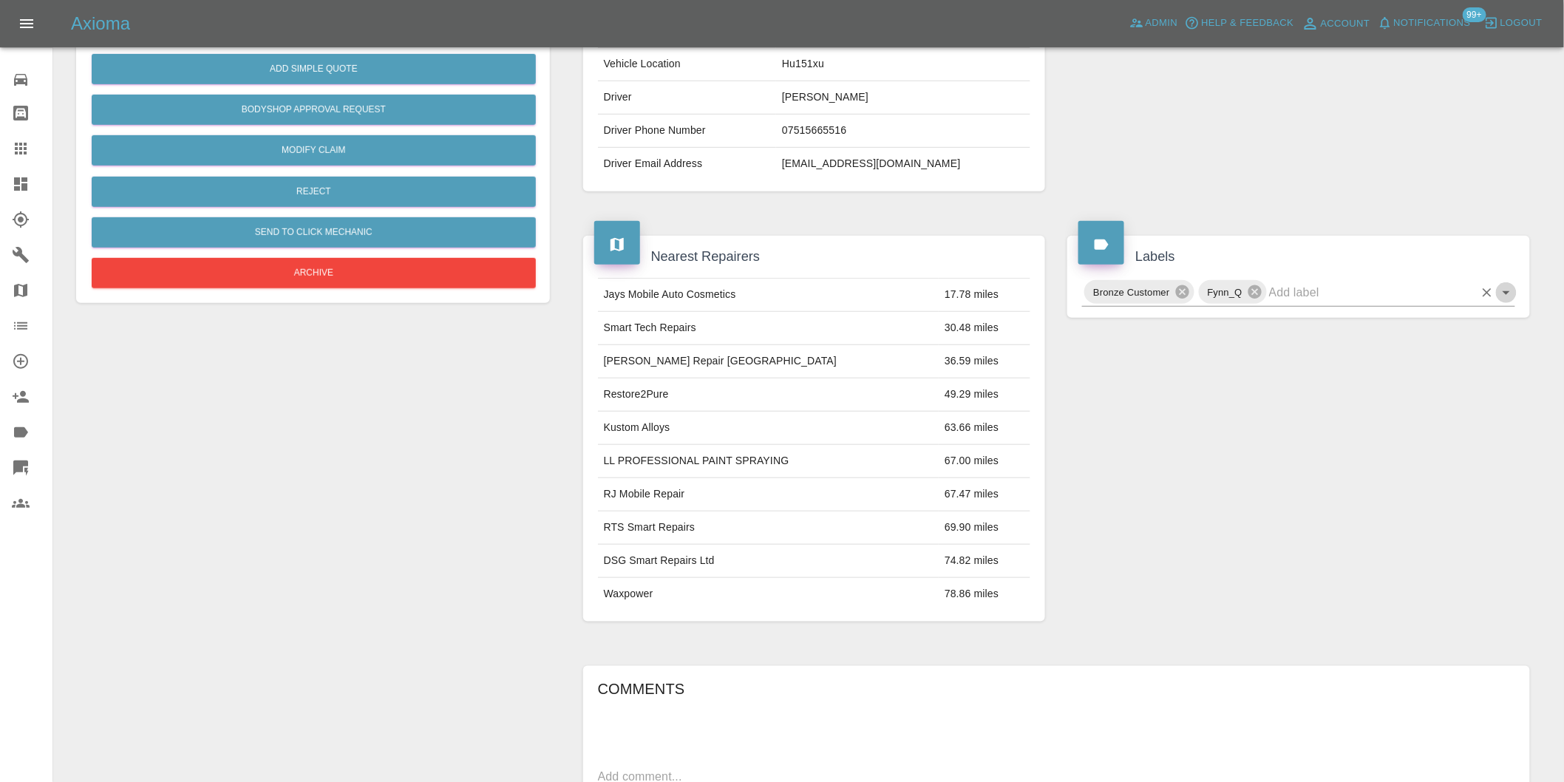
click at [1503, 296] on icon "Open" at bounding box center [1506, 293] width 18 height 18
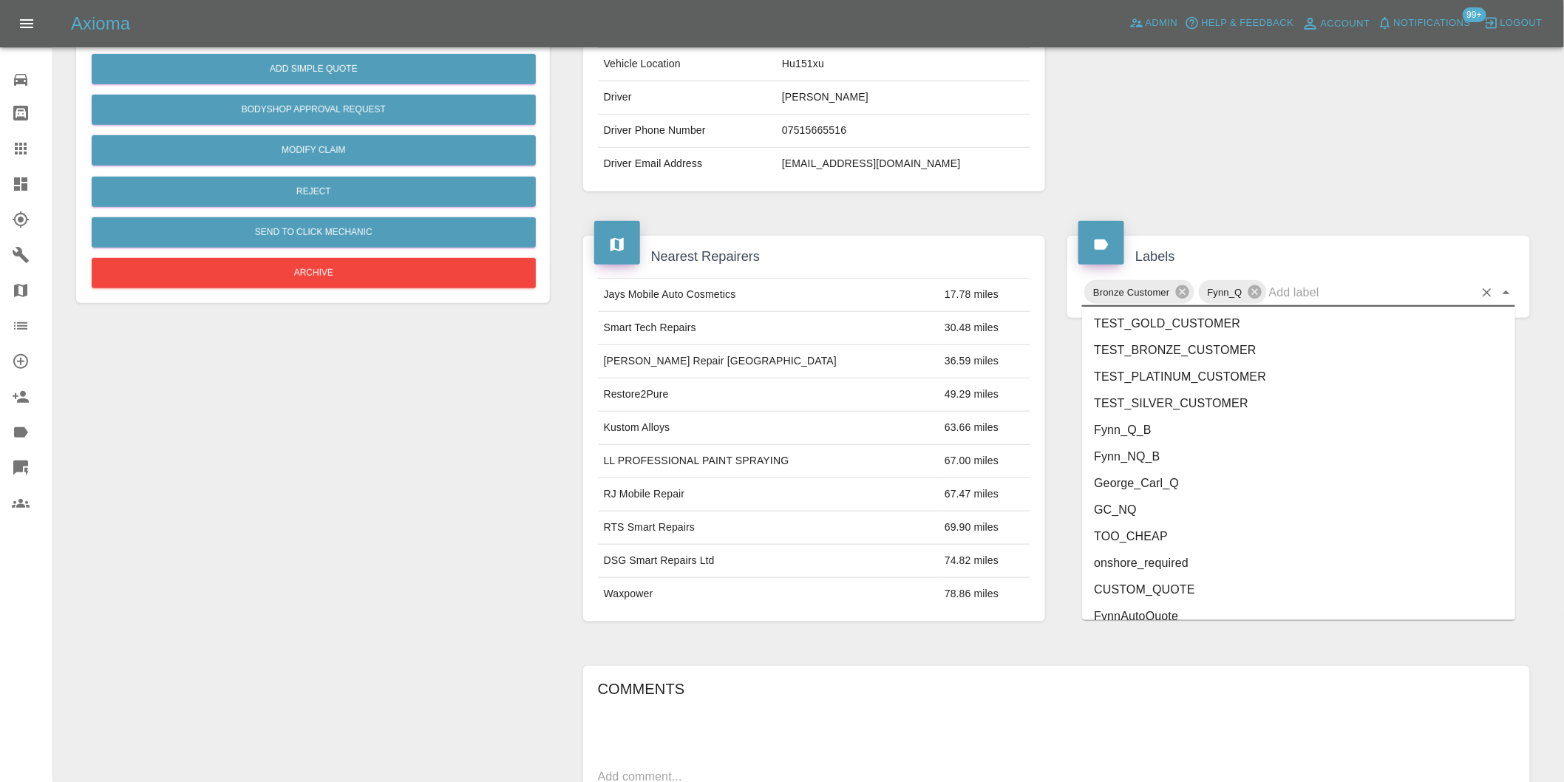
scroll to position [3156, 0]
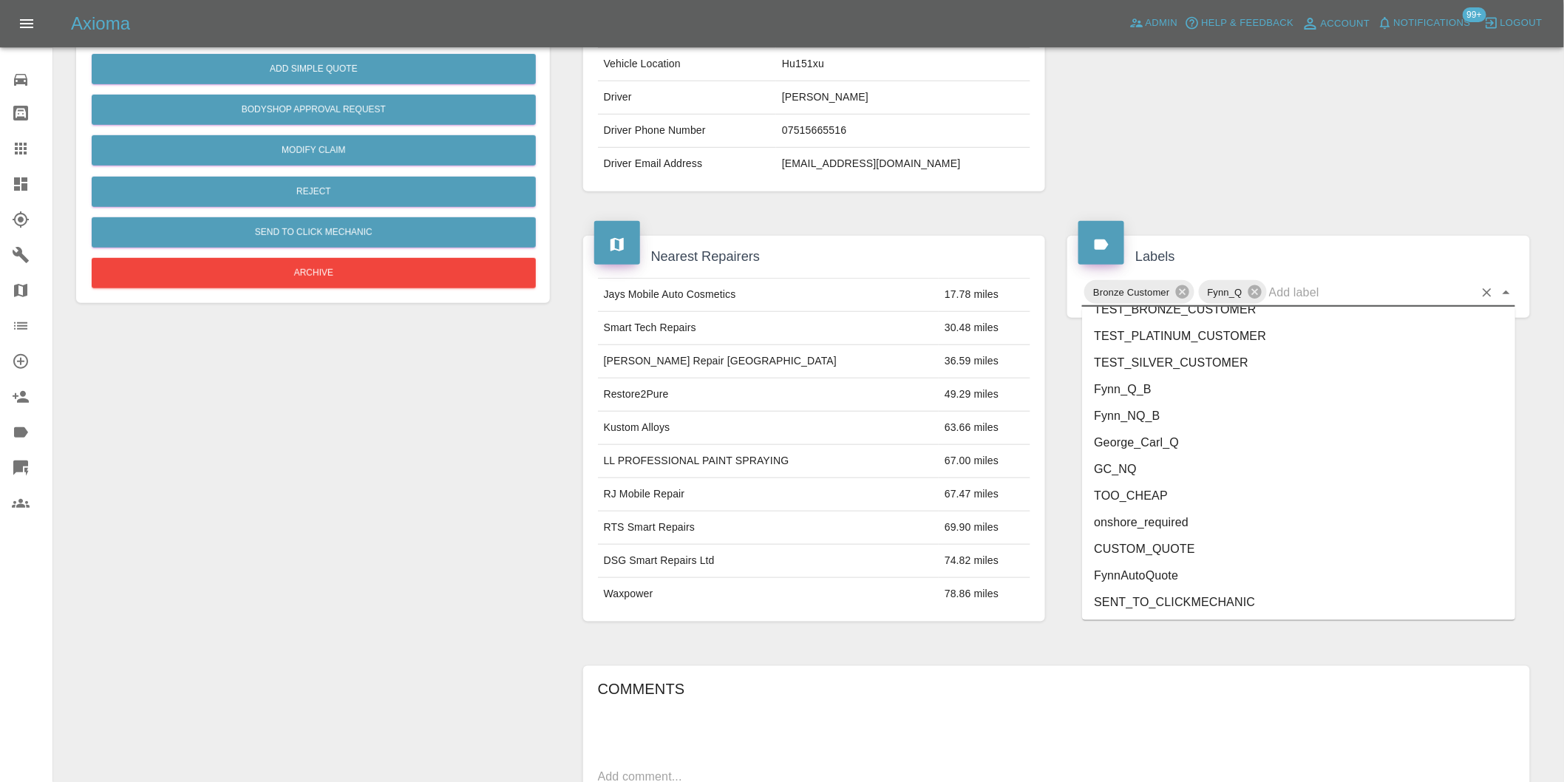
click at [1134, 452] on li "George_Carl_Q" at bounding box center [1298, 442] width 433 height 27
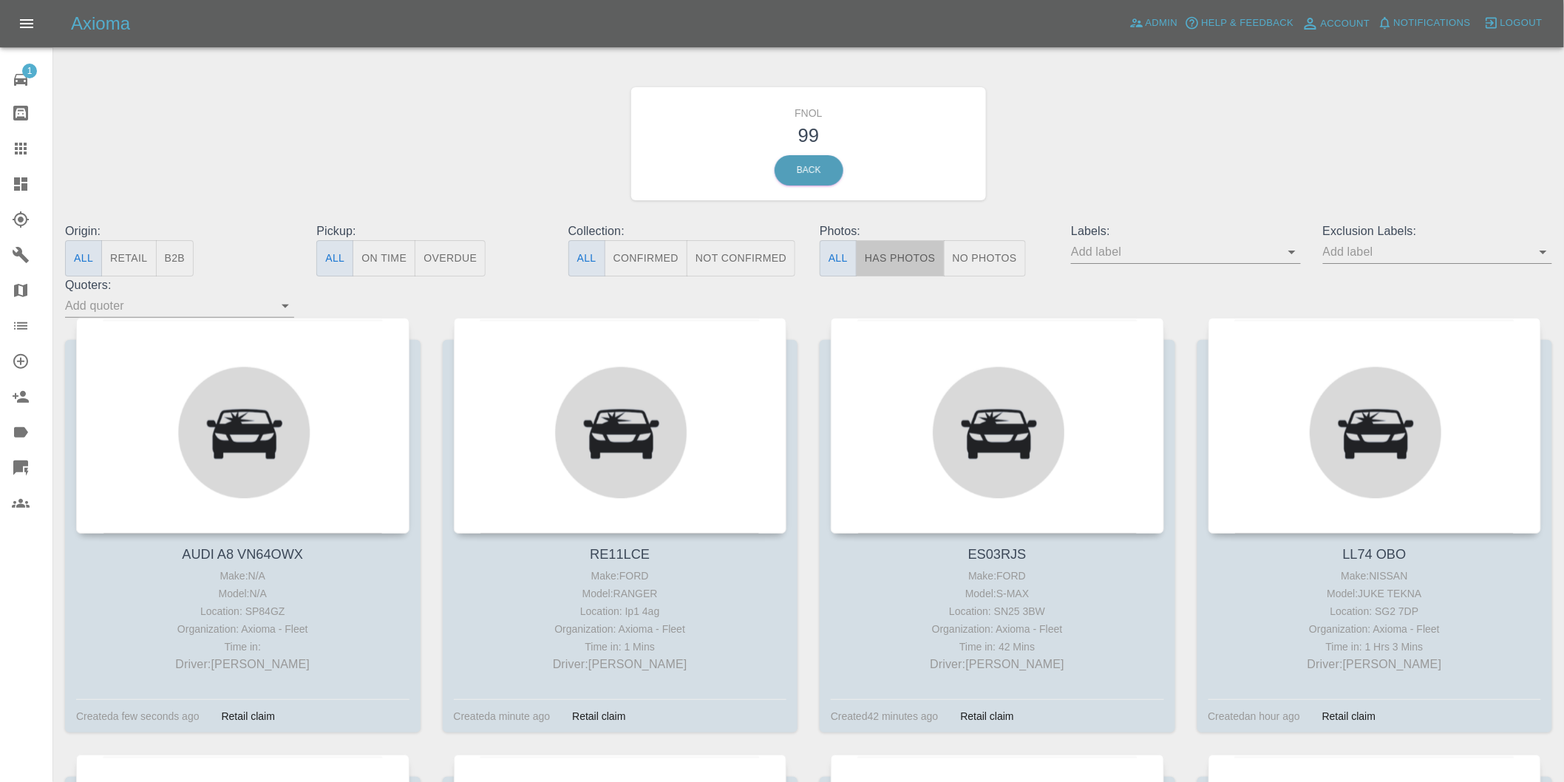
click at [902, 268] on button "Has Photos" at bounding box center [900, 258] width 89 height 36
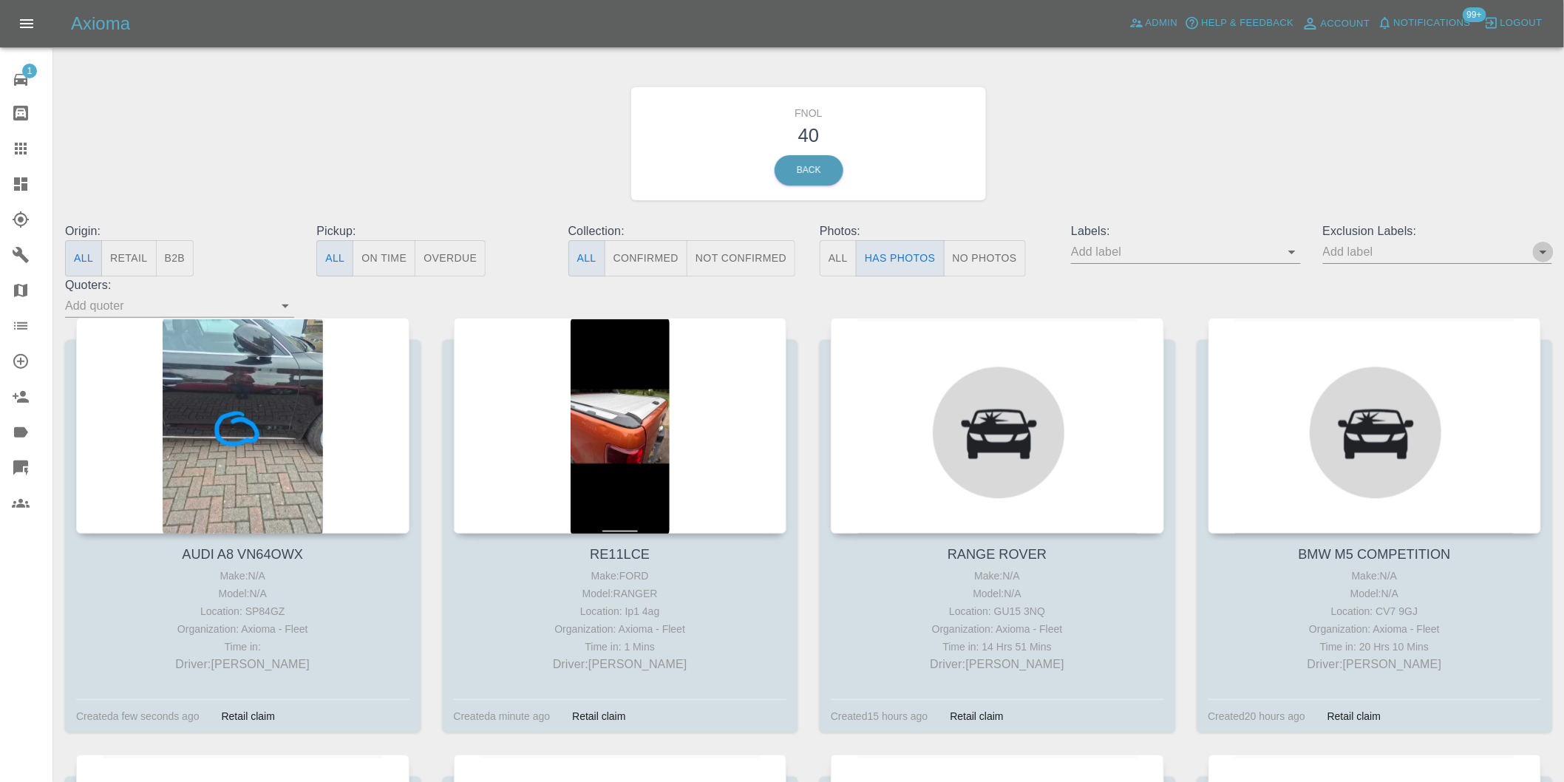
click at [1538, 257] on icon "Open" at bounding box center [1543, 252] width 18 height 18
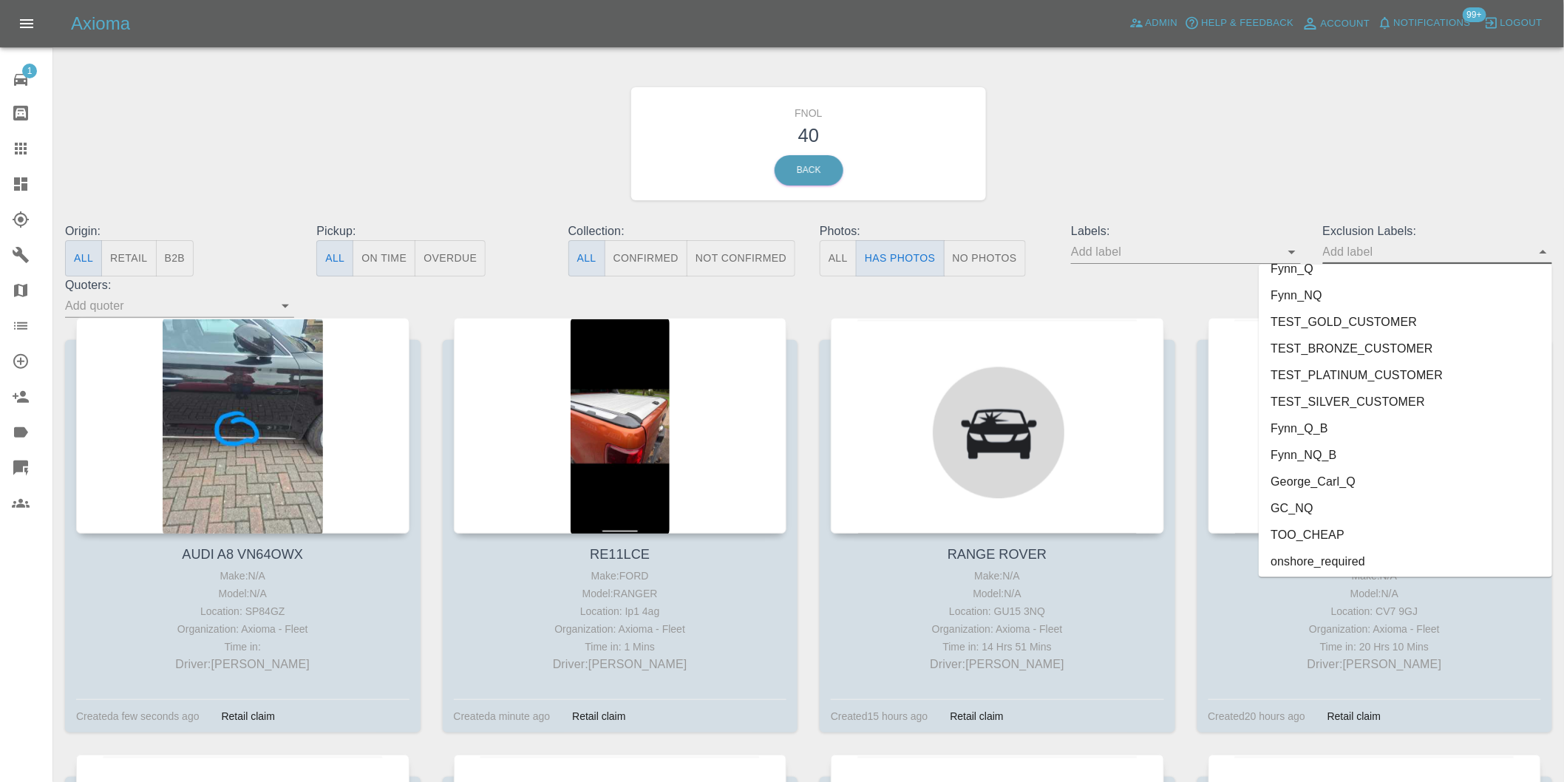
scroll to position [3209, 0]
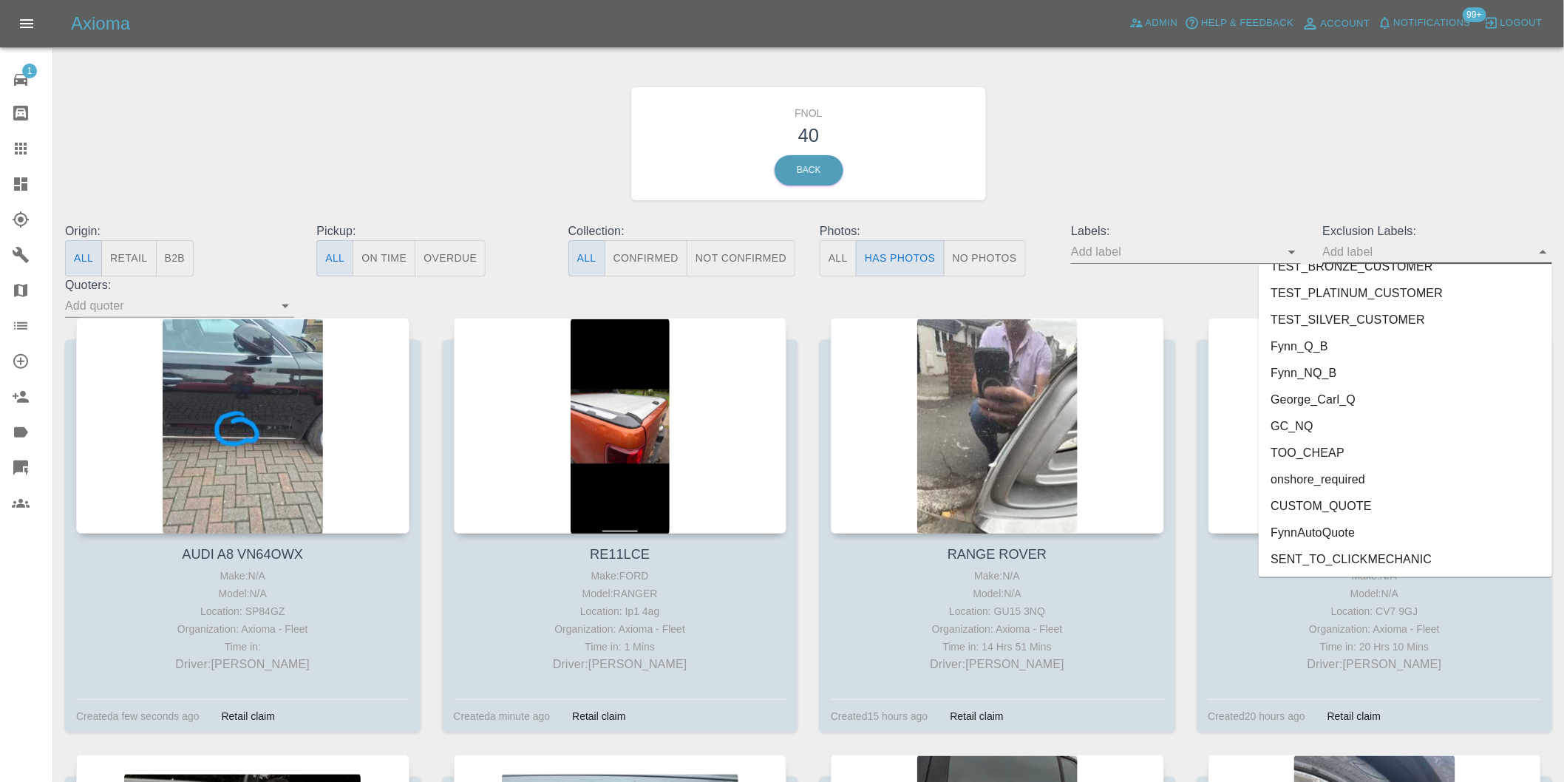
click at [1332, 395] on li "George_Carl_Q" at bounding box center [1404, 399] width 293 height 27
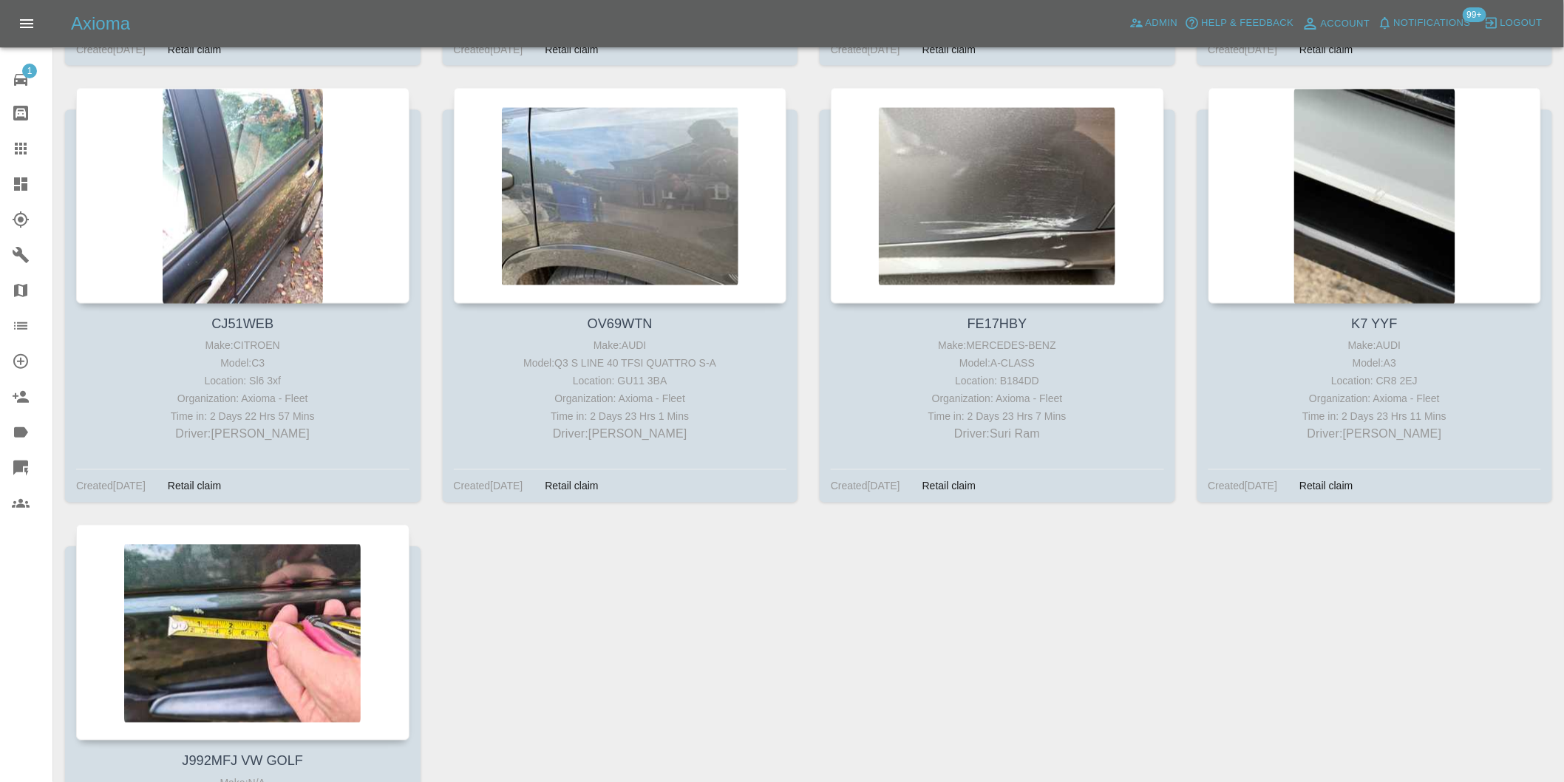
scroll to position [3120, 0]
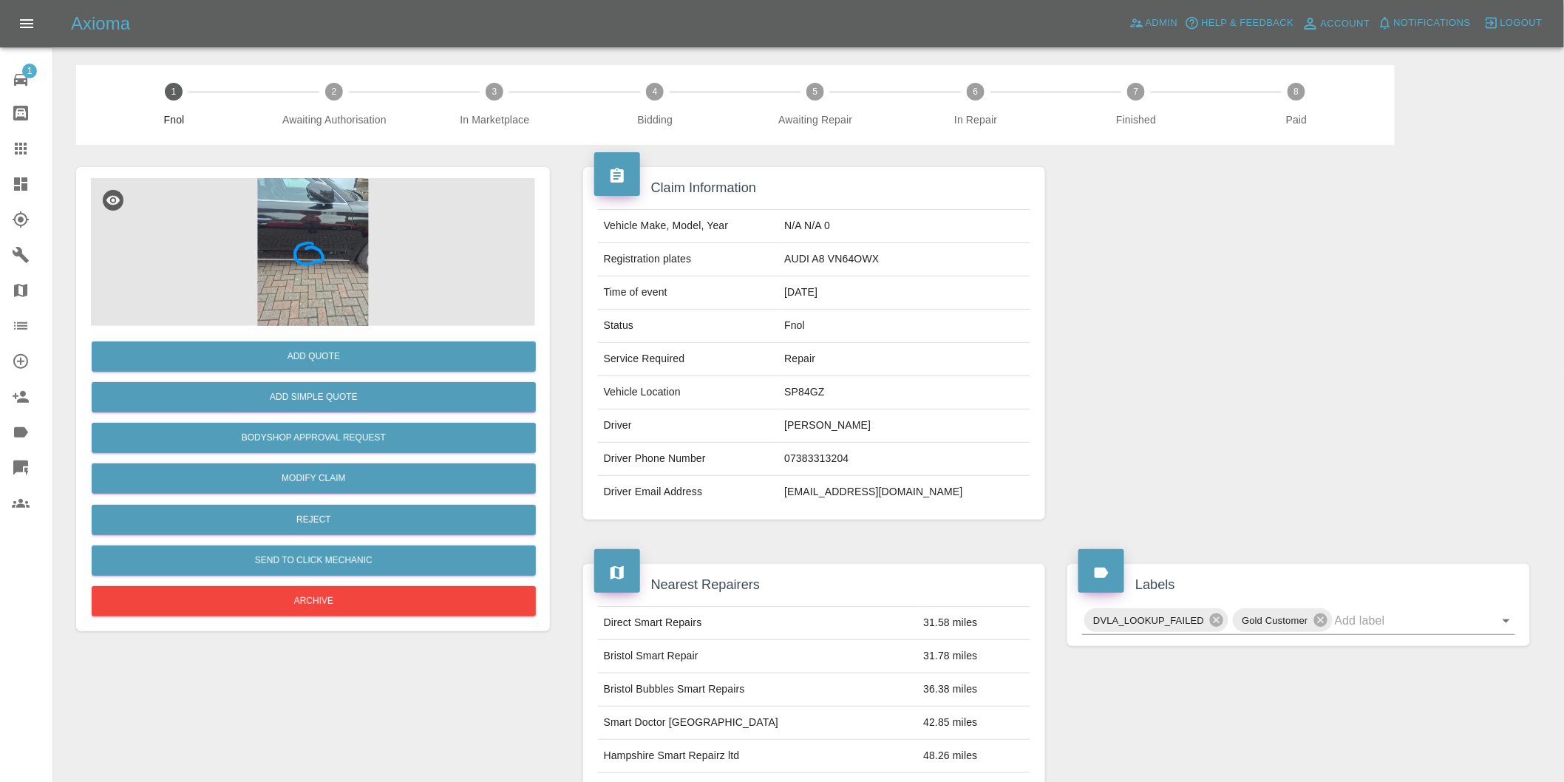
click at [358, 219] on img at bounding box center [313, 252] width 444 height 148
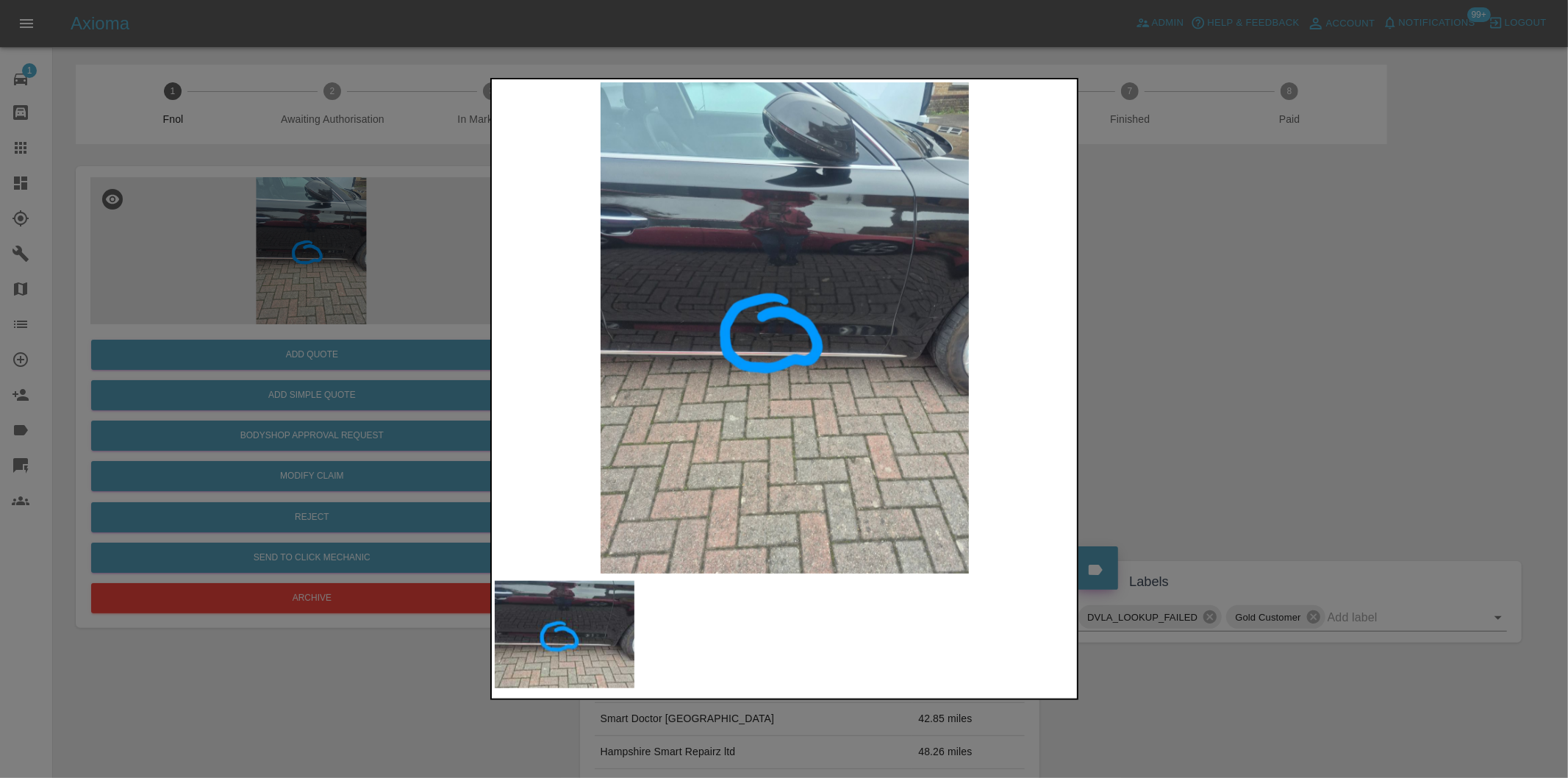
click at [750, 325] on img at bounding box center [785, 328] width 581 height 491
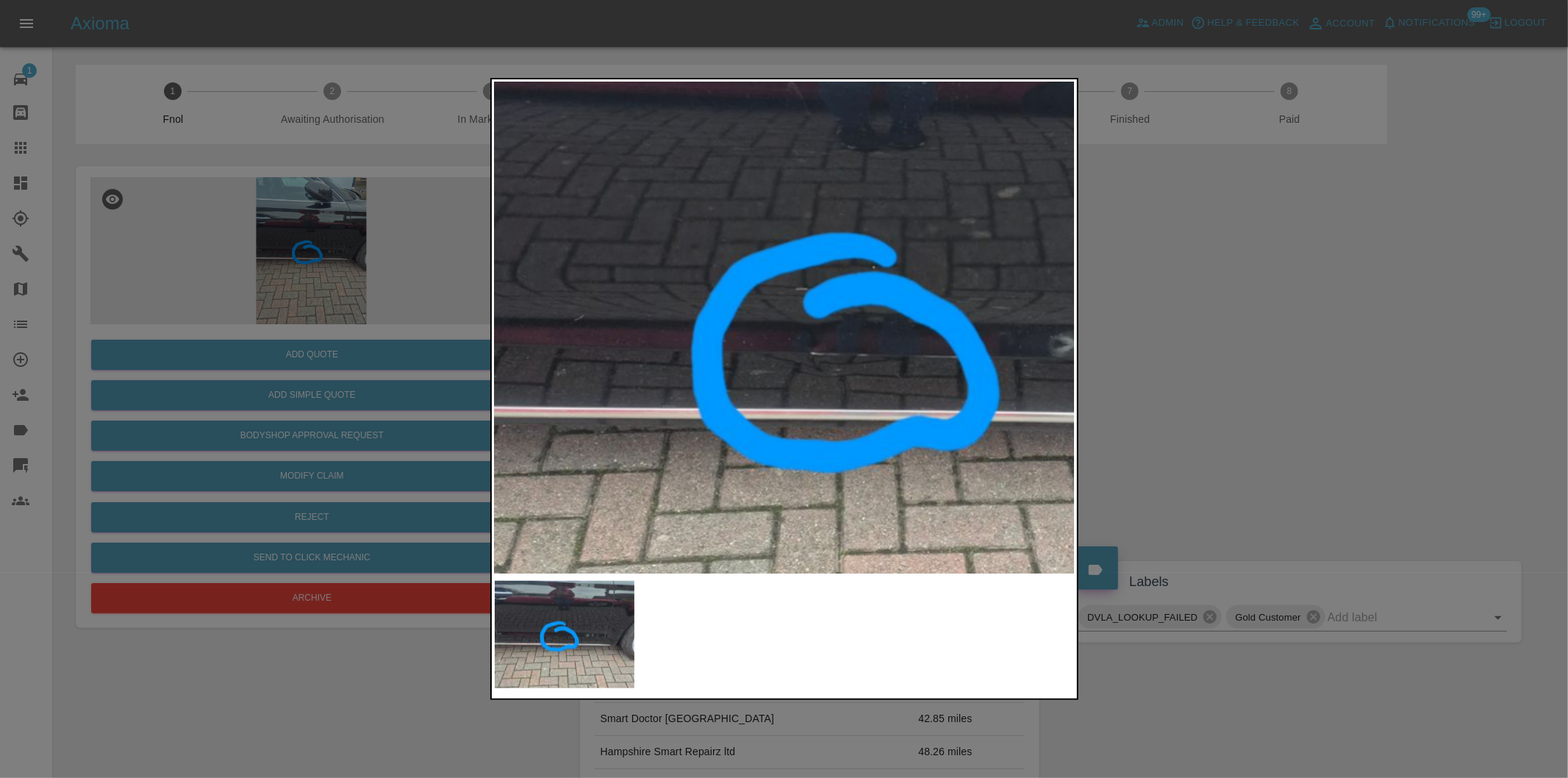
click at [750, 325] on img at bounding box center [884, 336] width 1742 height 1472
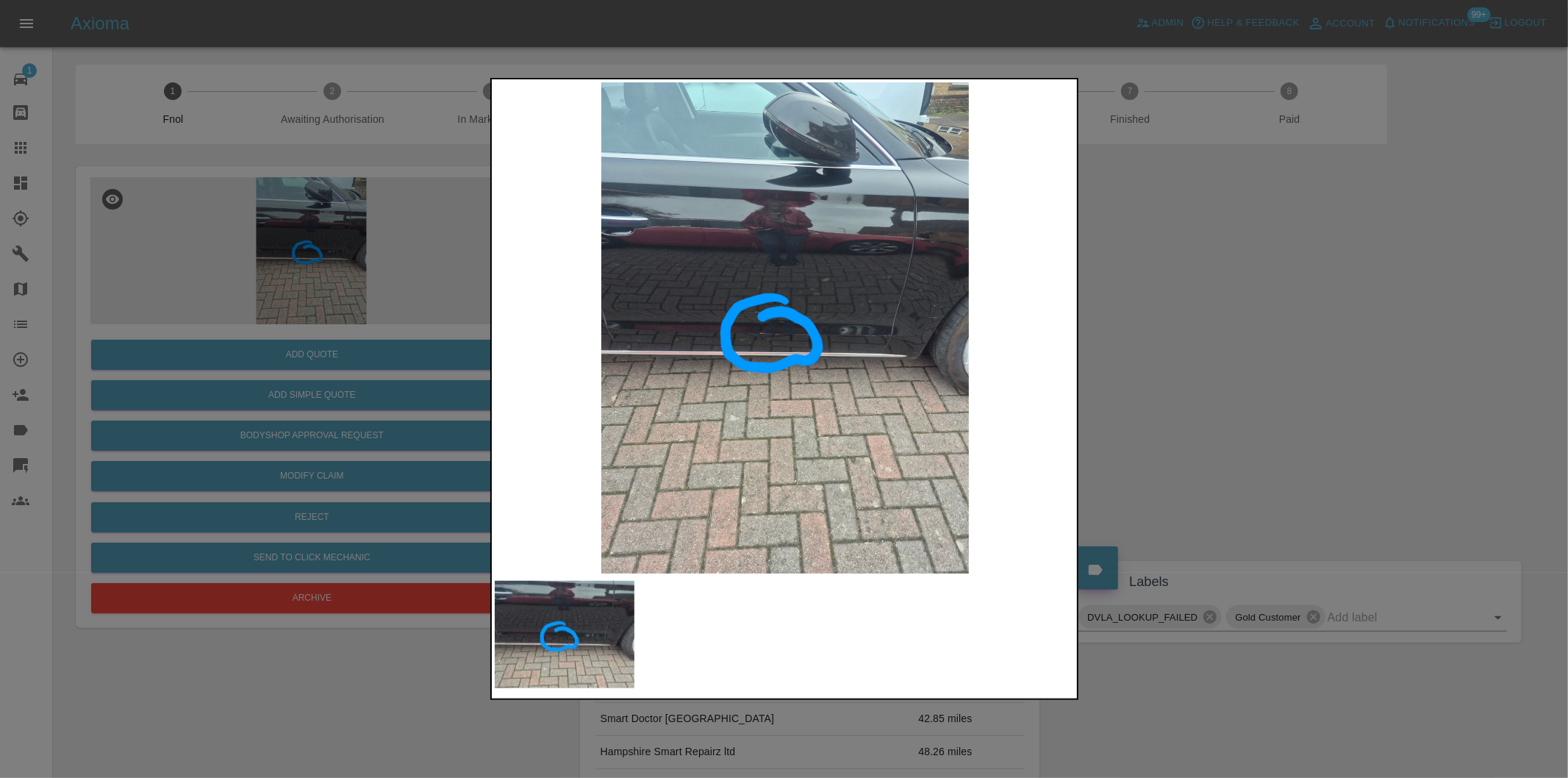
click at [1226, 382] on div at bounding box center [784, 389] width 1568 height 778
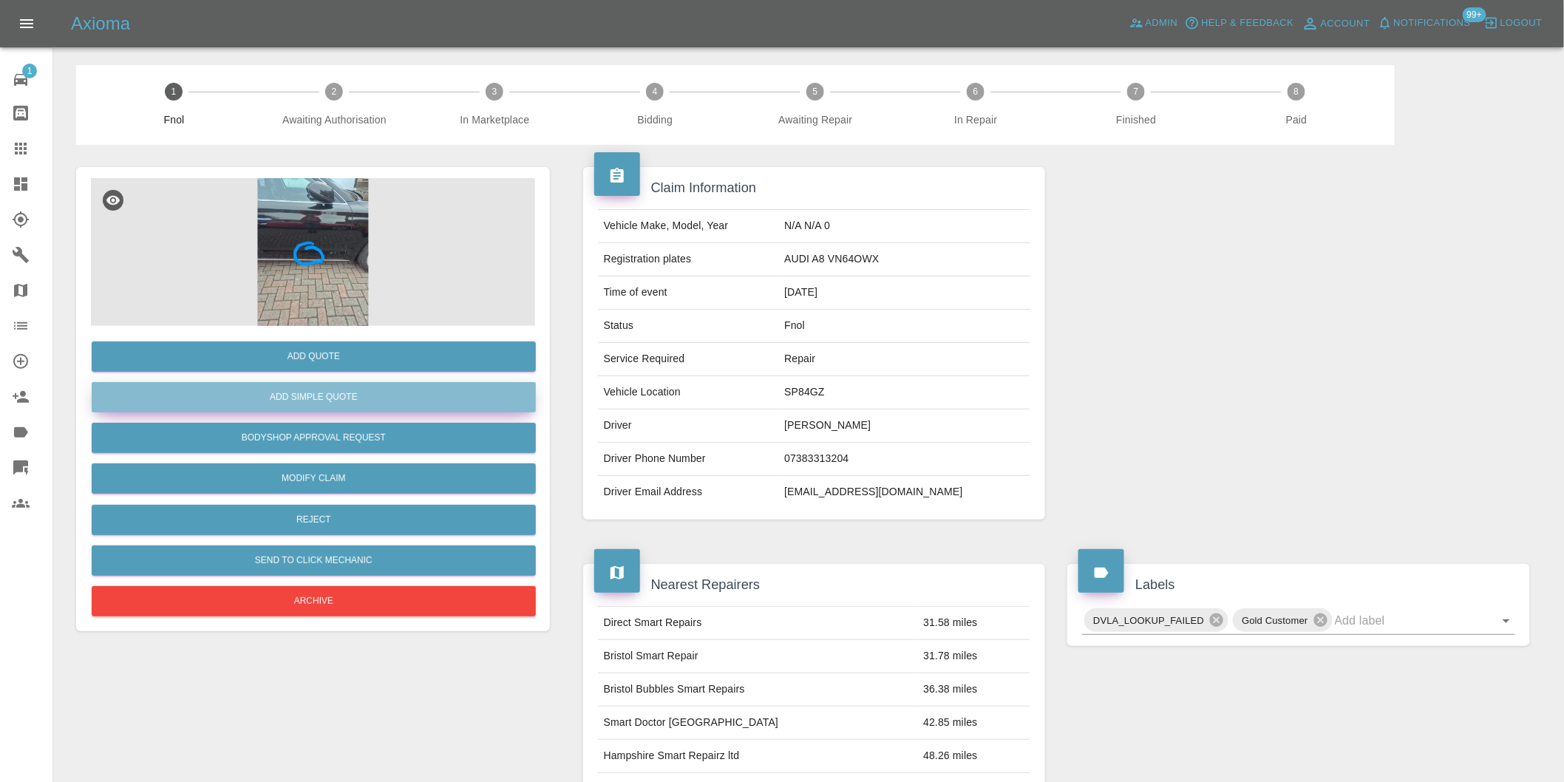
click at [369, 404] on button "Add Simple Quote" at bounding box center [314, 397] width 444 height 30
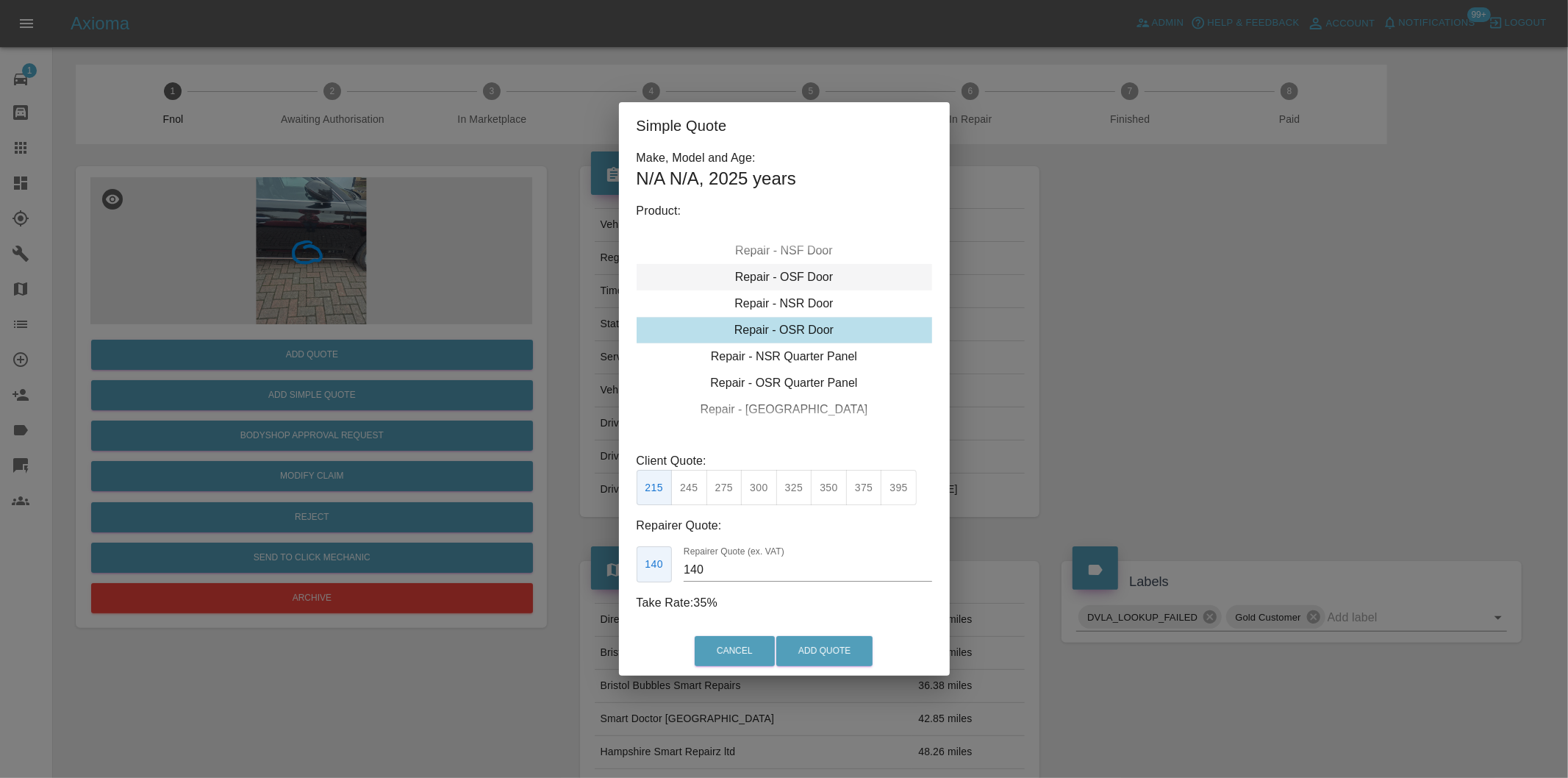
click at [795, 276] on div "Repair - OSF Door" at bounding box center [784, 277] width 295 height 27
drag, startPoint x: 725, startPoint y: 480, endPoint x: 773, endPoint y: 544, distance: 80.0
click at [726, 481] on button "275" at bounding box center [724, 487] width 36 height 36
type input "185"
click at [814, 637] on button "Add Quote" at bounding box center [824, 651] width 97 height 30
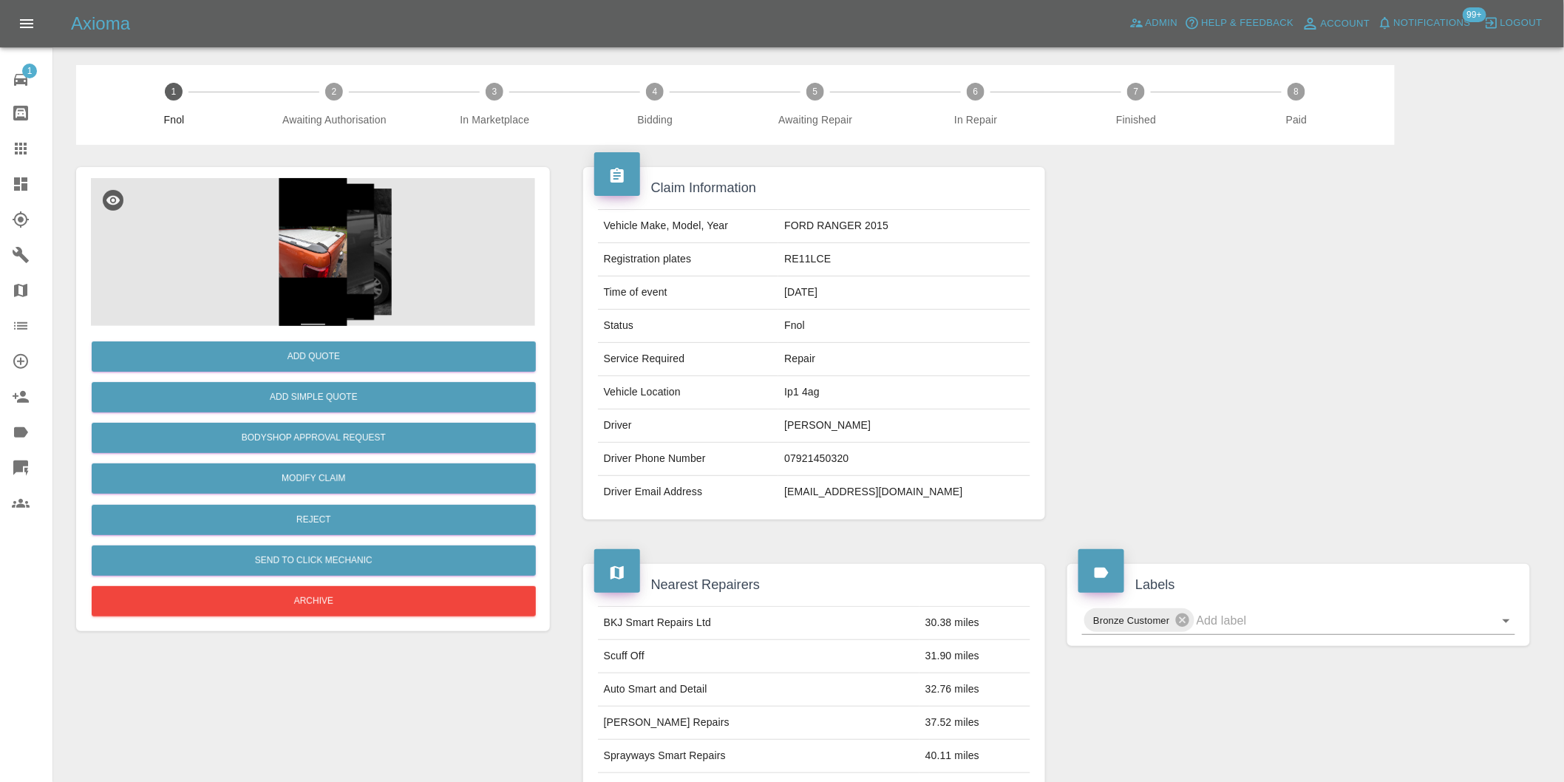
click at [312, 245] on img at bounding box center [313, 252] width 444 height 148
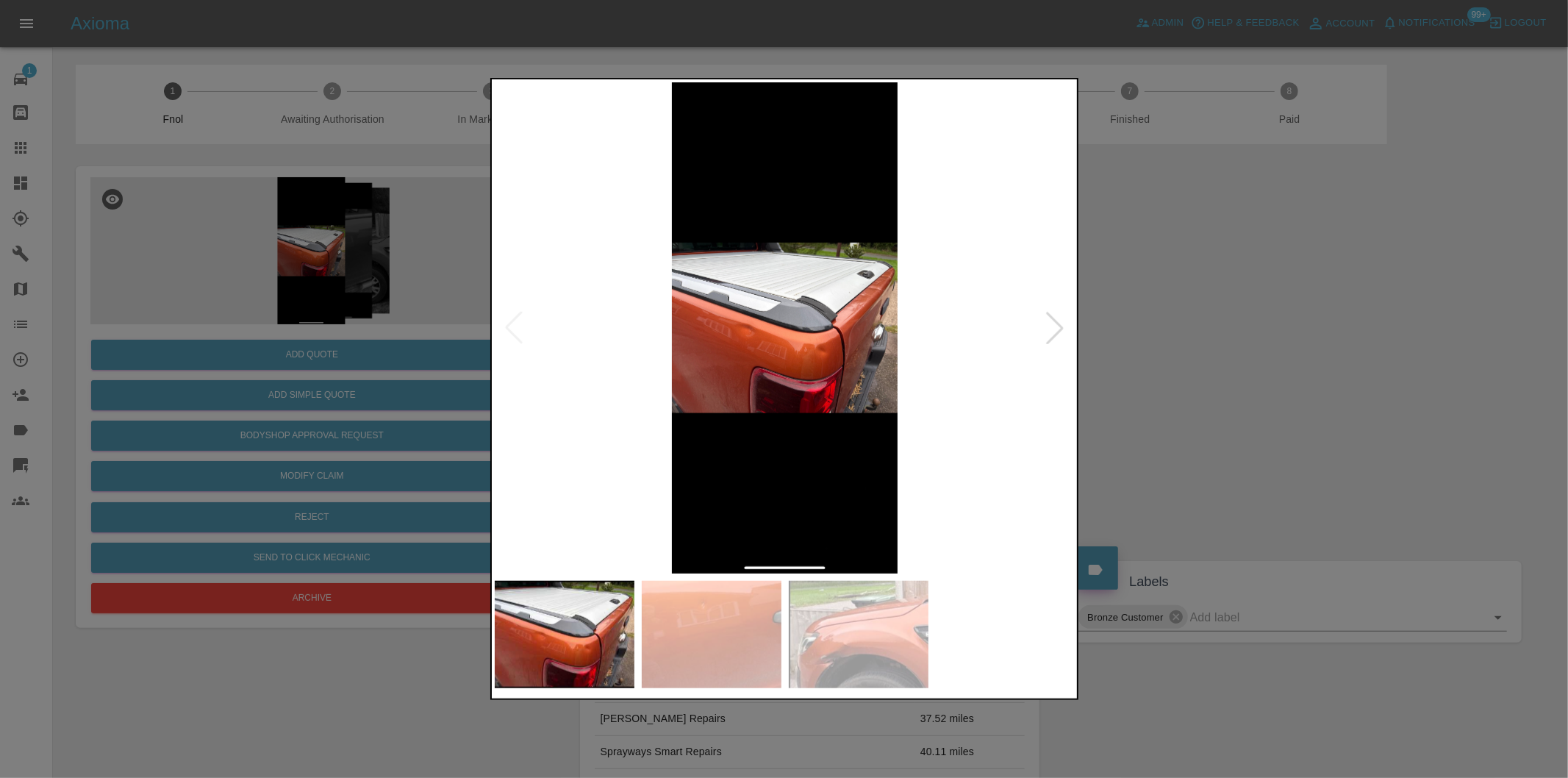
click at [1055, 332] on div at bounding box center [1055, 327] width 33 height 33
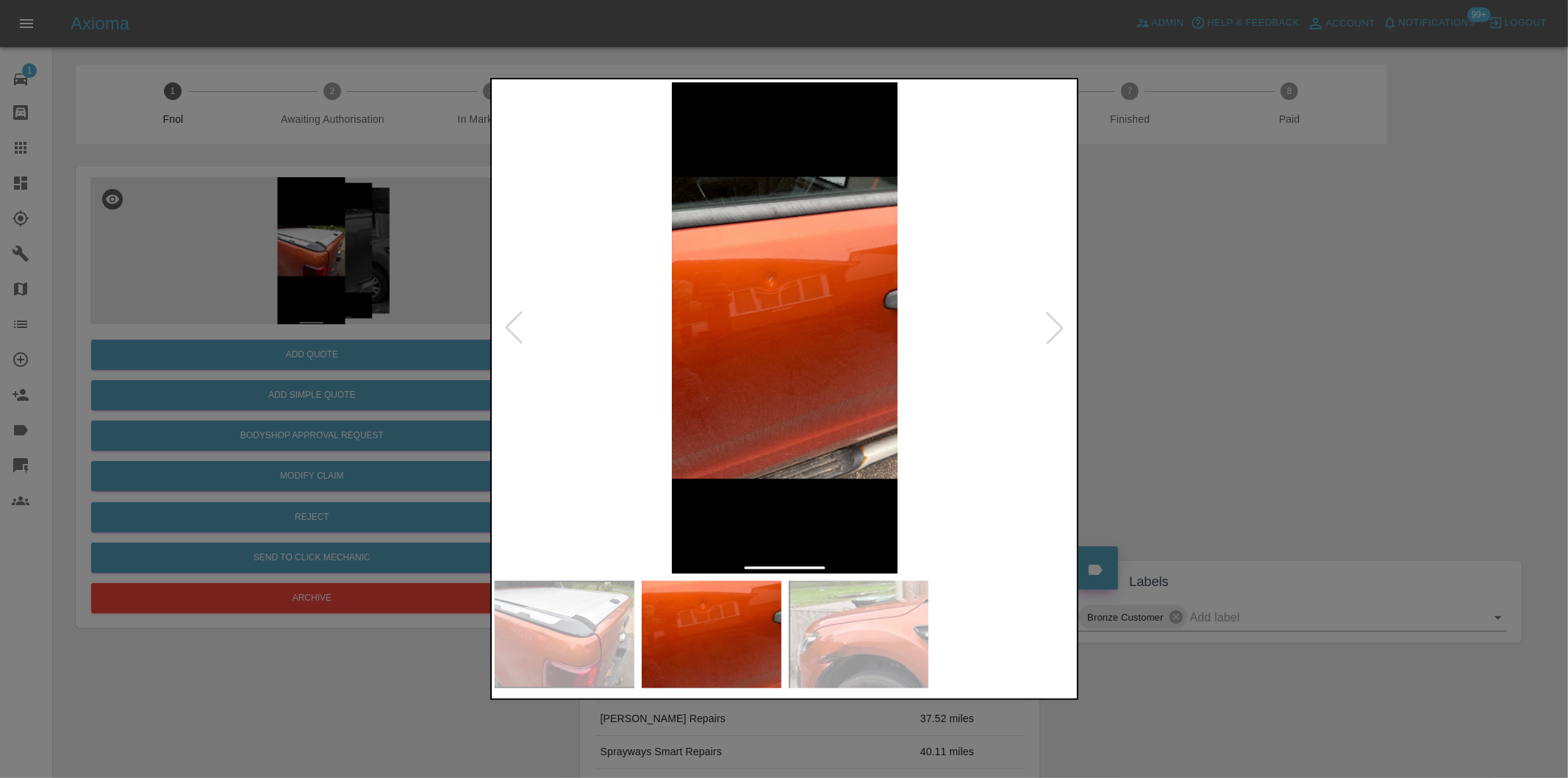
click at [1055, 332] on div at bounding box center [1055, 327] width 33 height 33
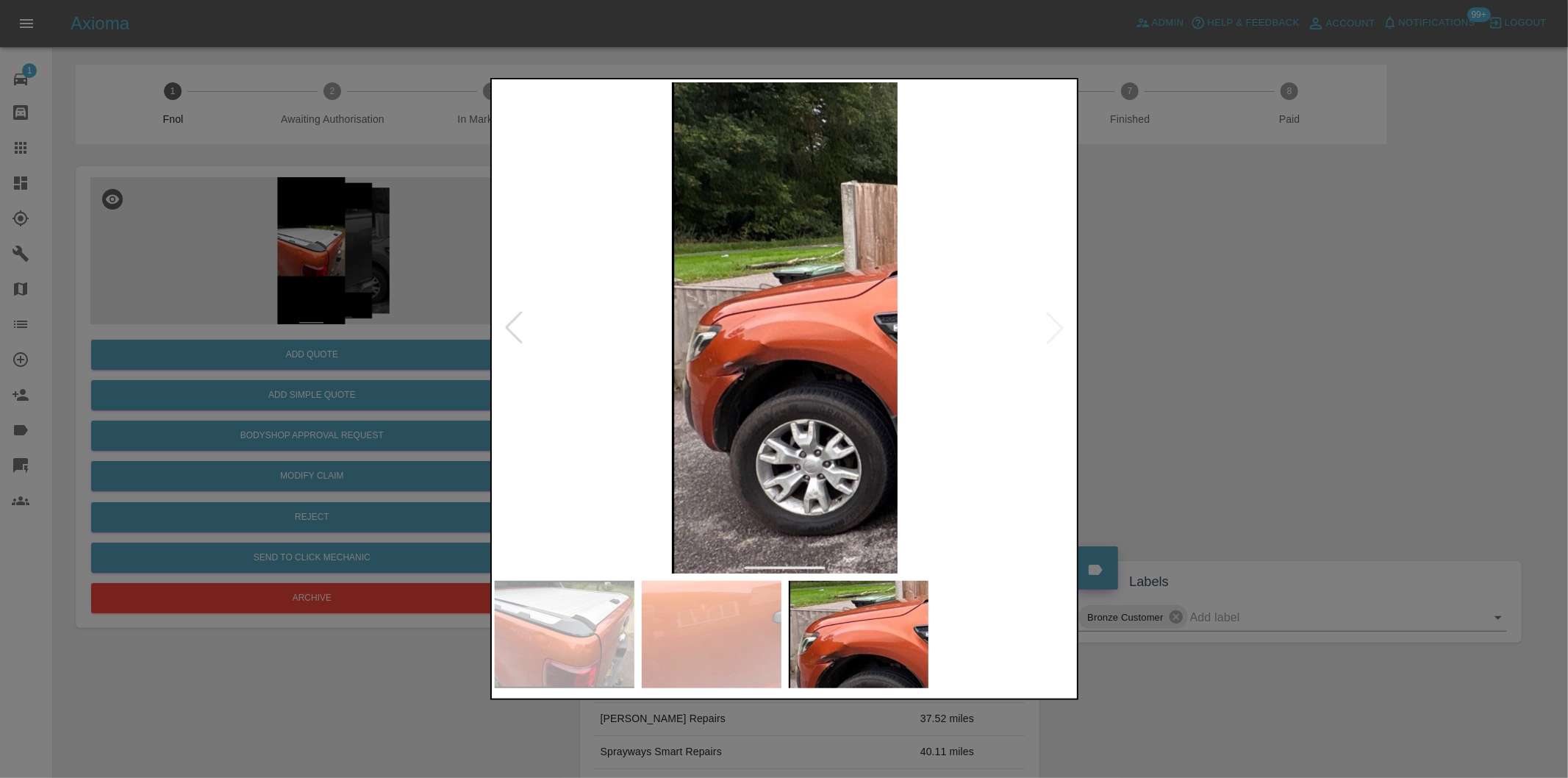
click at [1055, 332] on img at bounding box center [785, 328] width 581 height 491
click at [1134, 346] on div at bounding box center [784, 389] width 1568 height 778
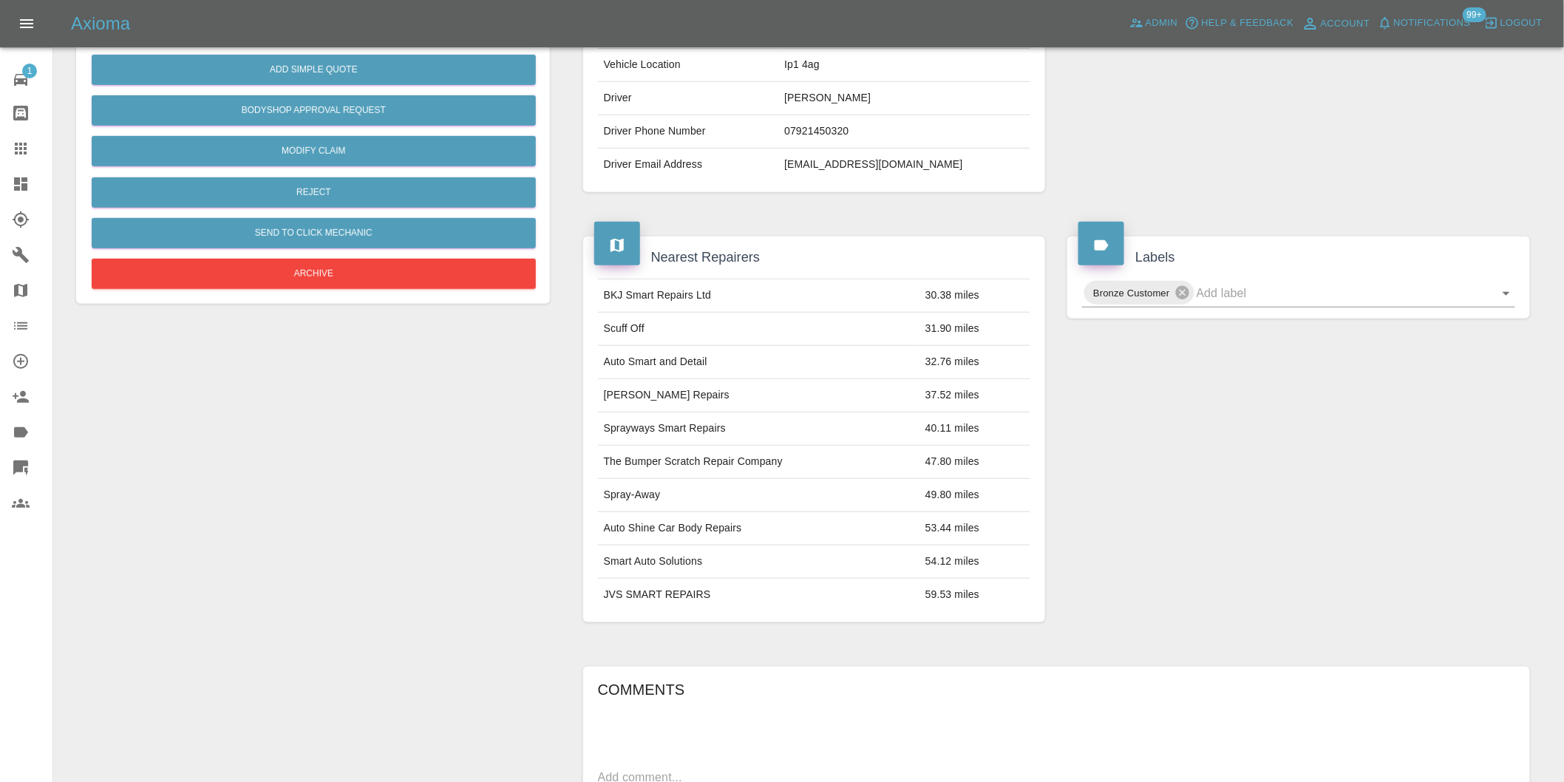
scroll to position [328, 0]
click at [1501, 298] on icon "Open" at bounding box center [1506, 293] width 18 height 18
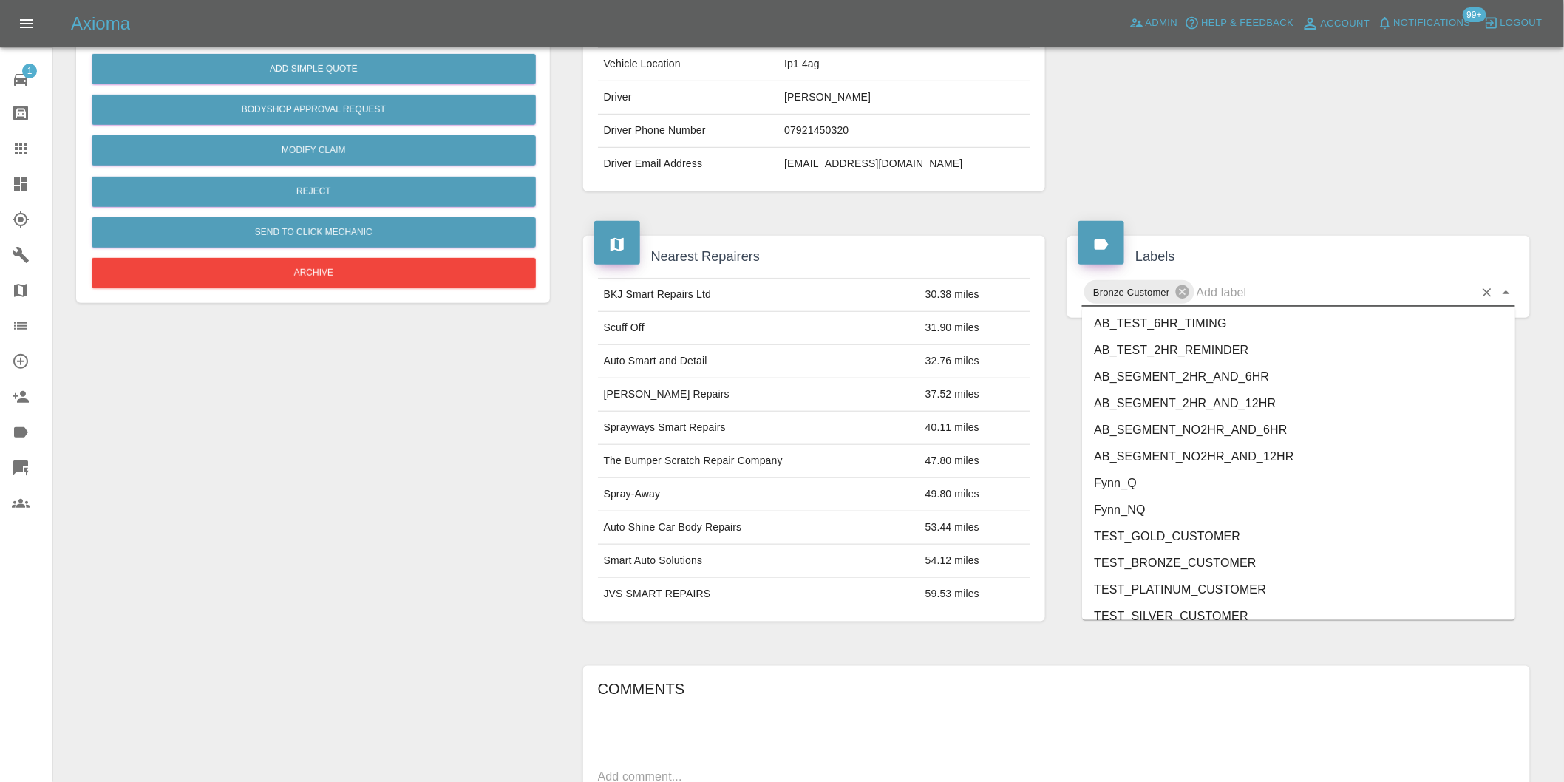
scroll to position [3182, 0]
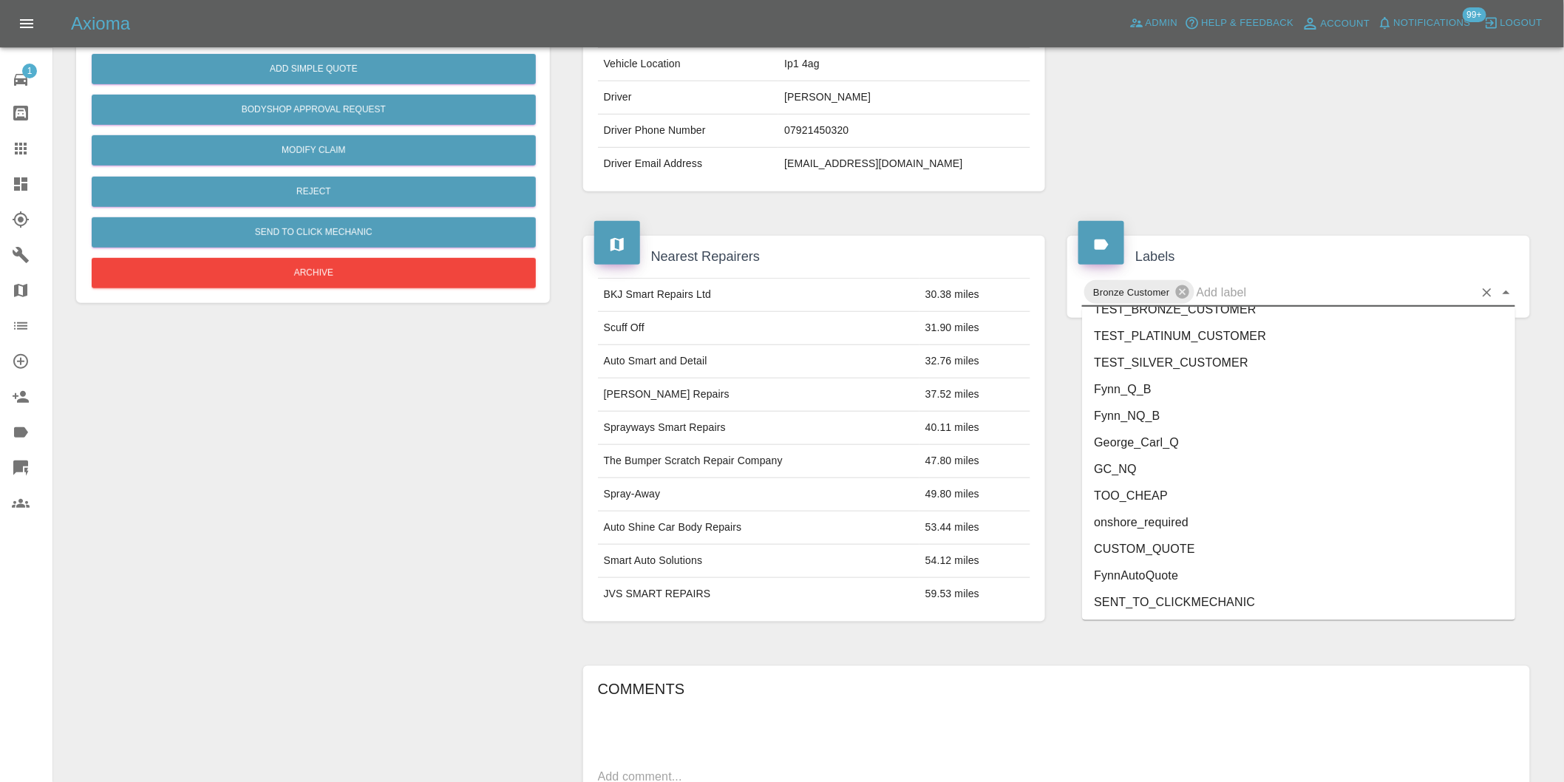
click at [1215, 441] on li "George_Carl_Q" at bounding box center [1298, 442] width 433 height 27
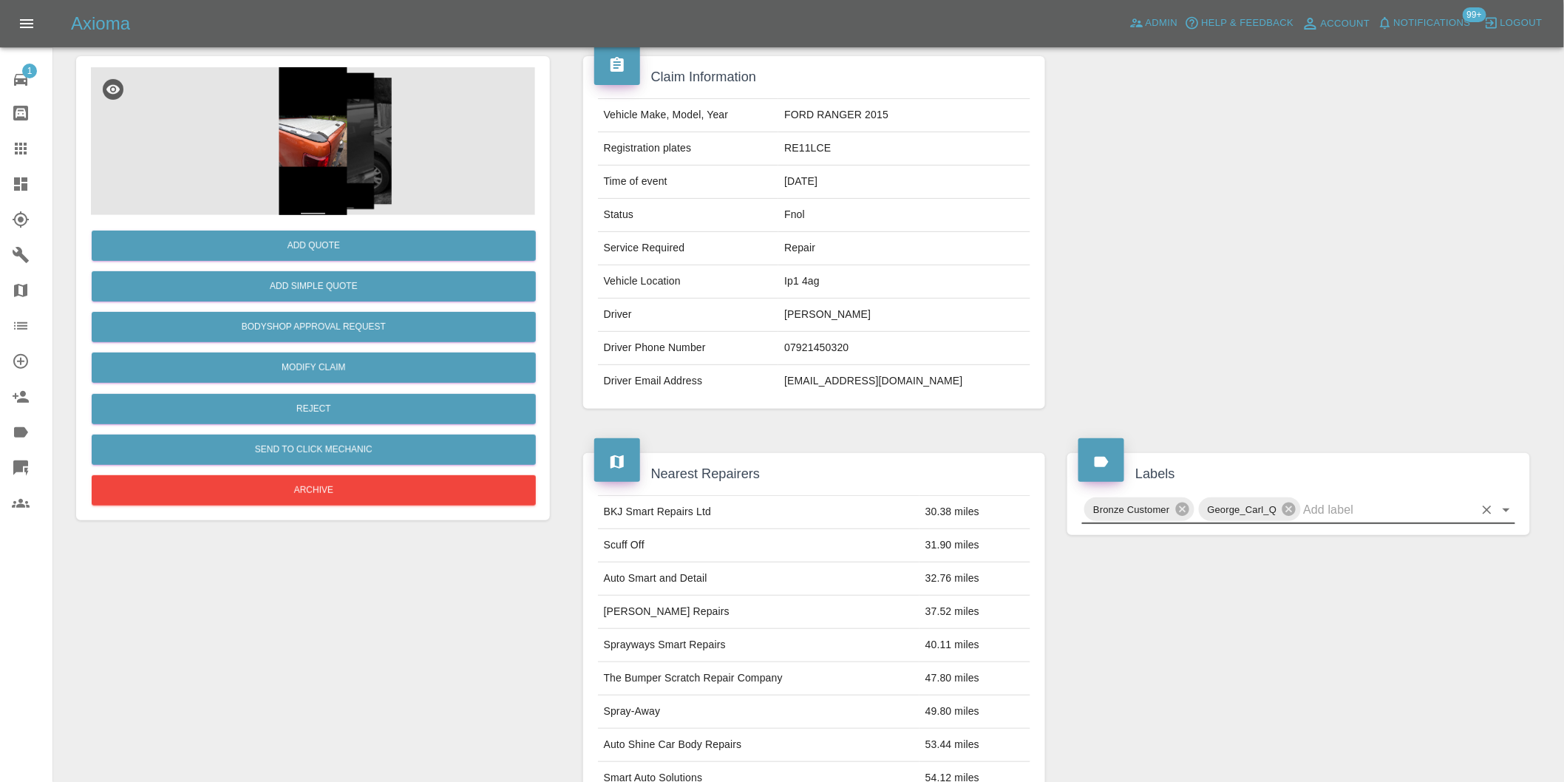
scroll to position [0, 0]
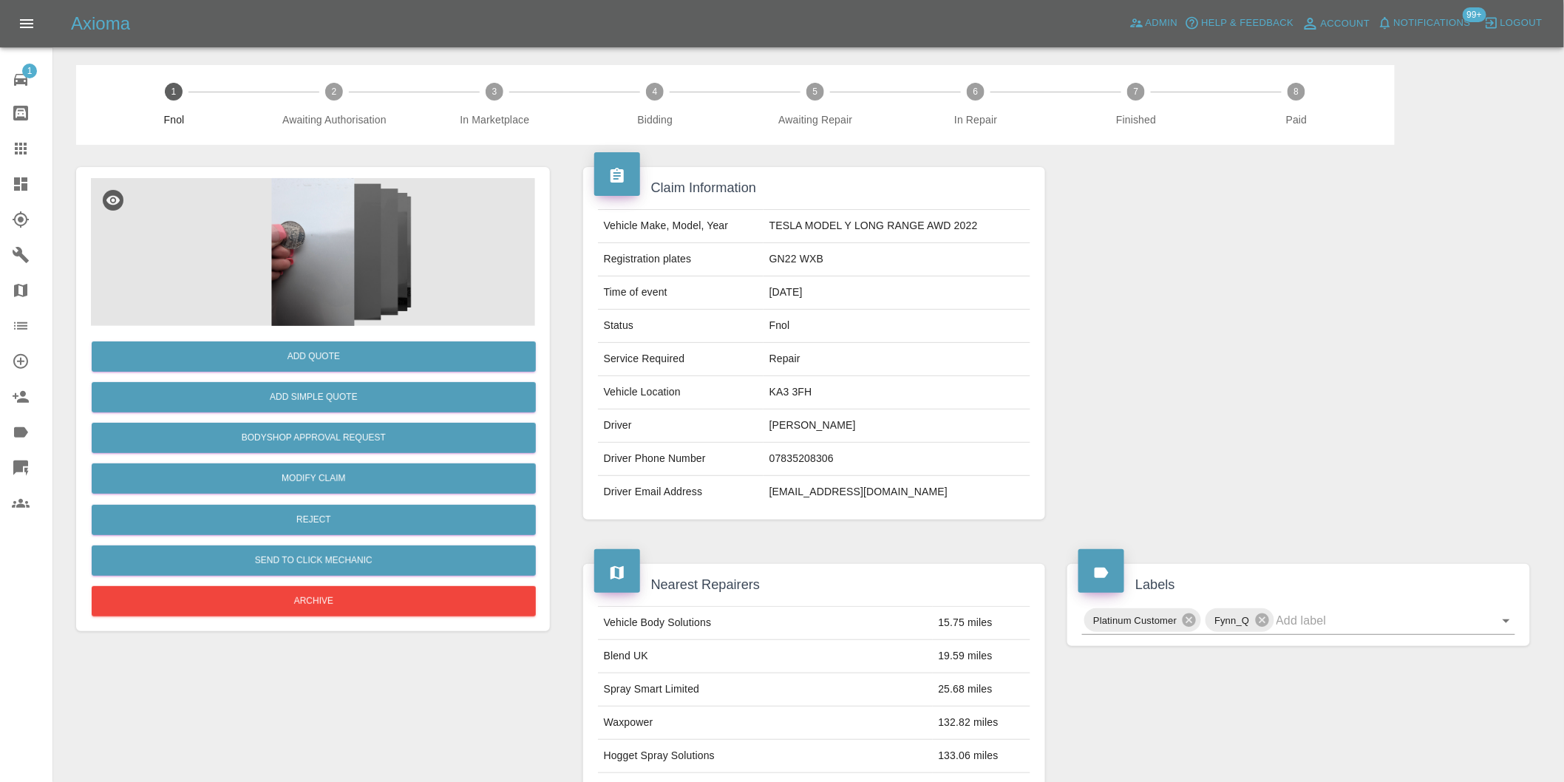
click at [313, 209] on img at bounding box center [313, 252] width 444 height 148
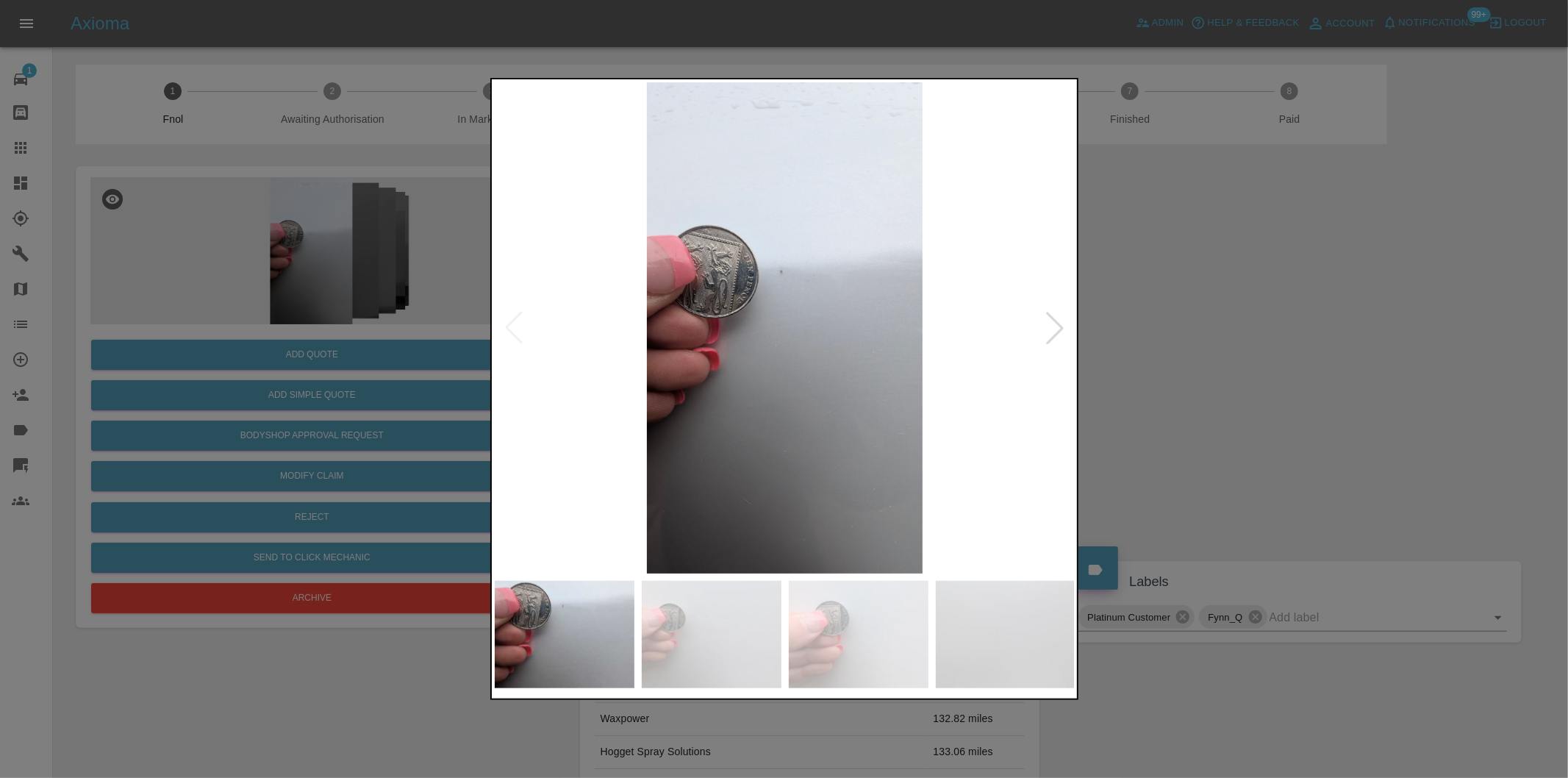
click at [1056, 329] on div at bounding box center [1055, 327] width 33 height 33
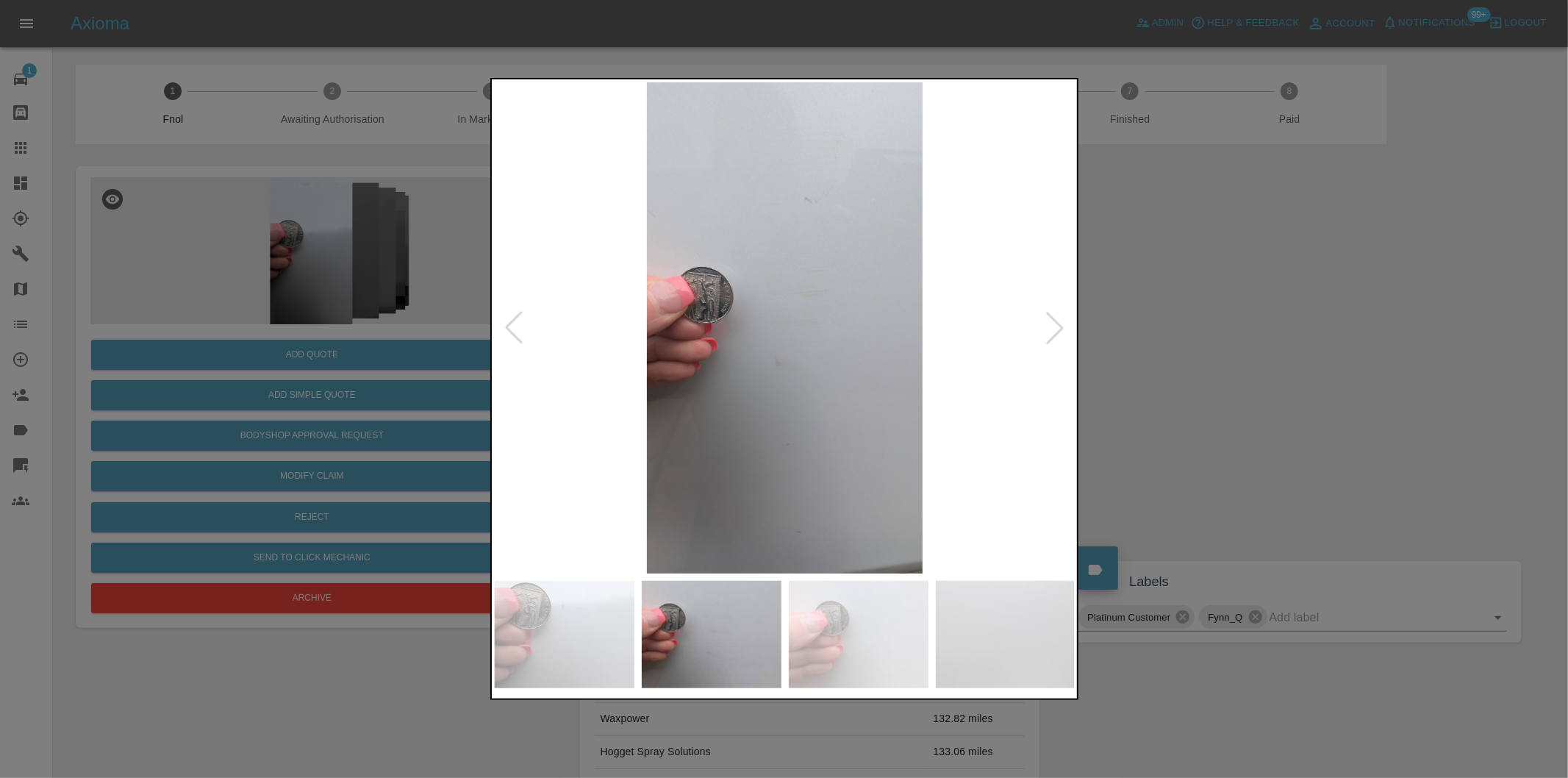
click at [1055, 328] on div at bounding box center [1055, 327] width 33 height 33
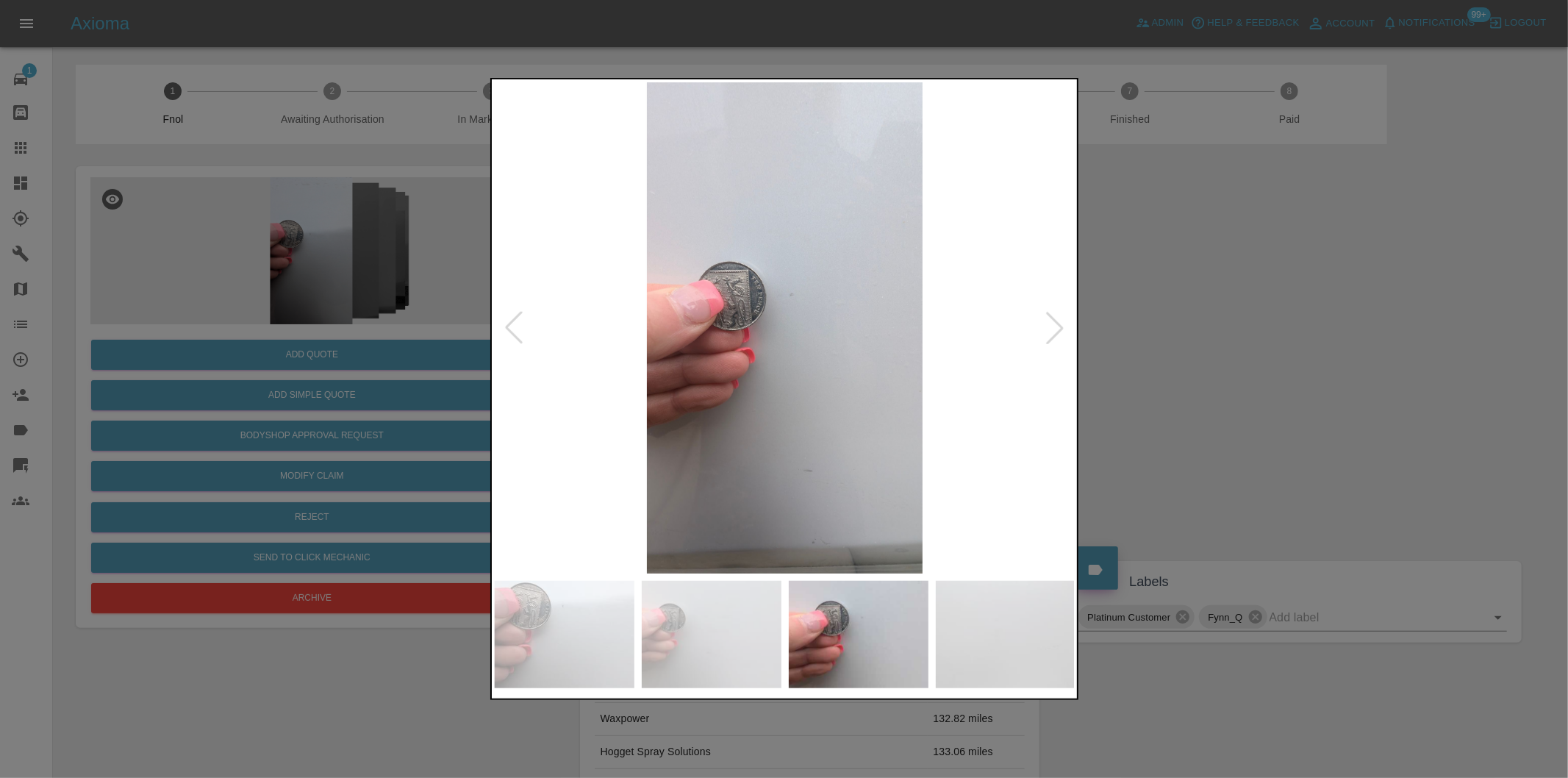
click at [1055, 328] on div at bounding box center [1055, 327] width 33 height 33
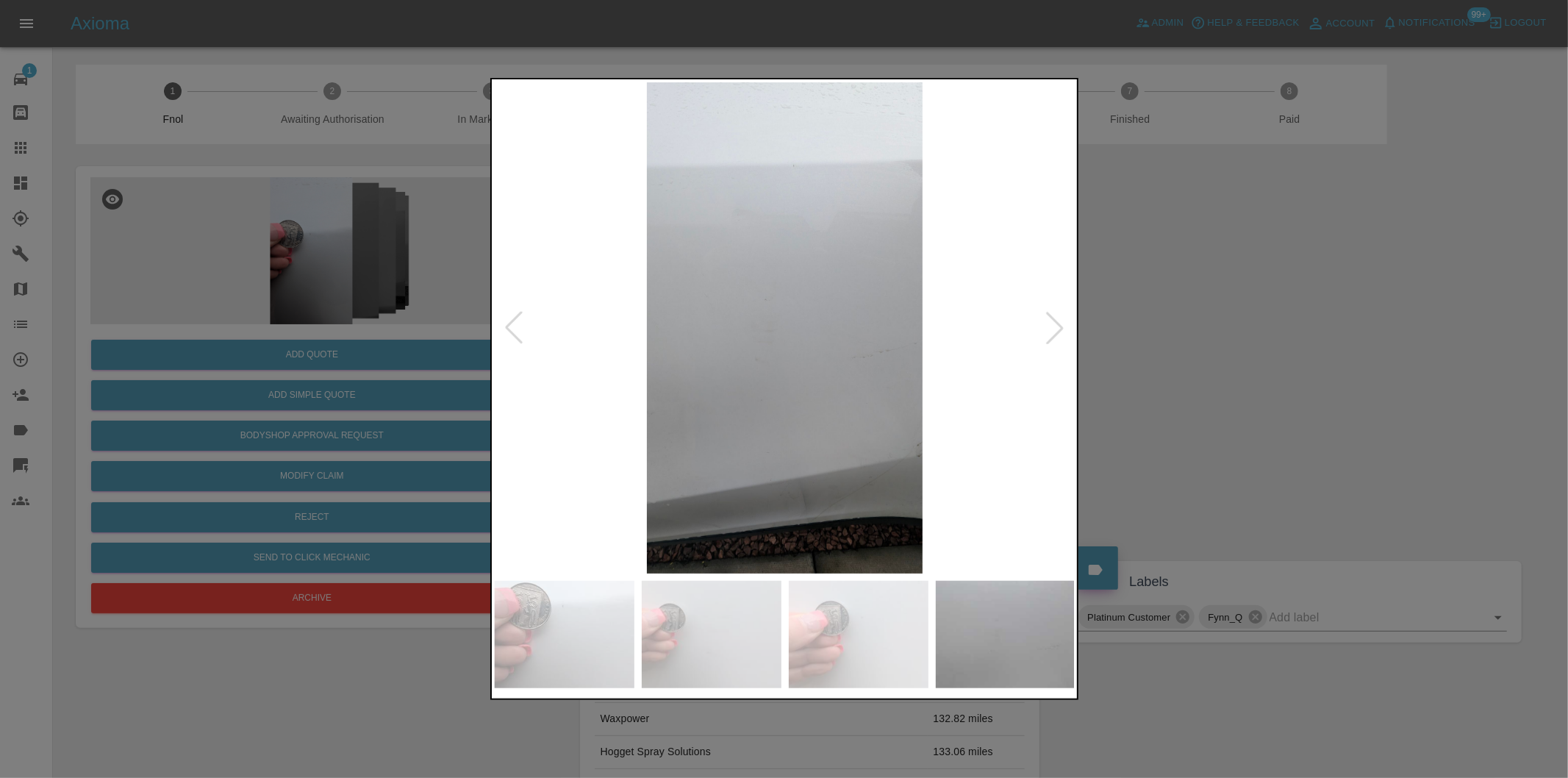
click at [1224, 338] on div at bounding box center [784, 389] width 1568 height 778
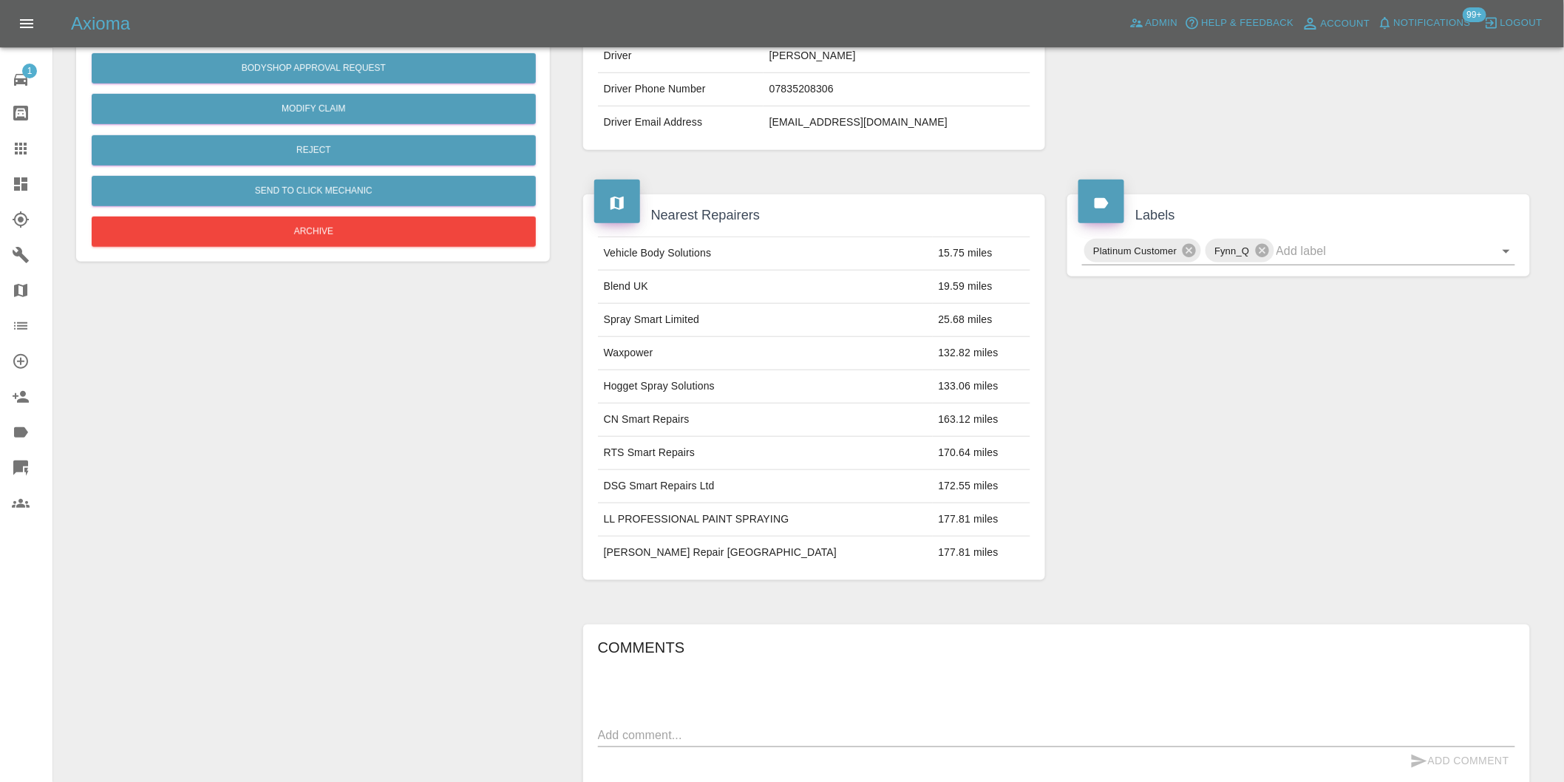
scroll to position [246, 0]
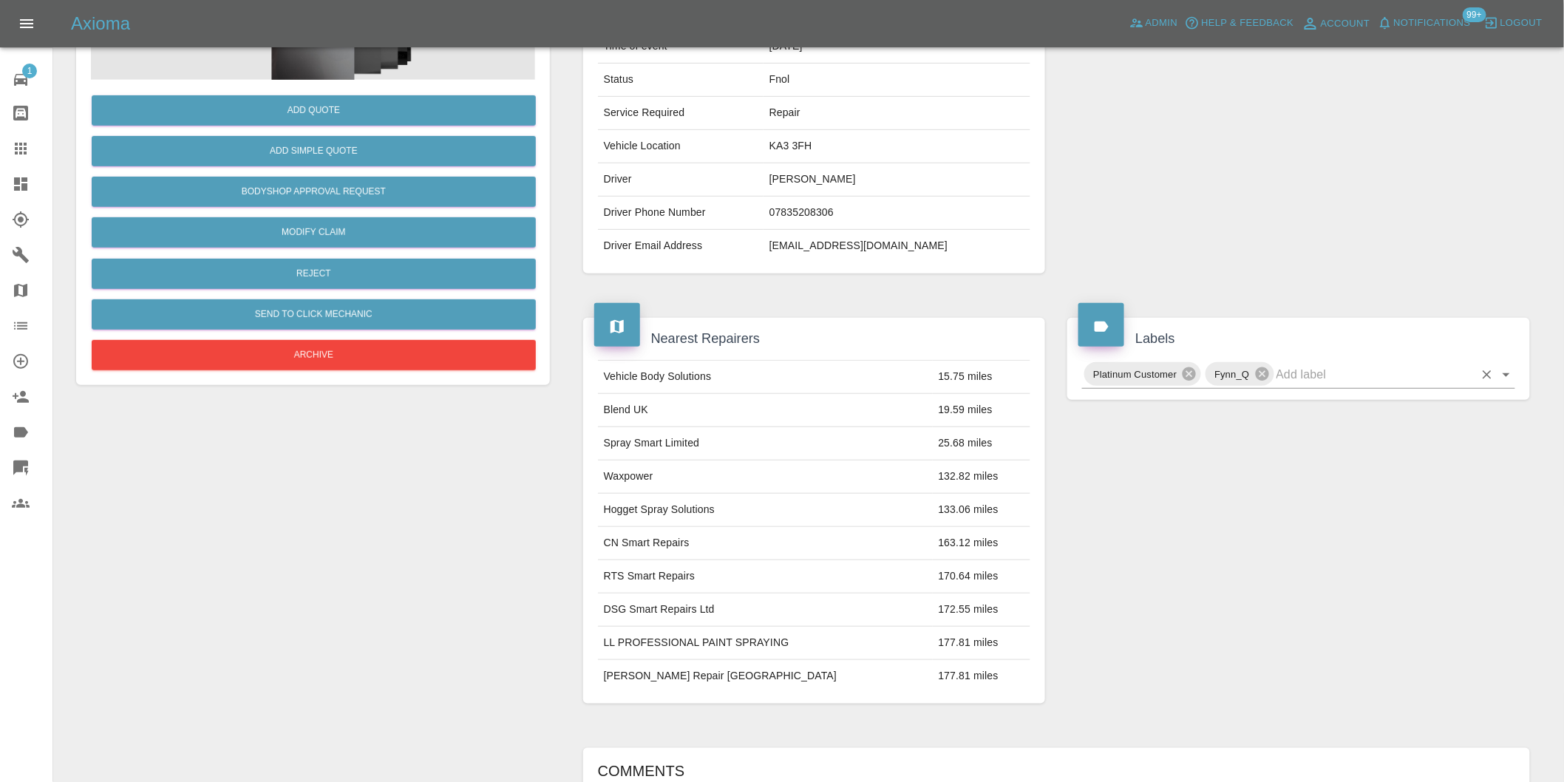
click at [1504, 370] on icon "Open" at bounding box center [1506, 375] width 18 height 18
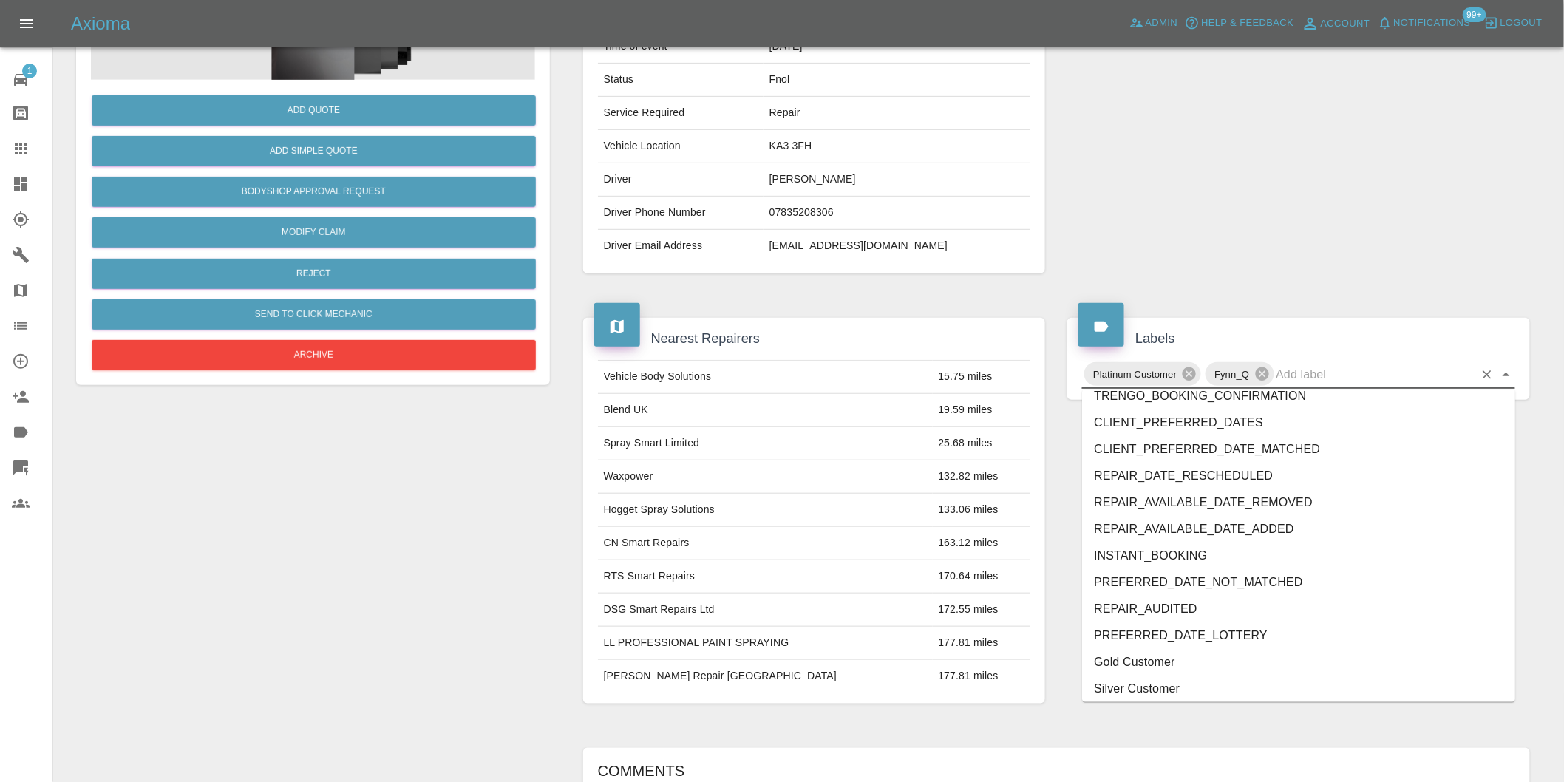
scroll to position [3156, 0]
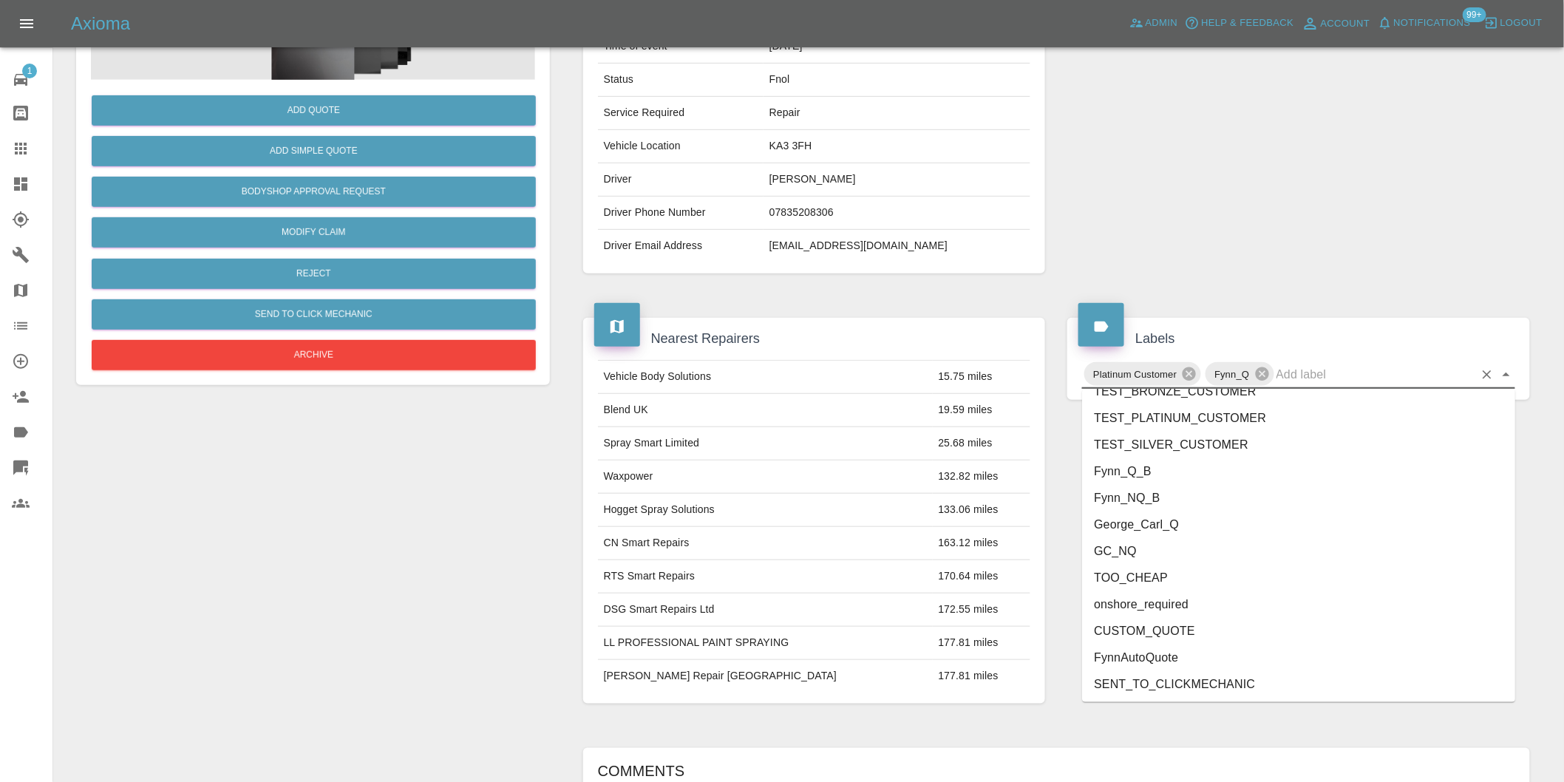
click at [1171, 532] on li "George_Carl_Q" at bounding box center [1298, 524] width 433 height 27
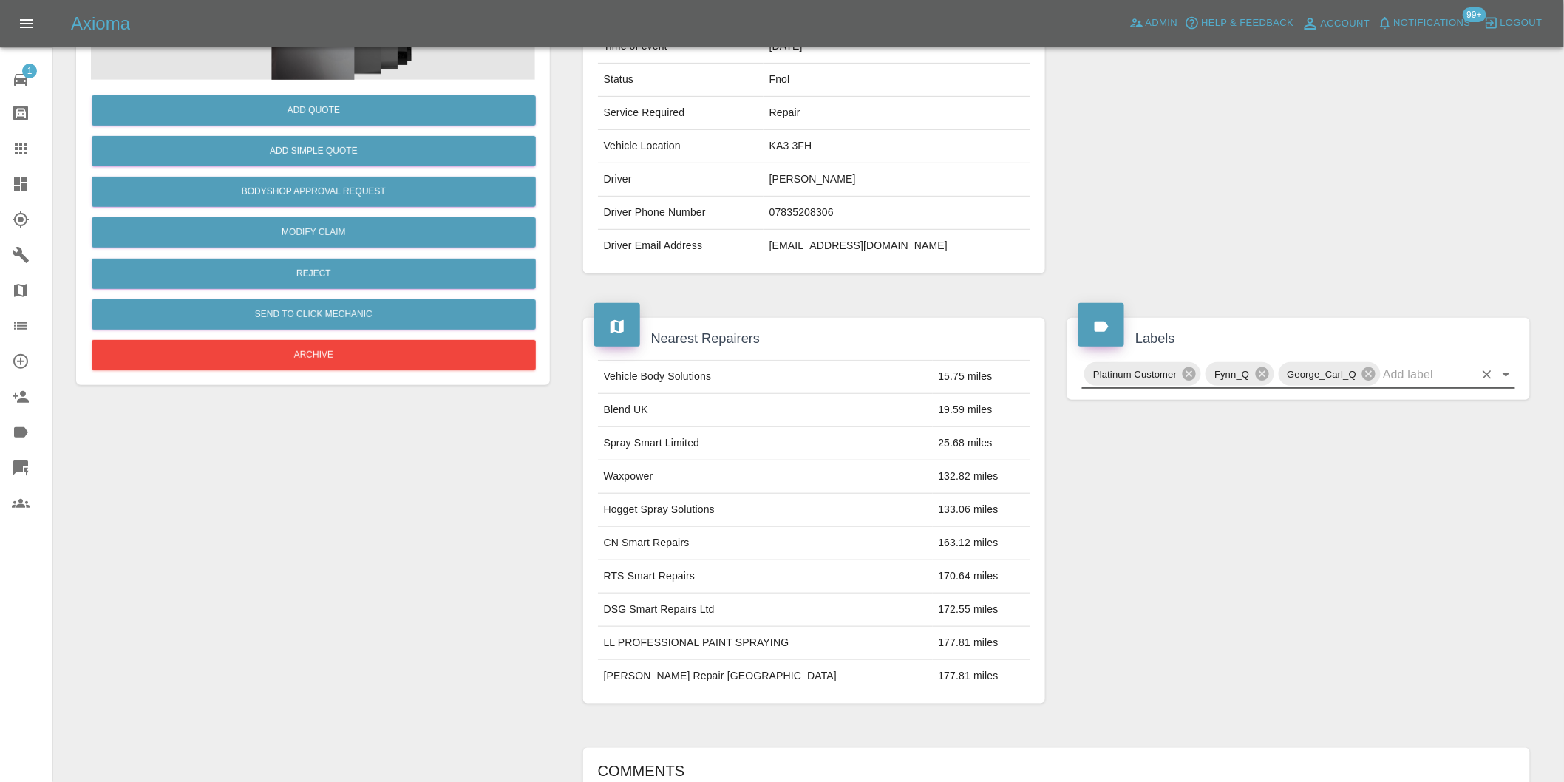
scroll to position [0, 0]
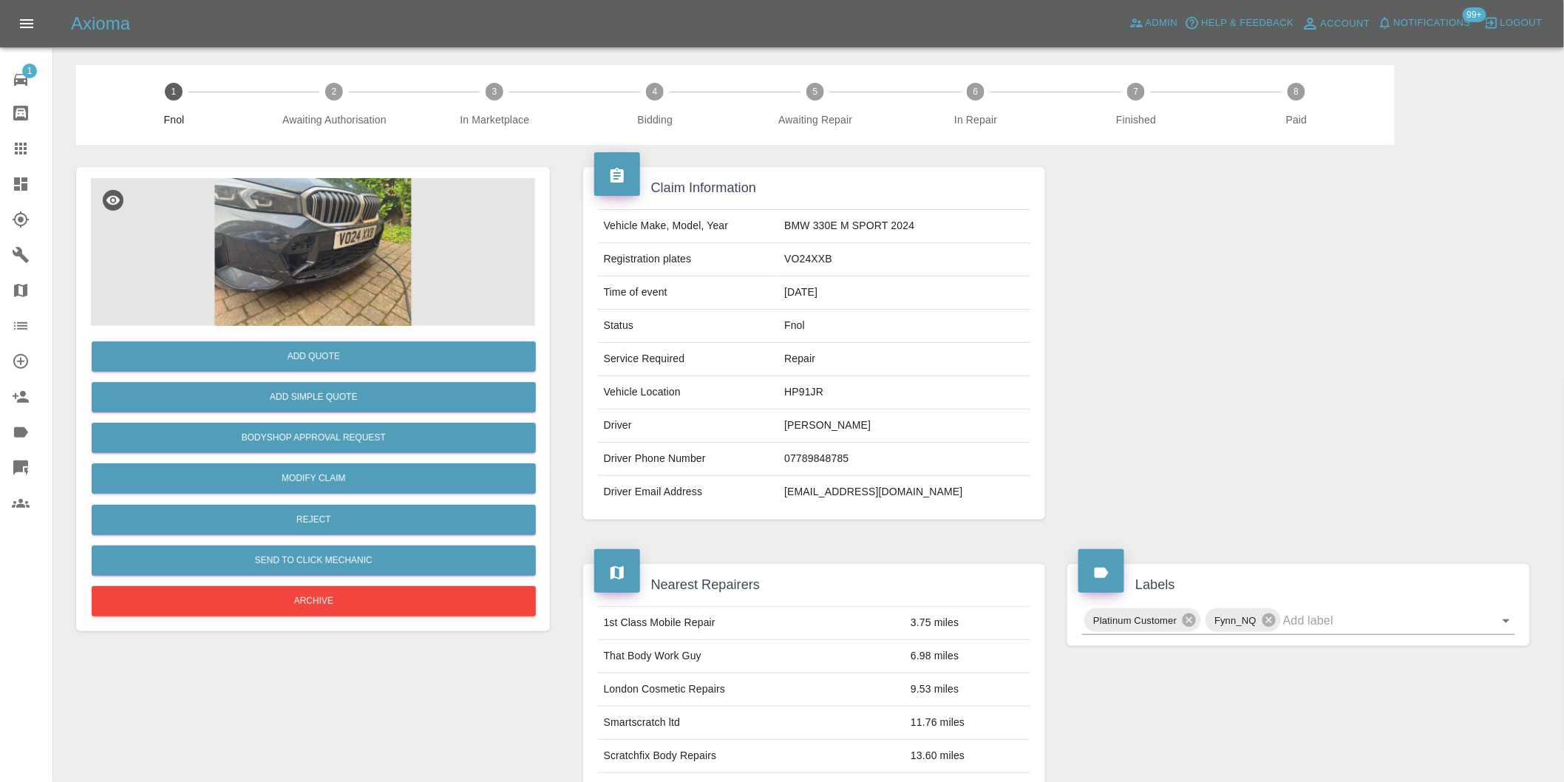
click at [360, 197] on img at bounding box center [313, 252] width 444 height 148
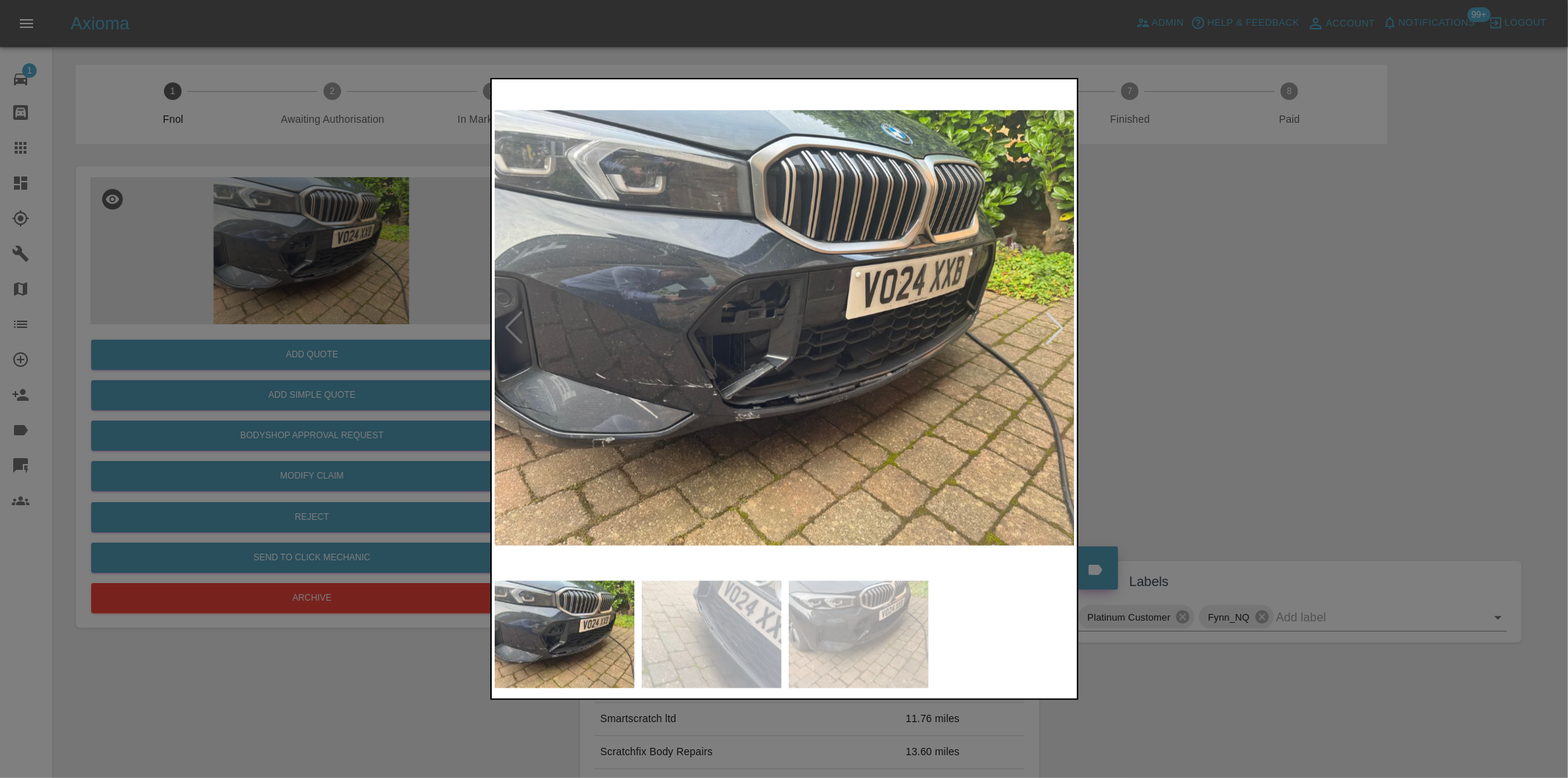
click at [1063, 328] on div at bounding box center [1055, 327] width 33 height 33
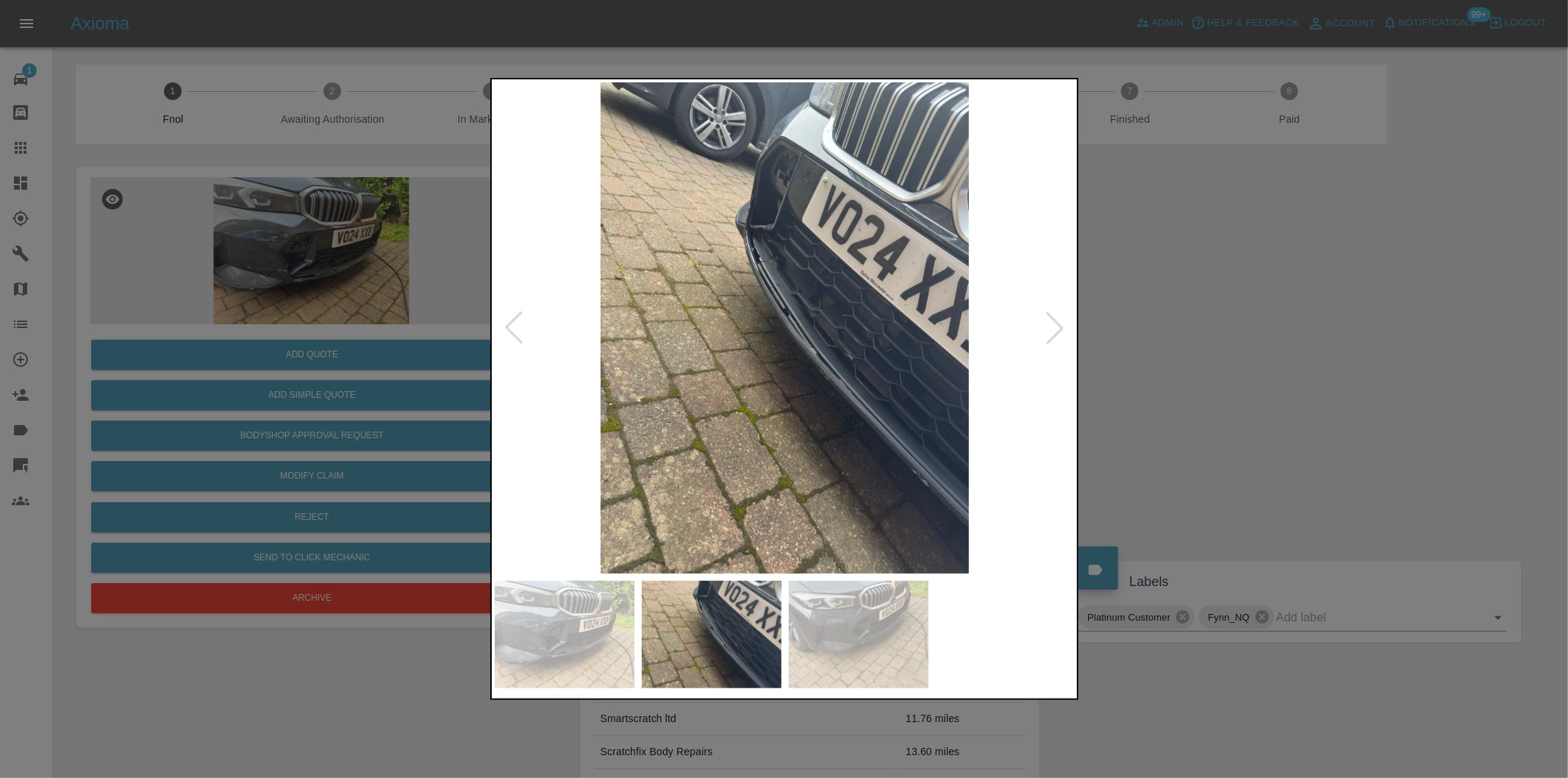
drag, startPoint x: 1177, startPoint y: 353, endPoint x: 876, endPoint y: 386, distance: 302.8
click at [1175, 353] on div at bounding box center [784, 389] width 1568 height 778
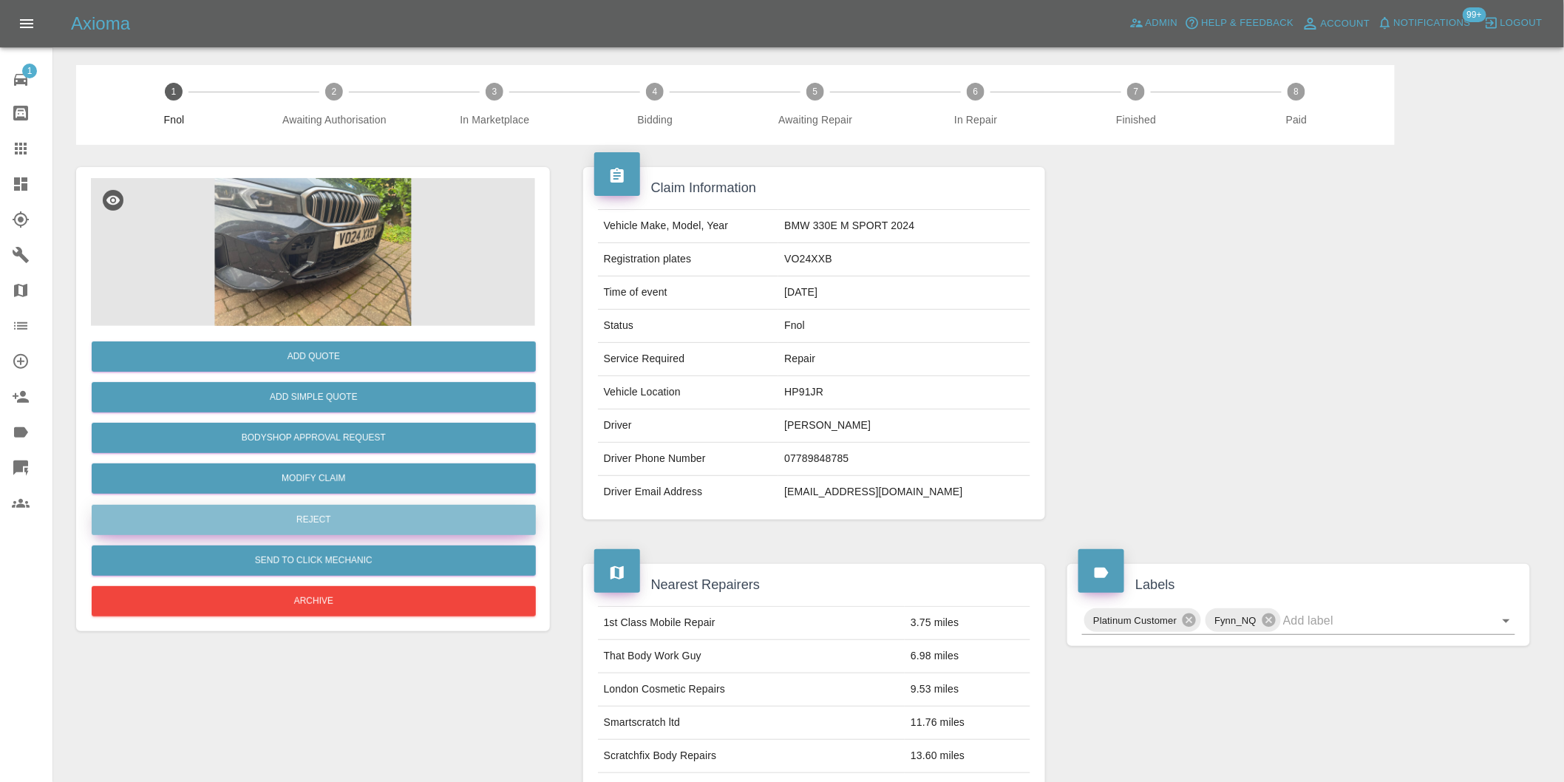
click at [372, 512] on button "Reject" at bounding box center [314, 520] width 444 height 30
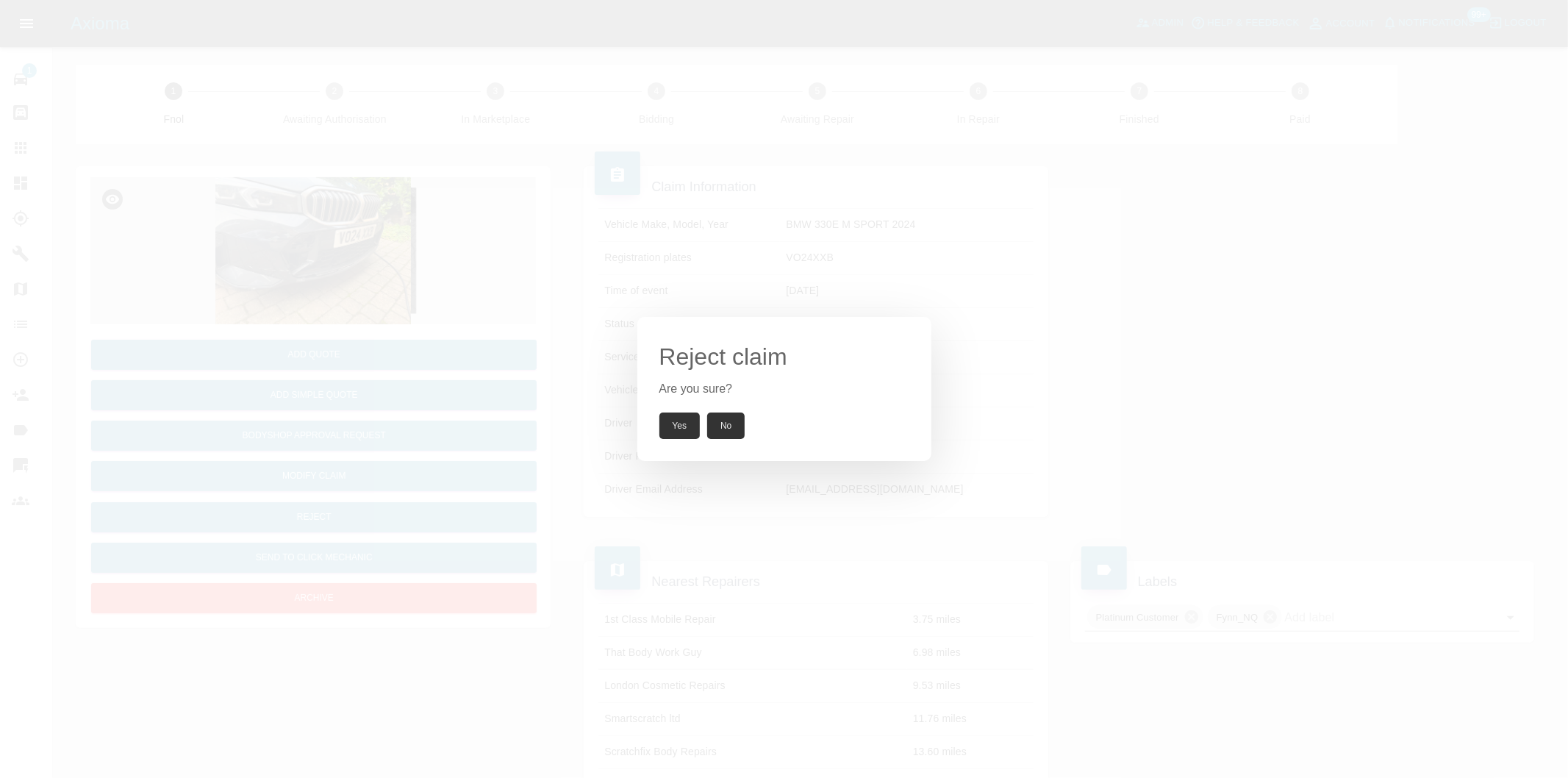
click at [679, 424] on button "Yes" at bounding box center [680, 426] width 41 height 27
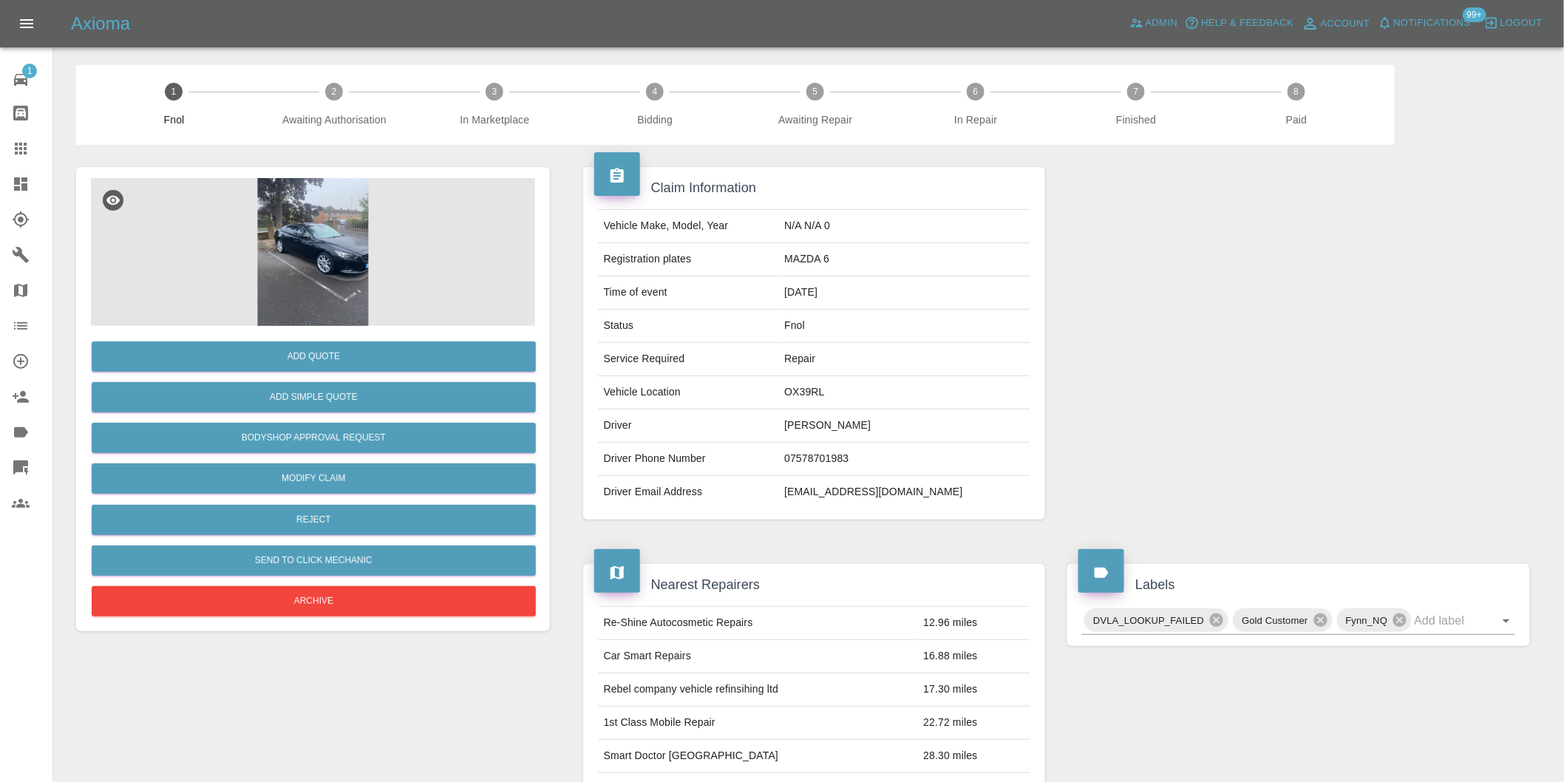
click at [283, 252] on img at bounding box center [313, 252] width 444 height 148
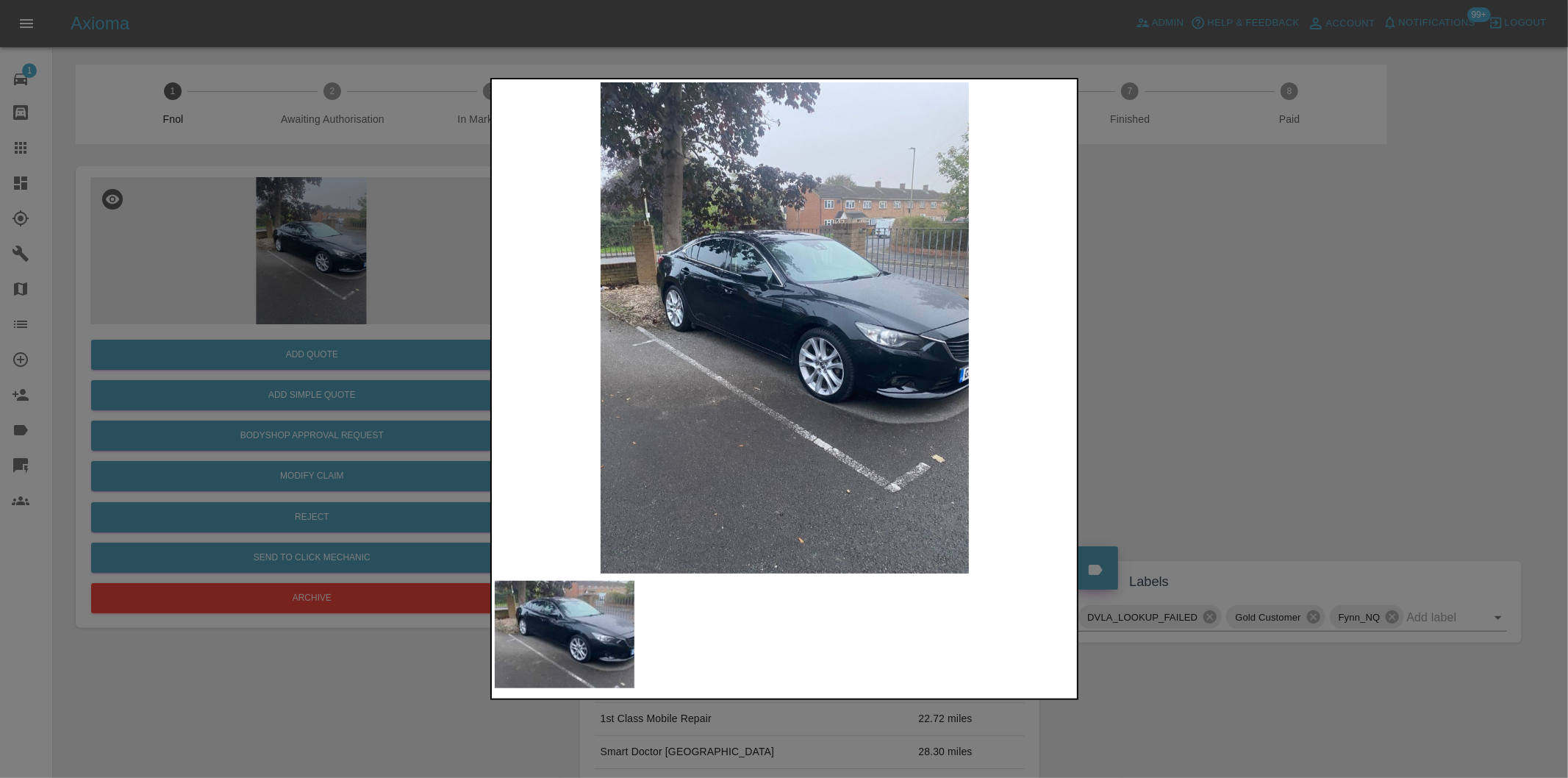
click at [1218, 407] on div at bounding box center [784, 389] width 1568 height 778
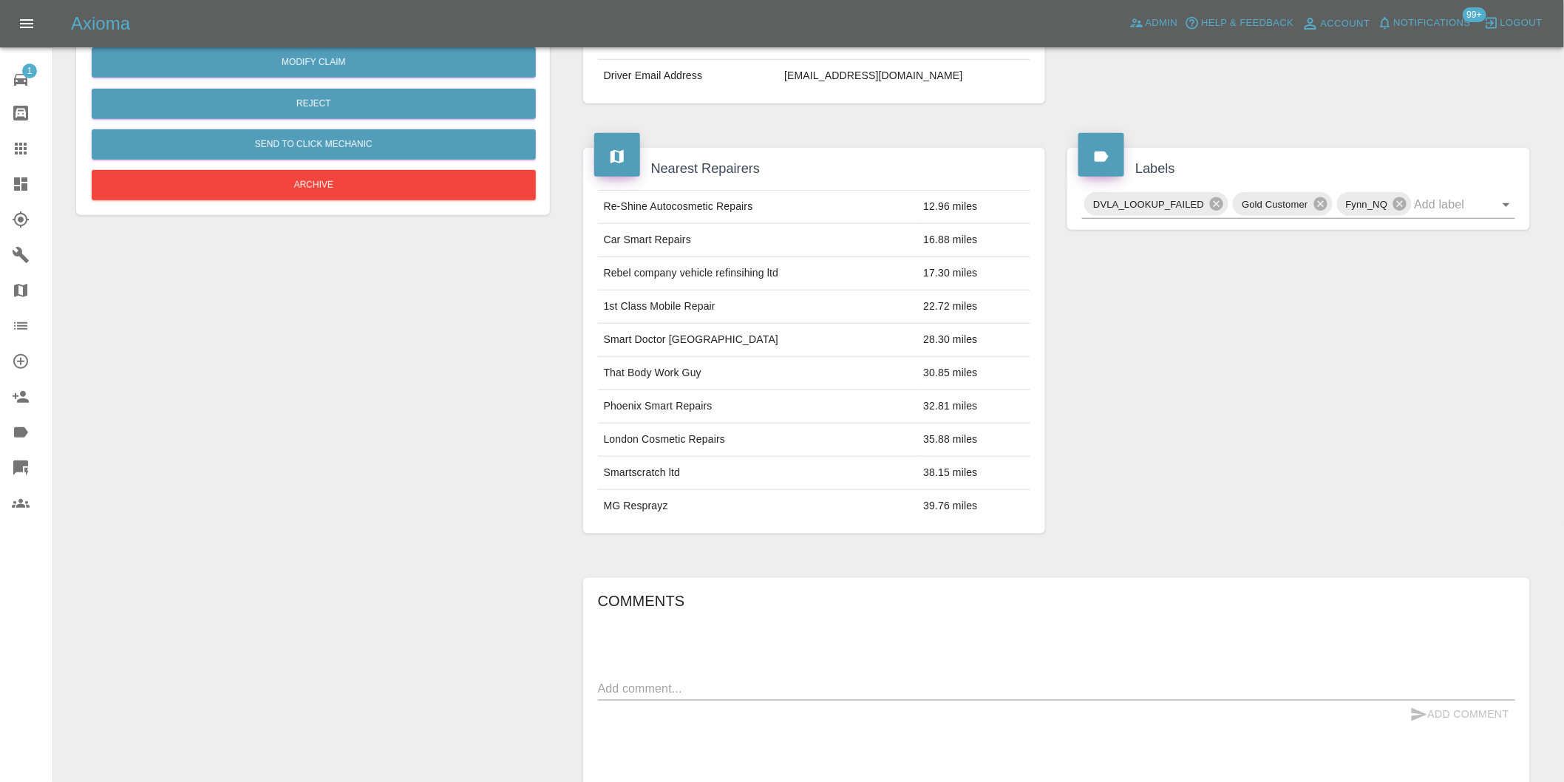
scroll to position [185, 0]
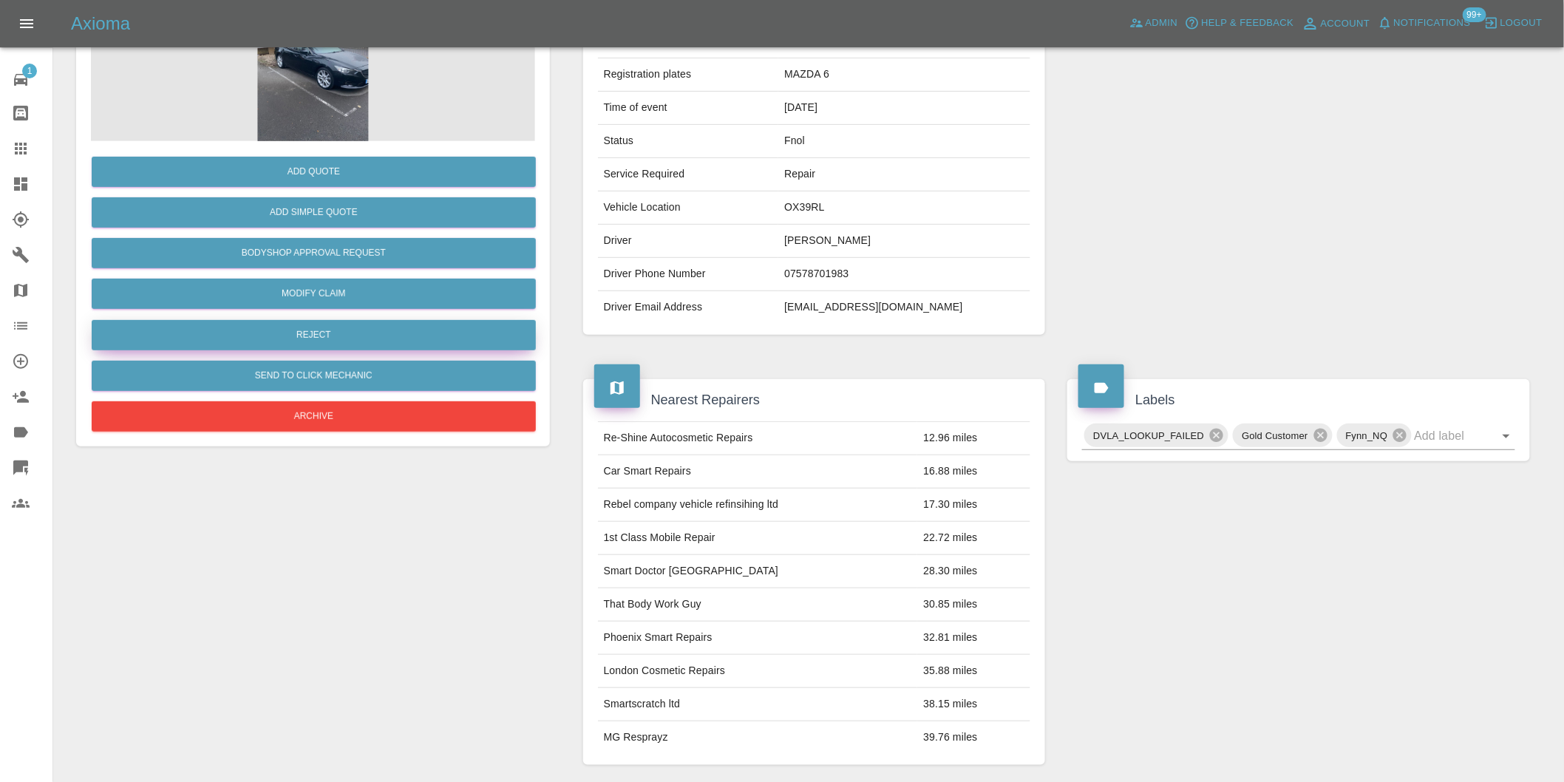
click at [334, 345] on button "Reject" at bounding box center [314, 335] width 444 height 30
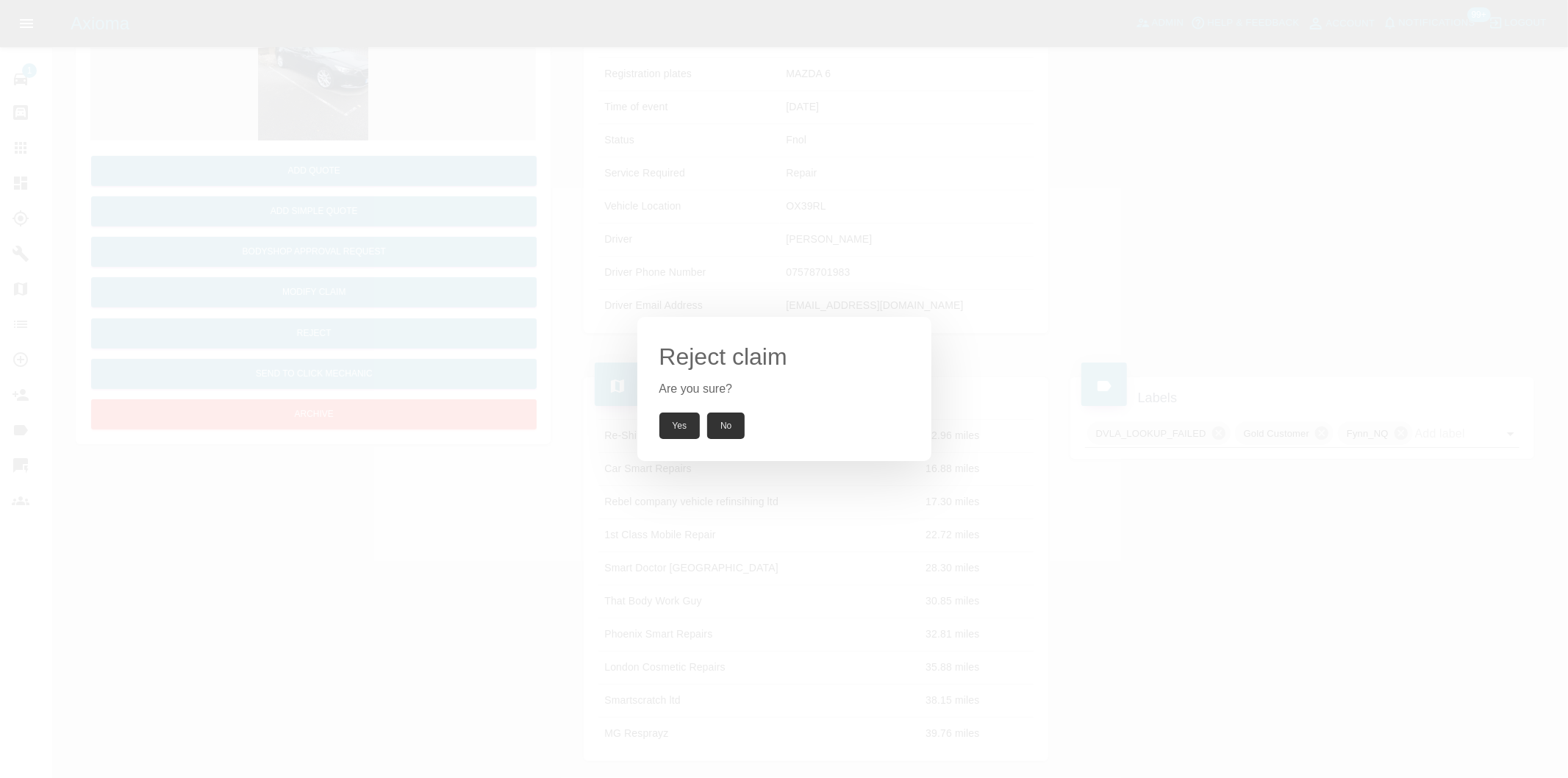
click at [671, 425] on button "Yes" at bounding box center [680, 426] width 41 height 27
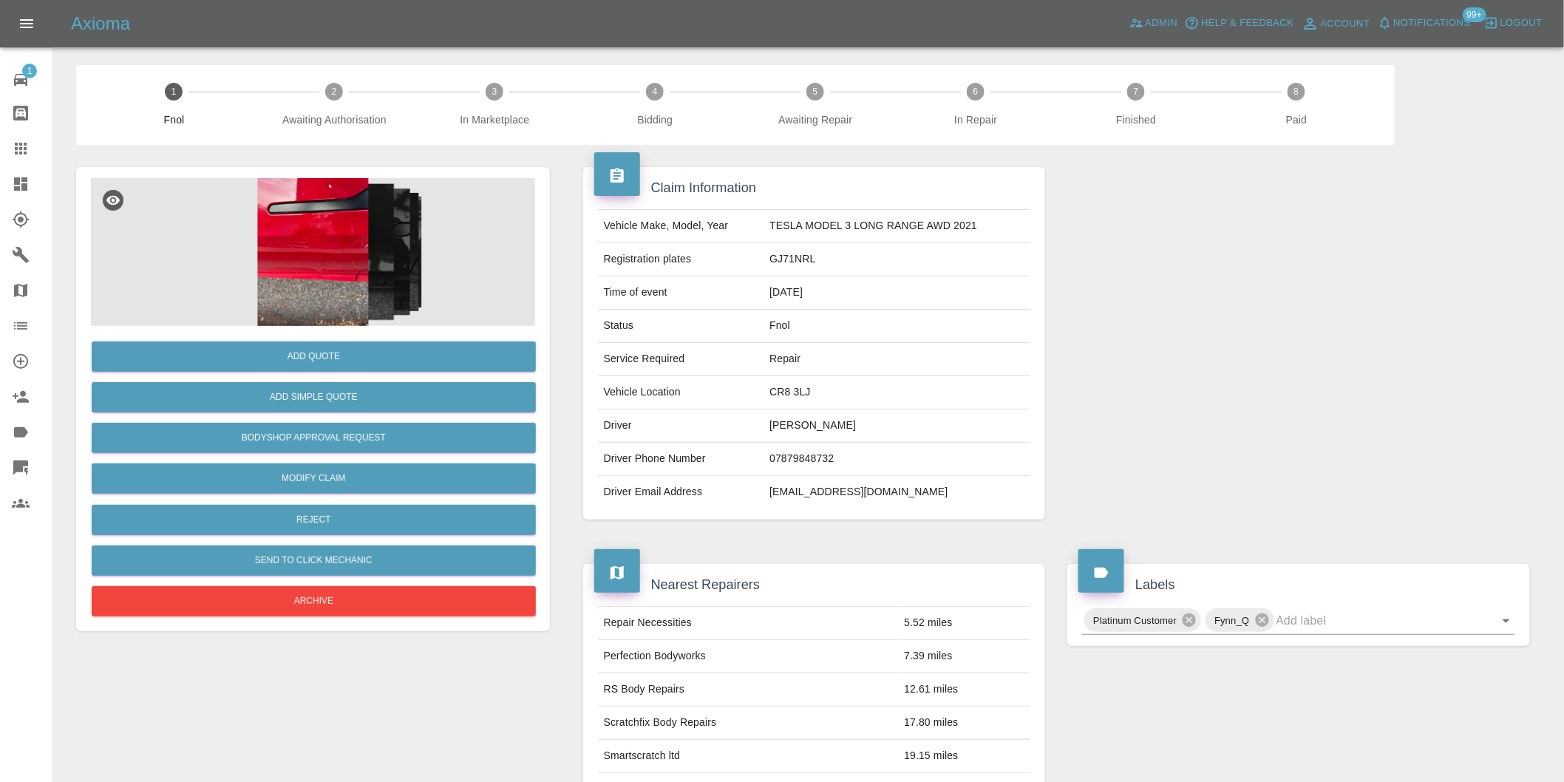
click at [327, 262] on img at bounding box center [313, 252] width 444 height 148
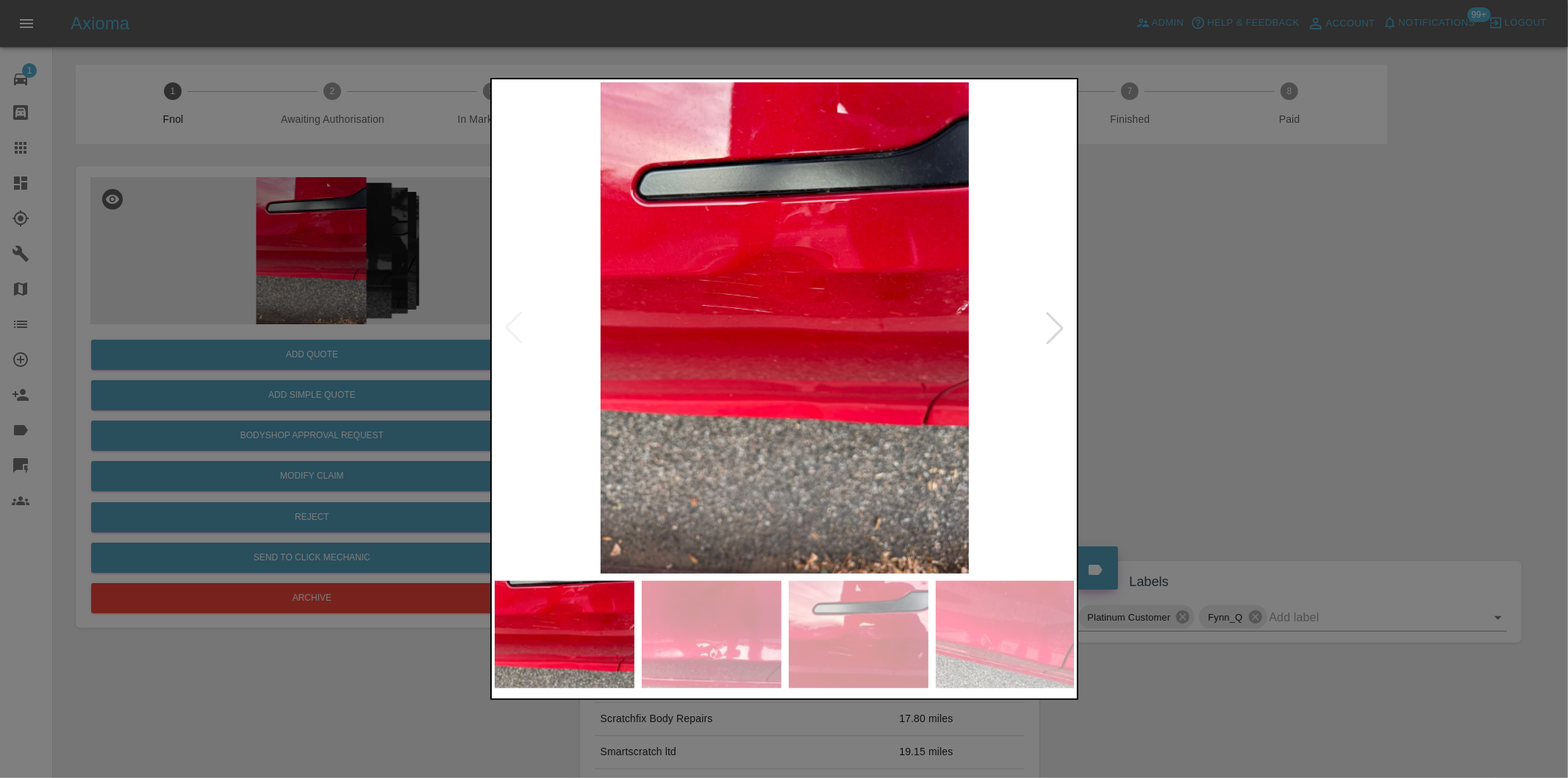
click at [1048, 325] on div at bounding box center [1055, 327] width 33 height 33
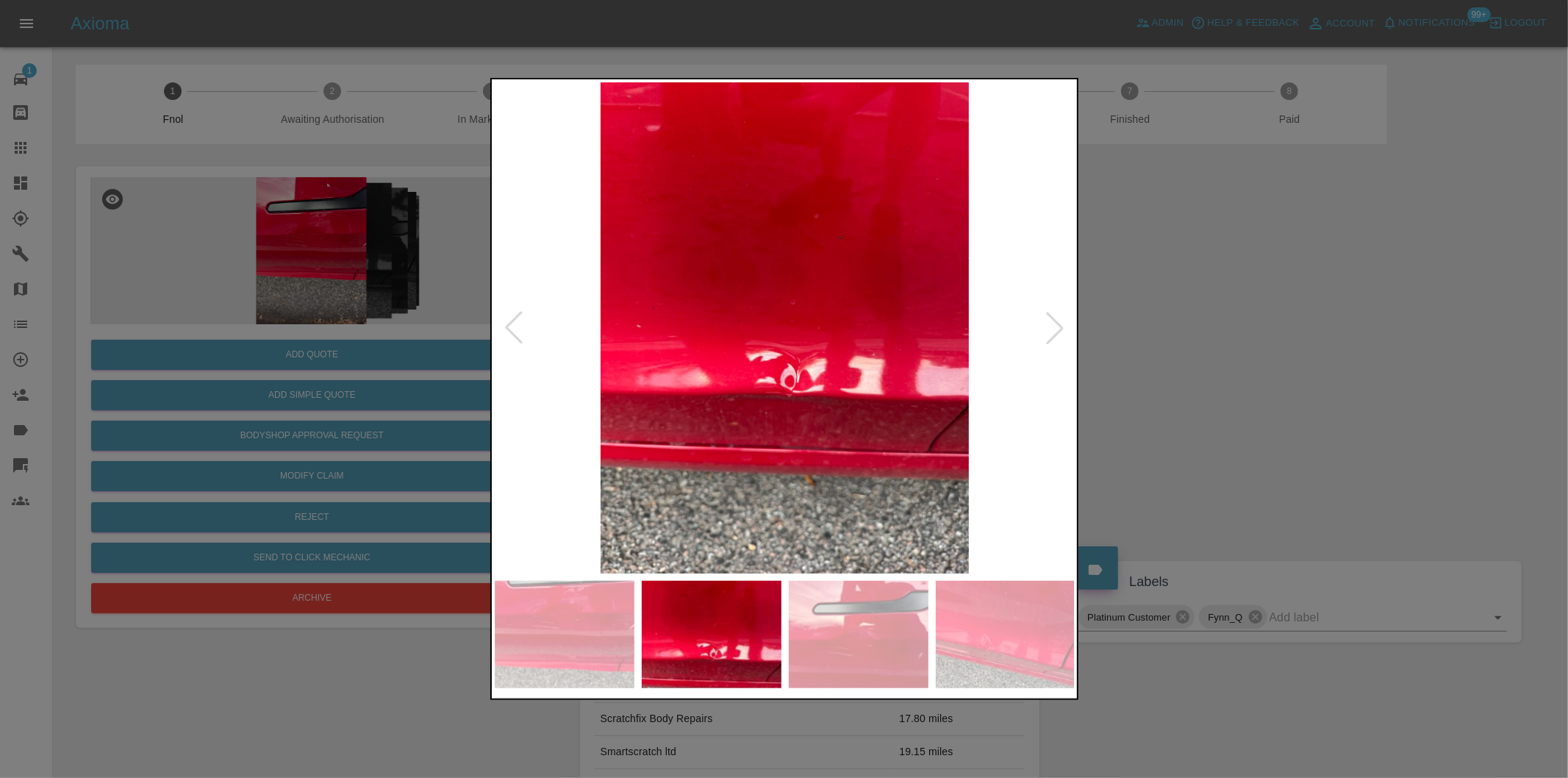
click at [1048, 325] on div at bounding box center [1055, 327] width 33 height 33
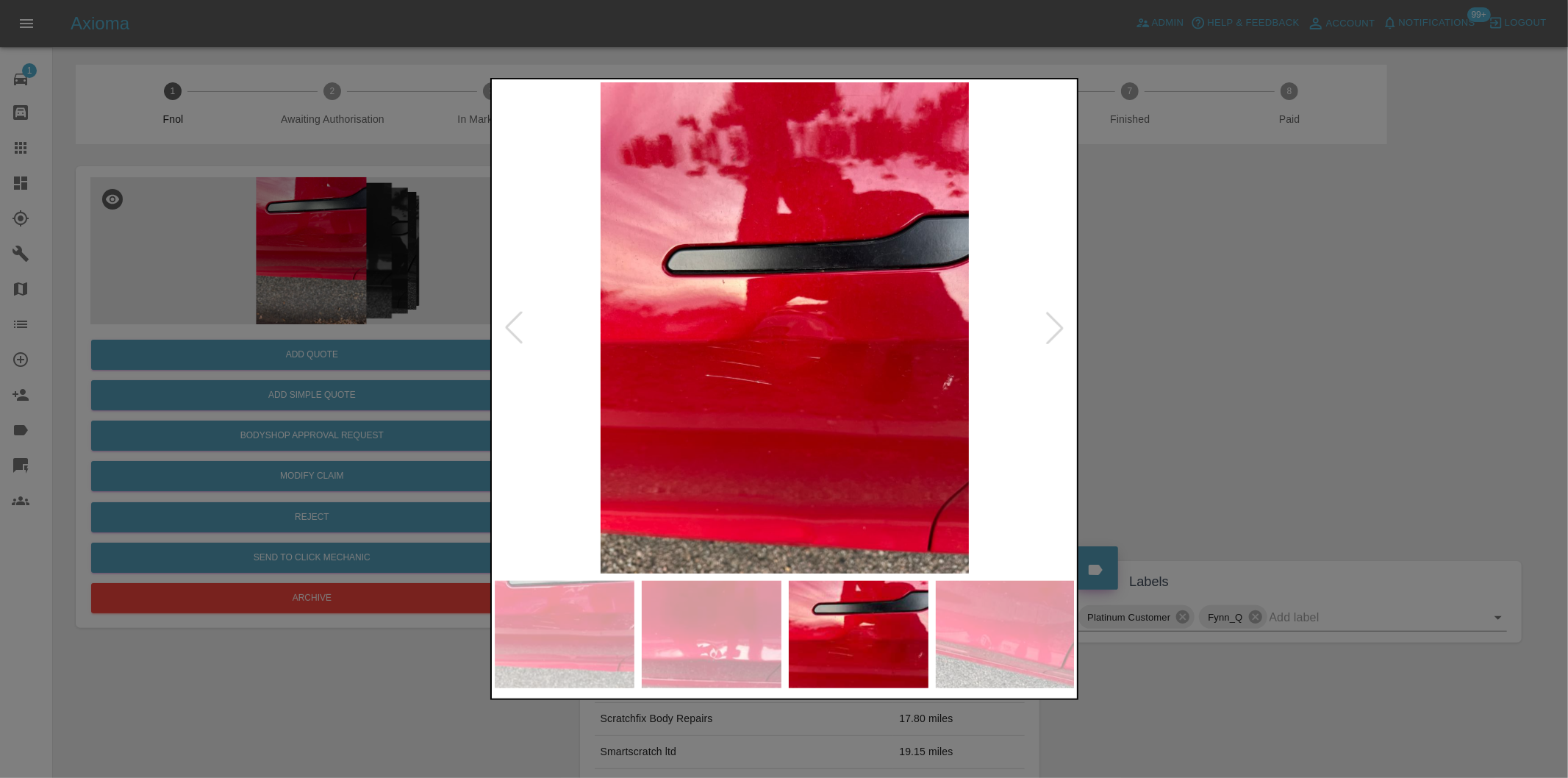
click at [1048, 325] on div at bounding box center [1055, 327] width 33 height 33
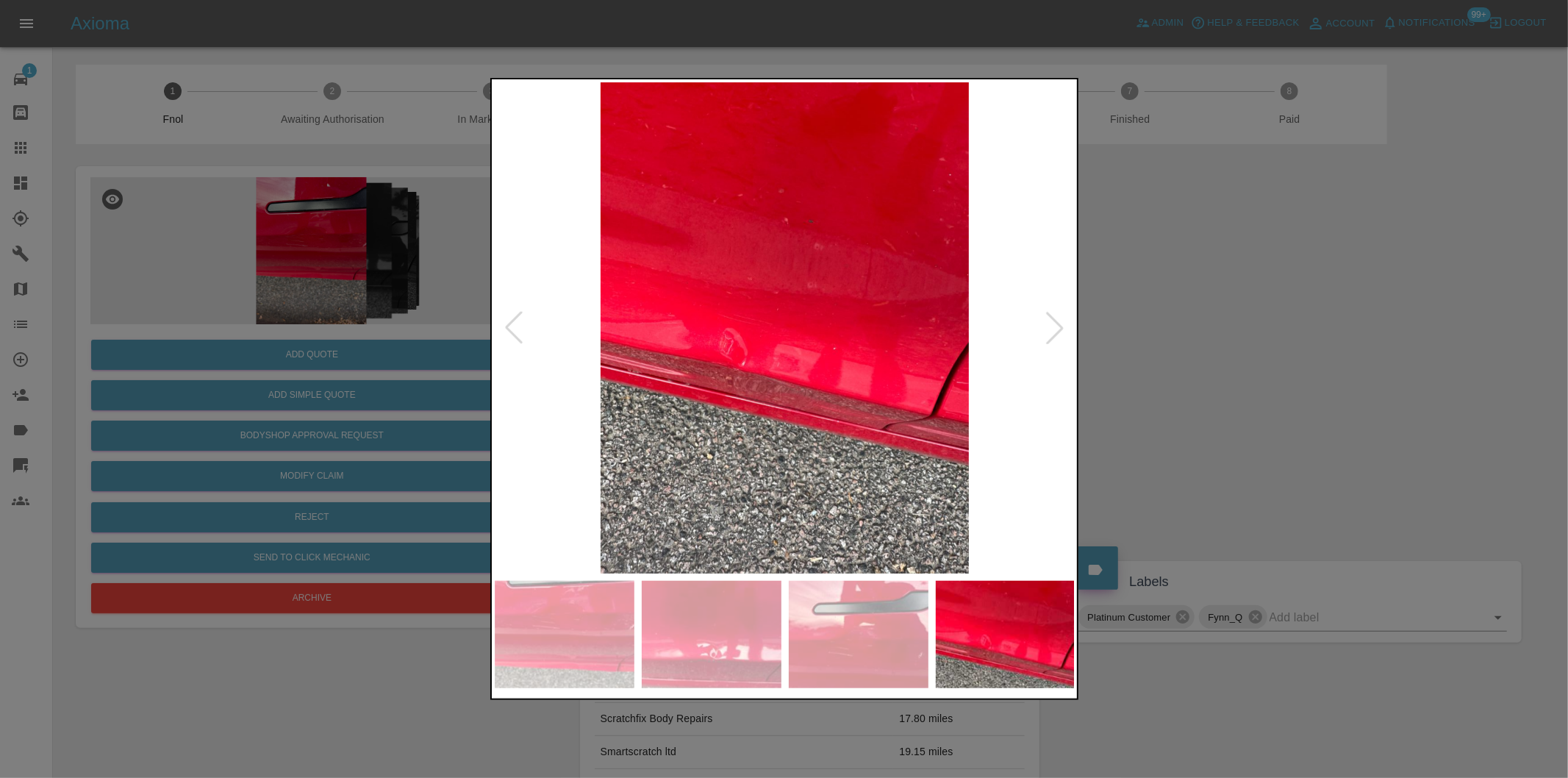
click at [1048, 325] on div at bounding box center [1055, 327] width 33 height 33
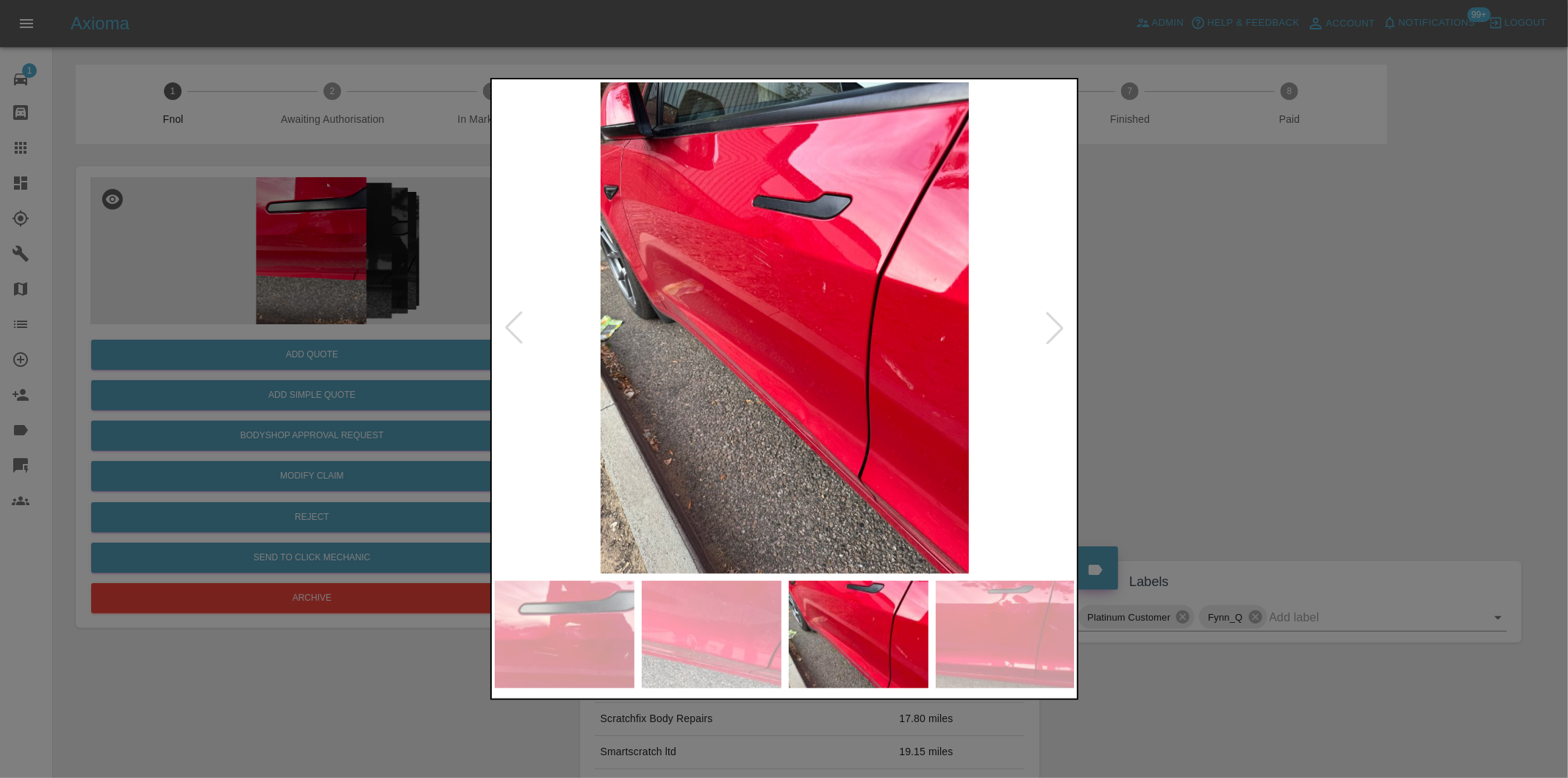
click at [1048, 325] on div at bounding box center [1055, 327] width 33 height 33
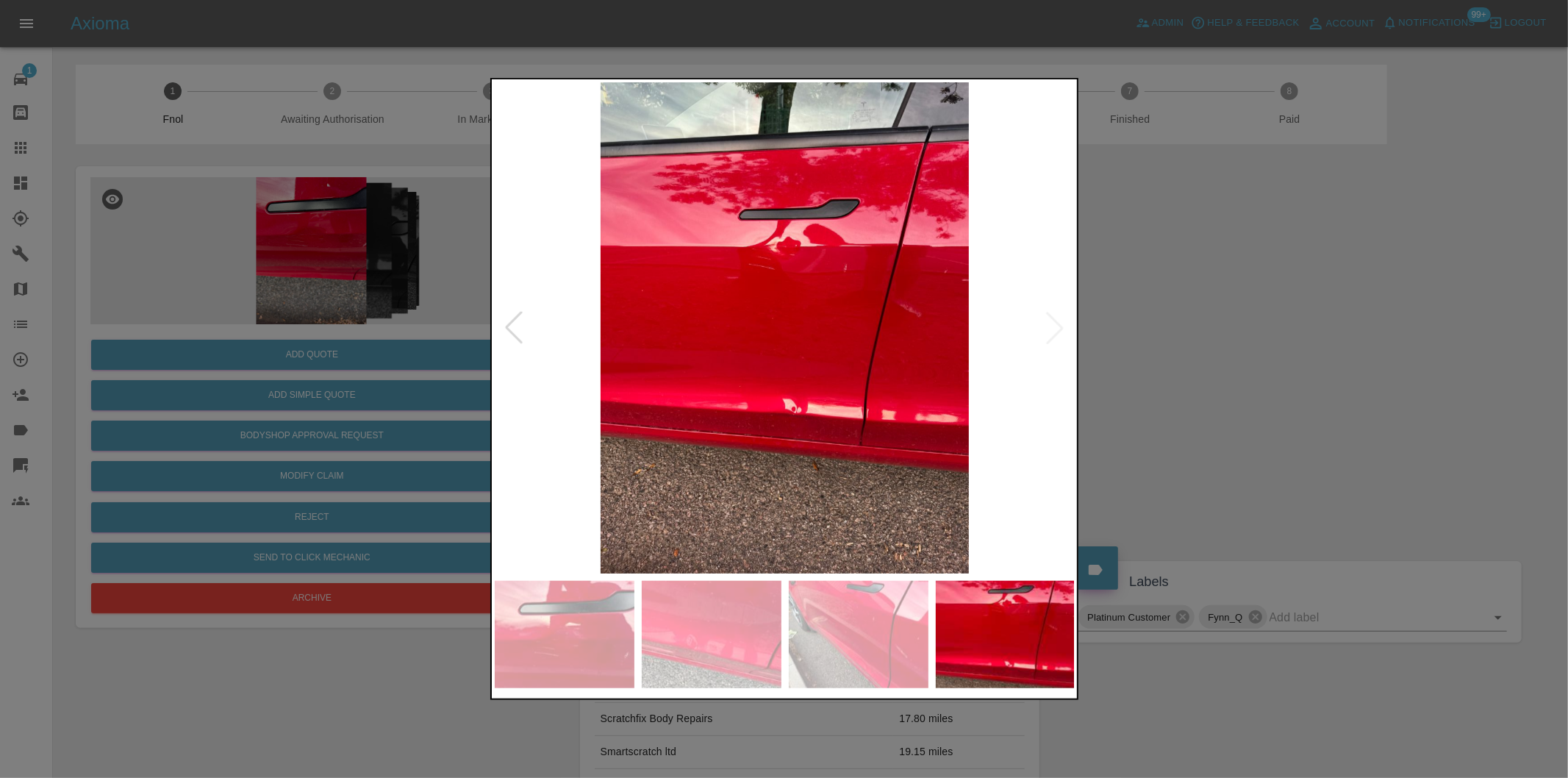
click at [1048, 325] on img at bounding box center [785, 328] width 581 height 491
drag, startPoint x: 1226, startPoint y: 360, endPoint x: 1216, endPoint y: 362, distance: 10.2
click at [1225, 362] on div at bounding box center [784, 389] width 1568 height 778
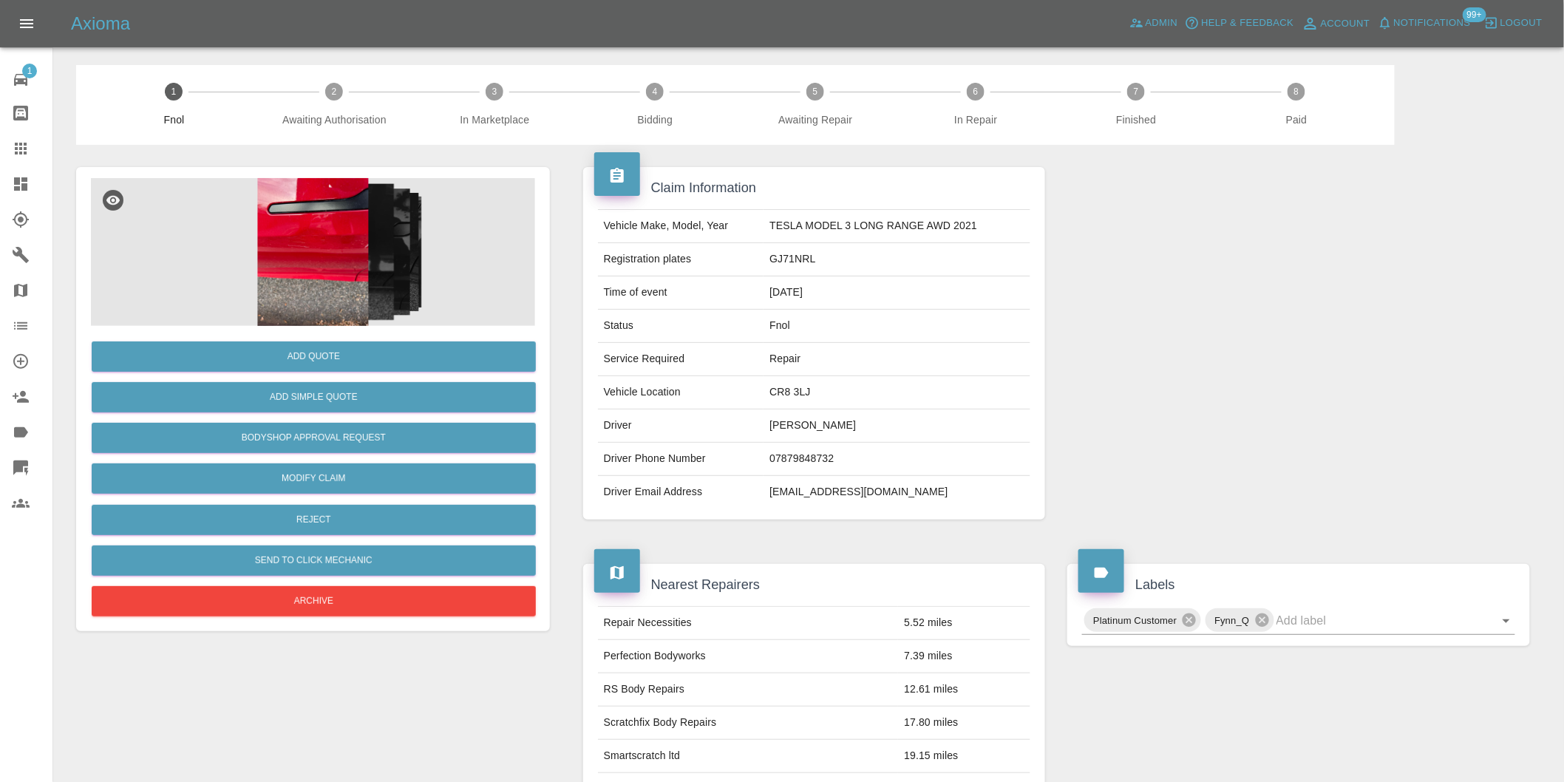
click at [311, 228] on img at bounding box center [313, 252] width 444 height 148
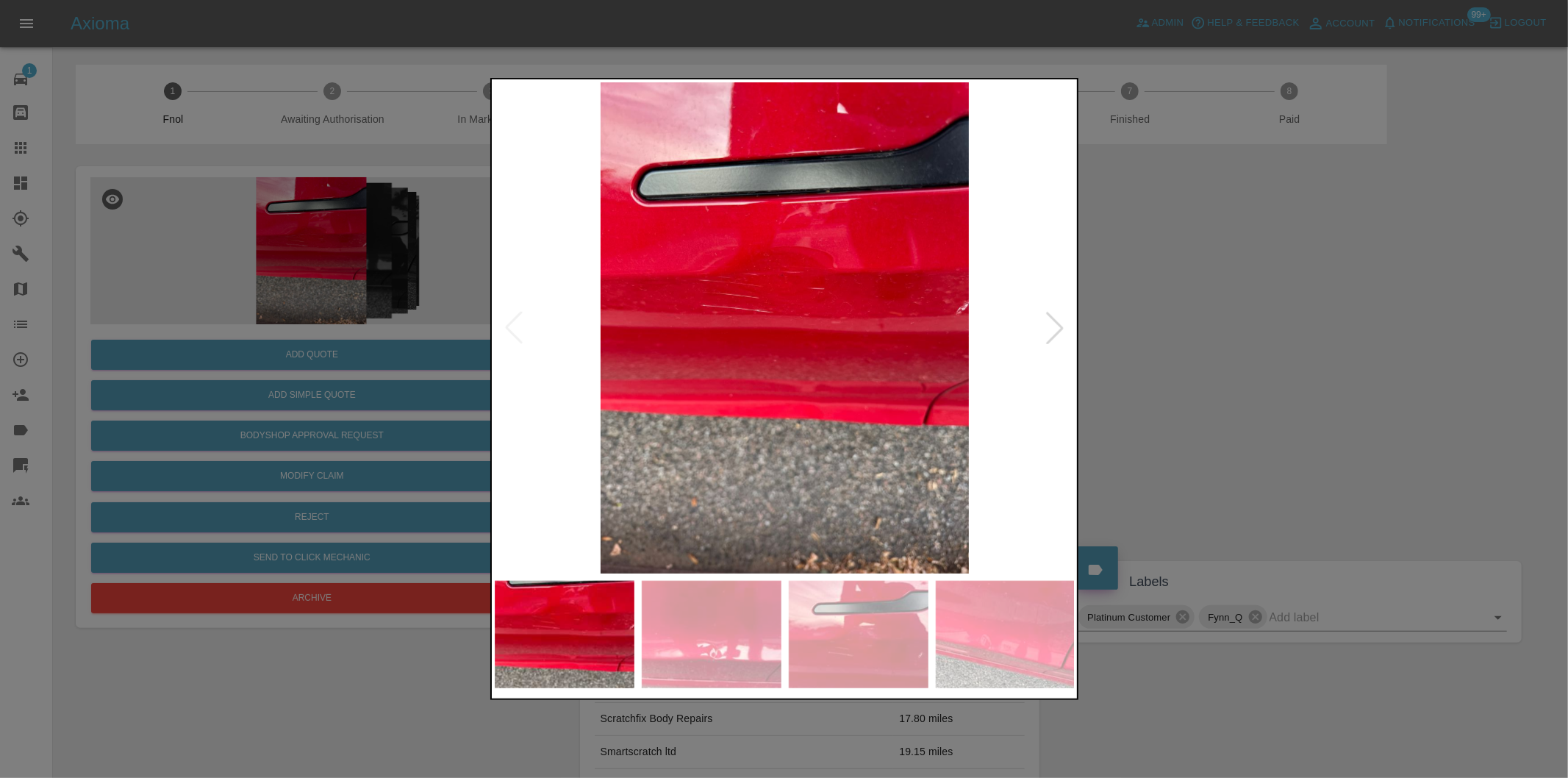
click at [1058, 327] on div at bounding box center [1055, 327] width 33 height 33
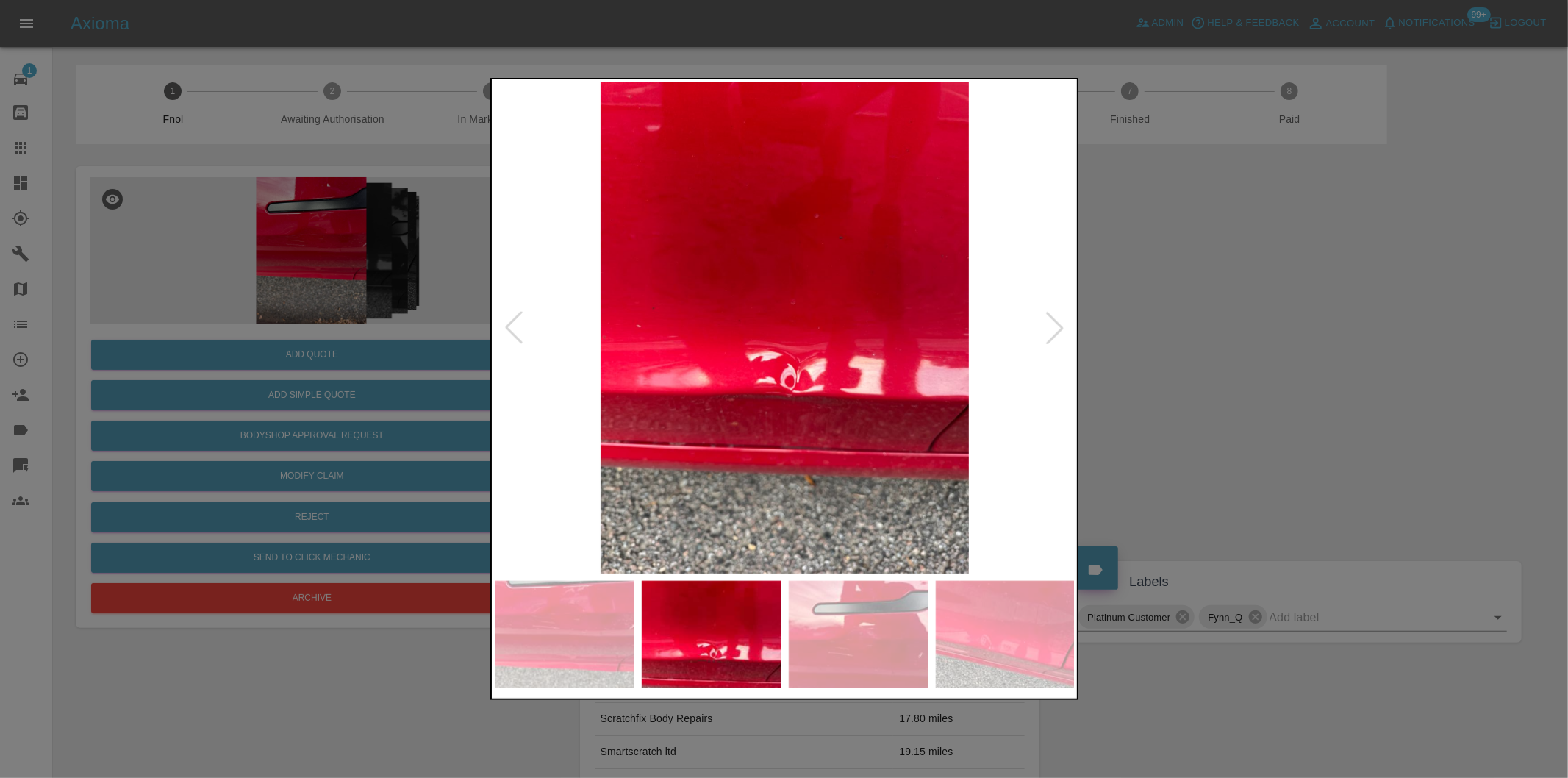
click at [1057, 327] on div at bounding box center [1055, 327] width 33 height 33
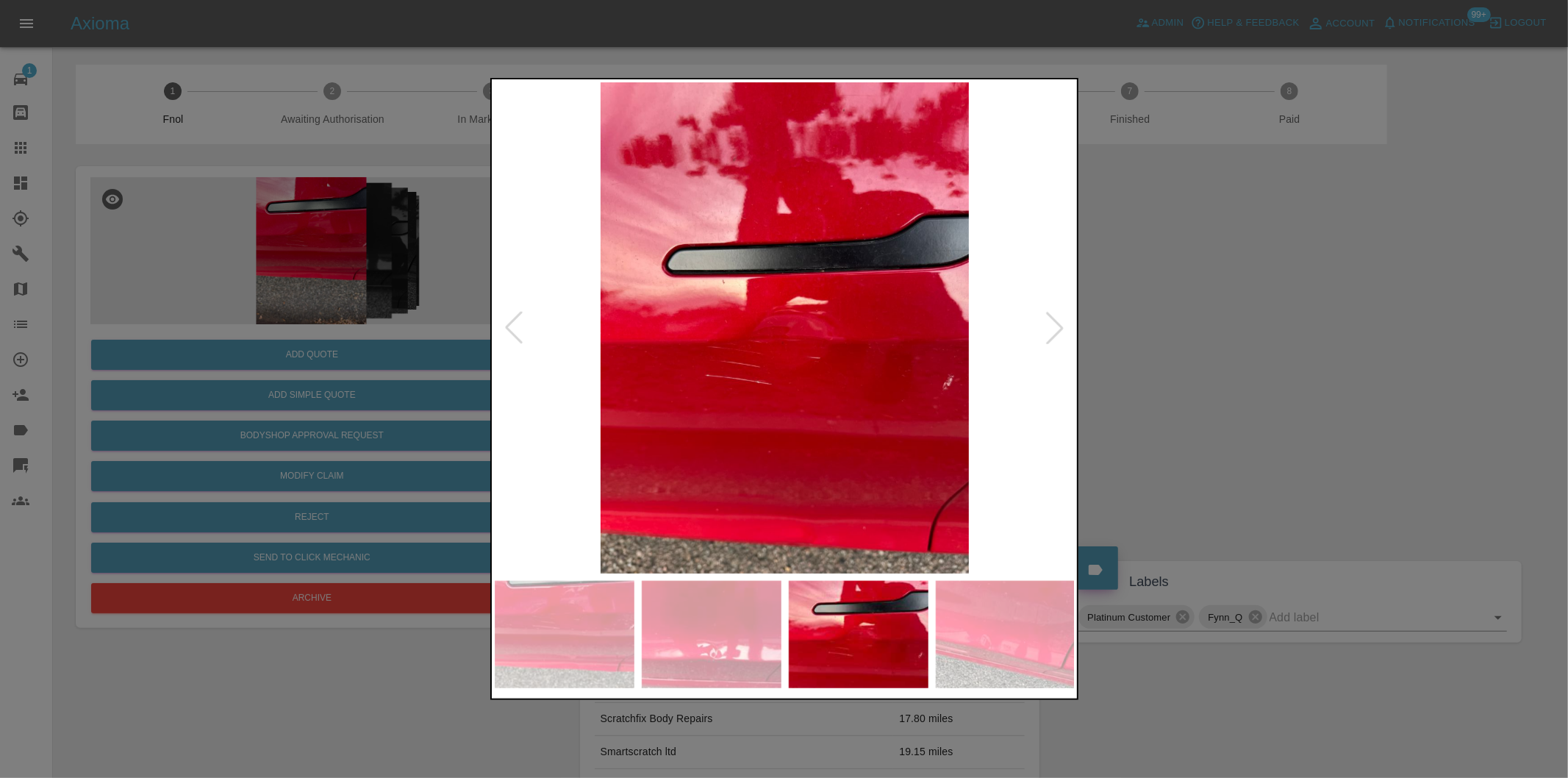
click at [1331, 359] on div at bounding box center [784, 389] width 1568 height 778
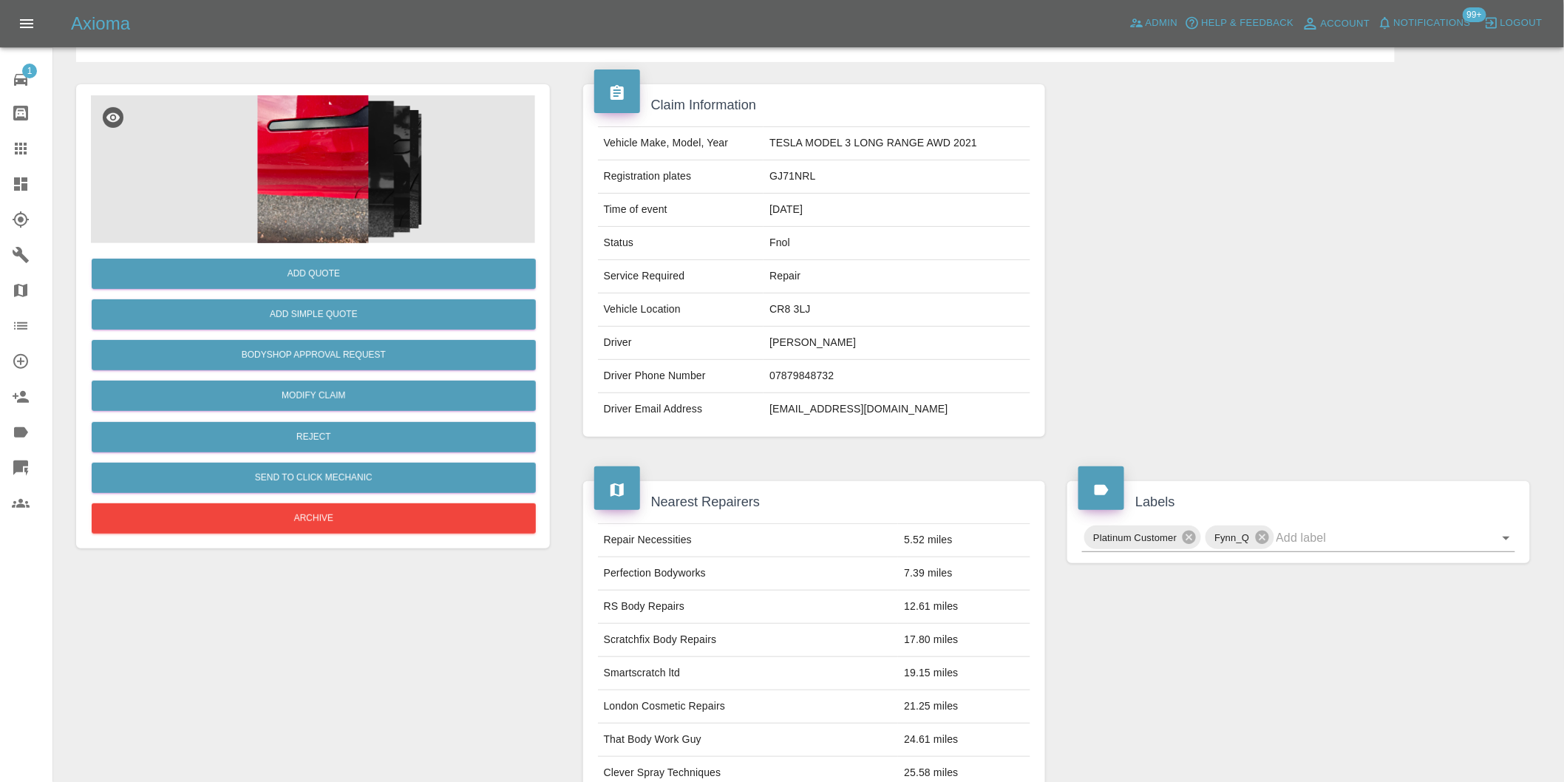
scroll to position [328, 0]
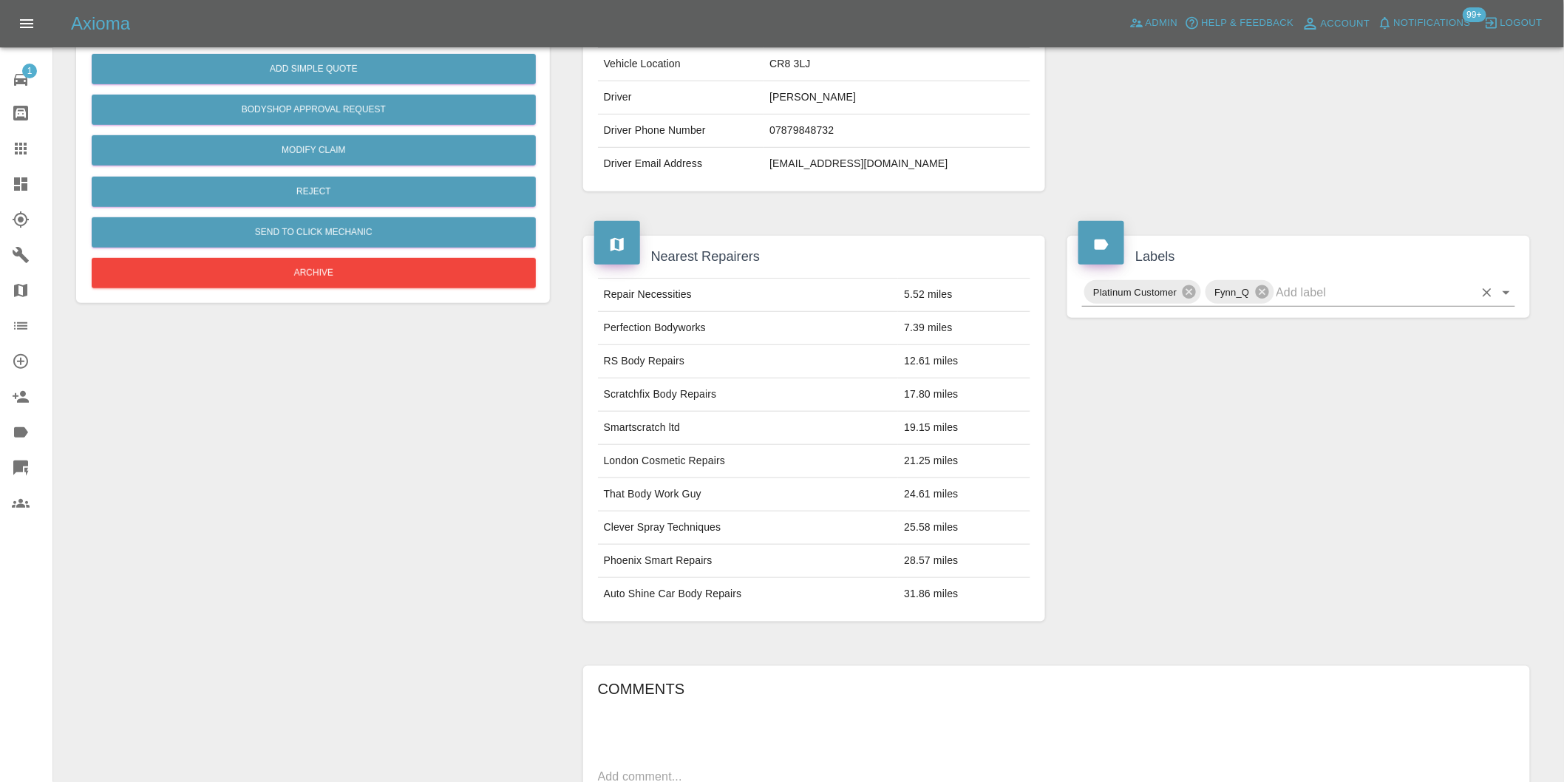
drag, startPoint x: 1504, startPoint y: 287, endPoint x: 1510, endPoint y: 301, distance: 16.2
click at [1504, 288] on icon "Open" at bounding box center [1506, 293] width 18 height 18
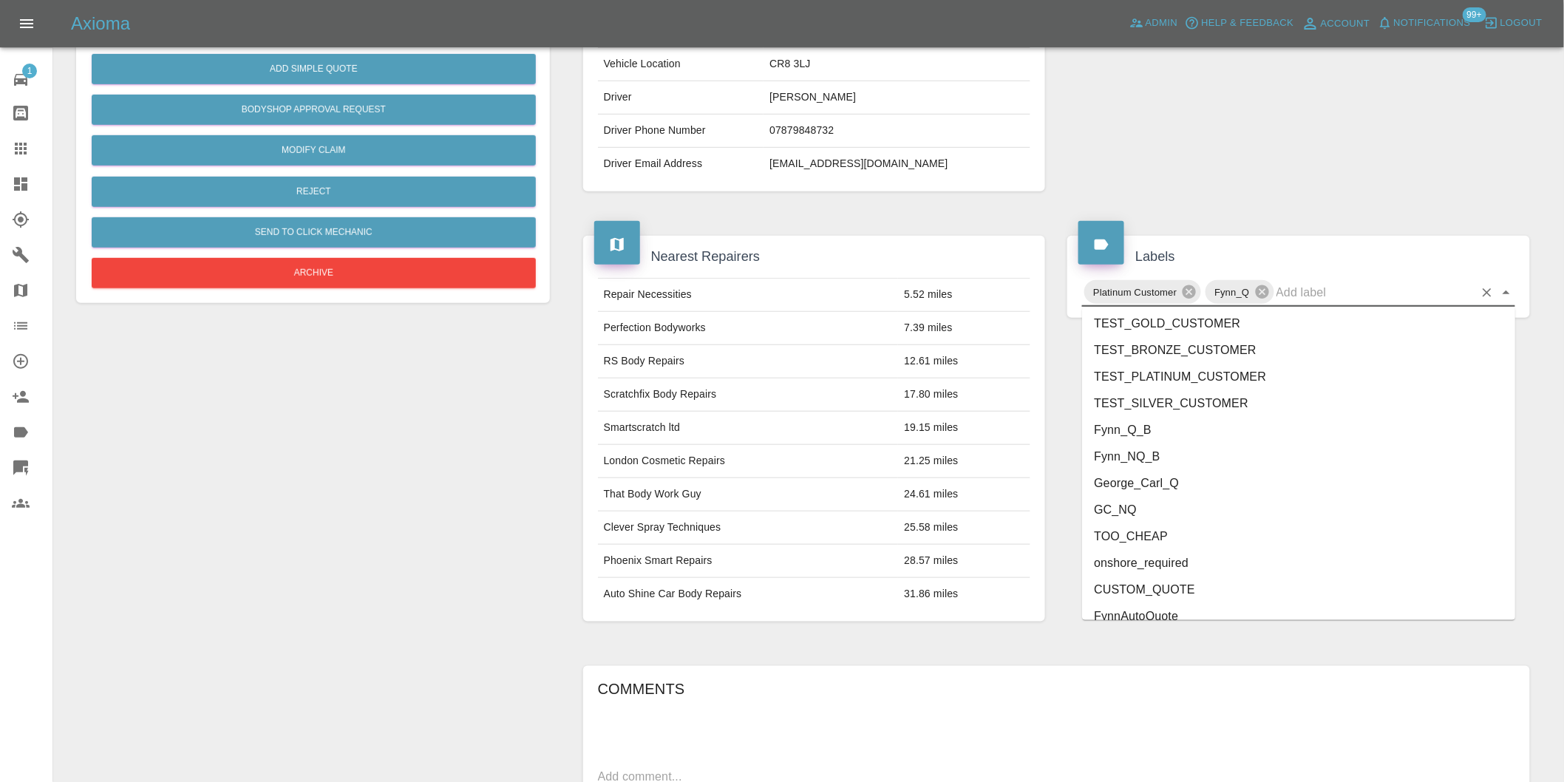
scroll to position [3156, 0]
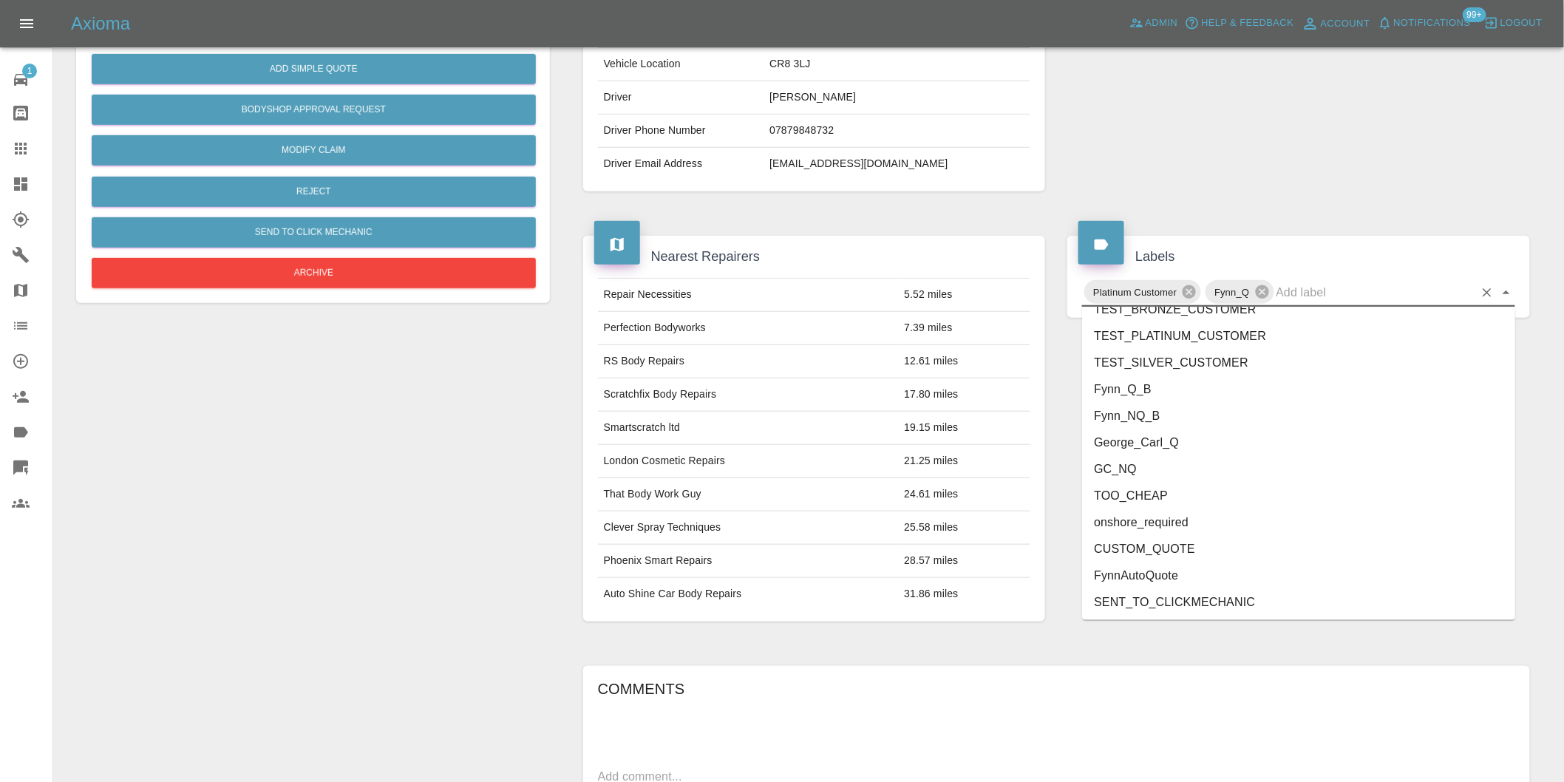
drag, startPoint x: 1116, startPoint y: 448, endPoint x: 1121, endPoint y: 412, distance: 35.8
click at [1116, 448] on li "George_Carl_Q" at bounding box center [1298, 442] width 433 height 27
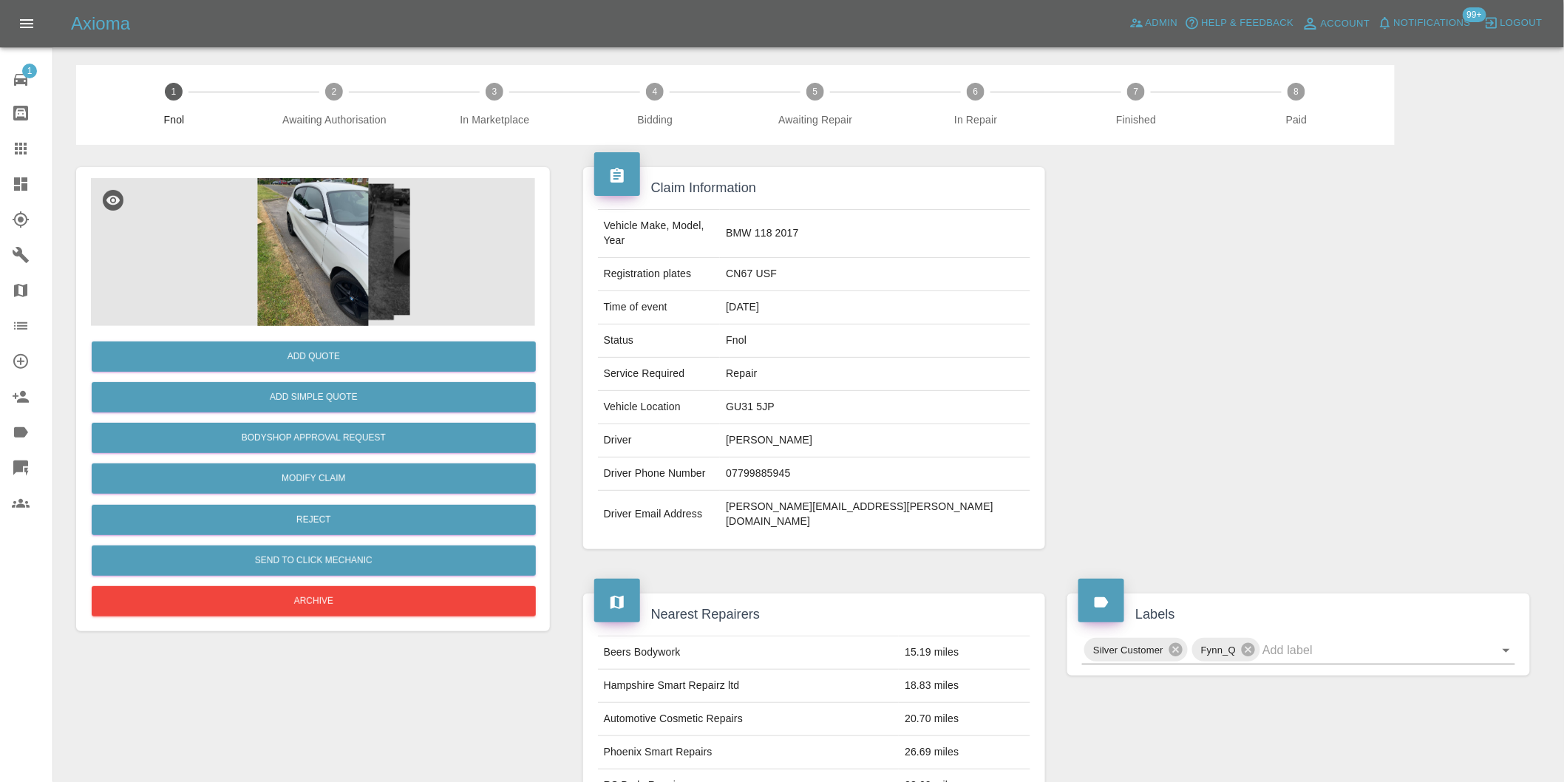
click at [344, 270] on img at bounding box center [313, 252] width 444 height 148
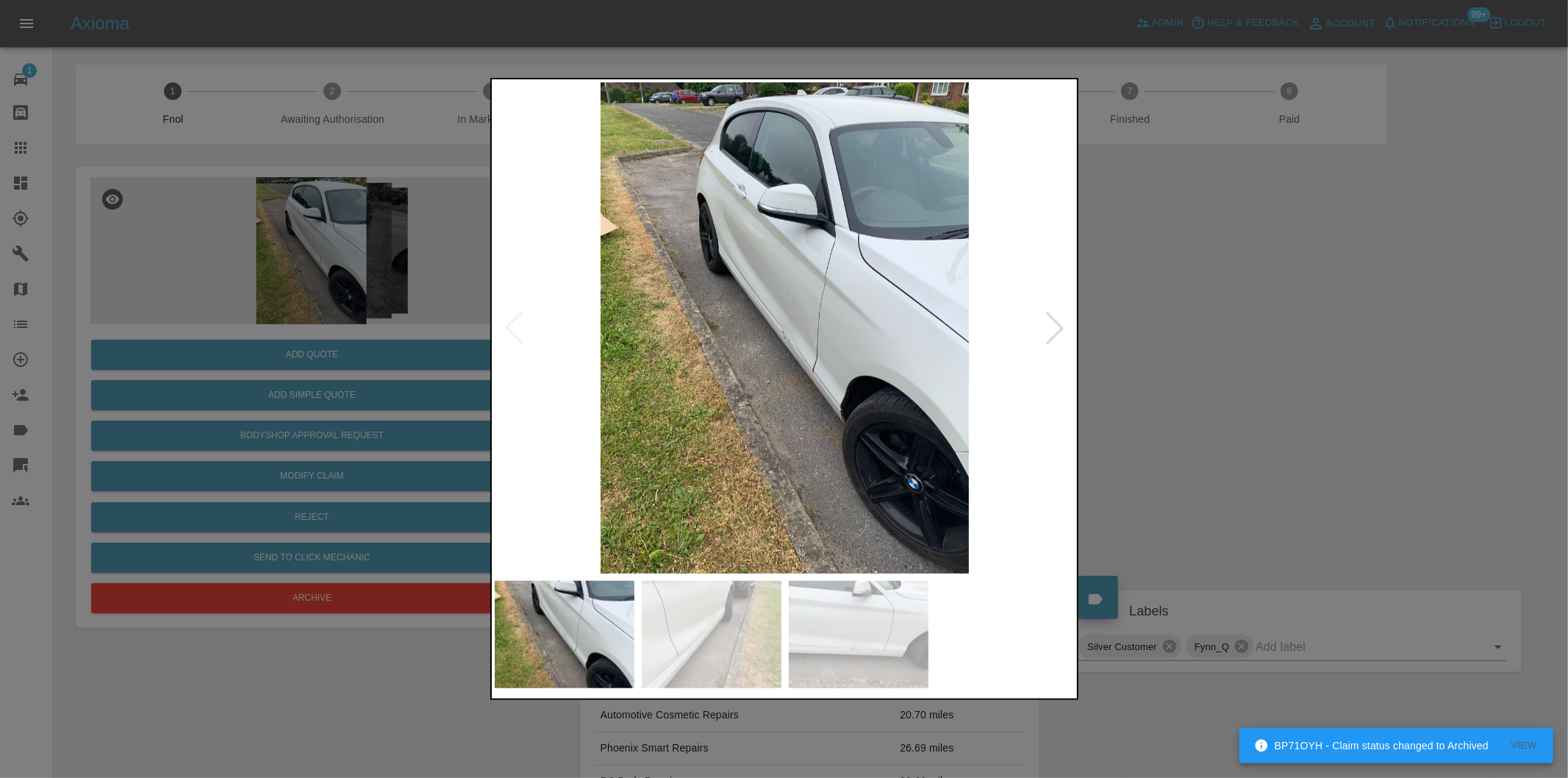
click at [1052, 333] on div at bounding box center [1055, 327] width 33 height 33
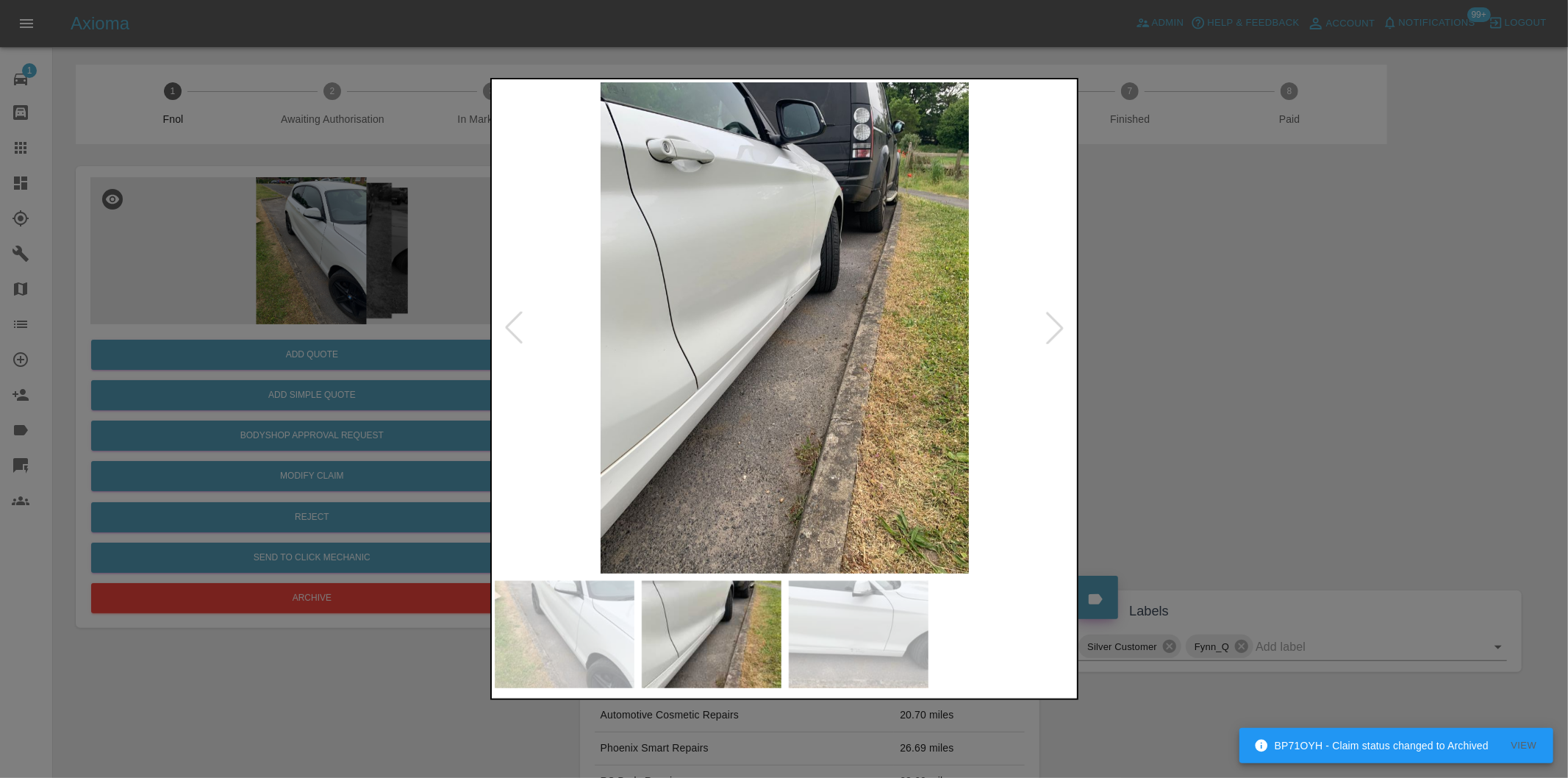
click at [1052, 333] on div at bounding box center [1055, 327] width 33 height 33
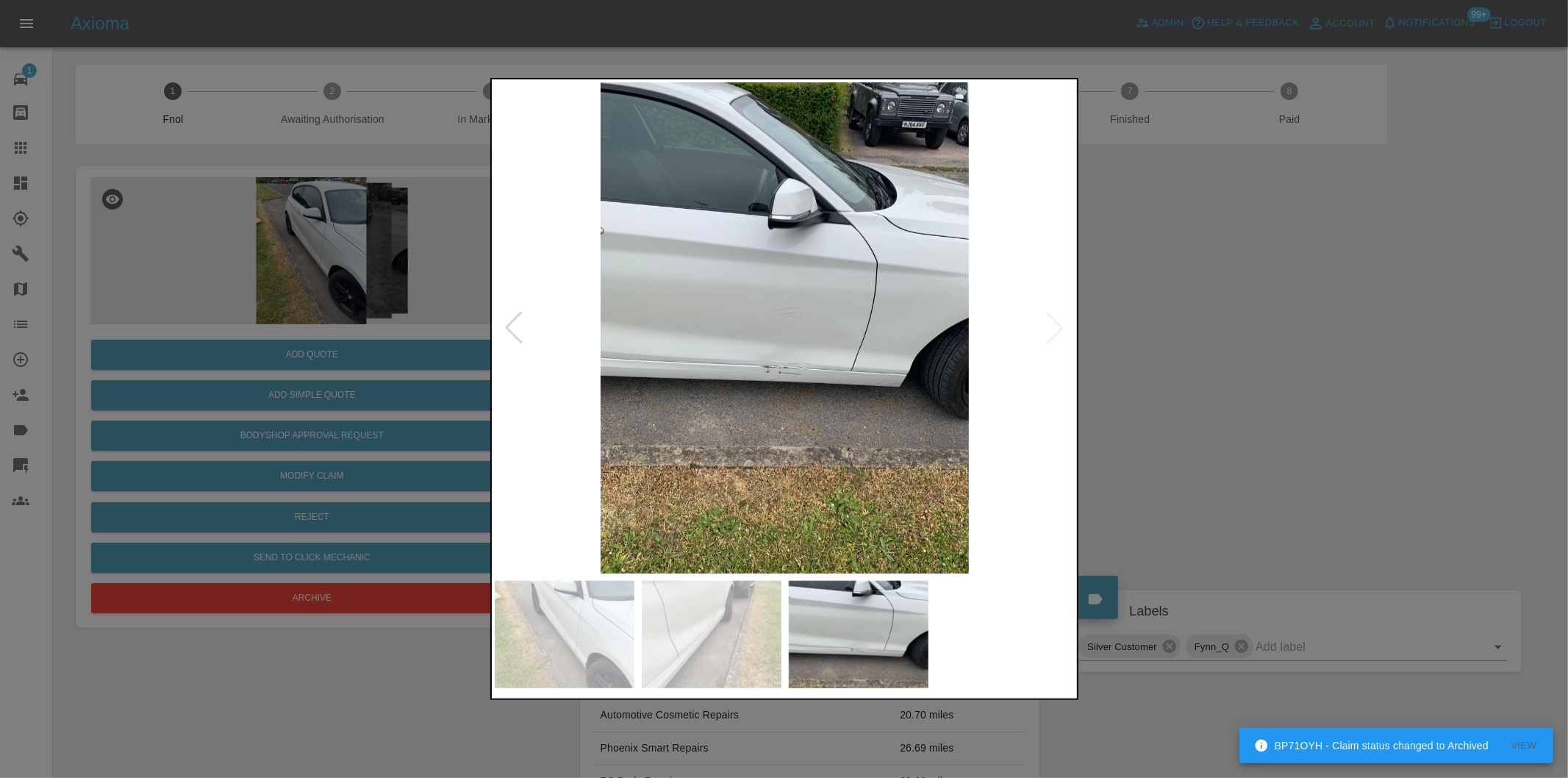
click at [784, 370] on img at bounding box center [785, 328] width 581 height 491
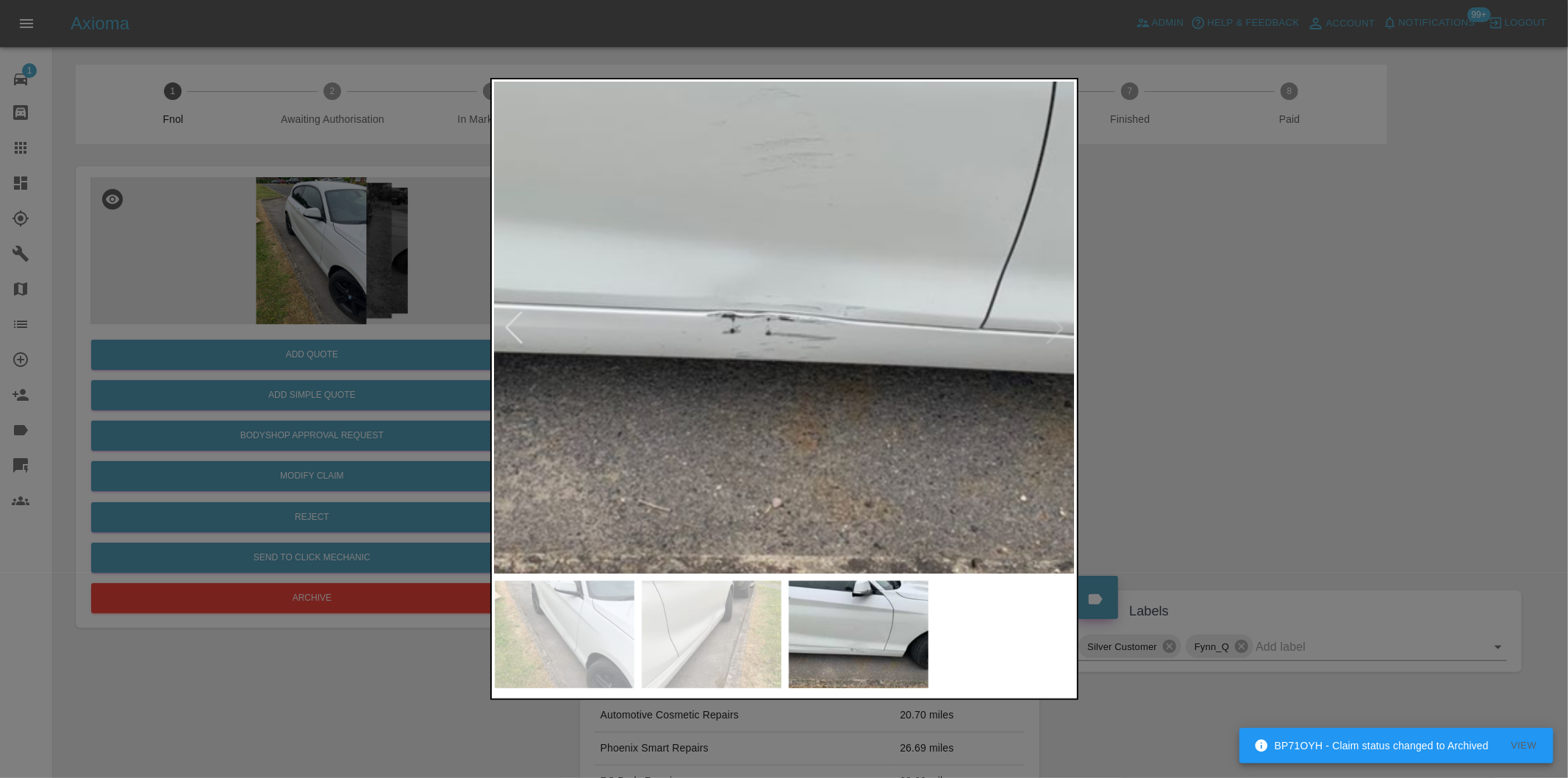
click at [715, 353] on img at bounding box center [782, 199] width 1742 height 1472
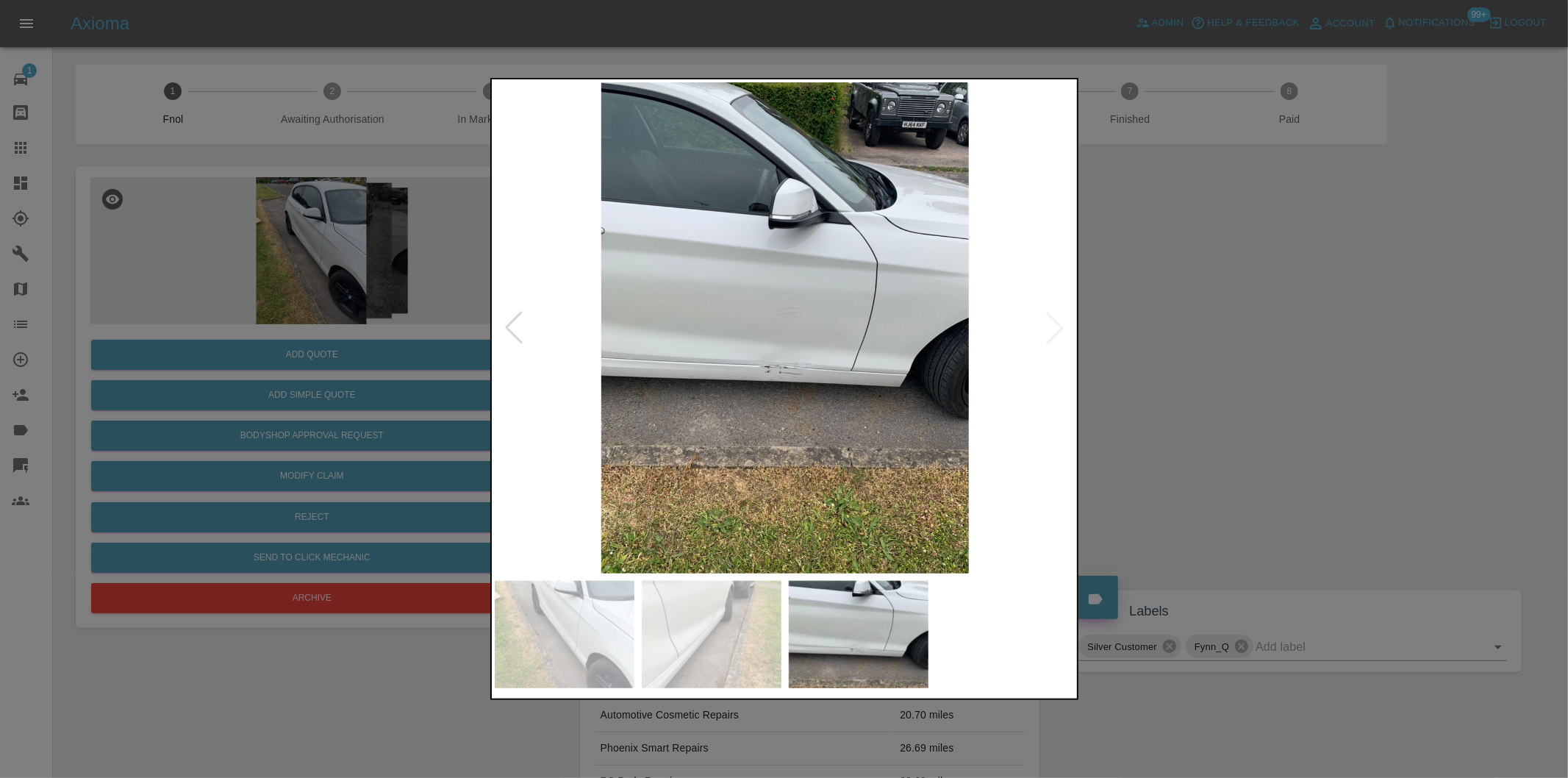
drag, startPoint x: 1198, startPoint y: 377, endPoint x: 957, endPoint y: 408, distance: 243.0
click at [1194, 379] on div at bounding box center [784, 389] width 1568 height 778
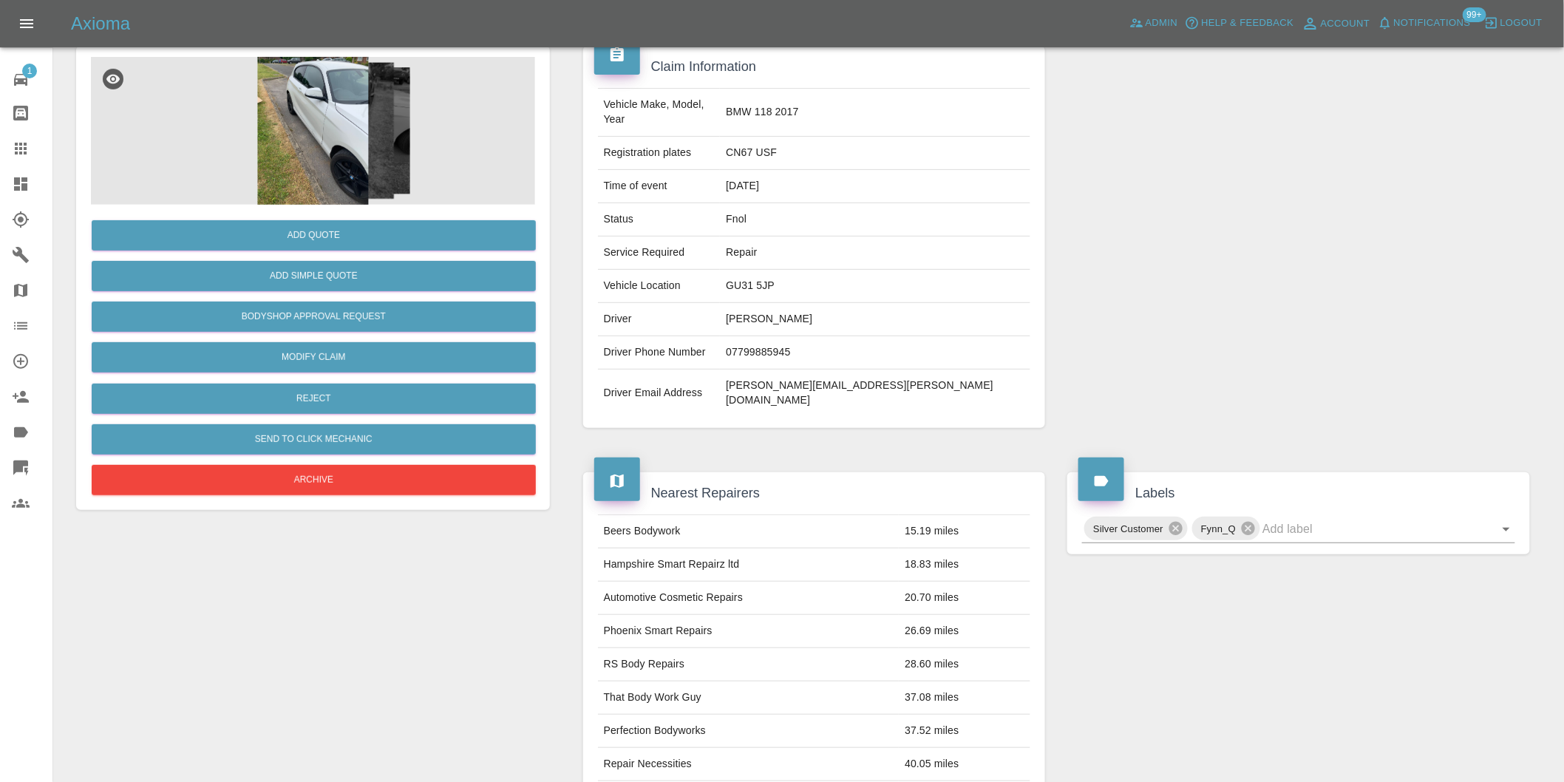
scroll to position [118, 0]
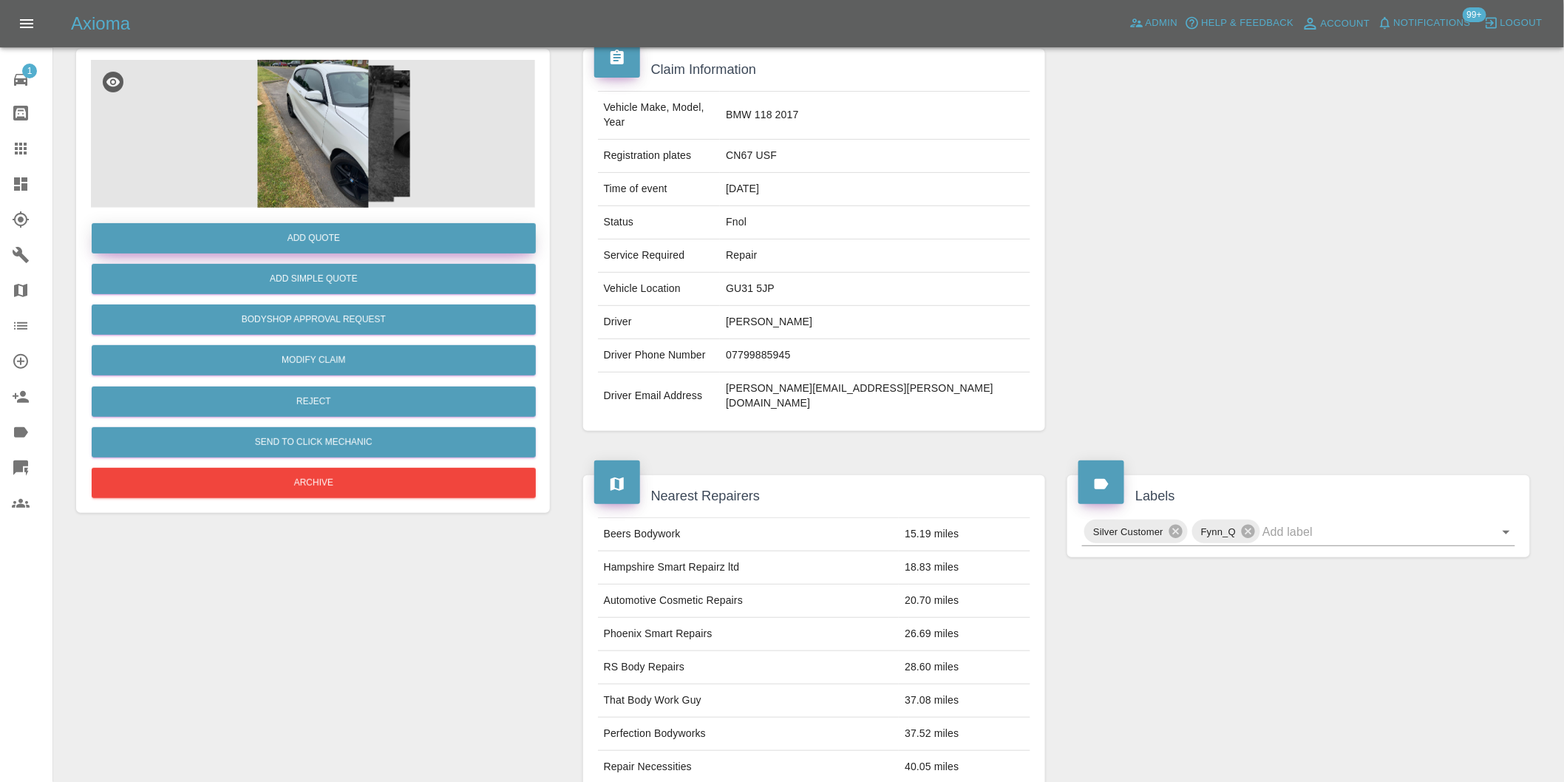
click at [289, 235] on button "Add Quote" at bounding box center [314, 238] width 444 height 30
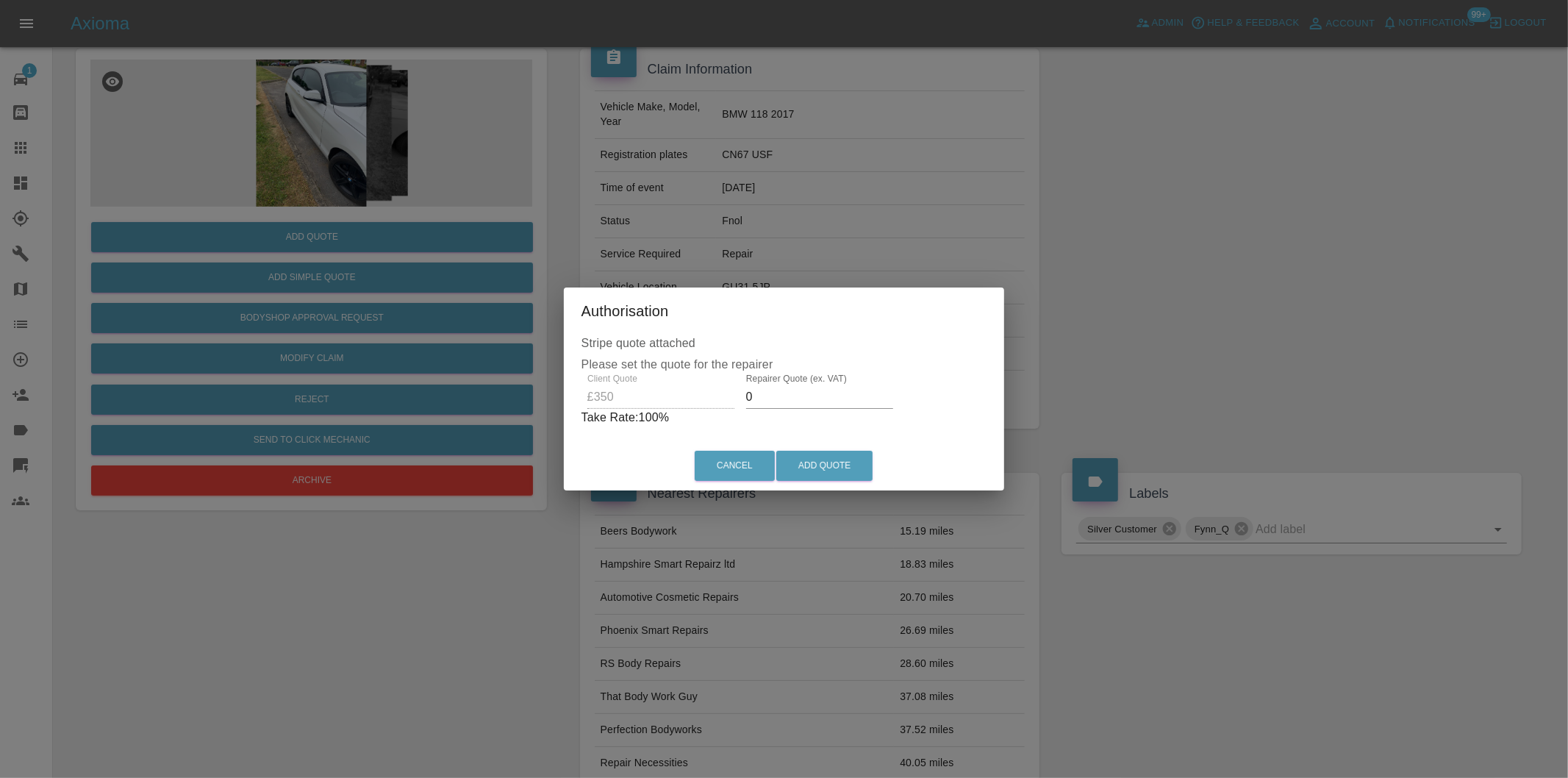
click at [789, 400] on input "0" at bounding box center [820, 397] width 147 height 24
type input "0220"
click at [815, 455] on button "Add Quote" at bounding box center [824, 466] width 97 height 30
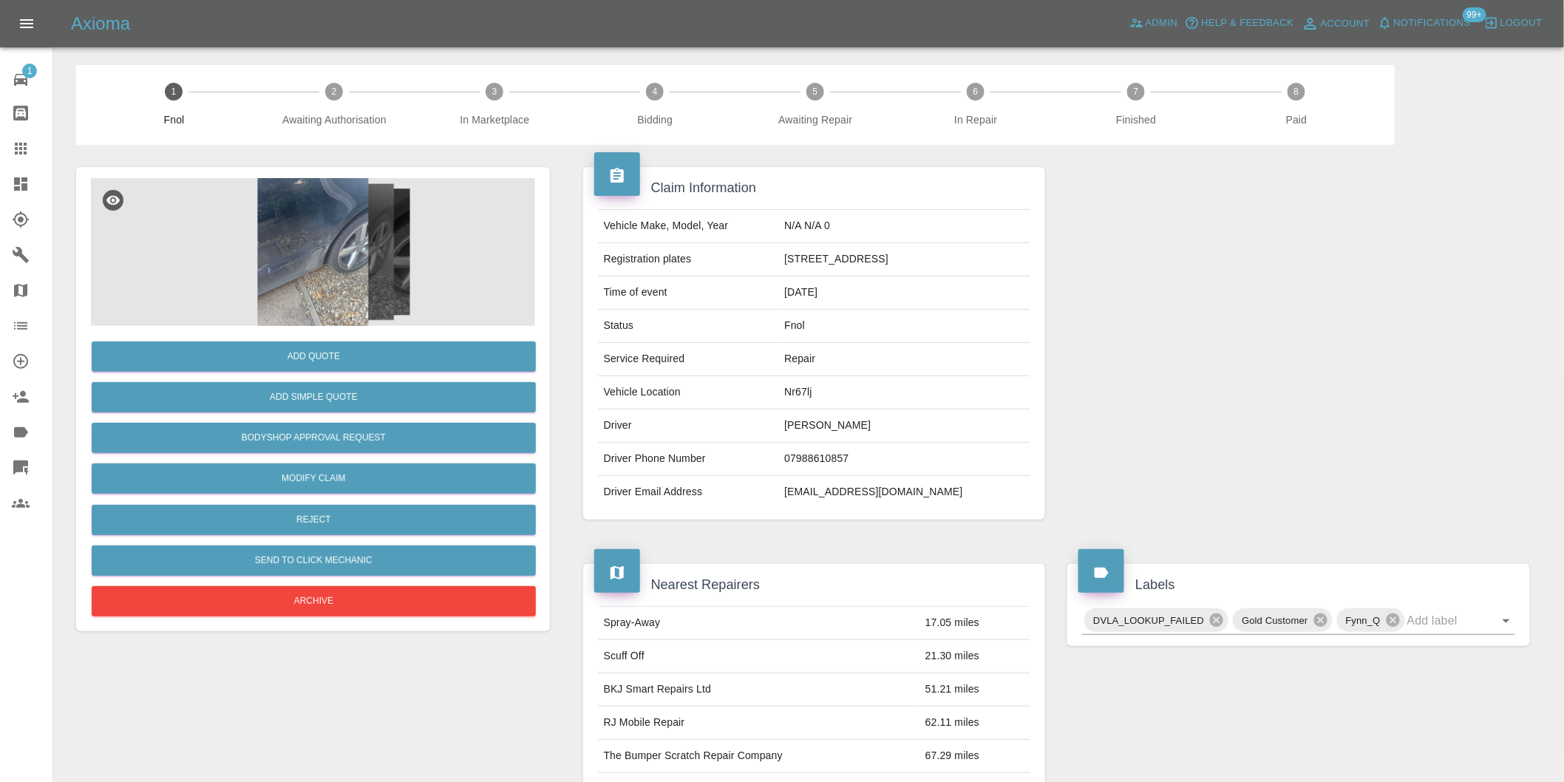
click at [361, 235] on img at bounding box center [313, 252] width 444 height 148
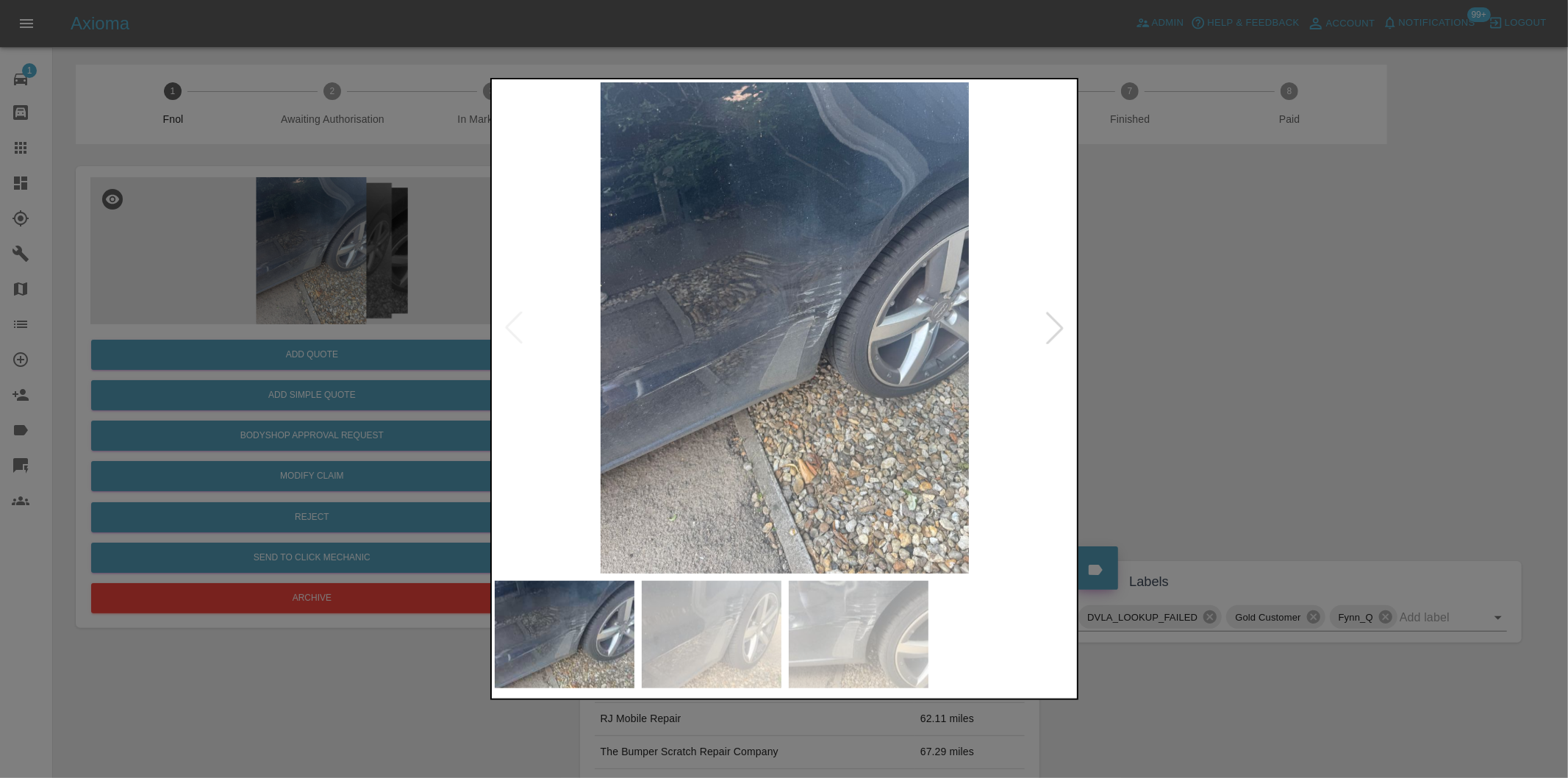
click at [1047, 342] on div at bounding box center [1055, 327] width 33 height 33
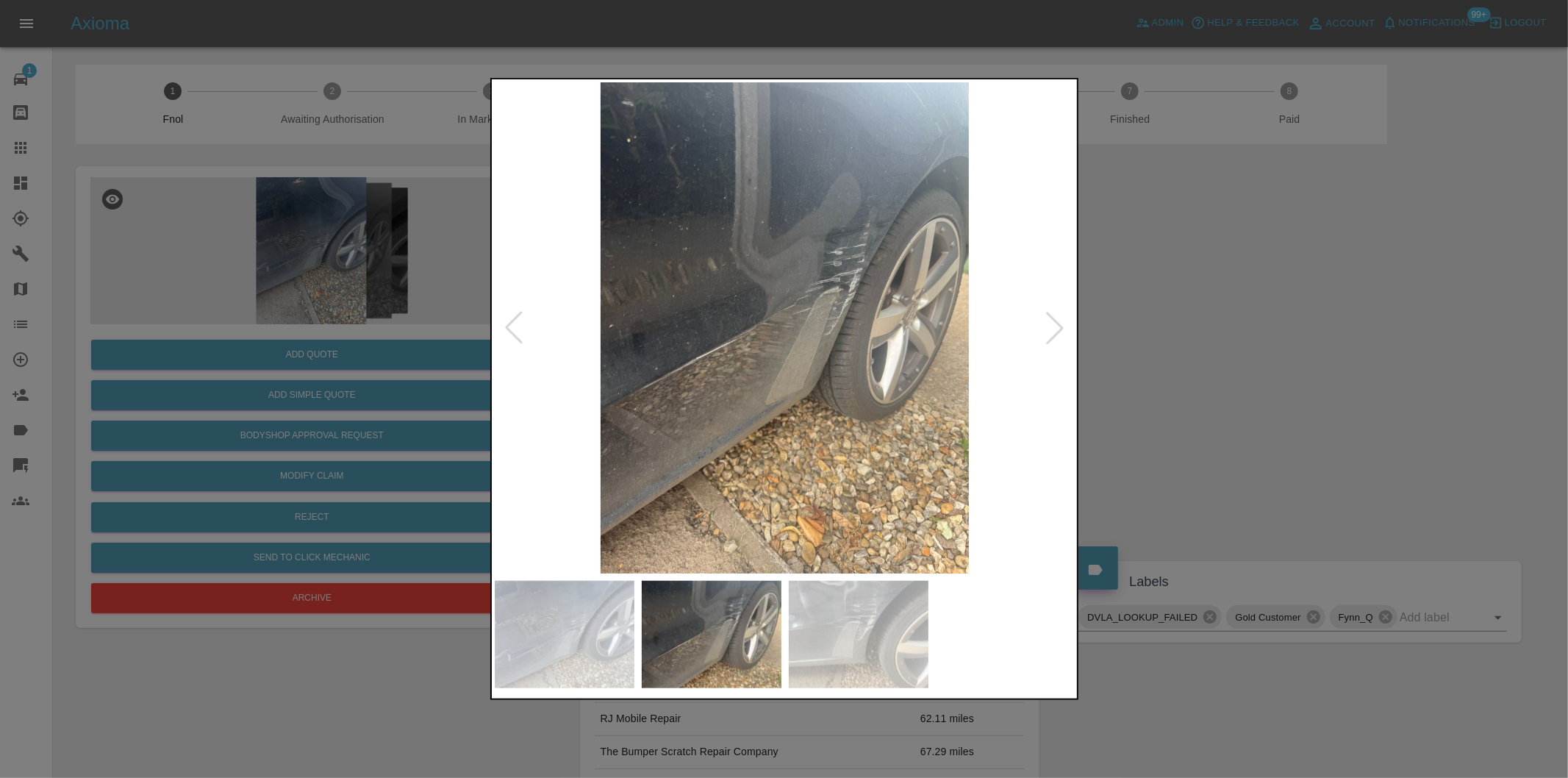
click at [1047, 341] on div at bounding box center [1055, 327] width 33 height 33
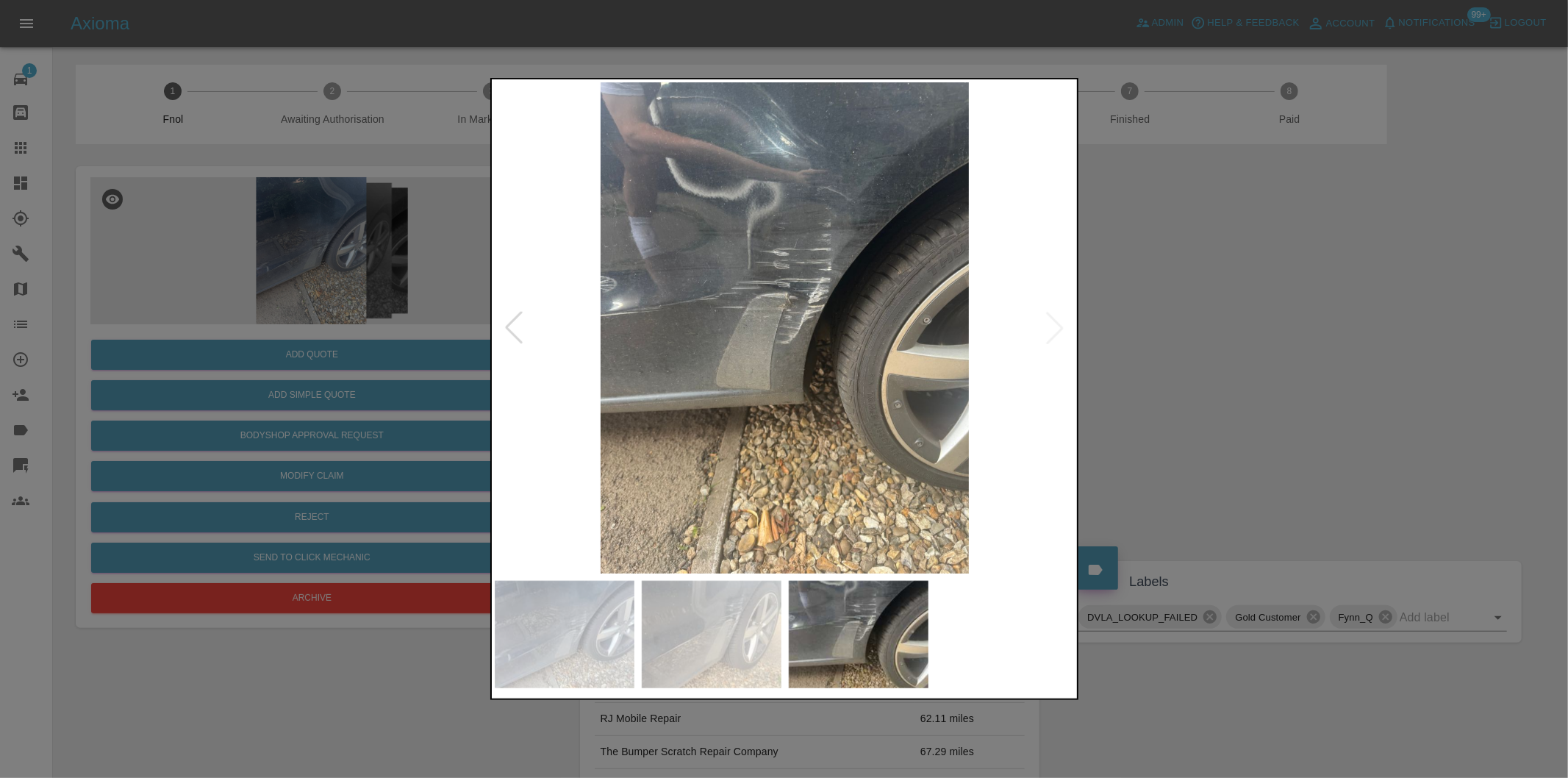
click at [1047, 341] on img at bounding box center [785, 328] width 581 height 491
click at [1206, 356] on div at bounding box center [784, 389] width 1568 height 778
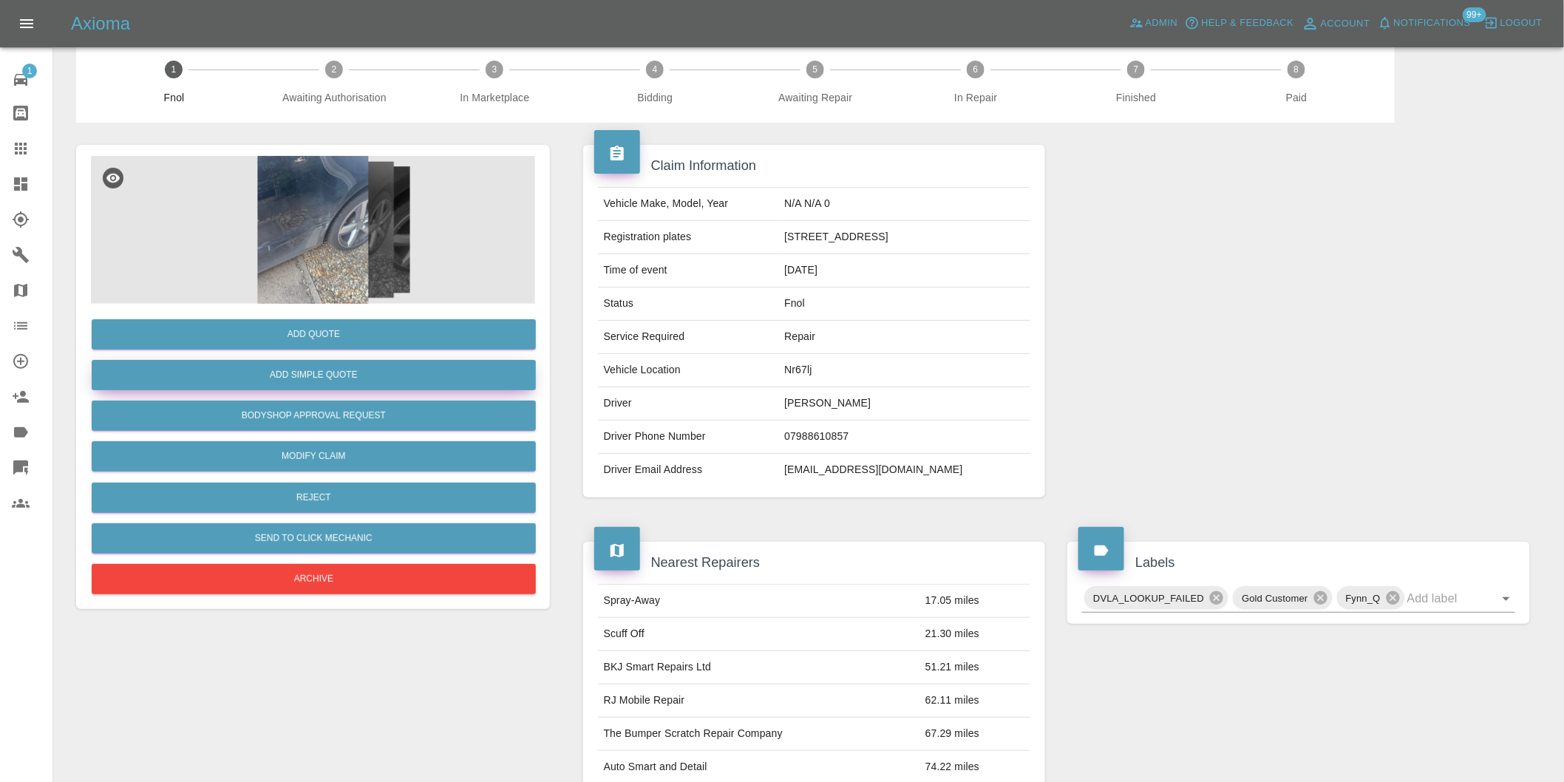
scroll to position [20, 0]
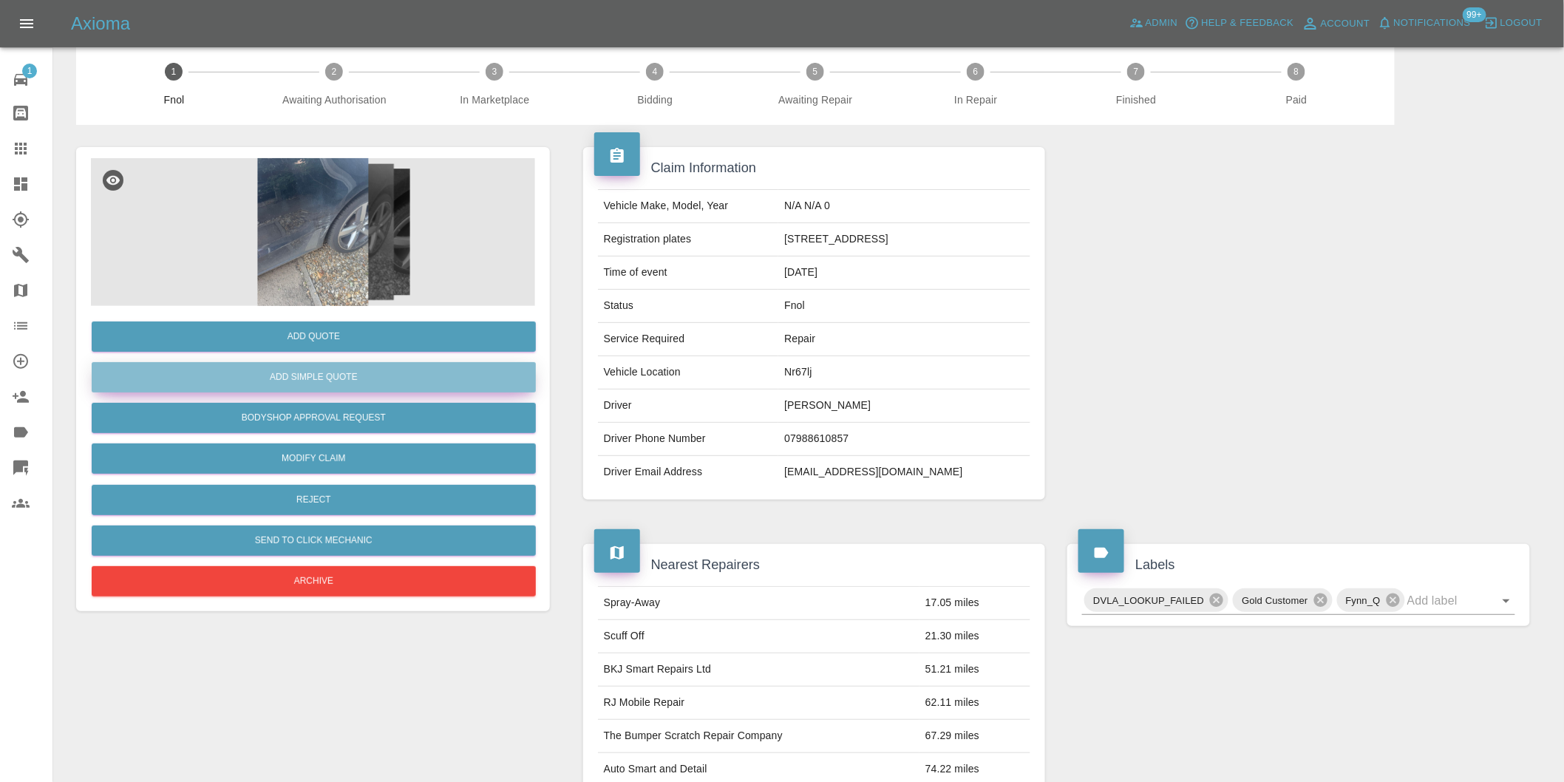
click at [370, 374] on button "Add Simple Quote" at bounding box center [314, 377] width 444 height 30
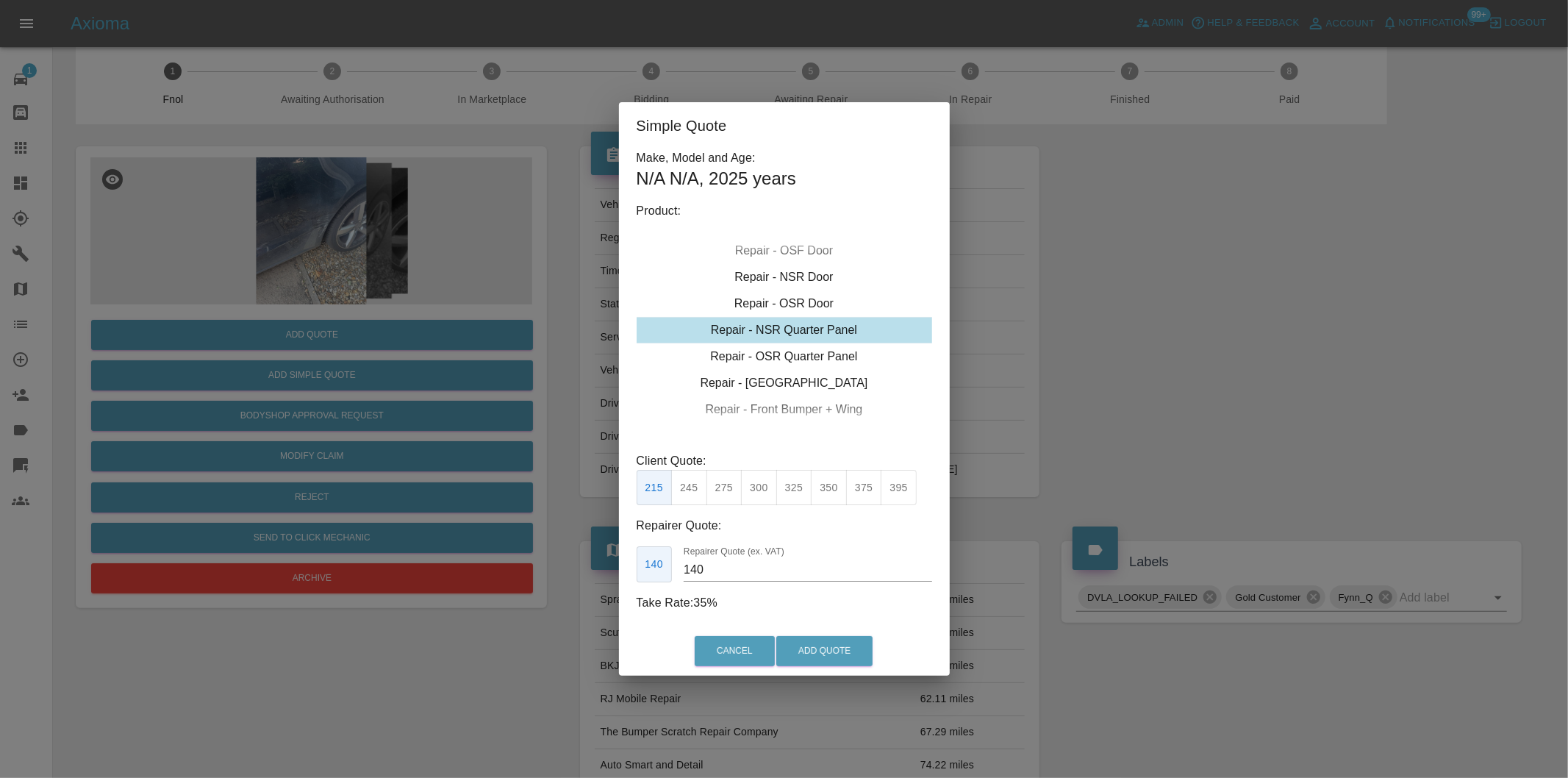
click at [821, 490] on button "350" at bounding box center [829, 487] width 36 height 36
type input "230"
click at [818, 661] on button "Add Quote" at bounding box center [824, 651] width 97 height 30
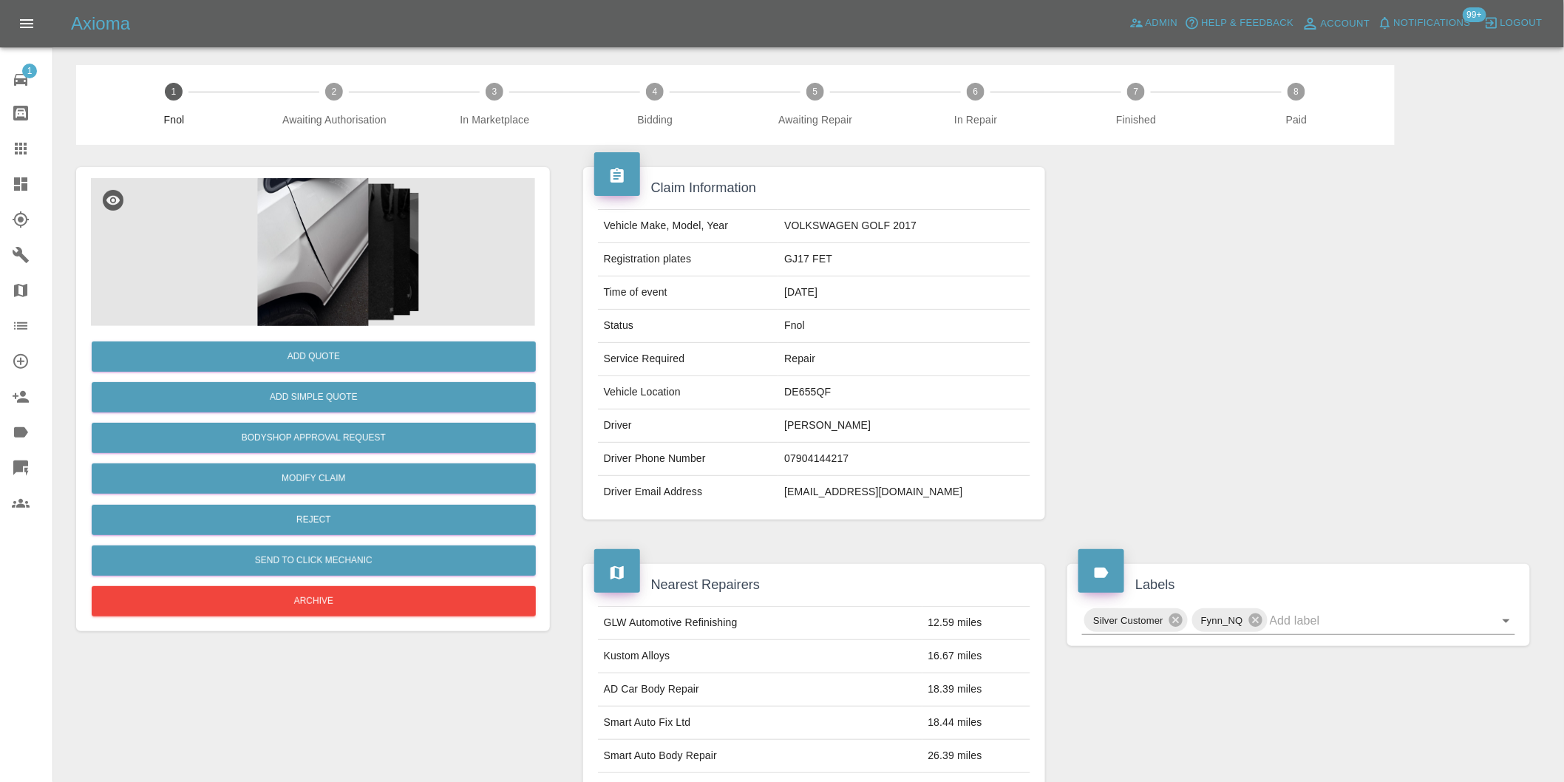
click at [316, 225] on img at bounding box center [313, 252] width 444 height 148
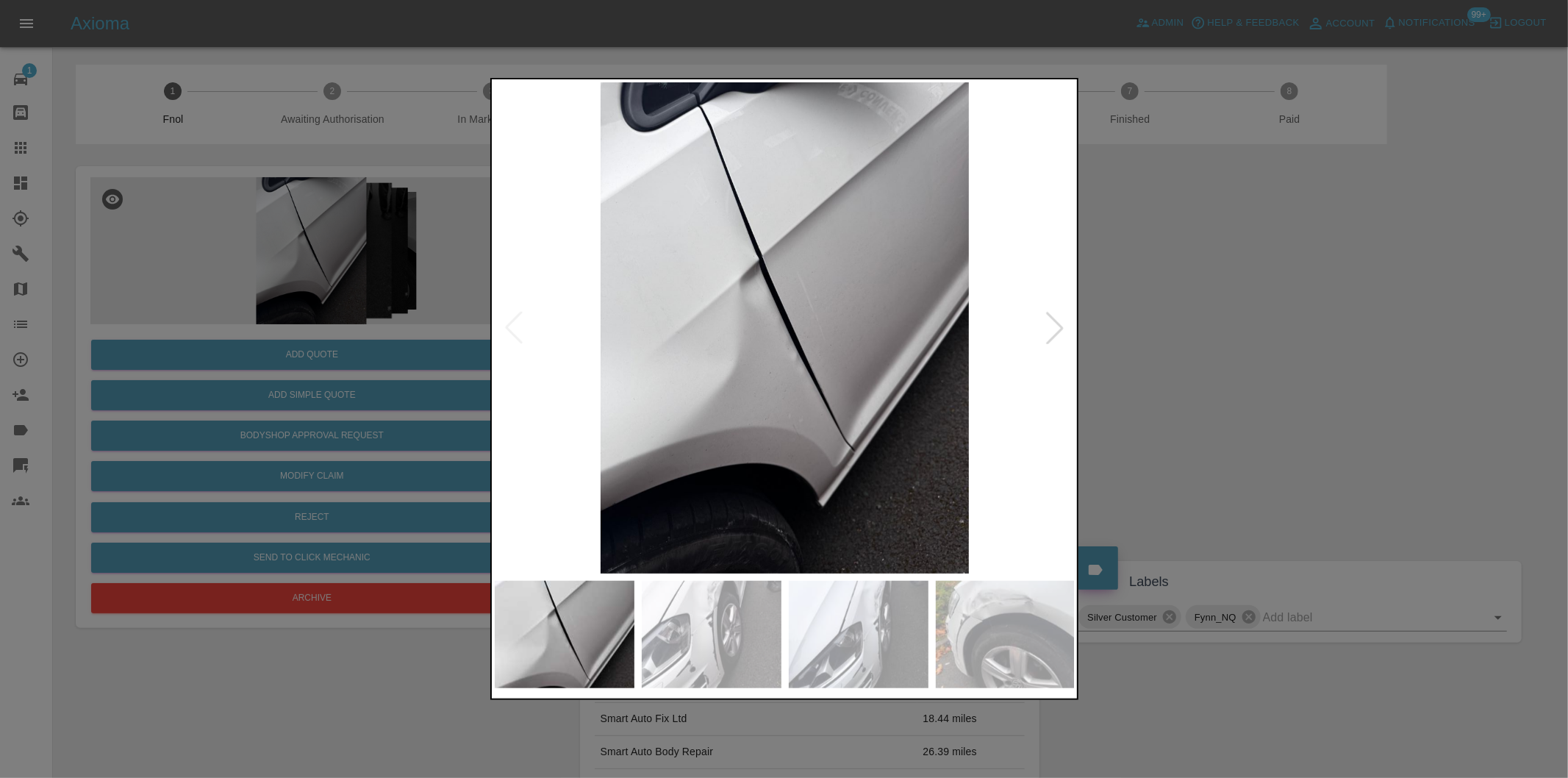
click at [1053, 324] on div at bounding box center [1055, 327] width 33 height 33
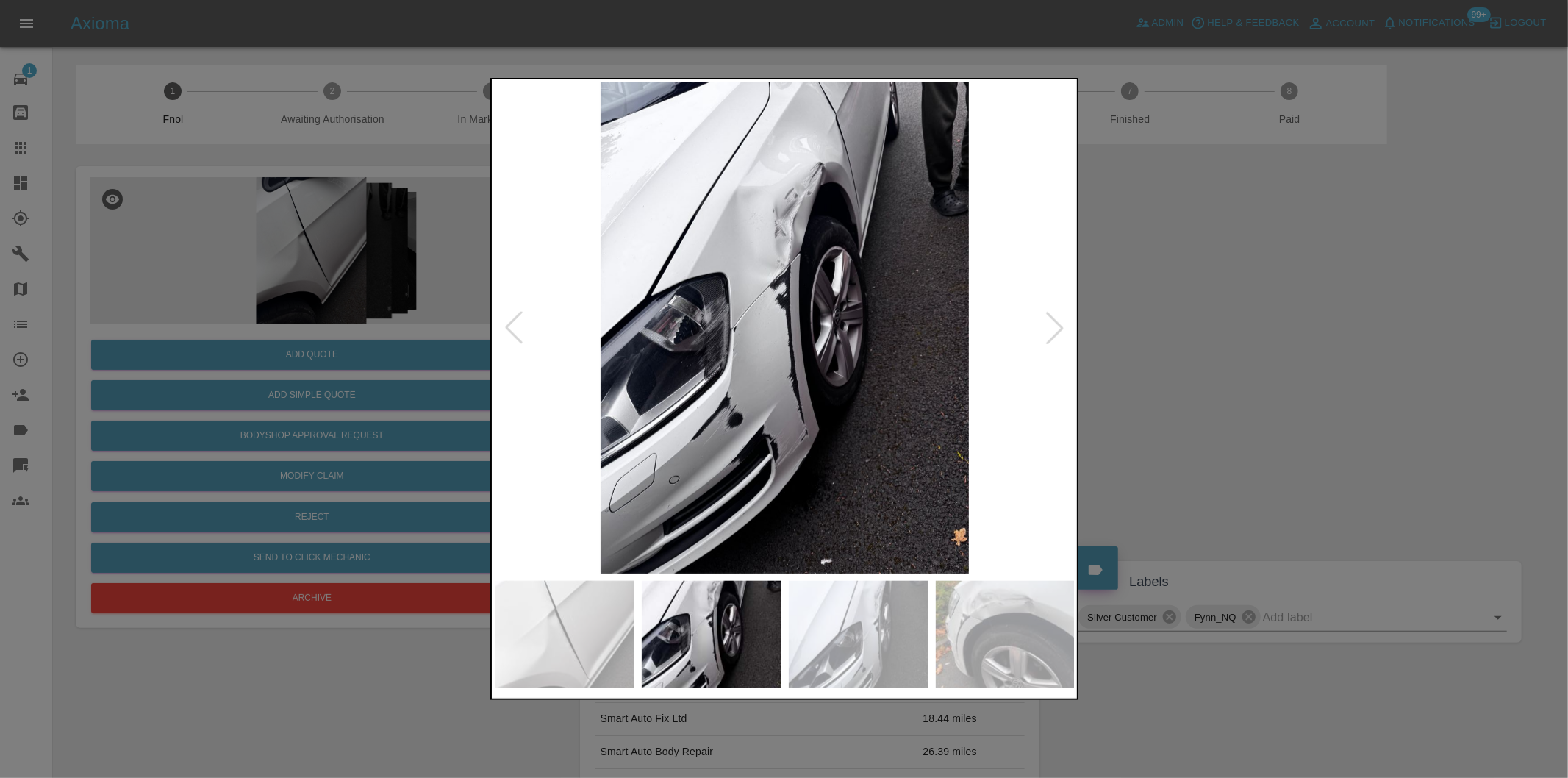
click at [1202, 342] on div at bounding box center [784, 389] width 1568 height 778
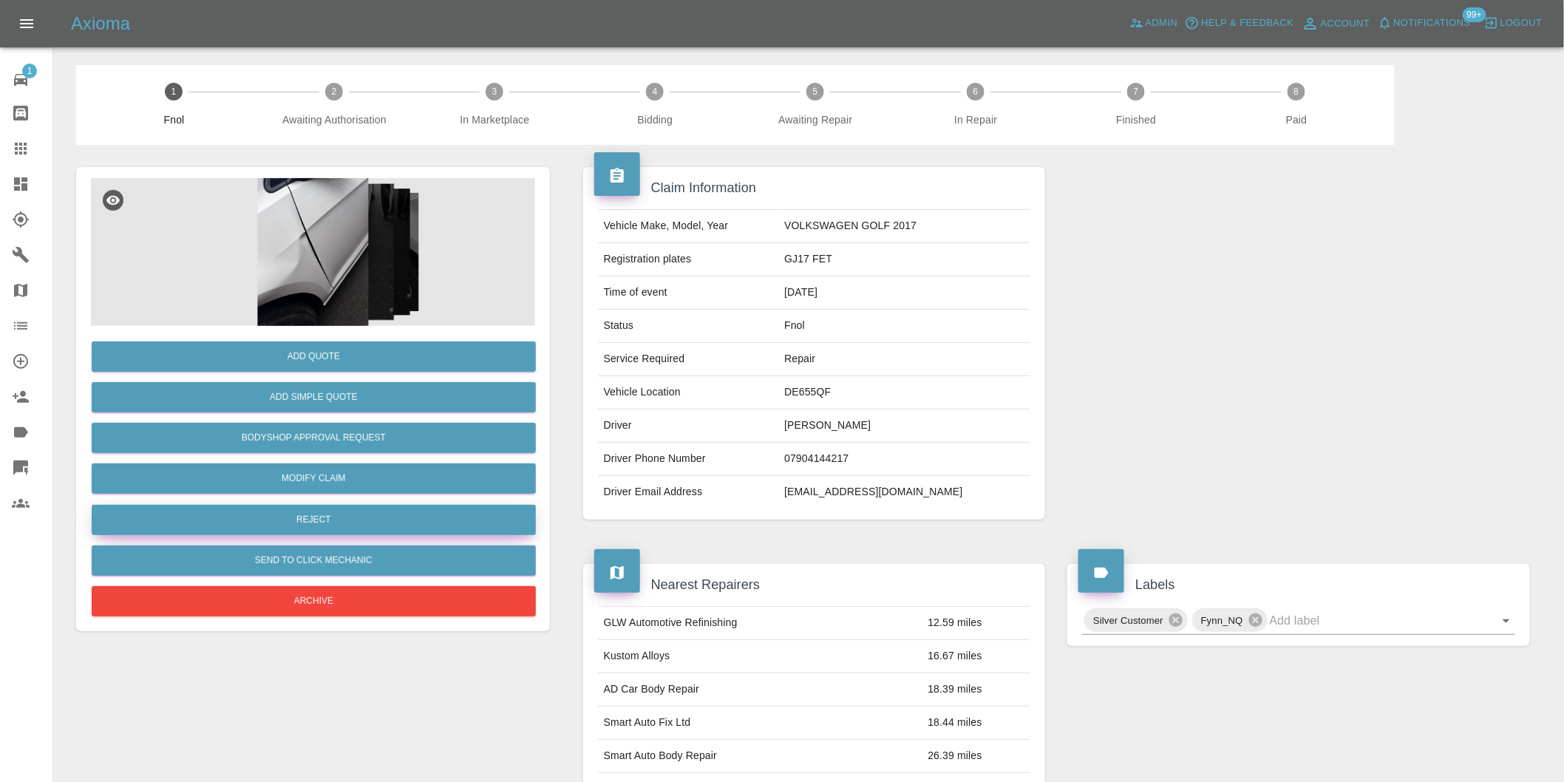
click at [338, 529] on button "Reject" at bounding box center [314, 520] width 444 height 30
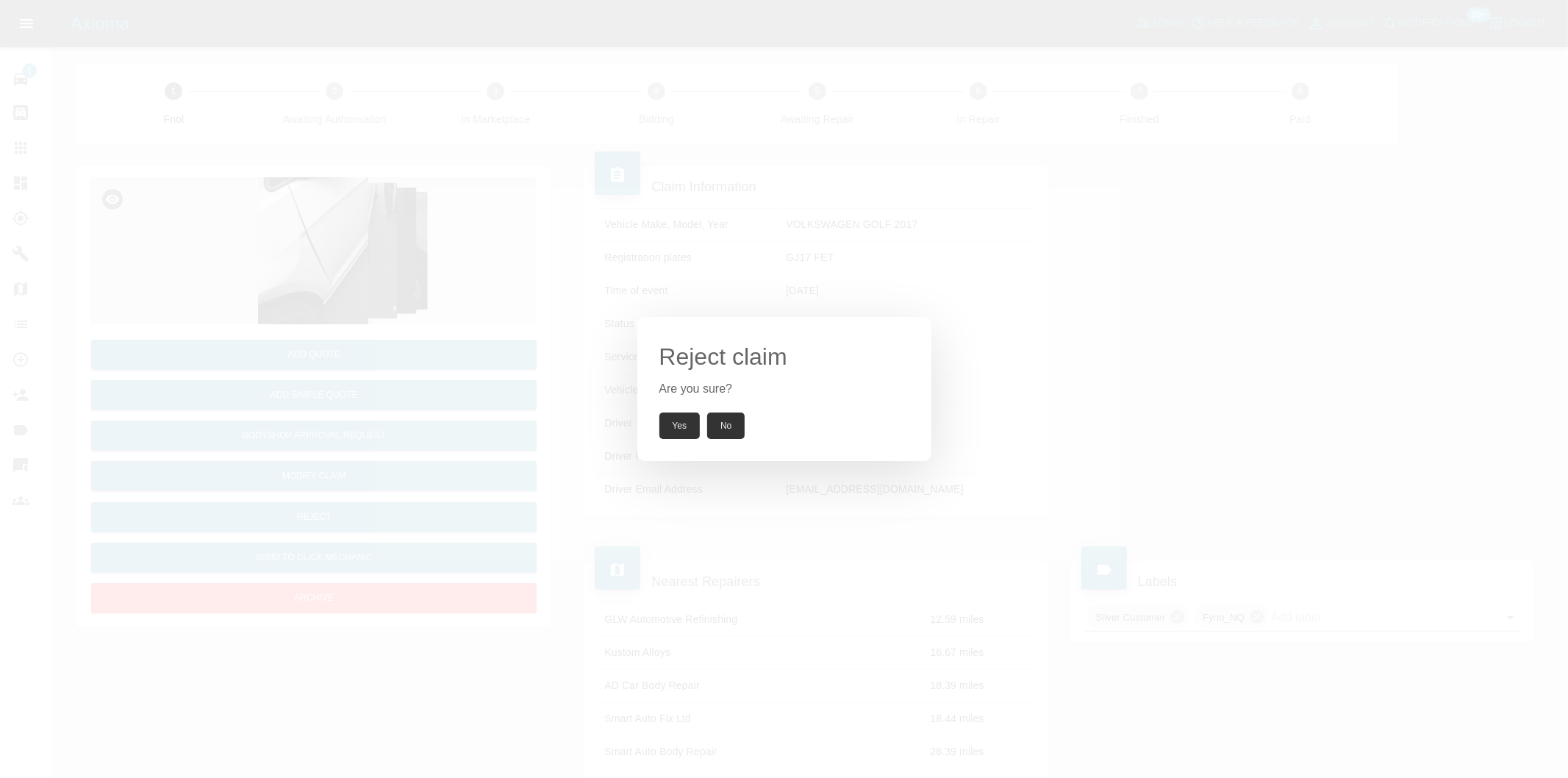
click at [672, 421] on button "Yes" at bounding box center [680, 426] width 41 height 27
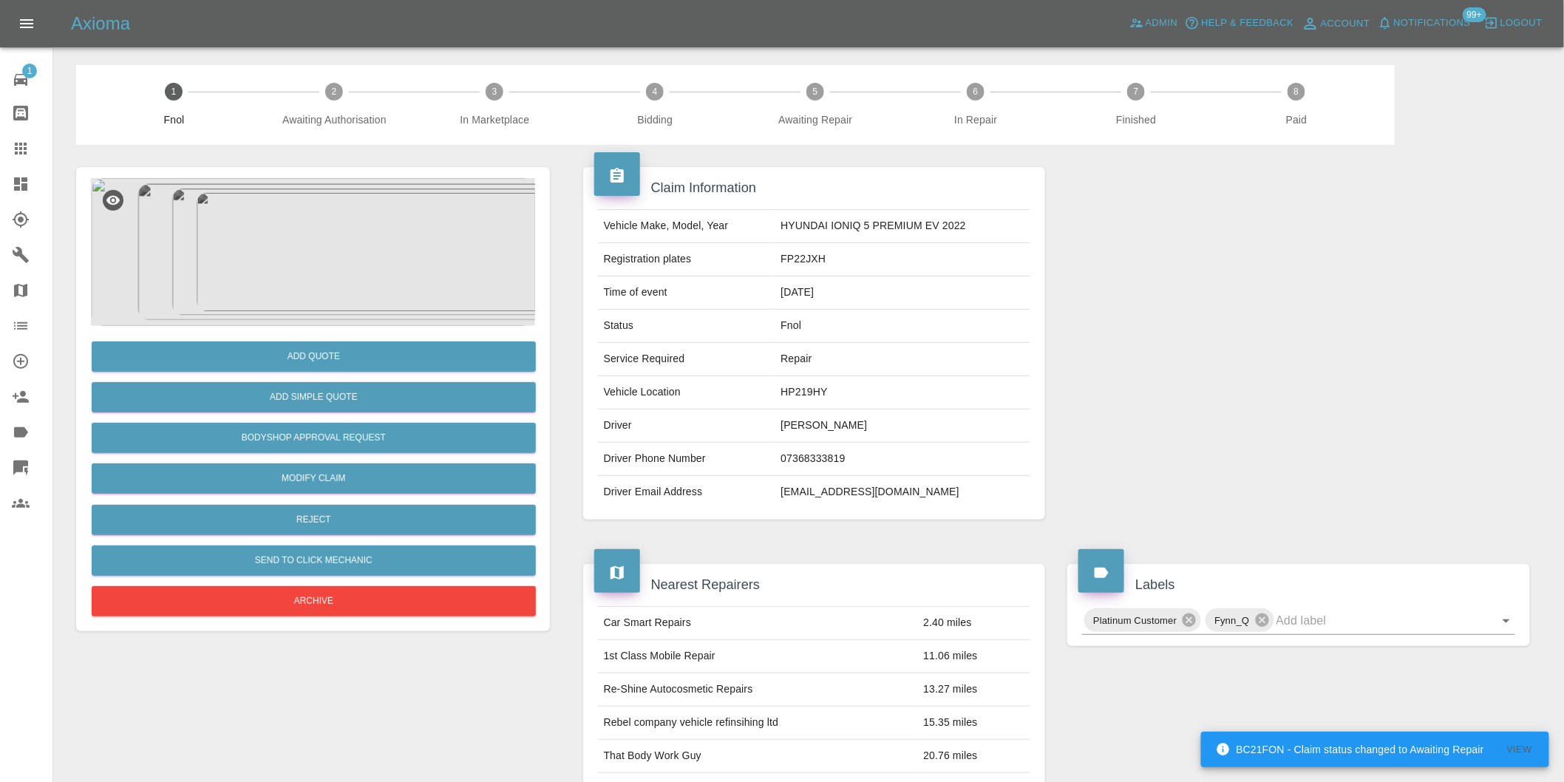
click at [314, 231] on img at bounding box center [313, 252] width 444 height 148
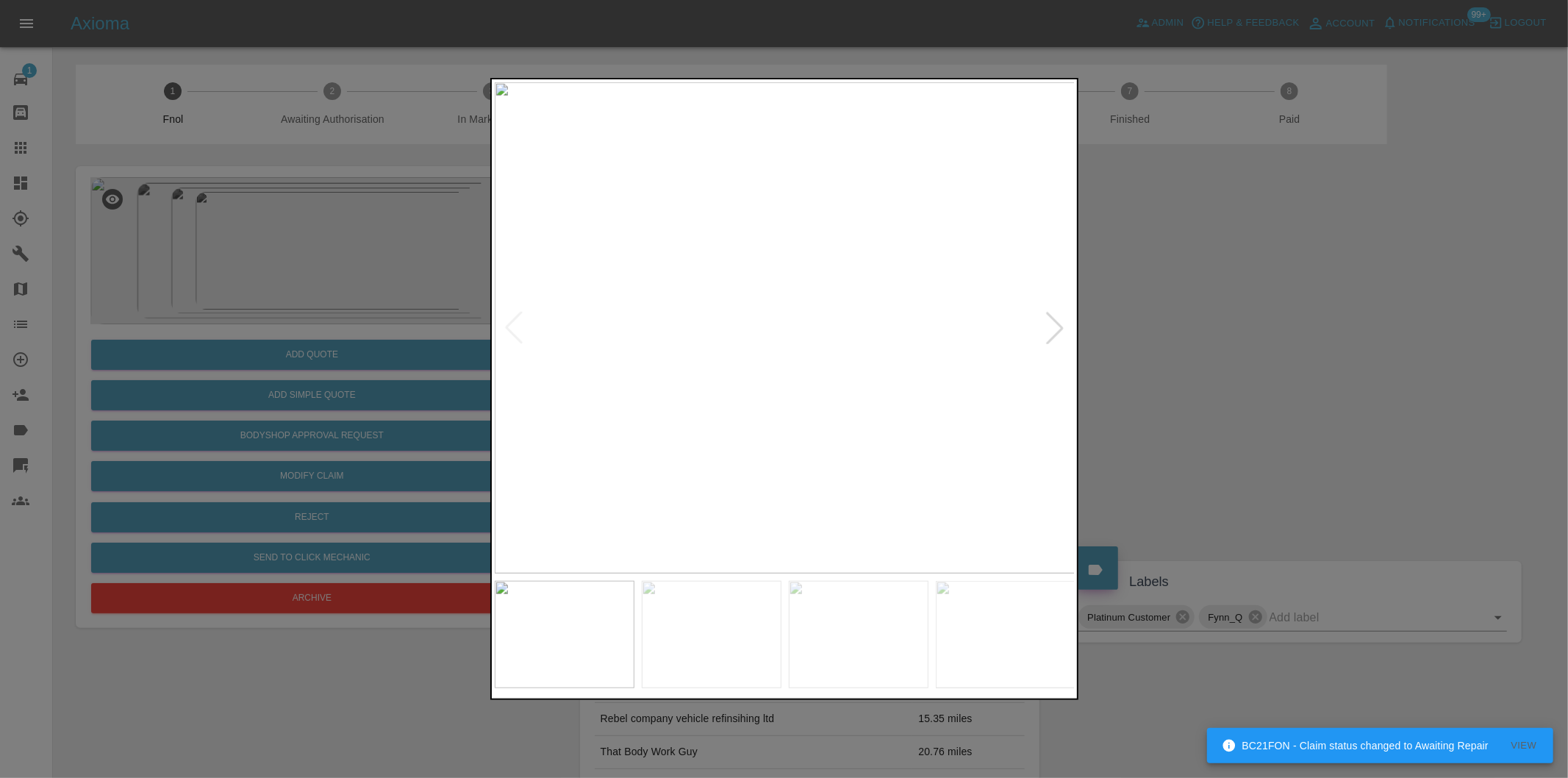
click at [1059, 328] on div at bounding box center [1055, 327] width 33 height 33
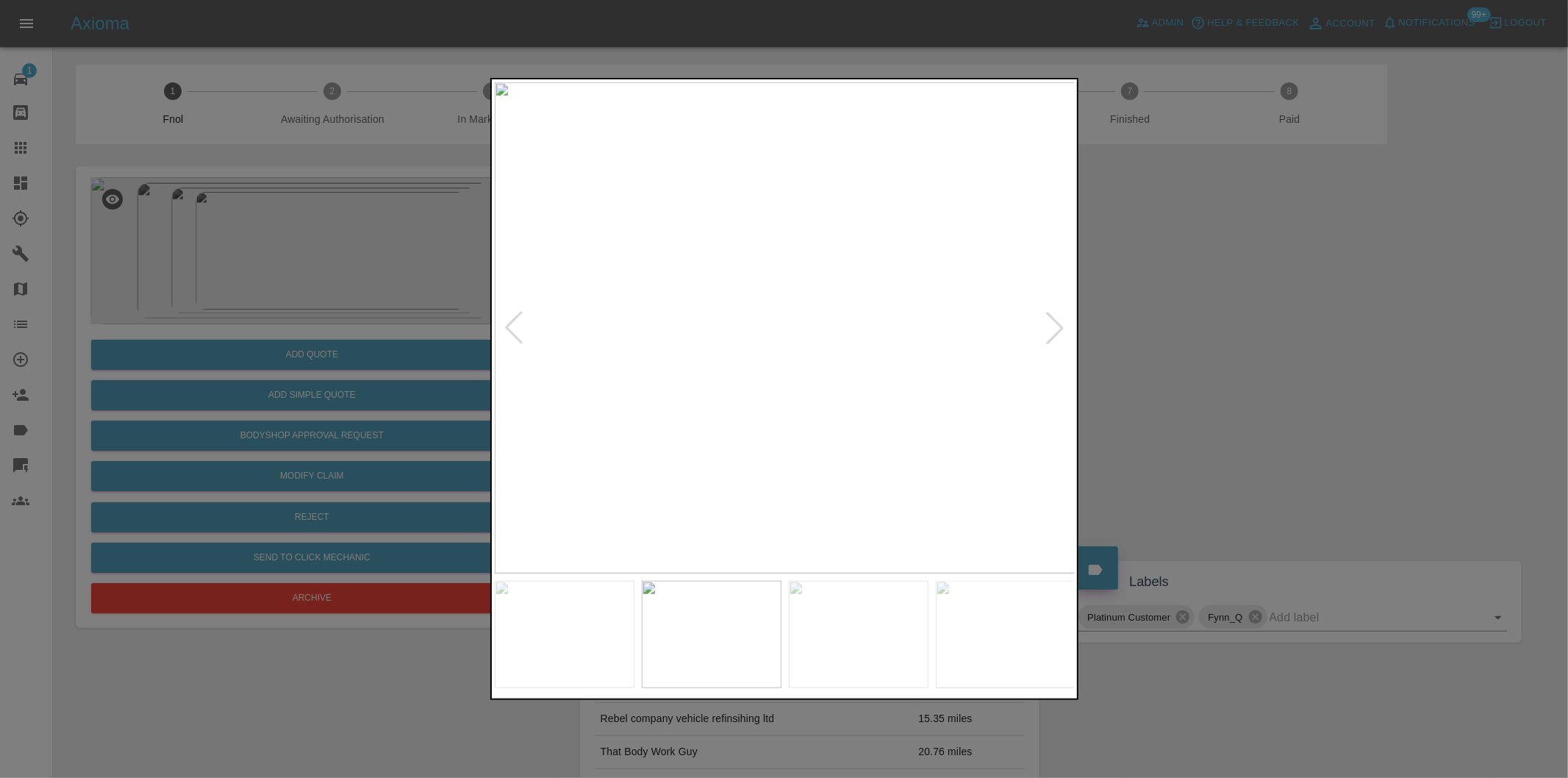
drag, startPoint x: 1175, startPoint y: 319, endPoint x: 1153, endPoint y: 79, distance: 241.0
click at [1178, 317] on div at bounding box center [784, 389] width 1568 height 778
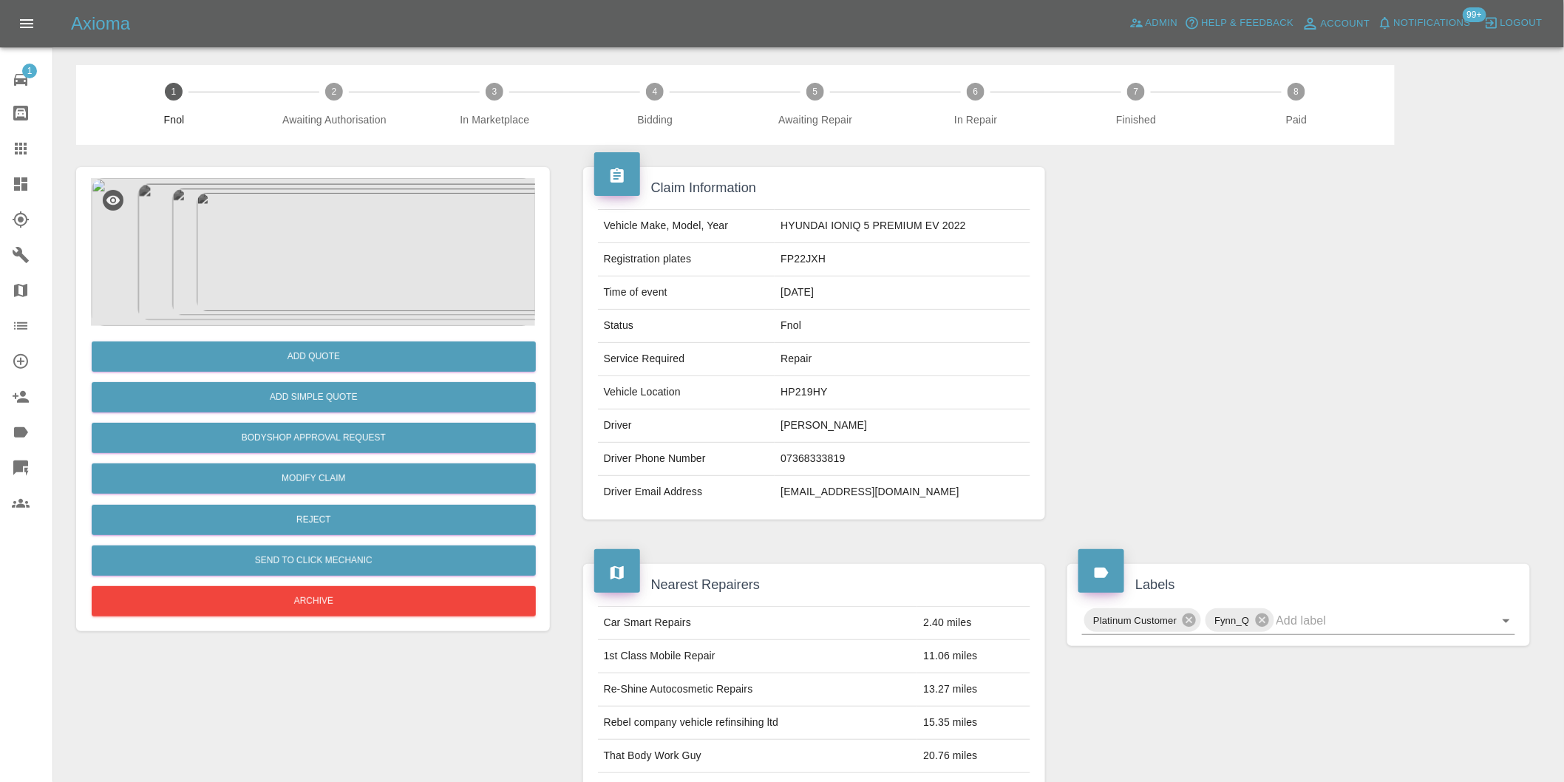
click at [314, 248] on img at bounding box center [313, 252] width 444 height 148
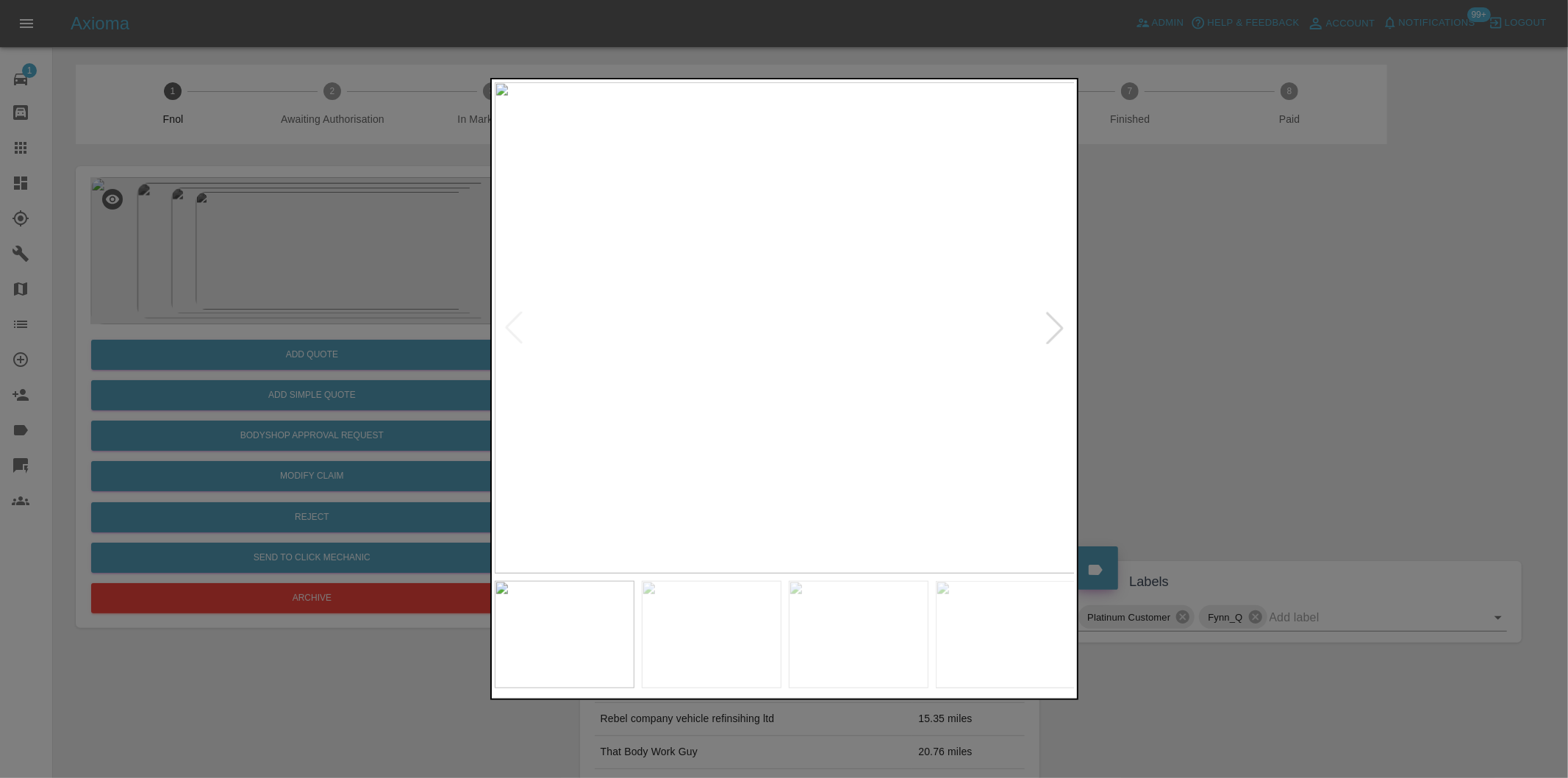
click at [1050, 331] on div at bounding box center [1055, 327] width 33 height 33
drag, startPoint x: 1339, startPoint y: 261, endPoint x: 1279, endPoint y: 202, distance: 84.1
click at [1339, 259] on div at bounding box center [784, 389] width 1568 height 778
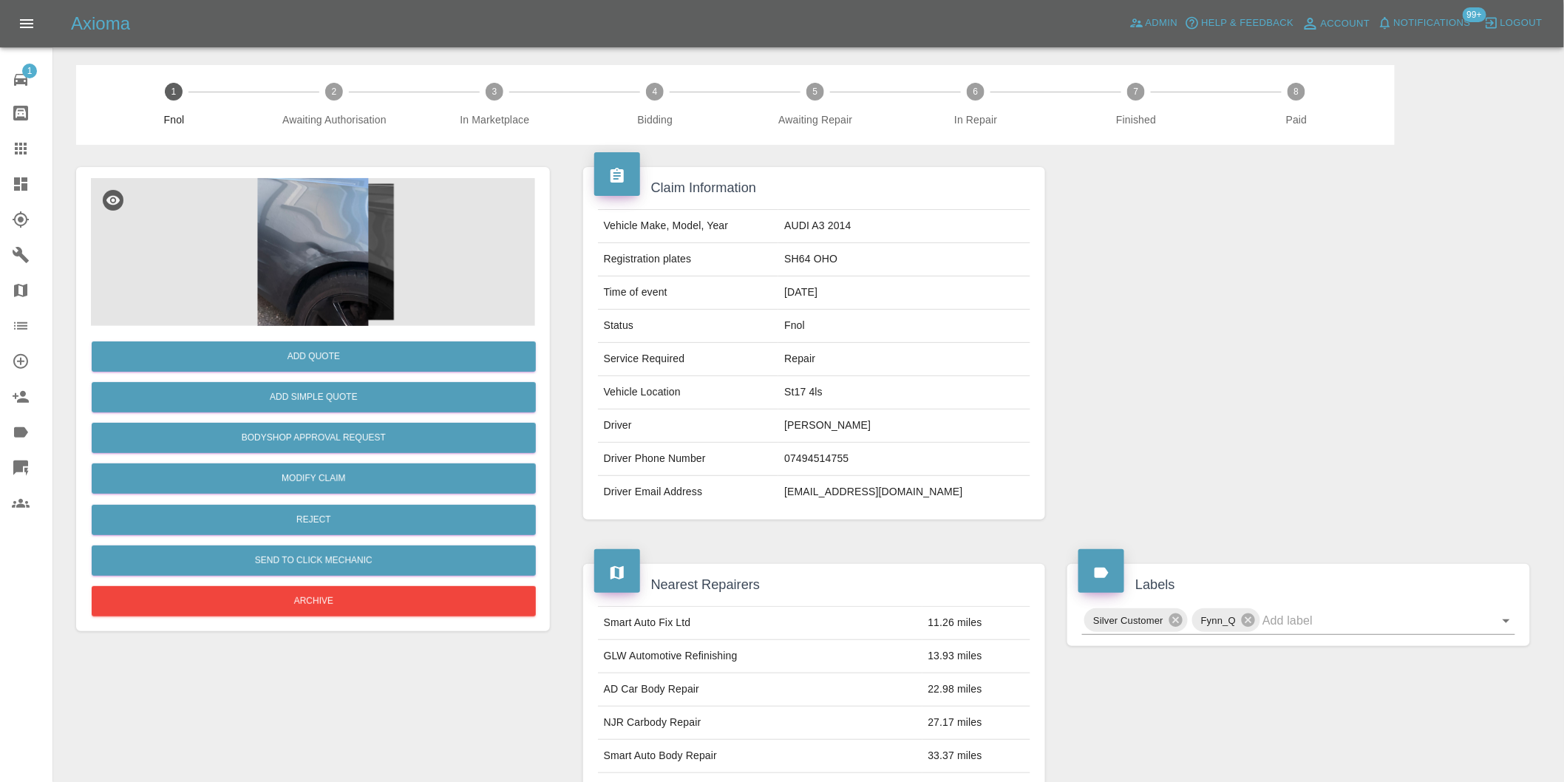
click at [315, 255] on img at bounding box center [313, 252] width 444 height 148
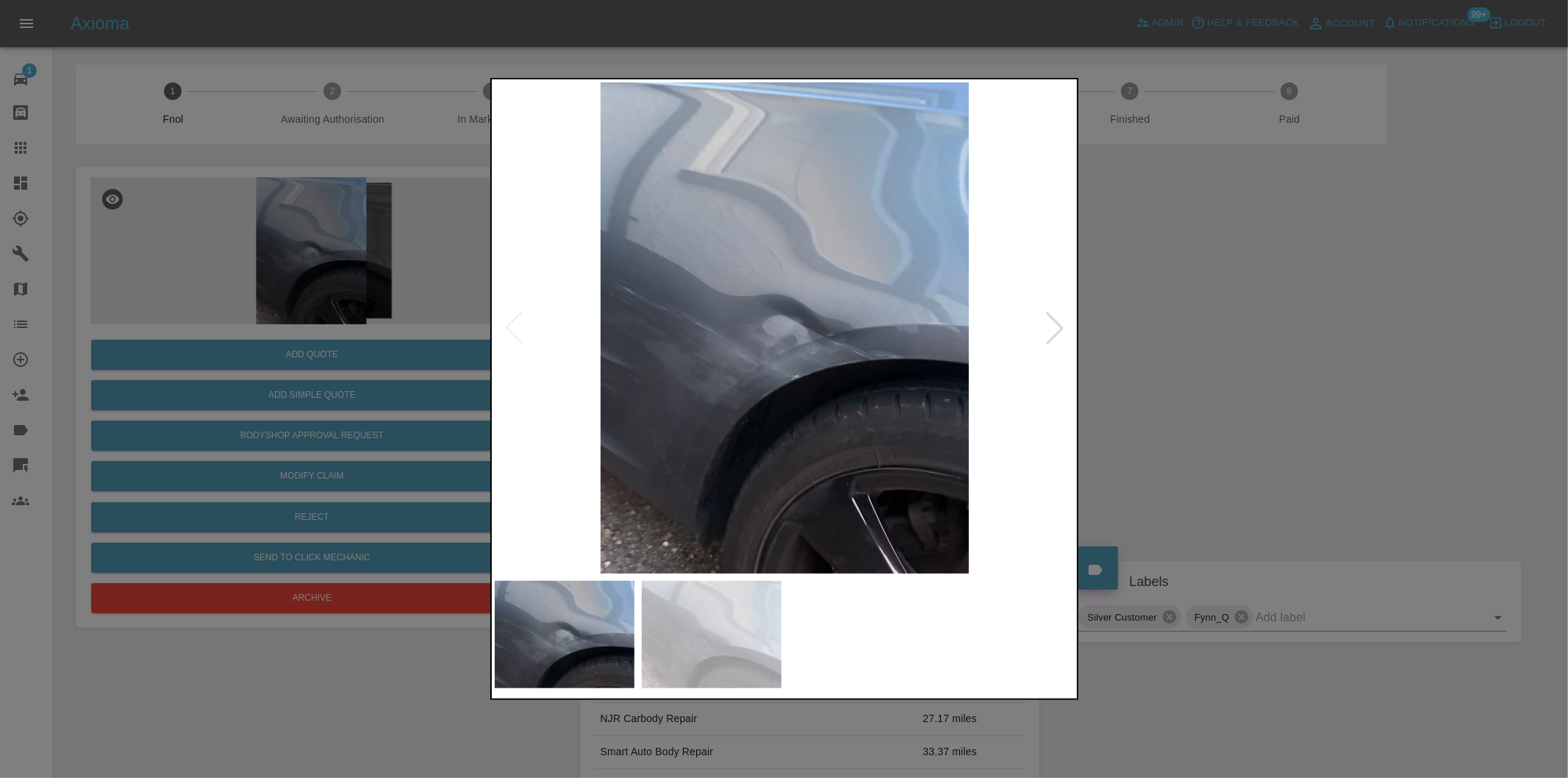
click at [1055, 329] on div at bounding box center [1055, 327] width 33 height 33
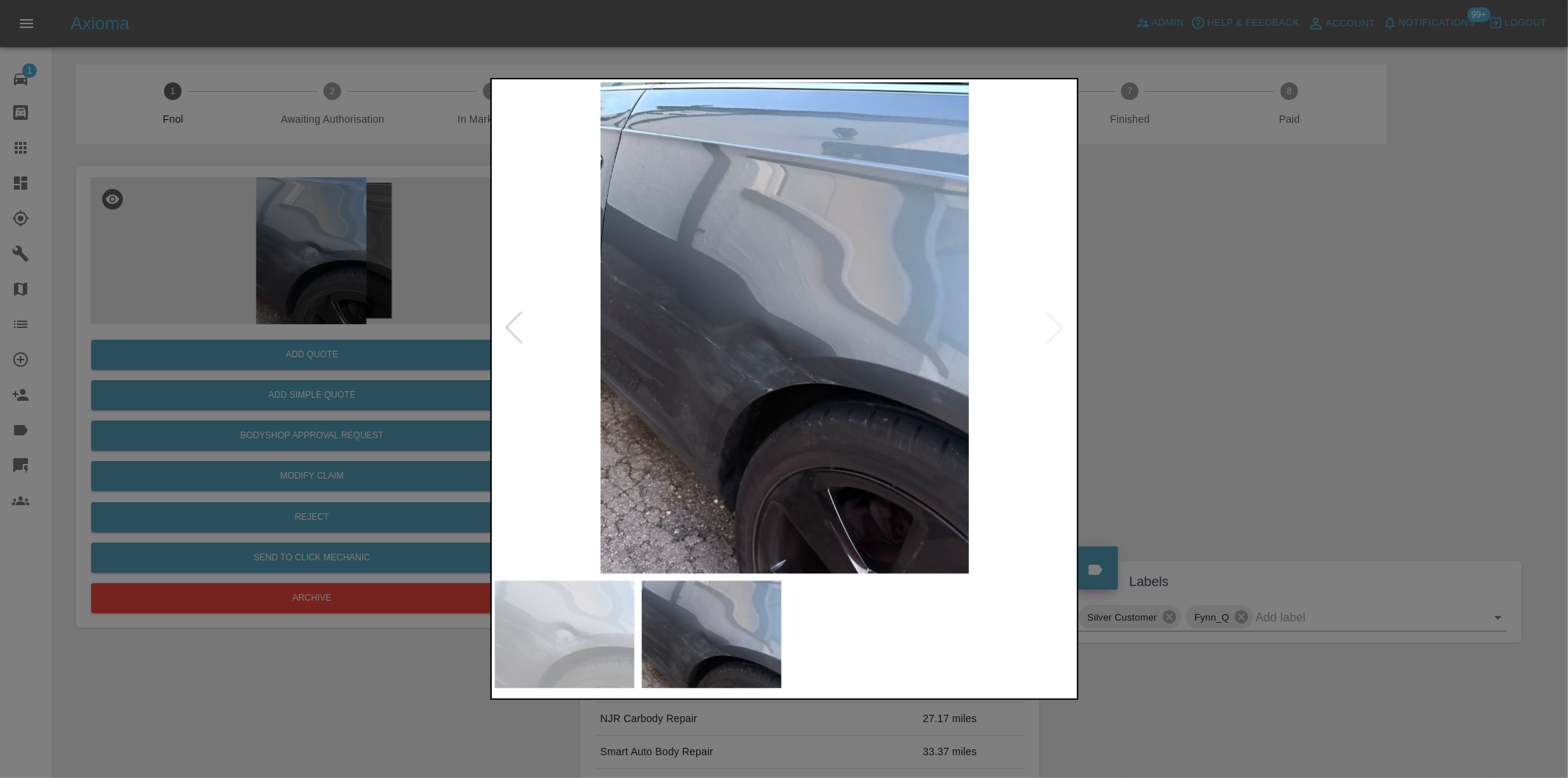
click at [1055, 329] on img at bounding box center [785, 328] width 581 height 491
click at [514, 329] on div at bounding box center [513, 327] width 33 height 33
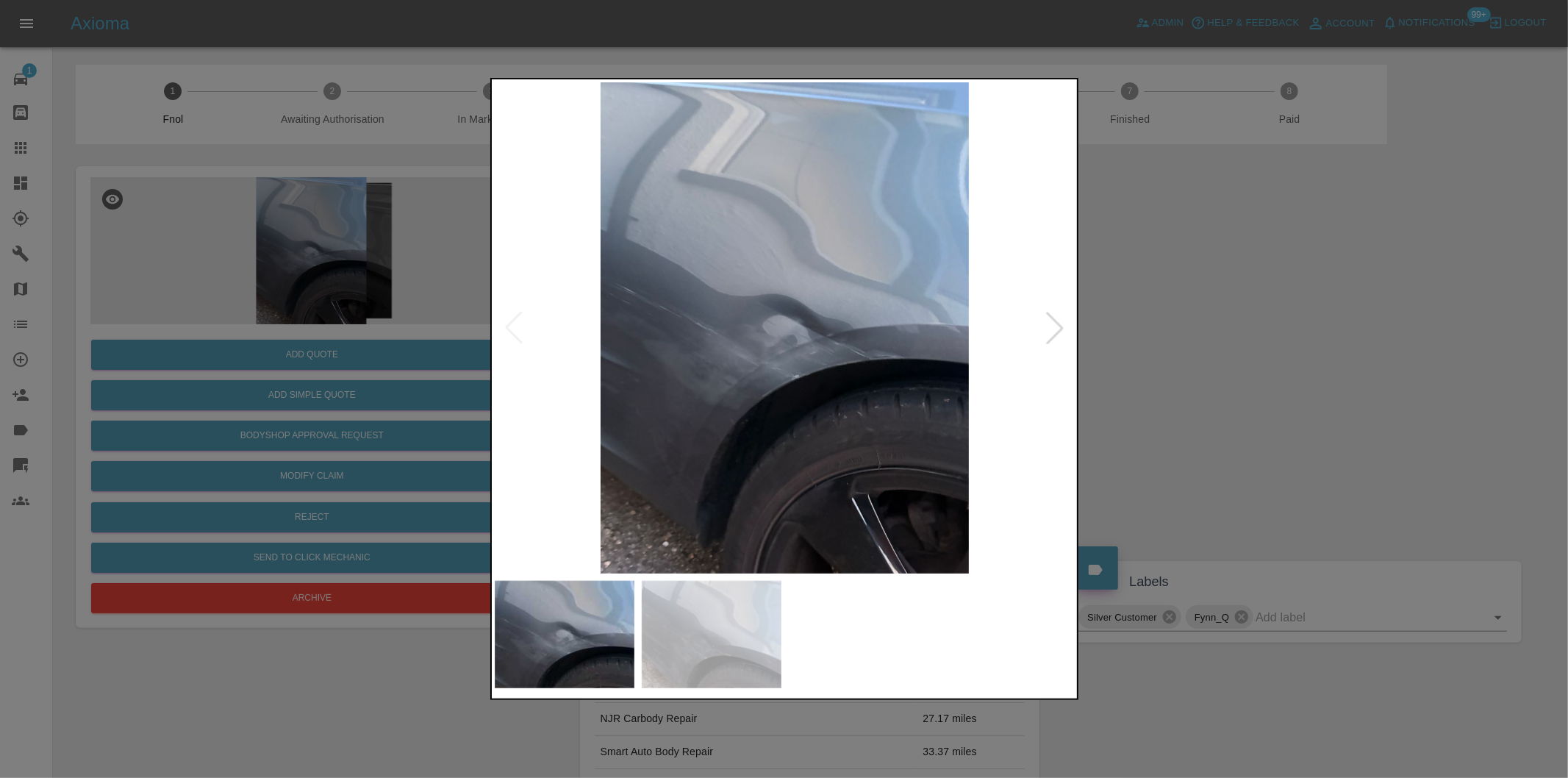
click at [514, 329] on img at bounding box center [785, 328] width 581 height 491
click at [1228, 364] on div at bounding box center [784, 389] width 1568 height 778
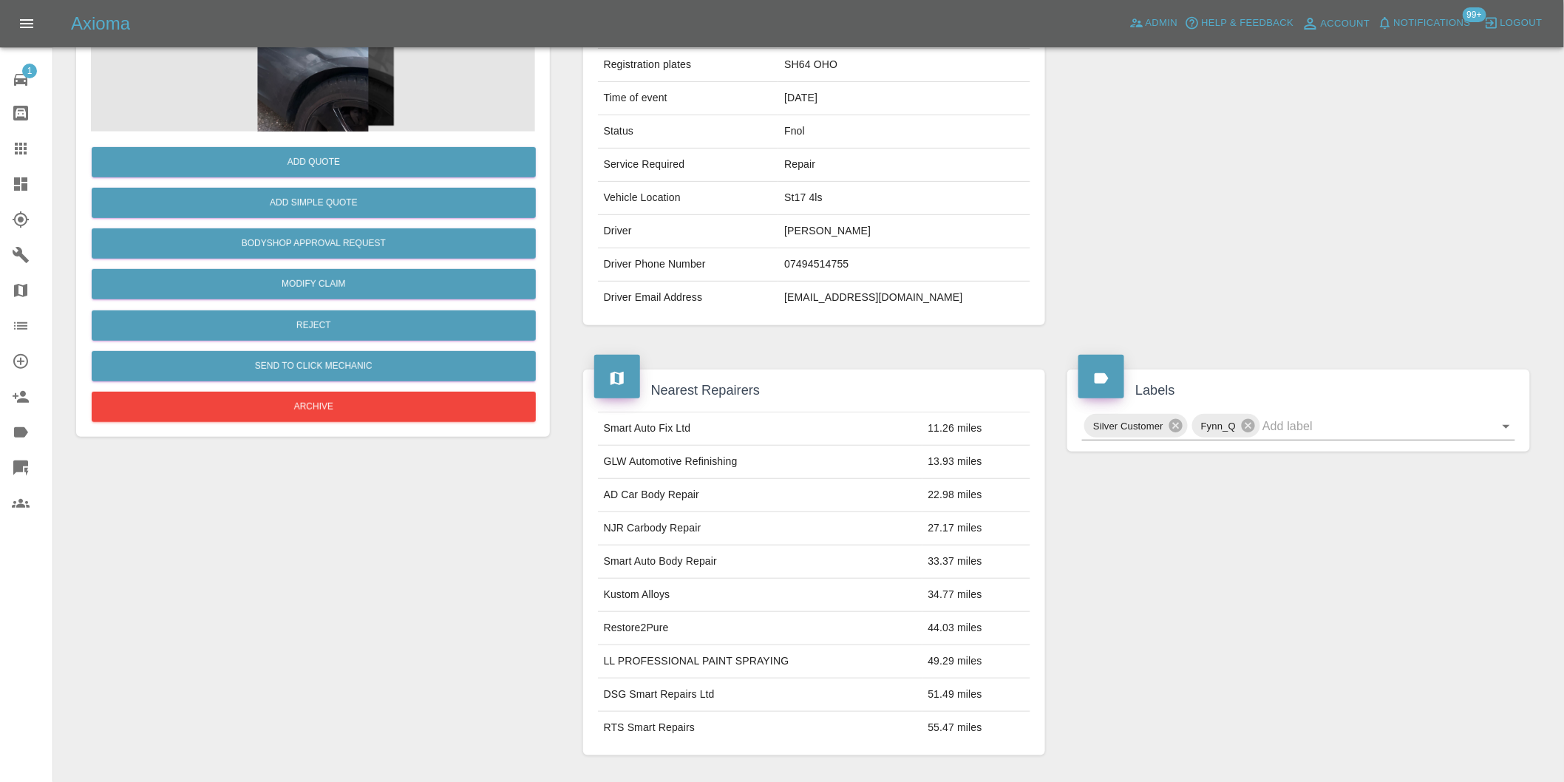
scroll to position [35, 0]
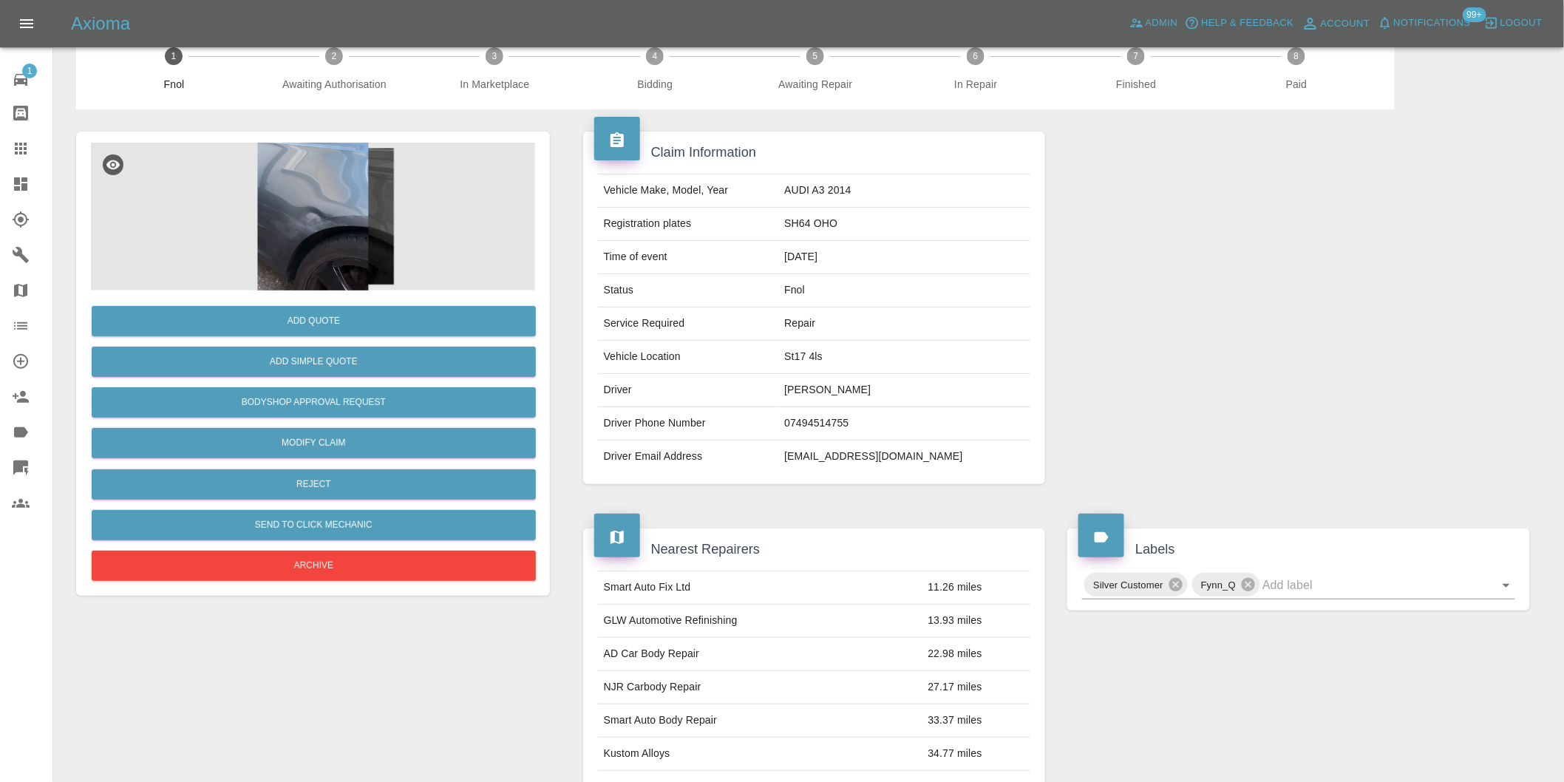
click at [330, 203] on img at bounding box center [313, 217] width 444 height 148
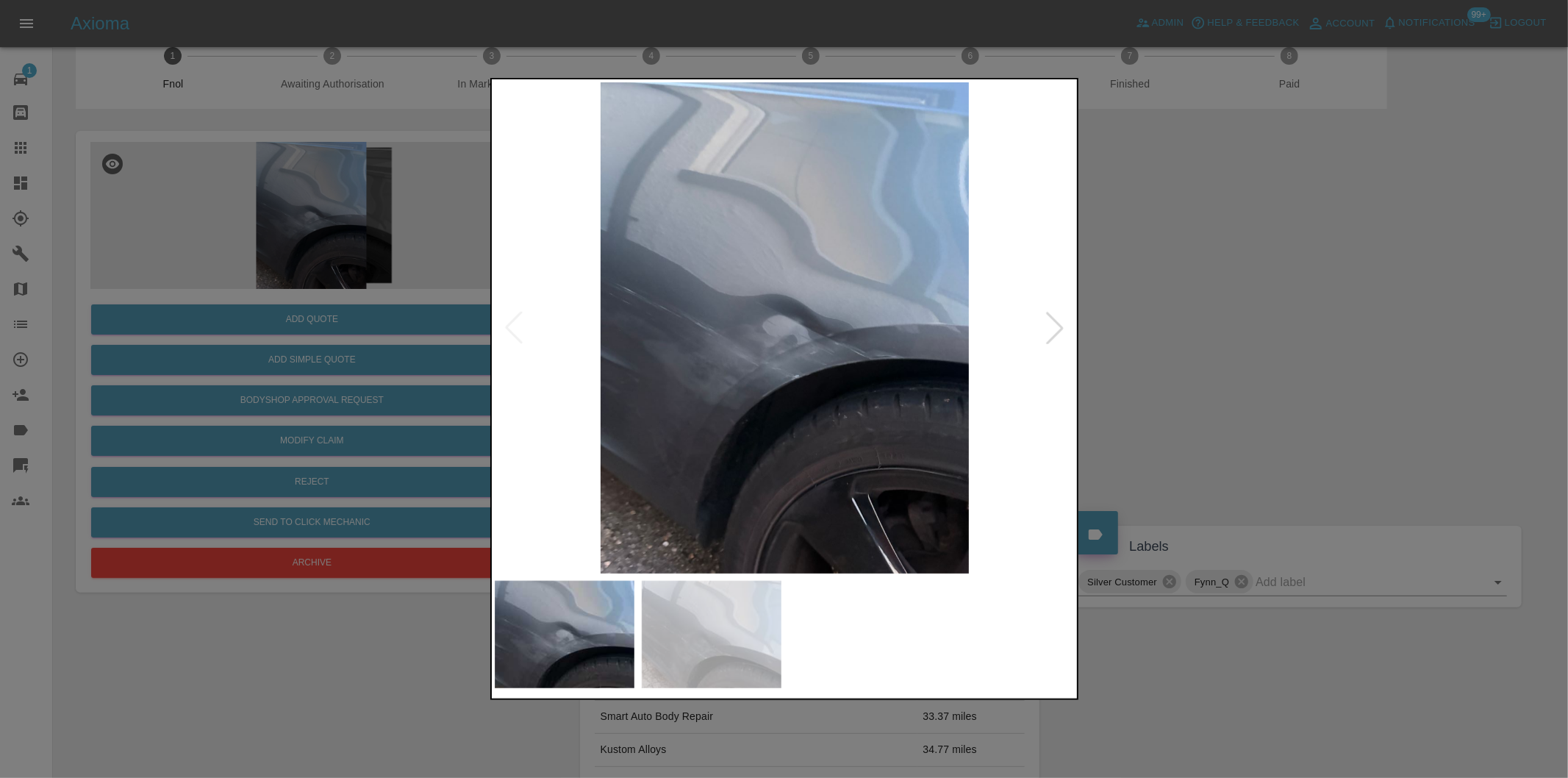
click at [1069, 324] on div at bounding box center [1055, 327] width 33 height 33
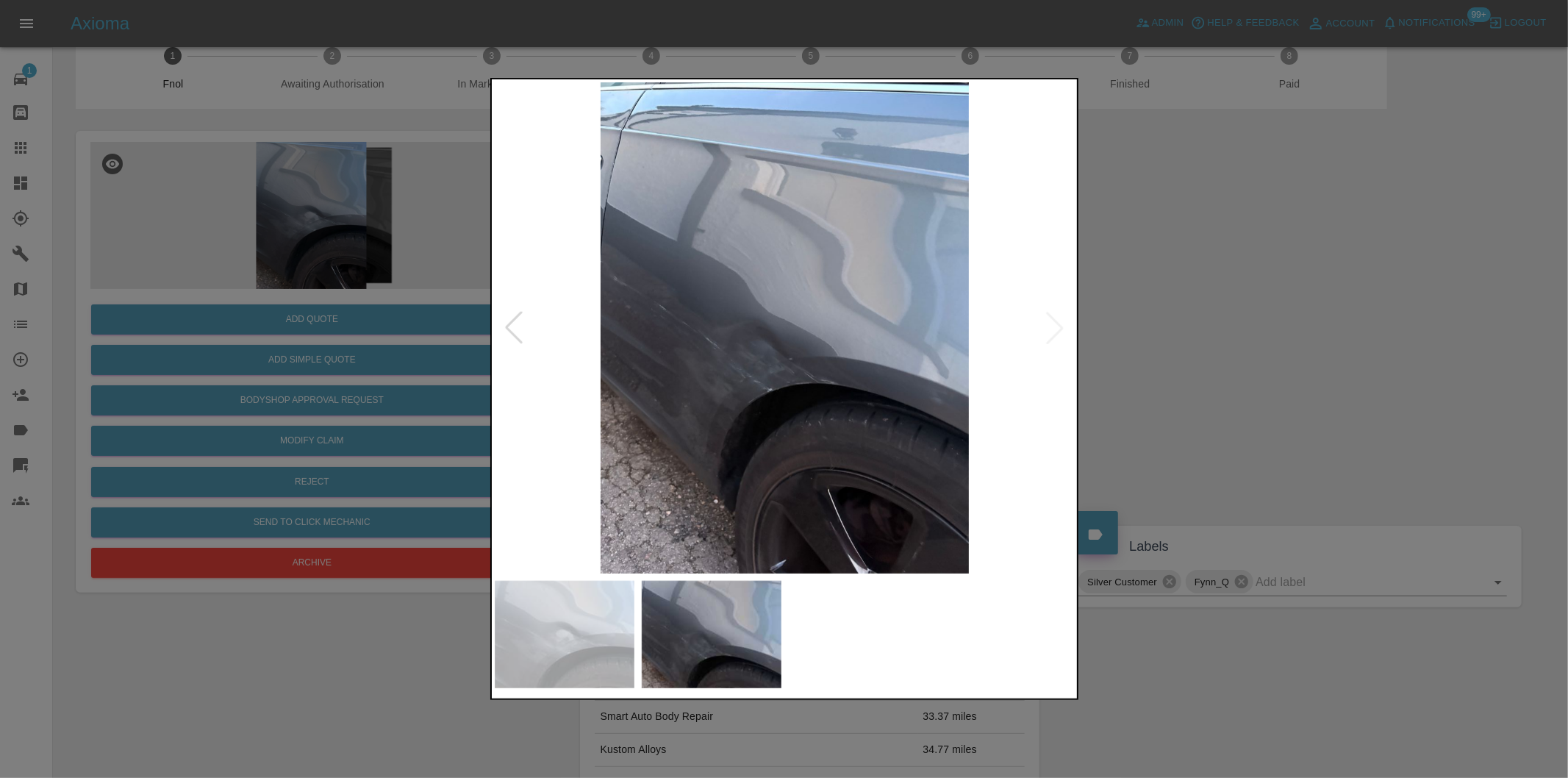
drag, startPoint x: 1297, startPoint y: 325, endPoint x: 1324, endPoint y: 340, distance: 30.9
click at [1301, 325] on div at bounding box center [784, 389] width 1568 height 778
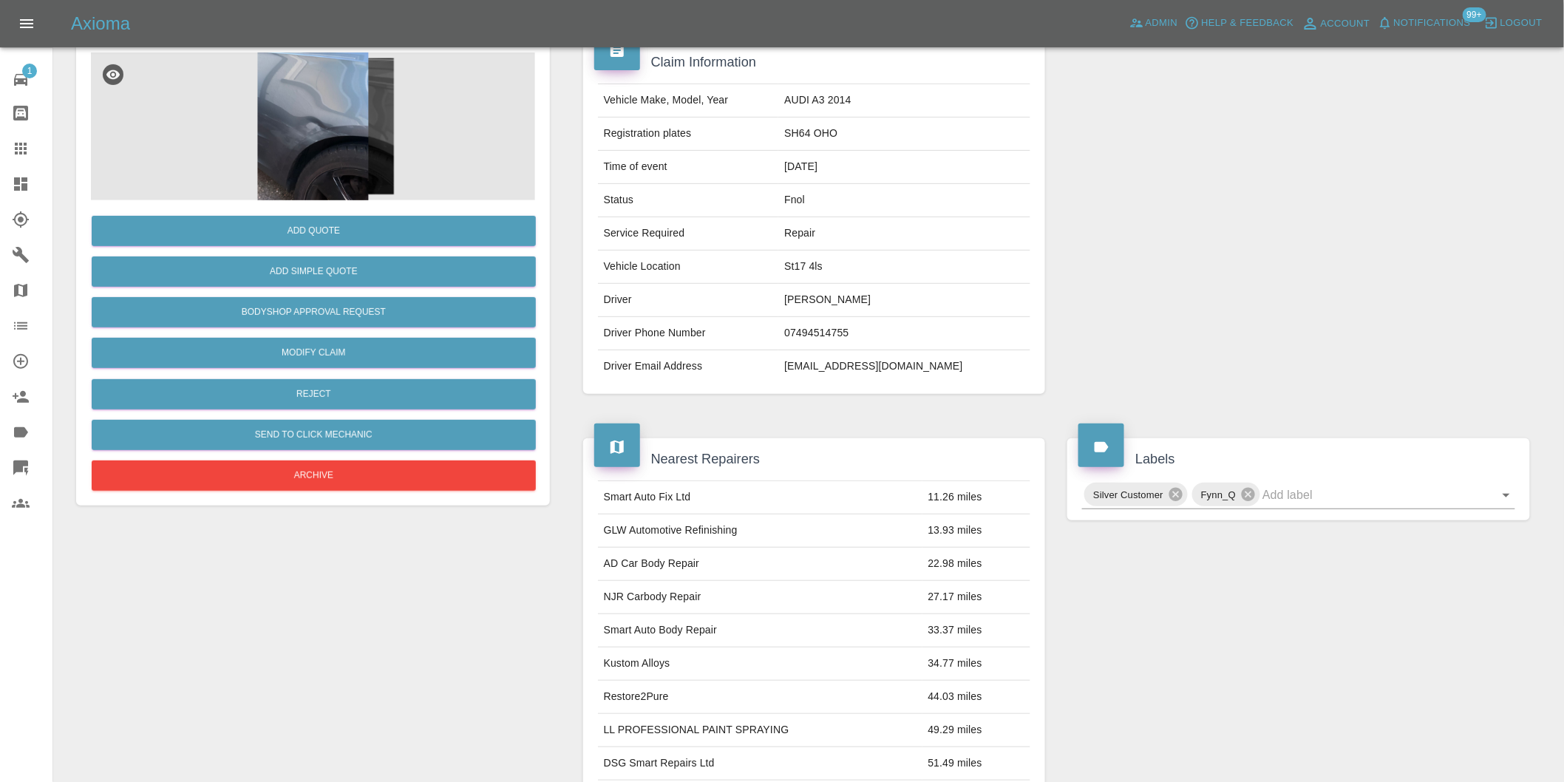
scroll to position [282, 0]
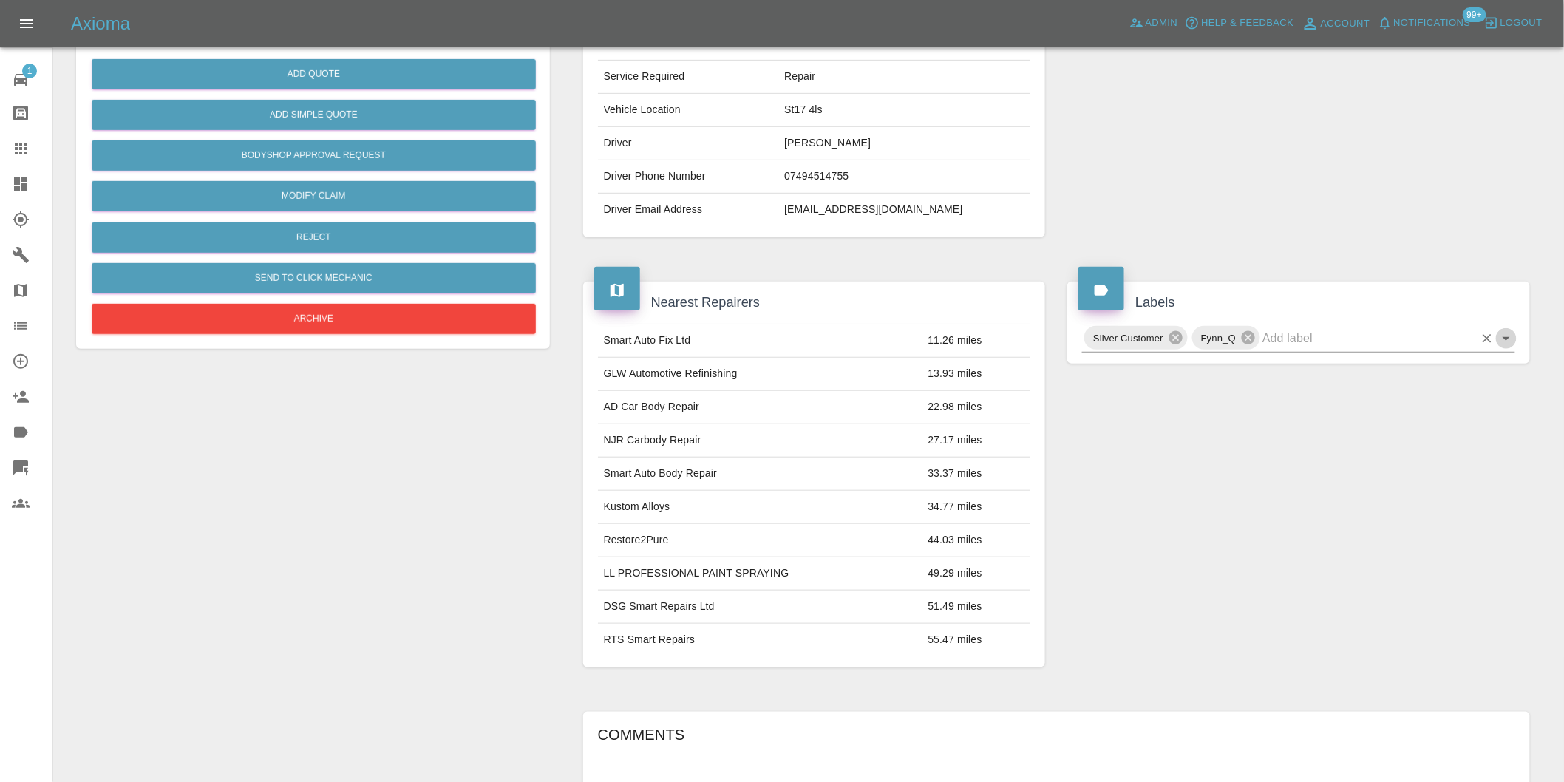
click at [1507, 335] on icon "Open" at bounding box center [1506, 339] width 18 height 18
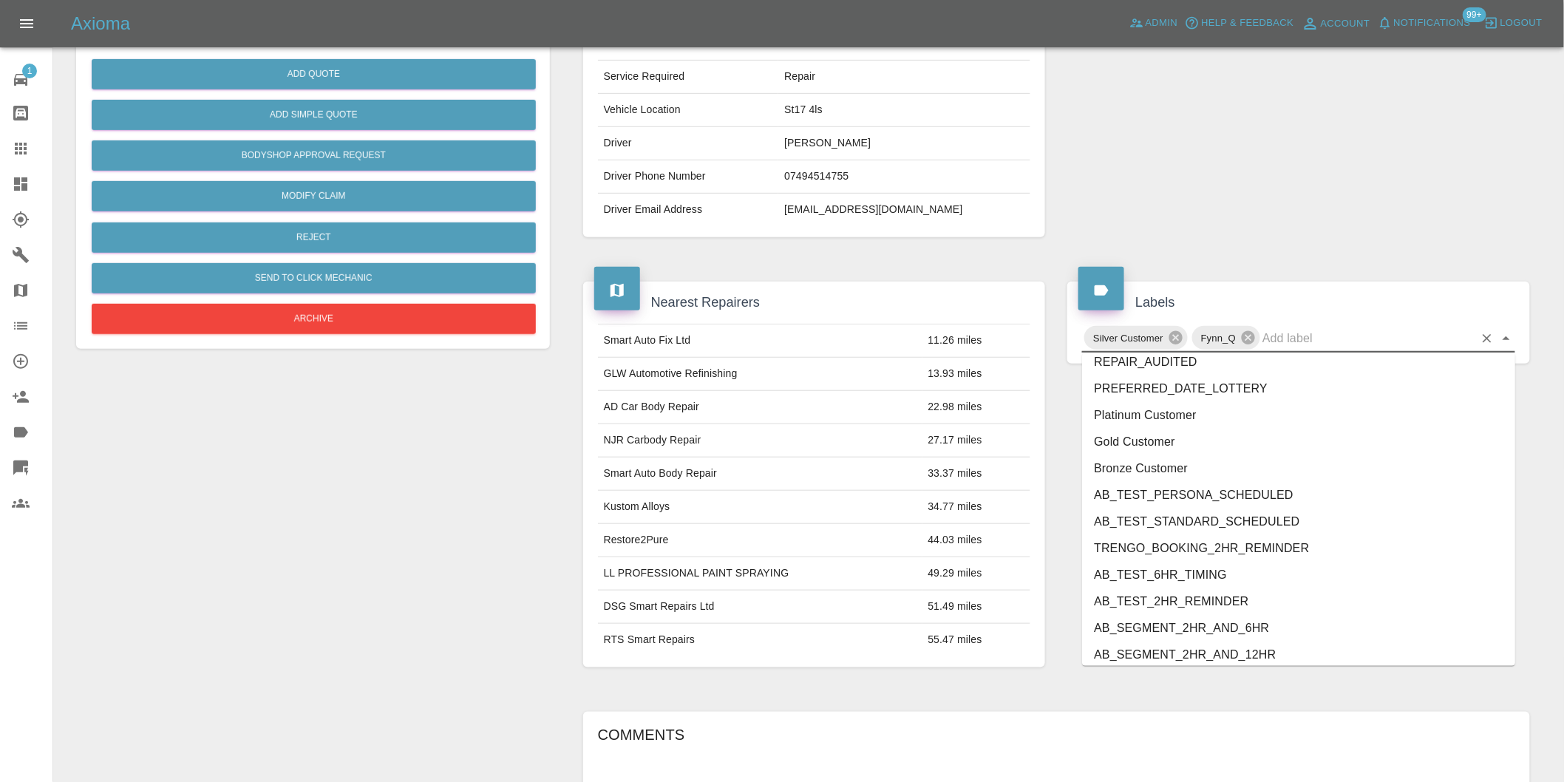
scroll to position [3156, 0]
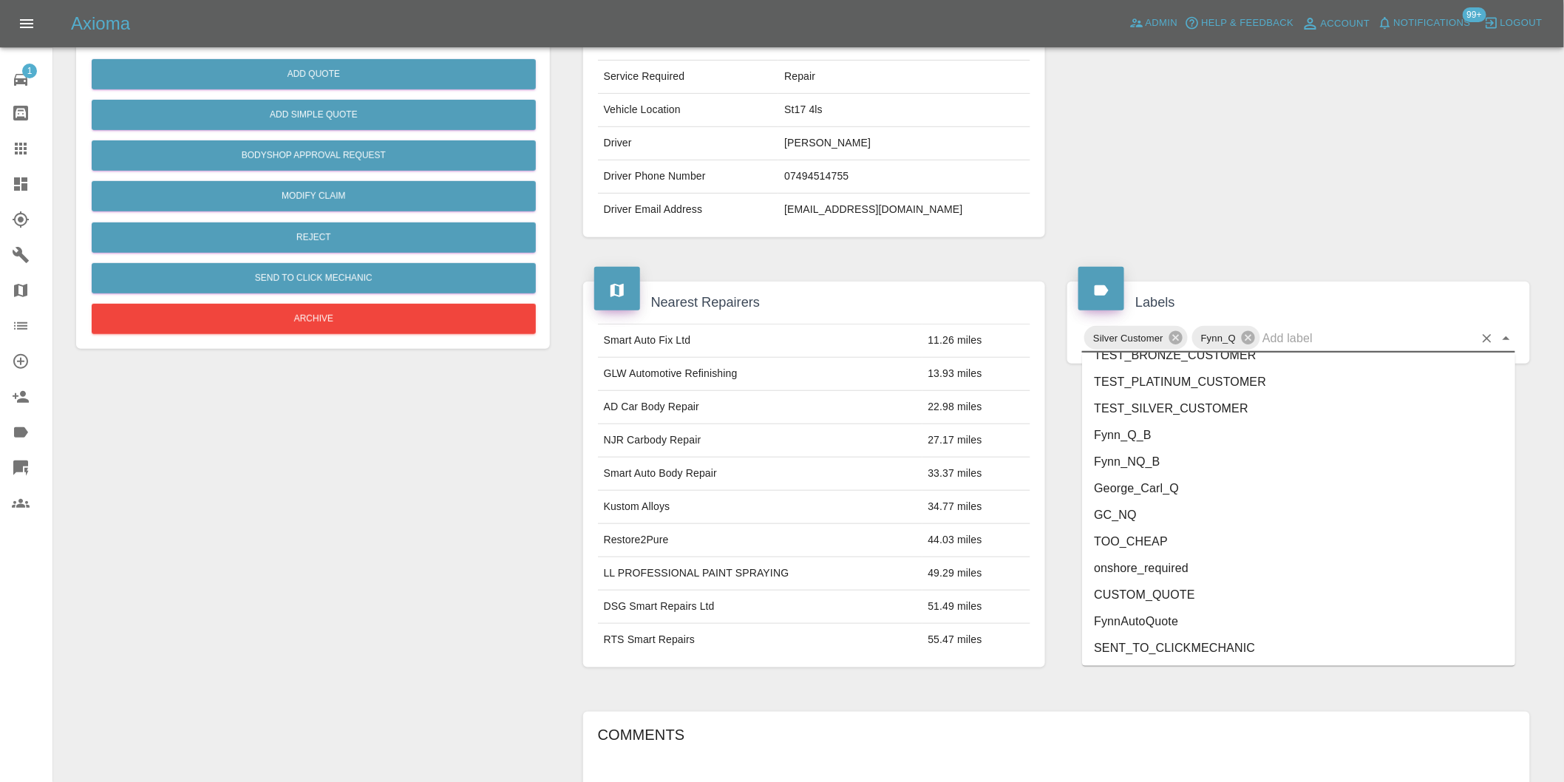
click at [1163, 492] on li "George_Carl_Q" at bounding box center [1298, 488] width 433 height 27
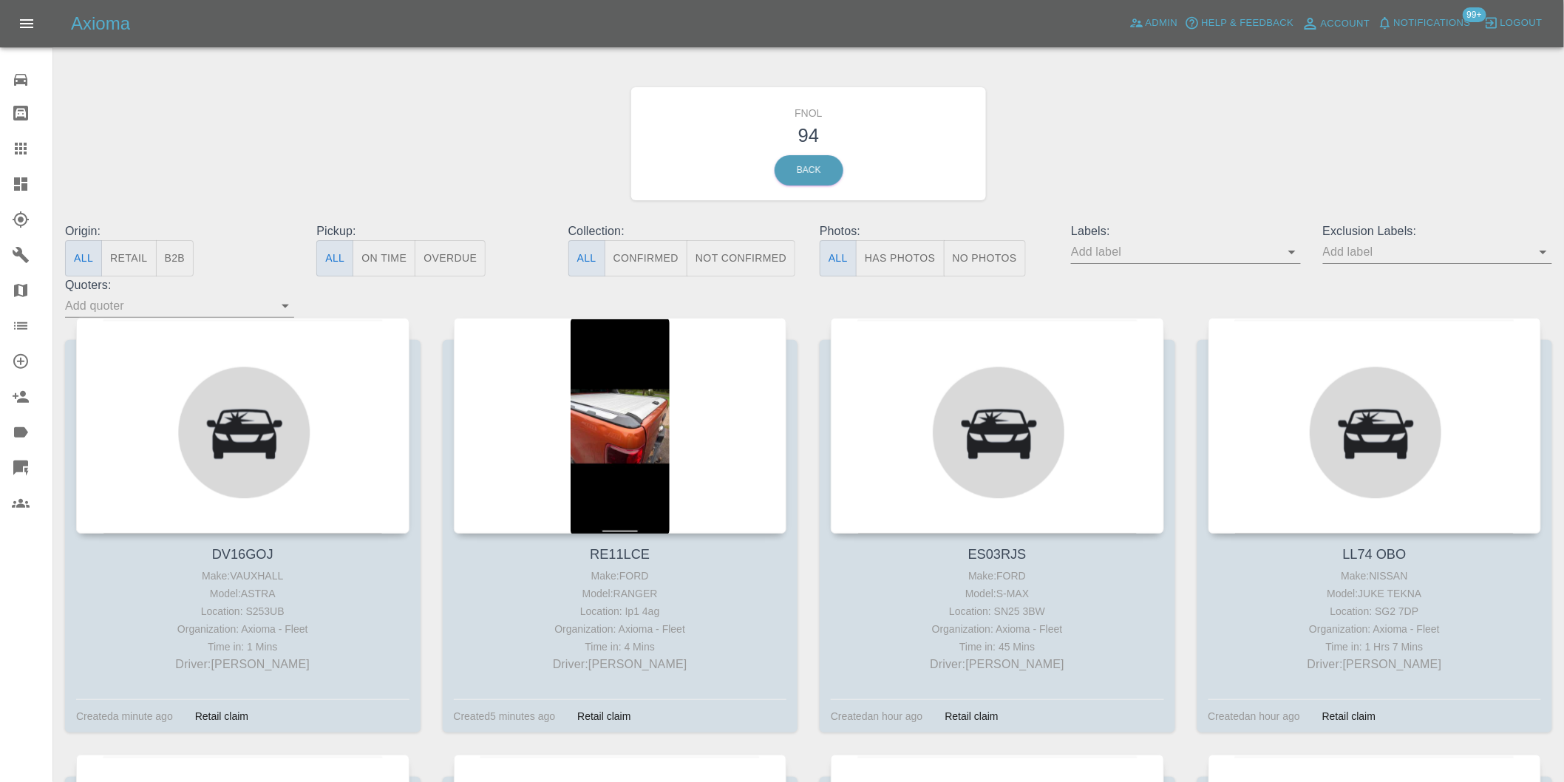
click at [920, 249] on button "Has Photos" at bounding box center [900, 258] width 89 height 36
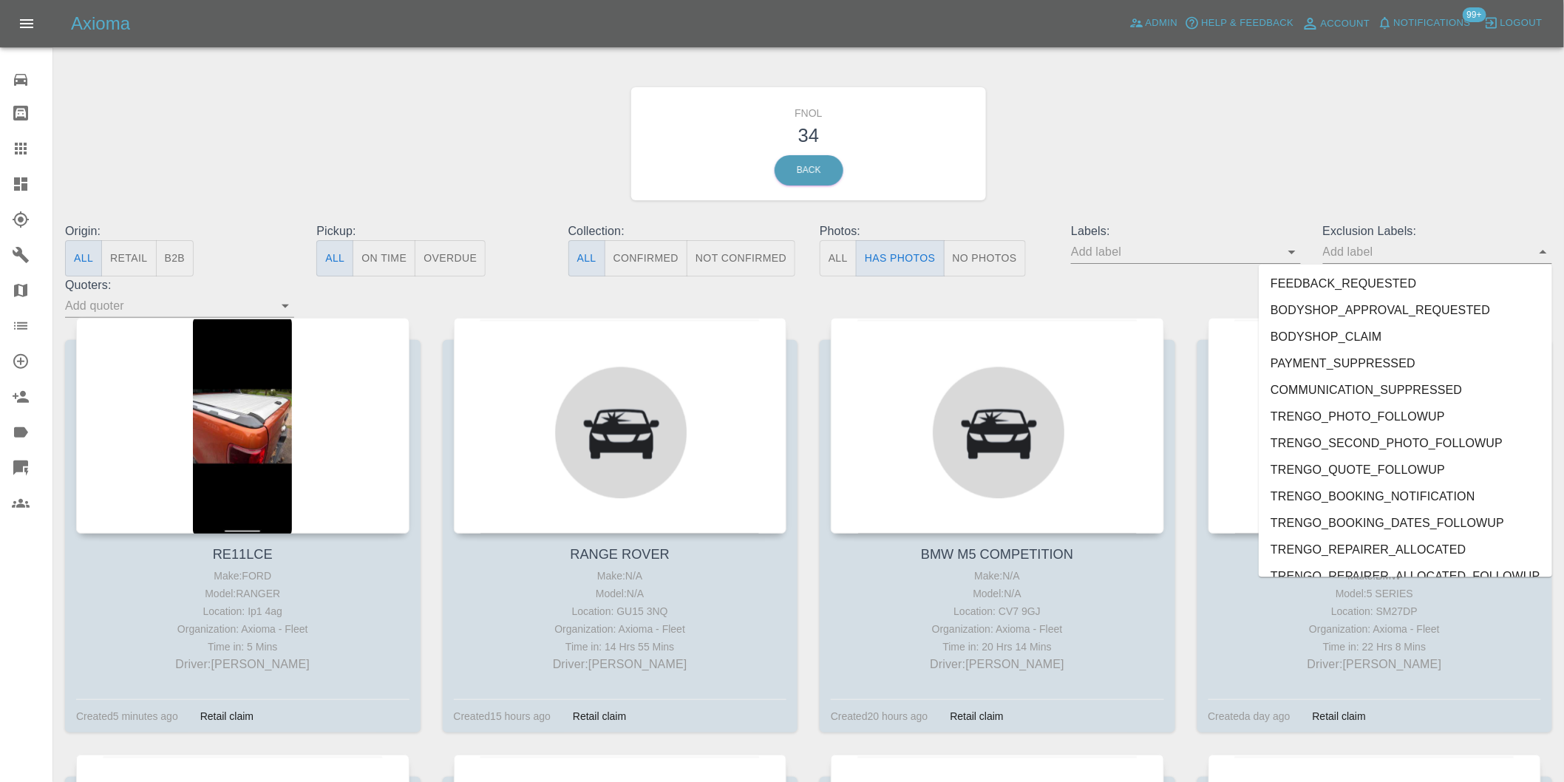
click at [1531, 253] on div at bounding box center [1437, 252] width 229 height 24
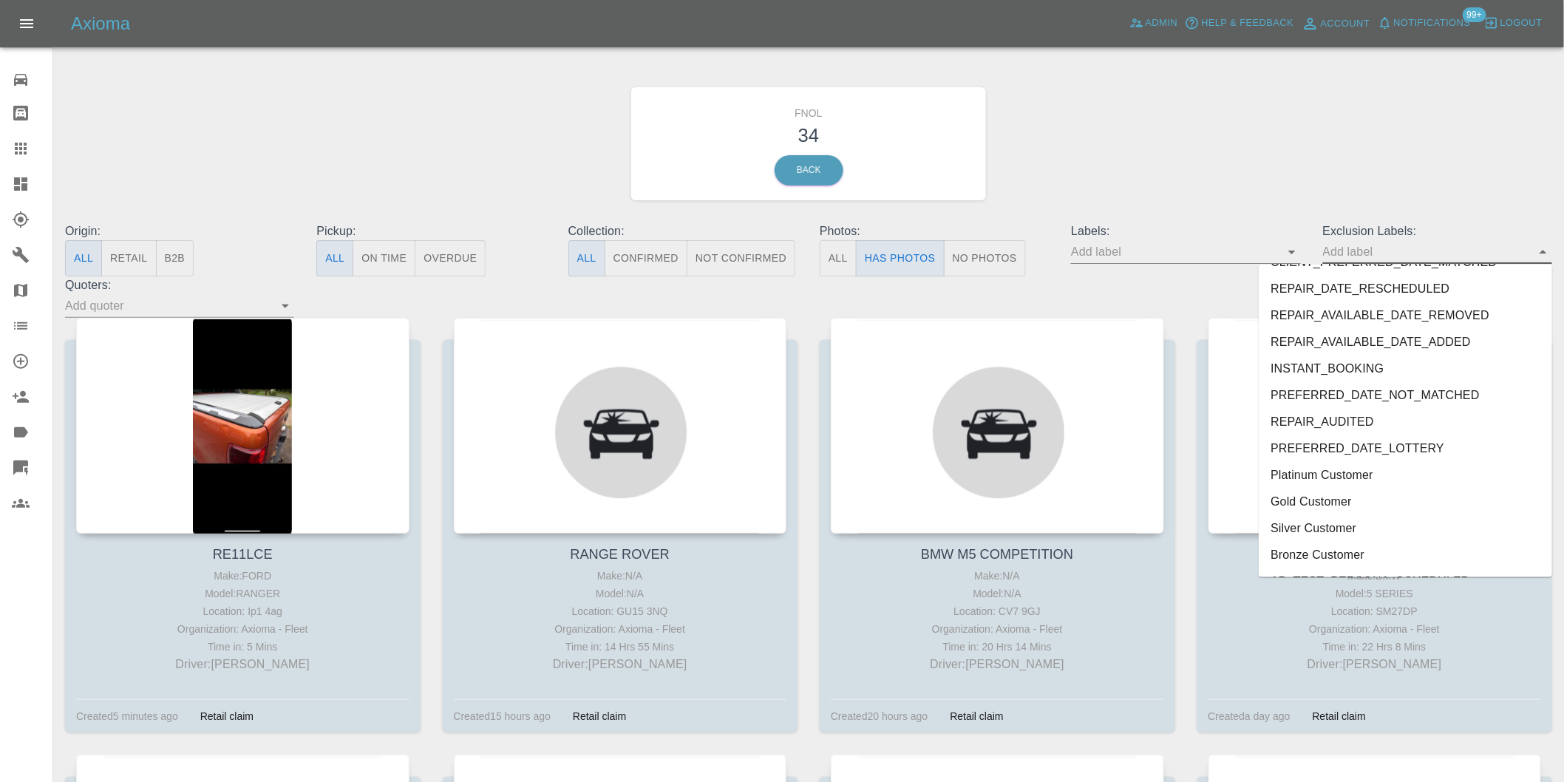
scroll to position [3209, 0]
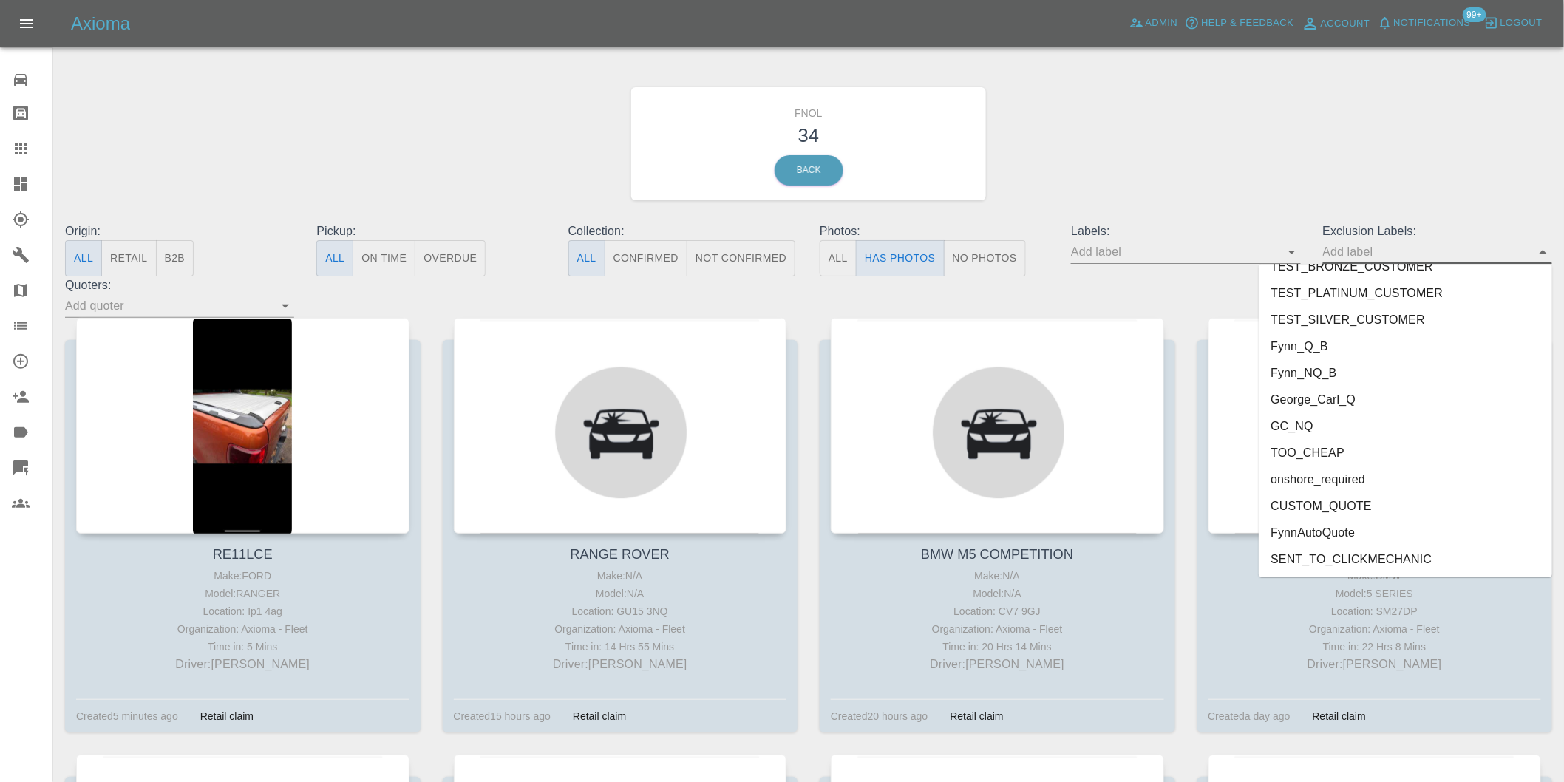
click at [1310, 400] on li "George_Carl_Q" at bounding box center [1404, 399] width 293 height 27
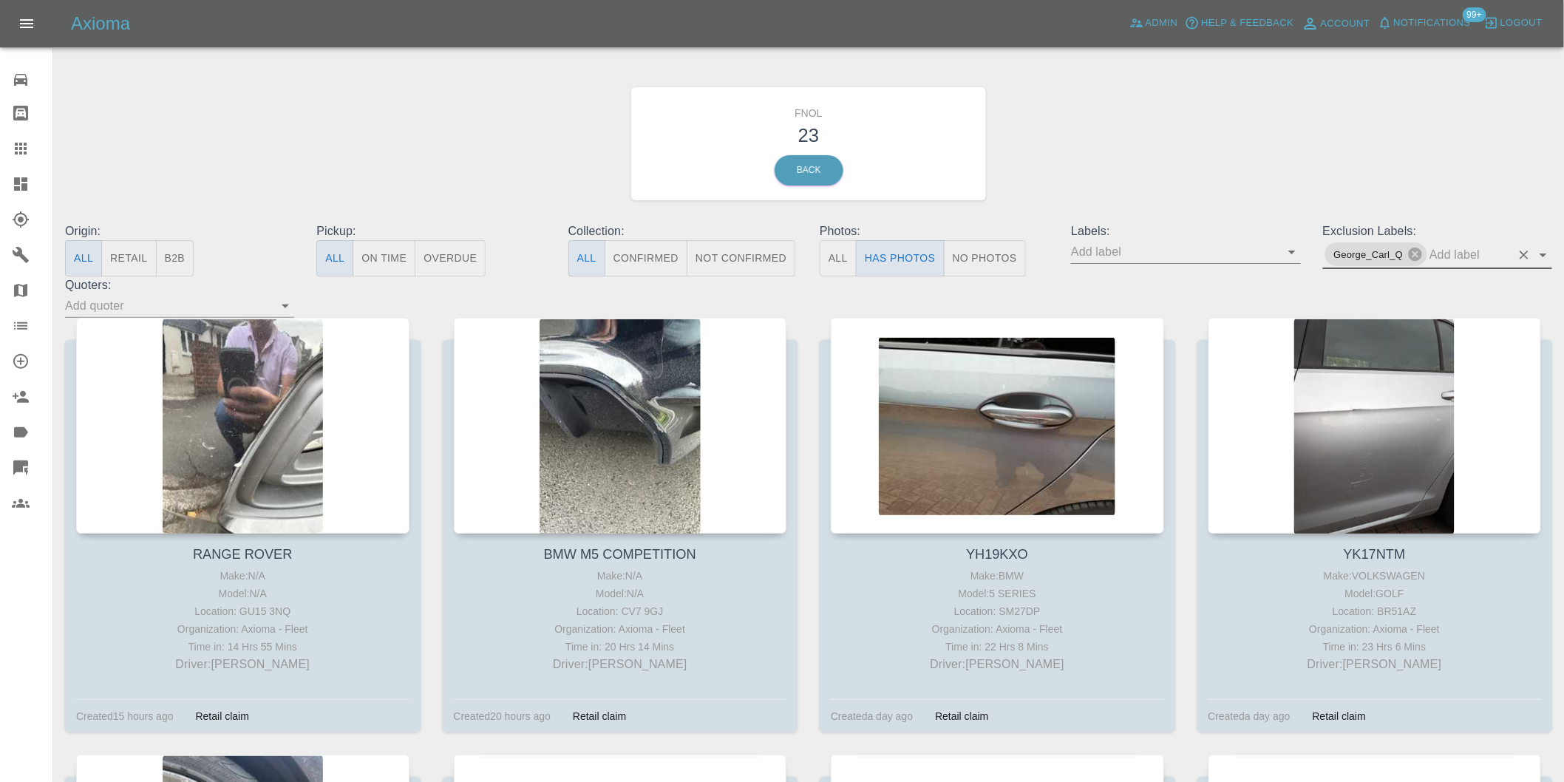
click at [1541, 253] on icon "Open" at bounding box center [1543, 255] width 18 height 18
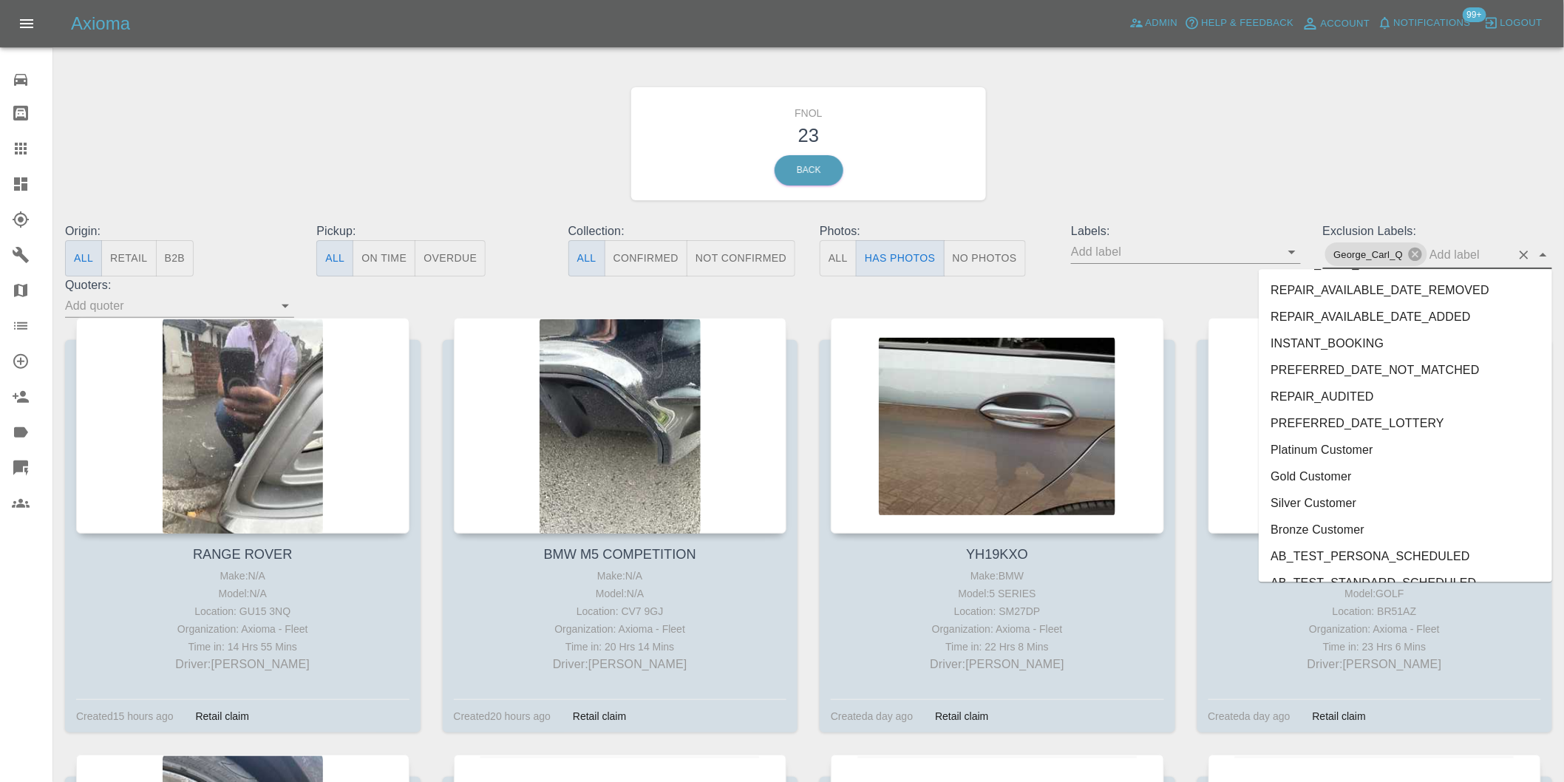
scroll to position [3182, 0]
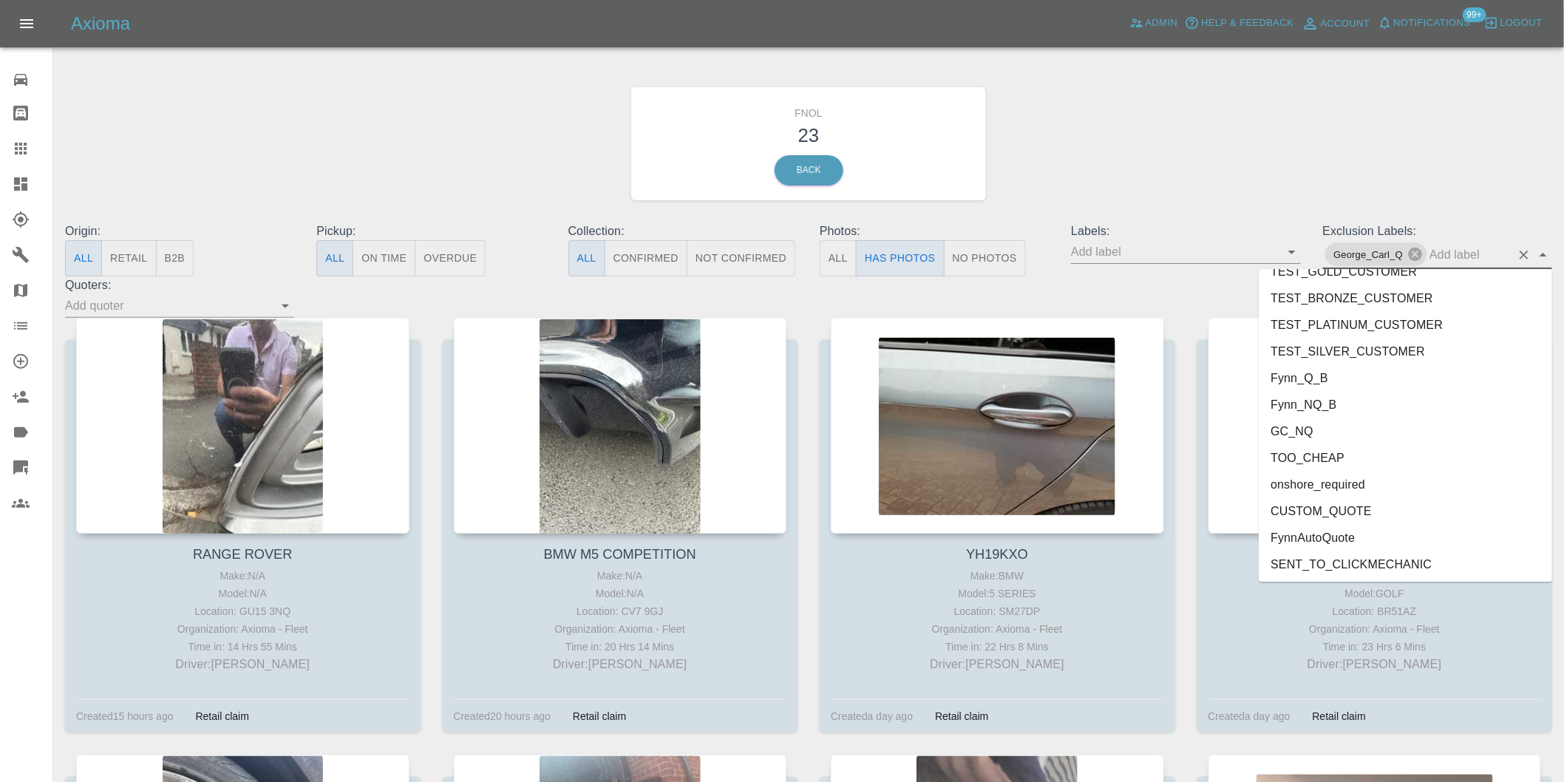
click at [1377, 481] on li "onshore_required" at bounding box center [1404, 484] width 293 height 27
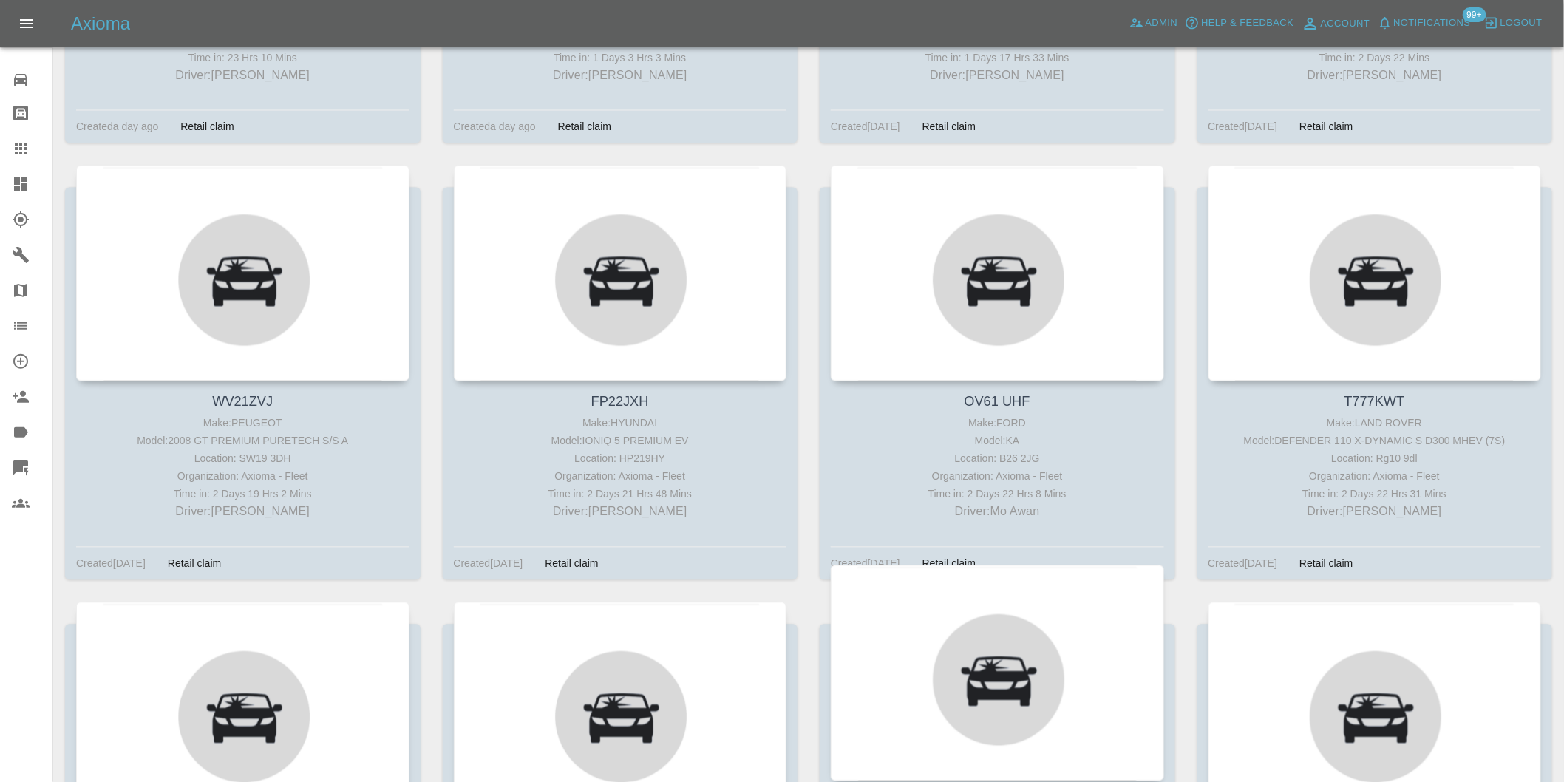
scroll to position [1231, 0]
